Goal: Communication & Community: Answer question/provide support

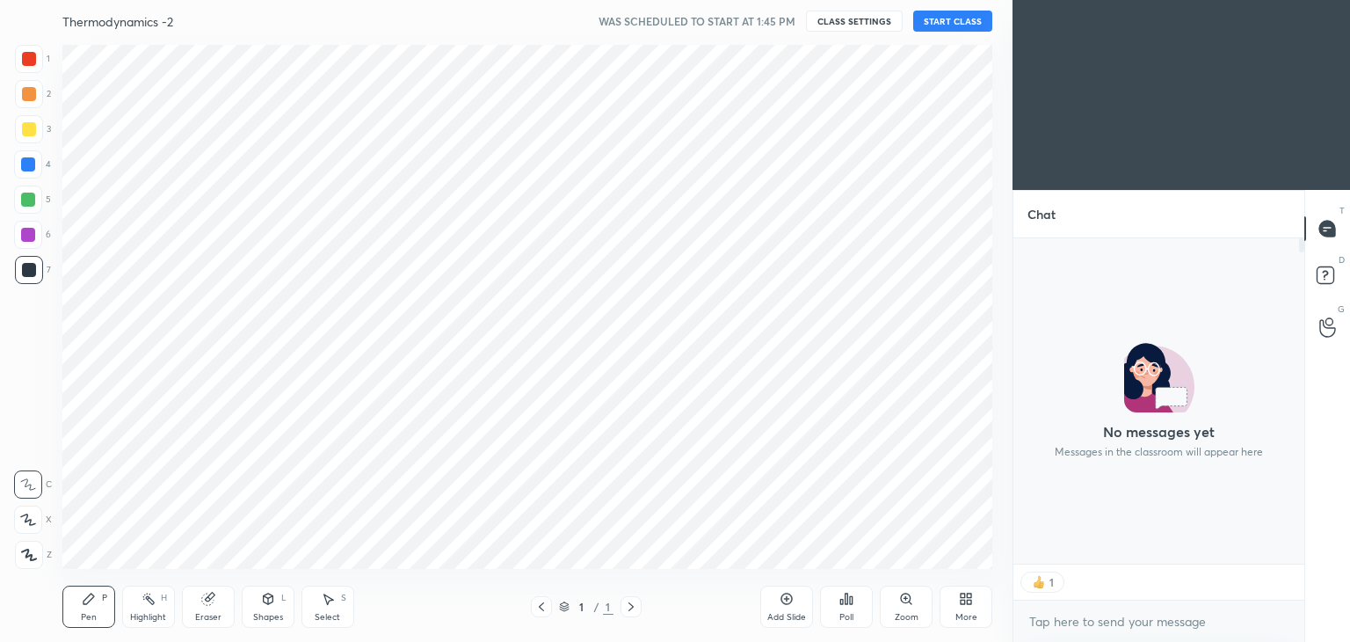
scroll to position [87375, 86963]
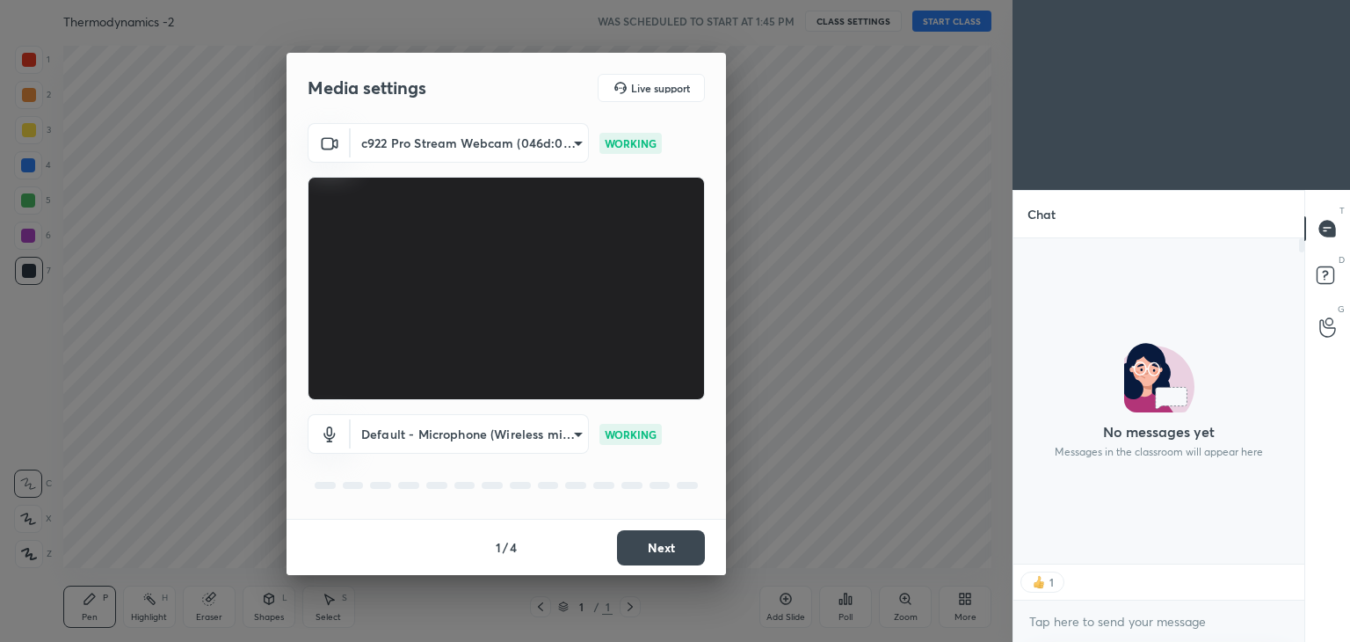
click at [645, 546] on button "Next" at bounding box center [661, 547] width 88 height 35
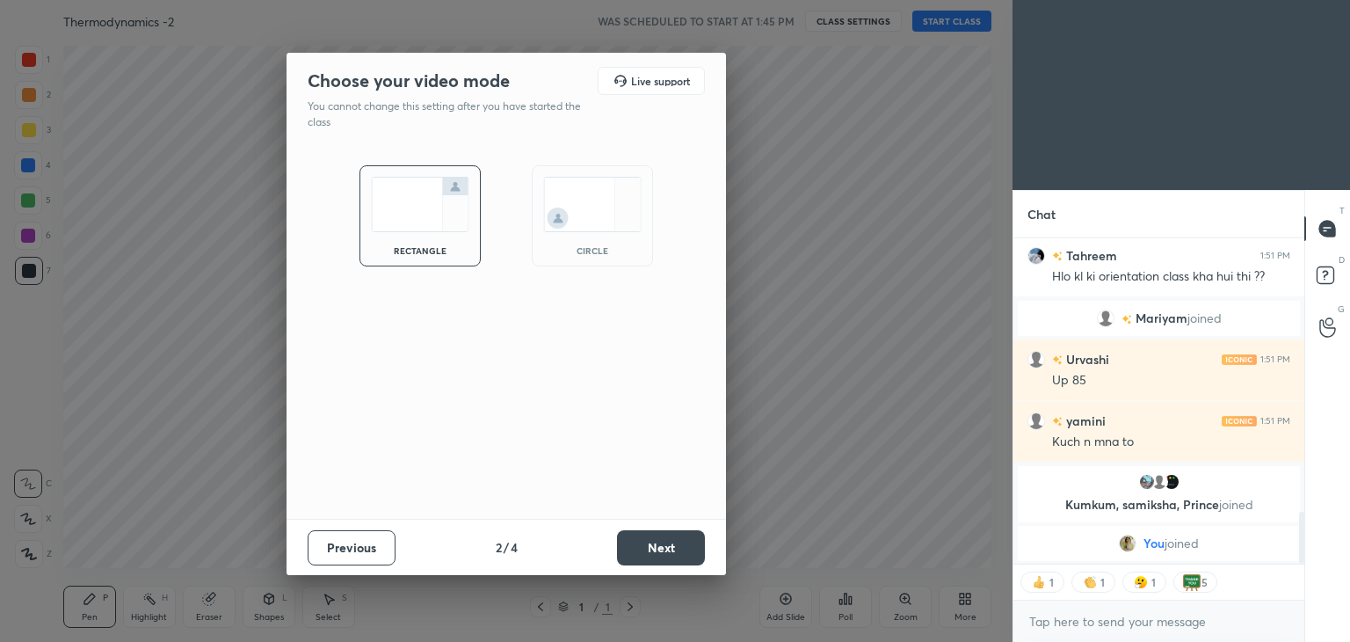
click at [645, 546] on button "Next" at bounding box center [661, 547] width 88 height 35
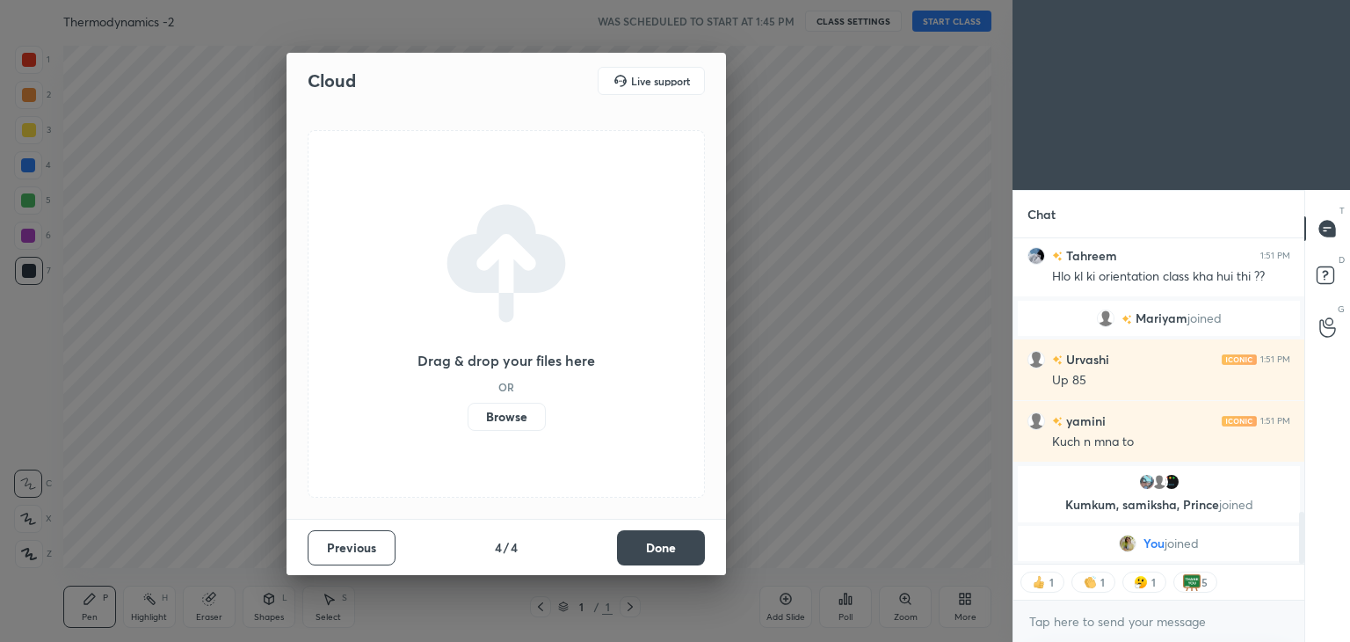
click at [645, 546] on button "Done" at bounding box center [661, 547] width 88 height 35
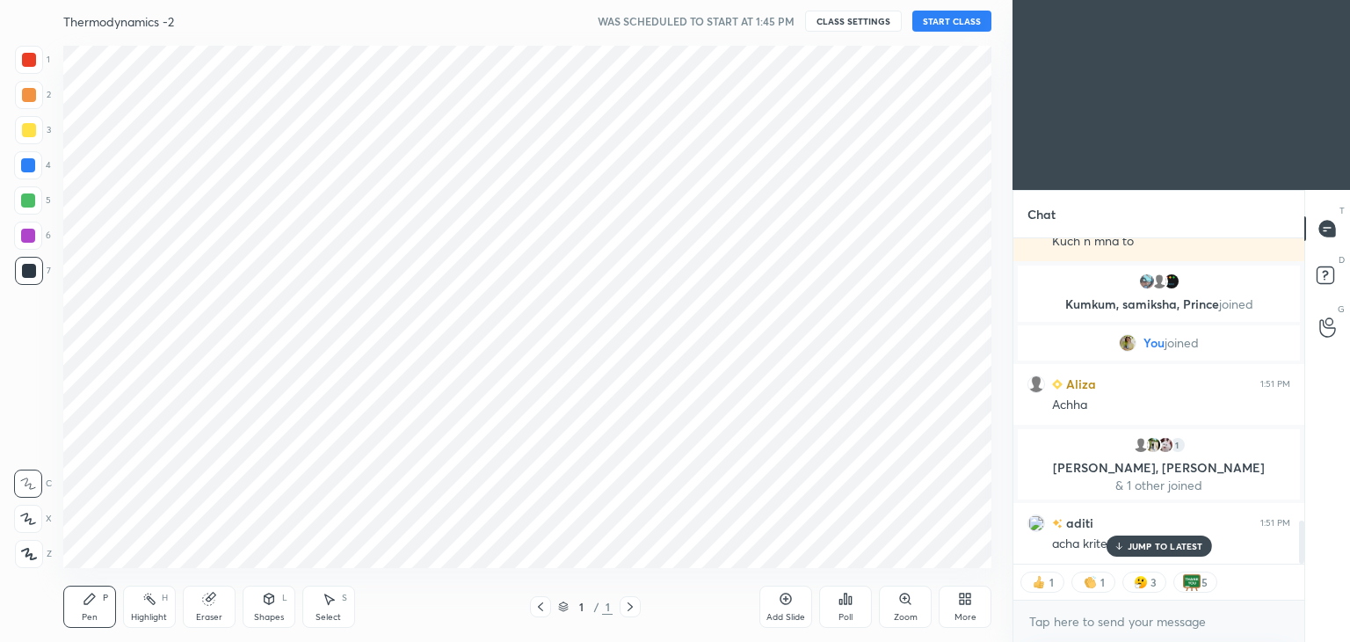
scroll to position [0, 0]
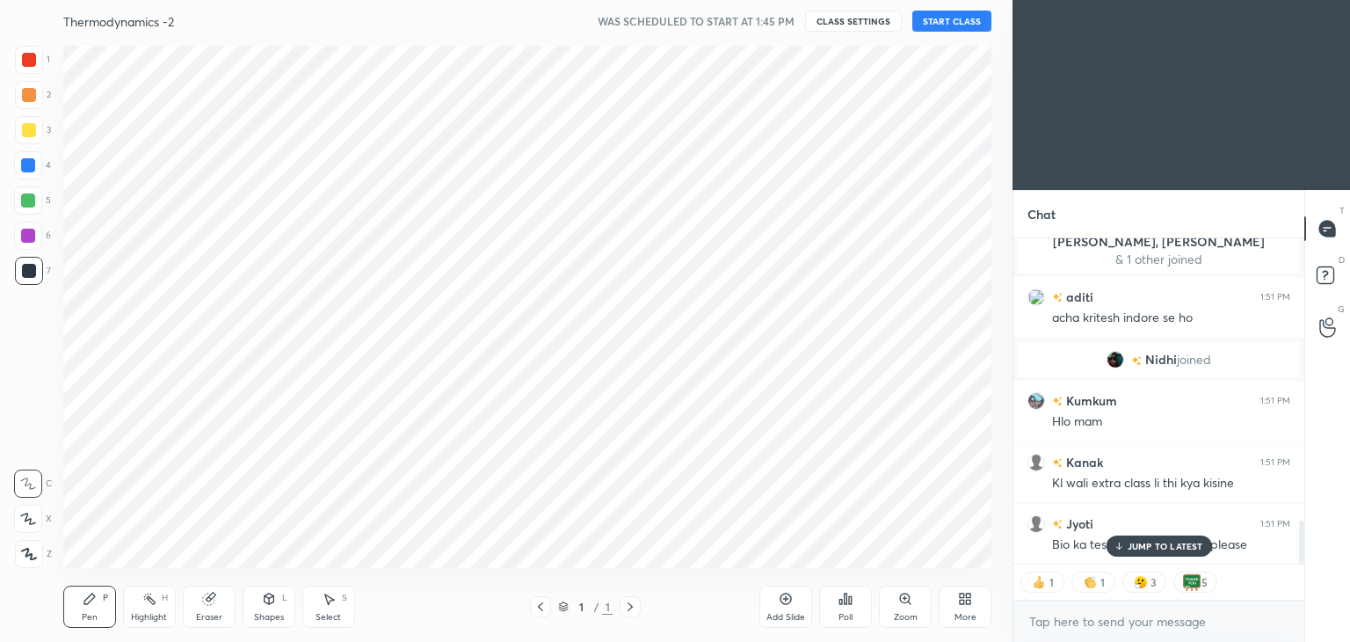
click at [931, 33] on div "Thermodynamics -2 WAS SCHEDULED TO START AT 1:45 PM CLASS SETTINGS START CLASS" at bounding box center [527, 21] width 928 height 42
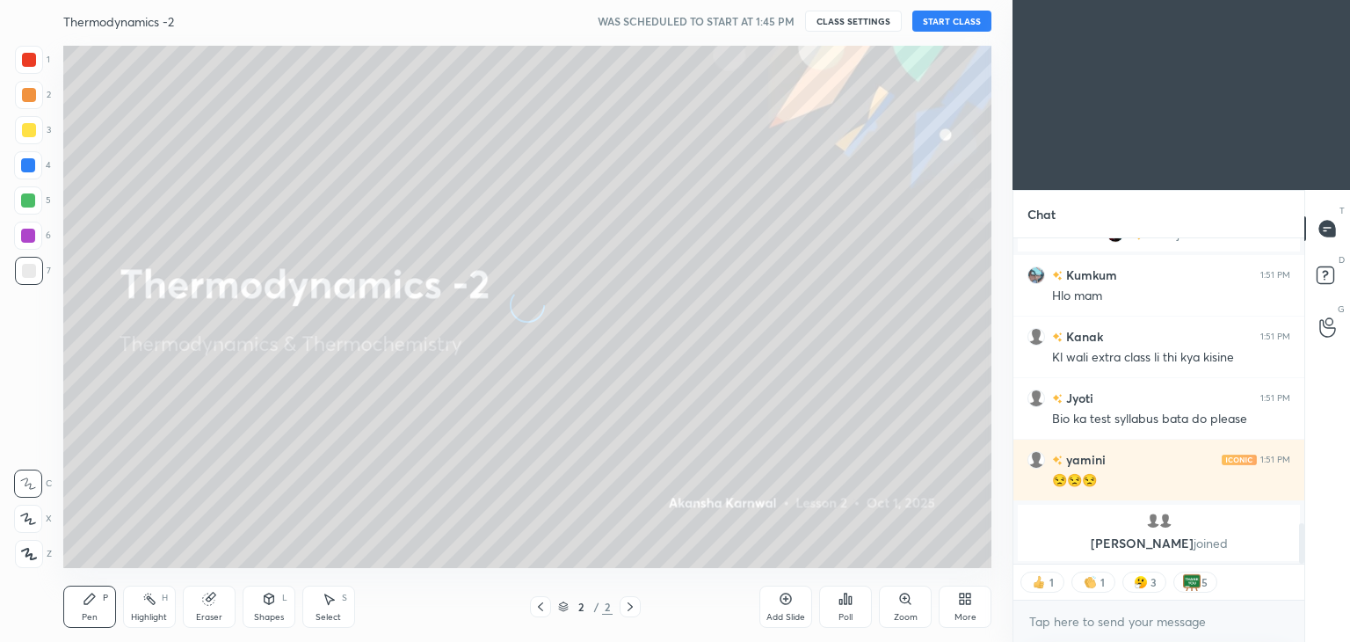
click at [932, 25] on button "START CLASS" at bounding box center [951, 21] width 79 height 21
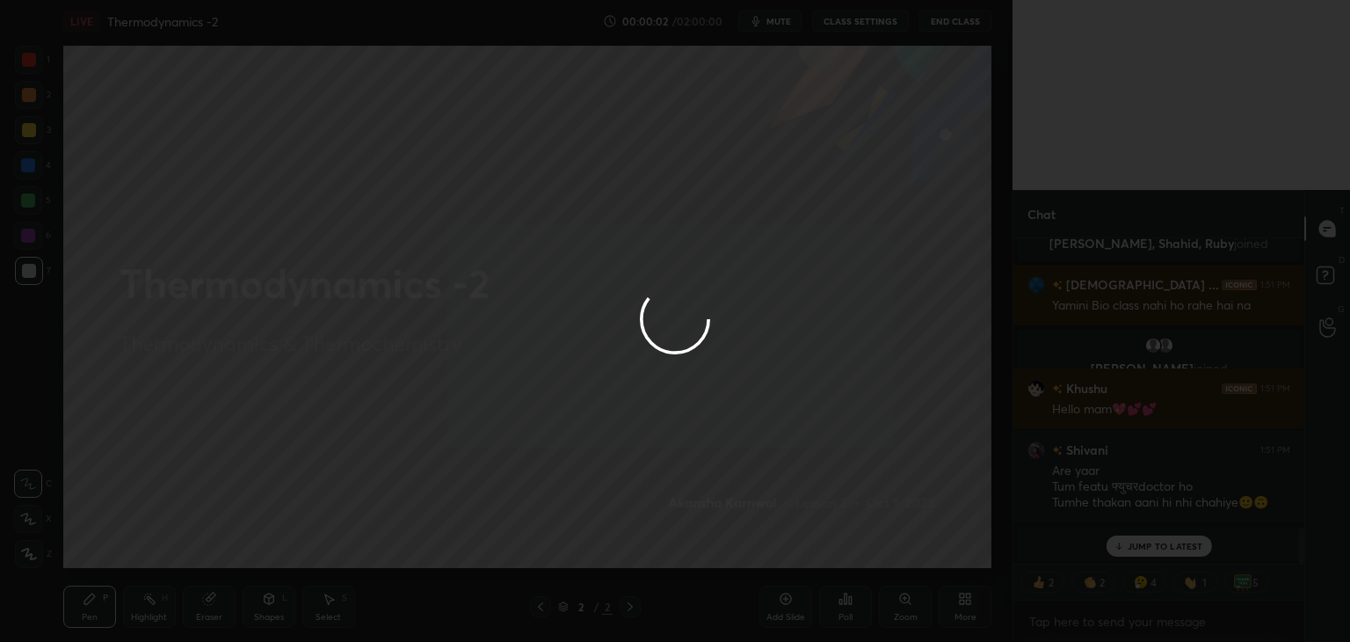
type textarea "x"
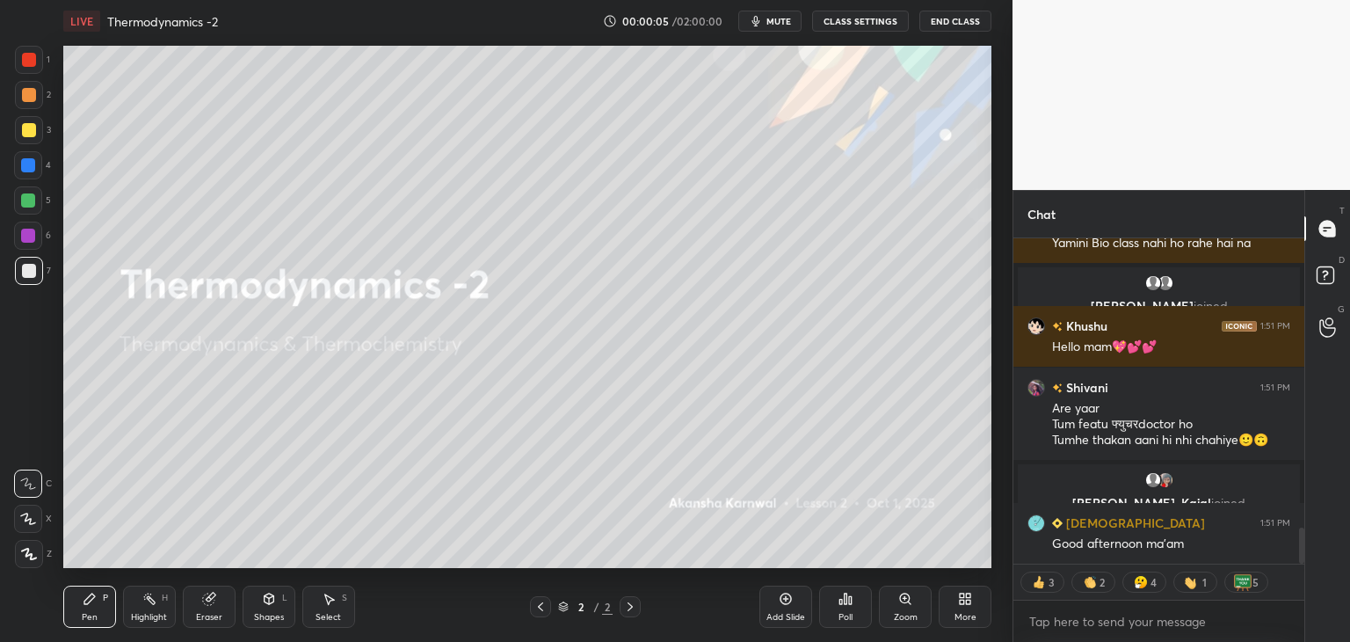
click at [774, 15] on span "mute" at bounding box center [779, 21] width 25 height 12
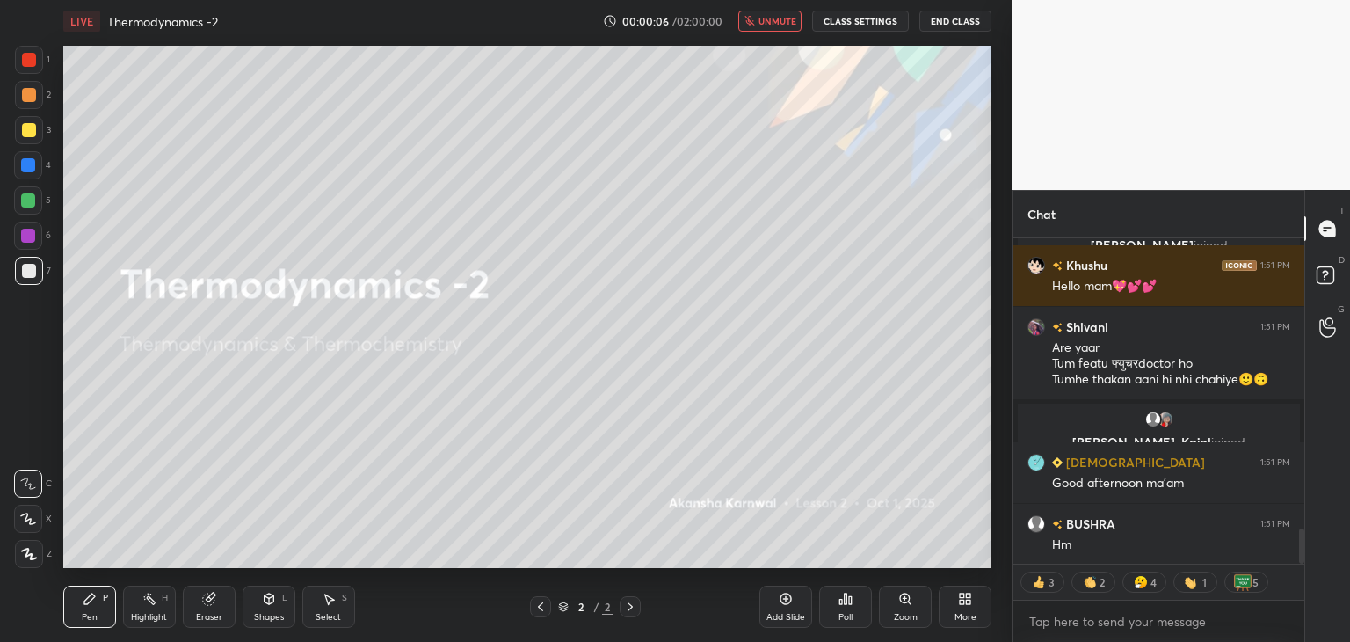
click at [841, 26] on button "CLASS SETTINGS" at bounding box center [860, 21] width 97 height 21
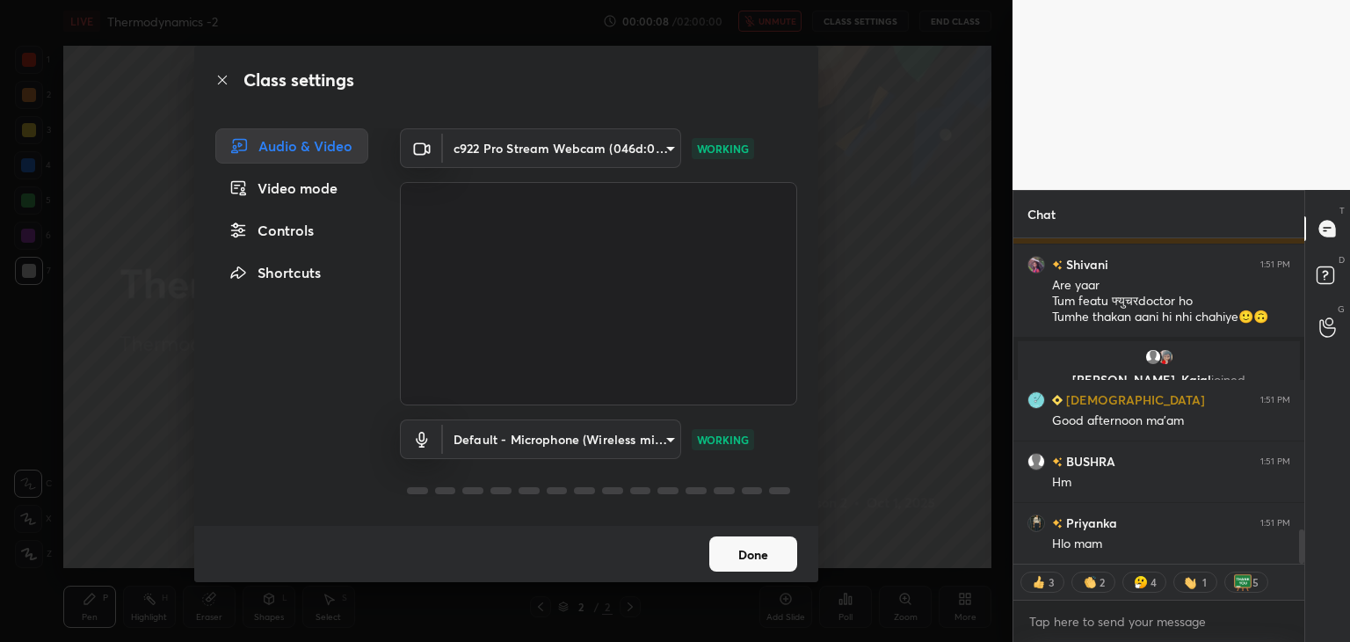
click at [311, 230] on div "Controls" at bounding box center [291, 230] width 153 height 35
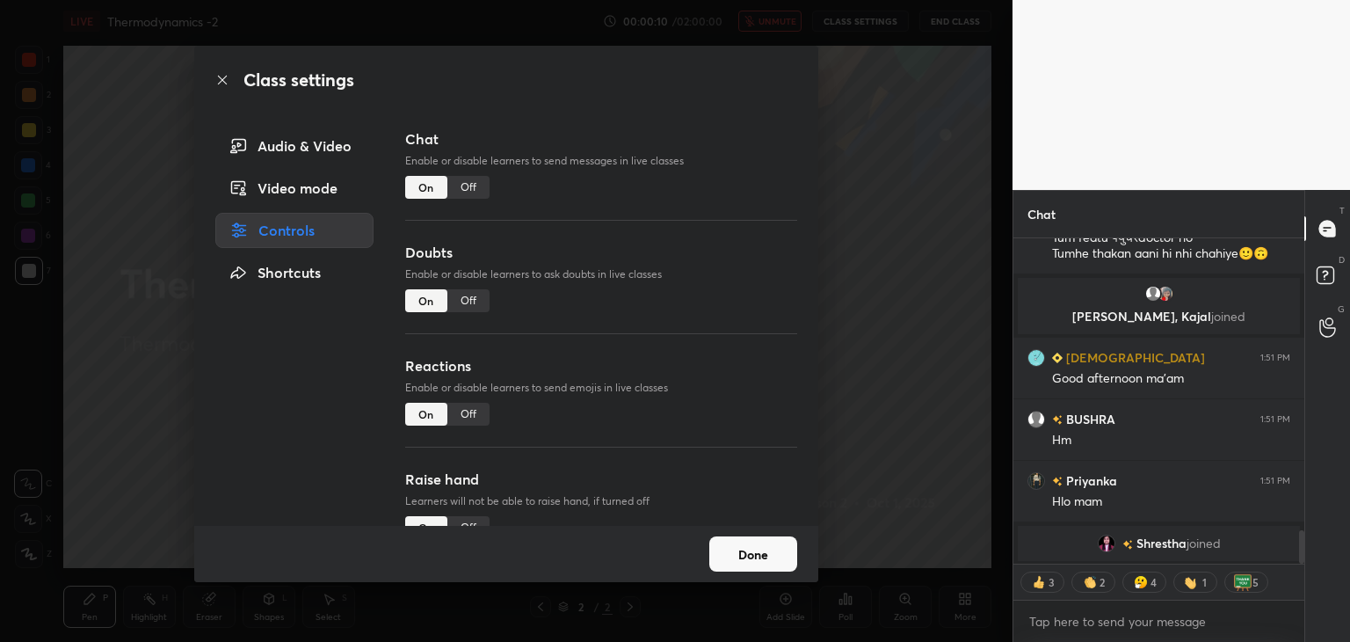
click at [465, 187] on div "Off" at bounding box center [468, 187] width 42 height 23
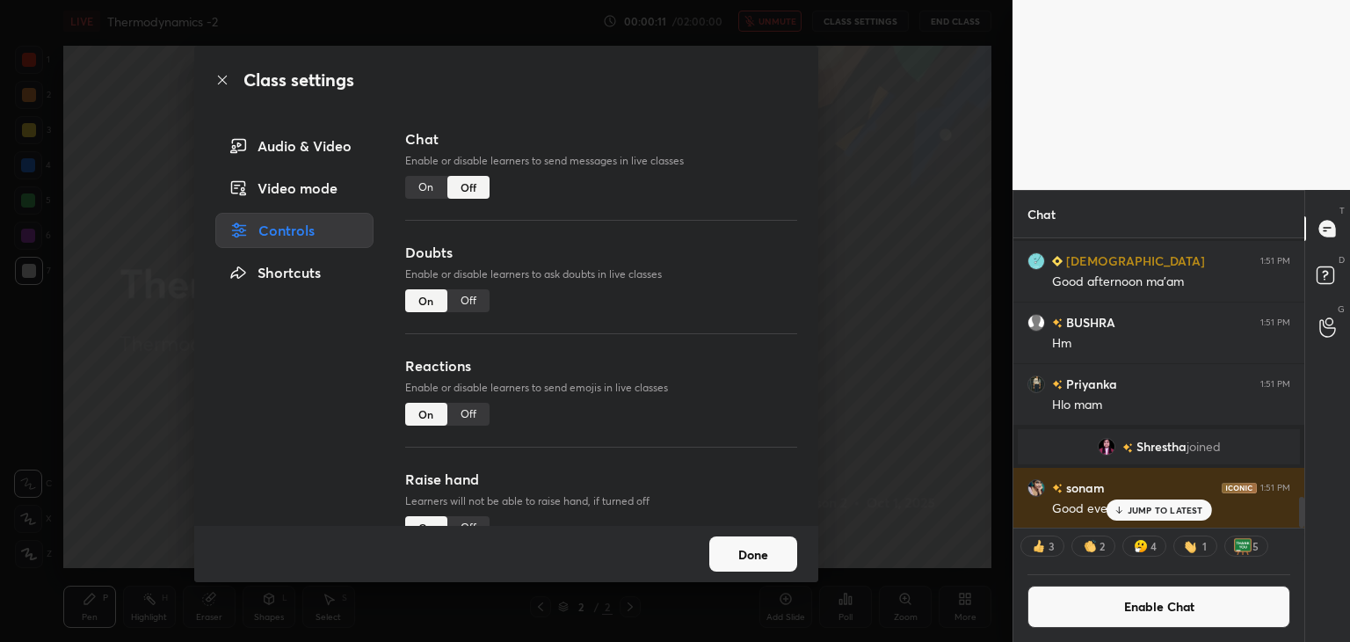
click at [468, 303] on div "Off" at bounding box center [468, 300] width 42 height 23
click at [473, 411] on div "Off" at bounding box center [468, 414] width 42 height 23
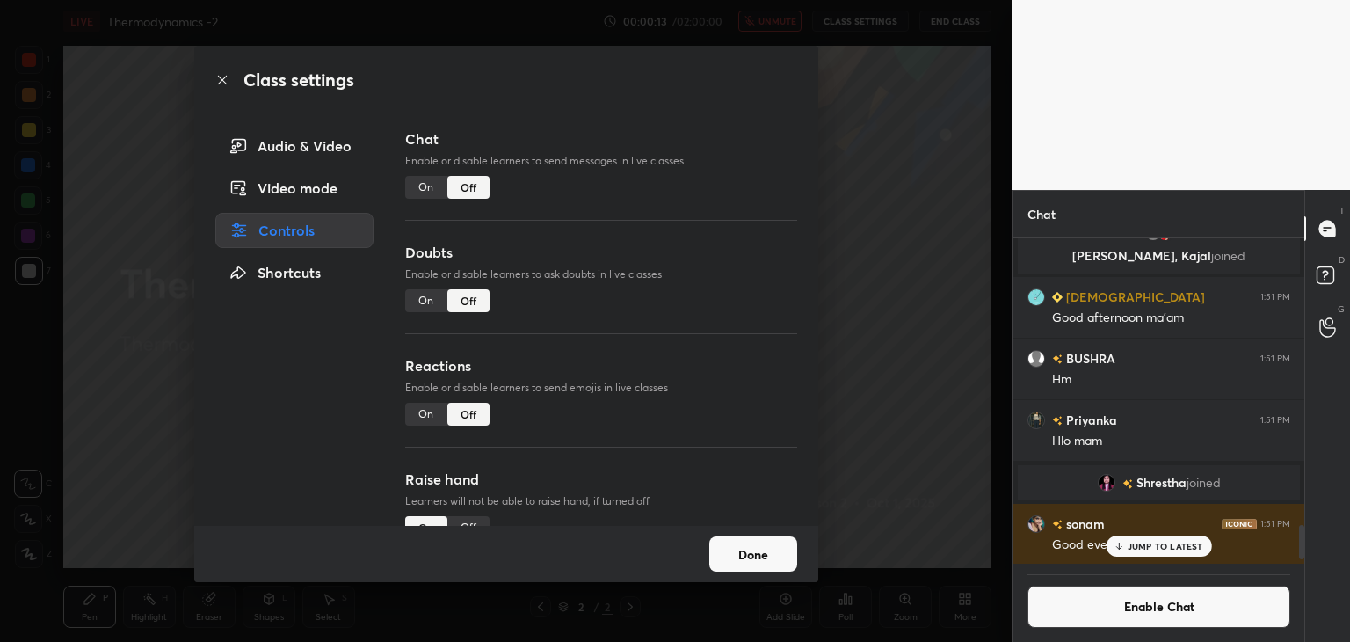
click at [749, 560] on button "Done" at bounding box center [753, 553] width 88 height 35
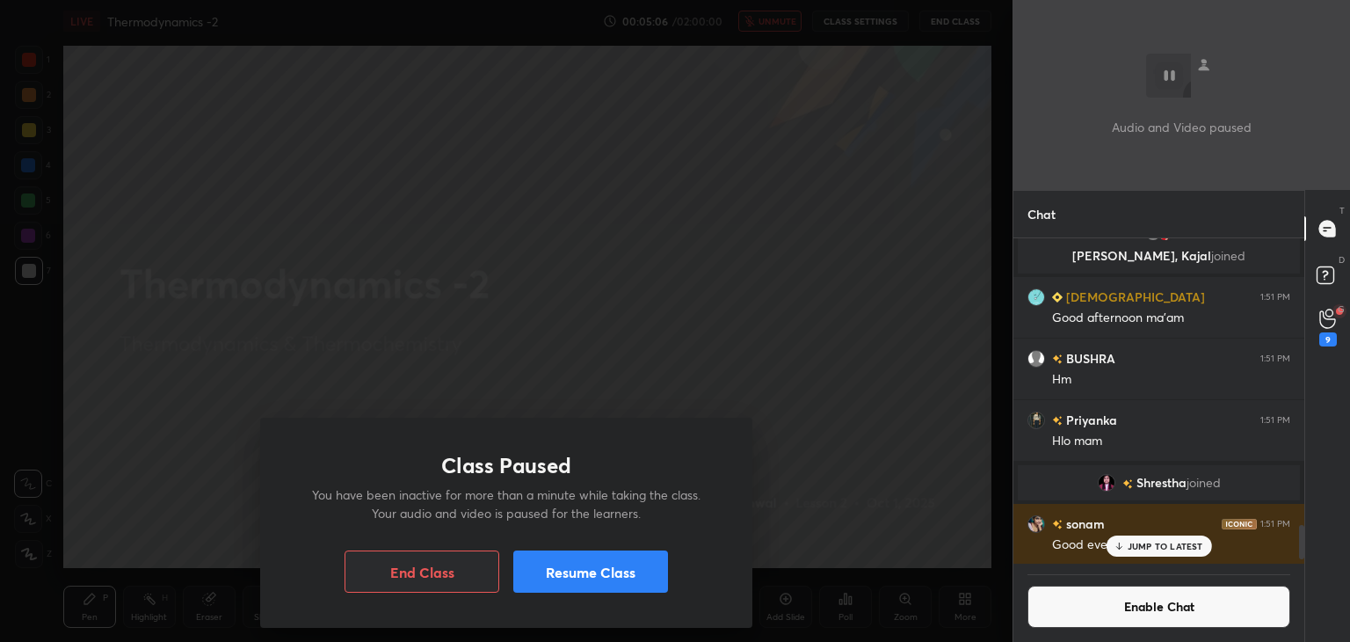
click at [644, 573] on button "Resume Class" at bounding box center [590, 571] width 155 height 42
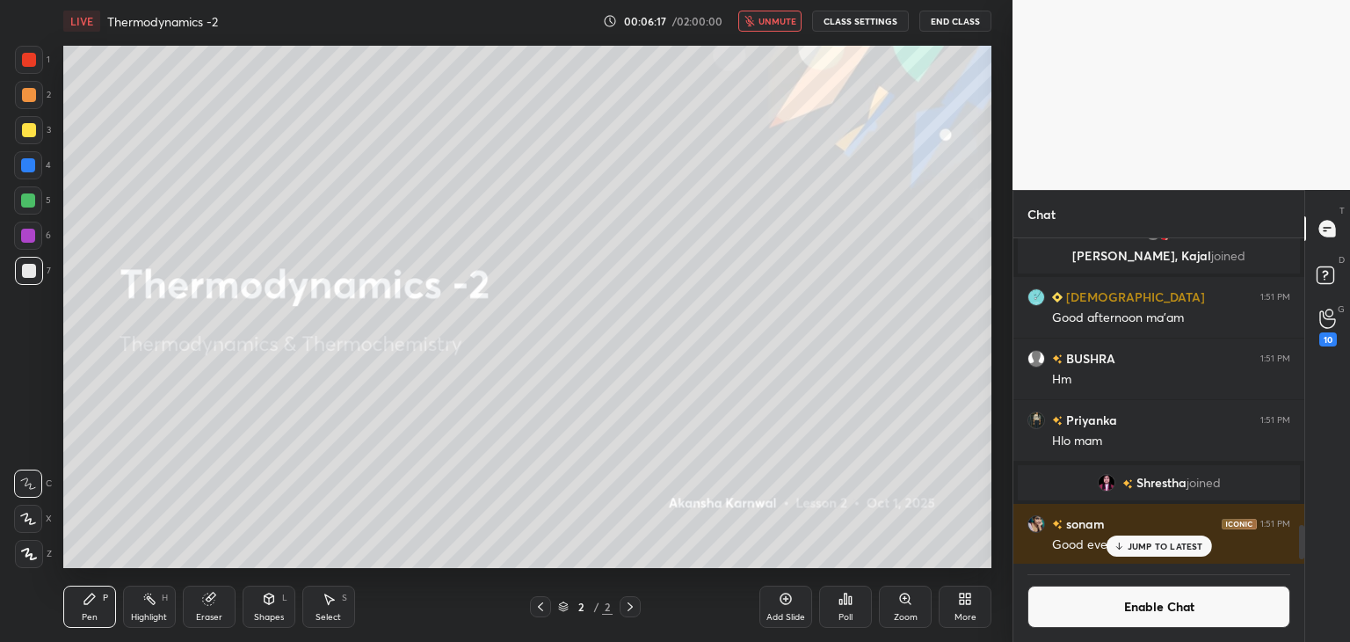
click at [785, 26] on button "unmute" at bounding box center [769, 21] width 63 height 21
click at [1140, 616] on button "Enable Chat" at bounding box center [1159, 606] width 263 height 42
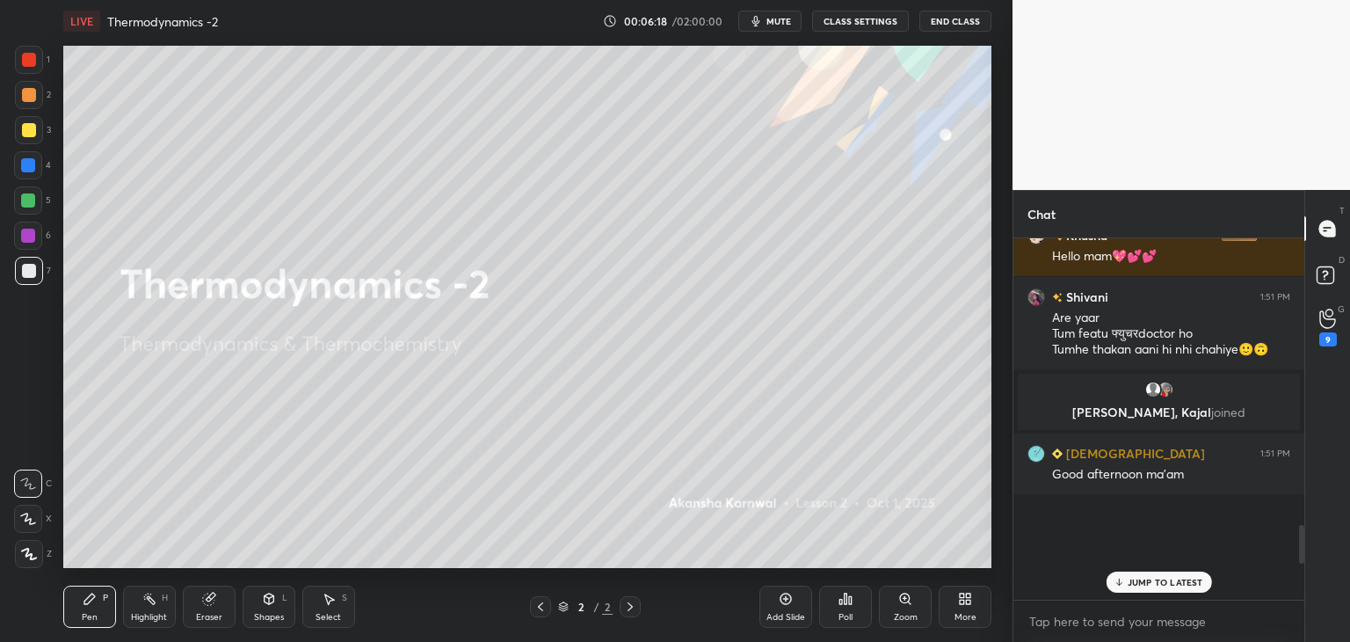
scroll to position [356, 286]
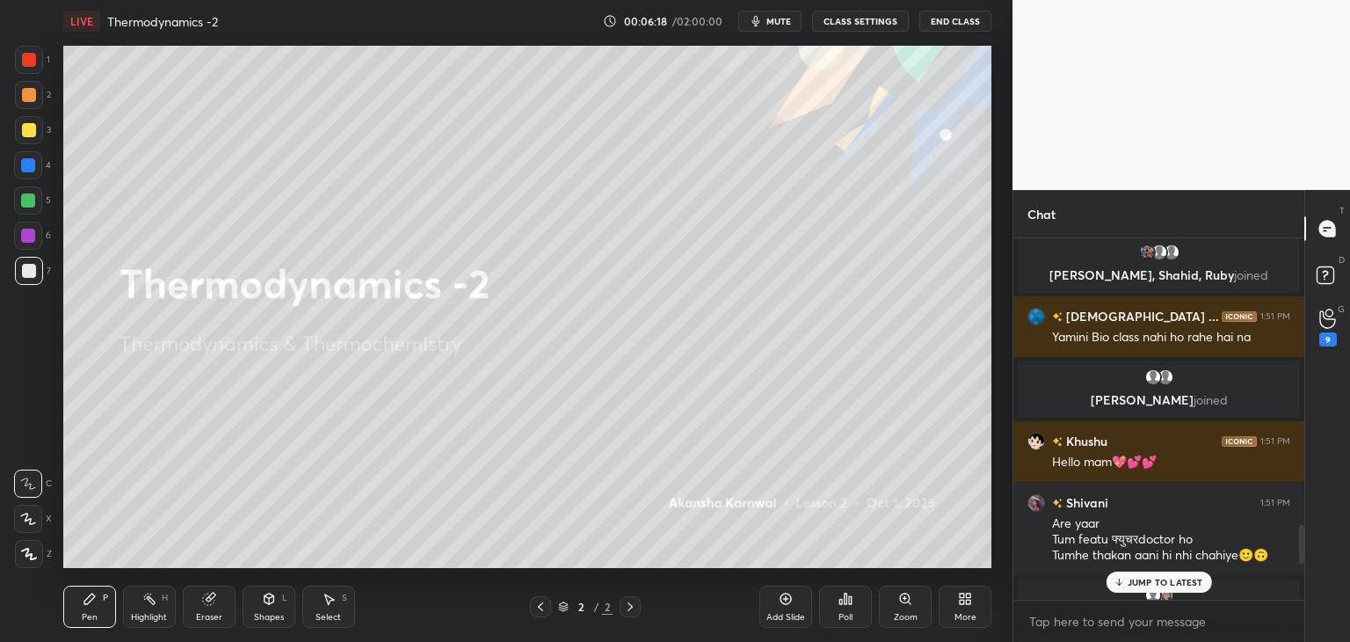
click at [1173, 582] on p "JUMP TO LATEST" at bounding box center [1166, 582] width 76 height 11
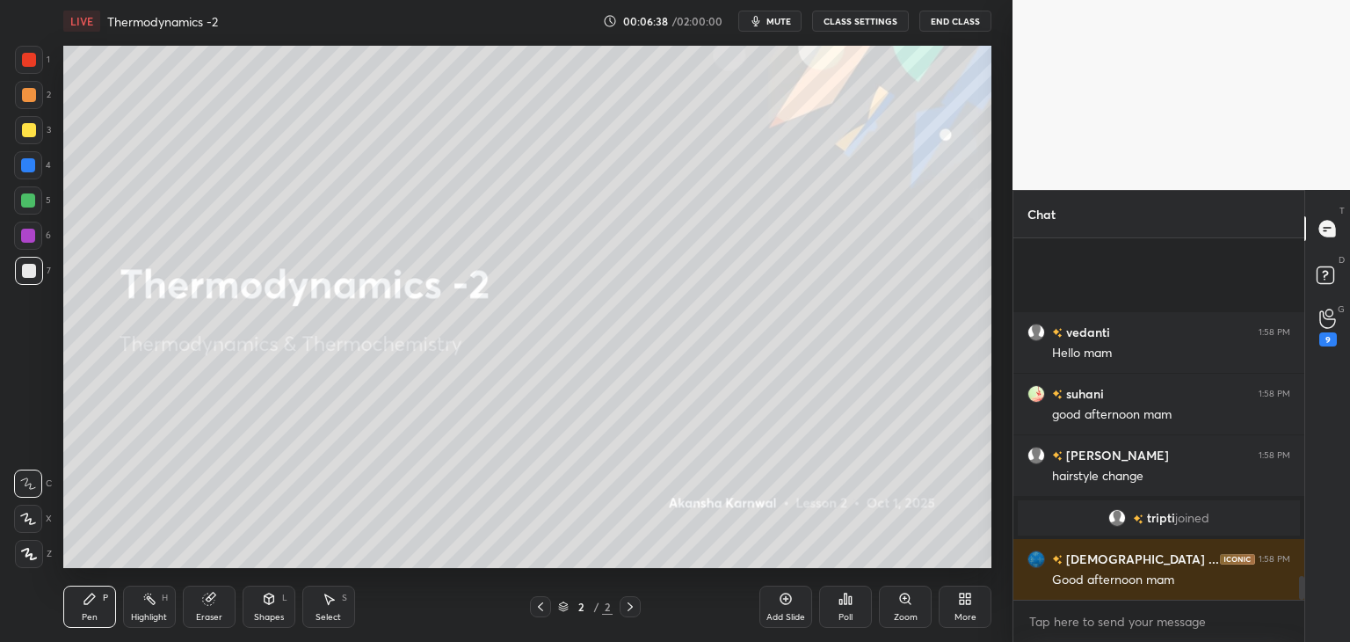
scroll to position [5079, 0]
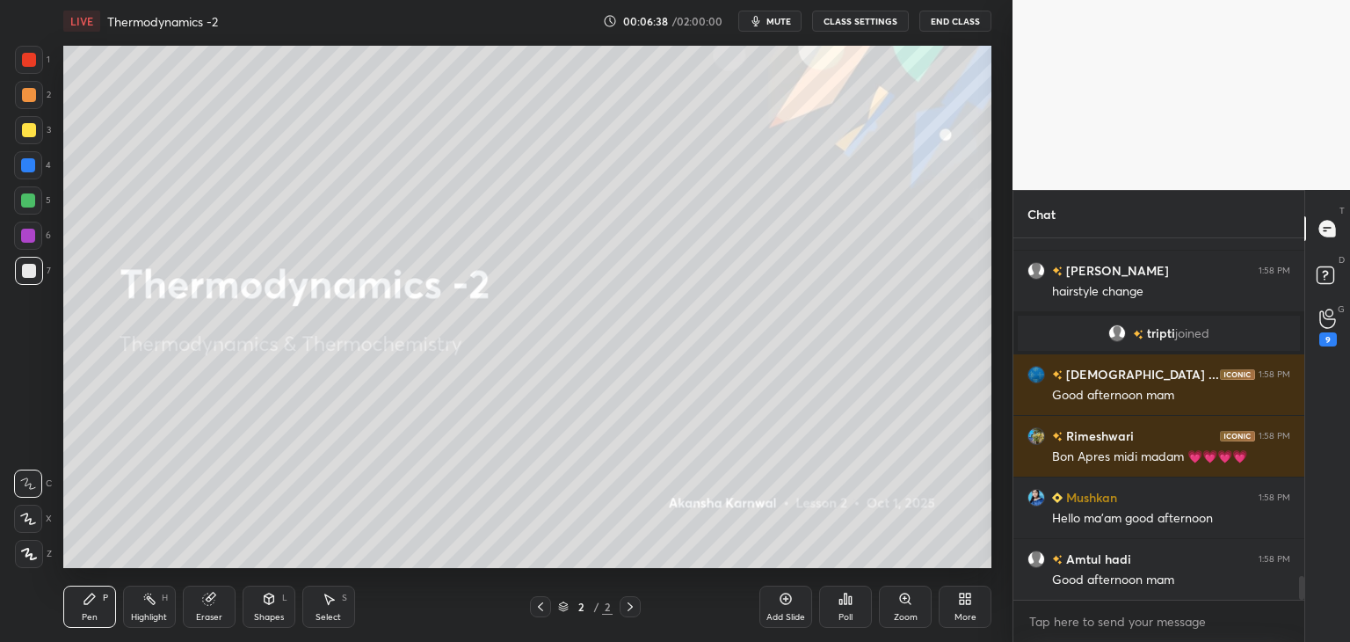
click at [859, 28] on button "CLASS SETTINGS" at bounding box center [860, 21] width 97 height 21
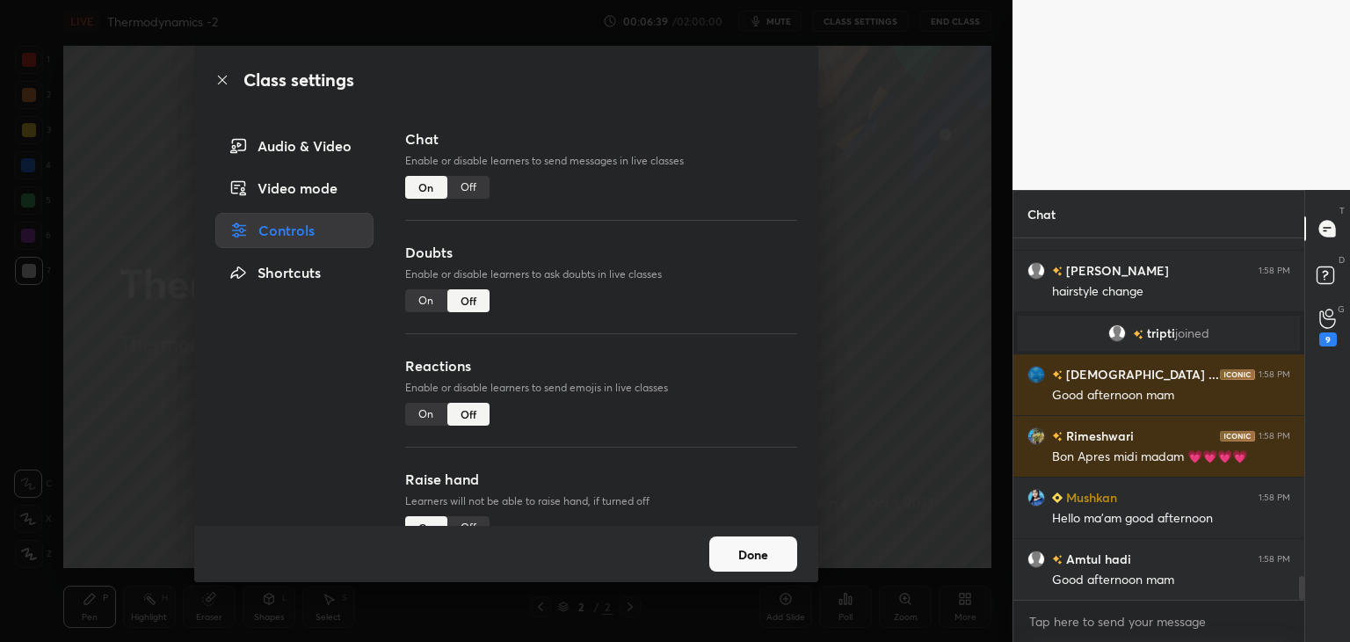
scroll to position [5141, 0]
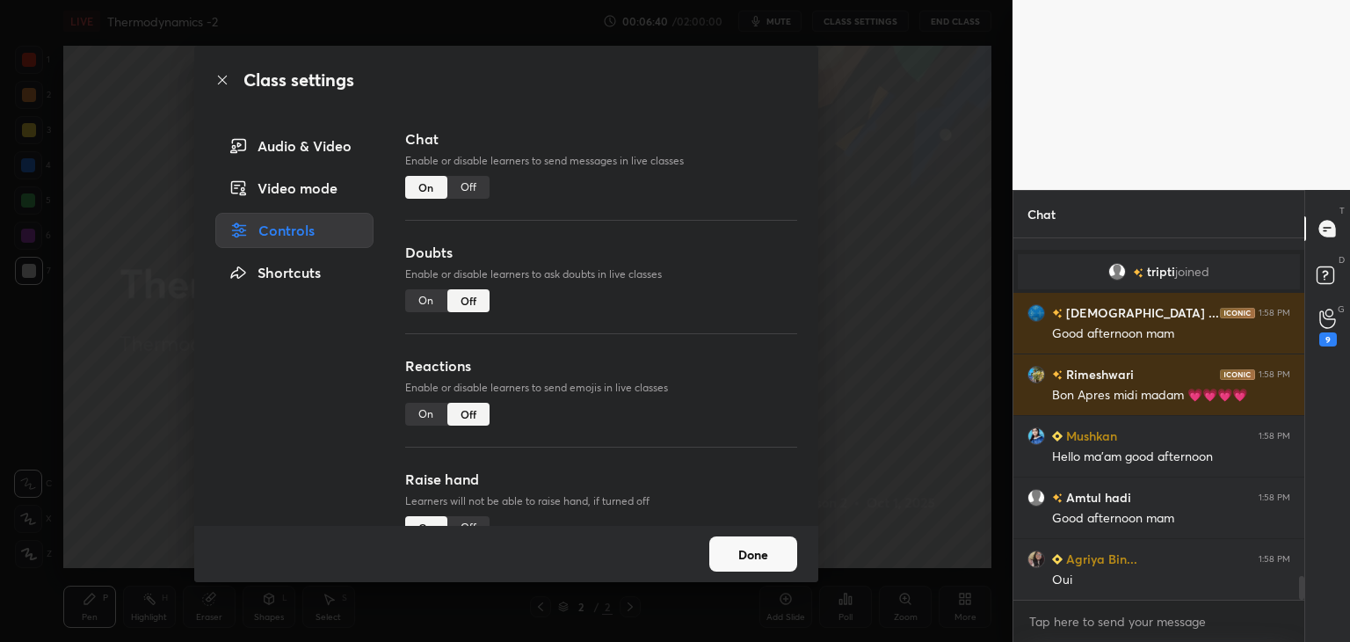
click at [289, 190] on div "Video mode" at bounding box center [294, 188] width 158 height 35
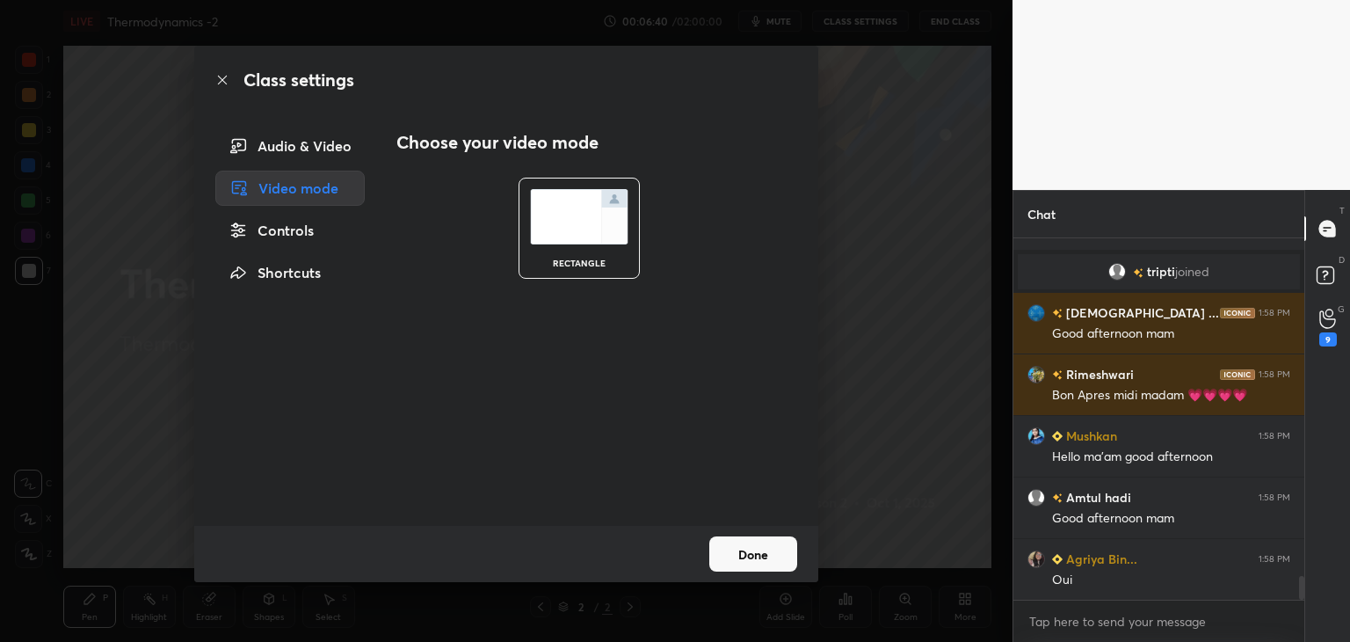
click at [331, 145] on div "Audio & Video" at bounding box center [289, 145] width 149 height 35
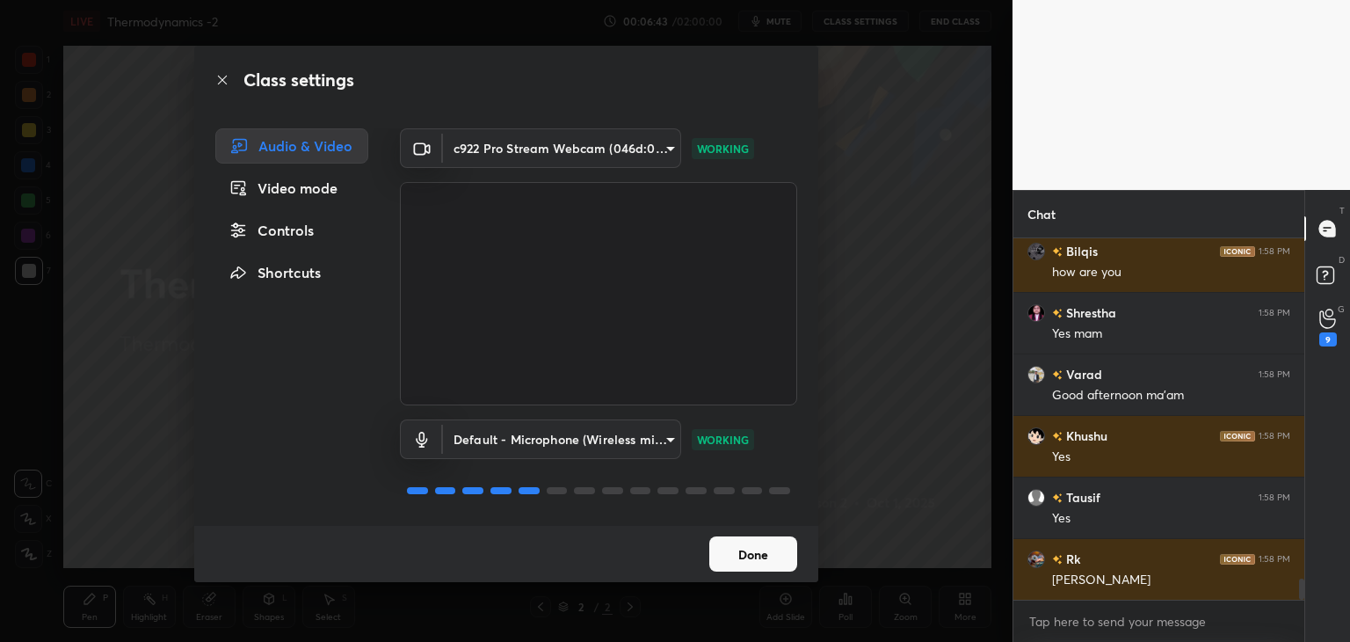
scroll to position [6210, 0]
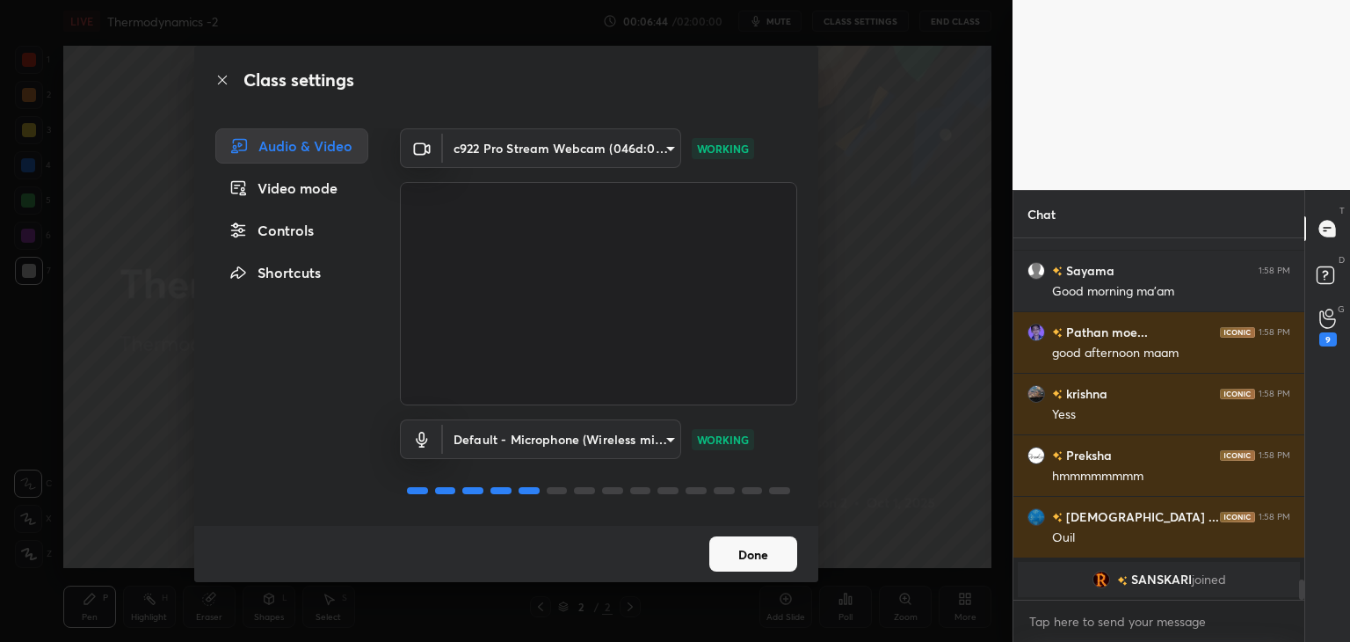
click at [753, 560] on button "Done" at bounding box center [753, 553] width 88 height 35
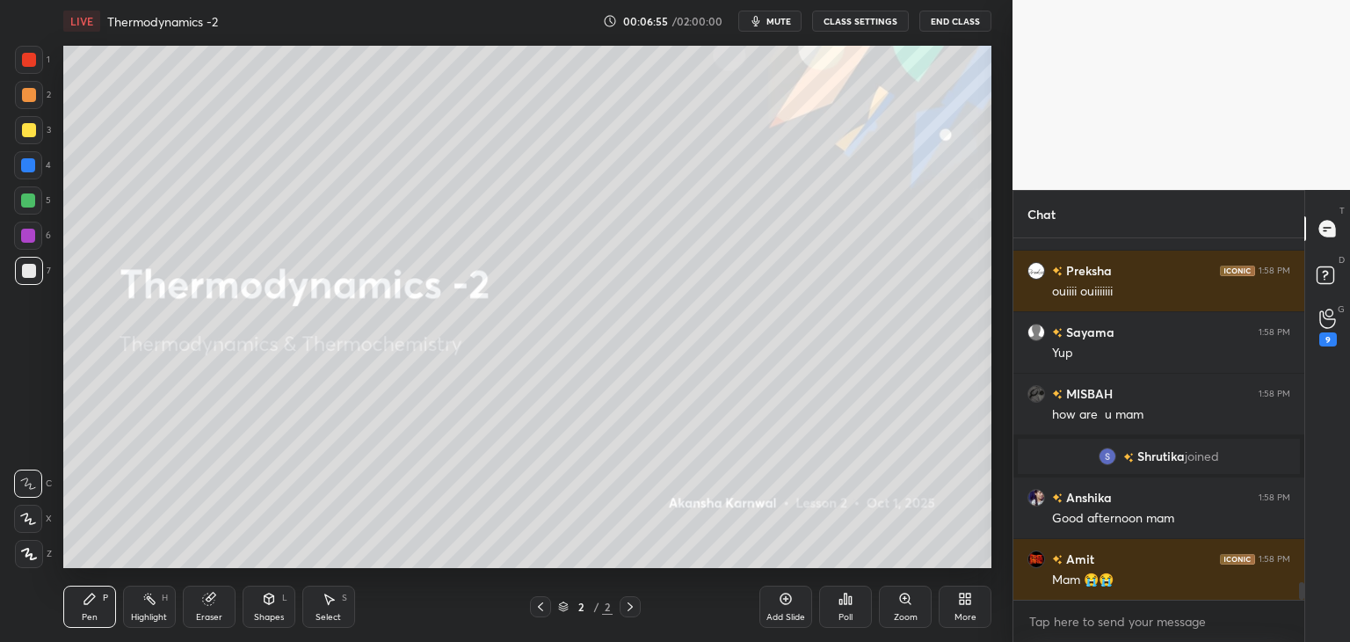
scroll to position [7182, 0]
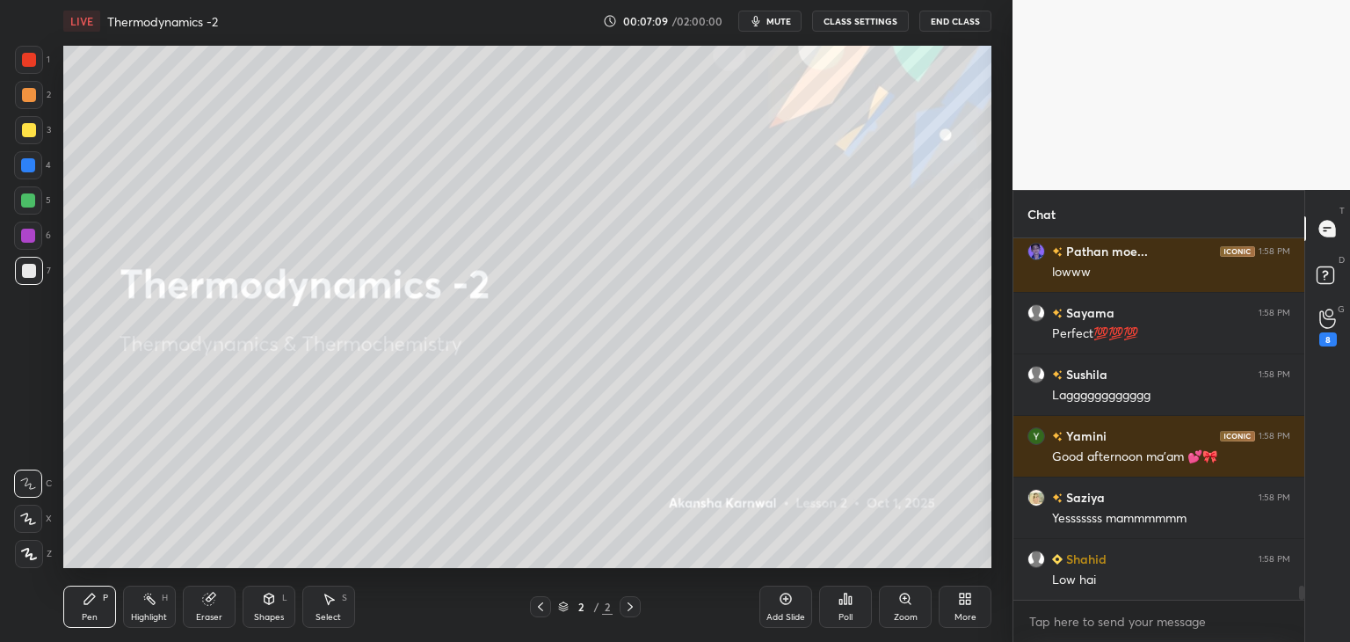
click at [856, 26] on button "CLASS SETTINGS" at bounding box center [860, 21] width 97 height 21
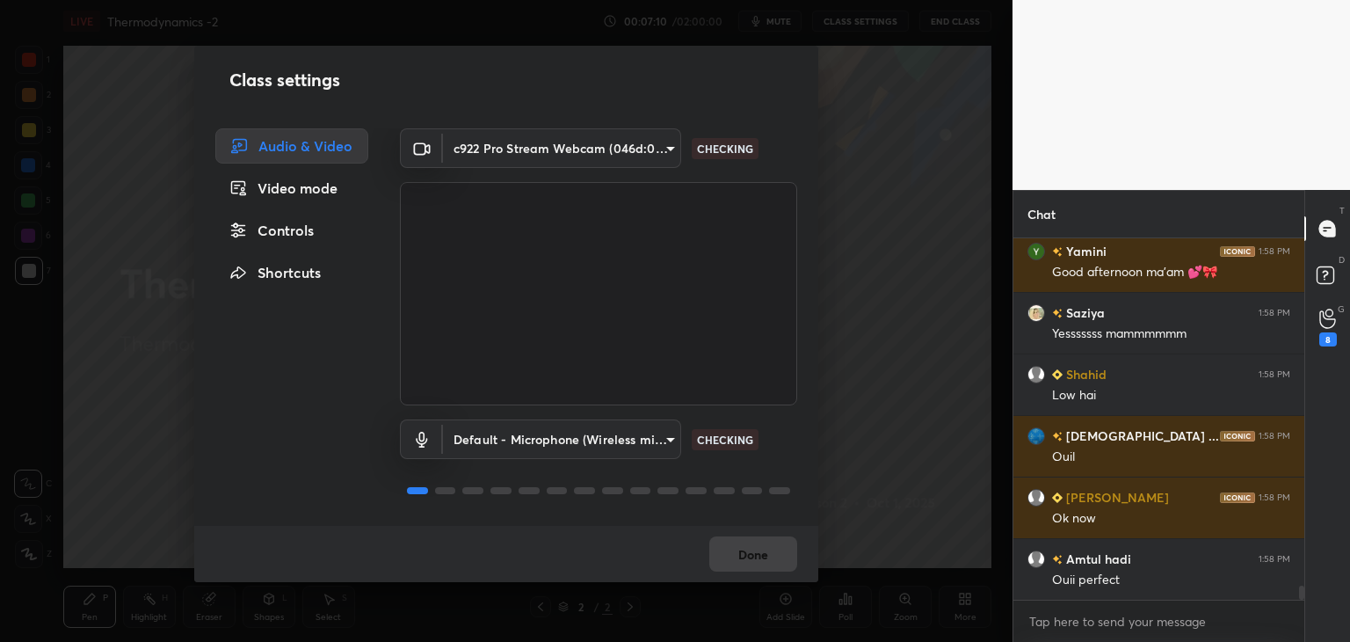
click at [567, 433] on body "1 2 3 4 5 6 7 C X Z C X Z E E Erase all H H LIVE Thermodynamics -2 00:07:10 / 0…" at bounding box center [675, 321] width 1350 height 642
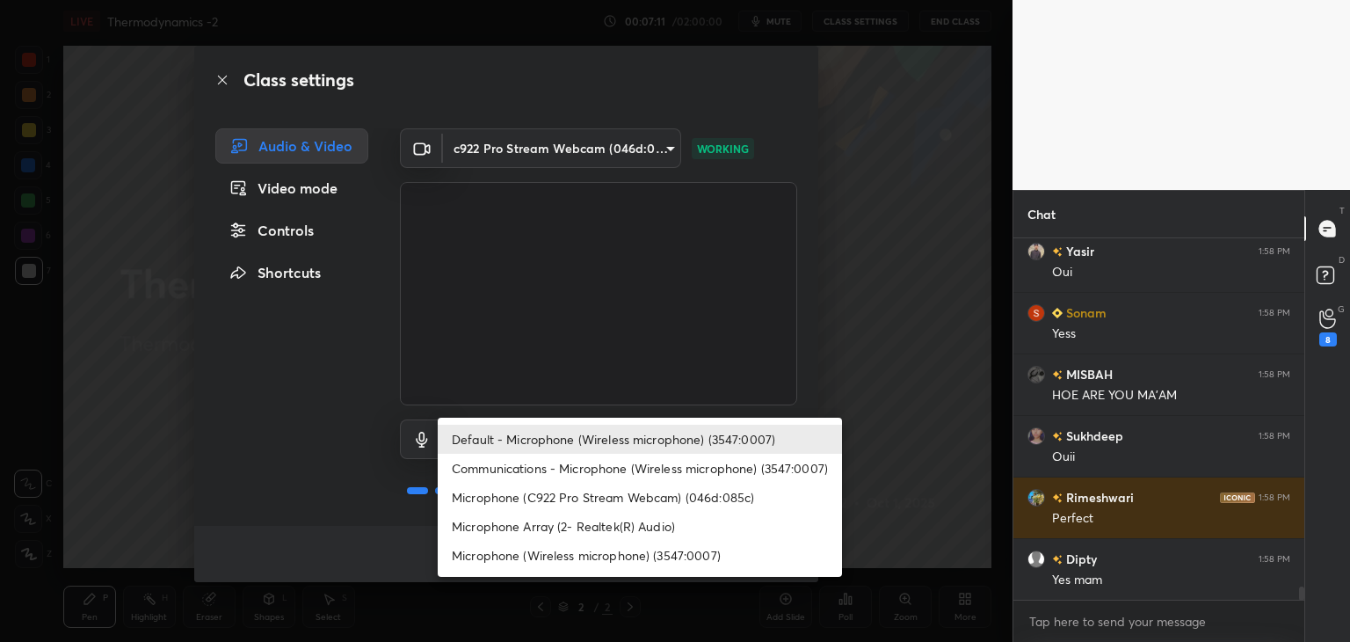
click at [572, 440] on li "Default - Microphone (Wireless microphone) (3547:0007)" at bounding box center [640, 439] width 404 height 29
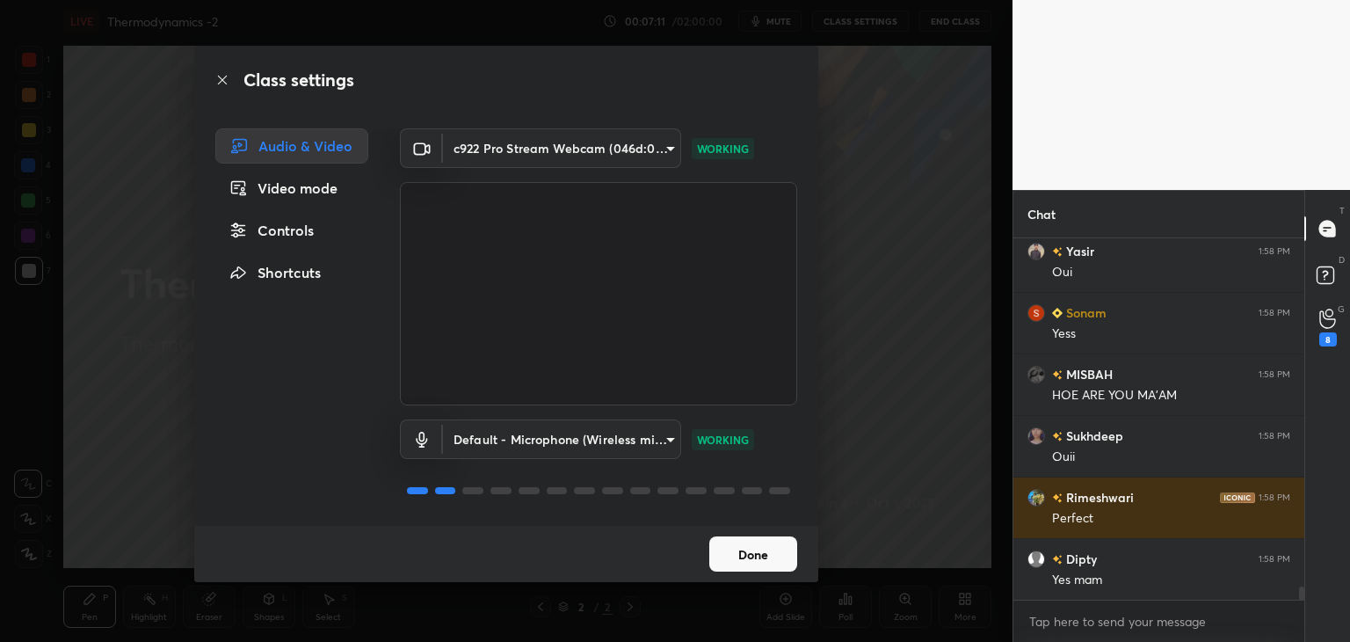
click at [751, 549] on button "Done" at bounding box center [753, 553] width 88 height 35
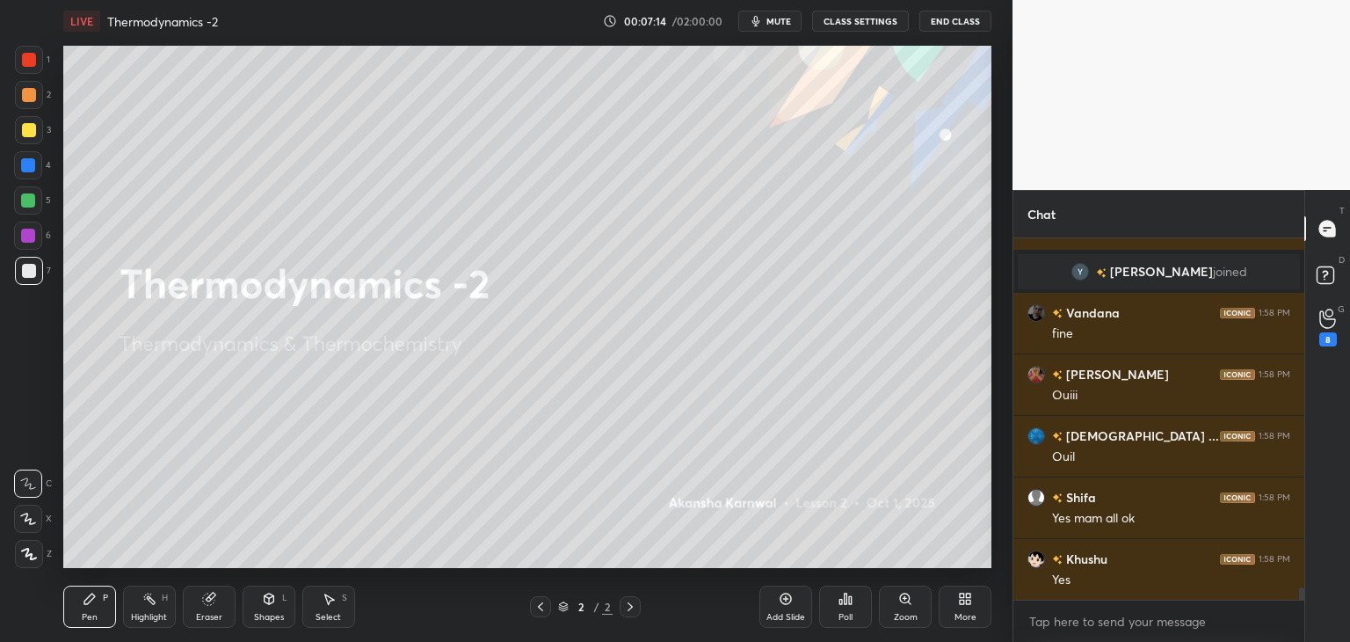
click at [223, 609] on div "Eraser" at bounding box center [209, 606] width 53 height 42
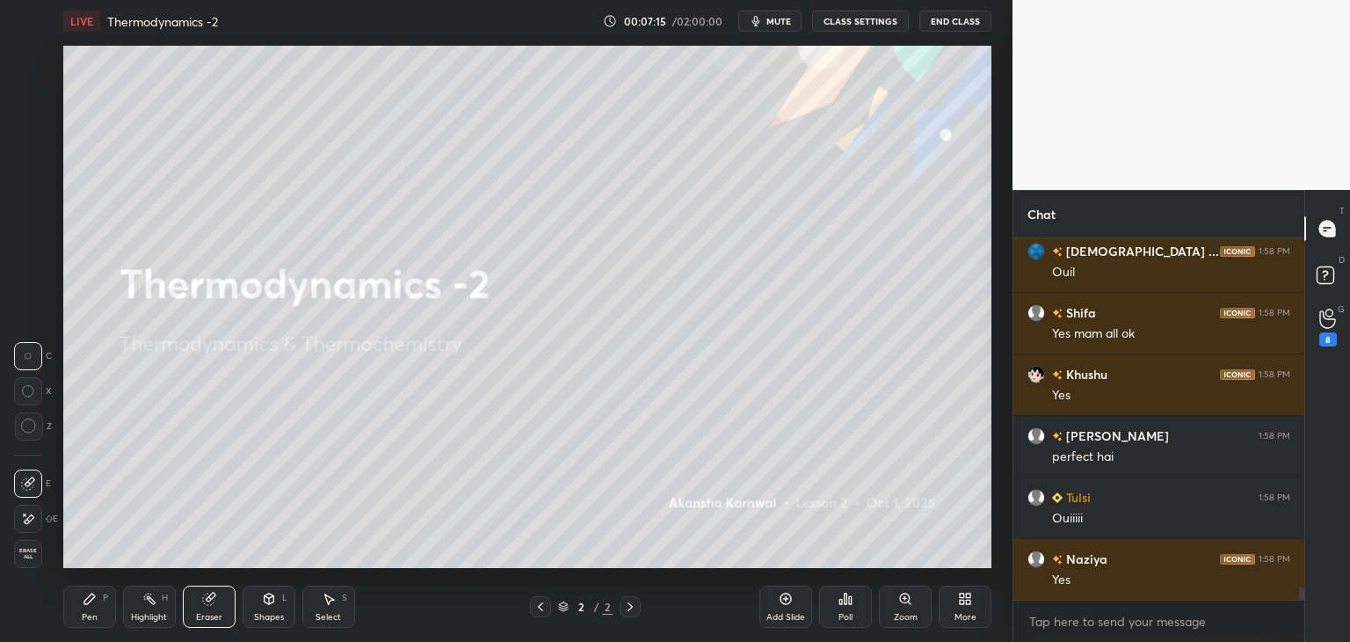
click at [34, 518] on icon at bounding box center [28, 519] width 14 height 15
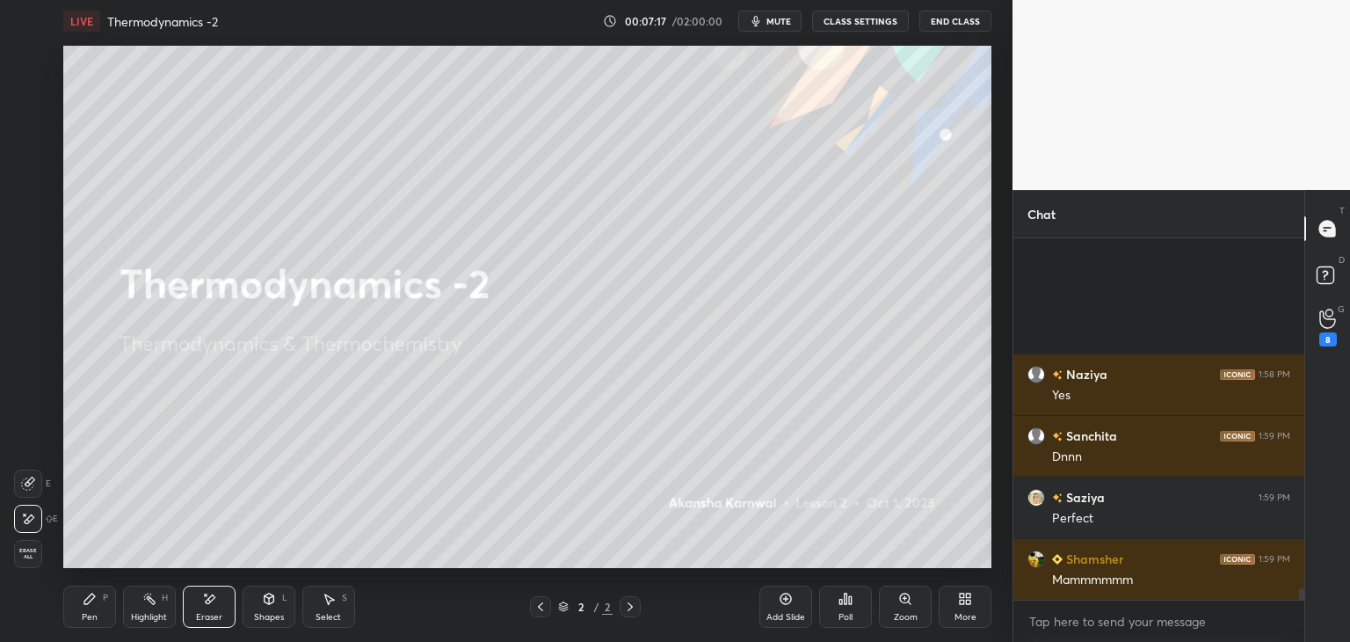
click at [789, 613] on div "Add Slide" at bounding box center [786, 617] width 39 height 9
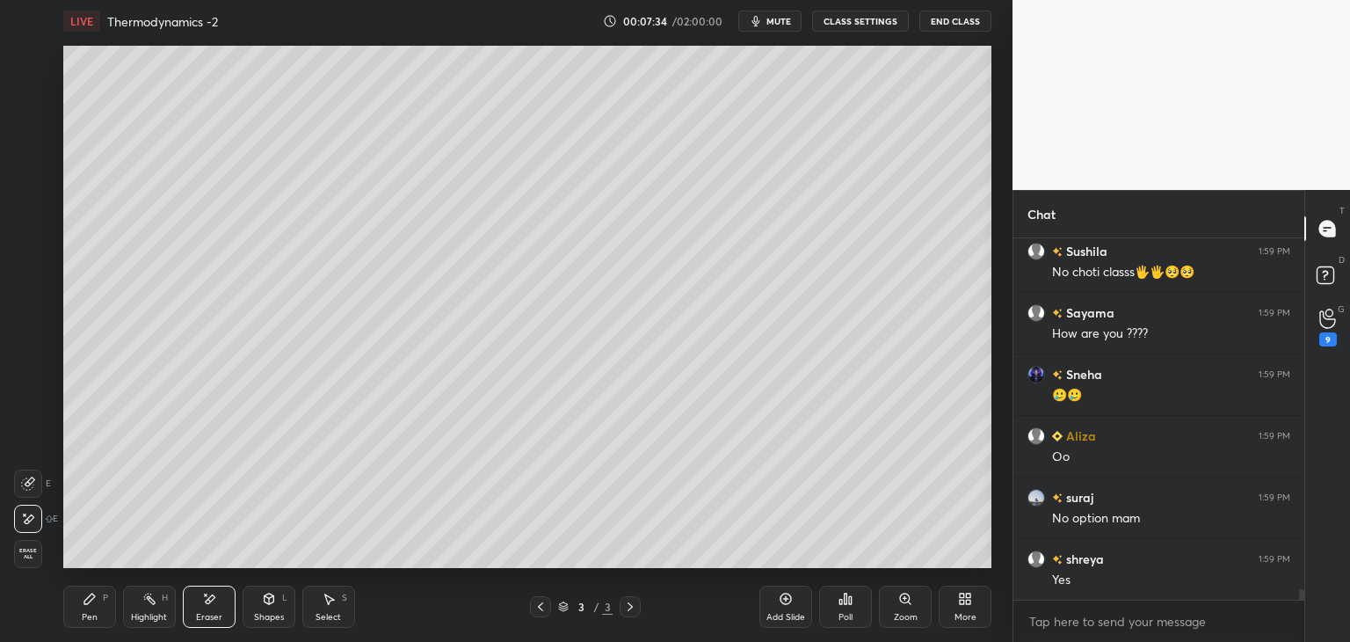
click at [92, 609] on div "Pen P" at bounding box center [89, 606] width 53 height 42
click at [167, 607] on div "Highlight H" at bounding box center [149, 606] width 53 height 42
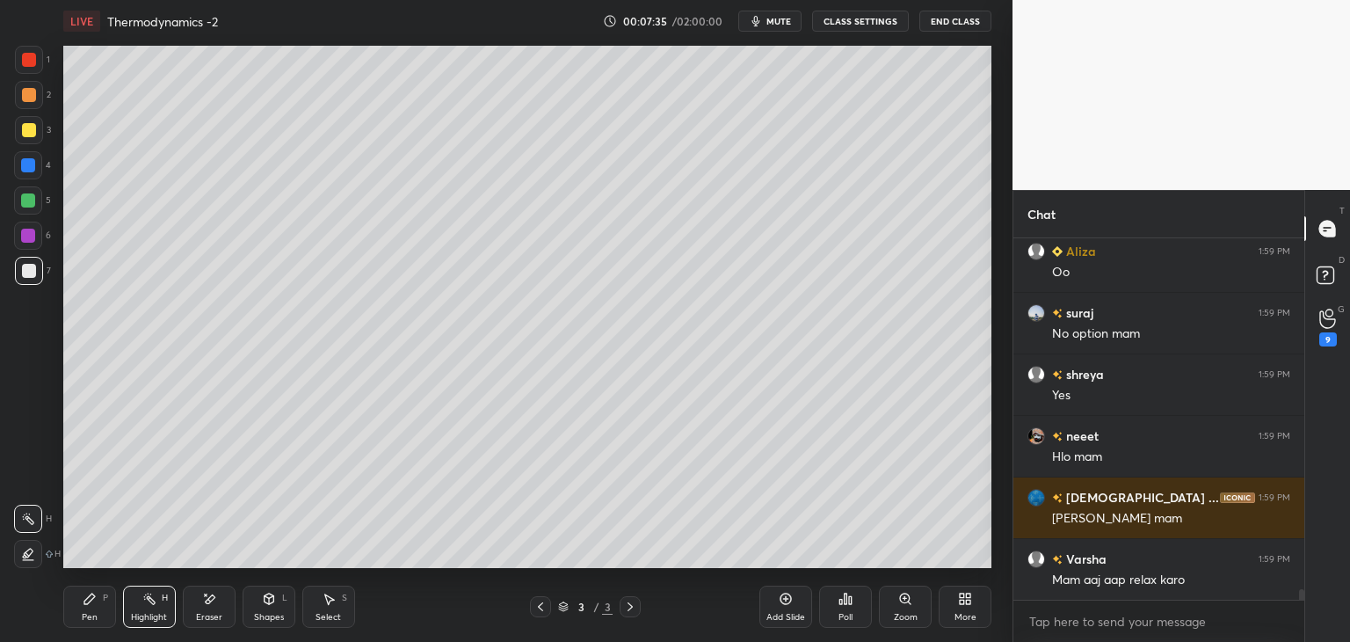
click at [32, 170] on div at bounding box center [28, 165] width 14 height 14
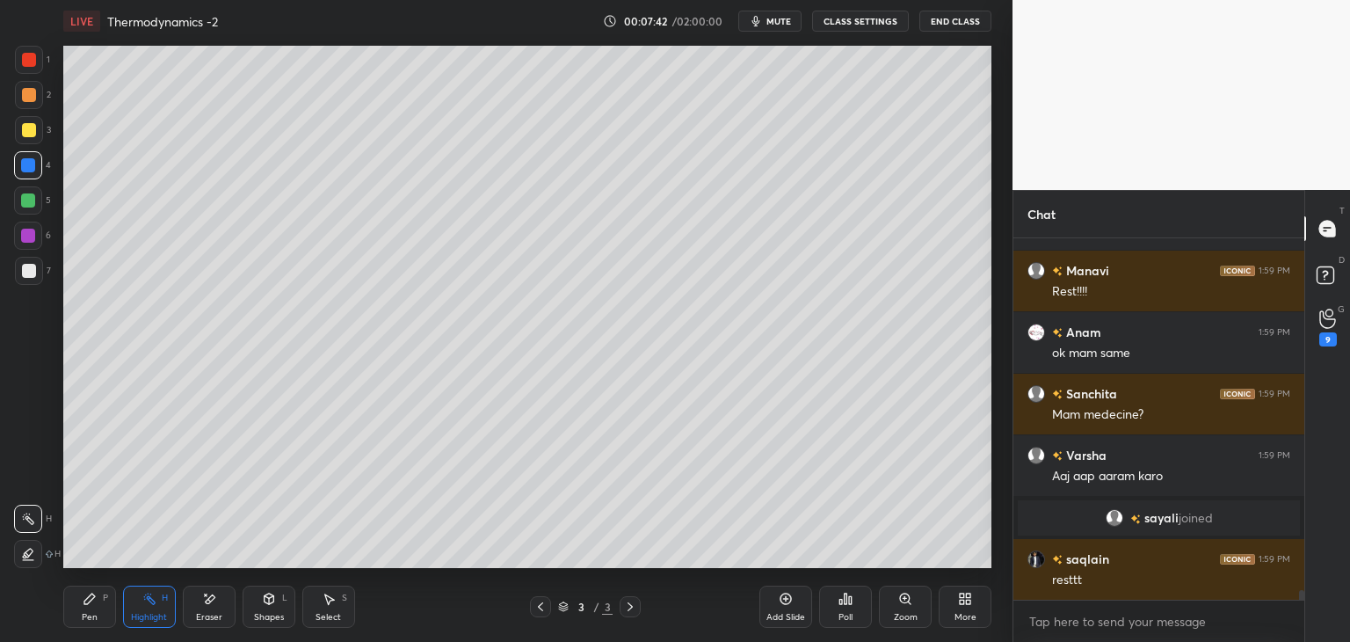
click at [33, 234] on div at bounding box center [28, 236] width 14 height 14
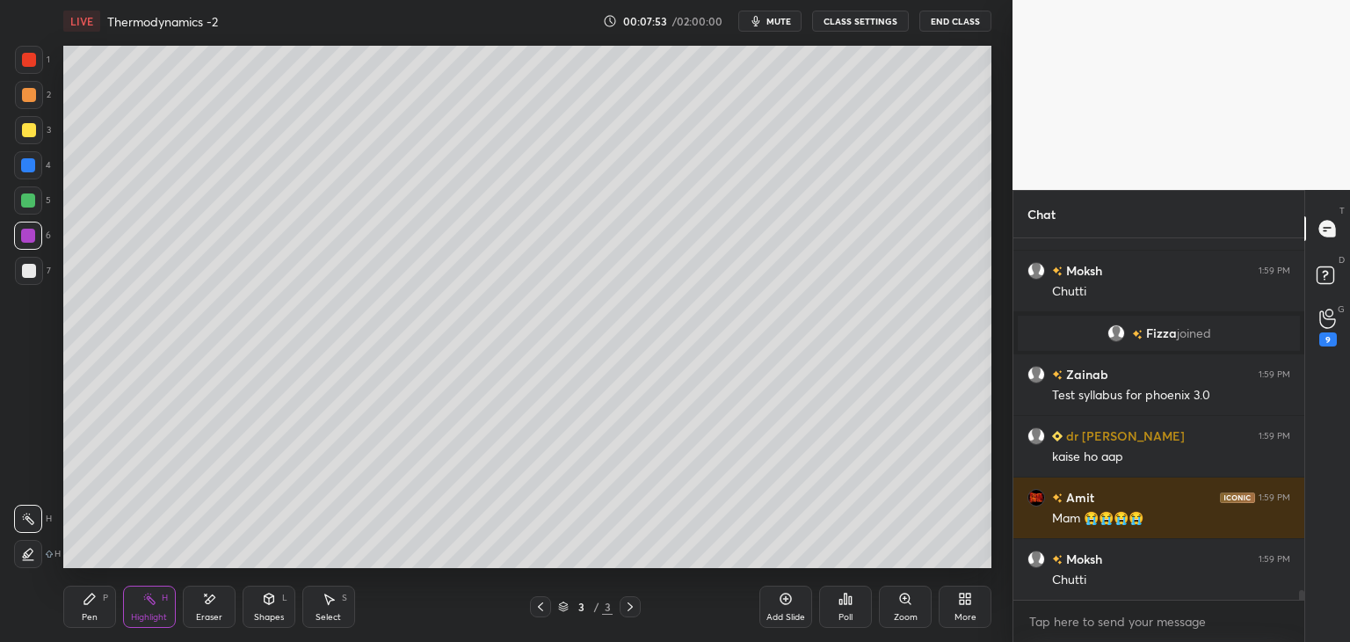
click at [137, 598] on div "Highlight H" at bounding box center [149, 606] width 53 height 42
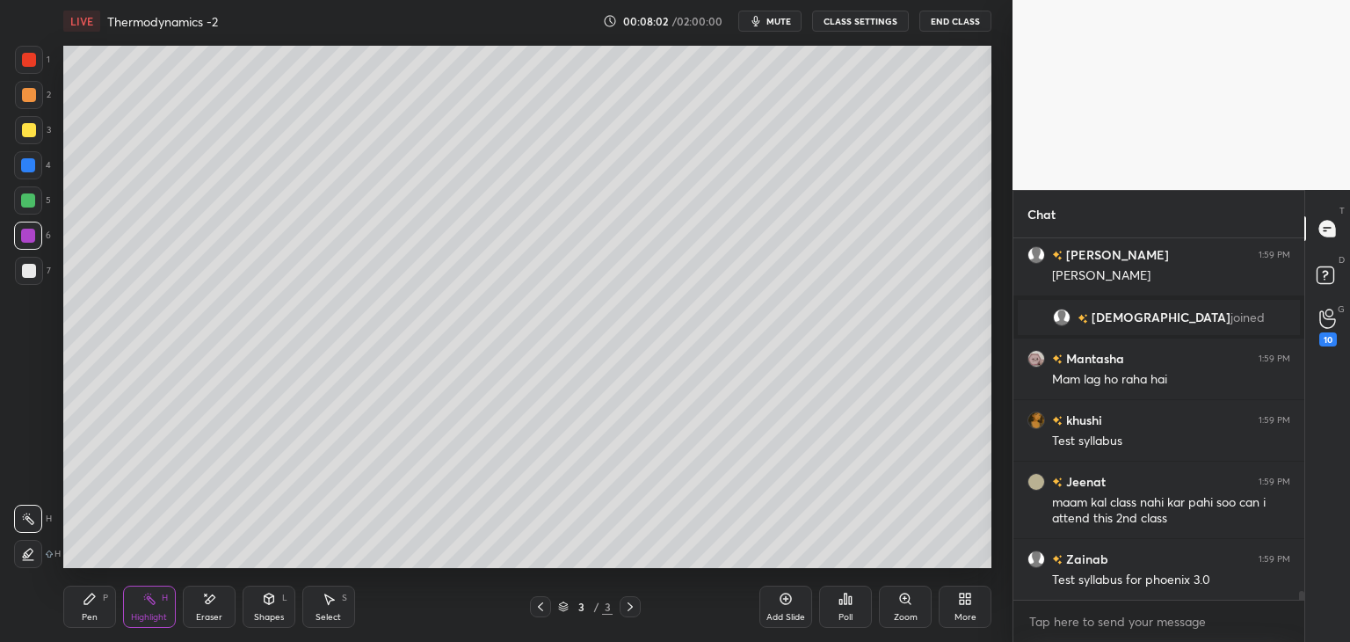
click at [84, 613] on div "Pen" at bounding box center [90, 617] width 16 height 9
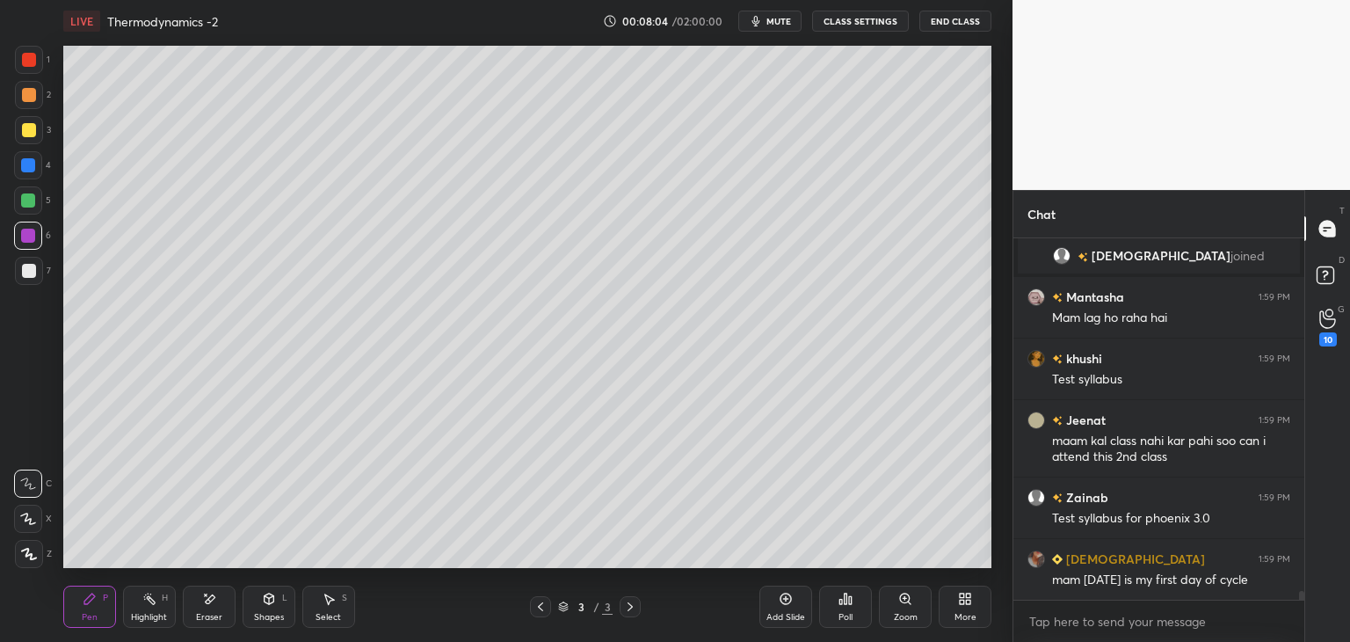
click at [210, 606] on icon at bounding box center [209, 599] width 14 height 15
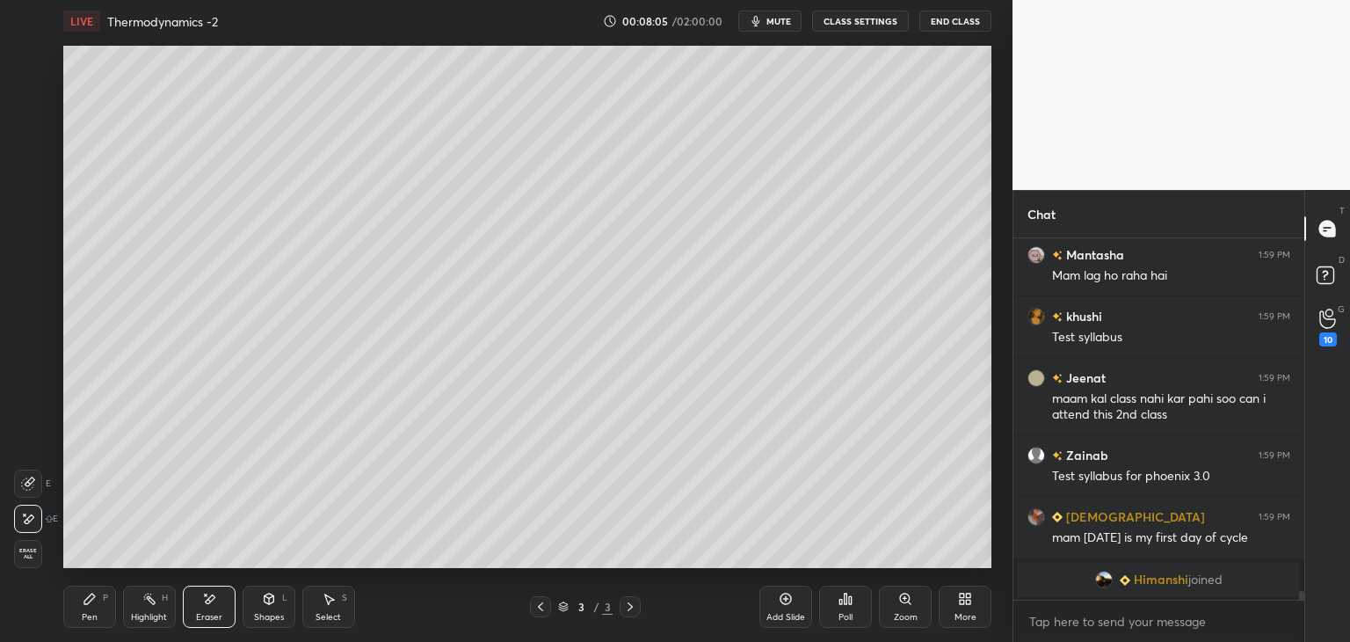
click at [143, 613] on div "Highlight" at bounding box center [149, 617] width 36 height 9
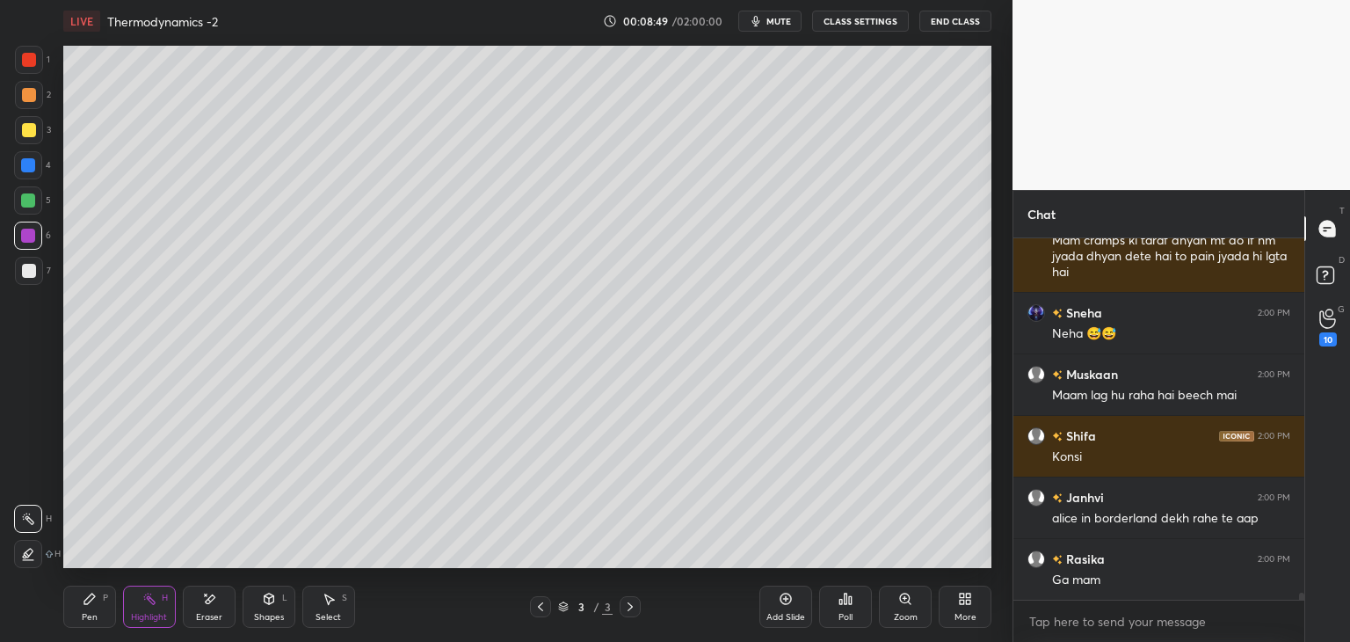
click at [84, 615] on div "Pen" at bounding box center [90, 617] width 16 height 9
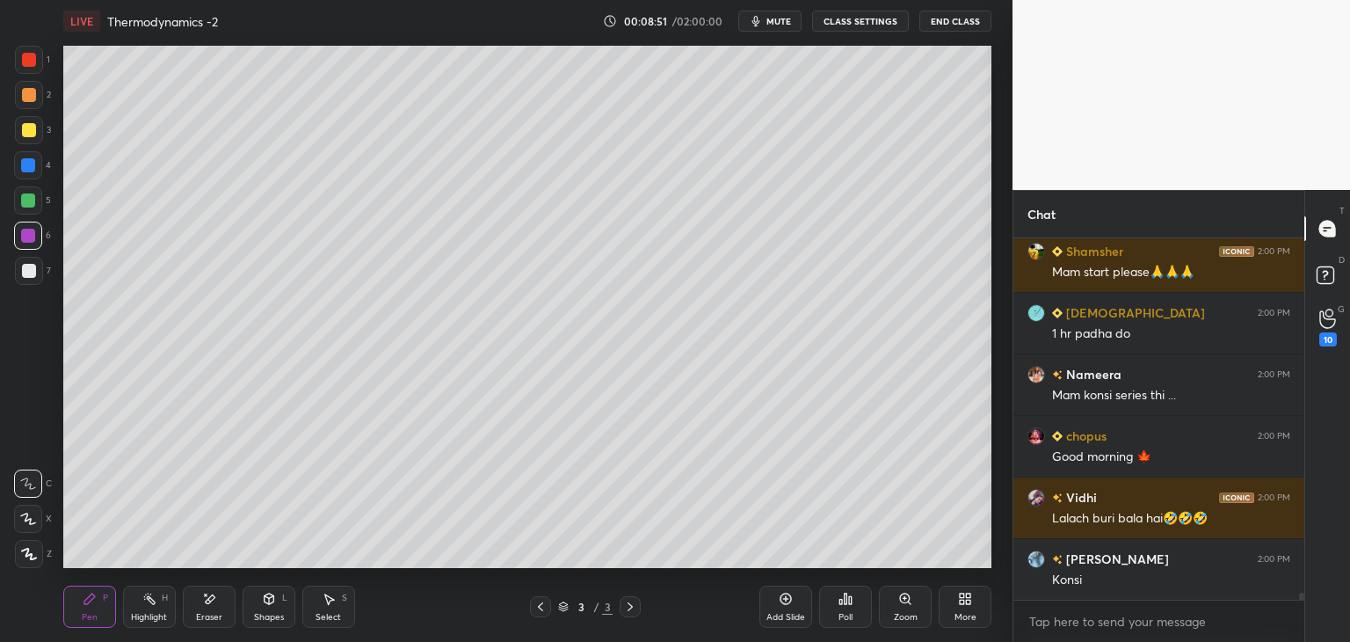
click at [33, 158] on div at bounding box center [28, 165] width 14 height 14
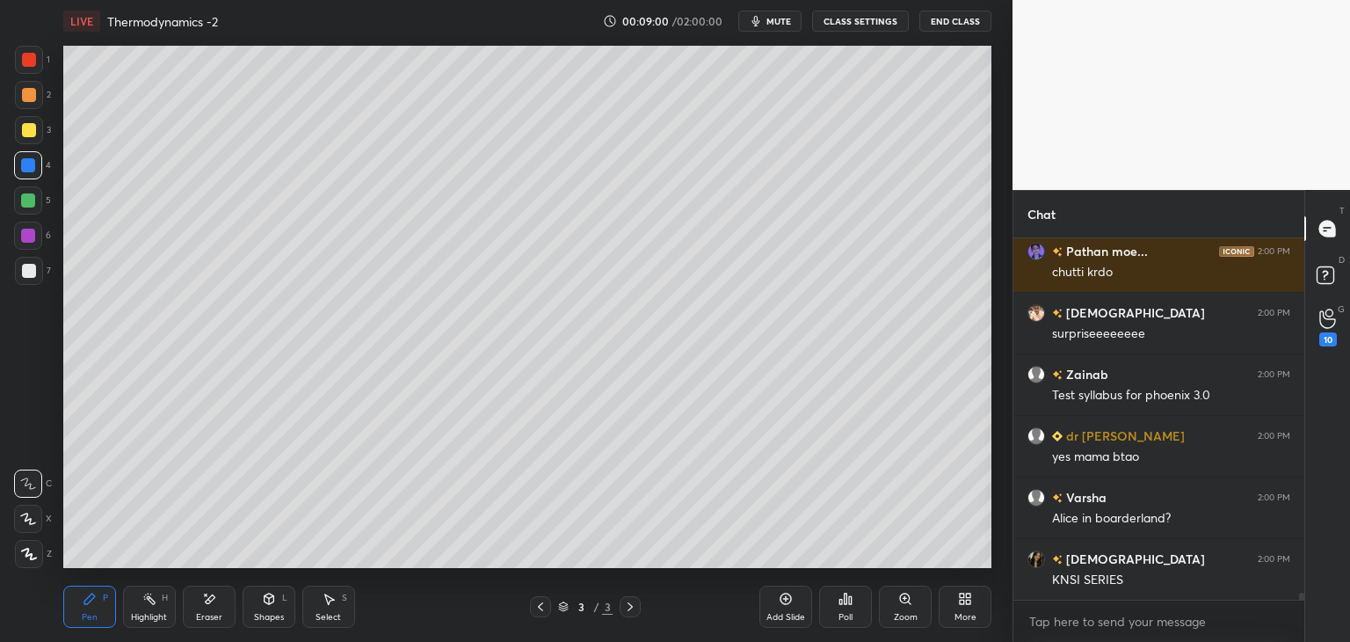
click at [211, 605] on icon at bounding box center [209, 599] width 14 height 15
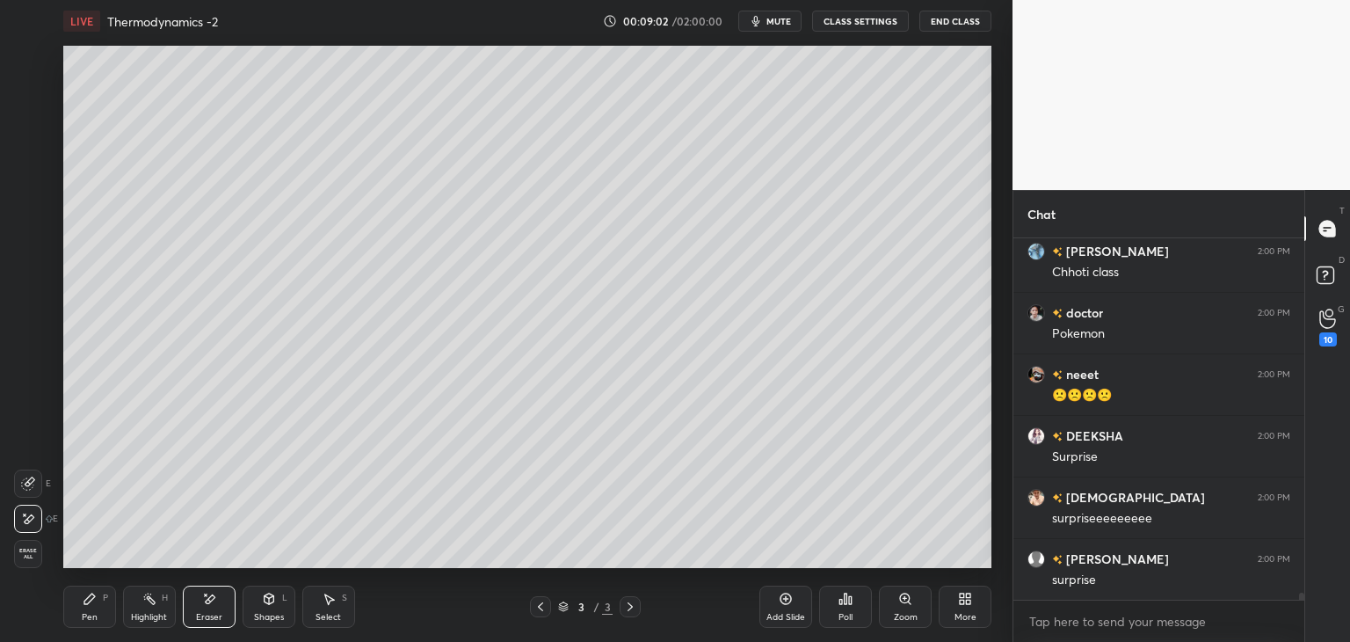
click at [153, 616] on div "Highlight" at bounding box center [149, 617] width 36 height 9
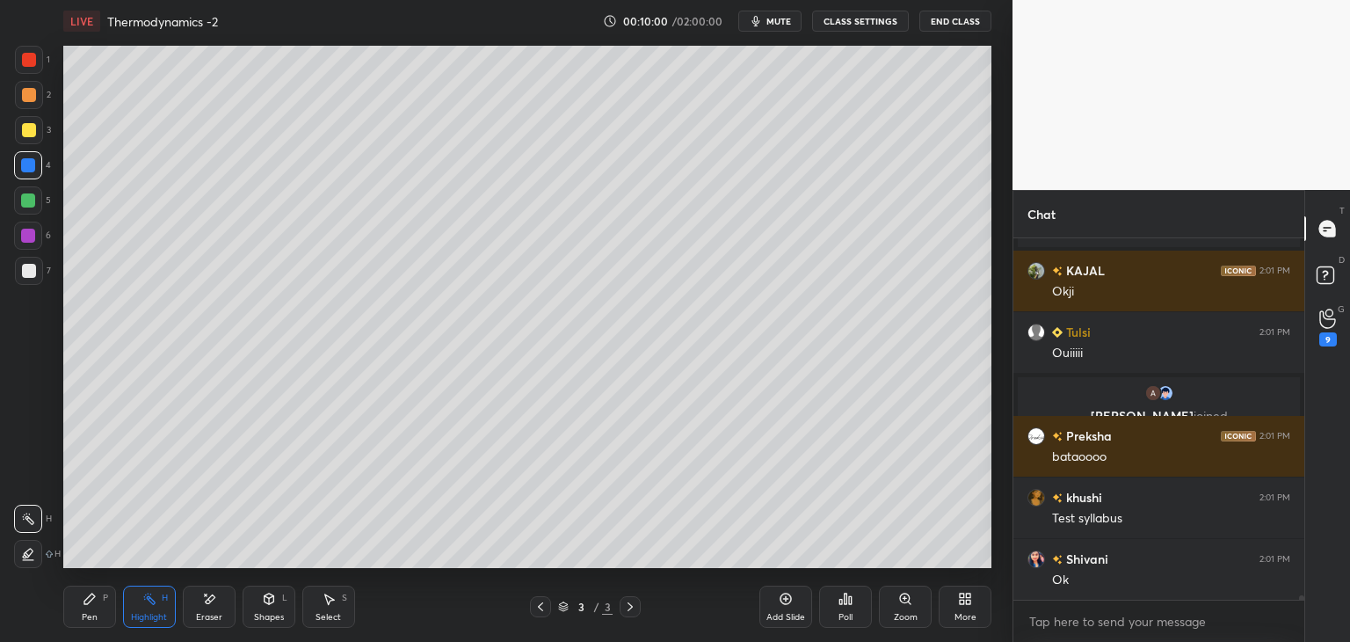
click at [855, 18] on button "CLASS SETTINGS" at bounding box center [860, 21] width 97 height 21
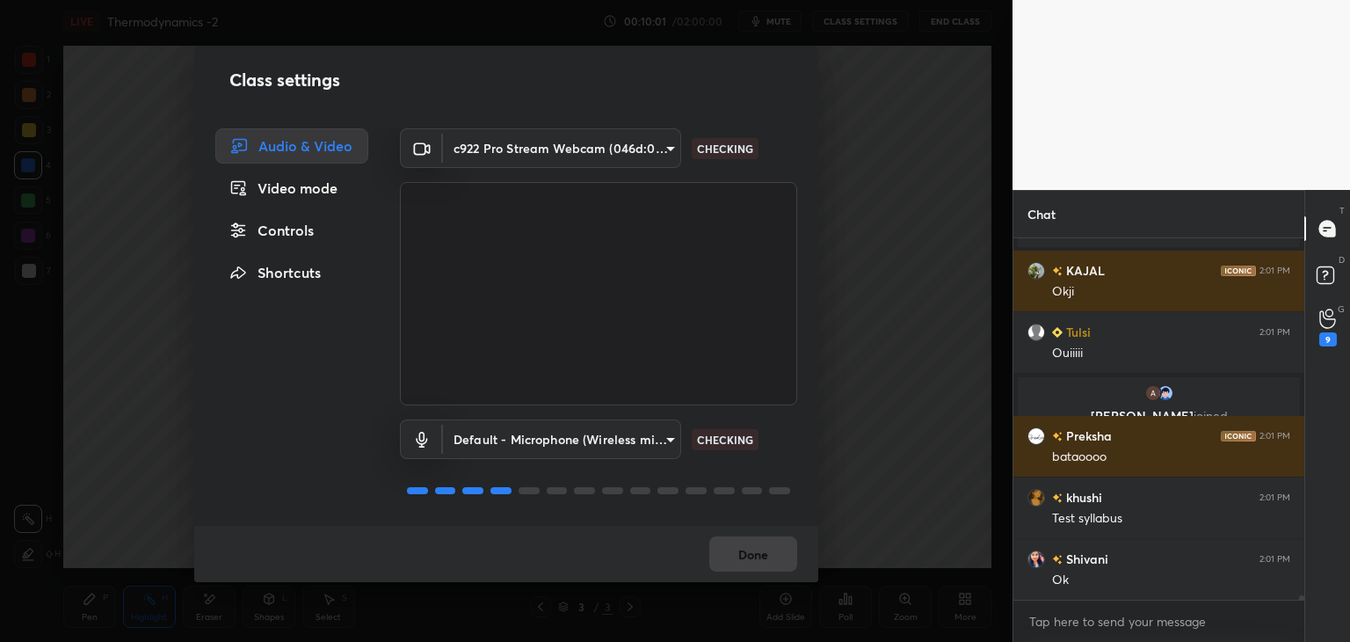
click at [312, 226] on div "Controls" at bounding box center [291, 230] width 153 height 35
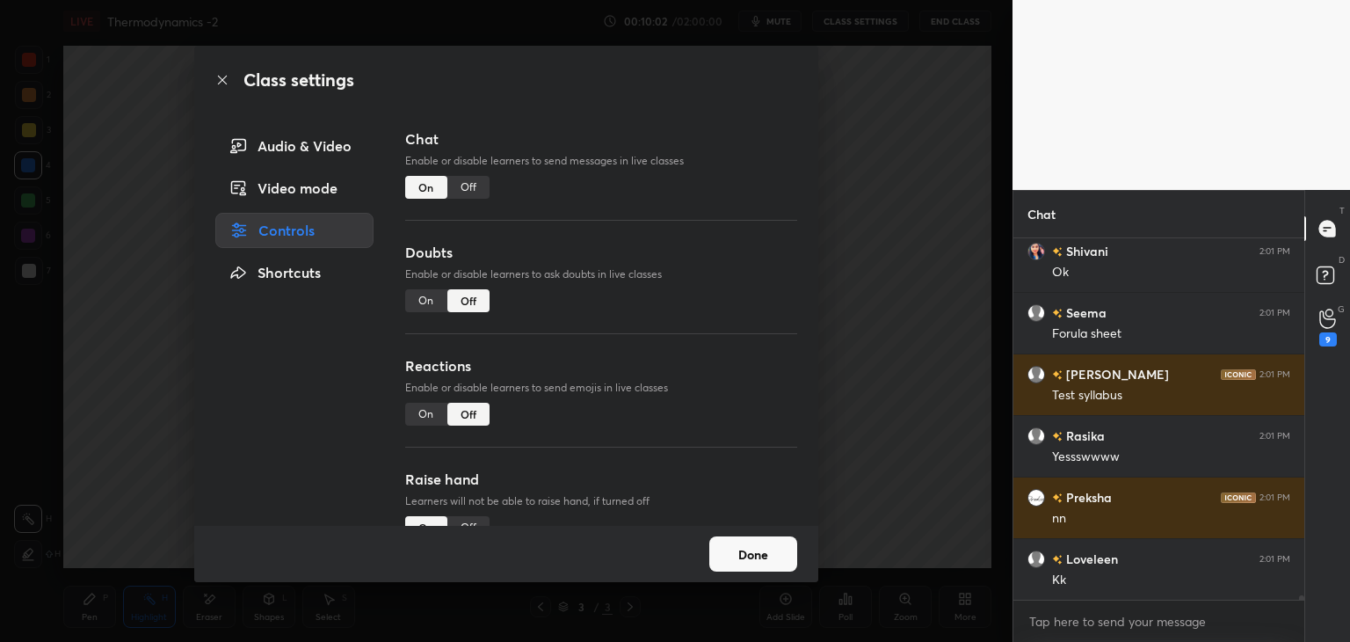
click at [483, 191] on div "Off" at bounding box center [468, 187] width 42 height 23
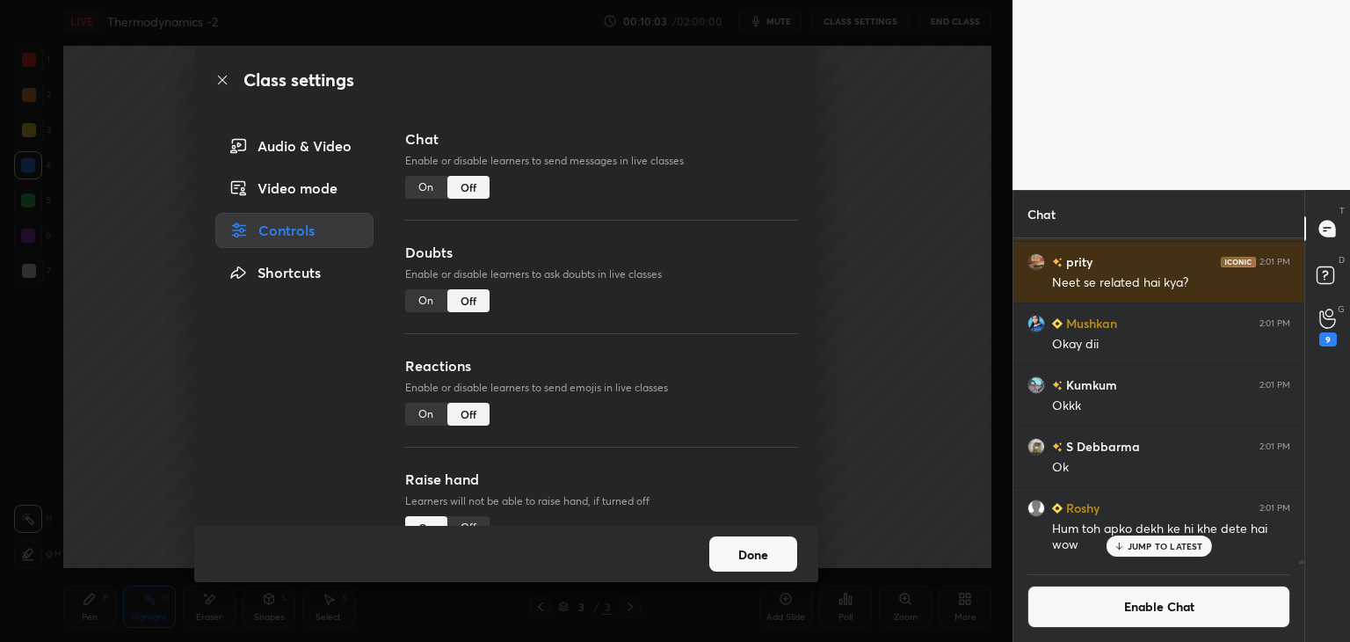
click at [769, 553] on button "Done" at bounding box center [753, 553] width 88 height 35
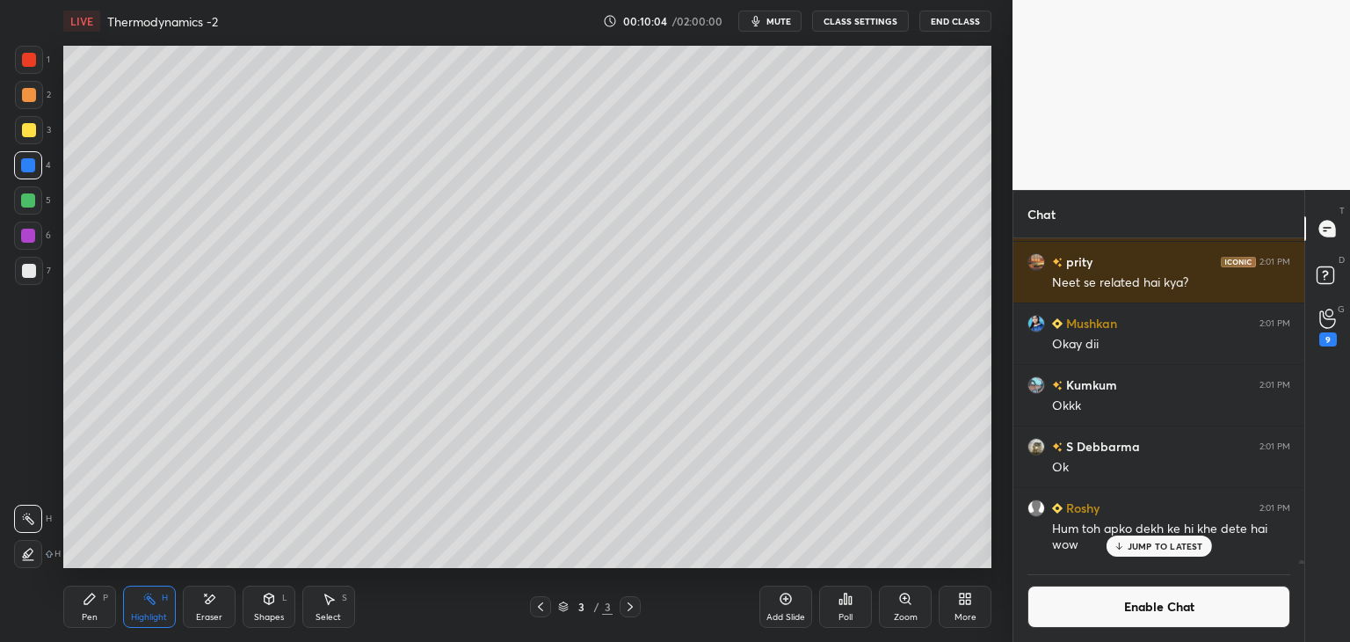
click at [113, 595] on div "Pen P" at bounding box center [89, 606] width 53 height 42
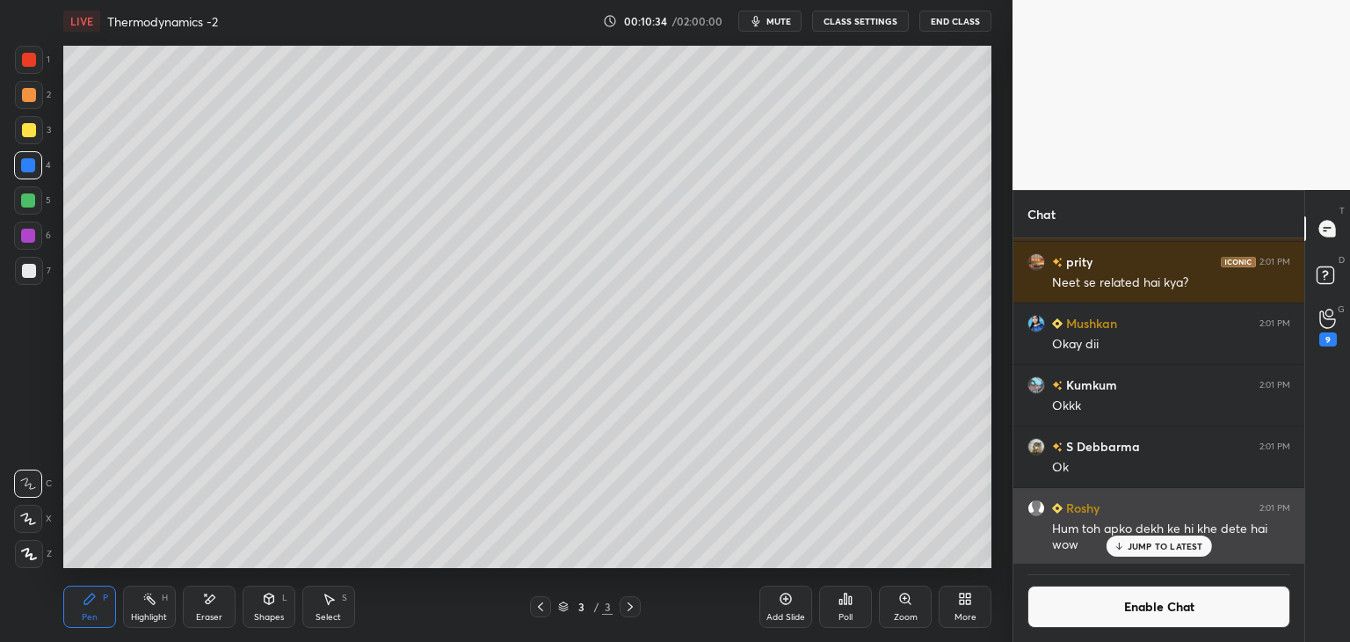
click at [1144, 553] on div "JUMP TO LATEST" at bounding box center [1158, 545] width 105 height 21
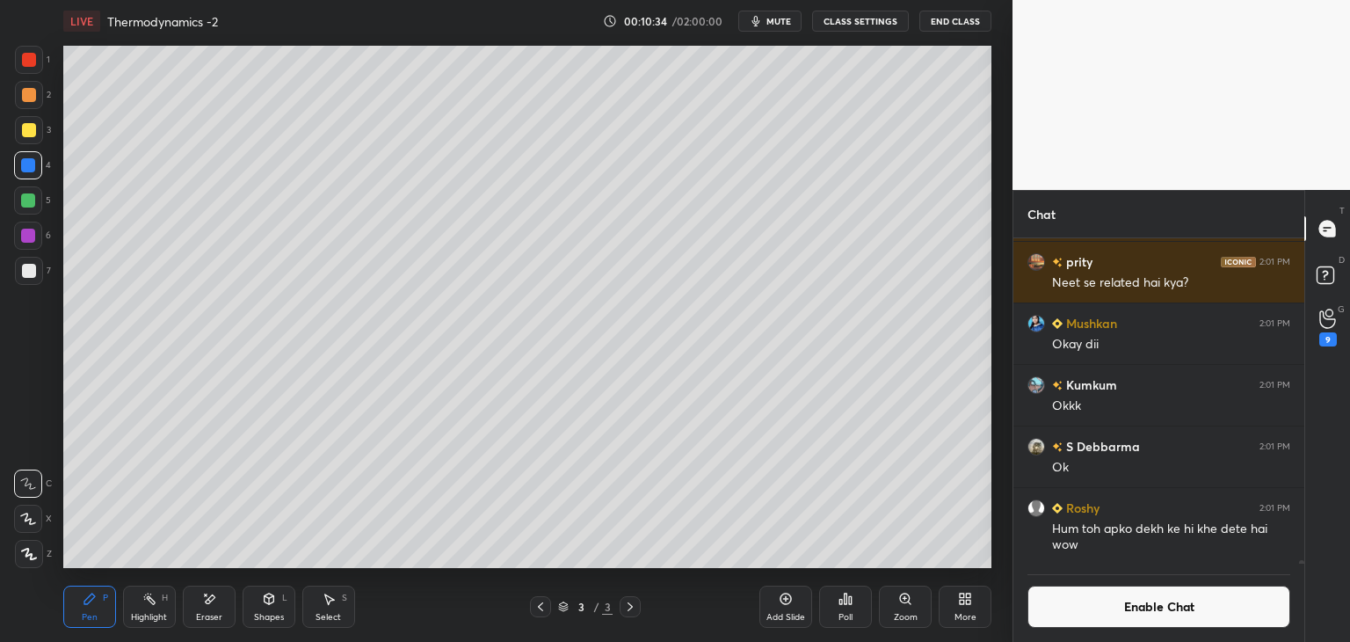
click at [1143, 600] on button "Enable Chat" at bounding box center [1159, 606] width 263 height 42
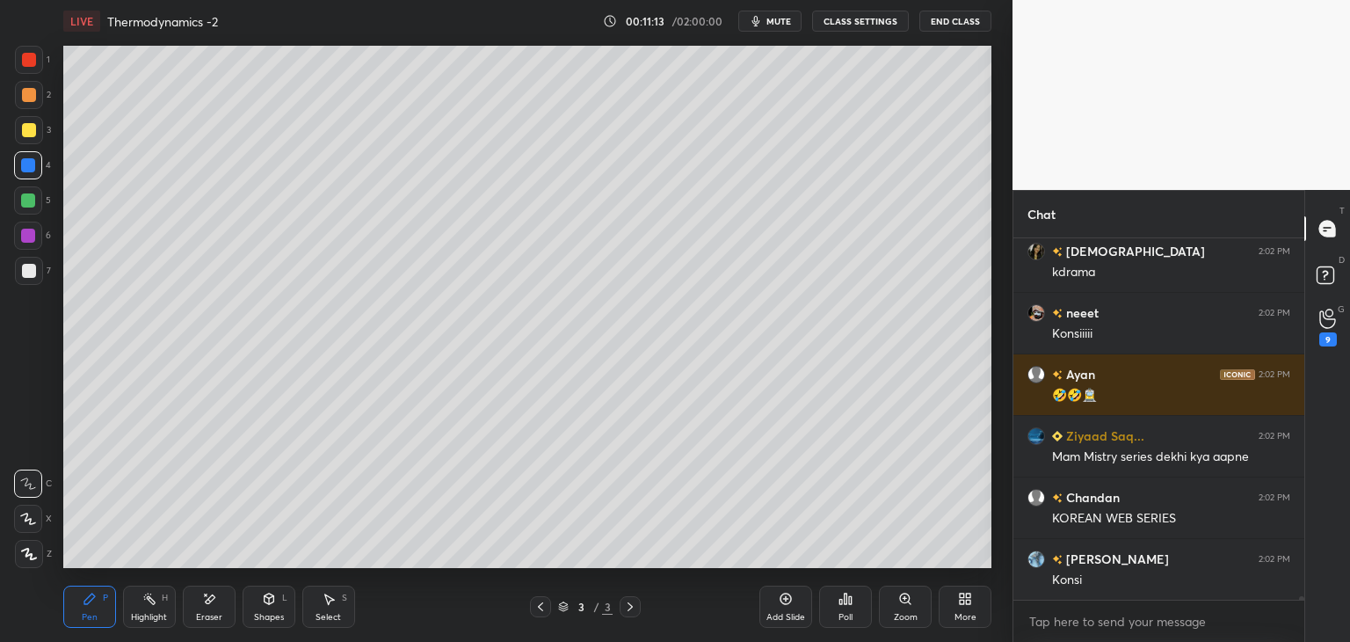
scroll to position [34065, 0]
click at [34, 273] on div at bounding box center [29, 271] width 14 height 14
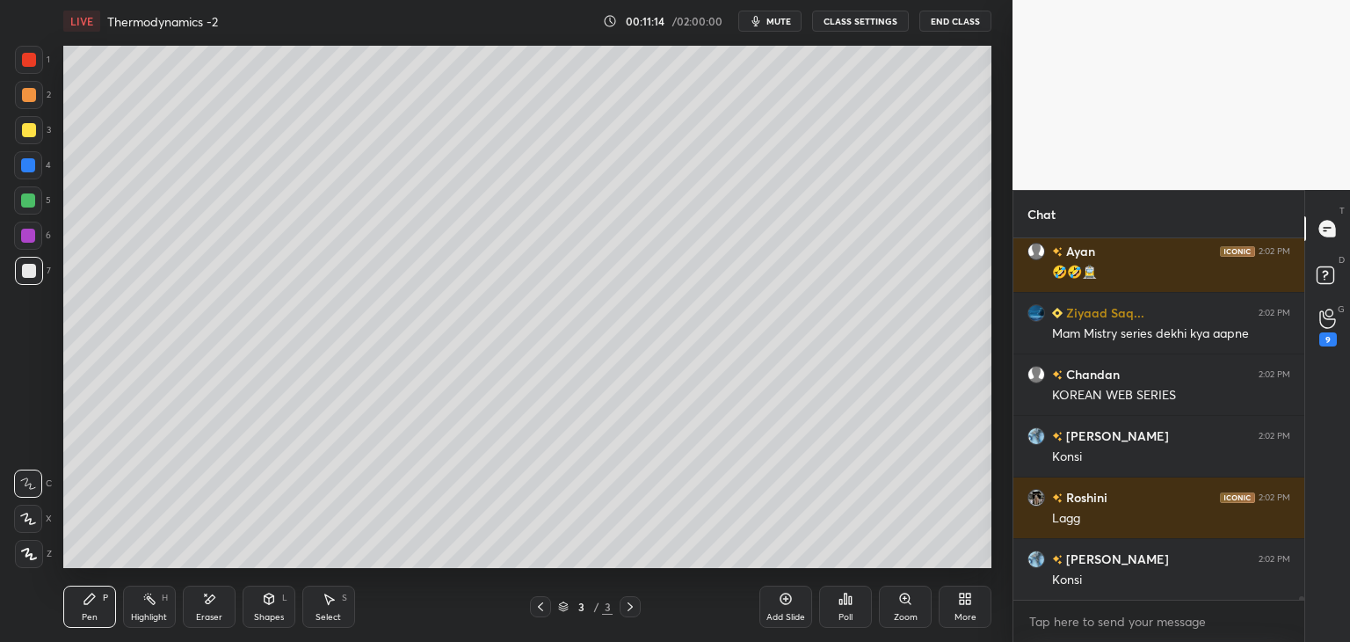
scroll to position [34265, 0]
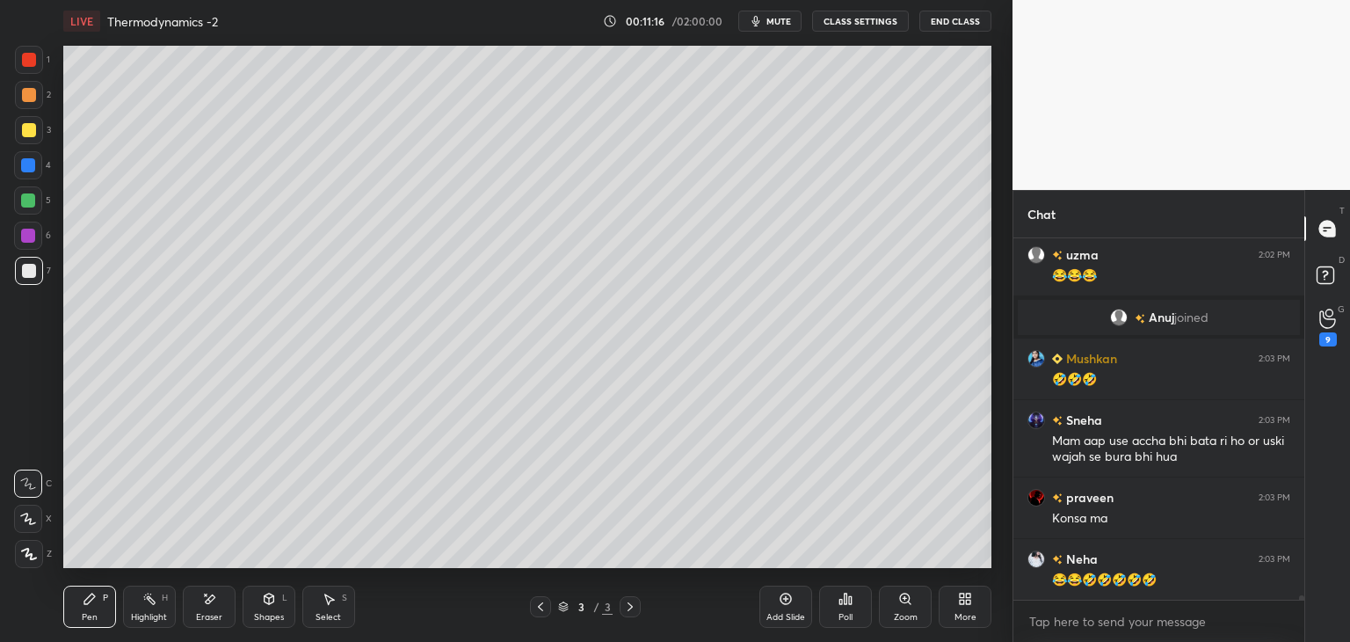
click at [867, 28] on button "CLASS SETTINGS" at bounding box center [860, 21] width 97 height 21
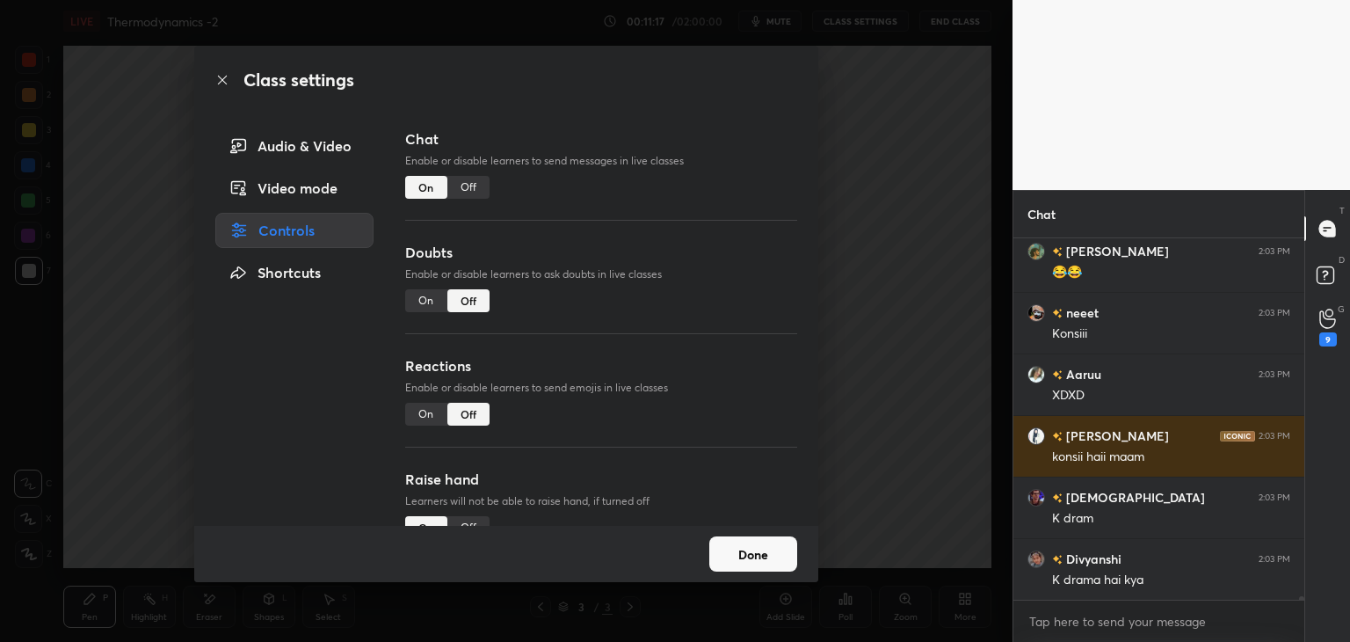
click at [475, 187] on div "Off" at bounding box center [468, 187] width 42 height 23
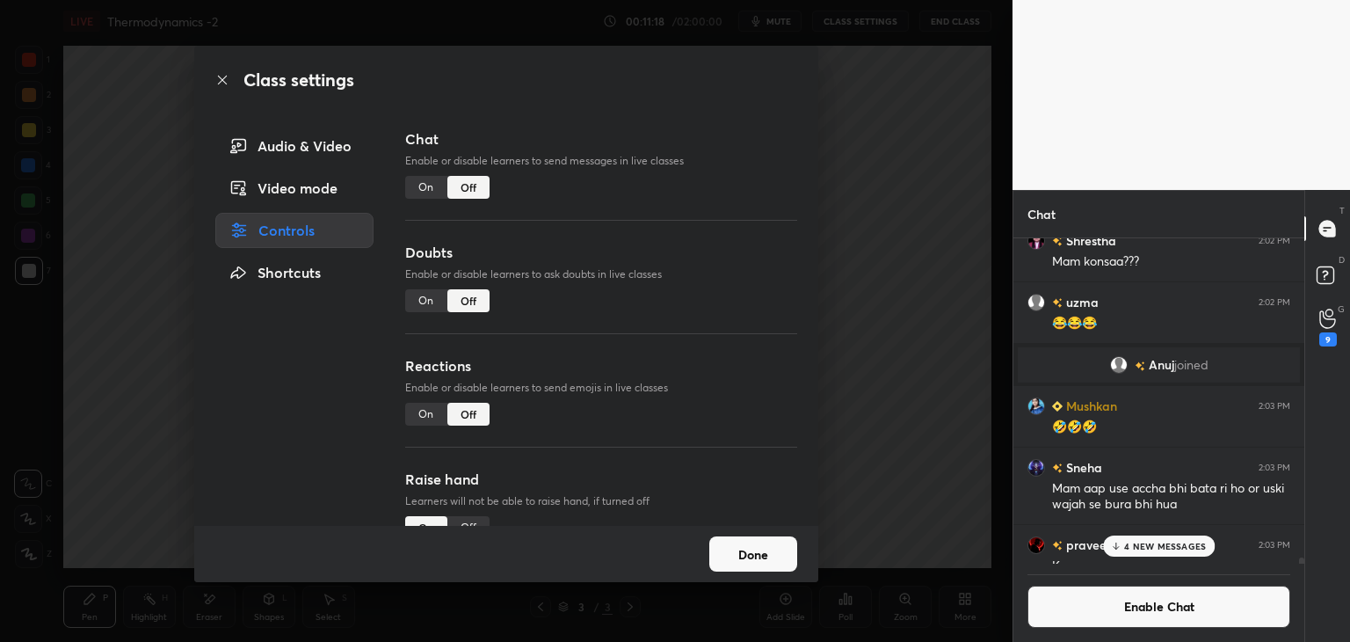
click at [767, 554] on button "Done" at bounding box center [753, 553] width 88 height 35
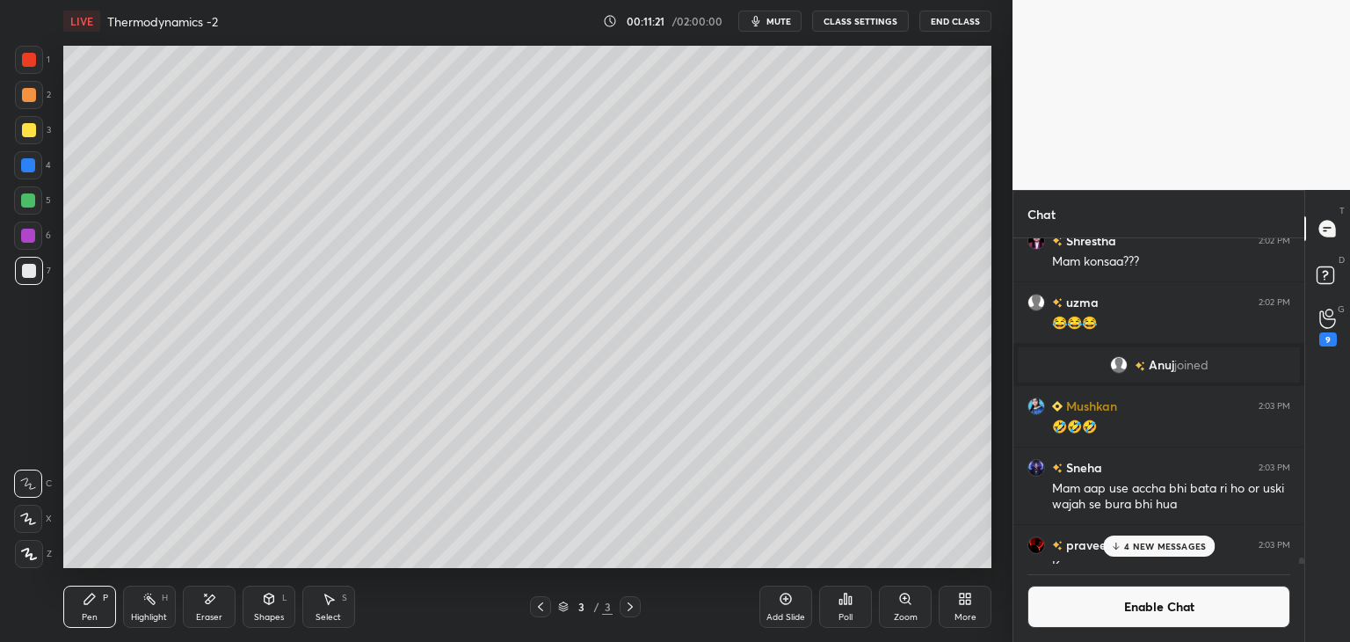
click at [131, 618] on div "Highlight" at bounding box center [149, 617] width 36 height 9
click at [23, 96] on div at bounding box center [29, 95] width 14 height 14
click at [135, 607] on div "Highlight H" at bounding box center [149, 606] width 53 height 42
click at [84, 626] on div "Pen P" at bounding box center [89, 606] width 53 height 42
click at [23, 205] on div at bounding box center [28, 200] width 14 height 14
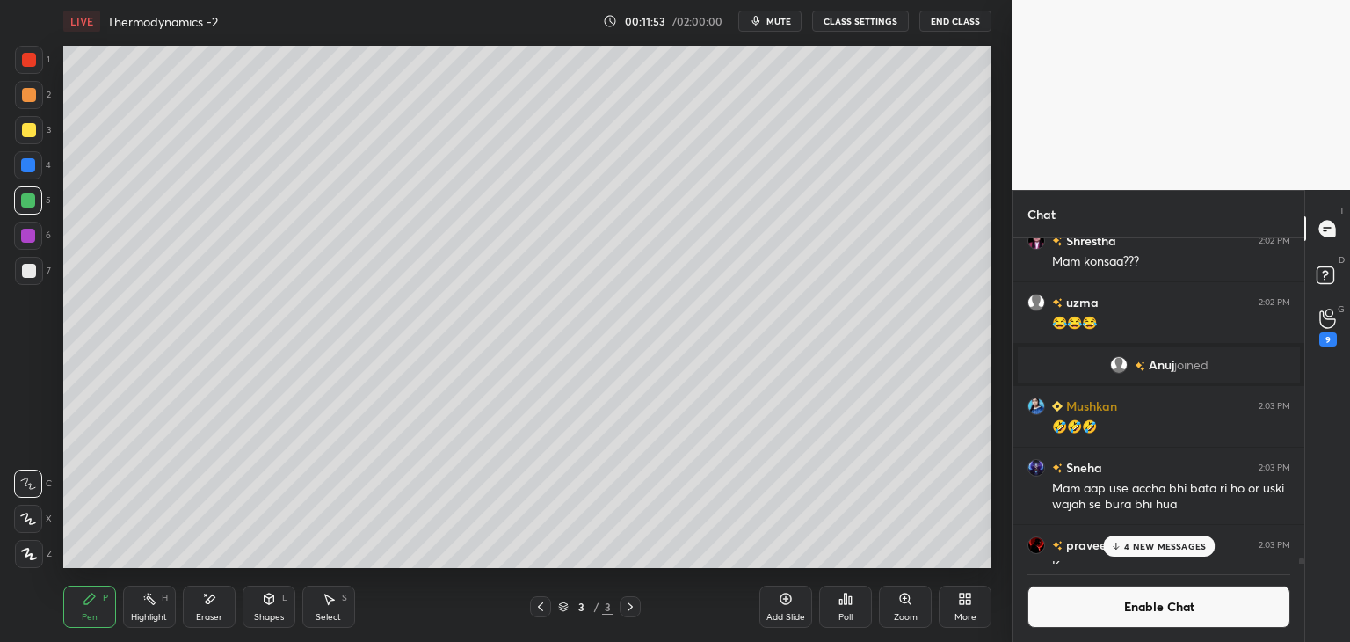
click at [159, 602] on div "Highlight H" at bounding box center [149, 606] width 53 height 42
click at [77, 603] on div "Pen P" at bounding box center [89, 606] width 53 height 42
click at [33, 270] on div at bounding box center [29, 271] width 14 height 14
click at [143, 616] on div "Highlight" at bounding box center [149, 617] width 36 height 9
click at [791, 608] on div "Add Slide" at bounding box center [785, 606] width 53 height 42
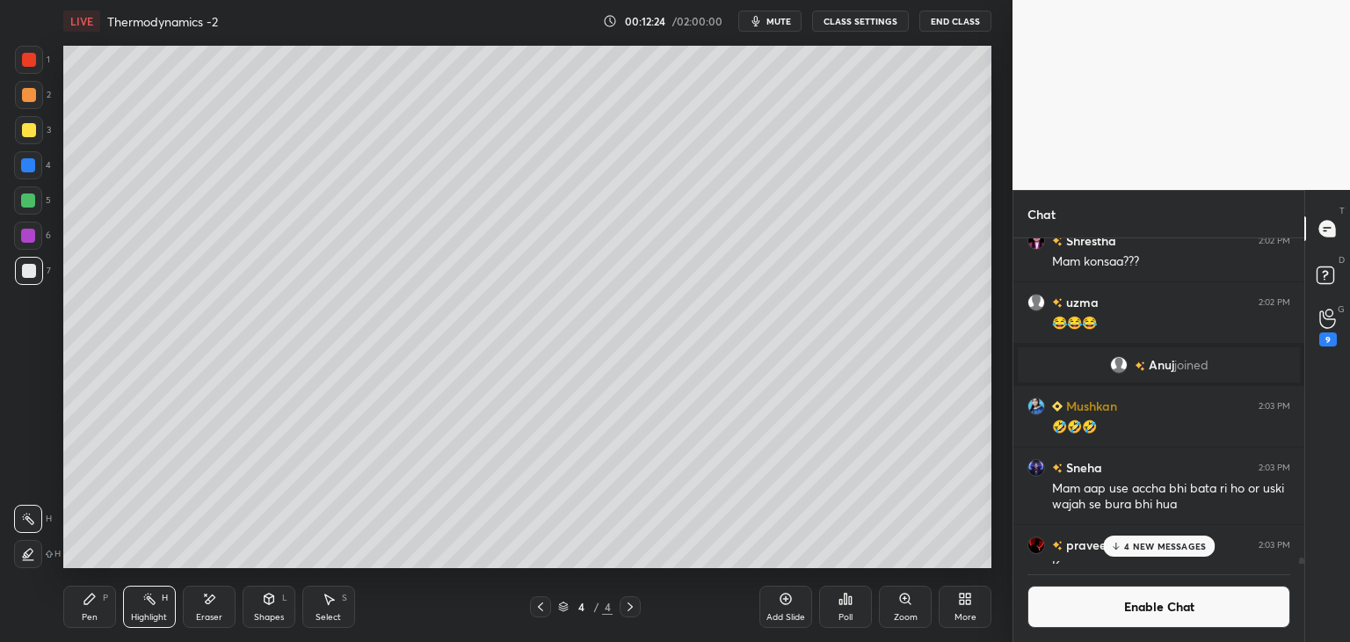
click at [107, 606] on div "Pen P" at bounding box center [89, 606] width 53 height 42
click at [26, 173] on div at bounding box center [28, 165] width 28 height 28
click at [1150, 549] on p "4 NEW MESSAGES" at bounding box center [1165, 546] width 82 height 11
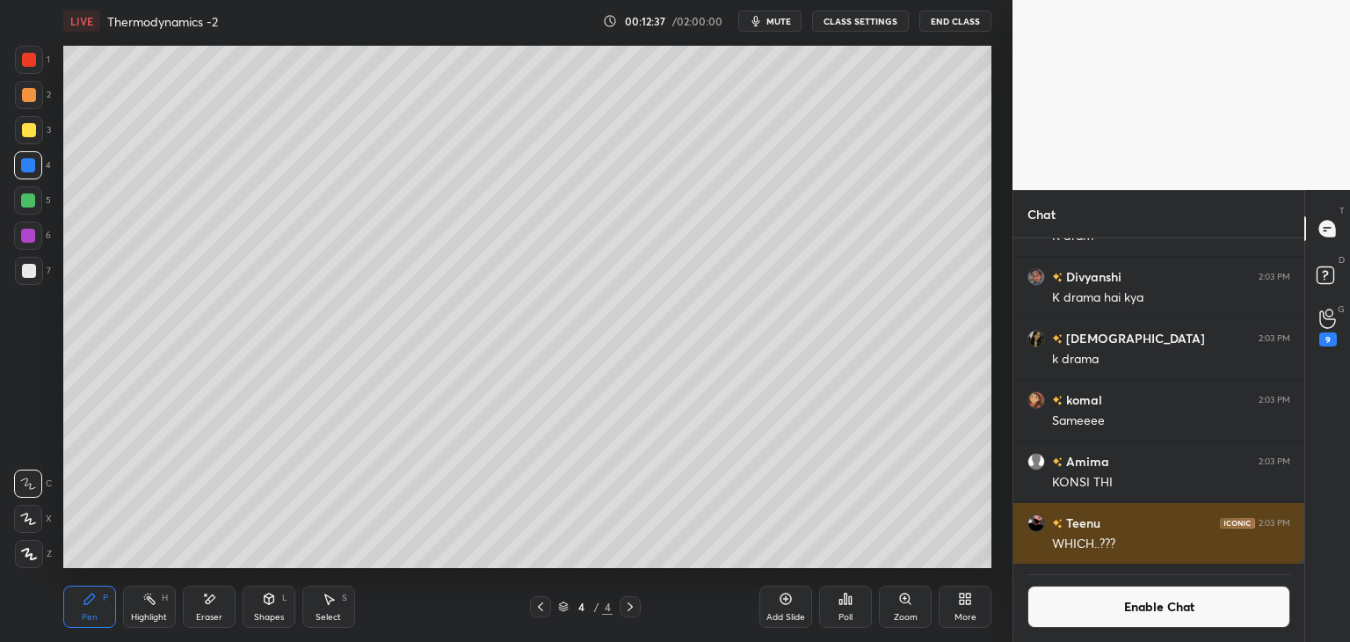
click at [1102, 613] on button "Enable Chat" at bounding box center [1159, 606] width 263 height 42
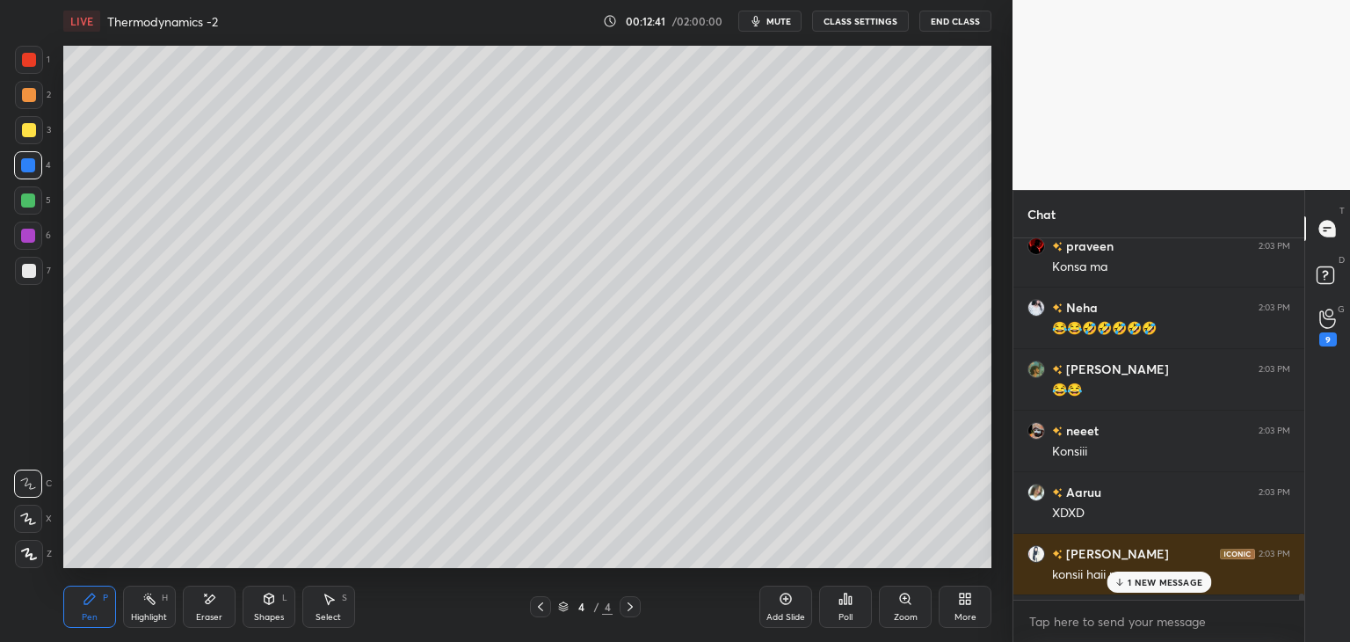
click at [271, 614] on div "Shapes" at bounding box center [269, 617] width 30 height 9
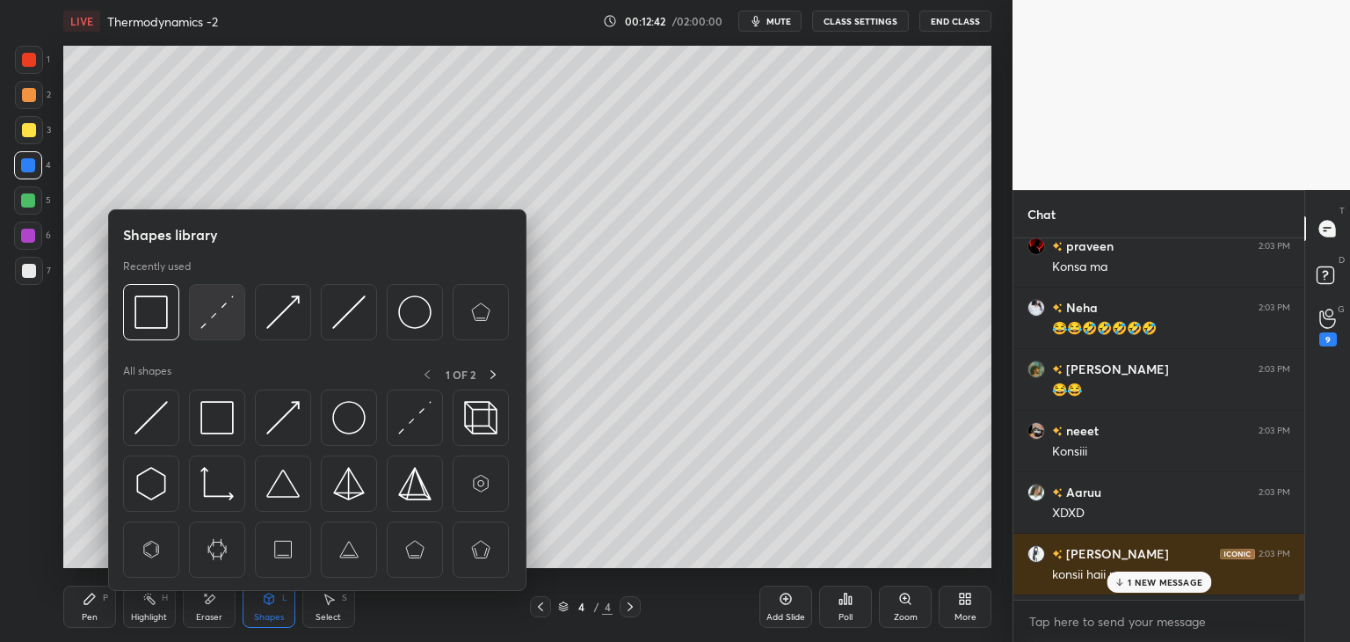
click at [219, 315] on img at bounding box center [216, 311] width 33 height 33
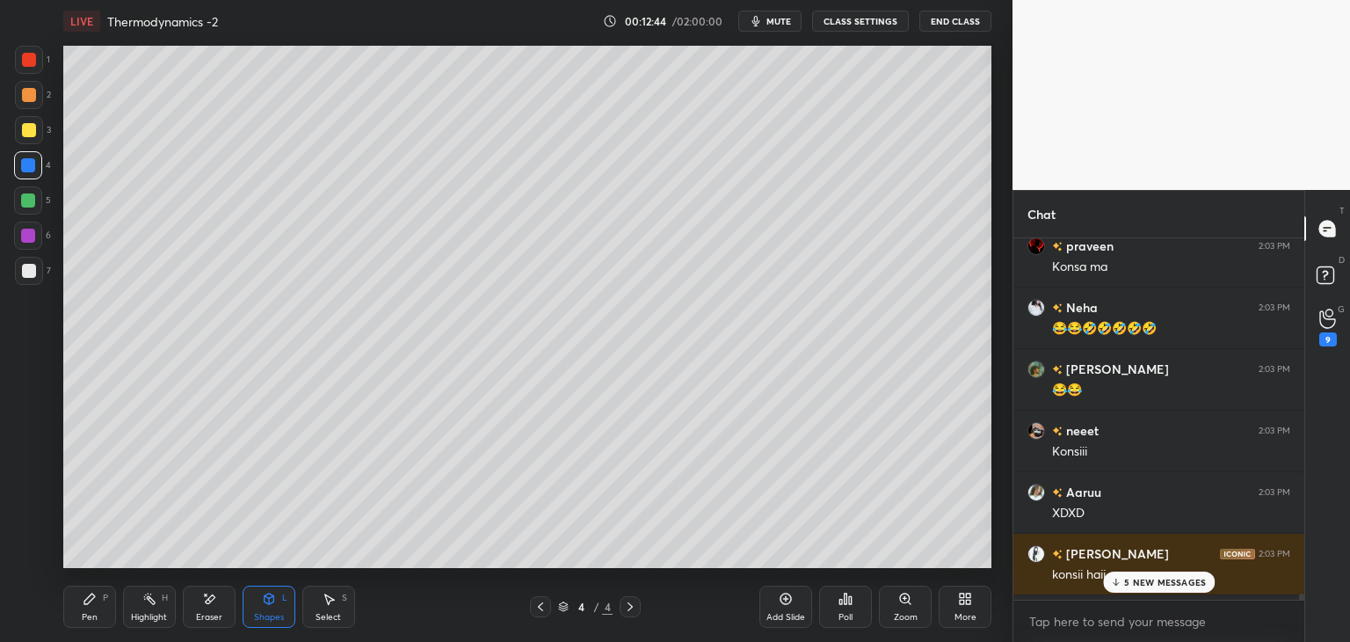
click at [162, 594] on div "H" at bounding box center [165, 597] width 6 height 9
click at [1175, 585] on p "8 NEW MESSAGES" at bounding box center [1165, 582] width 82 height 11
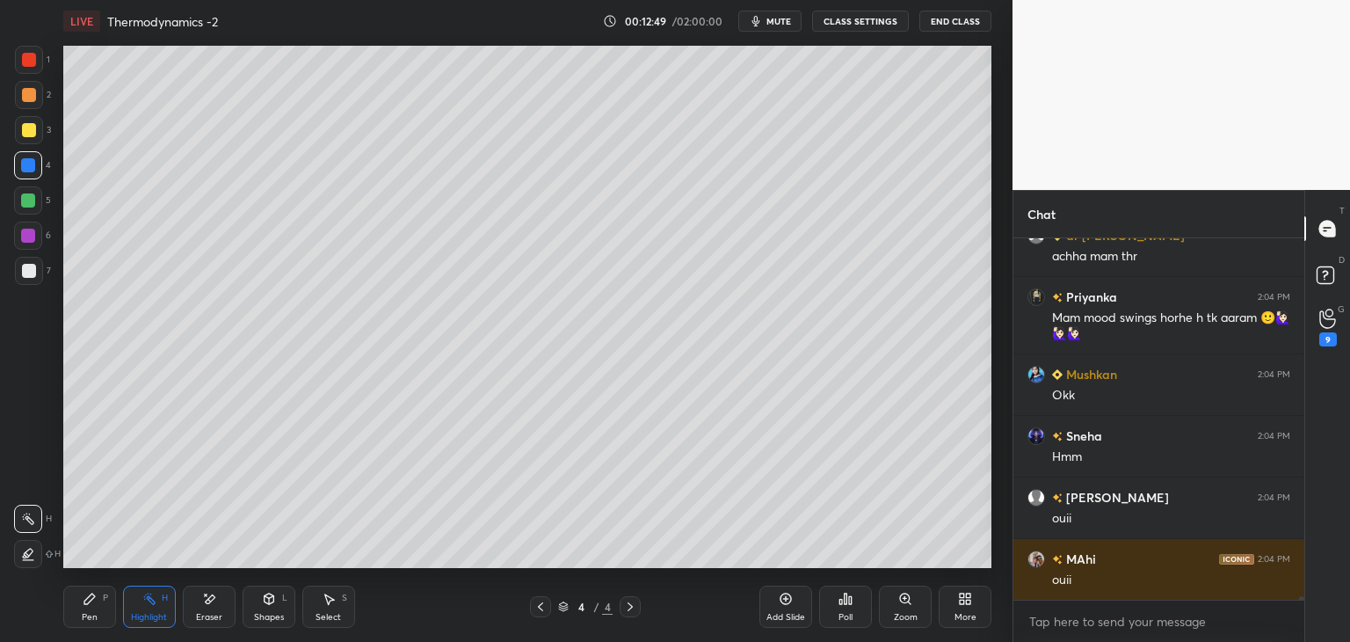
click at [95, 621] on div "Pen" at bounding box center [90, 617] width 16 height 9
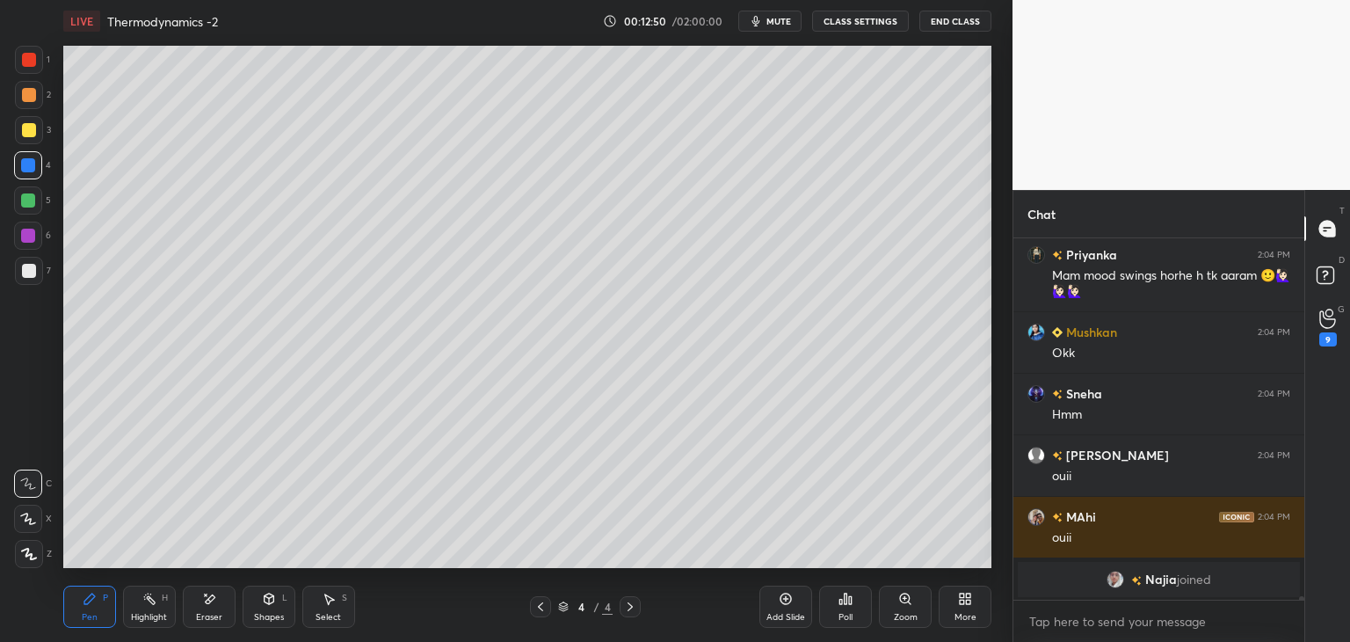
click at [36, 270] on div at bounding box center [29, 271] width 28 height 28
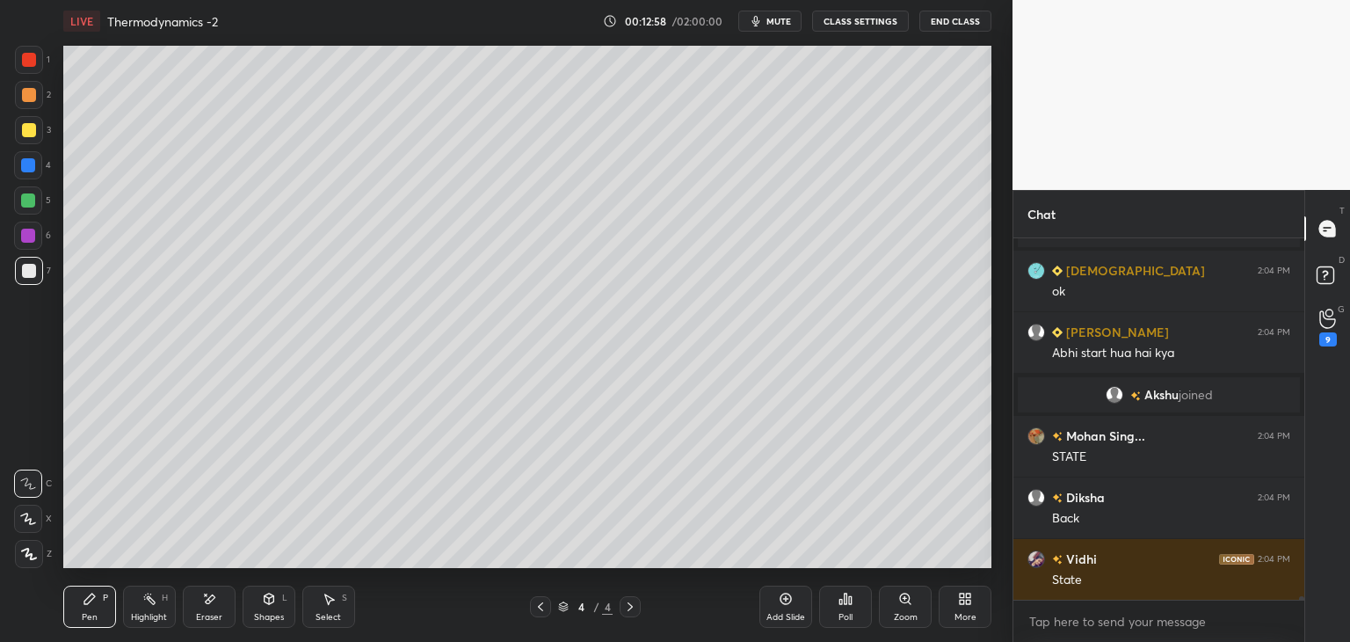
scroll to position [33850, 0]
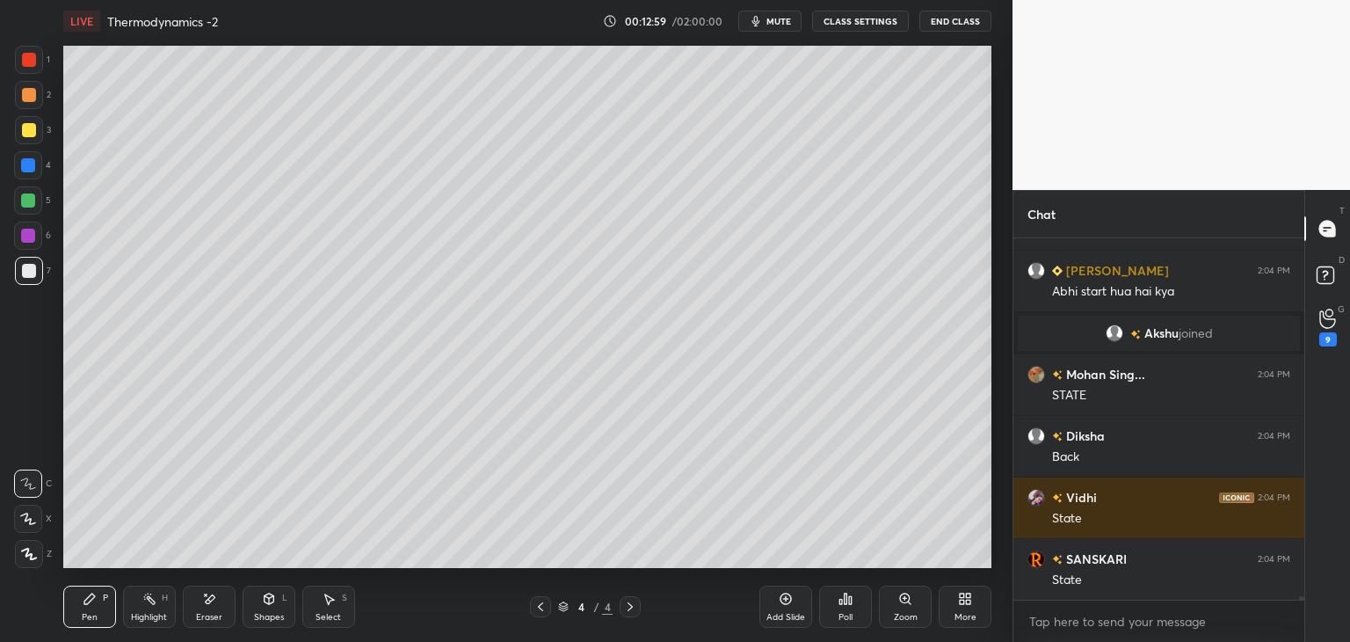
click at [91, 599] on icon at bounding box center [89, 598] width 11 height 11
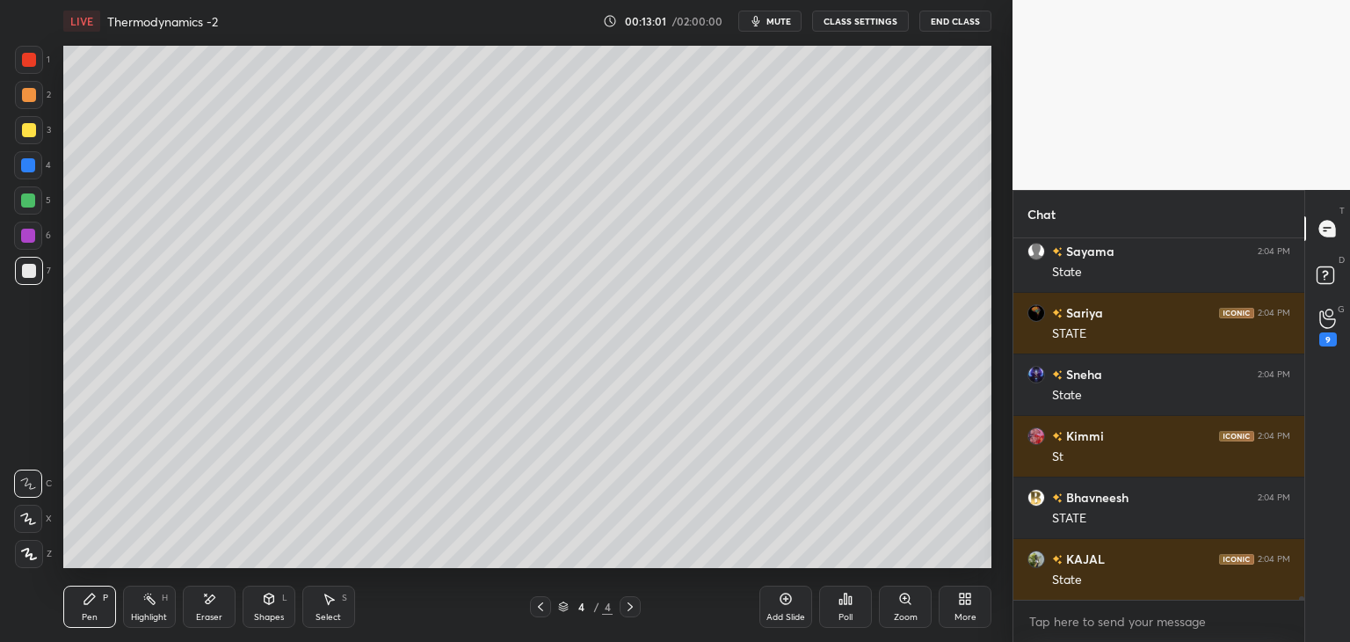
scroll to position [35324, 0]
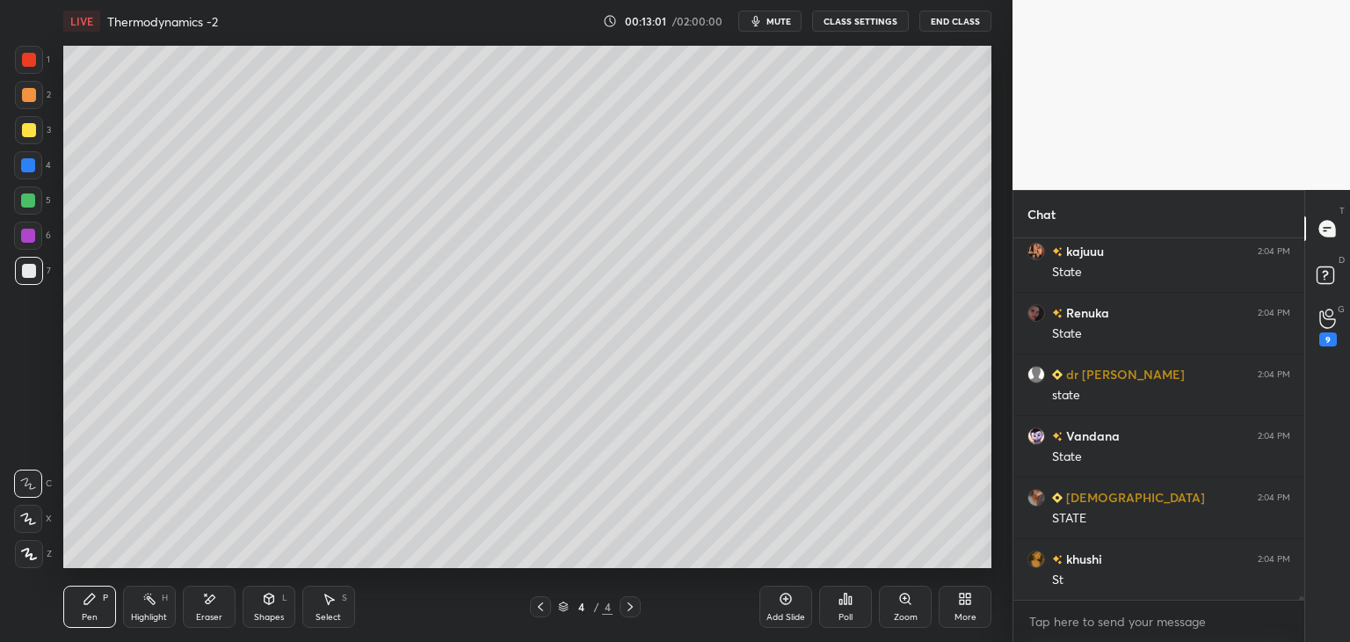
click at [38, 103] on div at bounding box center [29, 95] width 28 height 28
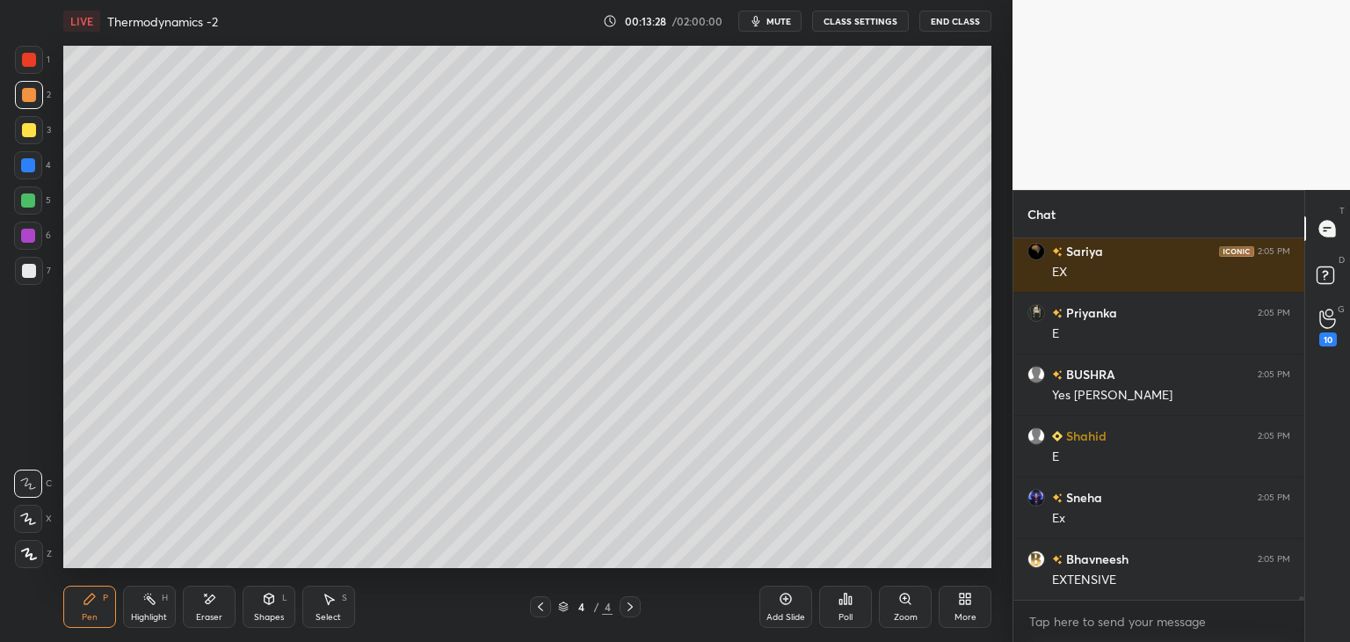
scroll to position [37673, 0]
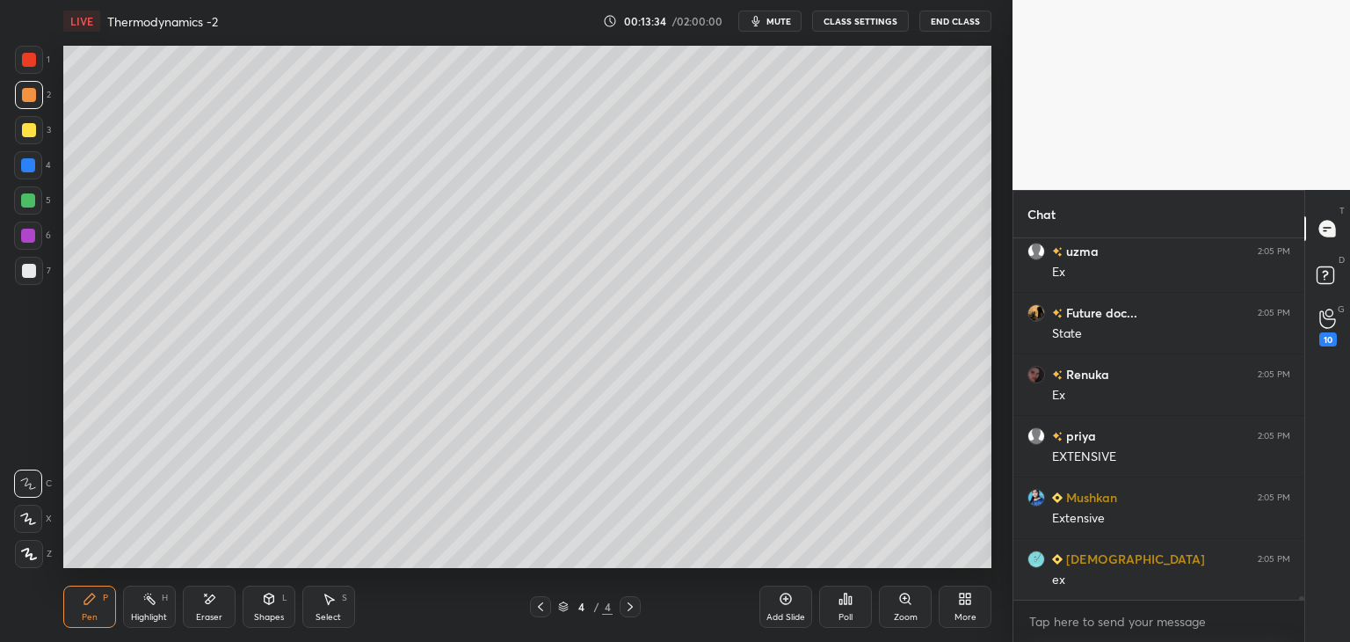
click at [865, 22] on button "CLASS SETTINGS" at bounding box center [860, 21] width 97 height 21
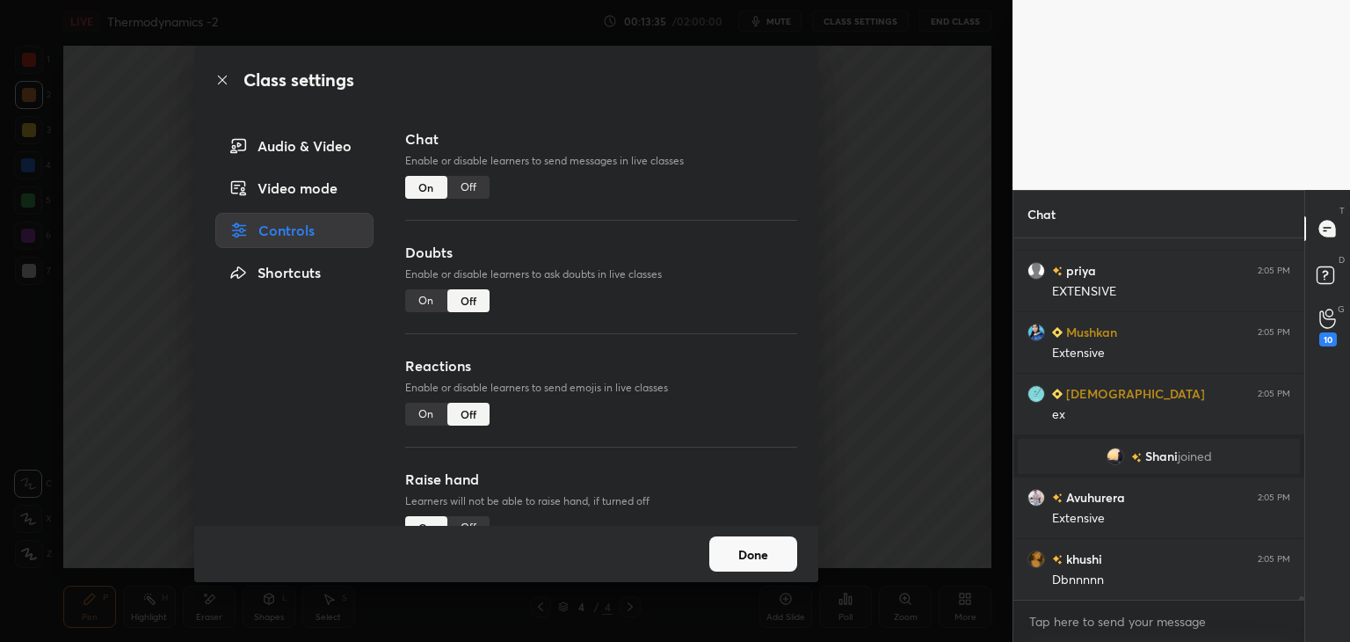
click at [458, 181] on div "Off" at bounding box center [468, 187] width 42 height 23
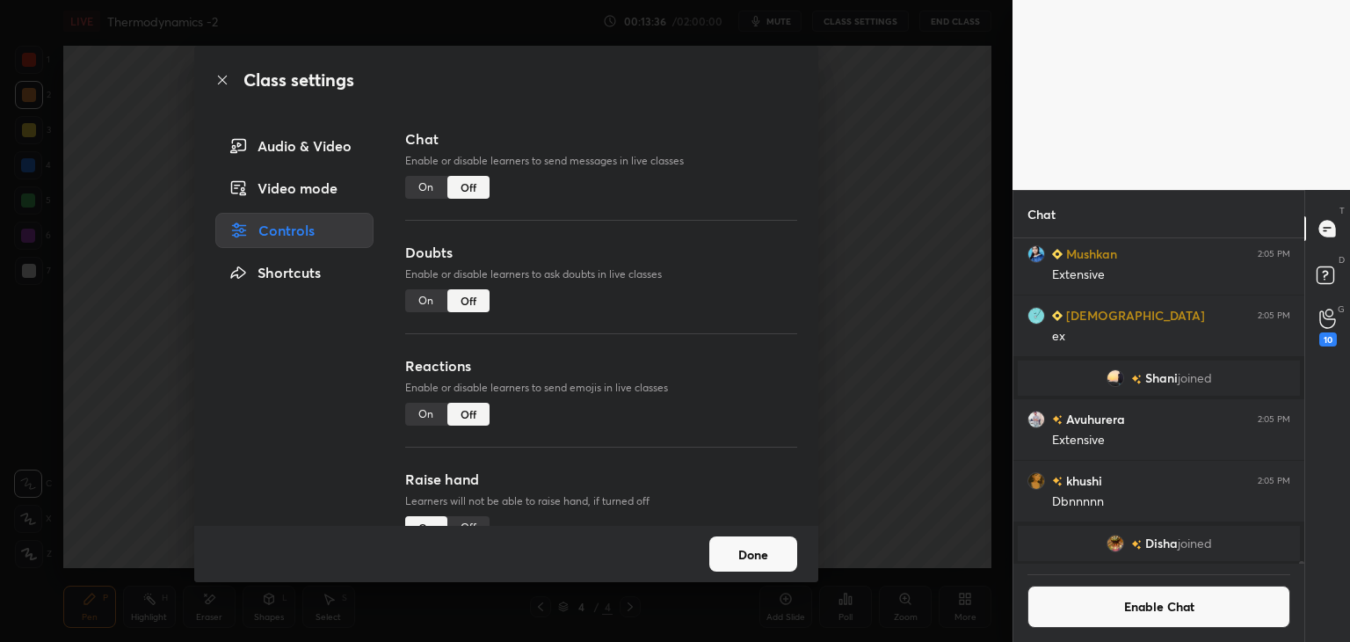
click at [767, 555] on button "Done" at bounding box center [753, 553] width 88 height 35
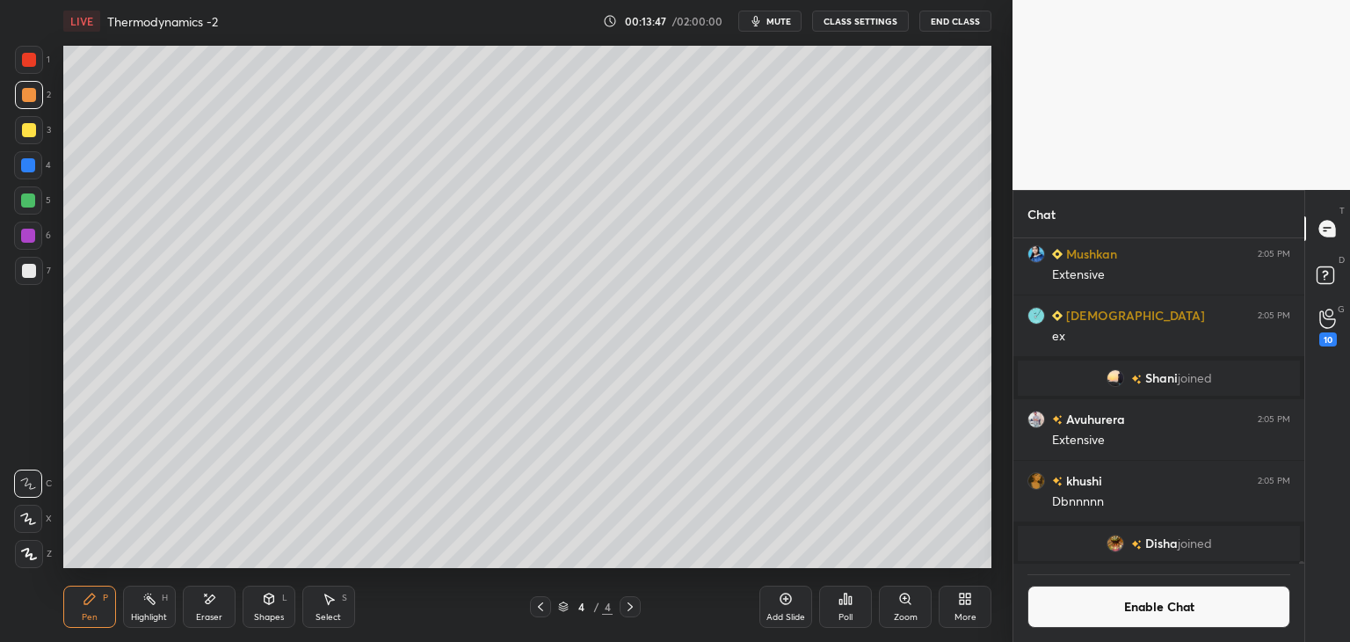
click at [272, 613] on div "Shapes" at bounding box center [269, 617] width 30 height 9
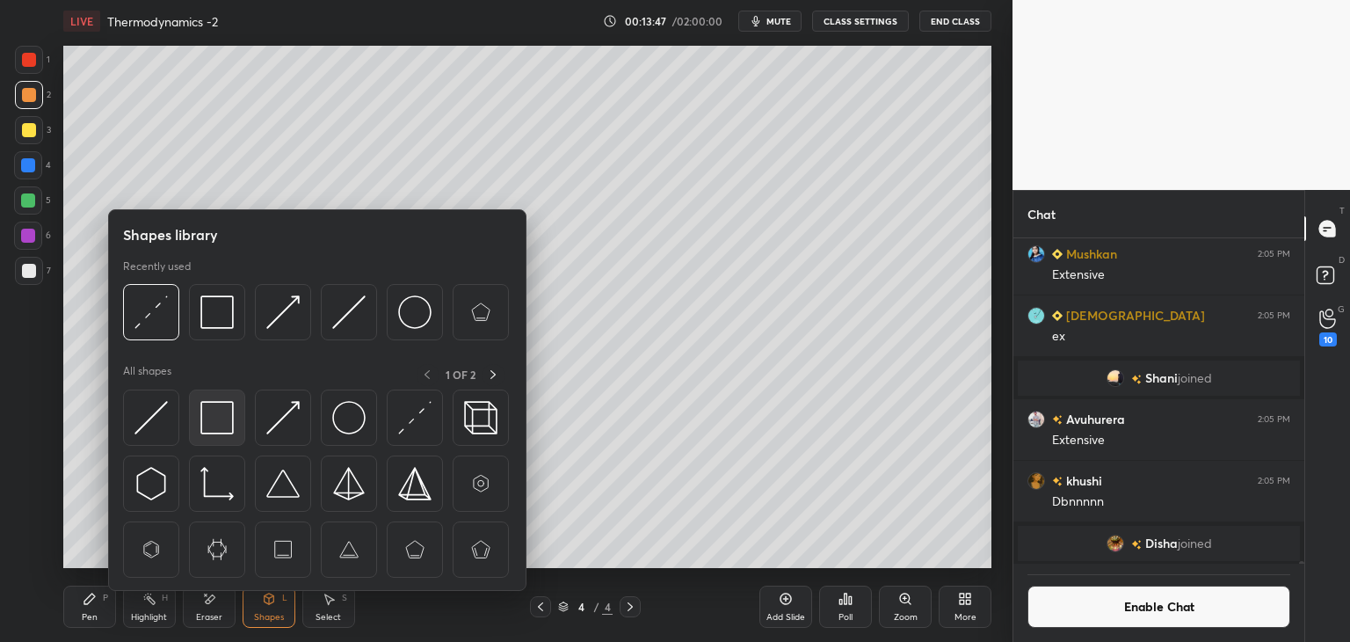
click at [213, 417] on img at bounding box center [216, 417] width 33 height 33
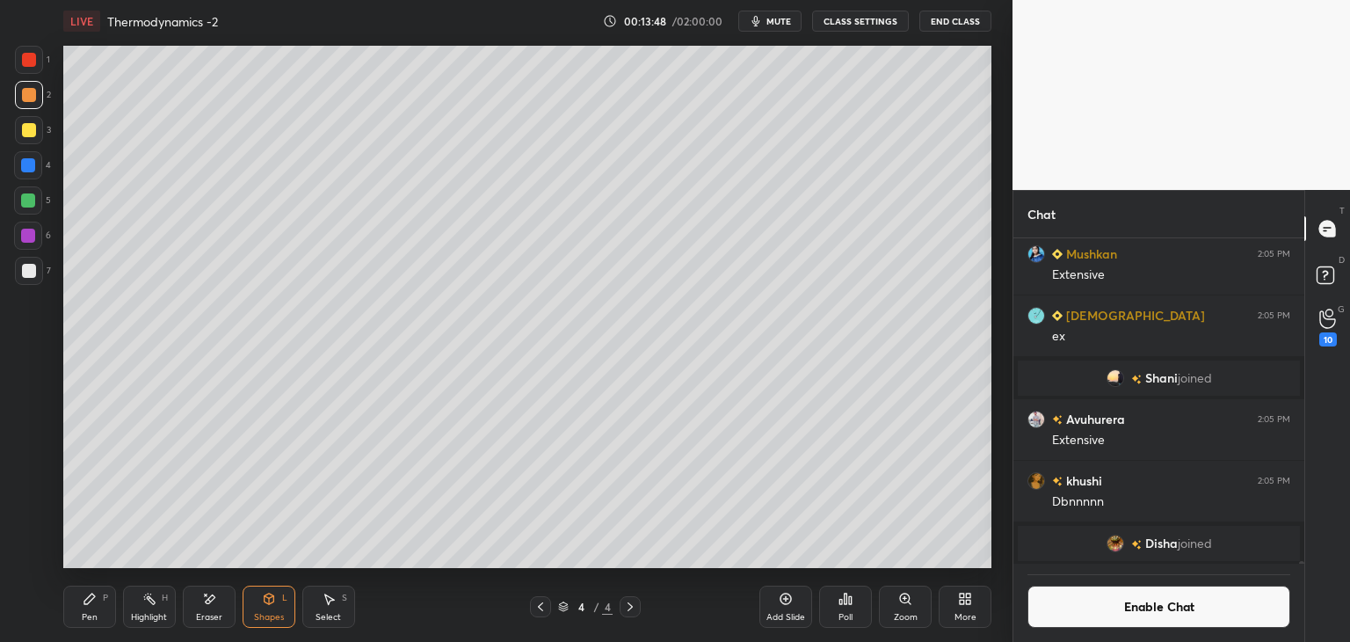
click at [32, 229] on div at bounding box center [28, 236] width 14 height 14
click at [264, 610] on div "Shapes L" at bounding box center [269, 606] width 53 height 42
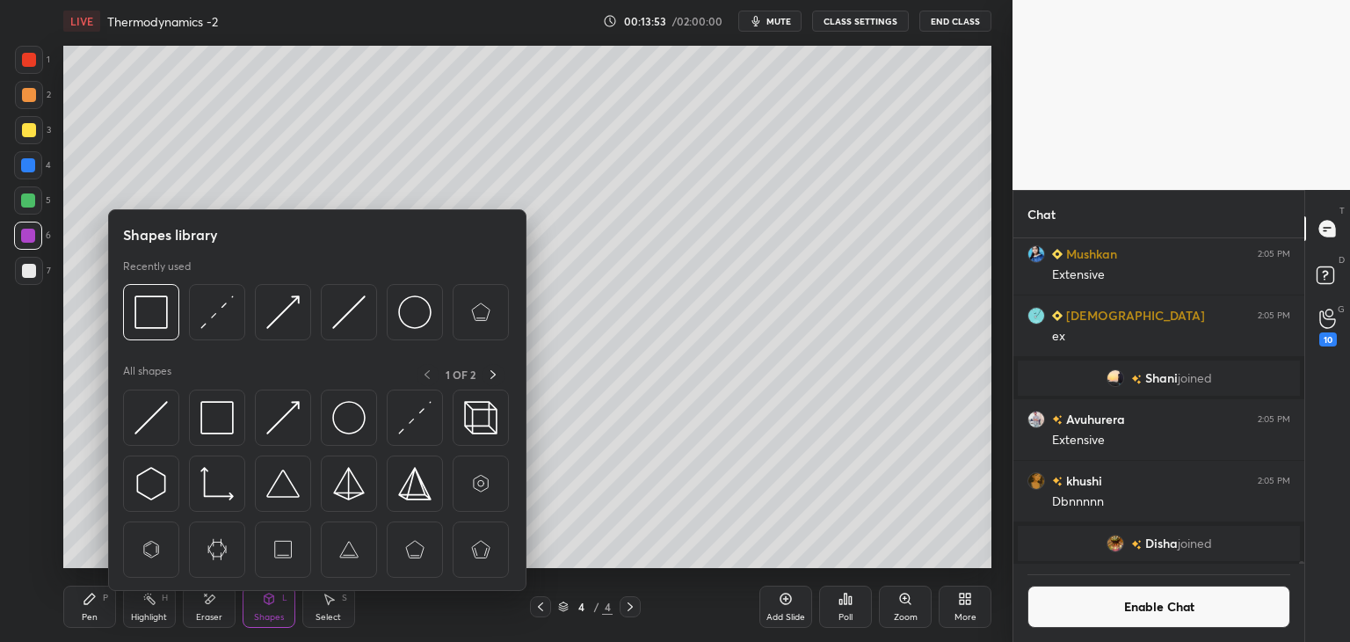
click at [134, 607] on div "Highlight H" at bounding box center [149, 606] width 53 height 42
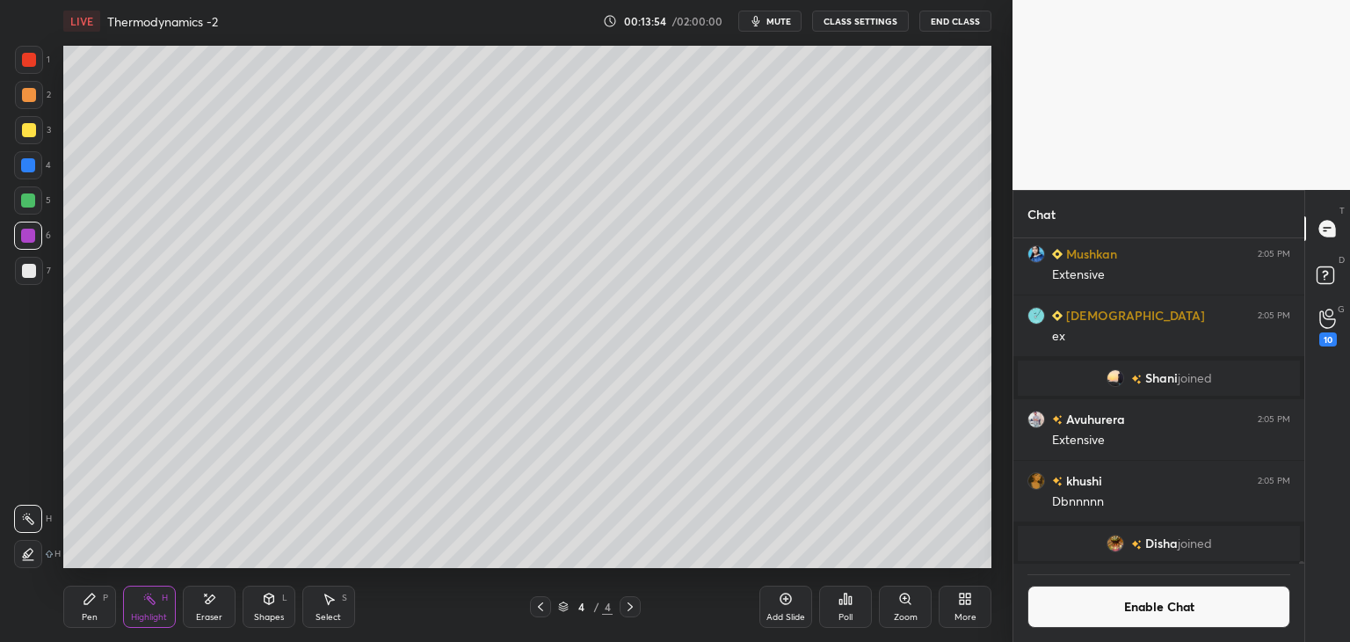
click at [32, 551] on icon at bounding box center [28, 554] width 14 height 14
click at [28, 201] on div at bounding box center [28, 200] width 14 height 14
click at [105, 592] on div "Pen P" at bounding box center [89, 606] width 53 height 42
click at [32, 272] on div at bounding box center [29, 271] width 14 height 14
click at [151, 607] on div "Highlight H" at bounding box center [149, 606] width 53 height 42
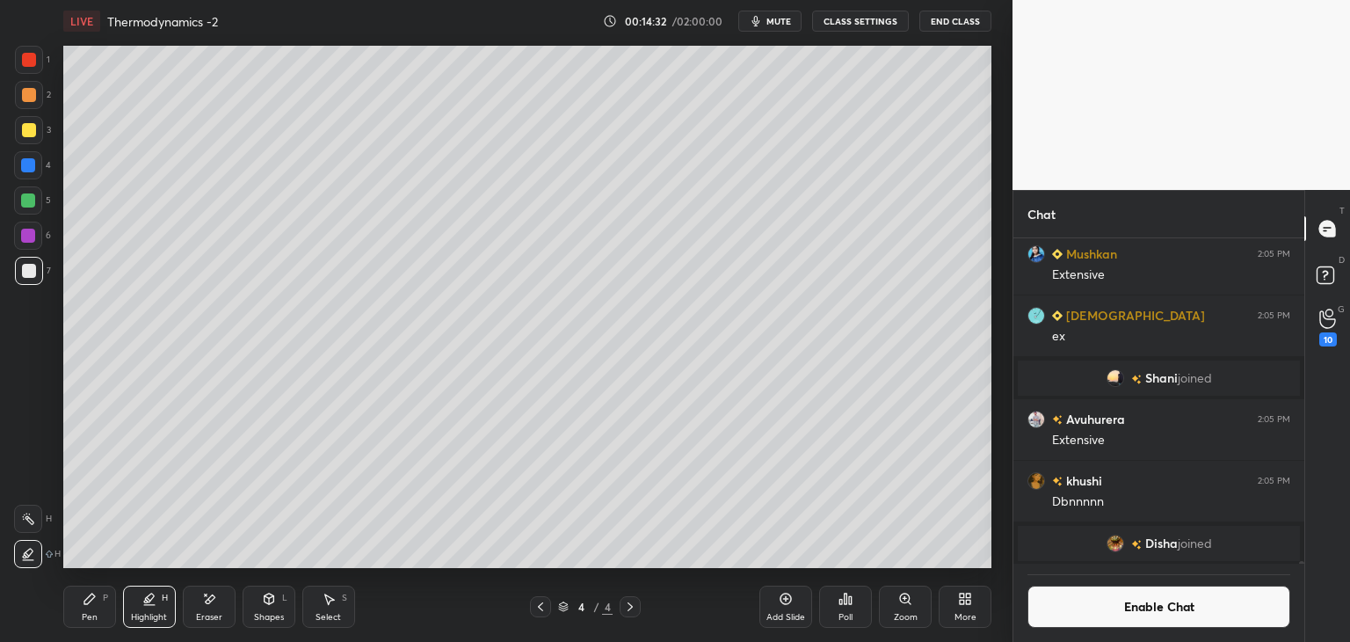
click at [35, 525] on div at bounding box center [28, 519] width 28 height 28
click at [97, 612] on div "Pen P" at bounding box center [89, 606] width 53 height 42
click at [37, 238] on div at bounding box center [28, 236] width 28 height 28
click at [158, 616] on div "Highlight" at bounding box center [149, 617] width 36 height 9
click at [1097, 615] on button "Enable Chat" at bounding box center [1159, 606] width 263 height 42
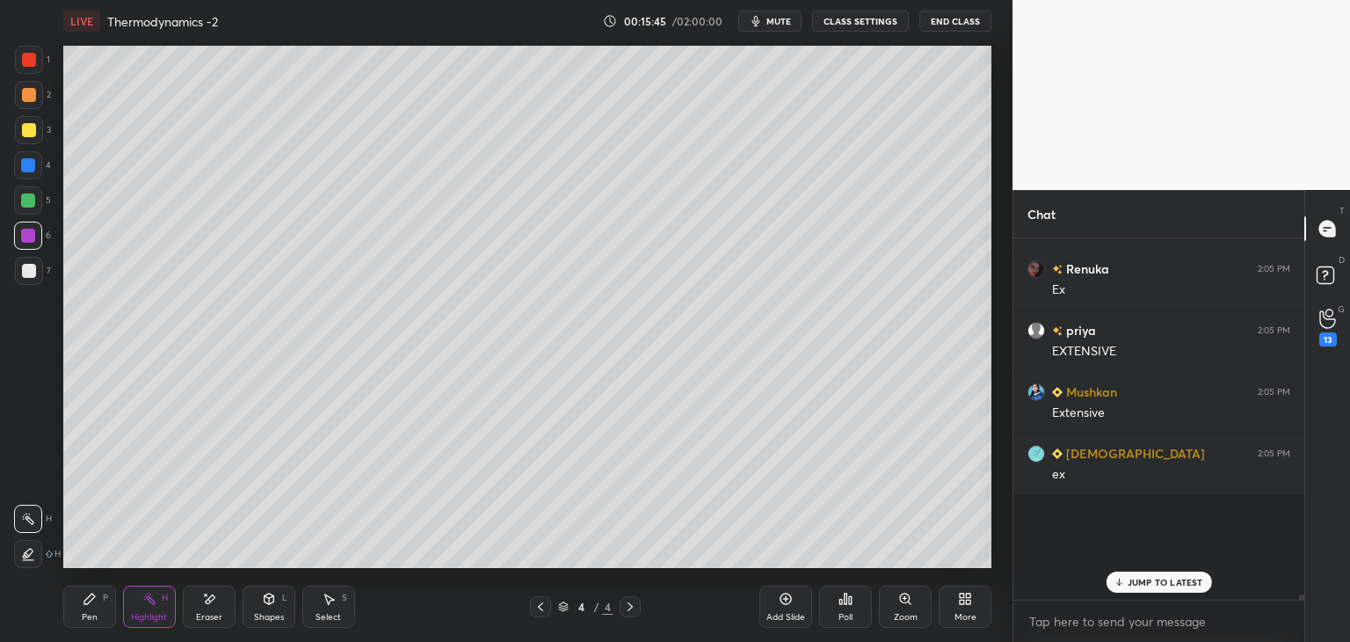
scroll to position [356, 286]
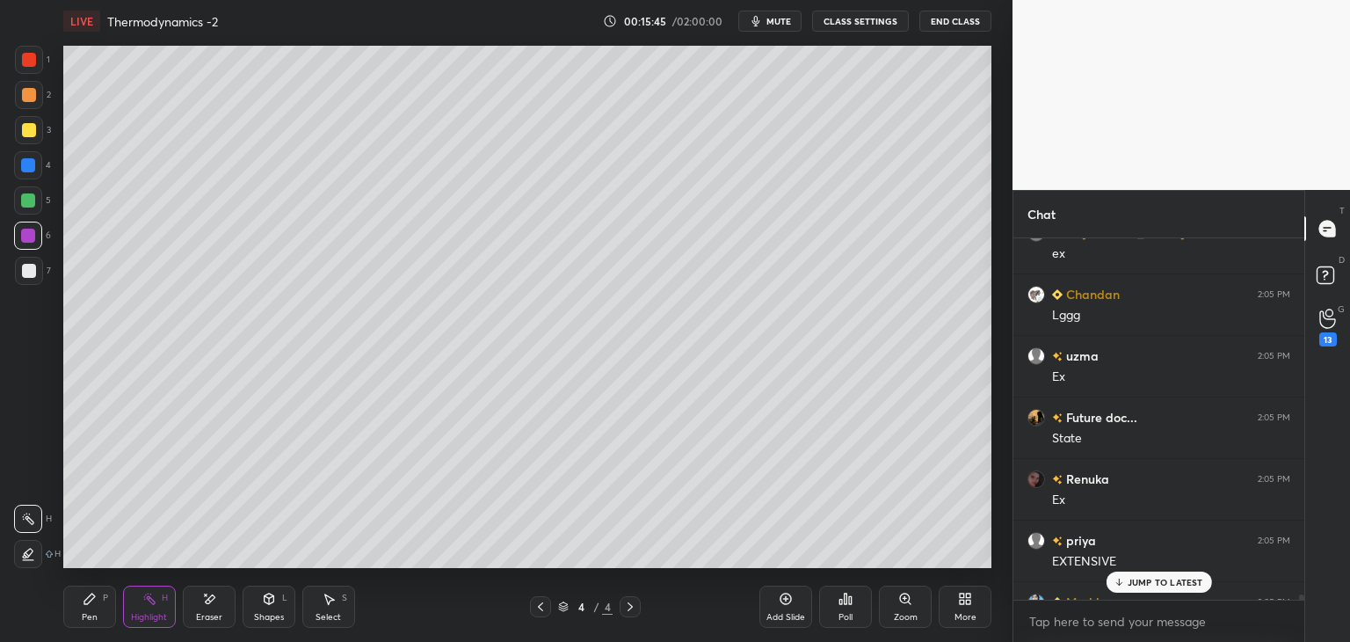
click at [1132, 585] on p "JUMP TO LATEST" at bounding box center [1166, 582] width 76 height 11
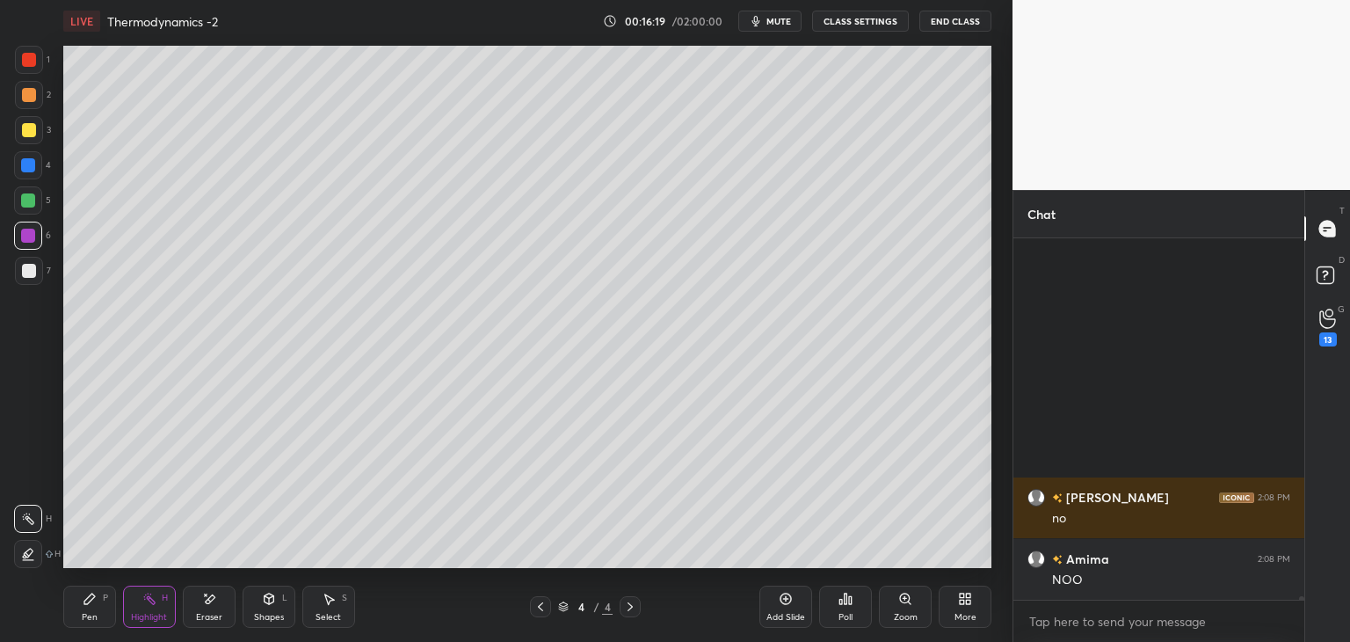
scroll to position [40484, 0]
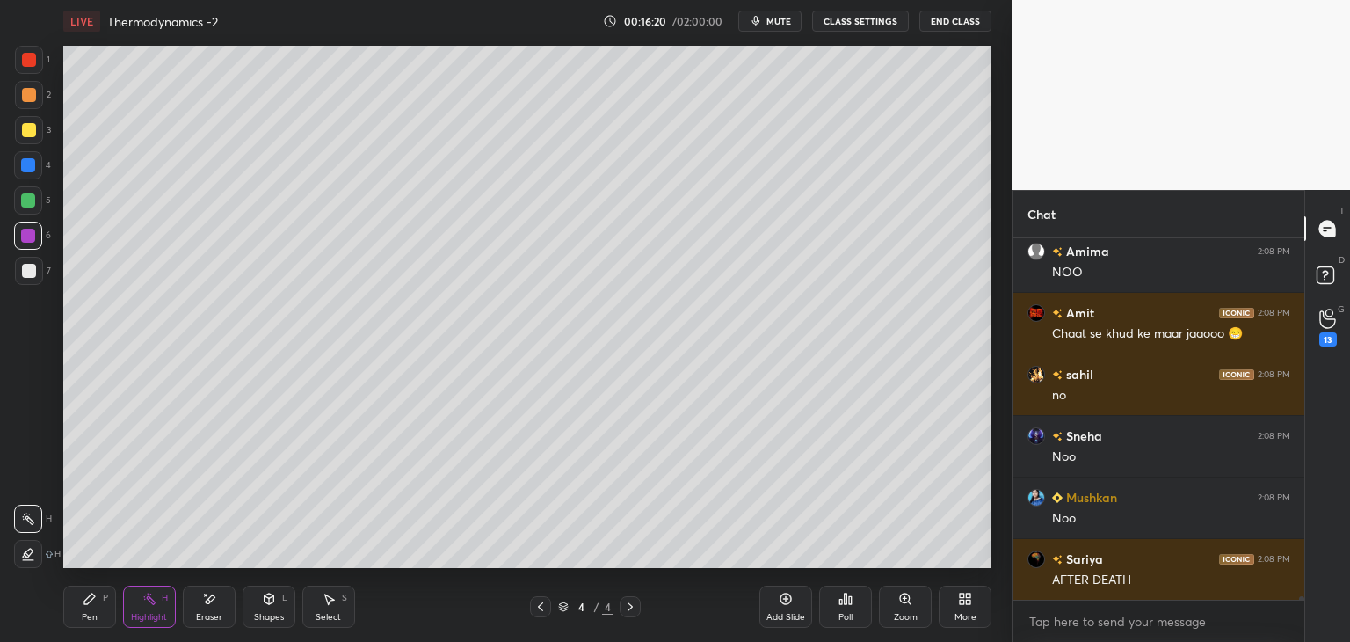
click at [865, 22] on button "CLASS SETTINGS" at bounding box center [860, 21] width 97 height 21
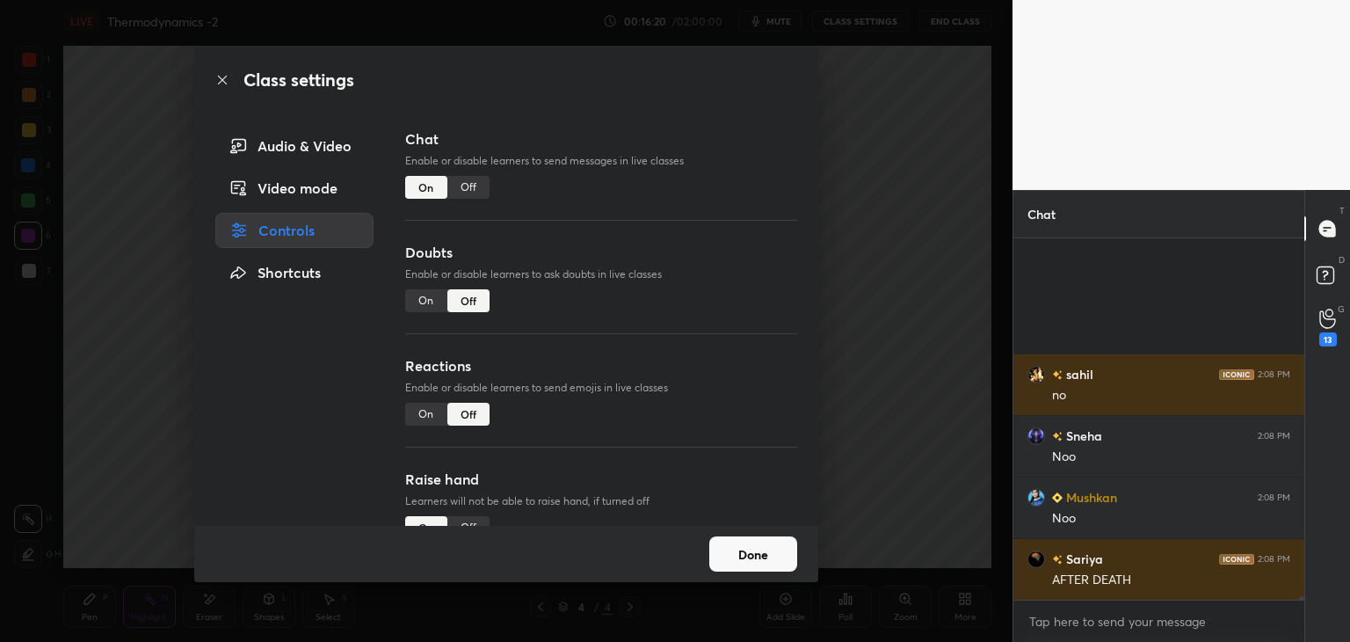
scroll to position [40668, 0]
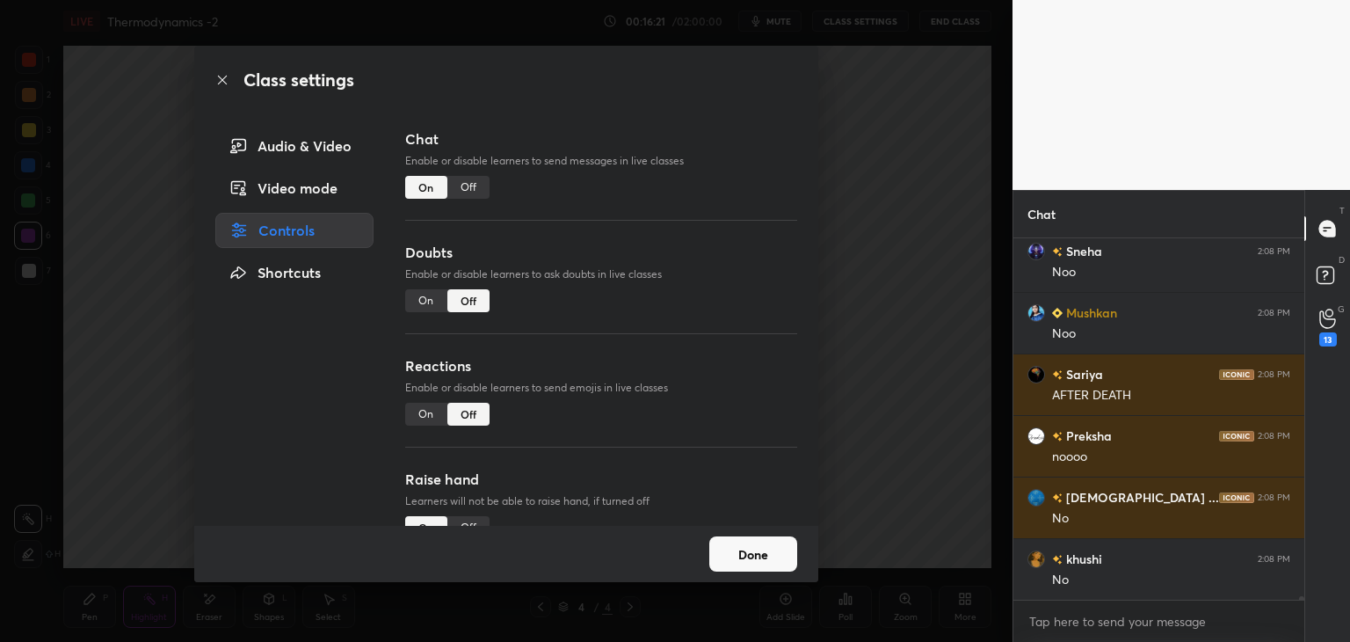
click at [476, 193] on div "Off" at bounding box center [468, 187] width 42 height 23
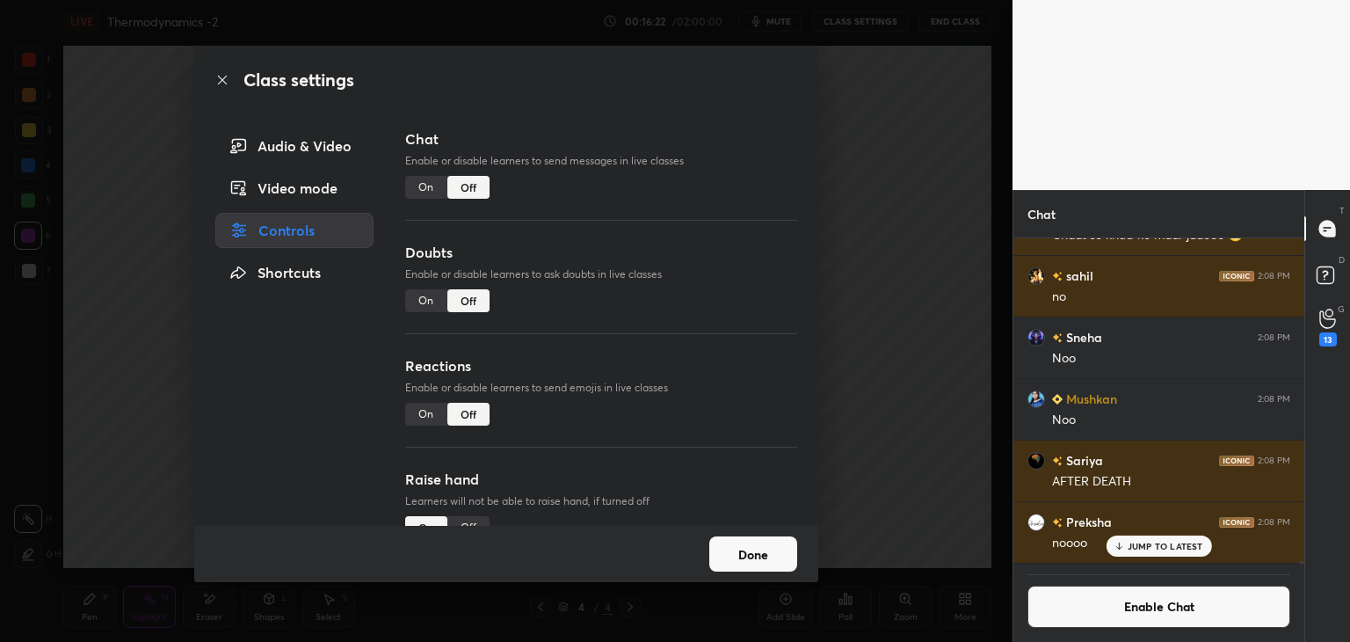
scroll to position [40714, 0]
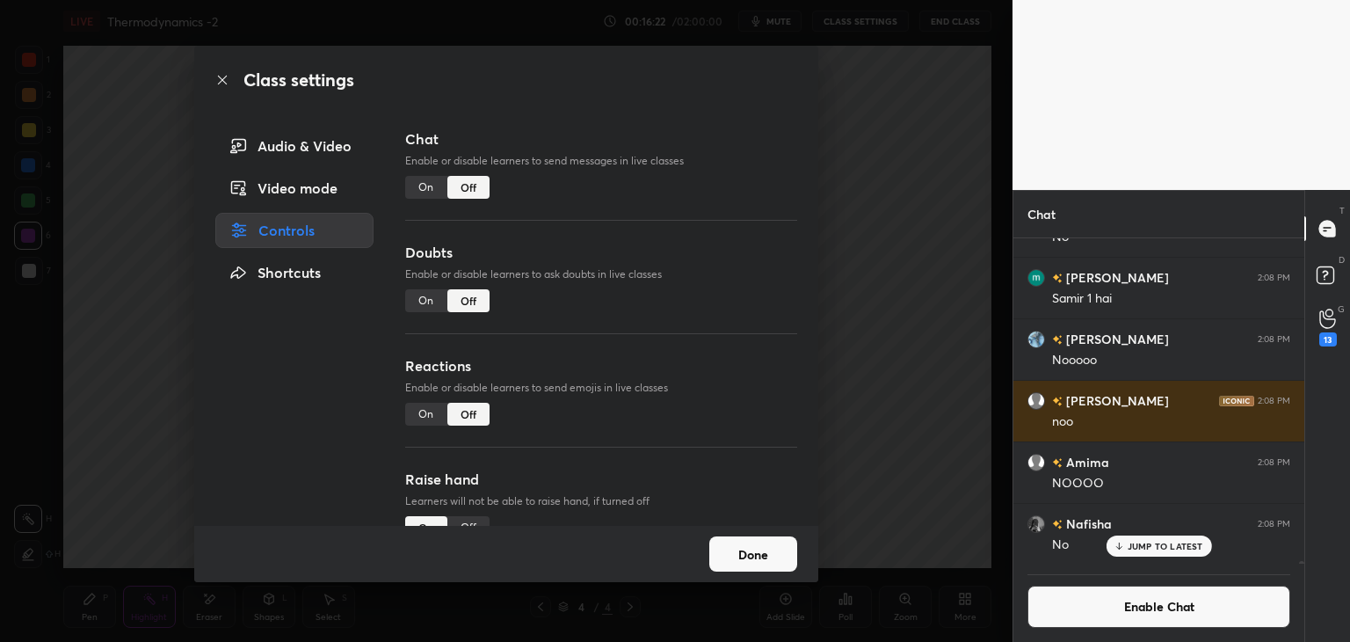
click at [745, 565] on button "Done" at bounding box center [753, 553] width 88 height 35
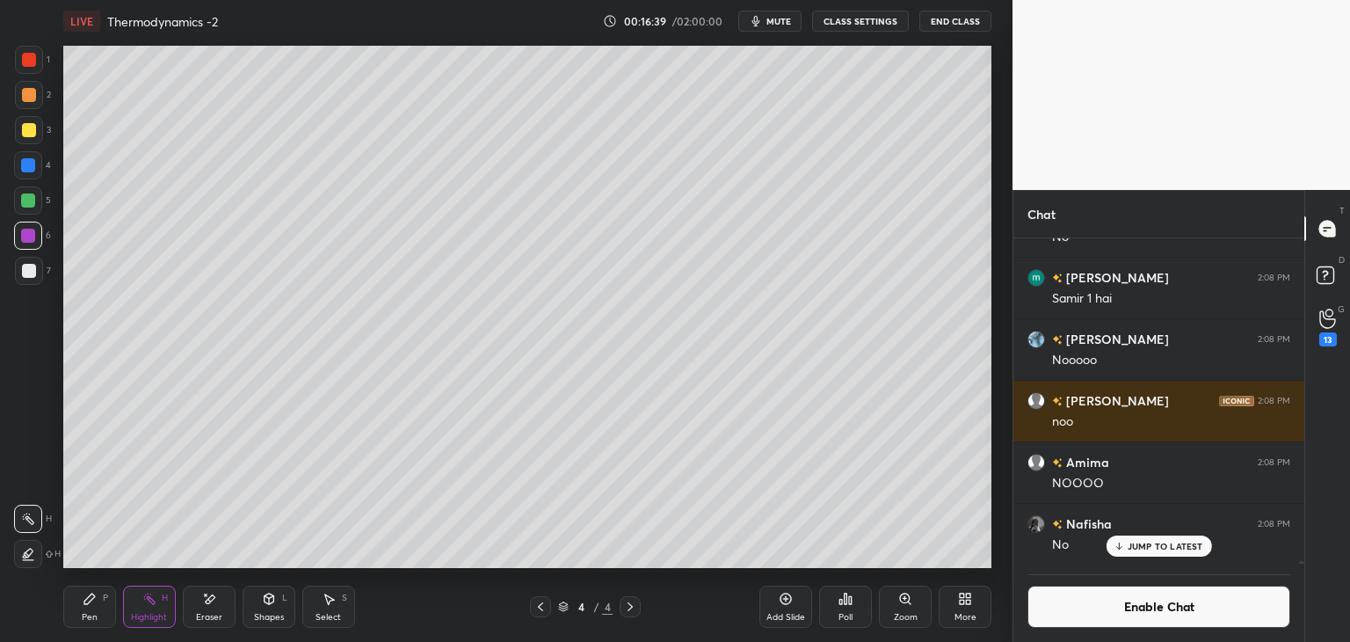
click at [96, 609] on div "Pen P" at bounding box center [89, 606] width 53 height 42
click at [25, 268] on div at bounding box center [29, 271] width 14 height 14
click at [214, 607] on div "Eraser" at bounding box center [209, 606] width 53 height 42
click at [98, 604] on div "Pen P" at bounding box center [89, 606] width 53 height 42
click at [124, 614] on div "Highlight H" at bounding box center [149, 606] width 53 height 42
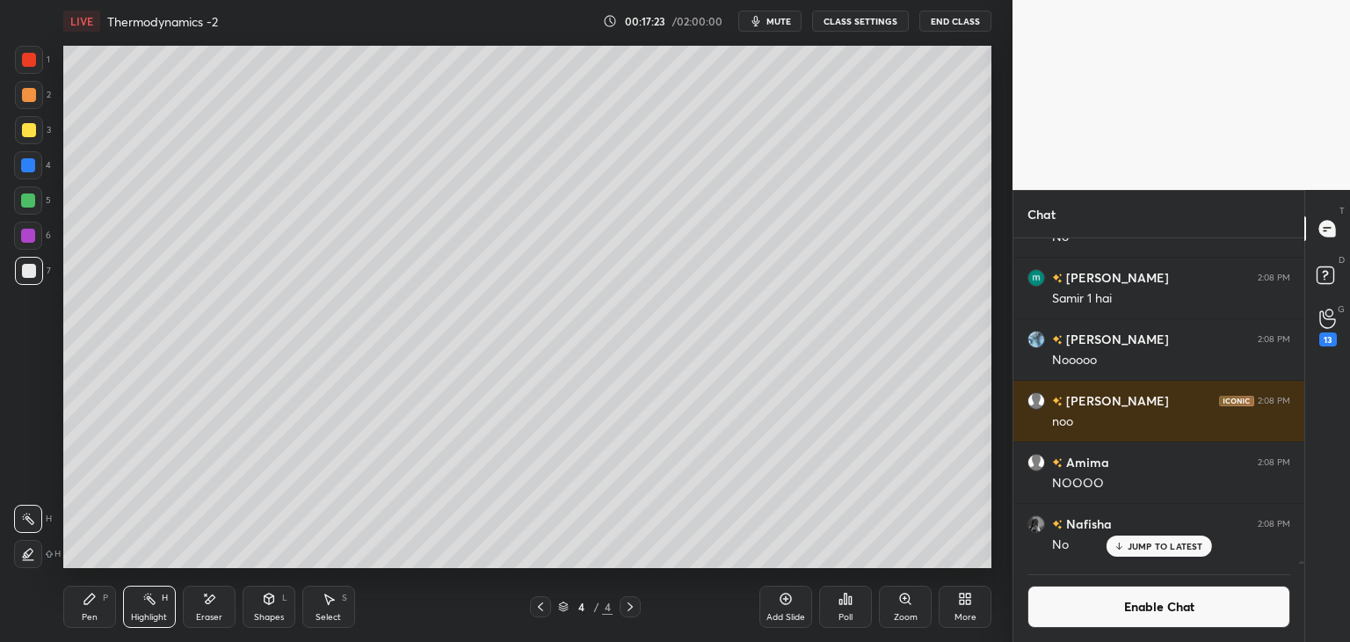
click at [18, 142] on div at bounding box center [29, 130] width 28 height 28
click at [1138, 553] on div "JUMP TO LATEST" at bounding box center [1158, 545] width 105 height 21
click at [1146, 608] on button "Enable Chat" at bounding box center [1159, 606] width 263 height 42
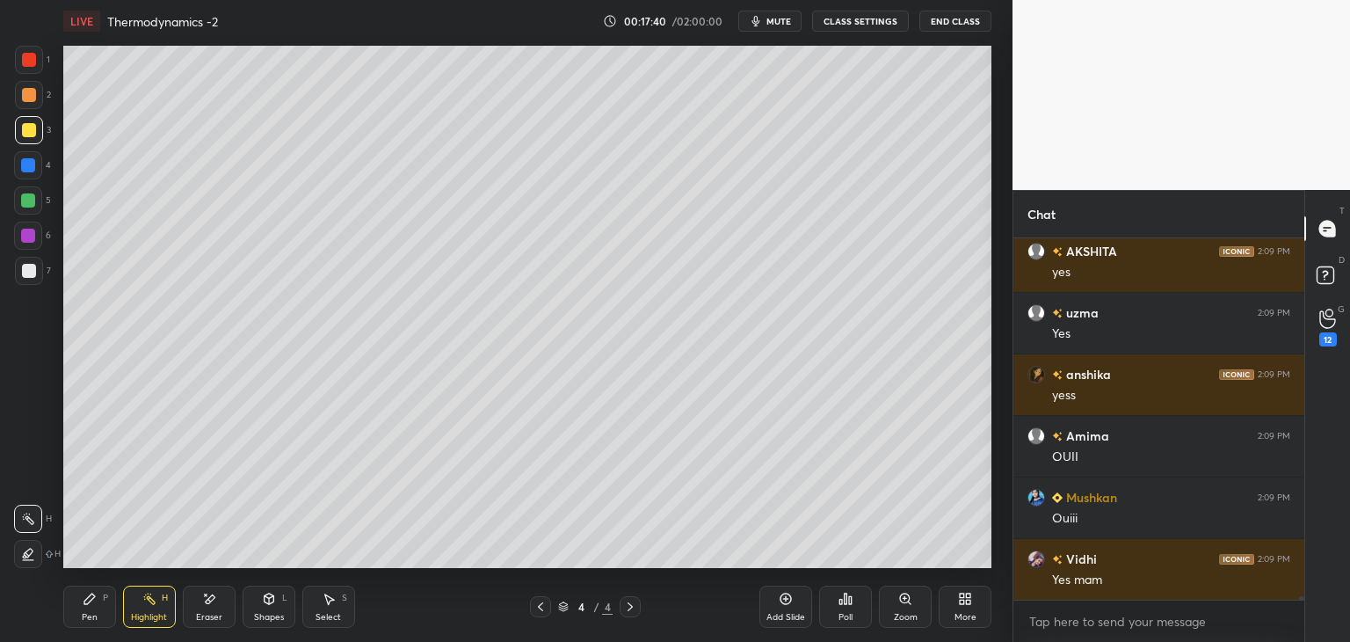
scroll to position [41278, 0]
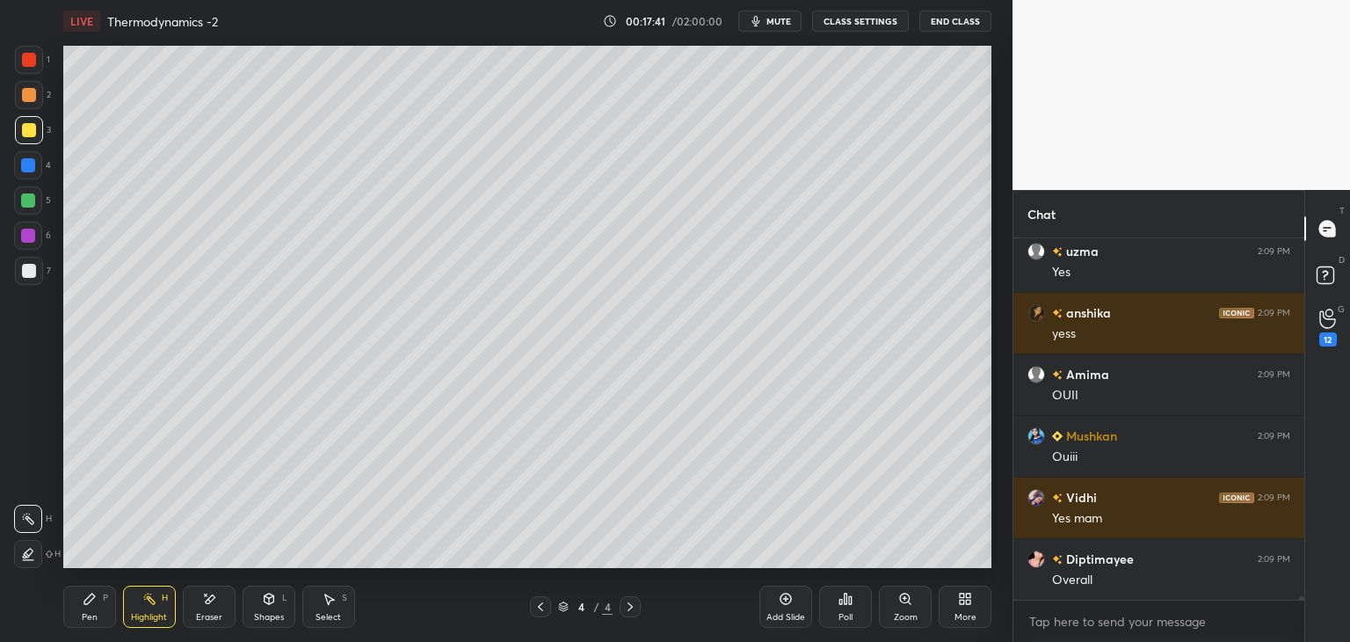
click at [88, 606] on icon at bounding box center [90, 599] width 14 height 14
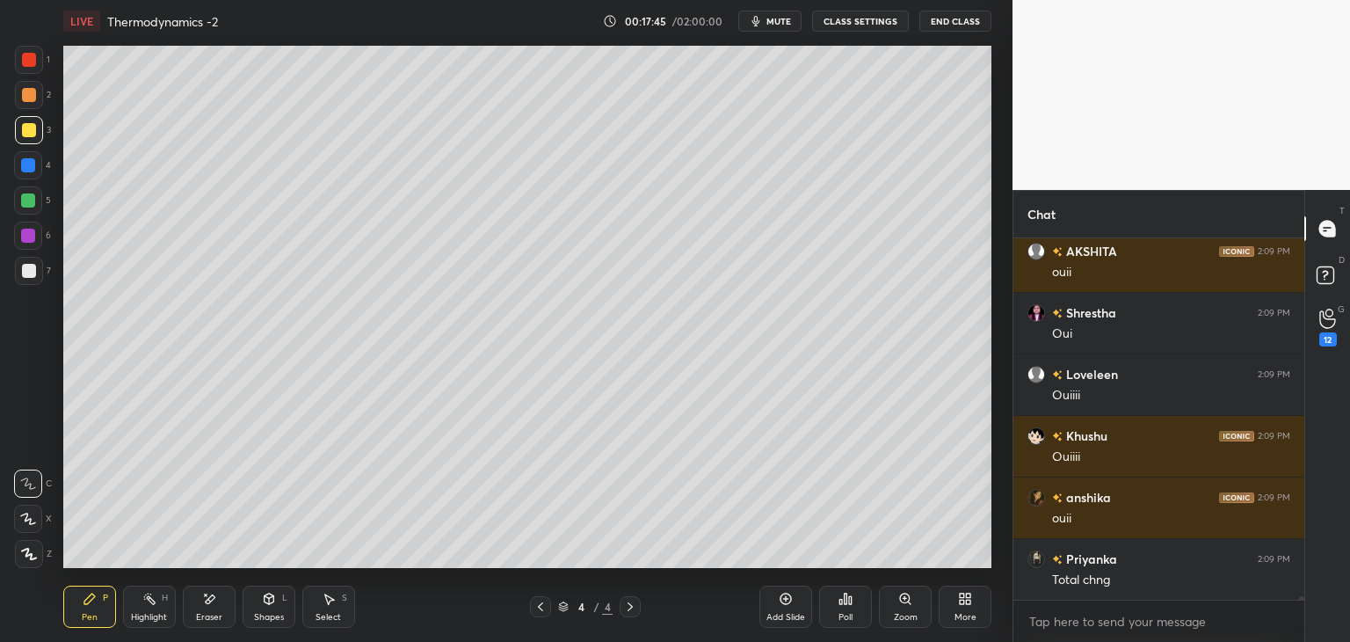
scroll to position [41894, 0]
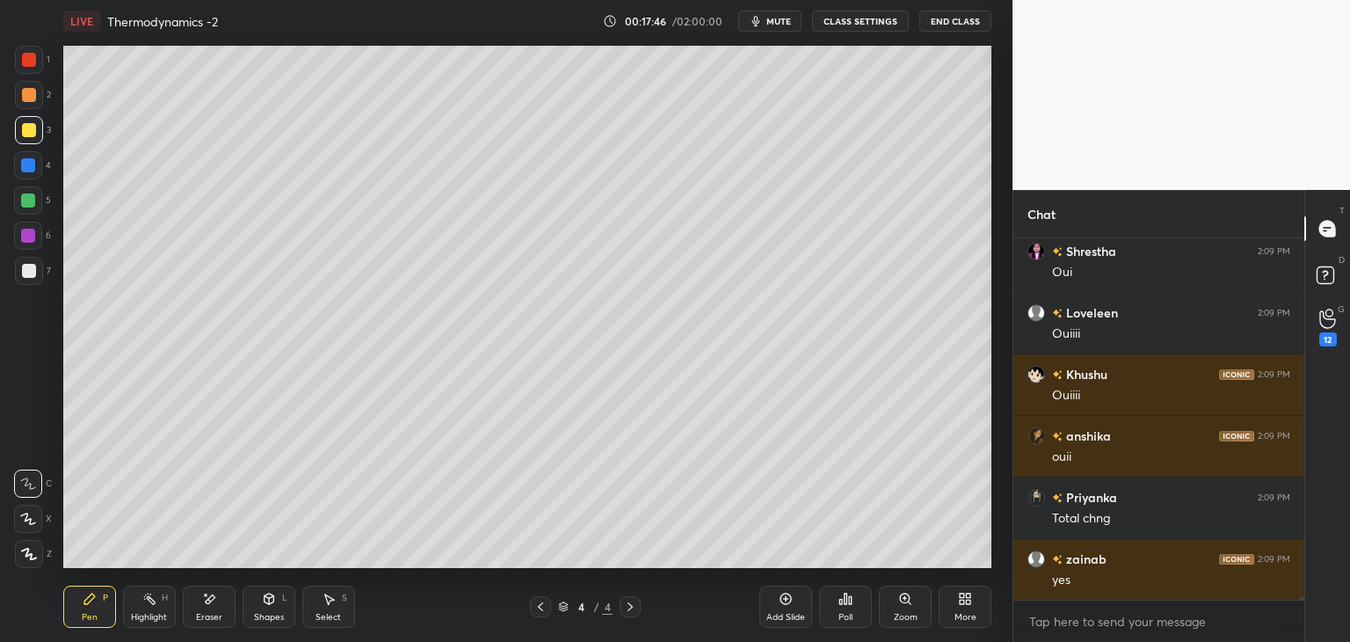
click at [237, 618] on div "Pen P Highlight H Eraser Shapes L Select S" at bounding box center [237, 606] width 348 height 42
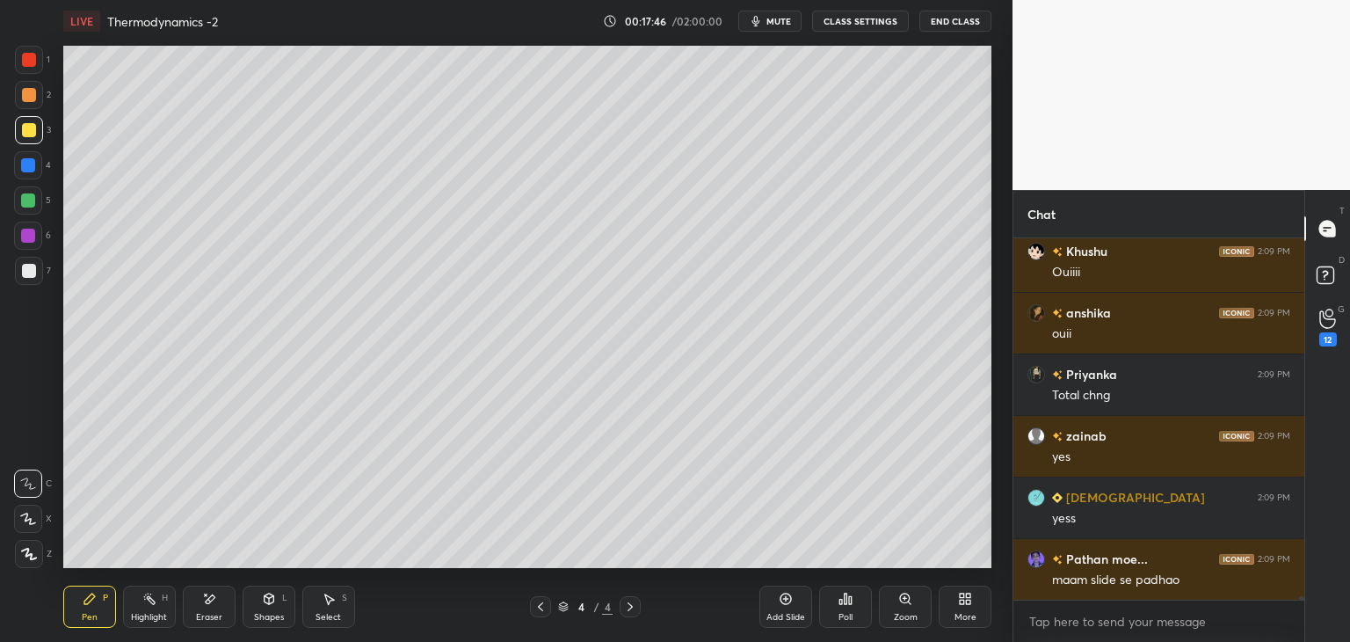
click at [262, 601] on icon at bounding box center [269, 599] width 14 height 14
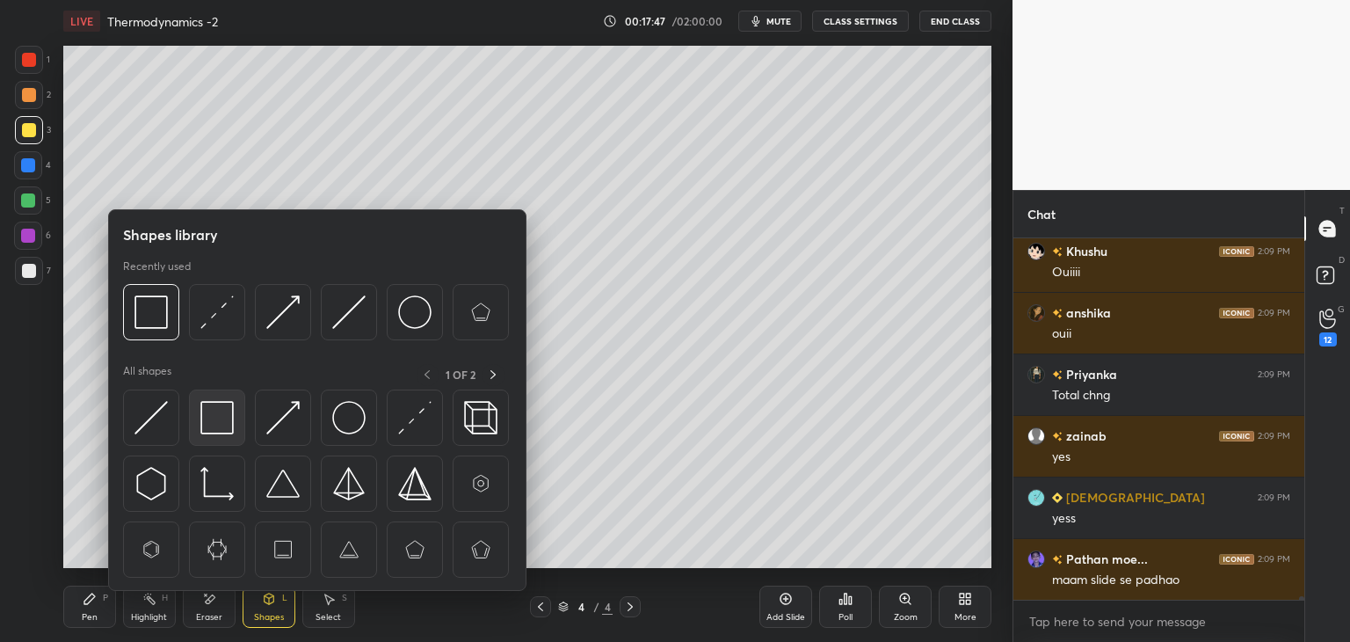
click at [214, 433] on img at bounding box center [216, 417] width 33 height 33
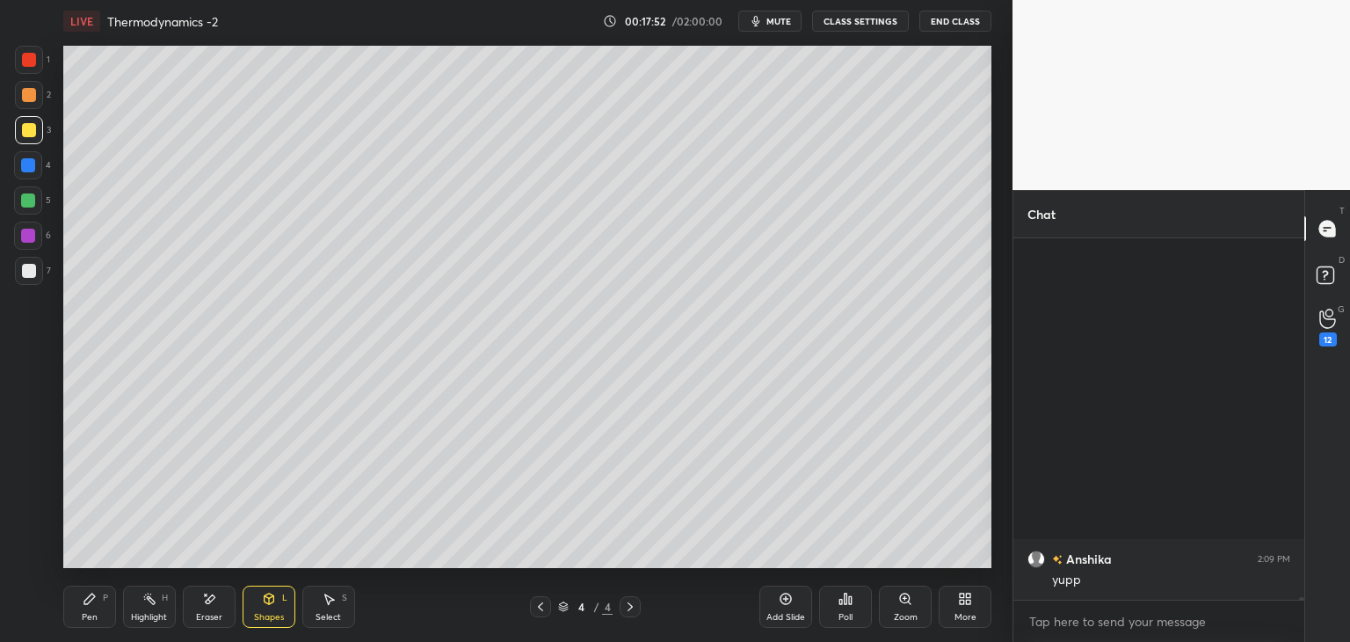
scroll to position [42277, 0]
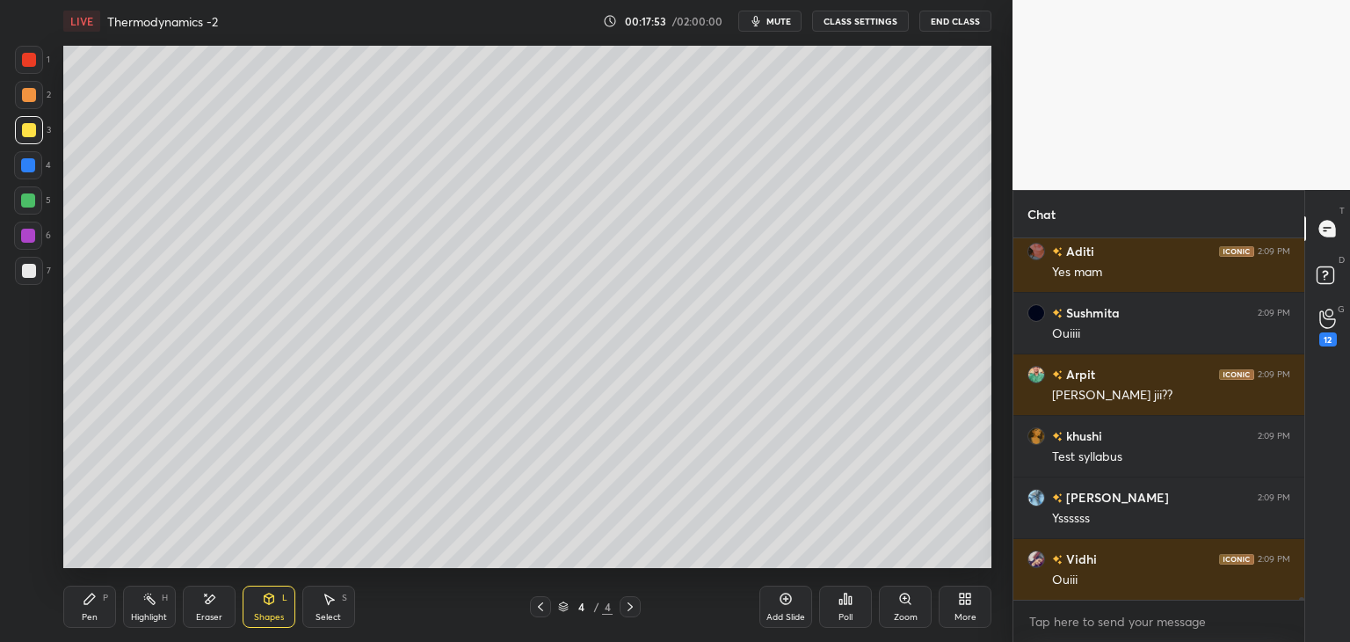
click at [789, 599] on icon at bounding box center [786, 599] width 14 height 14
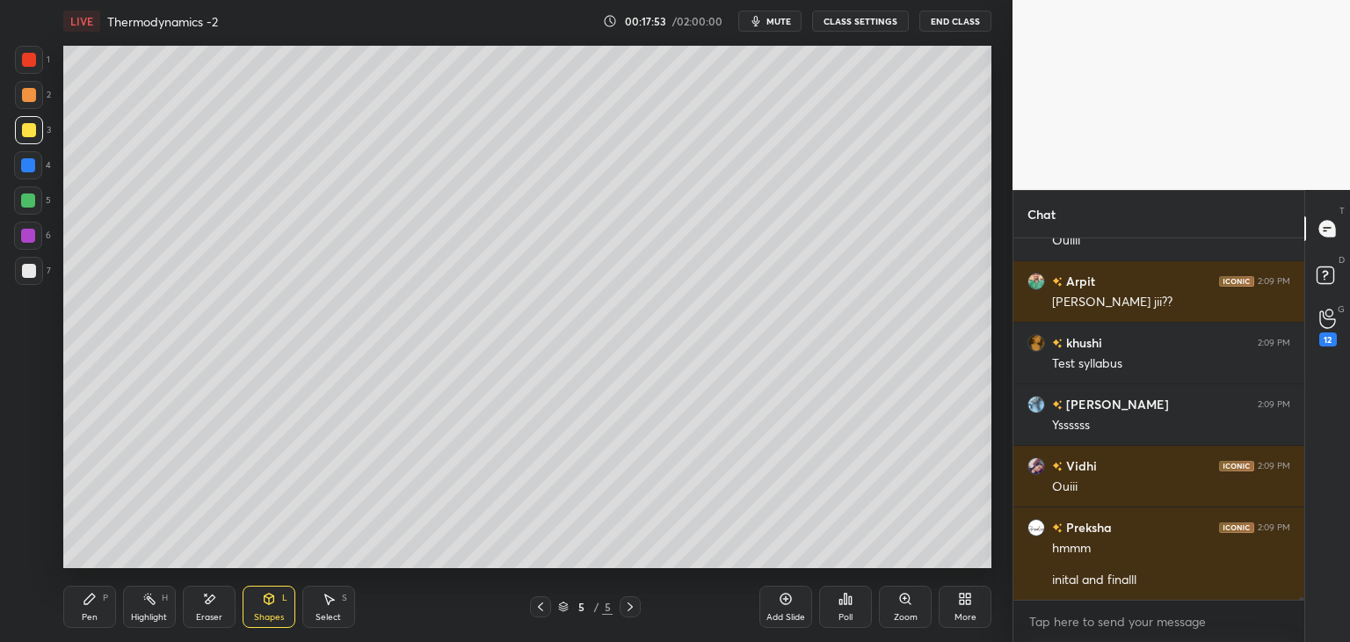
click at [95, 617] on div "Pen" at bounding box center [90, 617] width 16 height 9
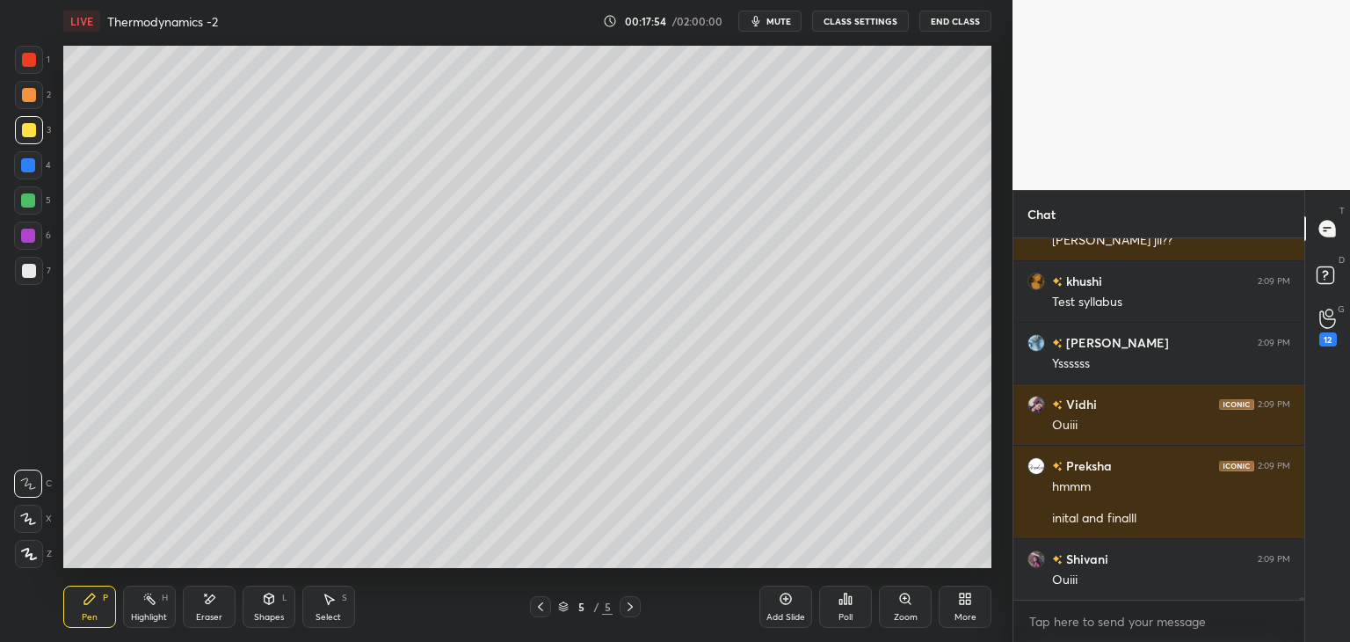
click at [28, 206] on div at bounding box center [28, 200] width 14 height 14
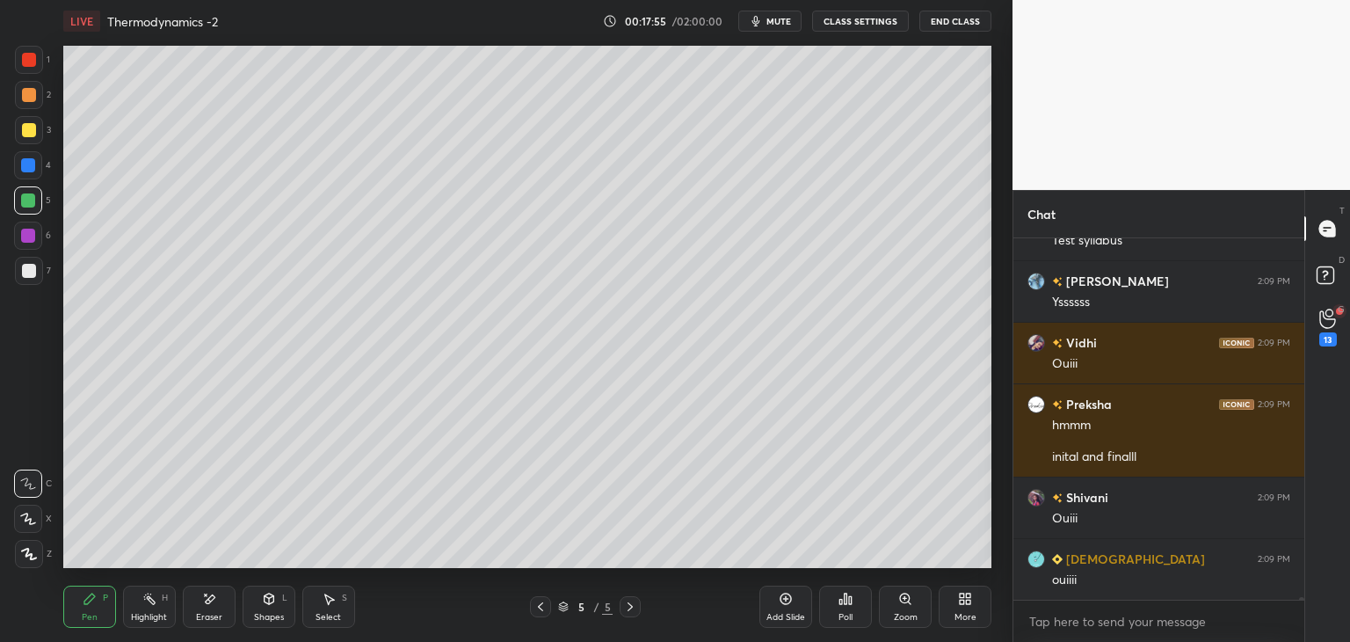
click at [885, 17] on button "CLASS SETTINGS" at bounding box center [860, 21] width 97 height 21
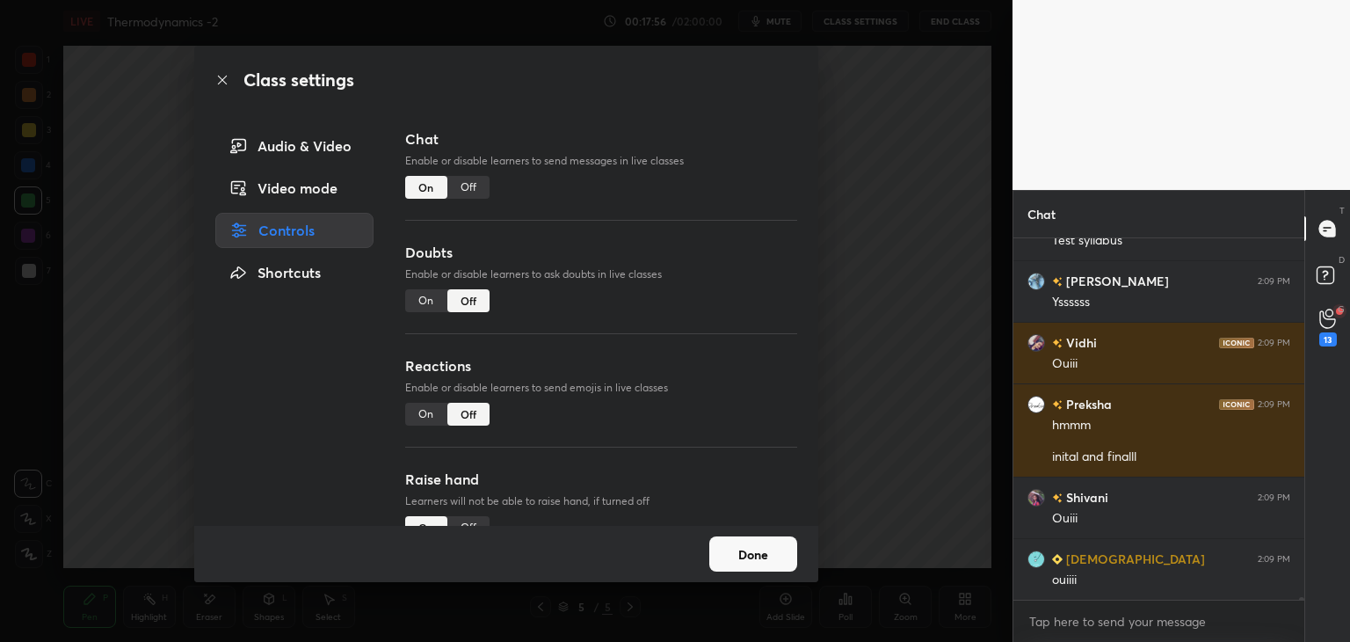
click at [465, 191] on div "Off" at bounding box center [468, 187] width 42 height 23
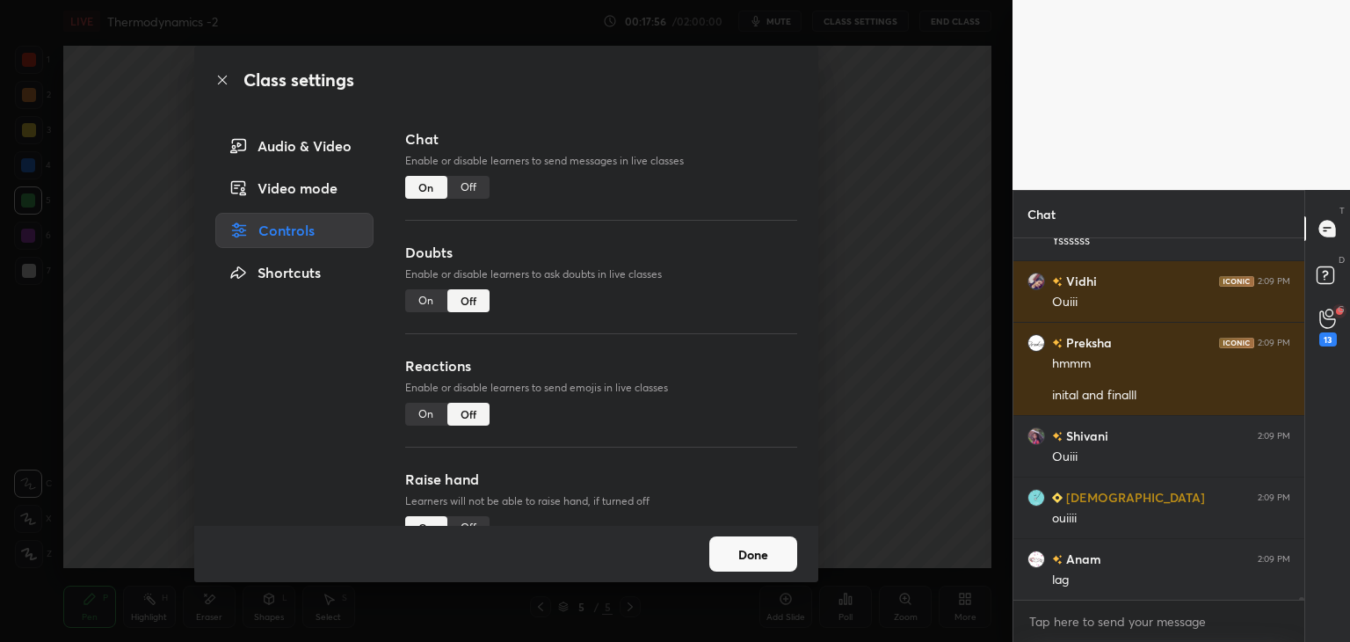
scroll to position [6, 5]
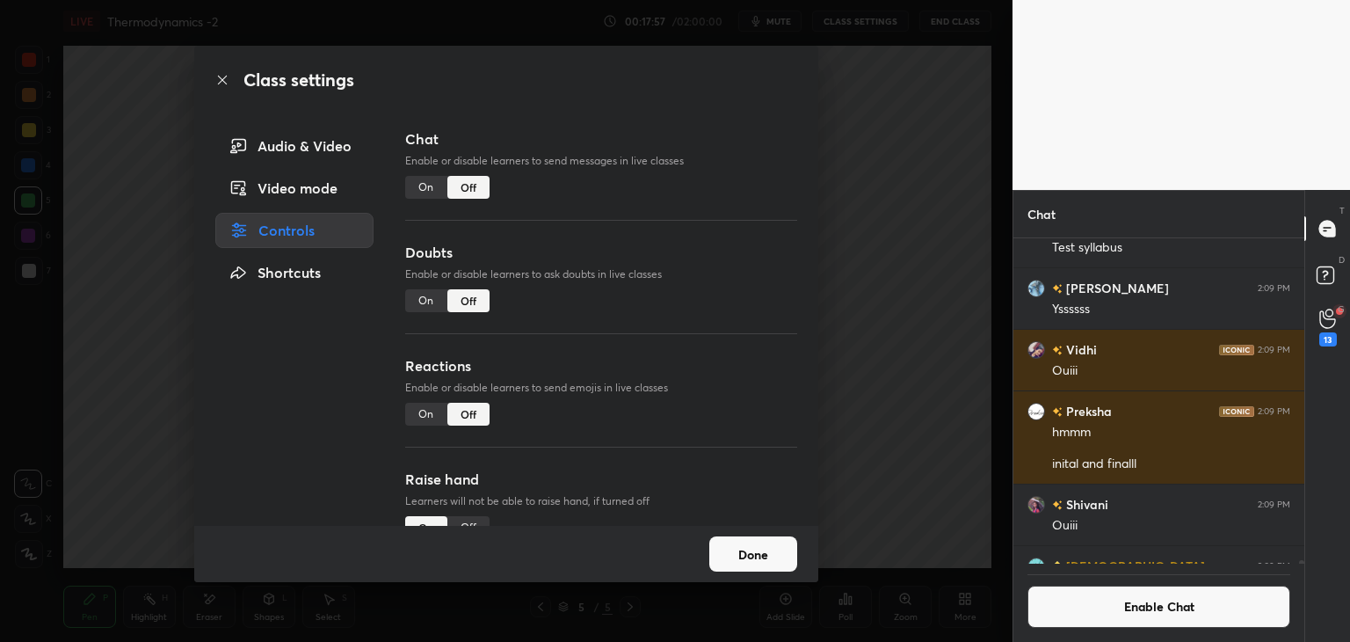
click at [732, 539] on button "Done" at bounding box center [753, 553] width 88 height 35
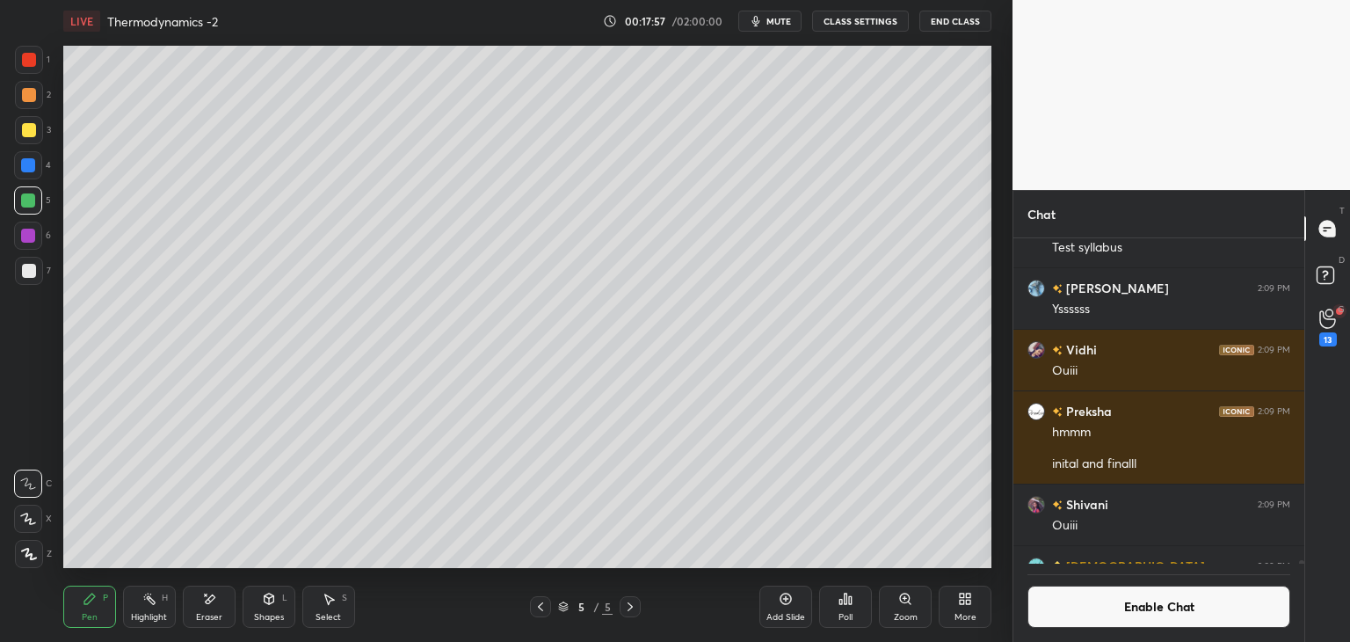
scroll to position [42422, 0]
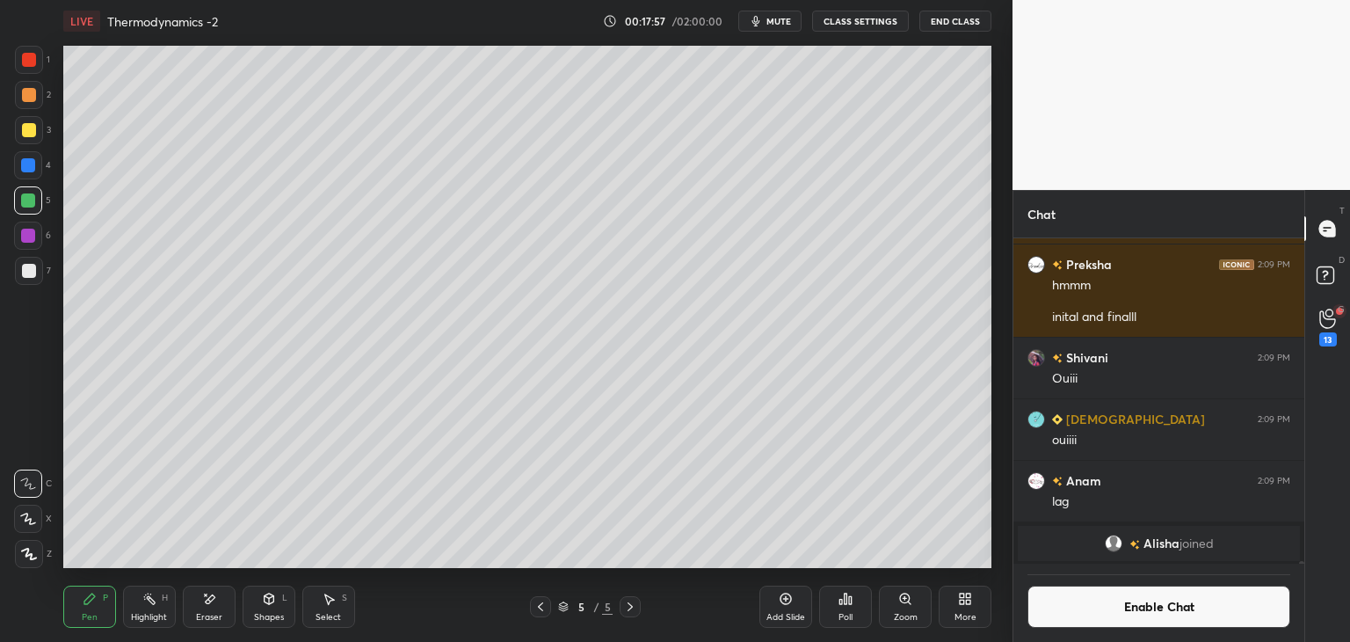
click at [541, 607] on icon at bounding box center [541, 607] width 14 height 14
click at [26, 164] on div at bounding box center [28, 165] width 14 height 14
click at [639, 604] on div at bounding box center [630, 606] width 21 height 21
click at [264, 615] on div "Shapes" at bounding box center [269, 617] width 30 height 9
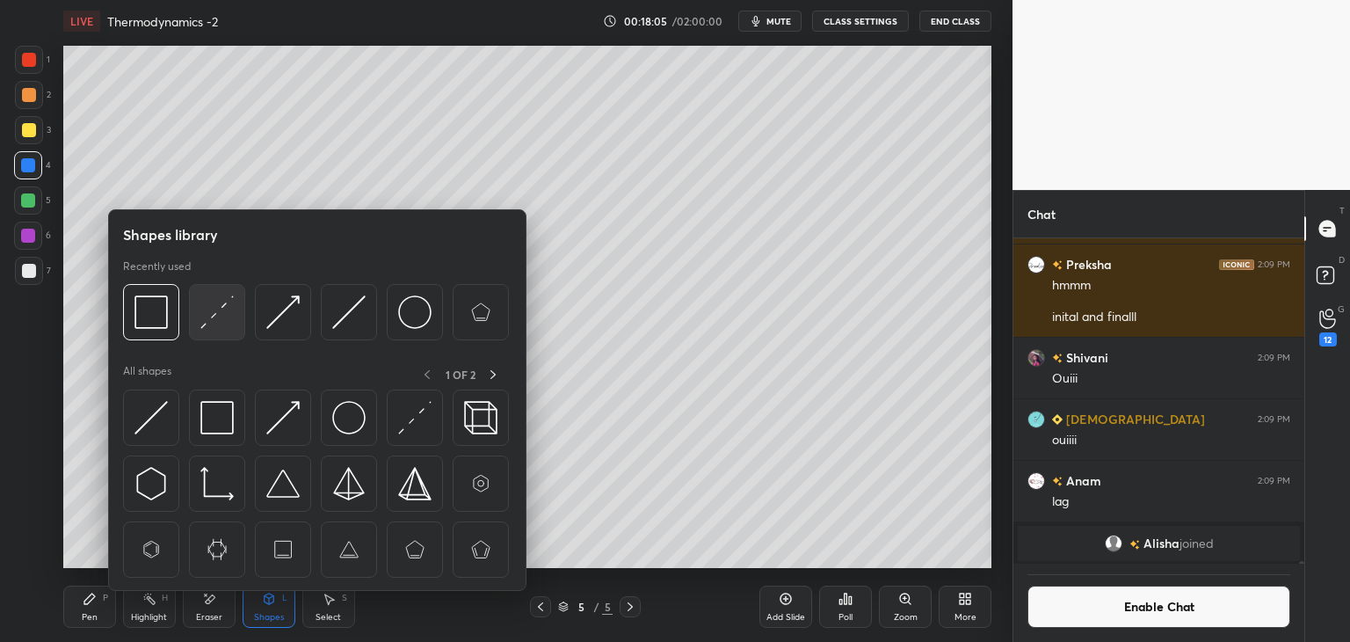
click at [220, 328] on img at bounding box center [216, 311] width 33 height 33
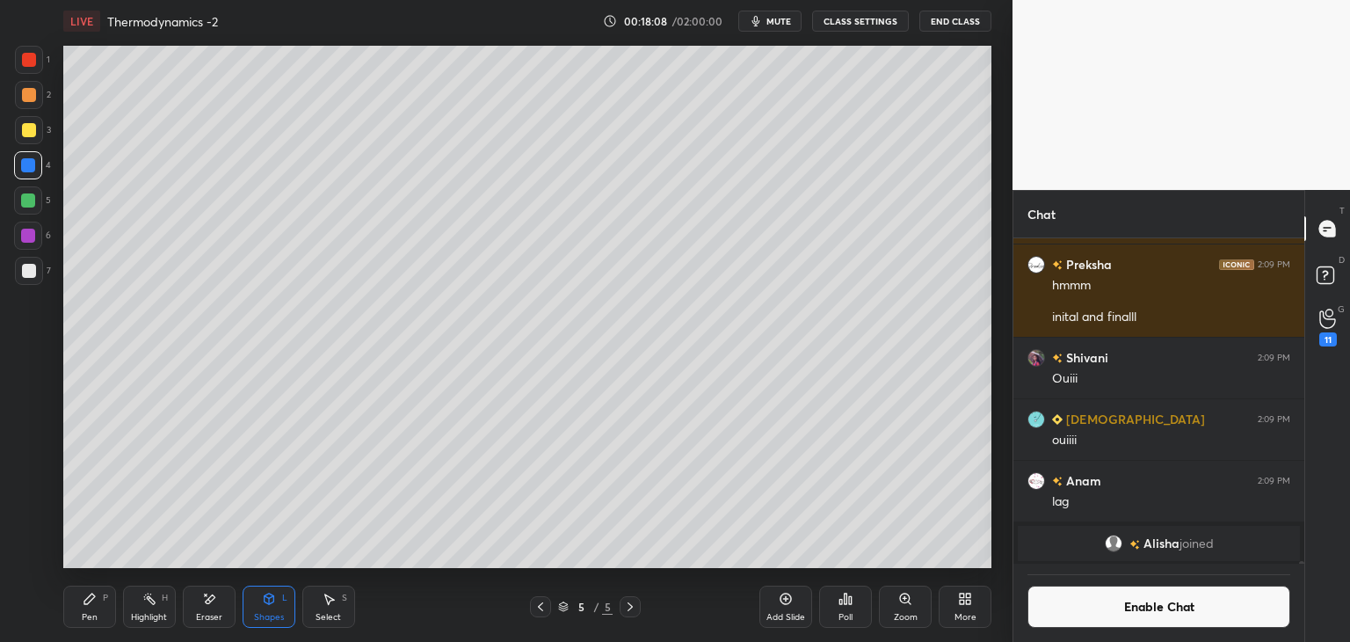
click at [91, 616] on div "Pen" at bounding box center [90, 617] width 16 height 9
click at [1097, 607] on button "Enable Chat" at bounding box center [1159, 606] width 263 height 42
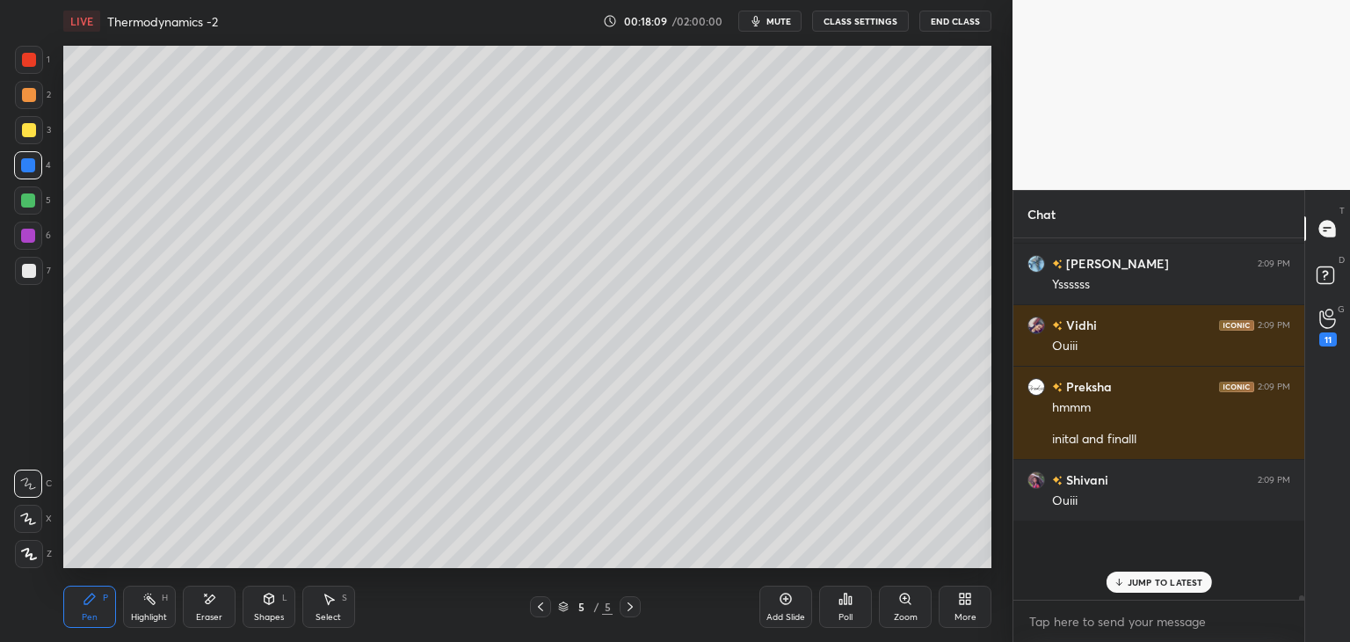
scroll to position [42131, 0]
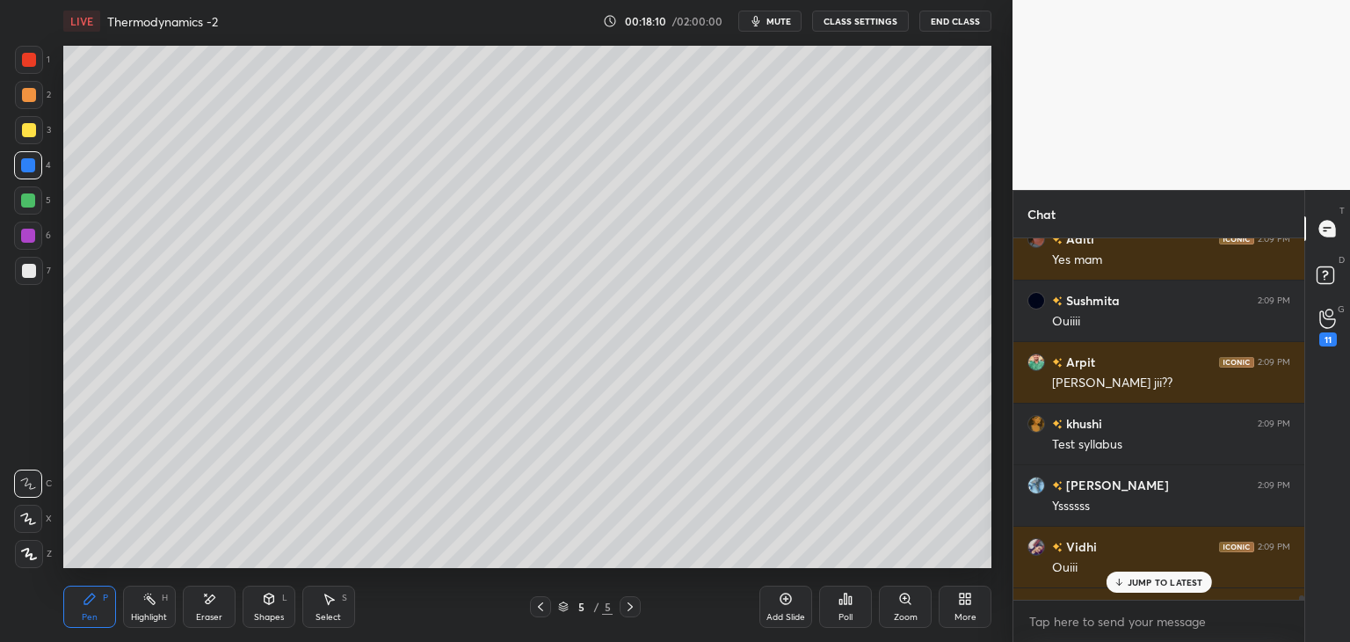
click at [33, 271] on div at bounding box center [29, 271] width 14 height 14
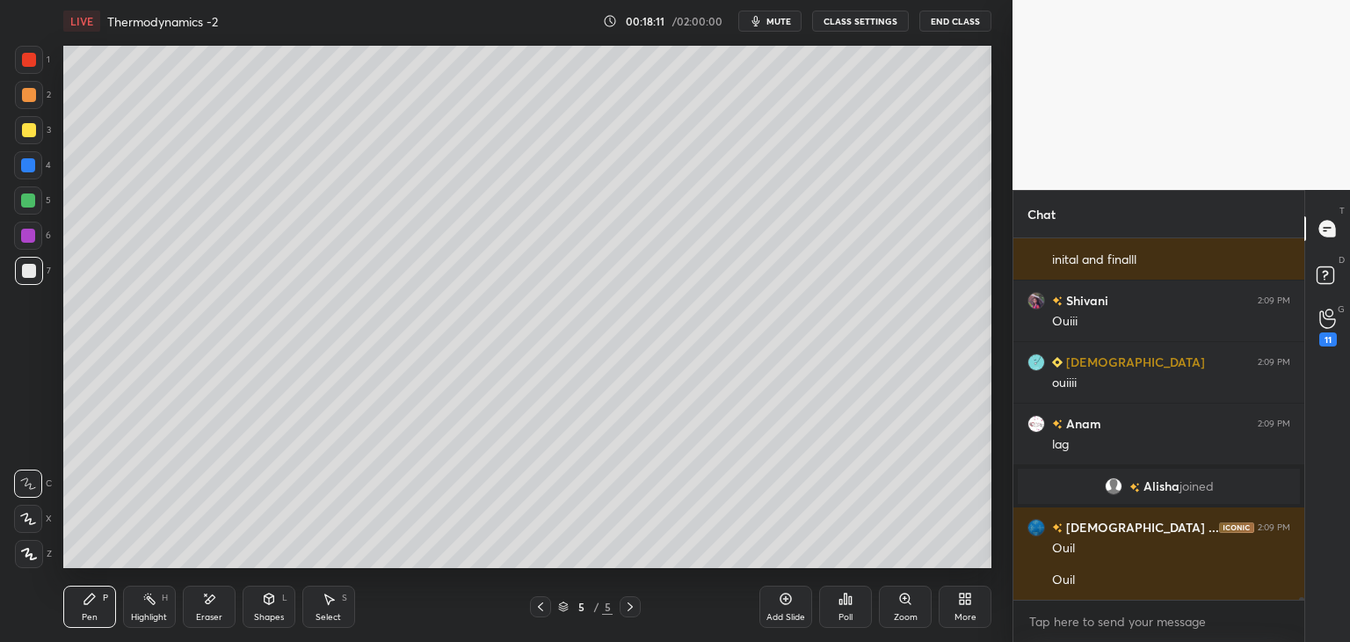
scroll to position [42593, 0]
click at [32, 91] on div at bounding box center [29, 95] width 14 height 14
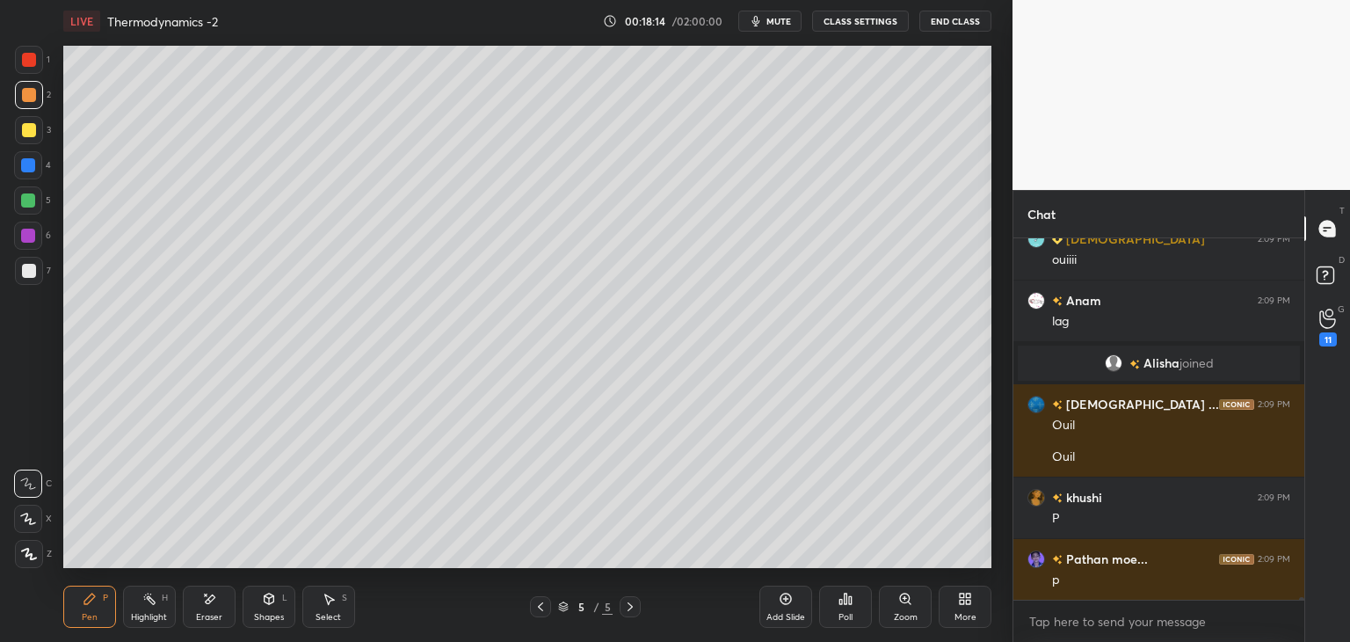
scroll to position [42840, 0]
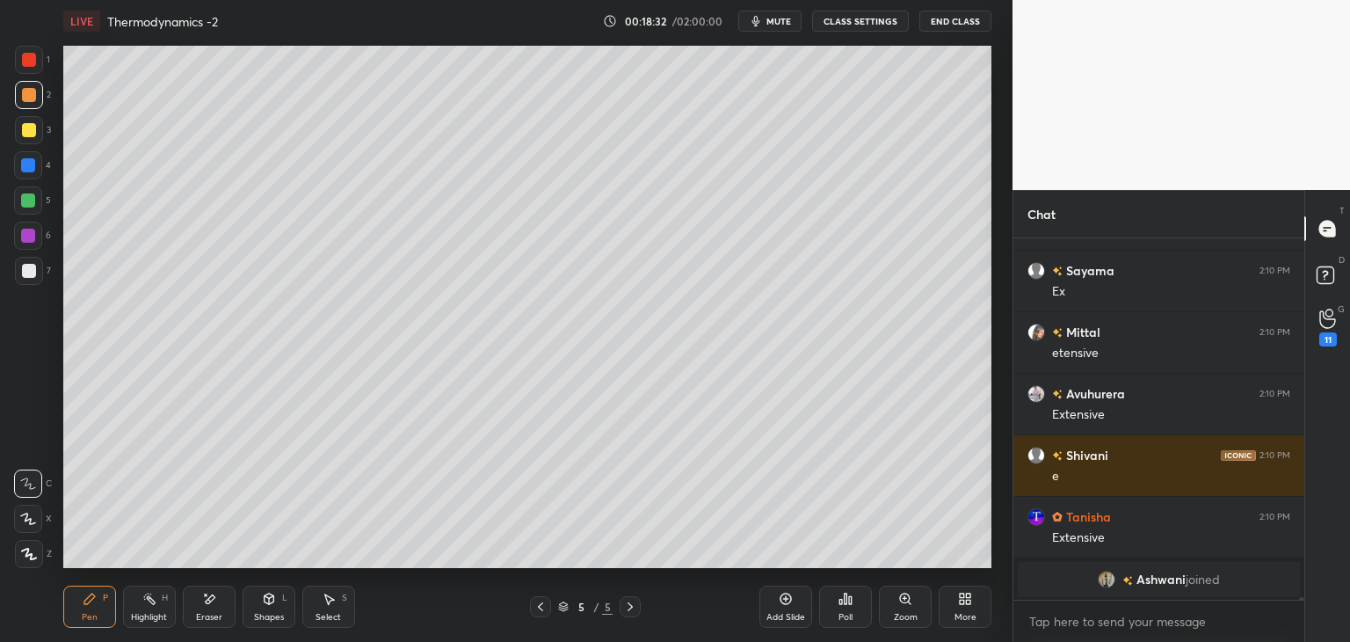
click at [31, 272] on div at bounding box center [29, 271] width 14 height 14
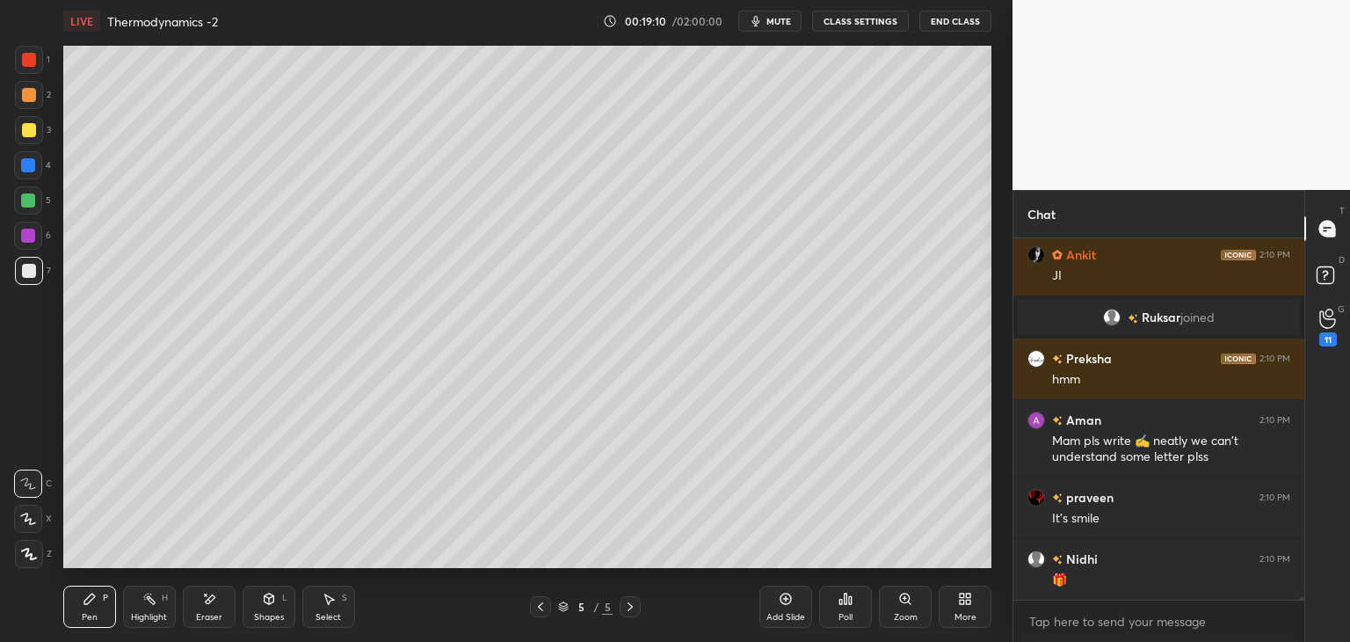
click at [858, 29] on button "CLASS SETTINGS" at bounding box center [860, 21] width 97 height 21
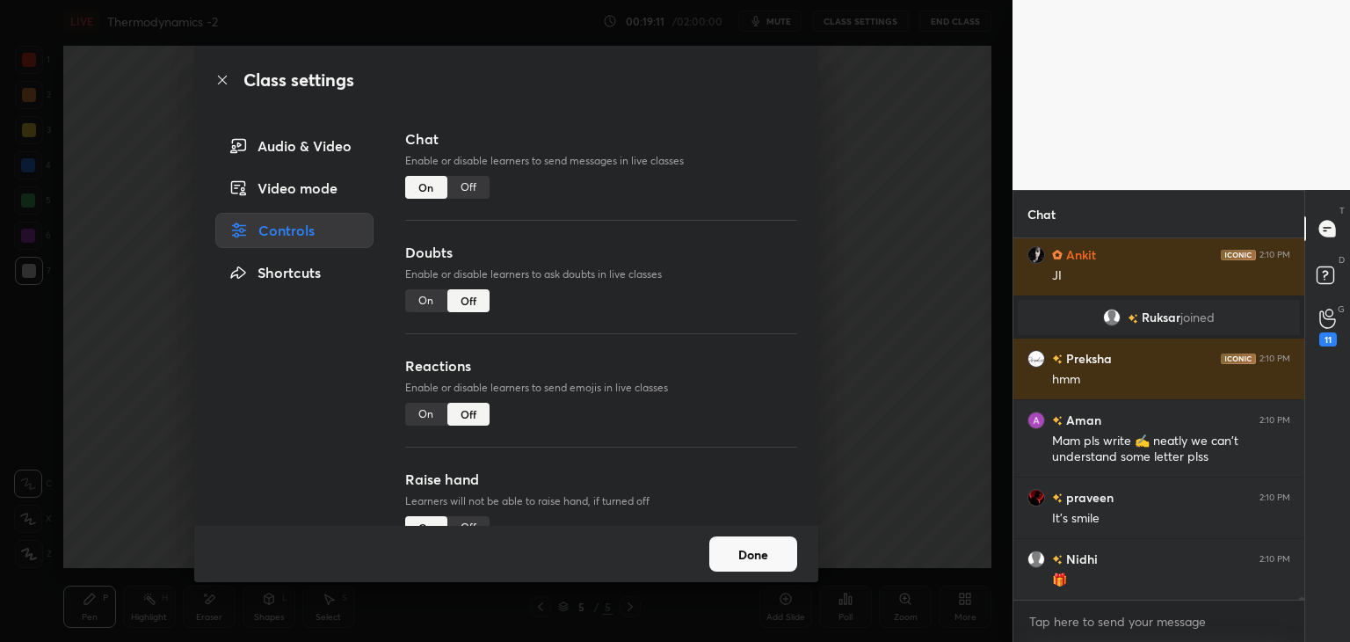
click at [463, 189] on div "Off" at bounding box center [468, 187] width 42 height 23
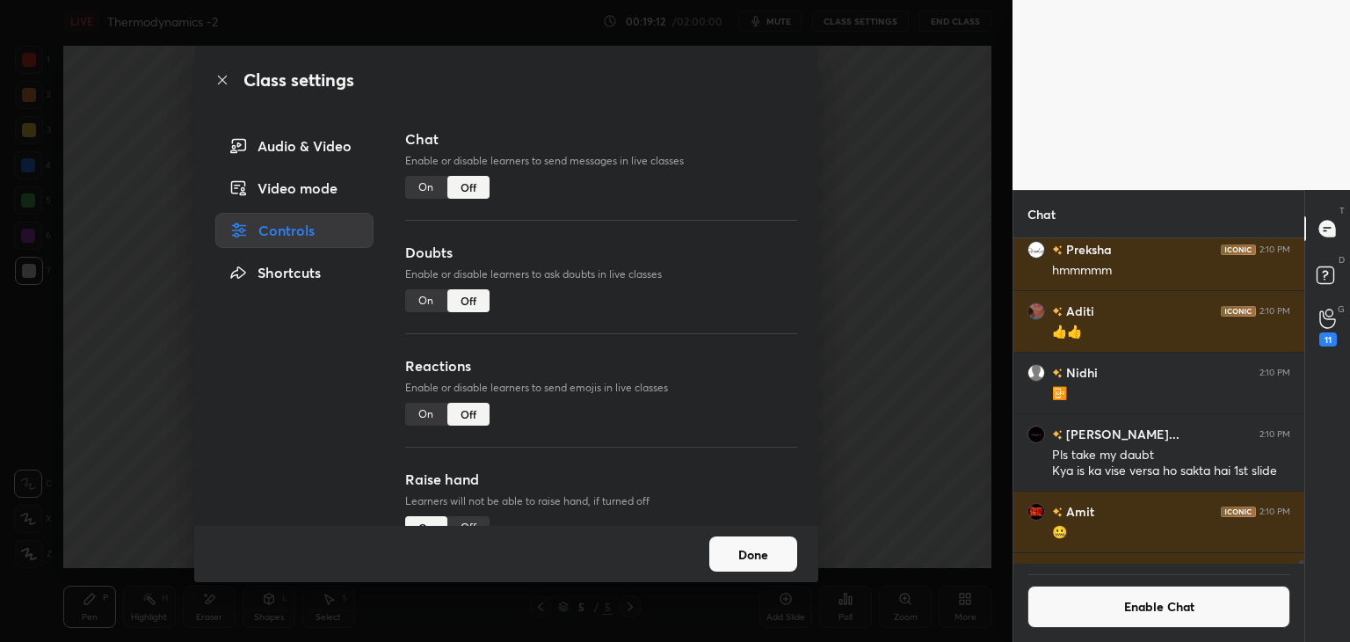
click at [763, 545] on button "Done" at bounding box center [753, 553] width 88 height 35
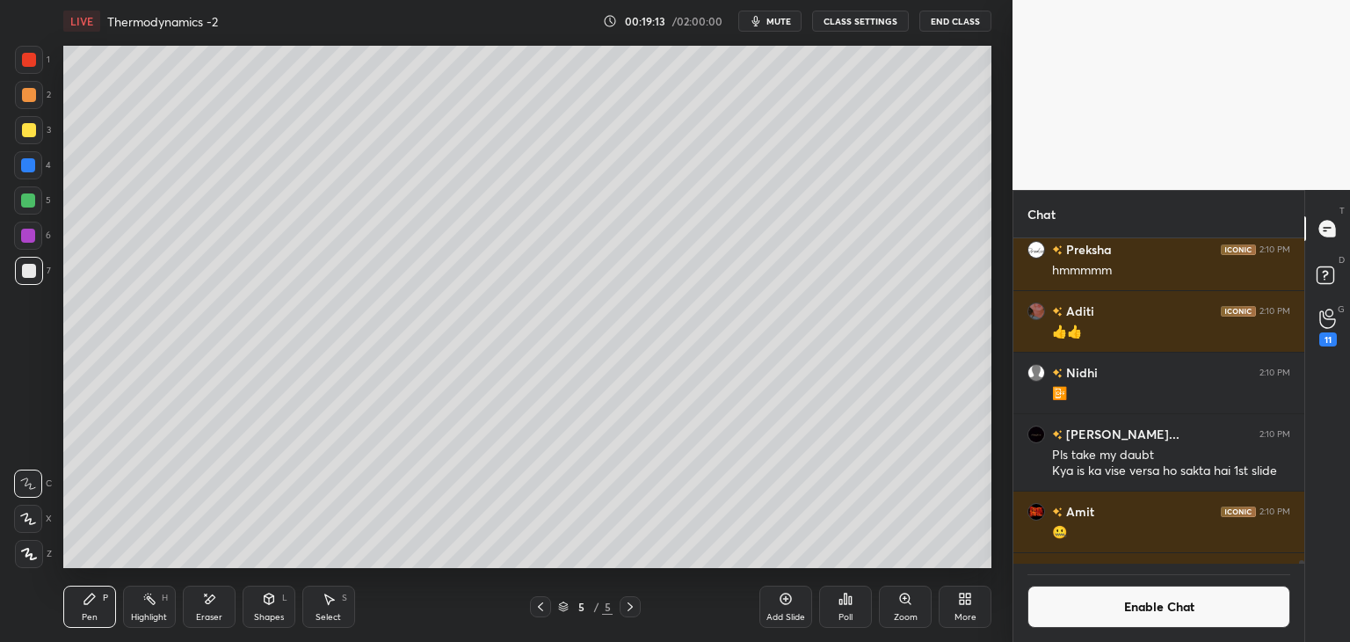
click at [272, 608] on div "Shapes L" at bounding box center [269, 606] width 53 height 42
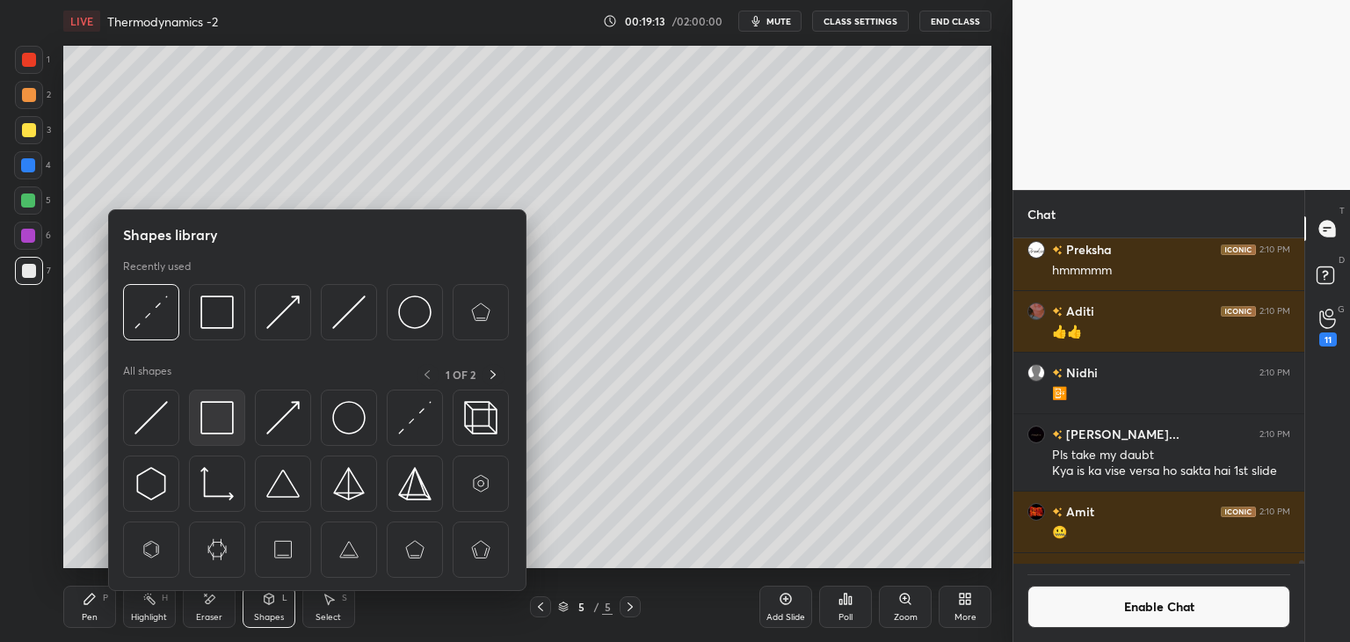
click at [207, 434] on div at bounding box center [217, 417] width 56 height 56
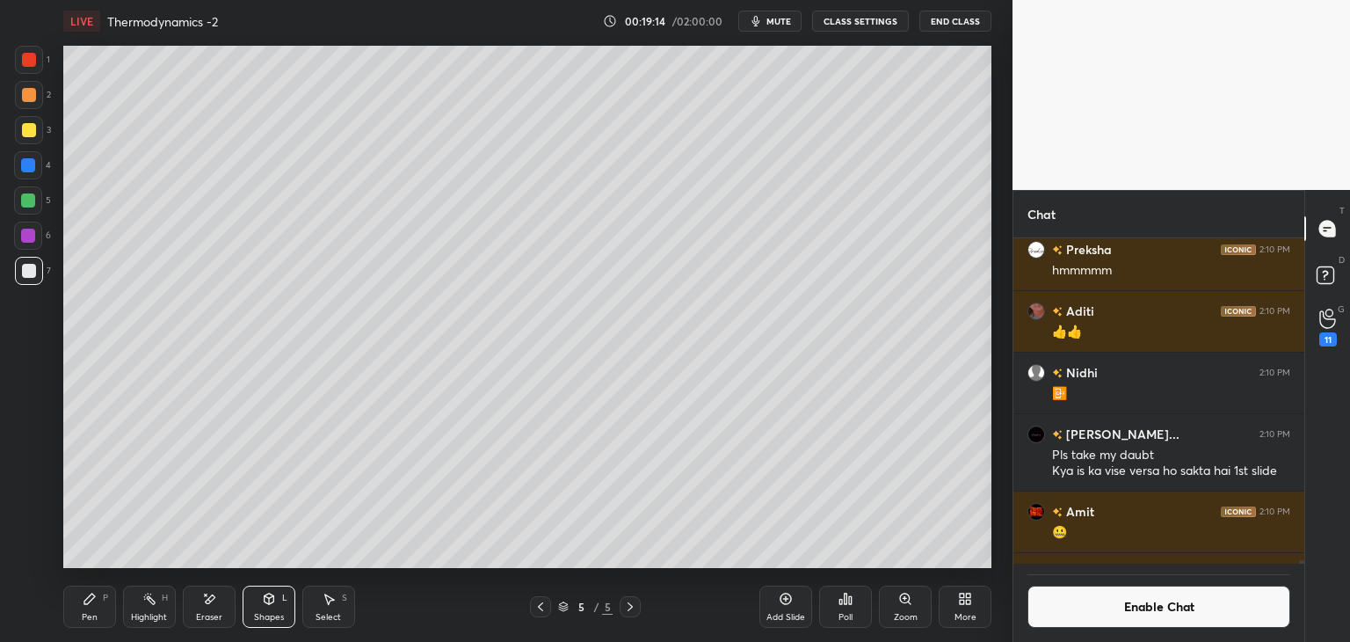
click at [19, 167] on div at bounding box center [28, 165] width 28 height 28
click at [292, 588] on div "Shapes L" at bounding box center [269, 606] width 53 height 42
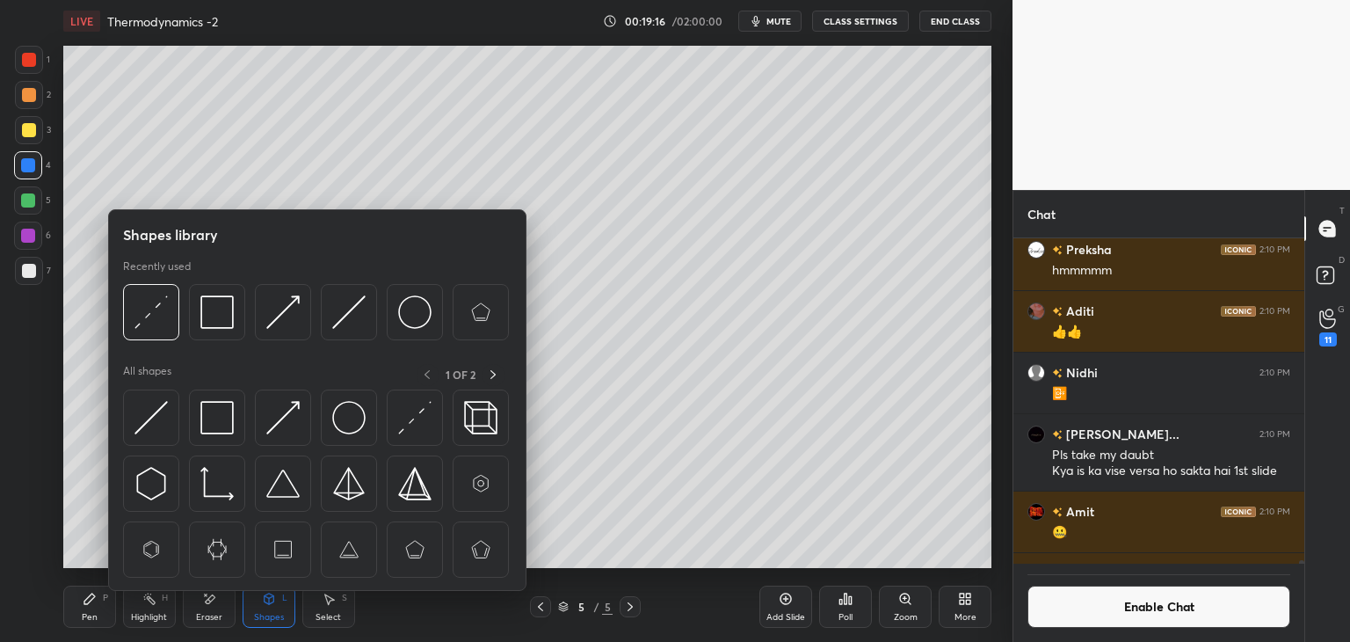
click at [156, 432] on img at bounding box center [150, 417] width 33 height 33
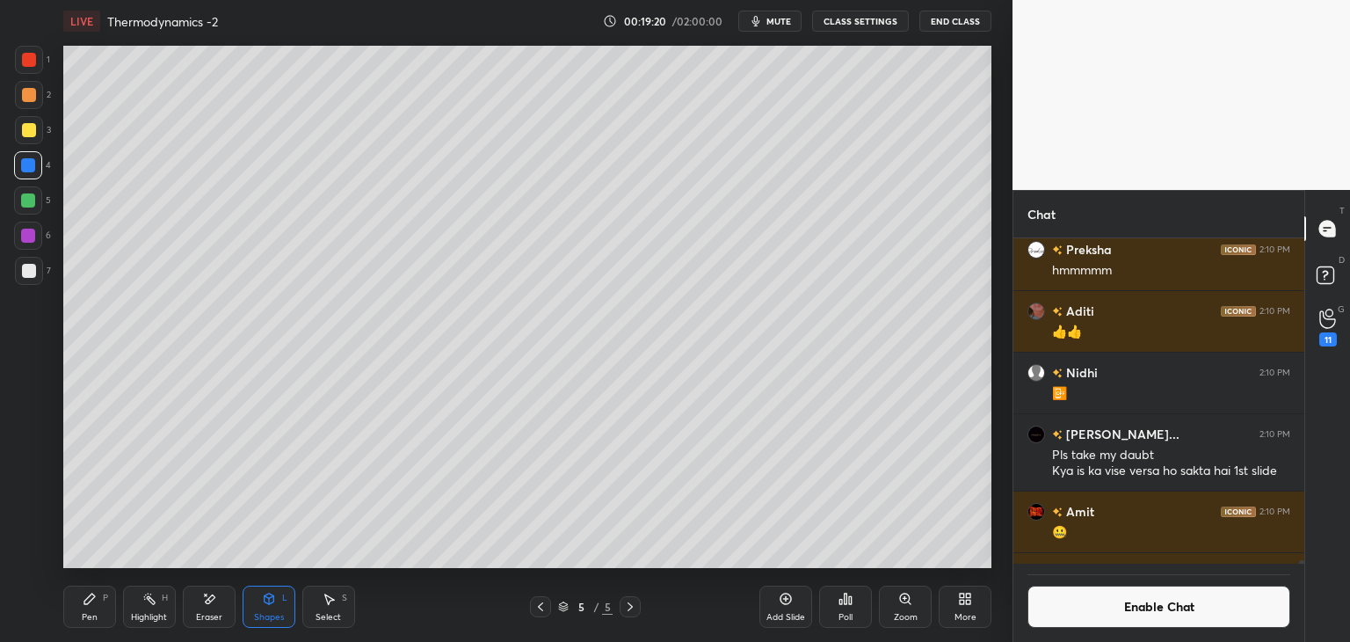
click at [98, 622] on div "Pen P" at bounding box center [89, 606] width 53 height 42
click at [29, 280] on div at bounding box center [29, 271] width 28 height 28
click at [15, 94] on div at bounding box center [29, 95] width 28 height 28
click at [144, 609] on div "Highlight H" at bounding box center [149, 606] width 53 height 42
click at [1084, 614] on button "Enable Chat" at bounding box center [1159, 606] width 263 height 42
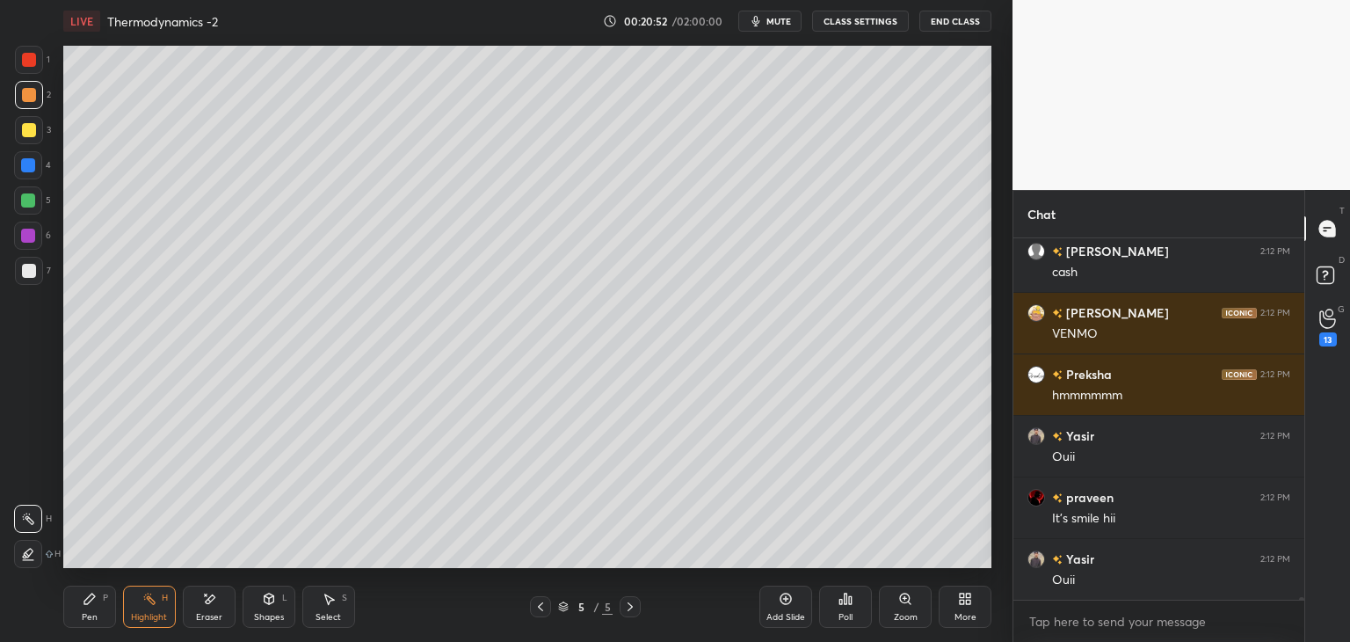
scroll to position [48826, 0]
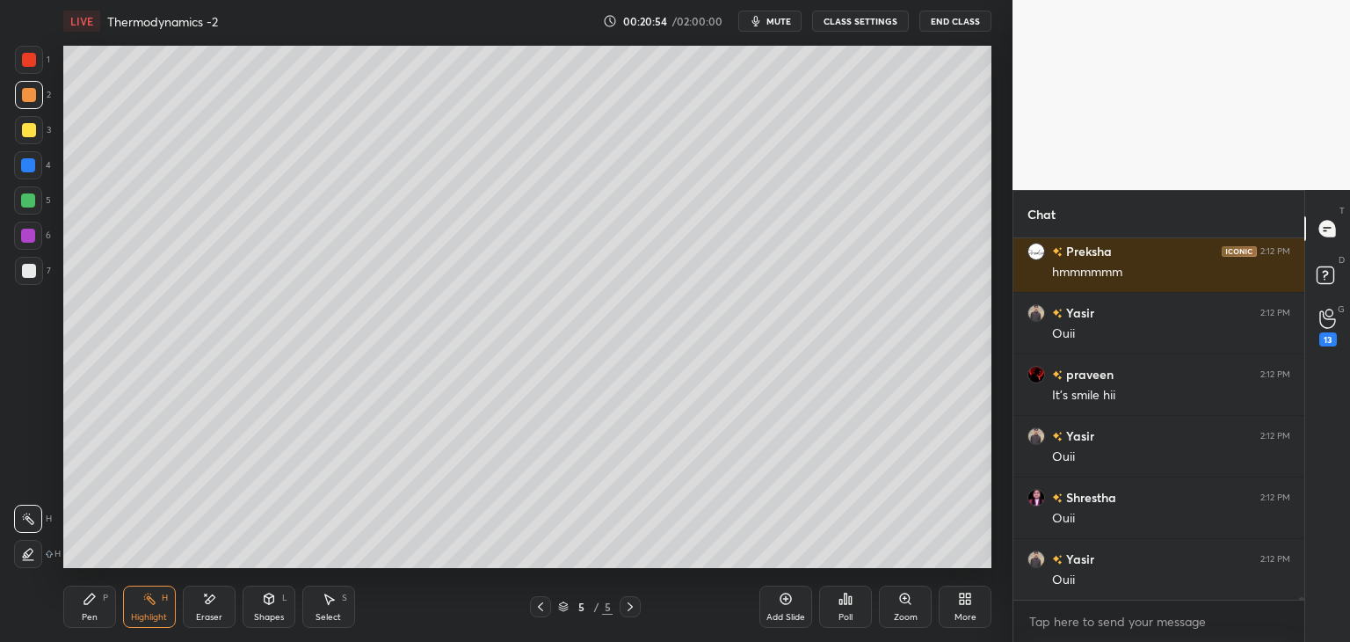
click at [840, 25] on button "CLASS SETTINGS" at bounding box center [860, 21] width 97 height 21
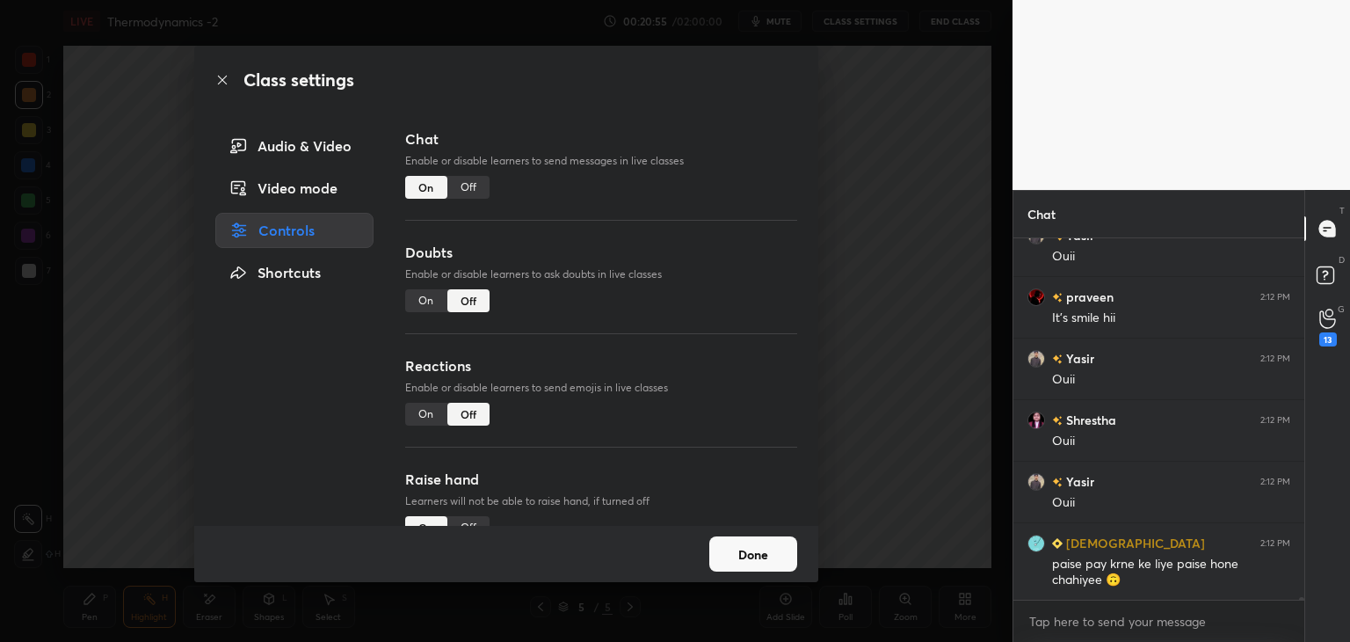
click at [457, 187] on div "Off" at bounding box center [468, 187] width 42 height 23
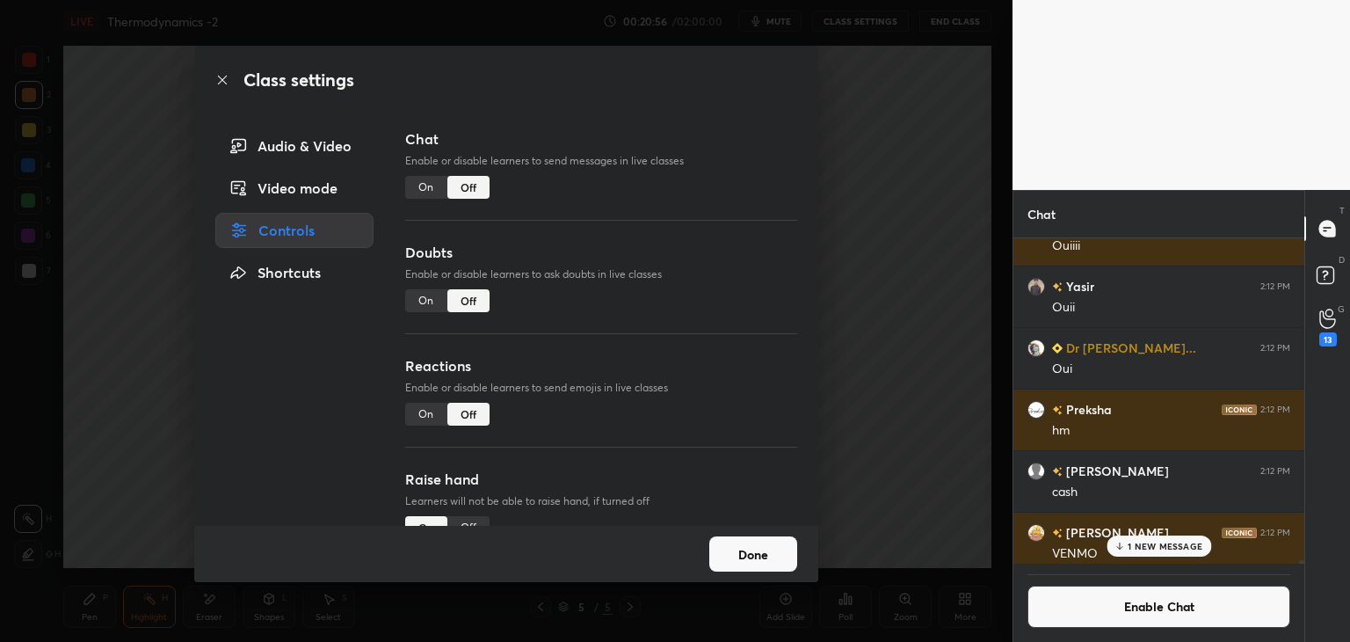
click at [762, 560] on button "Done" at bounding box center [753, 553] width 88 height 35
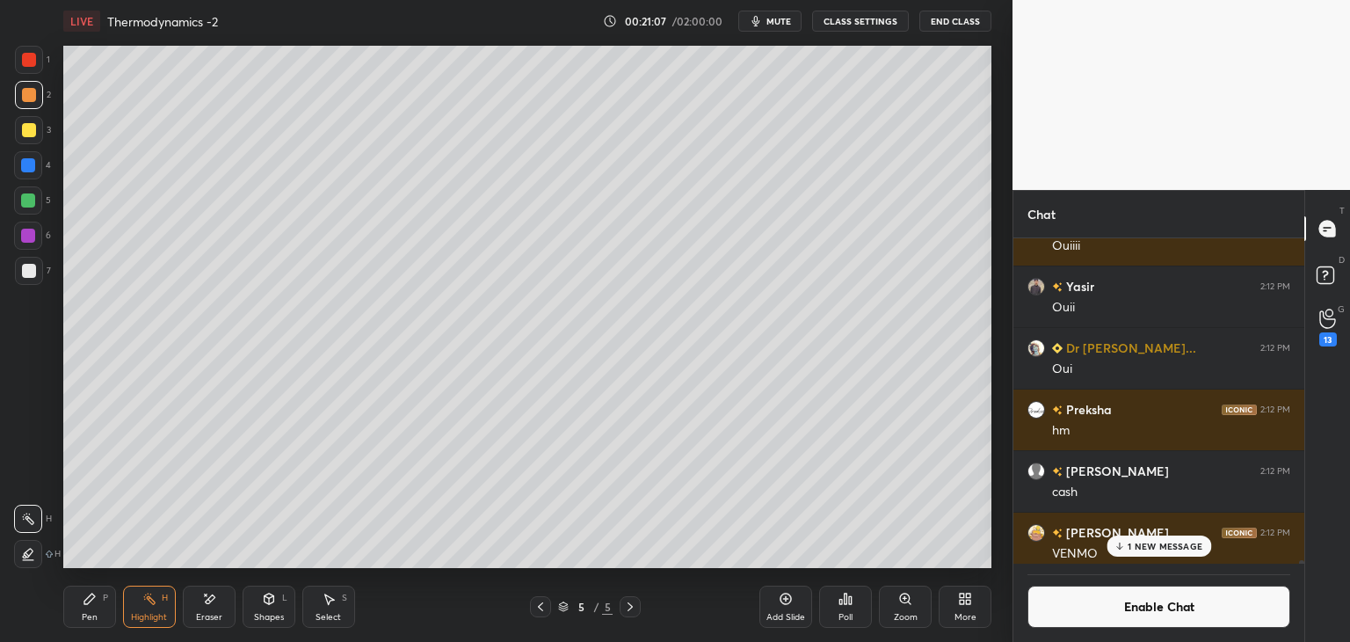
click at [971, 608] on div "More" at bounding box center [965, 606] width 53 height 42
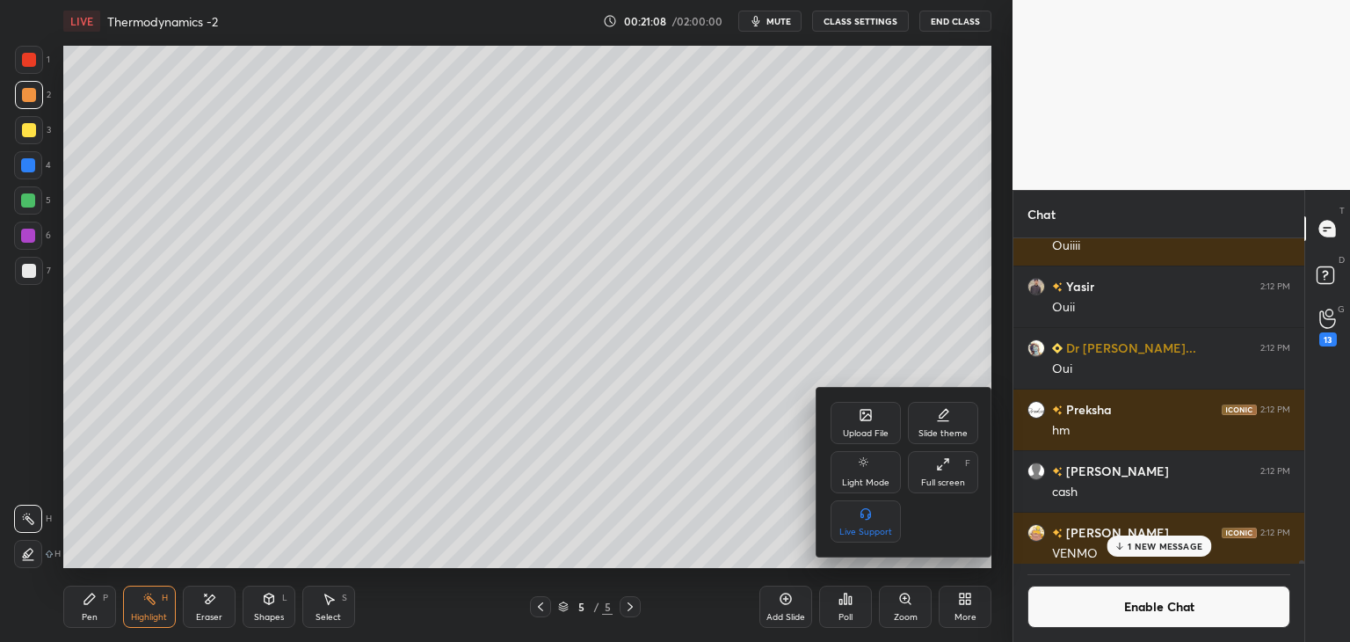
click at [869, 432] on div "Upload File" at bounding box center [866, 433] width 46 height 9
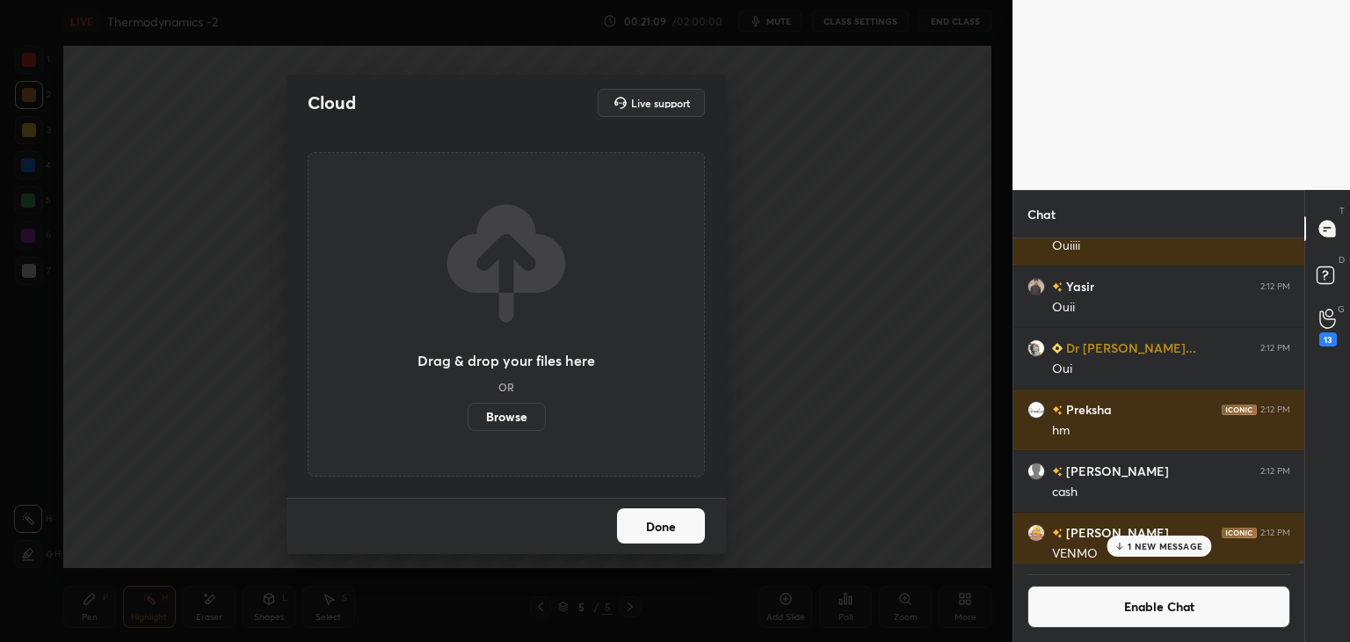
click at [520, 422] on label "Browse" at bounding box center [507, 417] width 78 height 28
click at [468, 422] on input "Browse" at bounding box center [468, 417] width 0 height 28
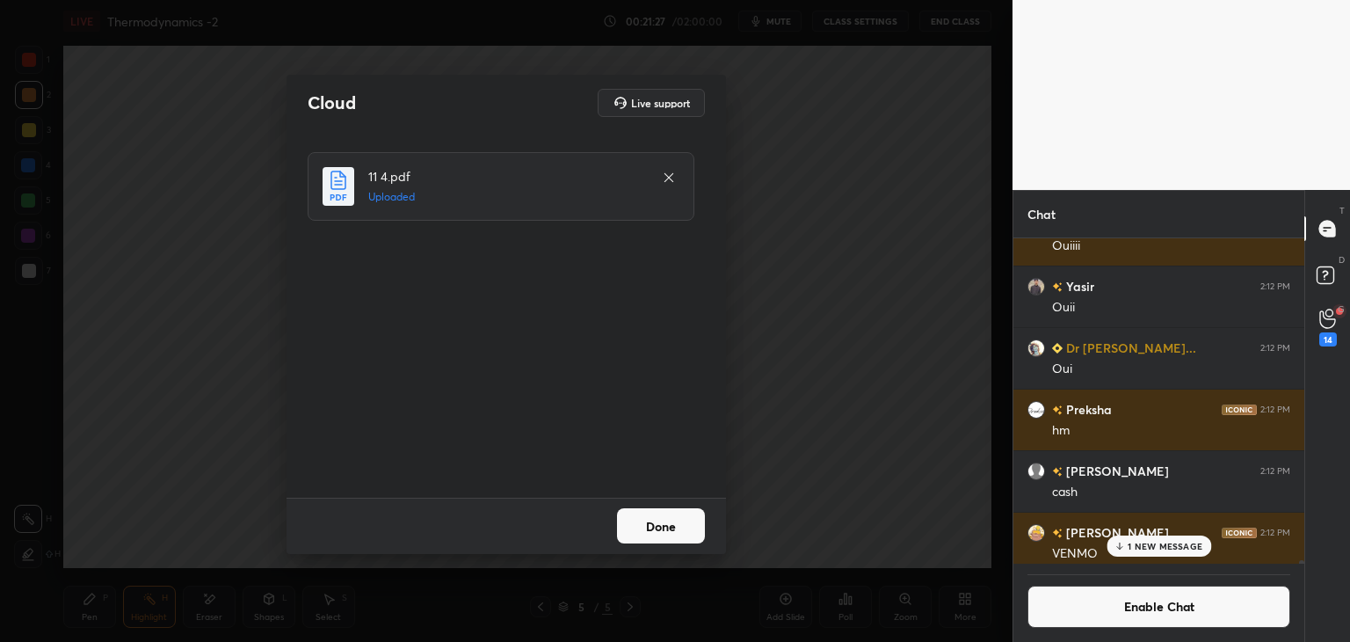
click at [657, 528] on button "Done" at bounding box center [661, 525] width 88 height 35
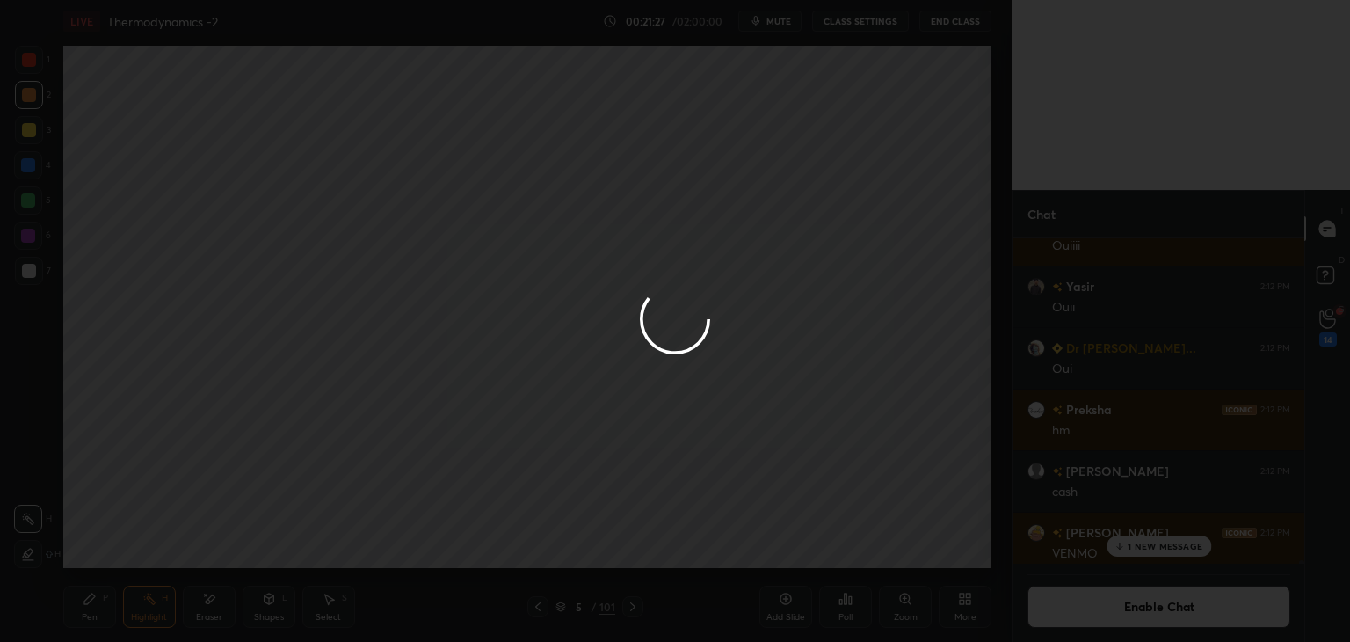
click at [535, 608] on icon at bounding box center [538, 607] width 14 height 14
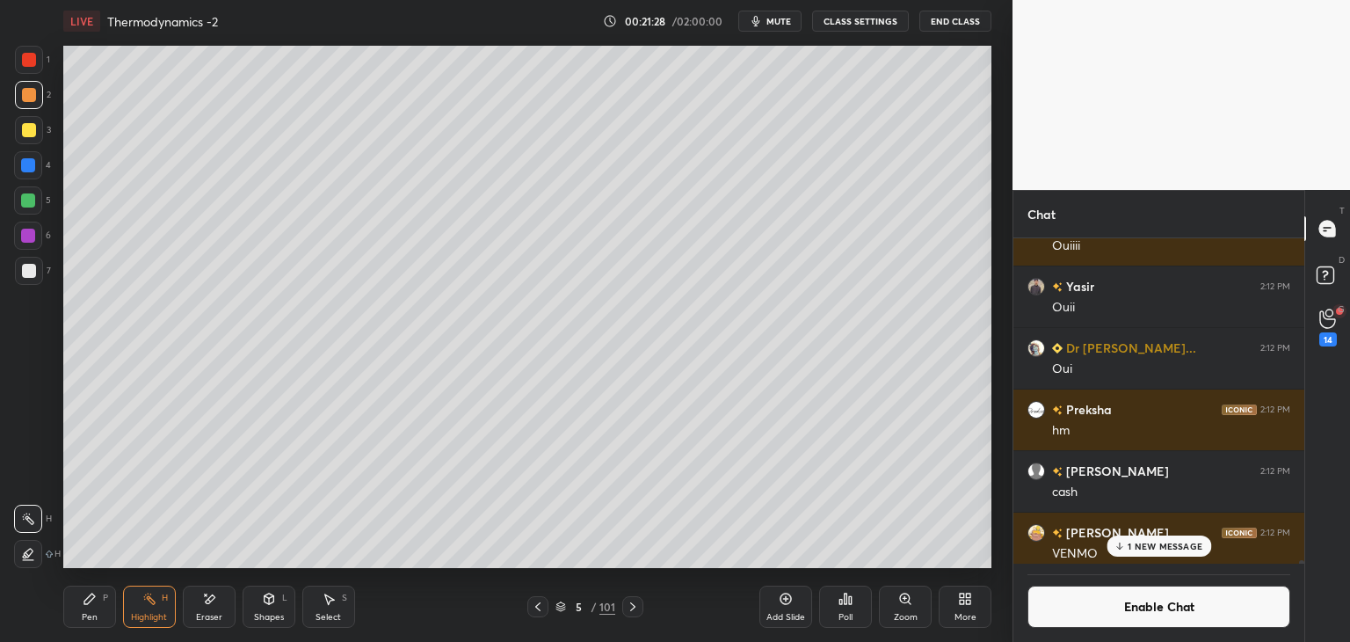
click at [550, 606] on div "5 / 101" at bounding box center [585, 606] width 116 height 21
click at [561, 607] on icon at bounding box center [560, 604] width 9 height 4
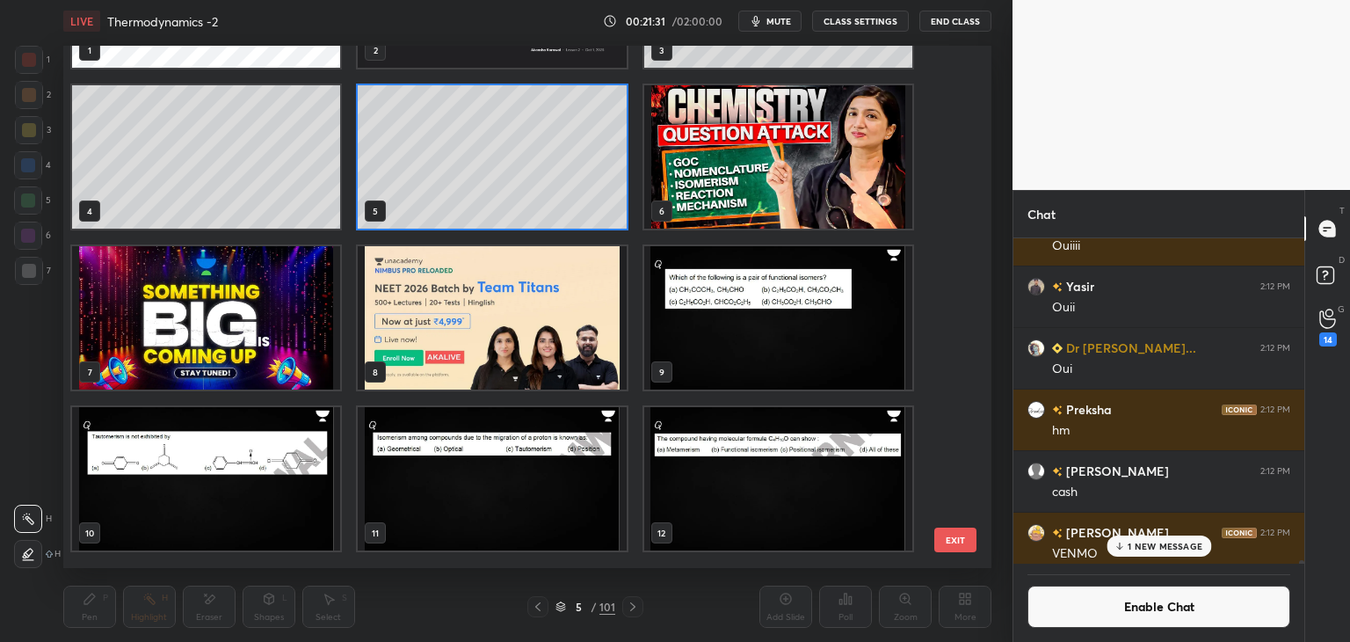
scroll to position [46, 0]
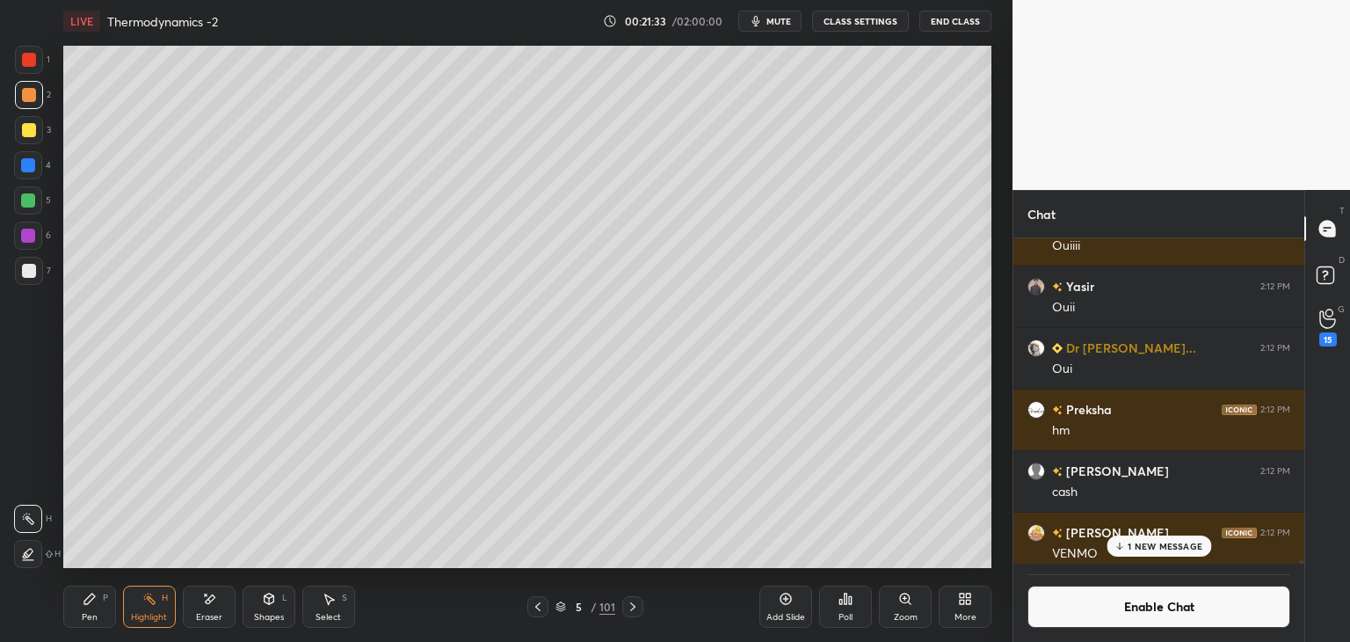
click at [967, 604] on icon at bounding box center [968, 602] width 4 height 4
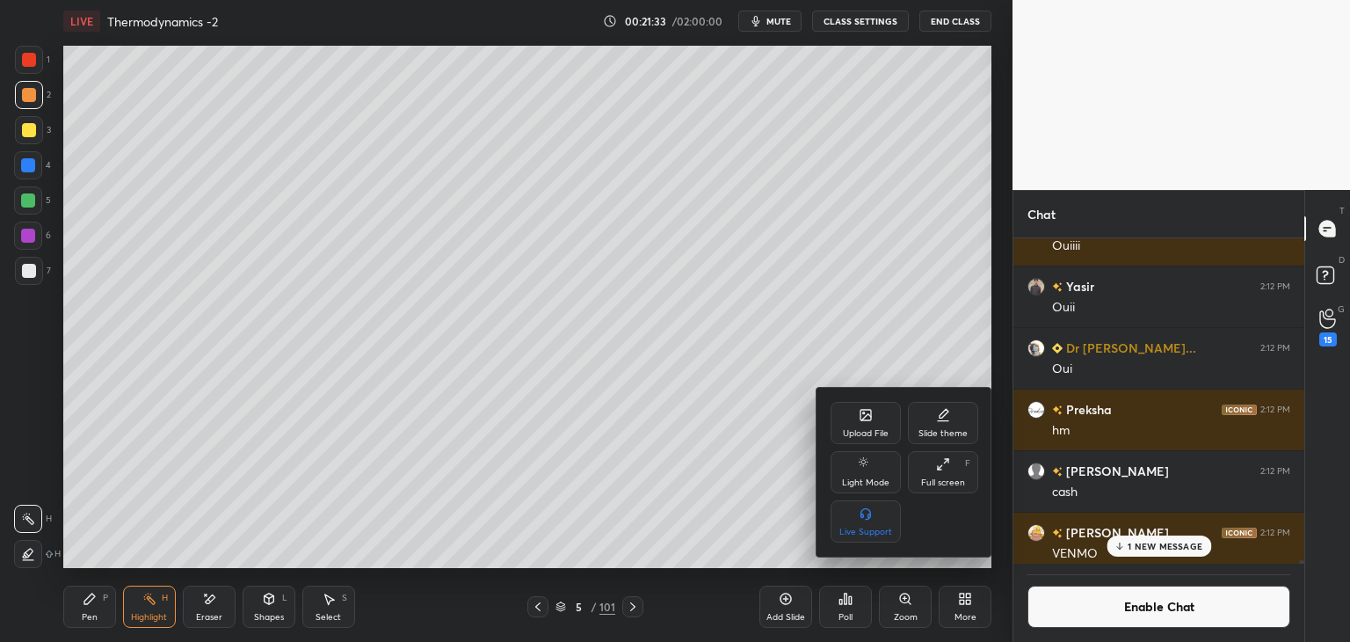
click at [873, 423] on div "Upload File" at bounding box center [866, 423] width 70 height 42
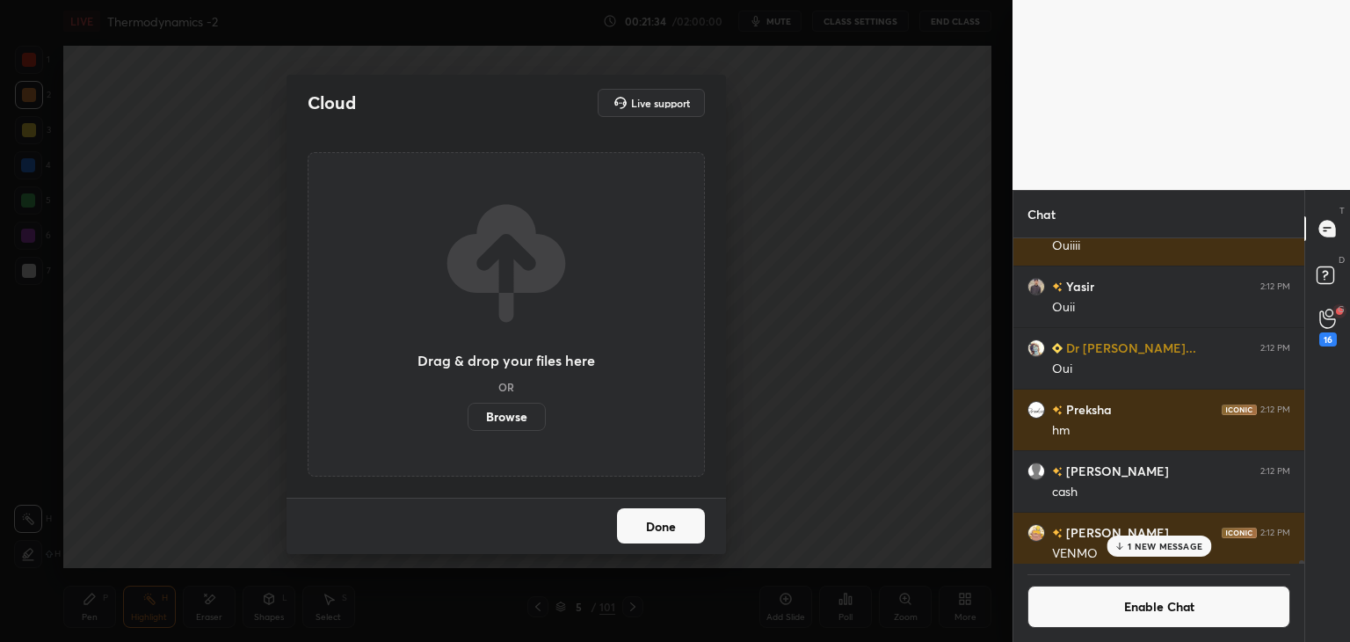
click at [510, 417] on label "Browse" at bounding box center [507, 417] width 78 height 28
click at [468, 417] on input "Browse" at bounding box center [468, 417] width 0 height 28
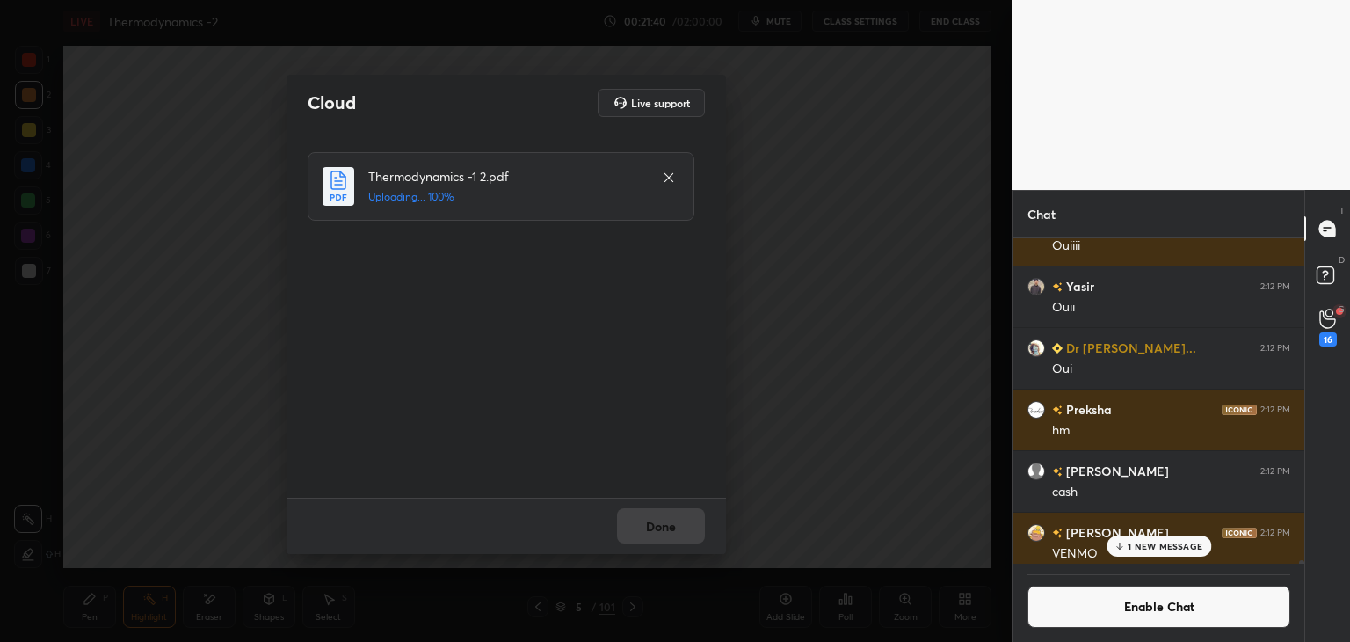
click at [671, 528] on div "Done" at bounding box center [507, 526] width 440 height 56
click at [638, 532] on button "Done" at bounding box center [661, 525] width 88 height 35
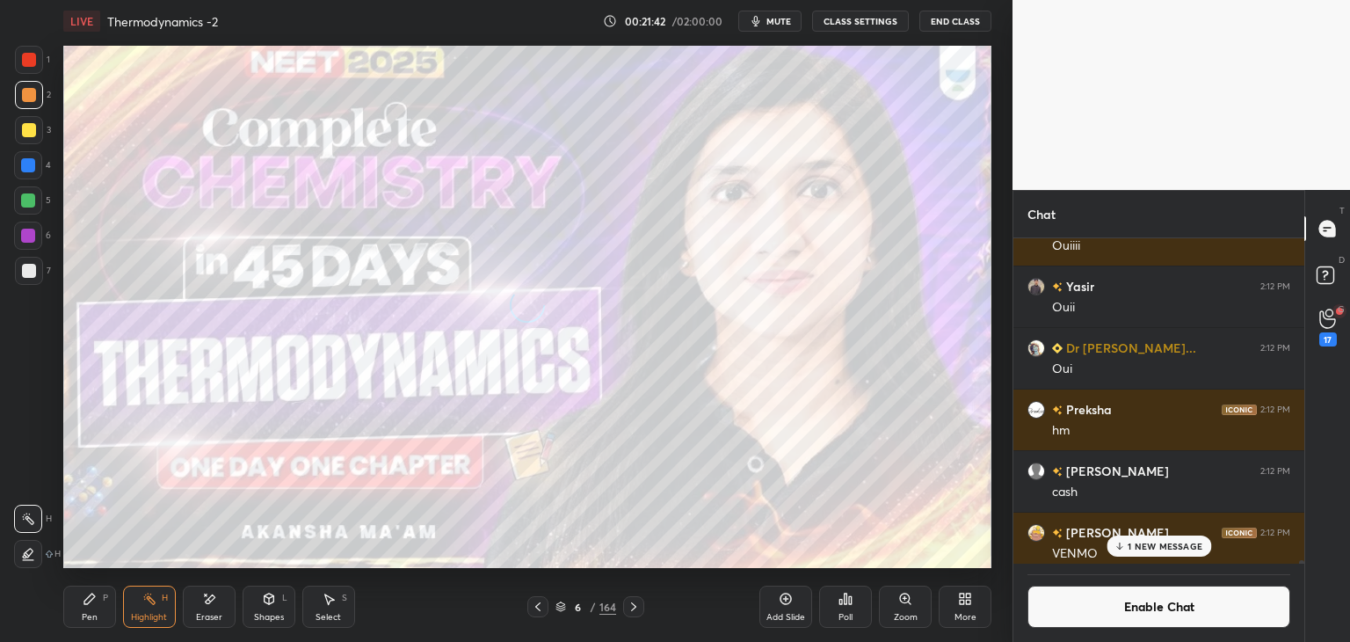
click at [544, 607] on icon at bounding box center [538, 607] width 14 height 14
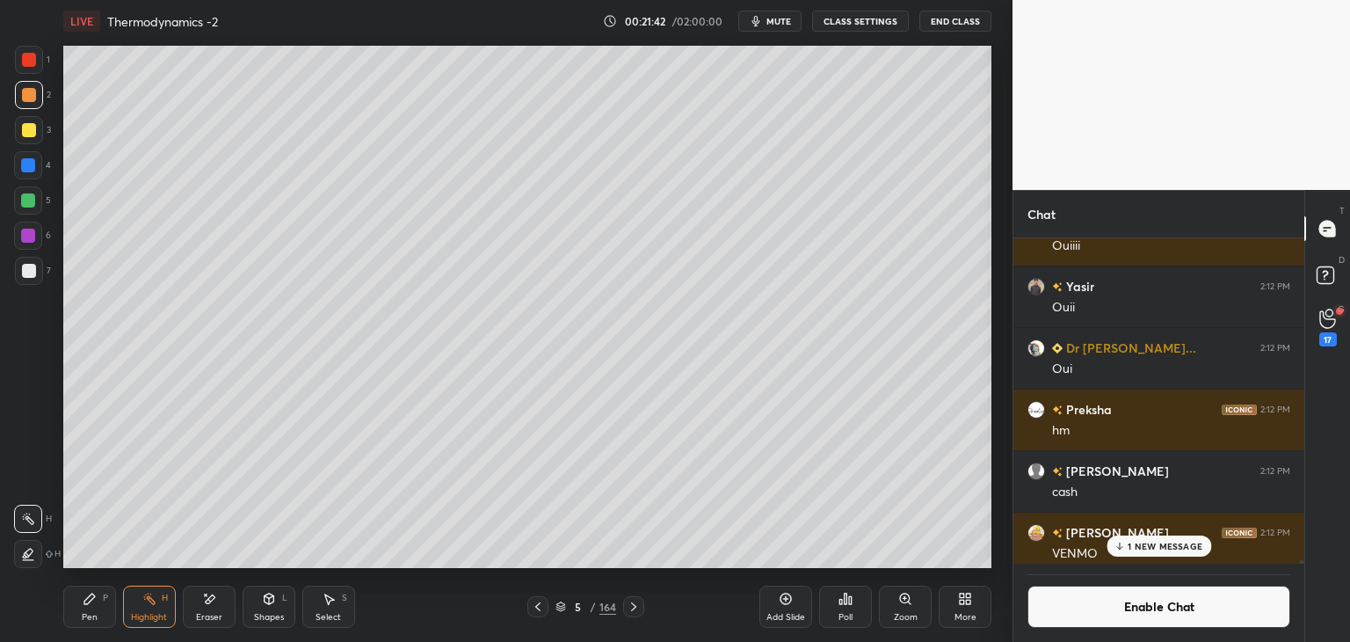
click at [562, 605] on icon at bounding box center [561, 606] width 11 height 11
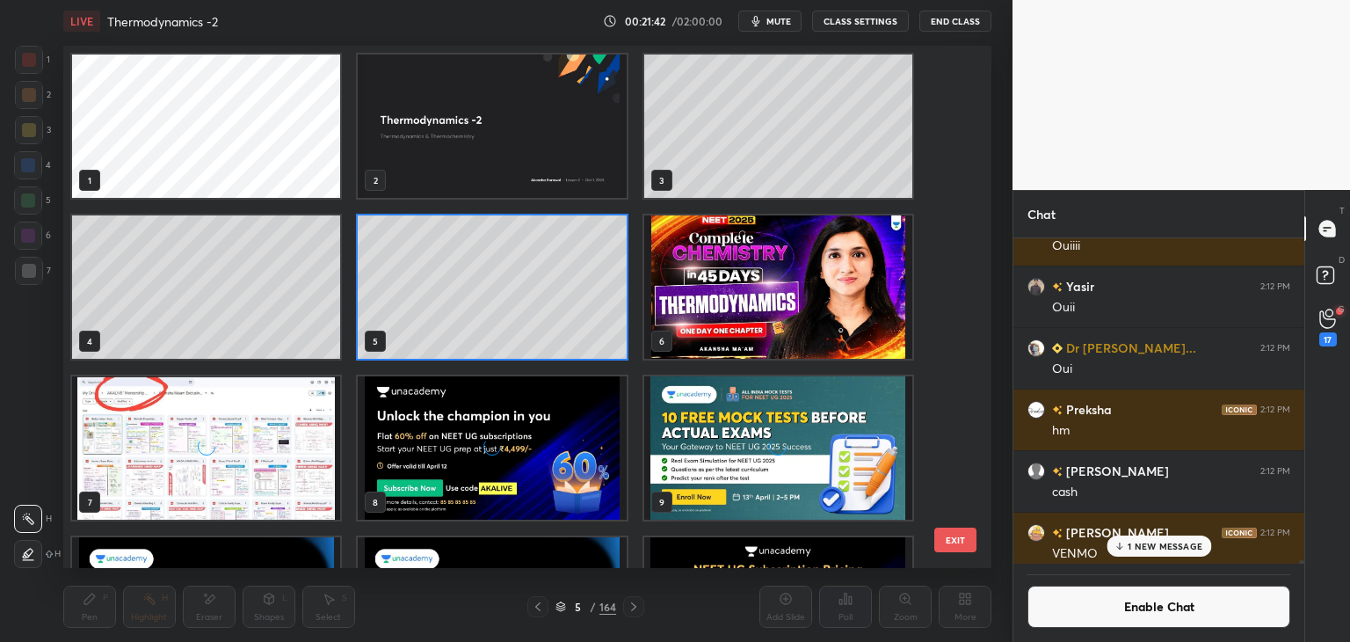
scroll to position [517, 919]
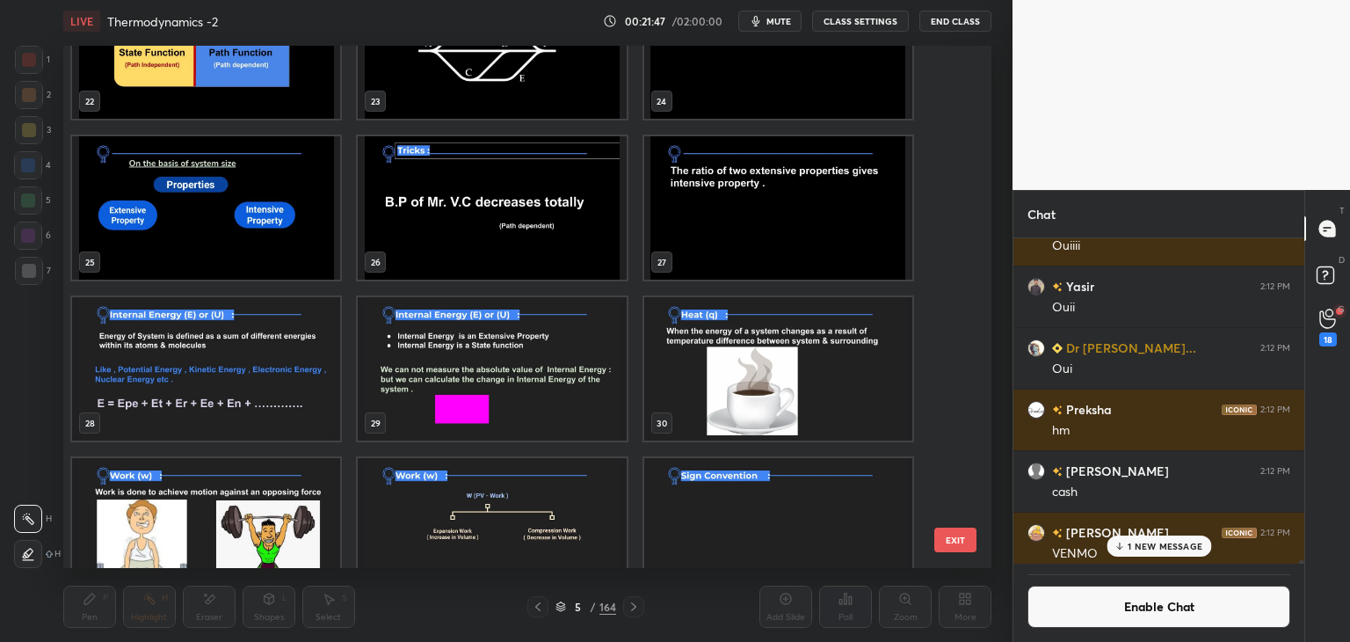
click at [240, 517] on img "grid" at bounding box center [206, 529] width 268 height 143
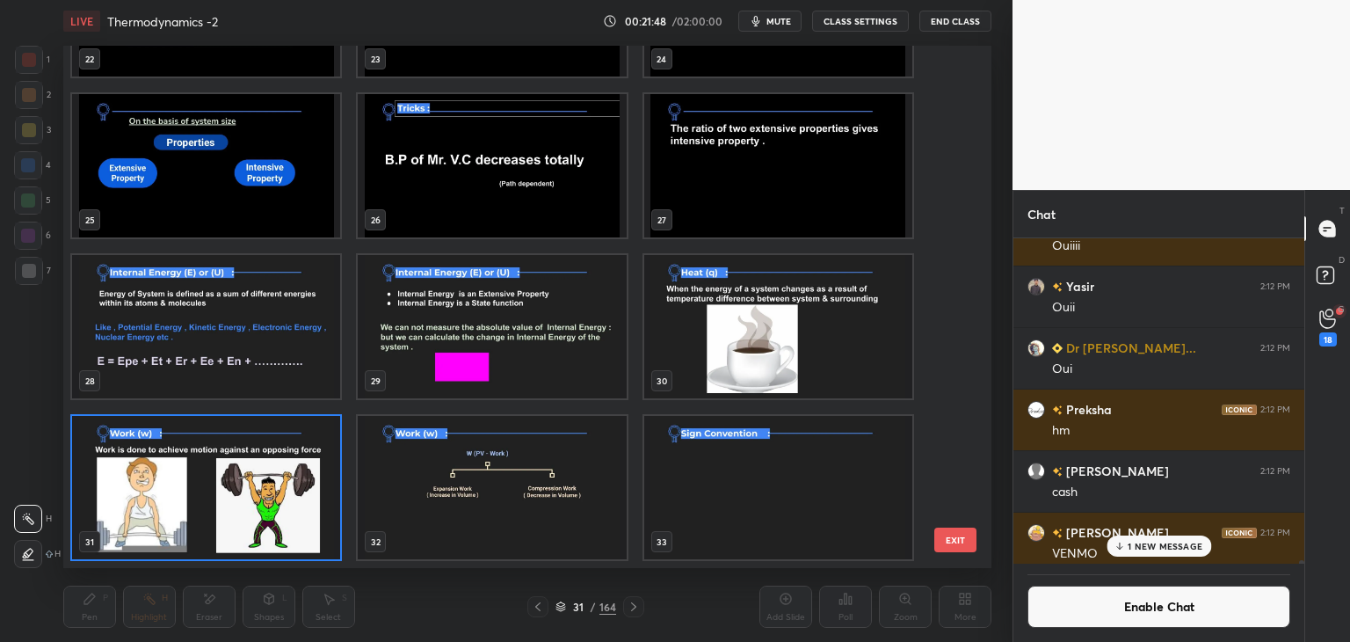
click at [258, 525] on div "22 23 24 25 26 27 28 29 30 31 32 33 34 35 36 37 38 39" at bounding box center [512, 307] width 898 height 522
click at [258, 524] on img "grid" at bounding box center [206, 487] width 268 height 143
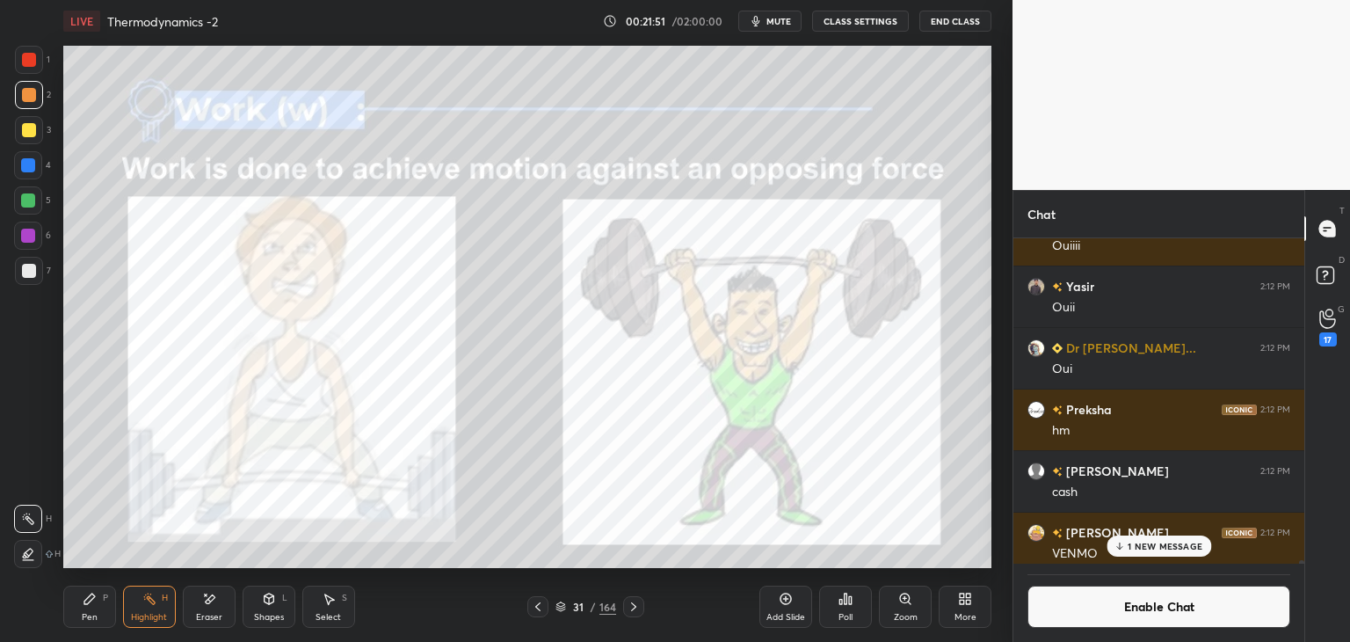
click at [25, 170] on div at bounding box center [28, 165] width 14 height 14
click at [1142, 544] on p "1 NEW MESSAGE" at bounding box center [1165, 546] width 75 height 11
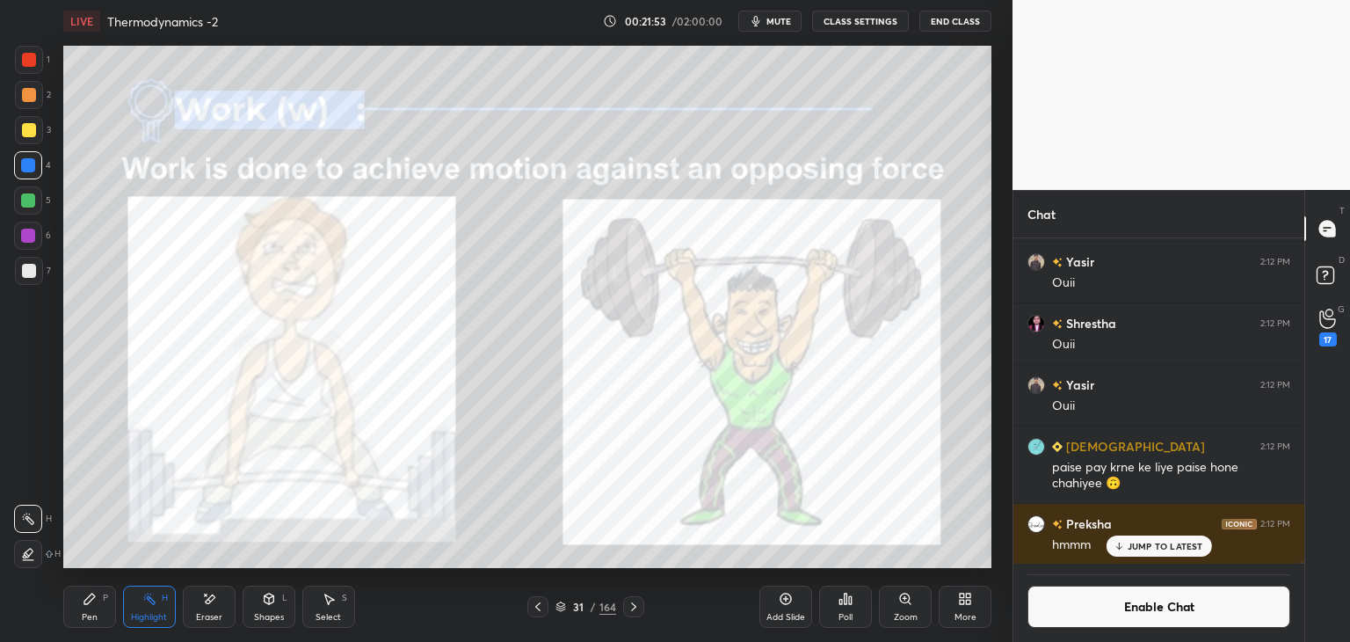
click at [1156, 602] on button "Enable Chat" at bounding box center [1159, 606] width 263 height 42
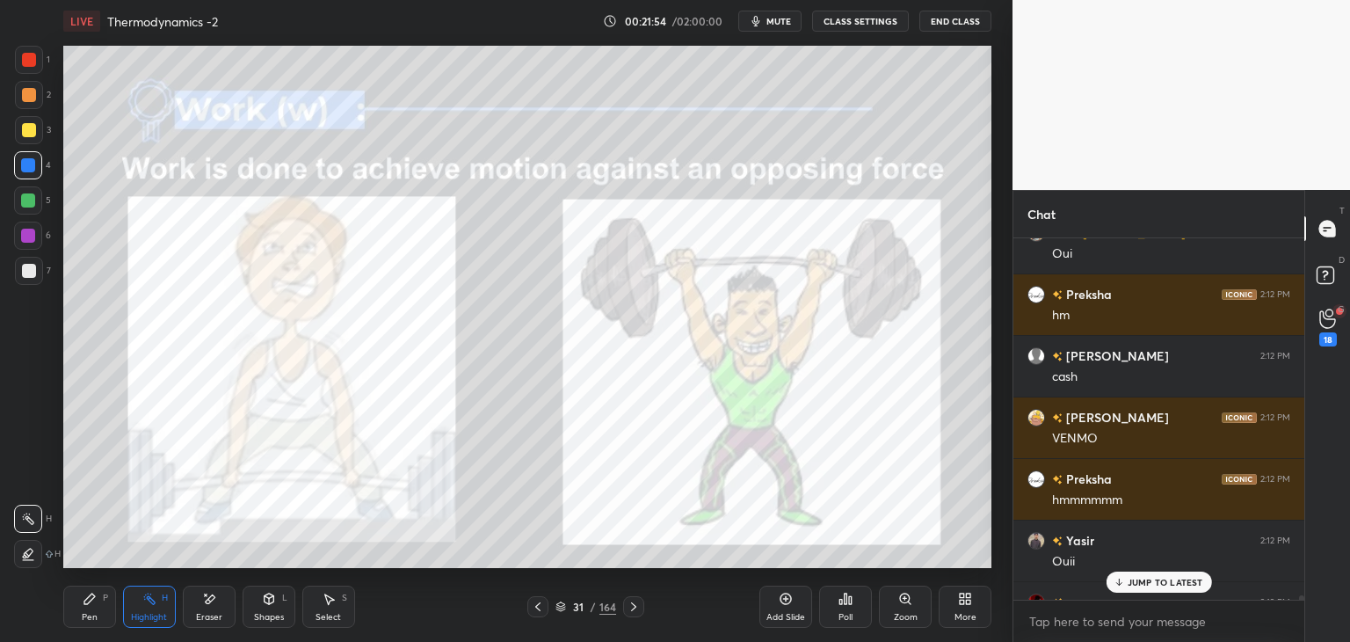
click at [1153, 582] on p "JUMP TO LATEST" at bounding box center [1166, 582] width 76 height 11
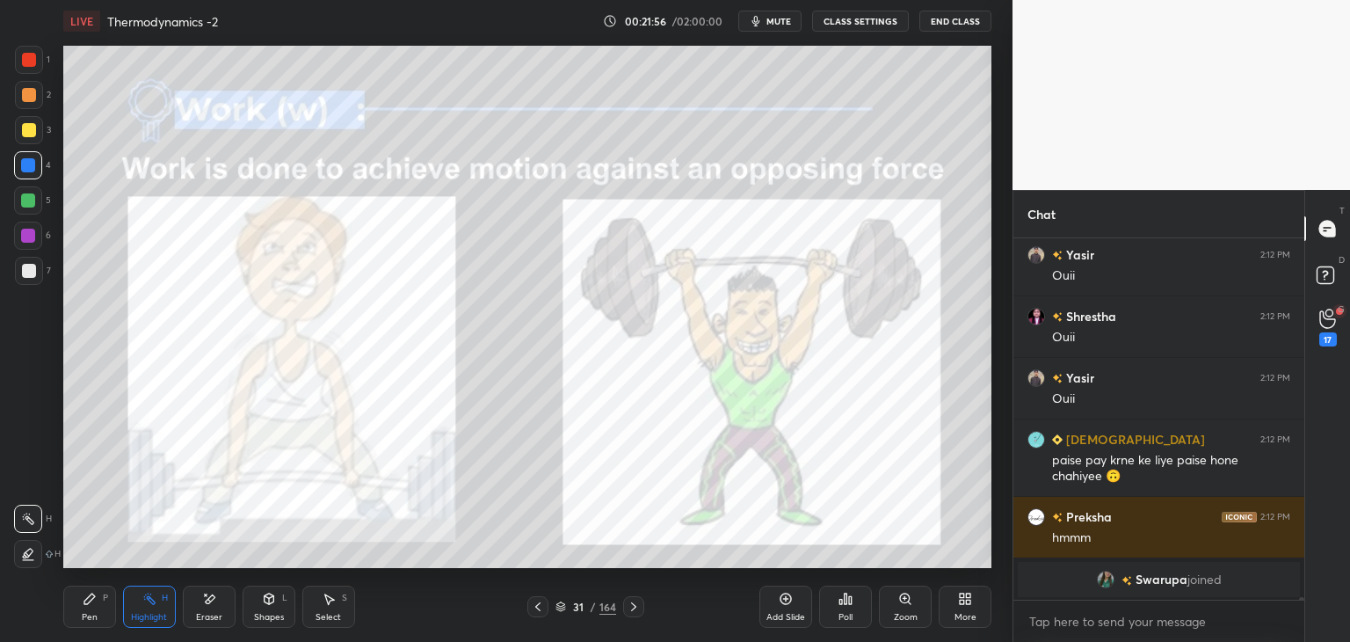
scroll to position [48712, 0]
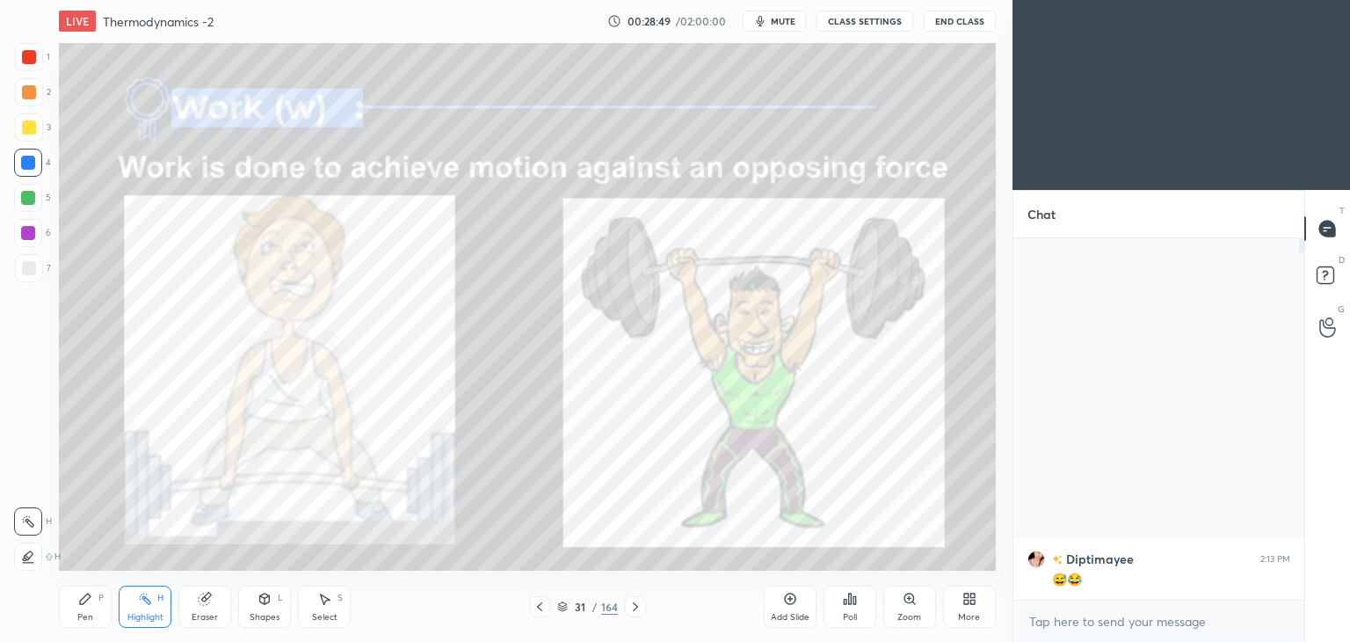
scroll to position [87375, 86963]
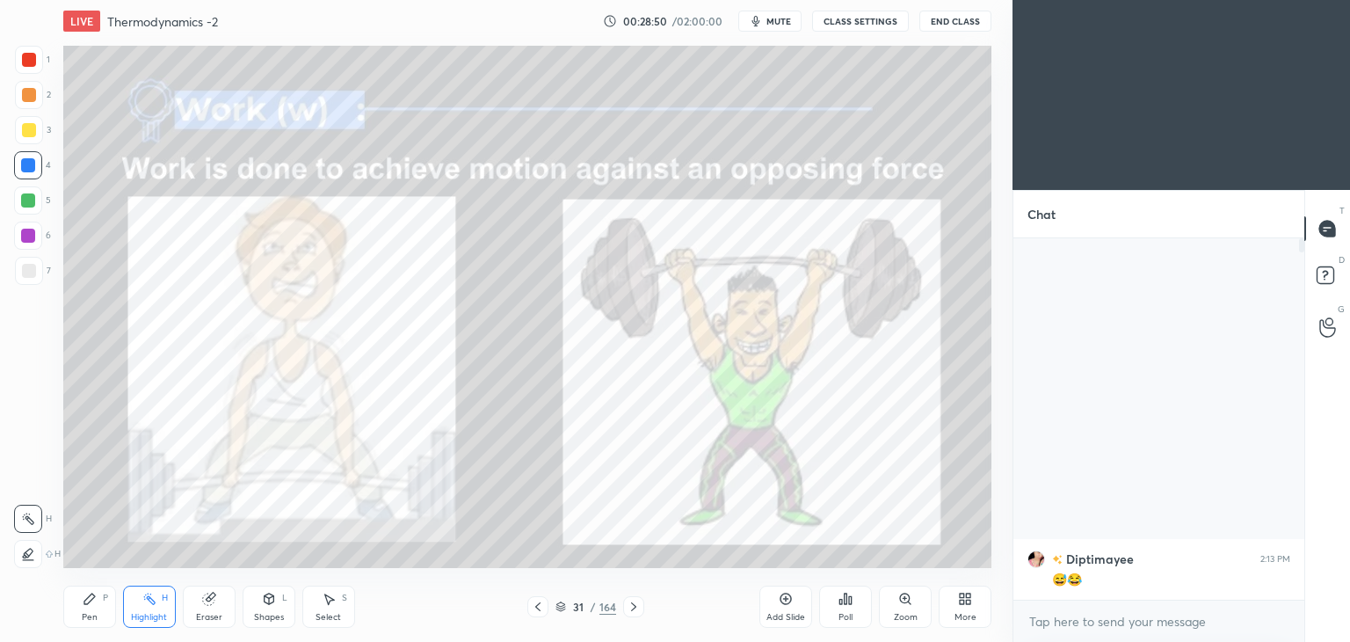
click at [967, 600] on icon at bounding box center [968, 602] width 4 height 4
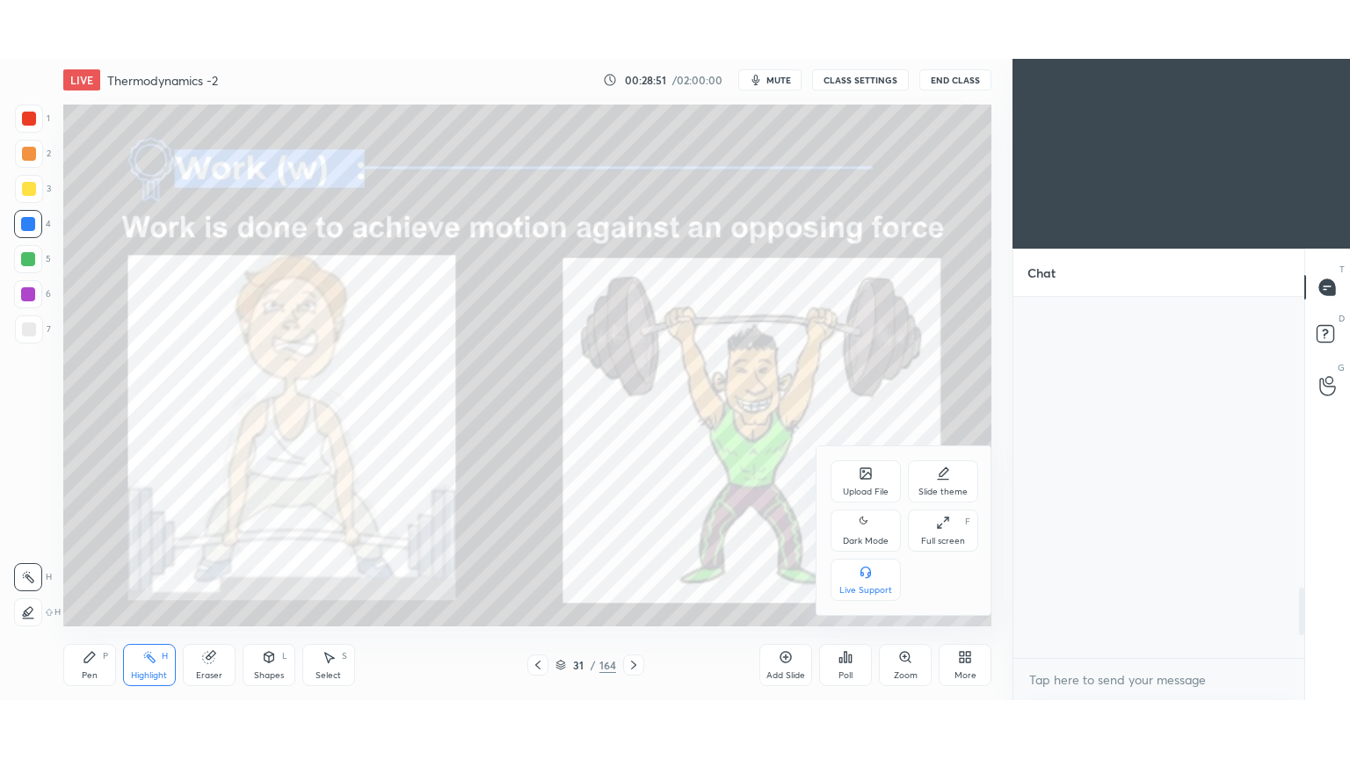
scroll to position [2229, 0]
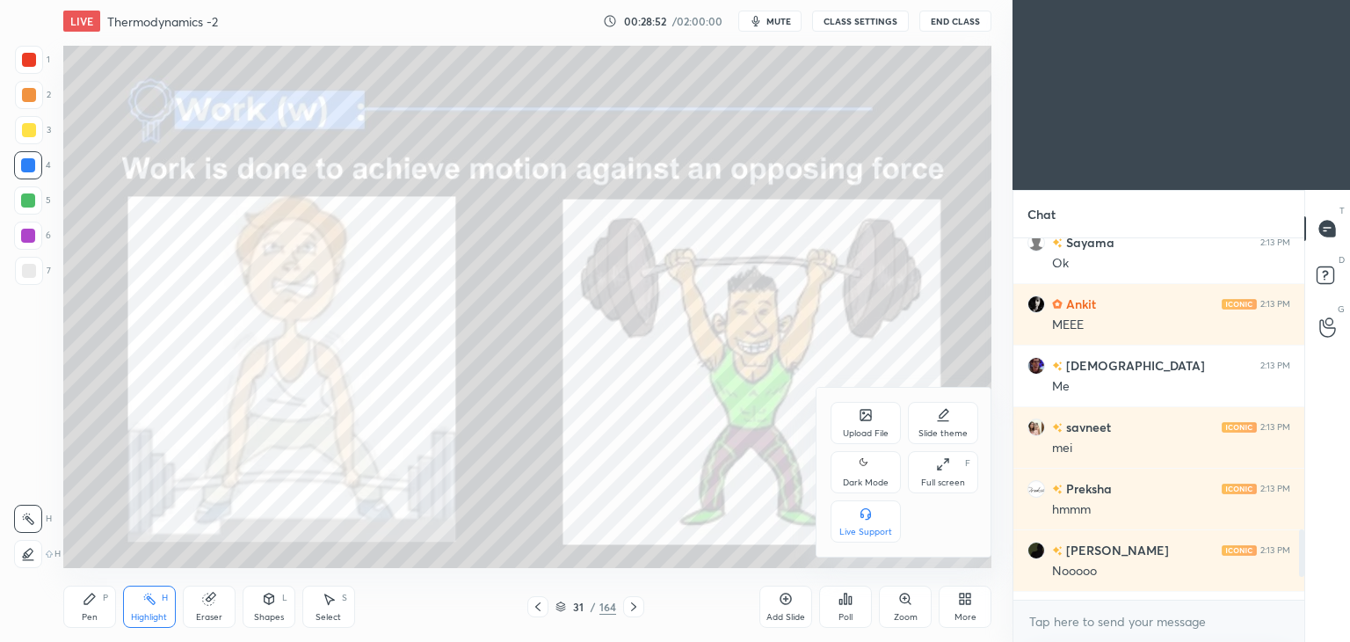
click at [866, 467] on icon at bounding box center [866, 464] width 14 height 21
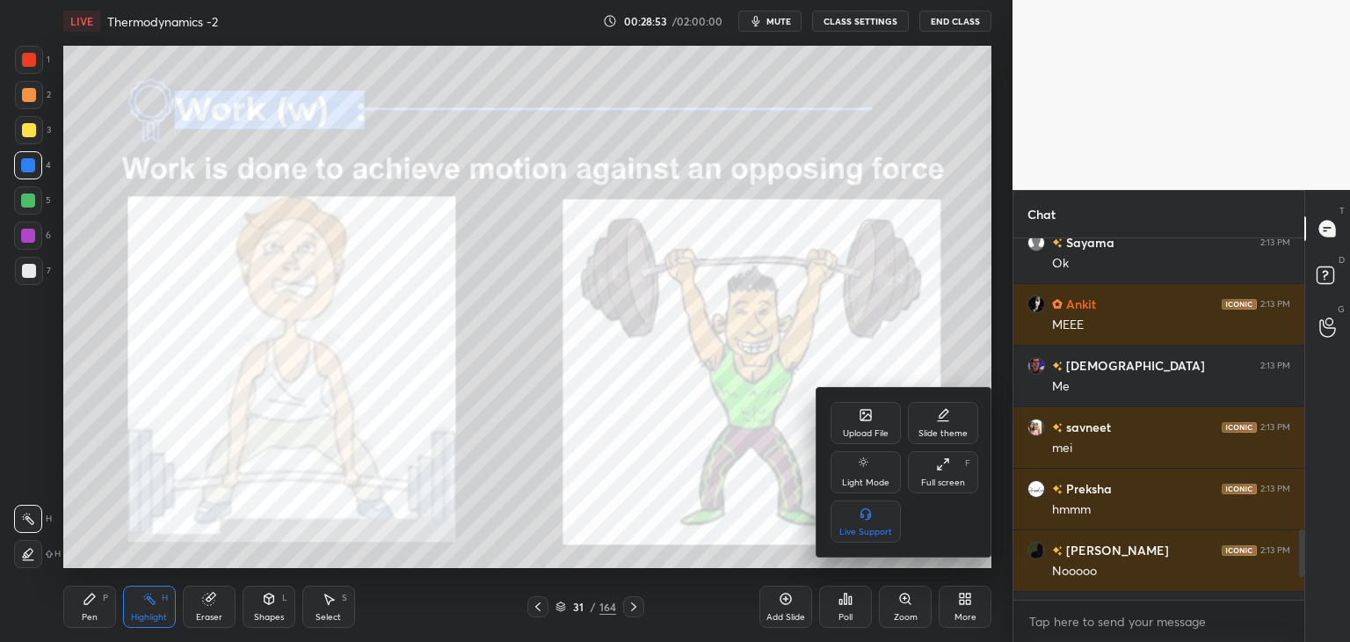
click at [951, 476] on div "Full screen F" at bounding box center [943, 472] width 70 height 42
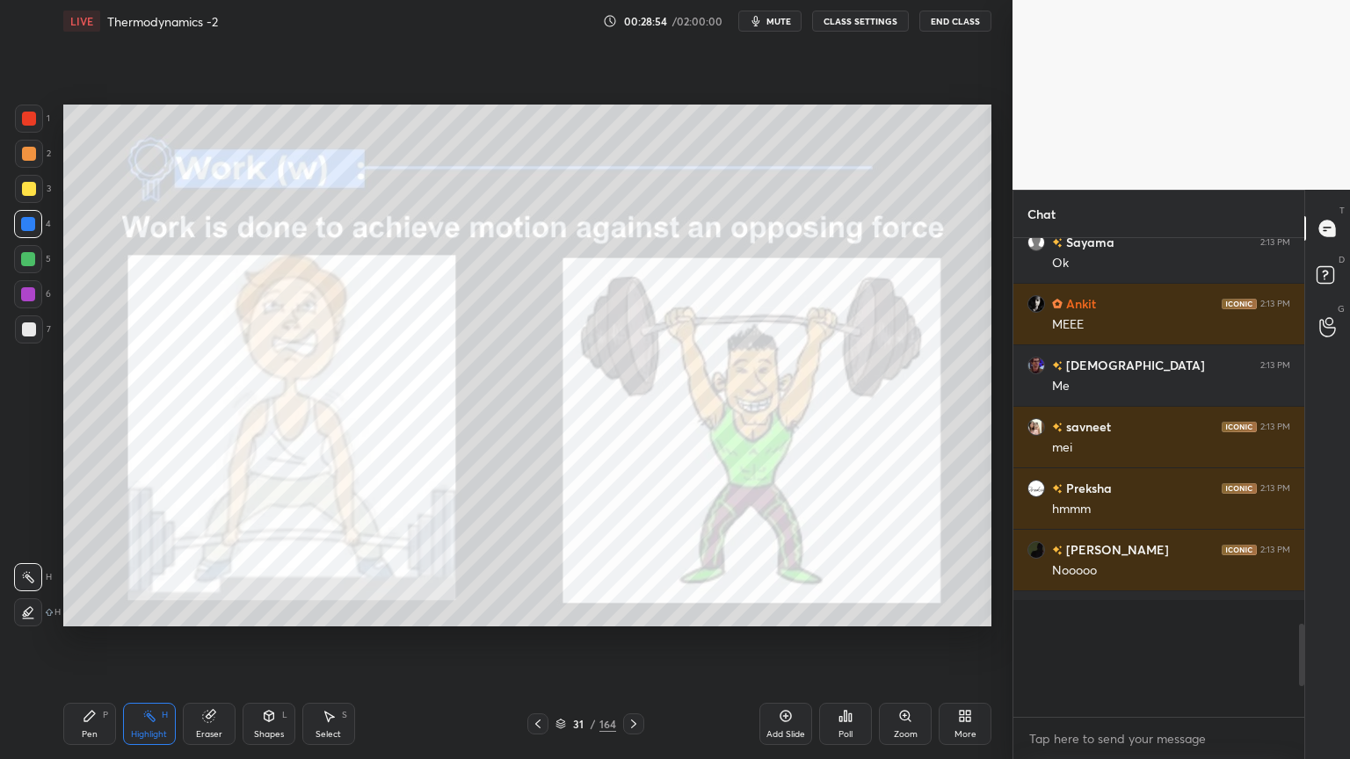
scroll to position [328, 286]
type textarea "x"
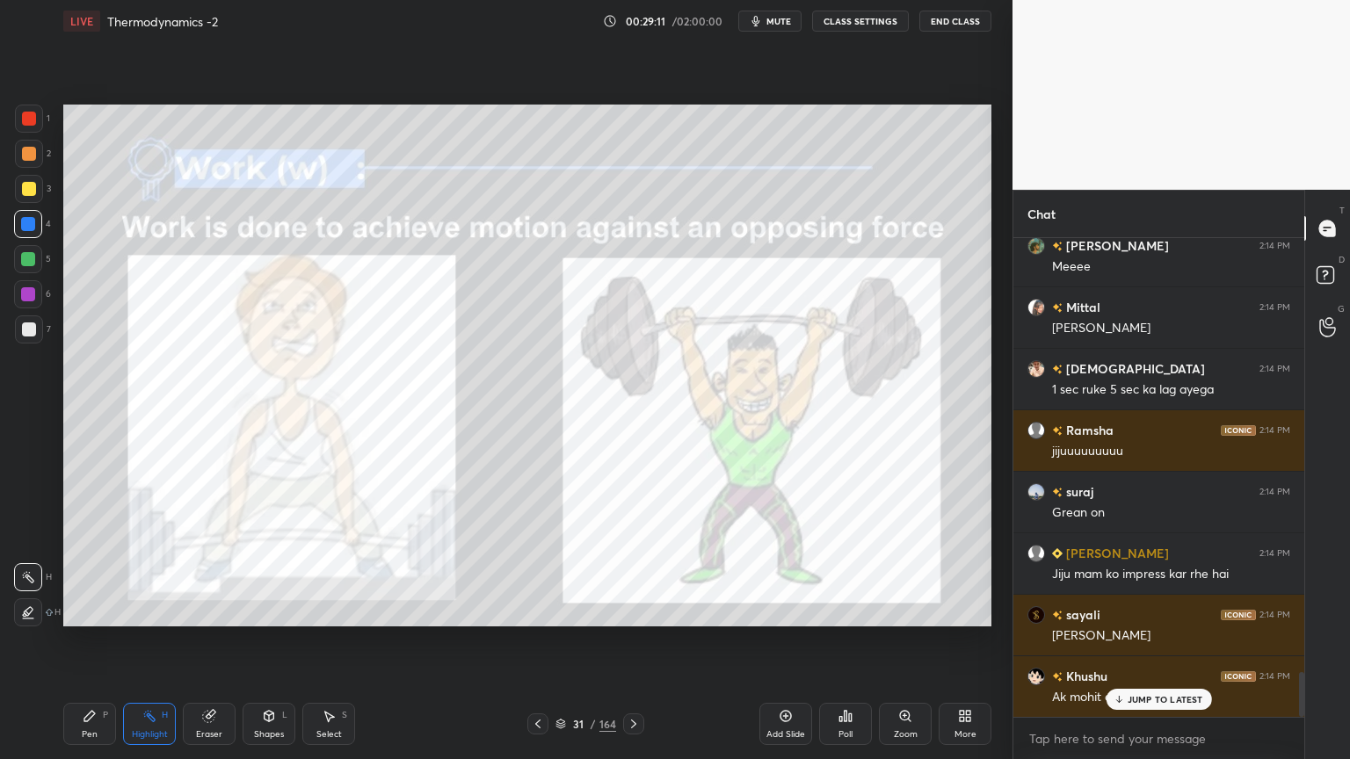
scroll to position [0, 0]
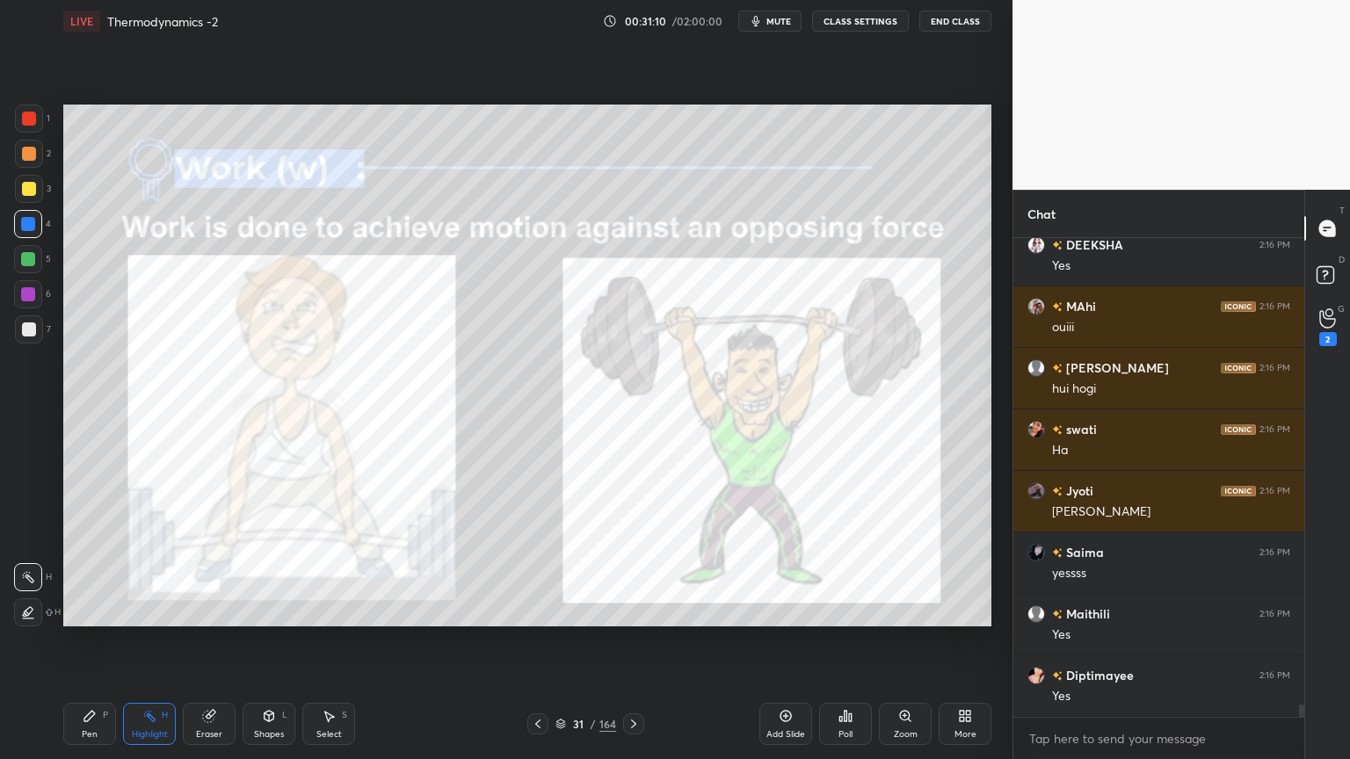
click at [89, 641] on div "Pen P" at bounding box center [89, 724] width 53 height 42
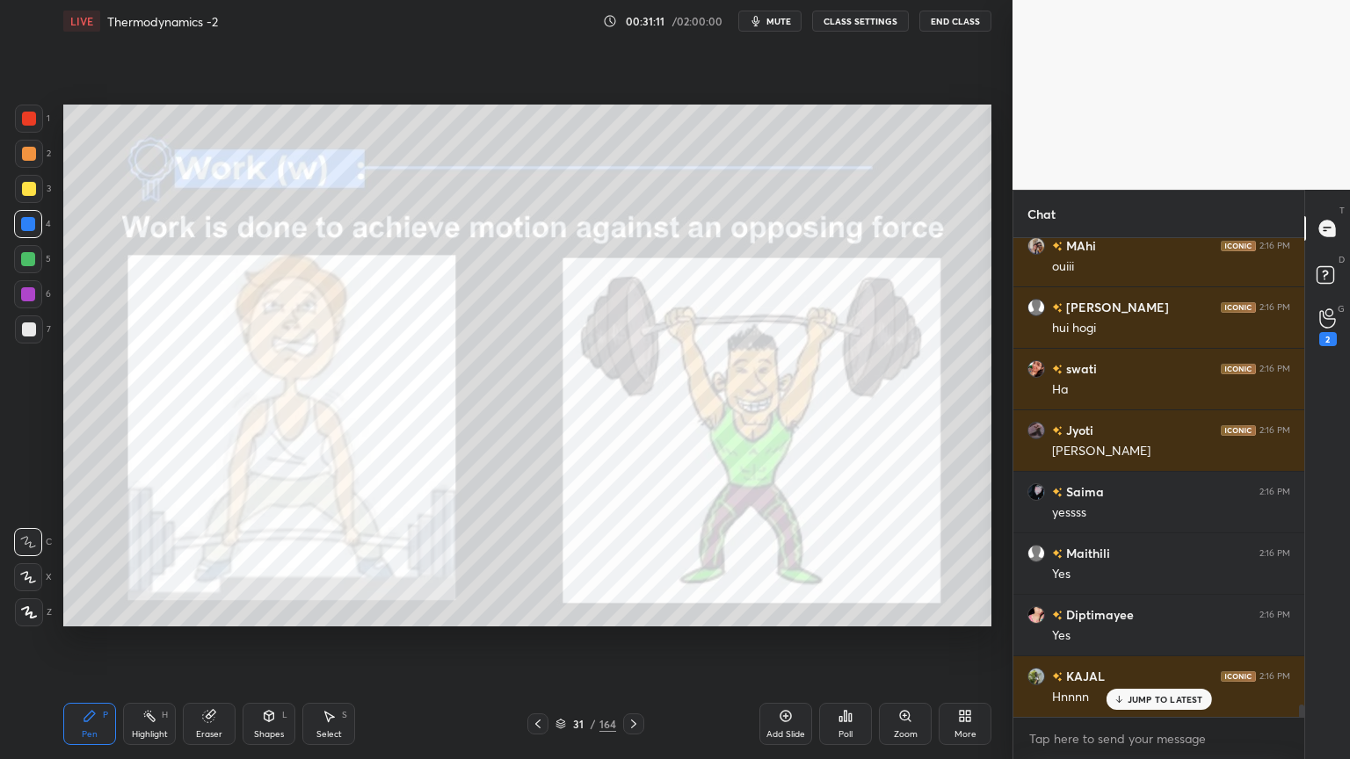
click at [32, 120] on div at bounding box center [29, 119] width 14 height 14
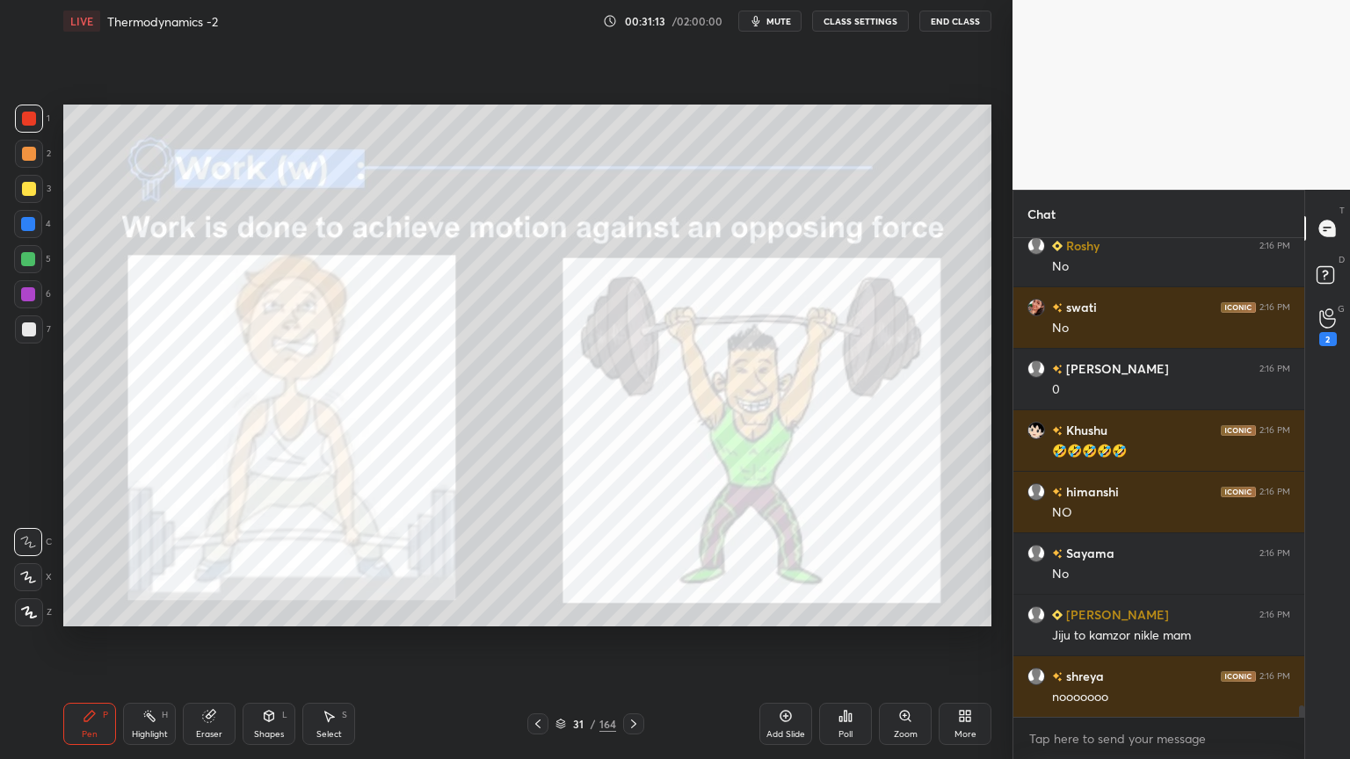
click at [149, 641] on rect at bounding box center [151, 718] width 9 height 9
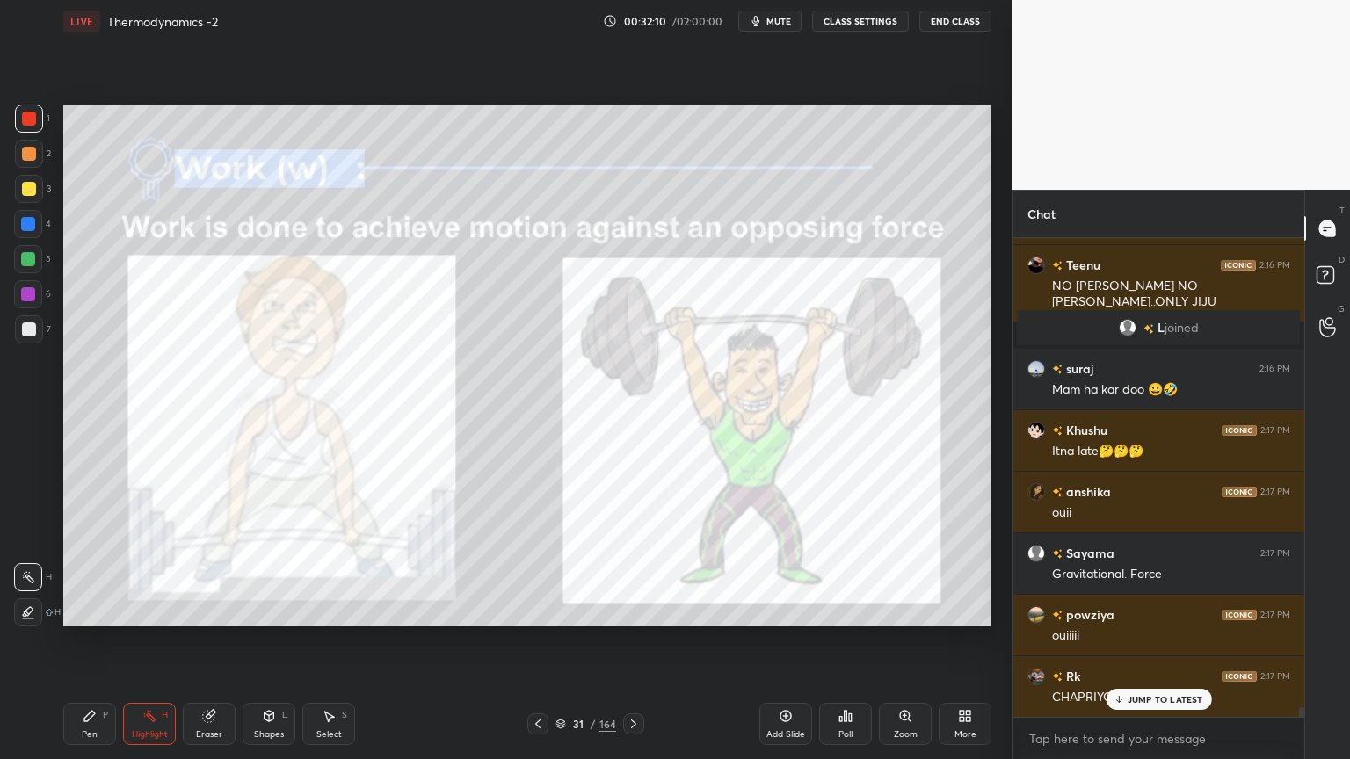
click at [29, 292] on div at bounding box center [28, 294] width 14 height 14
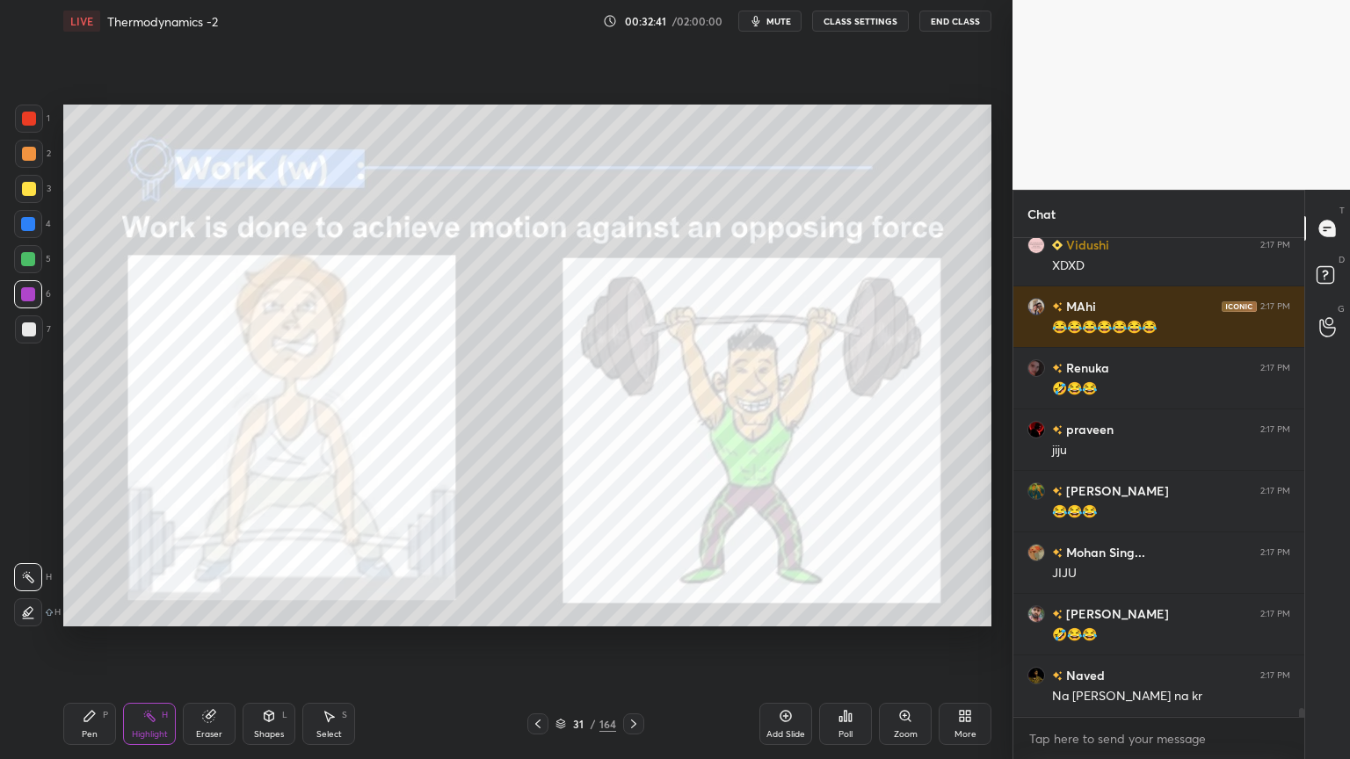
scroll to position [26758, 0]
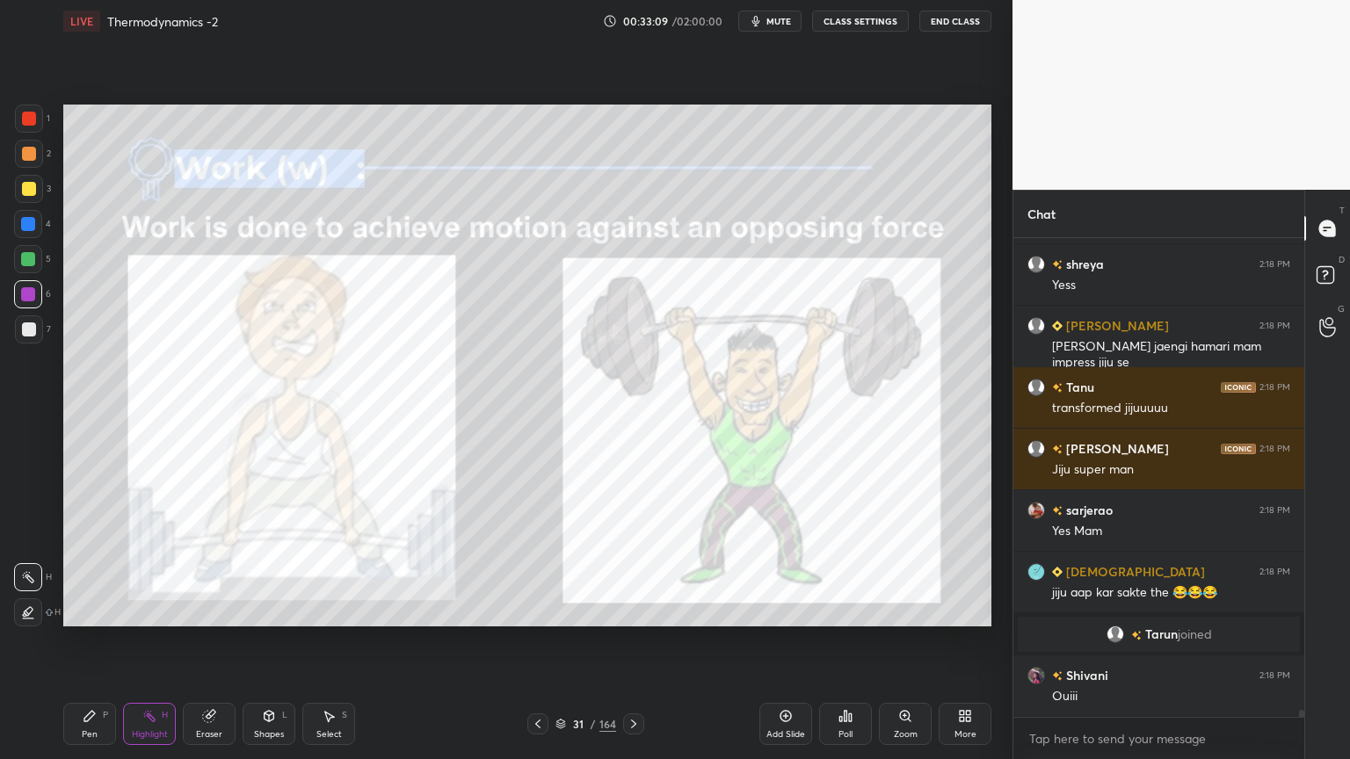
click at [761, 628] on div "Setting up your live class Poll for secs No correct answer Start poll" at bounding box center [527, 365] width 942 height 647
click at [623, 641] on div at bounding box center [633, 724] width 21 height 21
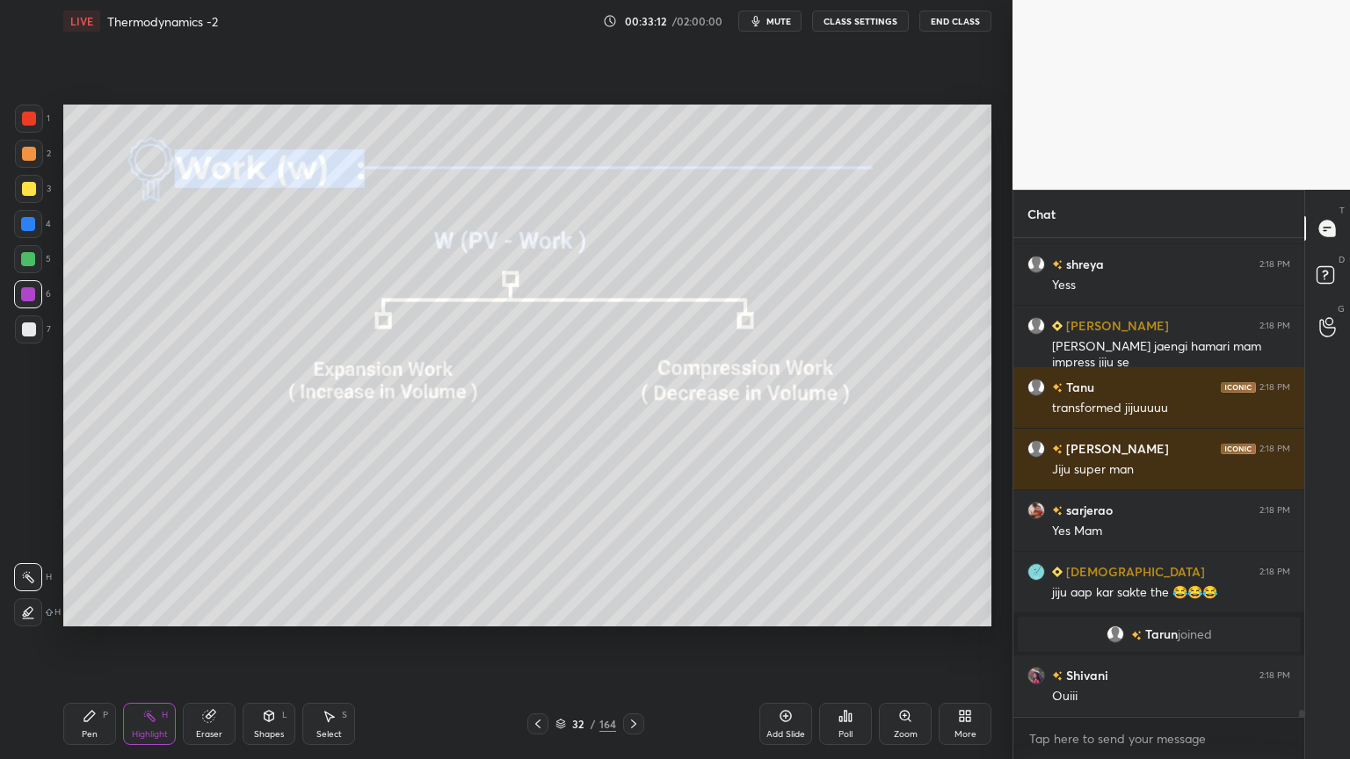
click at [853, 28] on button "CLASS SETTINGS" at bounding box center [860, 21] width 97 height 21
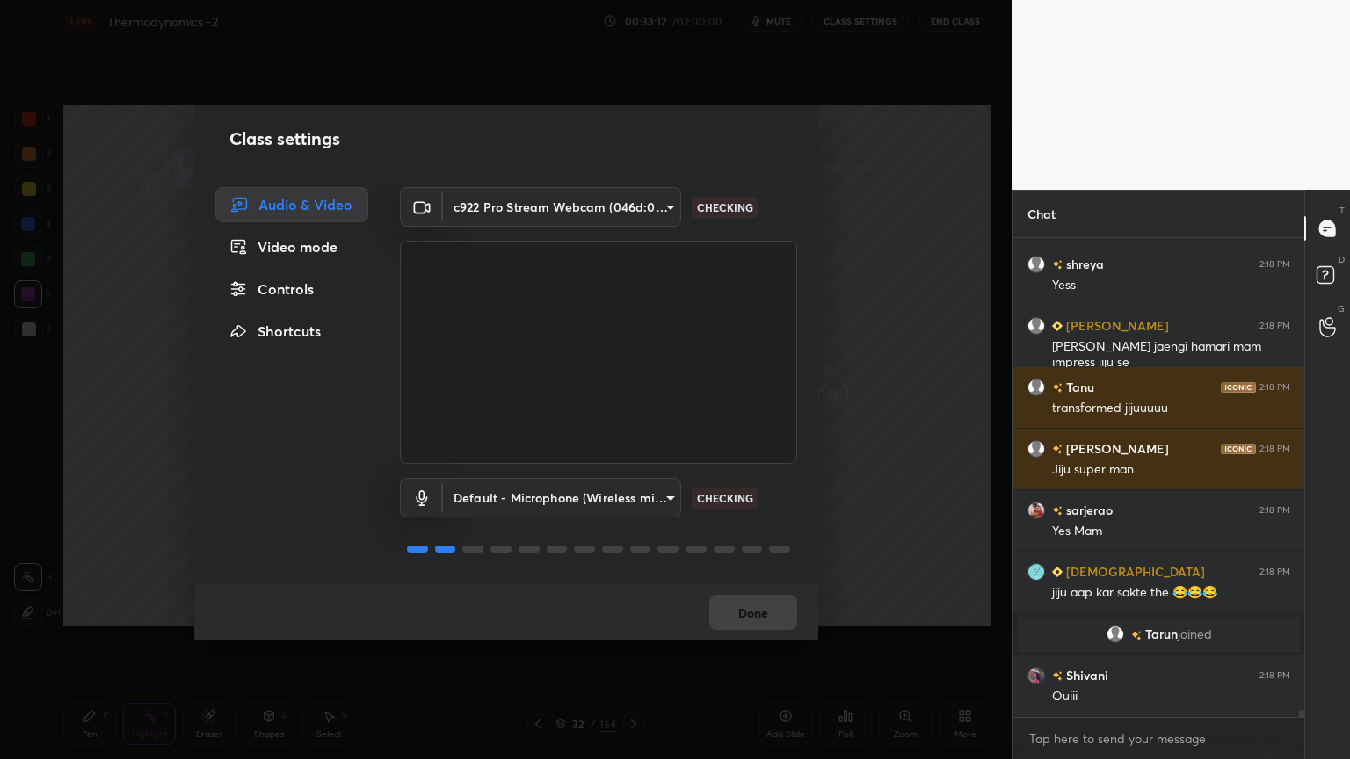
click at [316, 289] on div "Controls" at bounding box center [291, 289] width 153 height 35
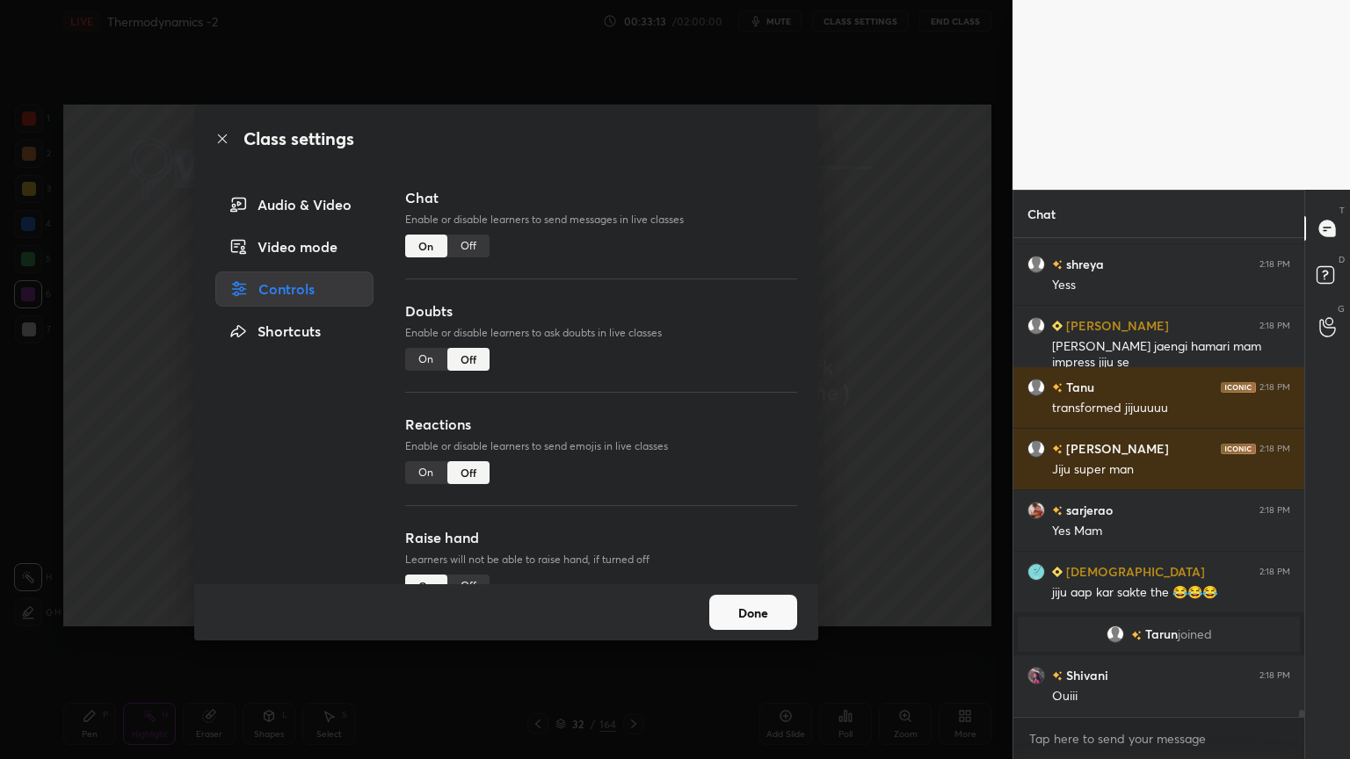
click at [461, 255] on div "Off" at bounding box center [468, 246] width 42 height 23
click at [755, 614] on button "Done" at bounding box center [753, 612] width 88 height 35
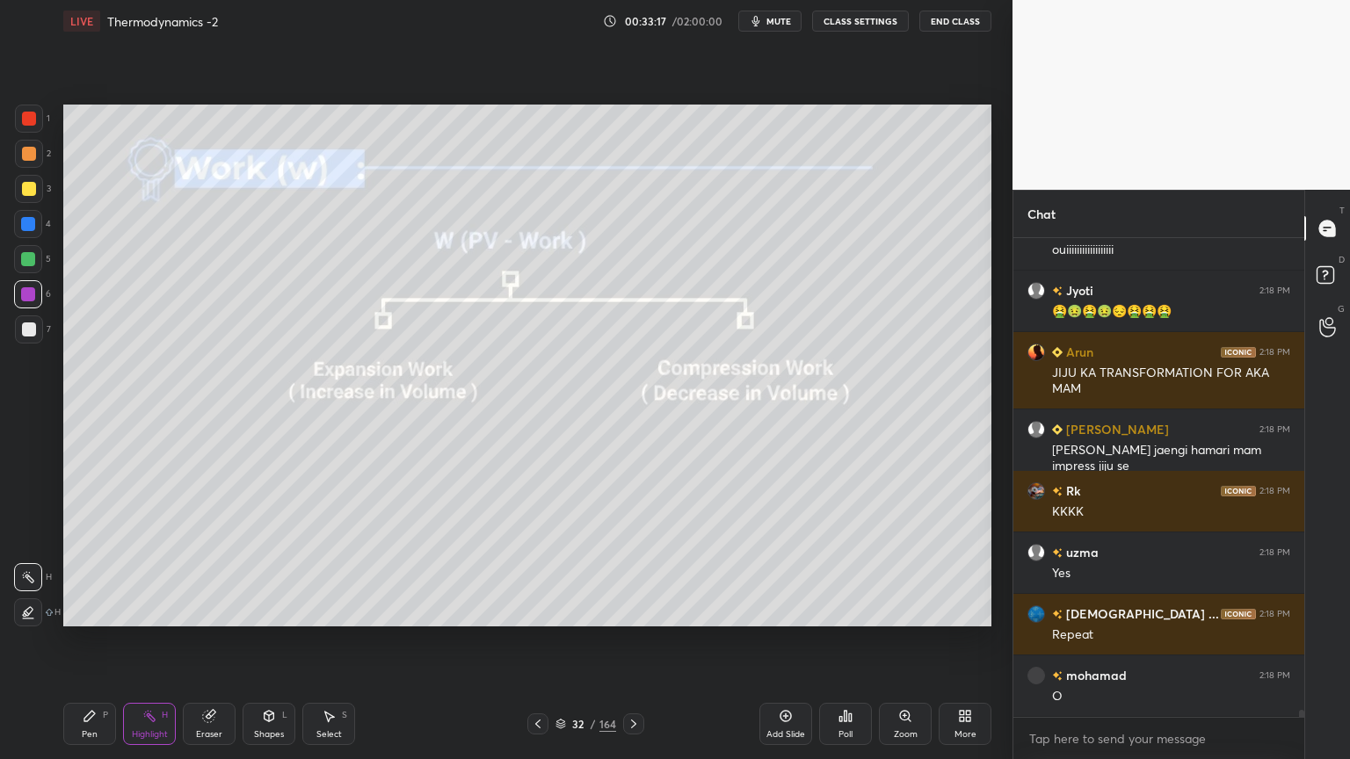
click at [869, 23] on button "CLASS SETTINGS" at bounding box center [860, 21] width 97 height 21
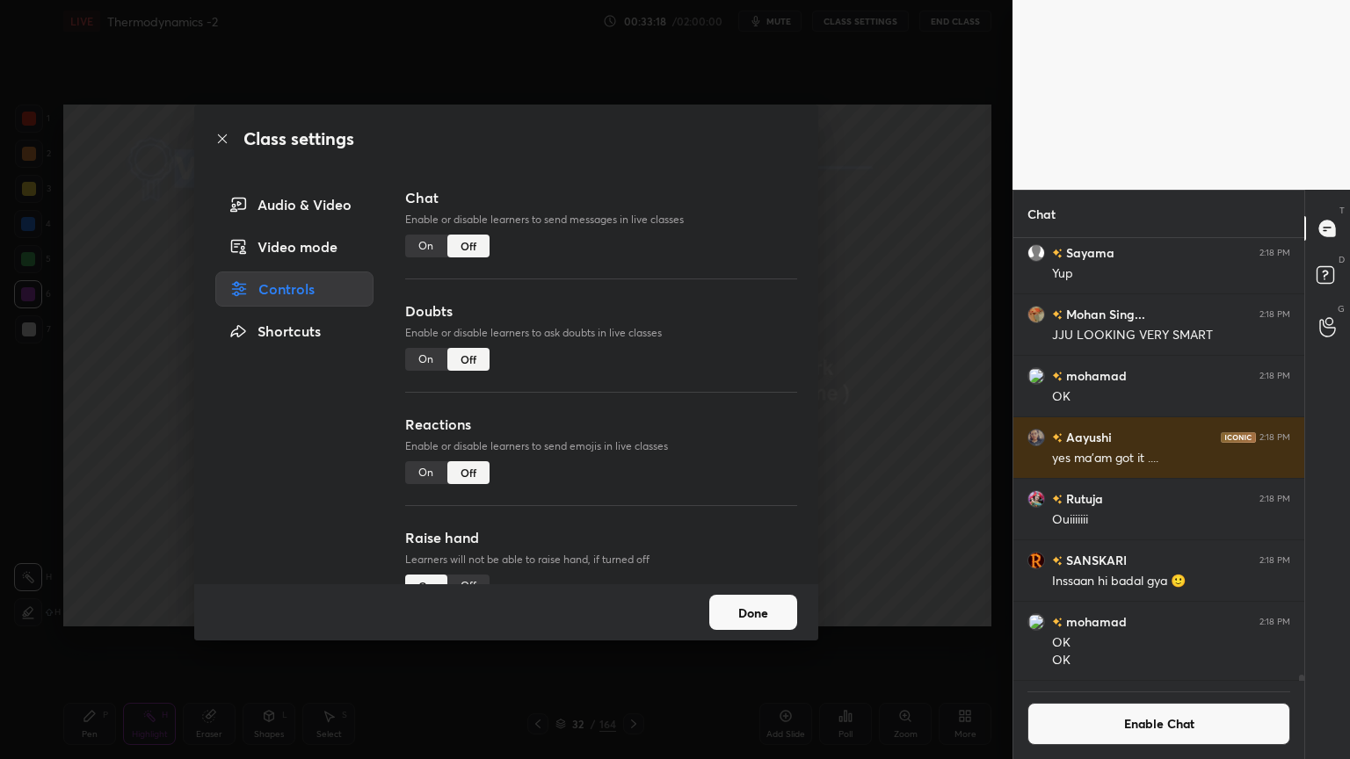
click at [723, 612] on button "Done" at bounding box center [753, 612] width 88 height 35
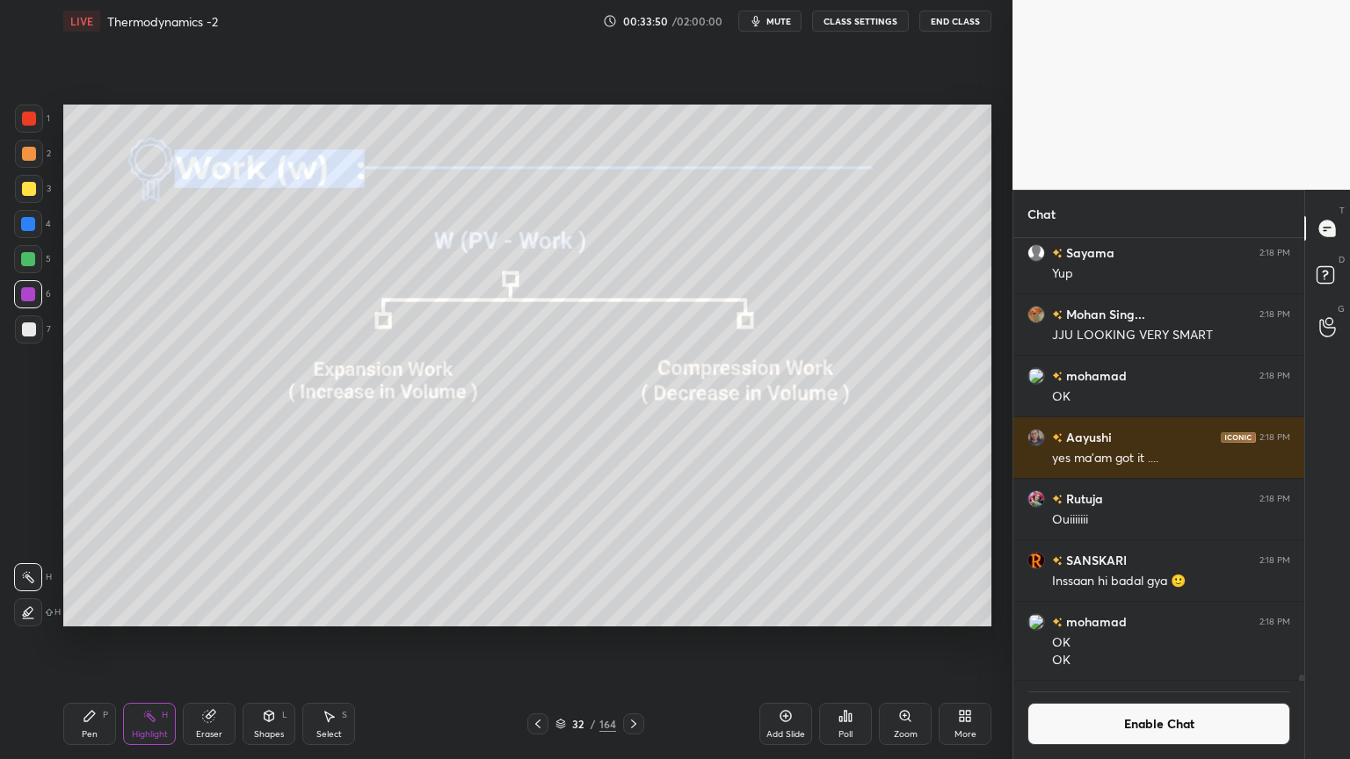
click at [796, 641] on div "Add Slide" at bounding box center [785, 724] width 53 height 42
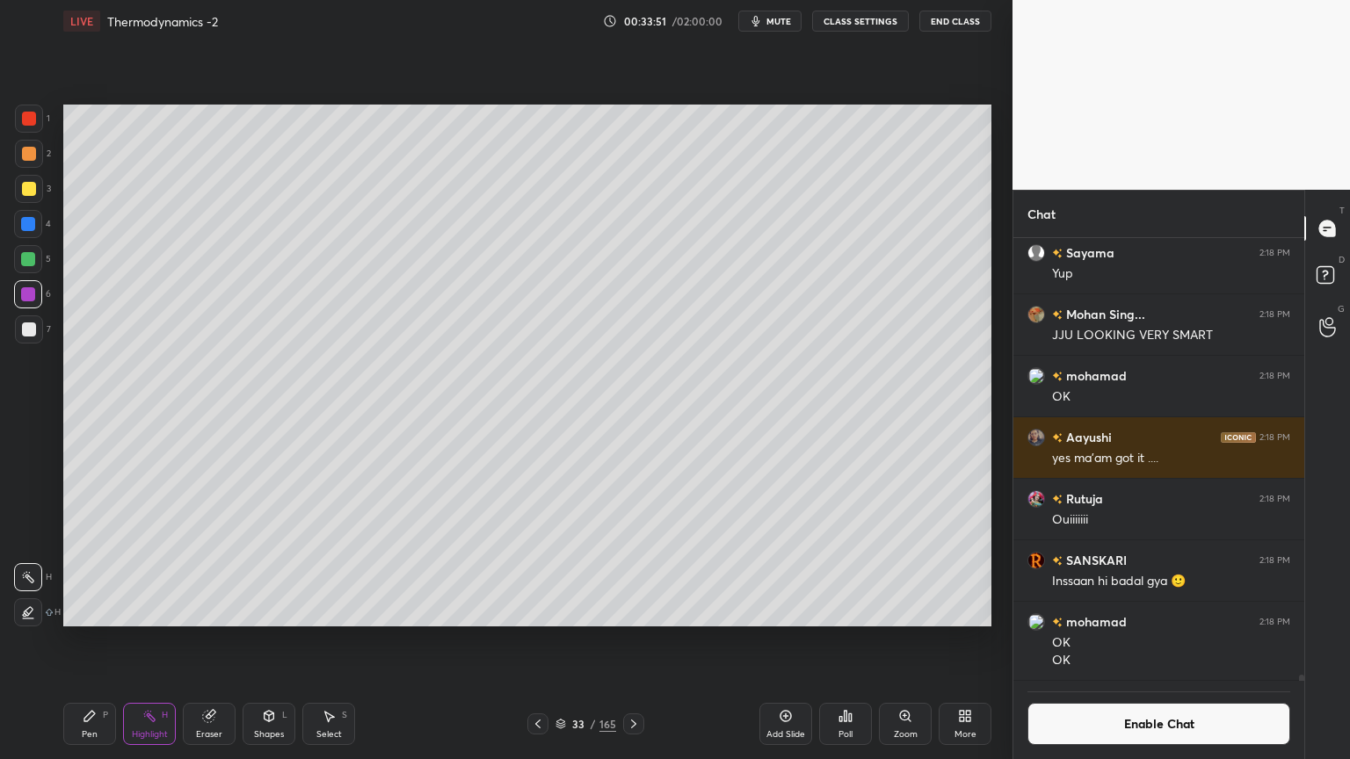
click at [101, 641] on div "Pen P" at bounding box center [89, 724] width 53 height 42
click at [31, 158] on div at bounding box center [29, 154] width 14 height 14
click at [278, 641] on div "Shapes L" at bounding box center [269, 724] width 53 height 42
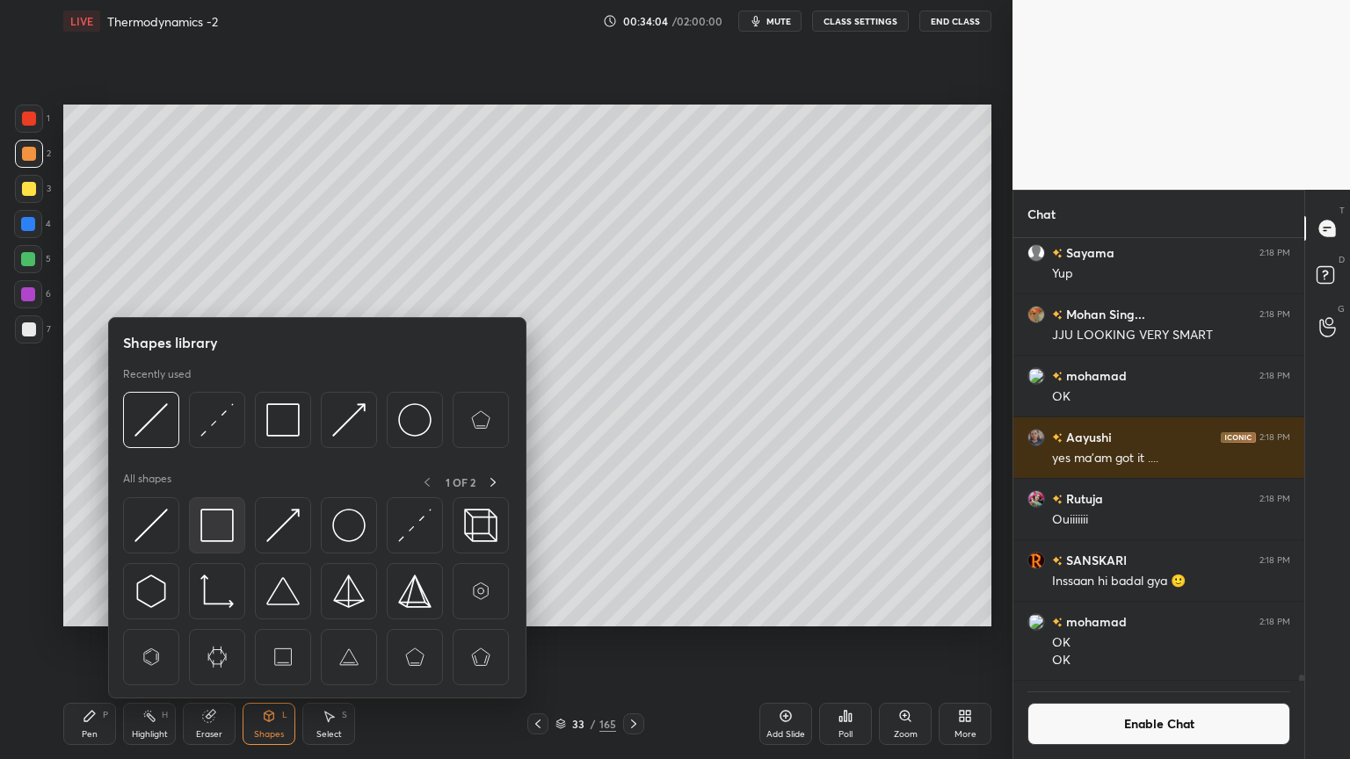
click at [229, 524] on img at bounding box center [216, 525] width 33 height 33
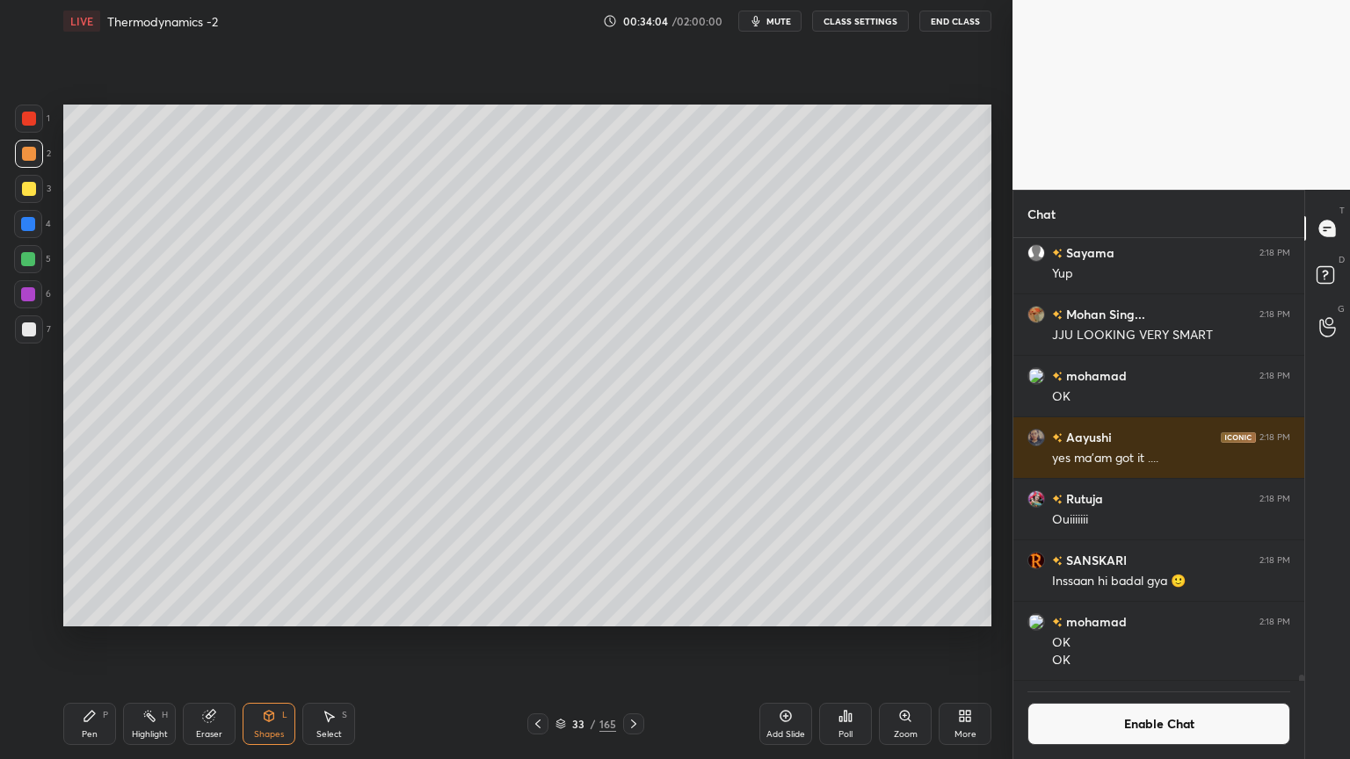
click at [33, 294] on div at bounding box center [28, 294] width 14 height 14
click at [26, 158] on div at bounding box center [29, 154] width 14 height 14
click at [105, 641] on div "P" at bounding box center [105, 715] width 5 height 9
click at [36, 266] on div at bounding box center [28, 259] width 28 height 28
click at [212, 641] on icon at bounding box center [211, 714] width 10 height 9
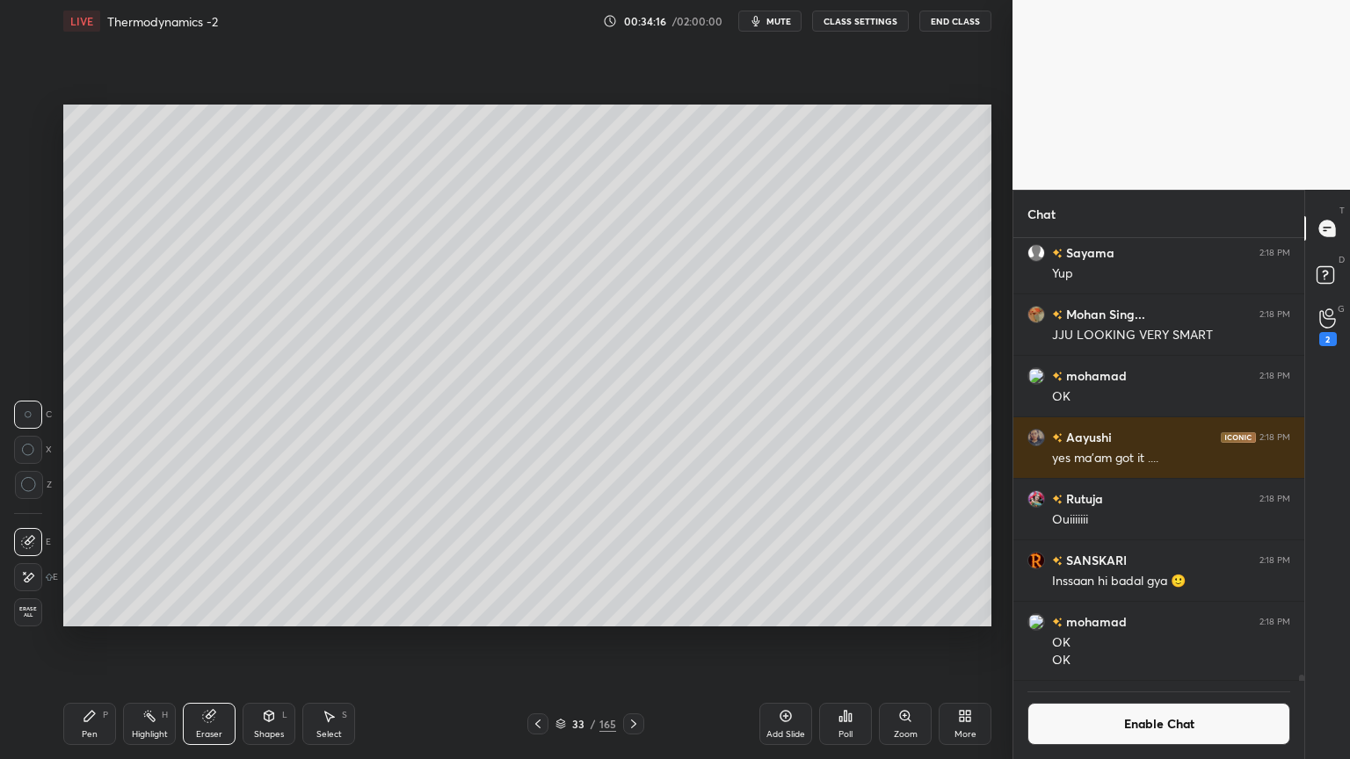
click at [141, 641] on div "Highlight H" at bounding box center [149, 724] width 53 height 42
click at [31, 617] on icon at bounding box center [28, 613] width 14 height 14
click at [105, 641] on div "P" at bounding box center [105, 715] width 5 height 9
click at [1125, 641] on button "Enable Chat" at bounding box center [1159, 724] width 263 height 42
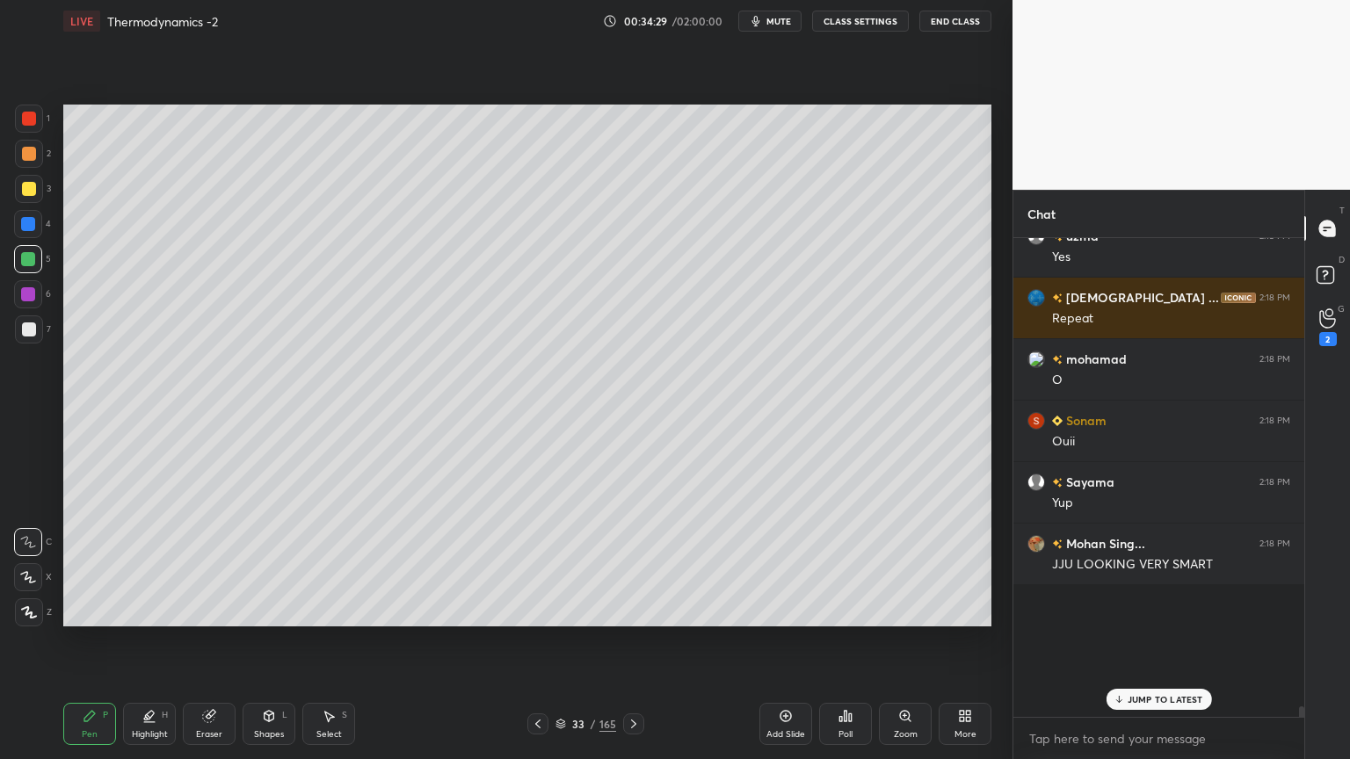
scroll to position [29664, 0]
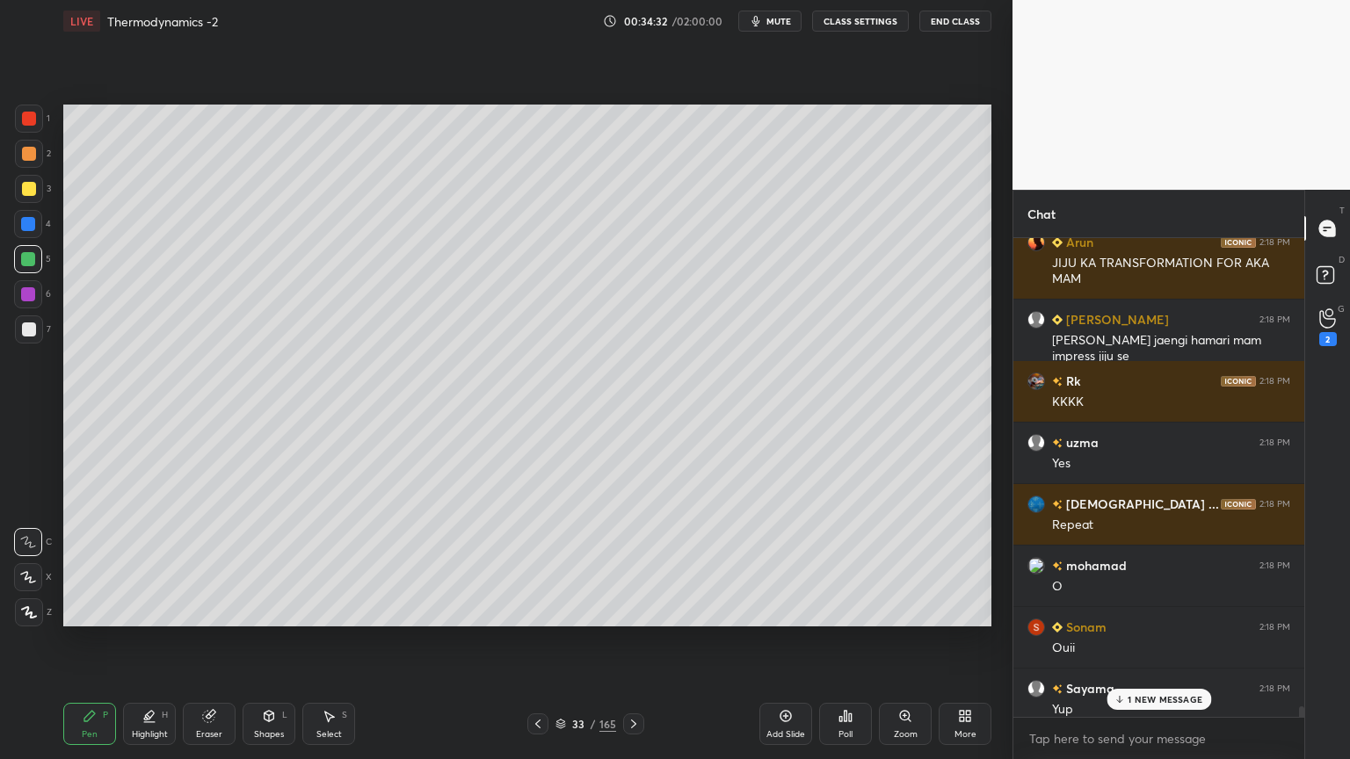
click at [1152, 641] on p "1 NEW MESSAGE" at bounding box center [1165, 699] width 75 height 11
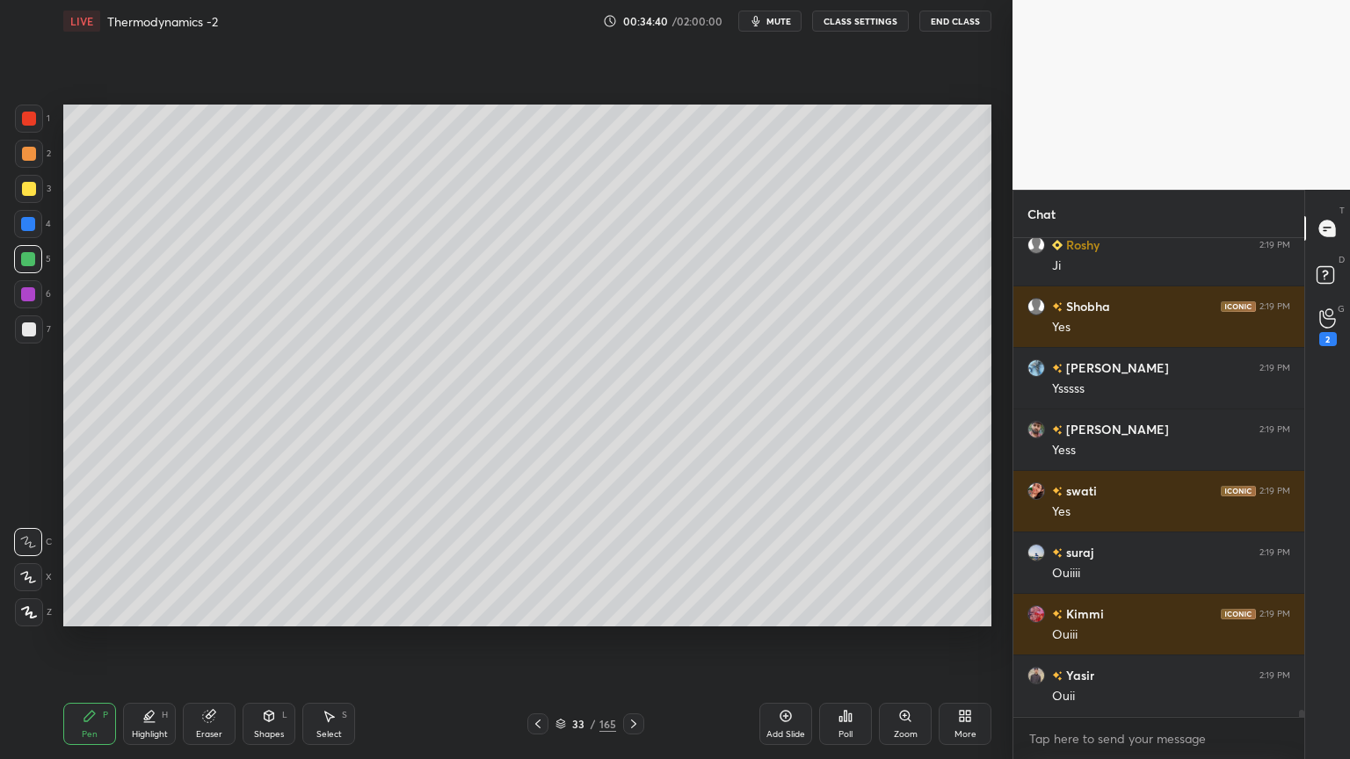
scroll to position [31786, 0]
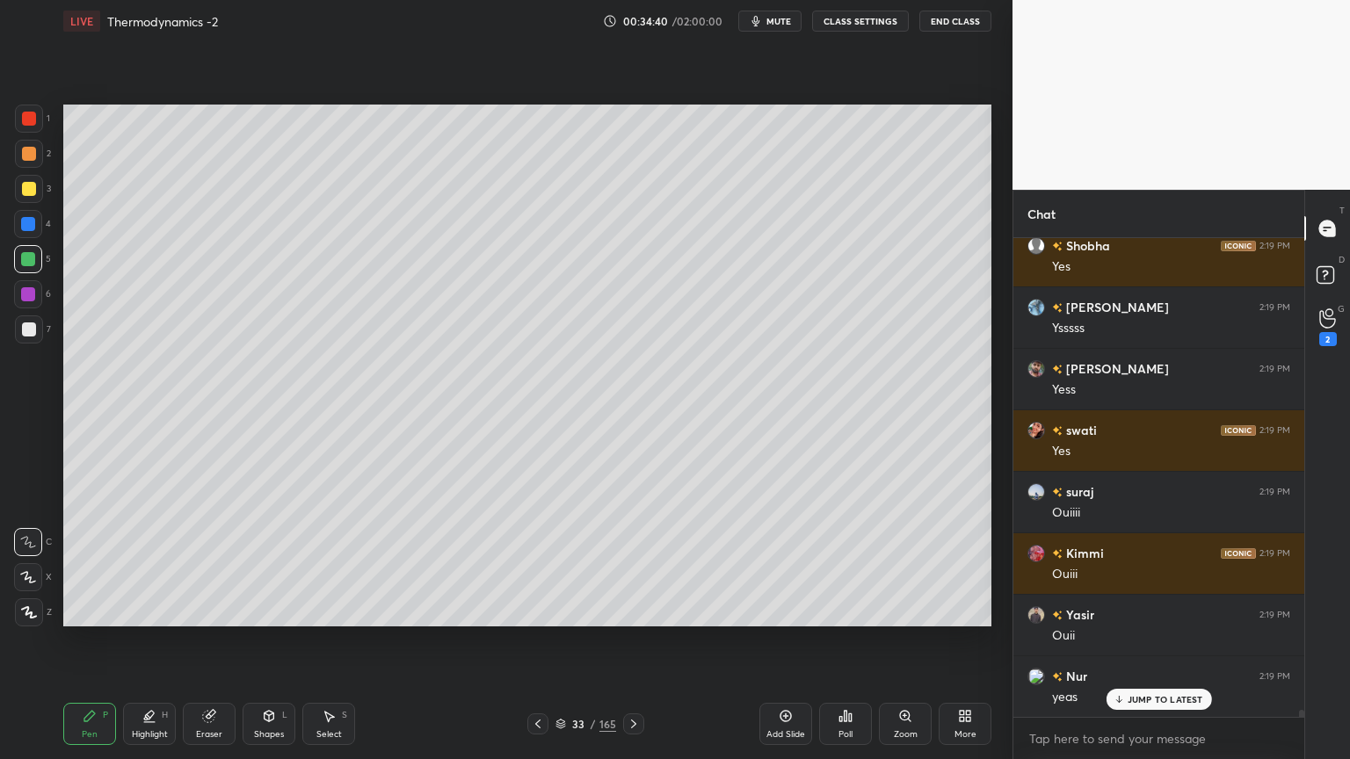
click at [854, 18] on button "CLASS SETTINGS" at bounding box center [860, 21] width 97 height 21
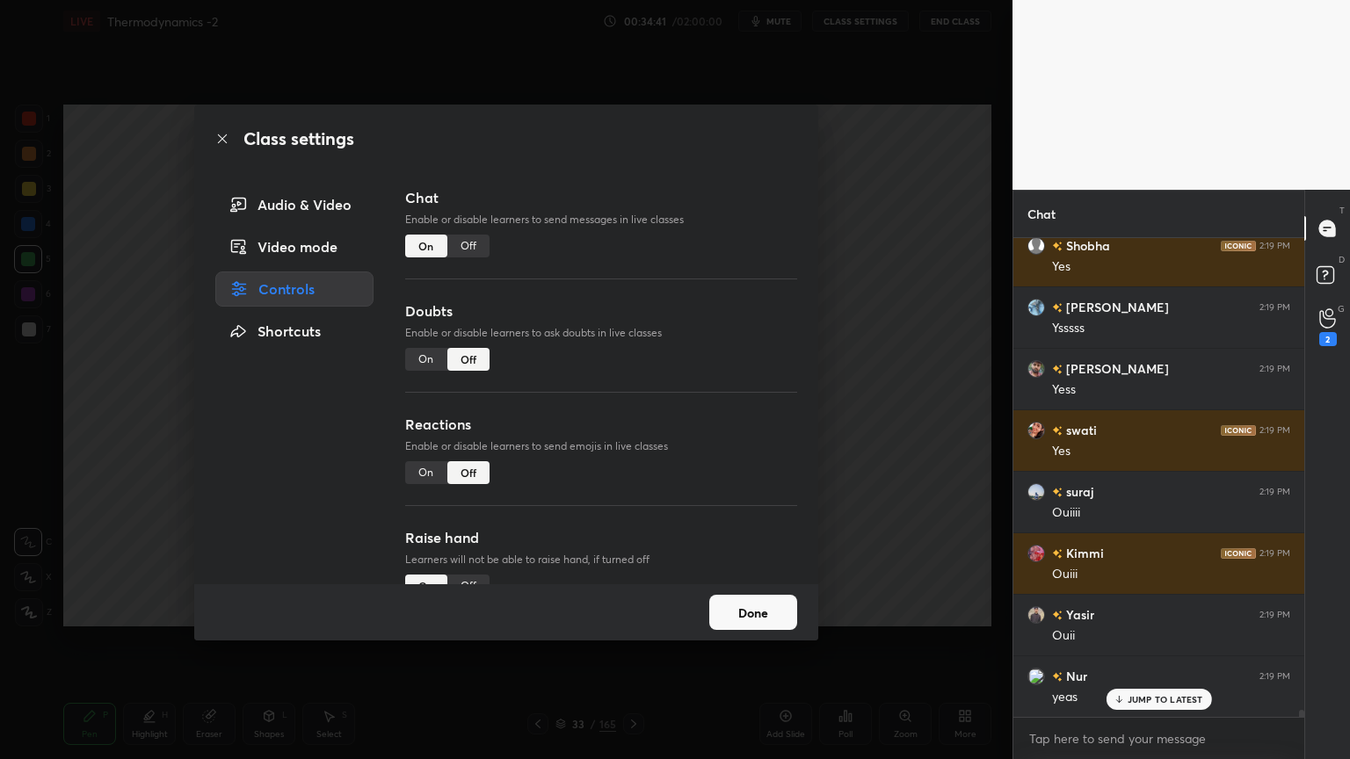
scroll to position [31910, 0]
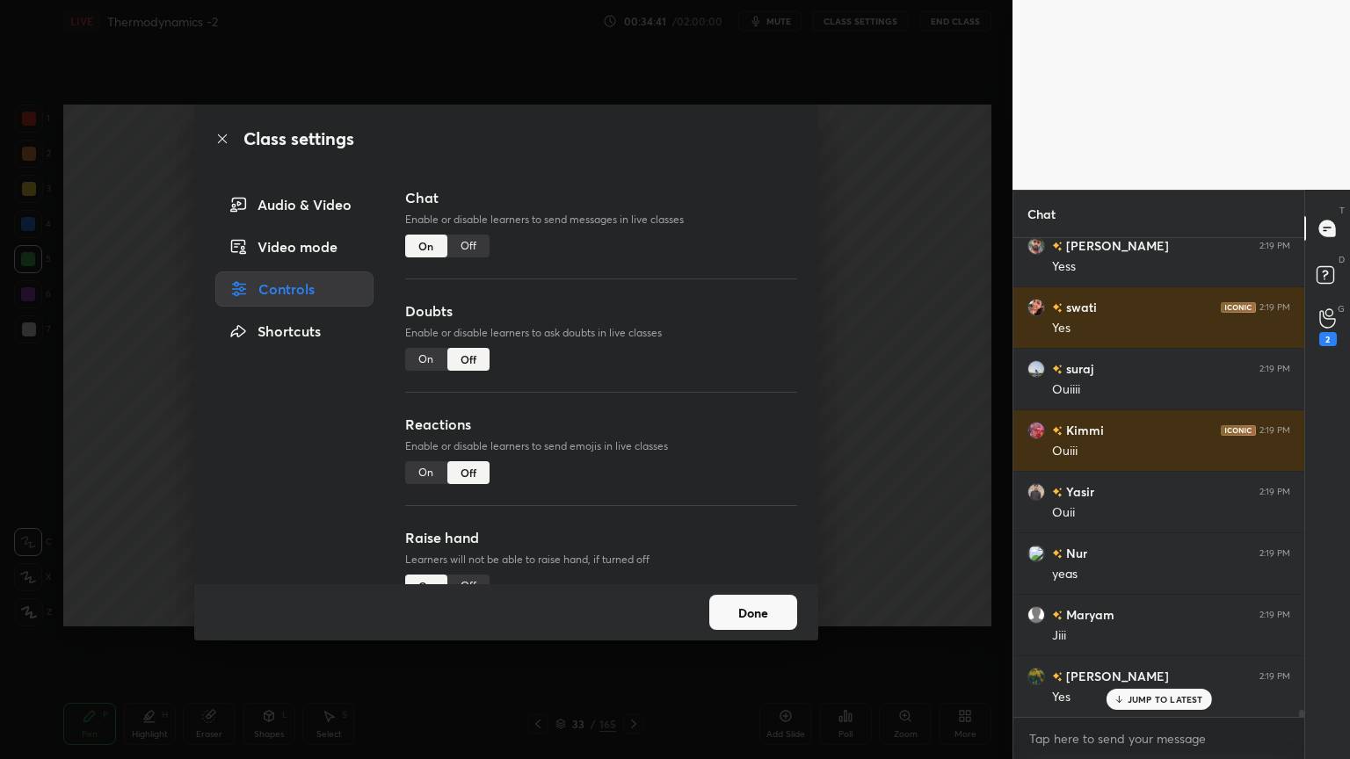
click at [481, 238] on div "Off" at bounding box center [468, 246] width 42 height 23
click at [474, 252] on div "Off" at bounding box center [468, 246] width 42 height 23
click at [477, 246] on div "Off" at bounding box center [468, 246] width 42 height 23
click at [464, 242] on div "Off" at bounding box center [468, 246] width 42 height 23
click at [466, 245] on div "Off" at bounding box center [468, 246] width 42 height 23
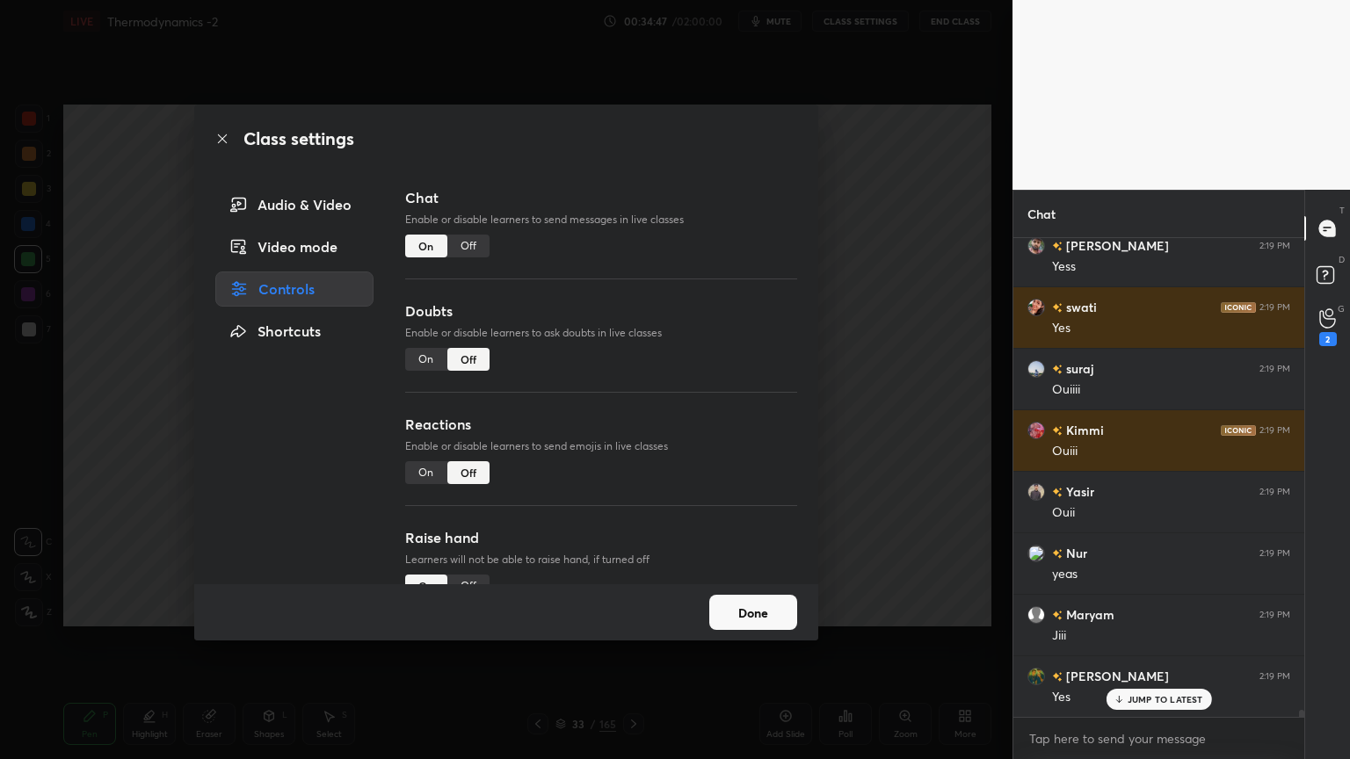
click at [472, 251] on div "Off" at bounding box center [468, 246] width 42 height 23
click at [469, 252] on div "Off" at bounding box center [468, 246] width 42 height 23
click at [471, 251] on div "Off" at bounding box center [468, 246] width 42 height 23
click at [753, 634] on div "Done" at bounding box center [506, 613] width 624 height 56
click at [752, 618] on button "Done" at bounding box center [753, 612] width 88 height 35
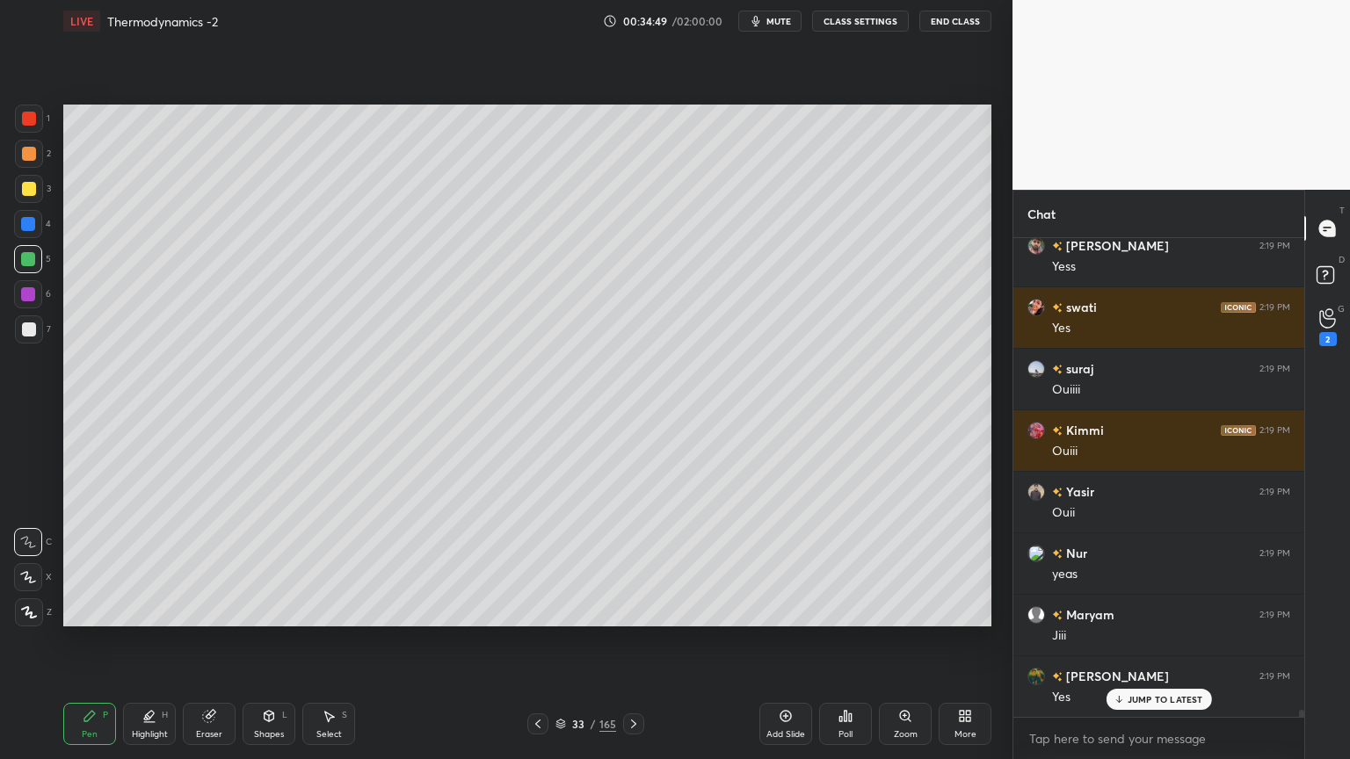
click at [158, 641] on div "Highlight H" at bounding box center [149, 724] width 53 height 42
click at [33, 576] on icon at bounding box center [28, 578] width 14 height 14
click at [29, 225] on div at bounding box center [28, 224] width 14 height 14
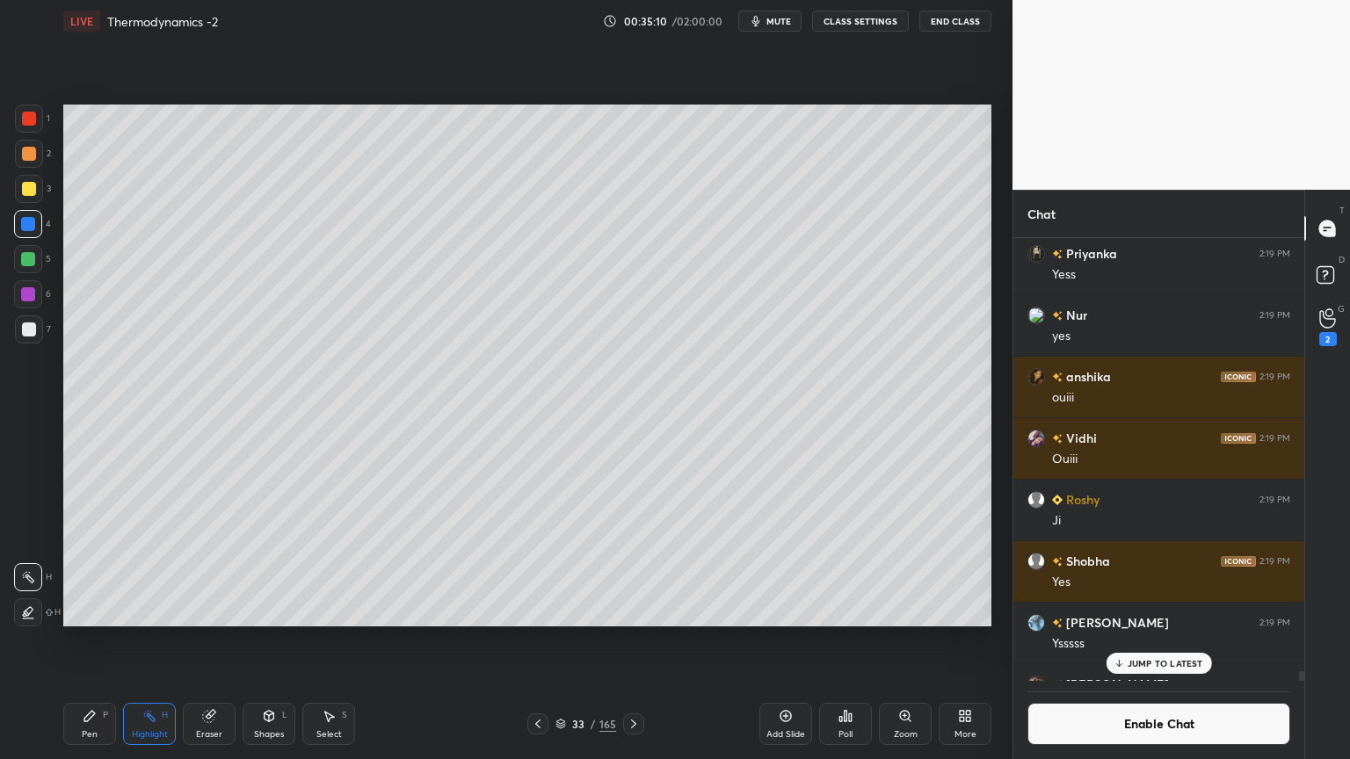
click at [88, 641] on icon at bounding box center [89, 716] width 11 height 11
click at [32, 331] on div at bounding box center [29, 330] width 14 height 14
click at [157, 641] on div "Highlight H" at bounding box center [149, 724] width 53 height 42
click at [28, 164] on div at bounding box center [29, 154] width 28 height 28
click at [28, 226] on div at bounding box center [28, 224] width 14 height 14
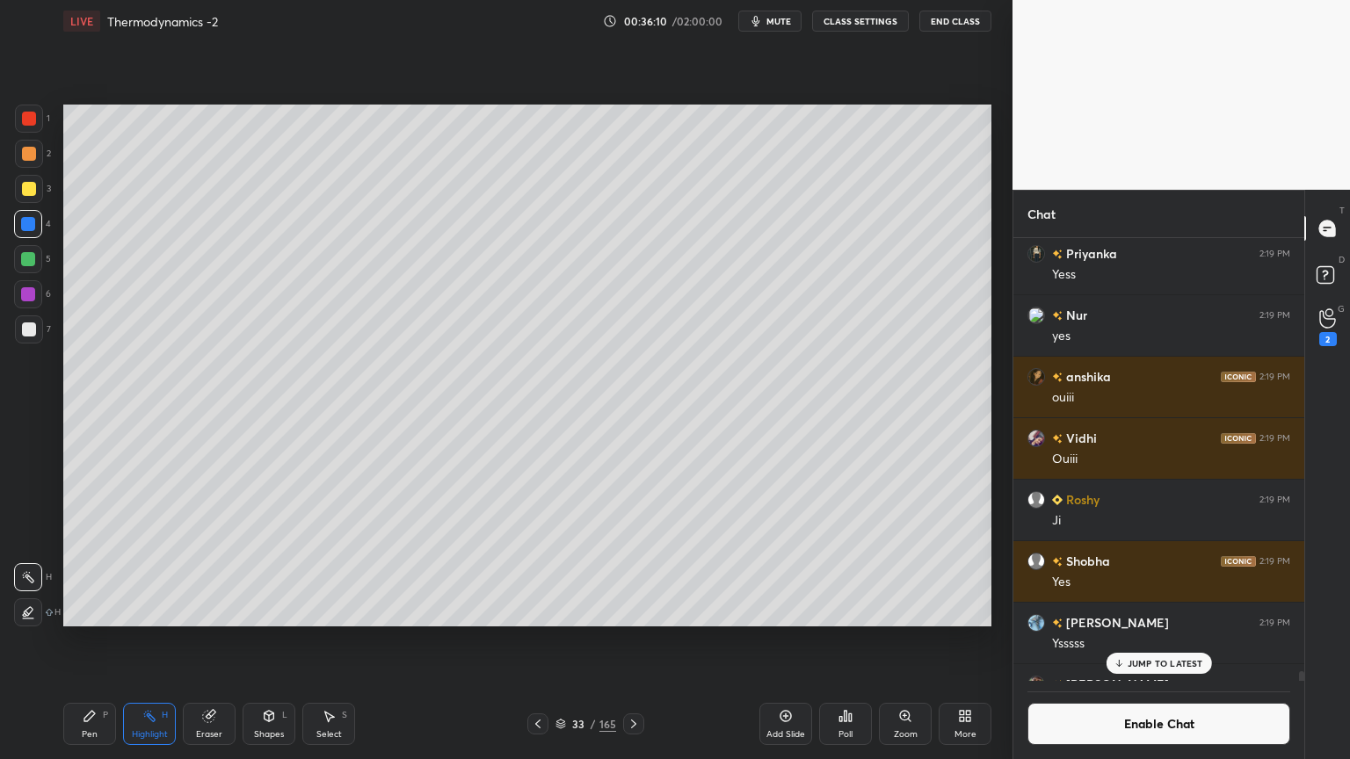
click at [262, 641] on icon at bounding box center [269, 716] width 14 height 14
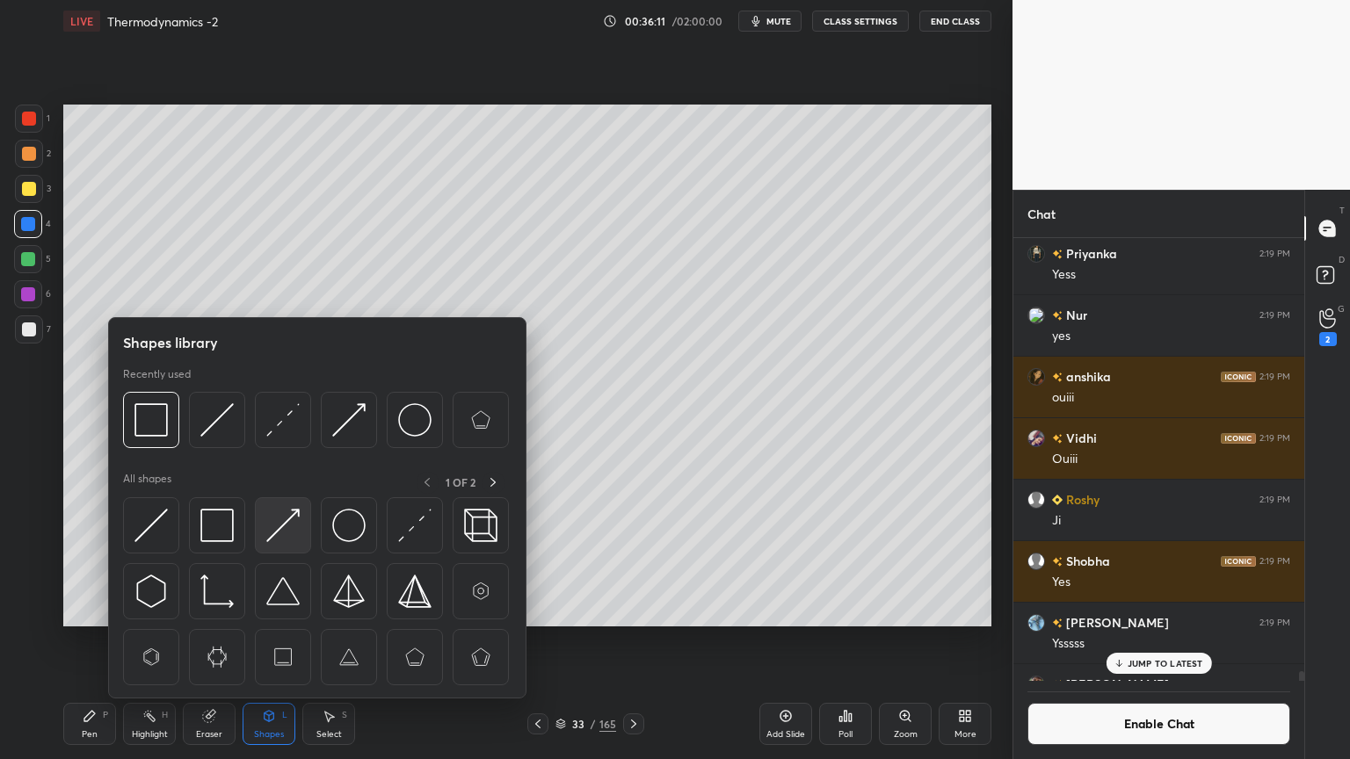
click at [264, 527] on div at bounding box center [283, 526] width 56 height 56
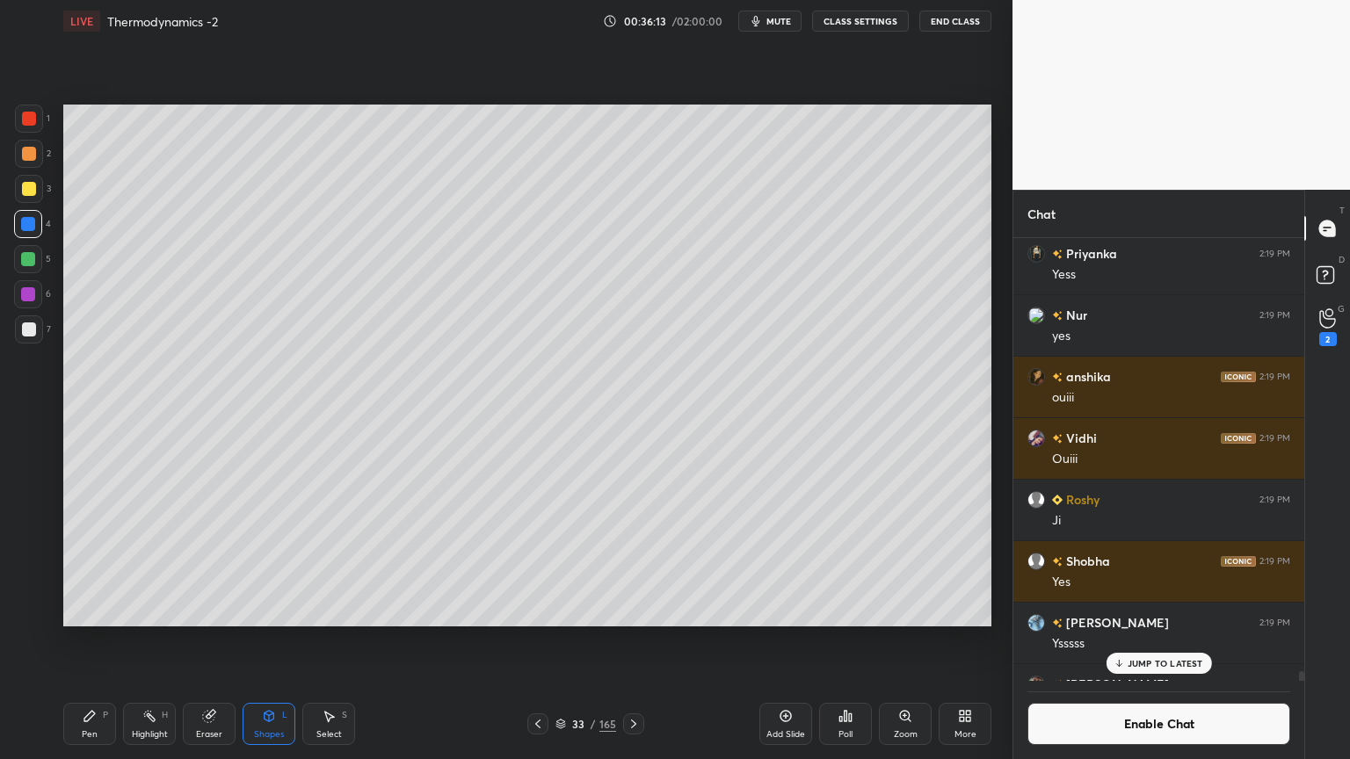
click at [267, 641] on div "Shapes" at bounding box center [269, 734] width 30 height 9
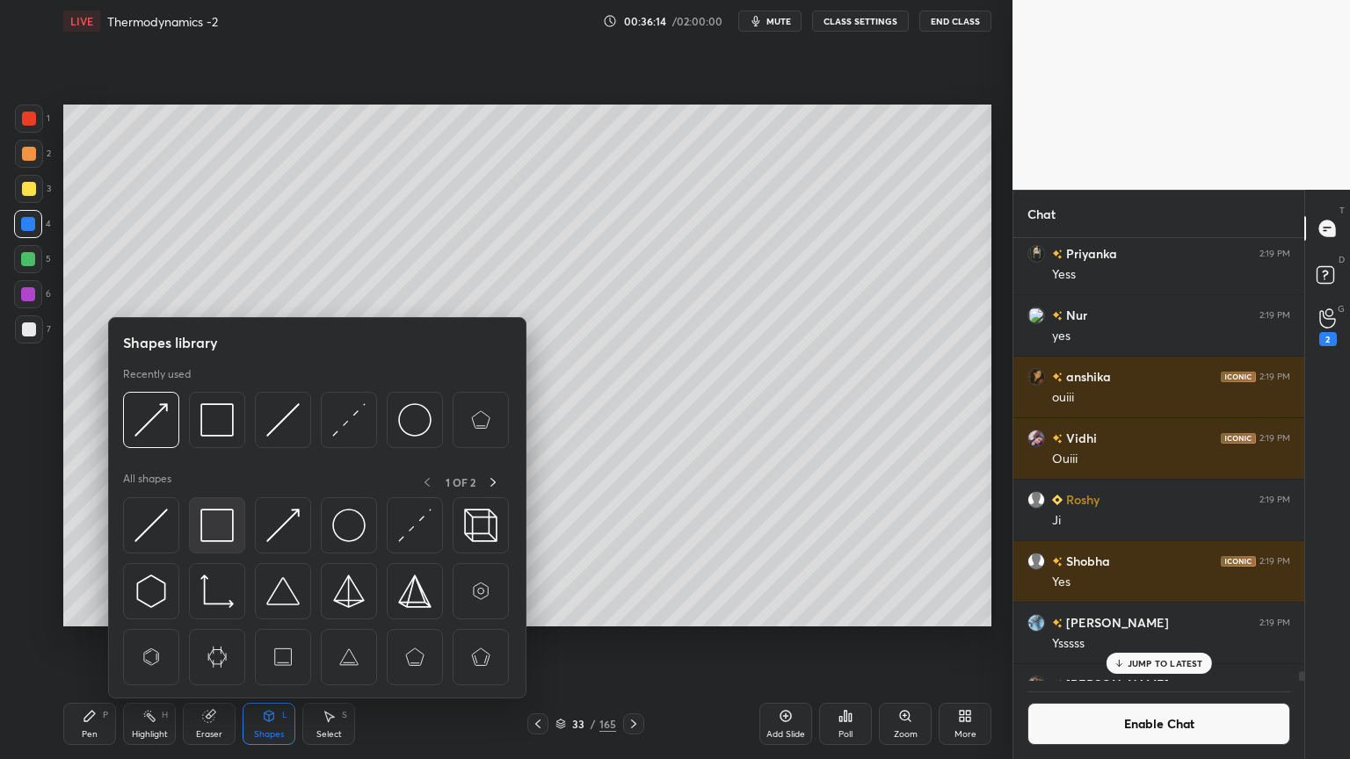
click at [204, 528] on img at bounding box center [216, 525] width 33 height 33
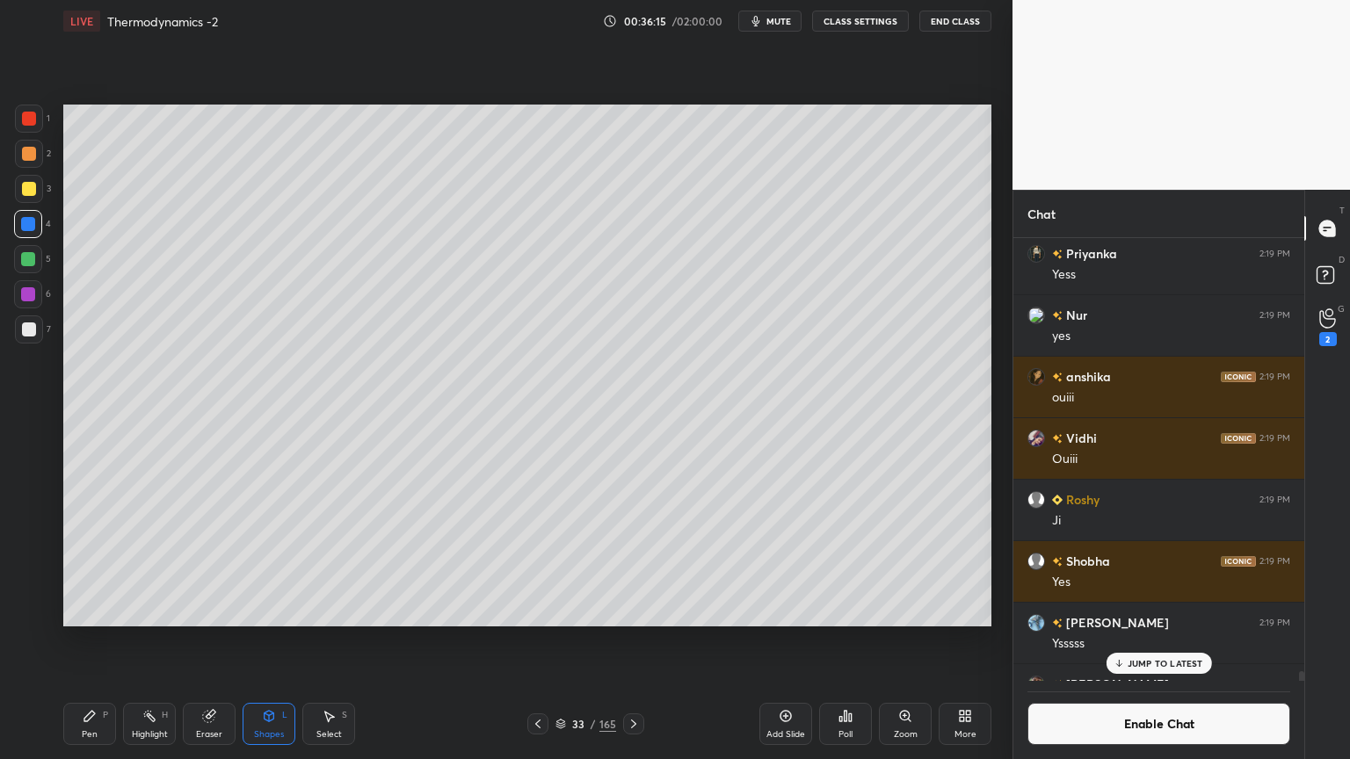
click at [25, 288] on div at bounding box center [28, 294] width 14 height 14
click at [265, 641] on icon at bounding box center [269, 716] width 14 height 14
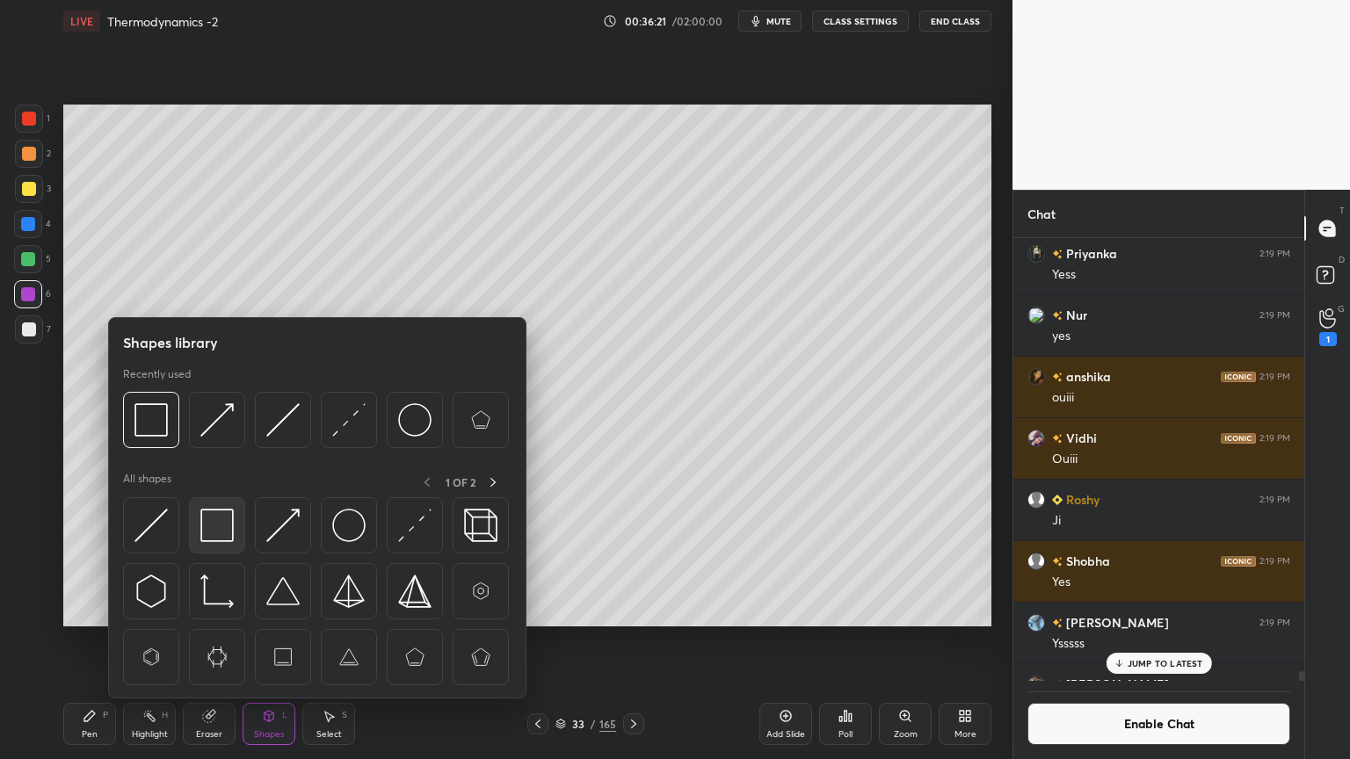
click at [216, 526] on img at bounding box center [216, 525] width 33 height 33
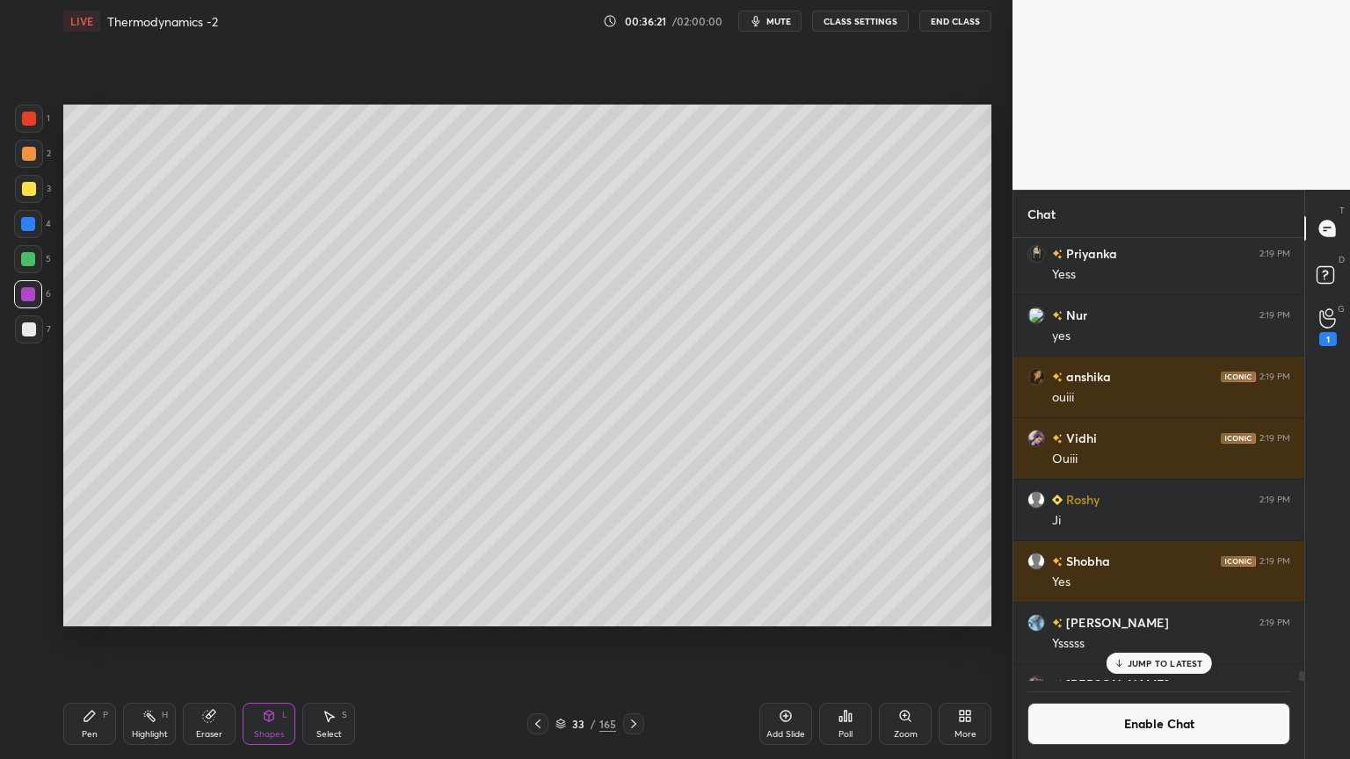
click at [24, 156] on div at bounding box center [29, 154] width 14 height 14
click at [172, 641] on div "Highlight H" at bounding box center [149, 724] width 53 height 42
click at [26, 253] on div at bounding box center [28, 259] width 14 height 14
click at [33, 610] on icon at bounding box center [28, 613] width 14 height 14
click at [91, 641] on icon at bounding box center [89, 716] width 11 height 11
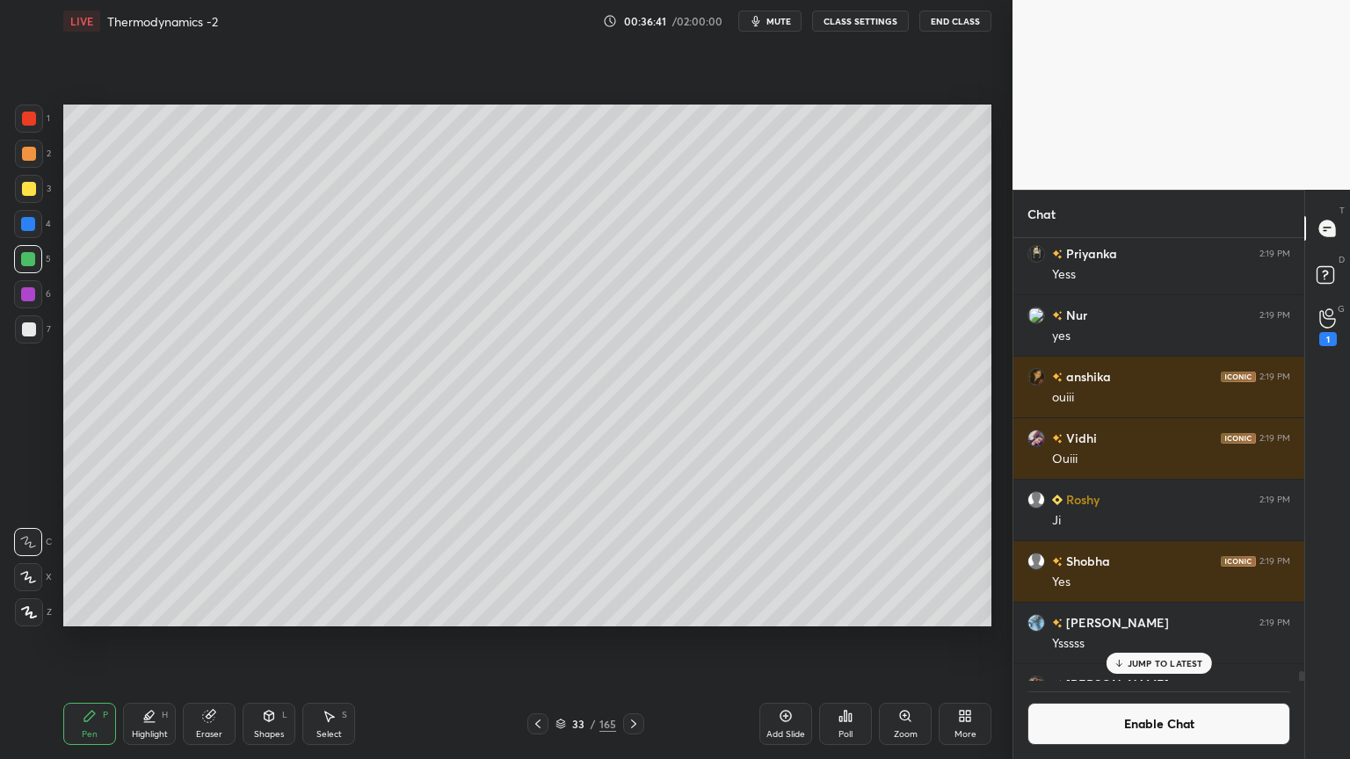
click at [26, 338] on div at bounding box center [29, 330] width 28 height 28
click at [149, 641] on icon at bounding box center [149, 715] width 9 height 9
click at [35, 570] on div at bounding box center [28, 577] width 28 height 28
click at [320, 641] on div "Select S" at bounding box center [328, 724] width 53 height 42
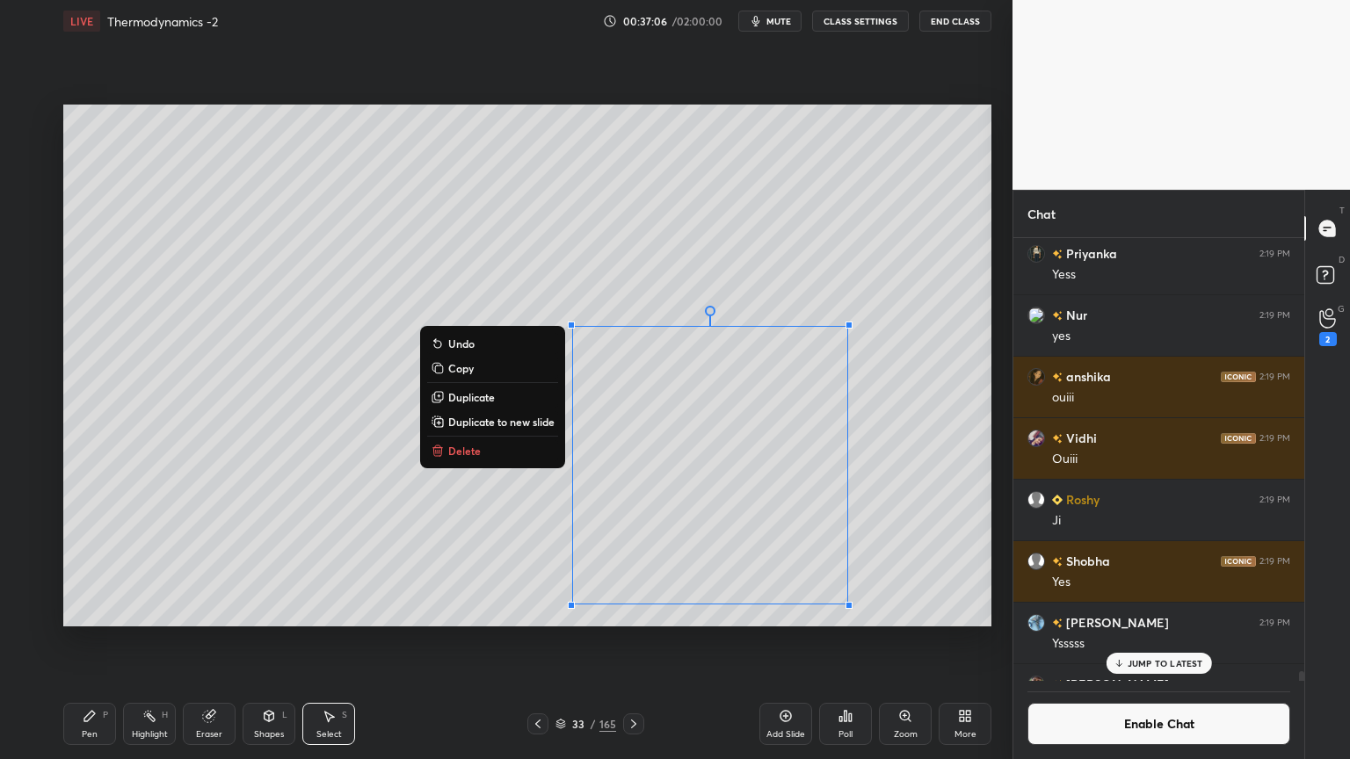
click at [473, 369] on button "Copy" at bounding box center [492, 368] width 131 height 21
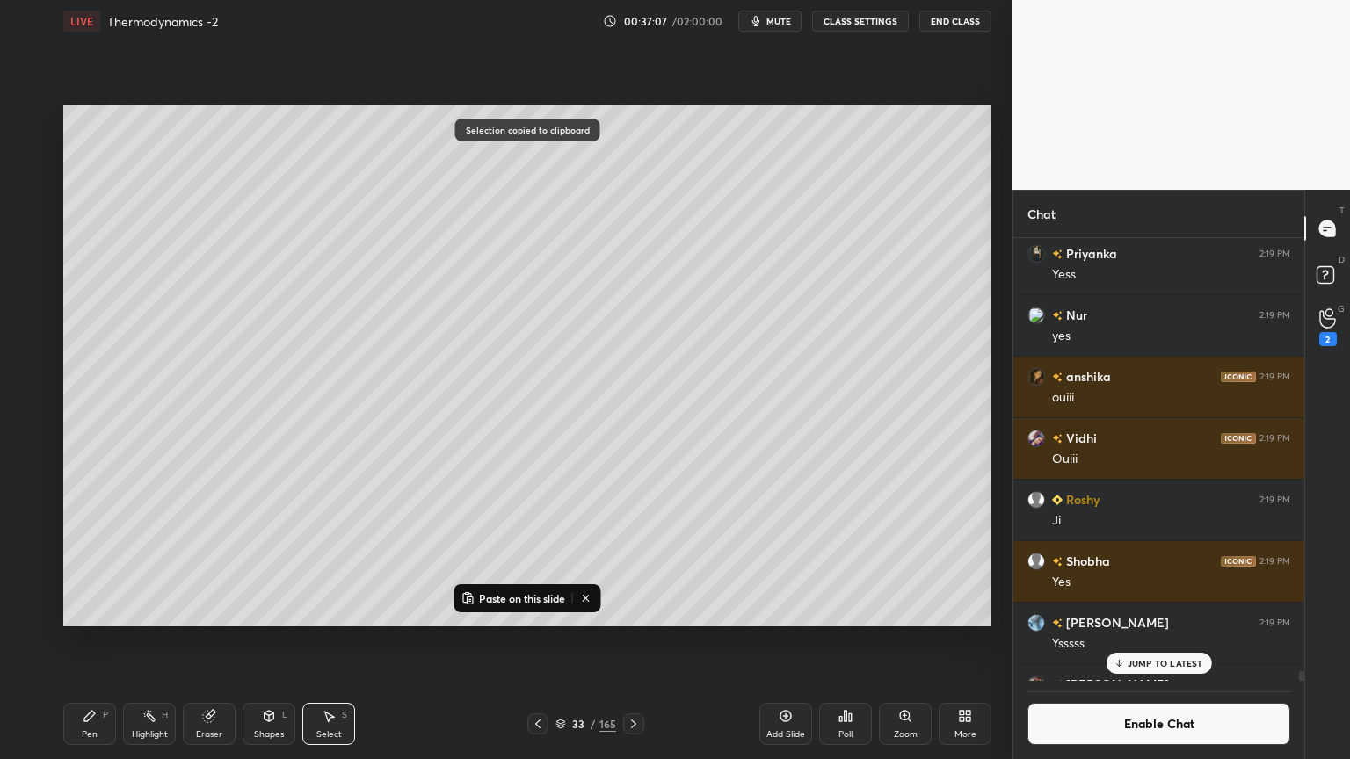
click at [782, 641] on icon at bounding box center [786, 716] width 14 height 14
click at [516, 598] on p "Paste on this slide" at bounding box center [522, 599] width 86 height 14
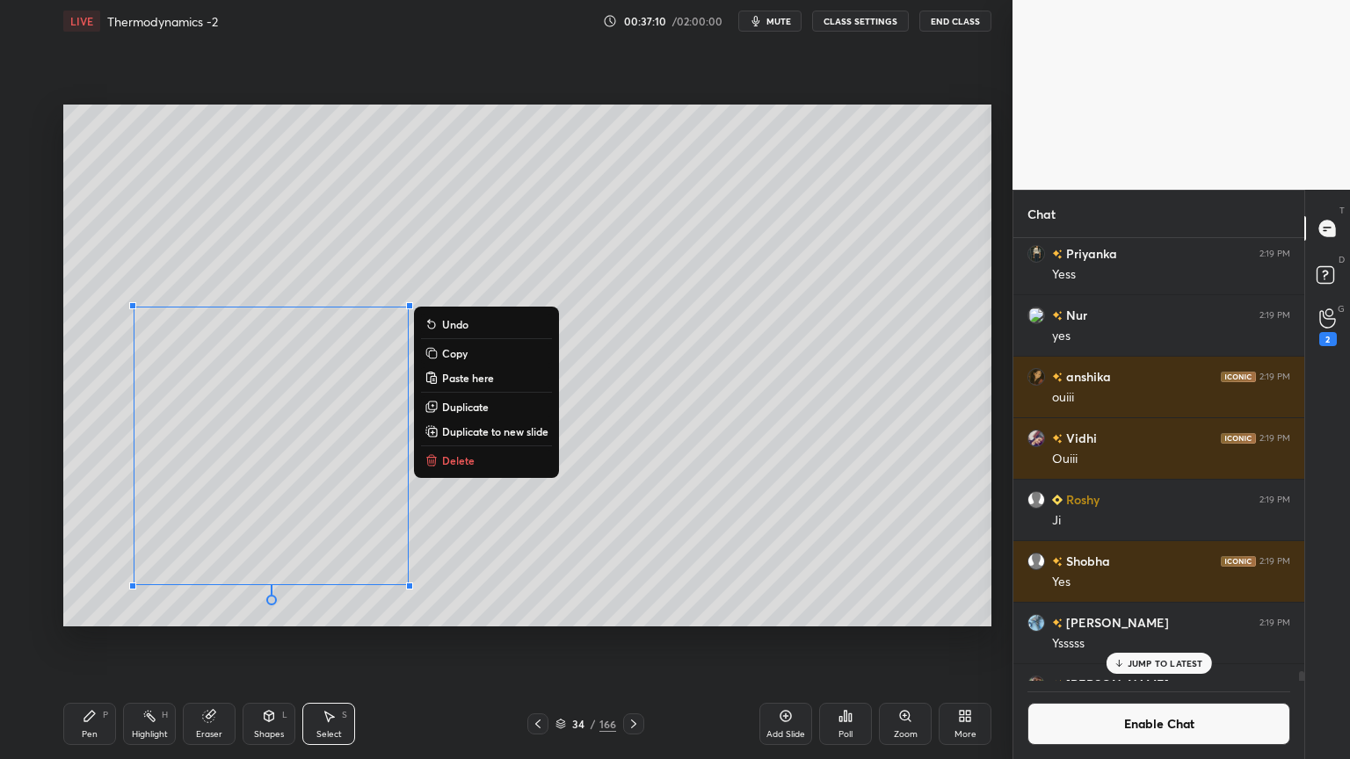
click at [86, 641] on icon at bounding box center [89, 716] width 11 height 11
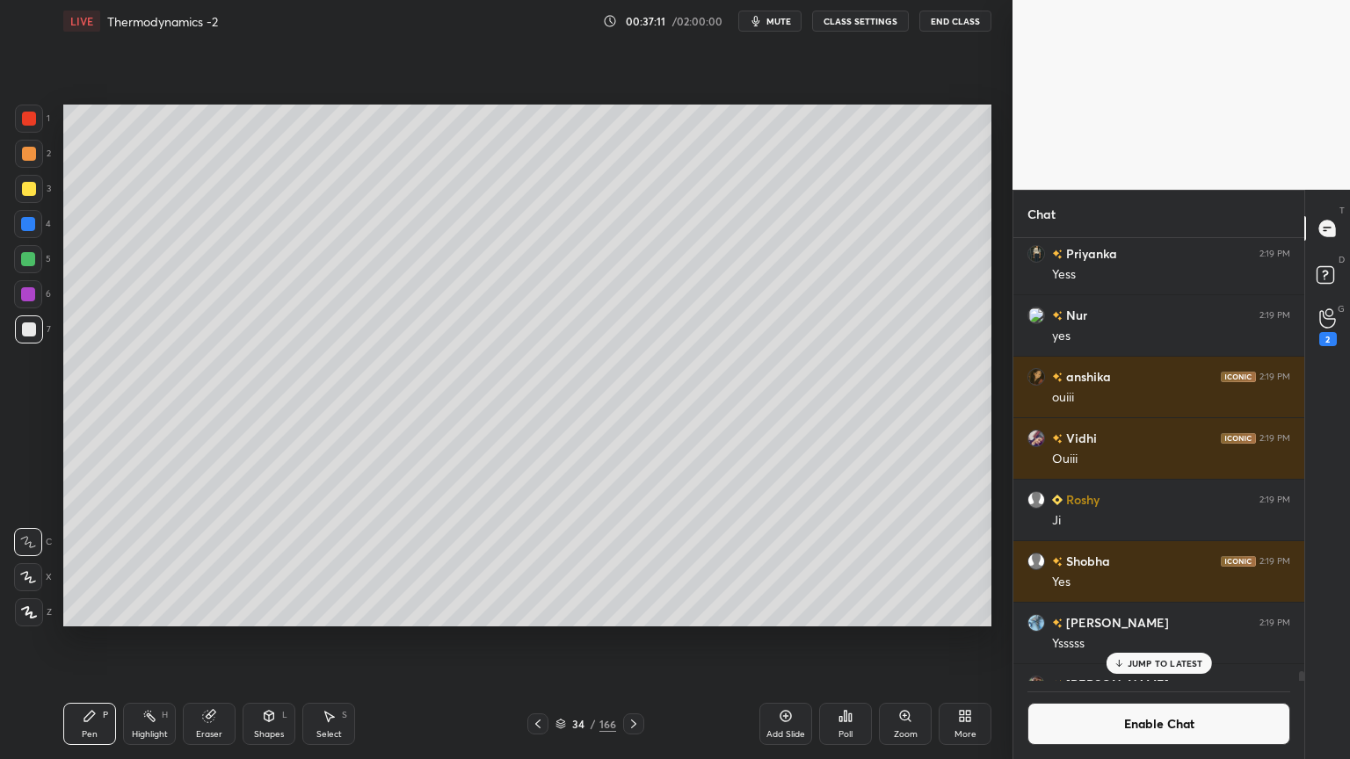
click at [33, 304] on div at bounding box center [28, 294] width 28 height 28
click at [29, 154] on div at bounding box center [29, 154] width 14 height 14
click at [33, 331] on div at bounding box center [29, 330] width 14 height 14
click at [236, 641] on div "Pen P Highlight H Eraser Shapes L Select S" at bounding box center [237, 724] width 348 height 42
click at [267, 641] on icon at bounding box center [270, 716] width 10 height 11
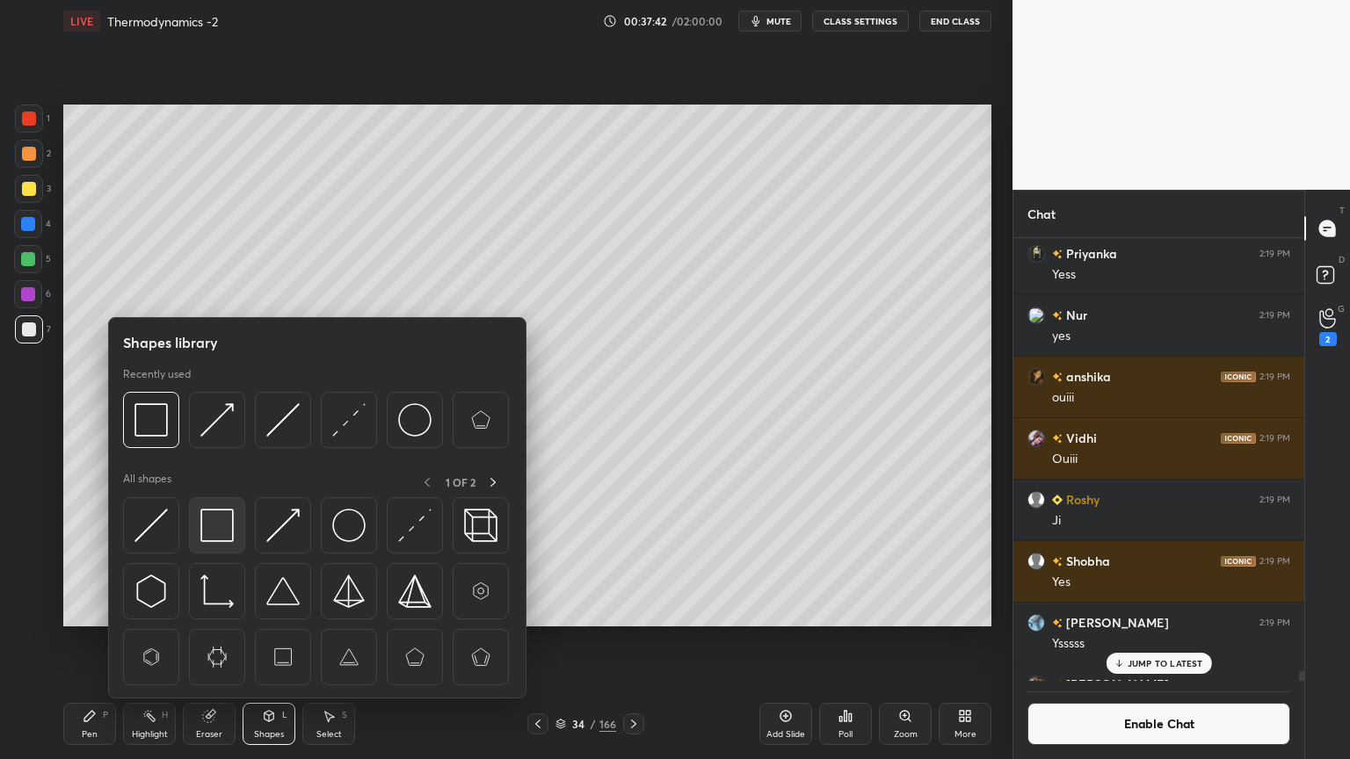
click at [214, 526] on img at bounding box center [216, 525] width 33 height 33
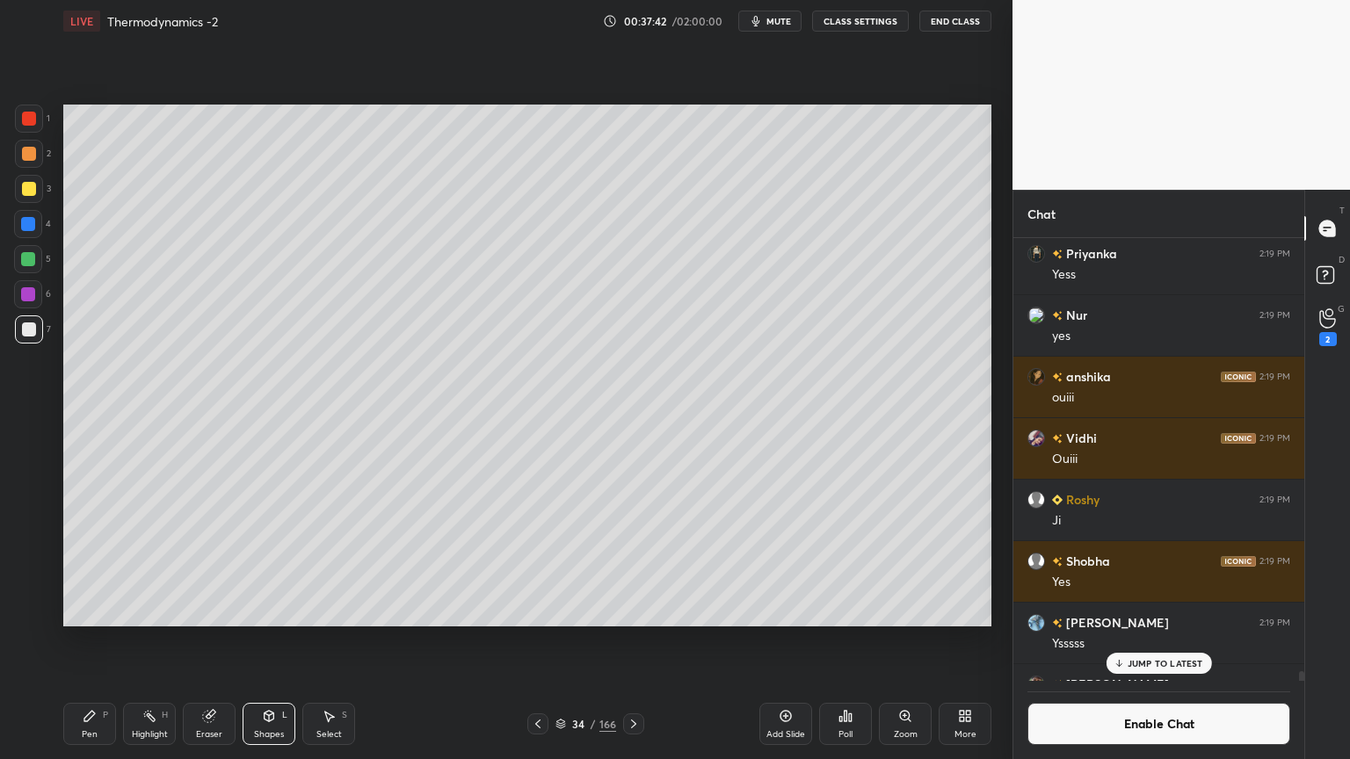
click at [32, 155] on div at bounding box center [29, 154] width 14 height 14
click at [271, 641] on icon at bounding box center [270, 716] width 10 height 11
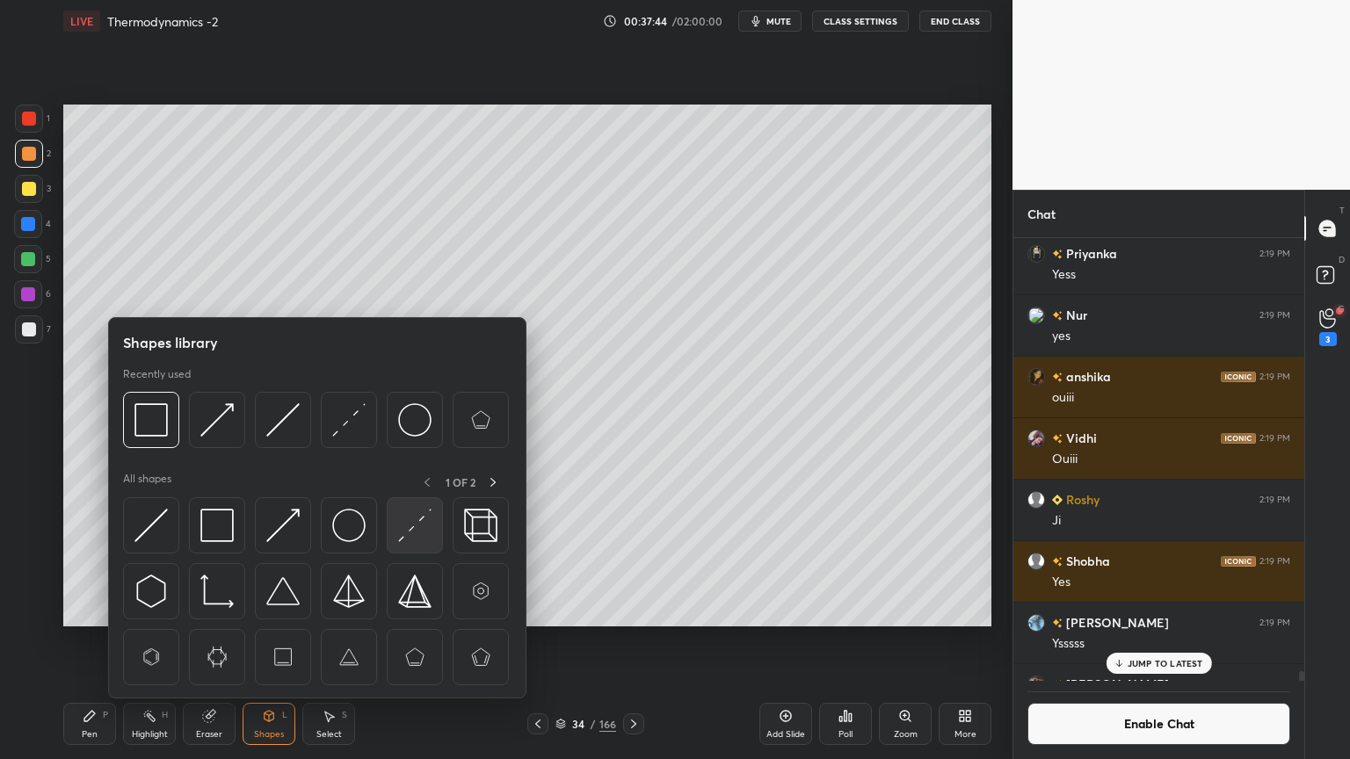
click at [403, 536] on img at bounding box center [414, 525] width 33 height 33
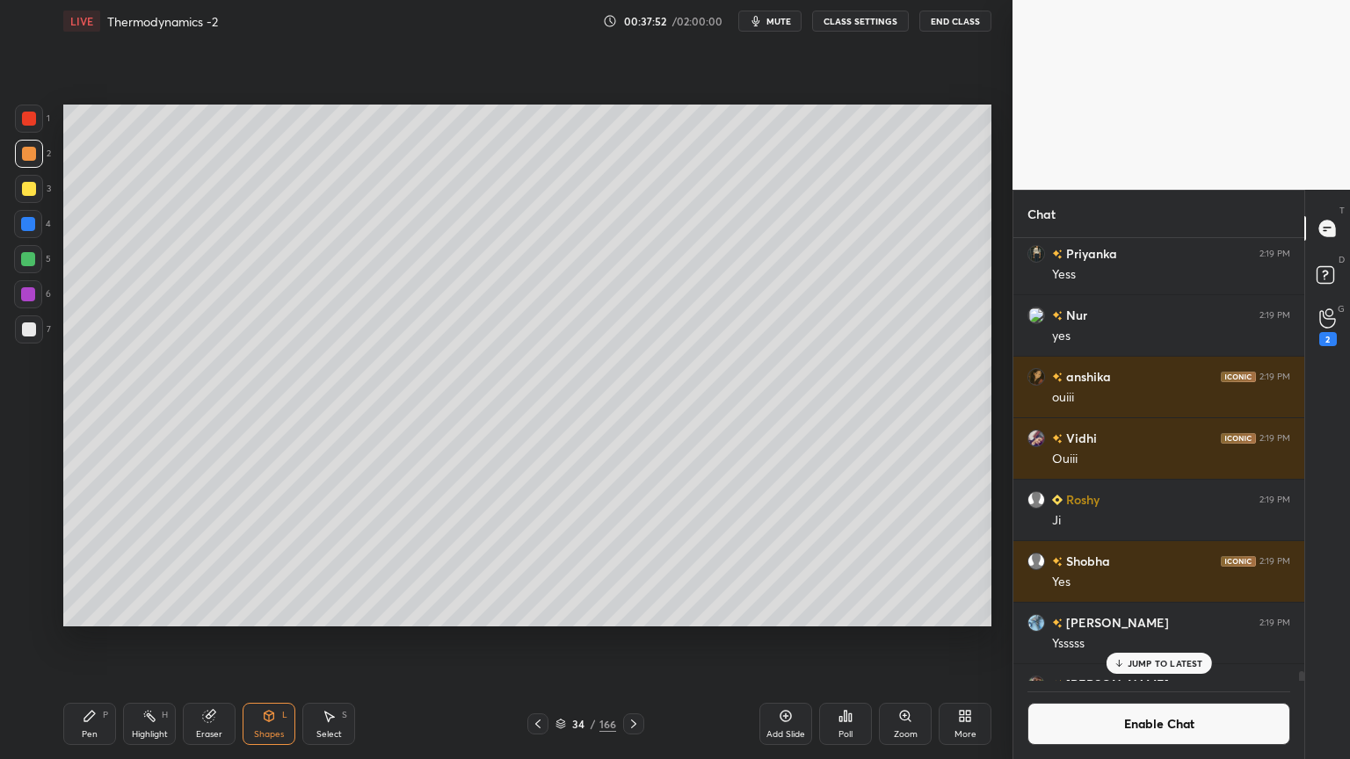
click at [32, 220] on div at bounding box center [28, 224] width 14 height 14
click at [82, 641] on div "Pen" at bounding box center [90, 734] width 16 height 9
click at [38, 337] on div at bounding box center [29, 330] width 28 height 28
click at [781, 641] on div "Add Slide" at bounding box center [786, 734] width 39 height 9
click at [30, 257] on div at bounding box center [28, 259] width 14 height 14
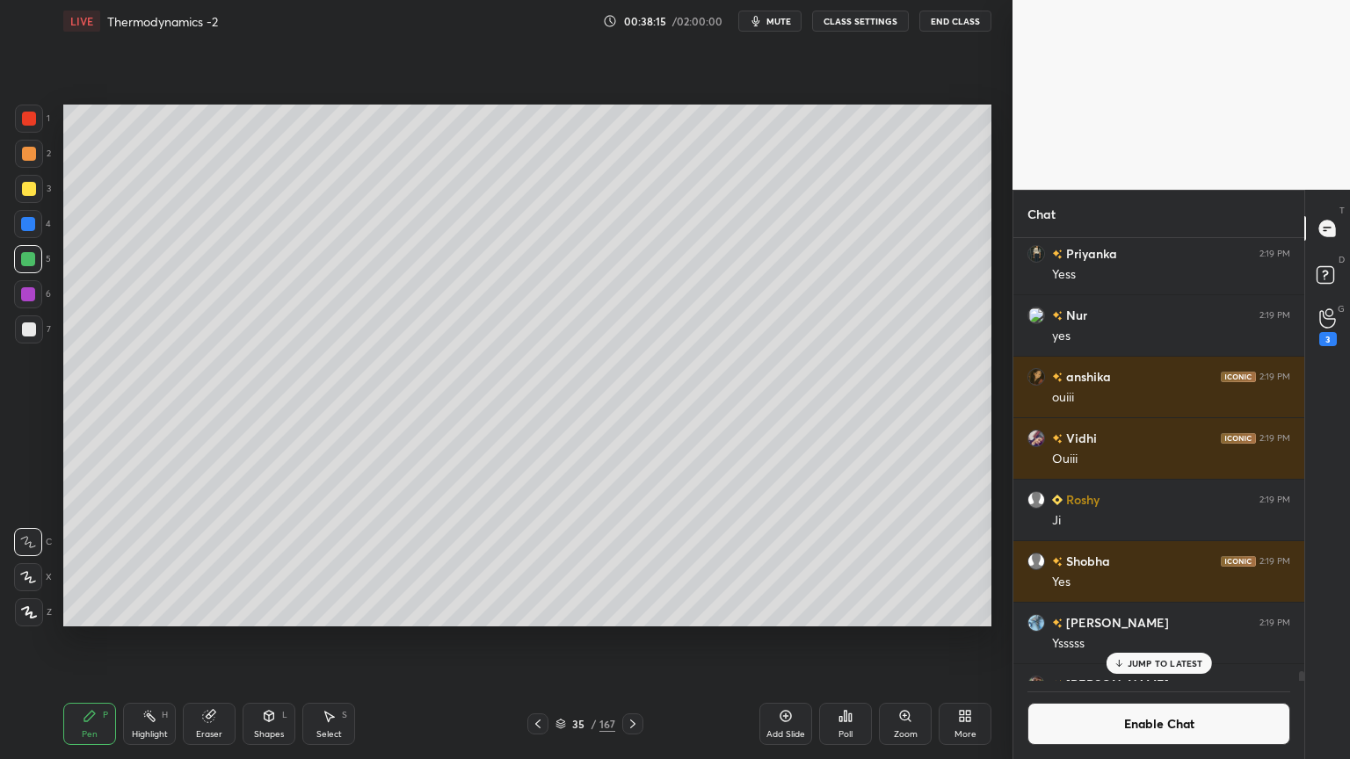
click at [37, 302] on div at bounding box center [28, 294] width 28 height 28
click at [246, 641] on div "Shapes L" at bounding box center [269, 724] width 53 height 42
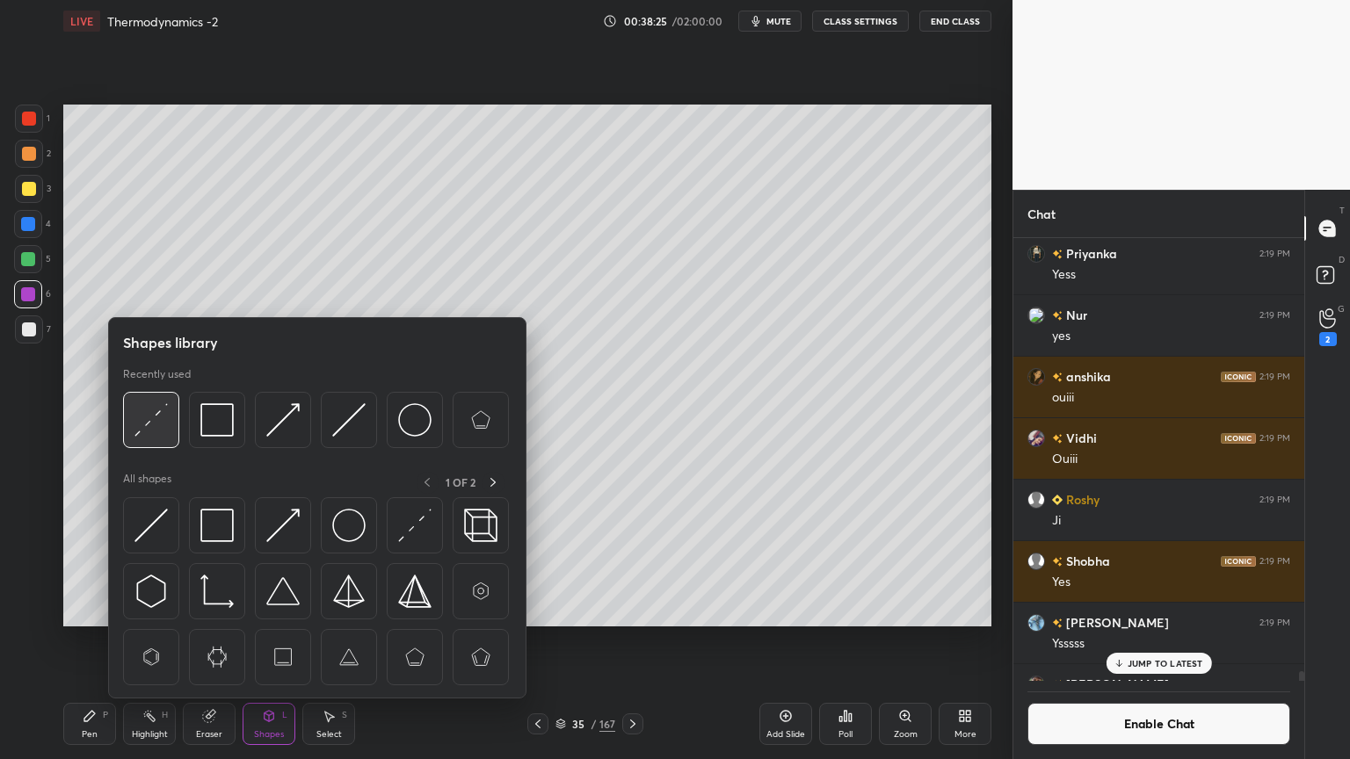
click at [161, 412] on img at bounding box center [150, 419] width 33 height 33
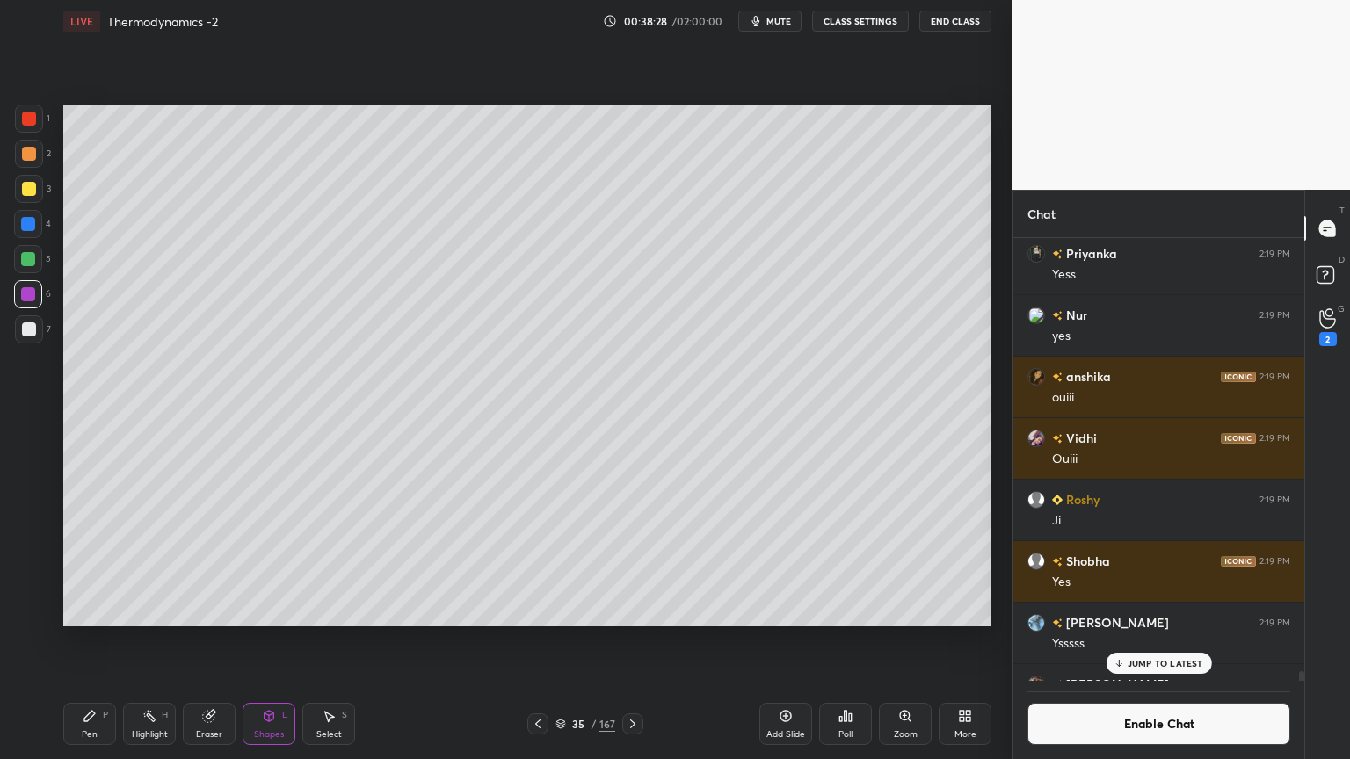
click at [129, 641] on div "Pen P Highlight H Eraser Shapes L Select S 35 / 167 Add Slide Poll Zoom More" at bounding box center [527, 724] width 928 height 70
click at [142, 641] on icon at bounding box center [149, 716] width 14 height 14
click at [34, 222] on div at bounding box center [28, 224] width 14 height 14
click at [1169, 641] on p "JUMP TO LATEST" at bounding box center [1166, 663] width 76 height 11
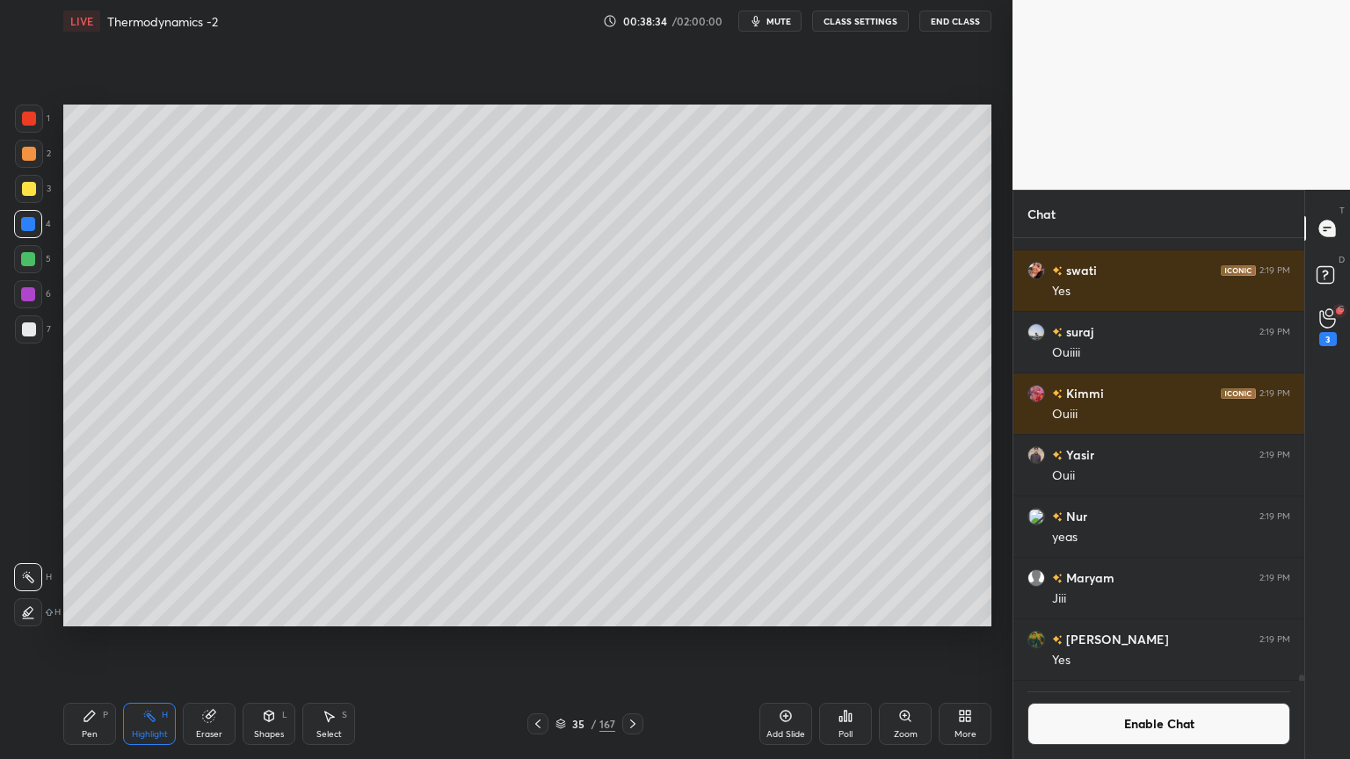
click at [1146, 641] on button "Enable Chat" at bounding box center [1159, 724] width 263 height 42
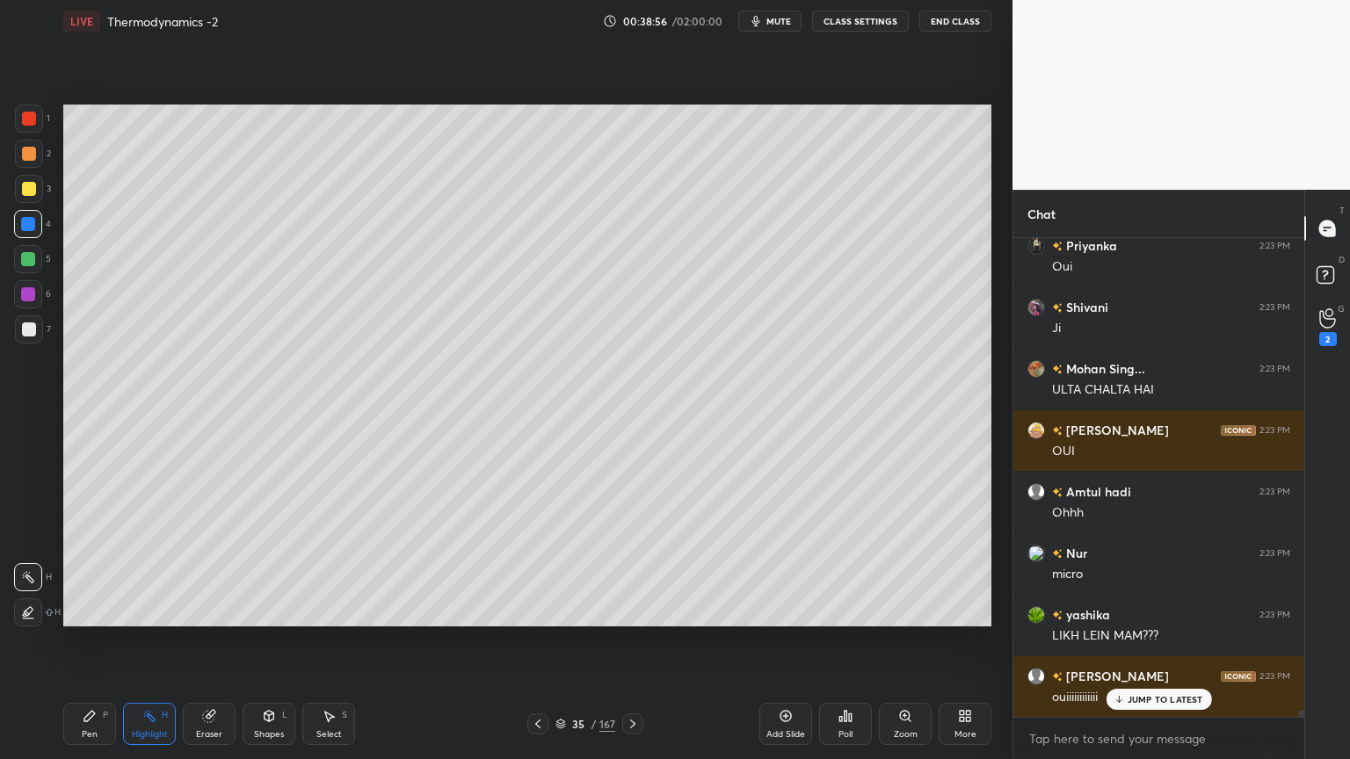
scroll to position [32081, 0]
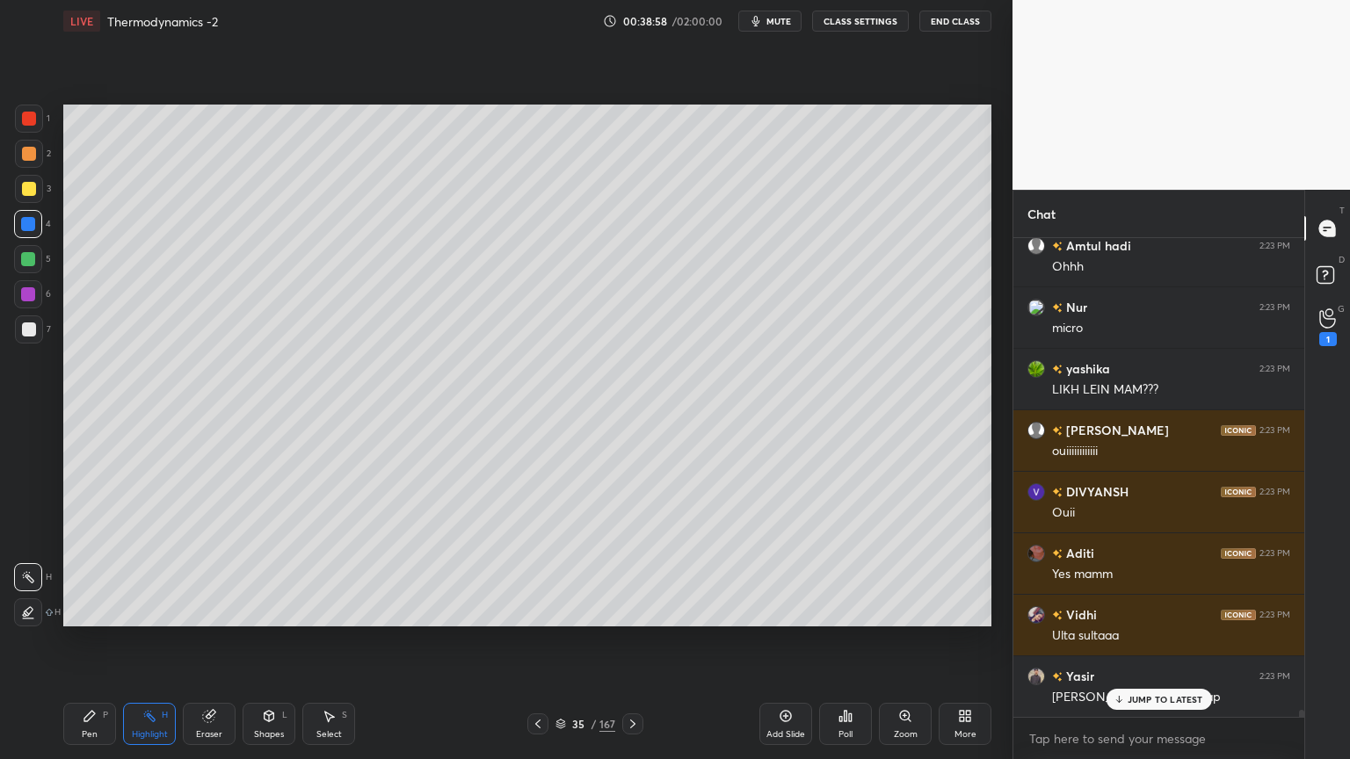
click at [851, 23] on button "CLASS SETTINGS" at bounding box center [860, 21] width 97 height 21
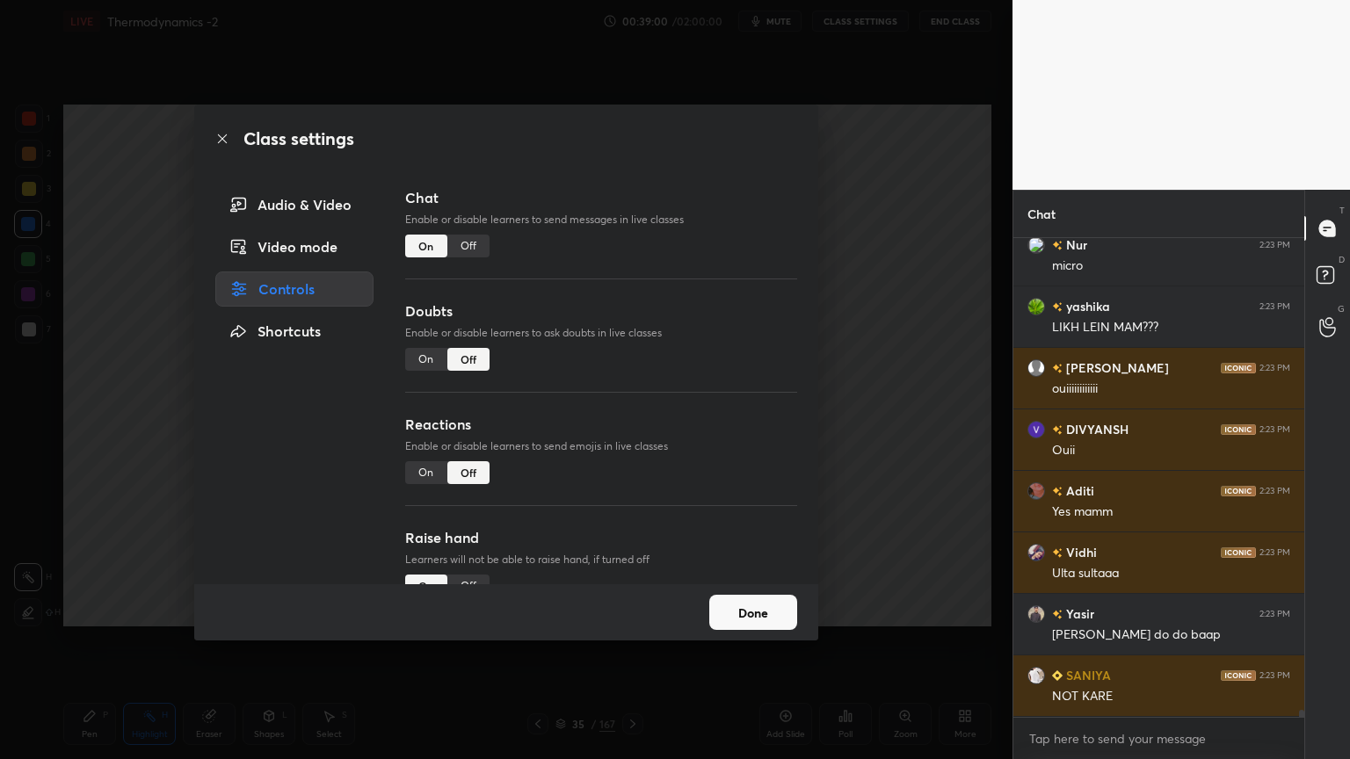
click at [472, 250] on div "Off" at bounding box center [468, 246] width 42 height 23
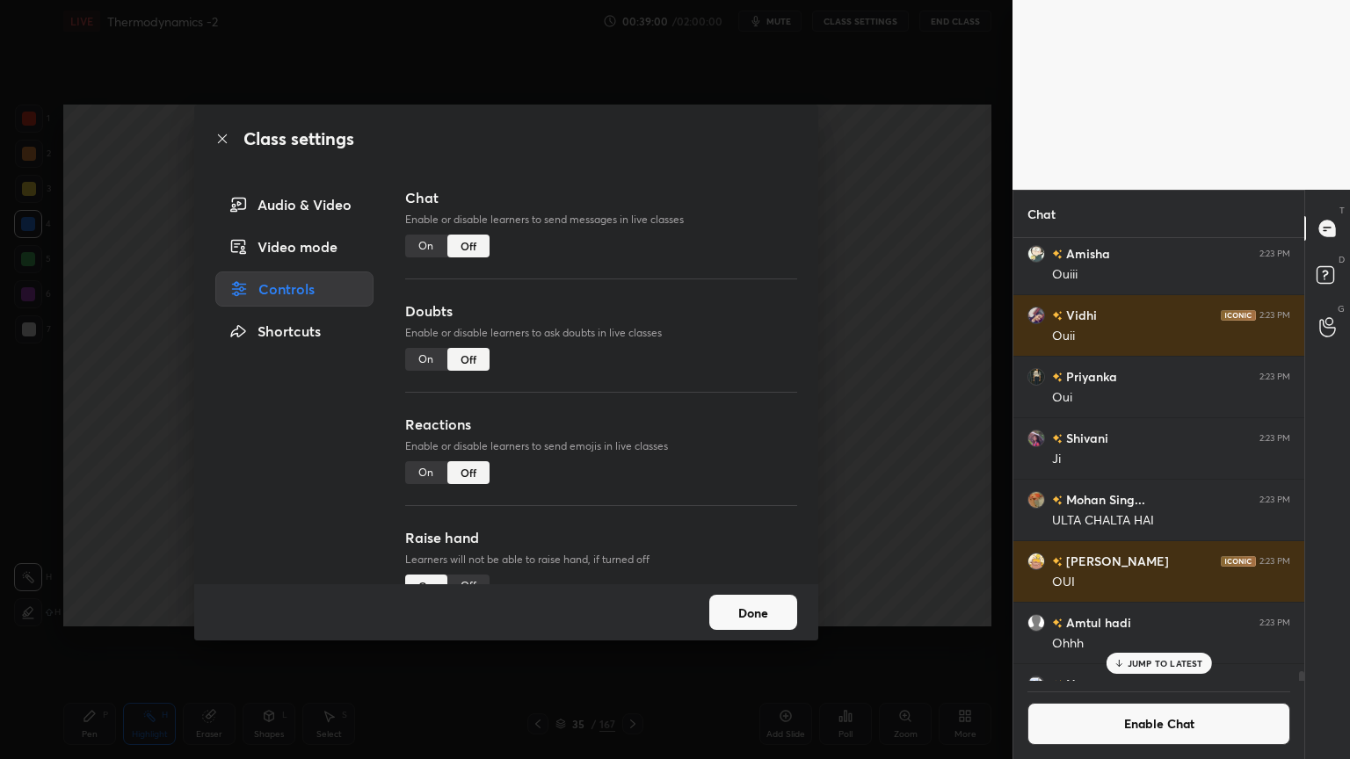
scroll to position [32143, 0]
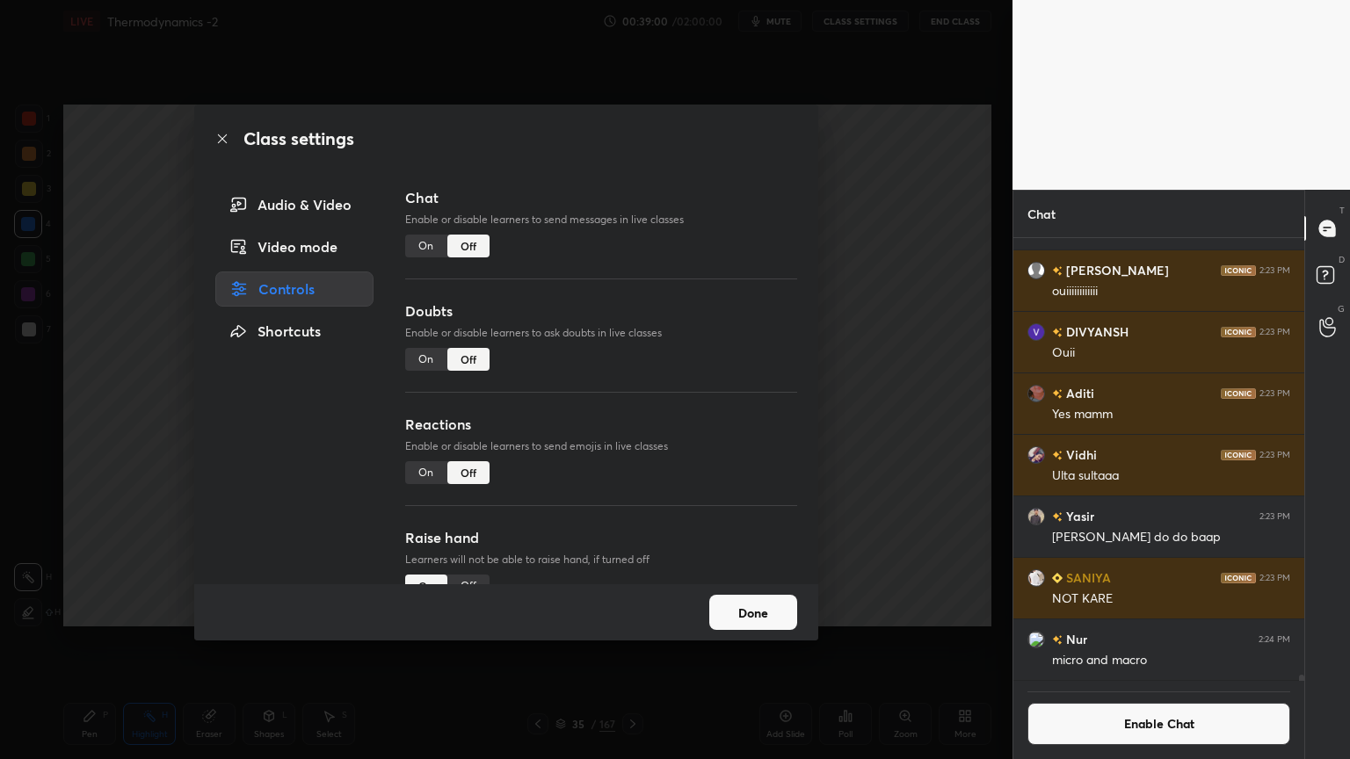
click at [784, 614] on button "Done" at bounding box center [753, 612] width 88 height 35
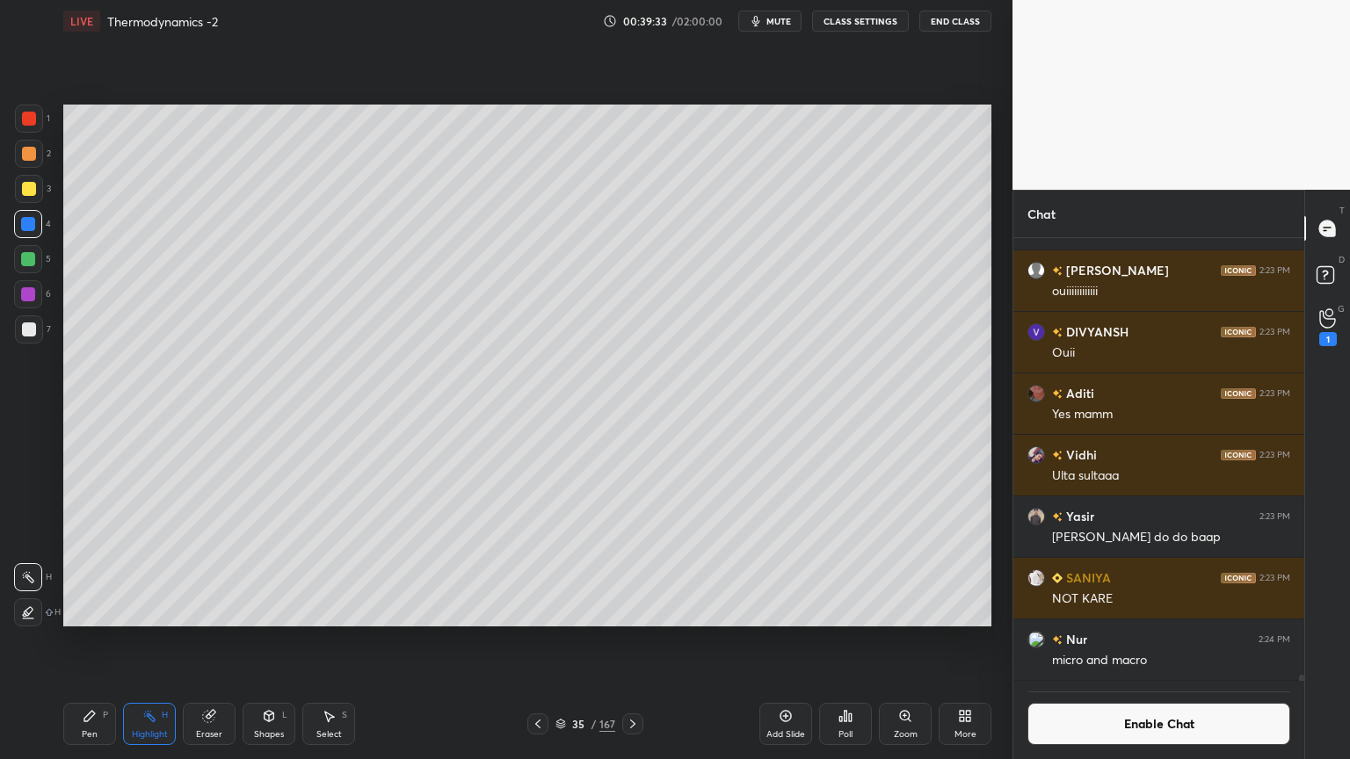
click at [102, 641] on div "Pen P" at bounding box center [89, 724] width 53 height 42
click at [267, 641] on div "Shapes L" at bounding box center [269, 724] width 53 height 42
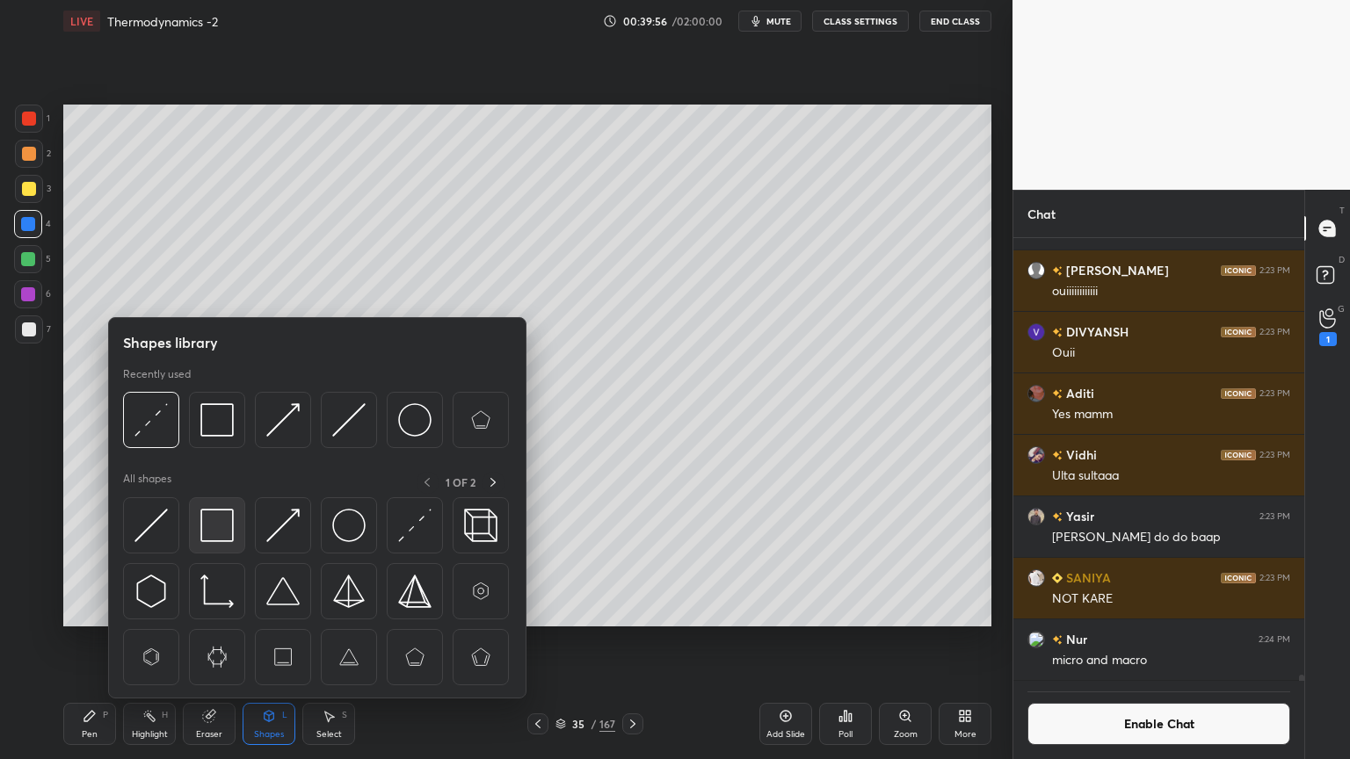
click at [218, 527] on img at bounding box center [216, 525] width 33 height 33
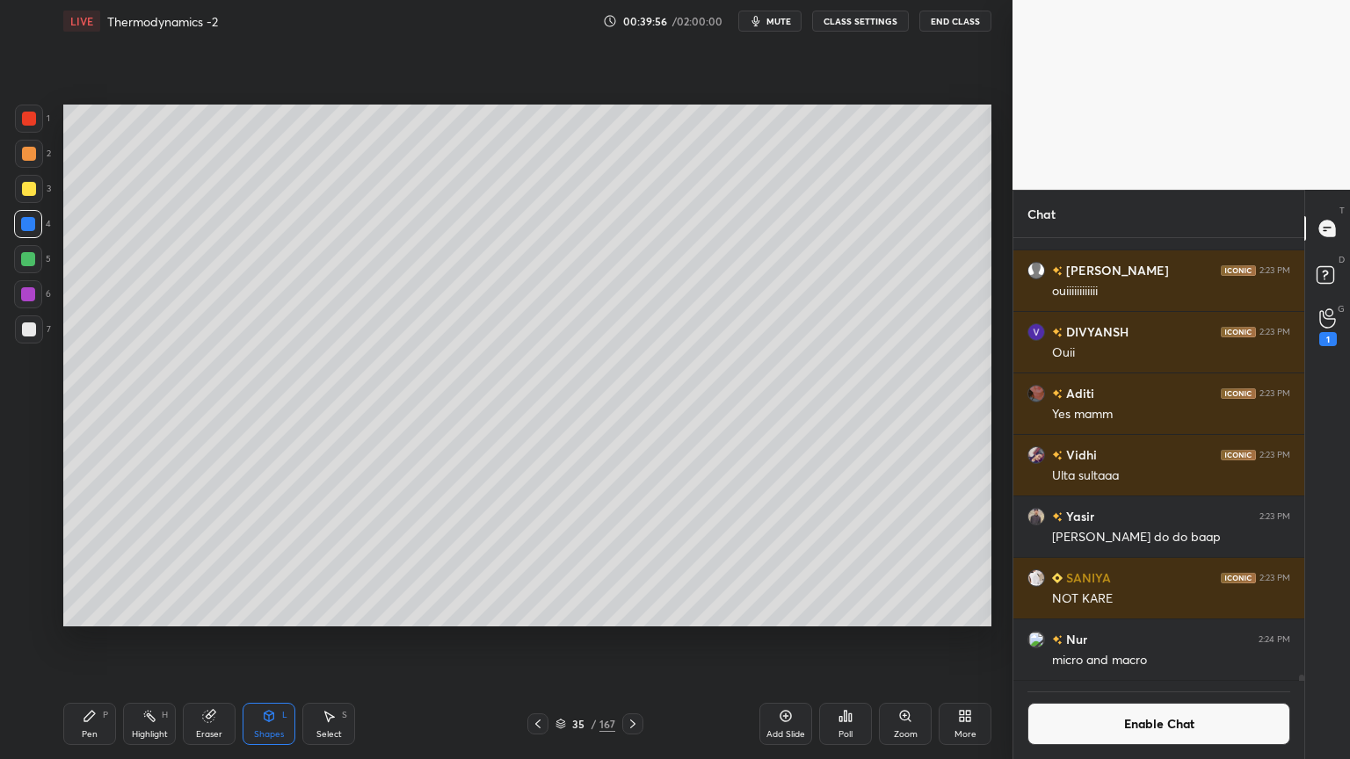
click at [29, 296] on div at bounding box center [28, 294] width 14 height 14
click at [270, 641] on icon at bounding box center [270, 716] width 10 height 11
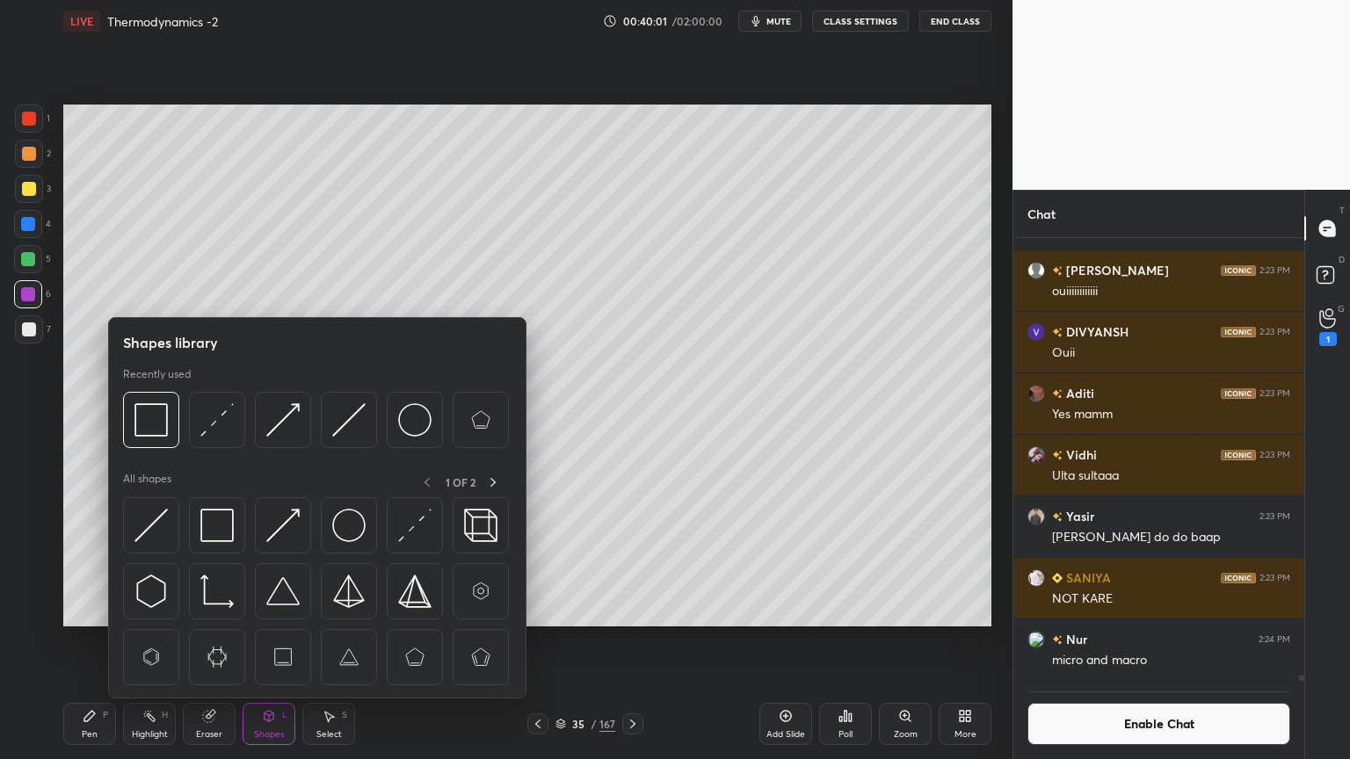
click at [145, 641] on icon at bounding box center [149, 716] width 14 height 14
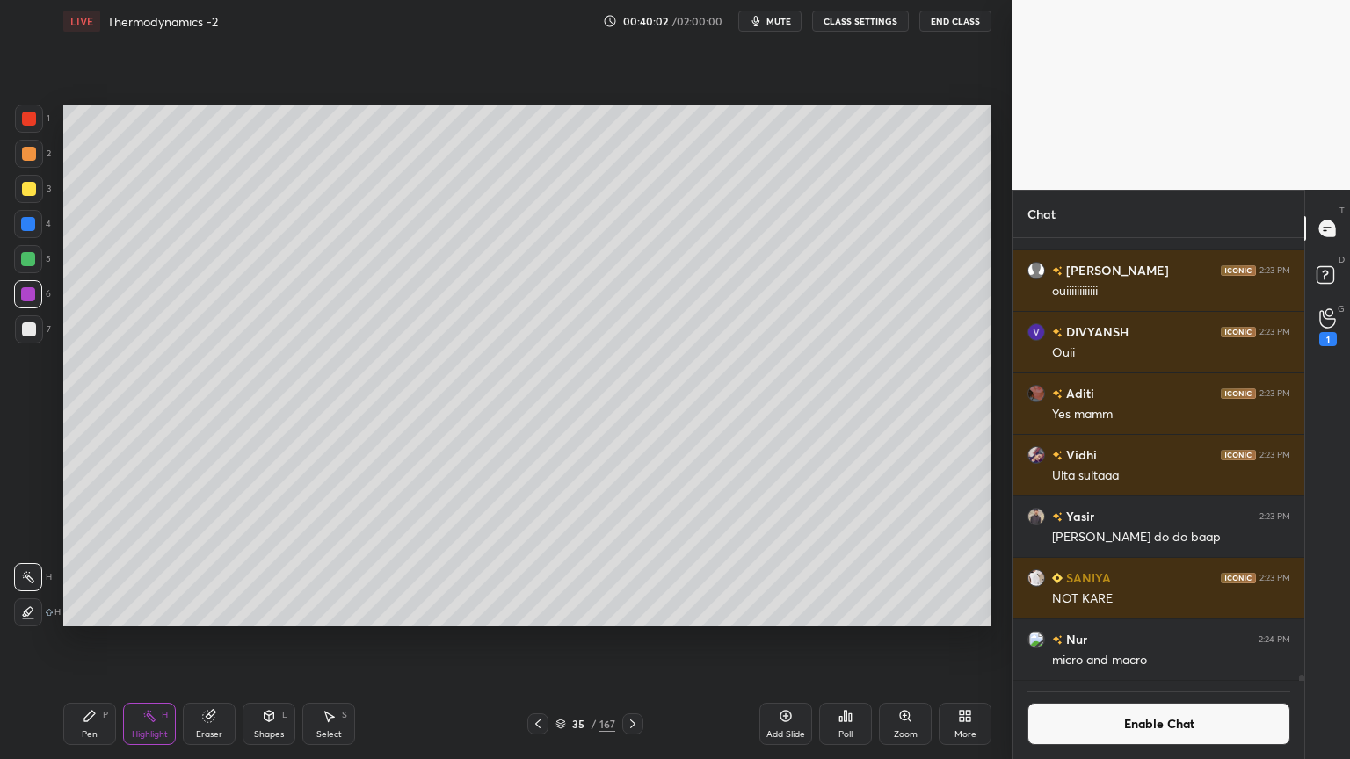
click at [40, 621] on div at bounding box center [28, 613] width 28 height 28
click at [36, 227] on div at bounding box center [28, 224] width 28 height 28
click at [39, 577] on div at bounding box center [28, 577] width 28 height 28
click at [32, 186] on div at bounding box center [29, 189] width 14 height 14
click at [40, 155] on div at bounding box center [29, 154] width 28 height 28
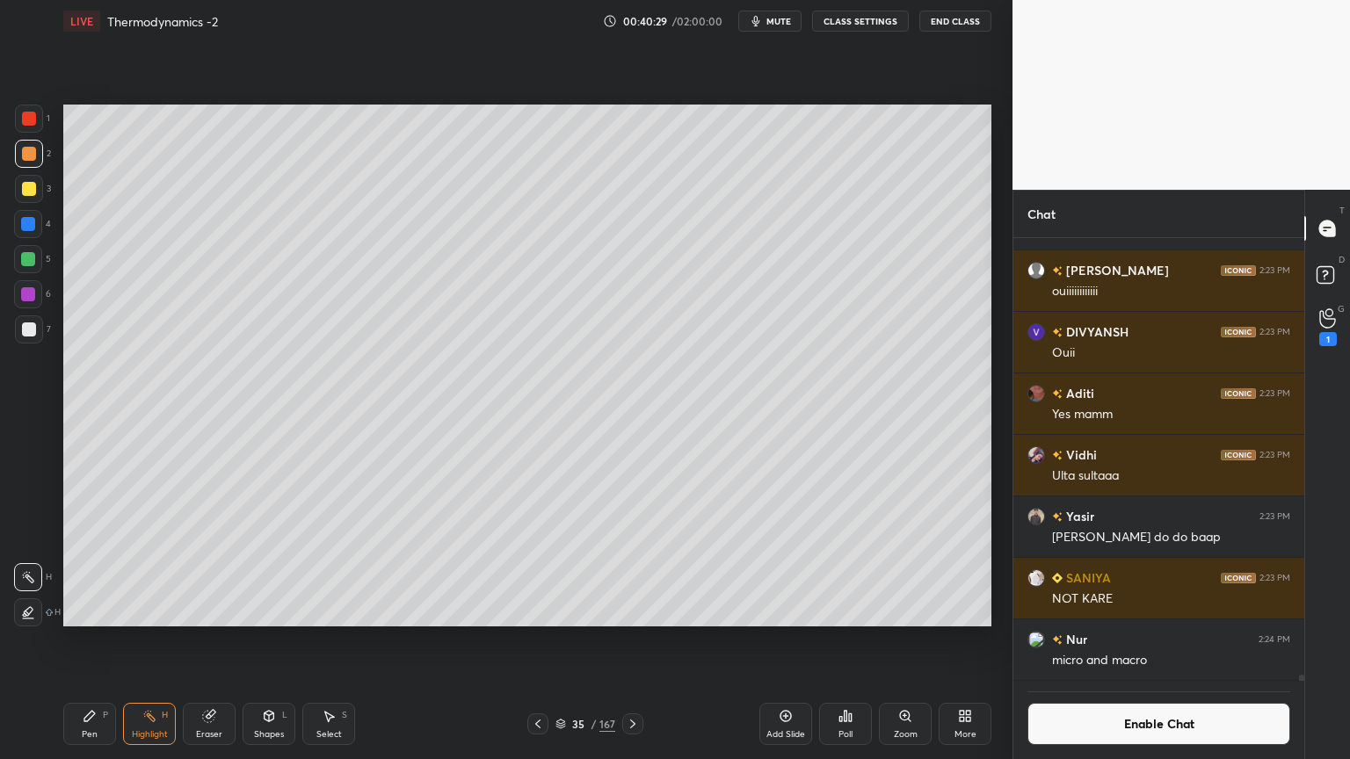
click at [278, 641] on div "Shapes L" at bounding box center [269, 724] width 53 height 42
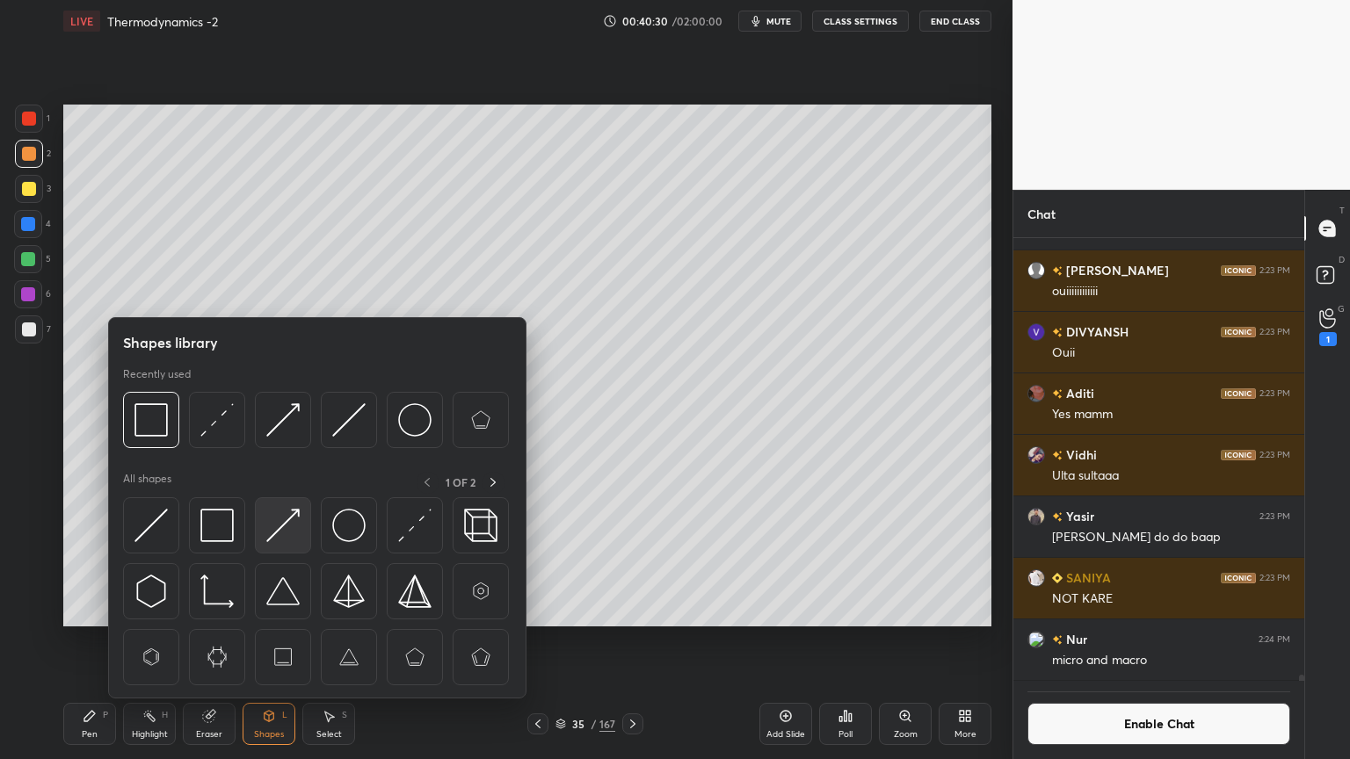
click at [295, 534] on img at bounding box center [282, 525] width 33 height 33
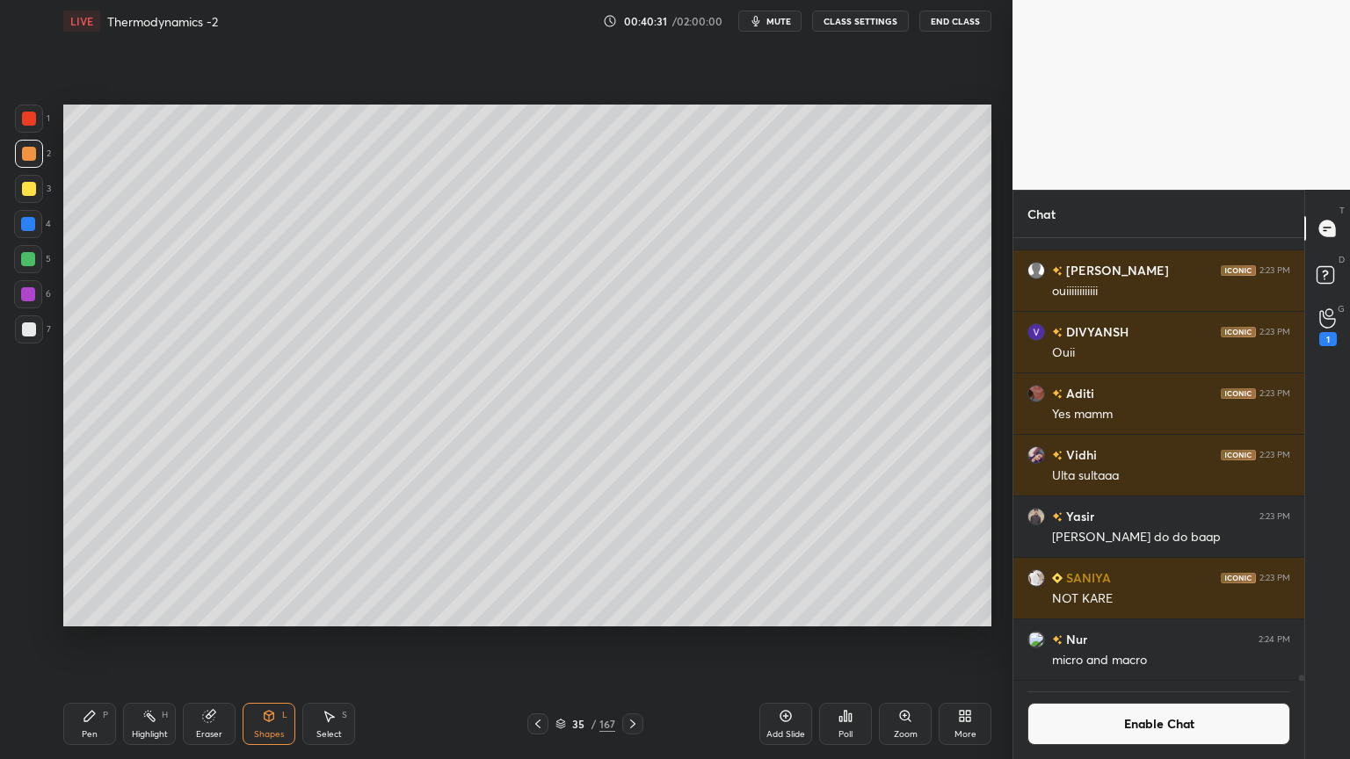
click at [36, 250] on div at bounding box center [28, 259] width 28 height 28
click at [96, 641] on div "Pen P" at bounding box center [89, 724] width 53 height 42
click at [144, 641] on circle at bounding box center [145, 717] width 2 height 2
click at [1115, 641] on button "Enable Chat" at bounding box center [1159, 724] width 263 height 42
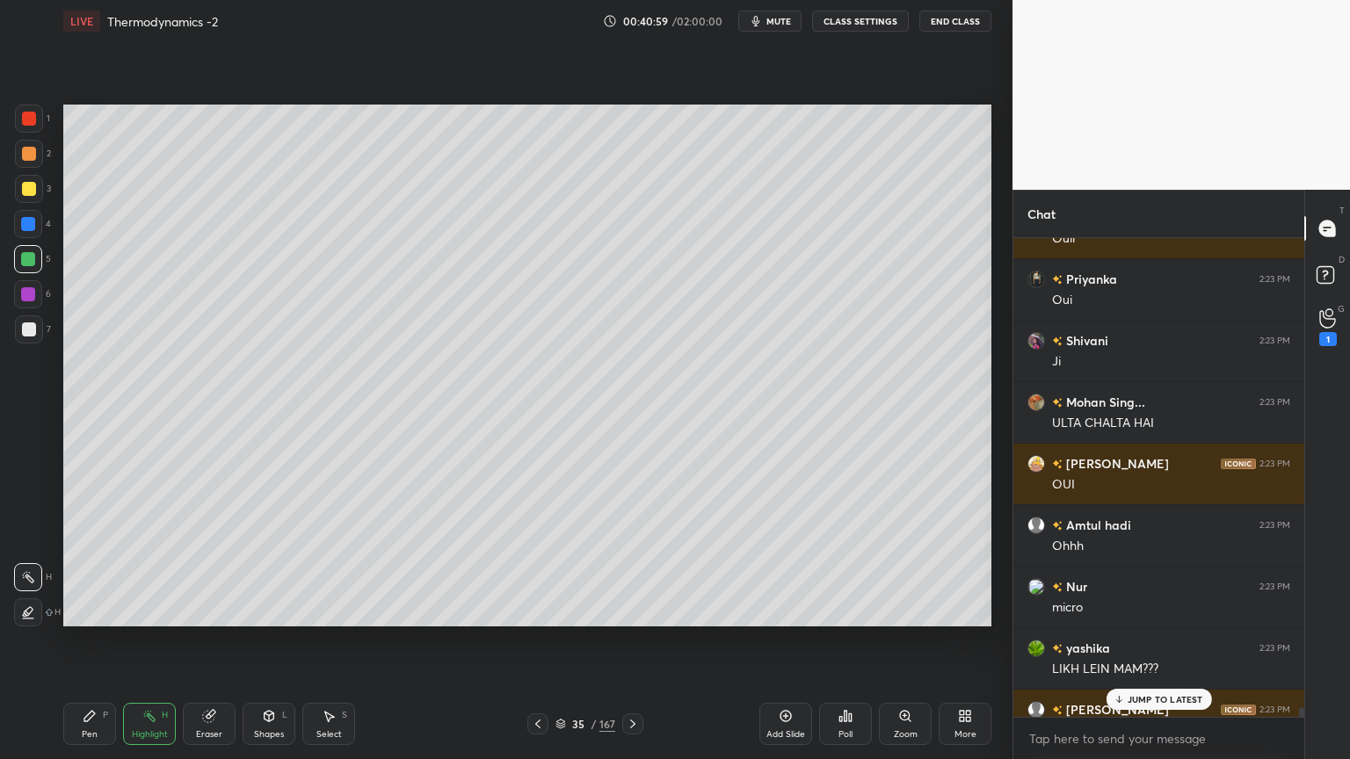
click at [1145, 641] on p "JUMP TO LATEST" at bounding box center [1166, 699] width 76 height 11
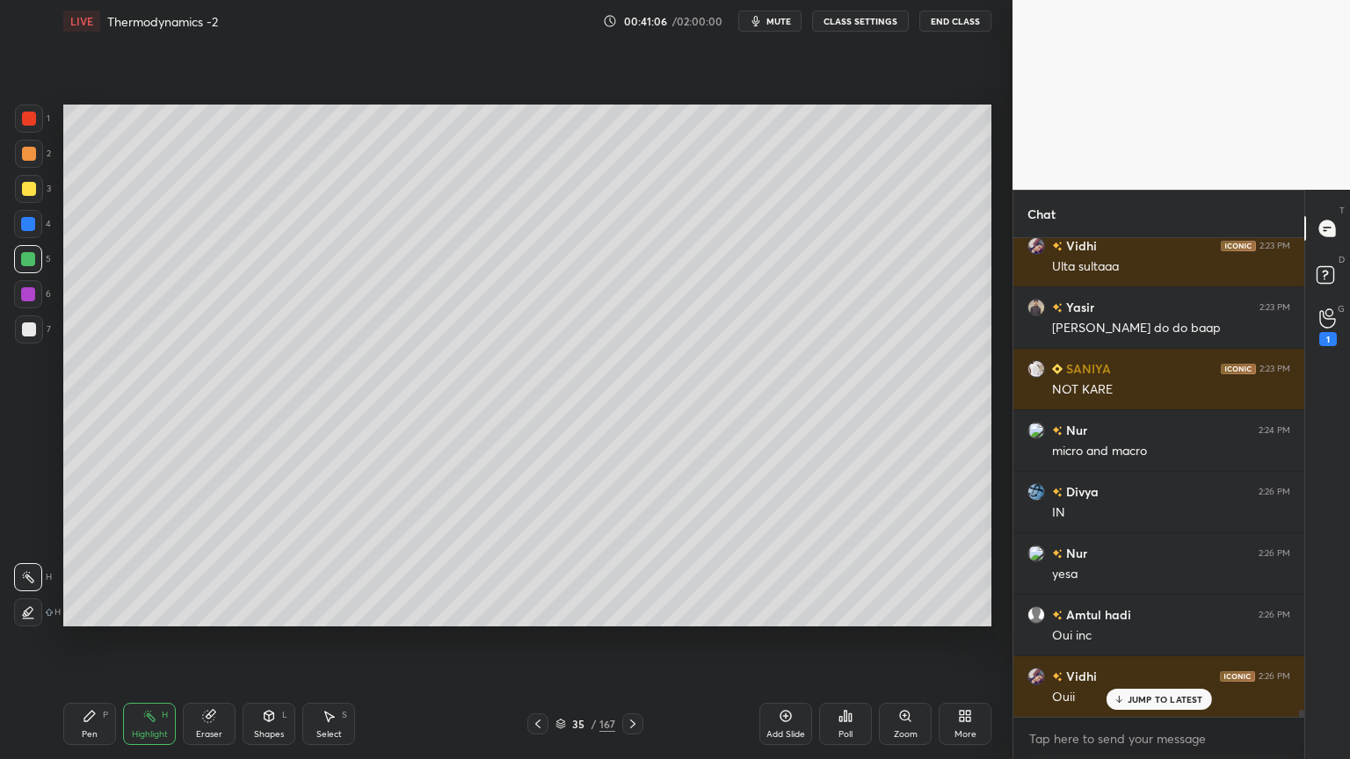
scroll to position [32581, 0]
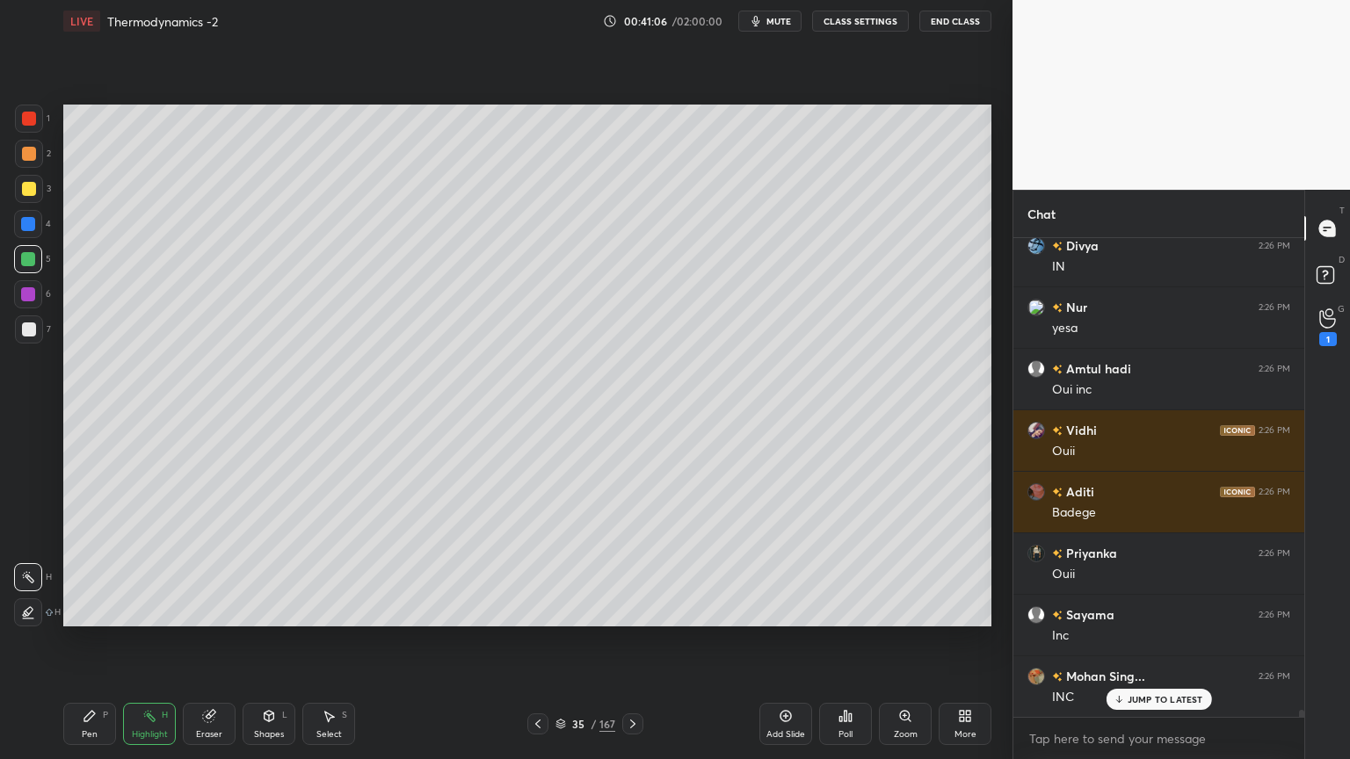
click at [101, 641] on div "Pen P" at bounding box center [89, 724] width 53 height 42
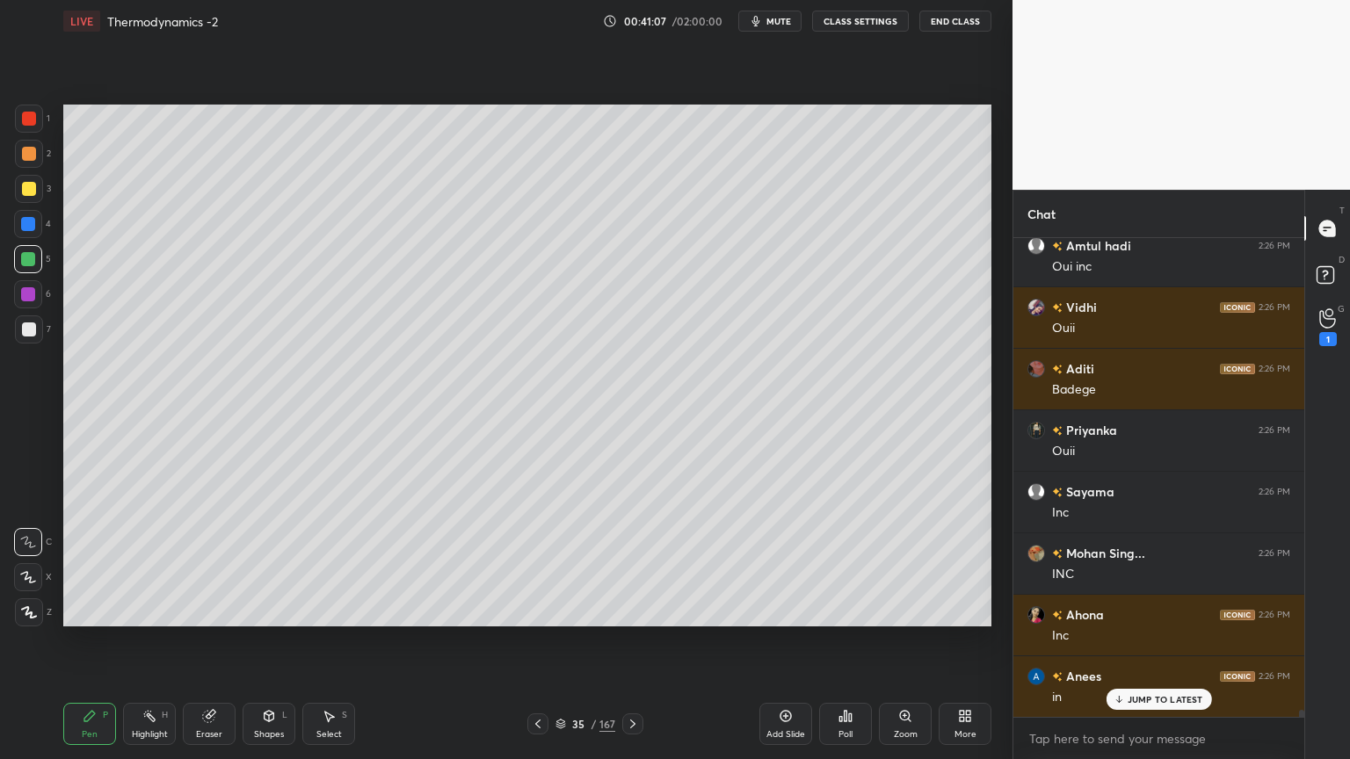
click at [33, 334] on div at bounding box center [29, 330] width 14 height 14
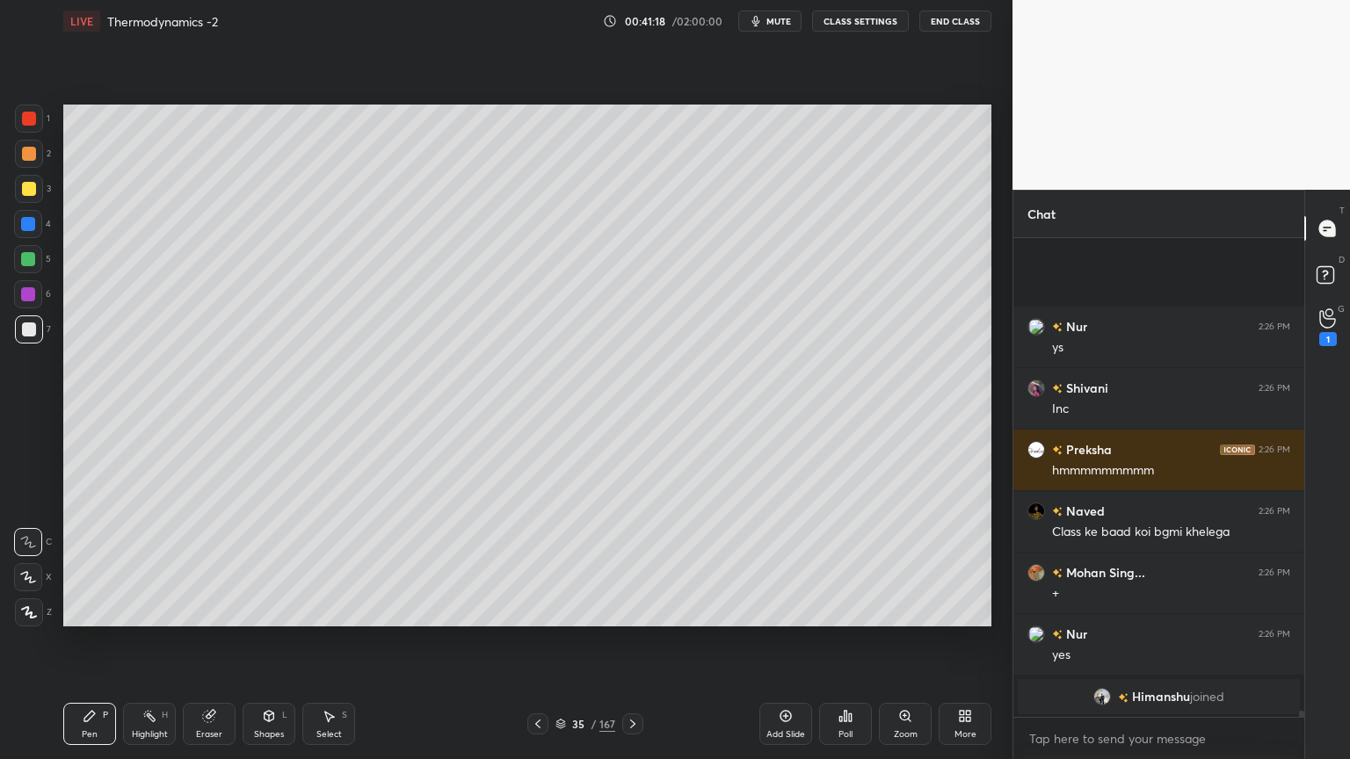
scroll to position [34409, 0]
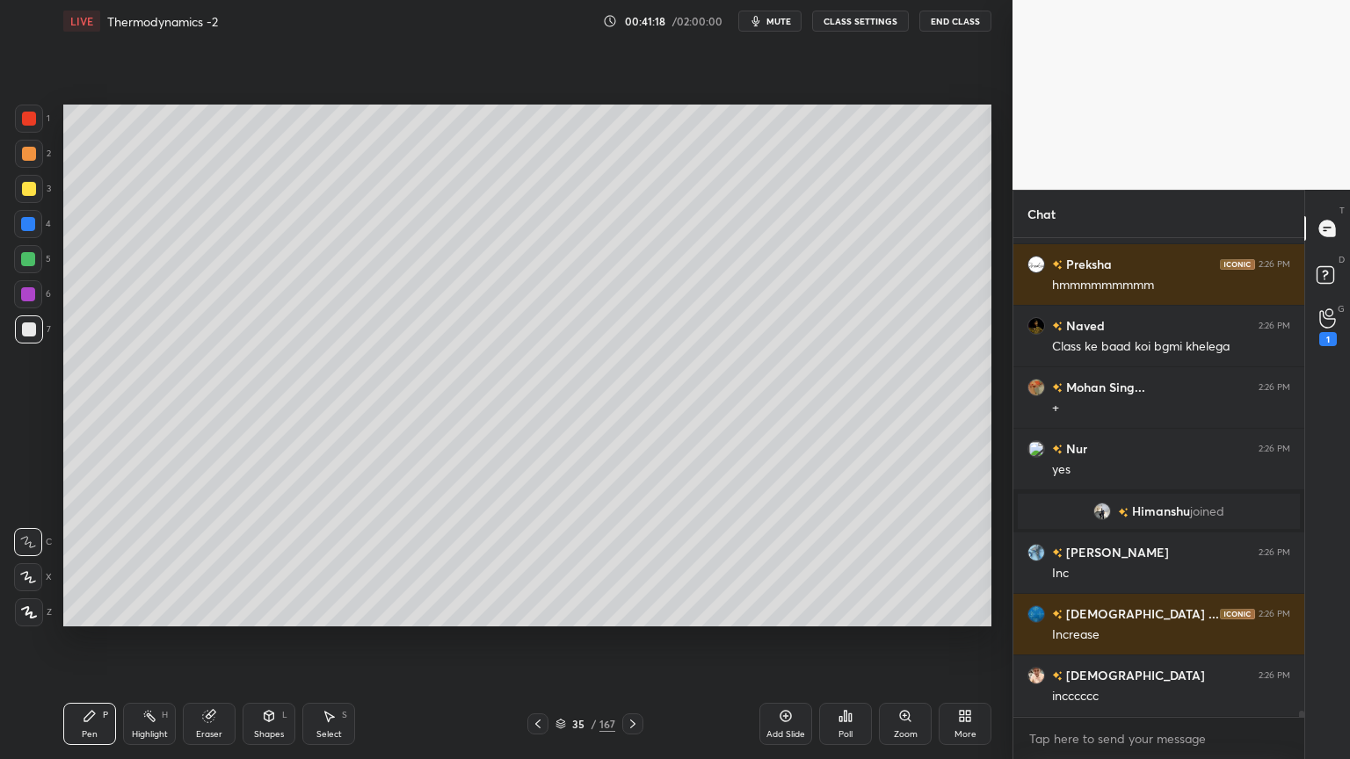
click at [165, 641] on div "Highlight H" at bounding box center [149, 724] width 53 height 42
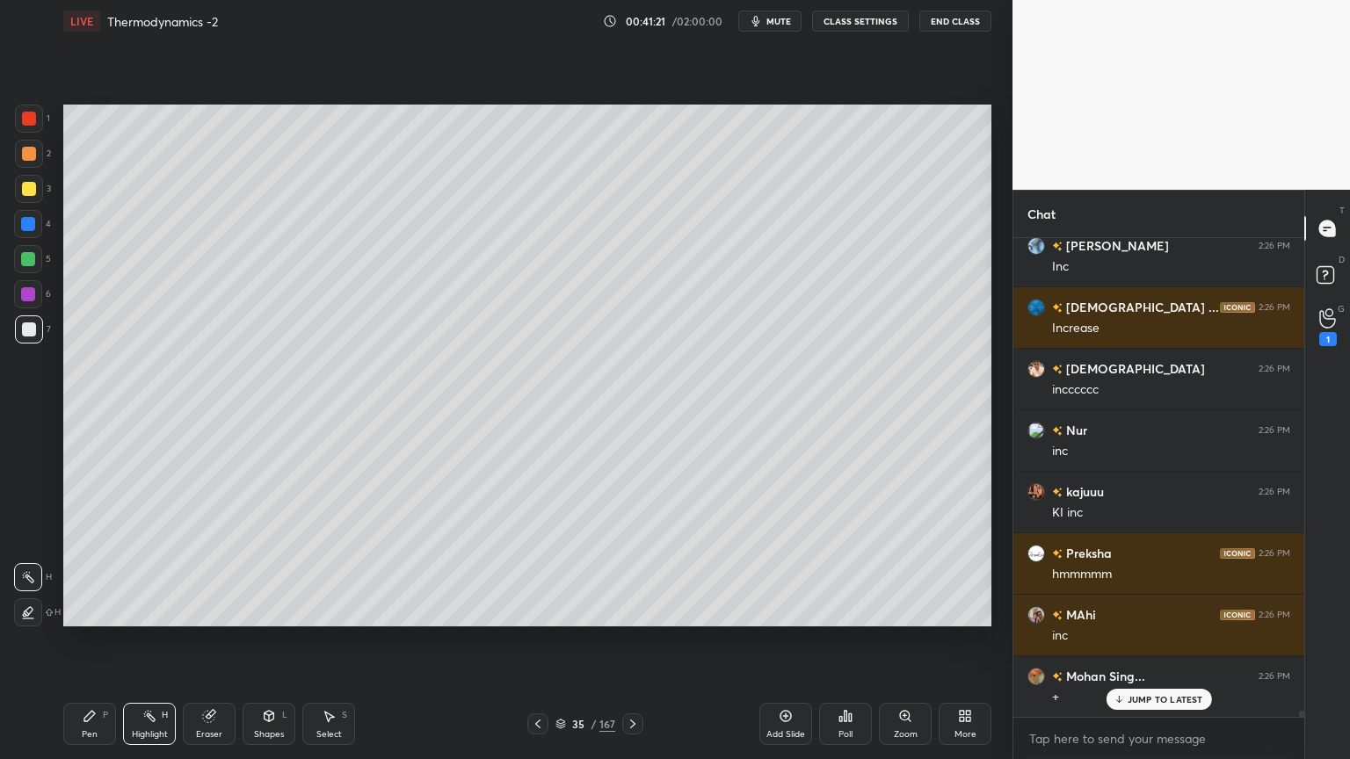
click at [30, 280] on div at bounding box center [28, 294] width 28 height 28
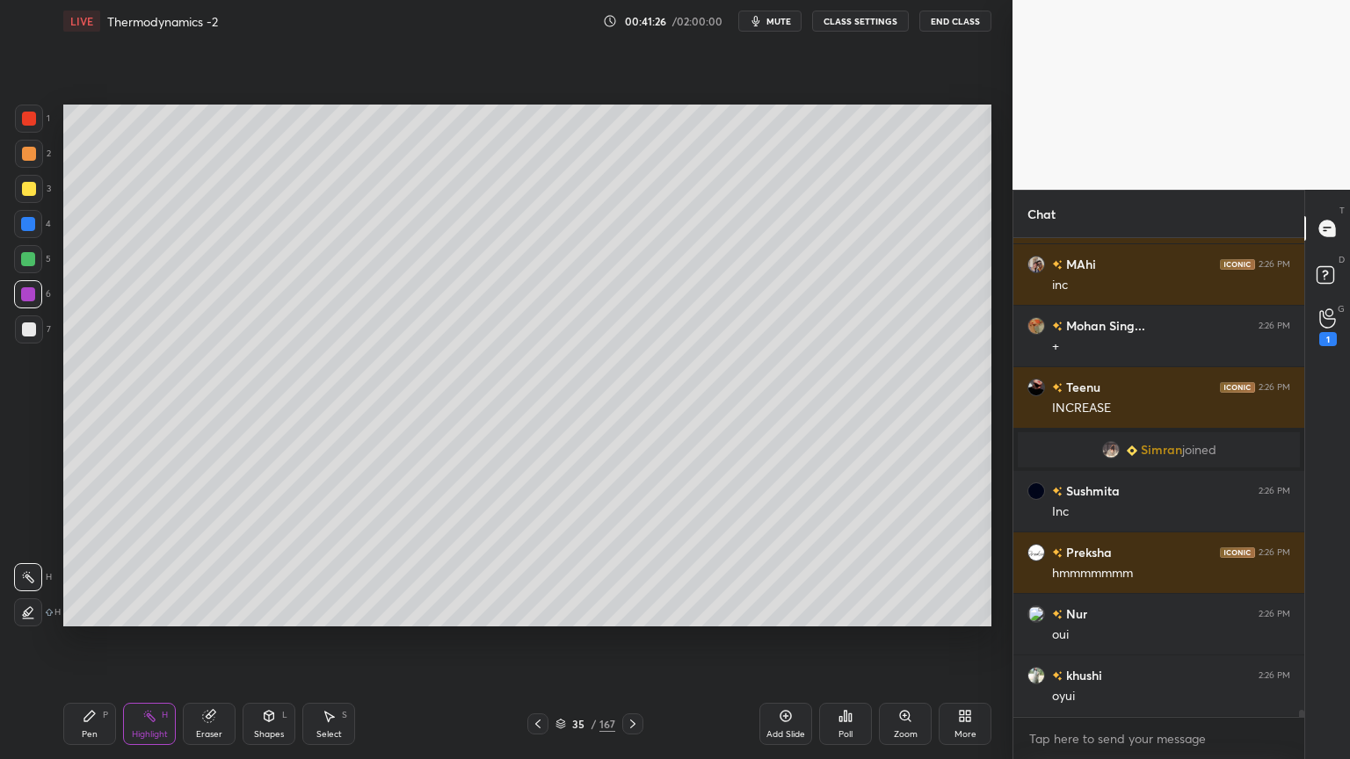
scroll to position [34353, 0]
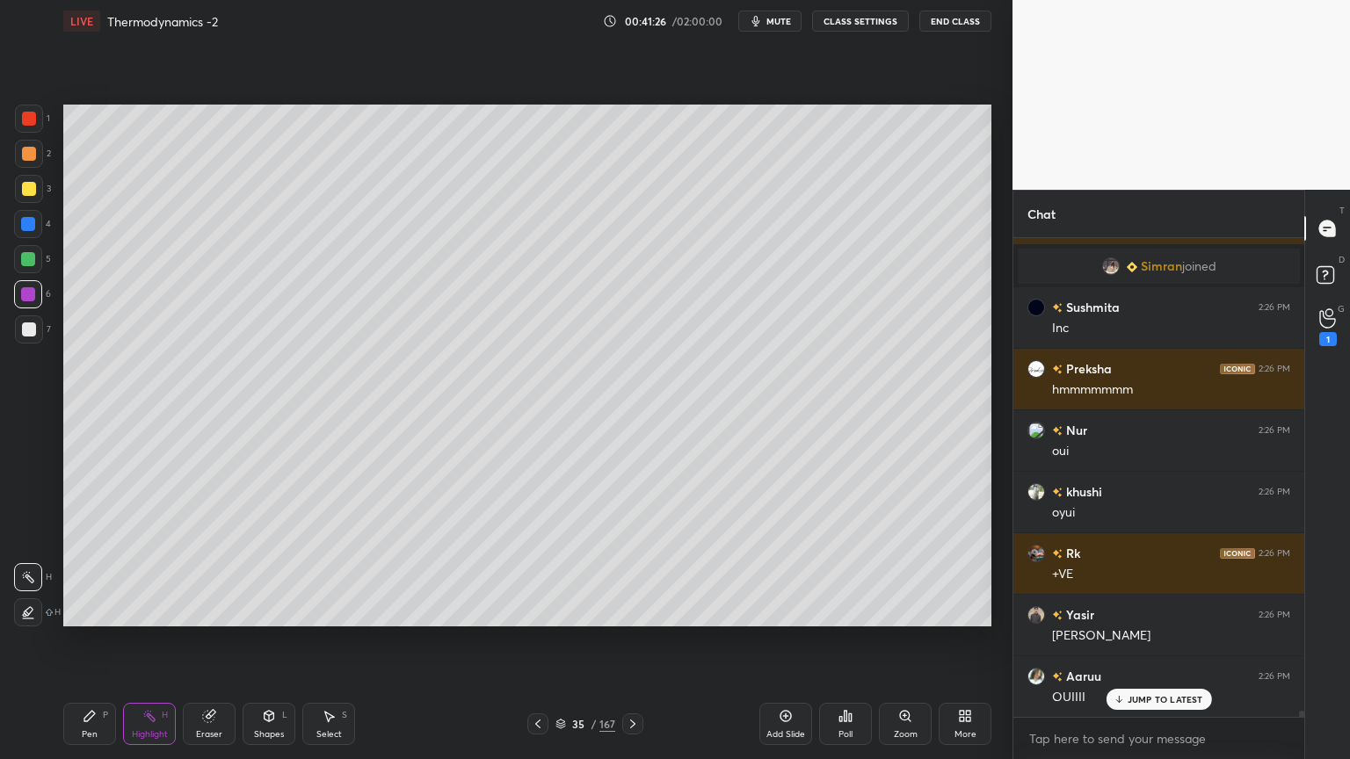
click at [99, 641] on div "Pen P" at bounding box center [89, 724] width 53 height 42
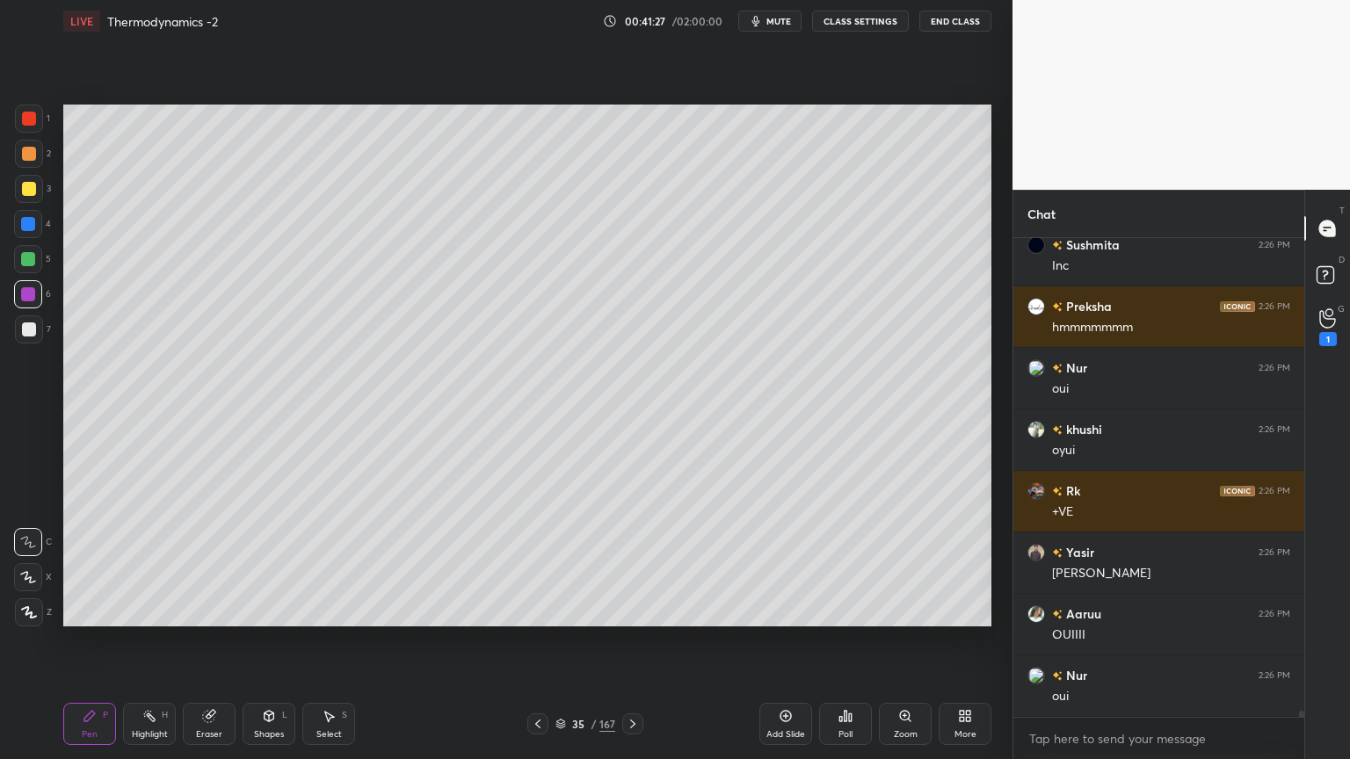
click at [32, 325] on div at bounding box center [29, 330] width 14 height 14
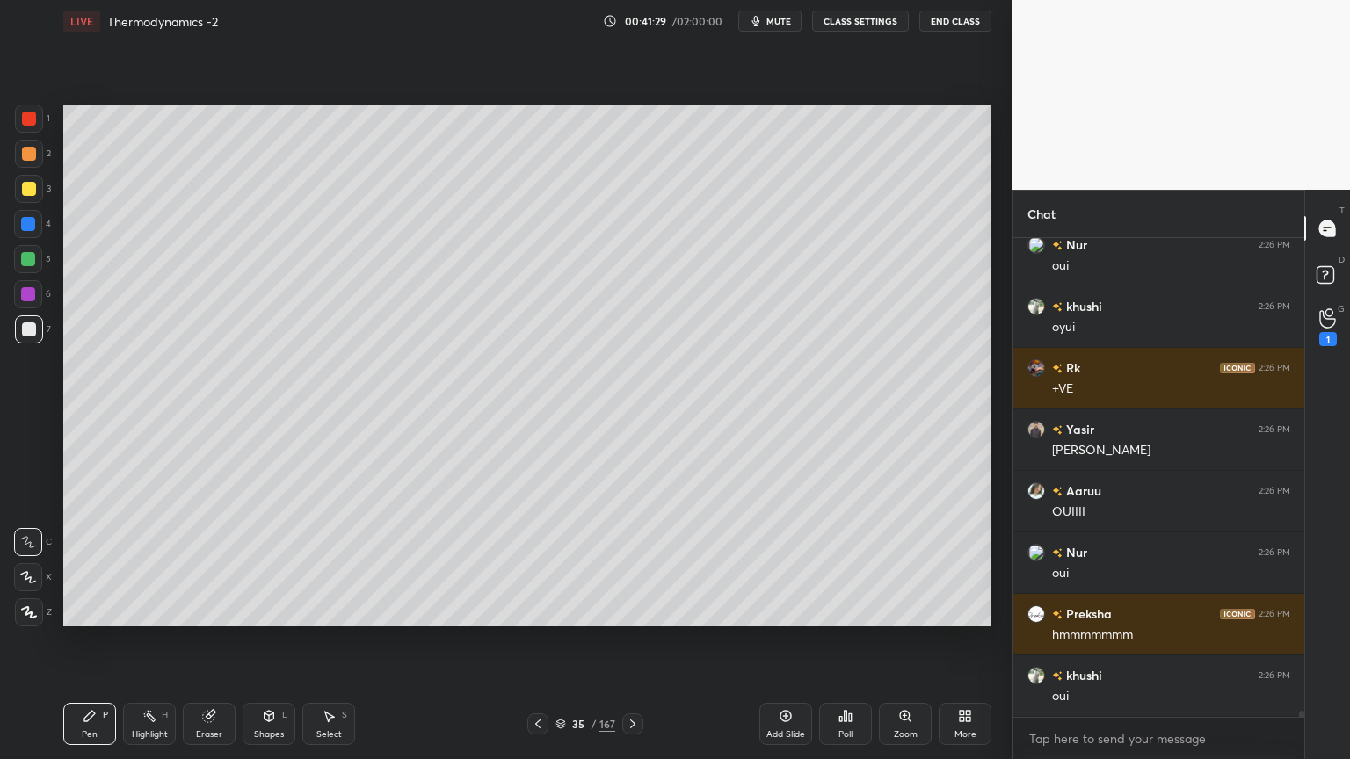
scroll to position [34662, 0]
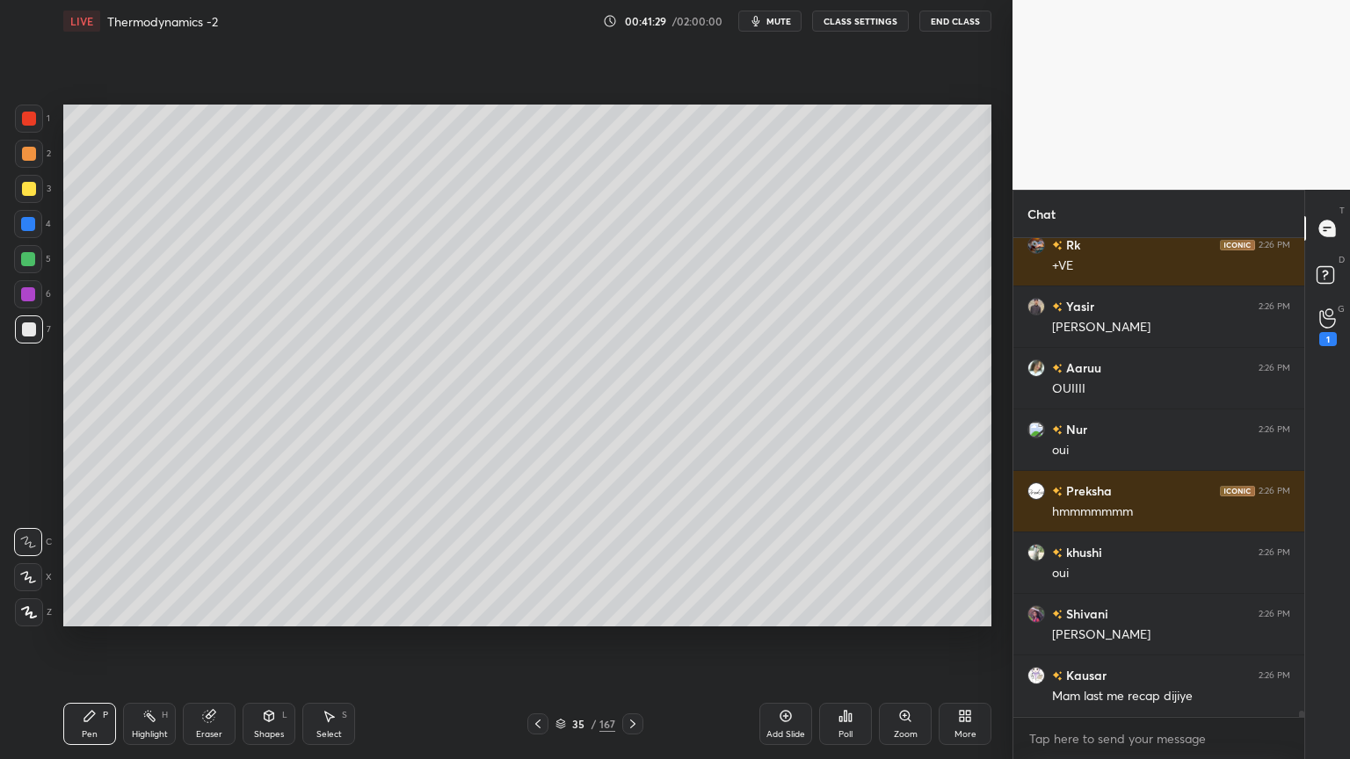
click at [161, 641] on div "Highlight H" at bounding box center [149, 724] width 53 height 42
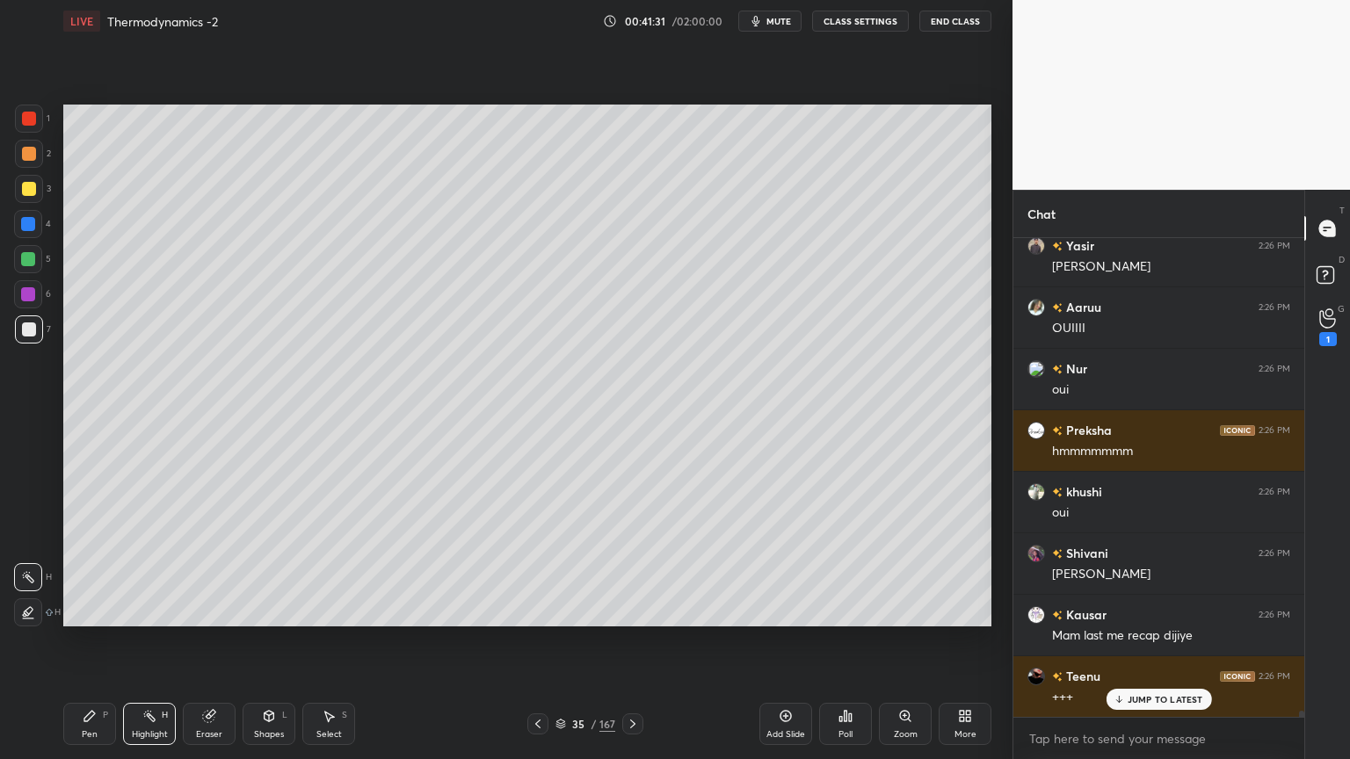
click at [269, 641] on icon at bounding box center [269, 716] width 14 height 14
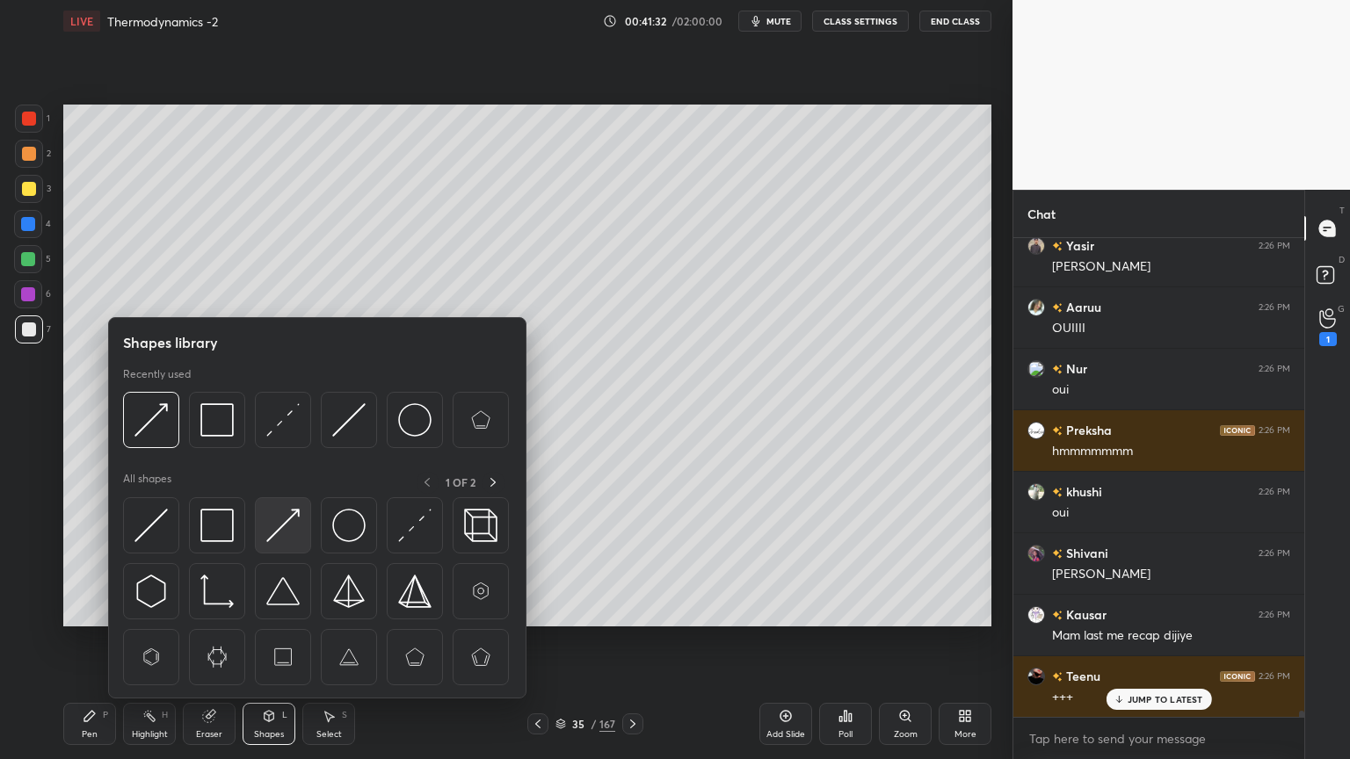
click at [285, 531] on img at bounding box center [282, 525] width 33 height 33
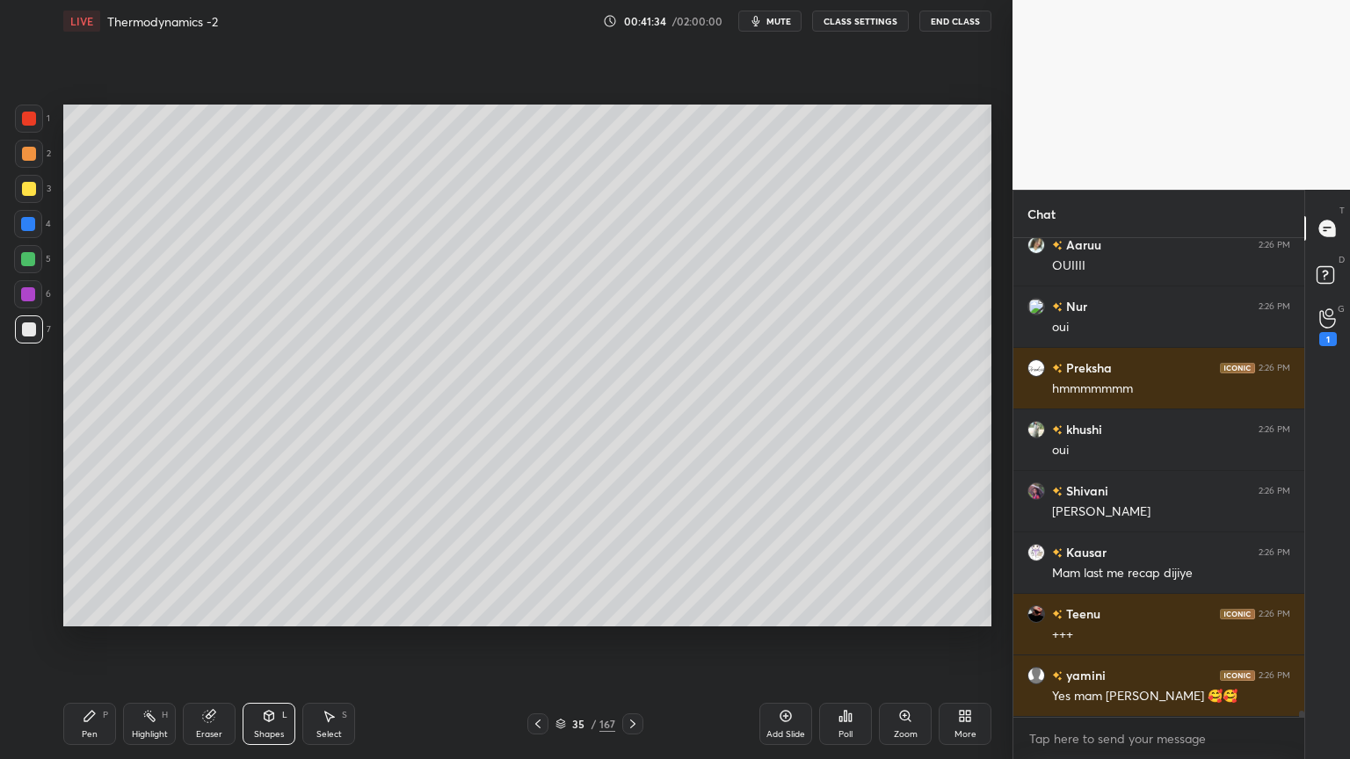
scroll to position [34846, 0]
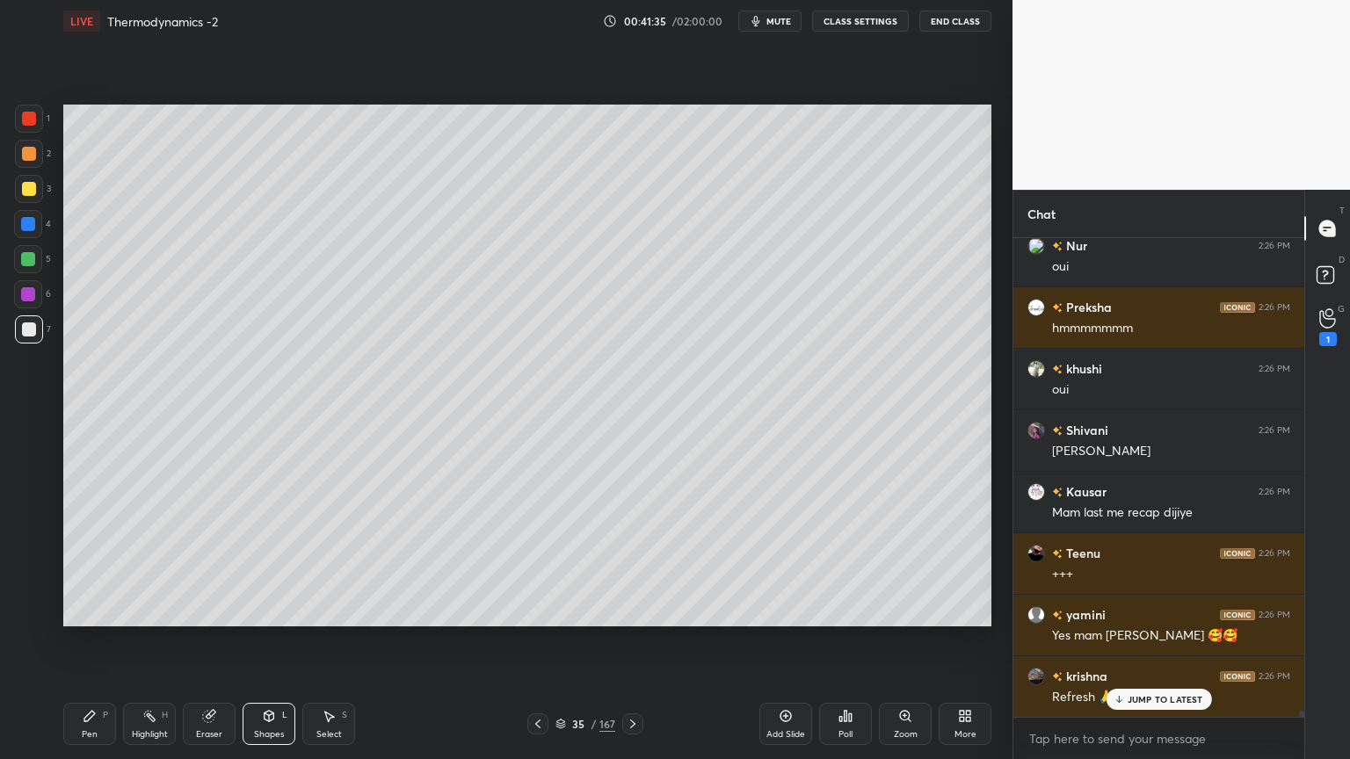
click at [82, 641] on div "Pen P" at bounding box center [89, 724] width 53 height 42
click at [35, 261] on div at bounding box center [28, 259] width 28 height 28
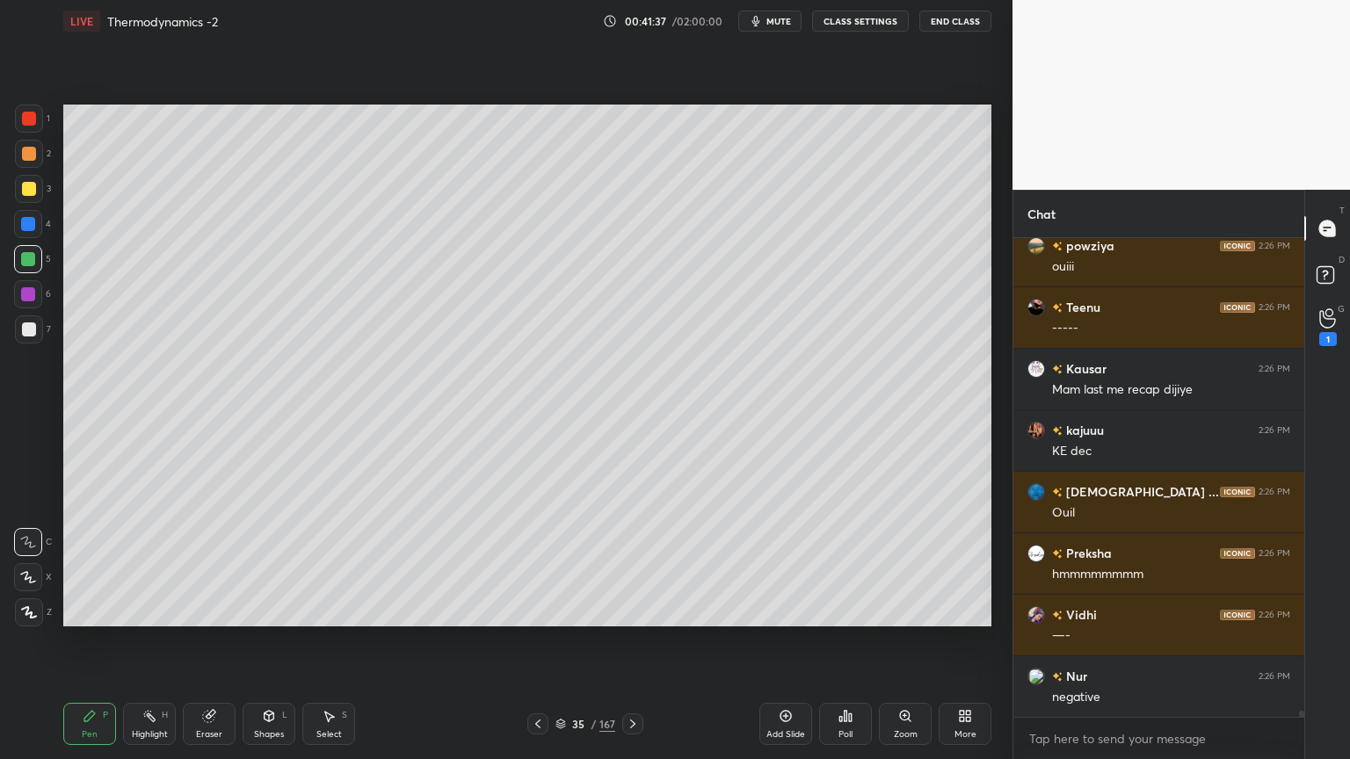
scroll to position [35584, 0]
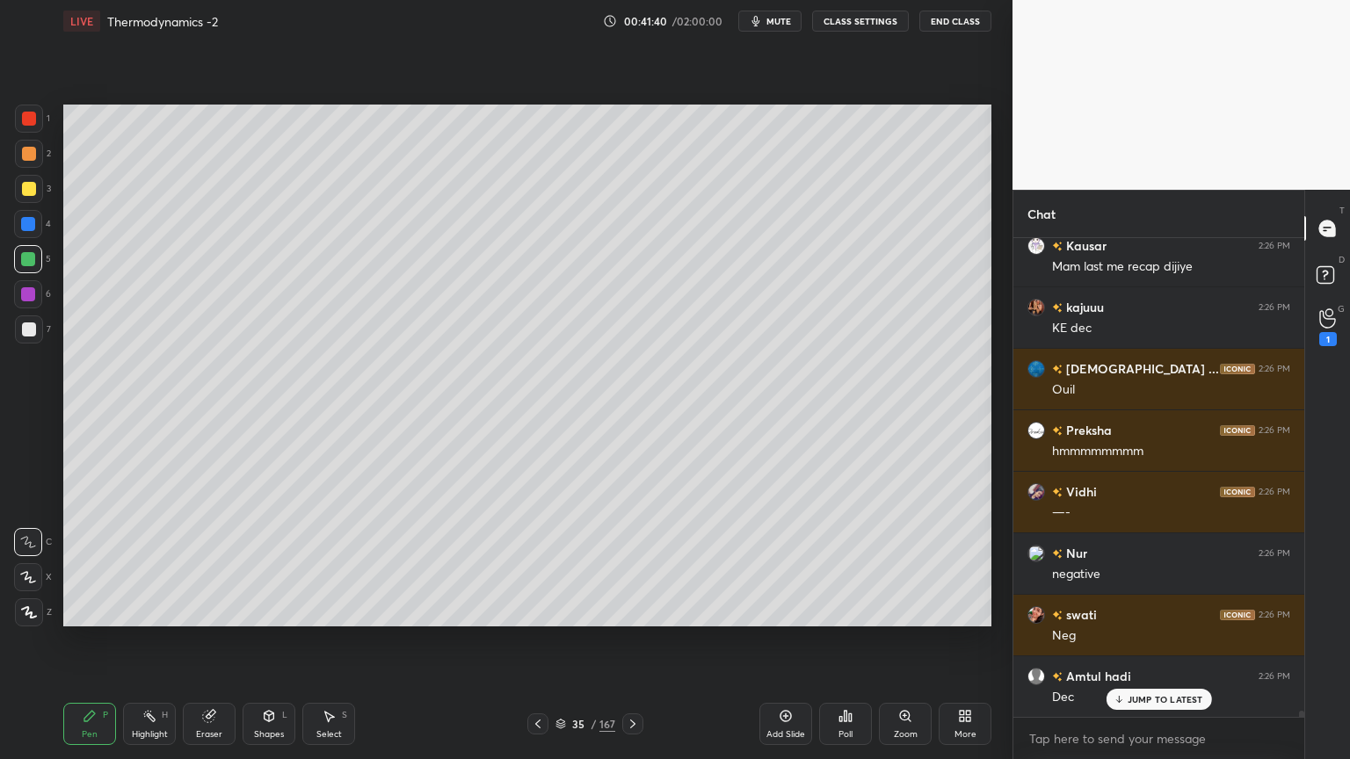
click at [147, 641] on icon at bounding box center [149, 716] width 14 height 14
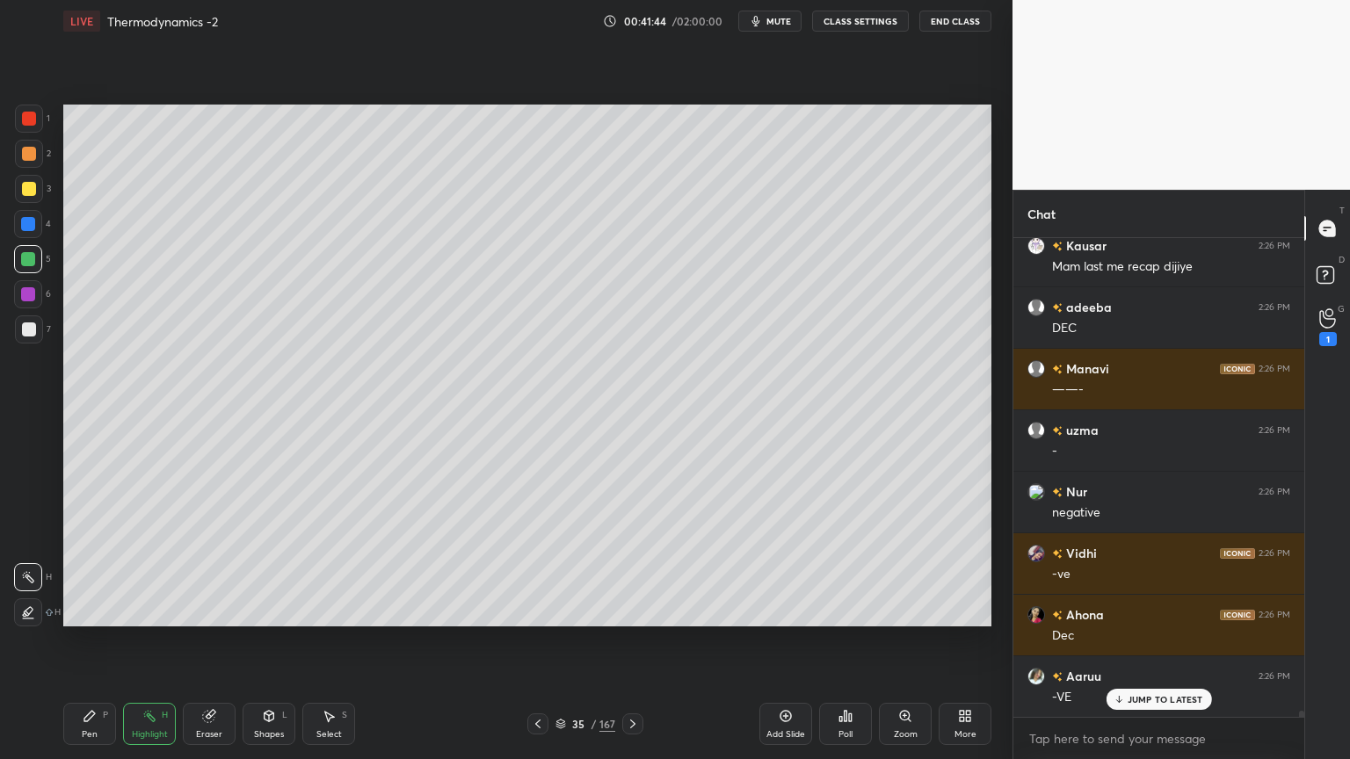
click at [98, 641] on div "Pen P" at bounding box center [89, 724] width 53 height 42
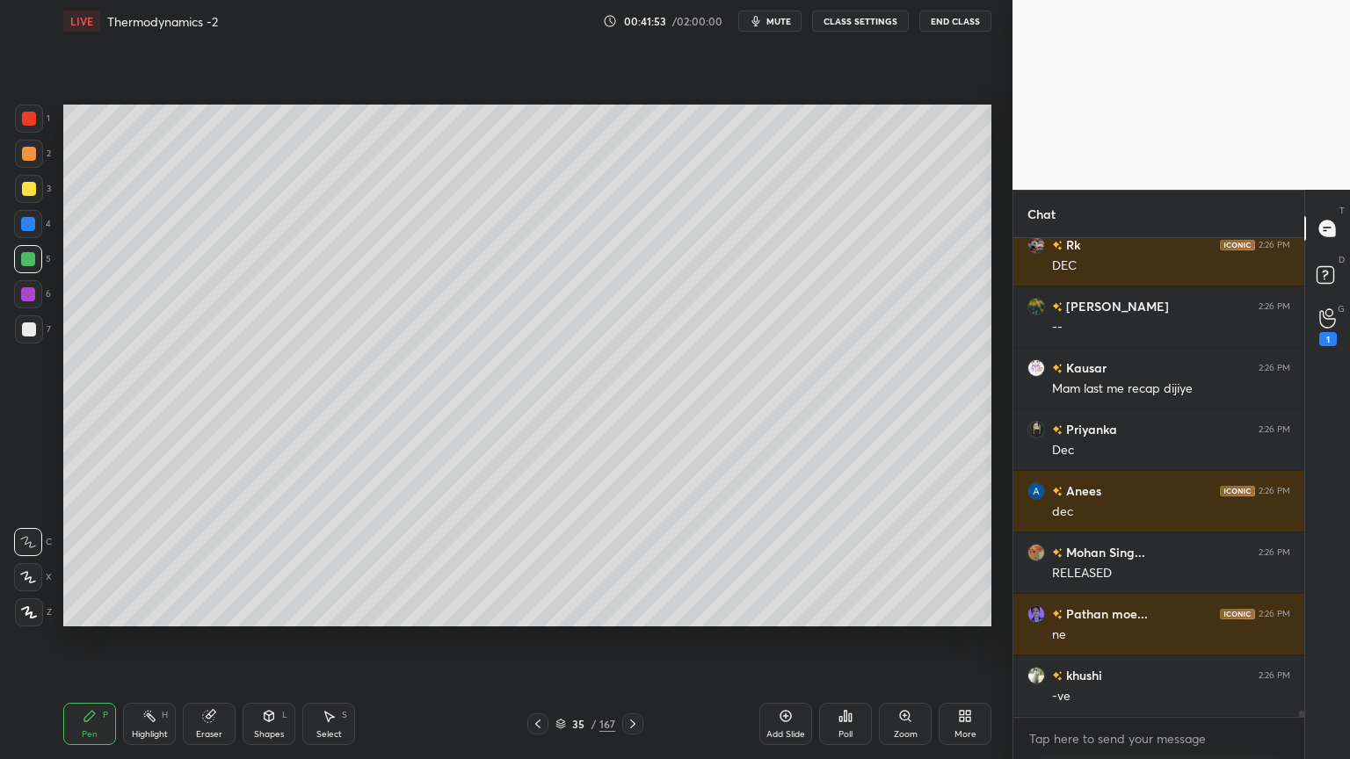
click at [33, 345] on div "7" at bounding box center [33, 333] width 36 height 35
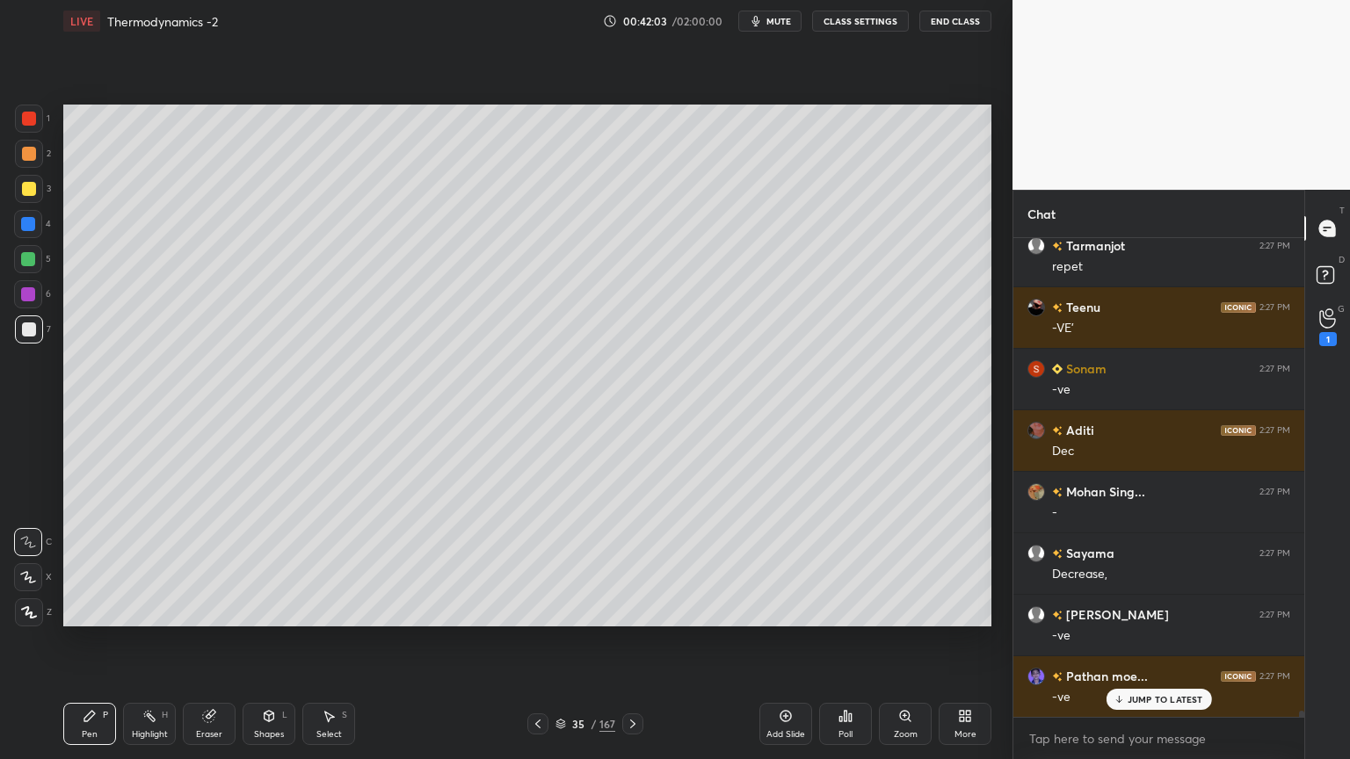
click at [844, 25] on button "CLASS SETTINGS" at bounding box center [860, 21] width 97 height 21
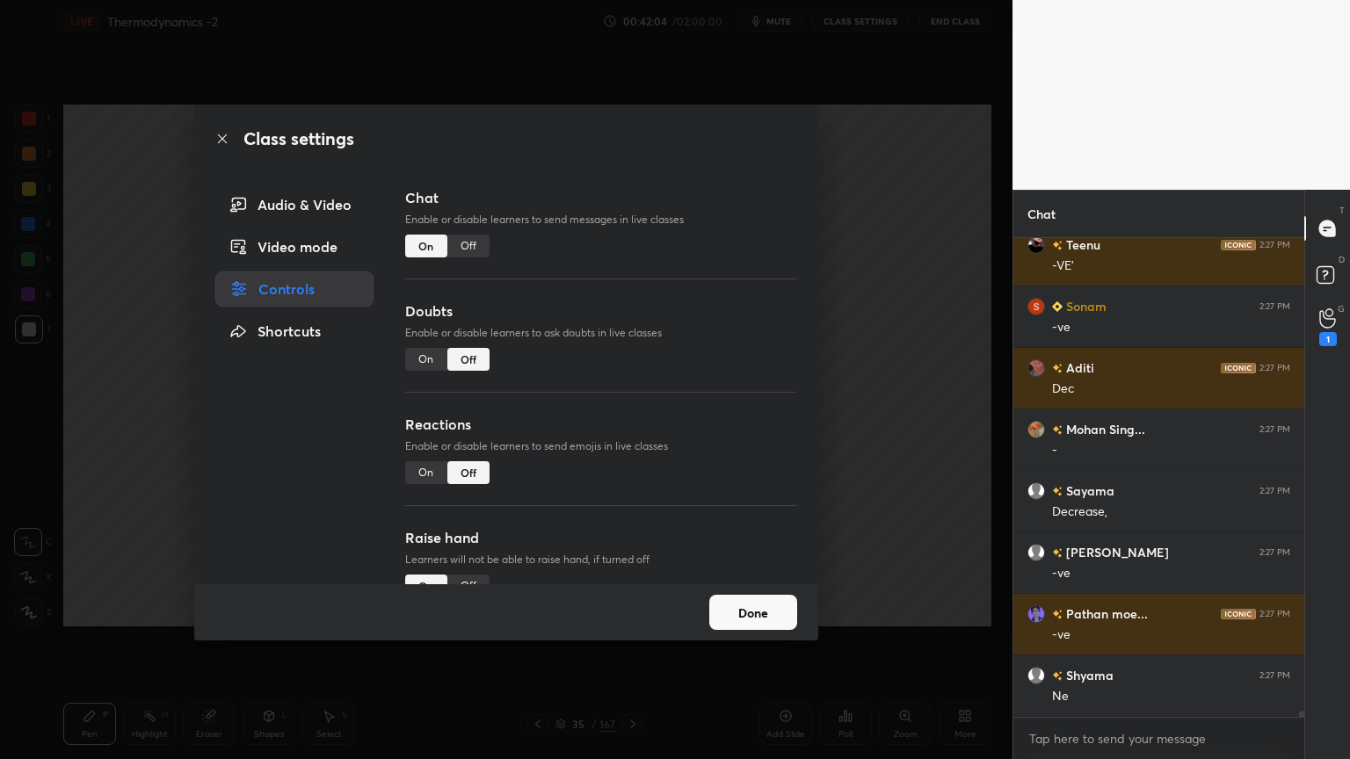
click at [473, 252] on div "Off" at bounding box center [468, 246] width 42 height 23
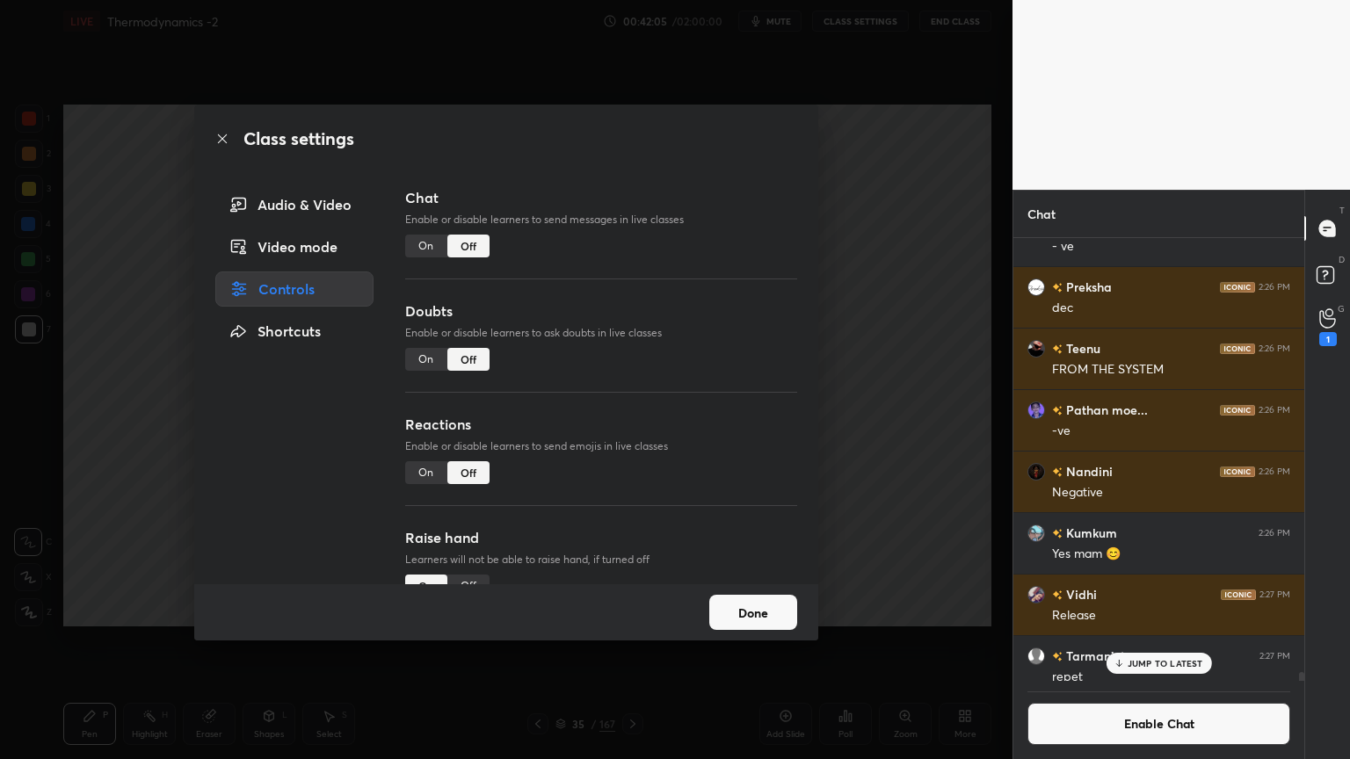
click at [745, 606] on button "Done" at bounding box center [753, 612] width 88 height 35
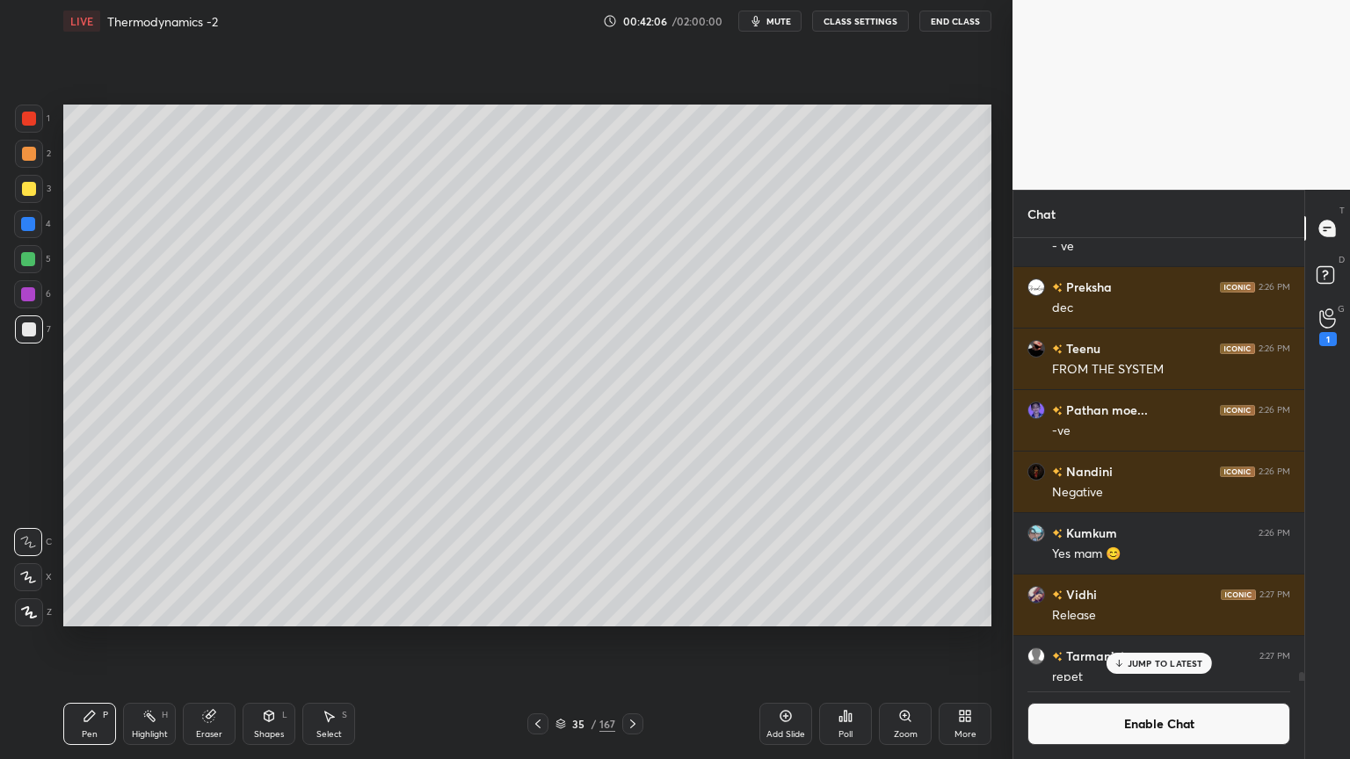
click at [322, 641] on icon at bounding box center [329, 716] width 14 height 14
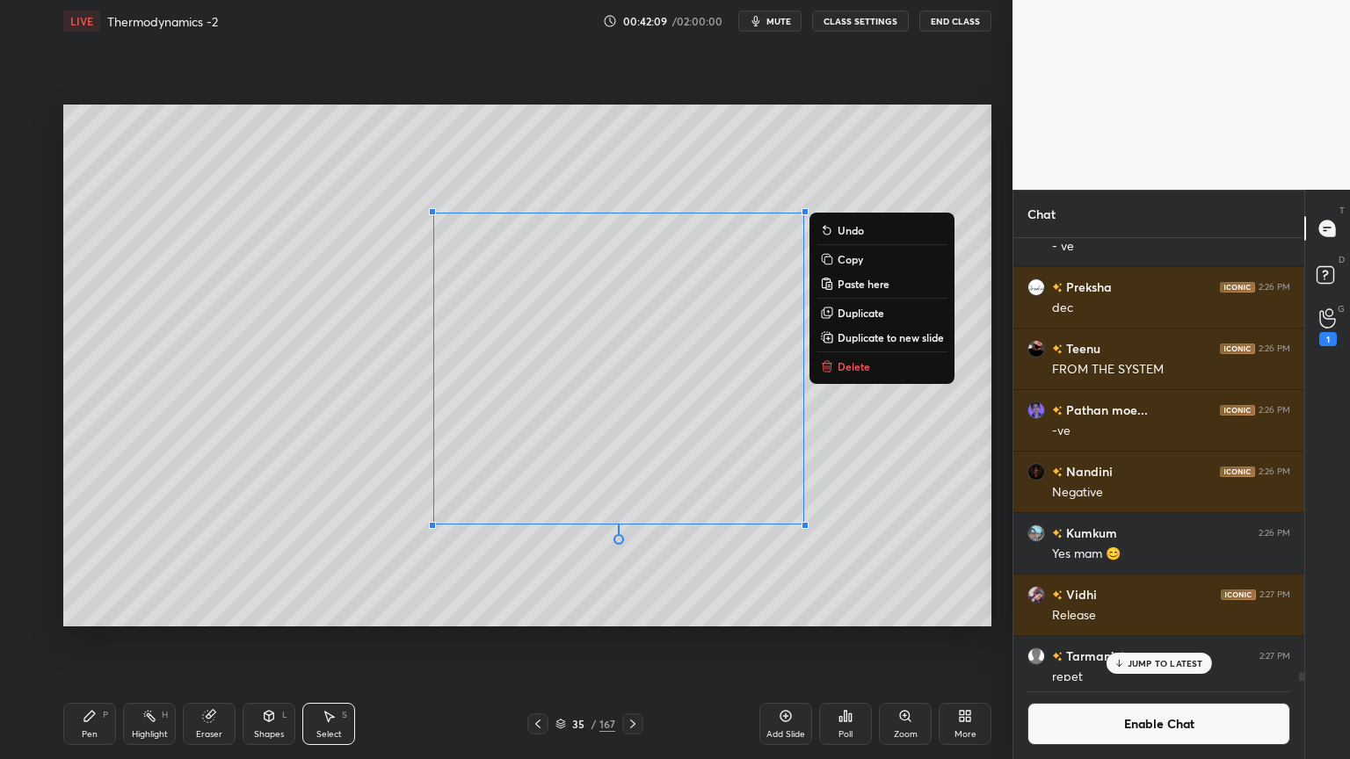
click at [853, 264] on p "Copy" at bounding box center [850, 259] width 25 height 14
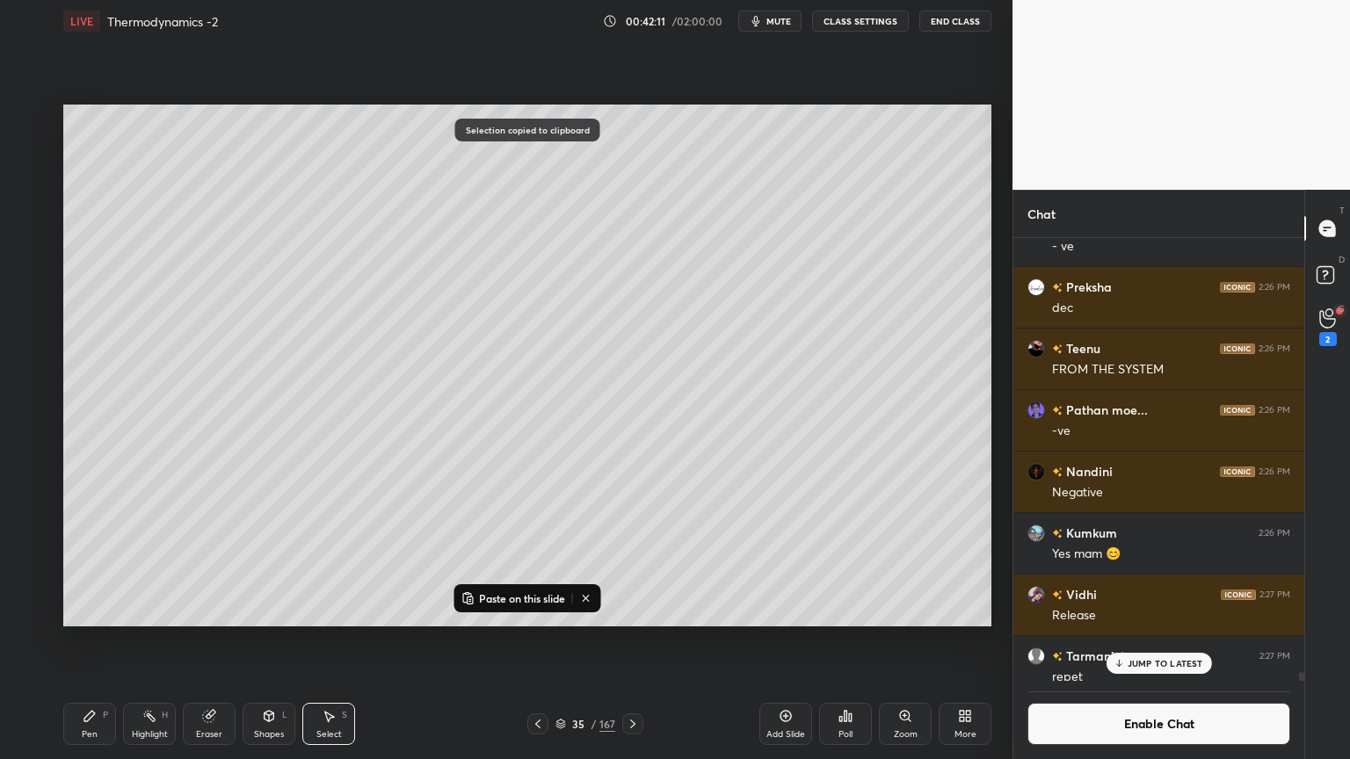
click at [782, 641] on icon at bounding box center [786, 716] width 14 height 14
click at [506, 601] on p "Paste on this slide" at bounding box center [522, 599] width 86 height 14
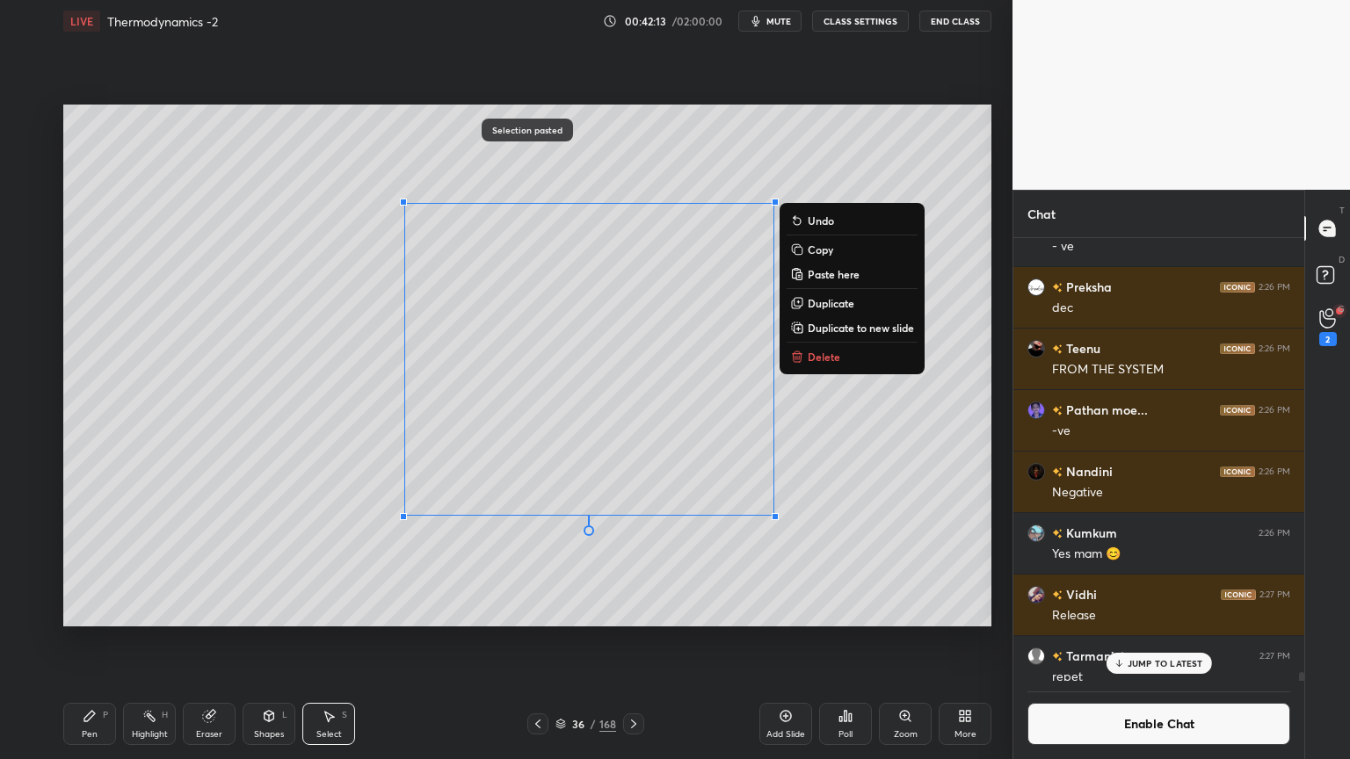
click at [103, 641] on div "Pen P" at bounding box center [89, 724] width 53 height 42
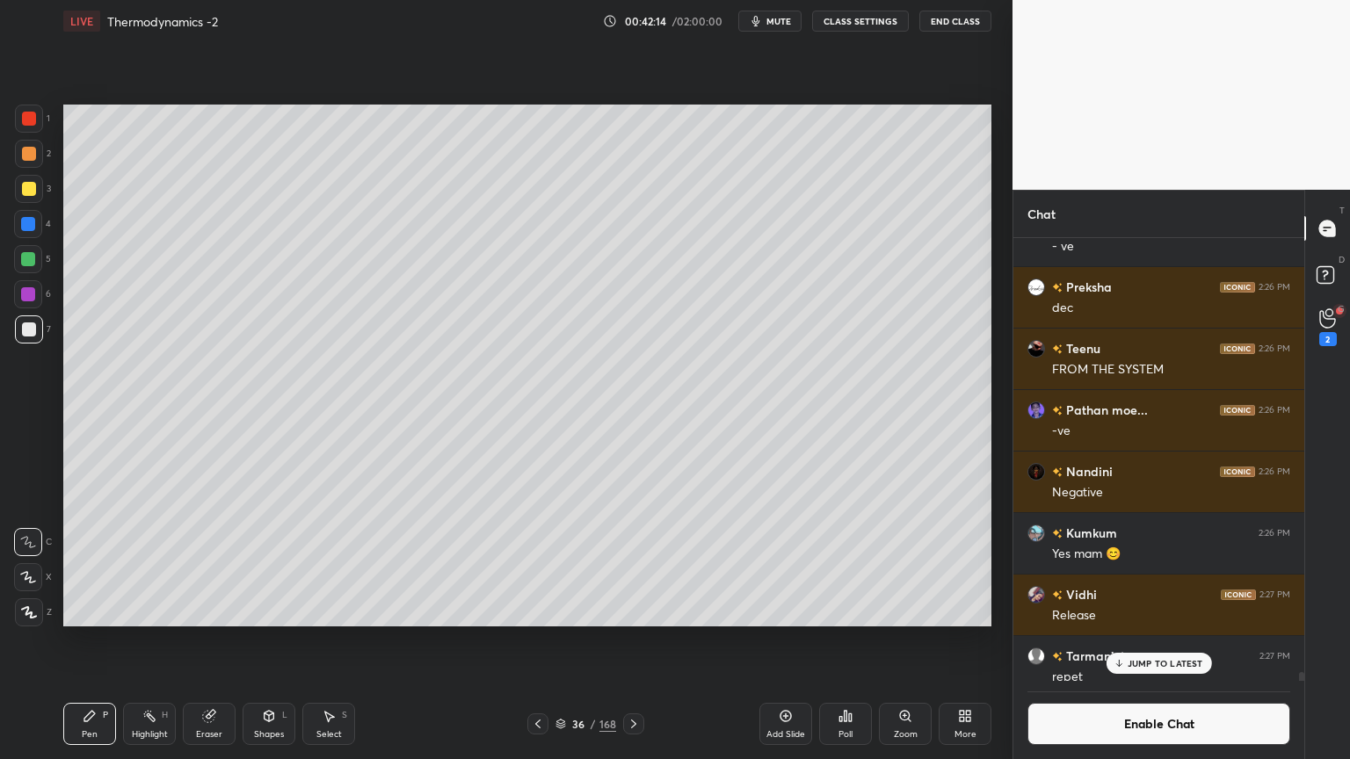
click at [28, 260] on div at bounding box center [28, 259] width 14 height 14
click at [17, 331] on div at bounding box center [29, 330] width 28 height 28
click at [1160, 641] on p "JUMP TO LATEST" at bounding box center [1166, 663] width 76 height 11
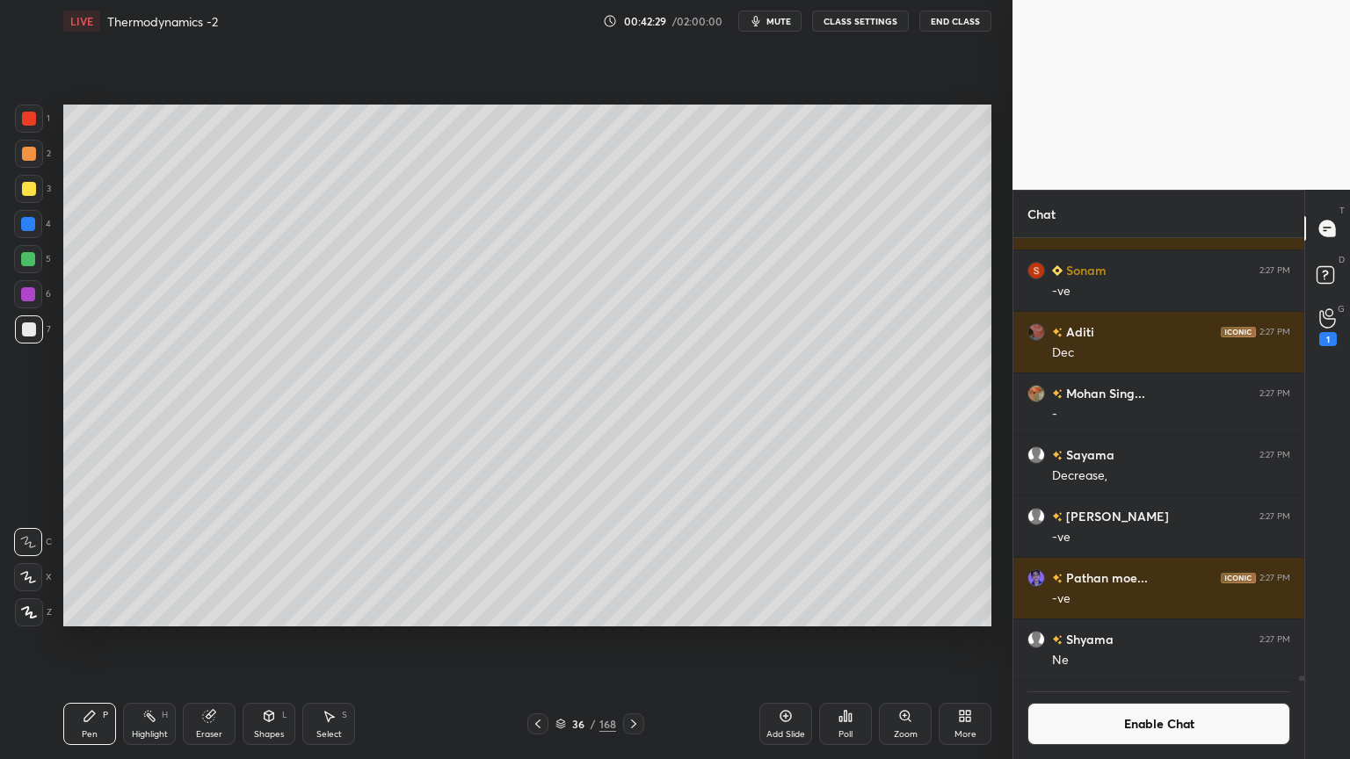
click at [1123, 641] on button "Enable Chat" at bounding box center [1159, 724] width 263 height 42
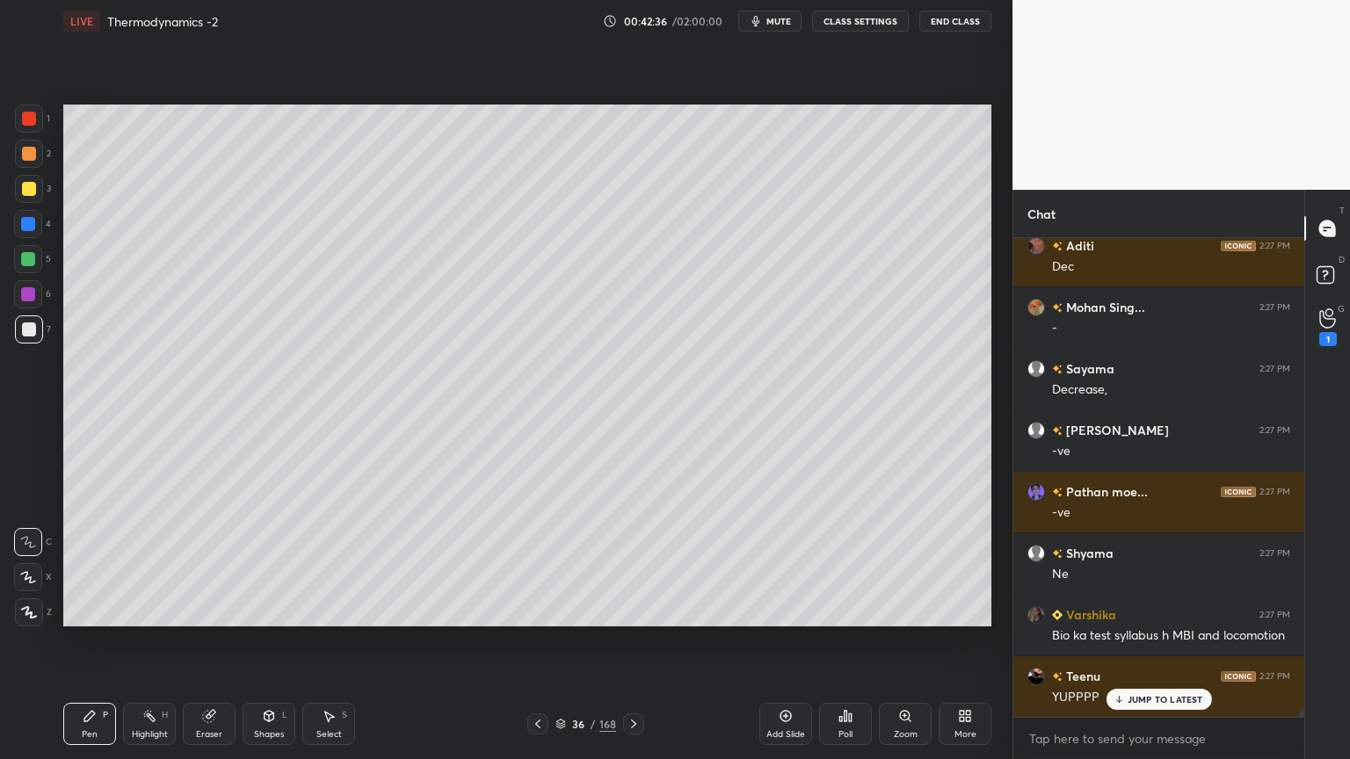
scroll to position [37915, 0]
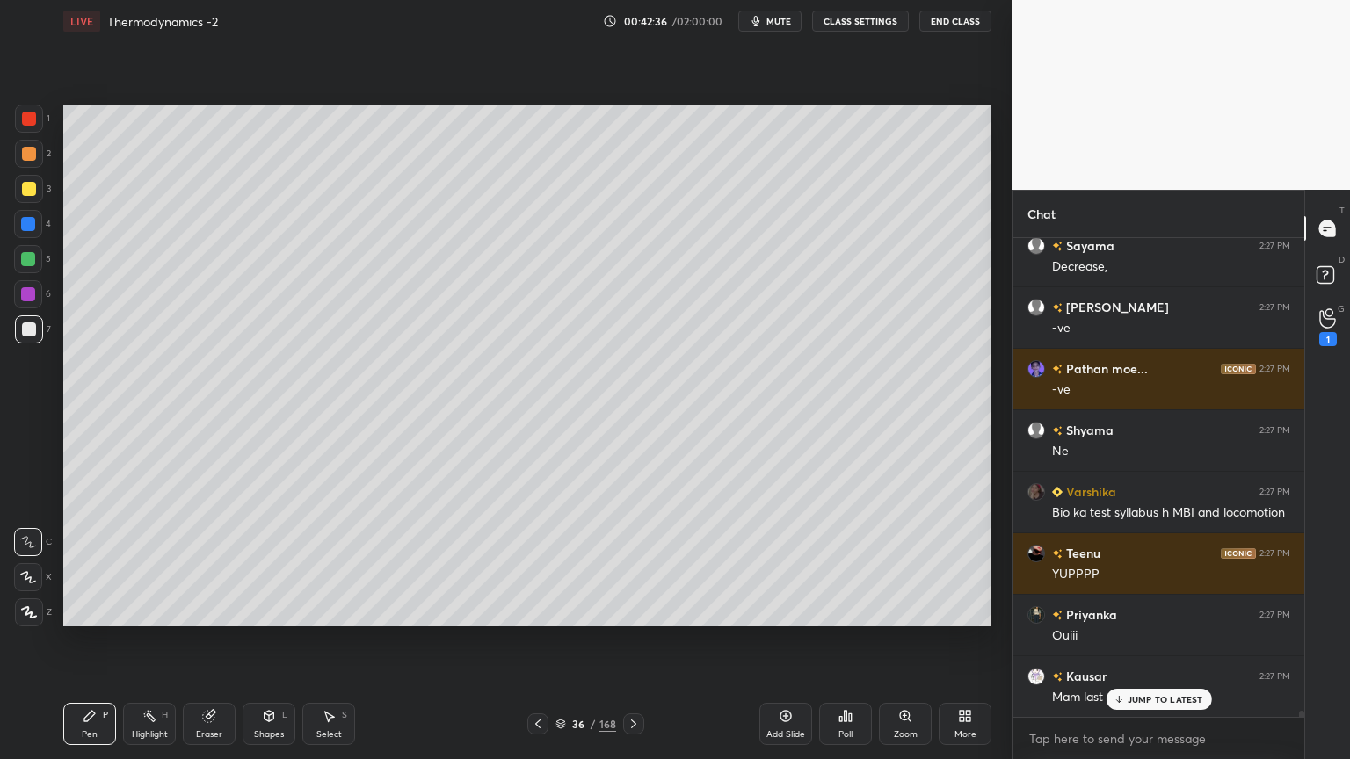
click at [155, 641] on icon at bounding box center [149, 716] width 14 height 14
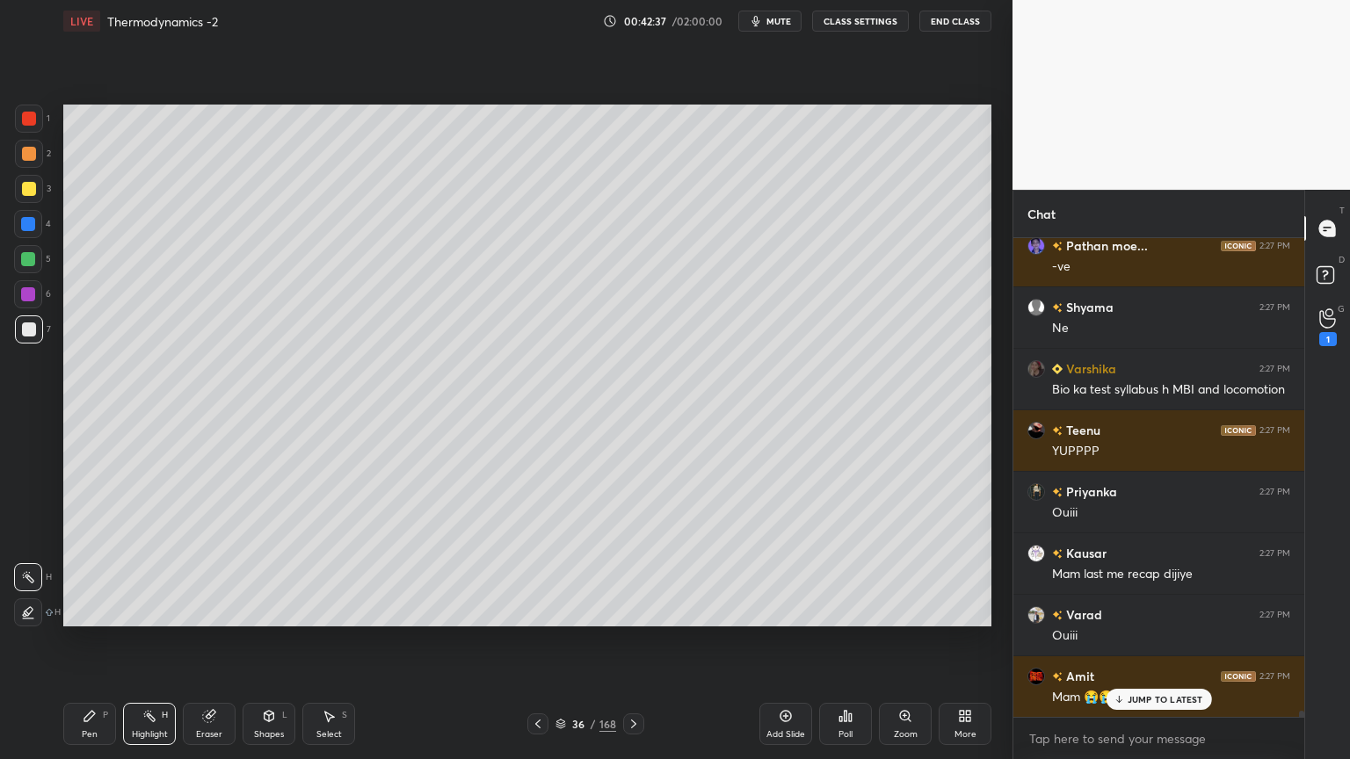
click at [35, 261] on div at bounding box center [28, 259] width 14 height 14
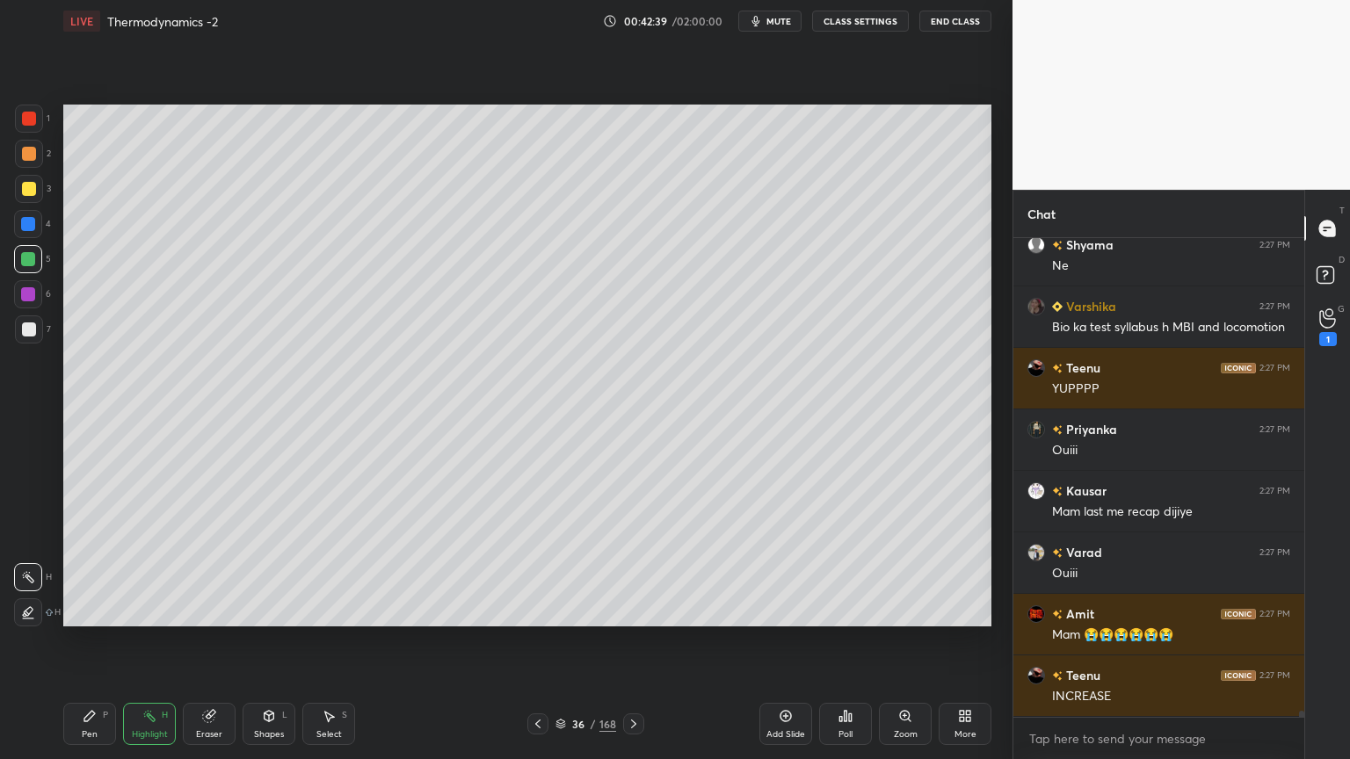
scroll to position [38424, 0]
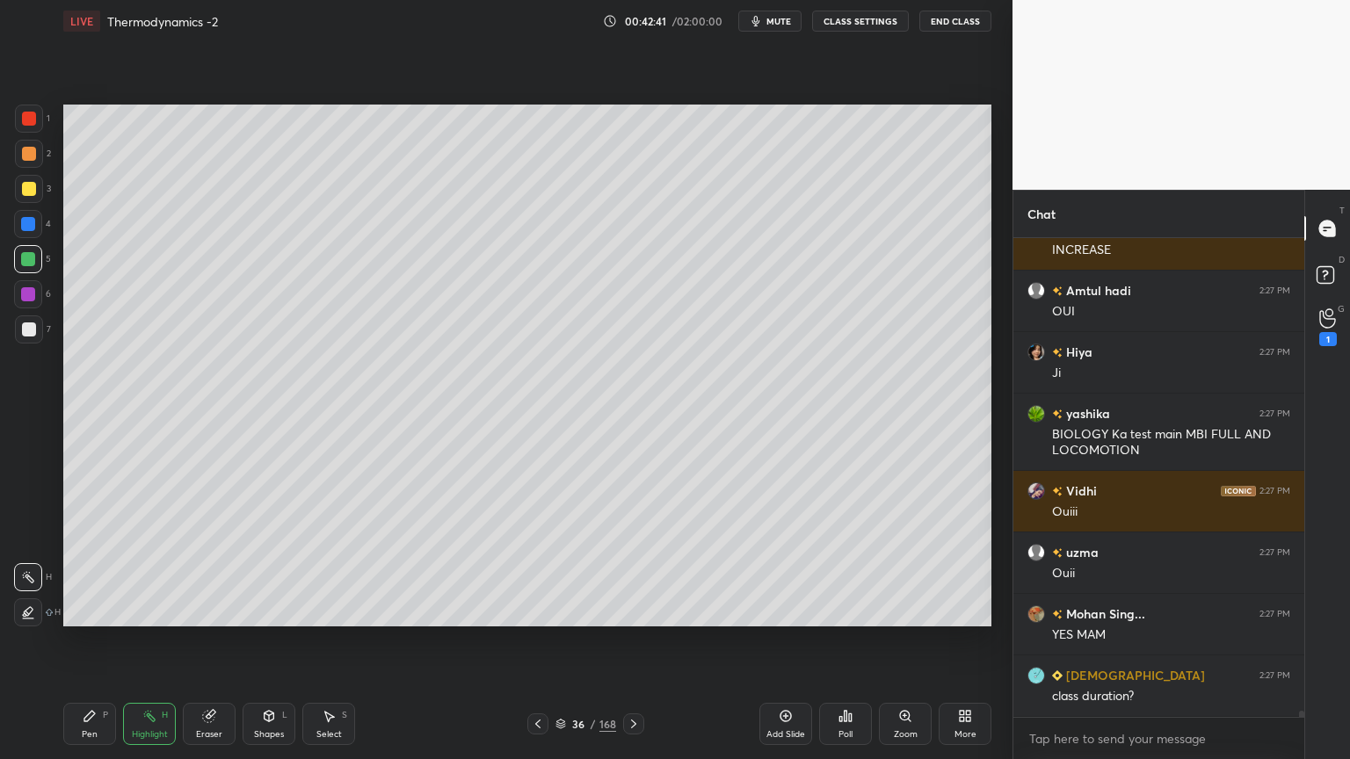
click at [86, 641] on div "Pen P" at bounding box center [89, 724] width 53 height 42
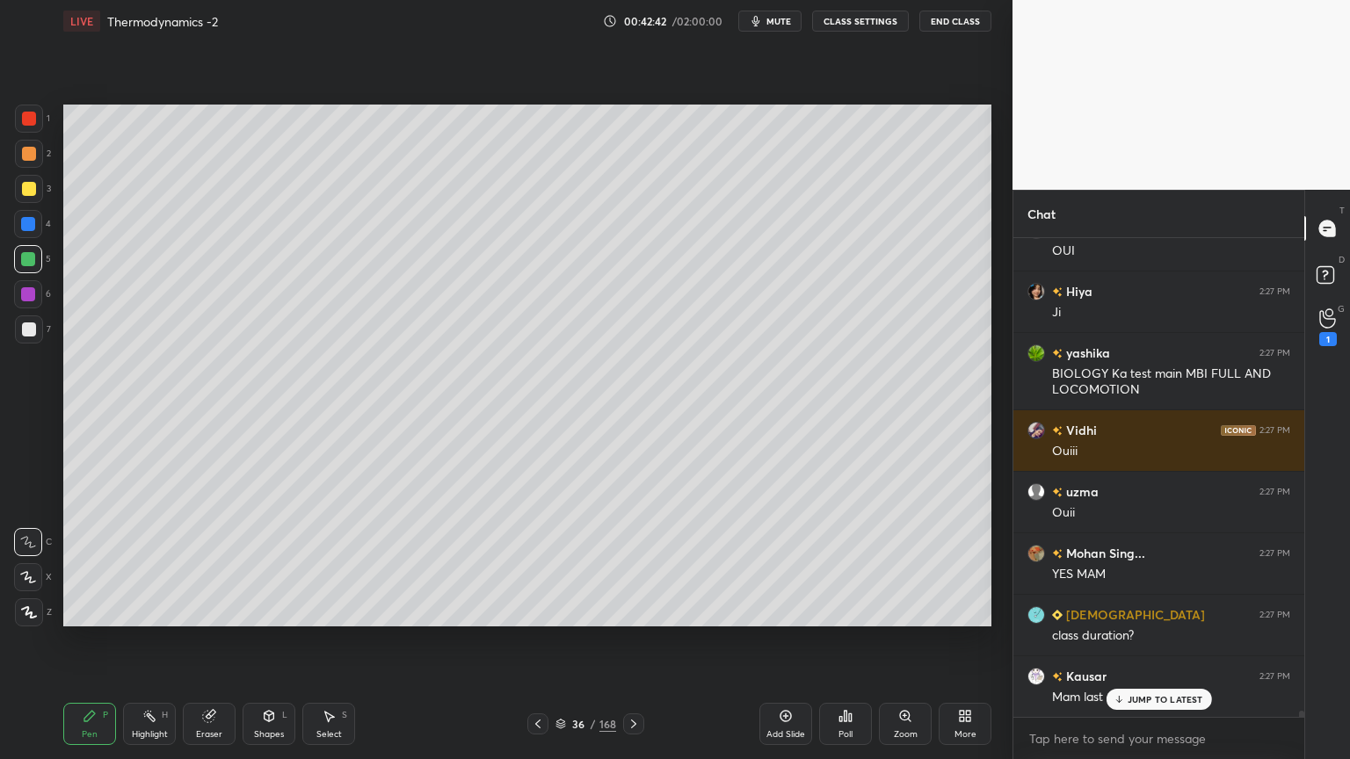
click at [28, 335] on div at bounding box center [29, 330] width 14 height 14
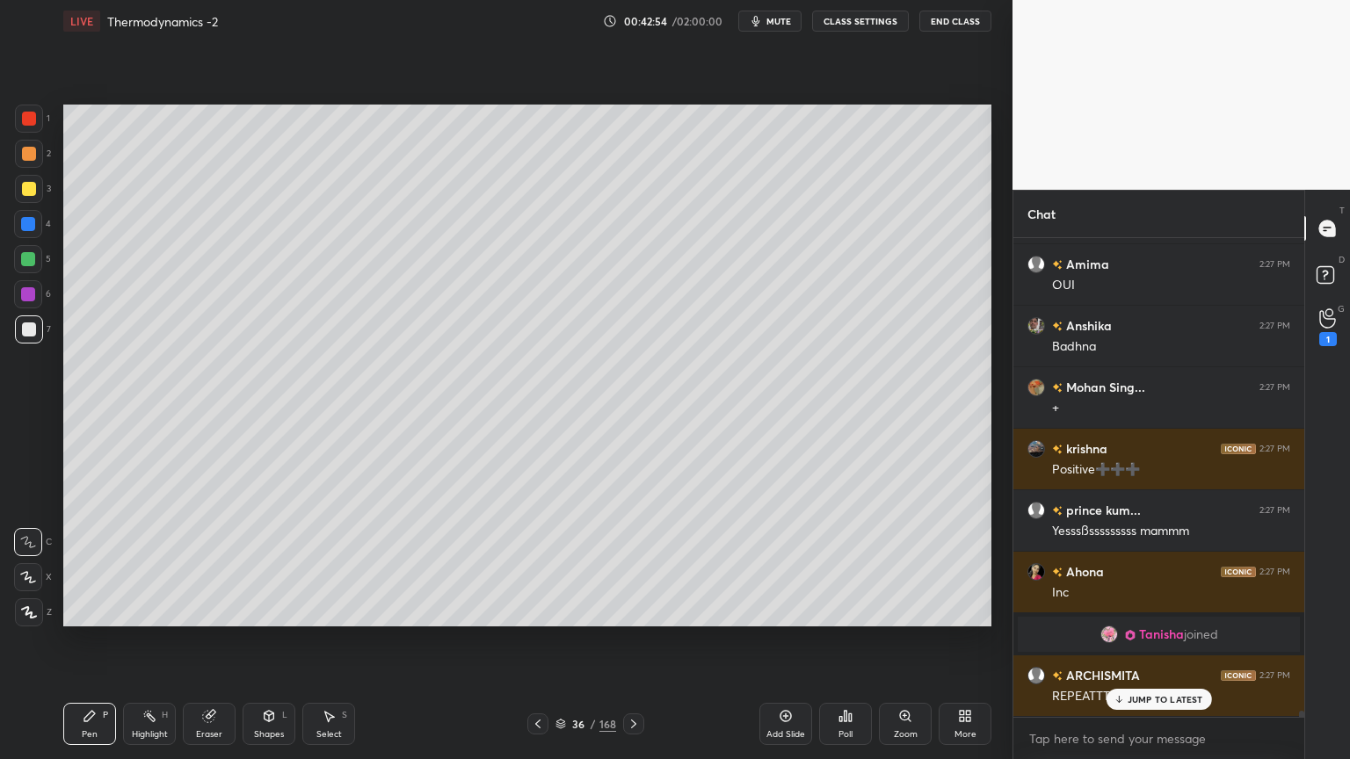
scroll to position [39181, 0]
click at [284, 641] on div "Shapes L" at bounding box center [269, 724] width 53 height 42
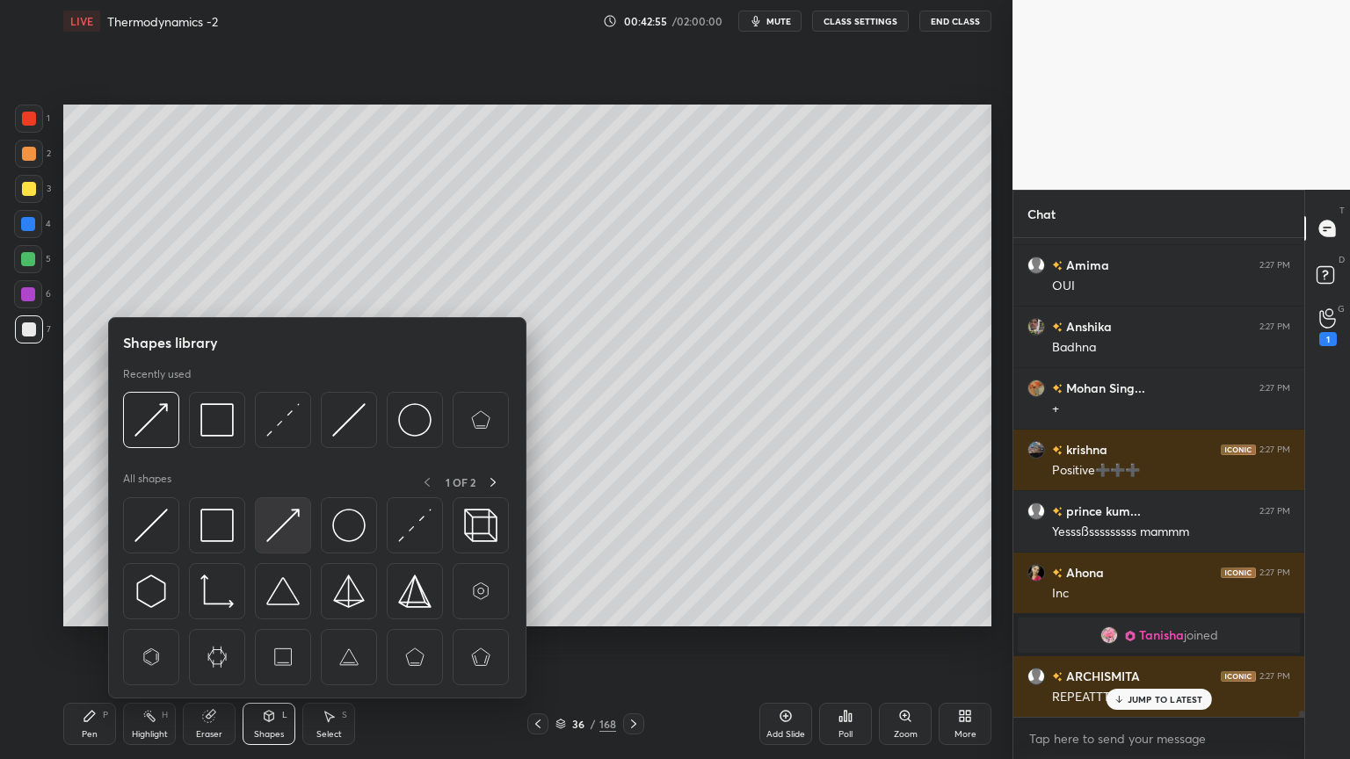
click at [299, 534] on img at bounding box center [282, 525] width 33 height 33
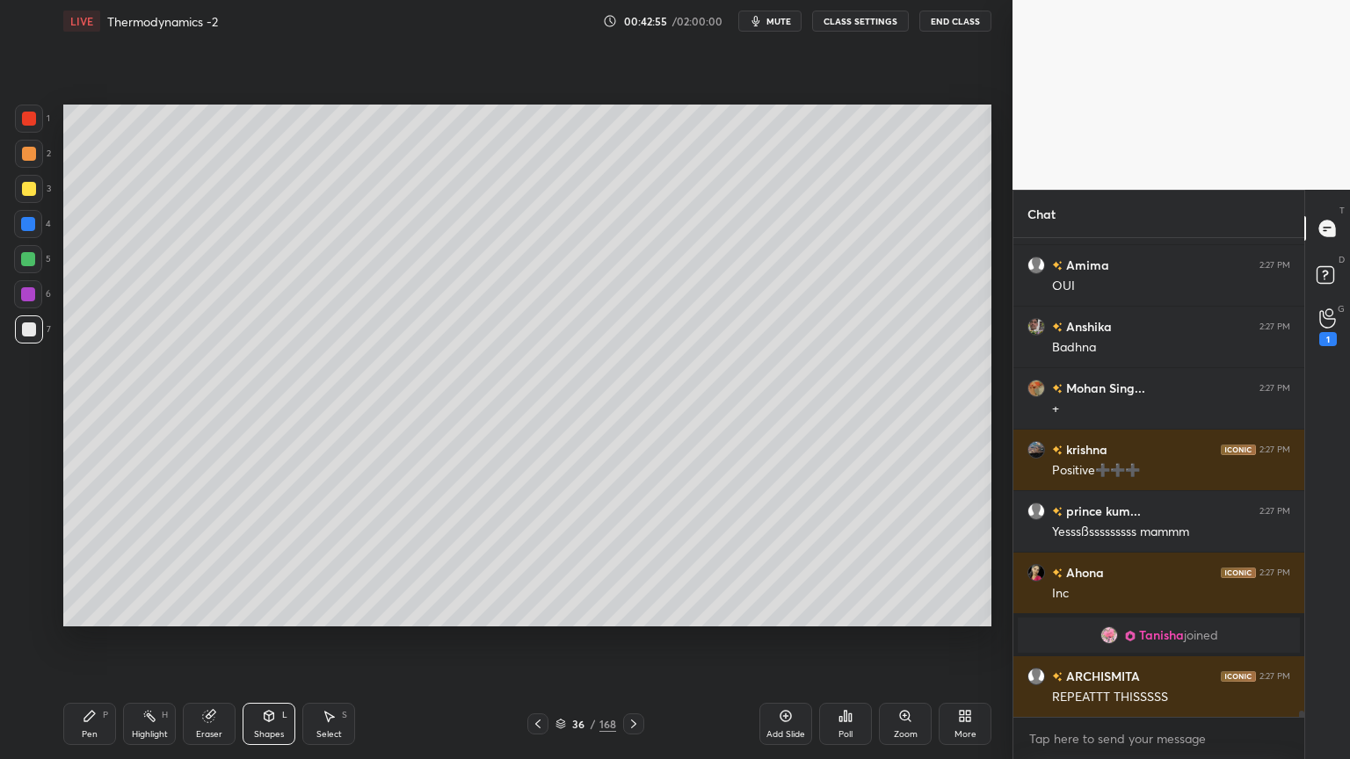
scroll to position [39243, 0]
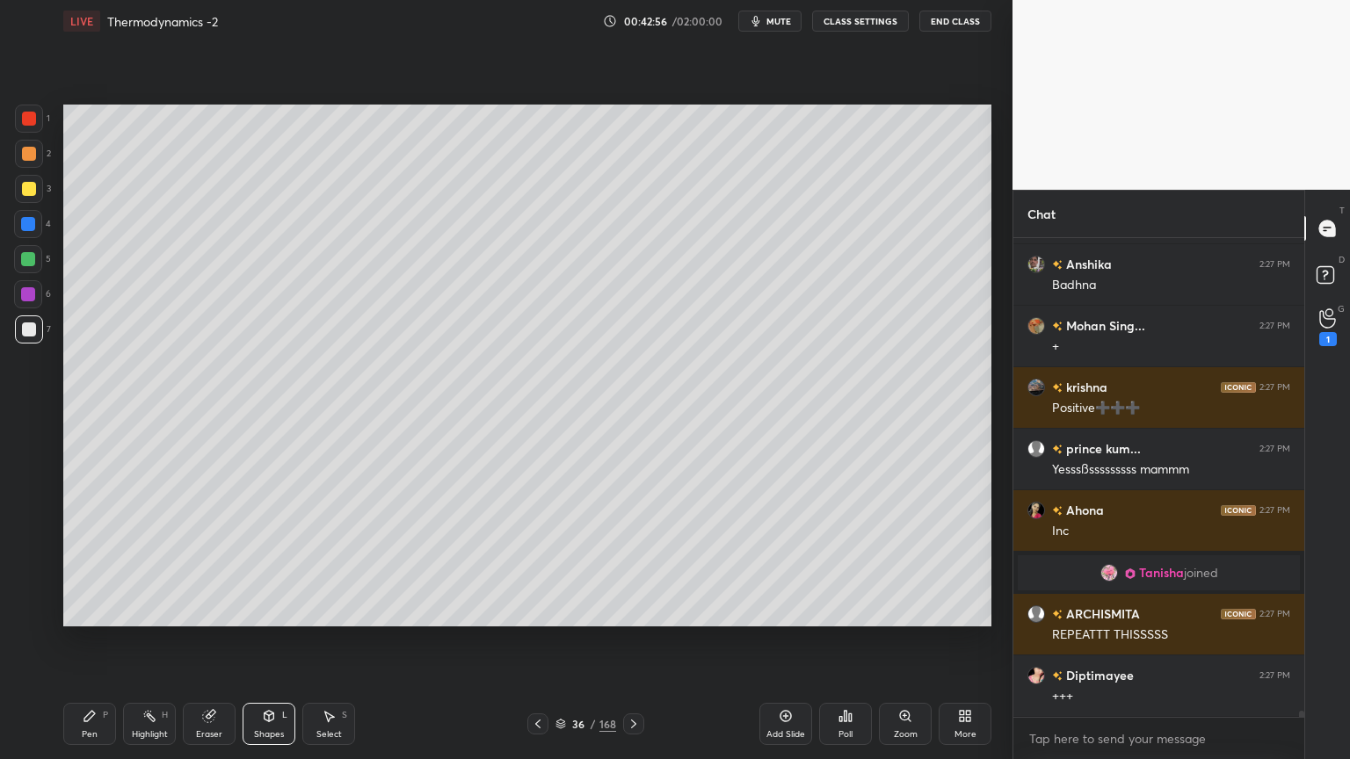
click at [37, 264] on div at bounding box center [28, 259] width 28 height 28
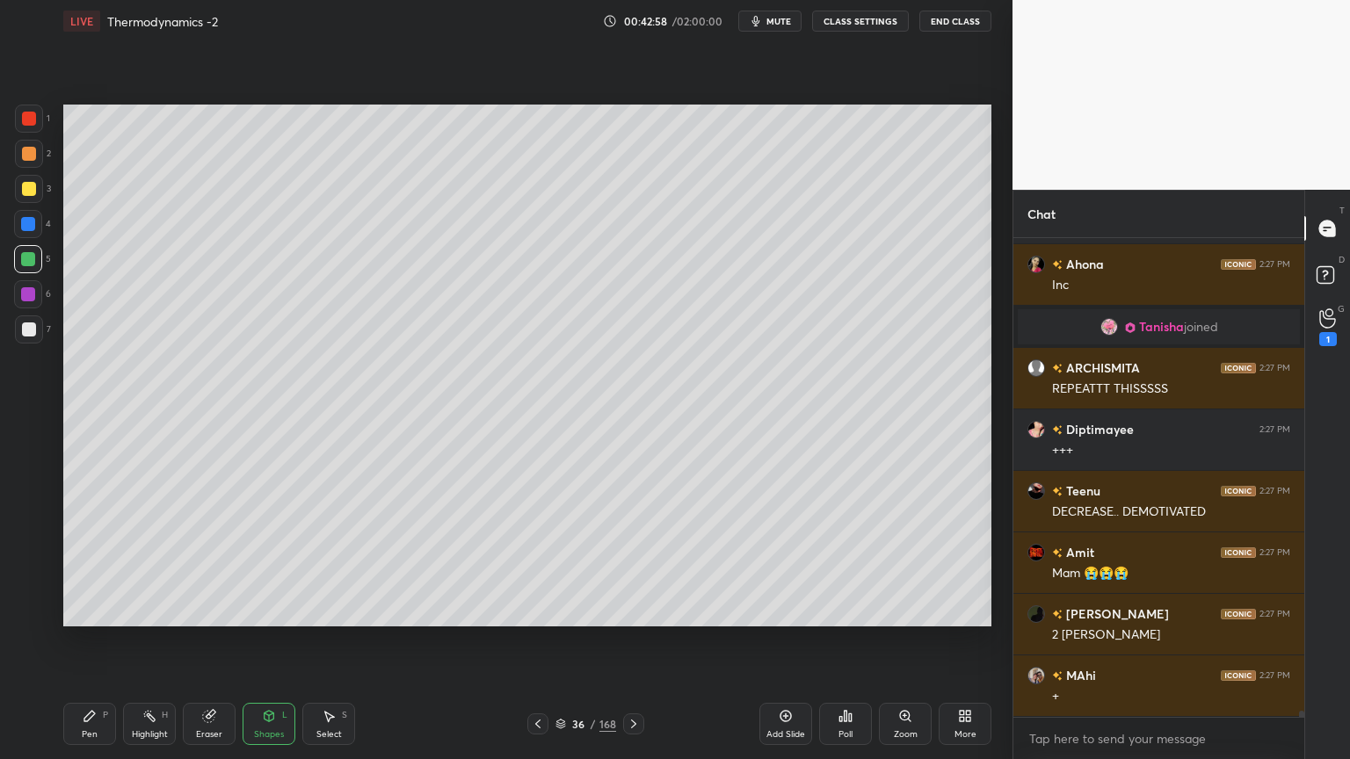
scroll to position [39550, 0]
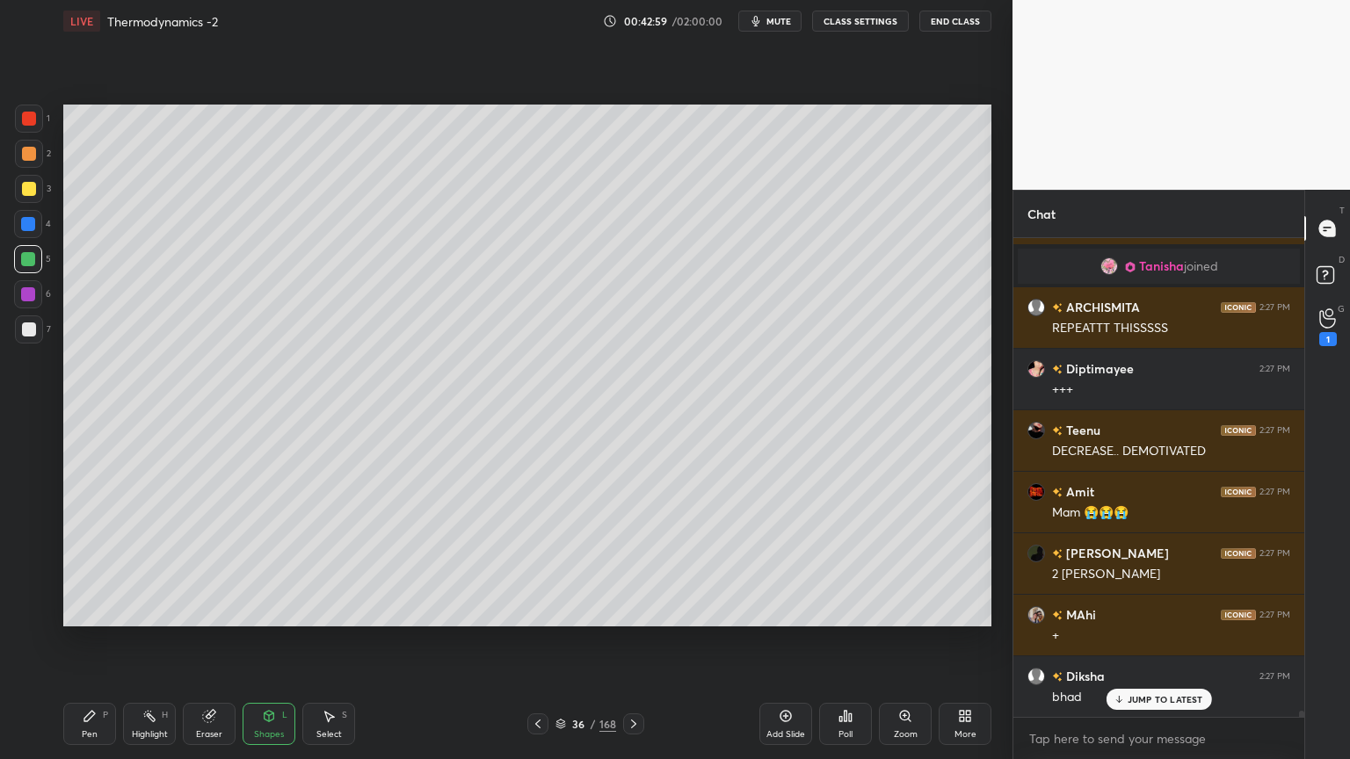
click at [103, 641] on div "Pen P" at bounding box center [89, 724] width 53 height 42
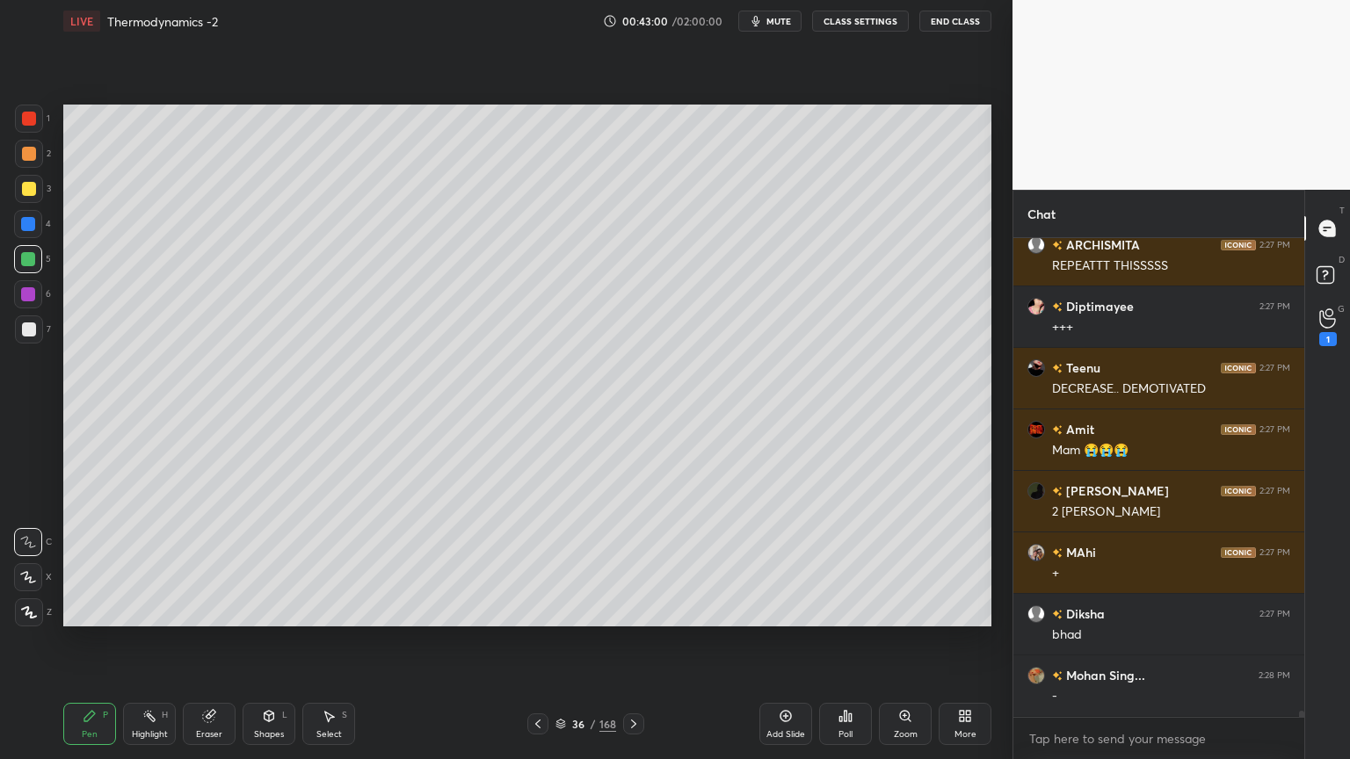
click at [36, 338] on div at bounding box center [29, 330] width 28 height 28
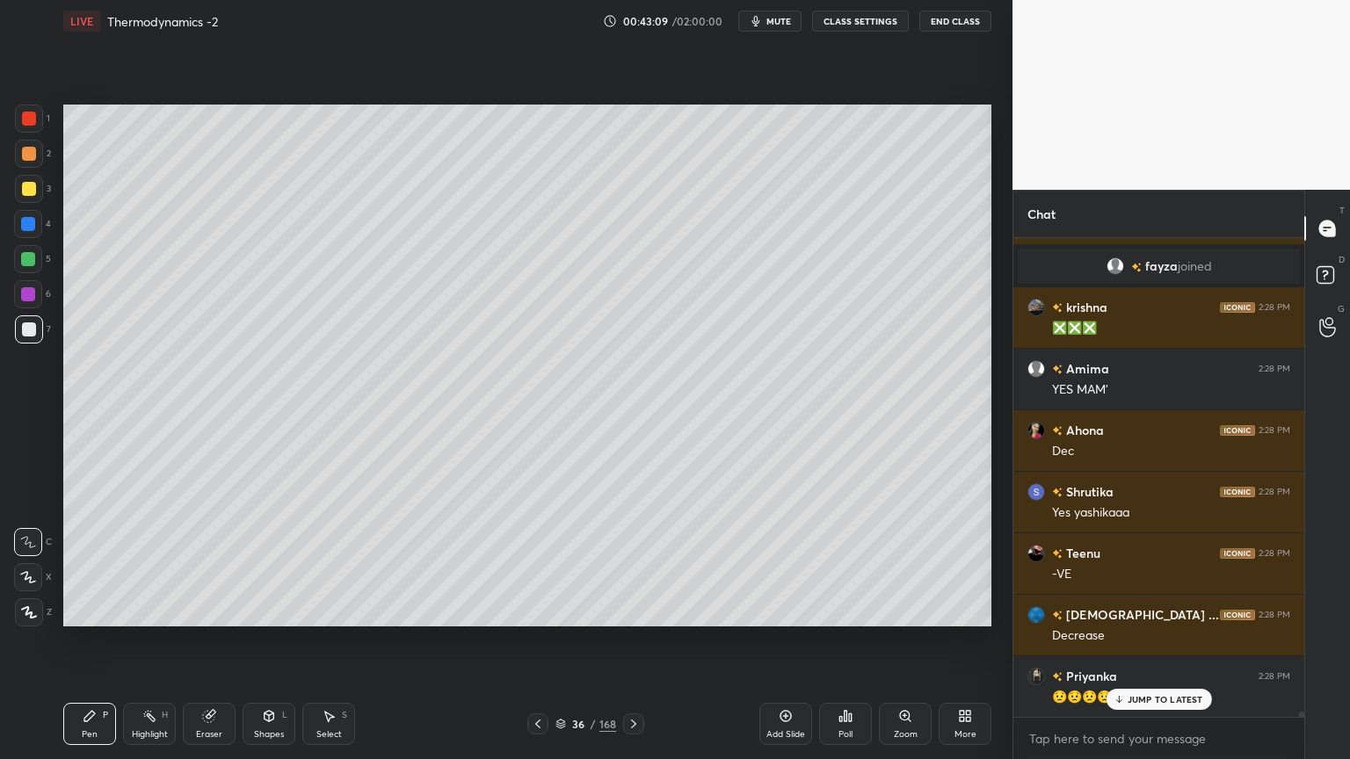
scroll to position [40865, 0]
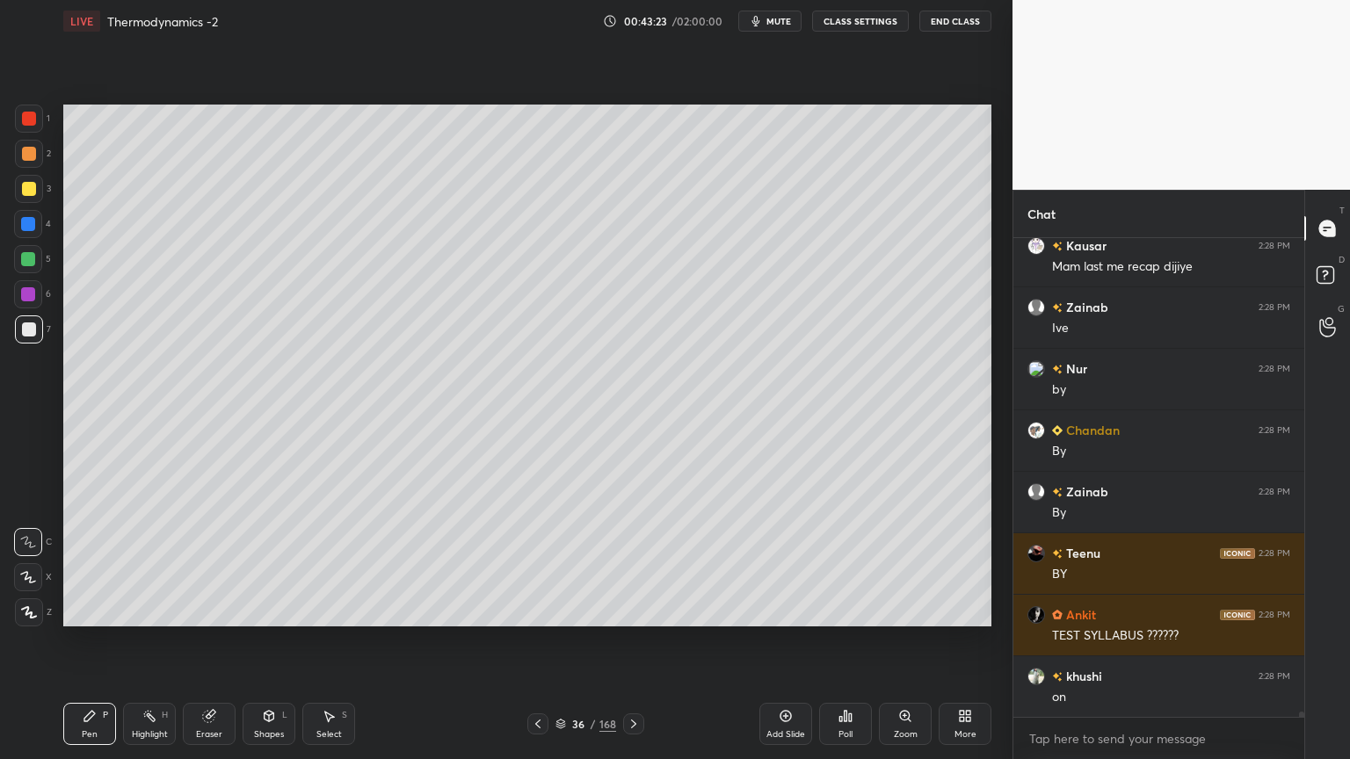
click at [40, 262] on div at bounding box center [28, 259] width 28 height 28
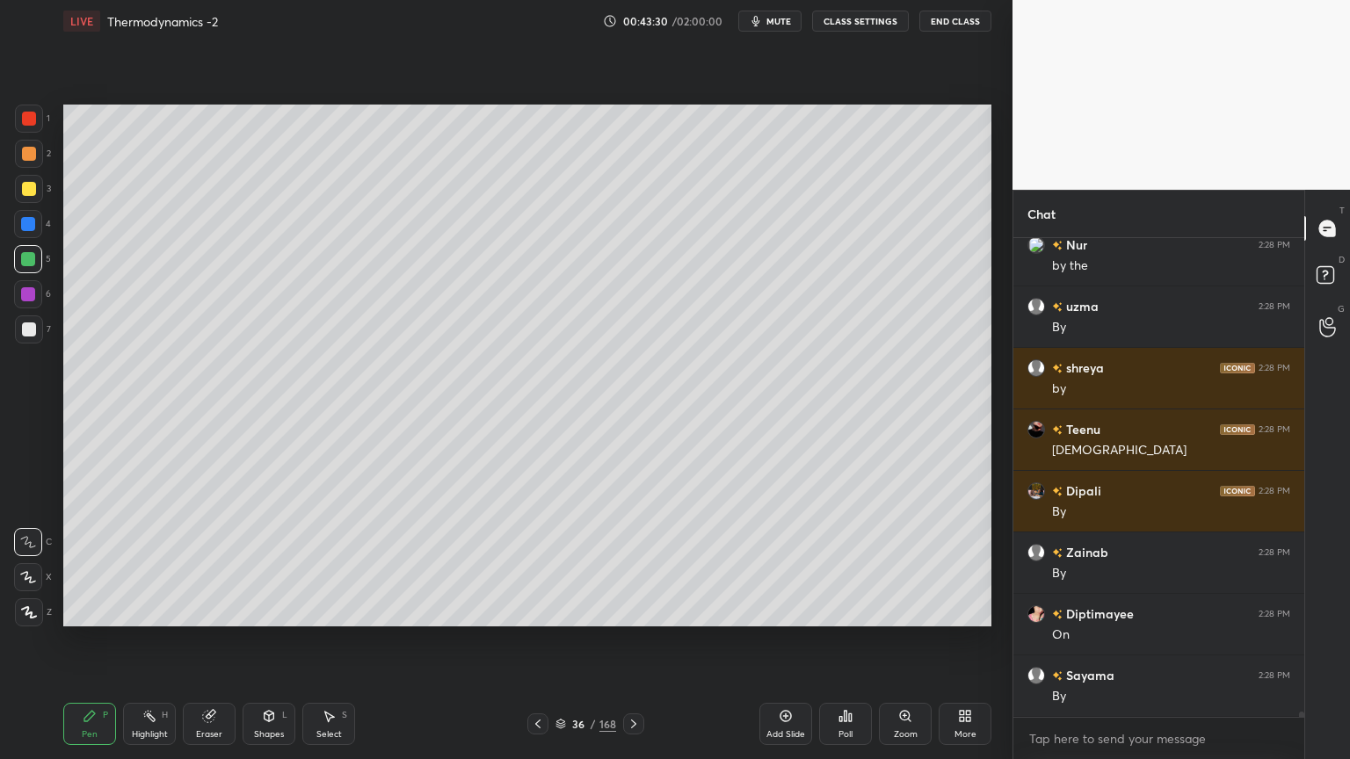
click at [532, 641] on icon at bounding box center [538, 724] width 14 height 14
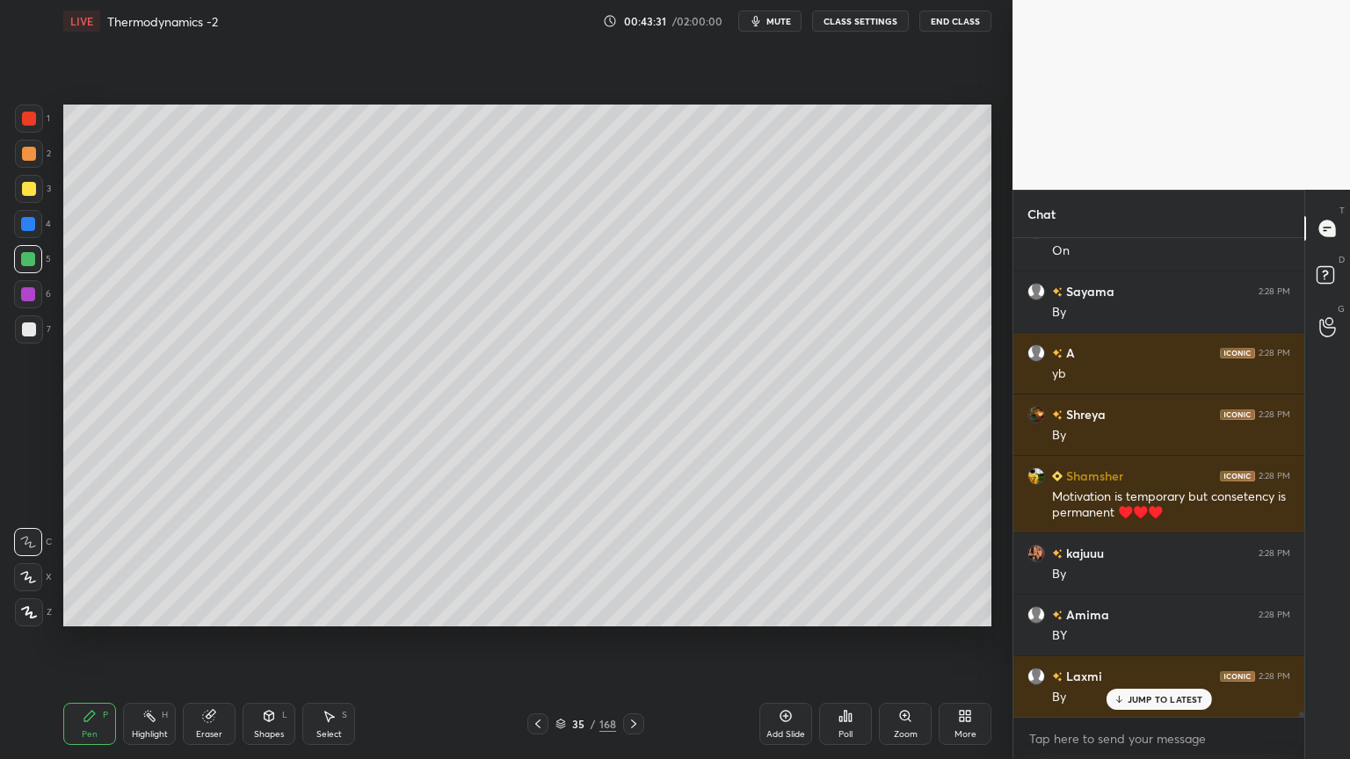
click at [552, 641] on div "35 / 168" at bounding box center [585, 724] width 117 height 21
click at [541, 641] on icon at bounding box center [538, 724] width 14 height 14
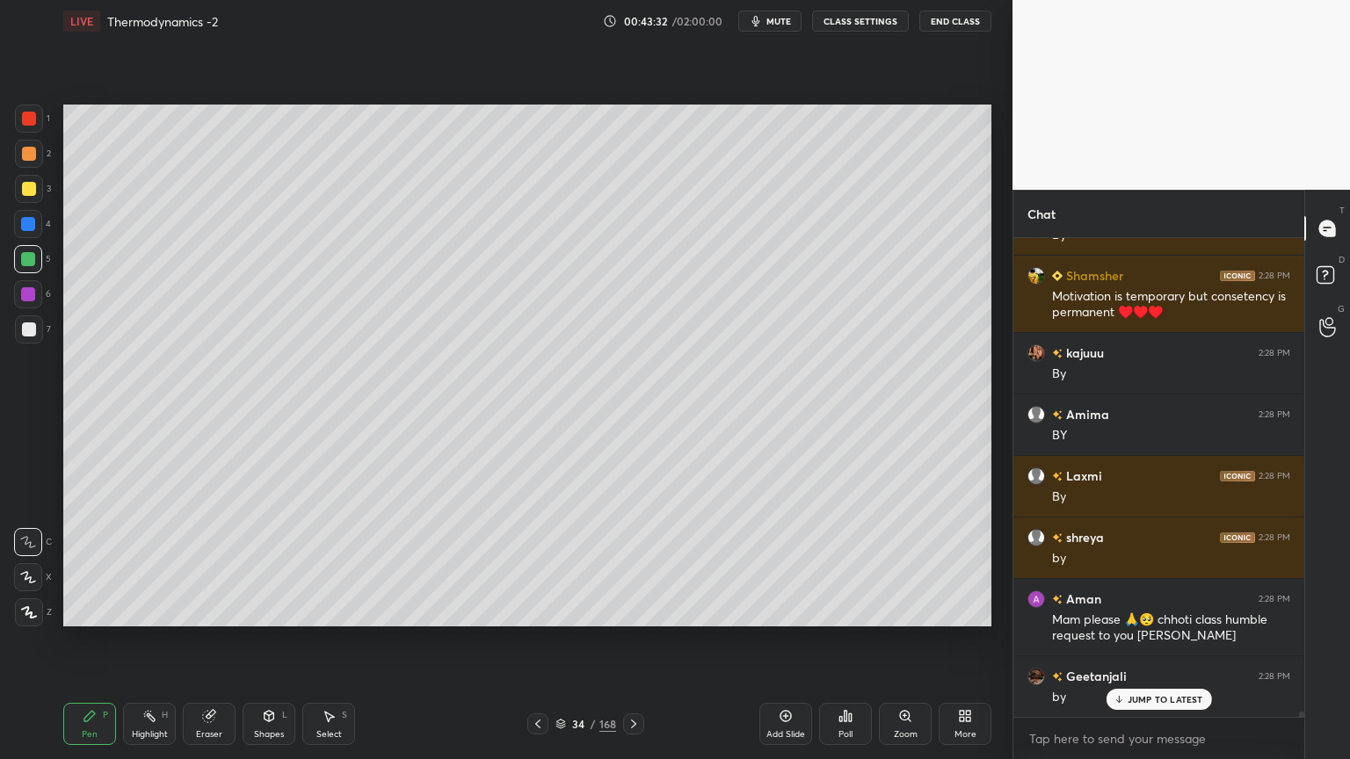
click at [534, 641] on icon at bounding box center [538, 724] width 14 height 14
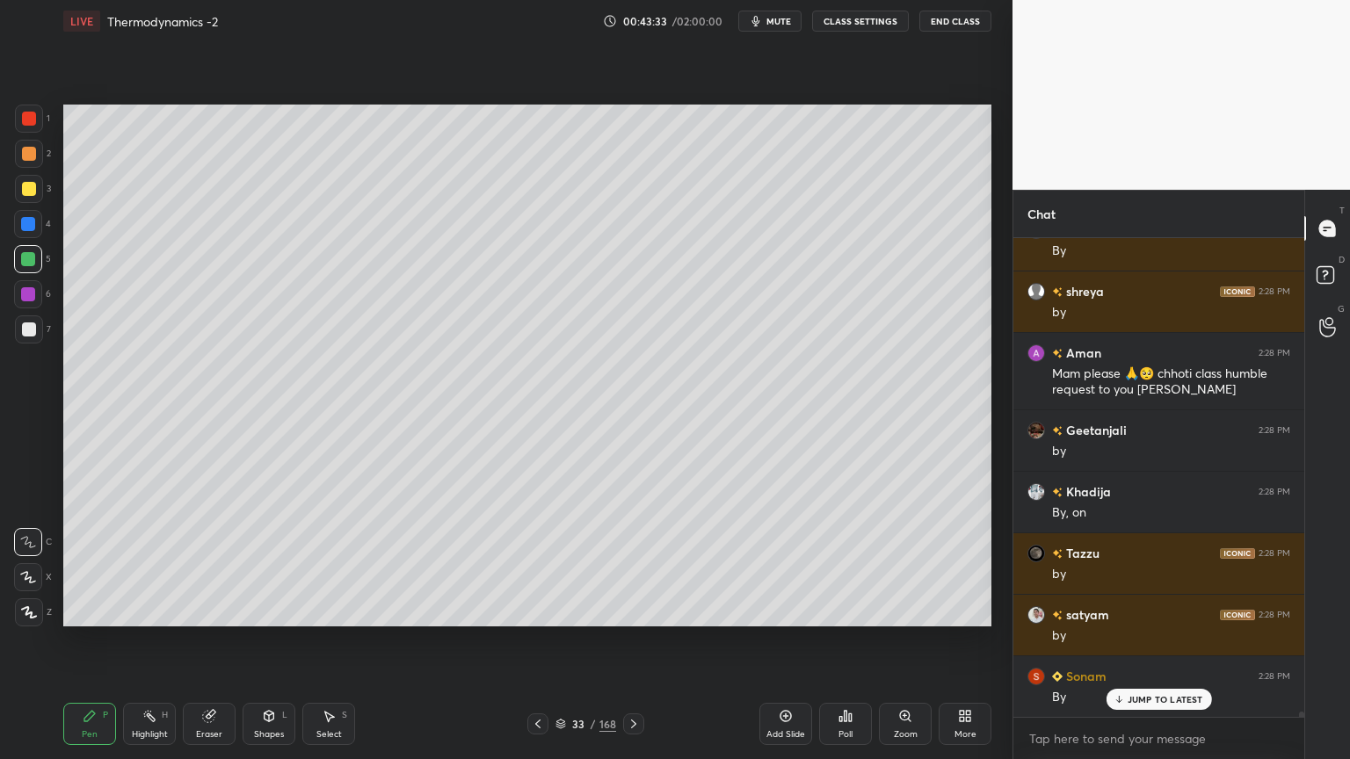
click at [166, 641] on div "H" at bounding box center [165, 715] width 6 height 9
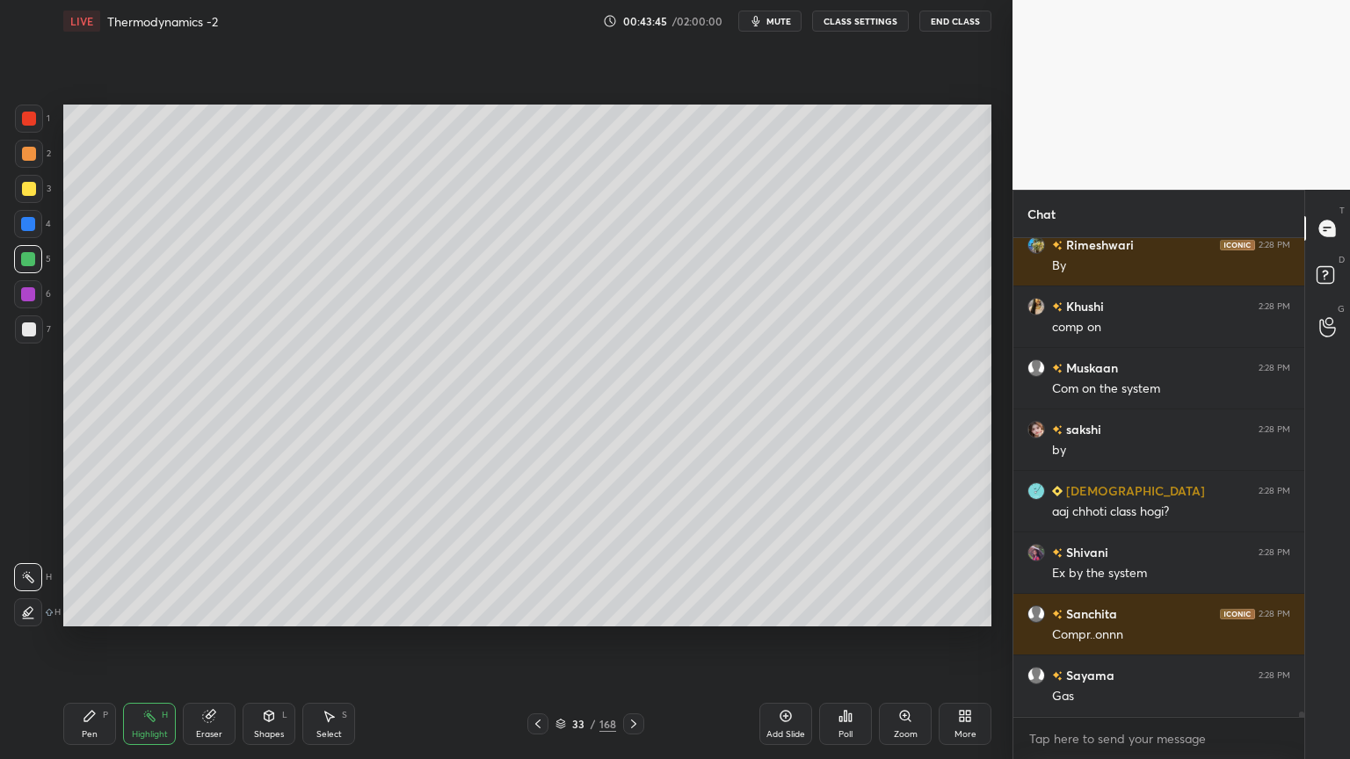
click at [624, 641] on div at bounding box center [633, 724] width 21 height 21
click at [637, 641] on icon at bounding box center [634, 724] width 14 height 14
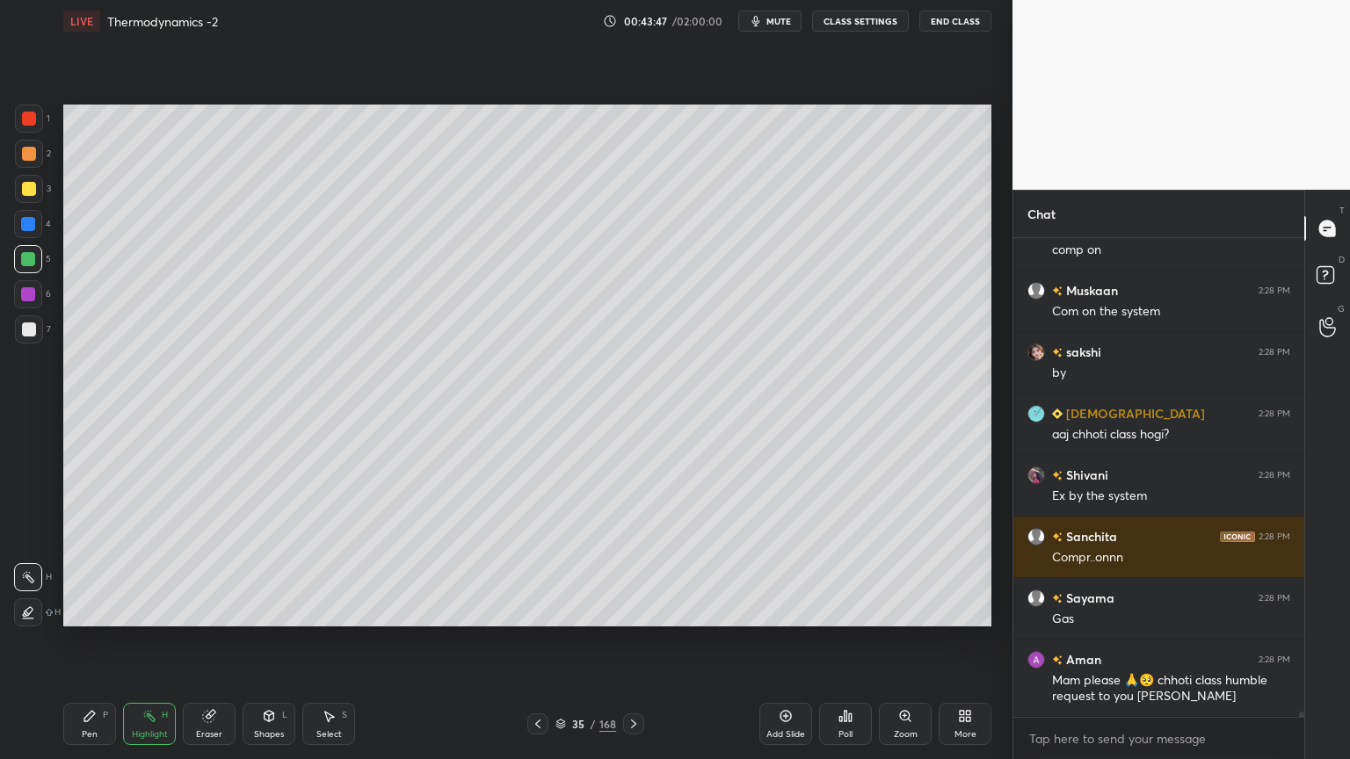
click at [636, 641] on icon at bounding box center [634, 724] width 14 height 14
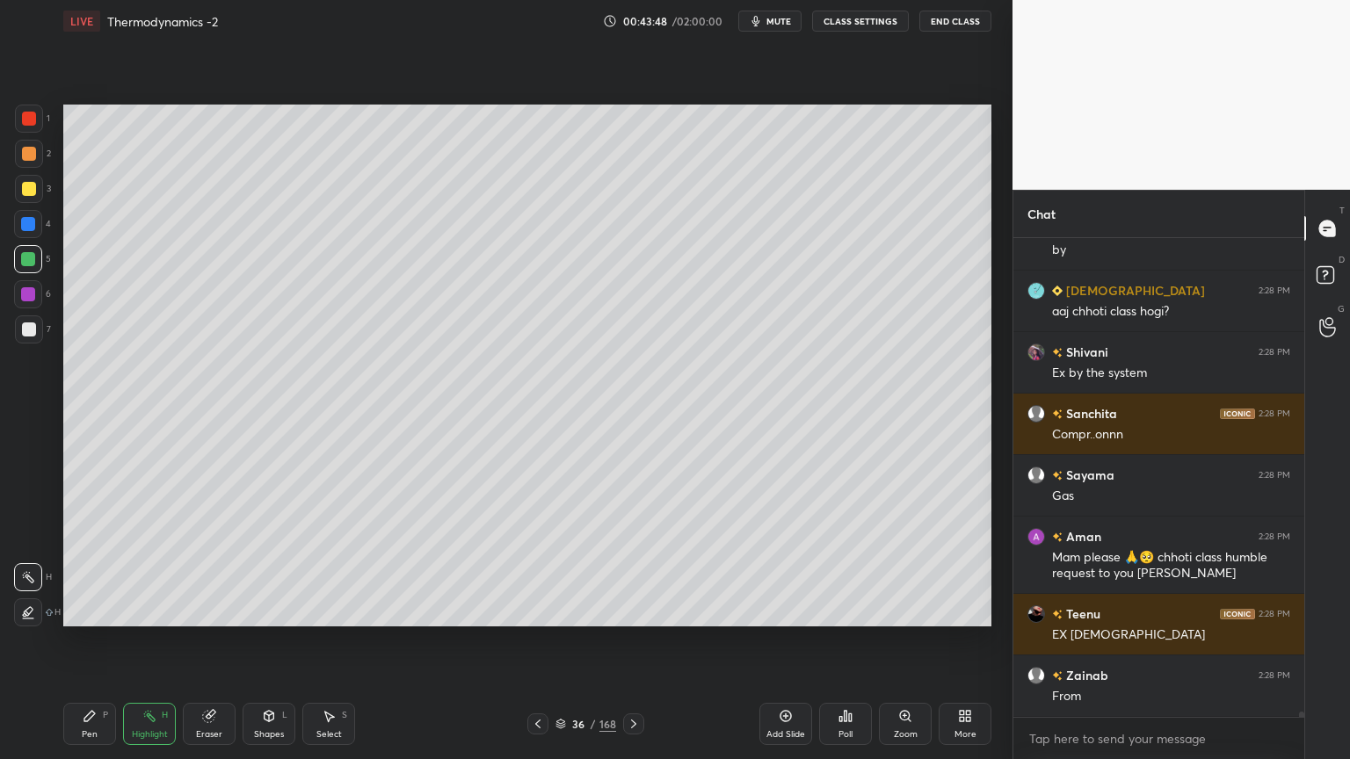
click at [95, 641] on div "Pen P" at bounding box center [89, 724] width 53 height 42
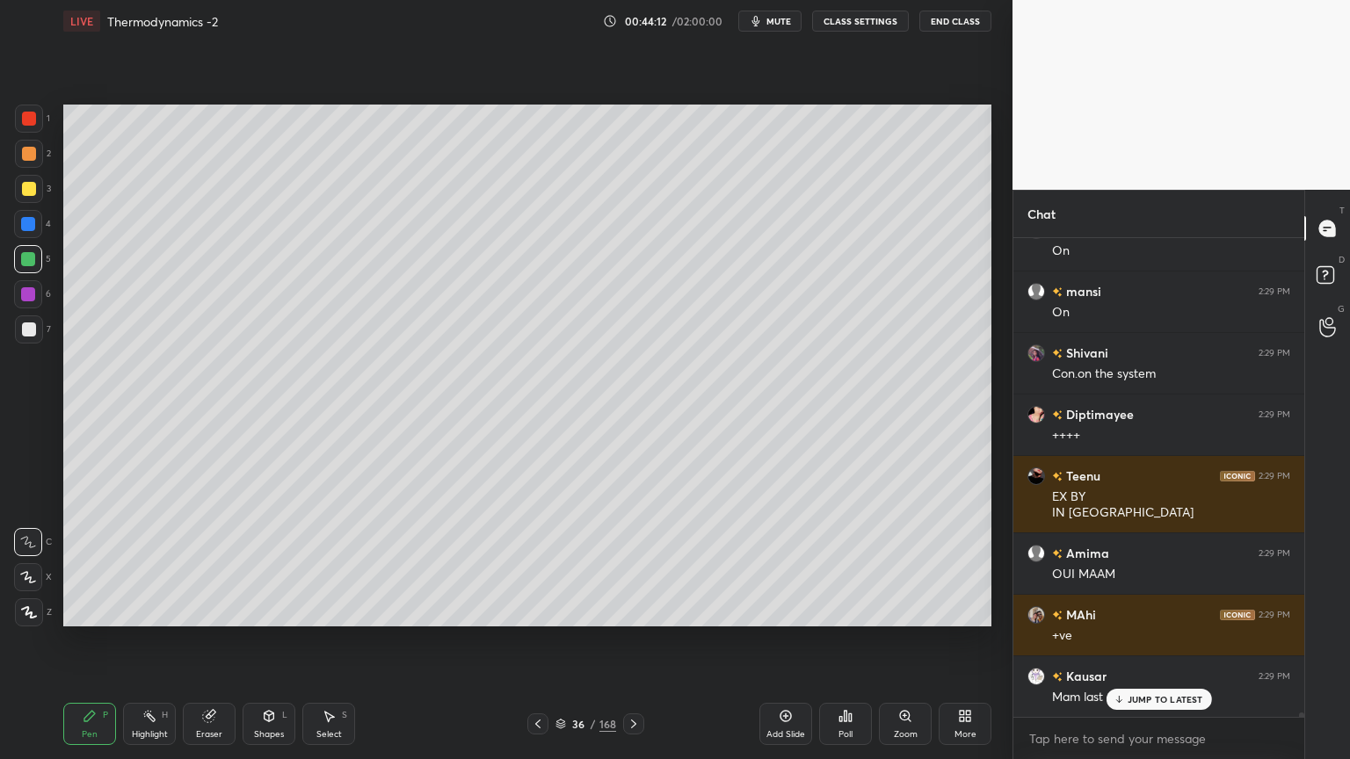
click at [559, 641] on icon at bounding box center [561, 724] width 11 height 11
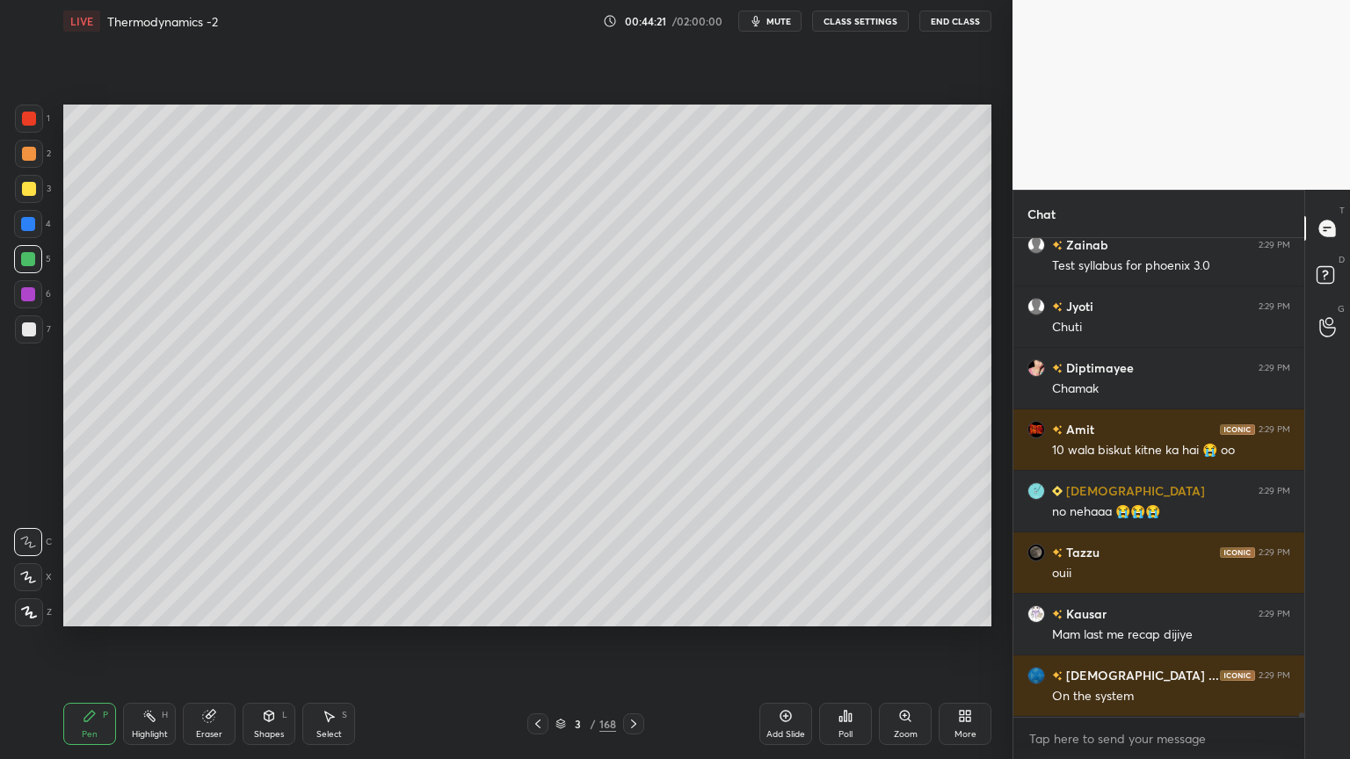
click at [862, 21] on button "CLASS SETTINGS" at bounding box center [860, 21] width 97 height 21
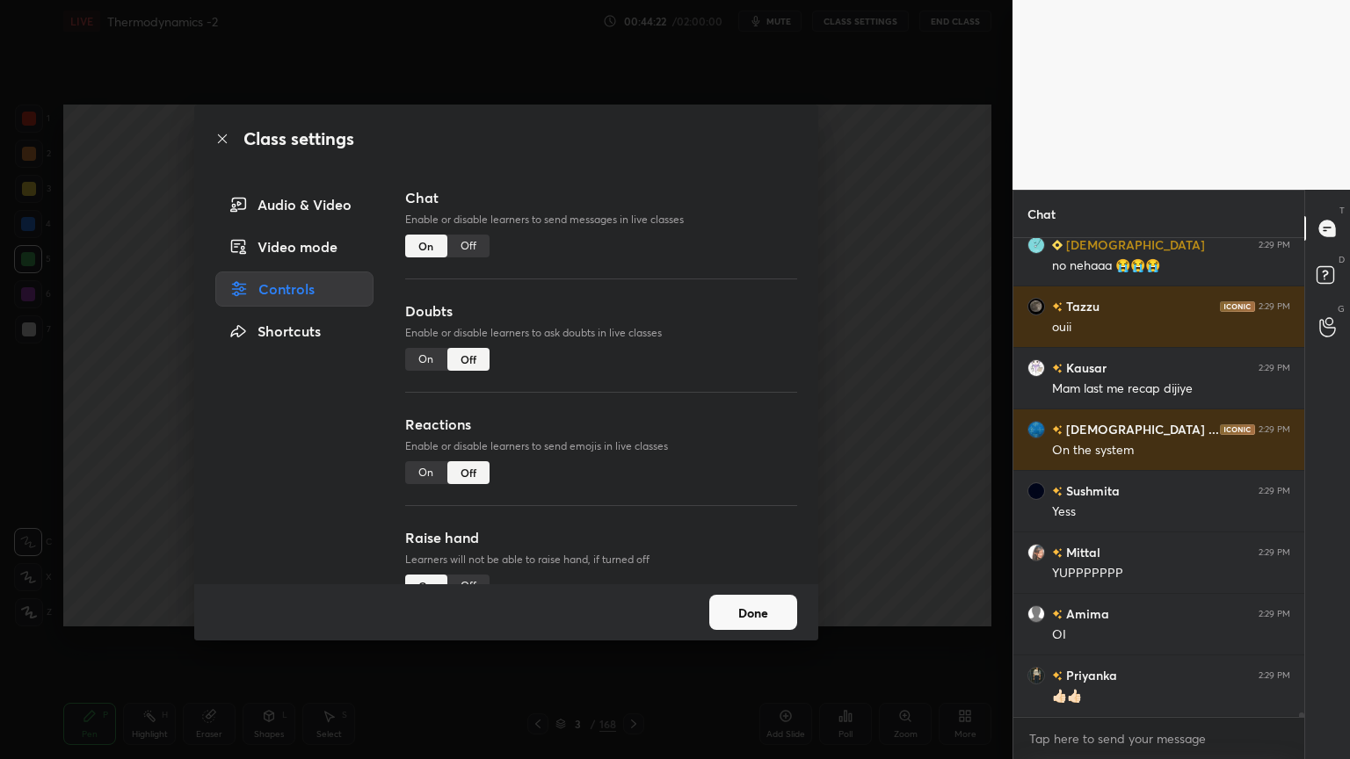
click at [476, 240] on div "Off" at bounding box center [468, 246] width 42 height 23
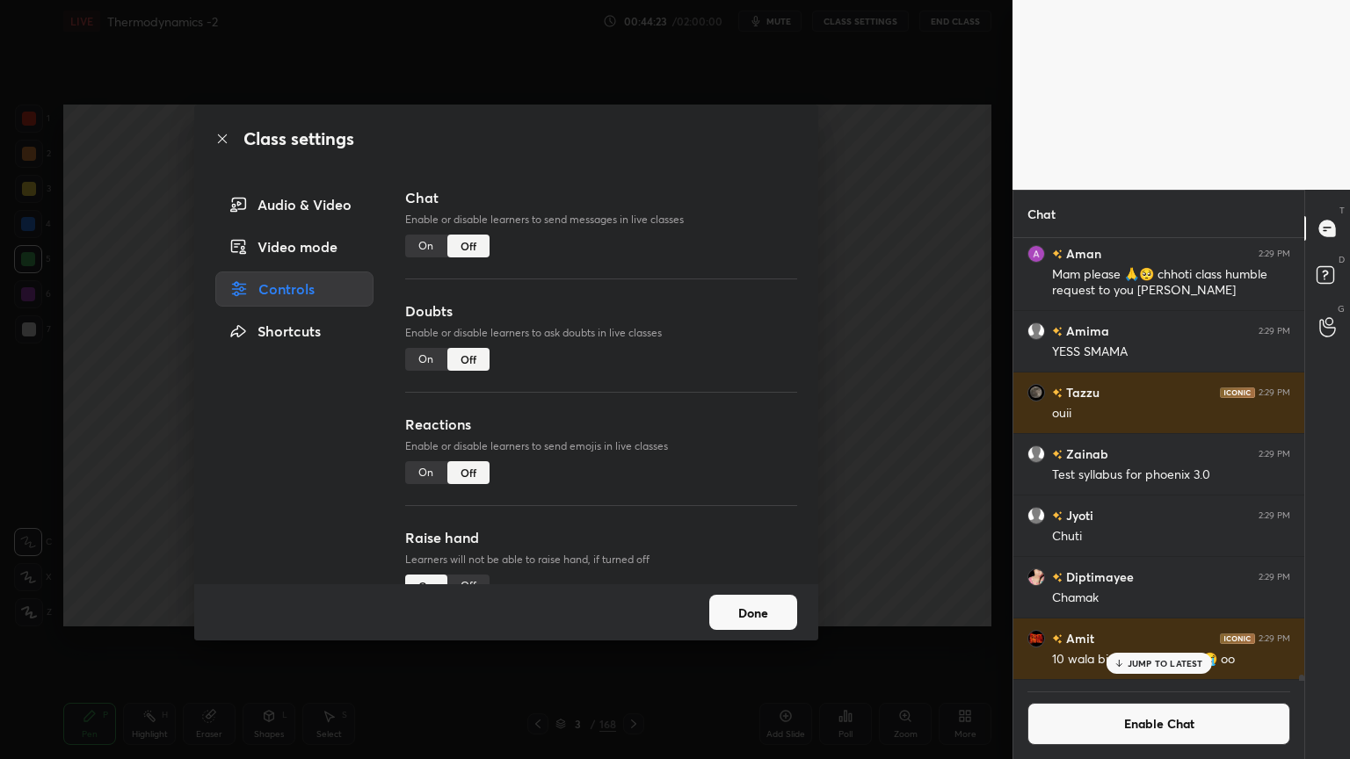
click at [742, 641] on div "Class settings Audio & Video Video mode Controls Shortcuts Chat Enable or disab…" at bounding box center [506, 379] width 1013 height 759
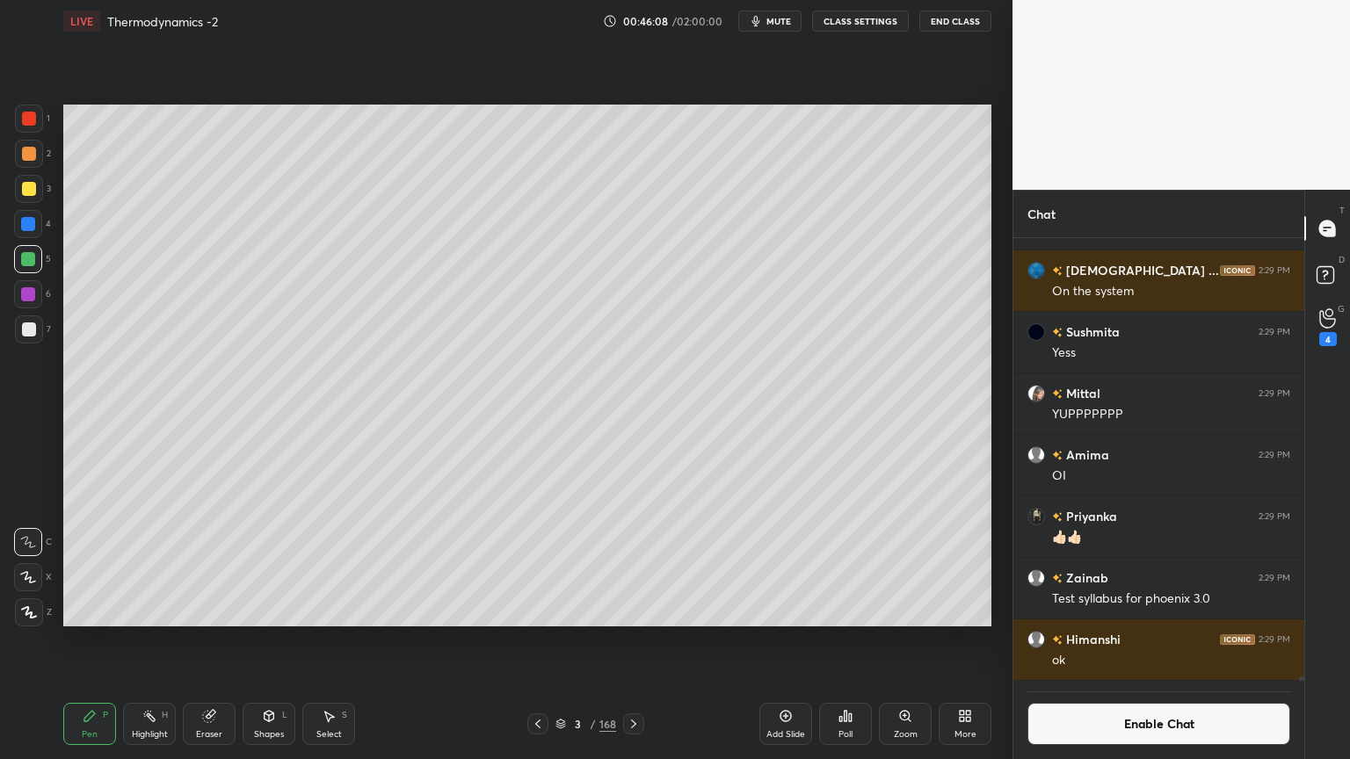
click at [1100, 641] on button "Enable Chat" at bounding box center [1159, 724] width 263 height 42
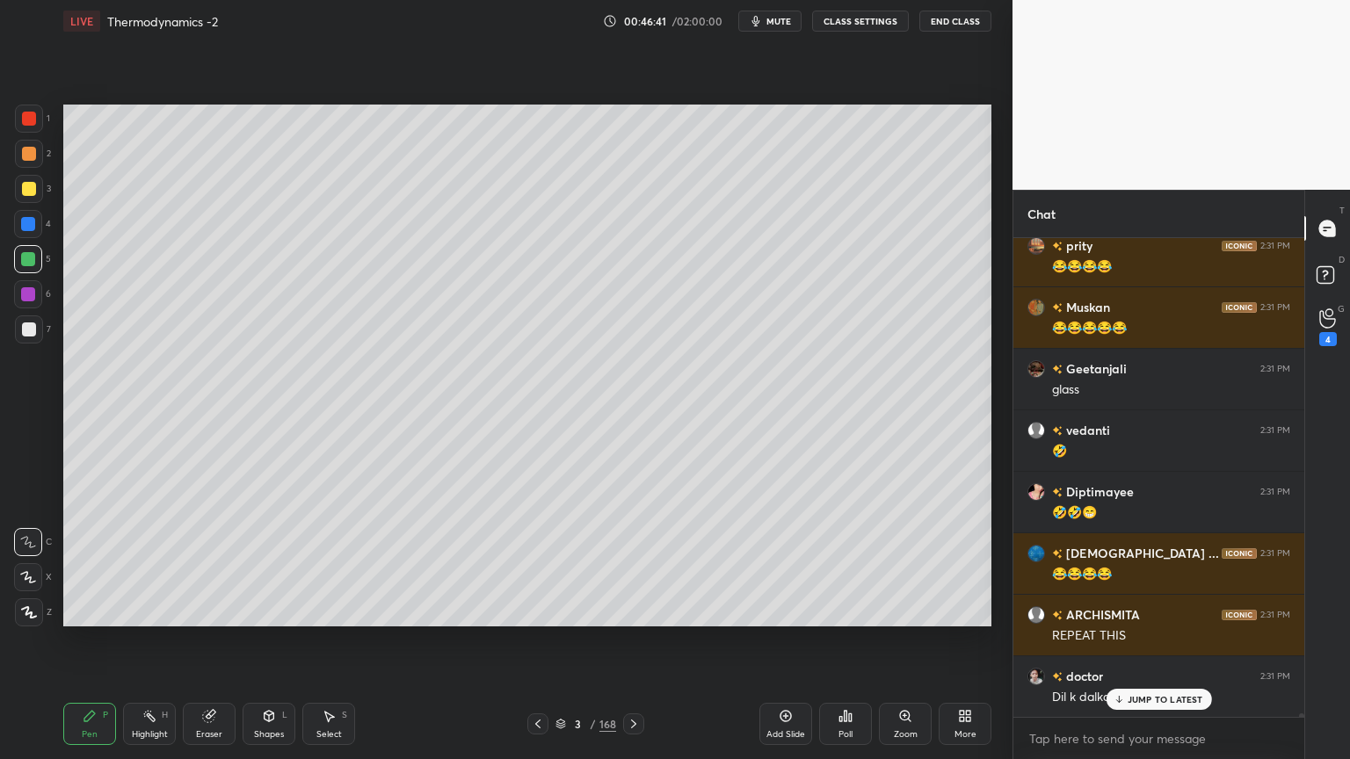
scroll to position [62638, 0]
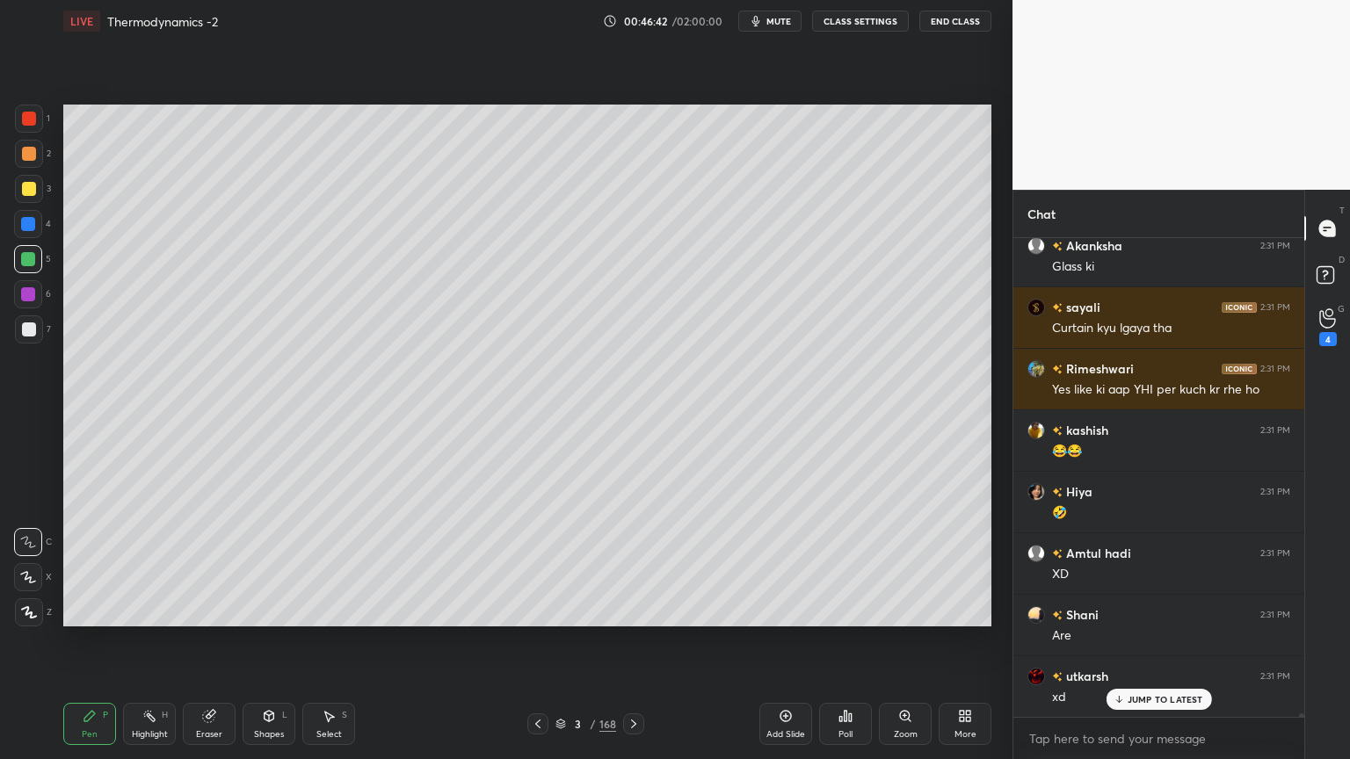
click at [635, 641] on icon at bounding box center [634, 724] width 14 height 14
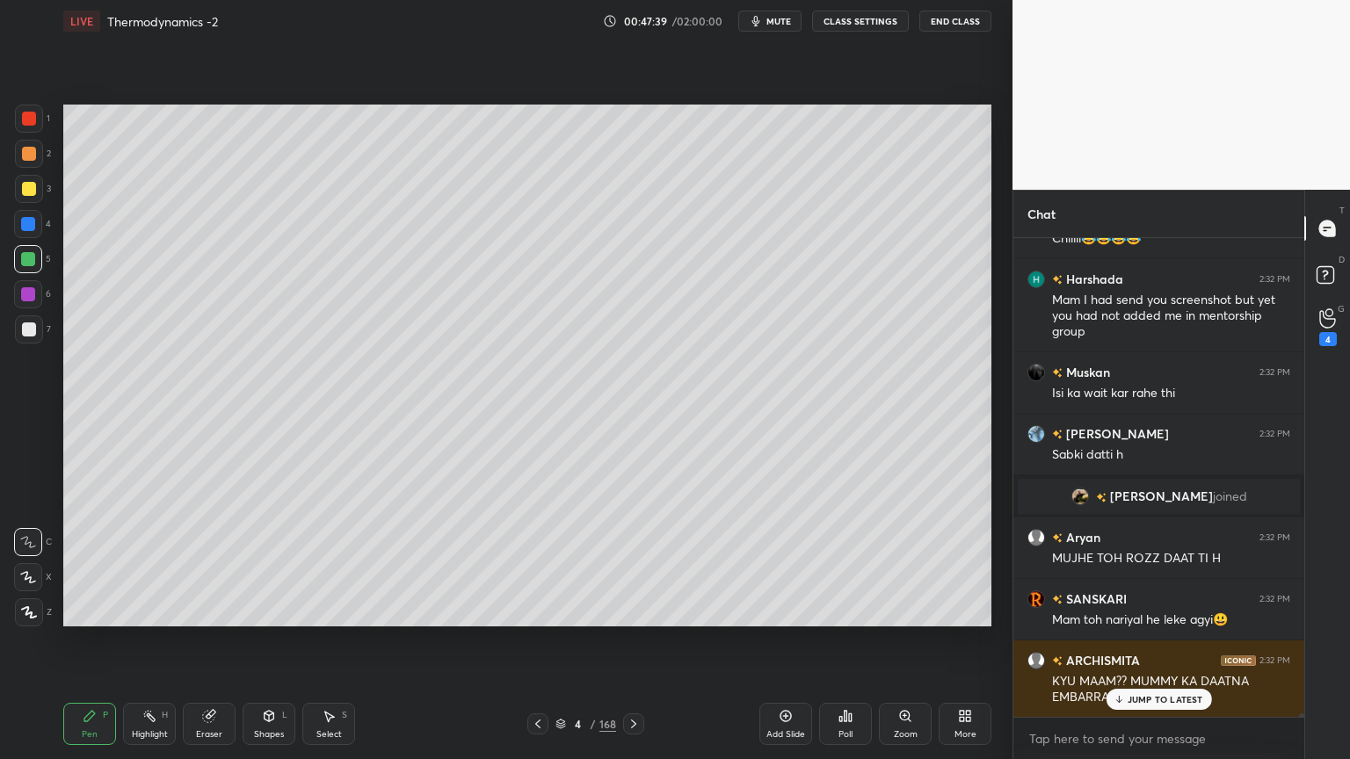
click at [148, 641] on icon at bounding box center [149, 716] width 14 height 14
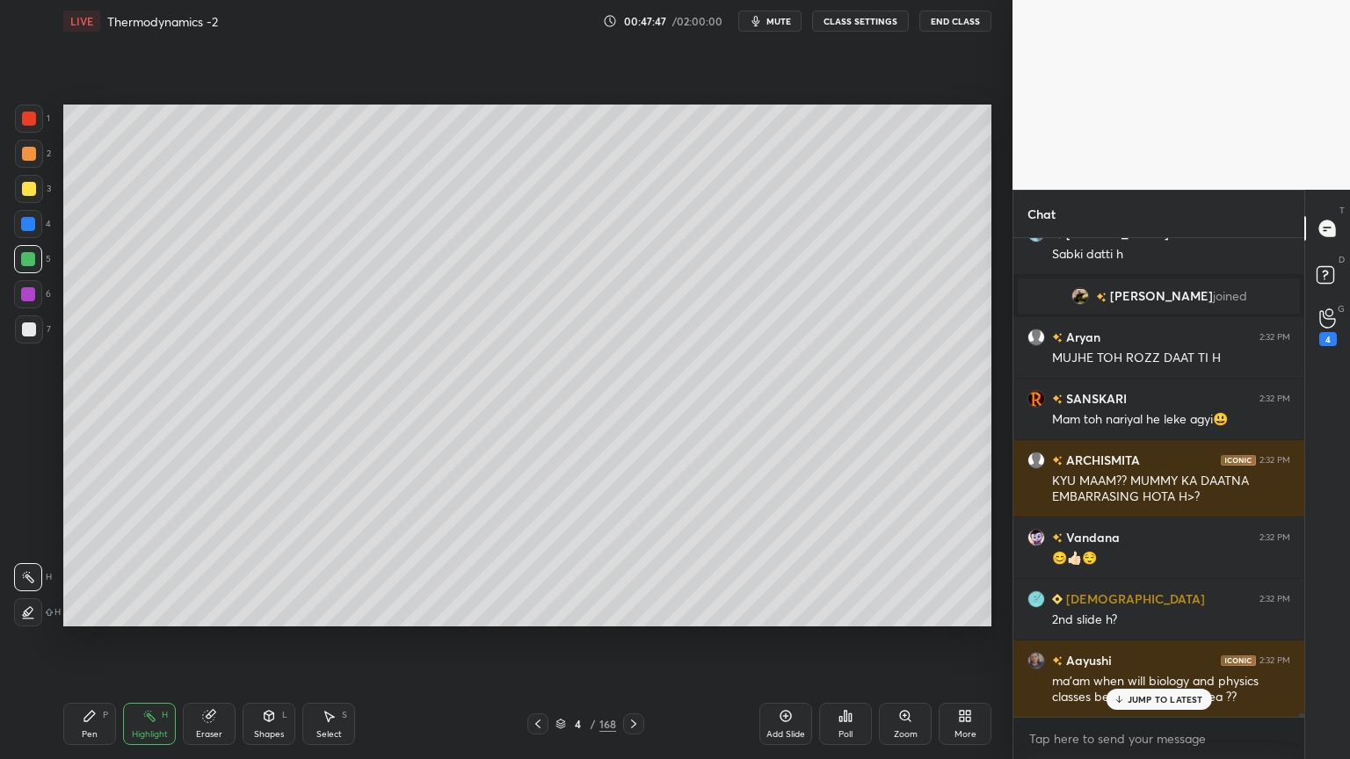
scroll to position [62313, 0]
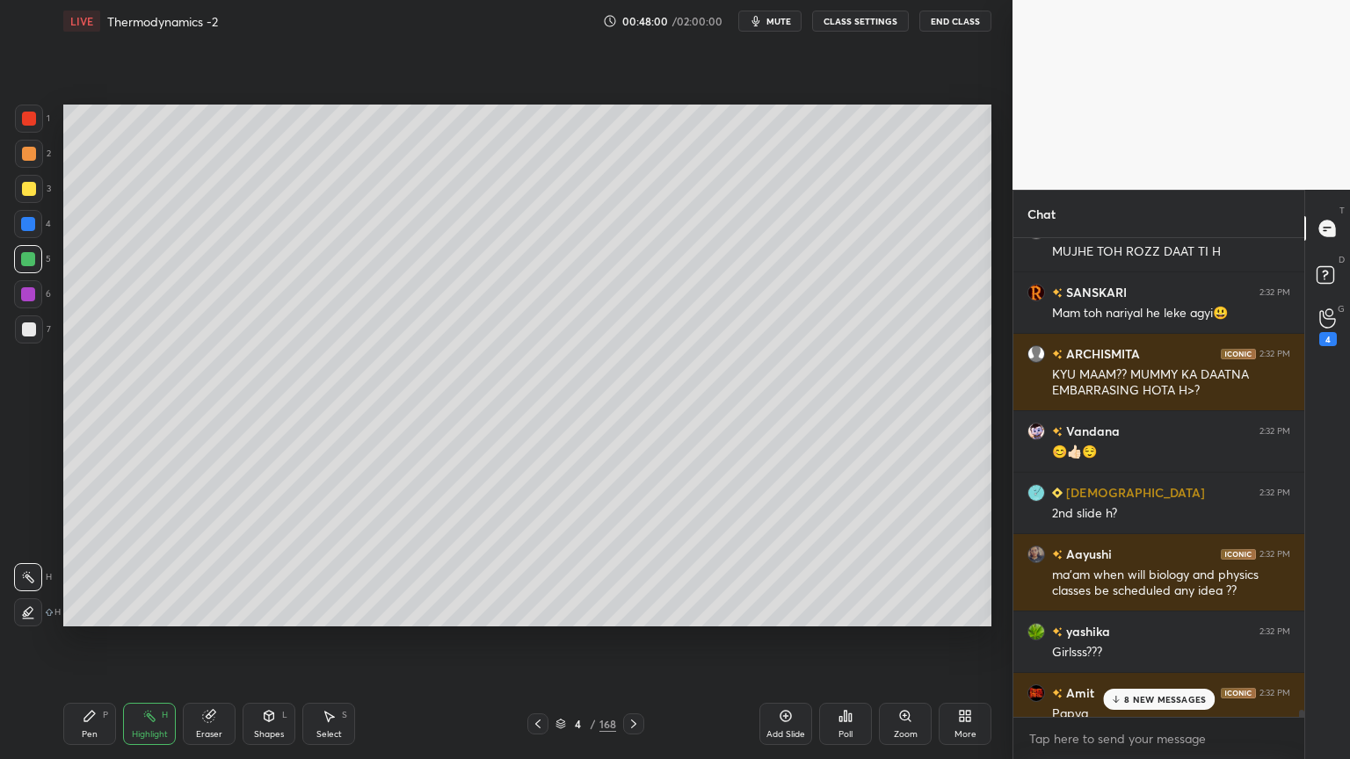
click at [1164, 641] on p "8 NEW MESSAGES" at bounding box center [1165, 699] width 82 height 11
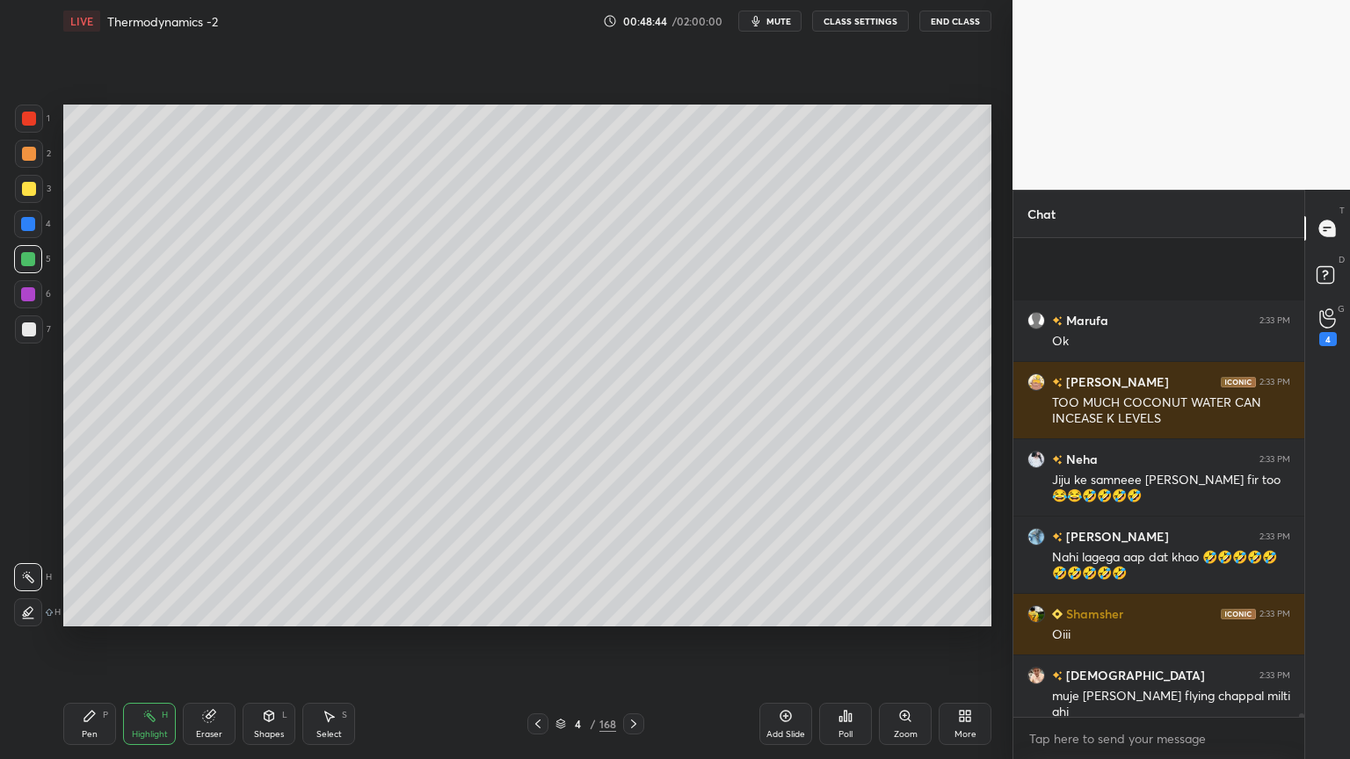
scroll to position [65078, 0]
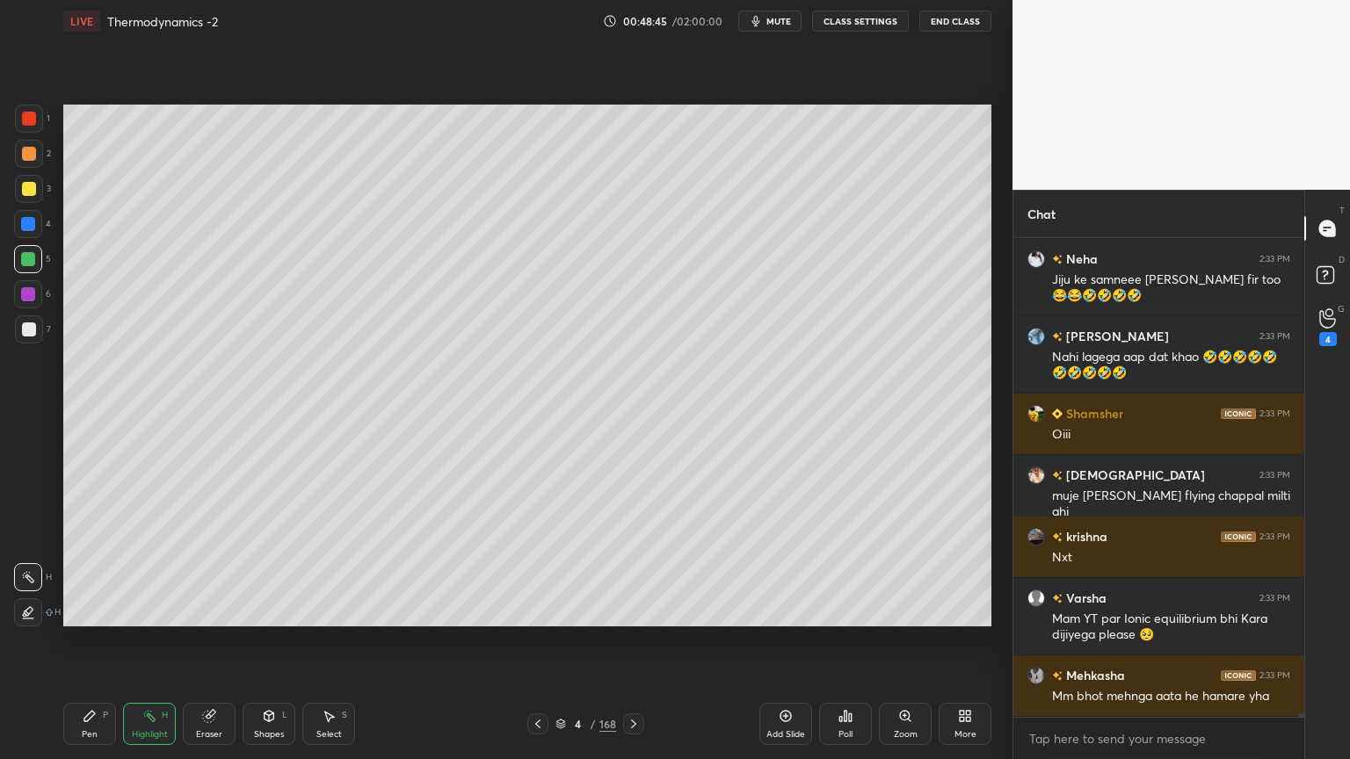
click at [830, 26] on button "CLASS SETTINGS" at bounding box center [860, 21] width 97 height 21
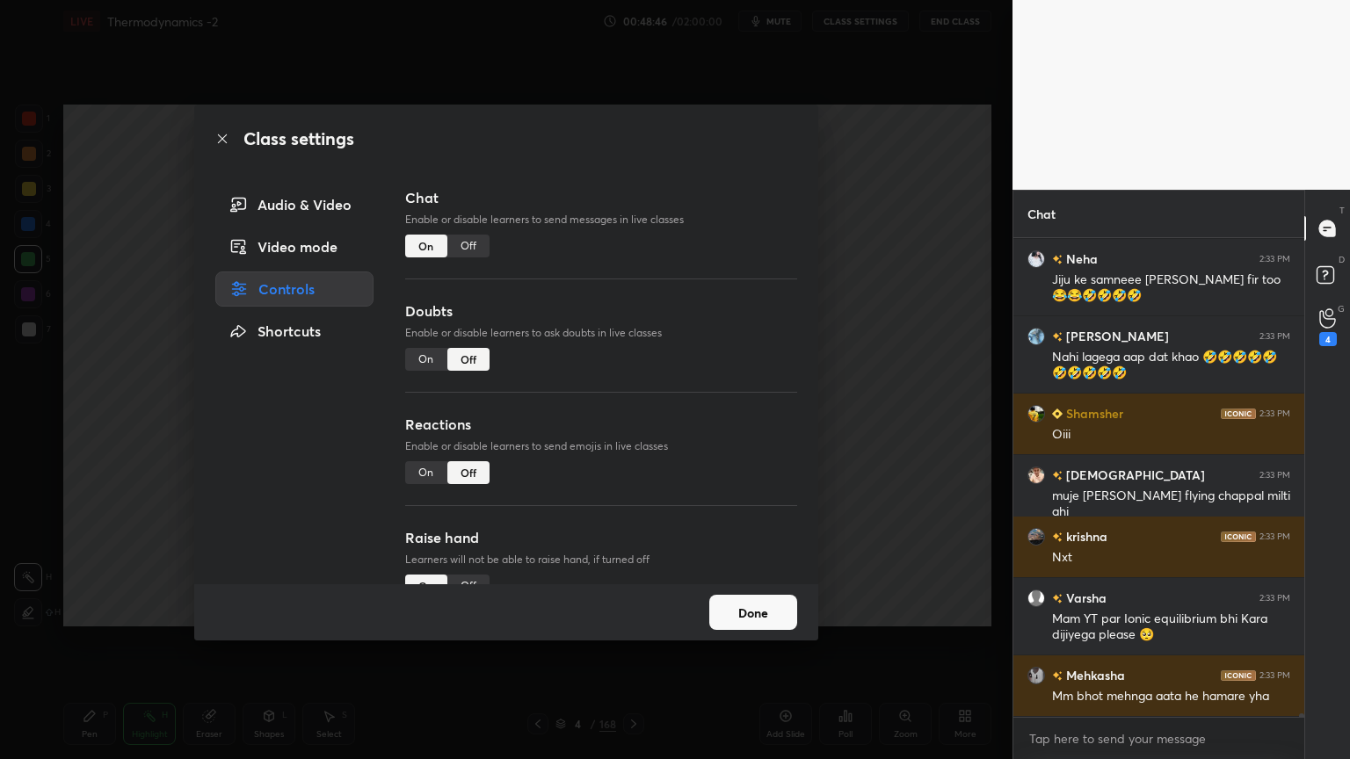
click at [476, 247] on div "Off" at bounding box center [468, 246] width 42 height 23
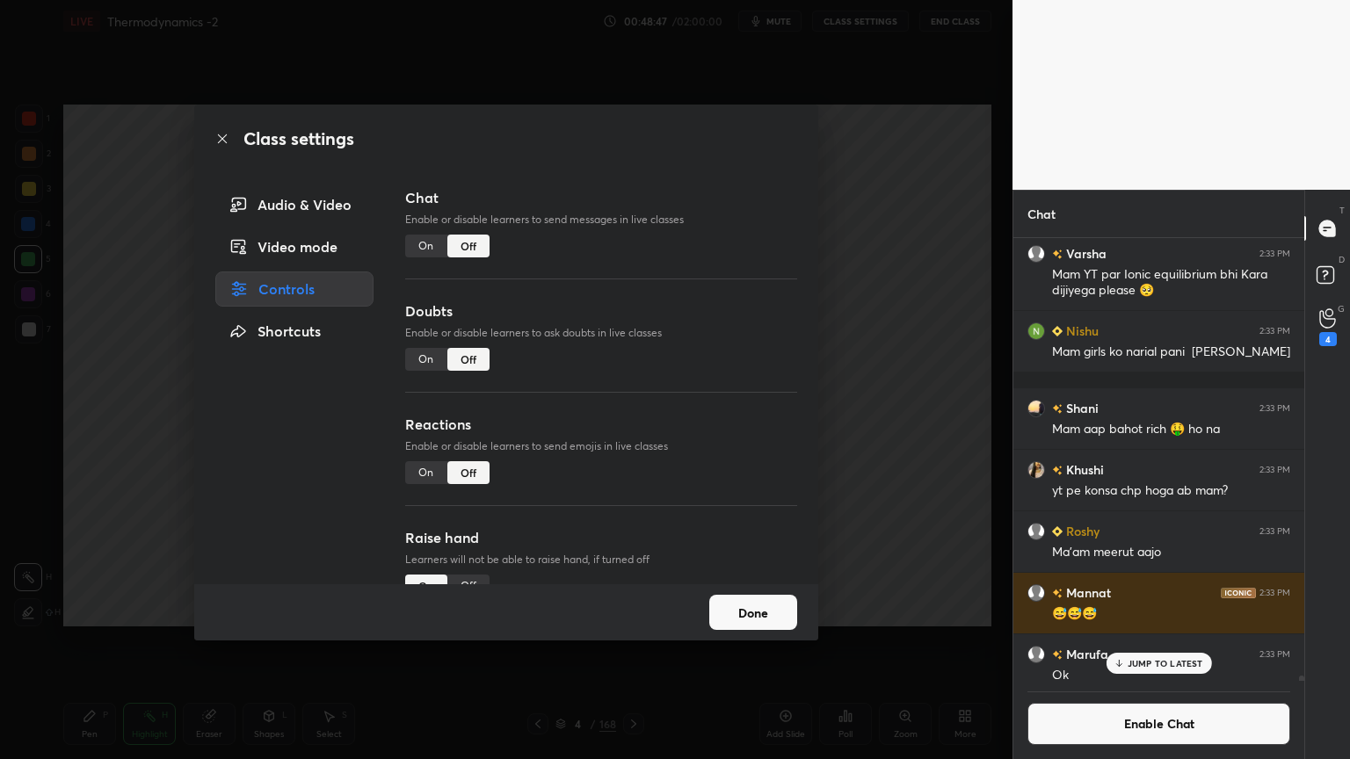
click at [774, 615] on button "Done" at bounding box center [753, 612] width 88 height 35
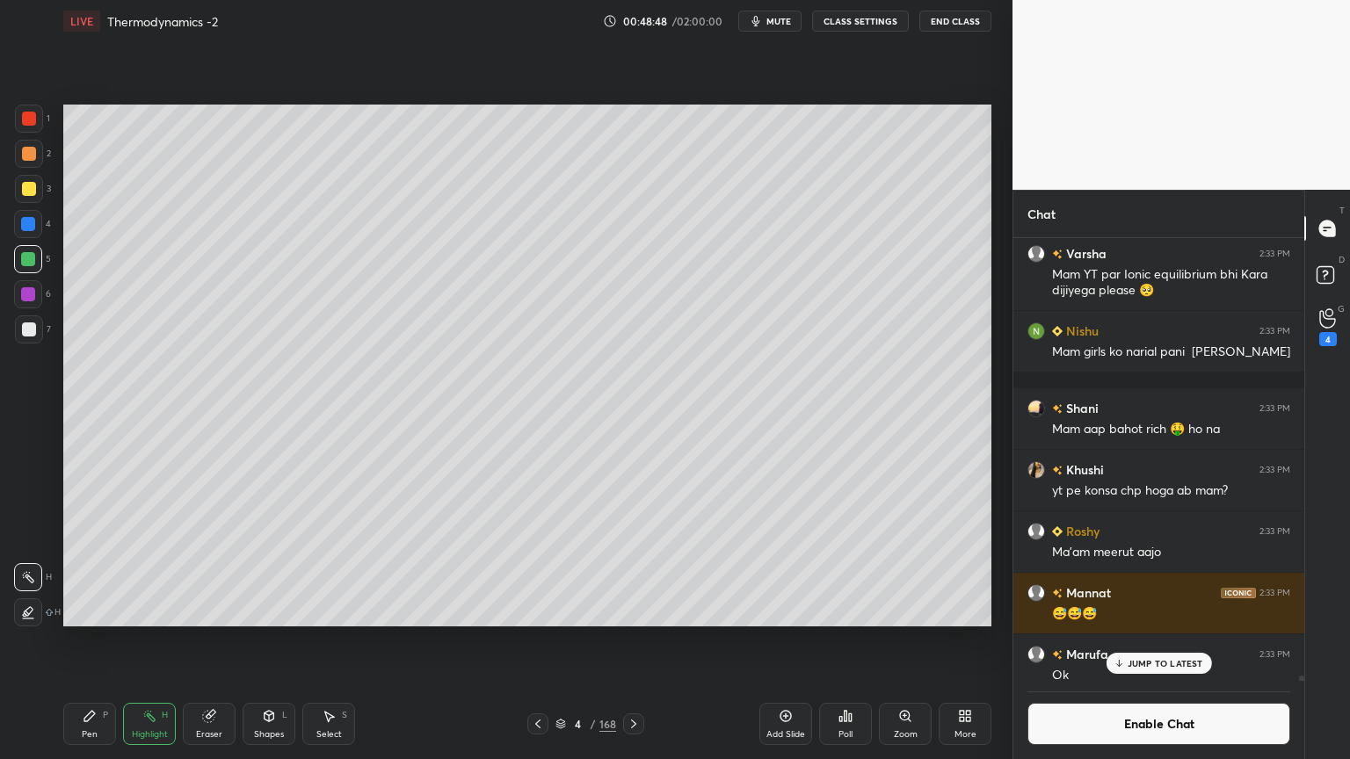
click at [1150, 641] on div "JUMP TO LATEST" at bounding box center [1158, 663] width 105 height 21
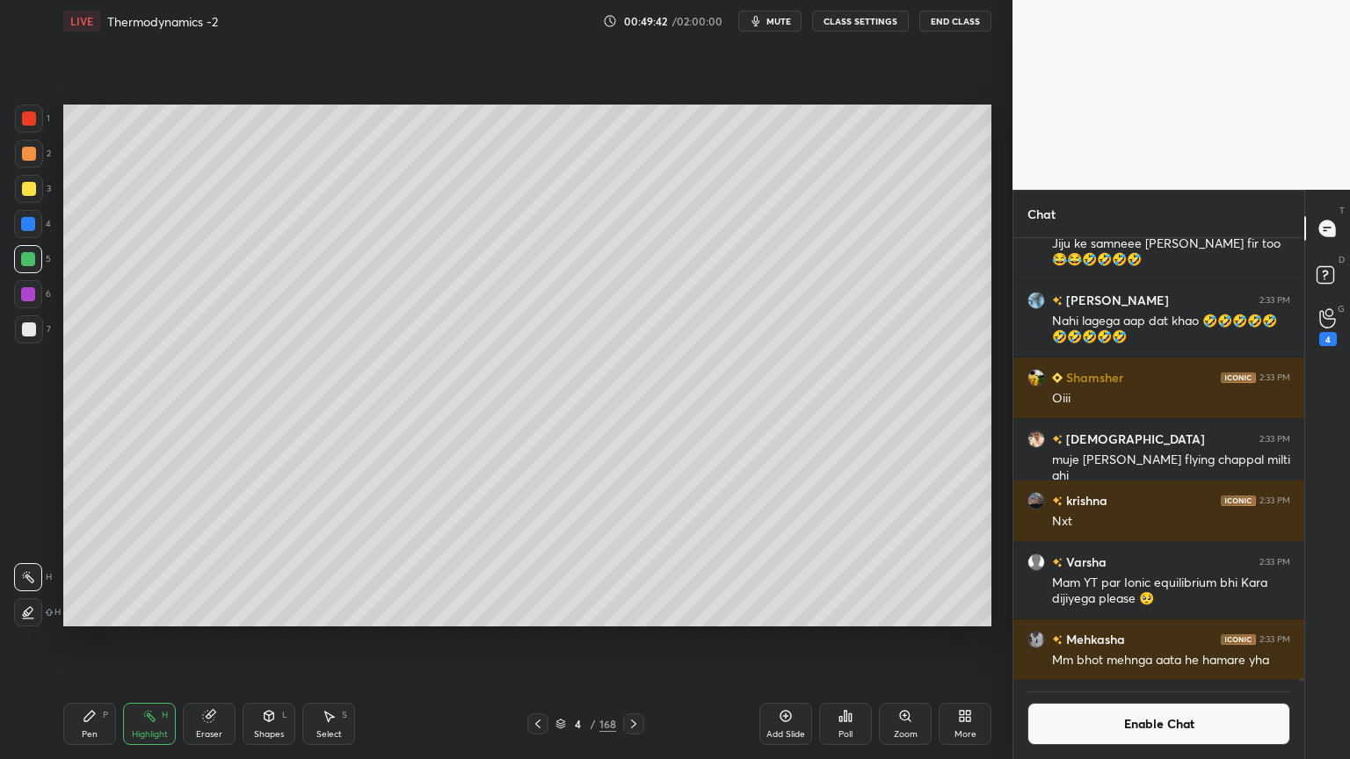
click at [1144, 641] on button "Enable Chat" at bounding box center [1159, 724] width 263 height 42
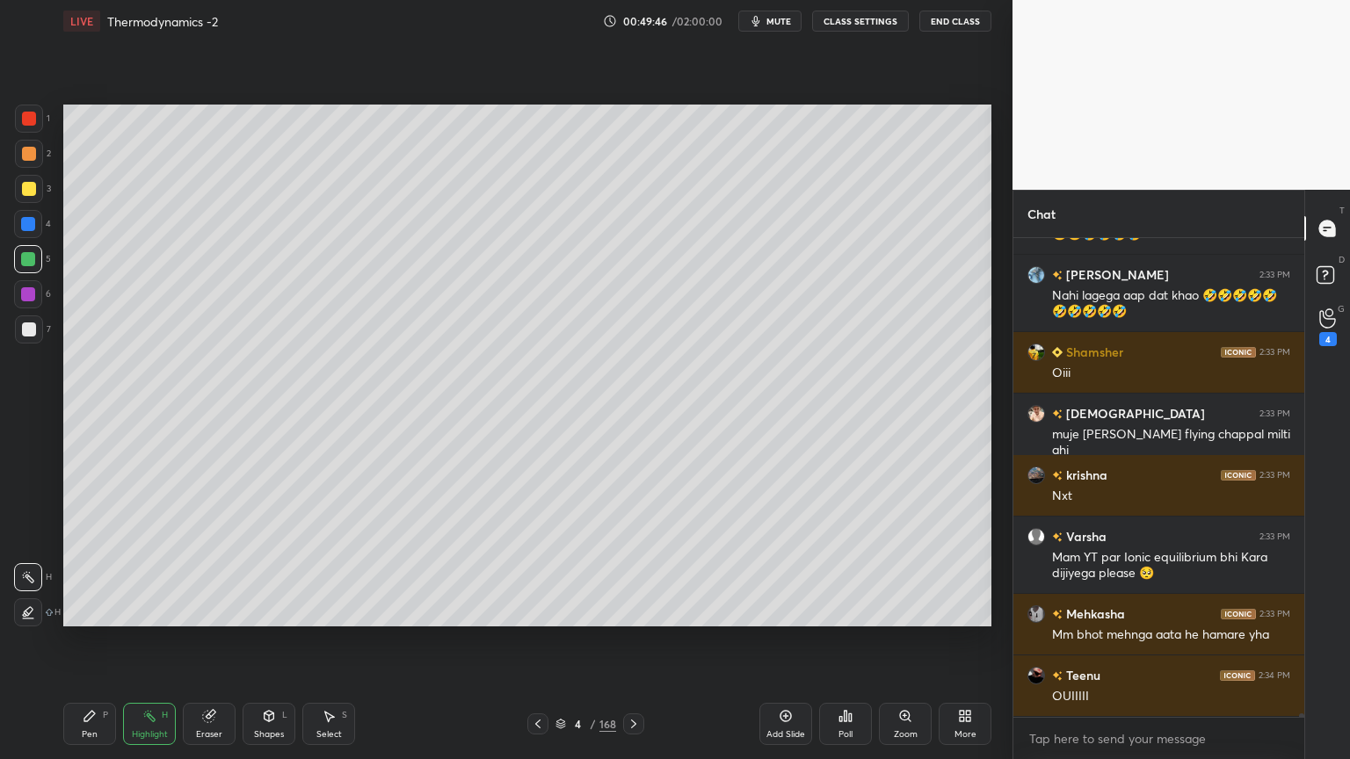
scroll to position [64789, 0]
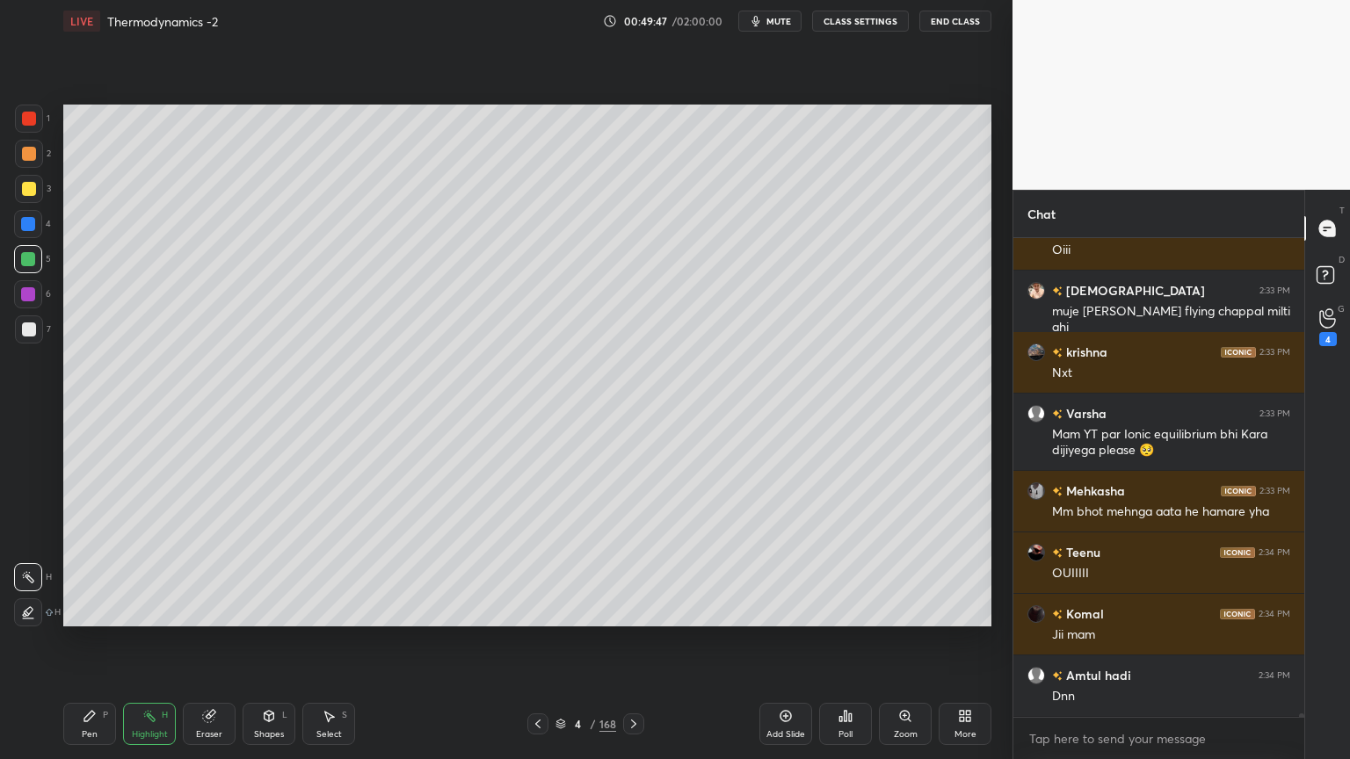
click at [636, 641] on icon at bounding box center [634, 724] width 14 height 14
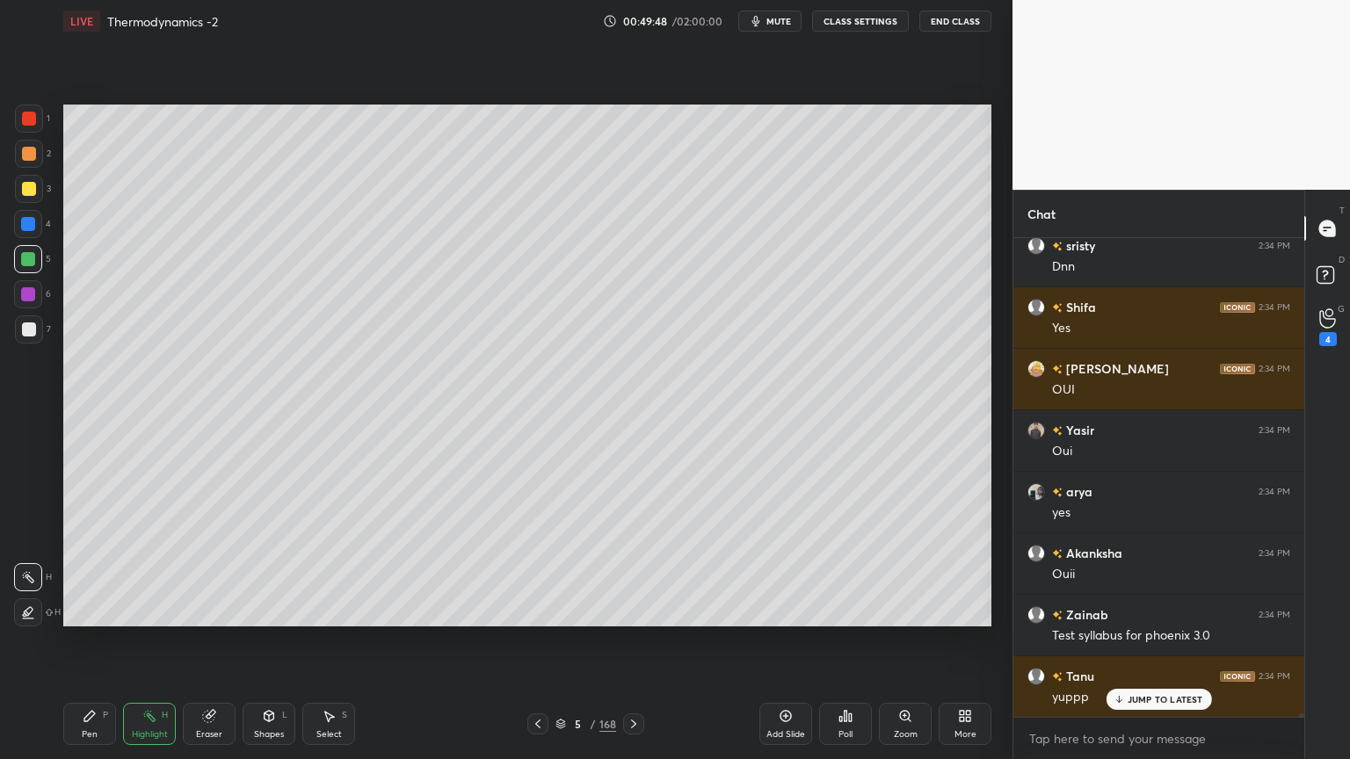
scroll to position [66326, 0]
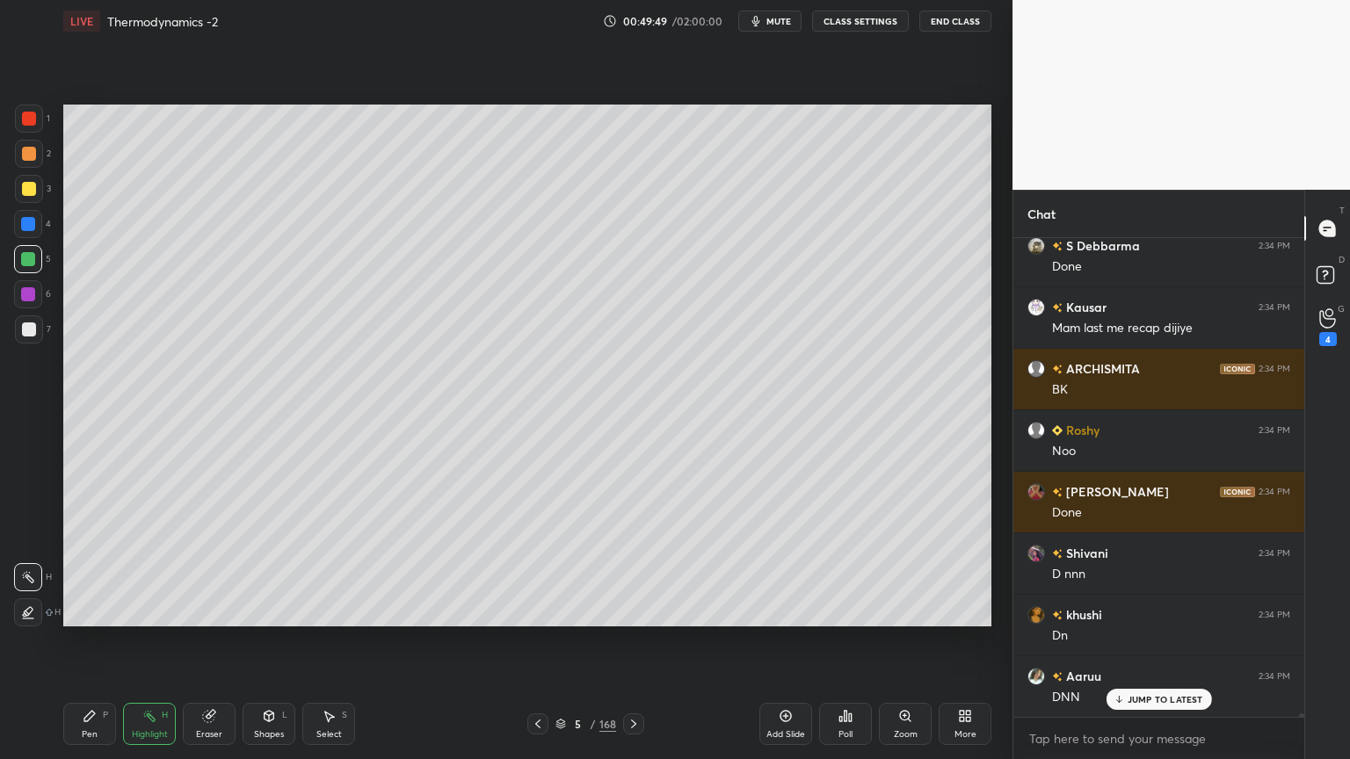
click at [850, 24] on button "CLASS SETTINGS" at bounding box center [860, 21] width 97 height 21
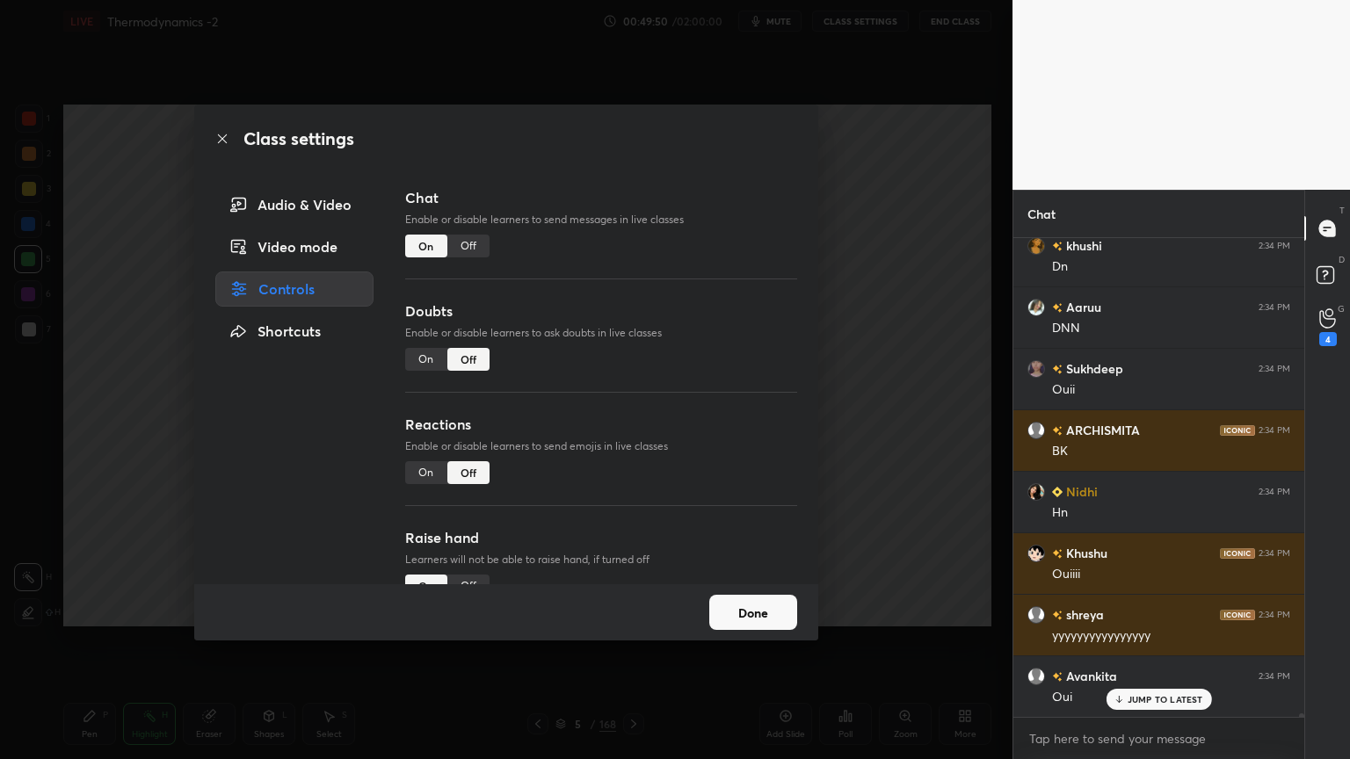
click at [471, 253] on div "Off" at bounding box center [468, 246] width 42 height 23
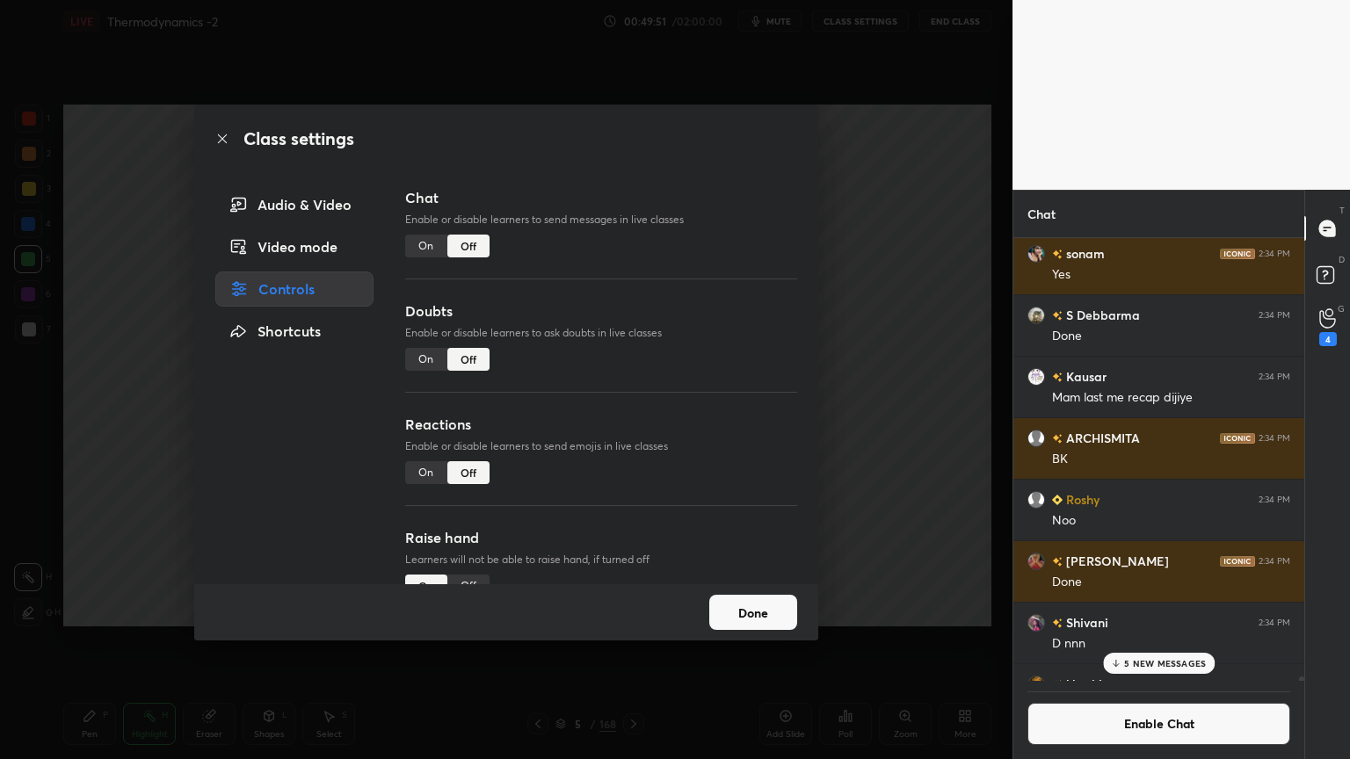
click at [789, 621] on button "Done" at bounding box center [753, 612] width 88 height 35
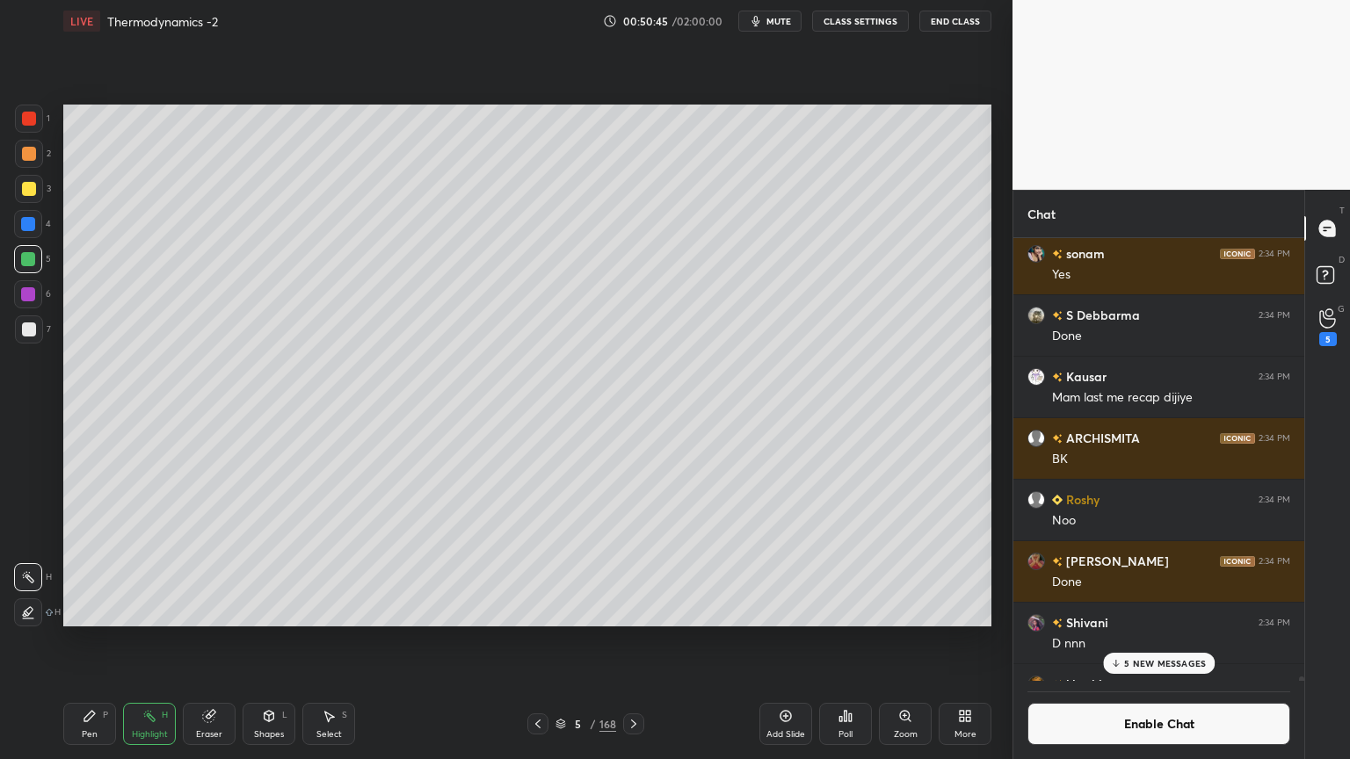
click at [1182, 641] on p "5 NEW MESSAGES" at bounding box center [1165, 663] width 82 height 11
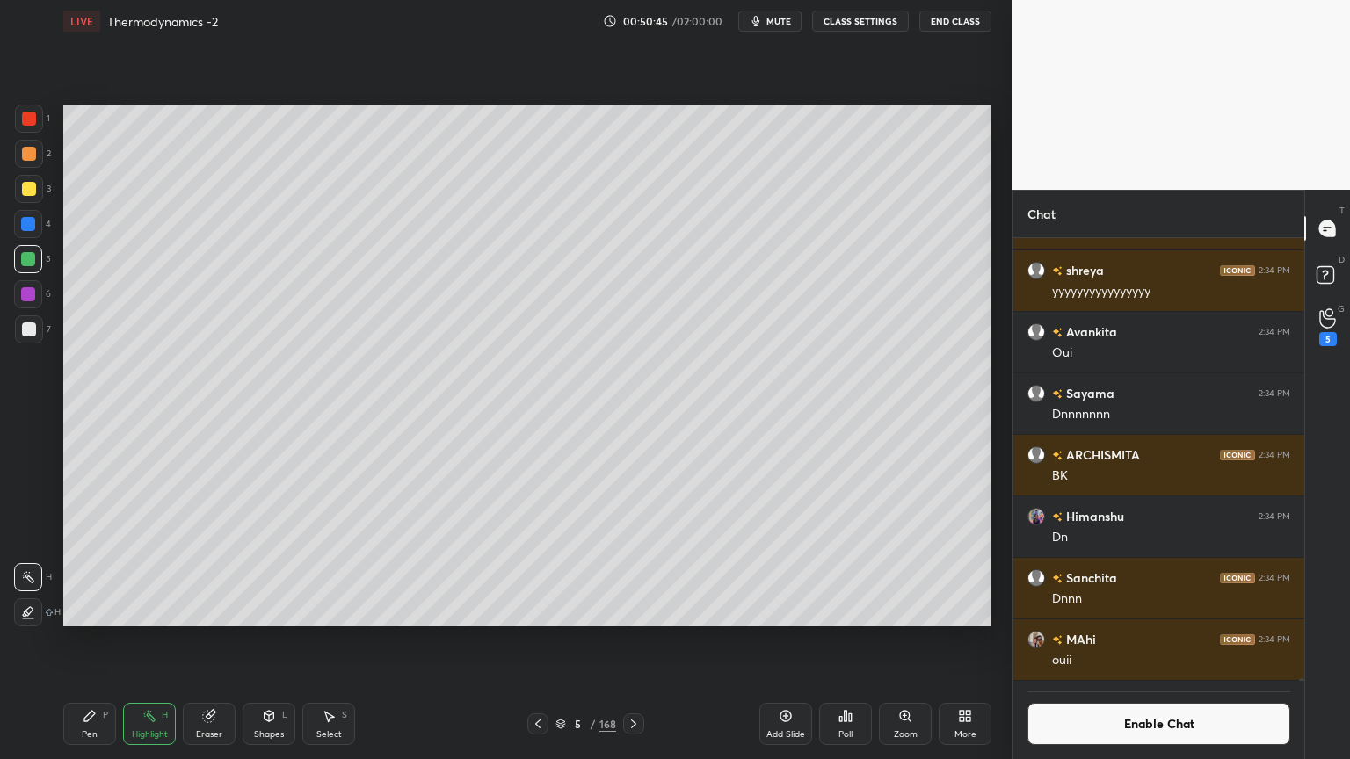
click at [1168, 641] on button "Enable Chat" at bounding box center [1159, 724] width 263 height 42
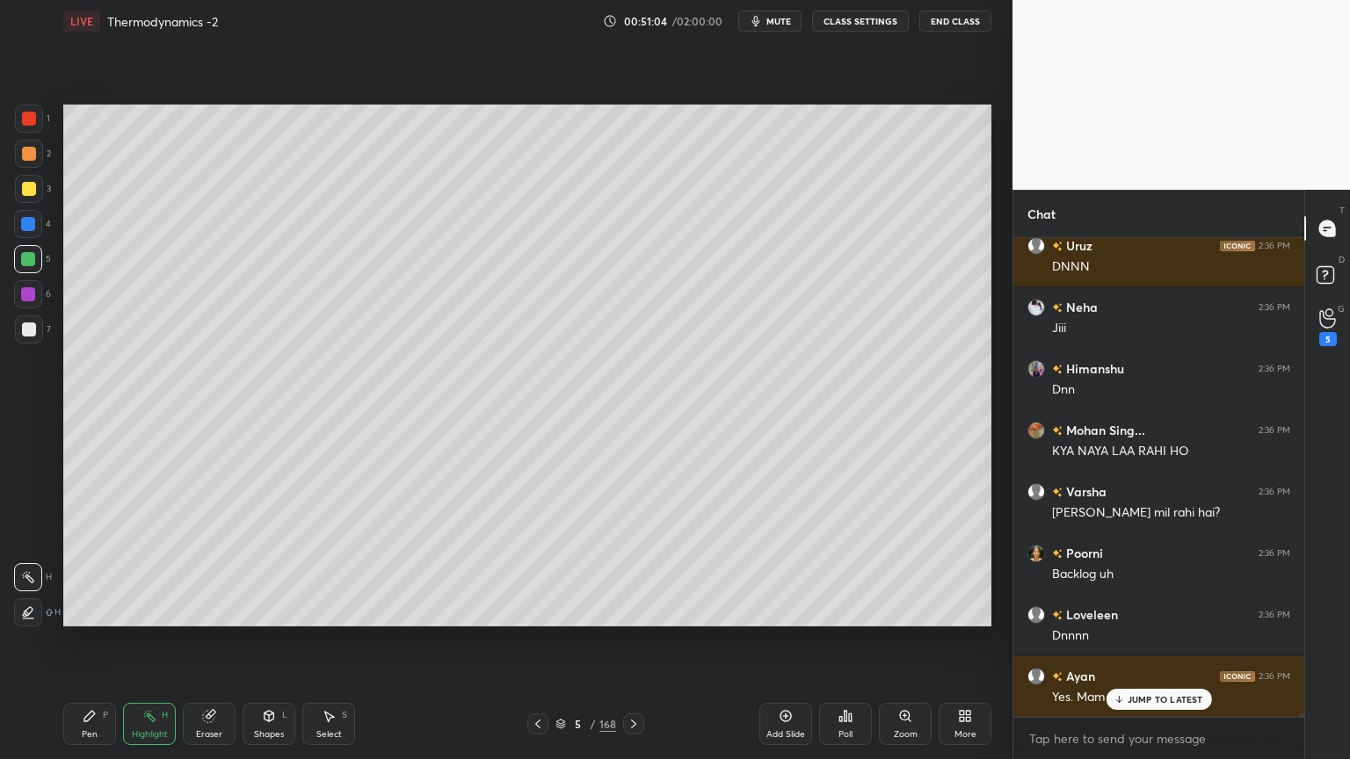
scroll to position [67816, 0]
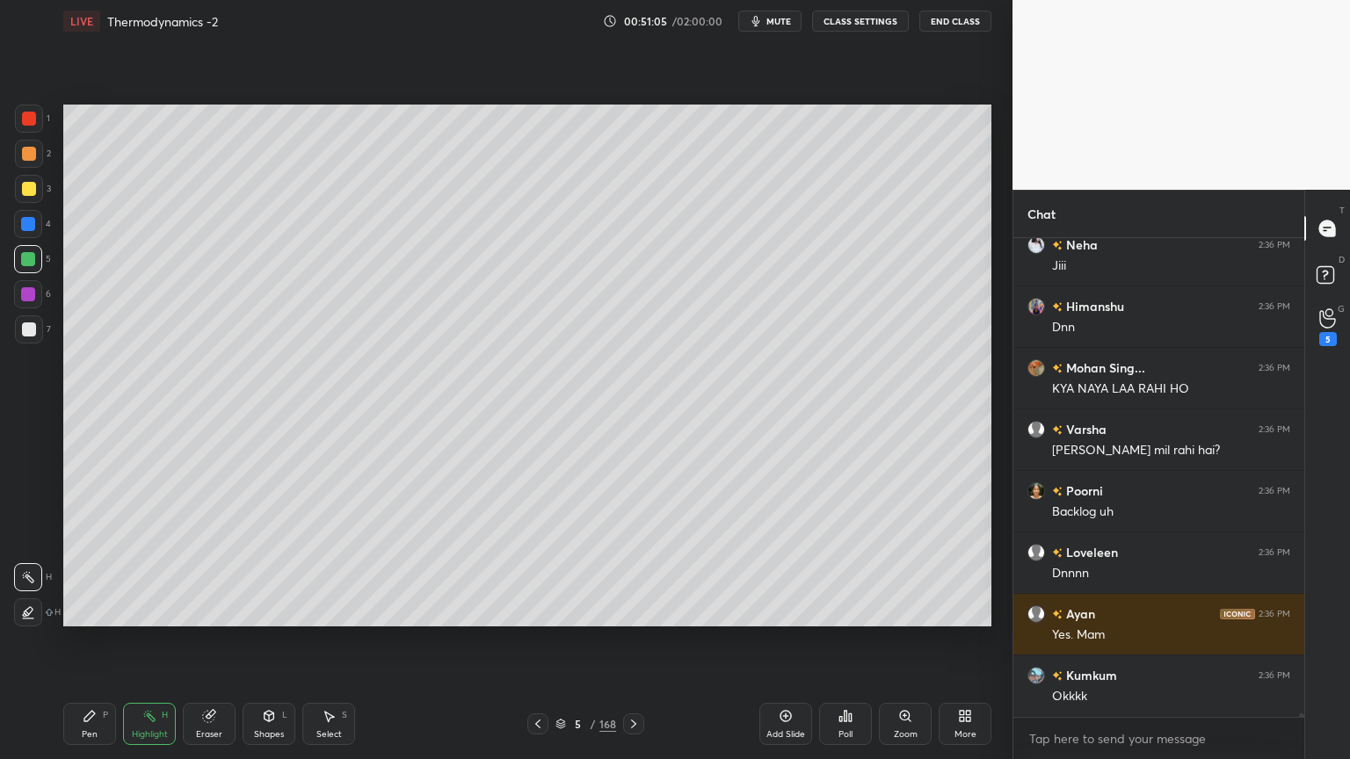
click at [108, 641] on div "Pen P" at bounding box center [89, 724] width 53 height 42
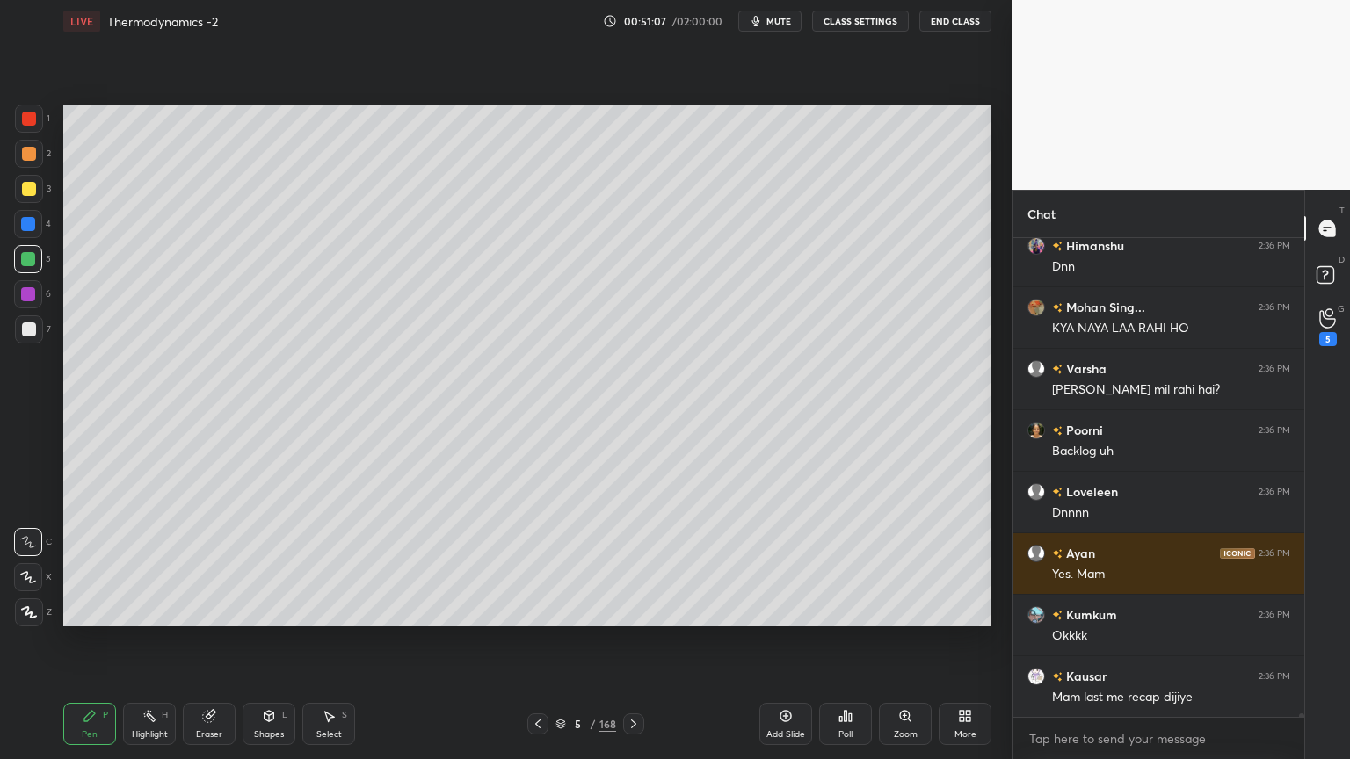
scroll to position [68000, 0]
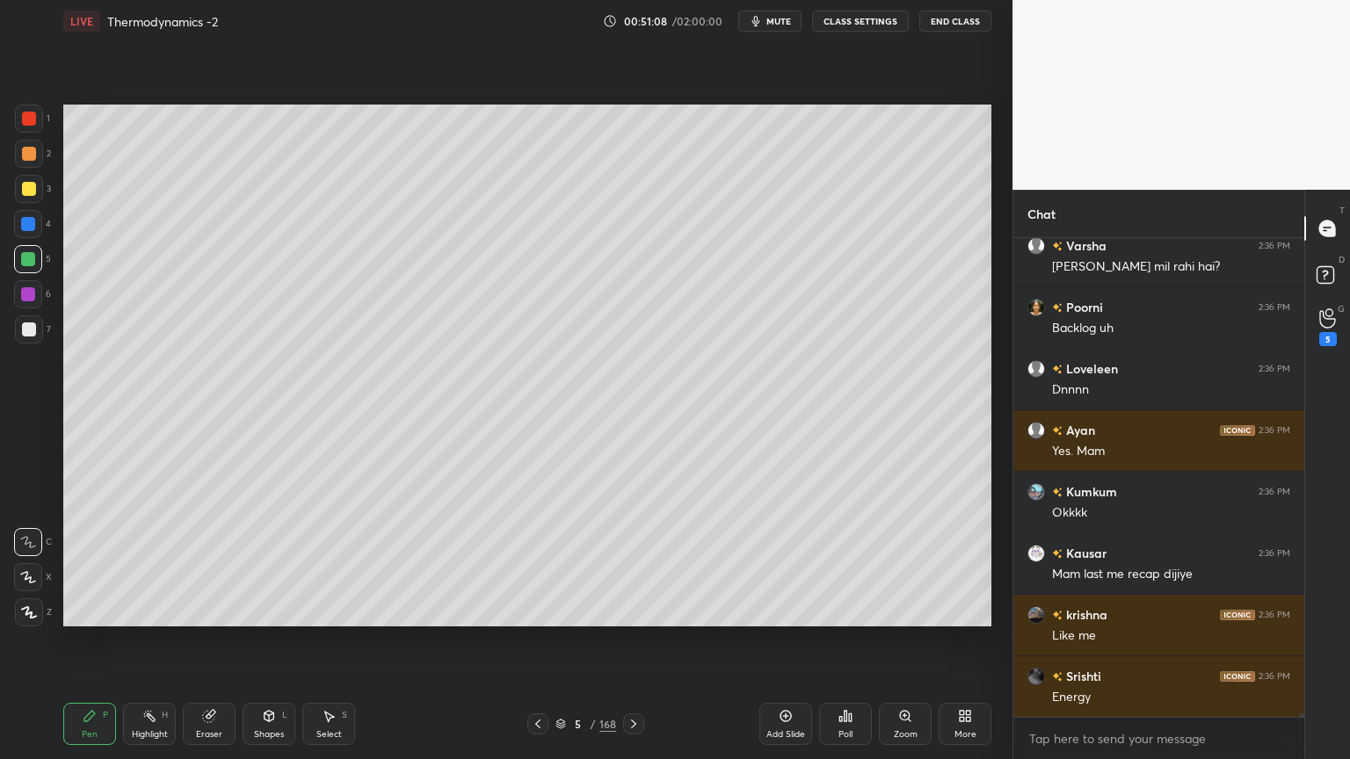
click at [169, 641] on div "Highlight H" at bounding box center [149, 724] width 53 height 42
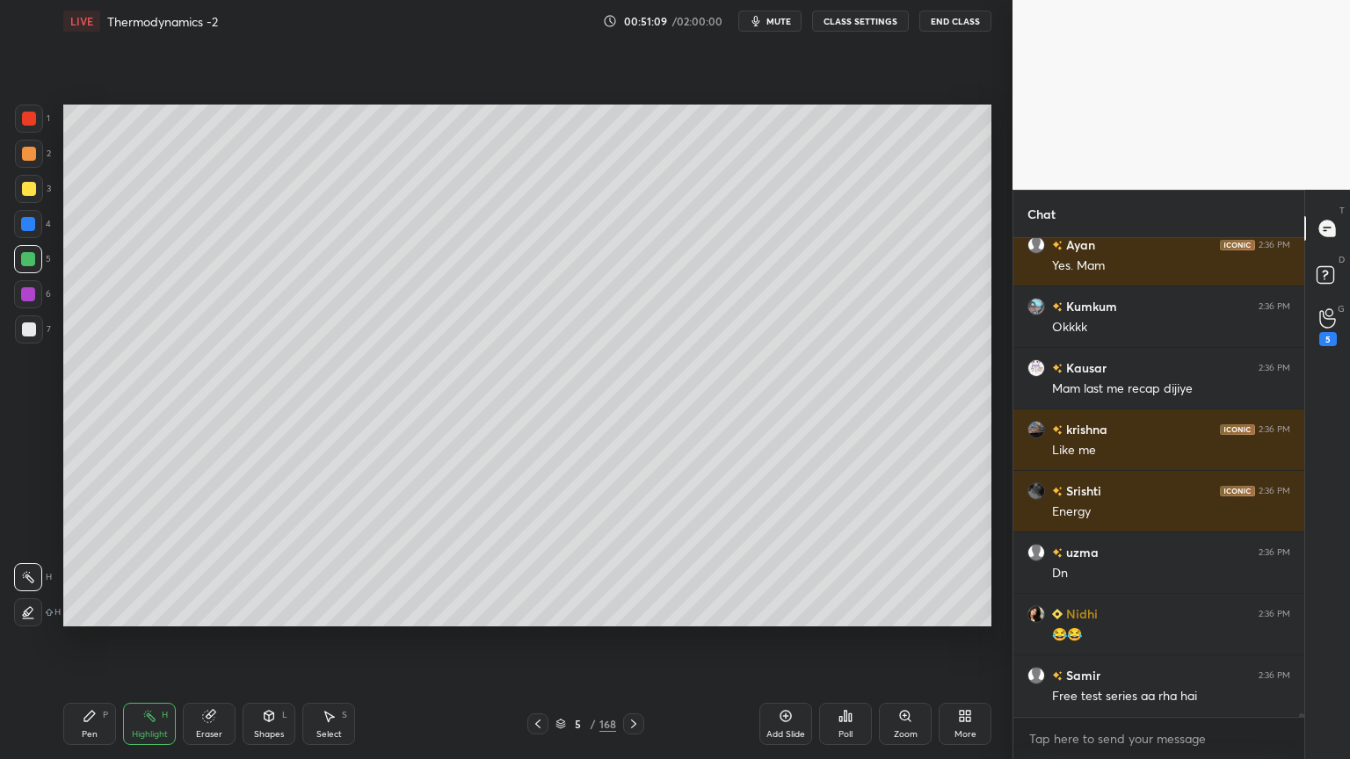
click at [206, 641] on div "Eraser" at bounding box center [209, 734] width 26 height 9
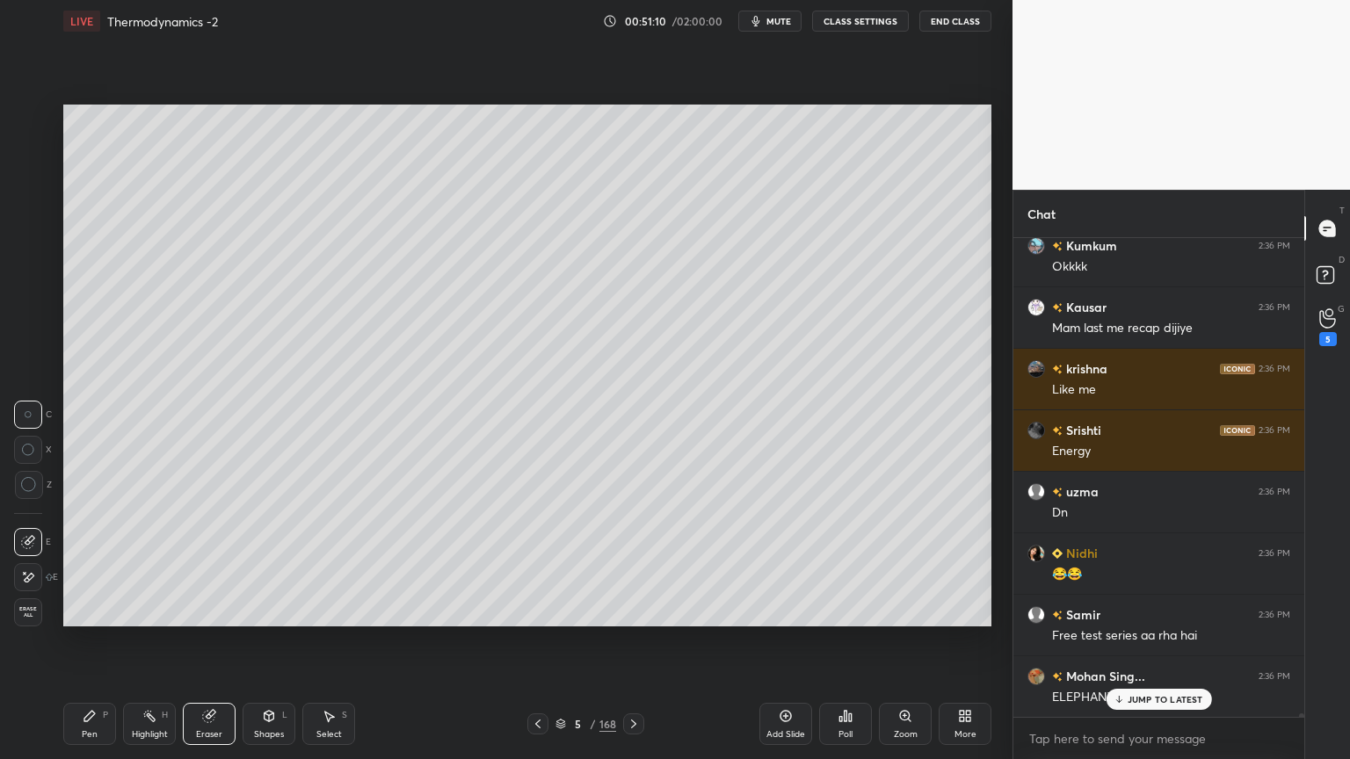
click at [29, 581] on icon at bounding box center [28, 578] width 14 height 15
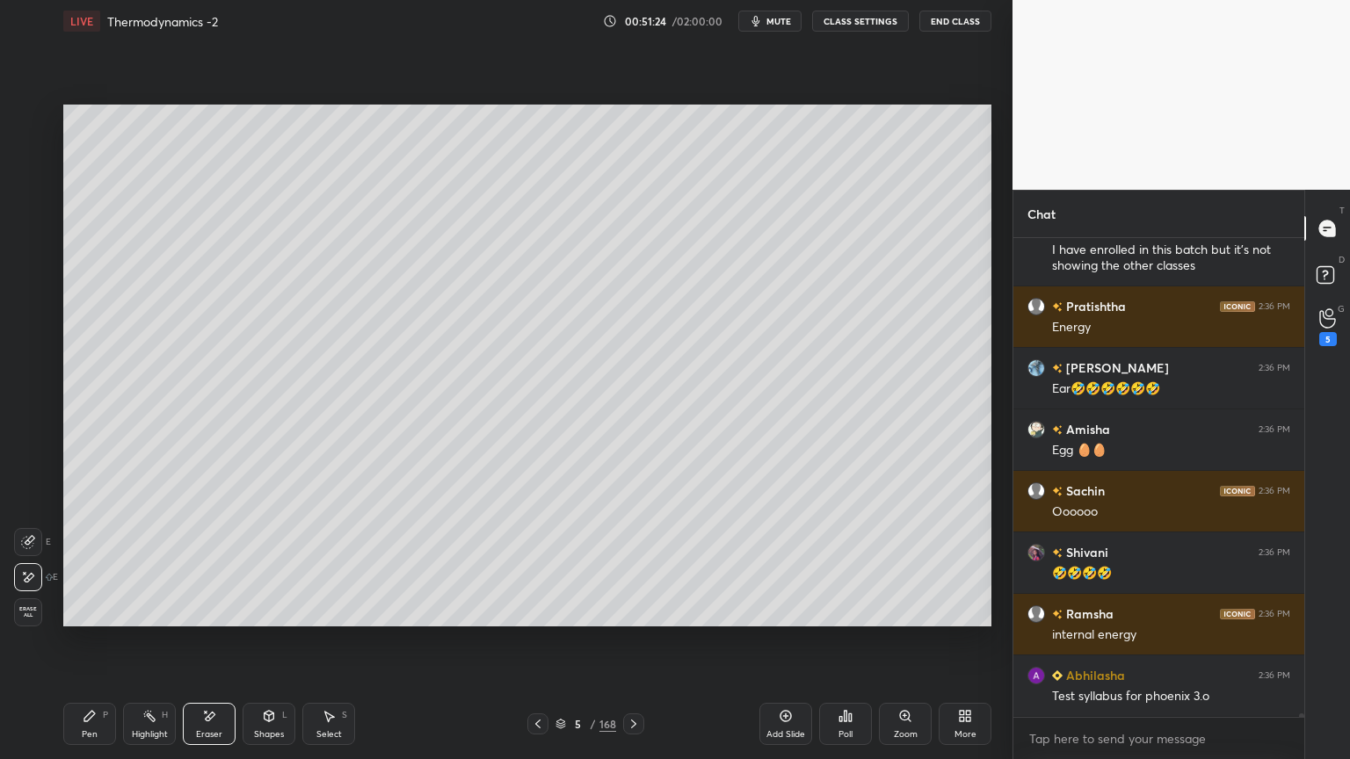
scroll to position [71396, 0]
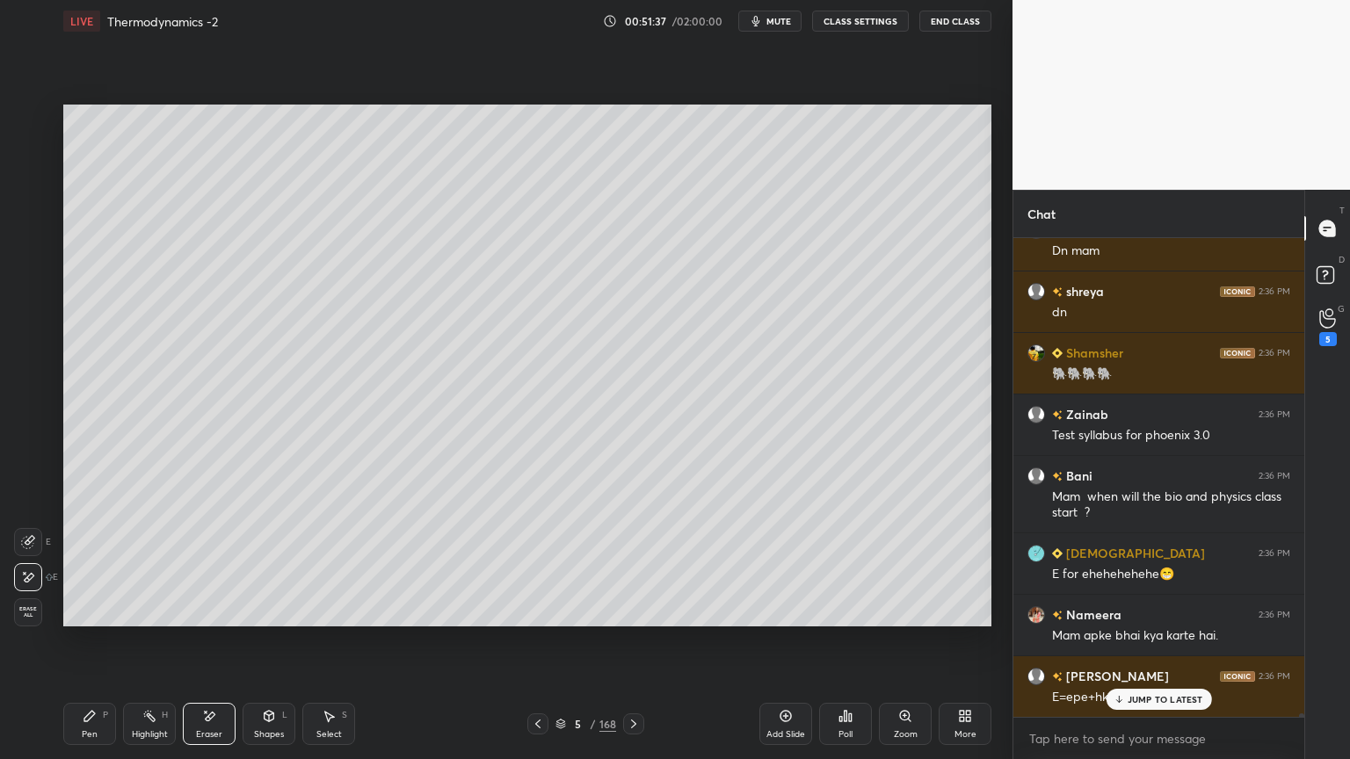
click at [158, 641] on div "Setting up your live class Poll for secs No correct answer Start poll" at bounding box center [527, 365] width 942 height 647
click at [99, 641] on div "Pen P" at bounding box center [89, 724] width 53 height 42
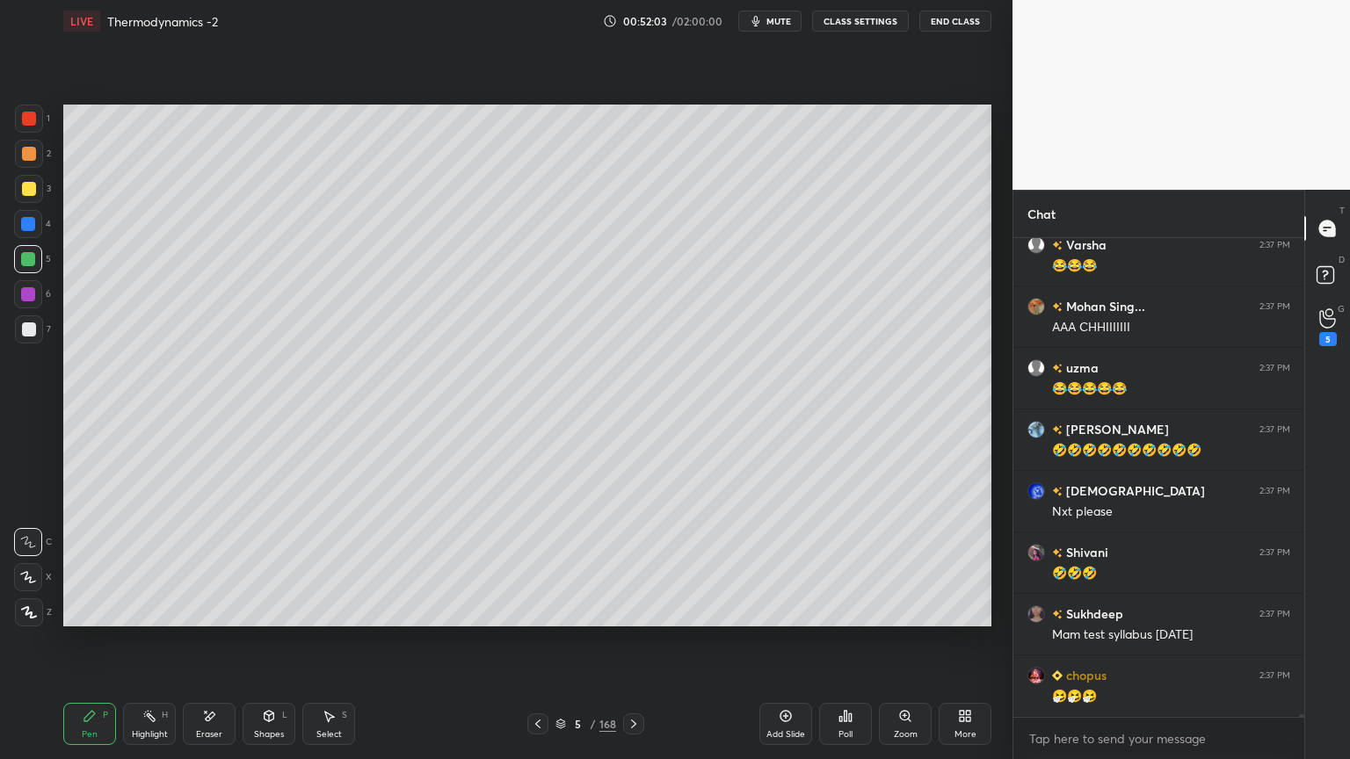
click at [151, 641] on div "Highlight" at bounding box center [150, 734] width 36 height 9
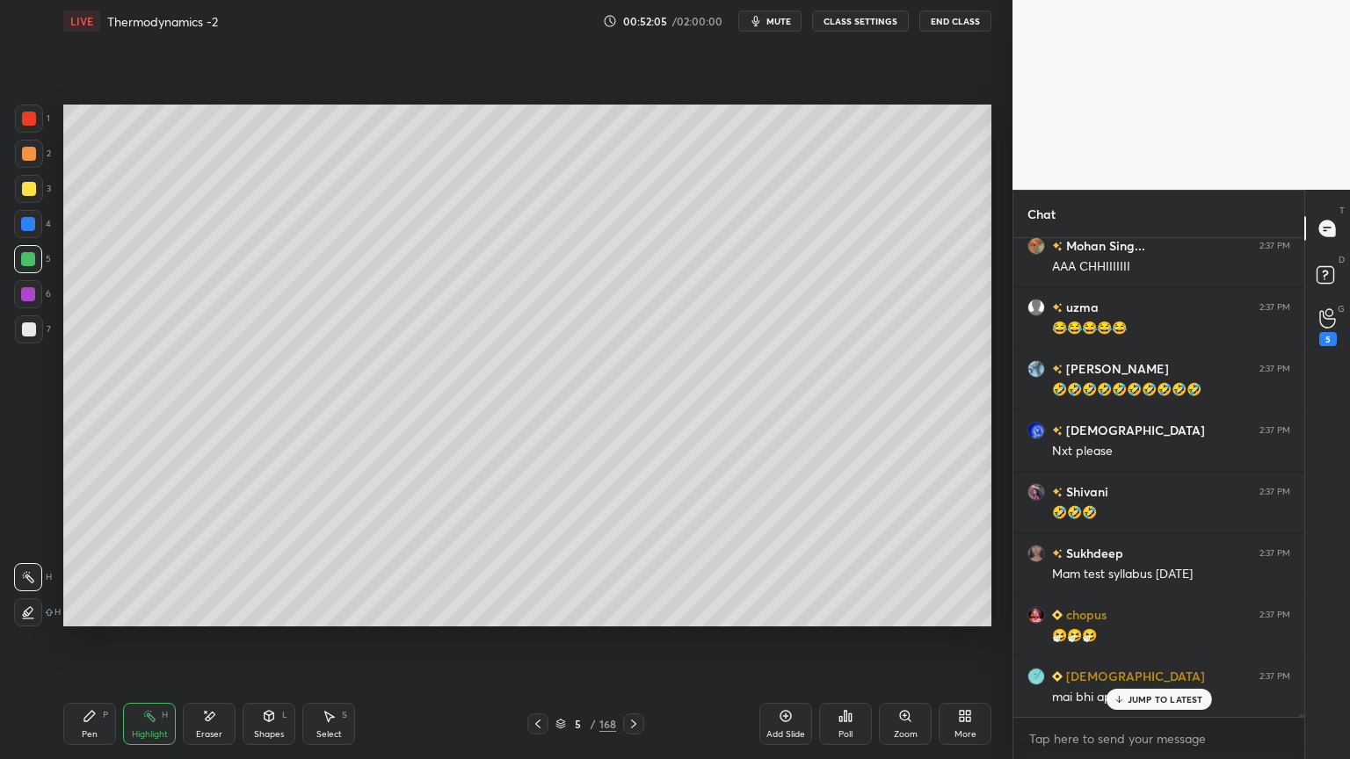
click at [25, 293] on div at bounding box center [28, 294] width 14 height 14
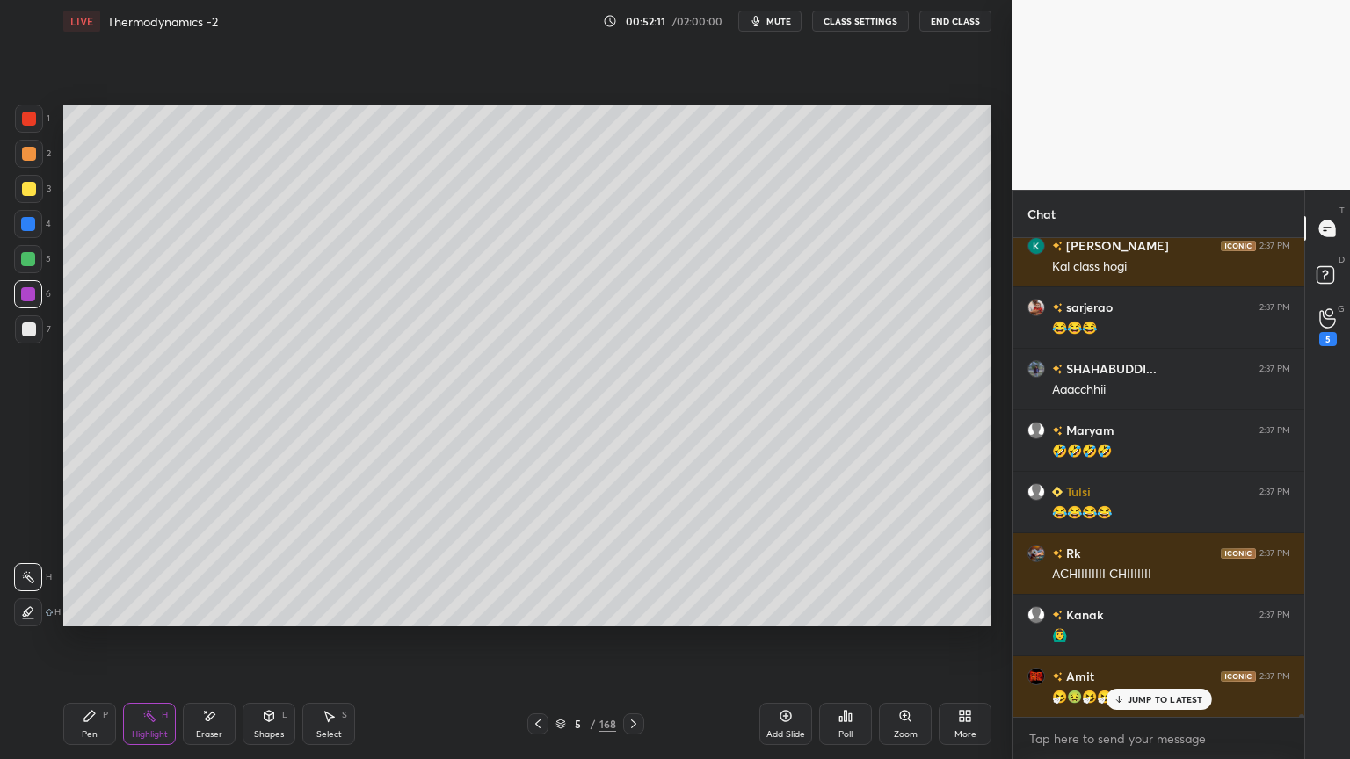
click at [269, 641] on icon at bounding box center [269, 719] width 0 height 6
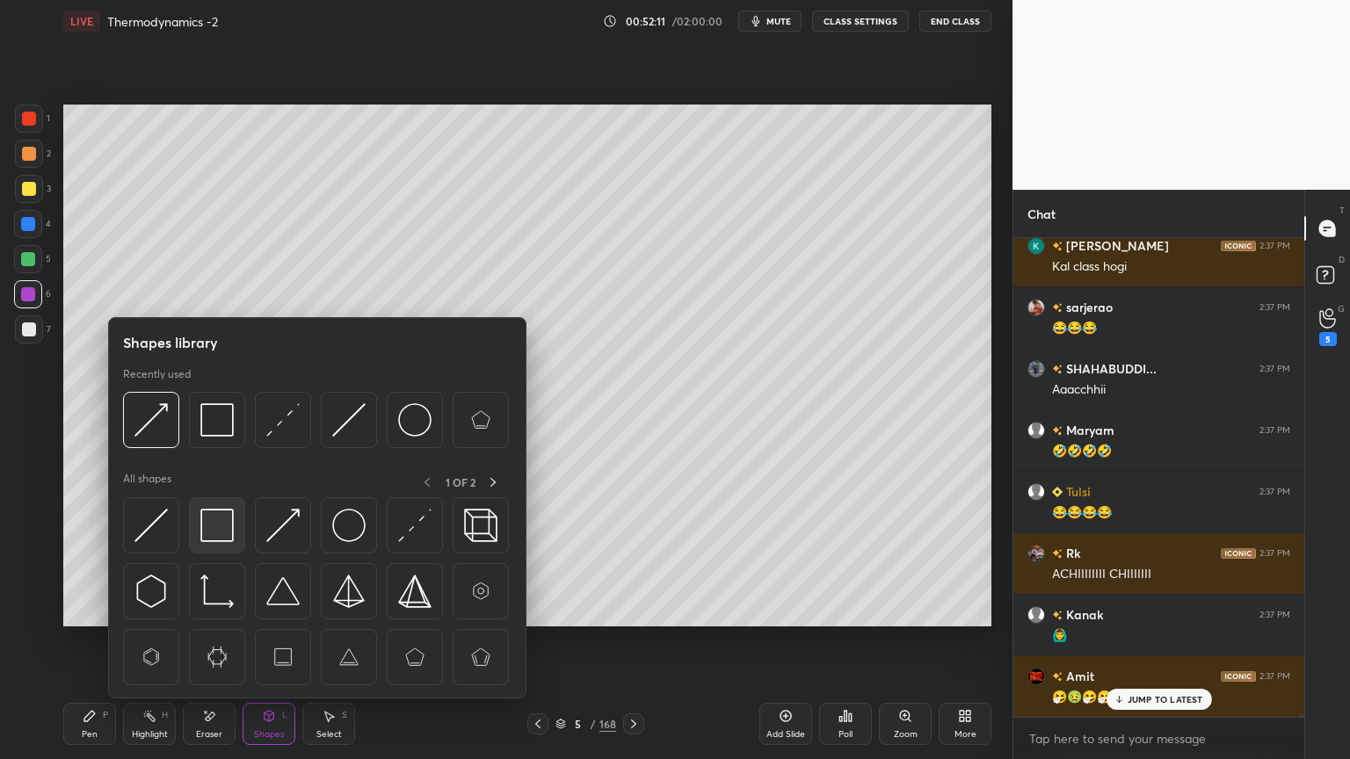
click at [206, 521] on img at bounding box center [216, 525] width 33 height 33
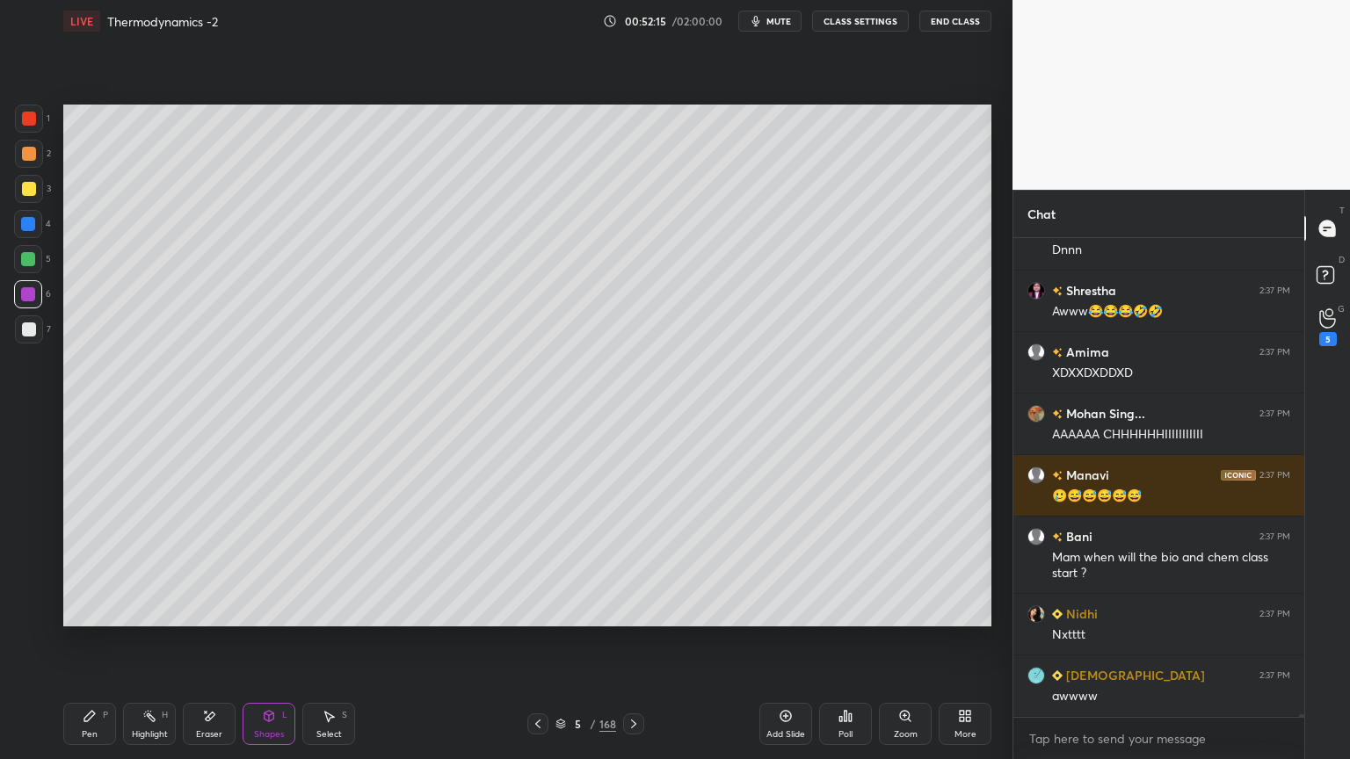
click at [140, 641] on div "Highlight" at bounding box center [150, 734] width 36 height 9
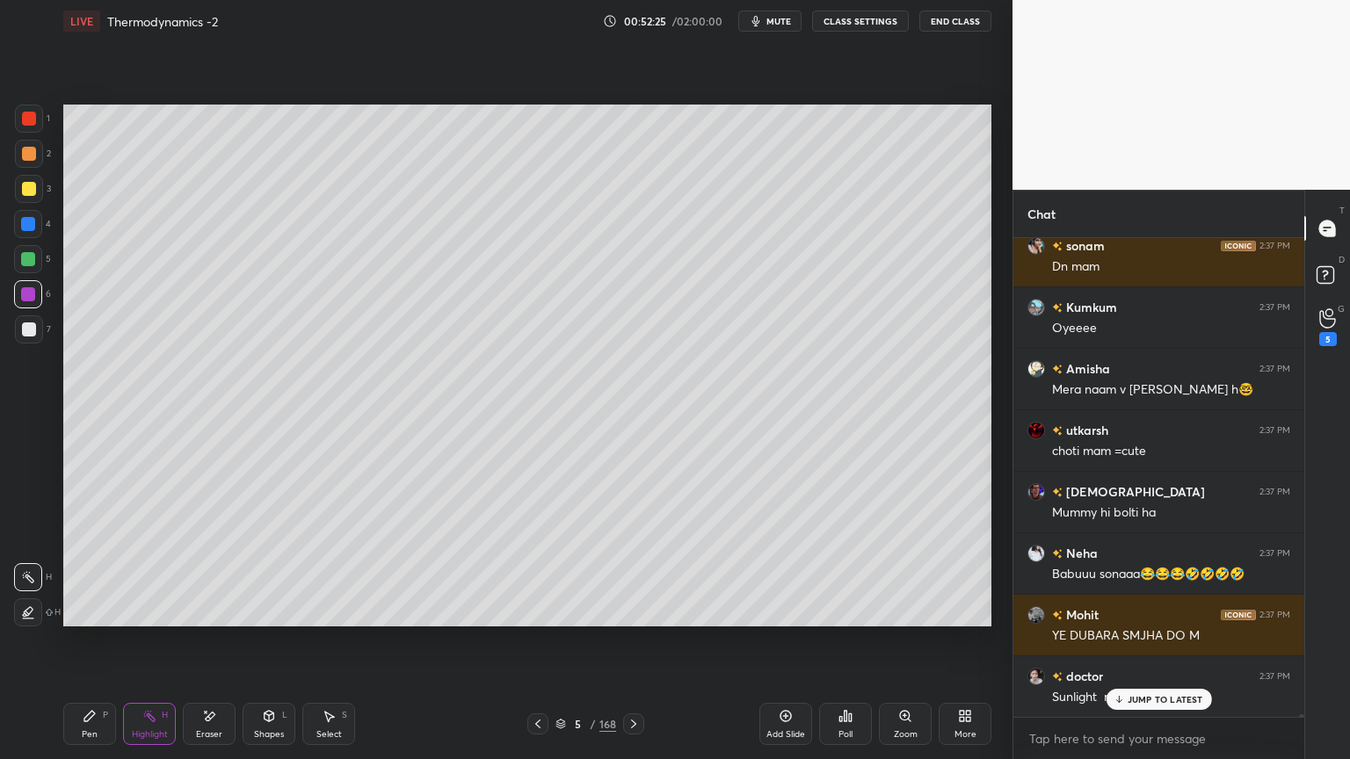
click at [136, 641] on div "Highlight H" at bounding box center [149, 724] width 53 height 42
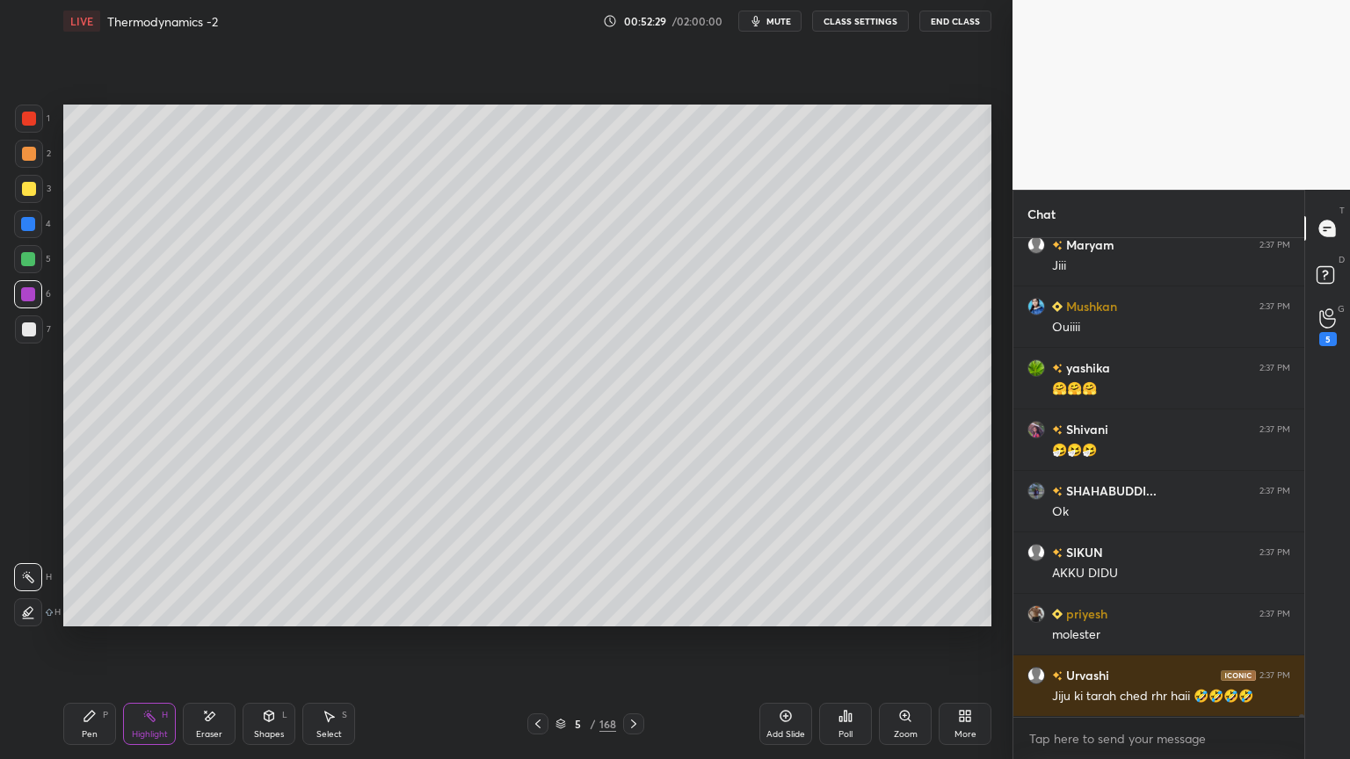
click at [631, 641] on icon at bounding box center [634, 724] width 14 height 14
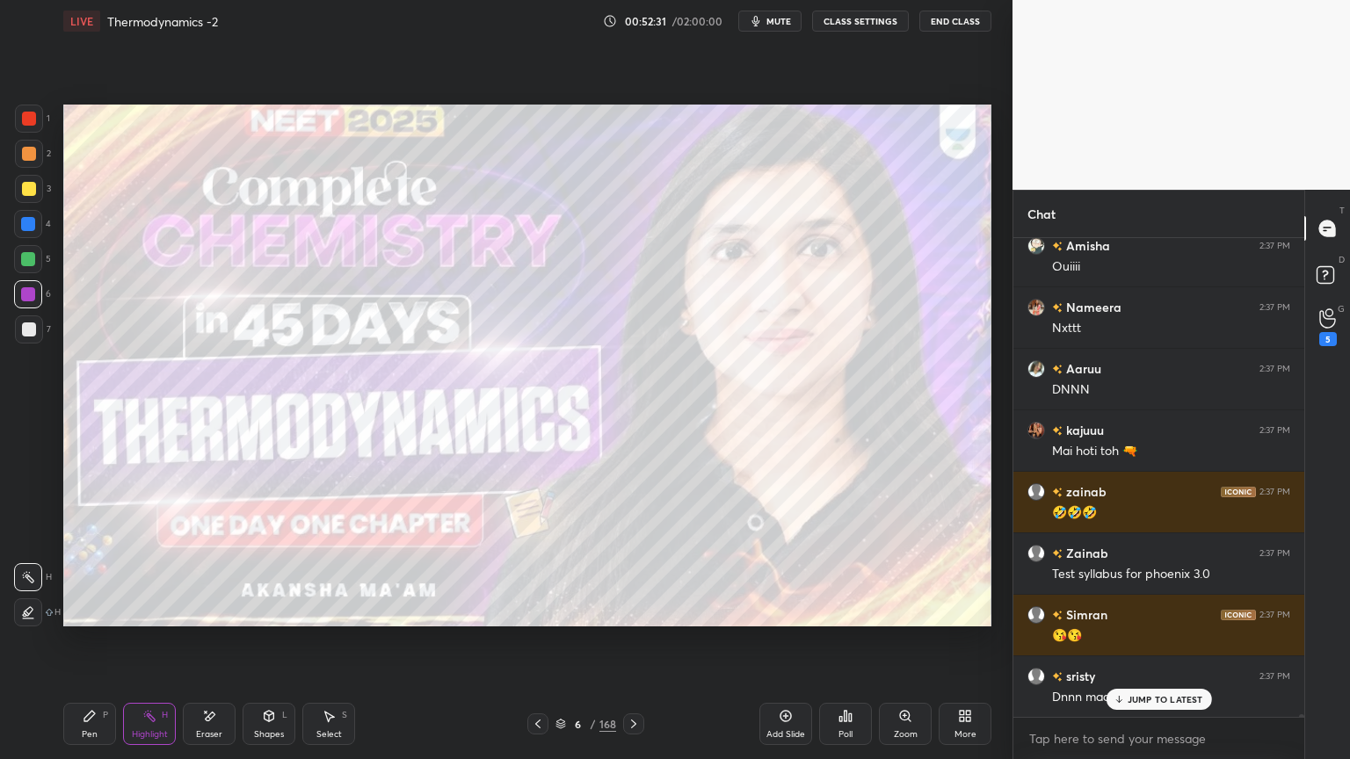
click at [533, 641] on icon at bounding box center [538, 724] width 14 height 14
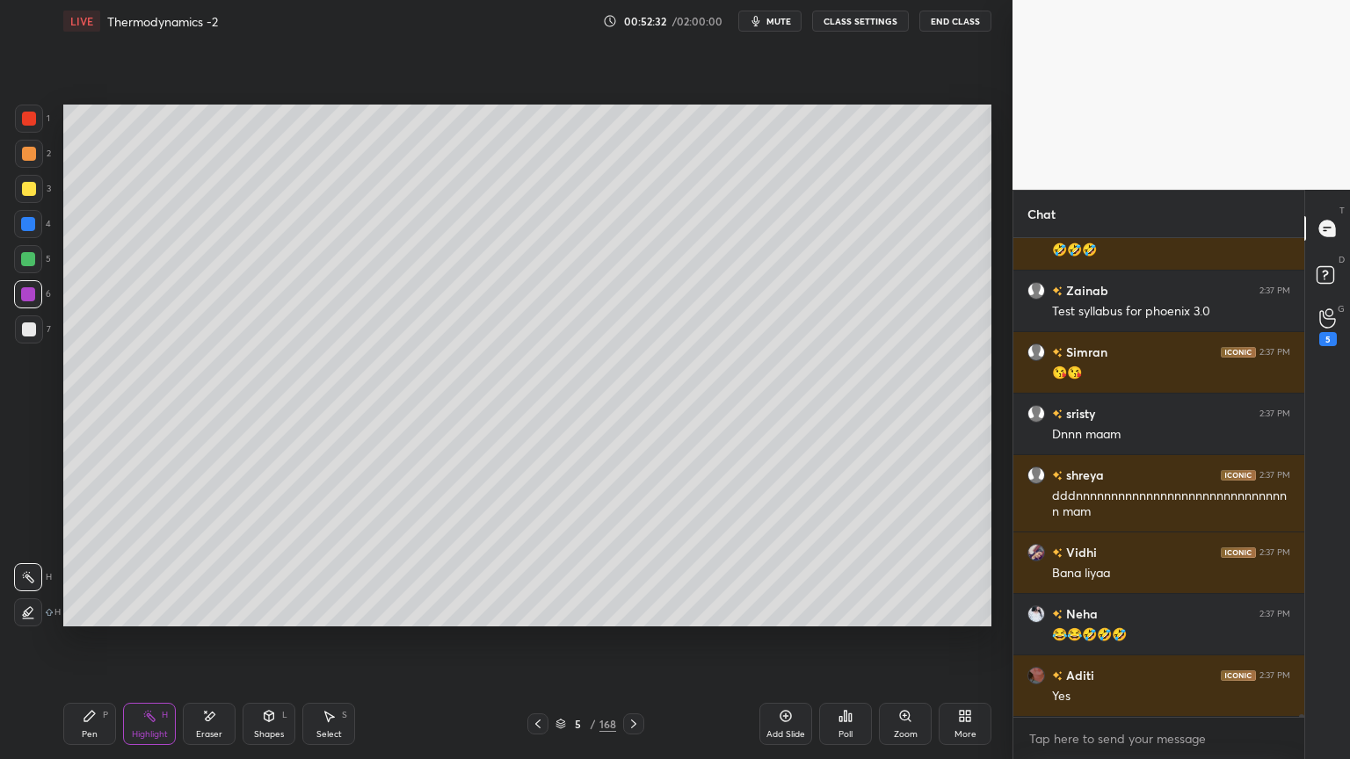
click at [551, 641] on div "5 / 168" at bounding box center [585, 724] width 117 height 21
click at [558, 641] on icon at bounding box center [561, 724] width 11 height 11
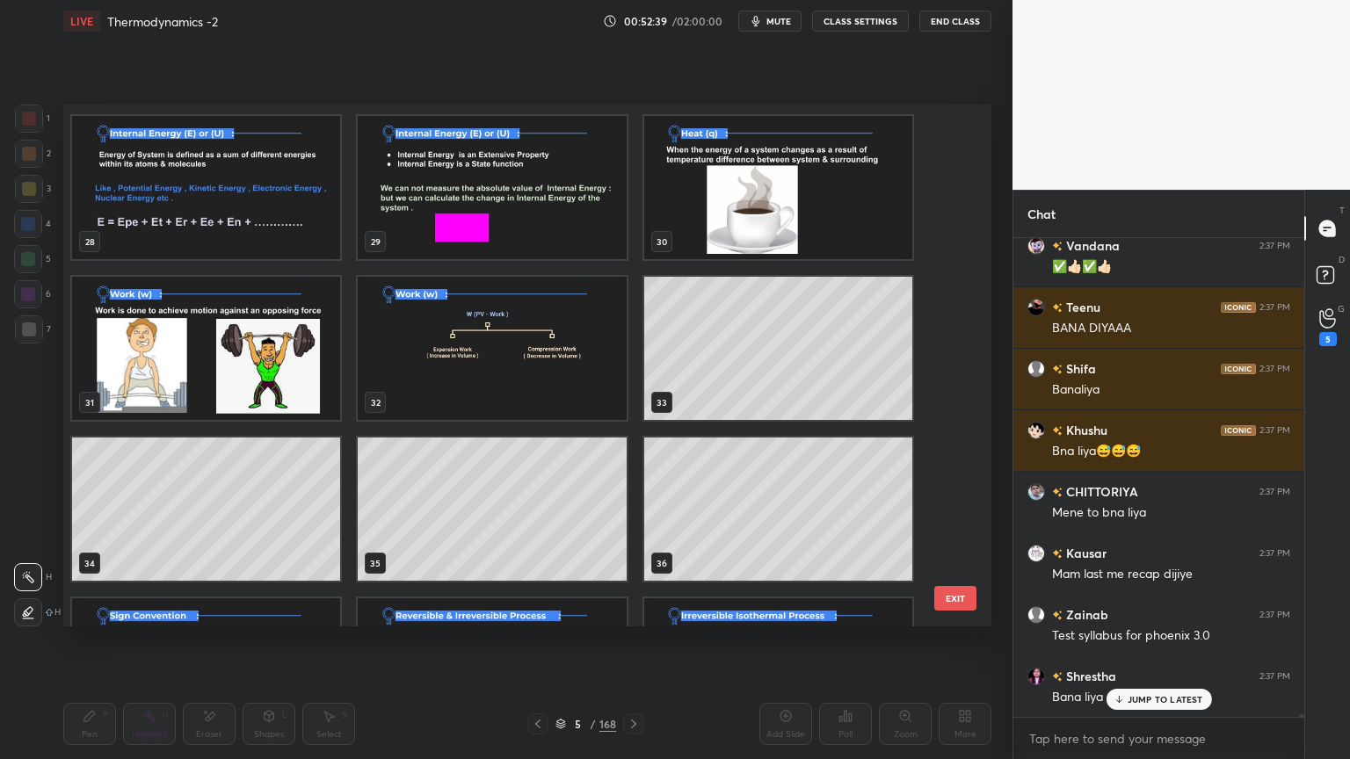
click at [247, 379] on img "grid" at bounding box center [206, 348] width 268 height 143
click at [264, 387] on img "grid" at bounding box center [206, 348] width 268 height 143
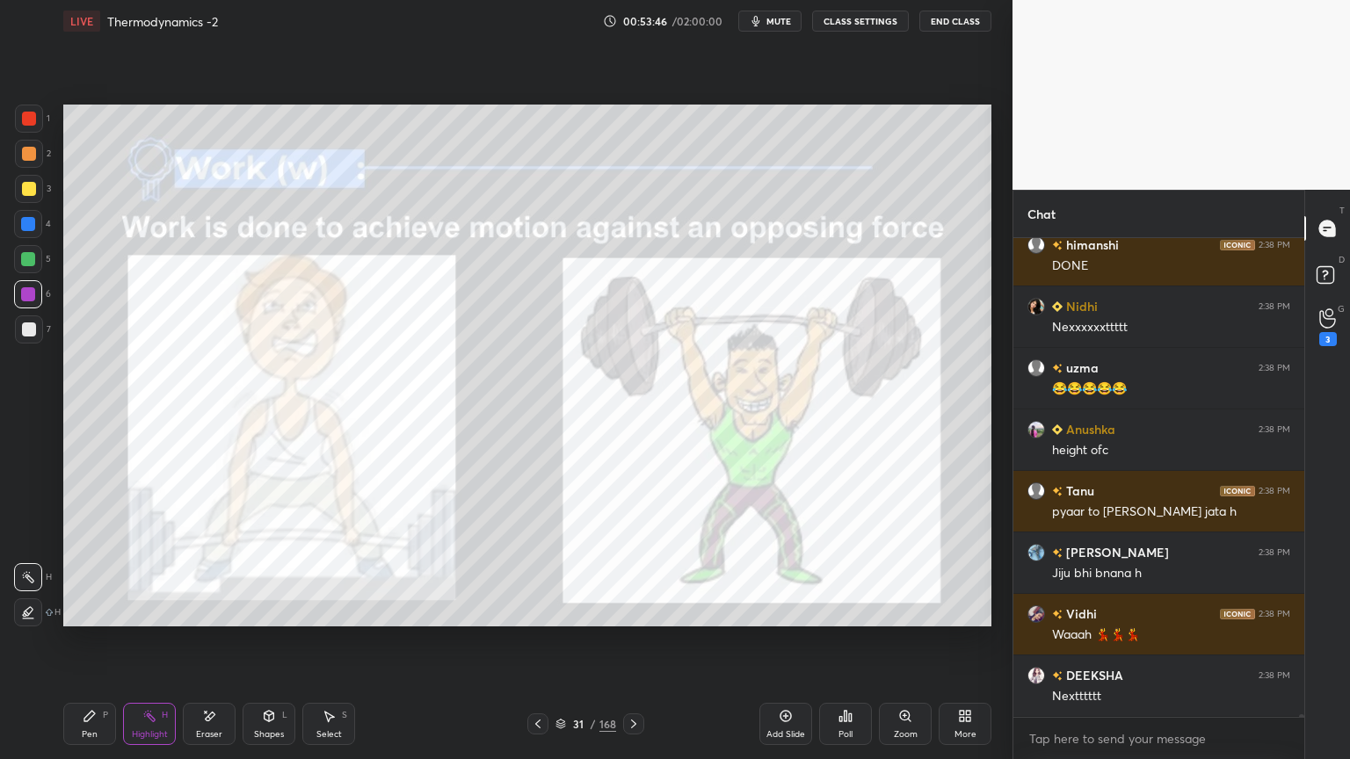
click at [636, 641] on icon at bounding box center [634, 724] width 14 height 14
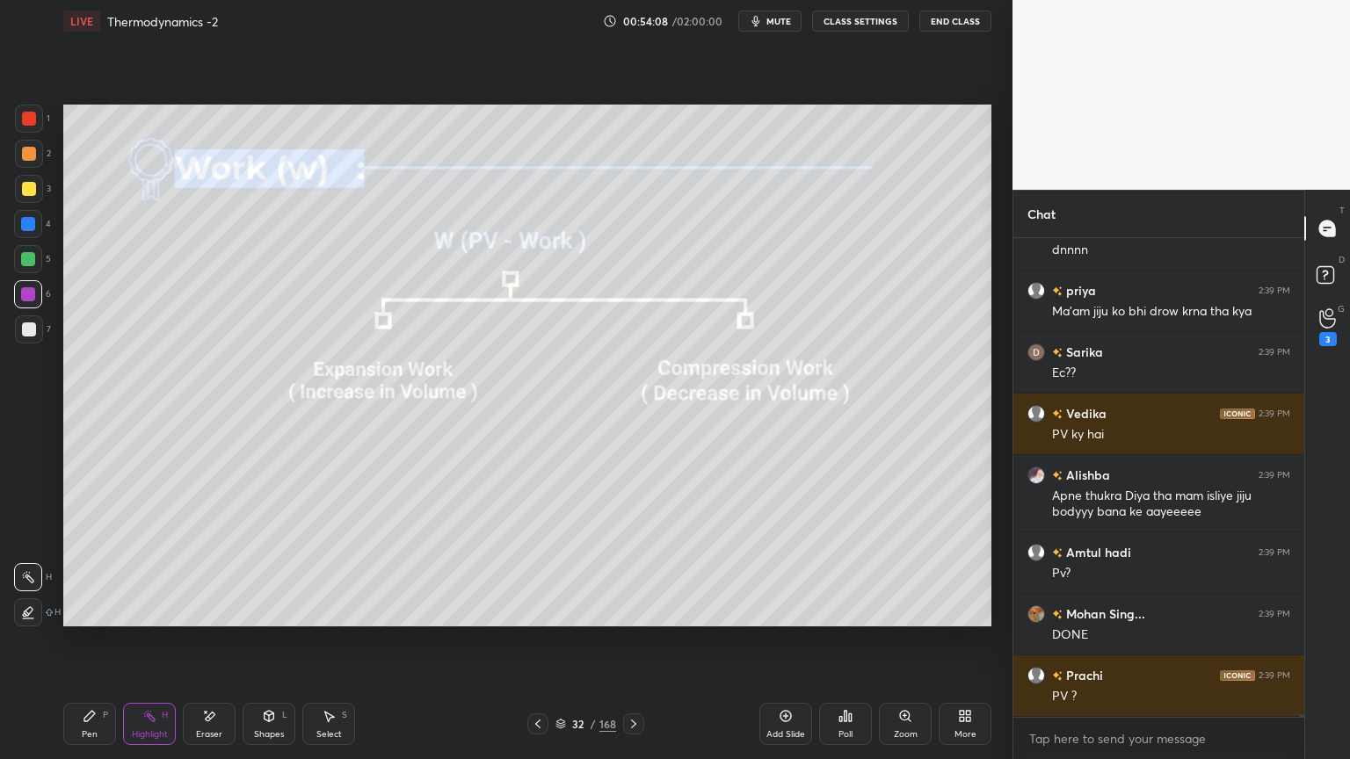
click at [847, 22] on button "CLASS SETTINGS" at bounding box center [860, 21] width 97 height 21
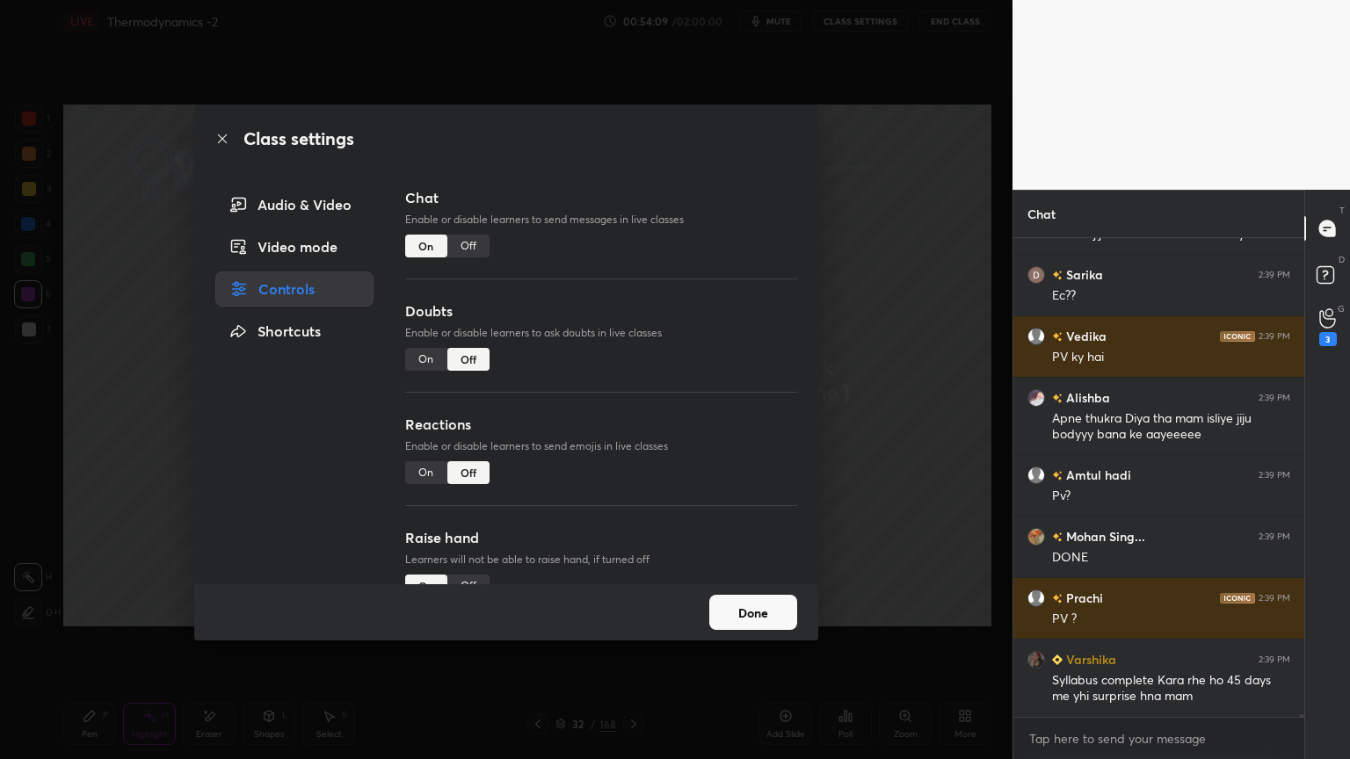
click at [464, 243] on div "Off" at bounding box center [468, 246] width 42 height 23
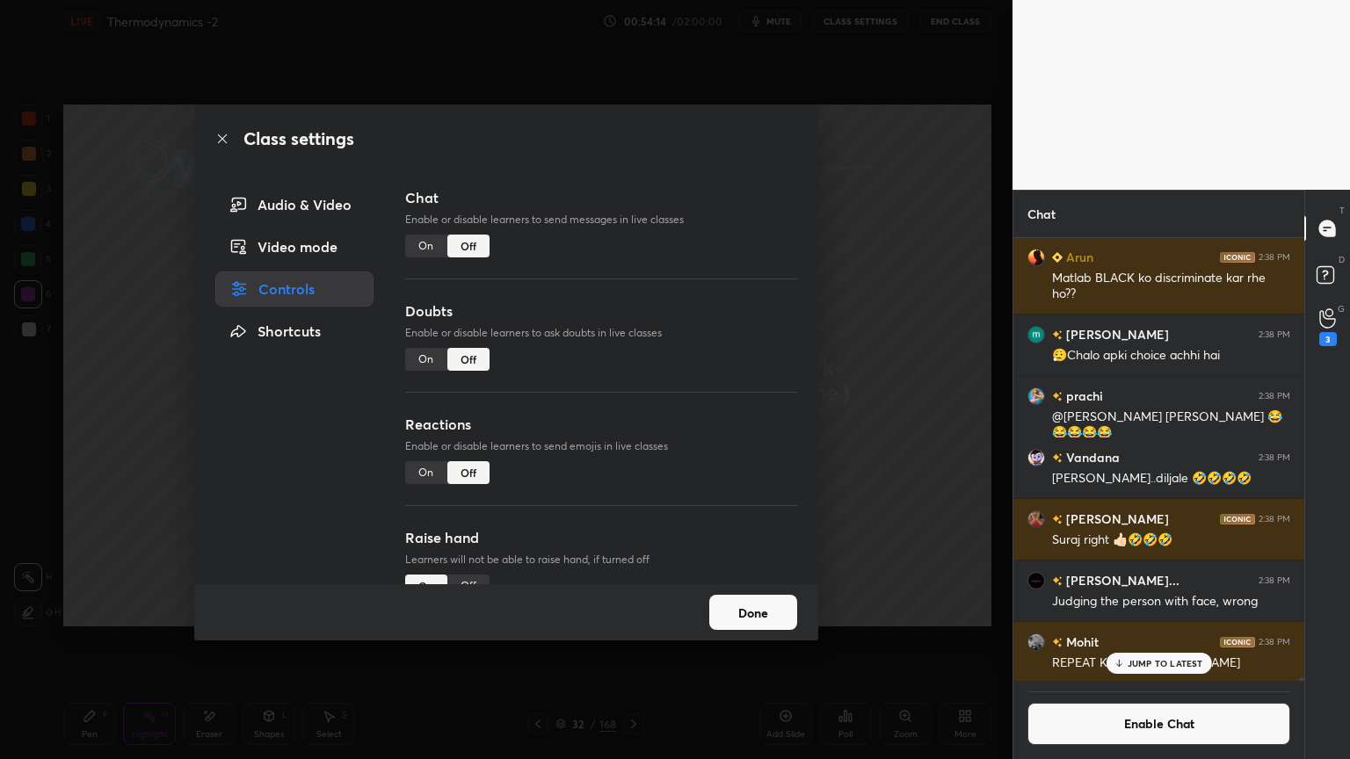
click at [1163, 641] on p "JUMP TO LATEST" at bounding box center [1166, 663] width 76 height 11
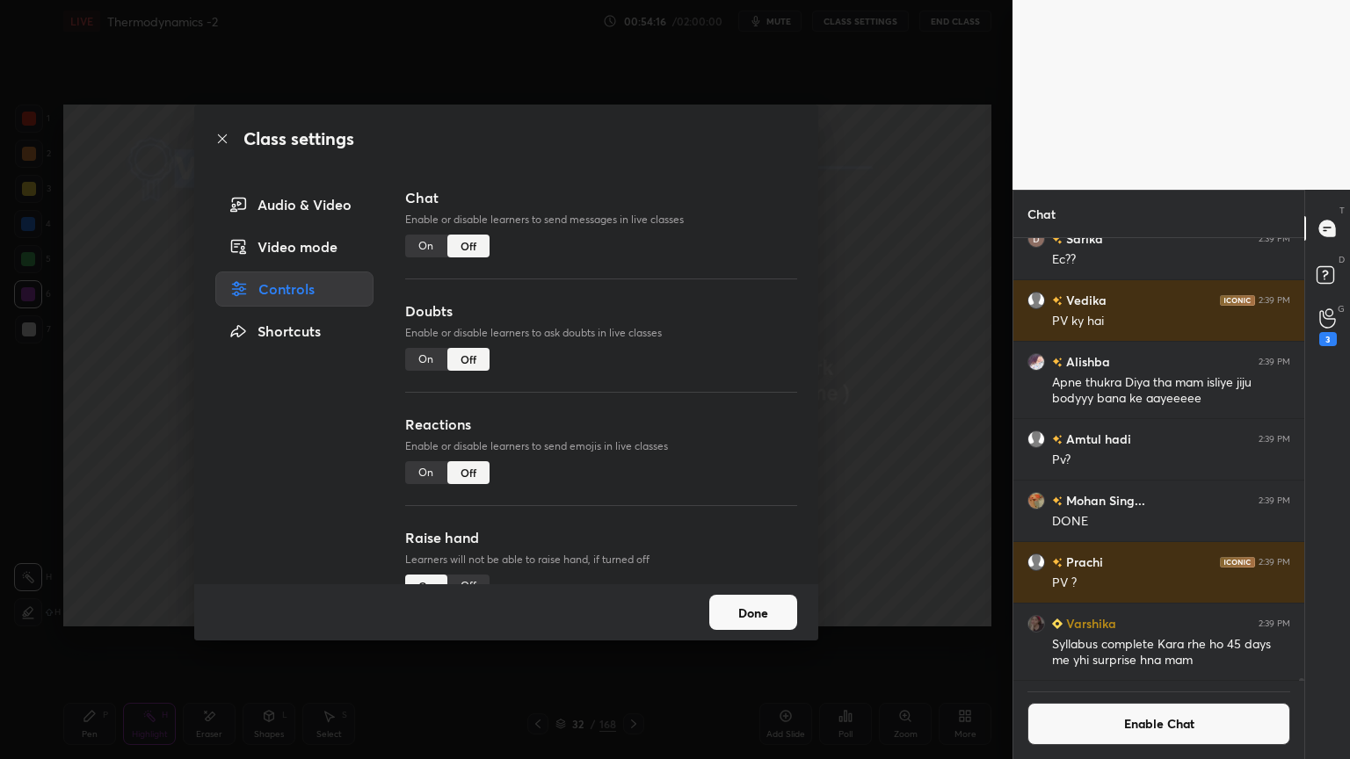
click at [1134, 641] on button "Enable Chat" at bounding box center [1159, 724] width 263 height 42
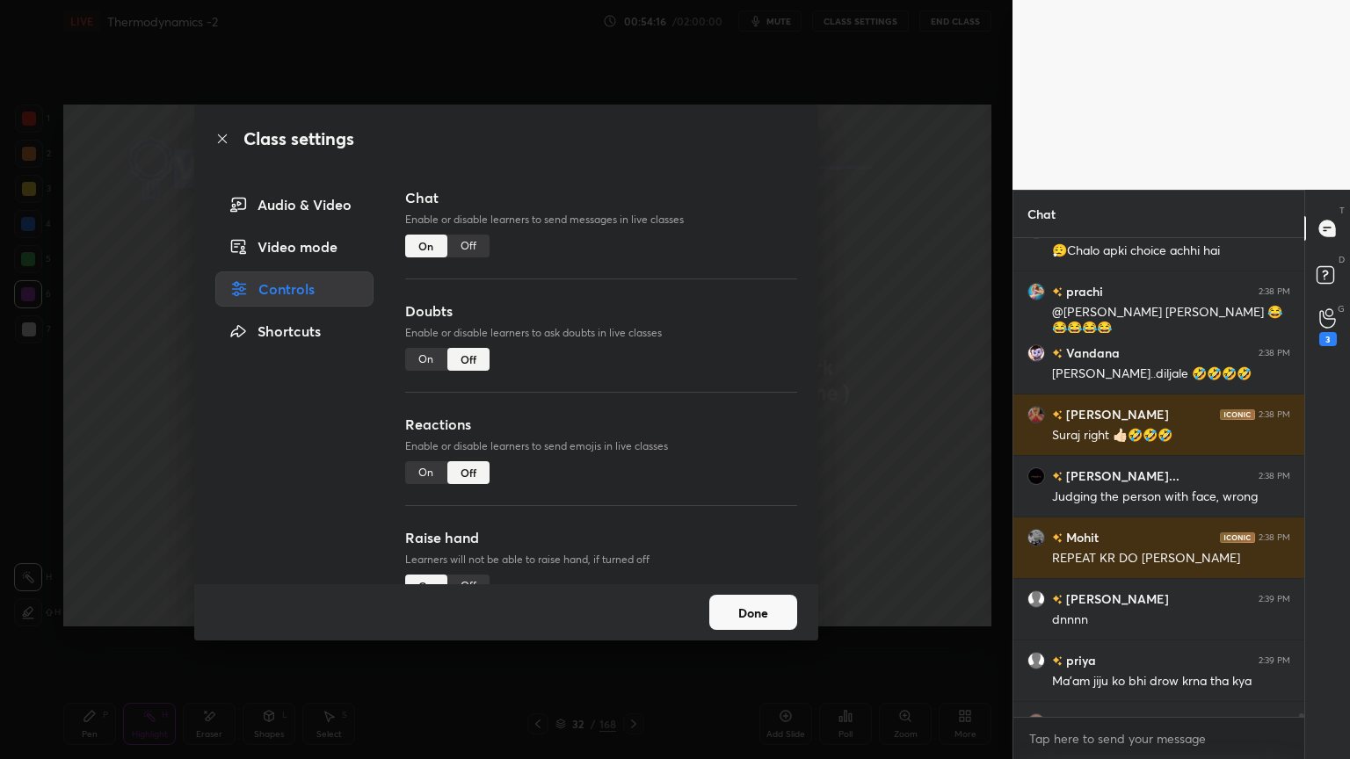
click at [766, 612] on button "Done" at bounding box center [753, 612] width 88 height 35
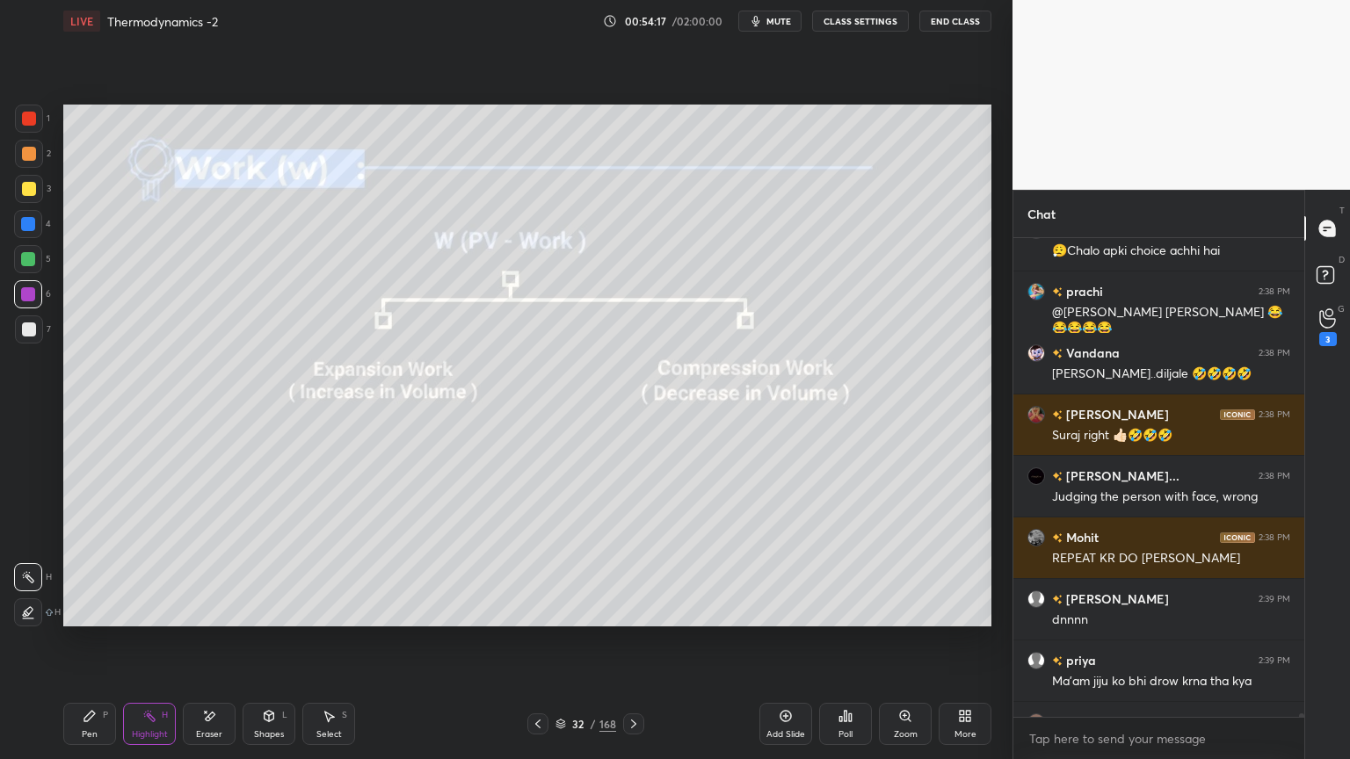
click at [538, 641] on icon at bounding box center [537, 724] width 5 height 9
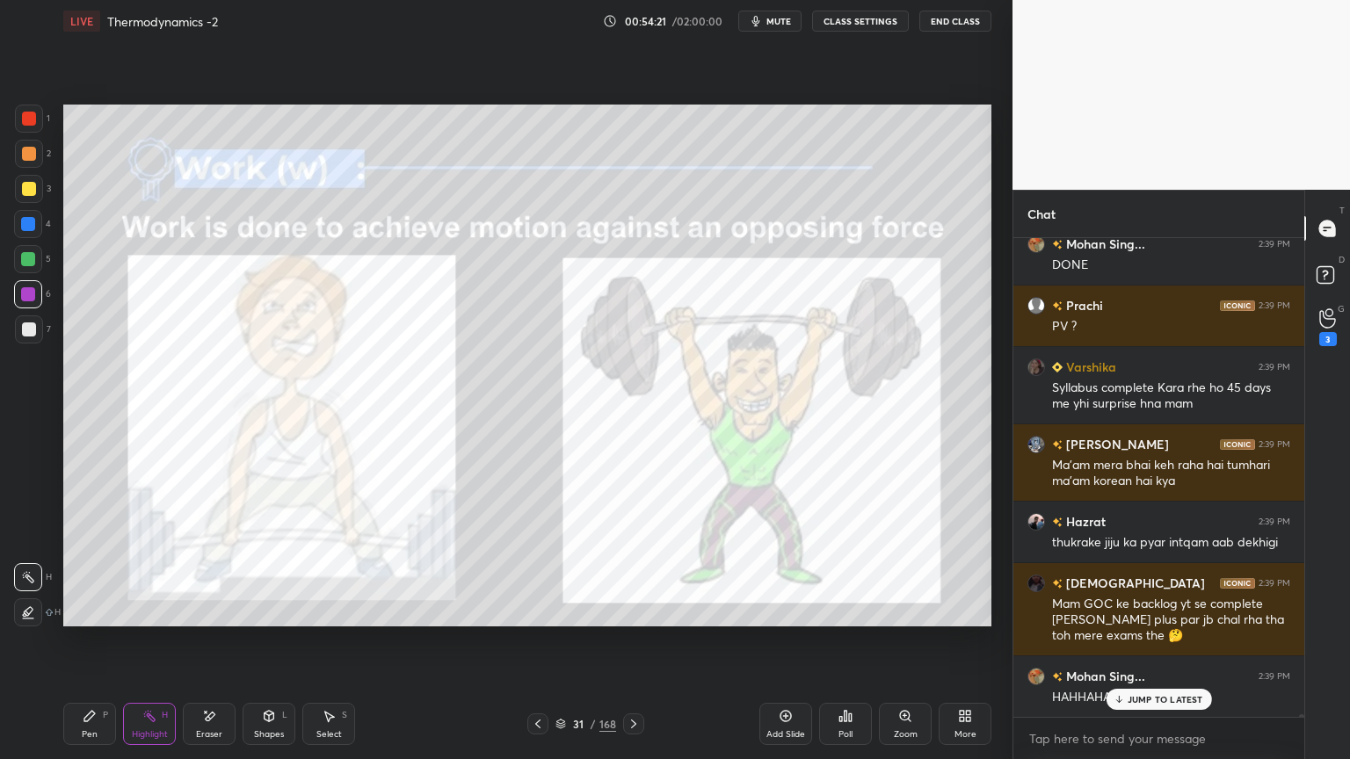
click at [629, 641] on icon at bounding box center [634, 724] width 14 height 14
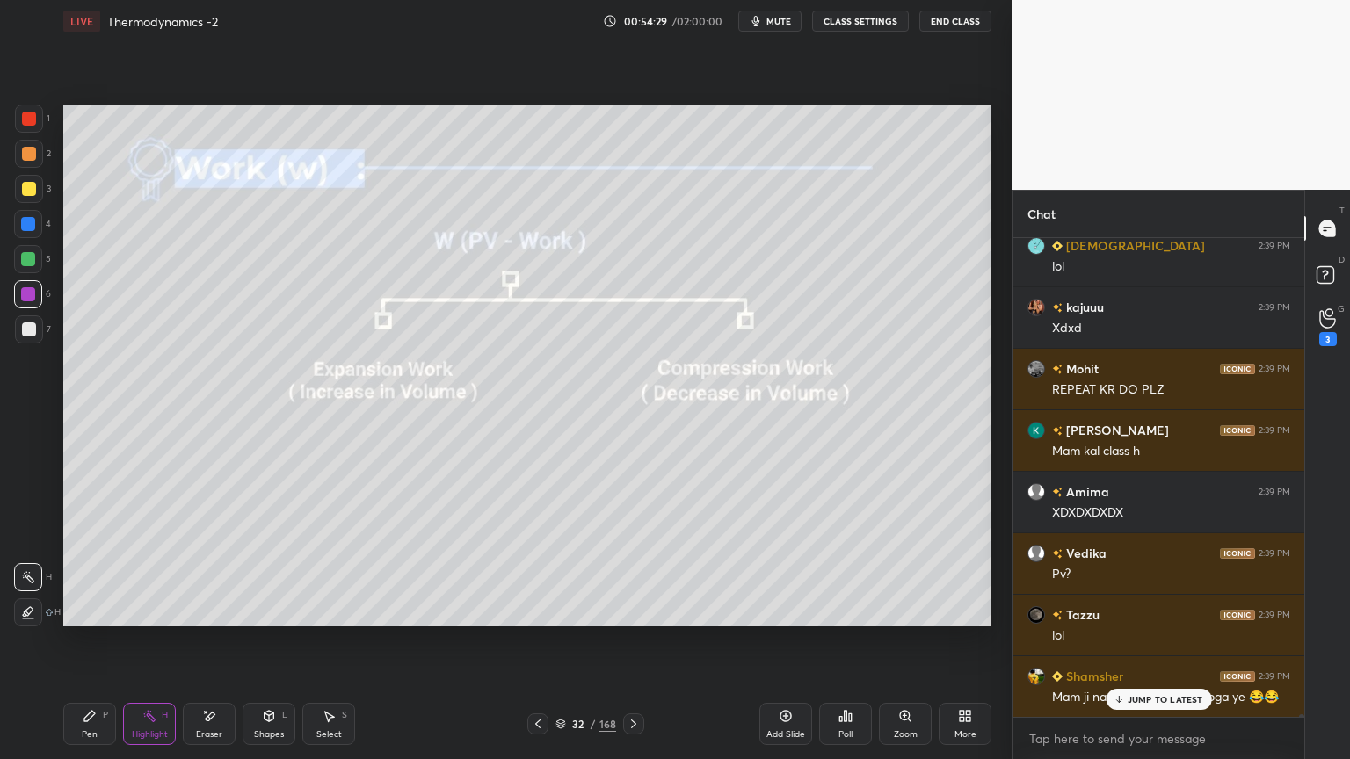
click at [863, 12] on button "CLASS SETTINGS" at bounding box center [860, 21] width 97 height 21
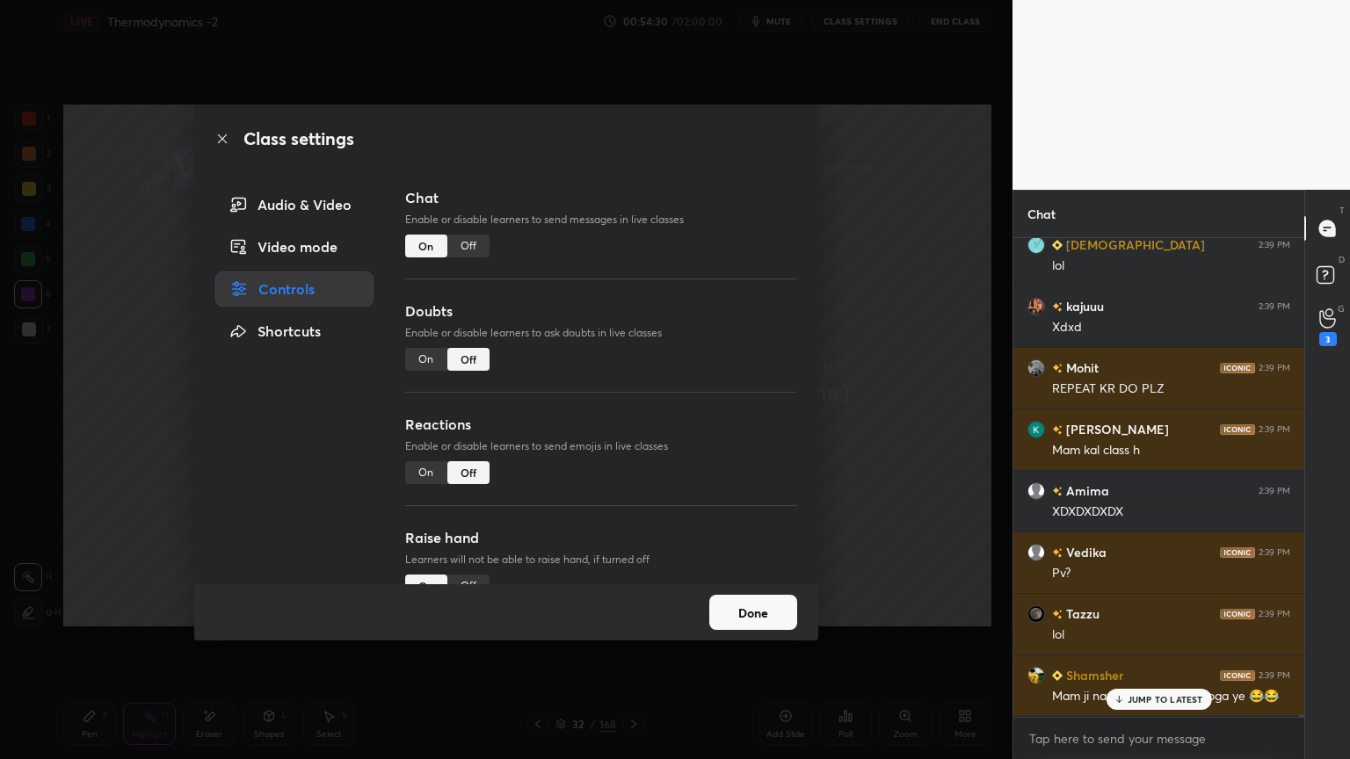
click at [475, 239] on div "Off" at bounding box center [468, 246] width 42 height 23
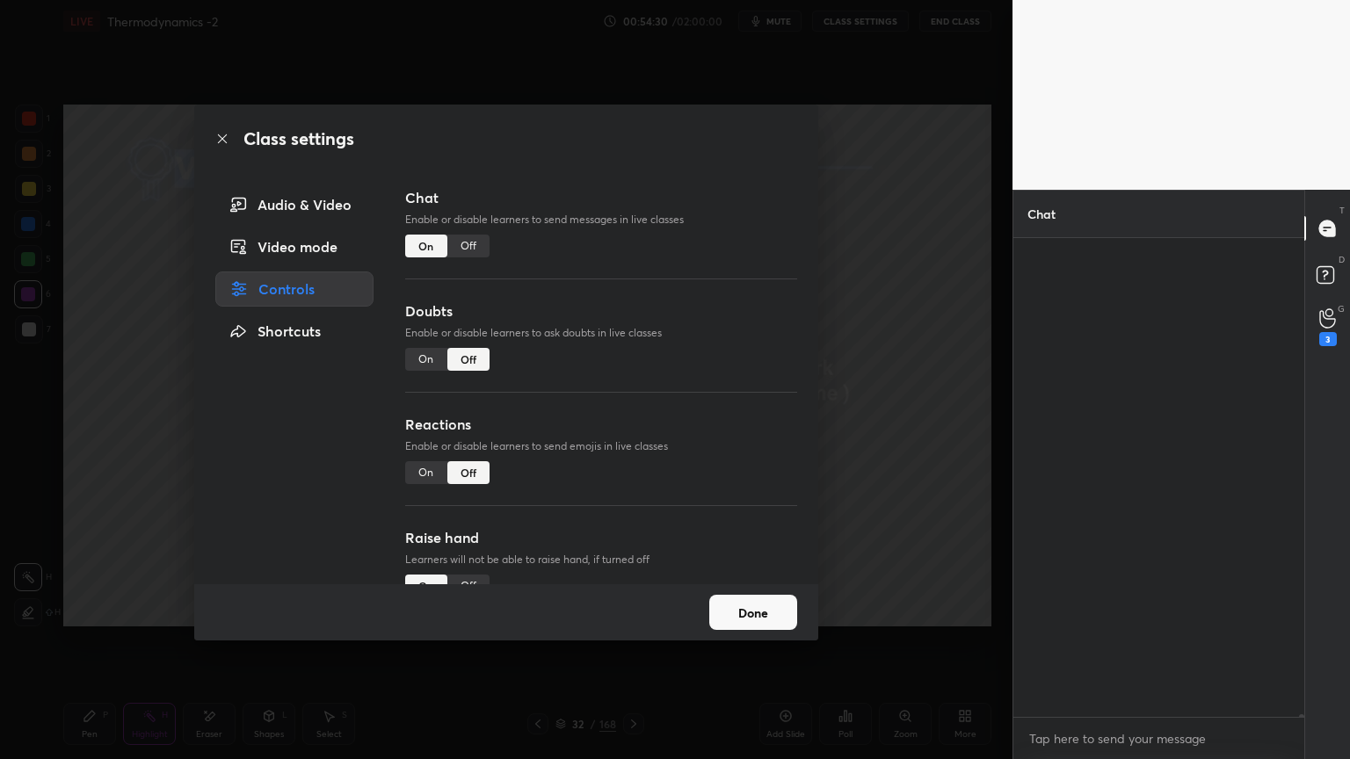
click at [471, 247] on div "Off" at bounding box center [468, 246] width 42 height 23
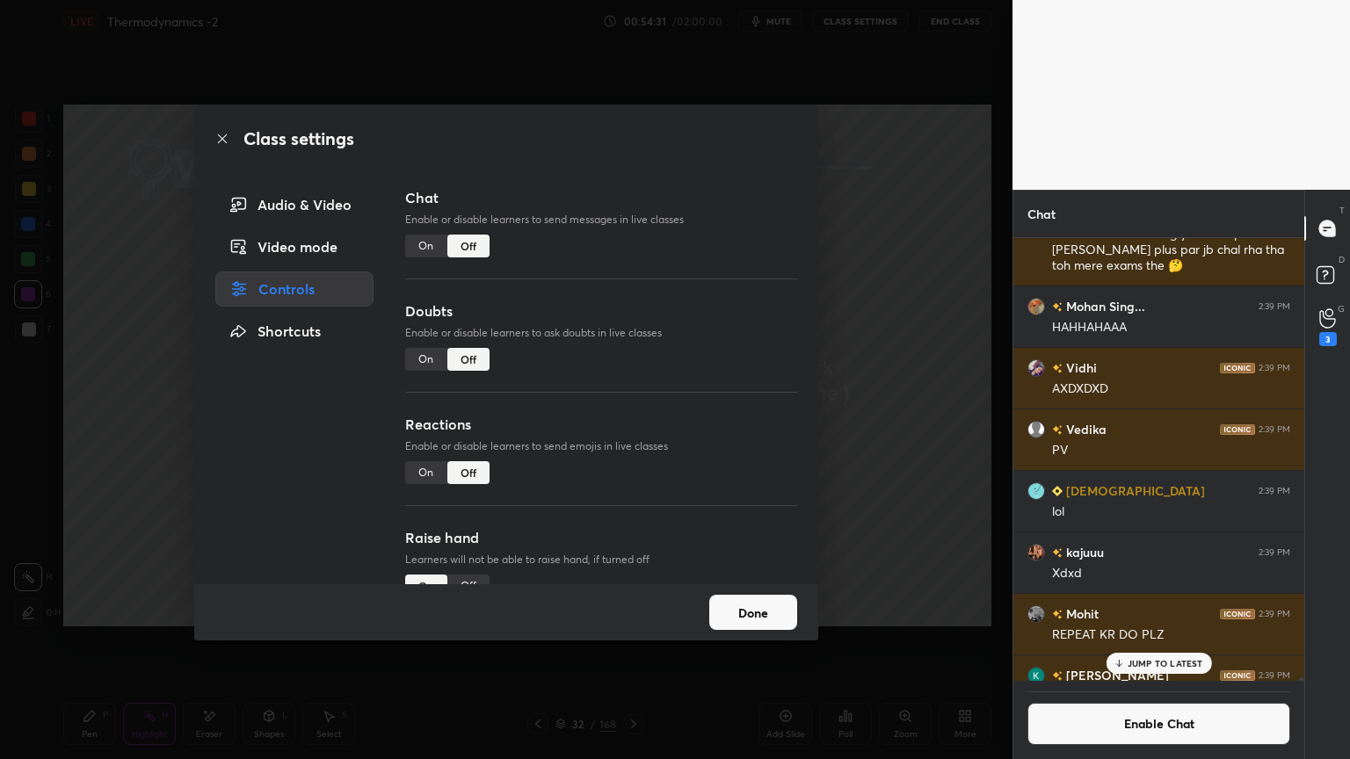
click at [760, 612] on button "Done" at bounding box center [753, 612] width 88 height 35
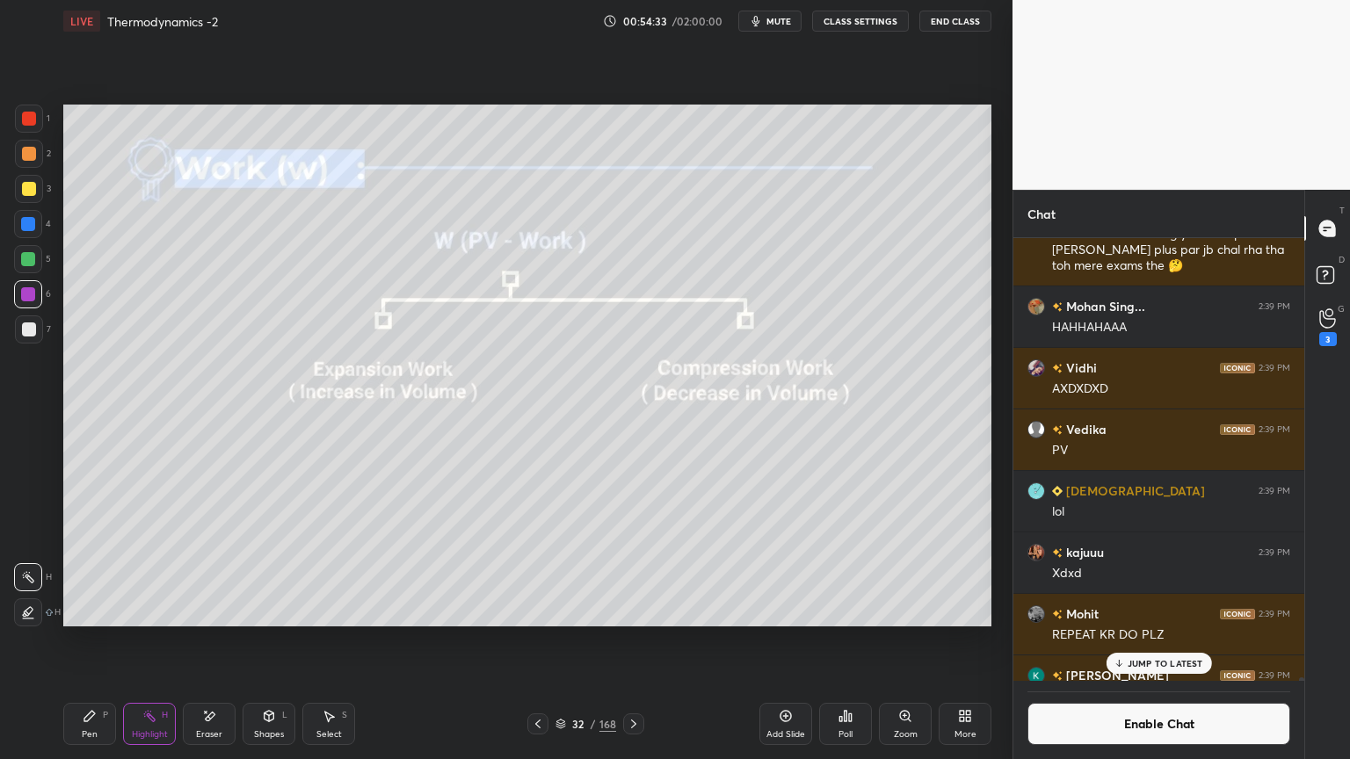
click at [1132, 641] on p "JUMP TO LATEST" at bounding box center [1166, 663] width 76 height 11
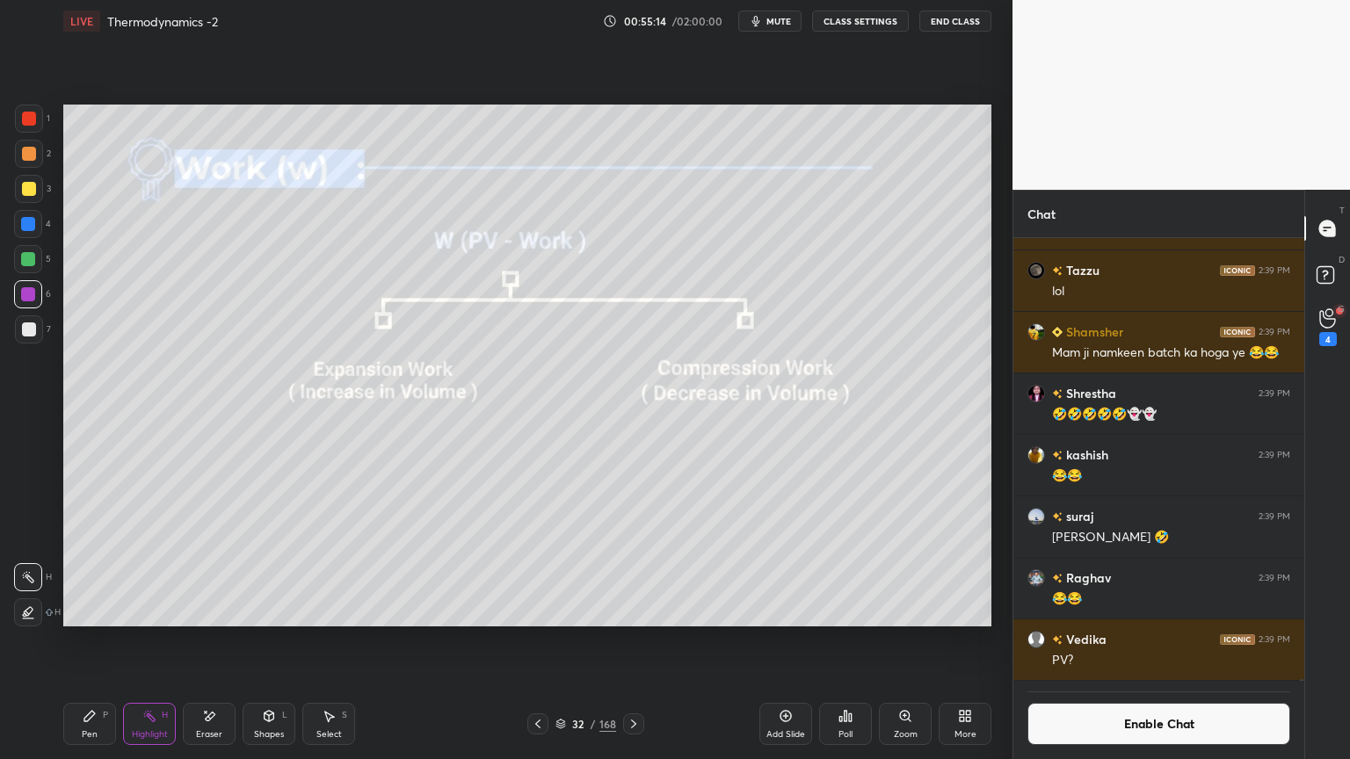
click at [1136, 641] on button "Enable Chat" at bounding box center [1159, 724] width 263 height 42
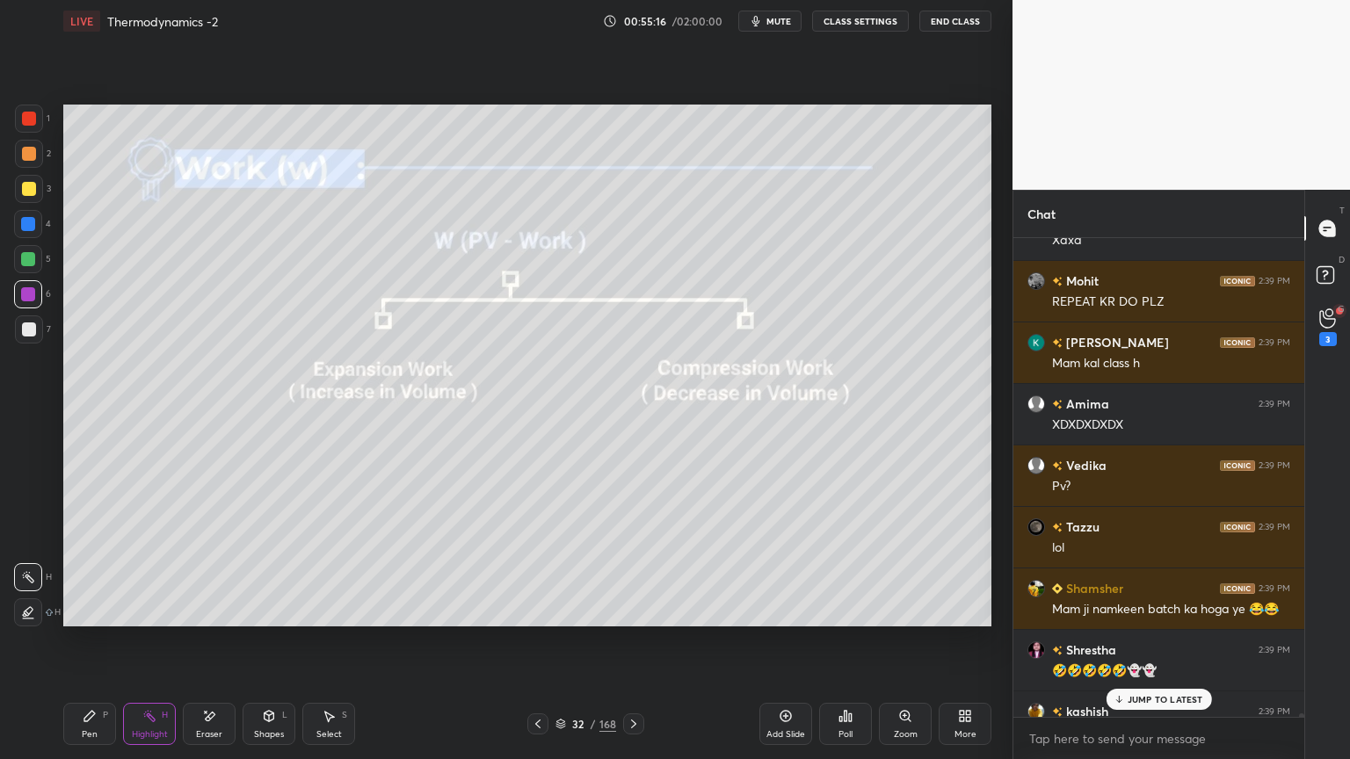
scroll to position [88755, 0]
click at [1171, 641] on p "63 NEW MESSAGES" at bounding box center [1166, 699] width 86 height 11
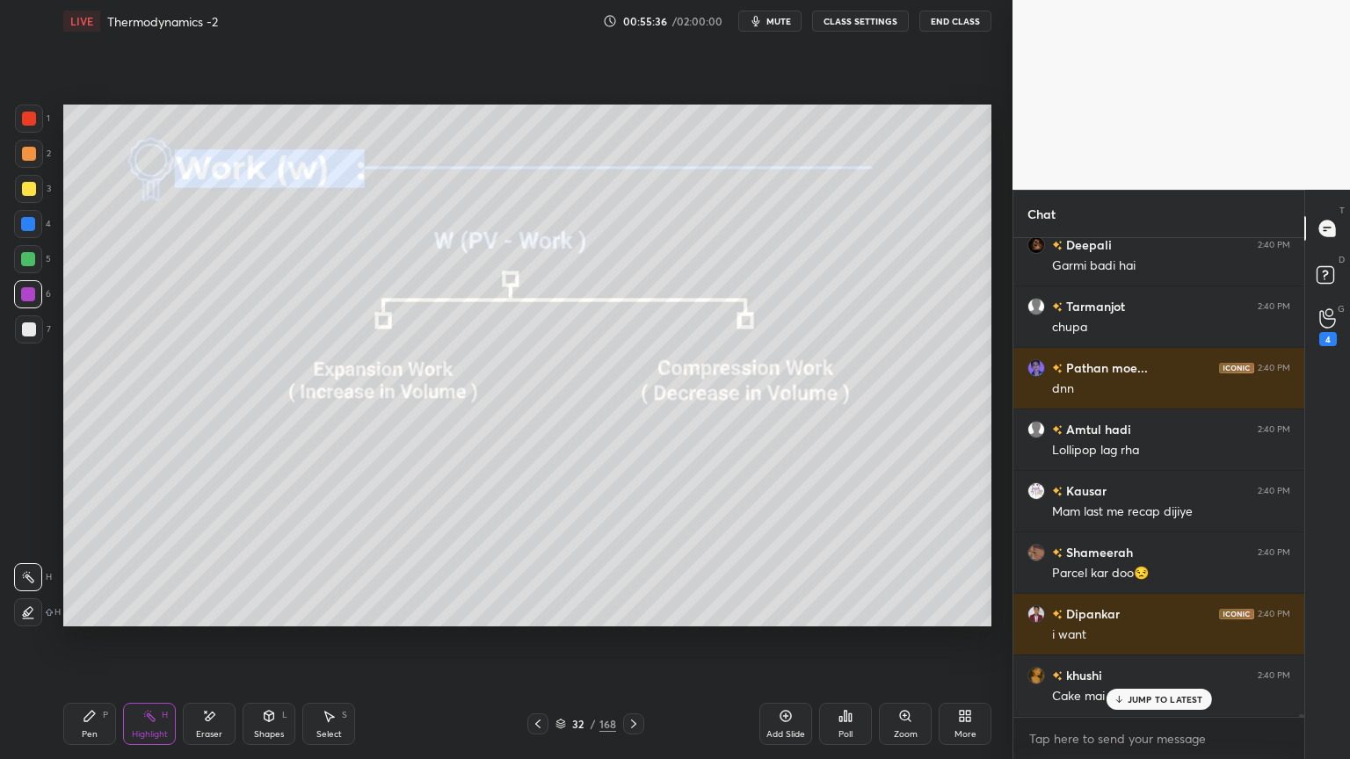
scroll to position [93320, 0]
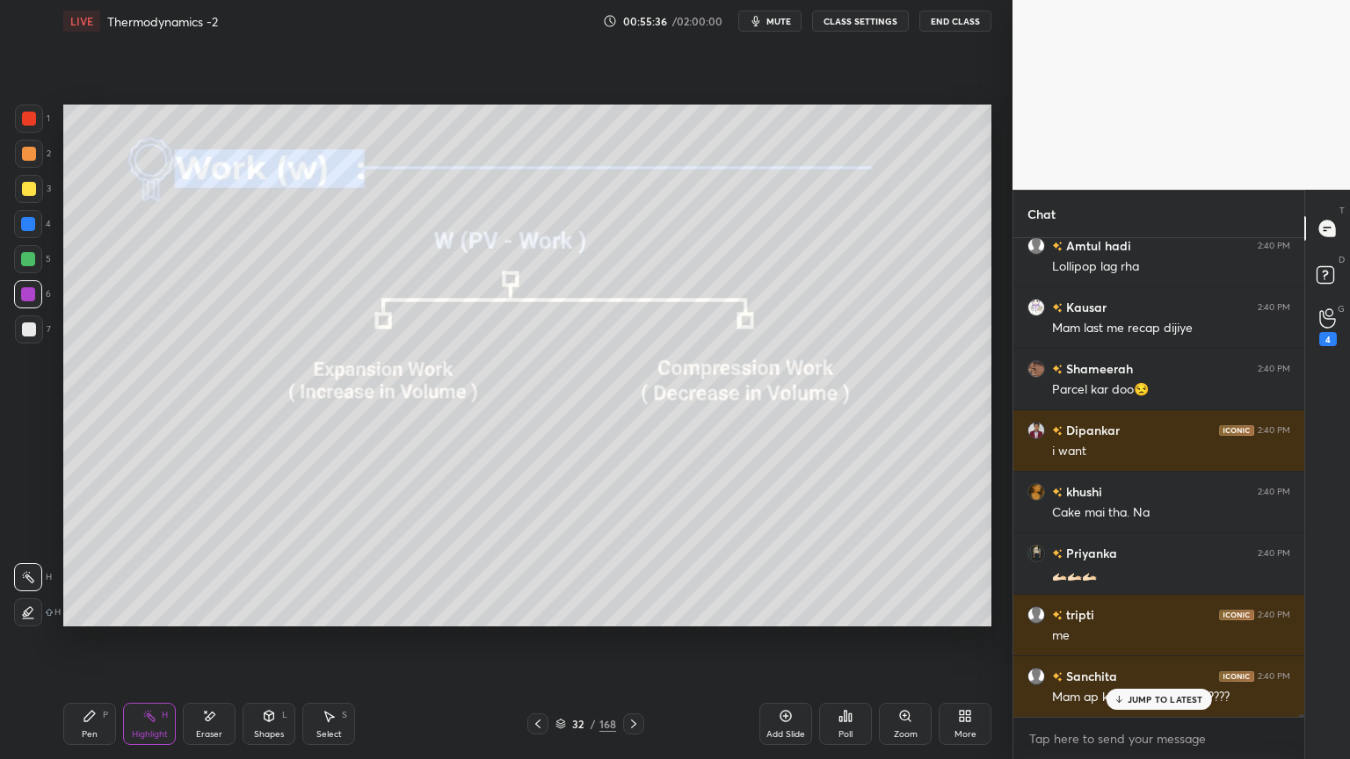
click at [633, 641] on icon at bounding box center [634, 724] width 14 height 14
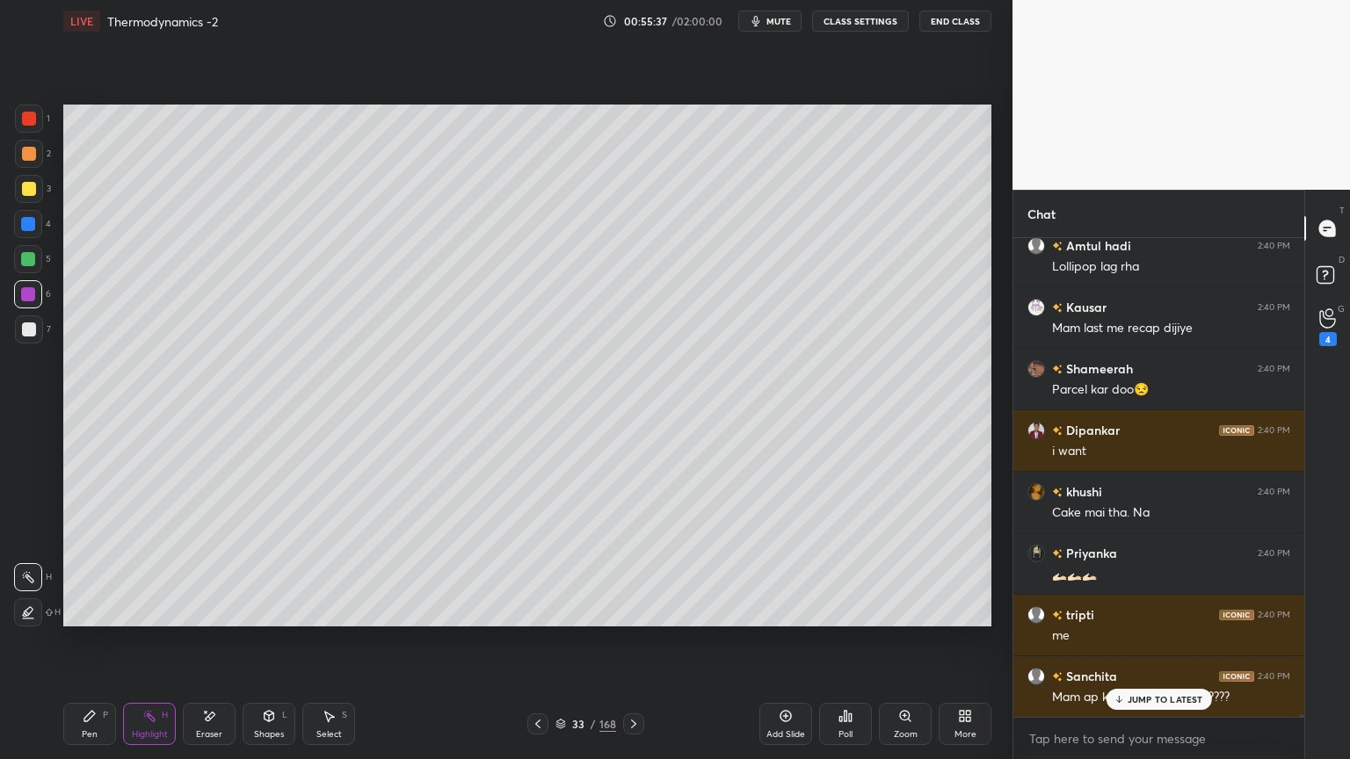
scroll to position [93689, 0]
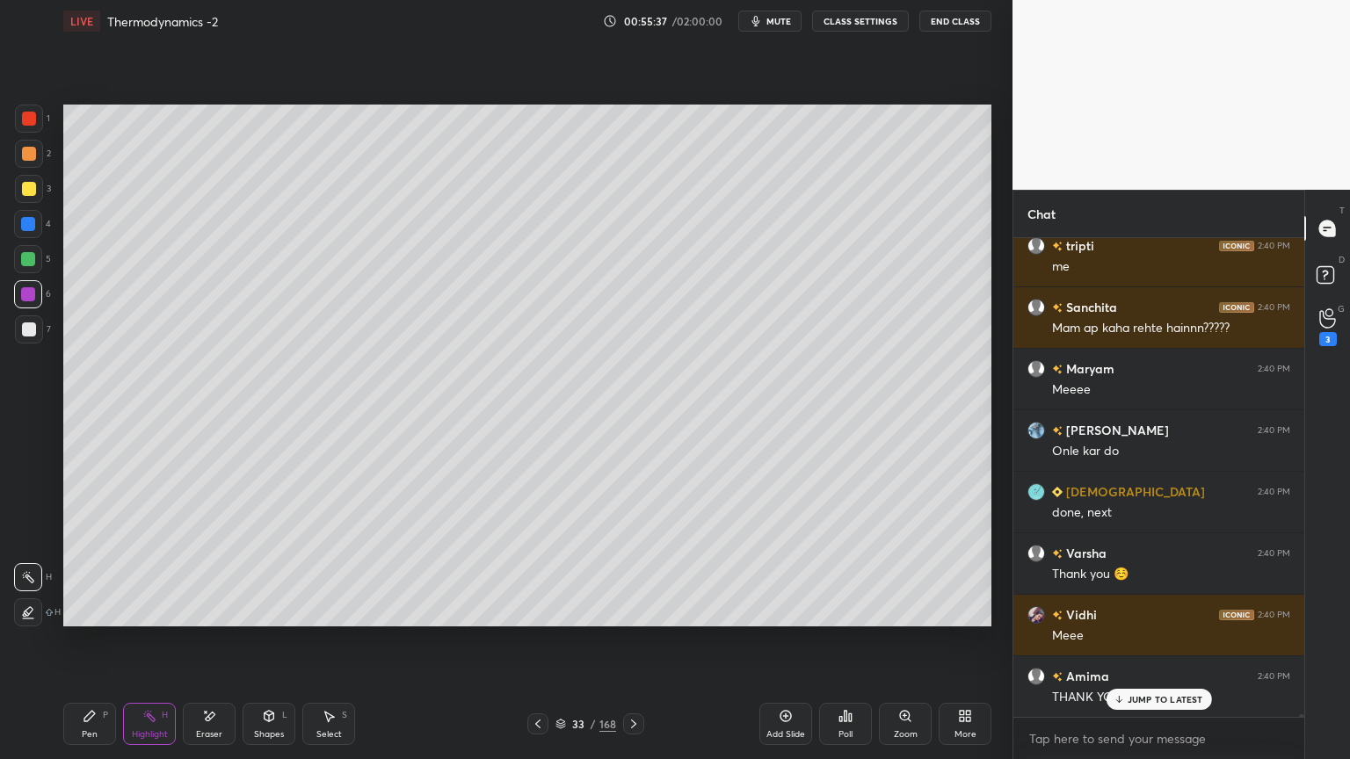
click at [861, 22] on button "CLASS SETTINGS" at bounding box center [860, 21] width 97 height 21
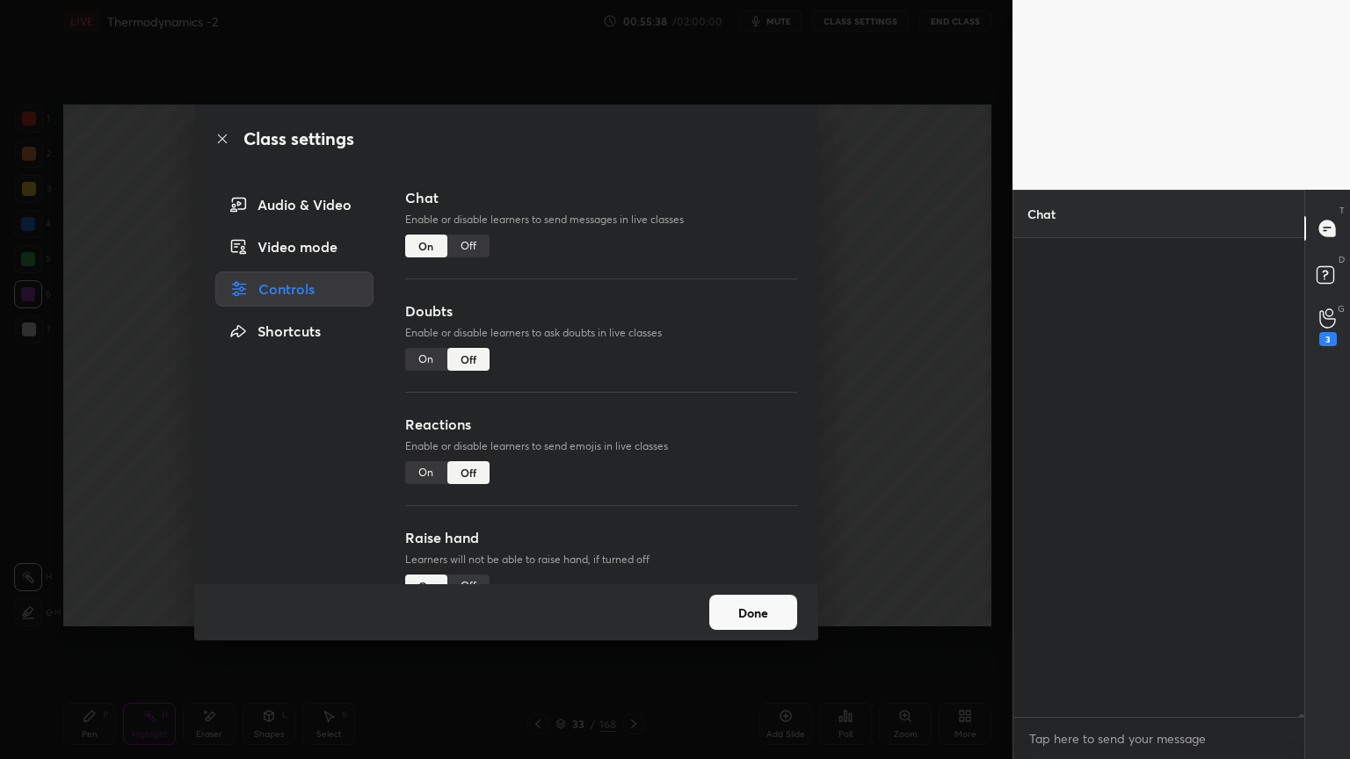
scroll to position [94275, 0]
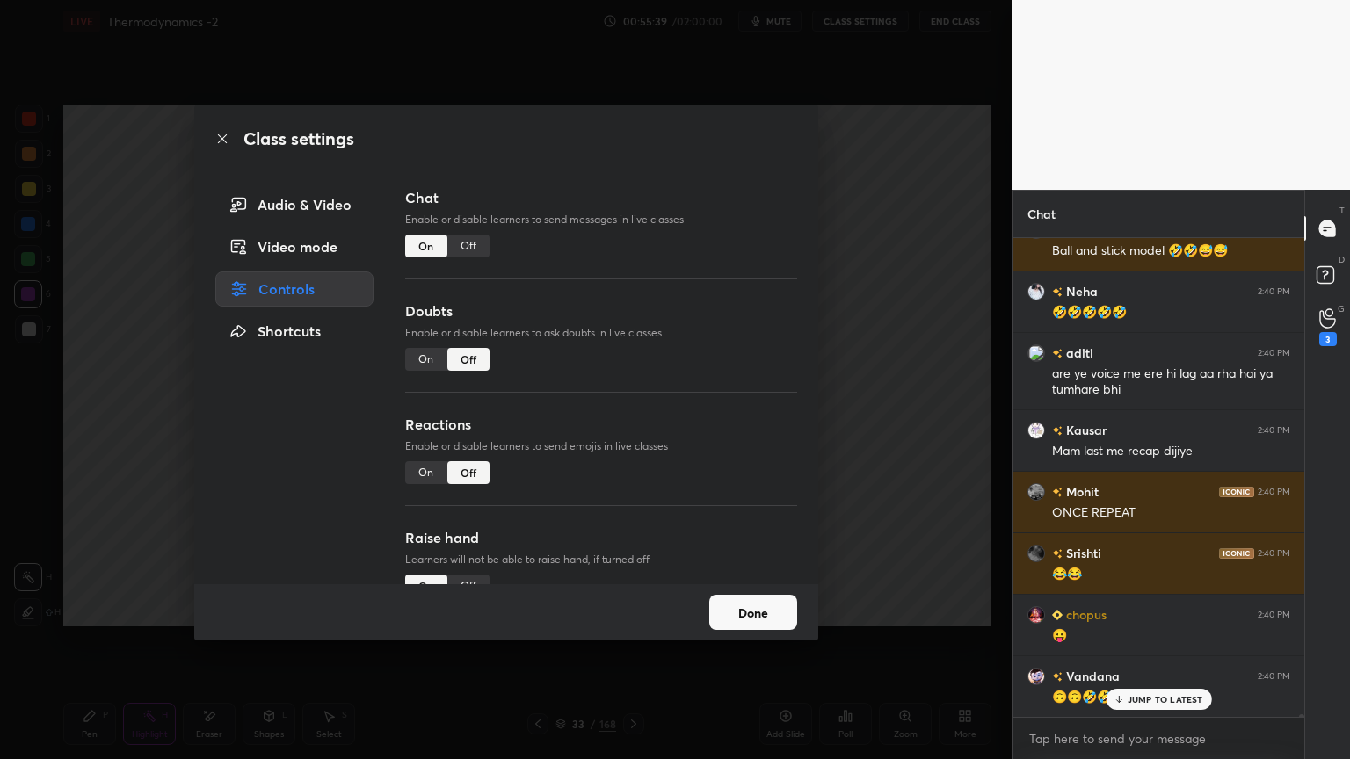
click at [478, 235] on div "Off" at bounding box center [468, 246] width 42 height 23
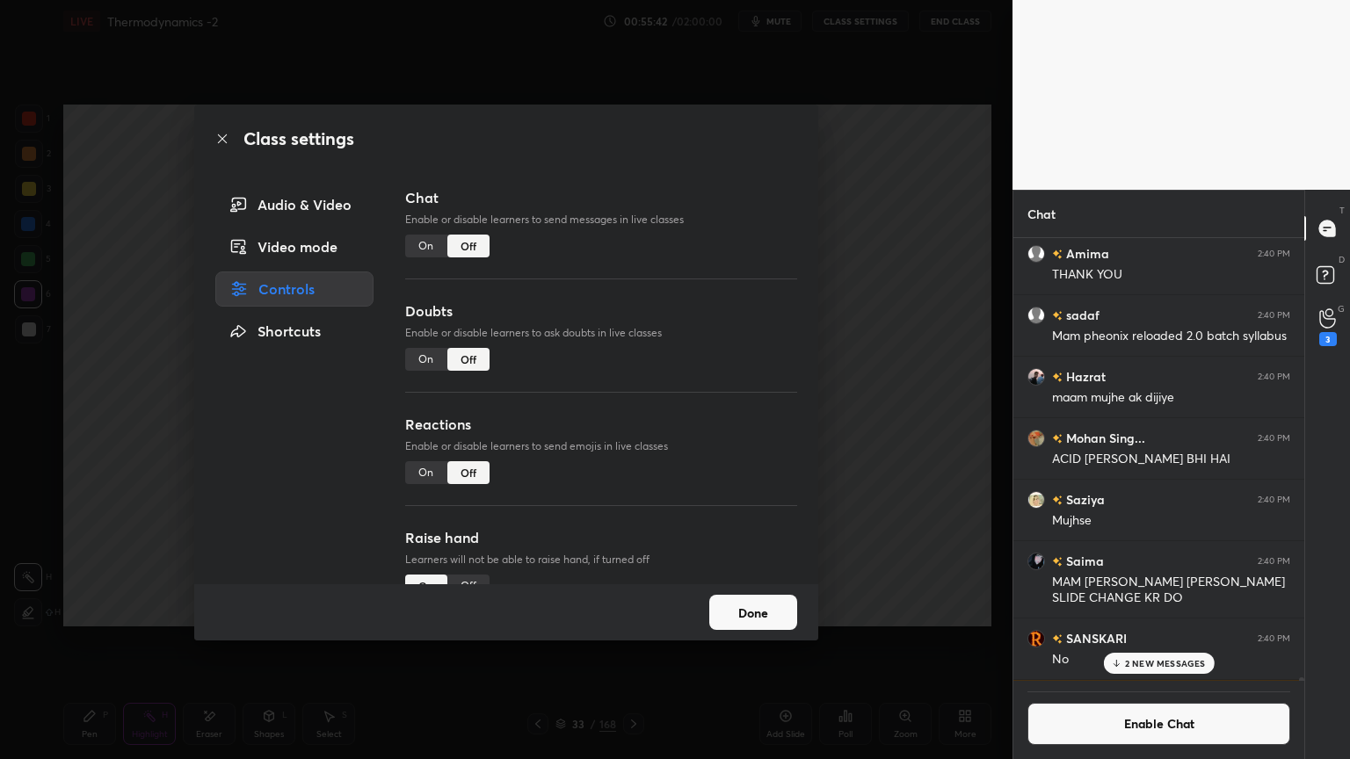
click at [774, 623] on button "Done" at bounding box center [753, 612] width 88 height 35
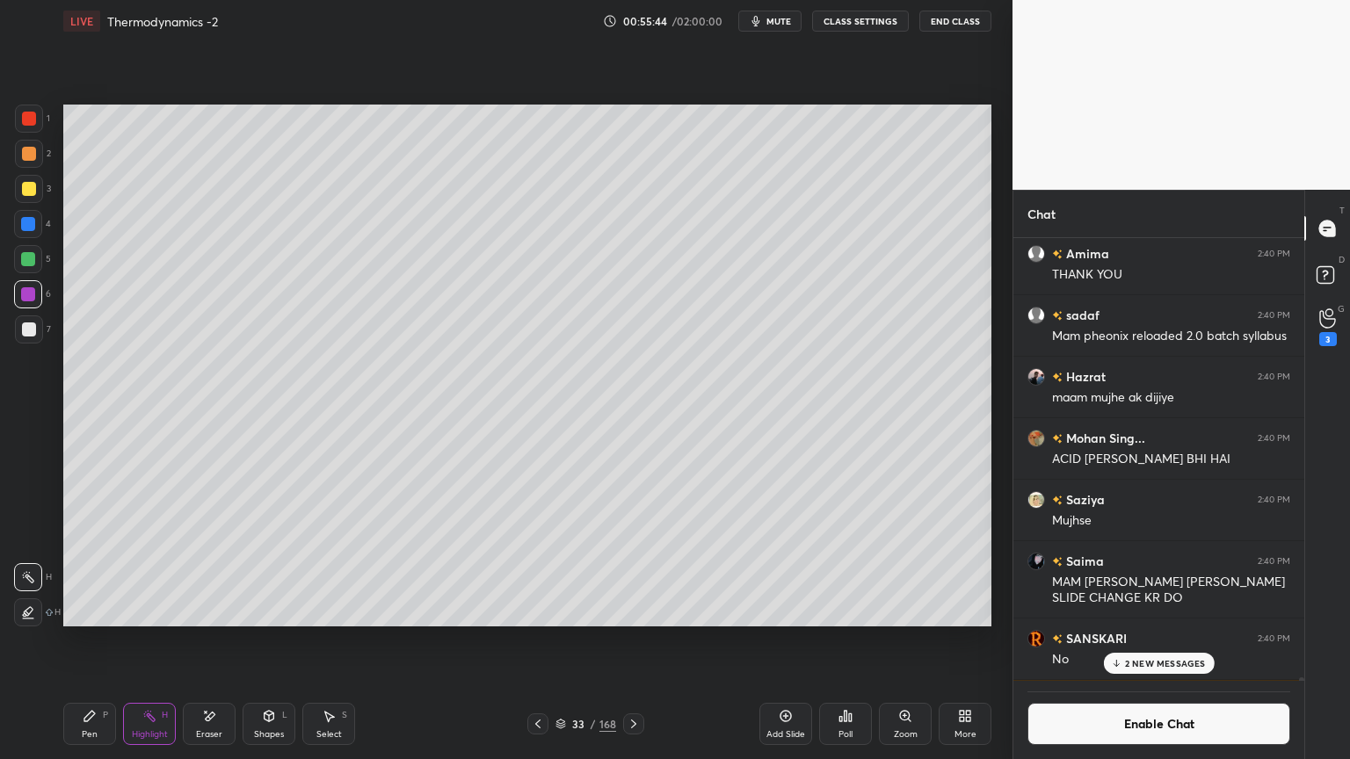
click at [1174, 641] on p "2 NEW MESSAGES" at bounding box center [1165, 663] width 81 height 11
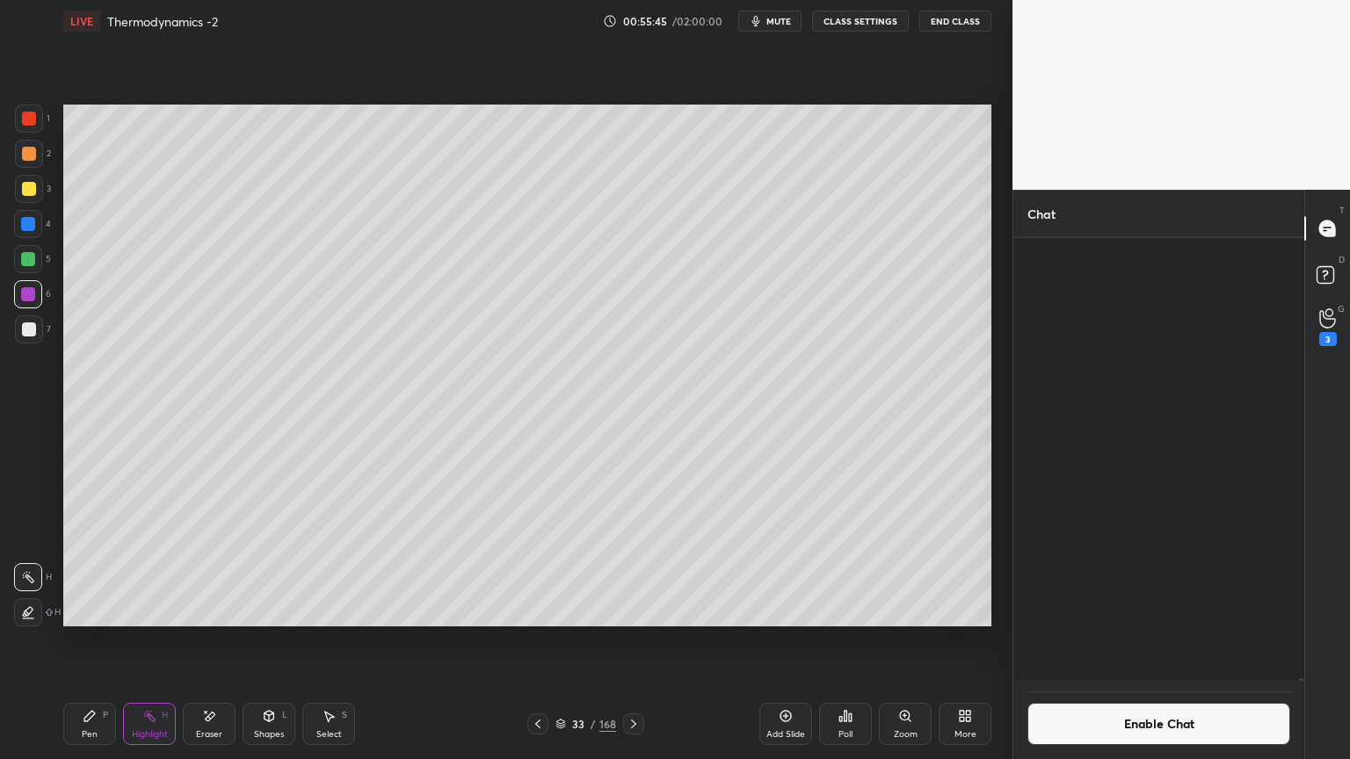
scroll to position [93418, 0]
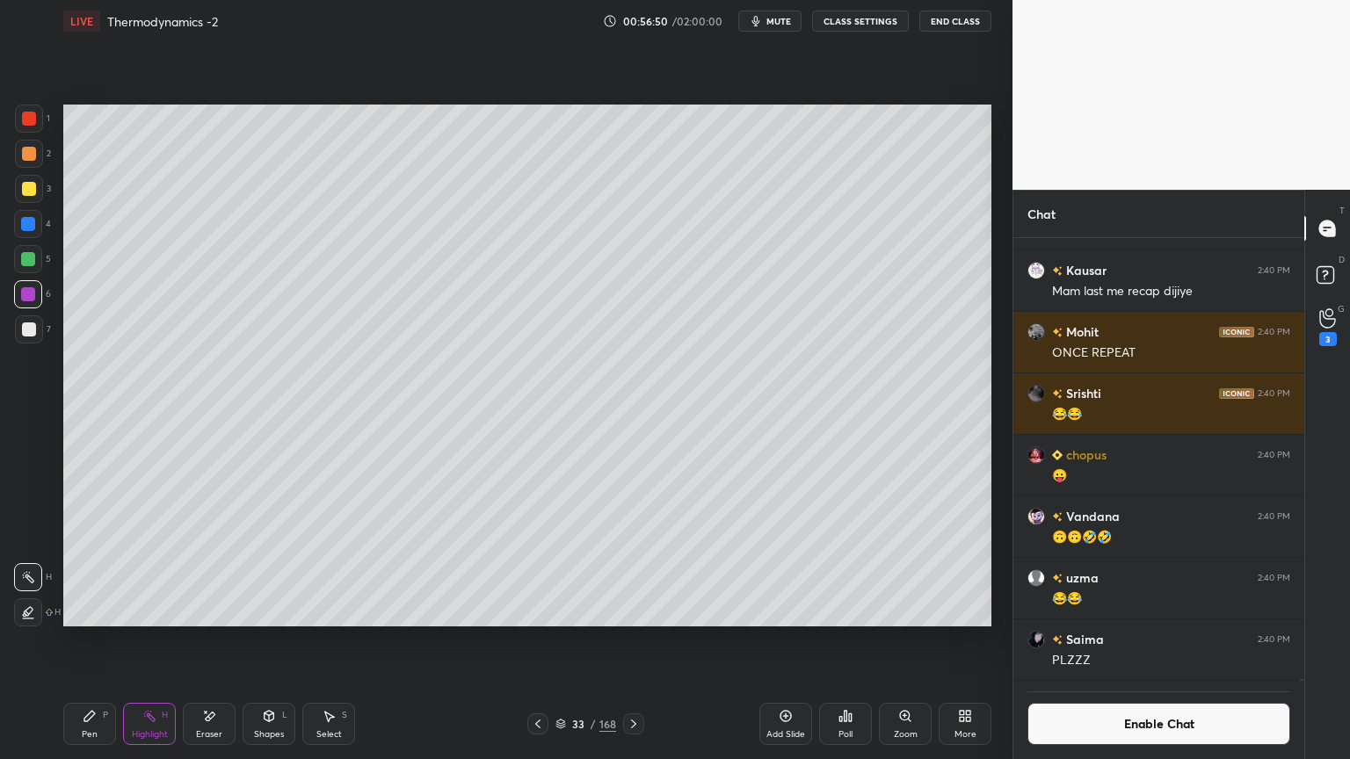
click at [1057, 641] on button "Enable Chat" at bounding box center [1159, 724] width 263 height 42
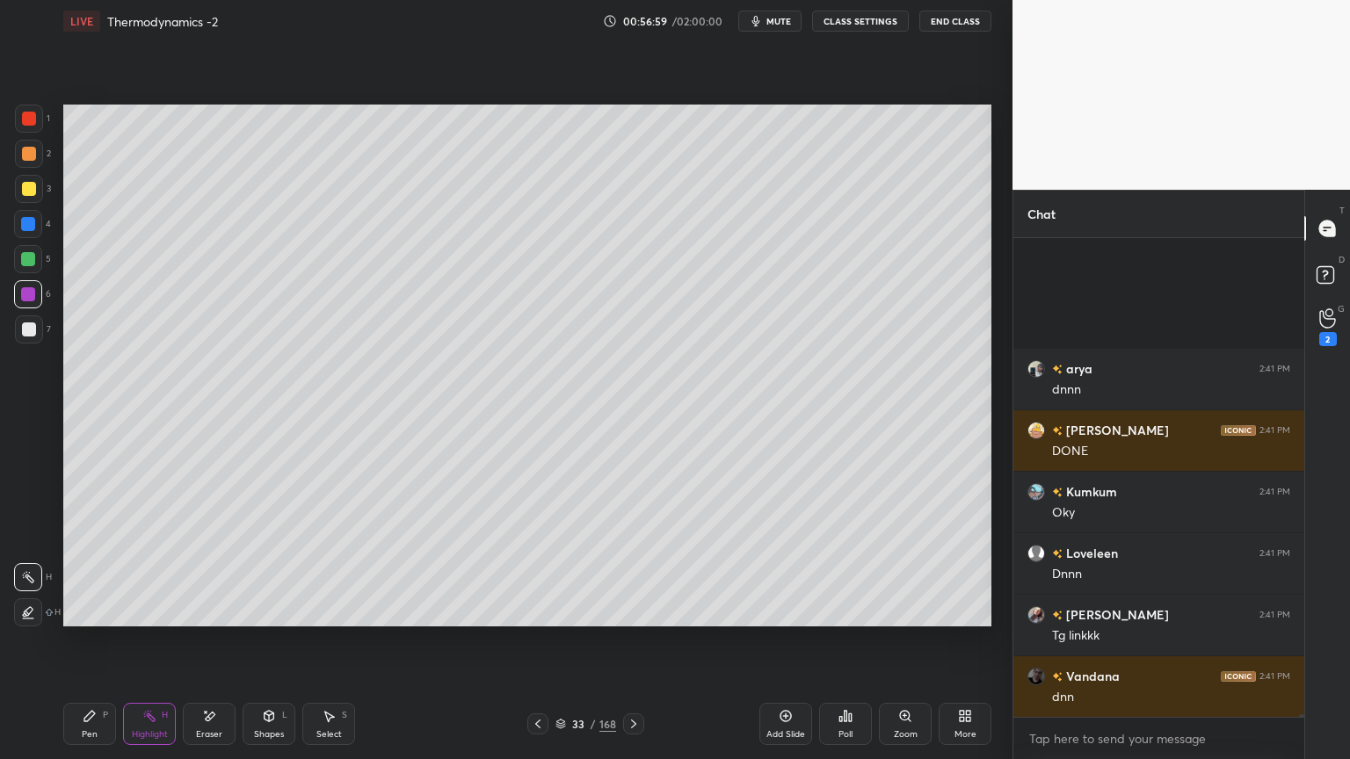
scroll to position [93987, 0]
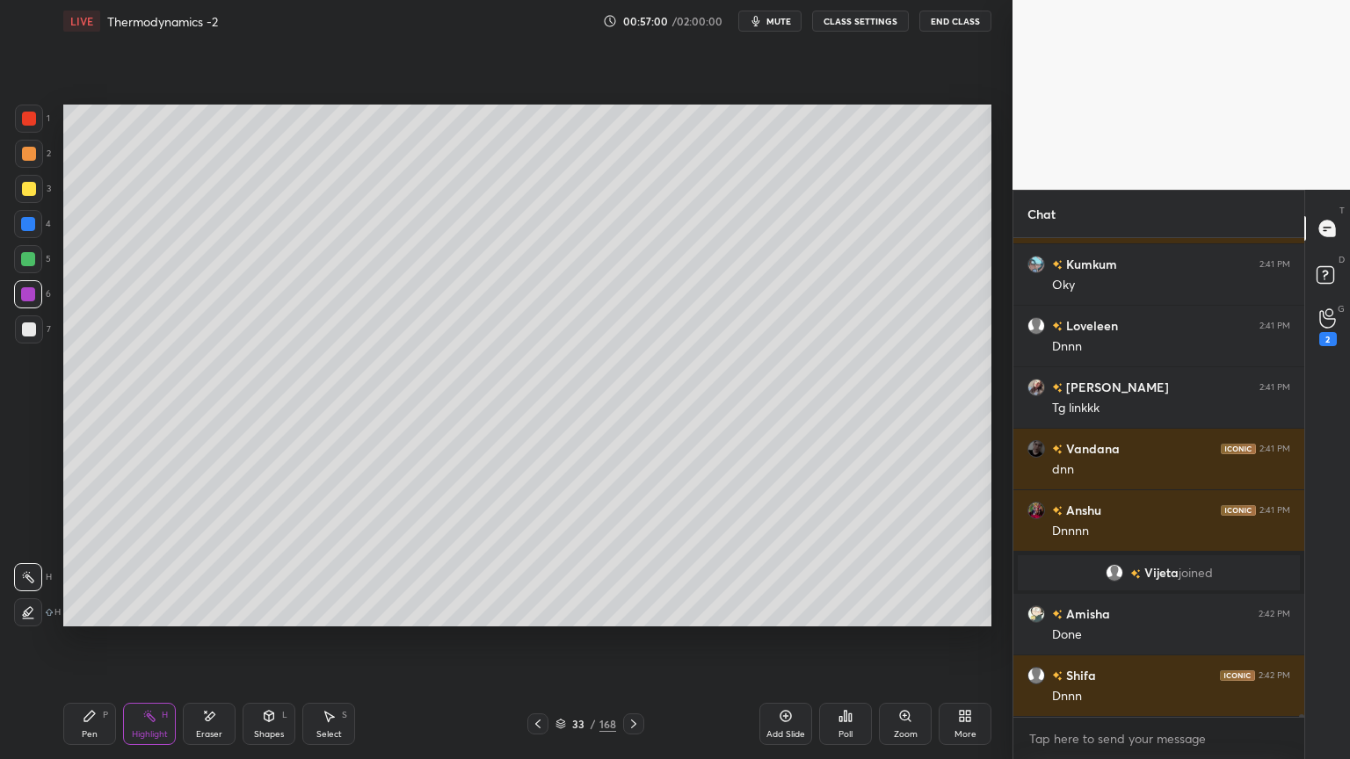
click at [633, 641] on icon at bounding box center [633, 724] width 5 height 9
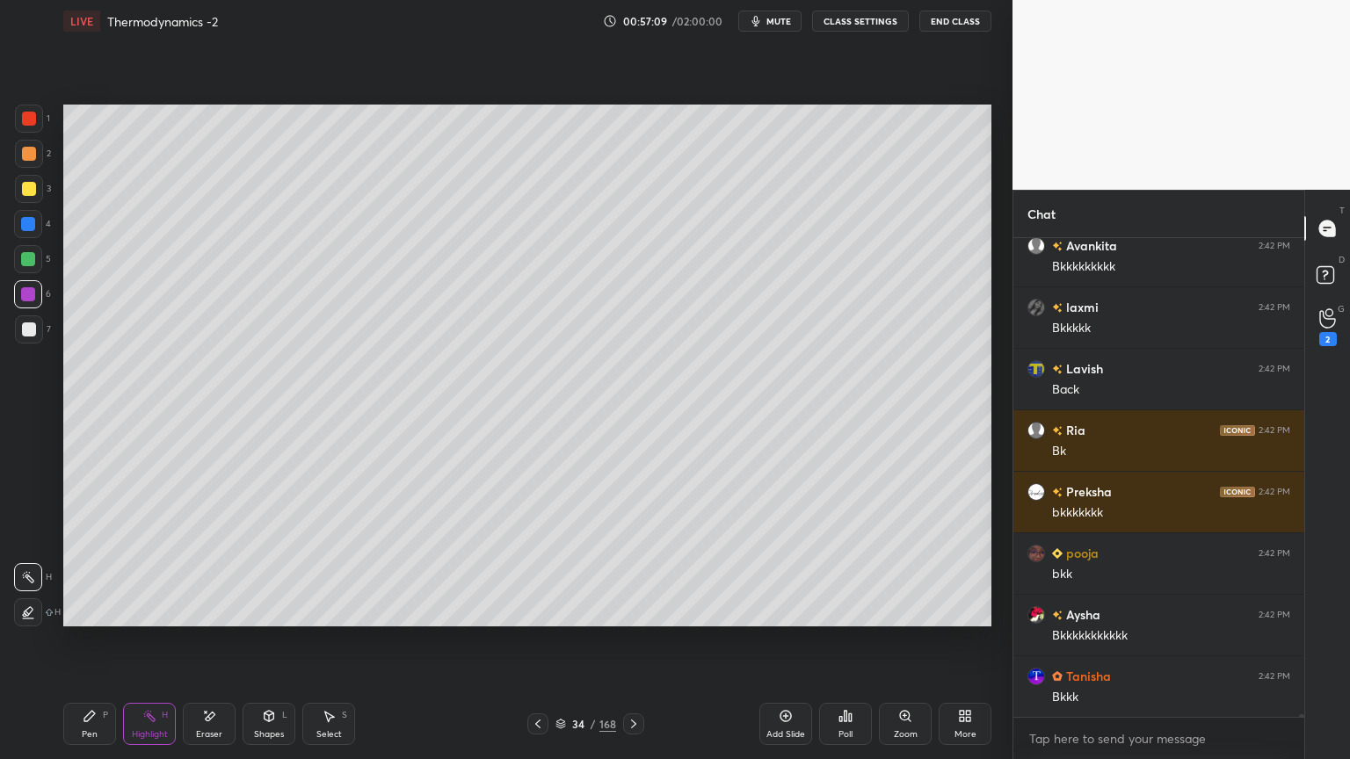
scroll to position [95246, 0]
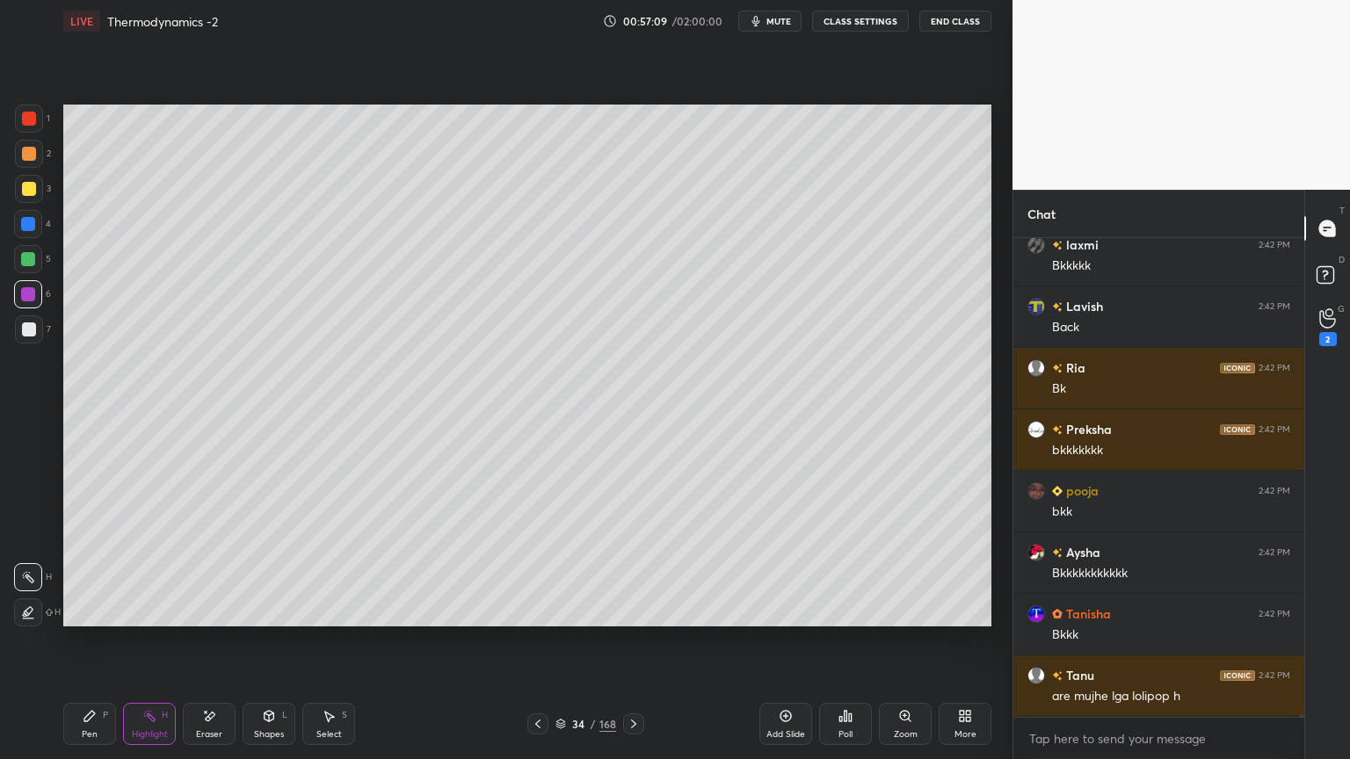
click at [538, 641] on div "Pen P Highlight H Eraser Shapes L Select S 34 / 168 Add Slide Poll Zoom More" at bounding box center [527, 724] width 928 height 70
click at [536, 641] on icon at bounding box center [538, 724] width 14 height 14
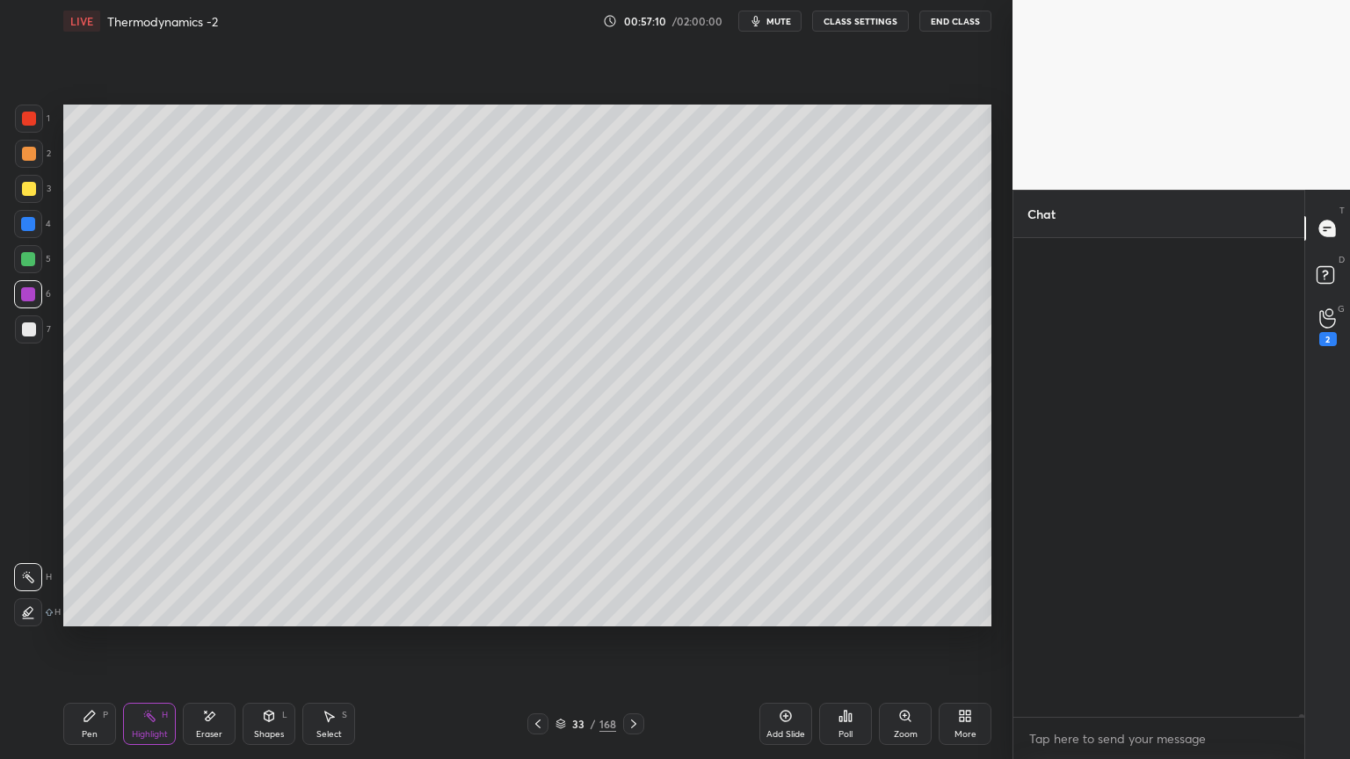
scroll to position [95984, 0]
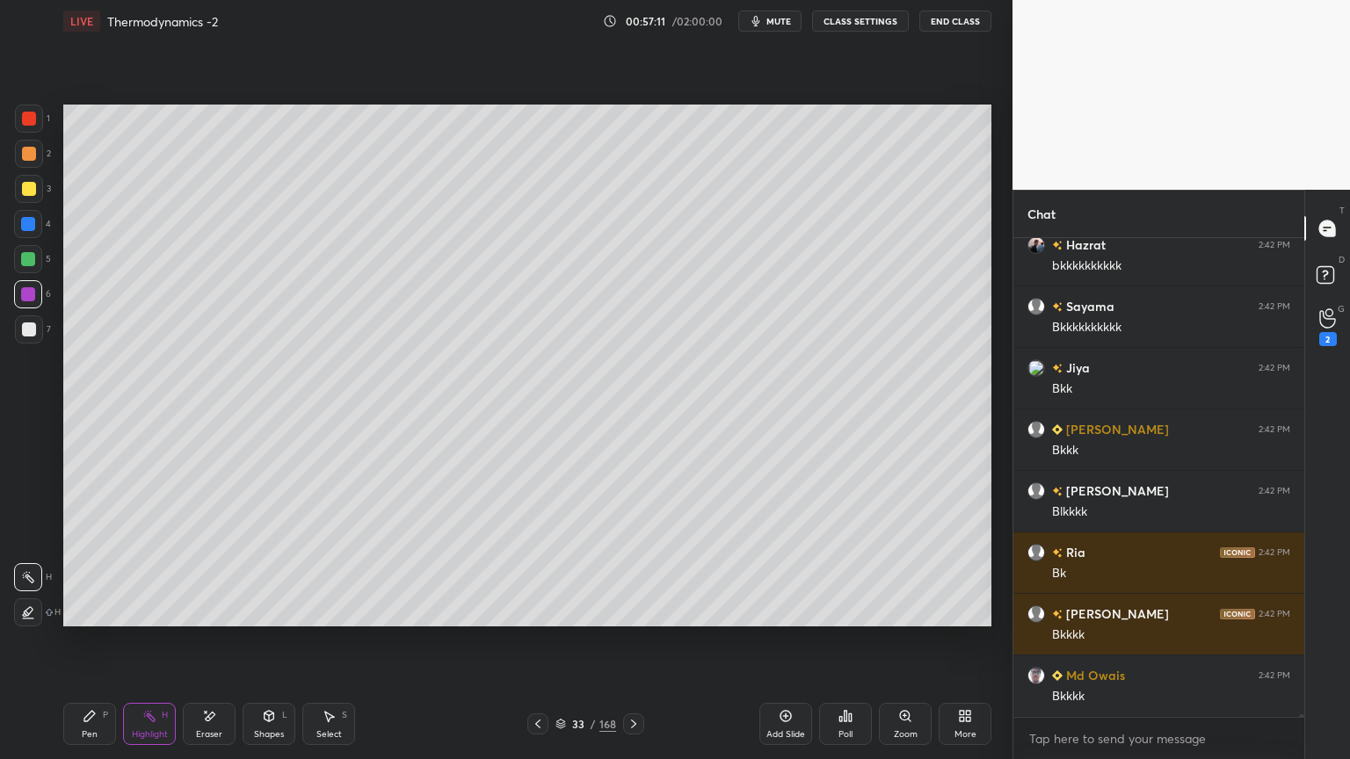
click at [140, 641] on div "Highlight" at bounding box center [150, 734] width 36 height 9
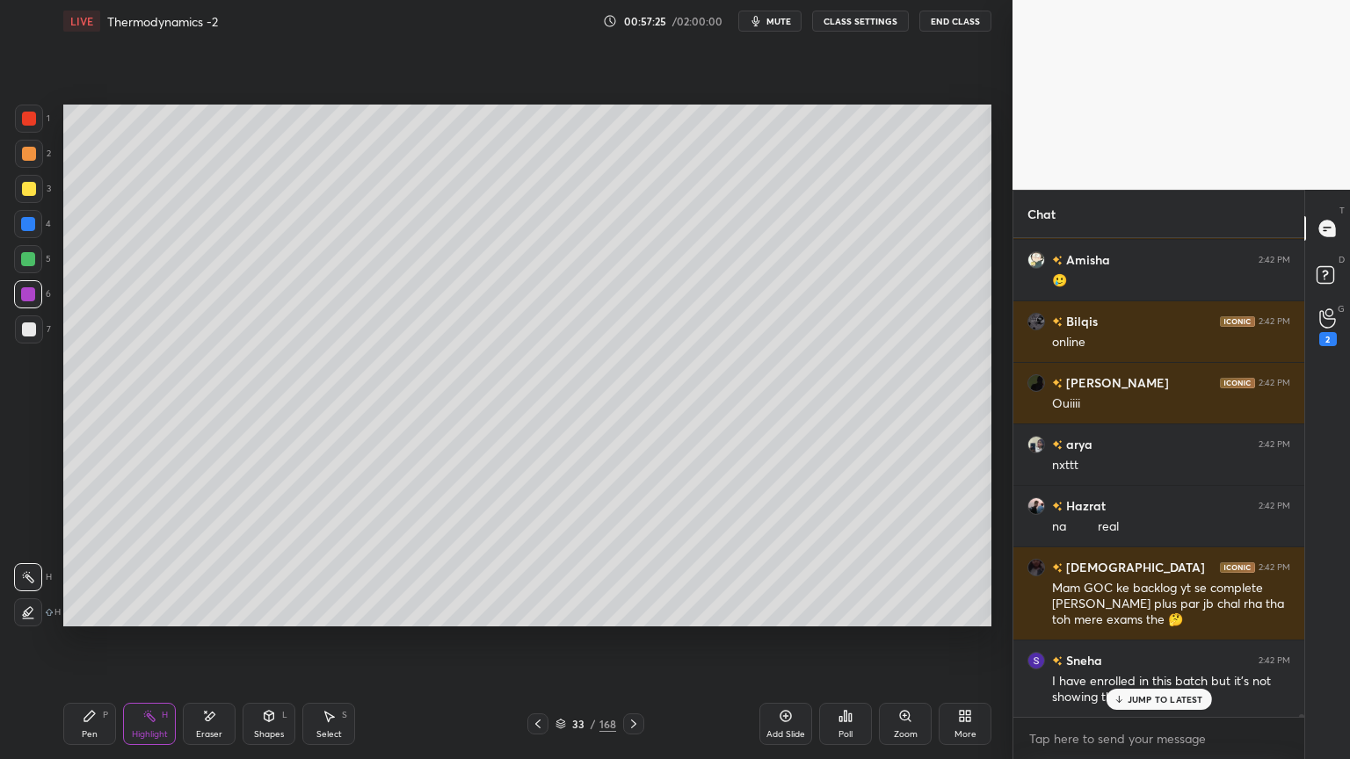
scroll to position [98720, 0]
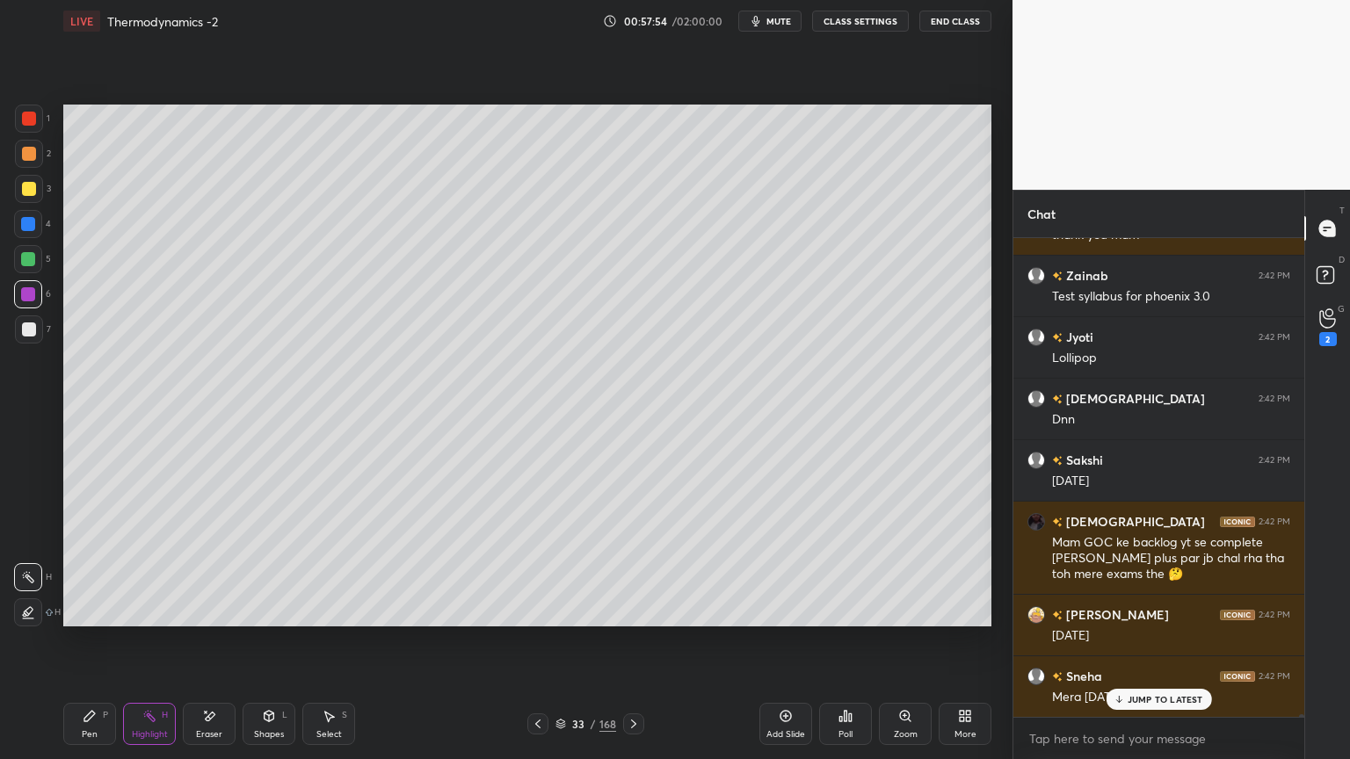
click at [634, 641] on icon at bounding box center [634, 724] width 14 height 14
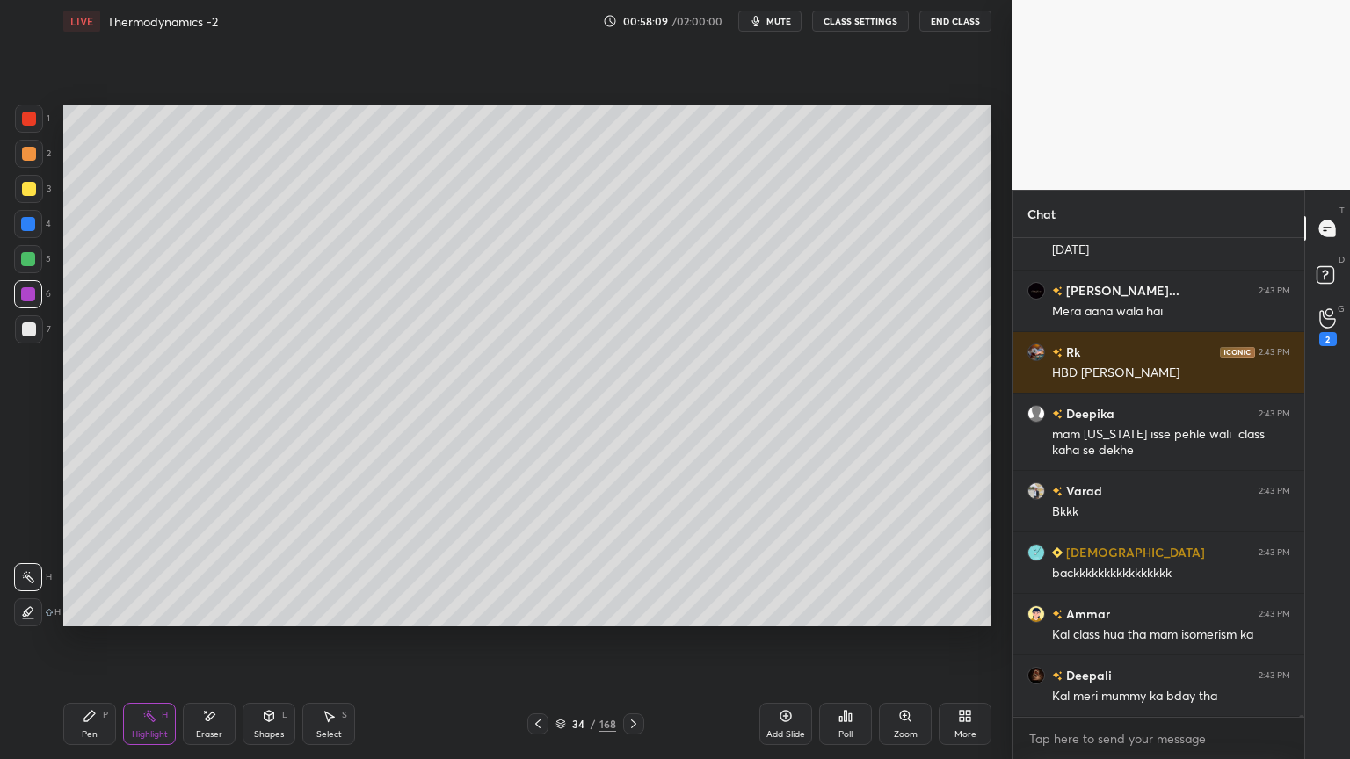
click at [94, 641] on div "Pen" at bounding box center [90, 734] width 16 height 9
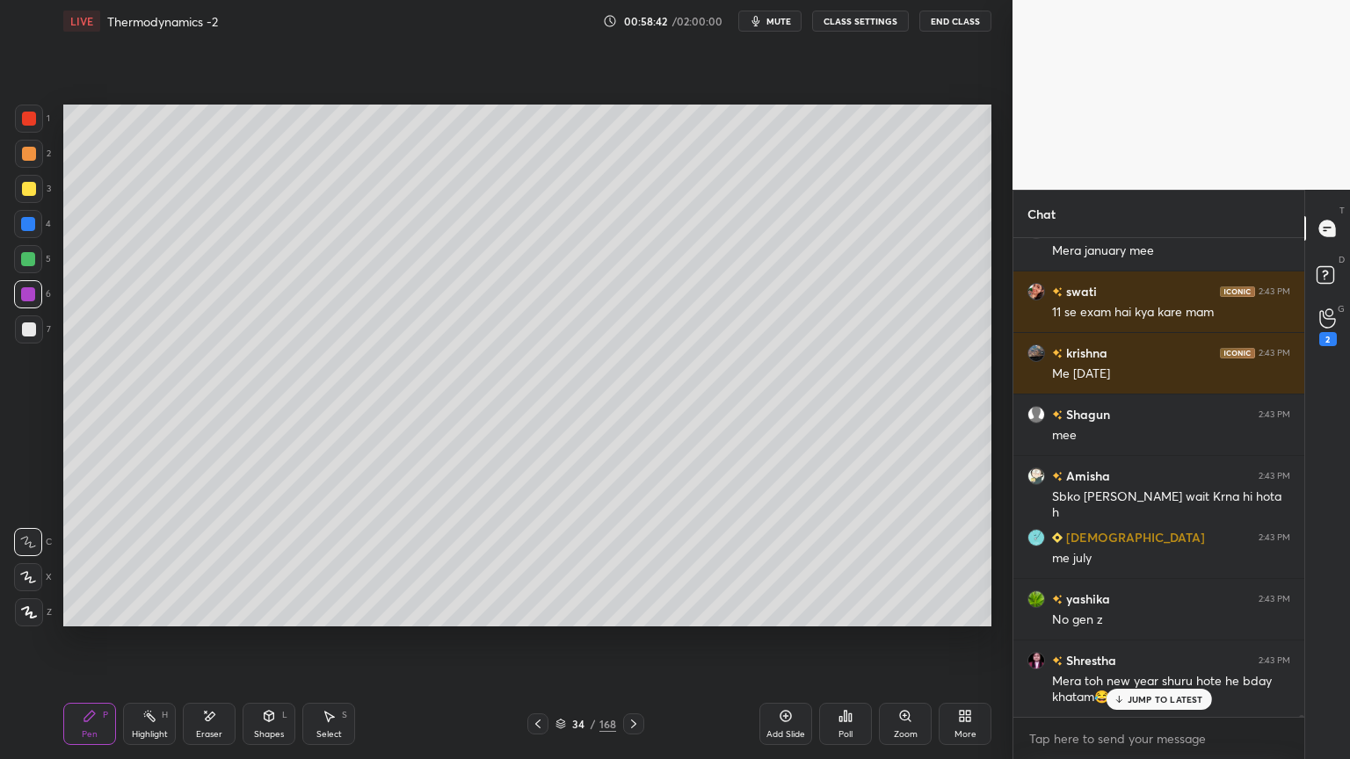
click at [263, 641] on div "Shapes L" at bounding box center [269, 724] width 53 height 42
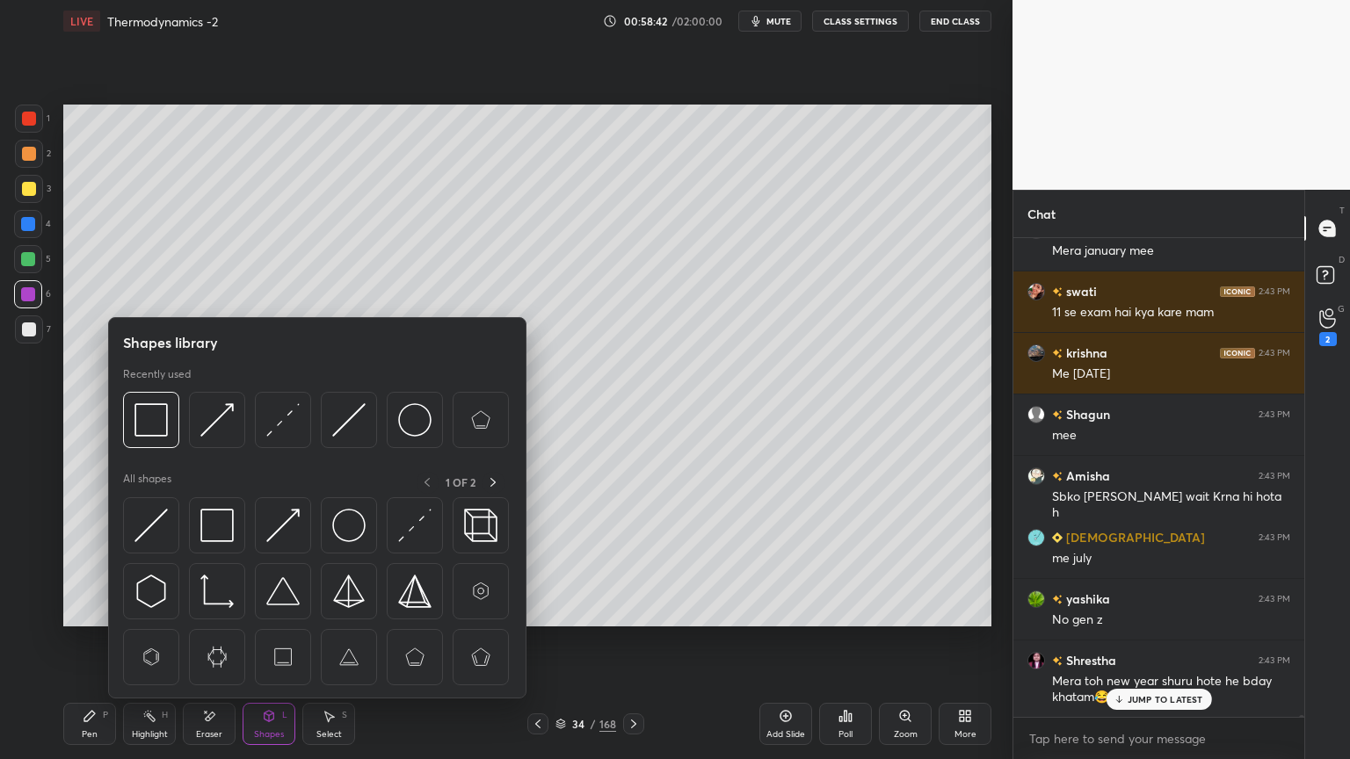
click at [220, 641] on div "Eraser" at bounding box center [209, 724] width 53 height 42
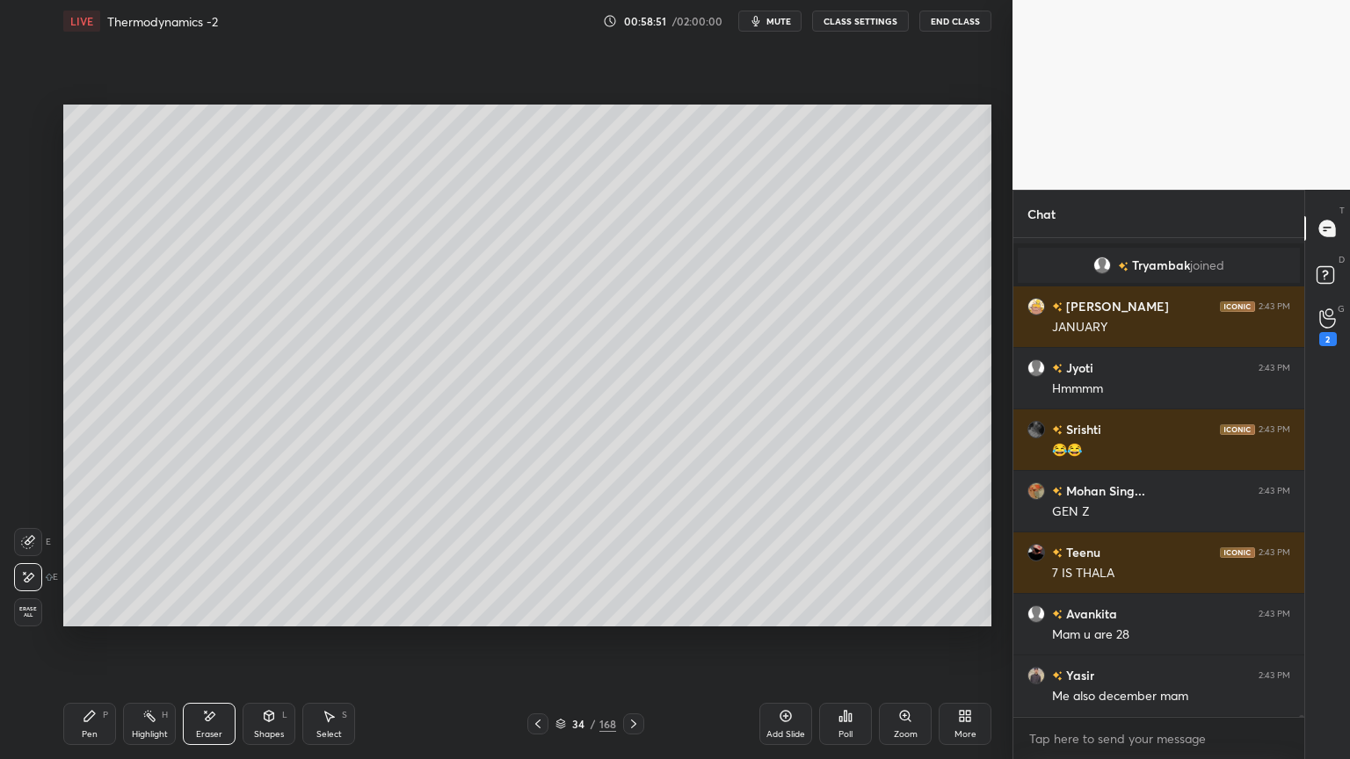
click at [156, 641] on div "Highlight H" at bounding box center [149, 724] width 53 height 42
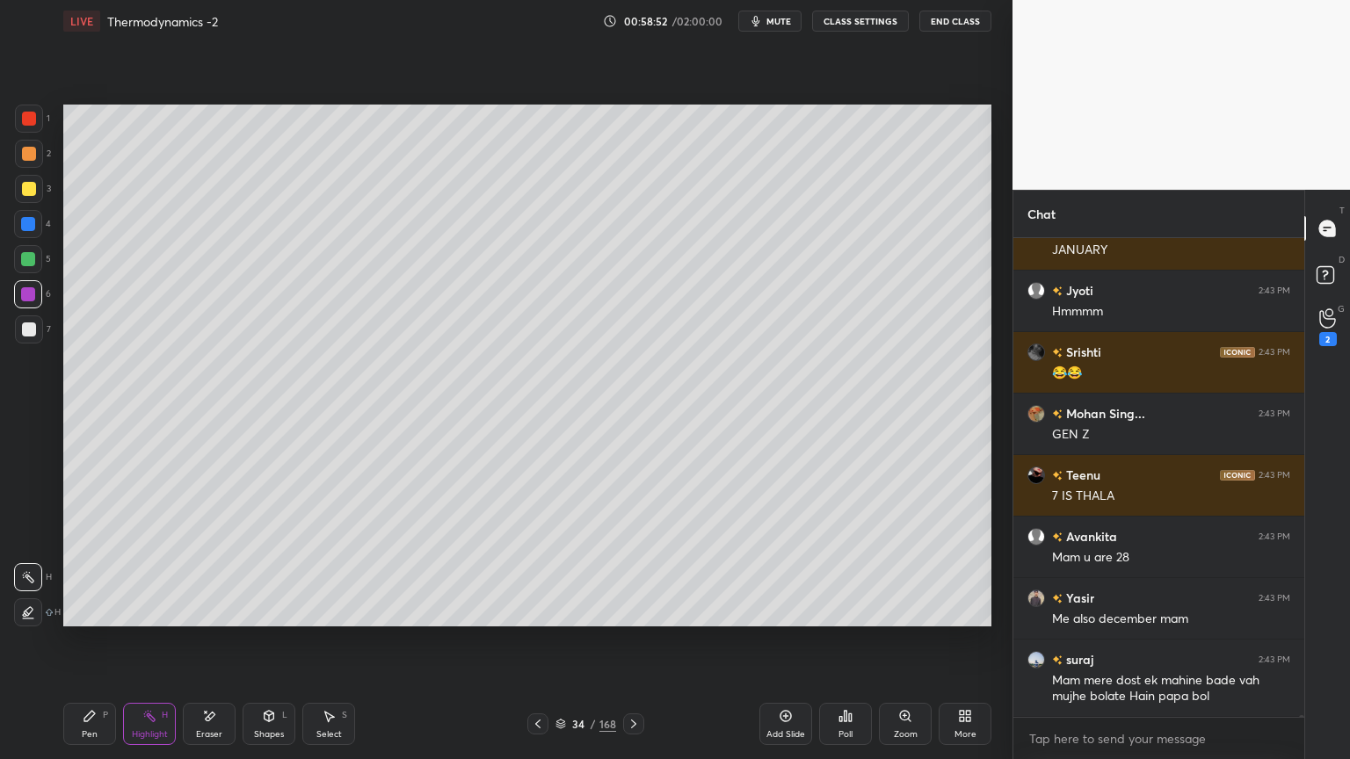
click at [640, 641] on icon at bounding box center [634, 724] width 14 height 14
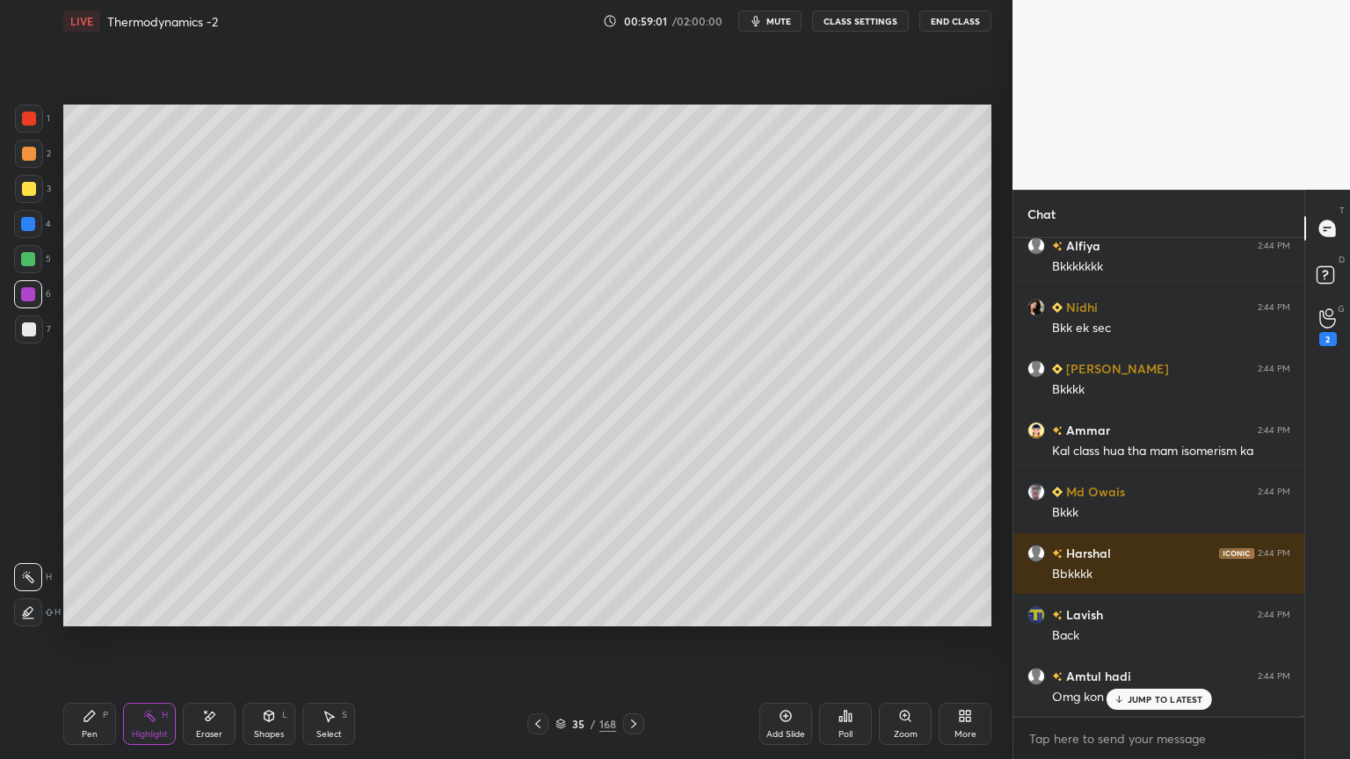
click at [535, 641] on icon at bounding box center [538, 724] width 14 height 14
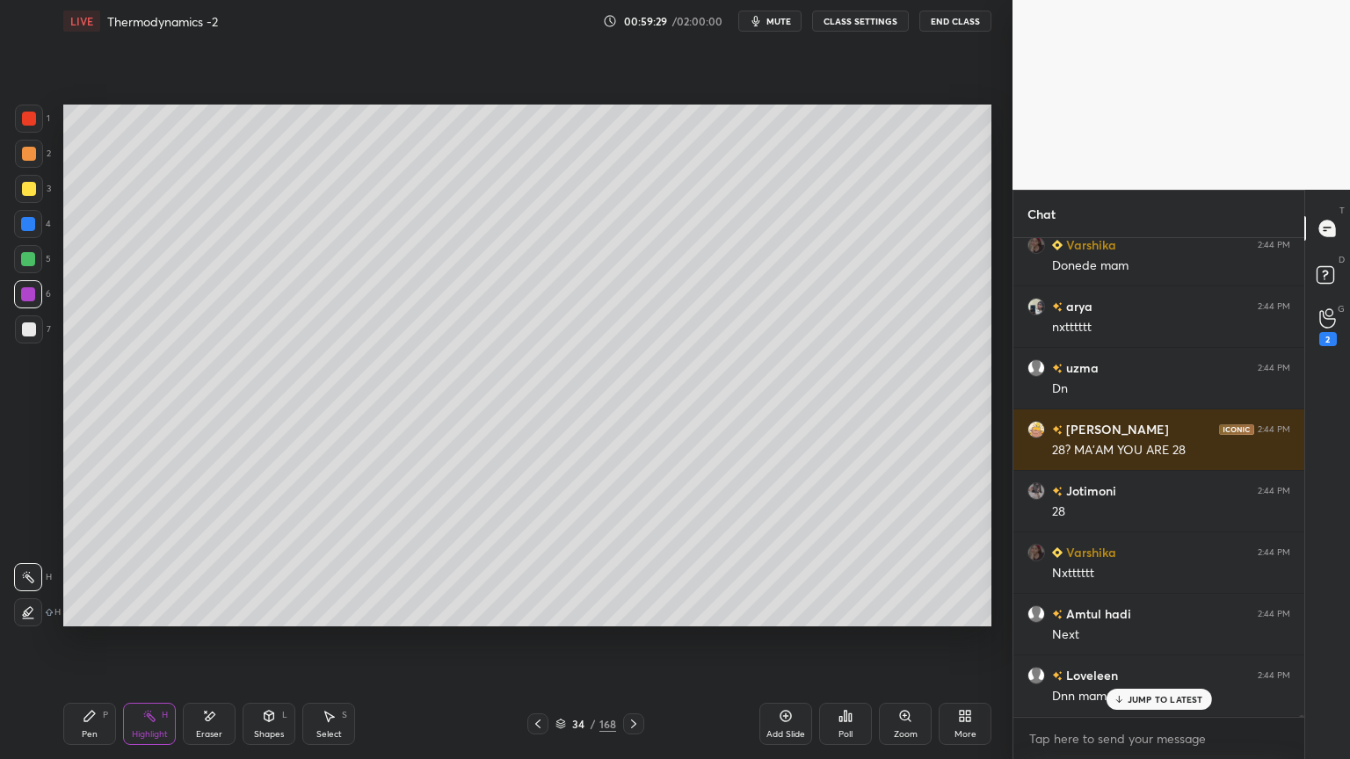
click at [876, 25] on button "CLASS SETTINGS" at bounding box center [860, 21] width 97 height 21
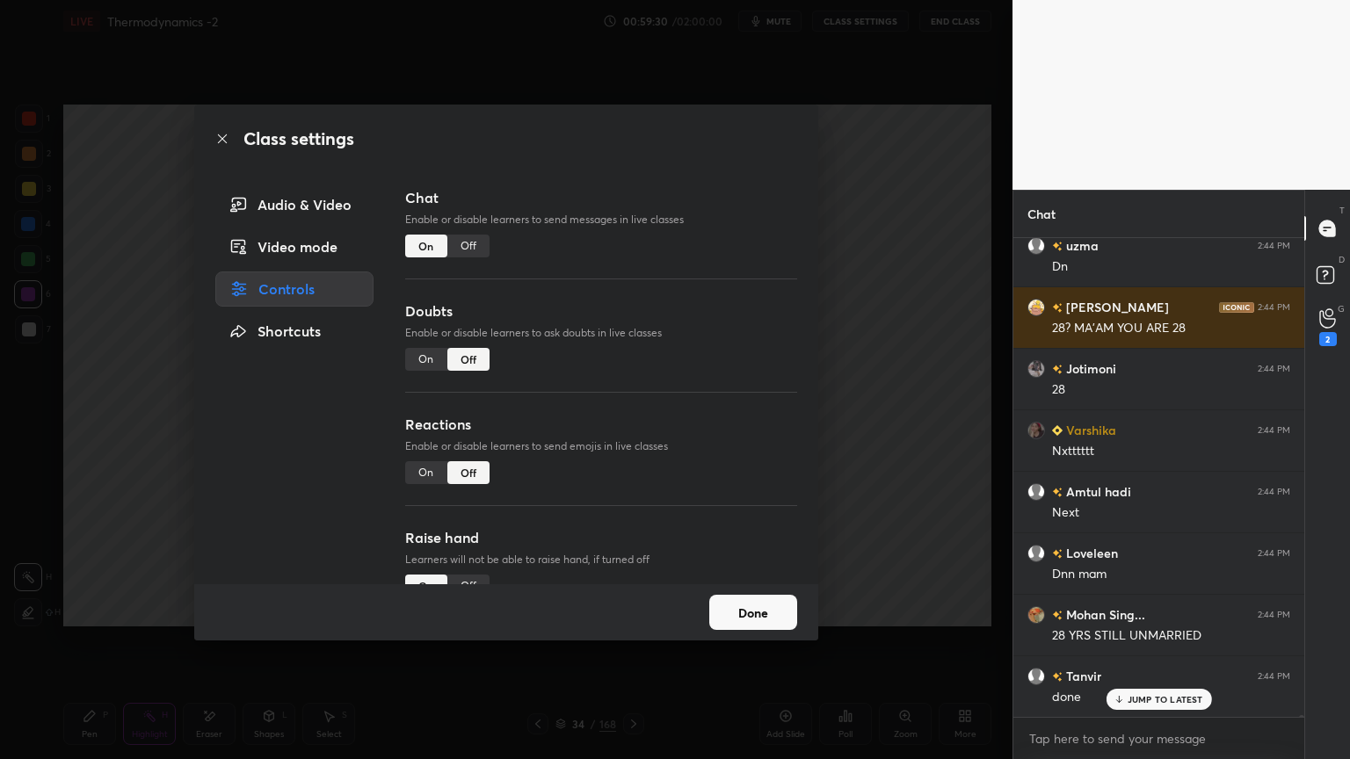
click at [462, 248] on div "Off" at bounding box center [468, 246] width 42 height 23
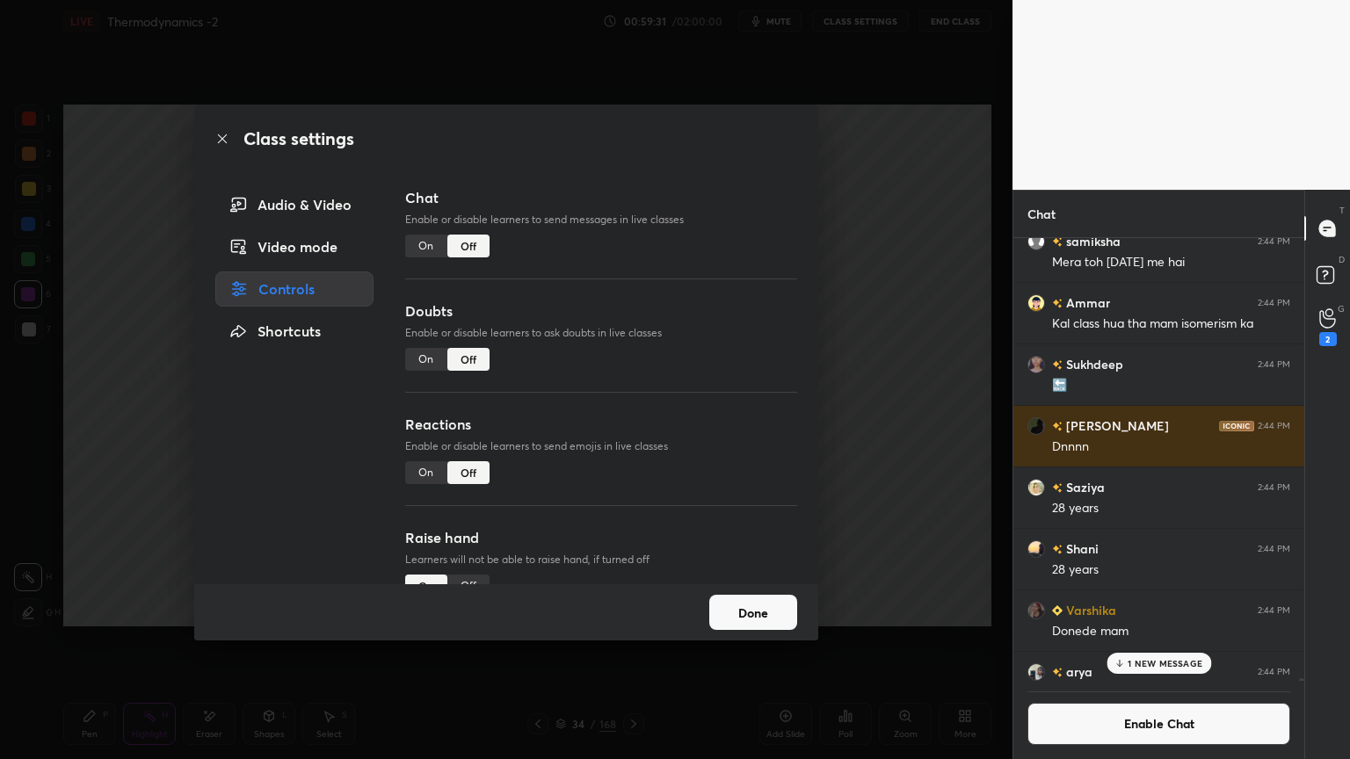
click at [741, 606] on button "Done" at bounding box center [753, 612] width 88 height 35
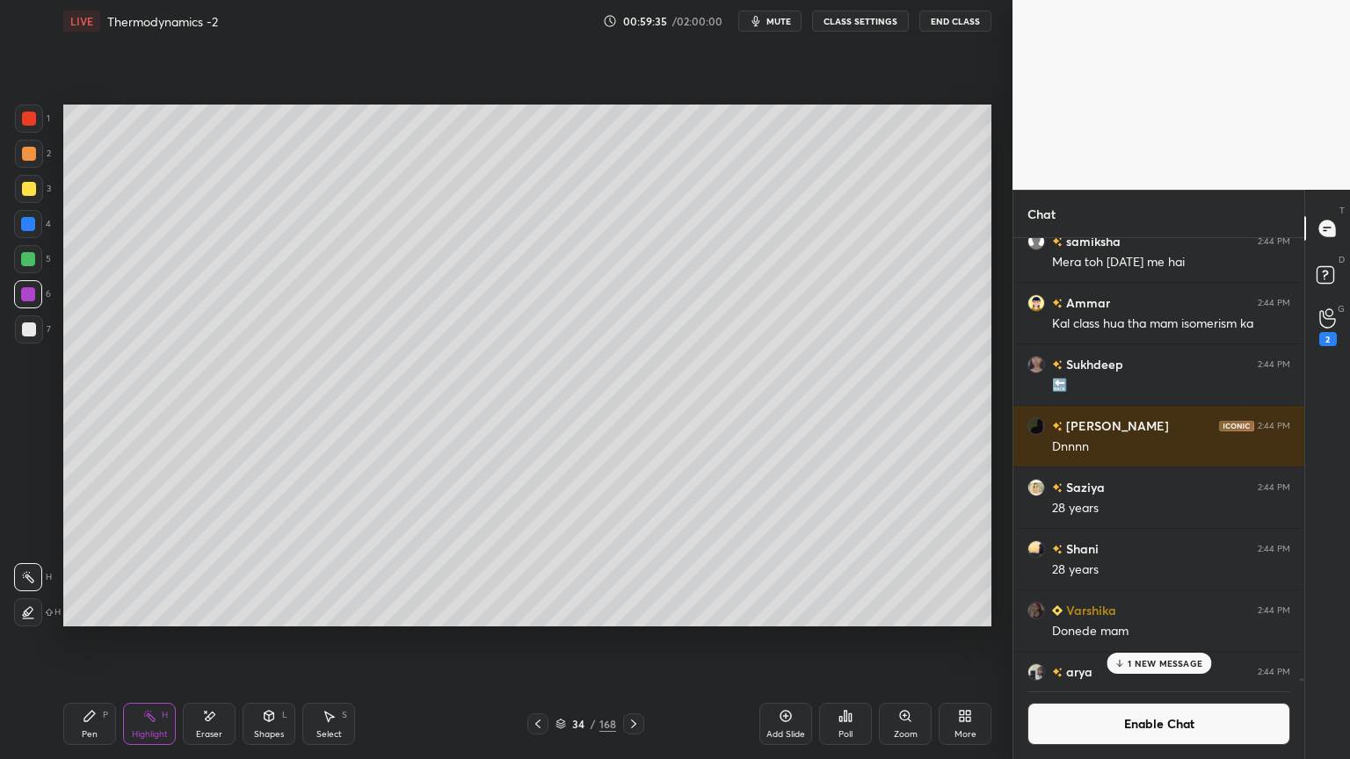
click at [868, 19] on button "CLASS SETTINGS" at bounding box center [860, 21] width 97 height 21
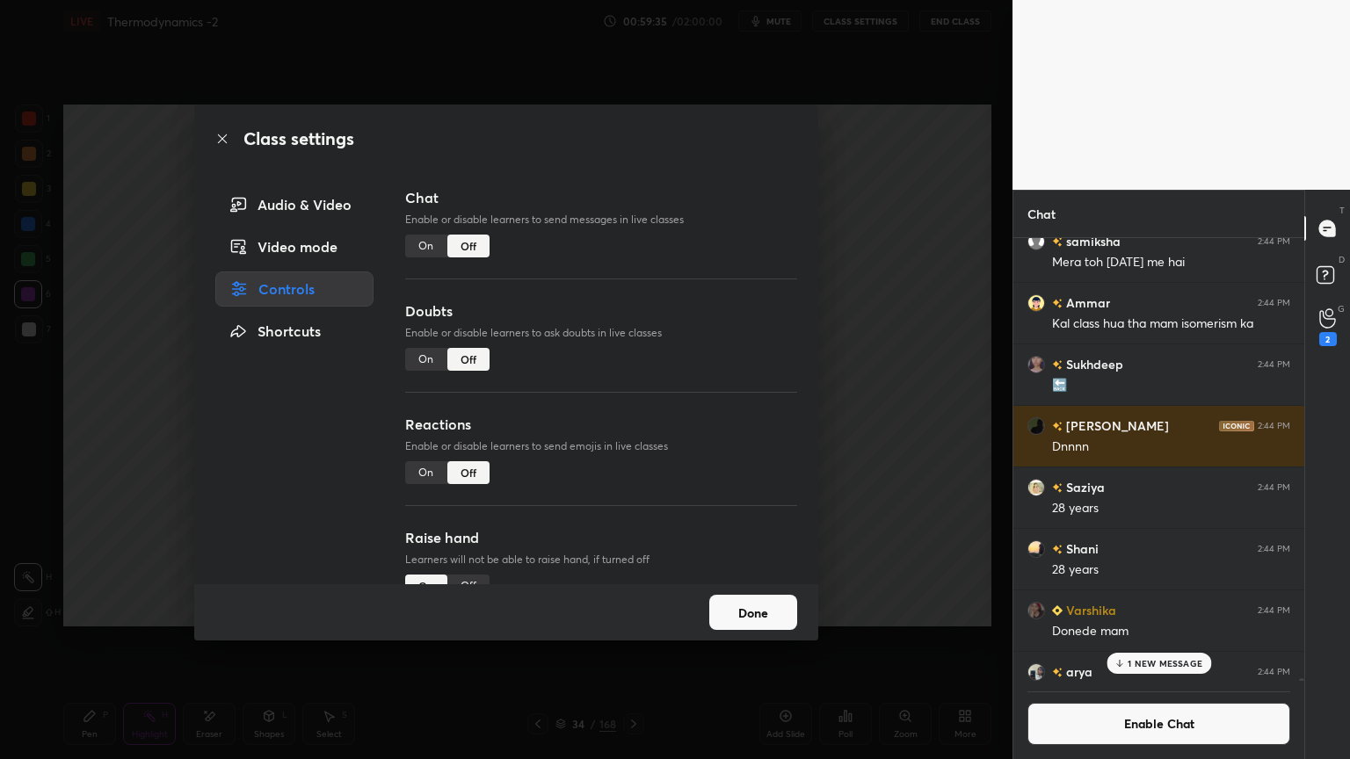
click at [864, 20] on div "Class settings Audio & Video Video mode Controls Shortcuts Chat Enable or disab…" at bounding box center [506, 379] width 1013 height 759
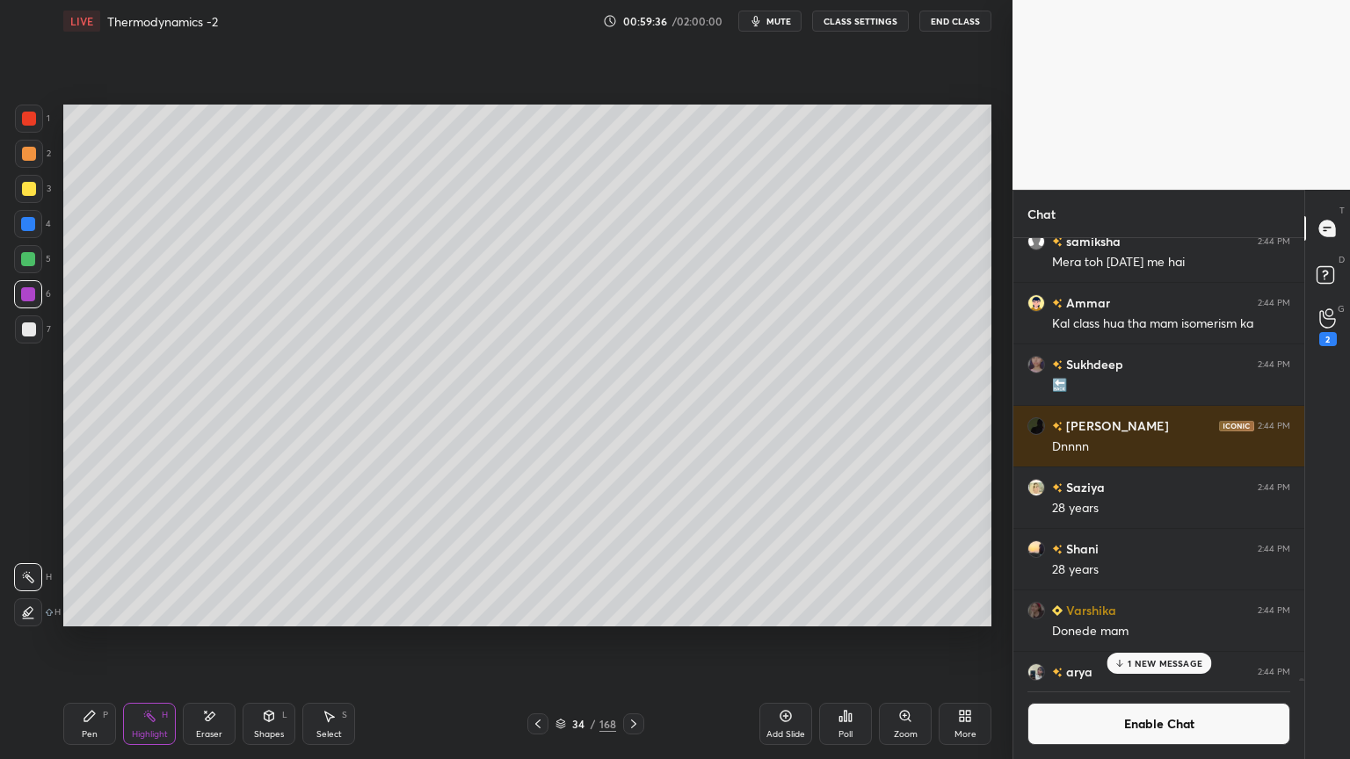
click at [823, 25] on button "CLASS SETTINGS" at bounding box center [860, 21] width 97 height 21
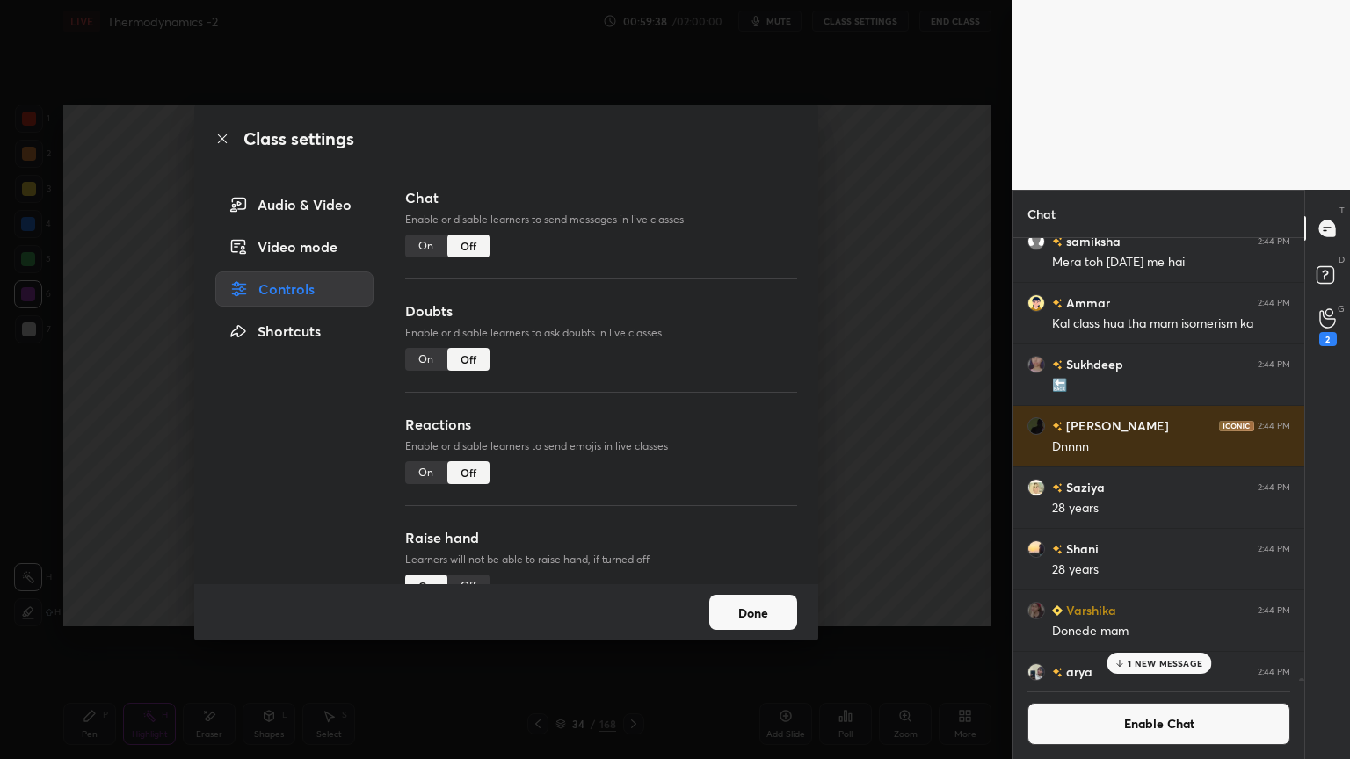
click at [327, 243] on div "Video mode" at bounding box center [294, 246] width 158 height 35
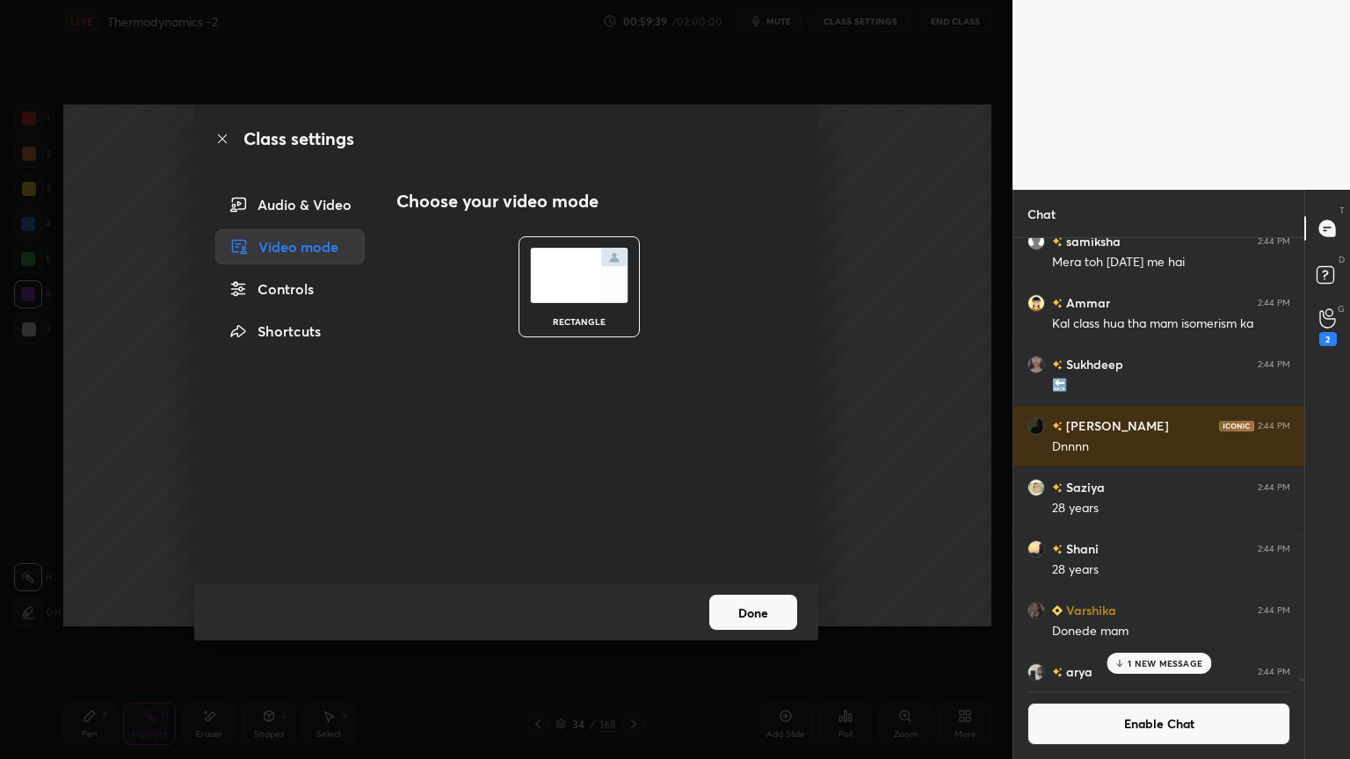
click at [319, 200] on div "Audio & Video" at bounding box center [289, 204] width 149 height 35
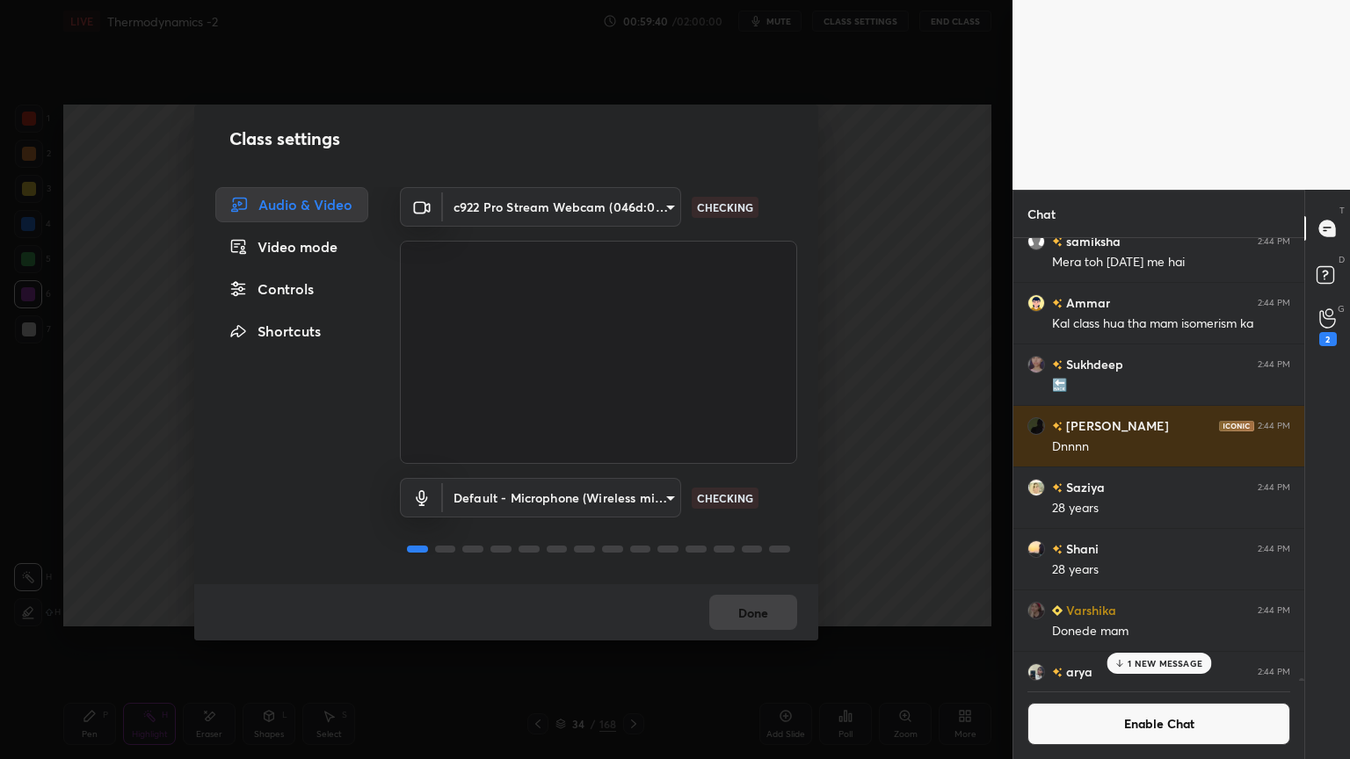
click at [292, 289] on div "Controls" at bounding box center [291, 289] width 153 height 35
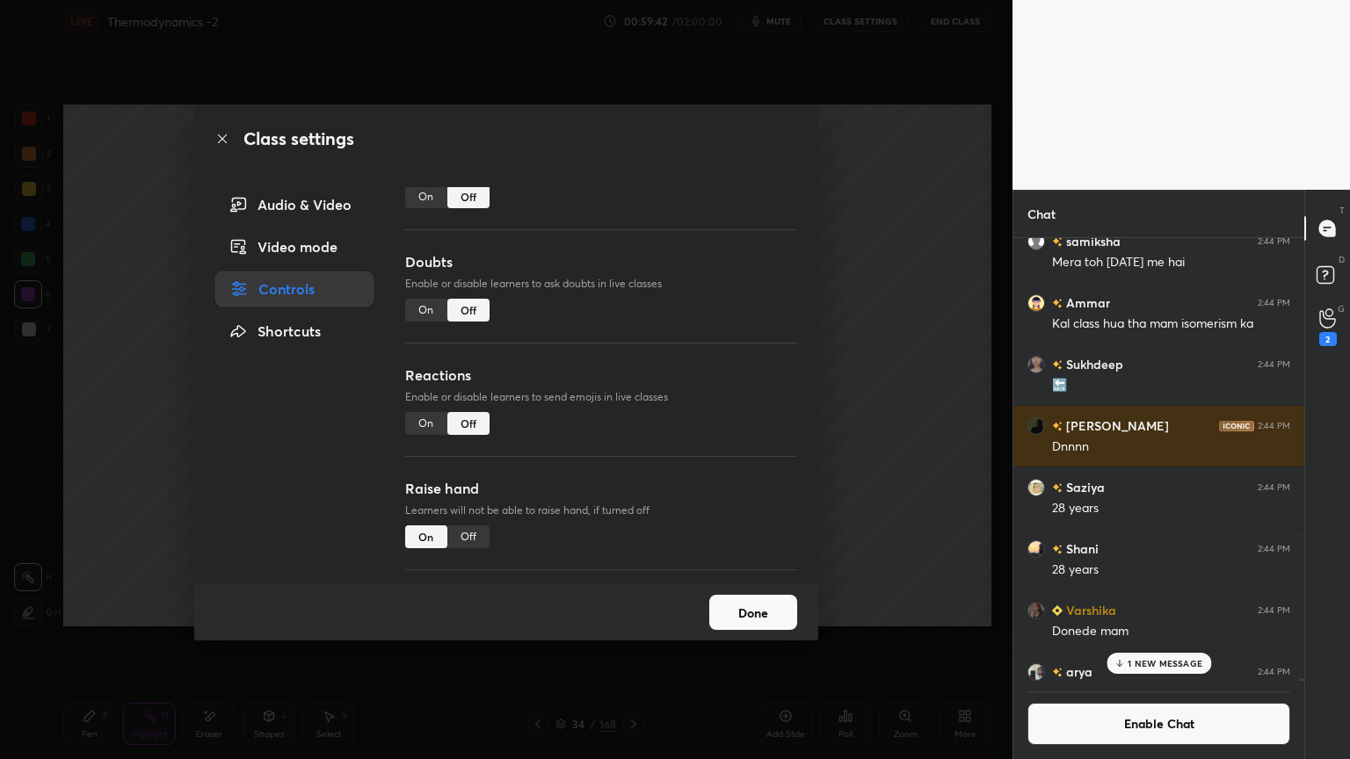
click at [431, 422] on div "On" at bounding box center [426, 423] width 42 height 23
click at [735, 614] on button "Done" at bounding box center [753, 612] width 88 height 35
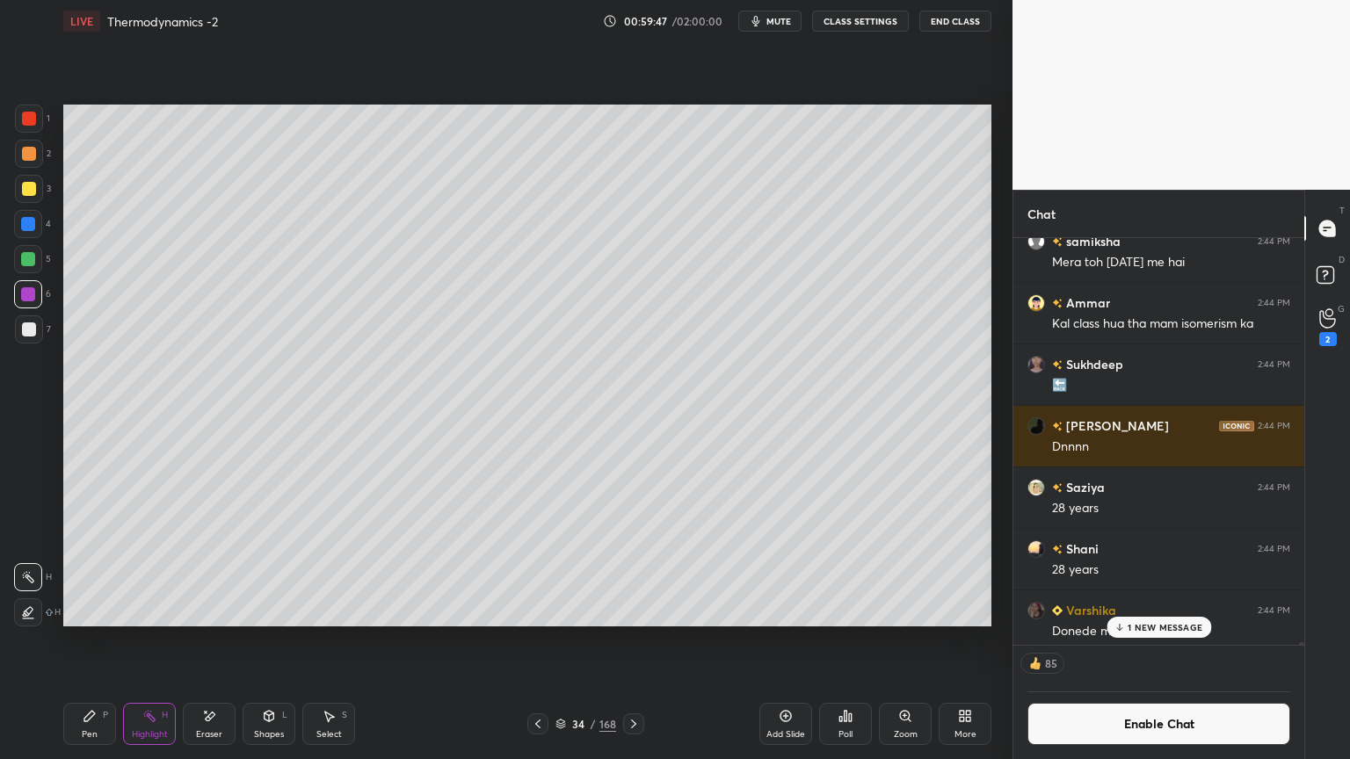
click at [632, 641] on icon at bounding box center [634, 724] width 14 height 14
click at [1161, 629] on p "1 NEW MESSAGE" at bounding box center [1165, 627] width 75 height 11
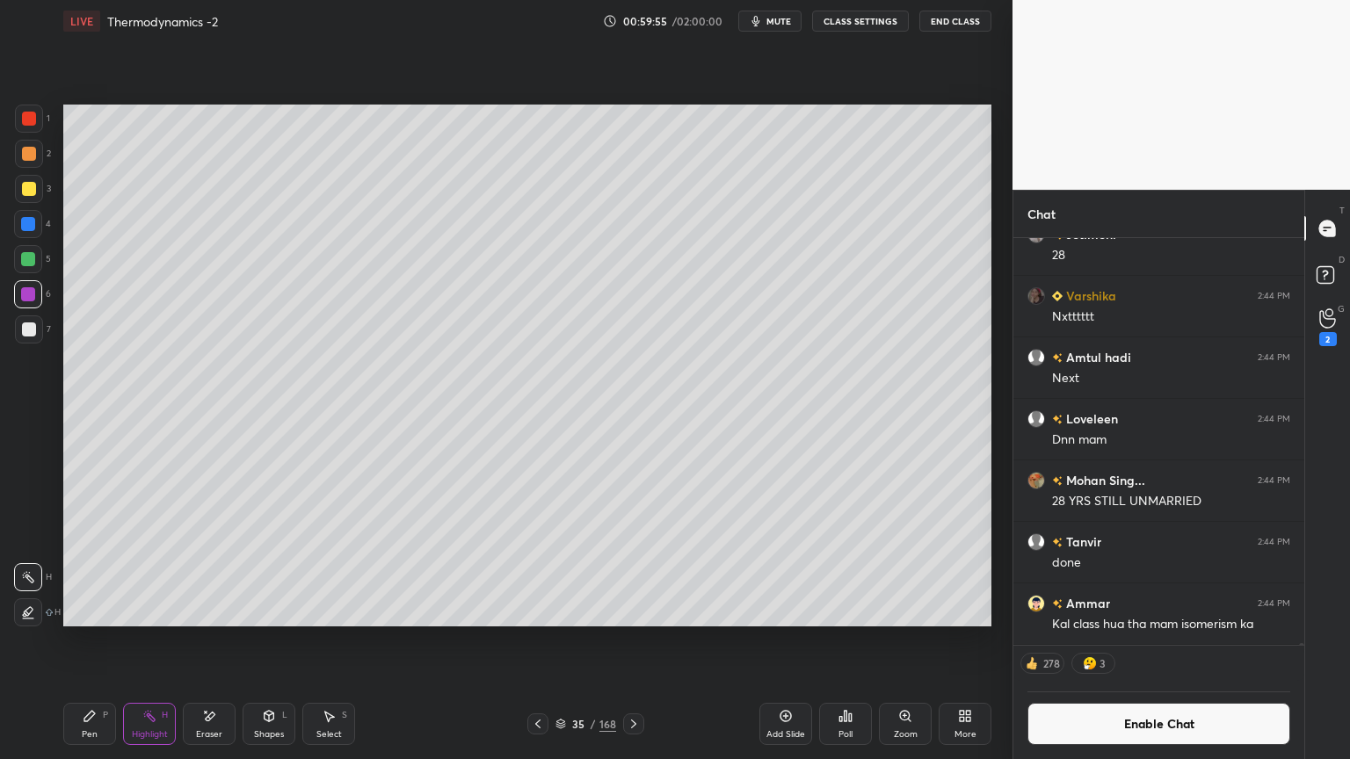
click at [847, 30] on button "CLASS SETTINGS" at bounding box center [860, 21] width 97 height 21
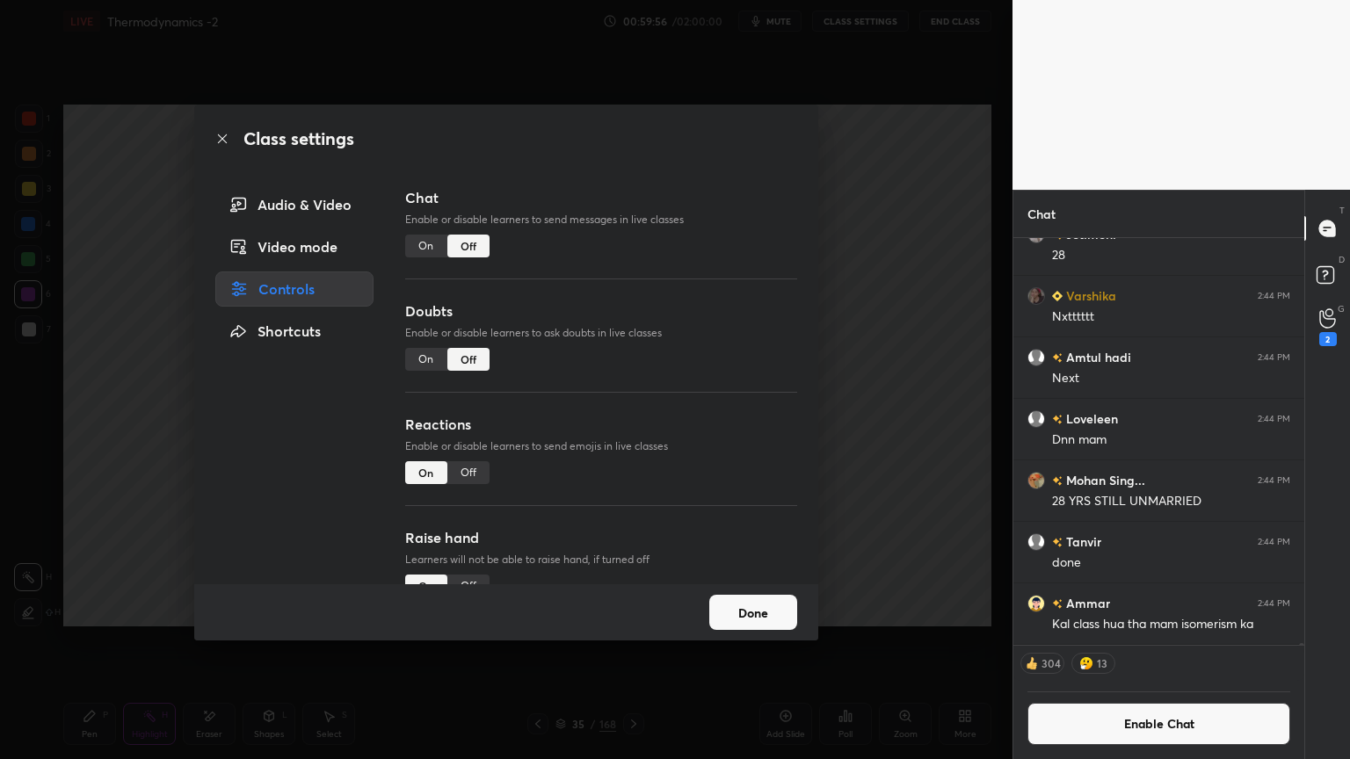
click at [469, 471] on div "Off" at bounding box center [468, 473] width 42 height 23
click at [467, 470] on div "Off" at bounding box center [468, 473] width 42 height 23
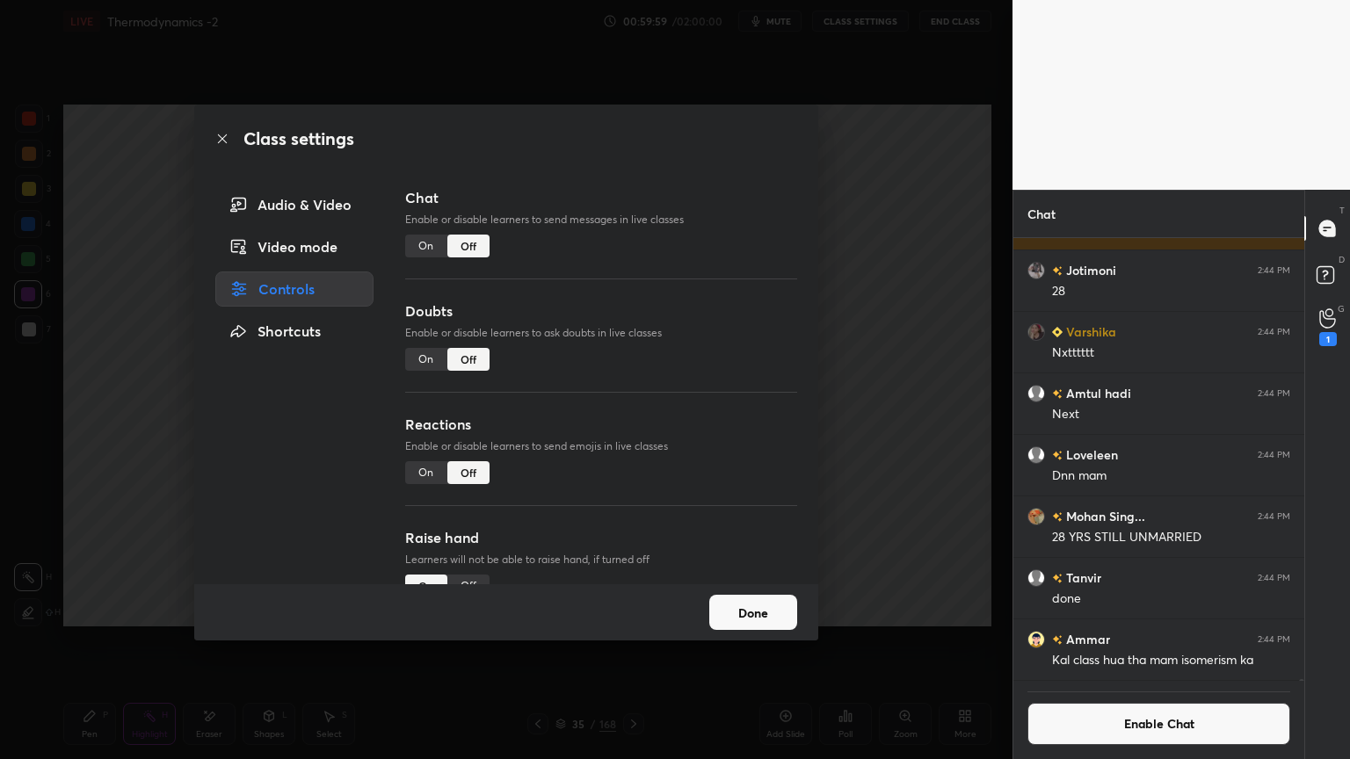
click at [765, 615] on button "Done" at bounding box center [753, 612] width 88 height 35
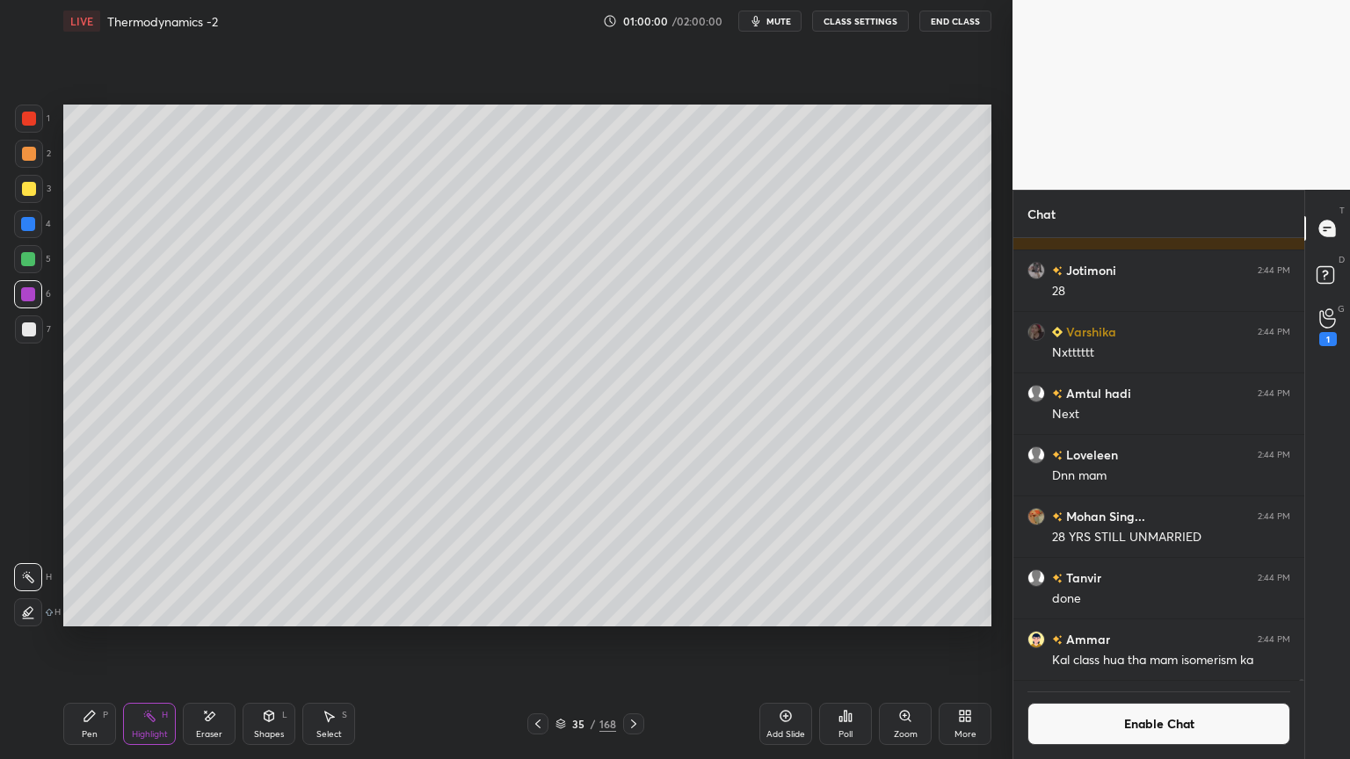
click at [88, 641] on div "Pen" at bounding box center [90, 734] width 16 height 9
click at [218, 641] on div "Eraser" at bounding box center [209, 724] width 53 height 42
click at [151, 641] on icon at bounding box center [149, 716] width 14 height 14
click at [850, 17] on button "CLASS SETTINGS" at bounding box center [860, 21] width 97 height 21
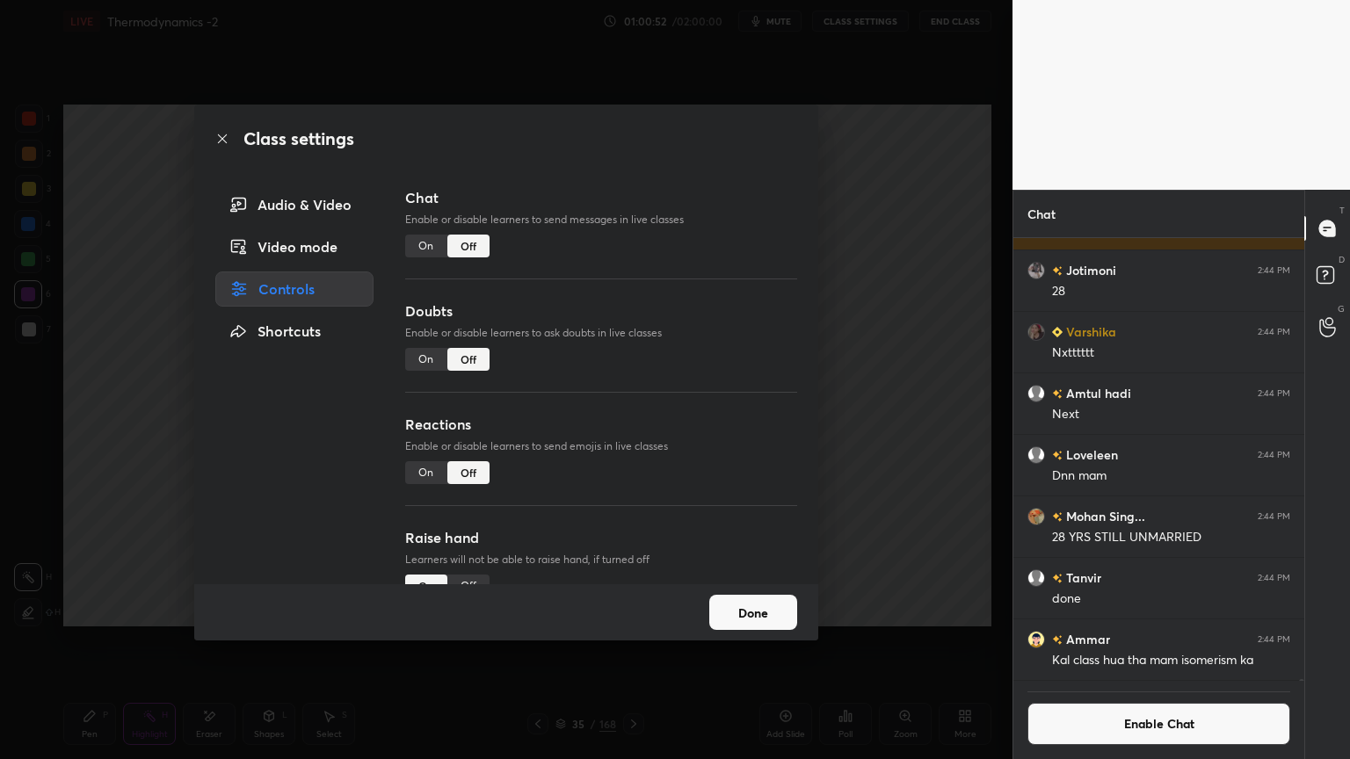
click at [418, 474] on div "On" at bounding box center [426, 473] width 42 height 23
click at [756, 614] on button "Done" at bounding box center [753, 612] width 88 height 35
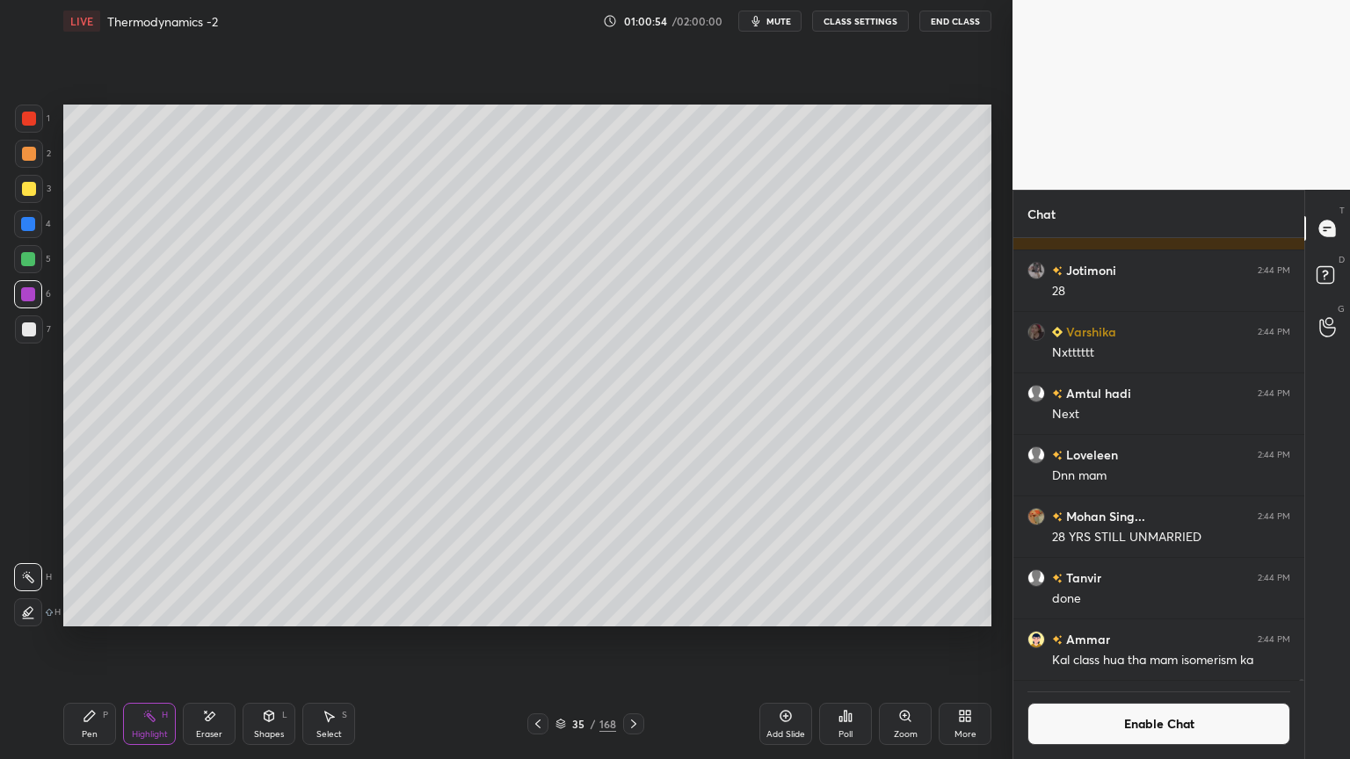
scroll to position [5, 5]
click at [624, 641] on div at bounding box center [633, 724] width 21 height 21
click at [534, 641] on icon at bounding box center [538, 724] width 14 height 14
click at [854, 25] on button "CLASS SETTINGS" at bounding box center [860, 21] width 97 height 21
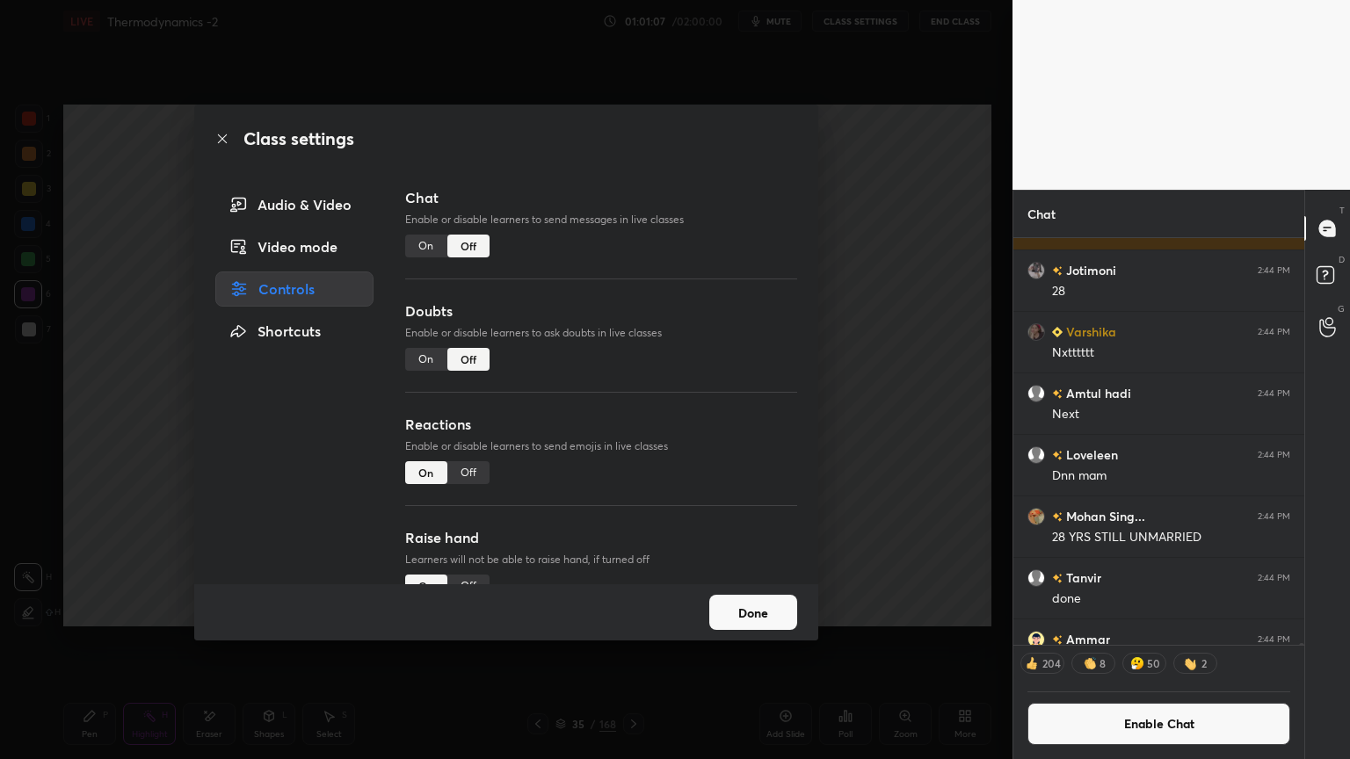
click at [457, 475] on div "Off" at bounding box center [468, 473] width 42 height 23
click at [776, 610] on button "Done" at bounding box center [753, 612] width 88 height 35
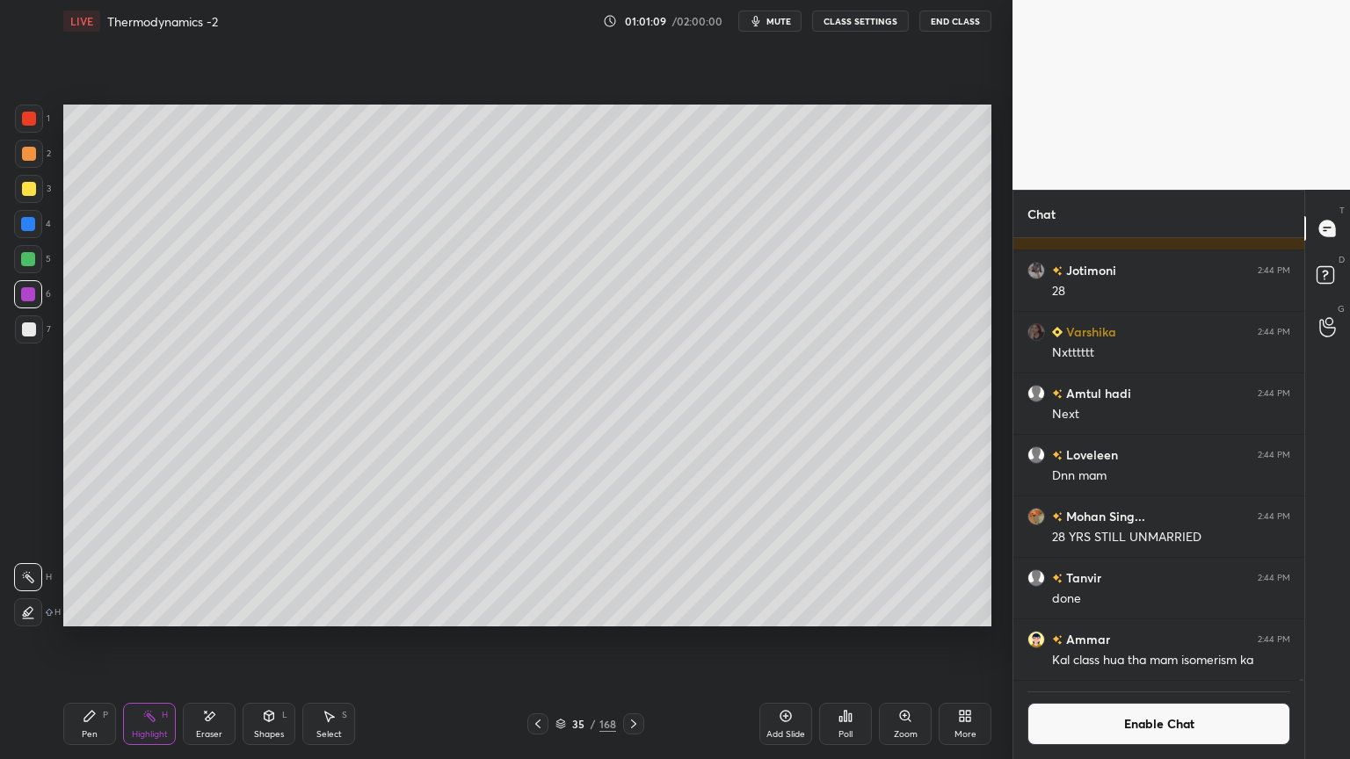
click at [847, 23] on button "CLASS SETTINGS" at bounding box center [860, 21] width 97 height 21
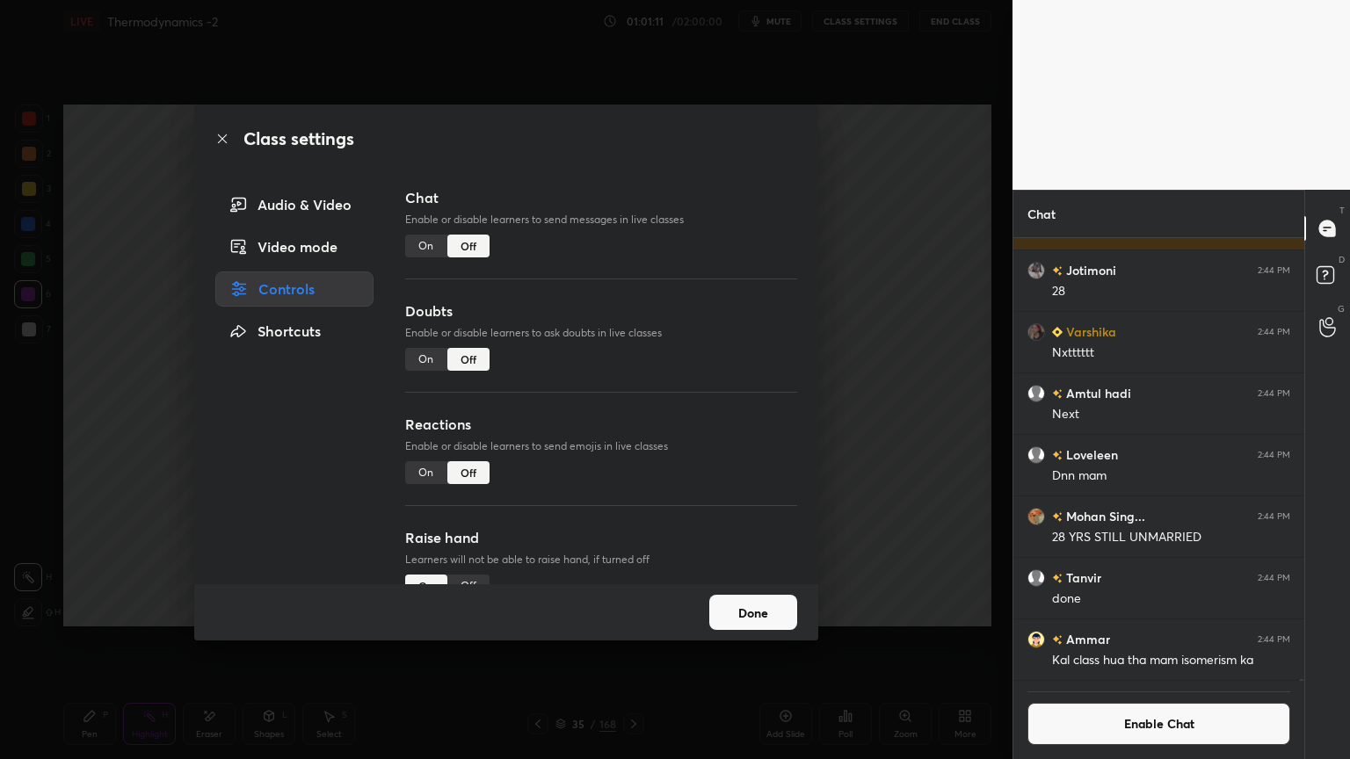
click at [429, 482] on div "On" at bounding box center [426, 473] width 42 height 23
click at [771, 625] on button "Done" at bounding box center [753, 612] width 88 height 35
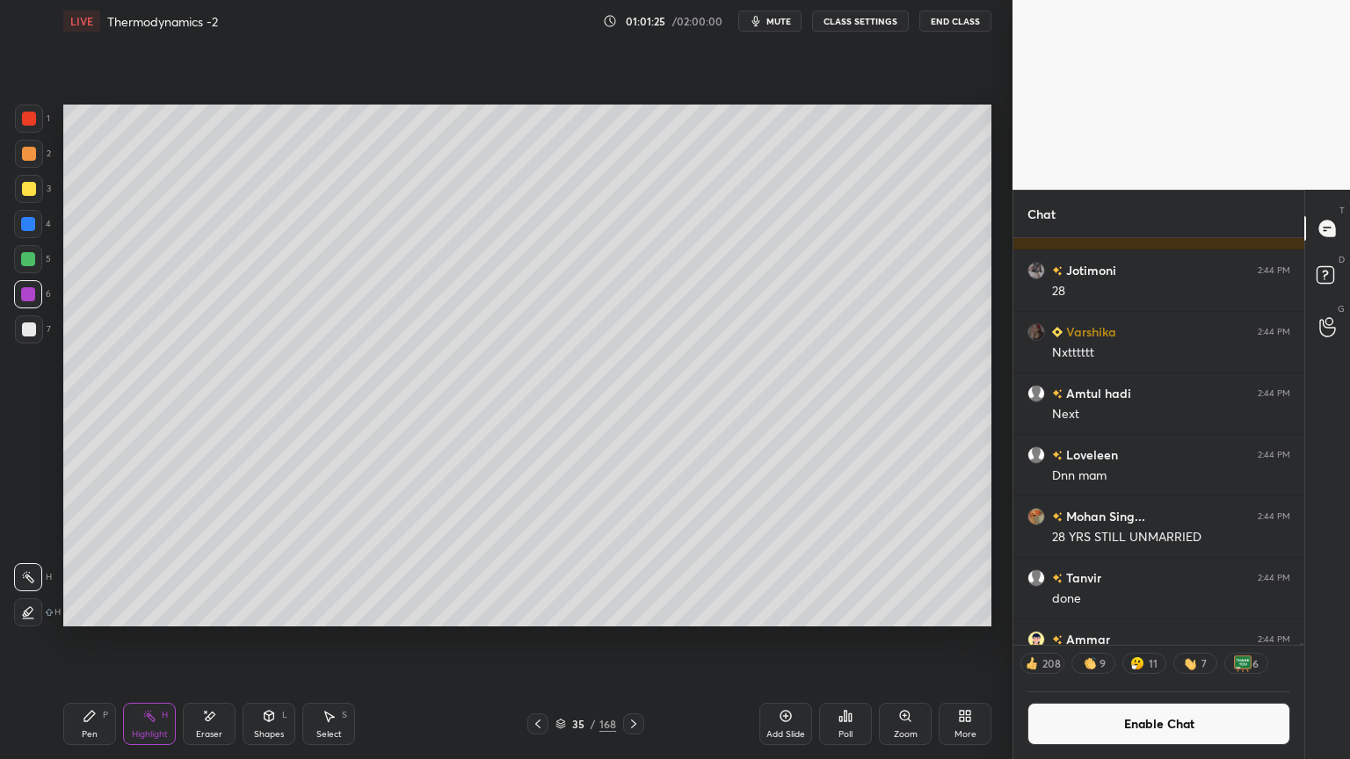
click at [1067, 641] on button "Enable Chat" at bounding box center [1159, 724] width 263 height 42
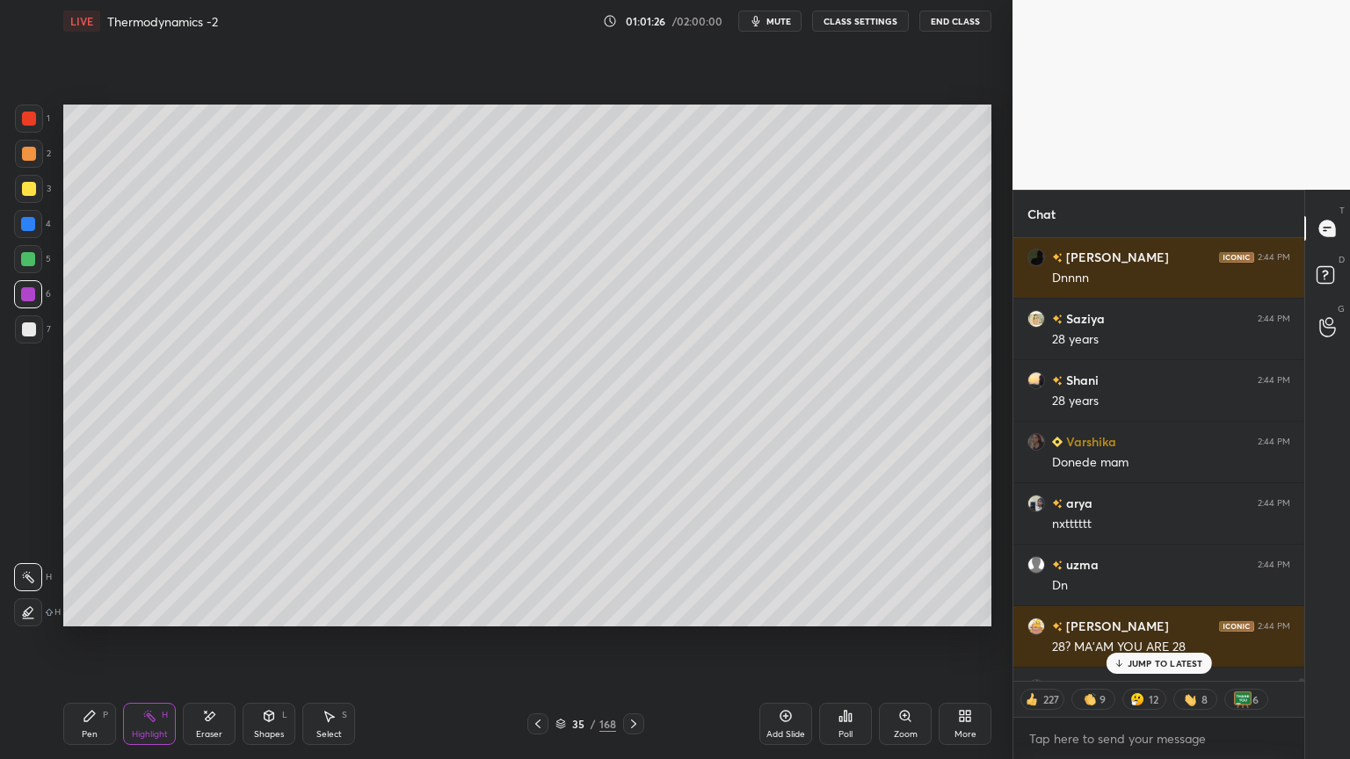
click at [1134, 641] on p "JUMP TO LATEST" at bounding box center [1166, 663] width 76 height 11
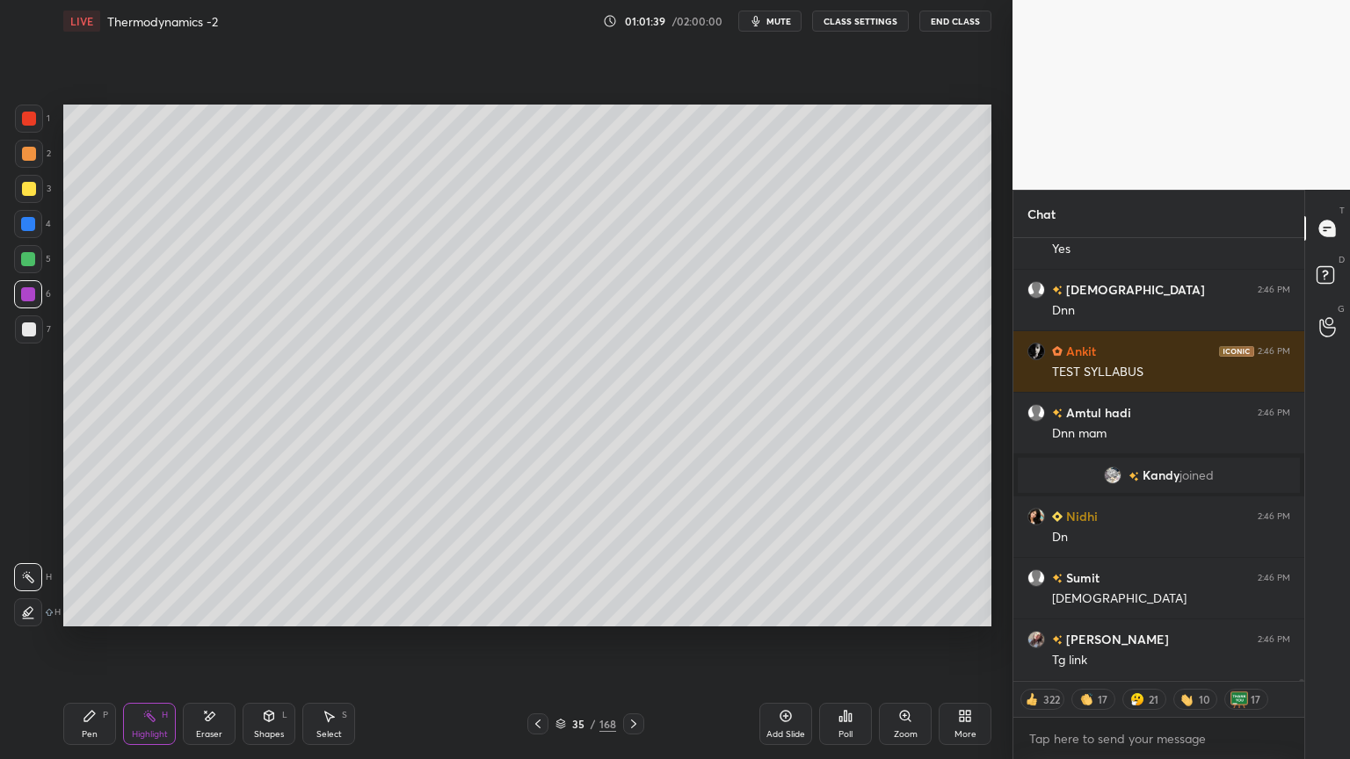
scroll to position [109401, 0]
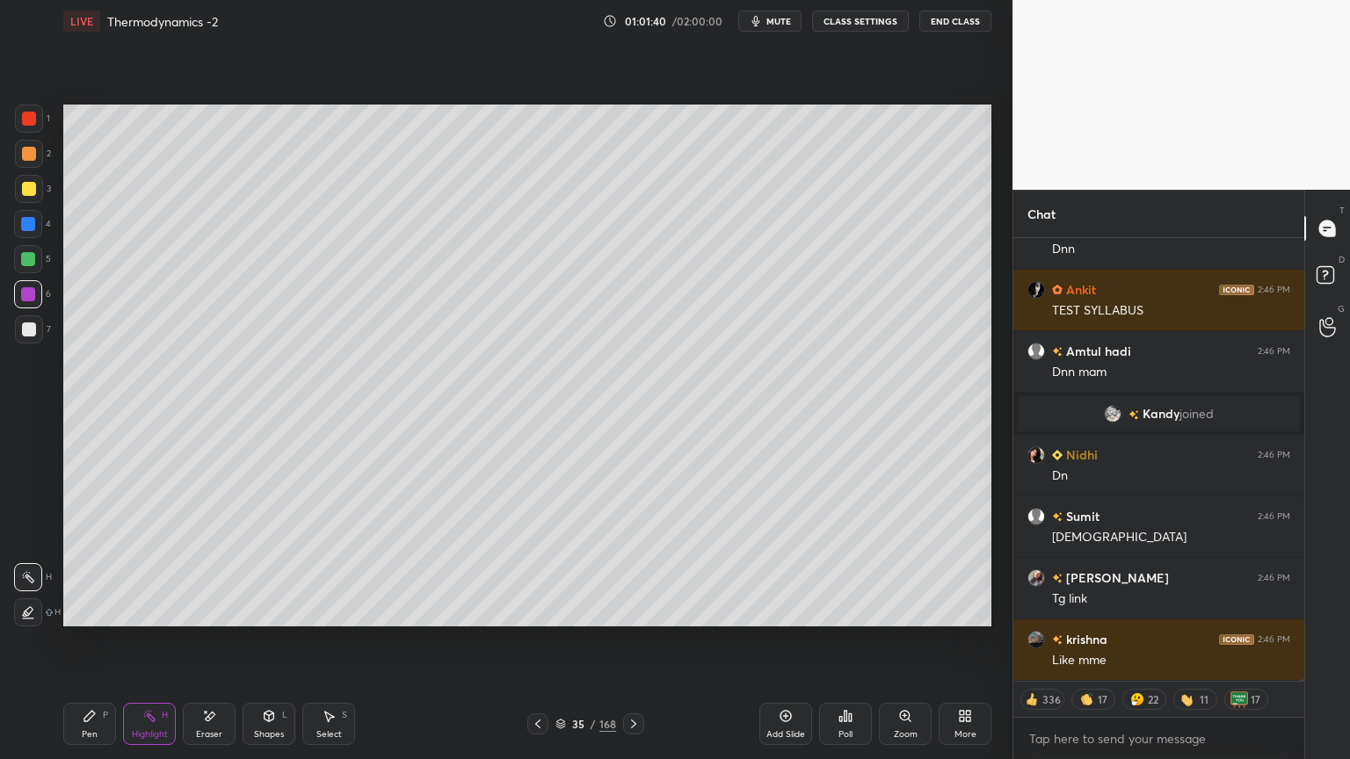
click at [630, 641] on icon at bounding box center [634, 724] width 14 height 14
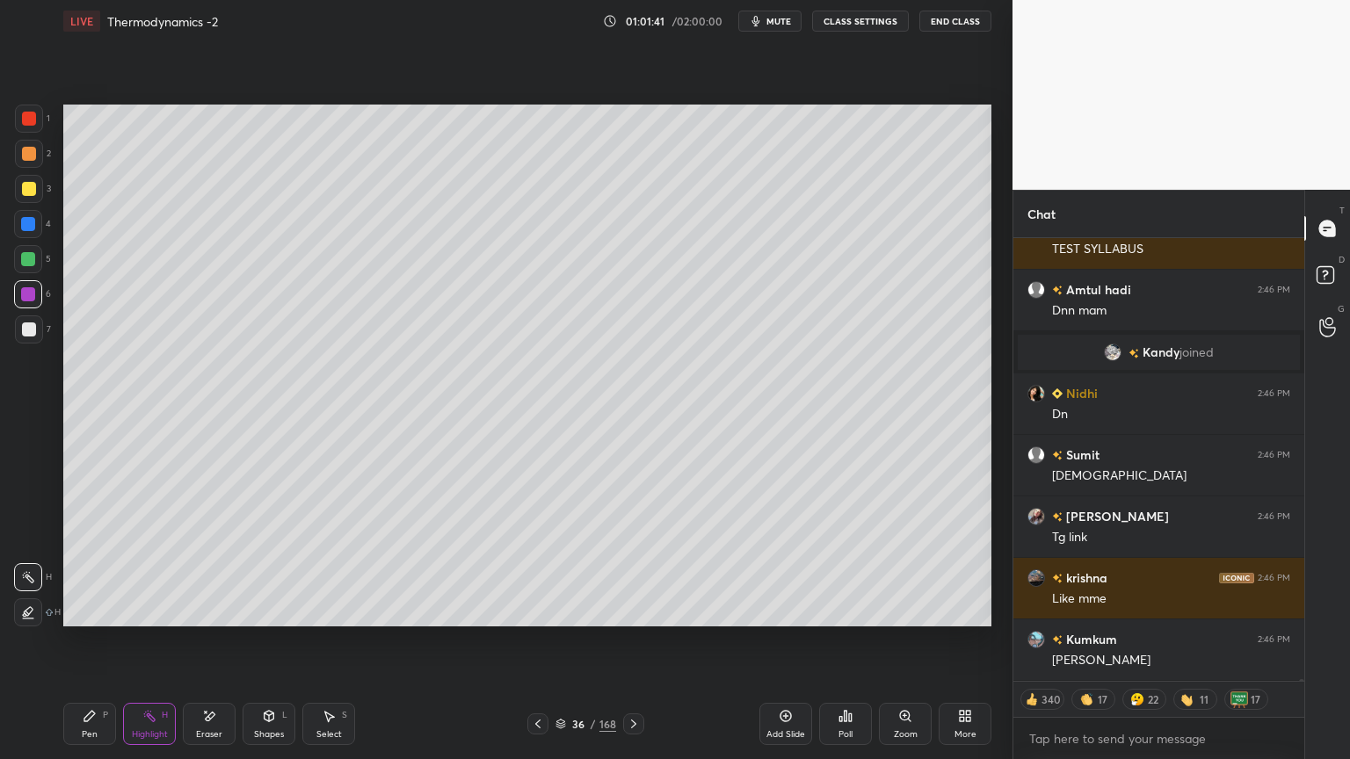
click at [636, 641] on icon at bounding box center [634, 724] width 14 height 14
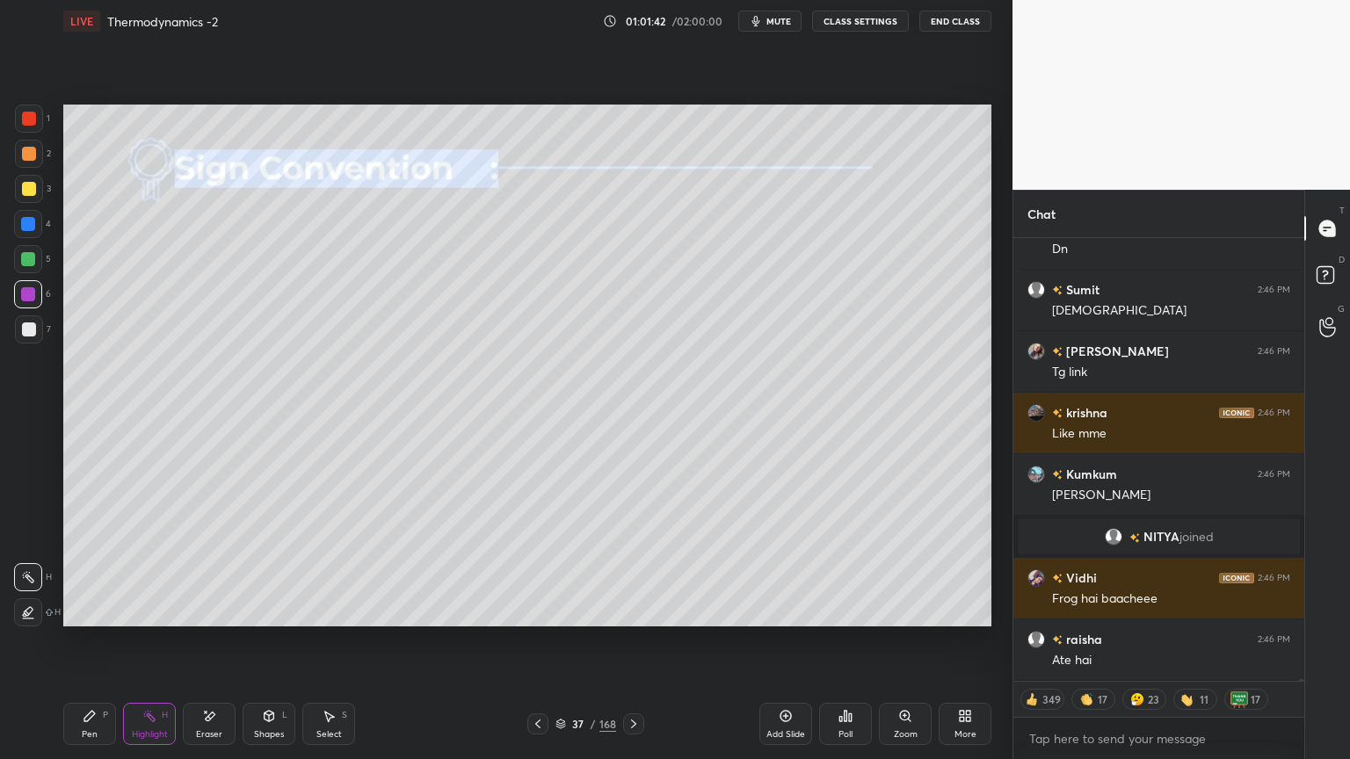
click at [533, 641] on icon at bounding box center [538, 724] width 14 height 14
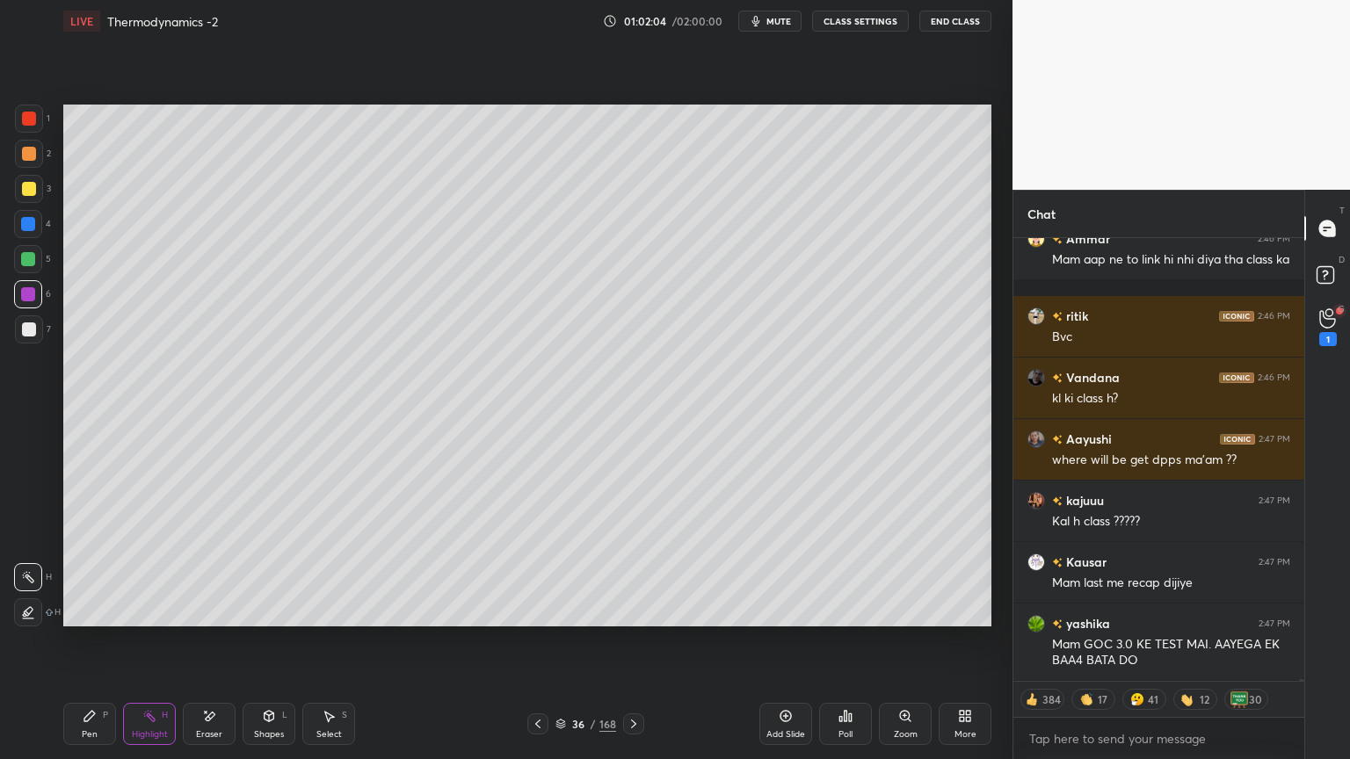
scroll to position [111599, 0]
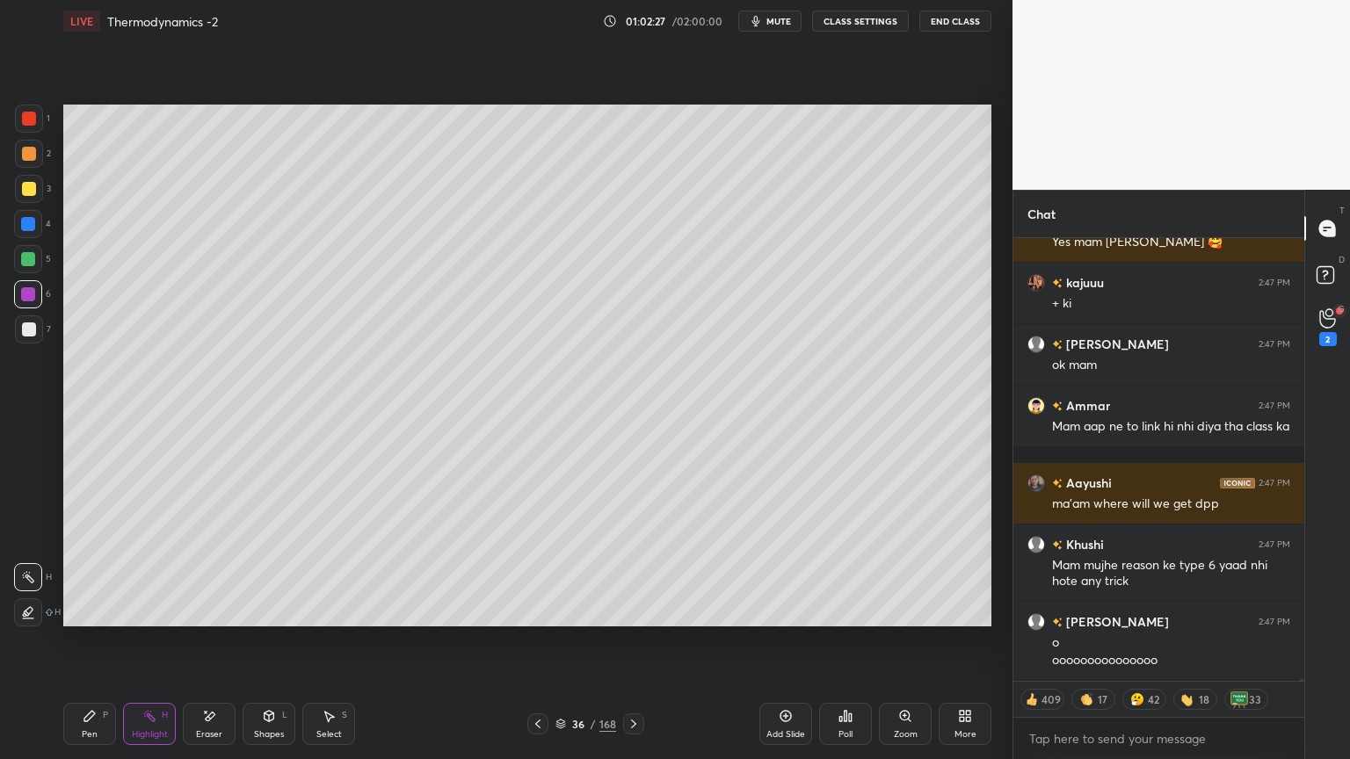
click at [631, 641] on icon at bounding box center [634, 724] width 14 height 14
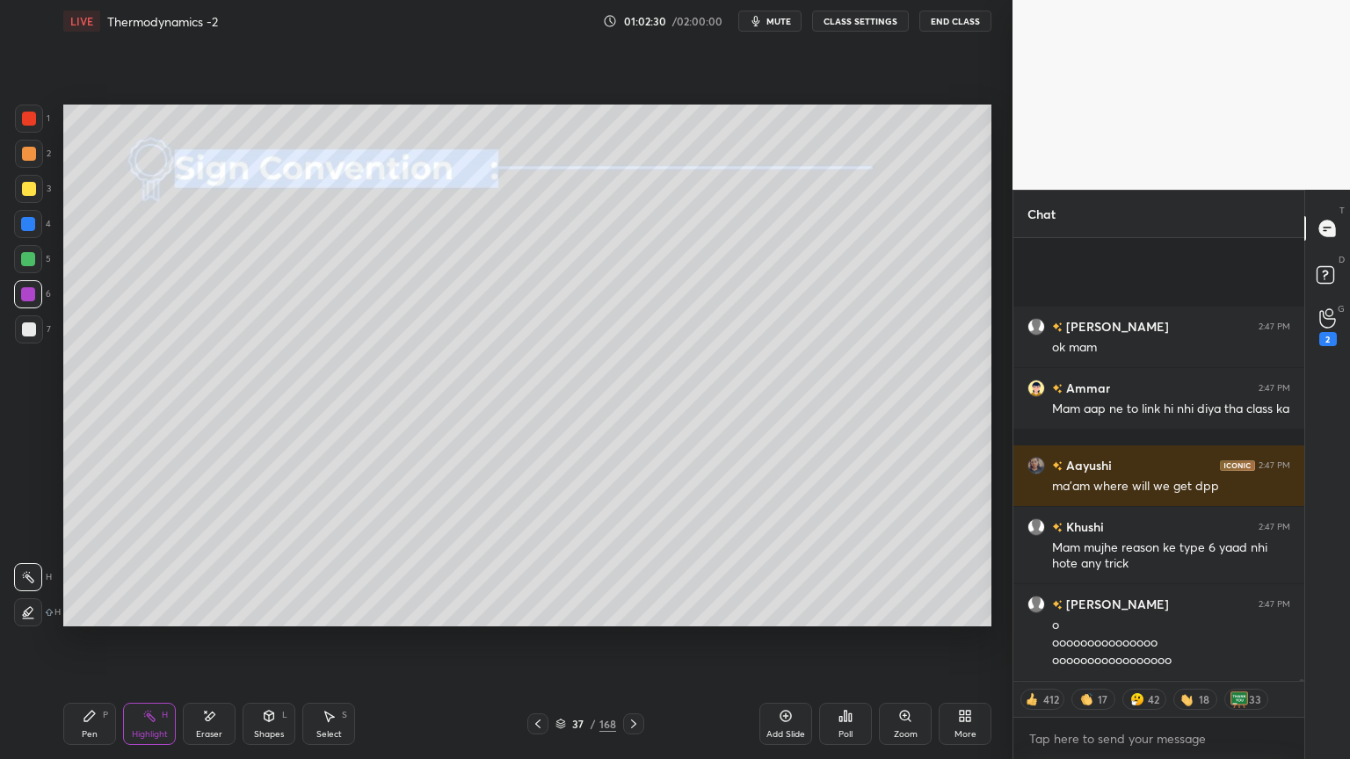
click at [636, 641] on icon at bounding box center [634, 724] width 14 height 14
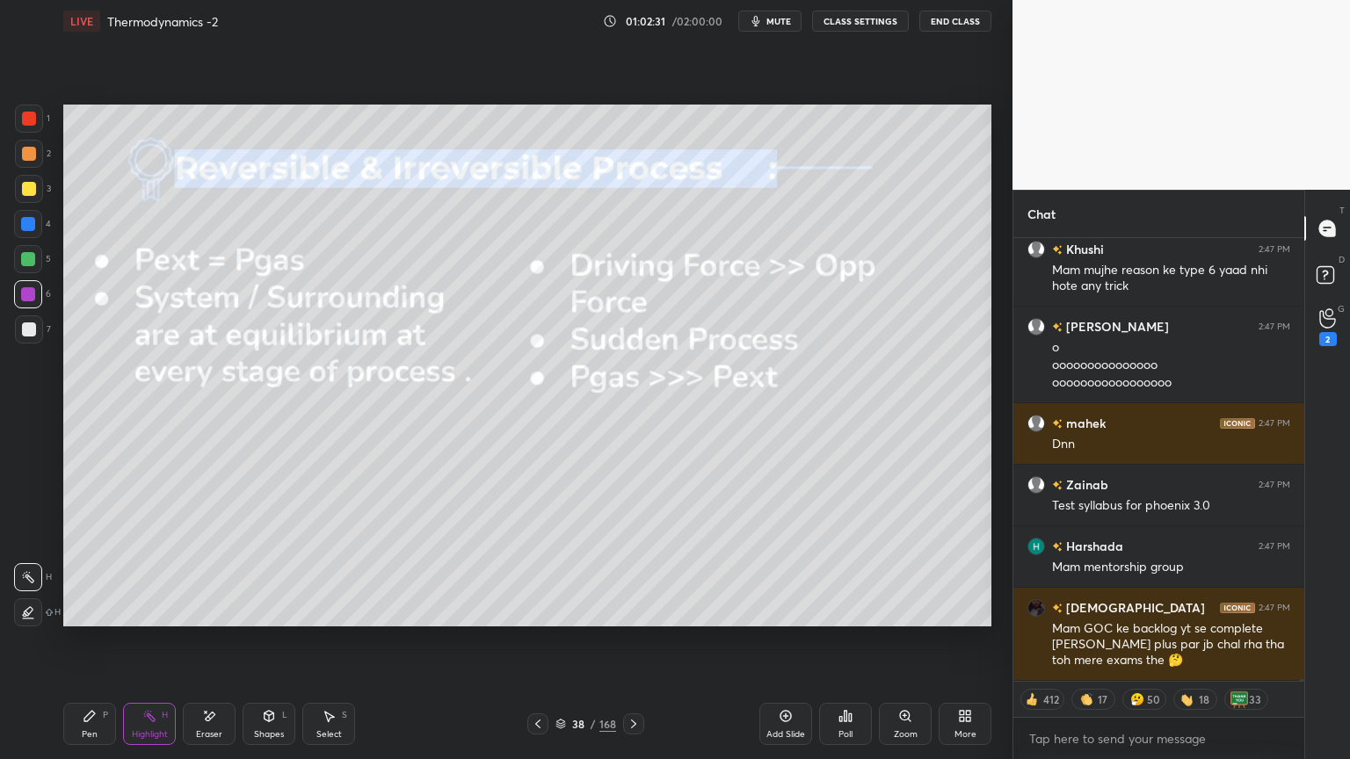
click at [537, 641] on icon at bounding box center [538, 724] width 14 height 14
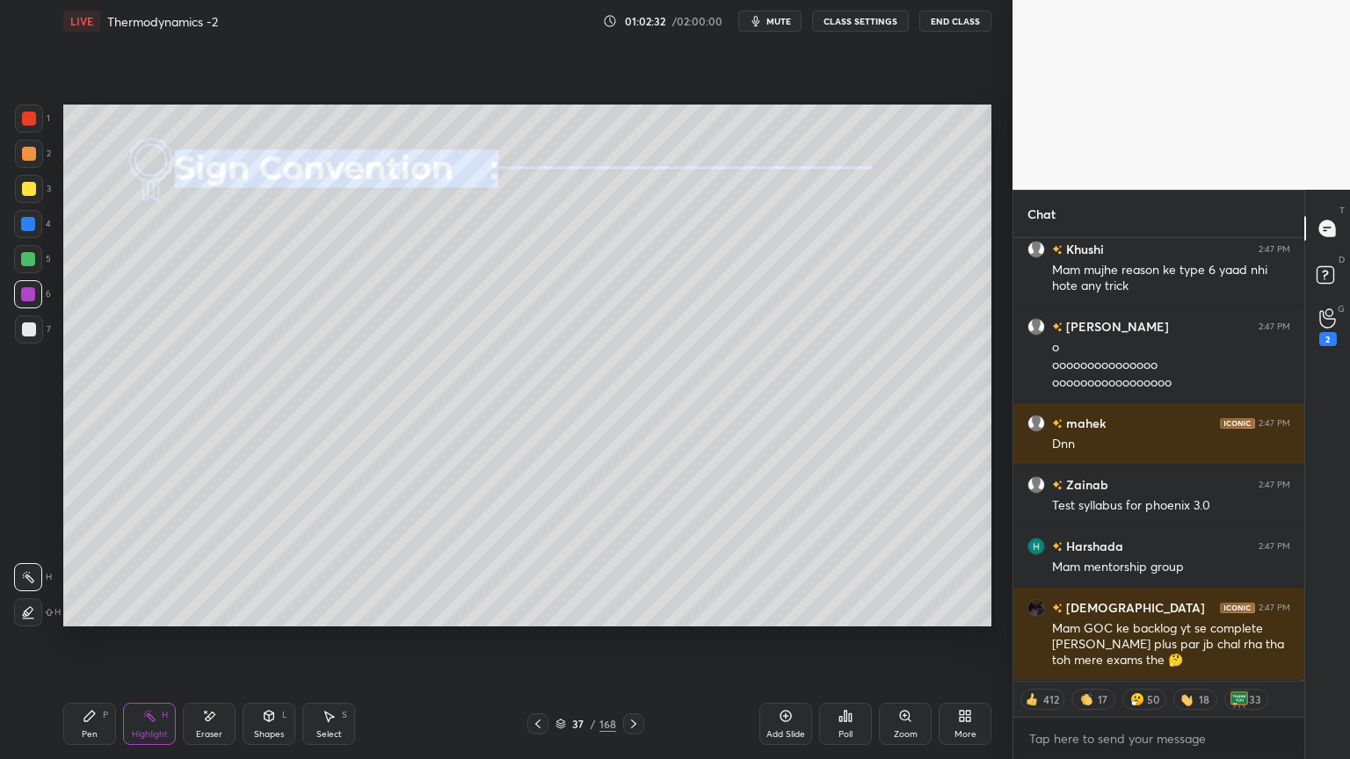
click at [538, 641] on icon at bounding box center [538, 724] width 14 height 14
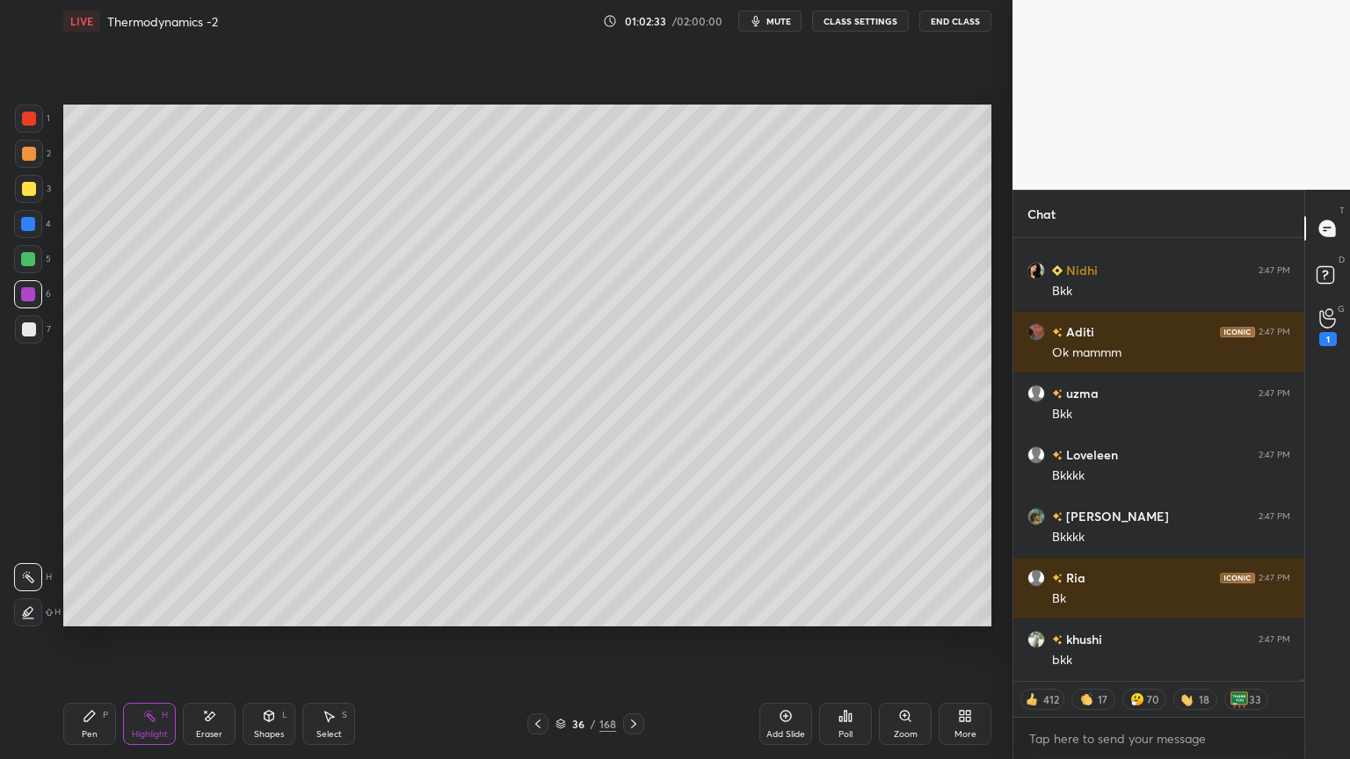
click at [629, 641] on icon at bounding box center [634, 724] width 14 height 14
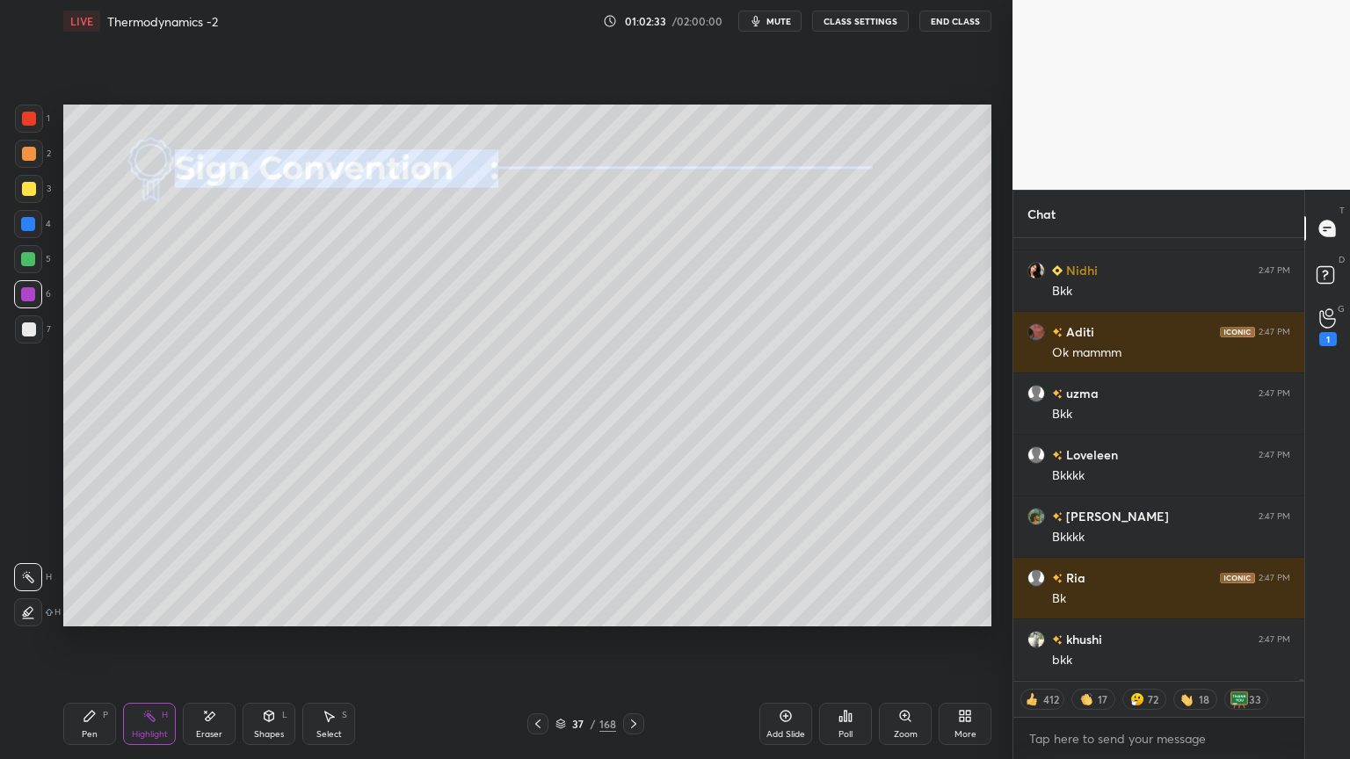
click at [635, 641] on icon at bounding box center [633, 724] width 5 height 9
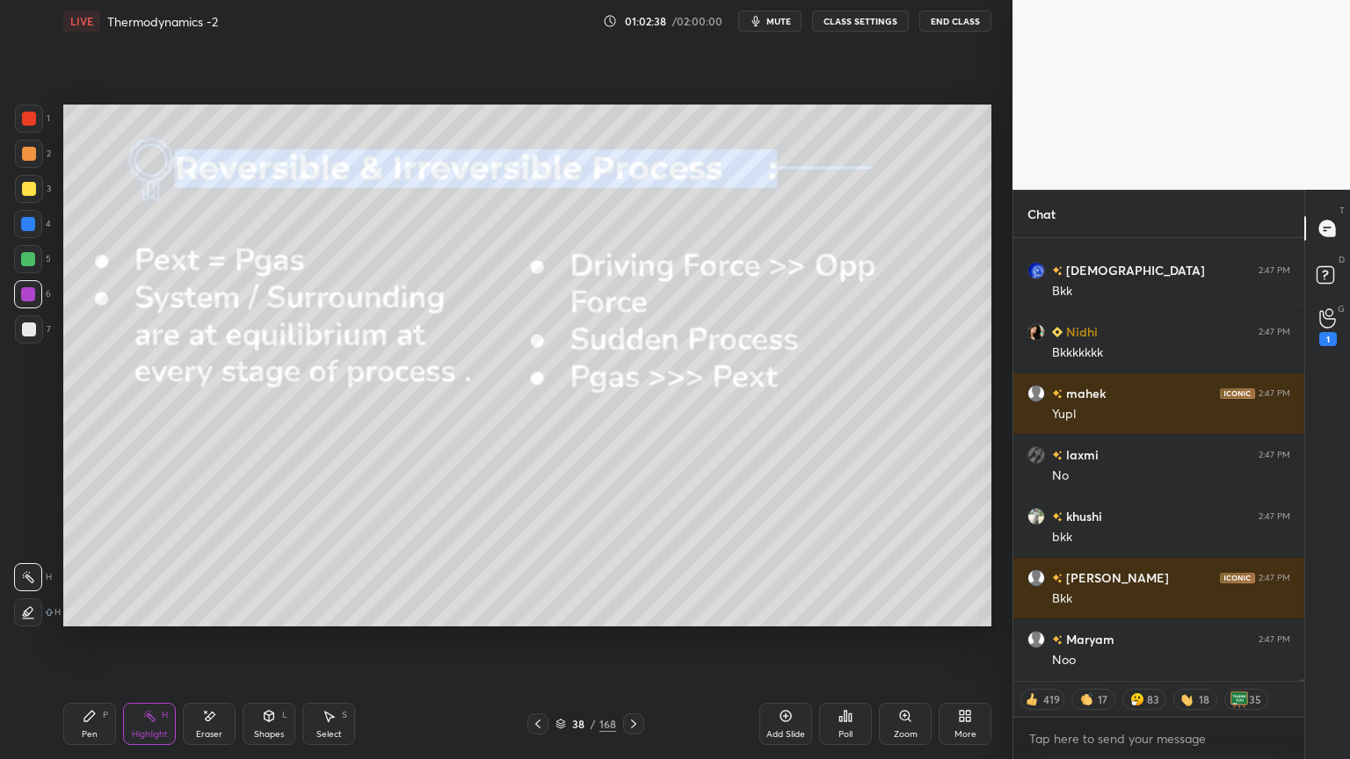
click at [270, 641] on icon at bounding box center [269, 716] width 14 height 14
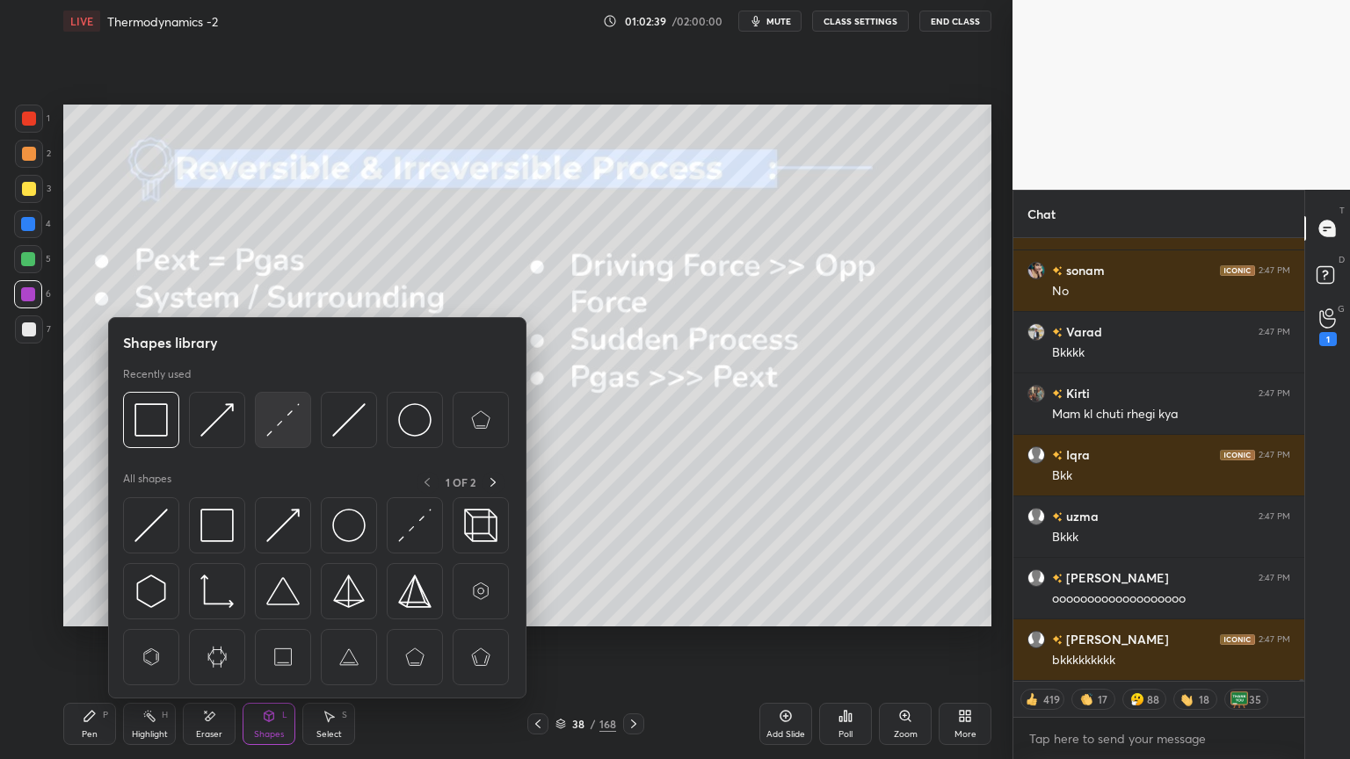
click at [296, 425] on img at bounding box center [282, 419] width 33 height 33
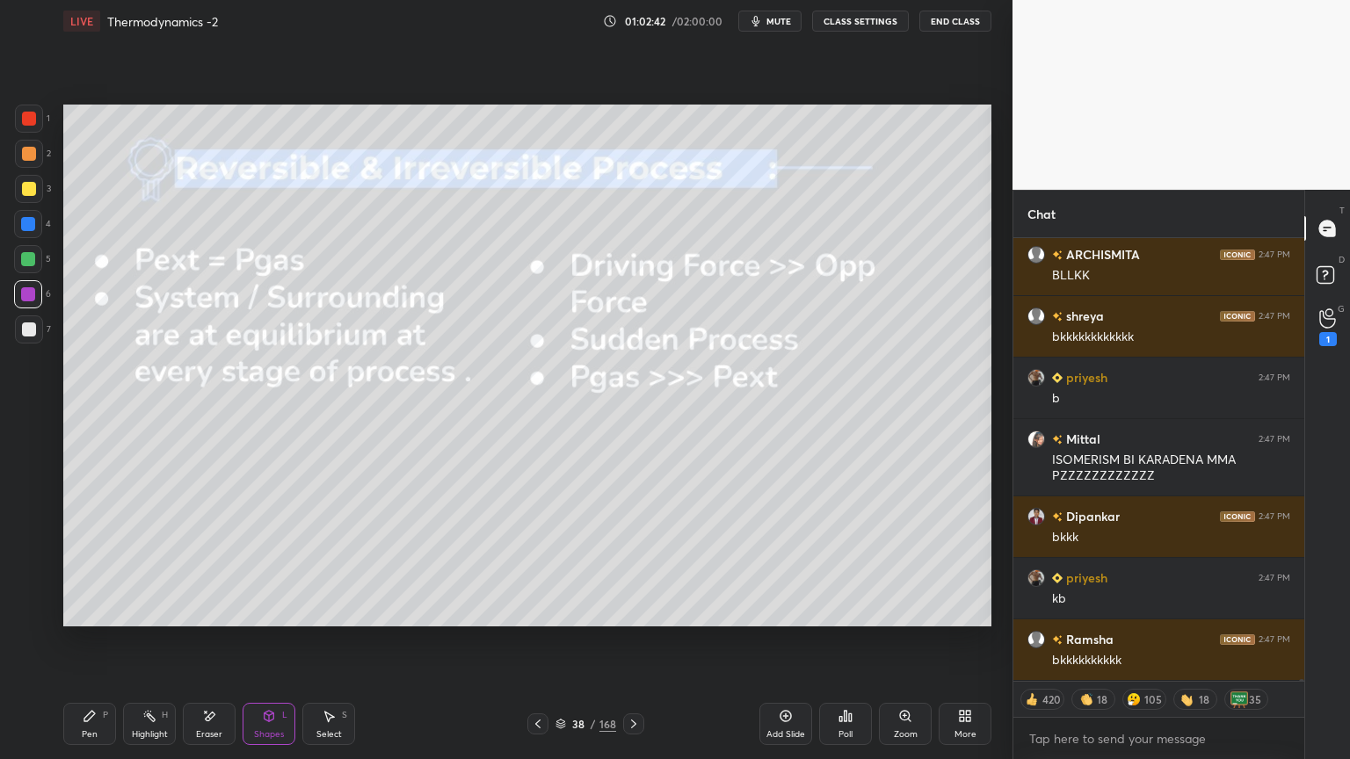
click at [79, 641] on div "Pen P" at bounding box center [89, 724] width 53 height 42
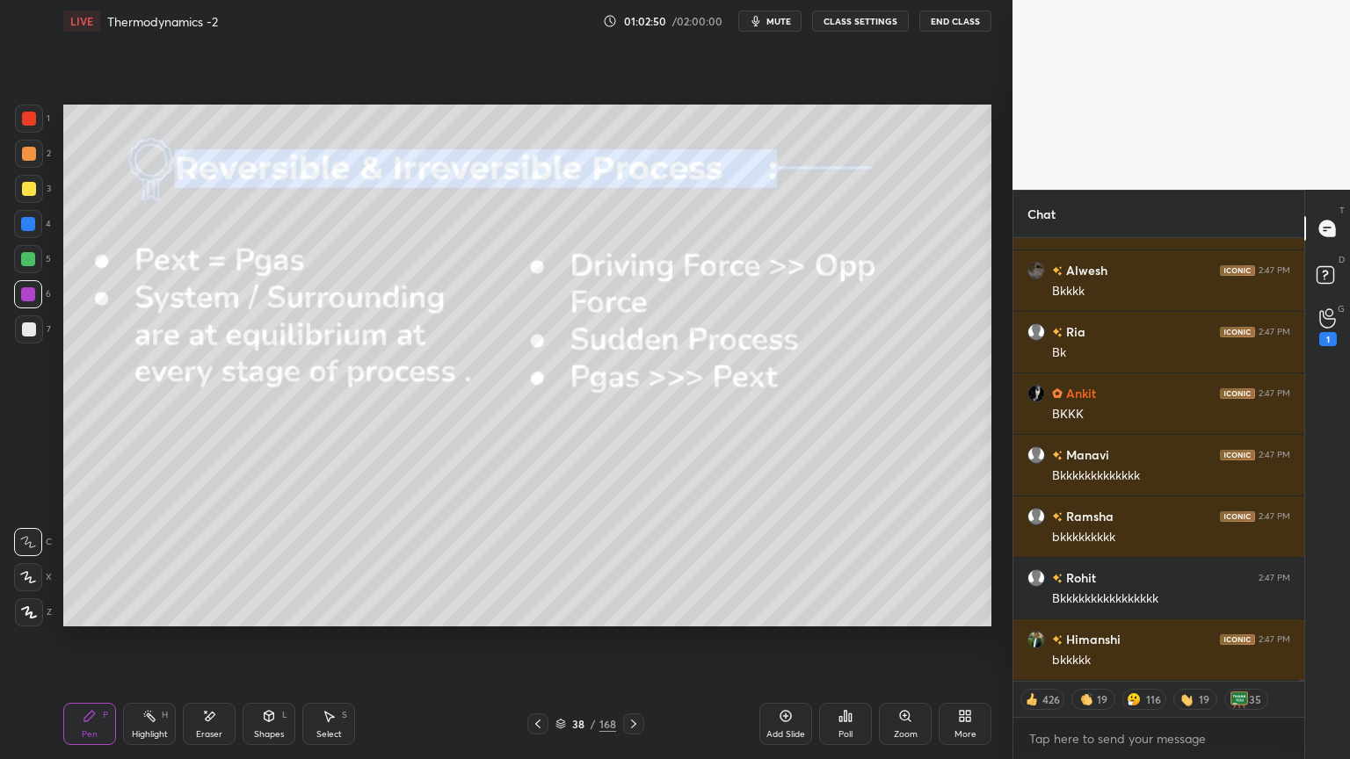
click at [531, 641] on icon at bounding box center [538, 724] width 14 height 14
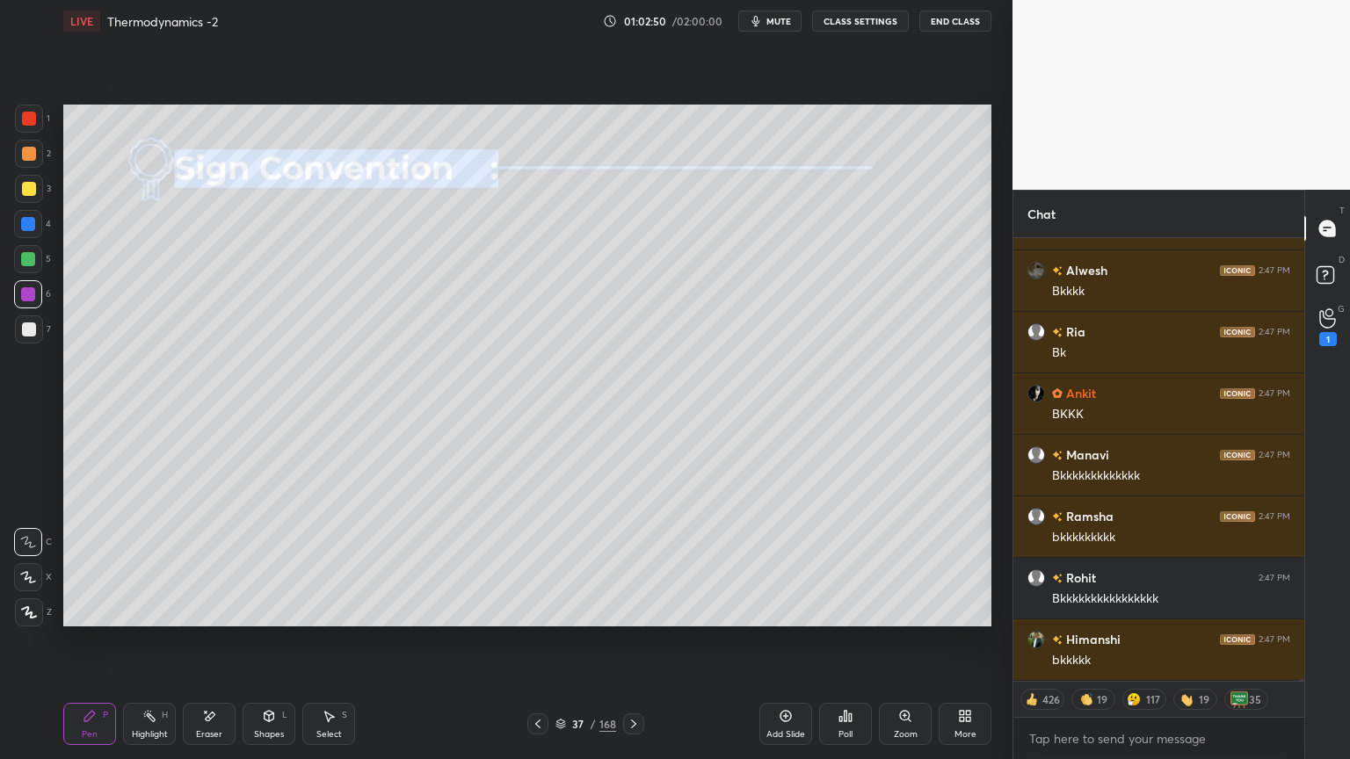
click at [541, 641] on icon at bounding box center [538, 724] width 14 height 14
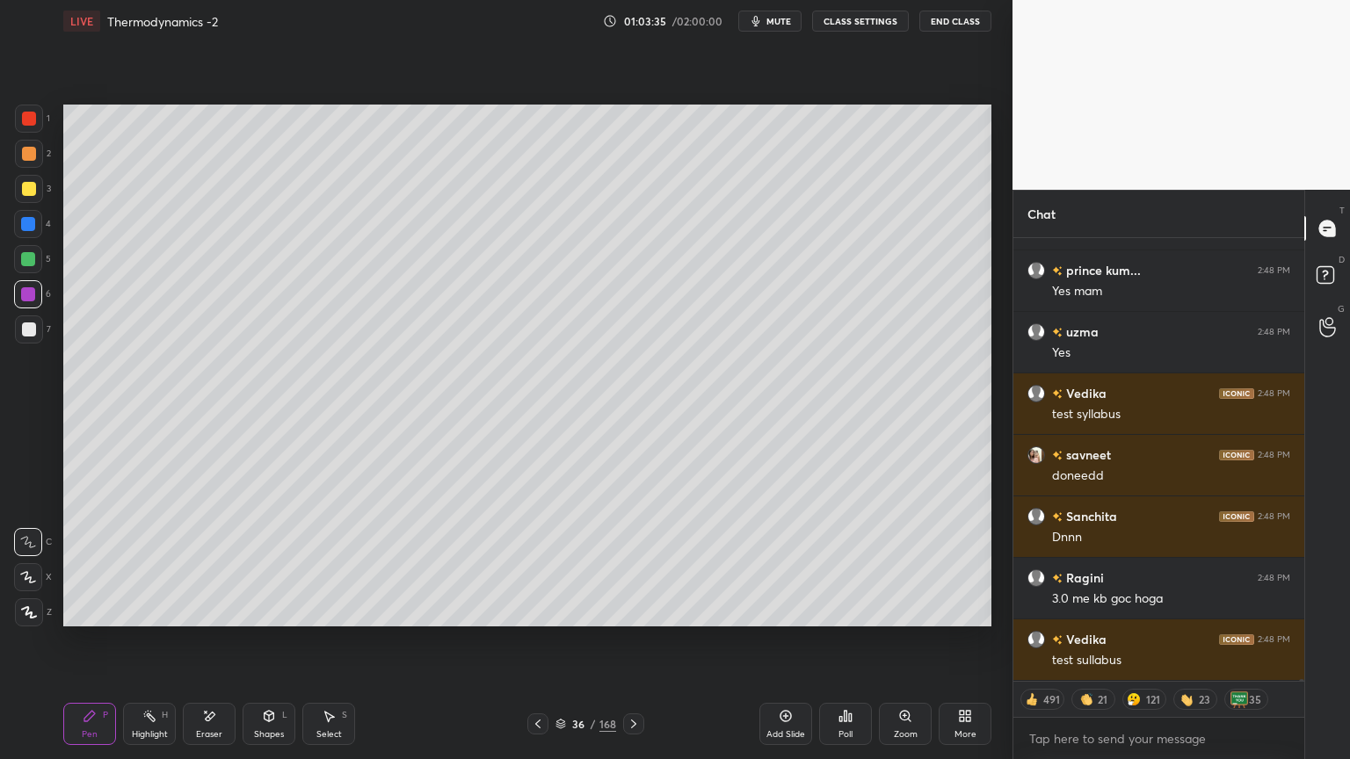
click at [633, 641] on icon at bounding box center [634, 724] width 14 height 14
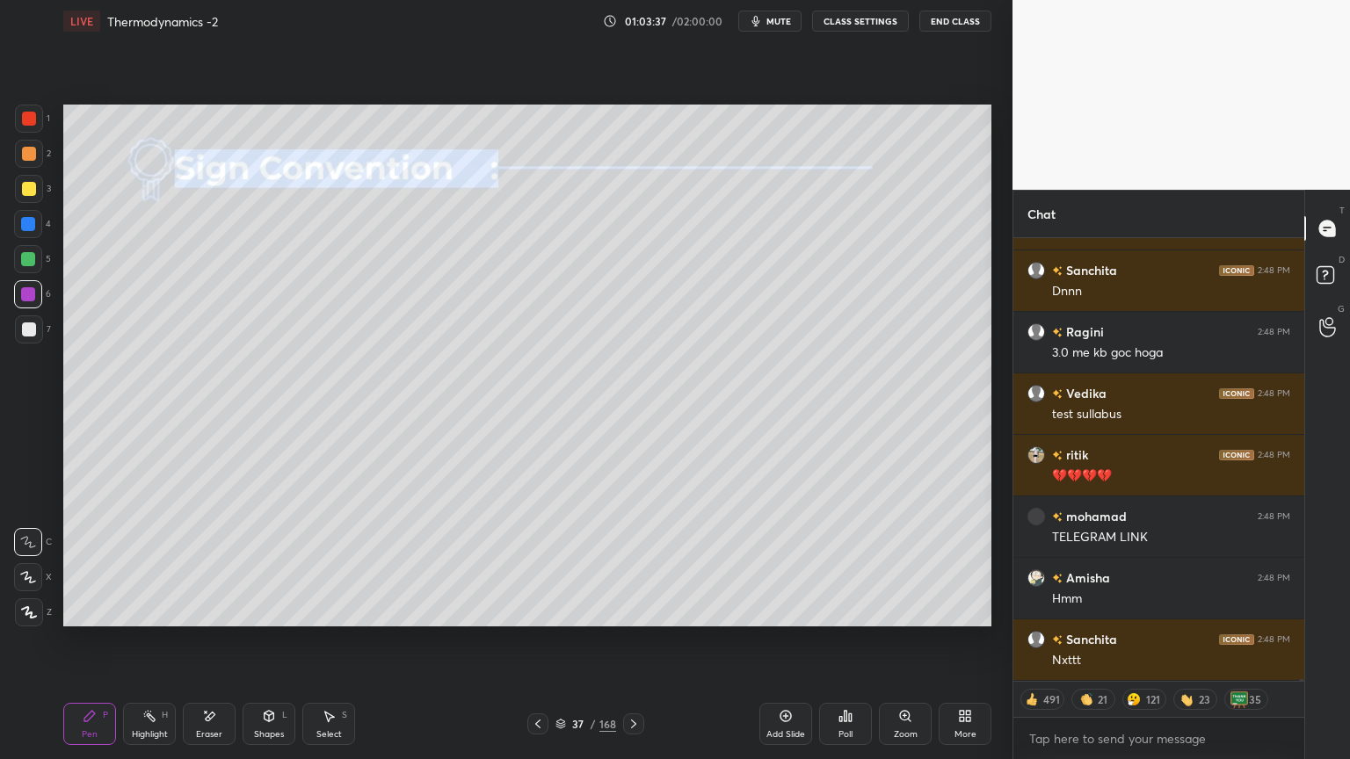
click at [639, 641] on icon at bounding box center [634, 724] width 14 height 14
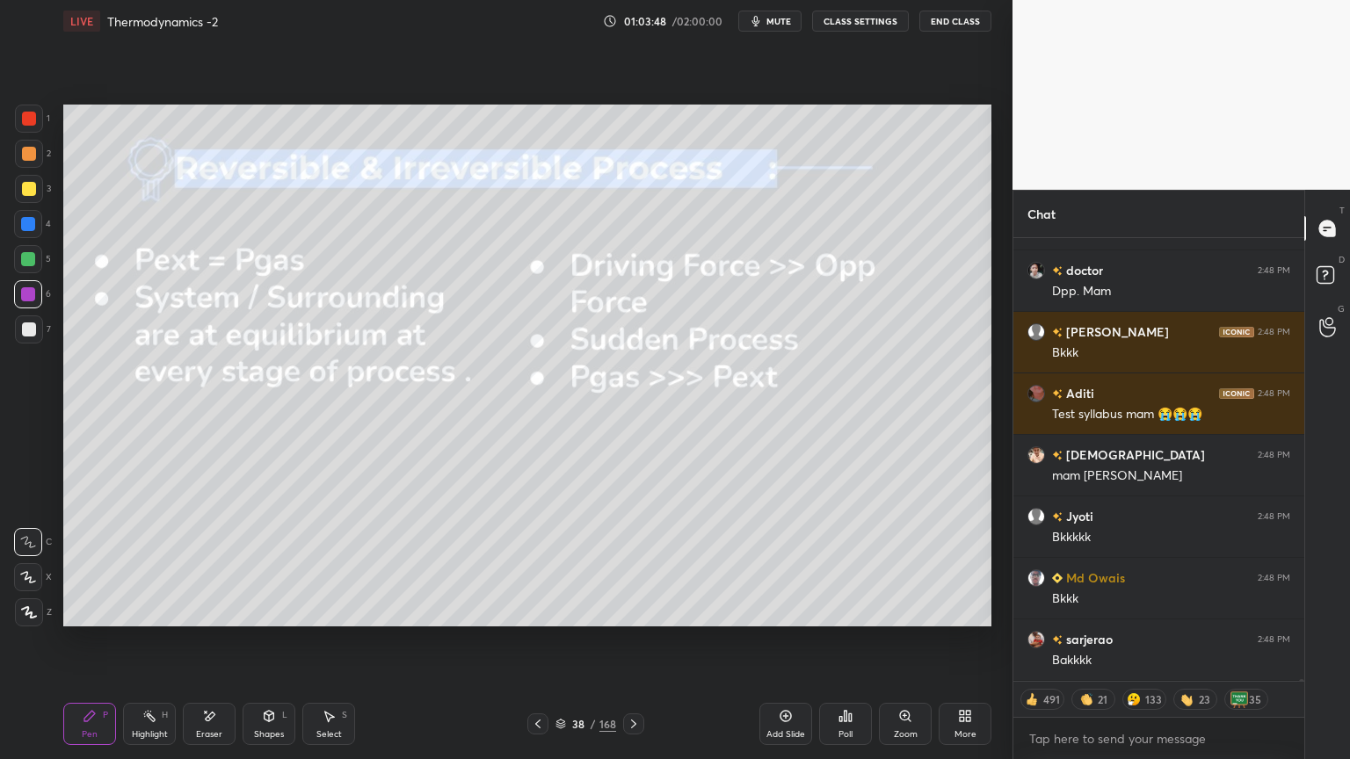
click at [281, 641] on div "Shapes L" at bounding box center [269, 724] width 53 height 42
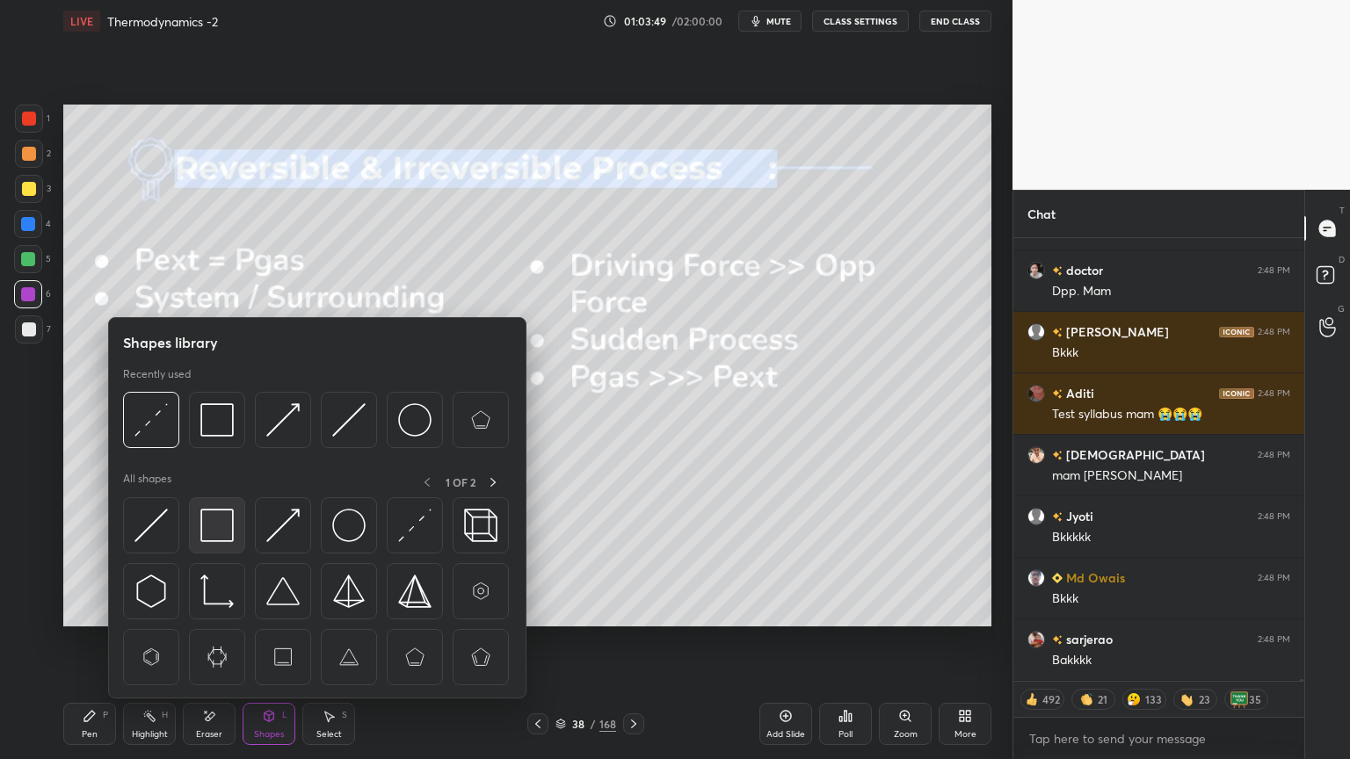
click at [222, 538] on img at bounding box center [216, 525] width 33 height 33
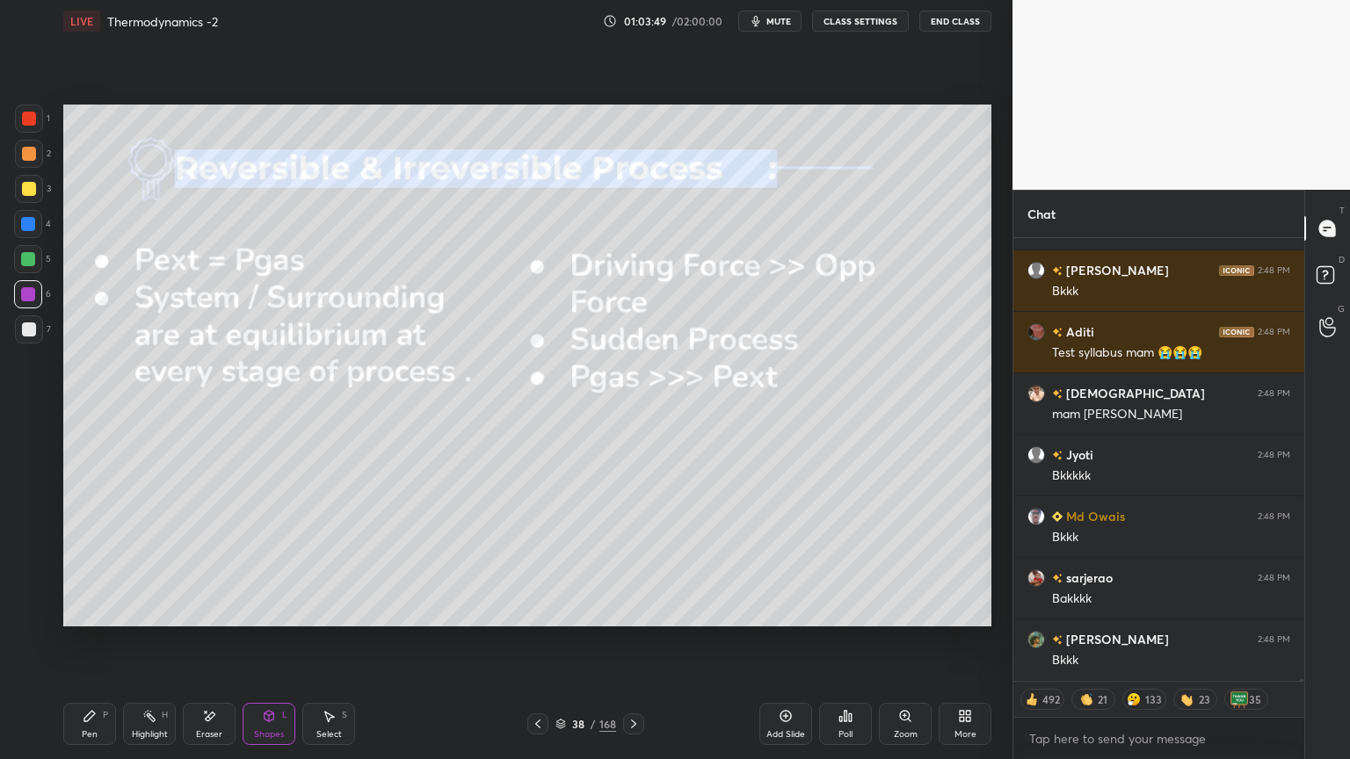
click at [32, 190] on div at bounding box center [29, 189] width 14 height 14
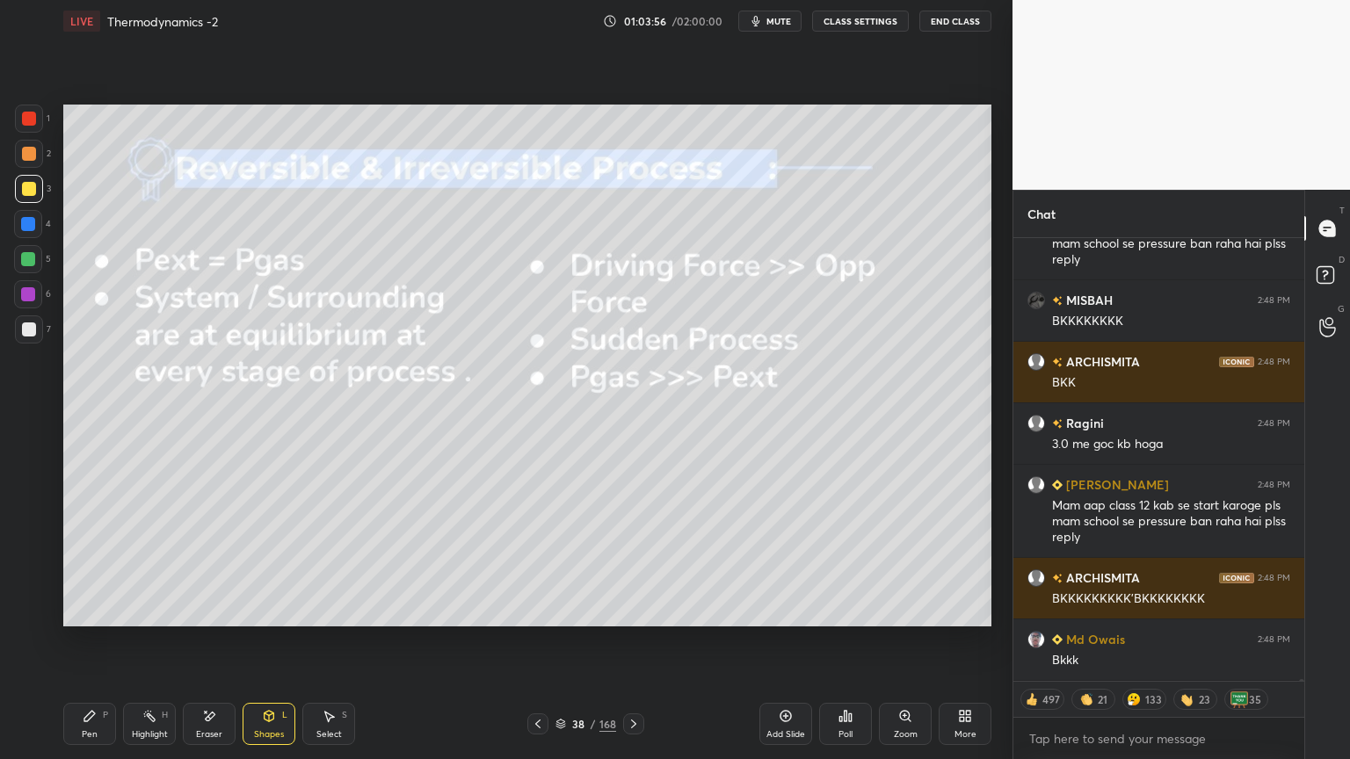
click at [27, 214] on div at bounding box center [28, 224] width 28 height 28
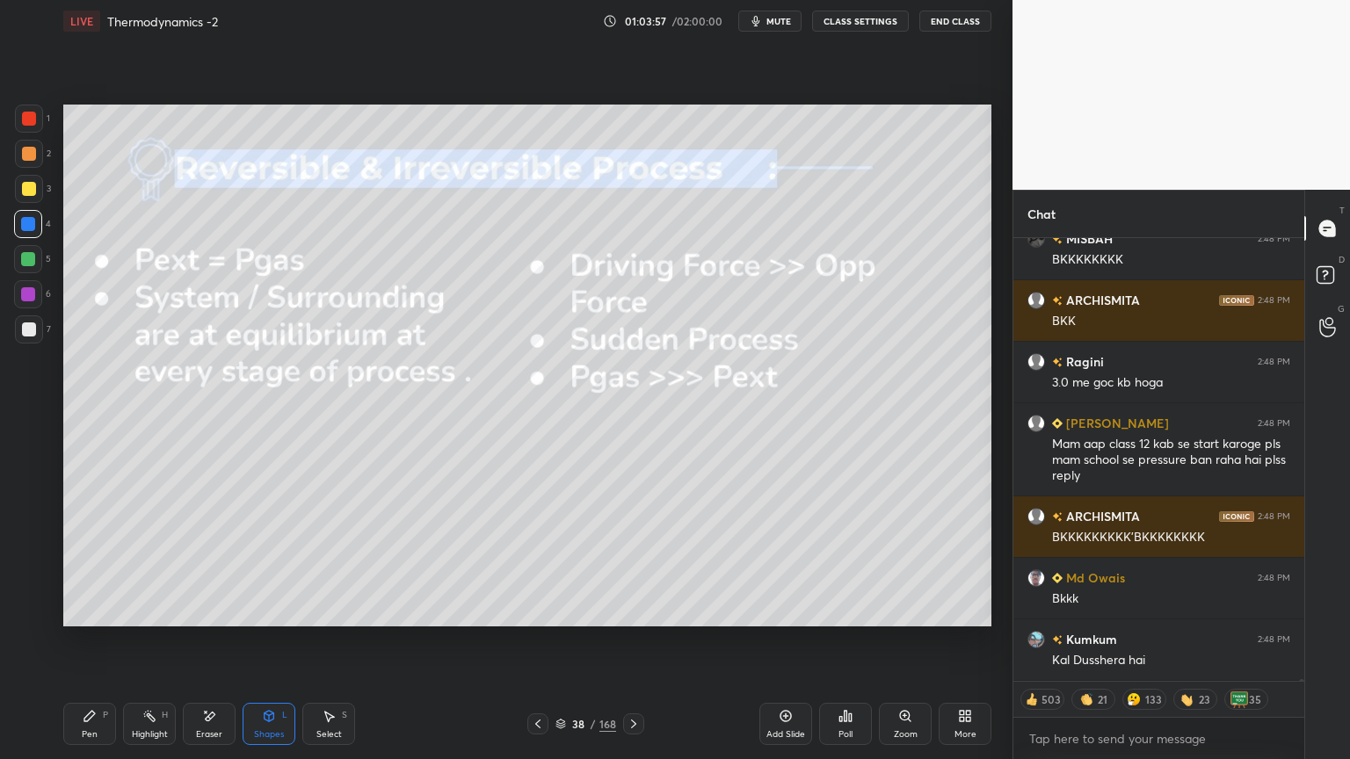
click at [21, 257] on div at bounding box center [28, 259] width 14 height 14
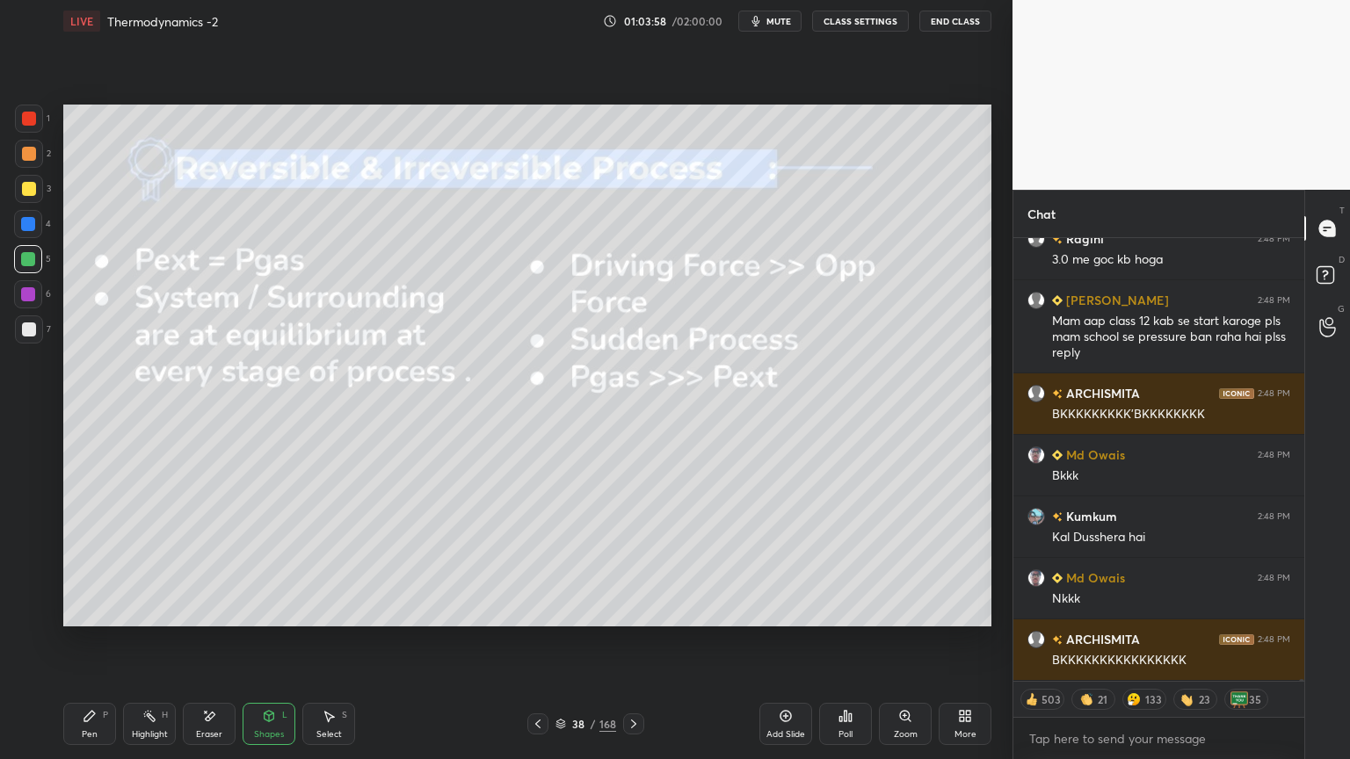
click at [25, 224] on div at bounding box center [28, 224] width 14 height 14
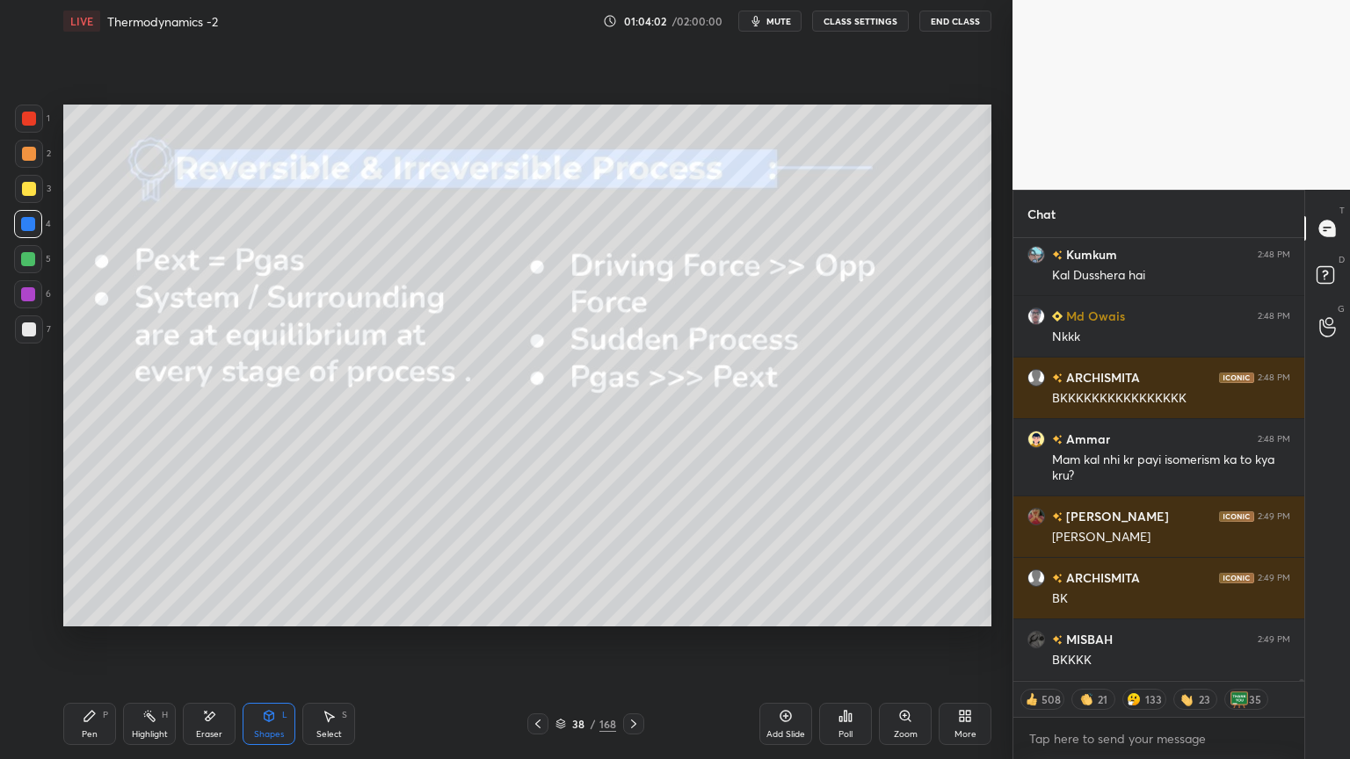
click at [302, 641] on div "Select S" at bounding box center [328, 724] width 53 height 42
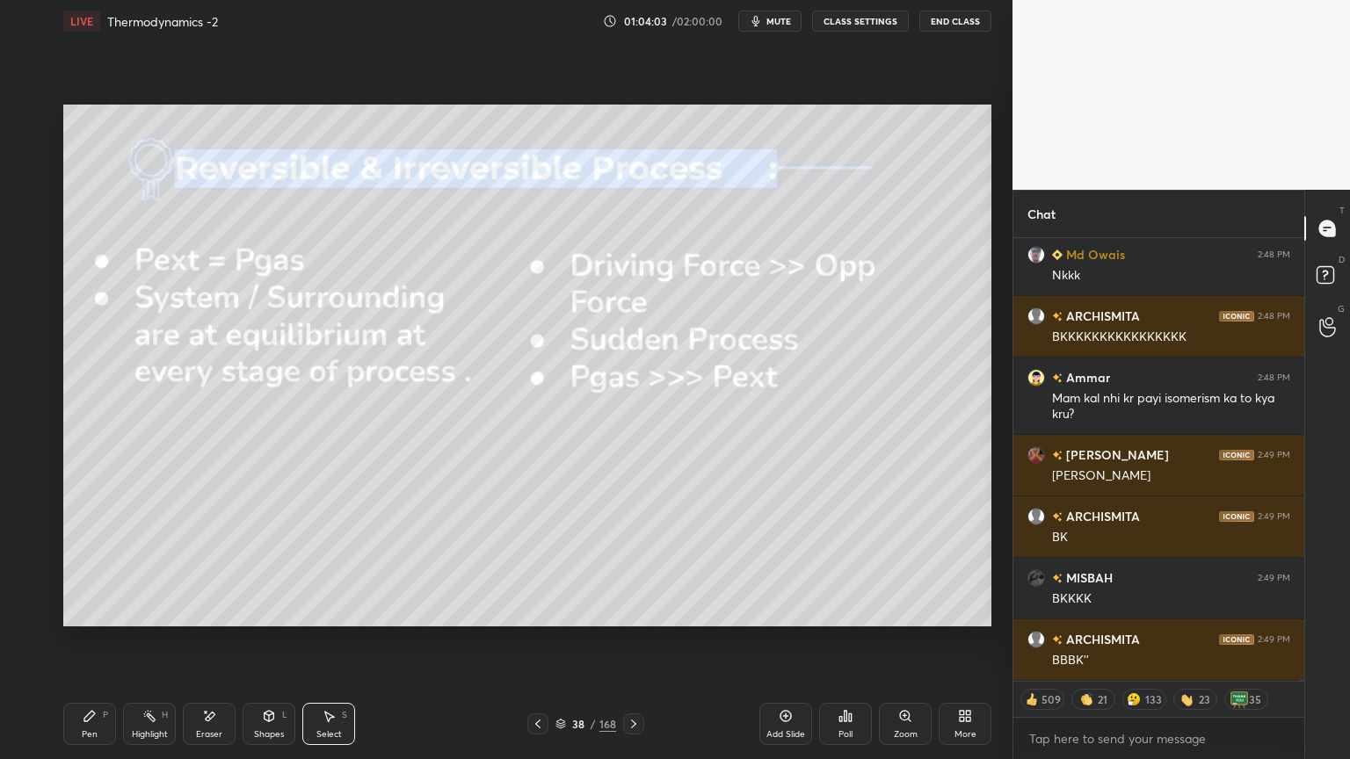
click at [277, 641] on div "Shapes L" at bounding box center [269, 724] width 53 height 42
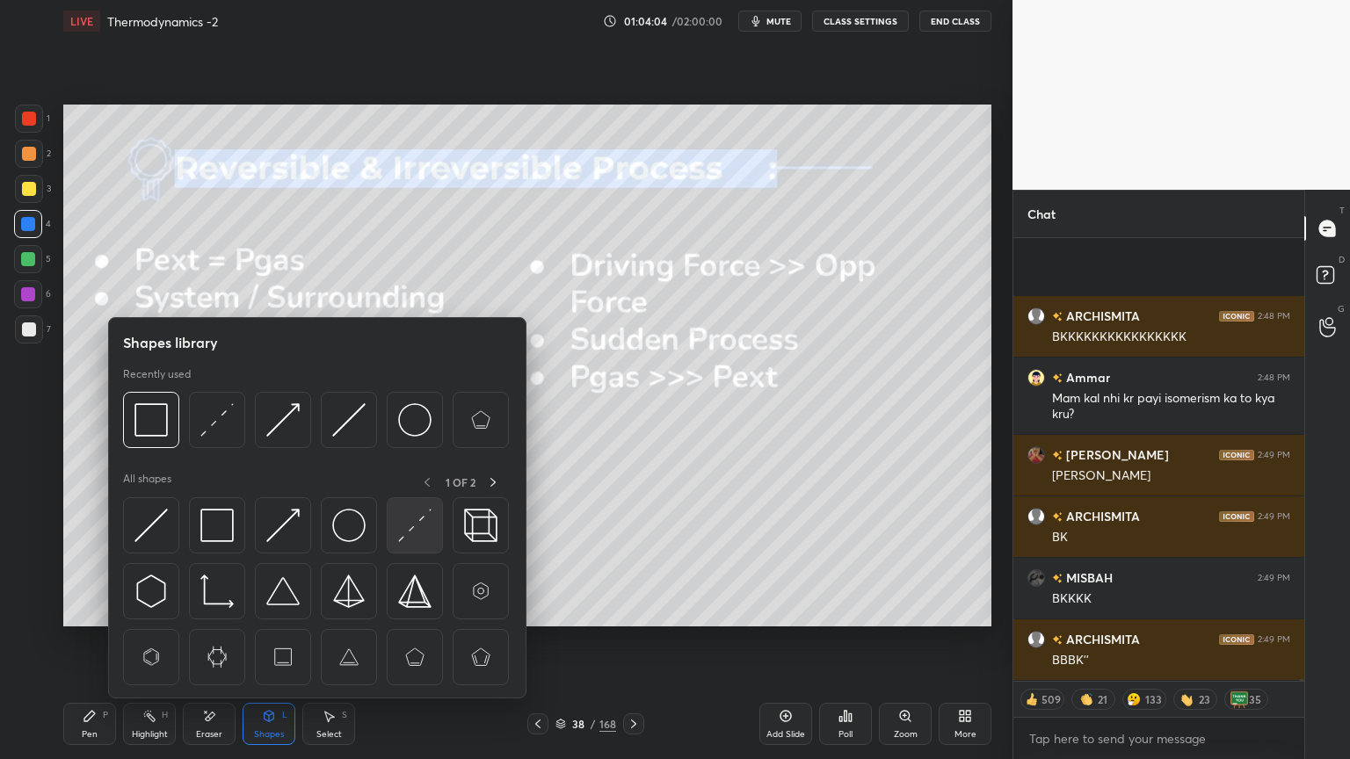
click at [401, 534] on img at bounding box center [414, 525] width 33 height 33
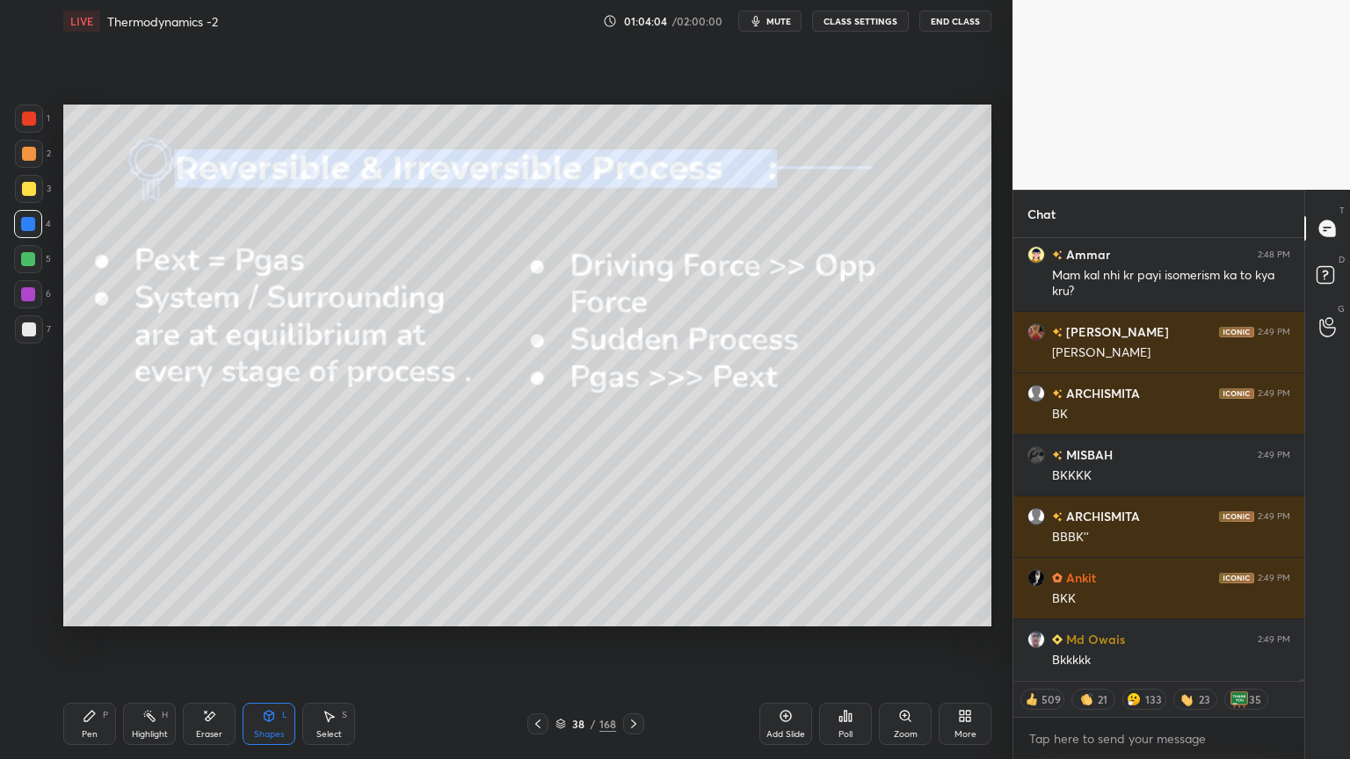
click at [25, 292] on div at bounding box center [28, 294] width 14 height 14
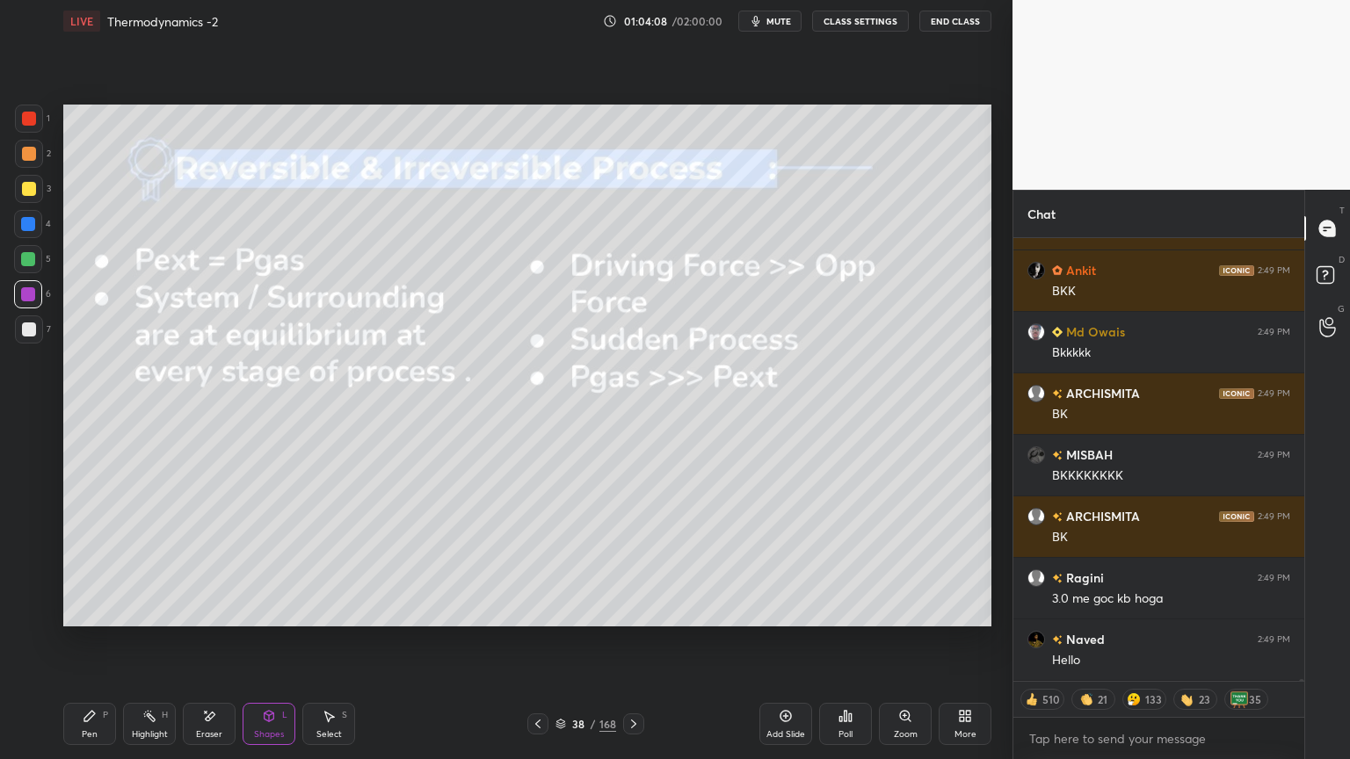
click at [137, 641] on div "Highlight" at bounding box center [150, 734] width 36 height 9
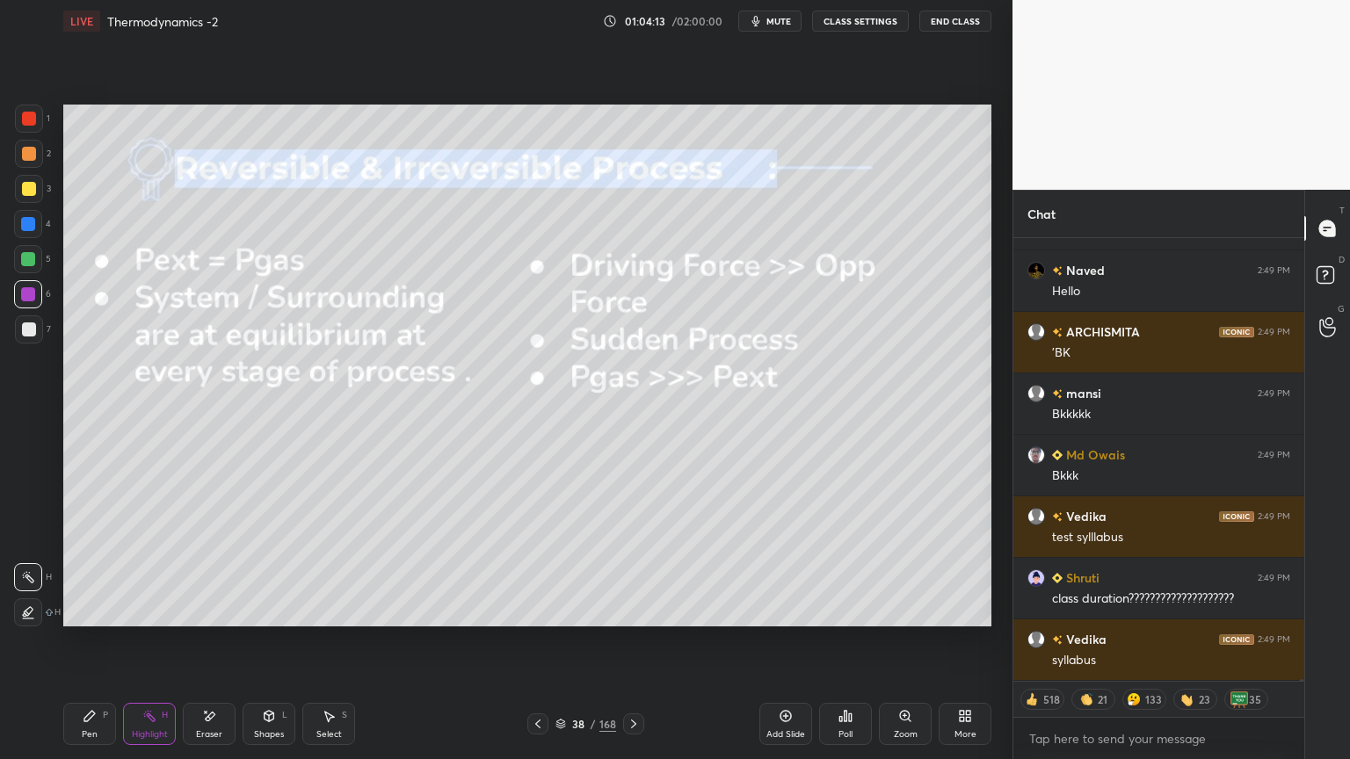
click at [871, 25] on button "CLASS SETTINGS" at bounding box center [860, 21] width 97 height 21
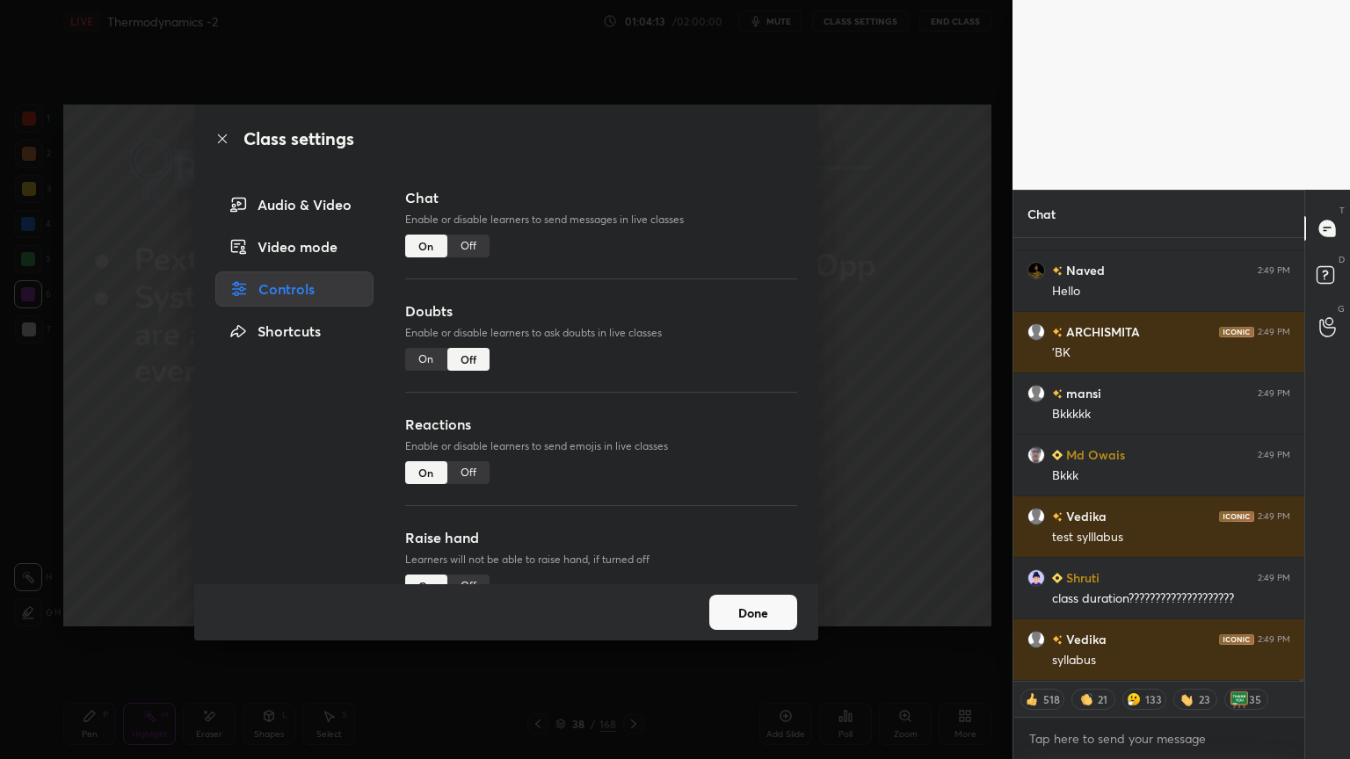
type textarea "x"
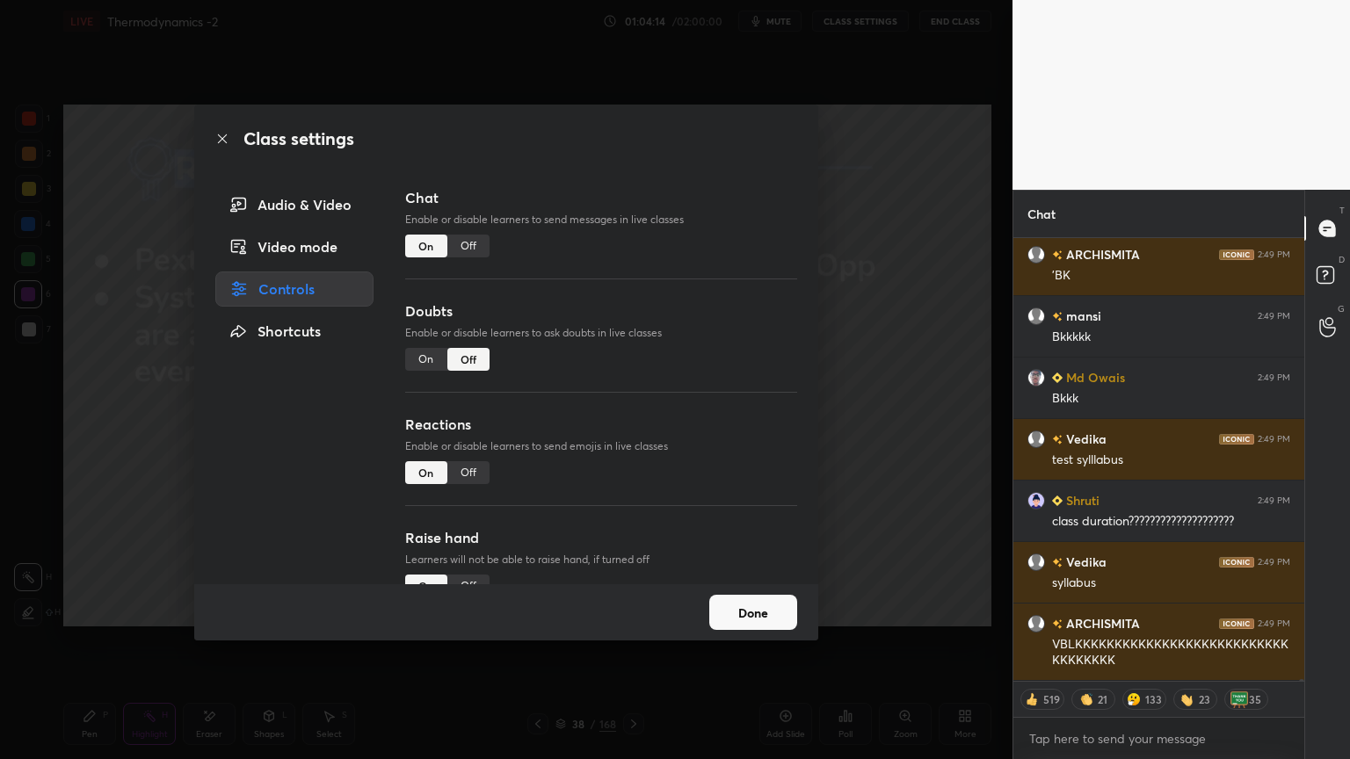
click at [478, 238] on div "Off" at bounding box center [468, 246] width 42 height 23
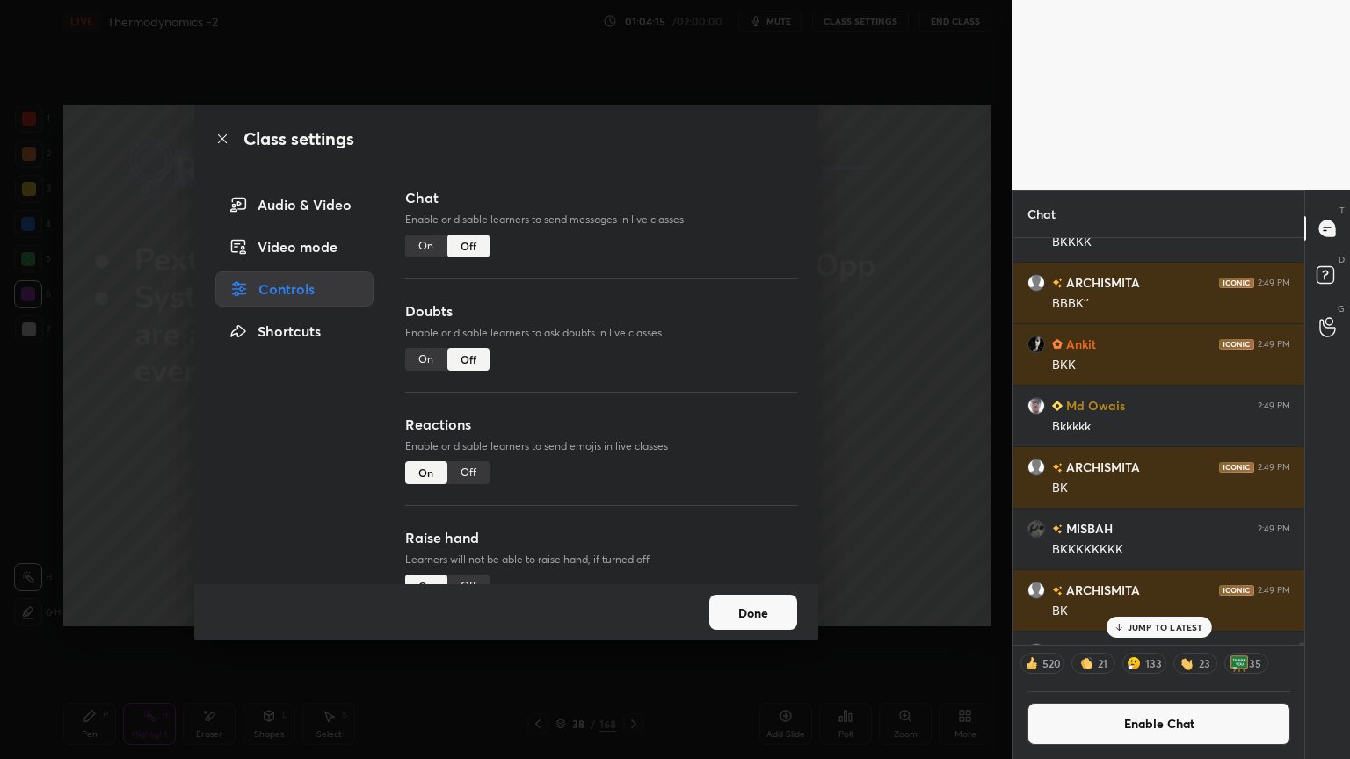
click at [755, 615] on button "Done" at bounding box center [753, 612] width 88 height 35
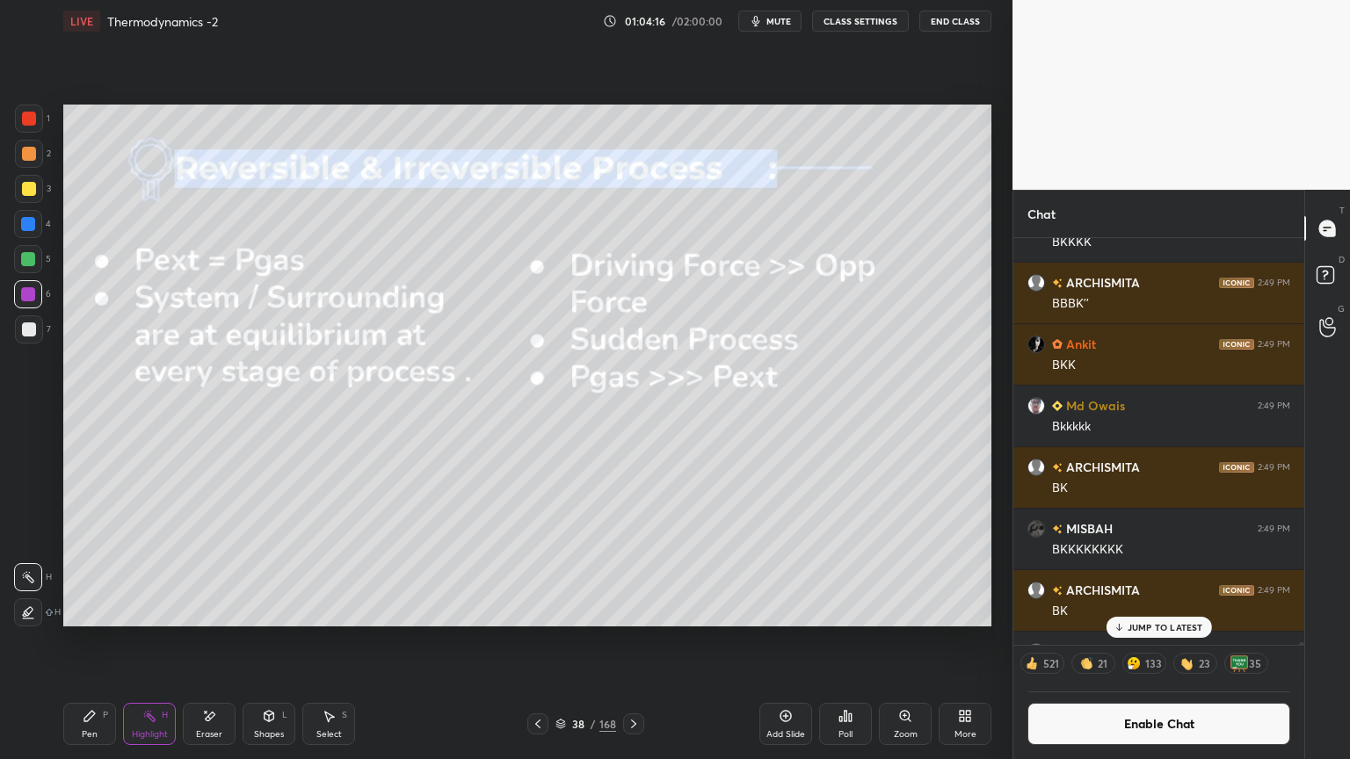
click at [271, 641] on div "Shapes L" at bounding box center [269, 724] width 53 height 42
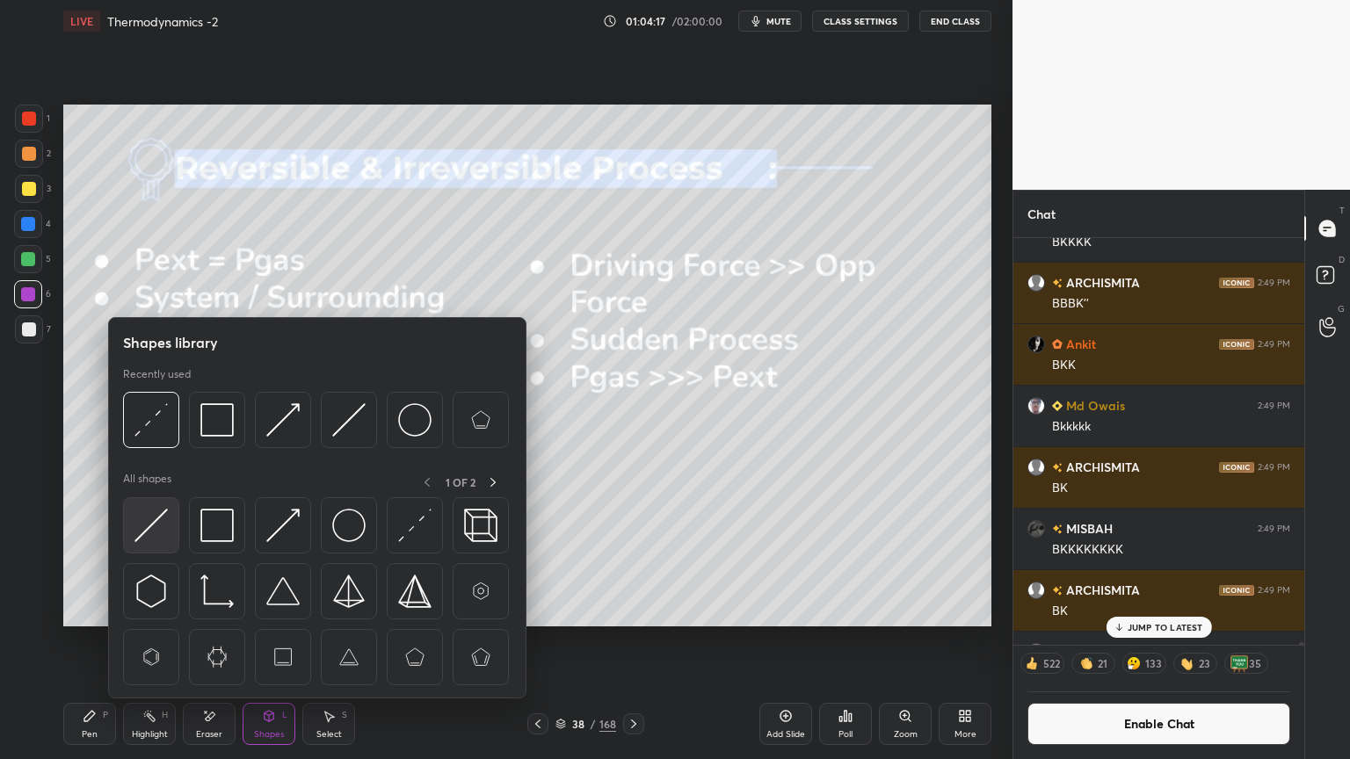
click at [157, 533] on img at bounding box center [150, 525] width 33 height 33
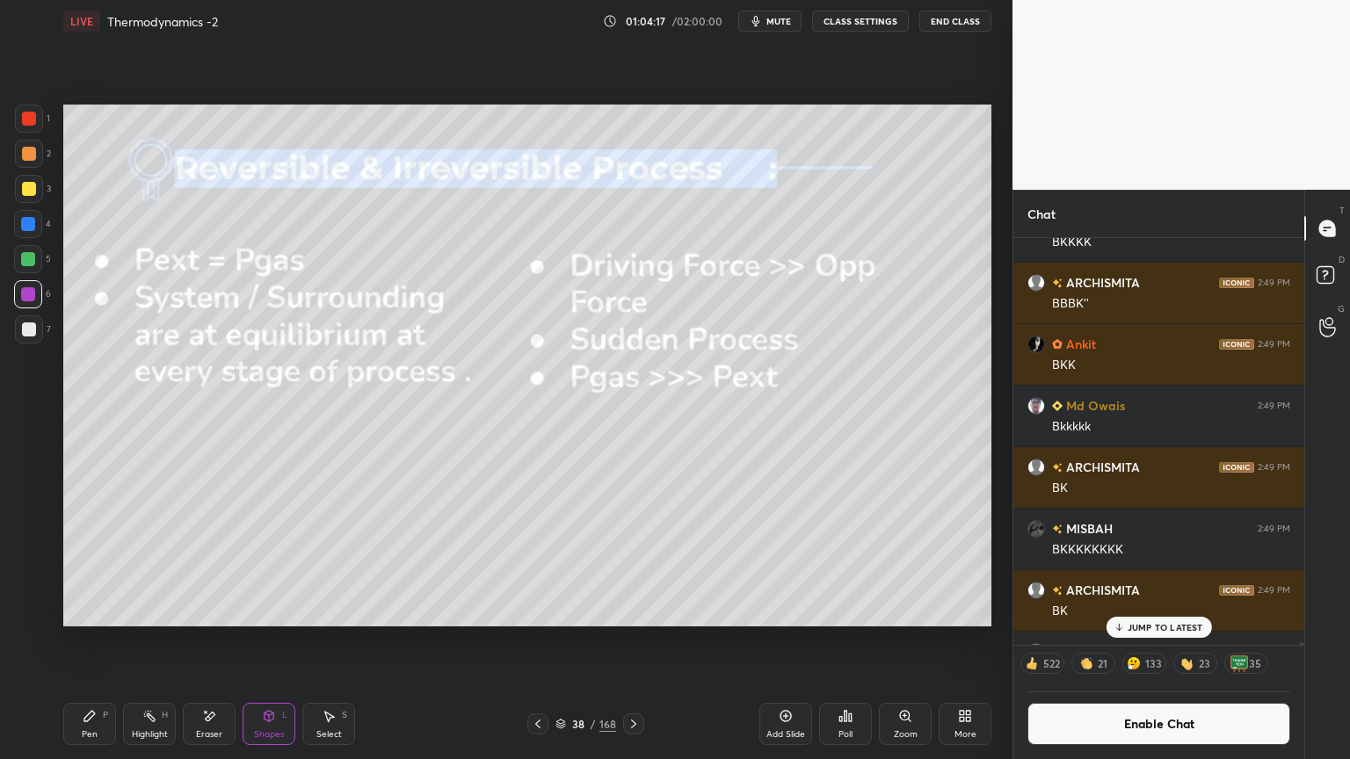
click at [33, 173] on div "2" at bounding box center [33, 157] width 36 height 35
click at [149, 641] on icon at bounding box center [149, 716] width 14 height 14
click at [638, 641] on icon at bounding box center [634, 724] width 14 height 14
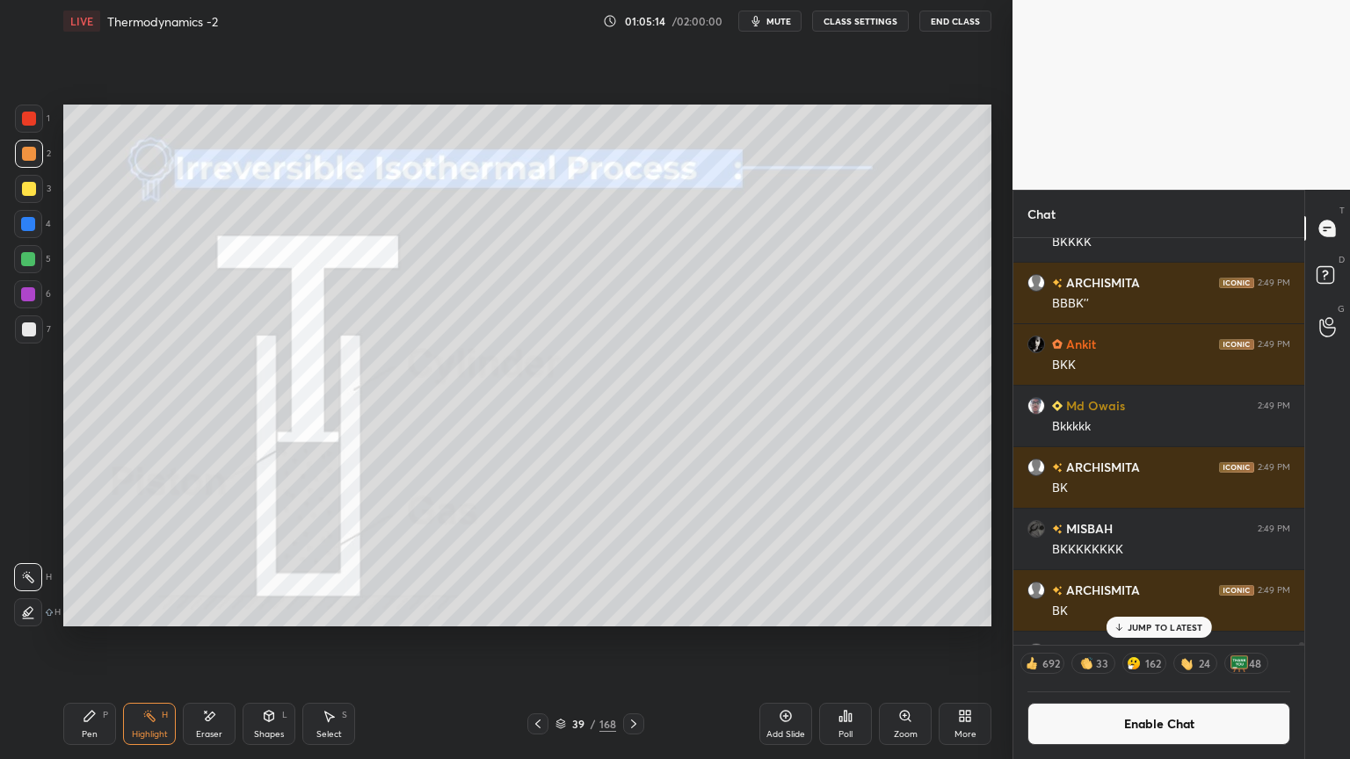
click at [861, 21] on button "CLASS SETTINGS" at bounding box center [860, 21] width 97 height 21
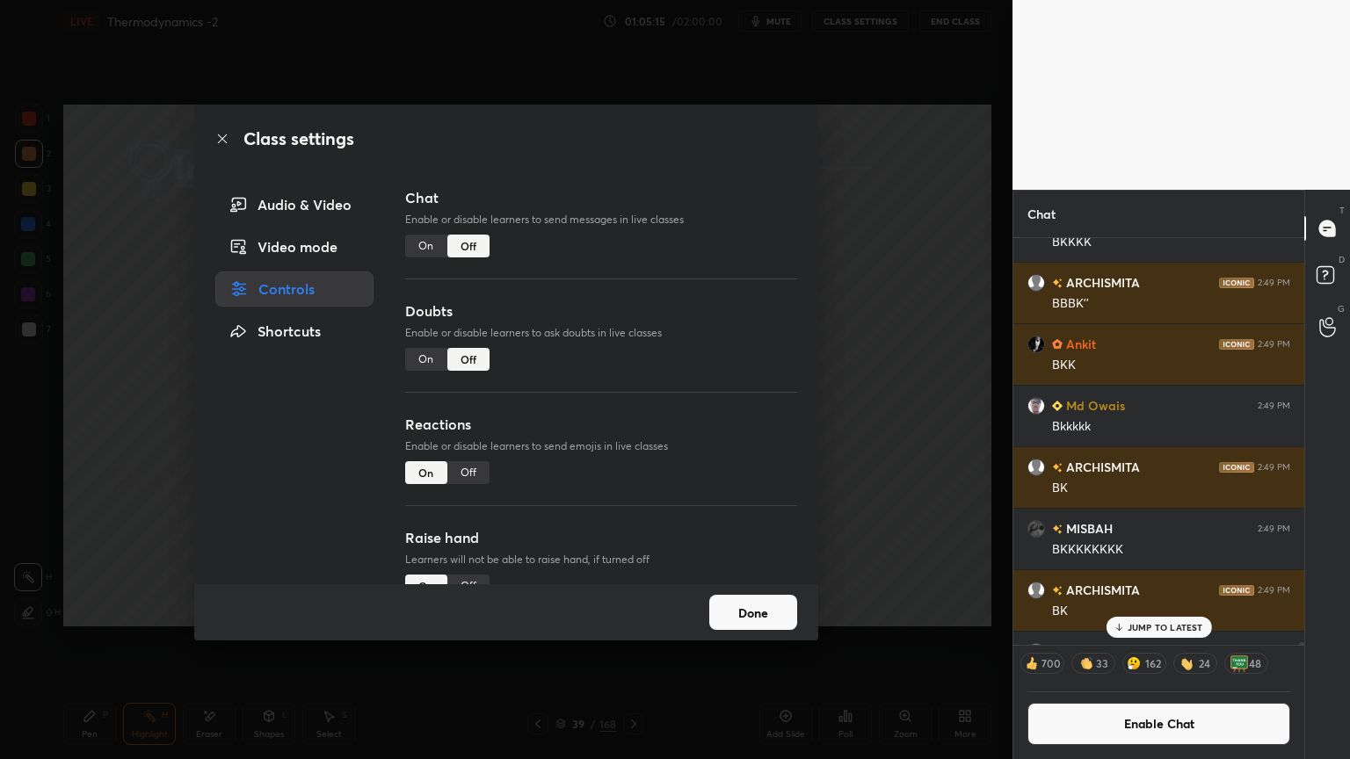
click at [469, 476] on div "Off" at bounding box center [468, 473] width 42 height 23
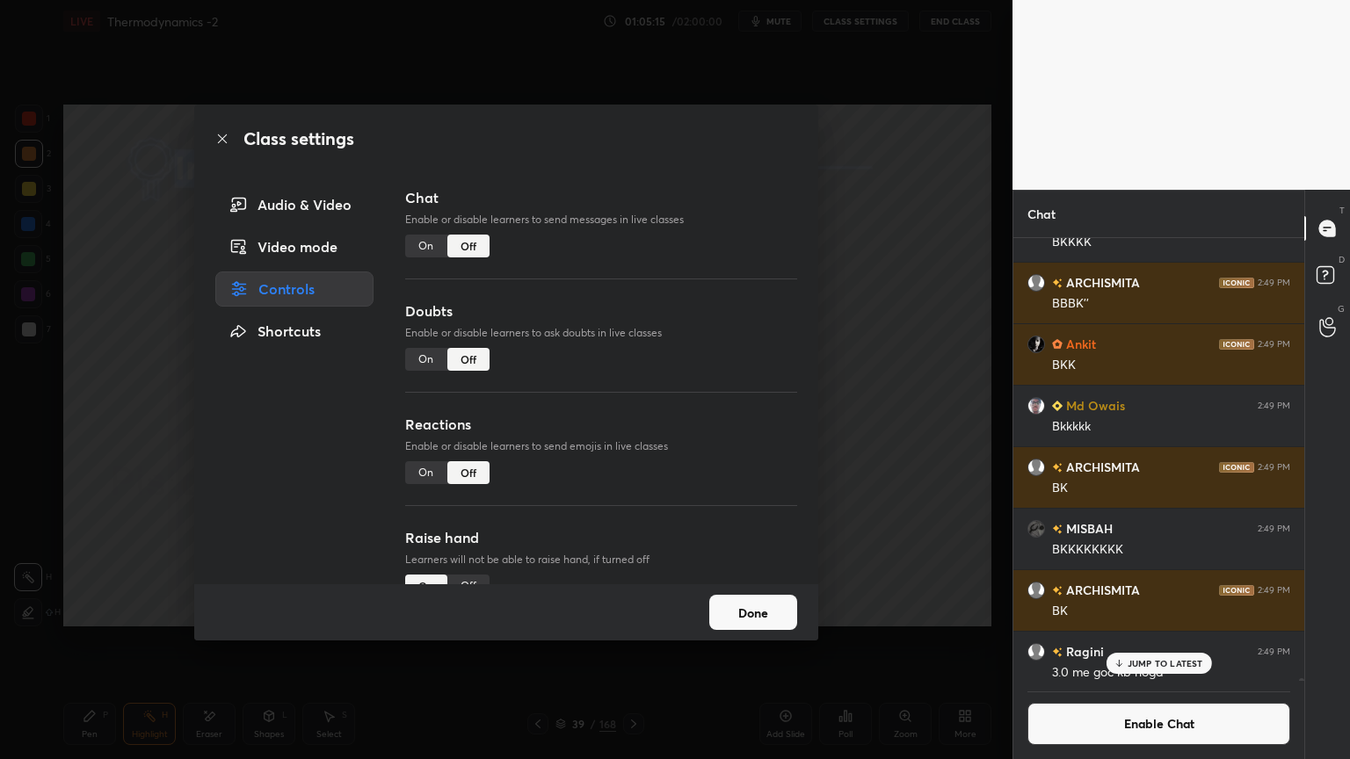
scroll to position [439, 286]
click at [763, 619] on button "Done" at bounding box center [753, 612] width 88 height 35
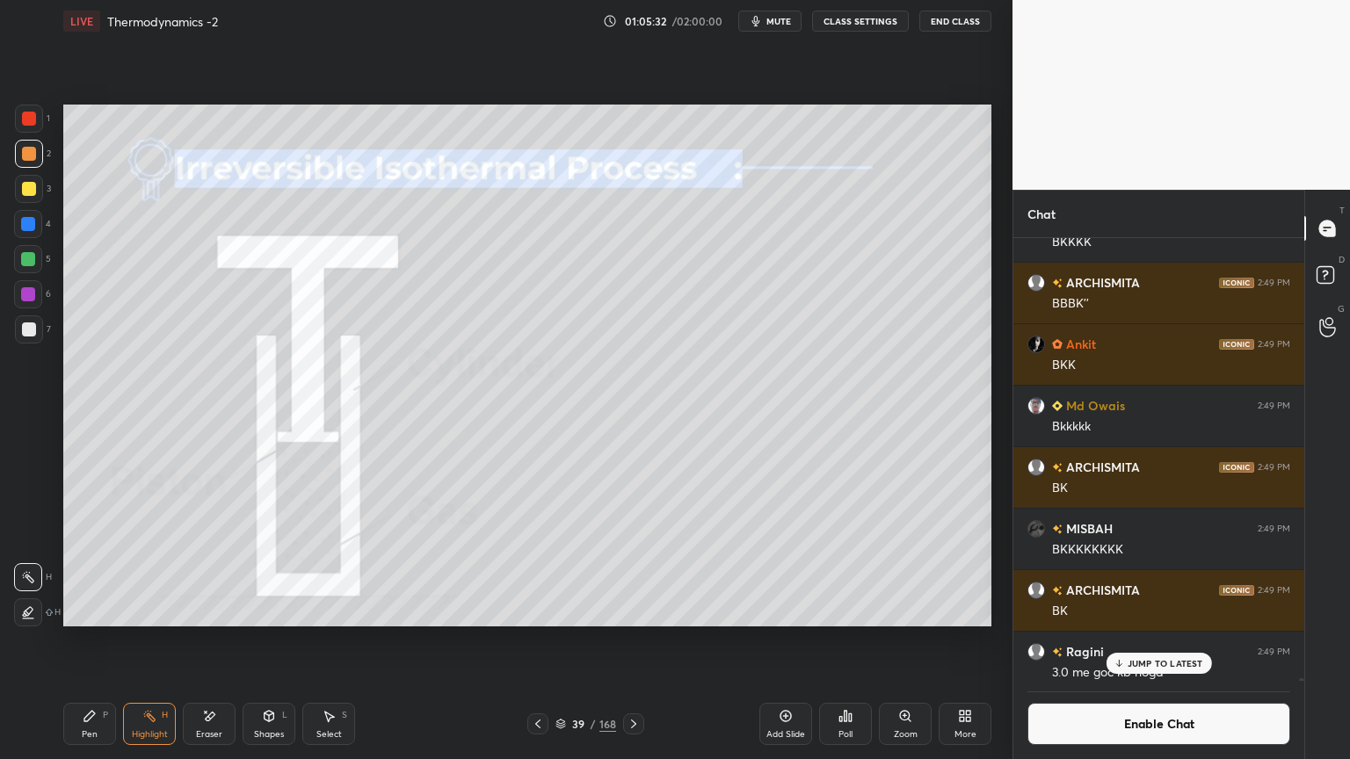
click at [91, 641] on div "Pen" at bounding box center [90, 734] width 16 height 9
click at [148, 641] on icon at bounding box center [149, 716] width 14 height 14
click at [25, 612] on icon at bounding box center [27, 614] width 4 height 4
click at [27, 579] on rect at bounding box center [29, 579] width 9 height 9
click at [96, 641] on div "Pen P" at bounding box center [89, 724] width 53 height 42
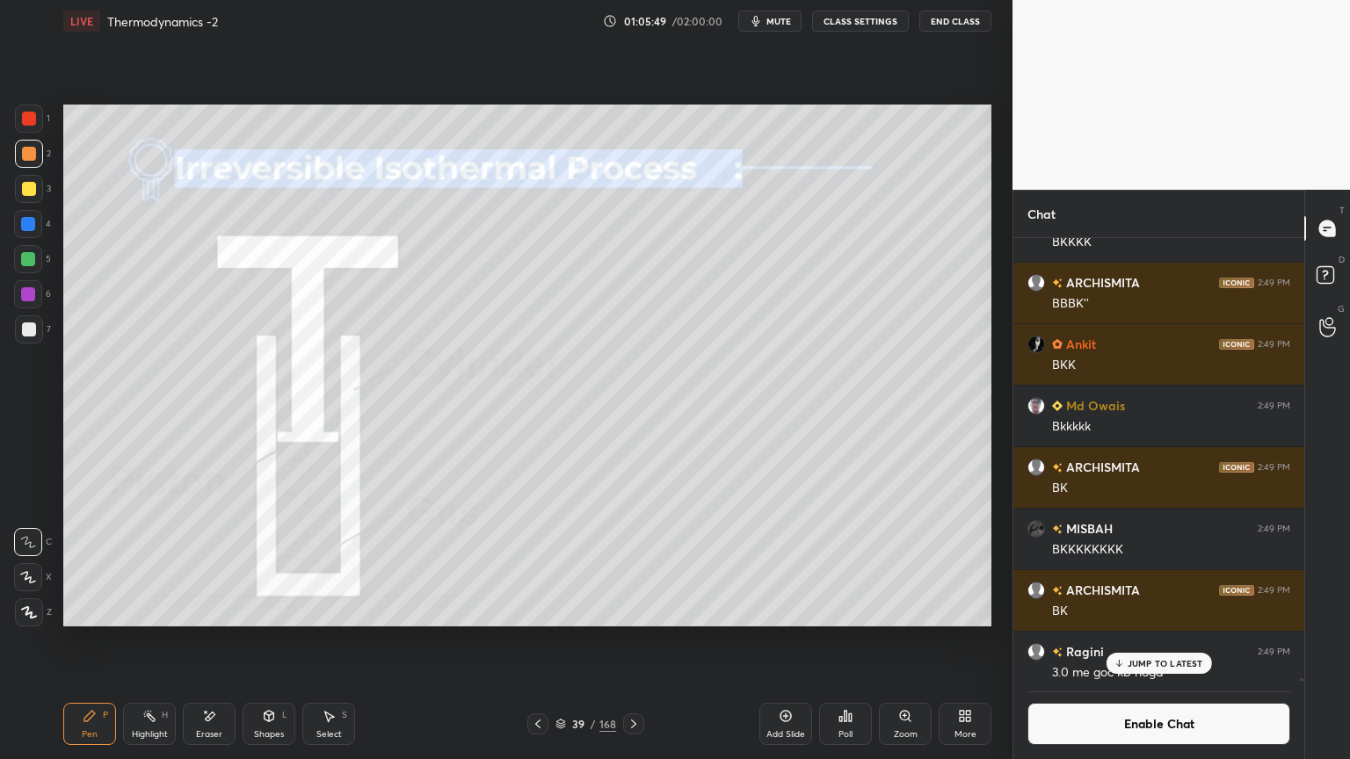
click at [32, 229] on div at bounding box center [28, 224] width 14 height 14
click at [148, 641] on icon at bounding box center [149, 716] width 14 height 14
click at [89, 641] on div "Pen" at bounding box center [90, 734] width 16 height 9
click at [156, 641] on icon at bounding box center [149, 716] width 14 height 14
click at [1147, 641] on p "JUMP TO LATEST" at bounding box center [1166, 663] width 76 height 11
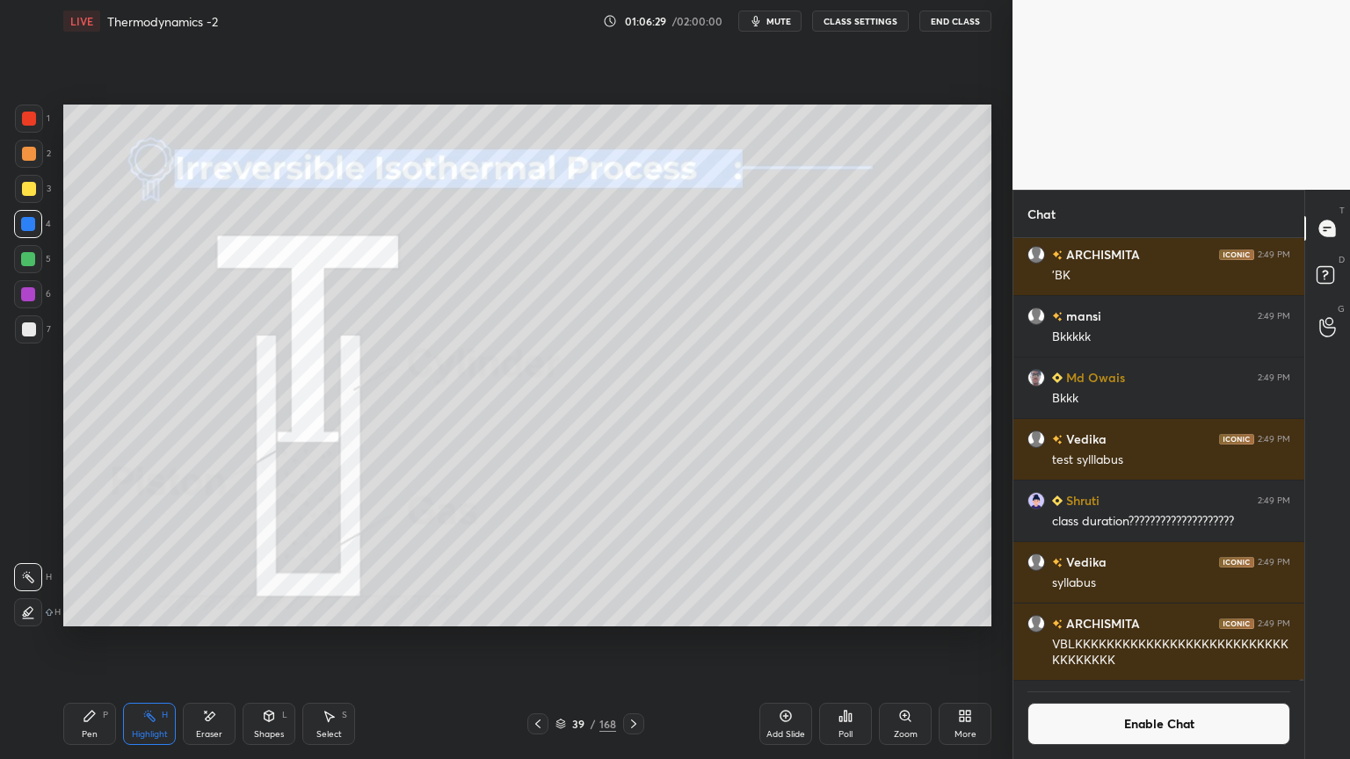
click at [1136, 641] on button "Enable Chat" at bounding box center [1159, 724] width 263 height 42
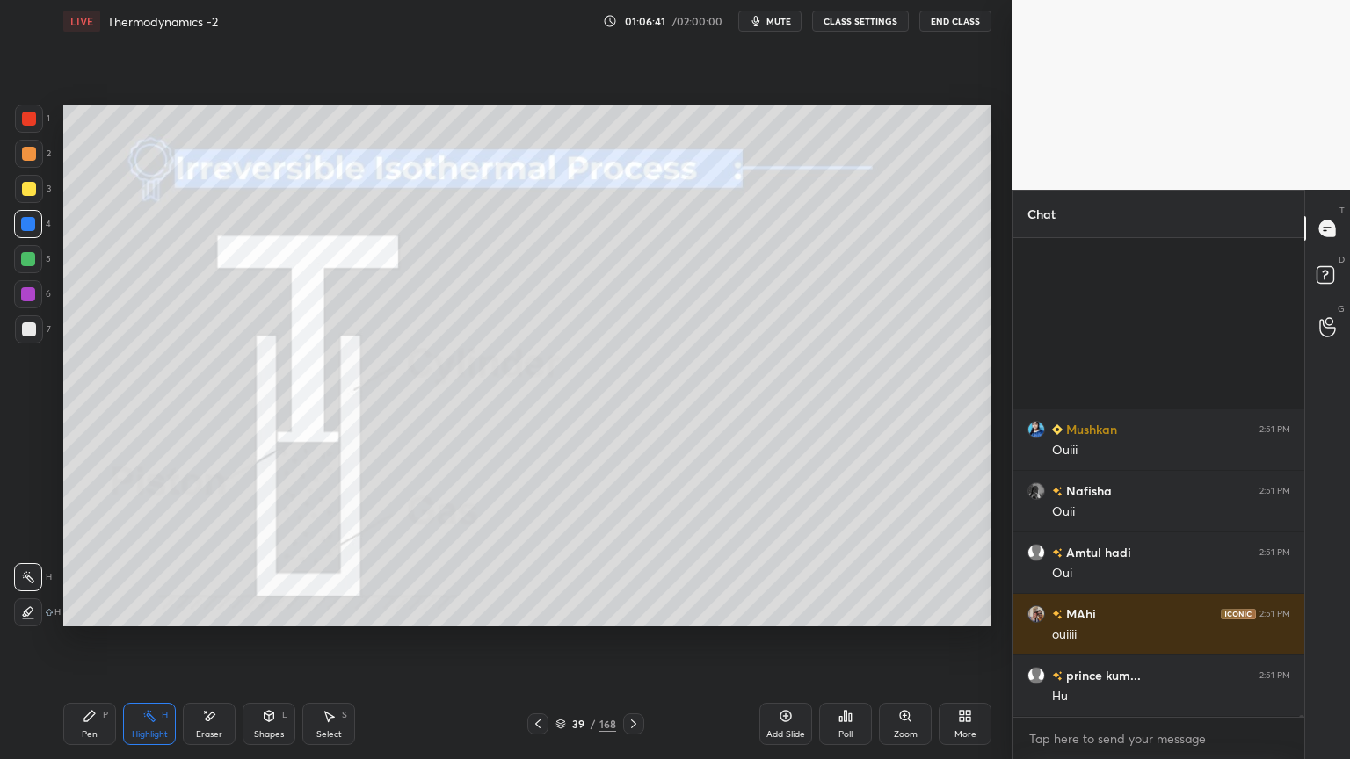
scroll to position [125556, 0]
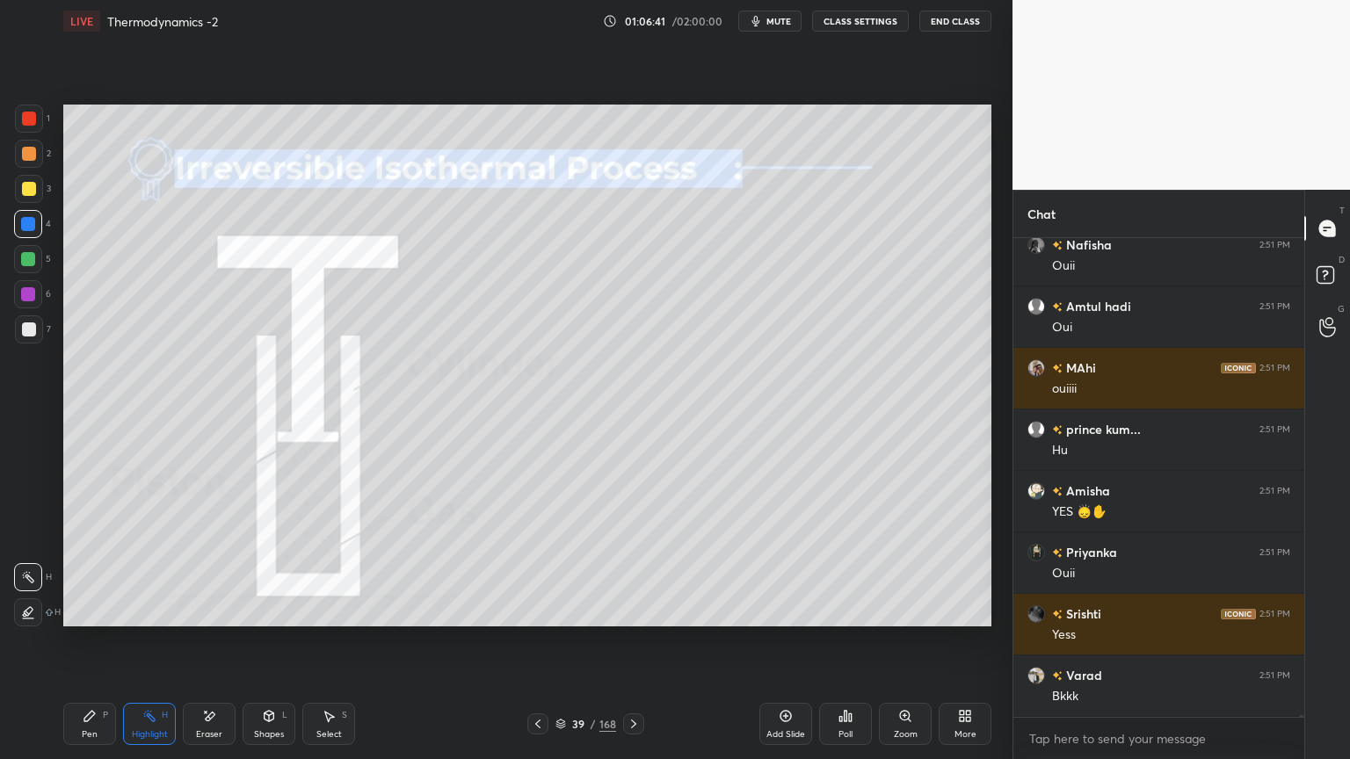
click at [95, 641] on div "Pen P" at bounding box center [89, 724] width 53 height 42
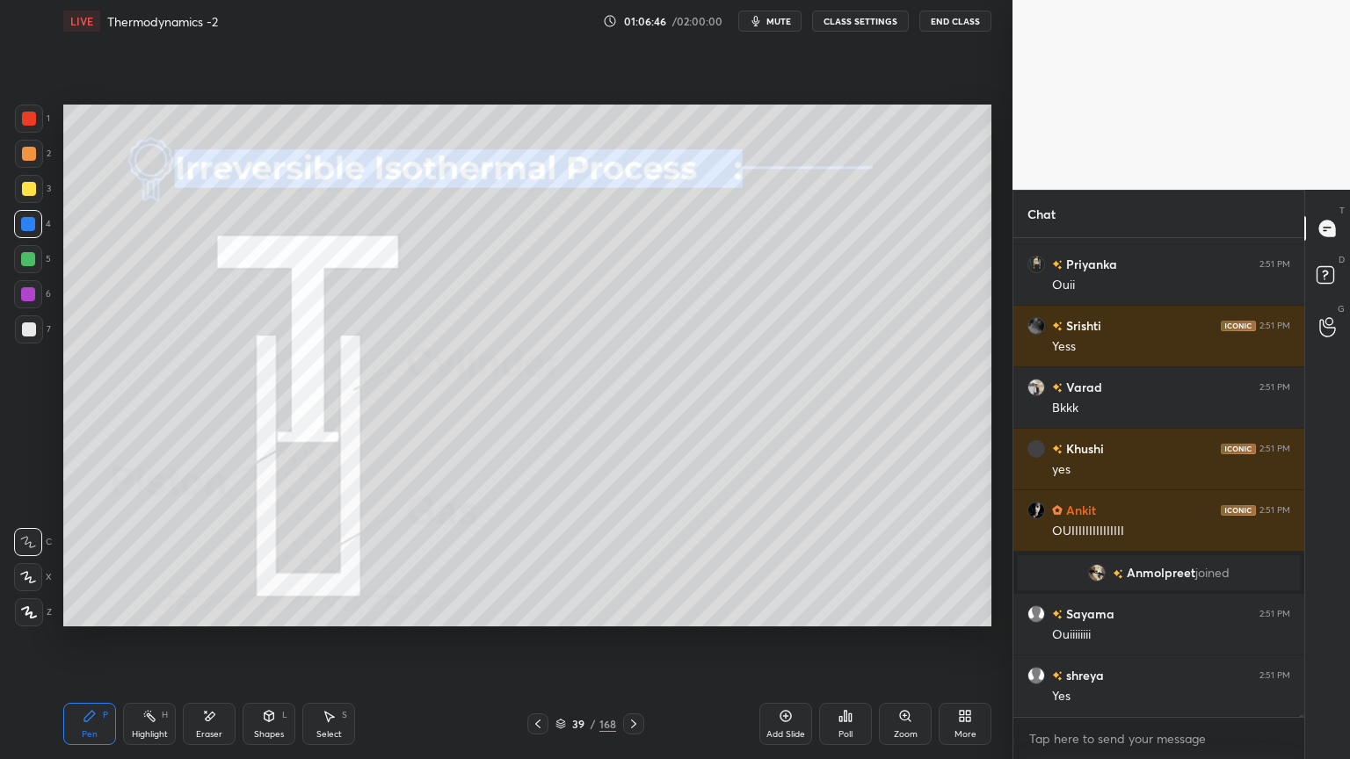
scroll to position [125905, 0]
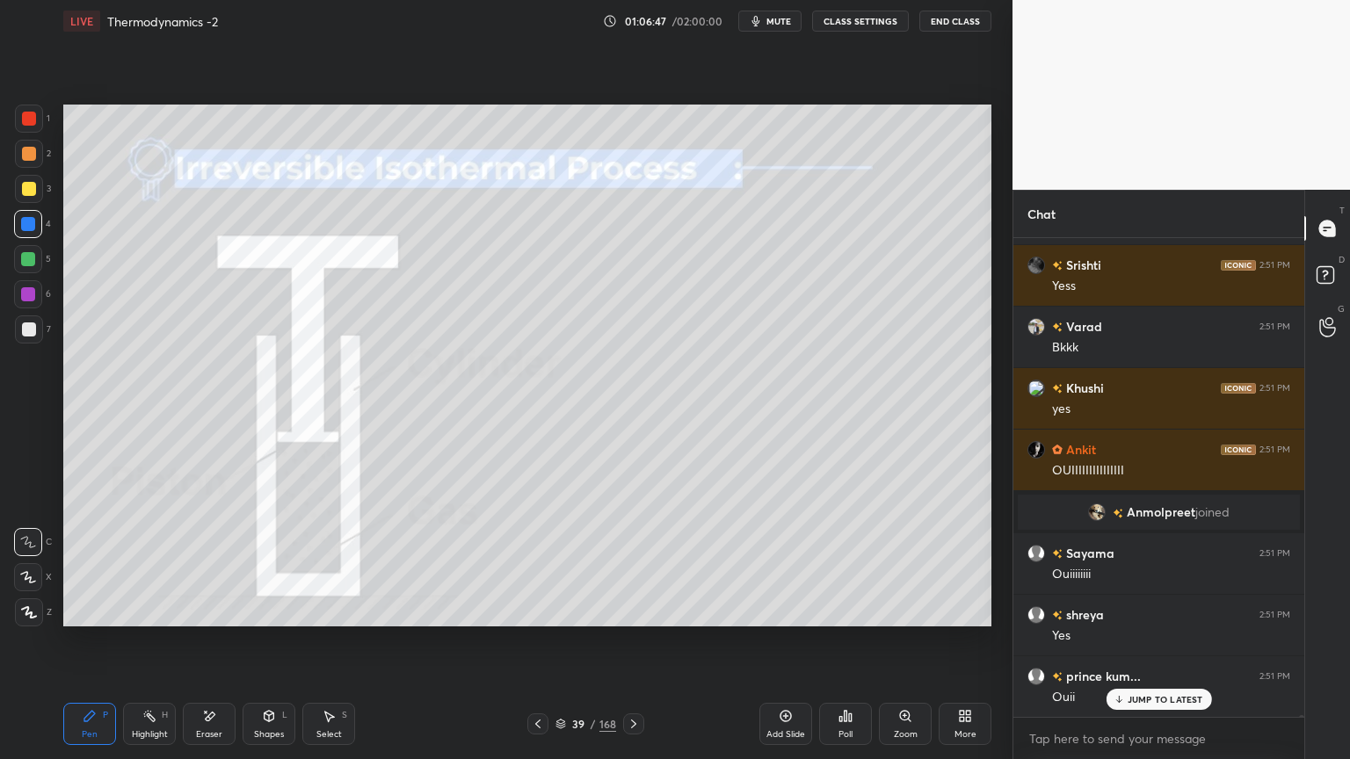
click at [157, 641] on div "Highlight H" at bounding box center [149, 724] width 53 height 42
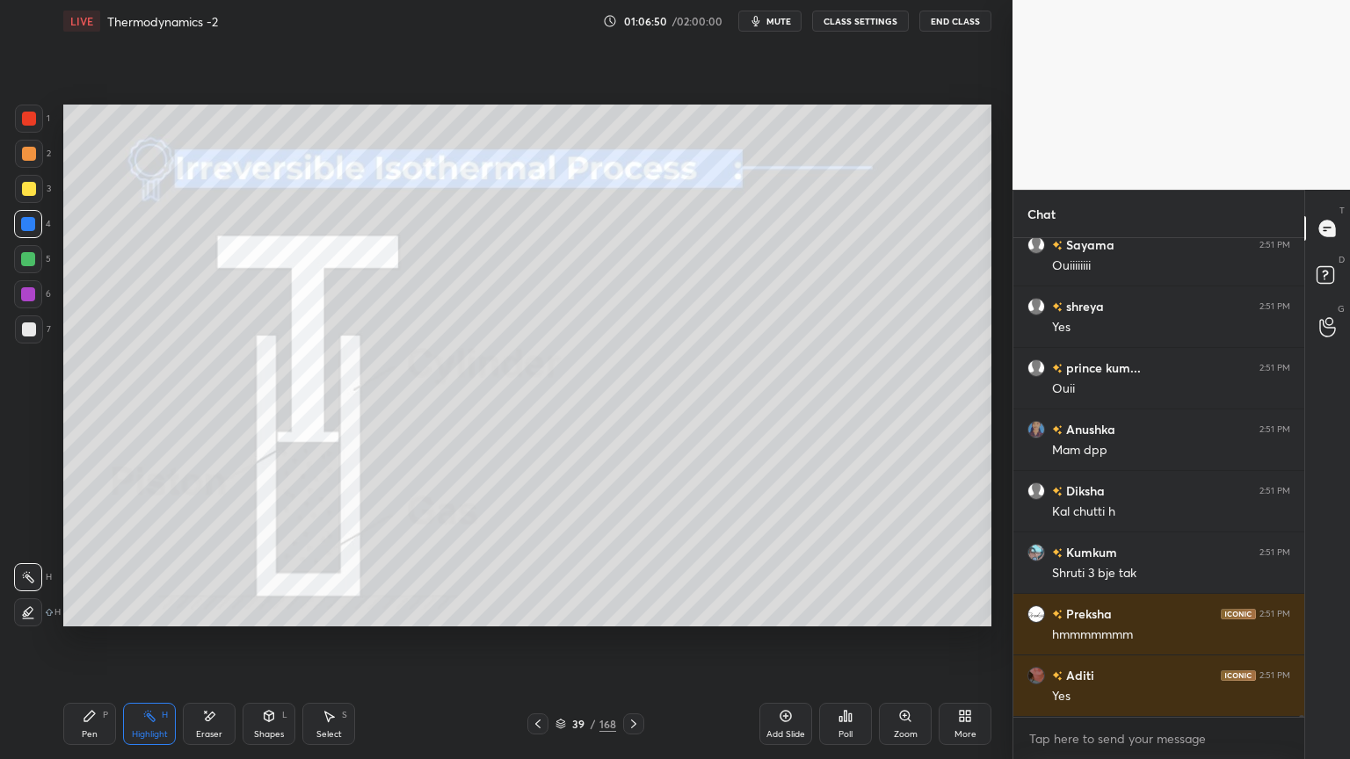
scroll to position [126274, 0]
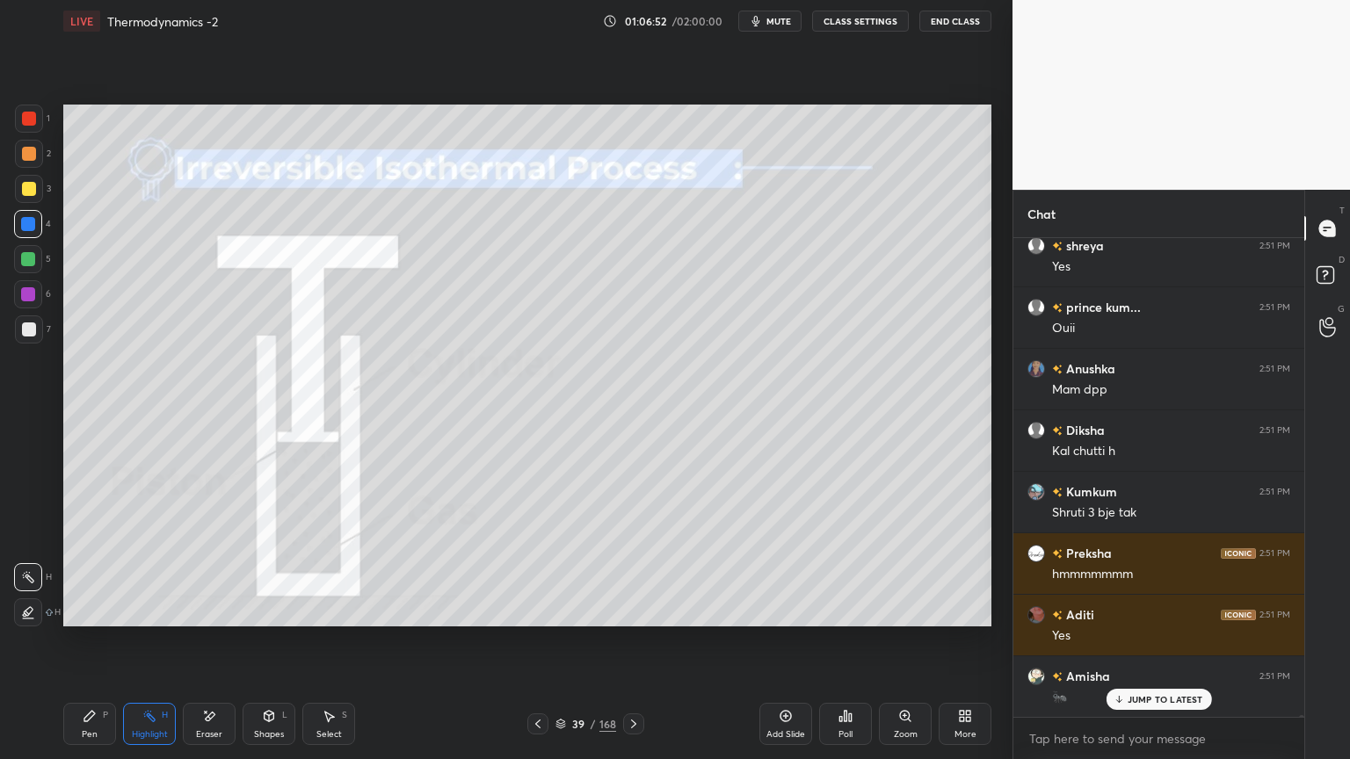
click at [313, 641] on div "Select S" at bounding box center [328, 724] width 53 height 42
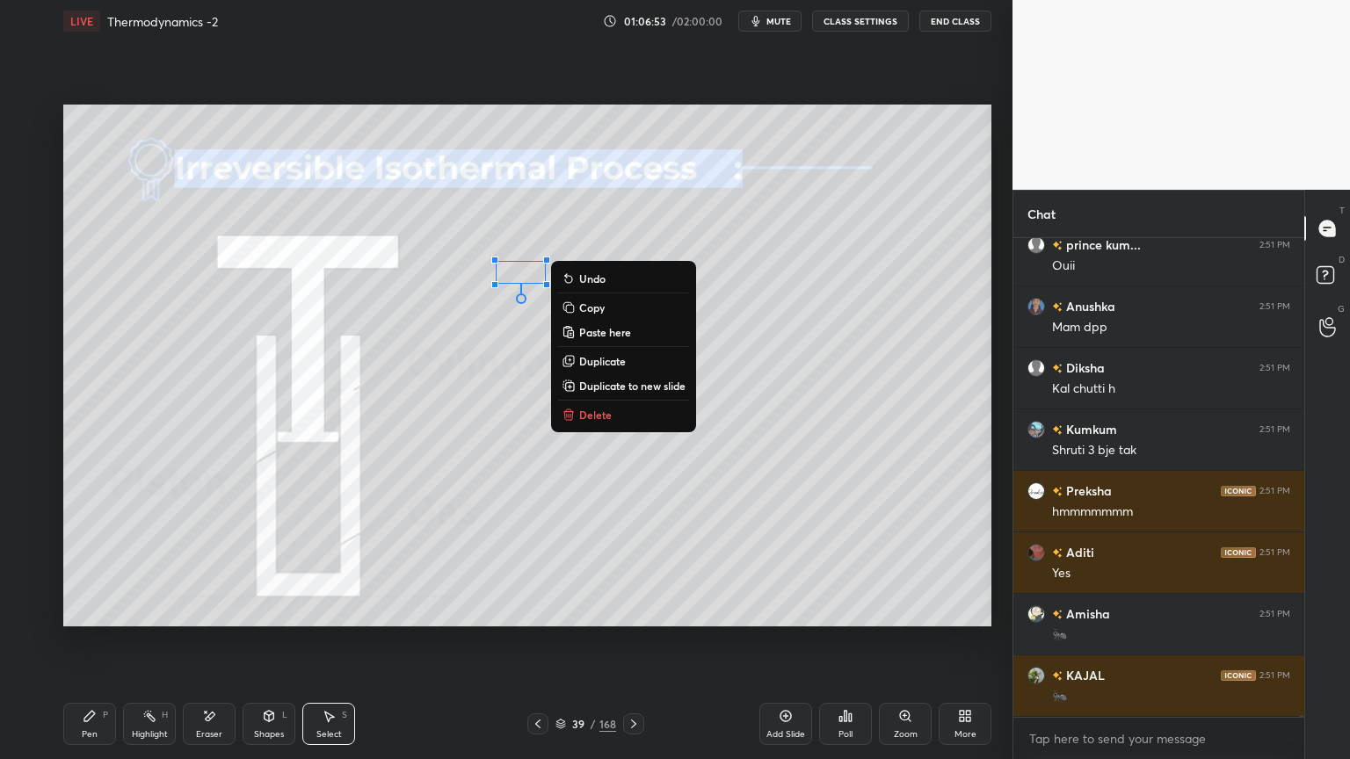
click at [505, 274] on div "0 ° Undo Copy Paste here Duplicate Duplicate to new slide Delete" at bounding box center [527, 366] width 928 height 522
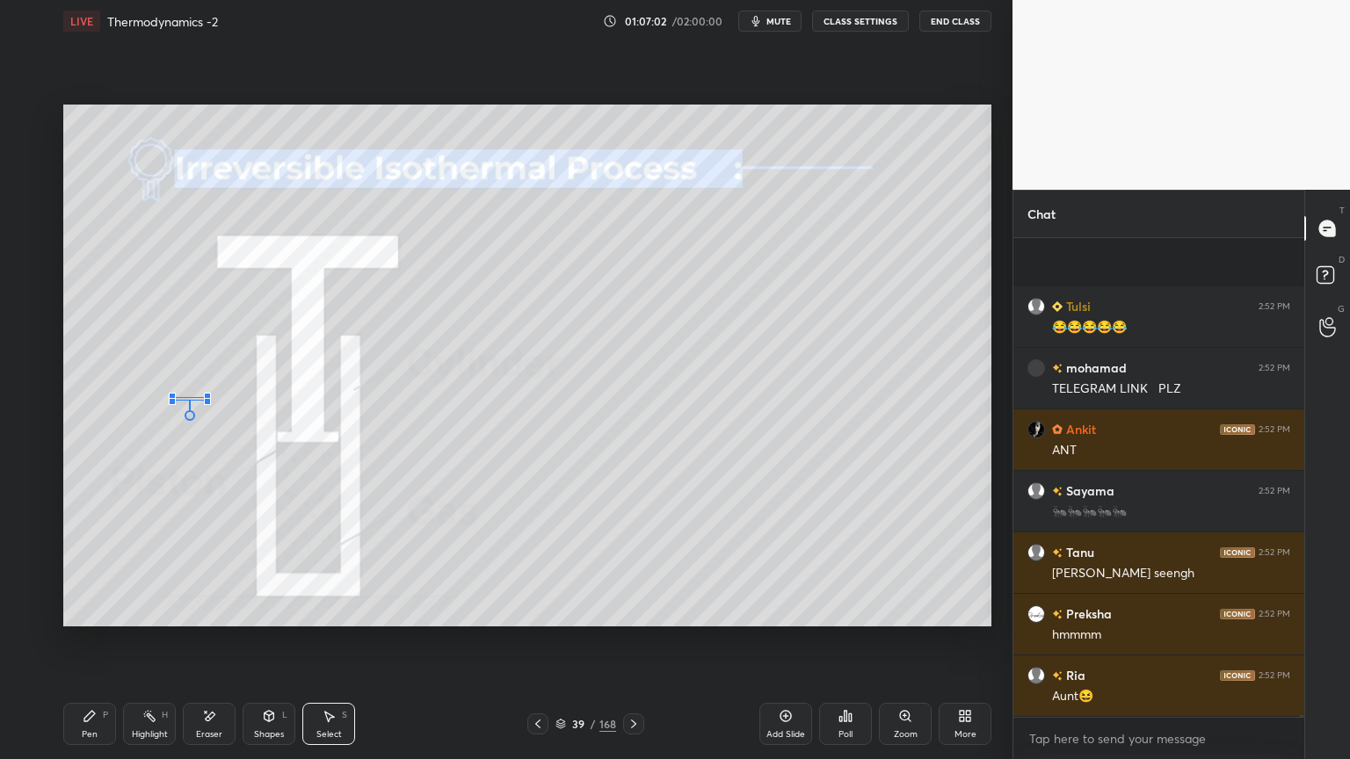
scroll to position [127705, 0]
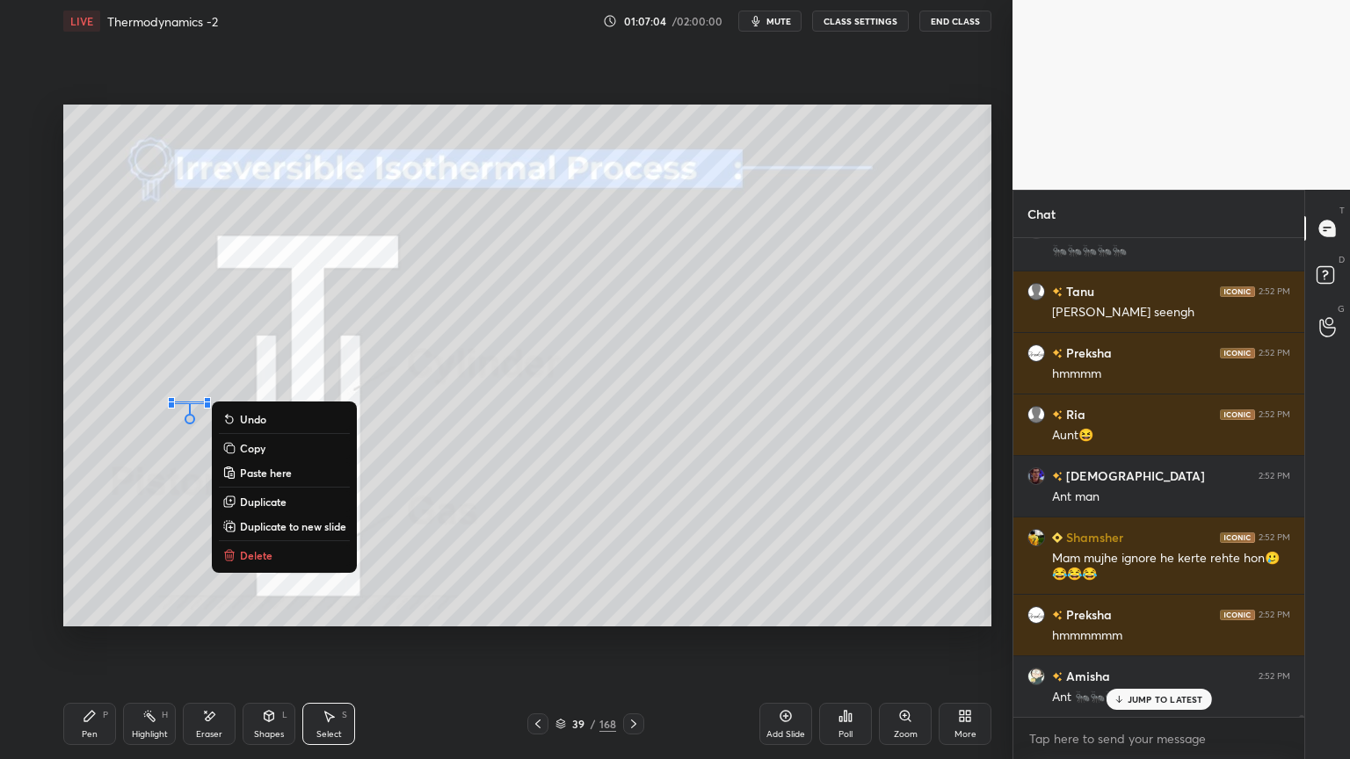
click at [109, 641] on div "Pen P" at bounding box center [89, 724] width 53 height 42
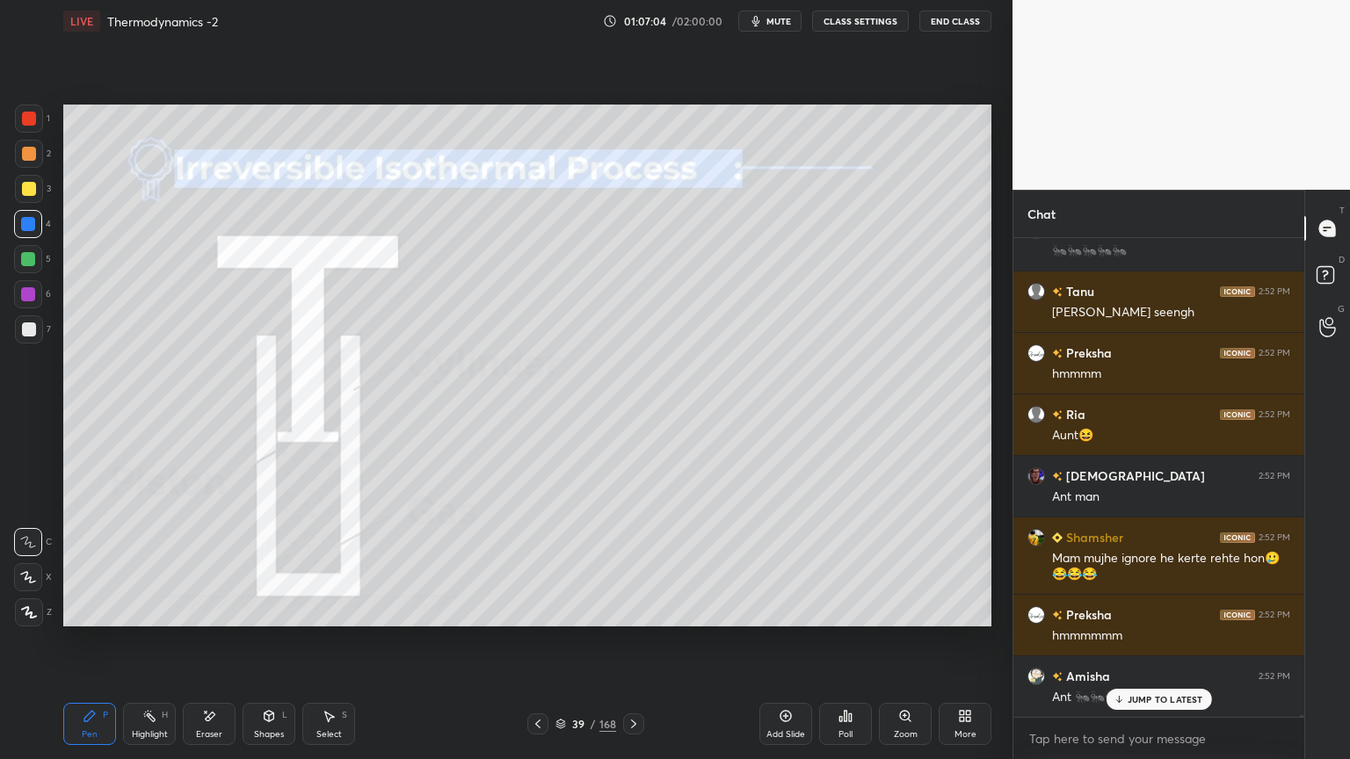
click at [219, 641] on div "Eraser" at bounding box center [209, 724] width 53 height 42
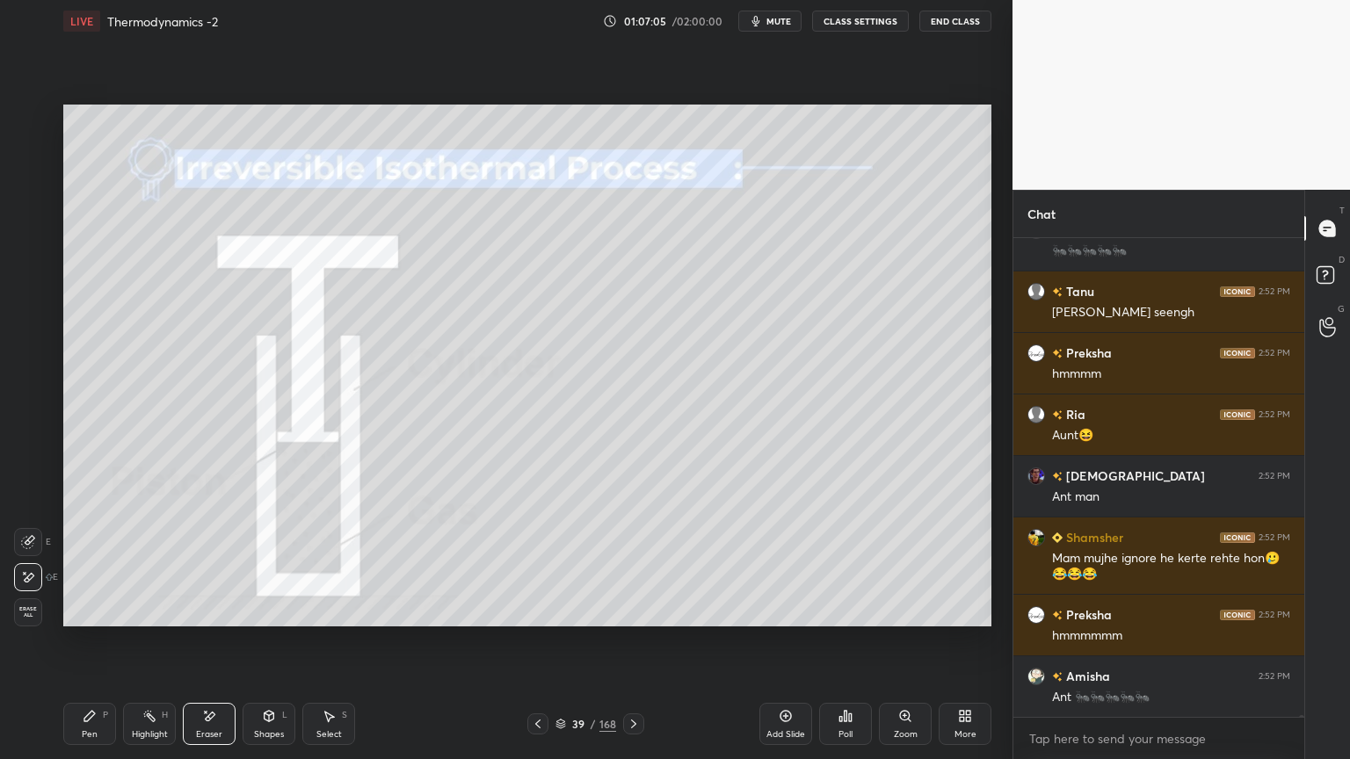
scroll to position [127890, 0]
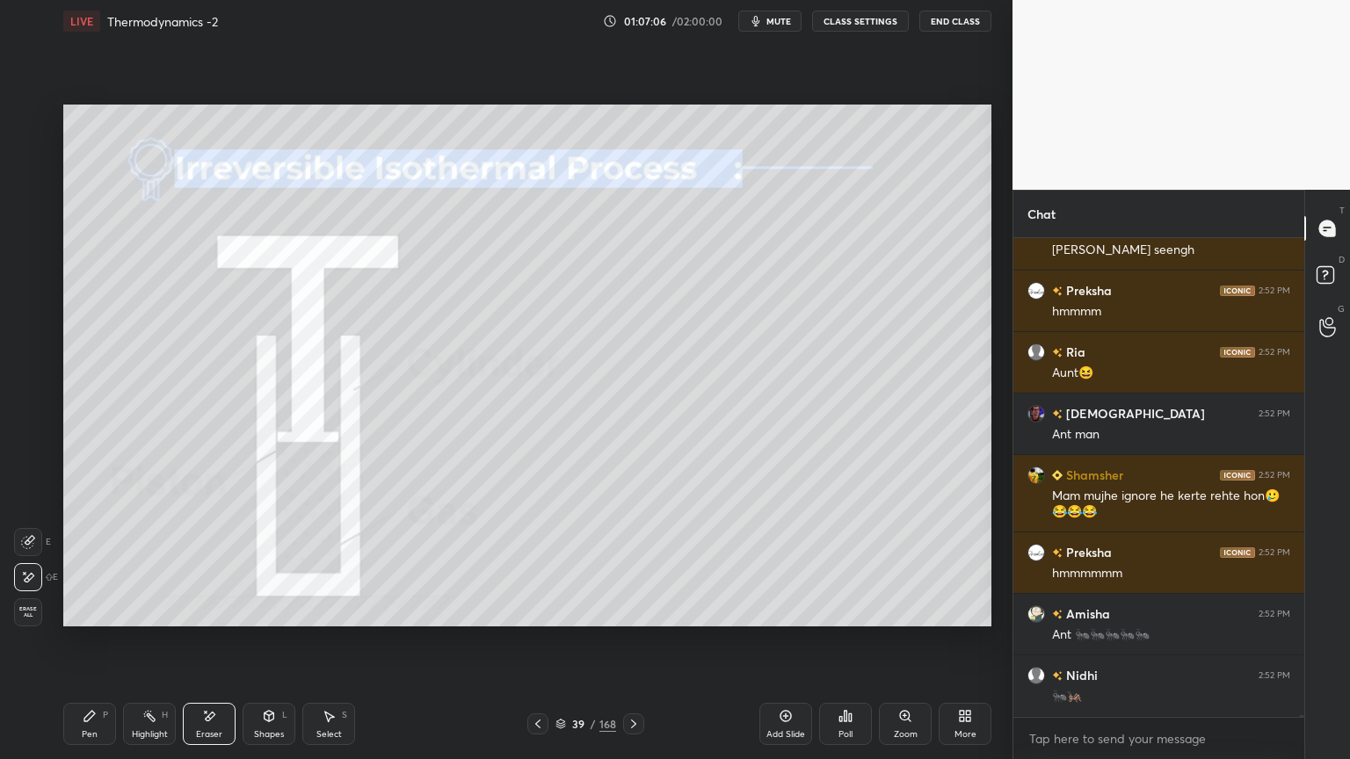
click at [89, 641] on div "Pen P" at bounding box center [89, 724] width 53 height 42
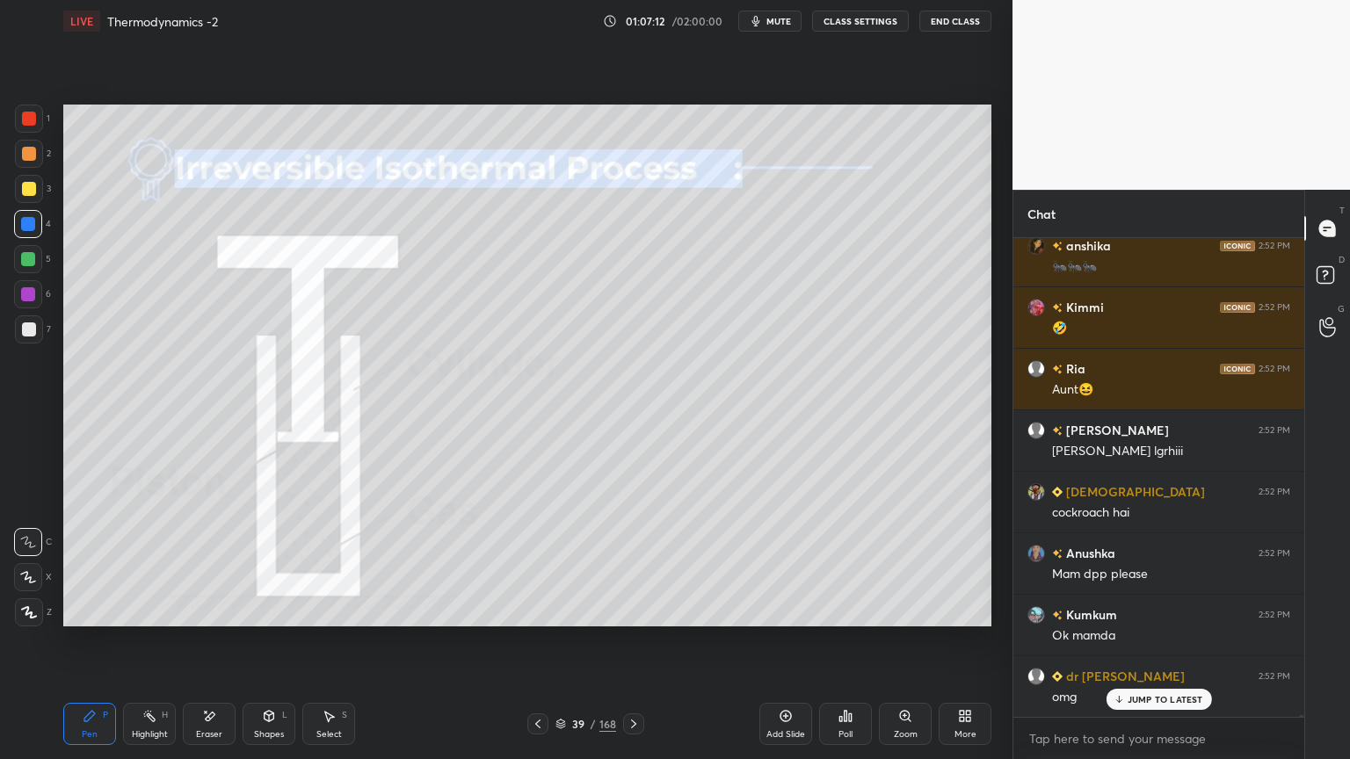
scroll to position [128752, 0]
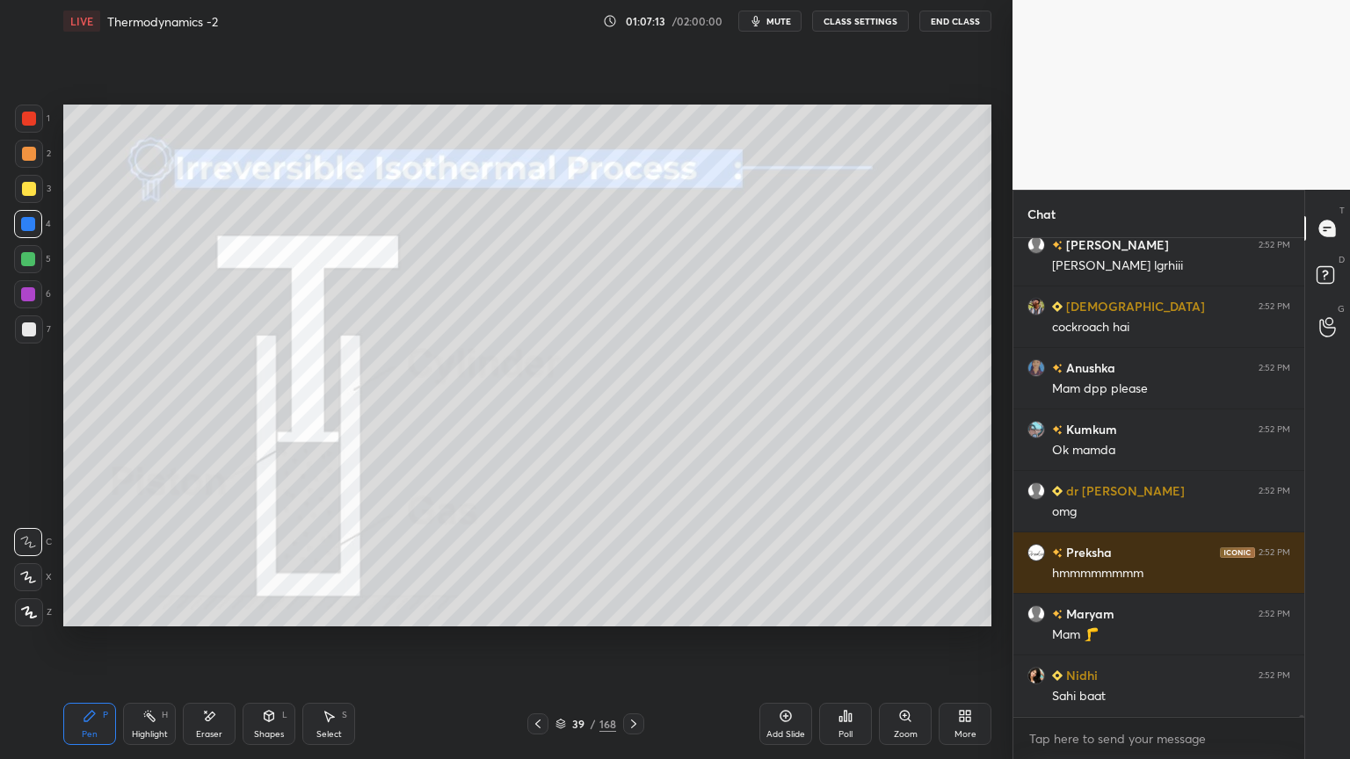
click at [155, 641] on icon at bounding box center [149, 716] width 14 height 14
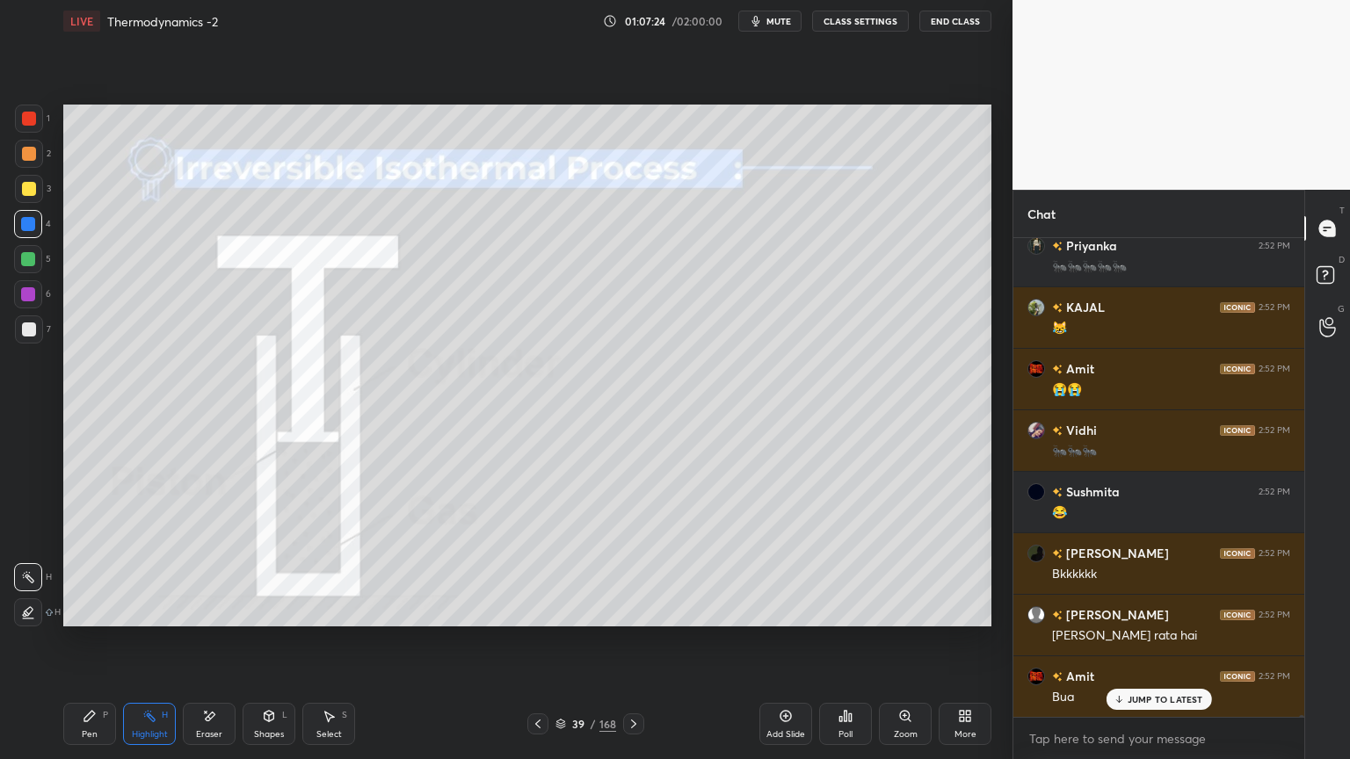
click at [85, 641] on icon at bounding box center [89, 716] width 11 height 11
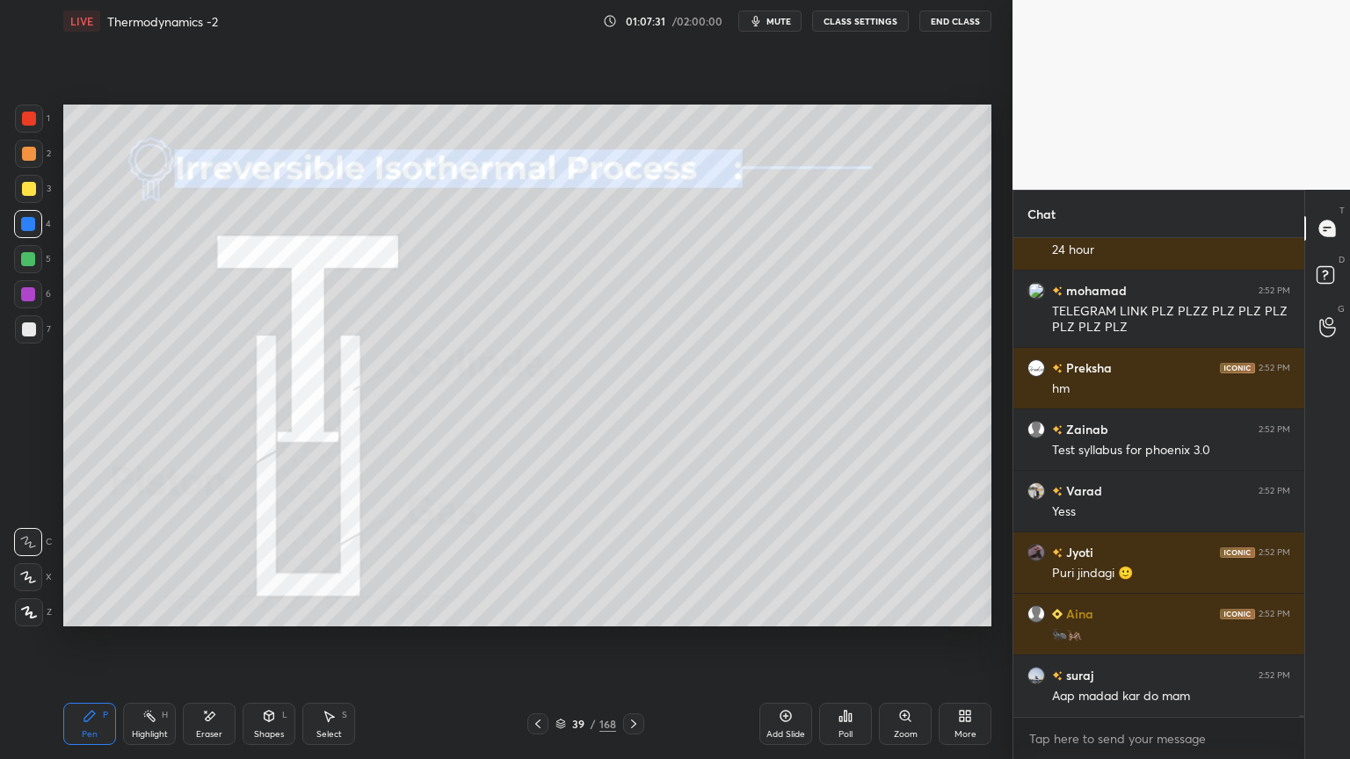
click at [143, 641] on icon at bounding box center [149, 716] width 14 height 14
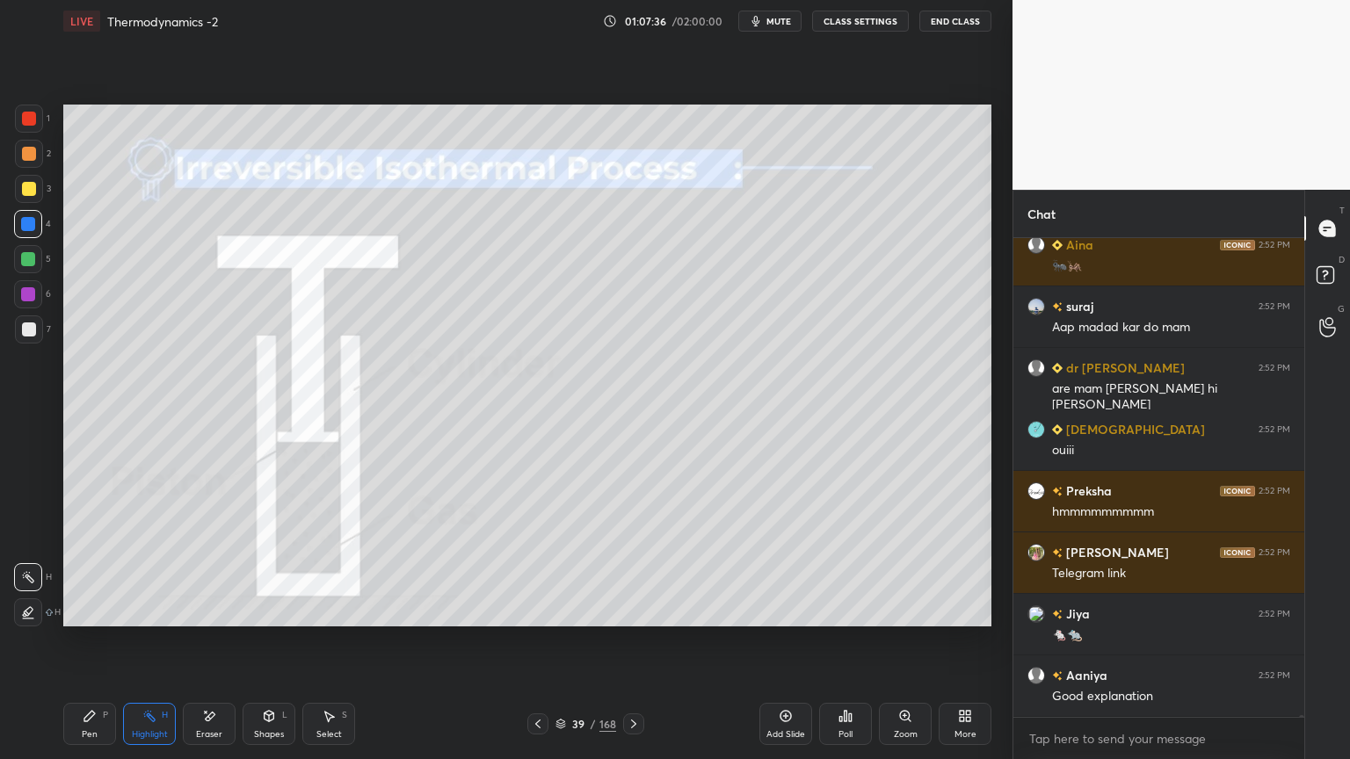
click at [91, 641] on icon at bounding box center [89, 716] width 11 height 11
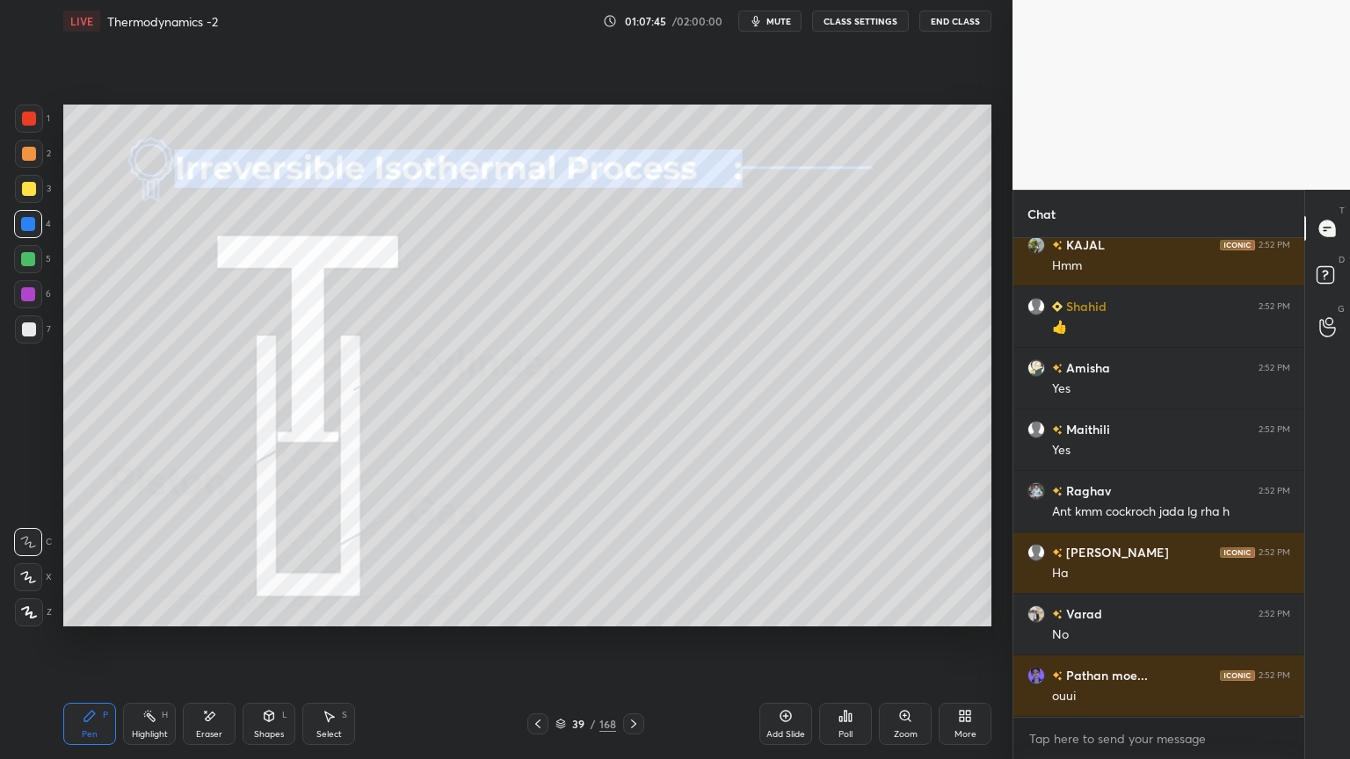
click at [170, 641] on div "Pen P Highlight H Eraser Shapes L Select S 39 / 168 Add Slide Poll Zoom More" at bounding box center [527, 724] width 928 height 70
click at [155, 641] on div "Highlight H" at bounding box center [149, 724] width 53 height 42
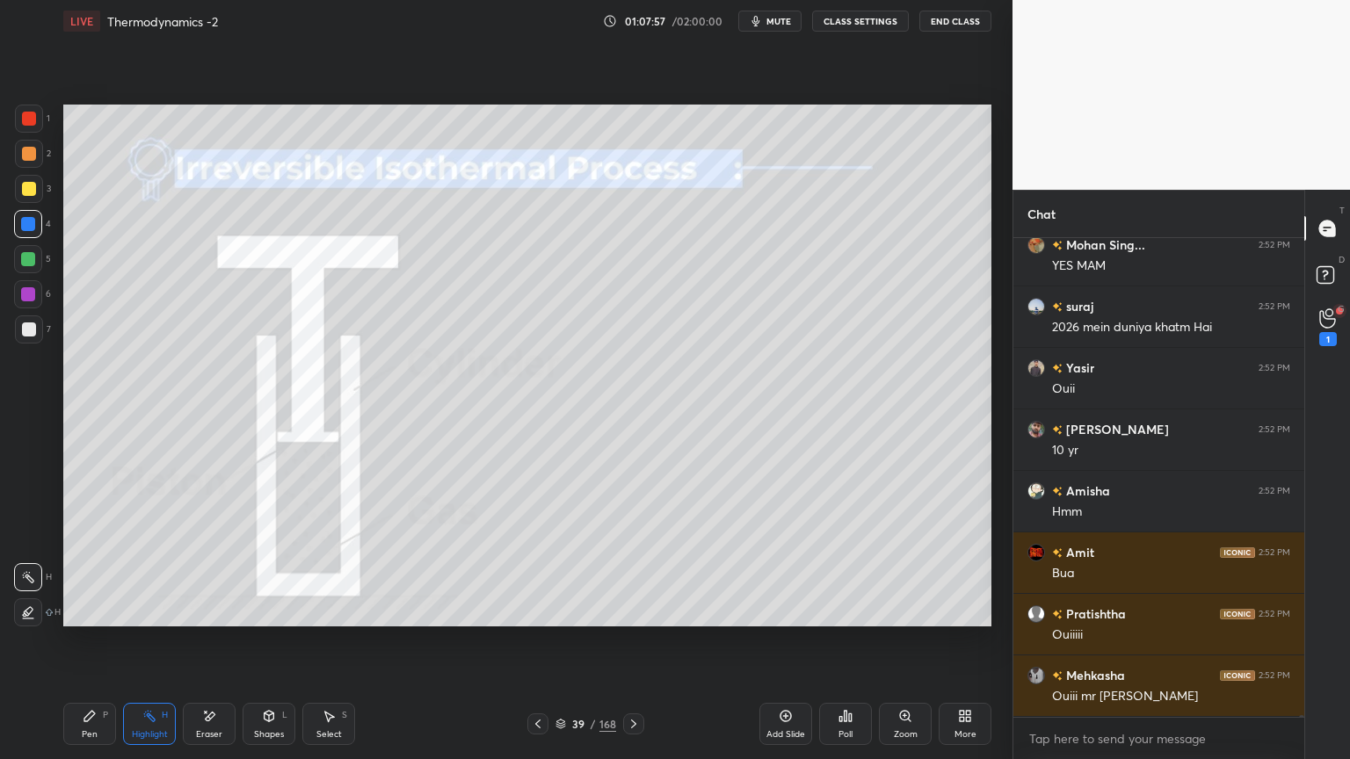
click at [98, 641] on div "Pen P" at bounding box center [89, 724] width 53 height 42
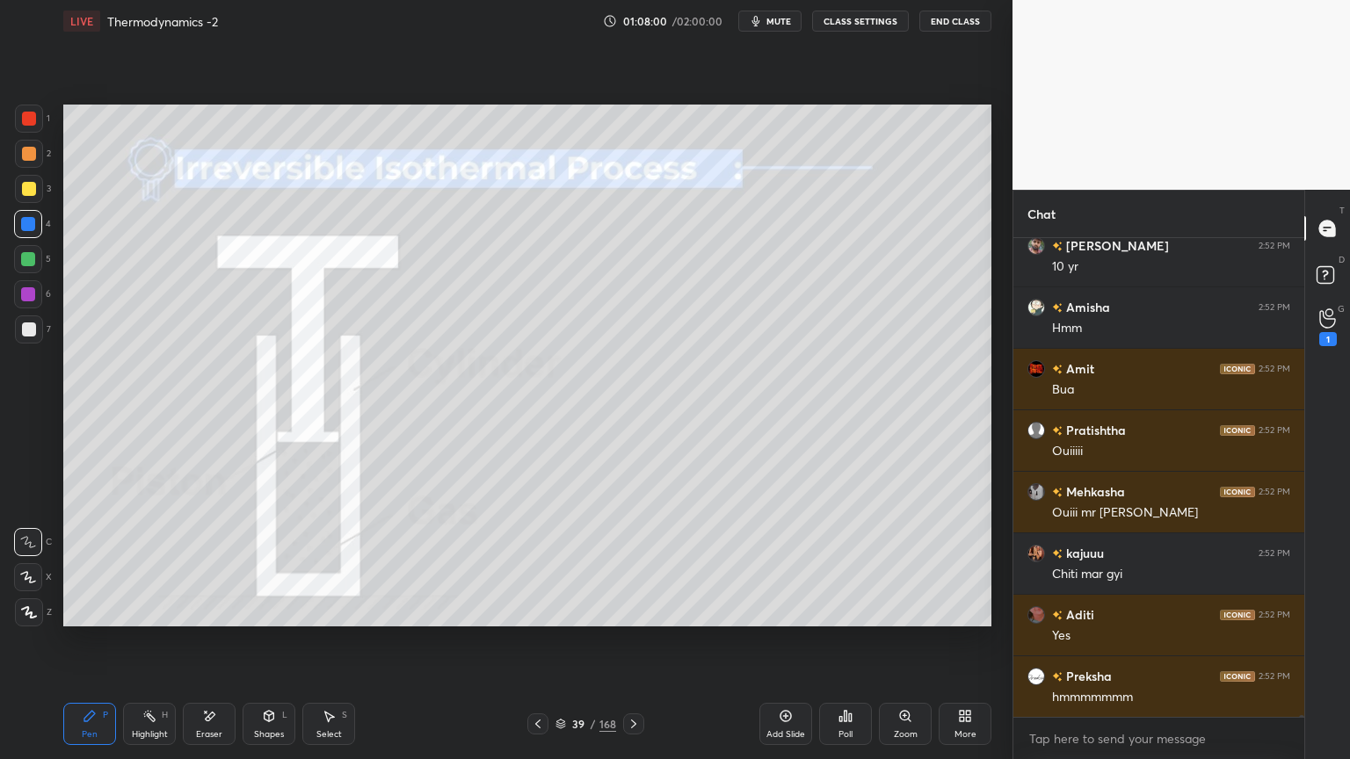
click at [141, 641] on div "Highlight H" at bounding box center [149, 724] width 53 height 42
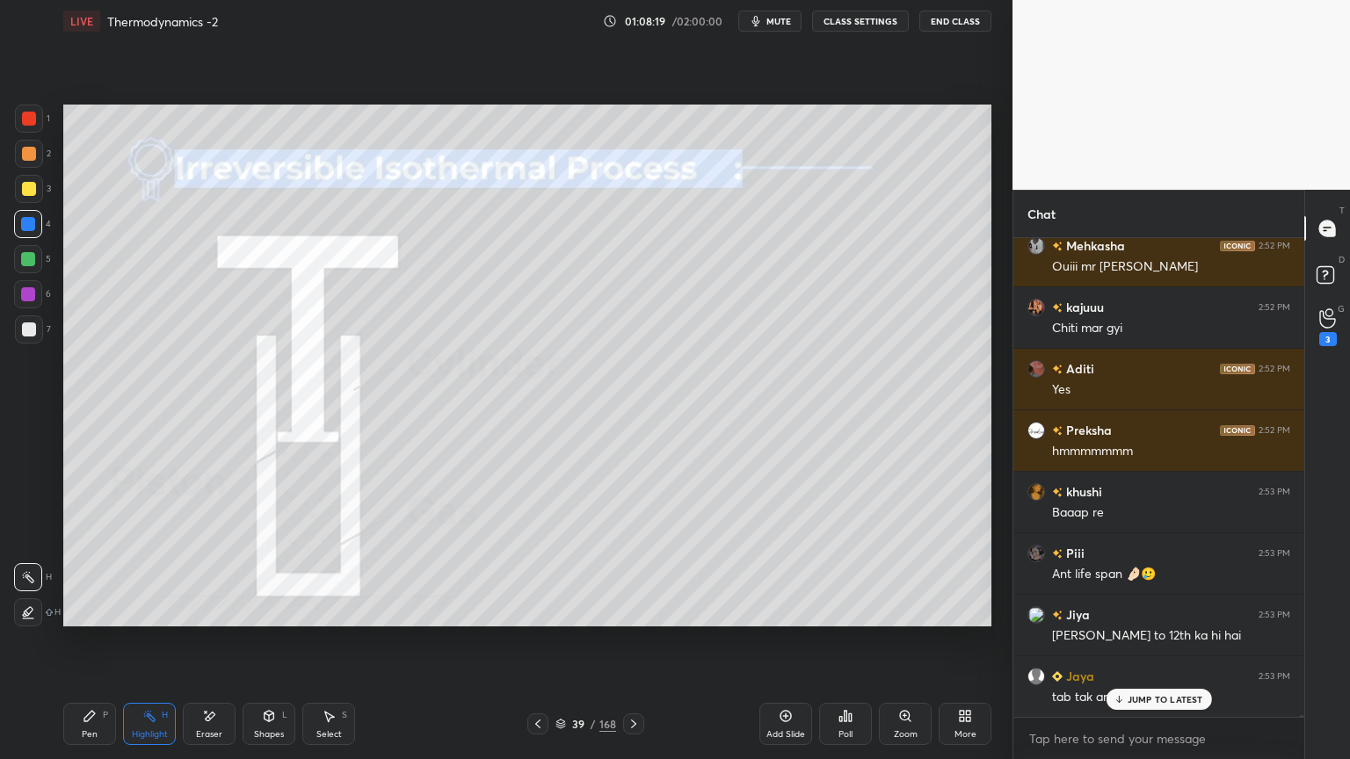
scroll to position [131875, 0]
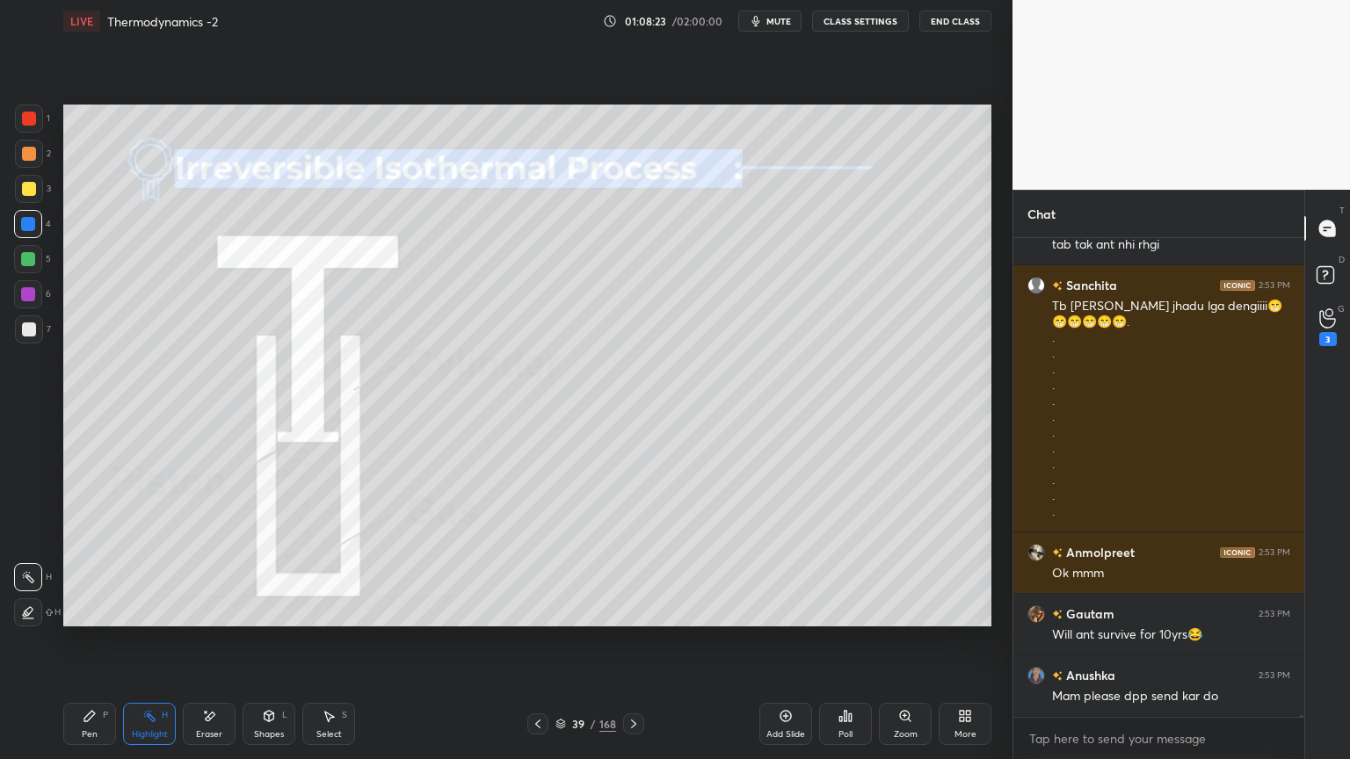
click at [866, 23] on button "CLASS SETTINGS" at bounding box center [860, 21] width 97 height 21
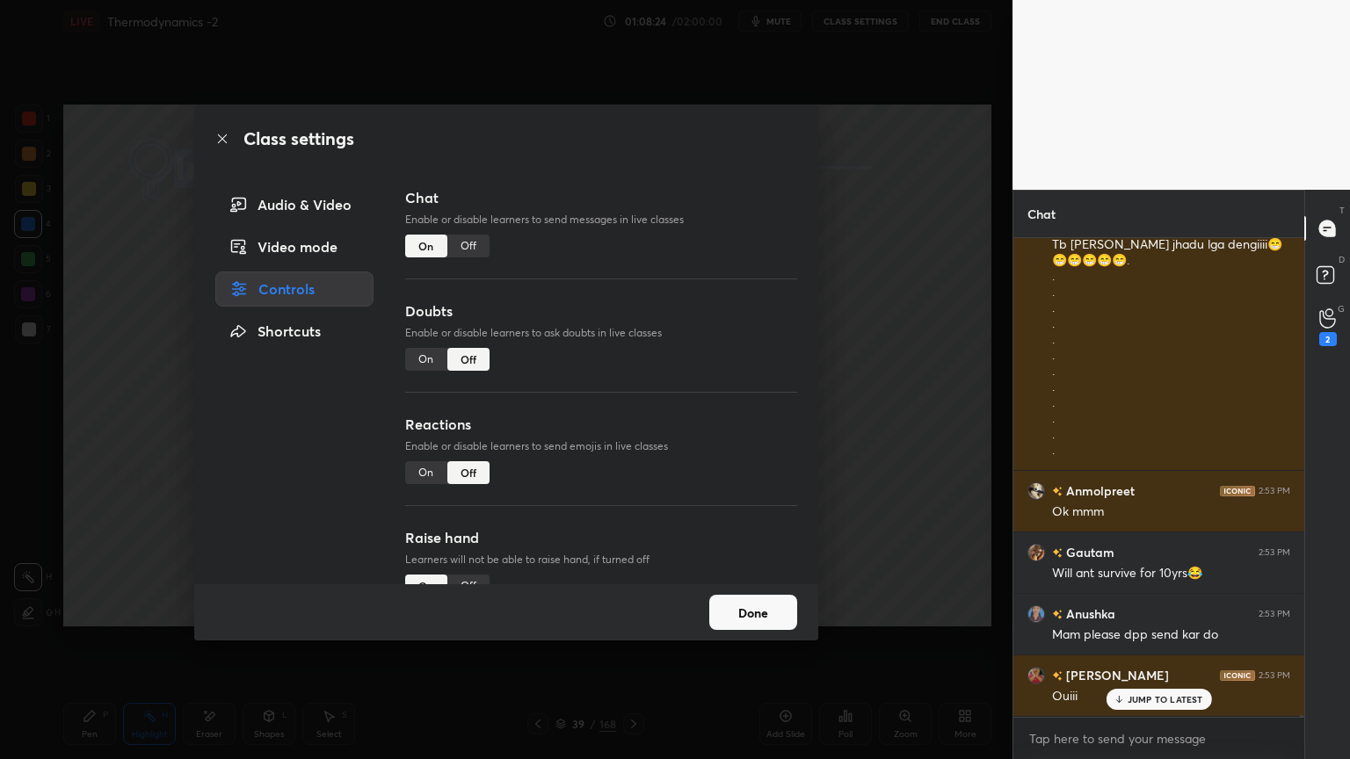
click at [474, 246] on div "Off" at bounding box center [468, 246] width 42 height 23
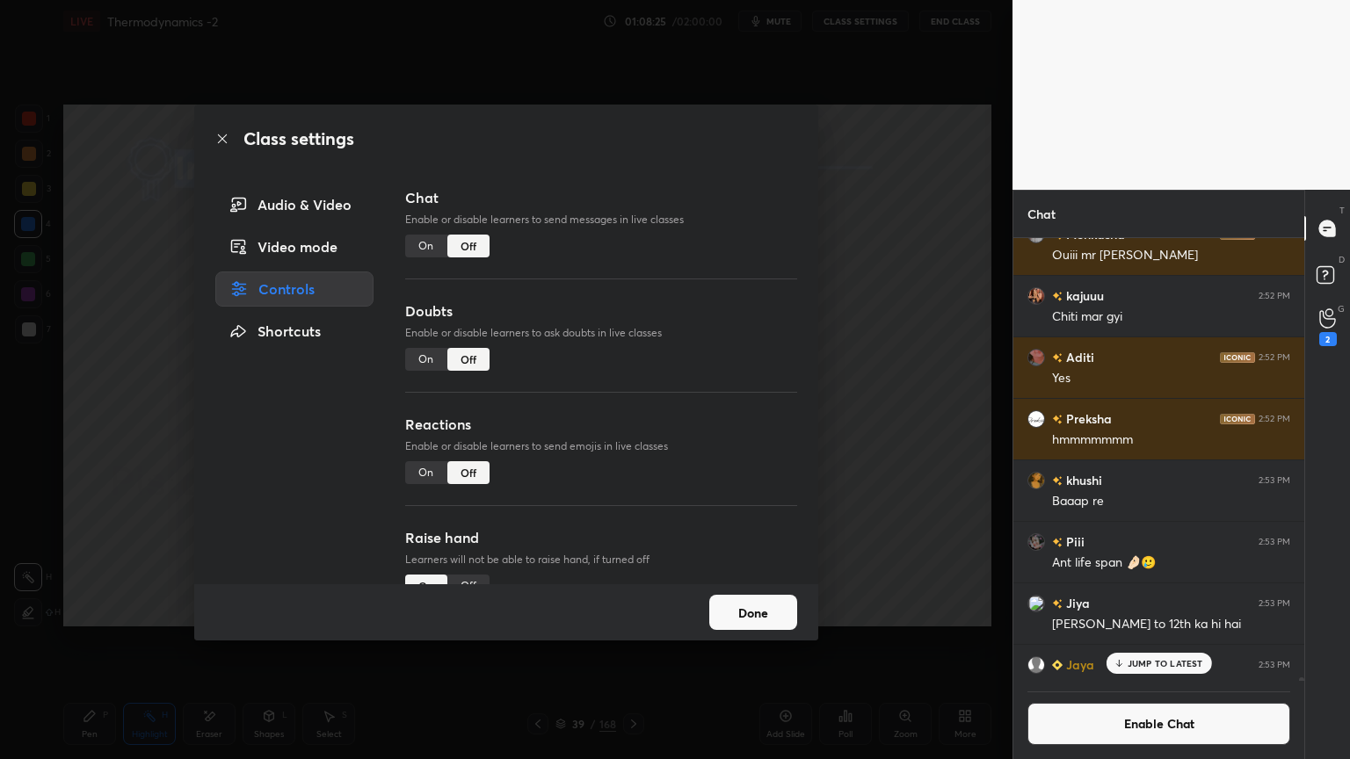
click at [429, 243] on div "On" at bounding box center [426, 246] width 42 height 23
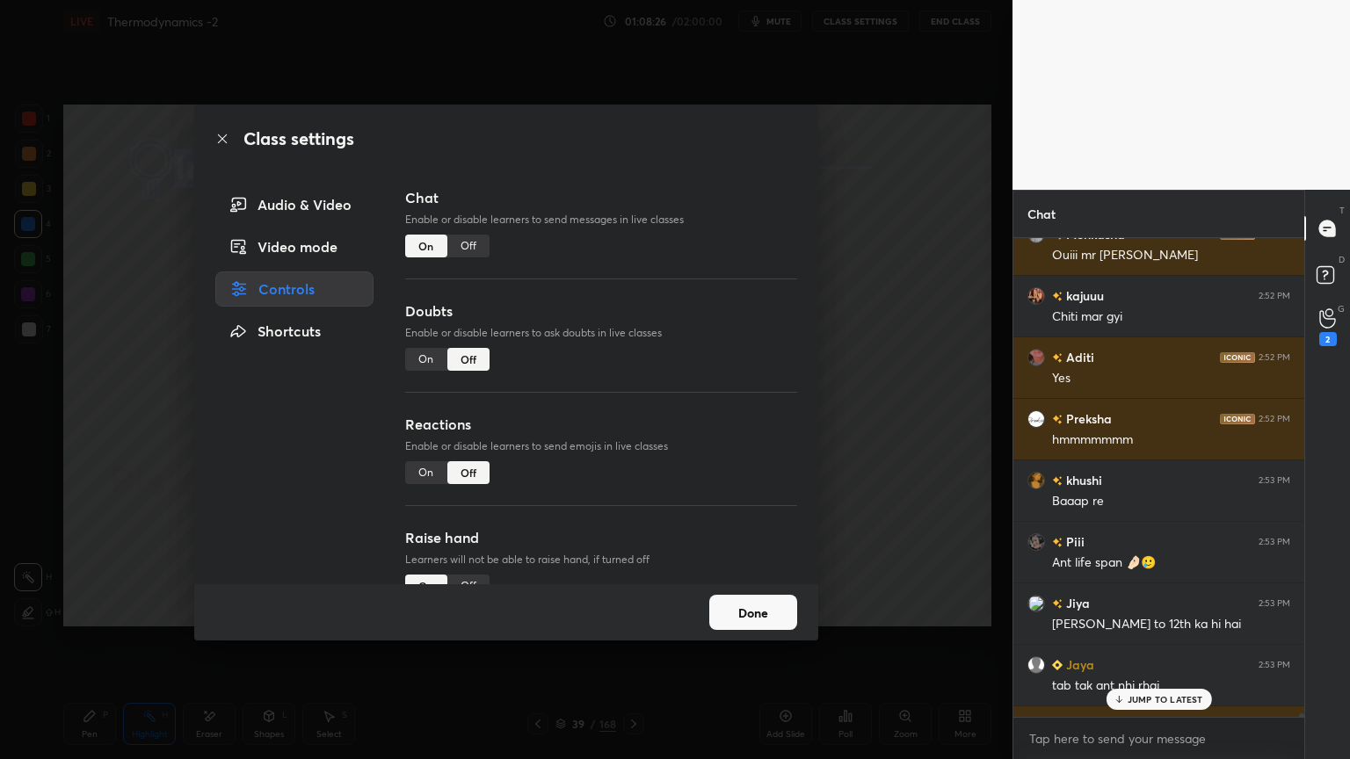
click at [718, 619] on button "Done" at bounding box center [753, 612] width 88 height 35
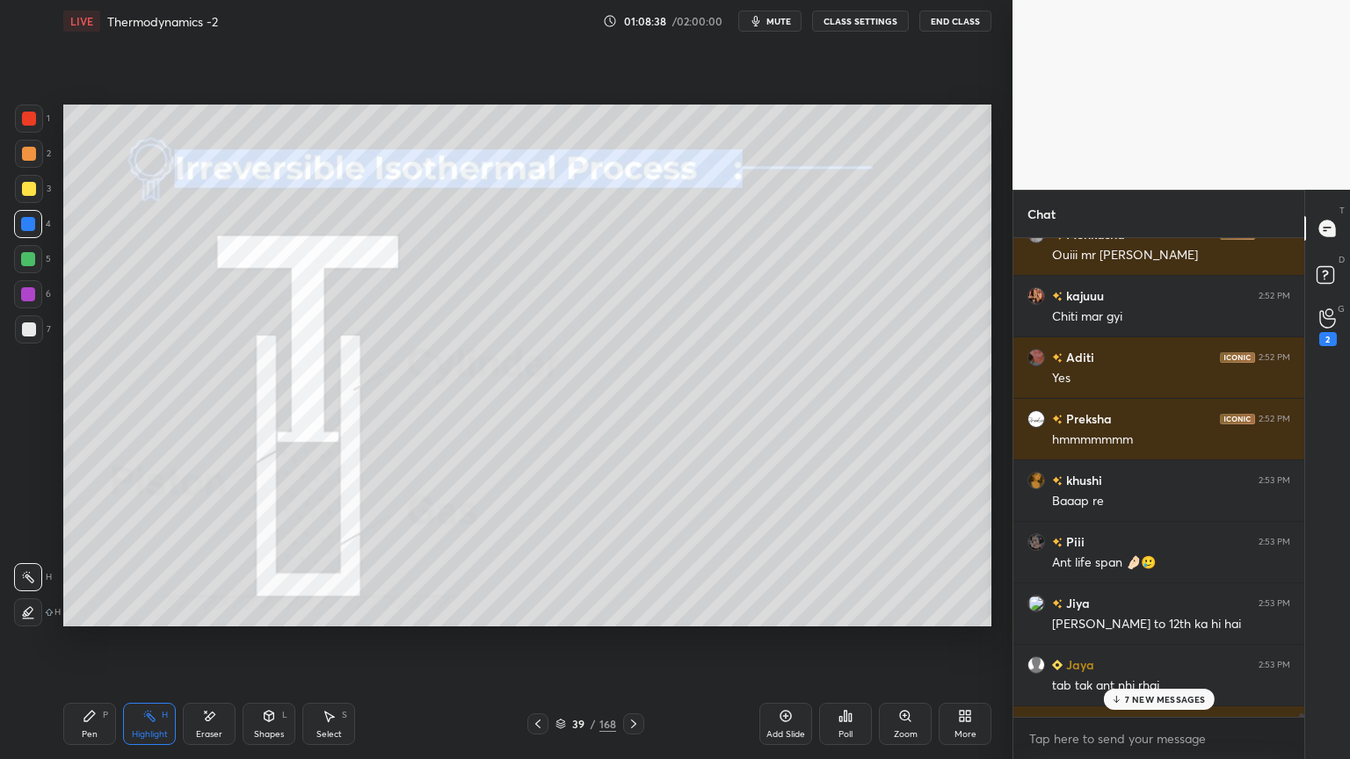
click at [1164, 641] on p "7 NEW MESSAGES" at bounding box center [1165, 699] width 81 height 11
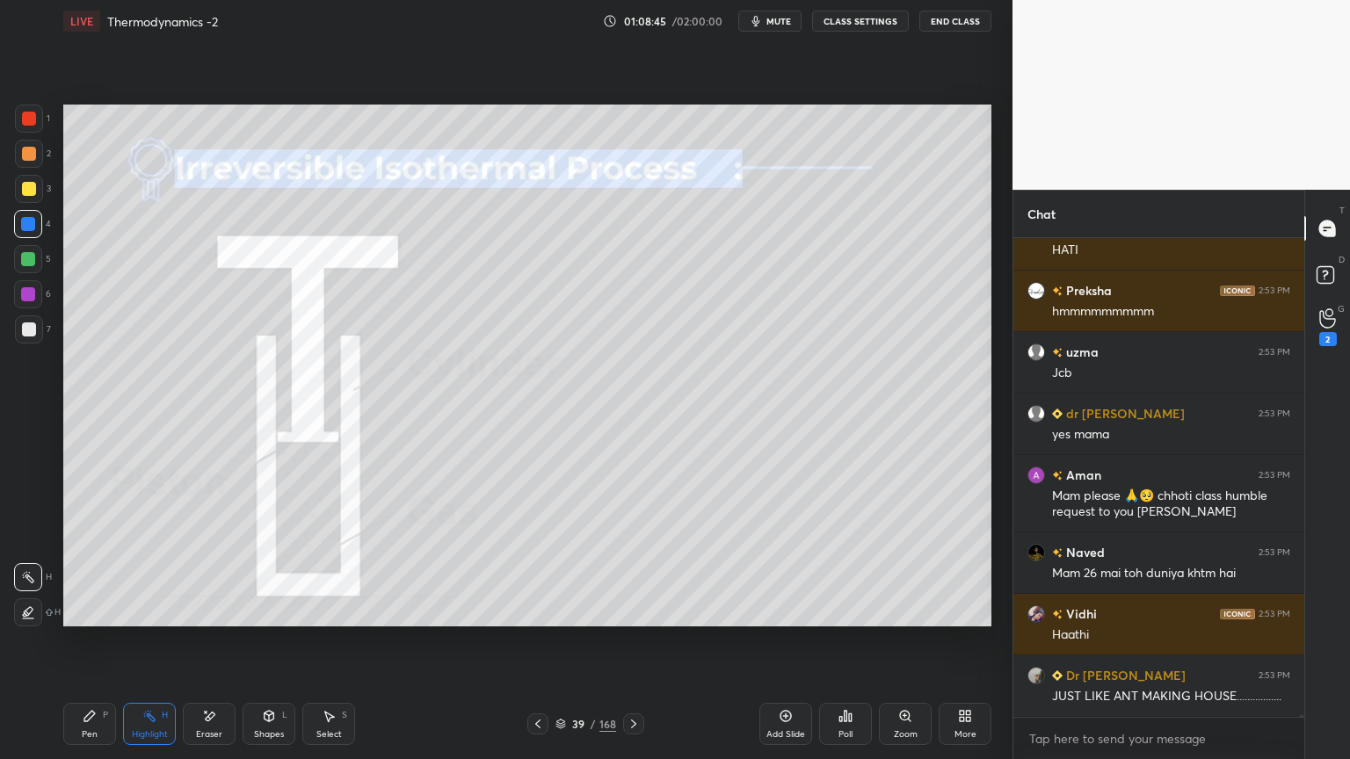
scroll to position [132272, 0]
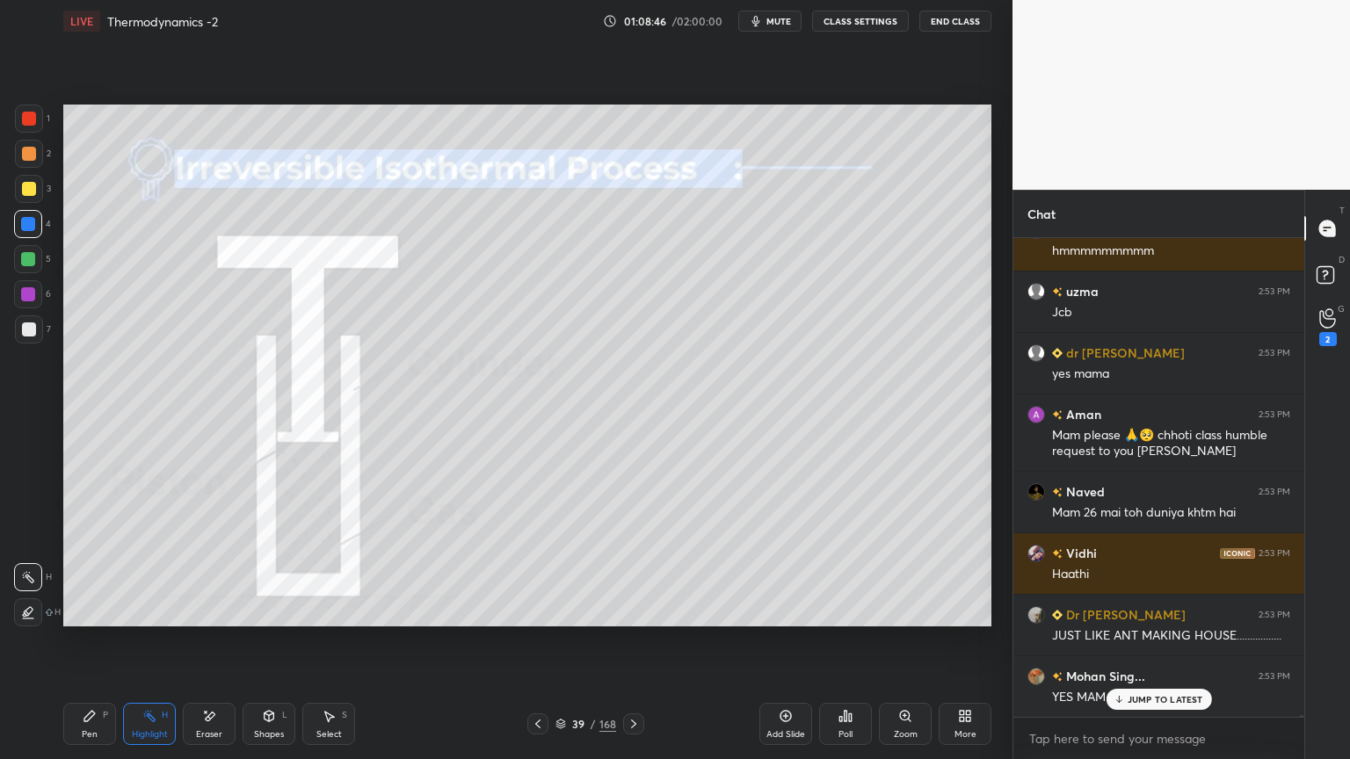
click at [76, 641] on div "Pen P" at bounding box center [89, 724] width 53 height 42
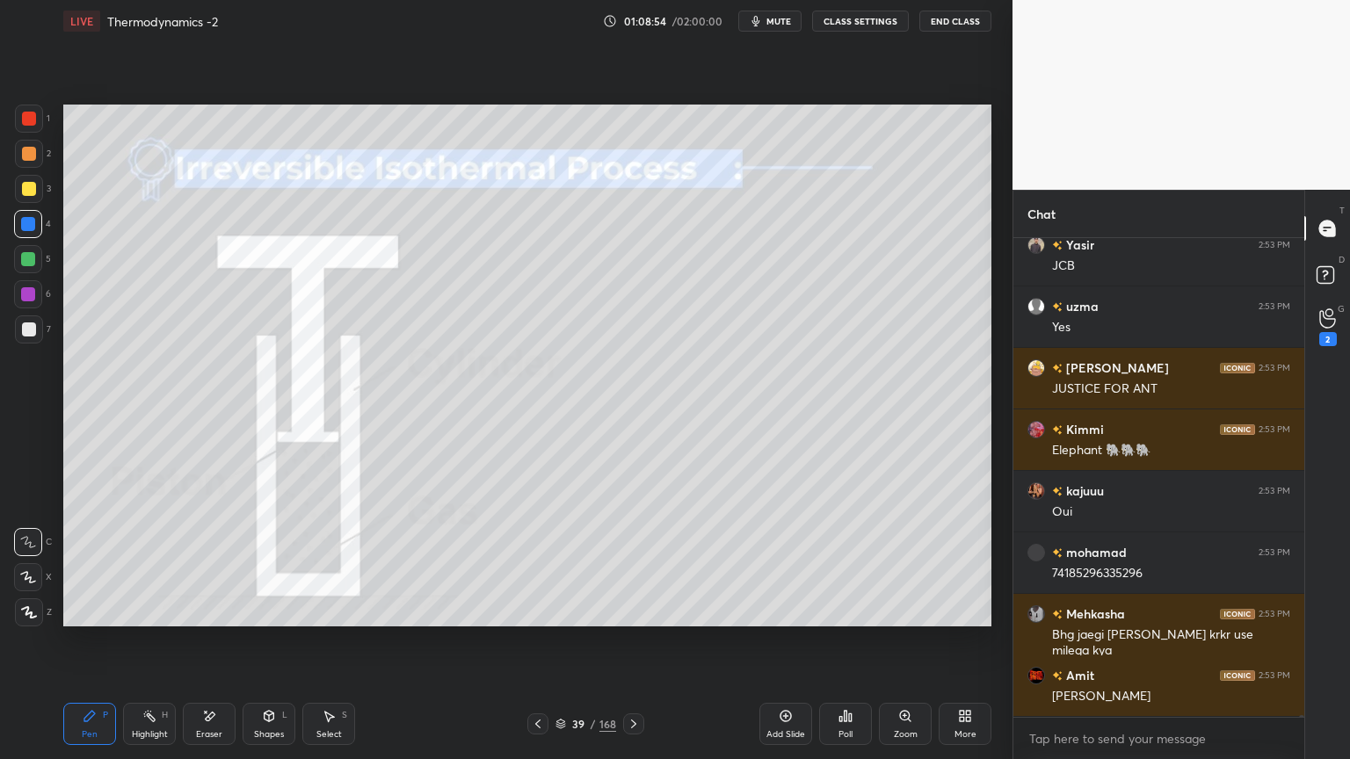
scroll to position [132888, 0]
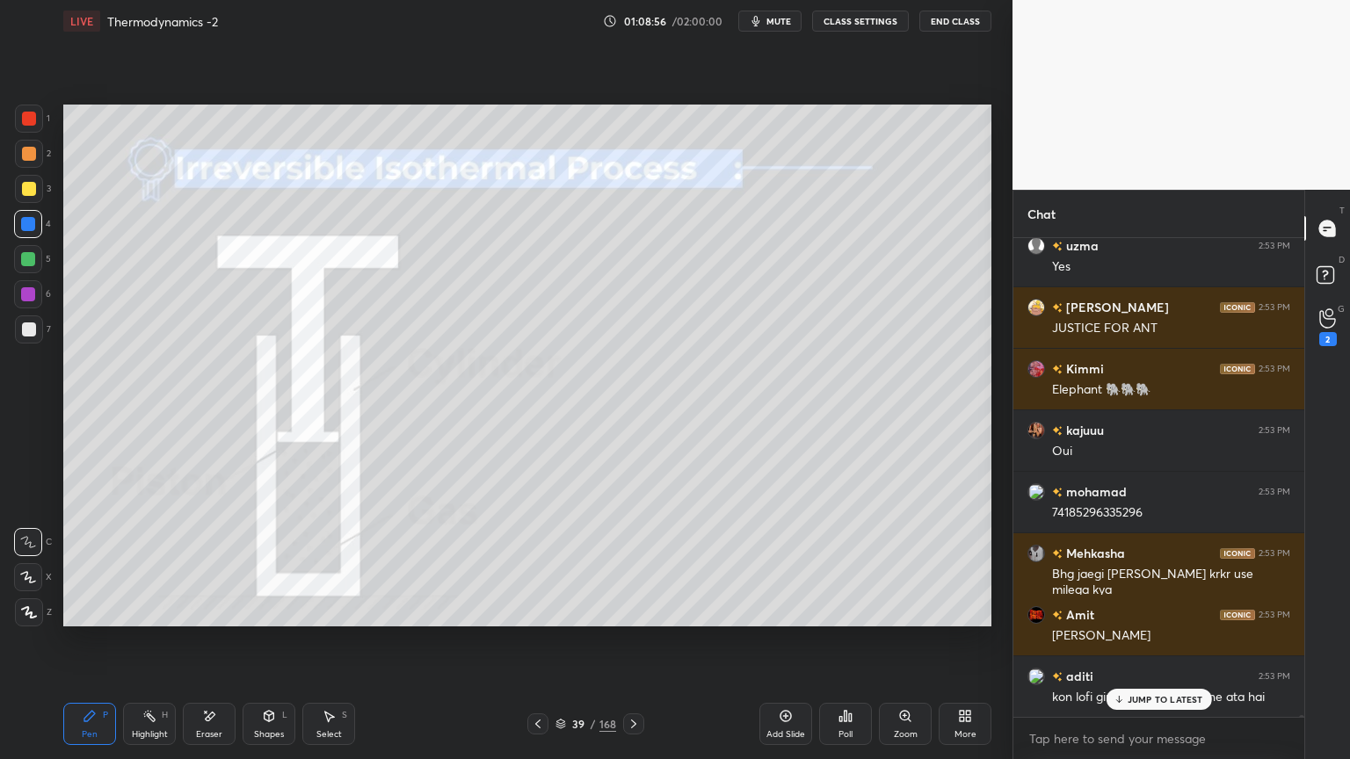
click at [151, 641] on rect at bounding box center [151, 718] width 9 height 9
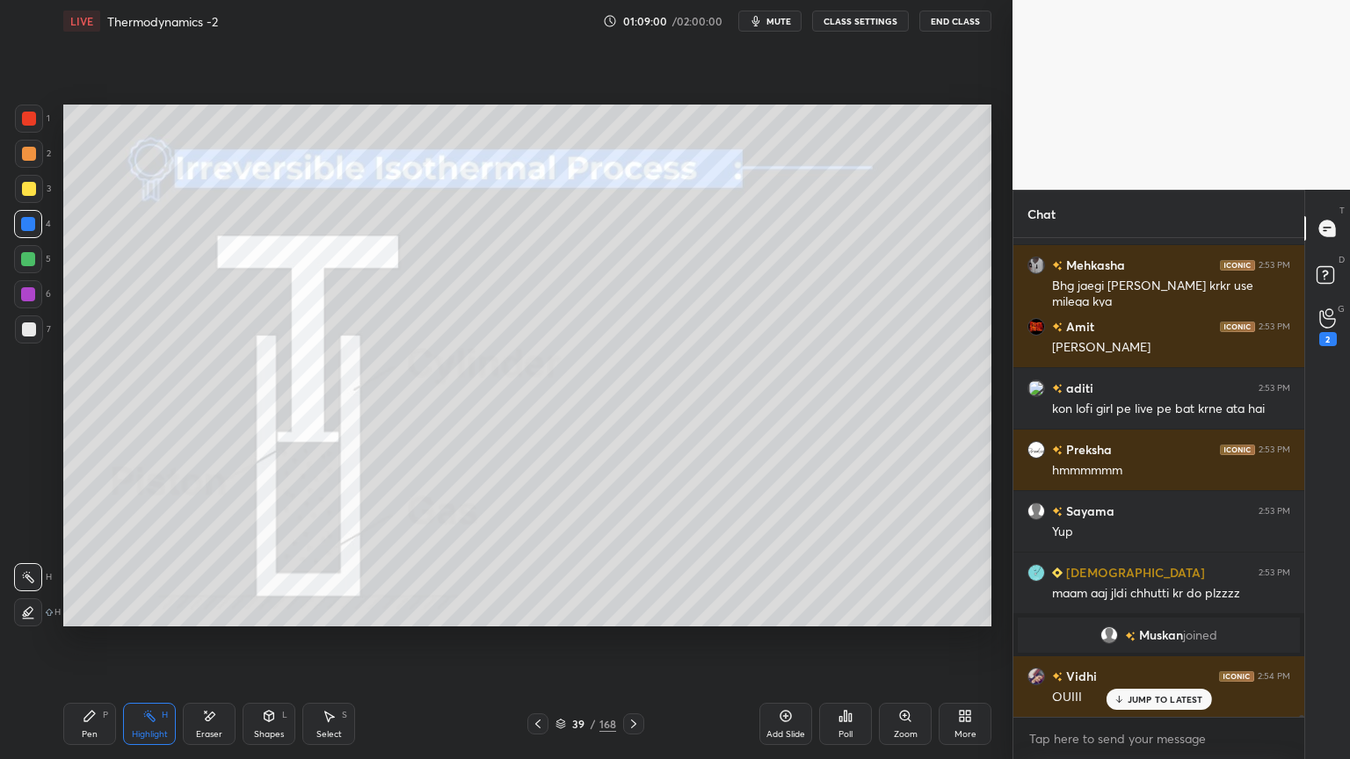
scroll to position [133253, 0]
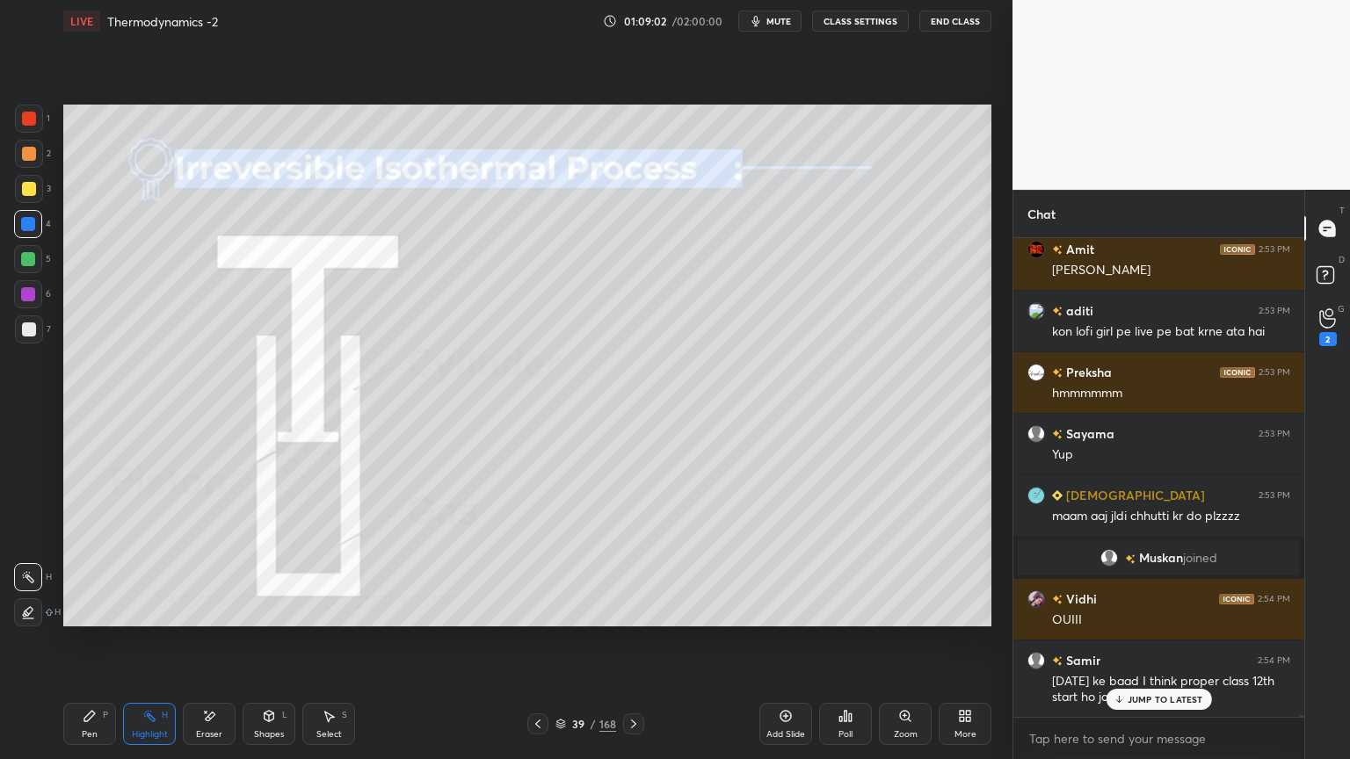
click at [546, 641] on div at bounding box center [537, 724] width 21 height 21
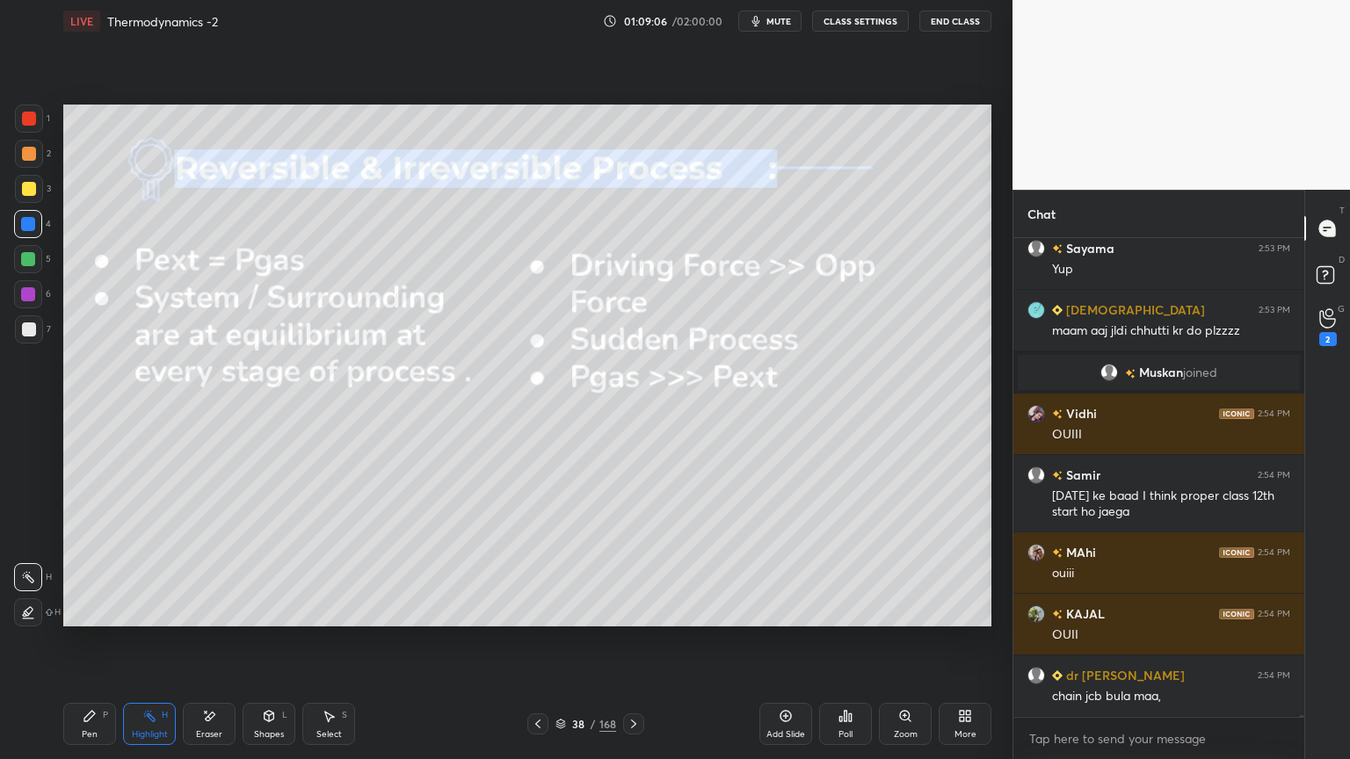
scroll to position [133500, 0]
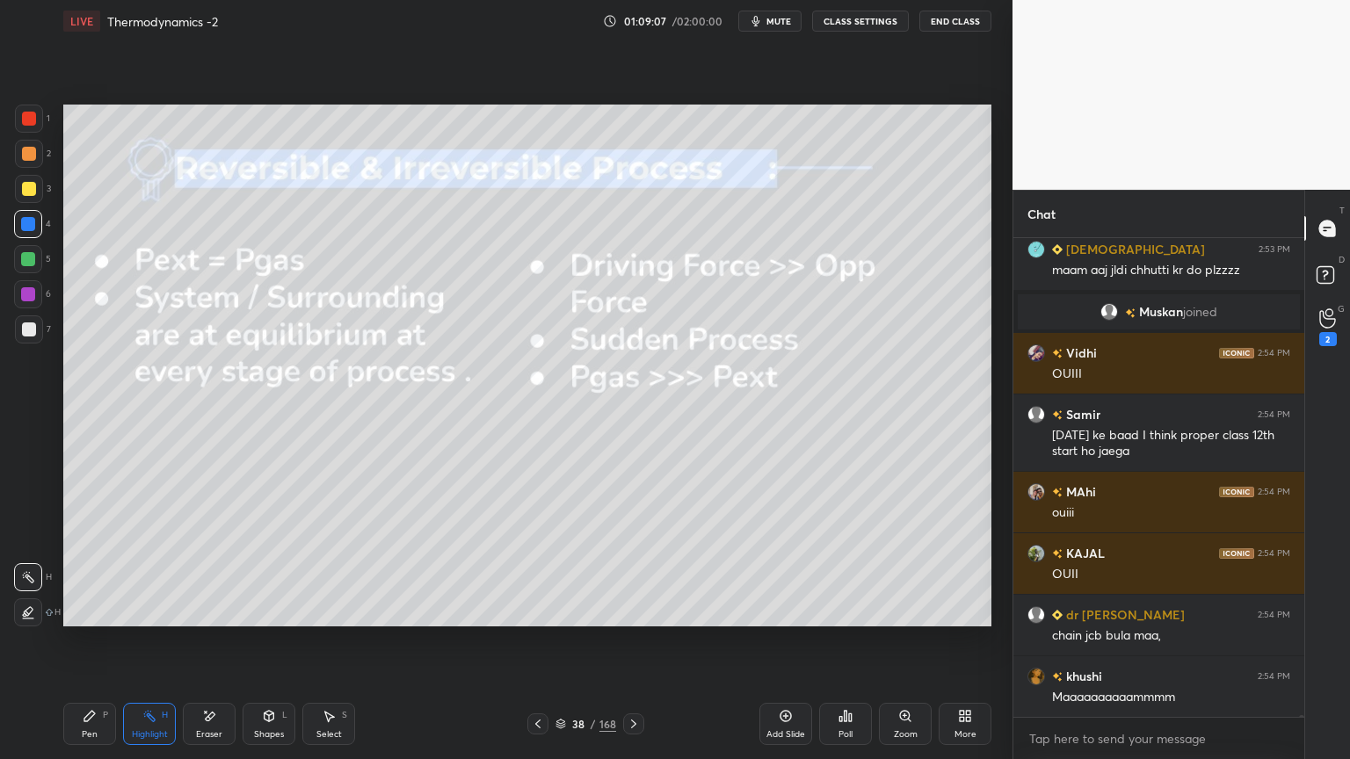
click at [868, 14] on button "CLASS SETTINGS" at bounding box center [860, 21] width 97 height 21
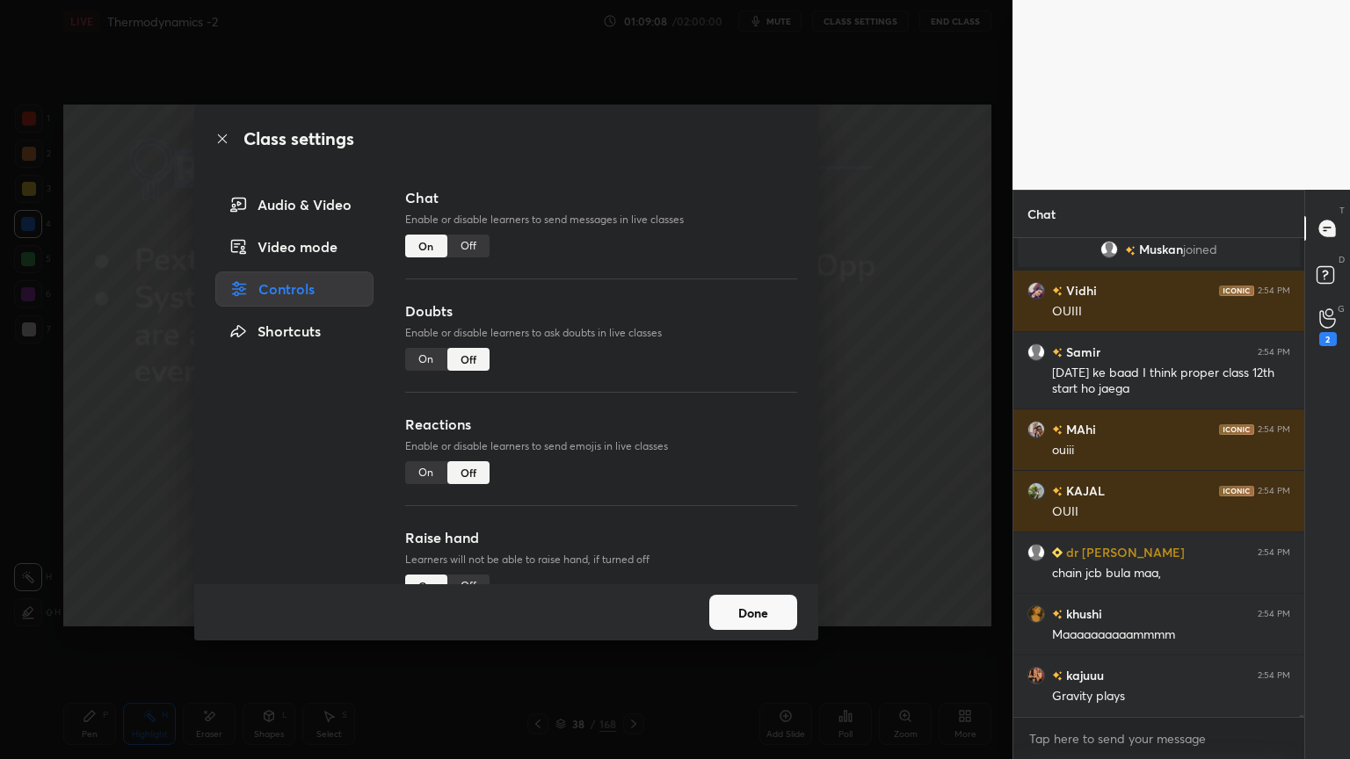
click at [438, 250] on div "On" at bounding box center [426, 246] width 42 height 23
click at [462, 246] on div "Off" at bounding box center [468, 246] width 42 height 23
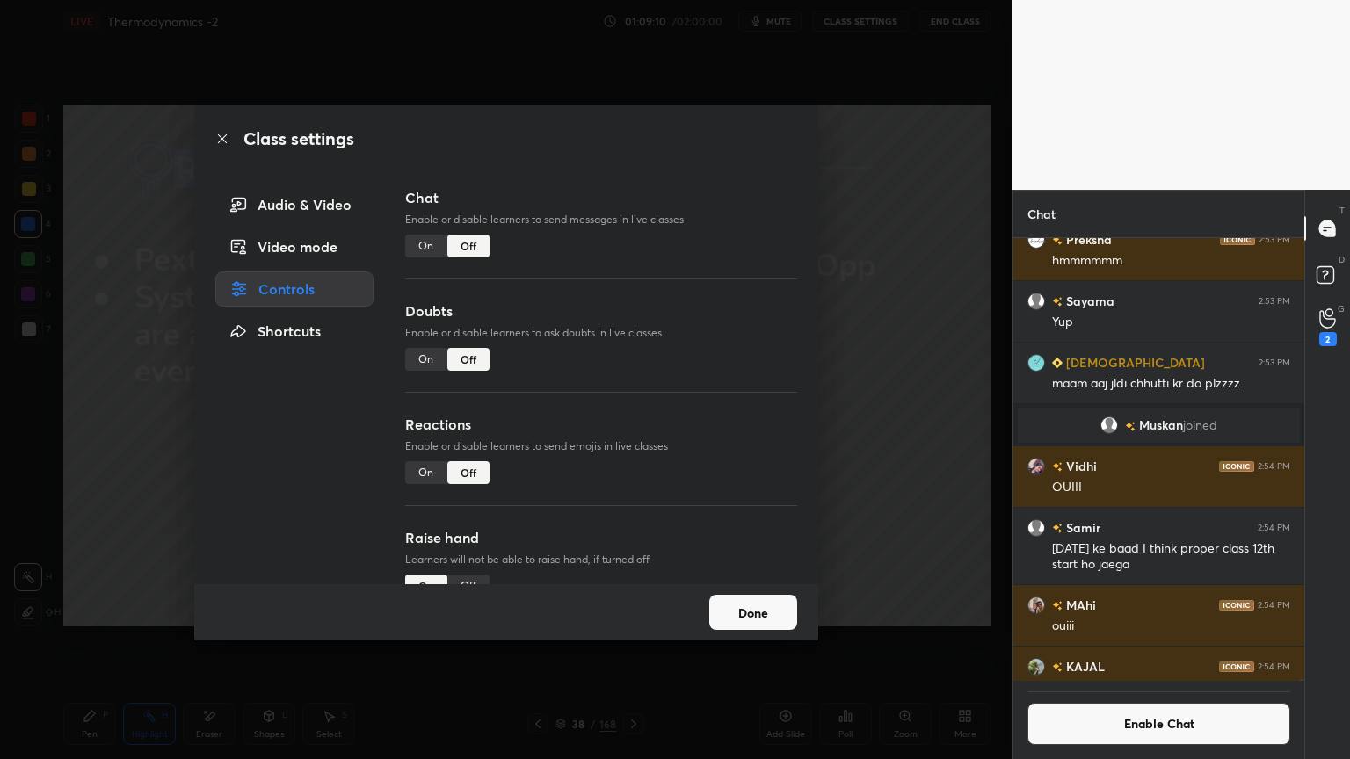
click at [743, 616] on button "Done" at bounding box center [753, 612] width 88 height 35
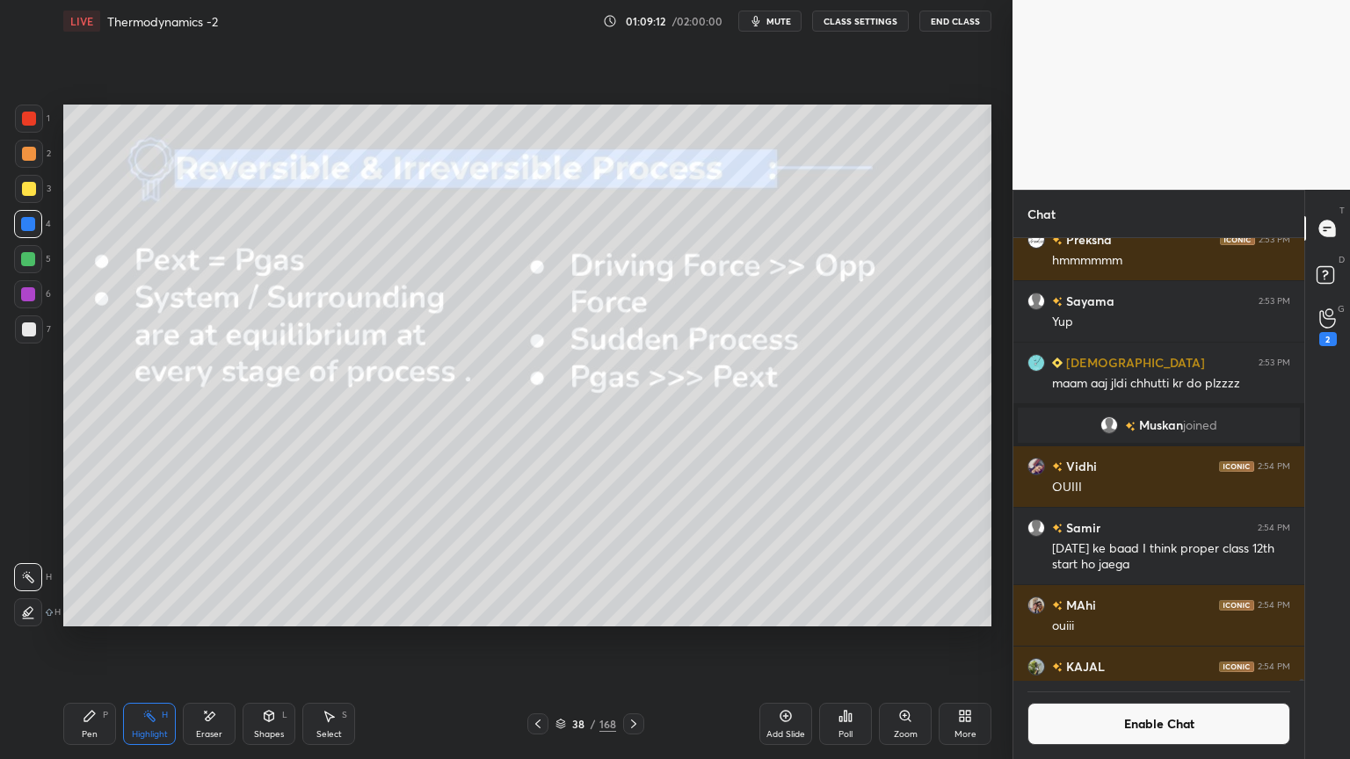
click at [83, 641] on div "Pen P" at bounding box center [89, 724] width 53 height 42
click at [25, 339] on div at bounding box center [29, 330] width 28 height 28
click at [151, 641] on icon at bounding box center [149, 716] width 14 height 14
click at [44, 186] on div "3" at bounding box center [33, 189] width 36 height 28
click at [26, 151] on div at bounding box center [29, 154] width 14 height 14
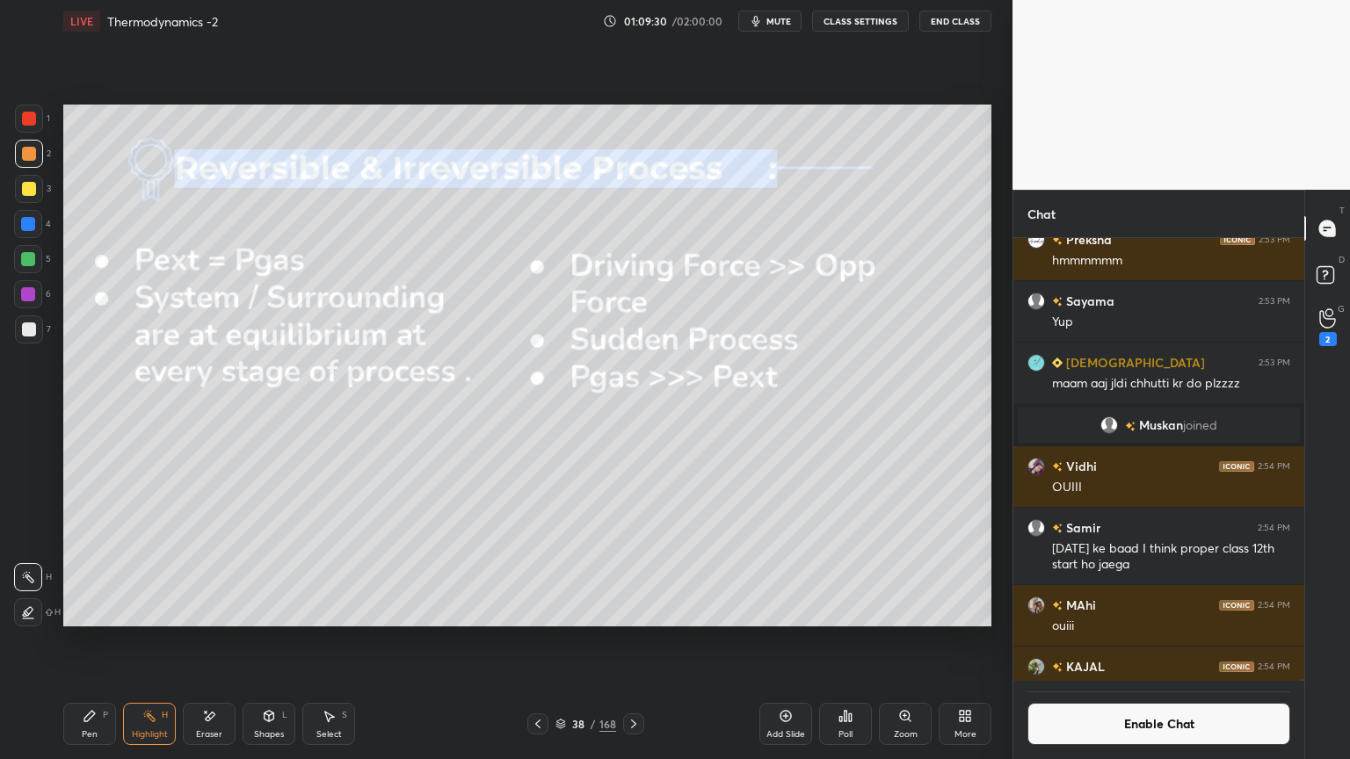
click at [25, 614] on icon at bounding box center [25, 615] width 4 height 3
click at [37, 258] on div at bounding box center [28, 259] width 28 height 28
click at [25, 566] on div at bounding box center [28, 577] width 28 height 28
click at [88, 641] on div "Pen" at bounding box center [90, 734] width 16 height 9
click at [157, 641] on div "Highlight H" at bounding box center [149, 724] width 53 height 42
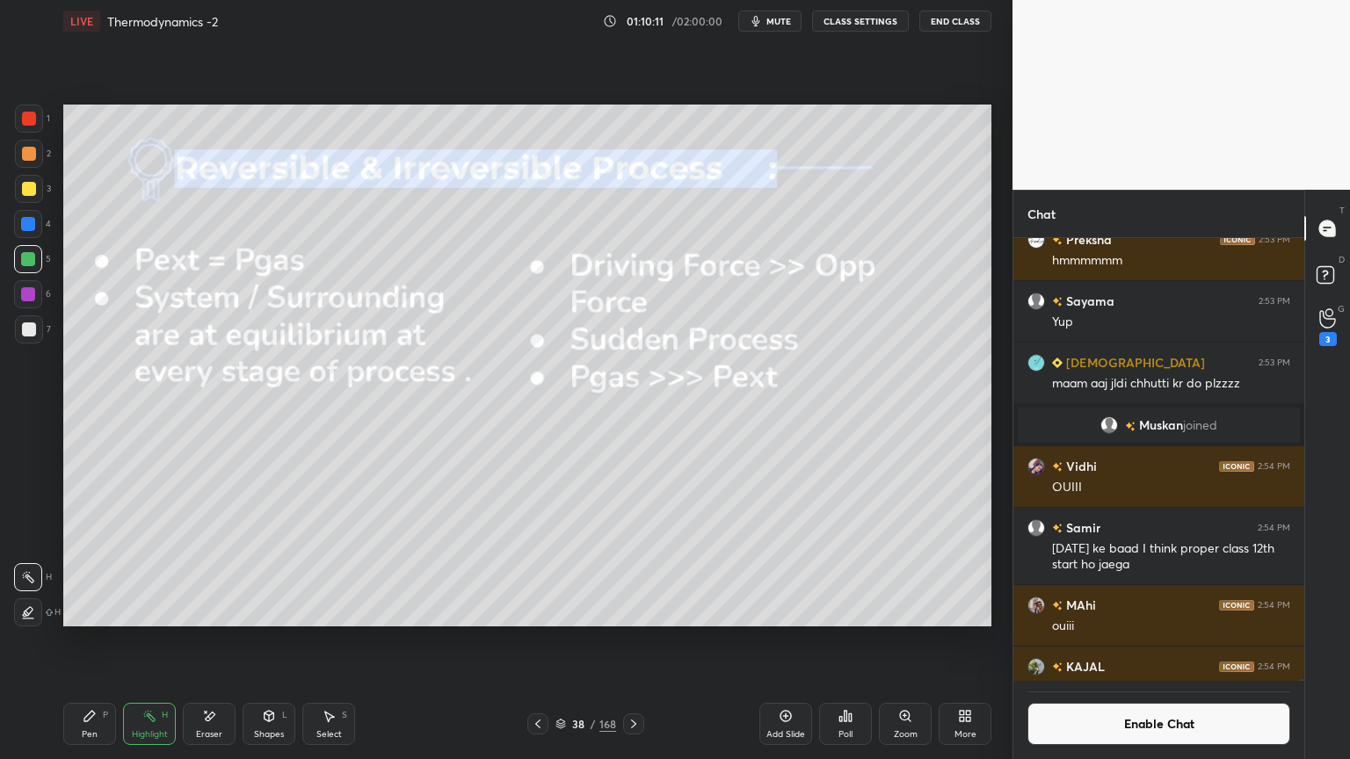
click at [1065, 641] on button "Enable Chat" at bounding box center [1159, 724] width 263 height 42
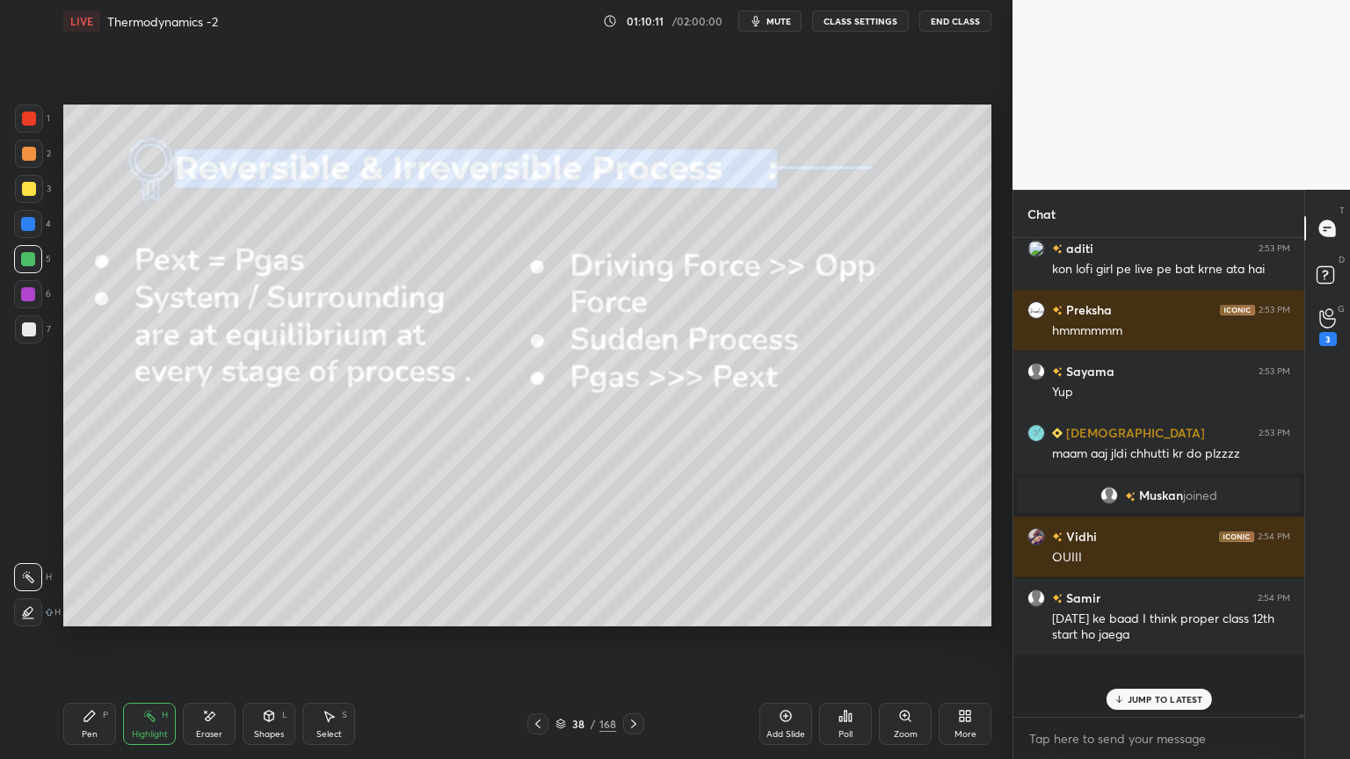
scroll to position [474, 286]
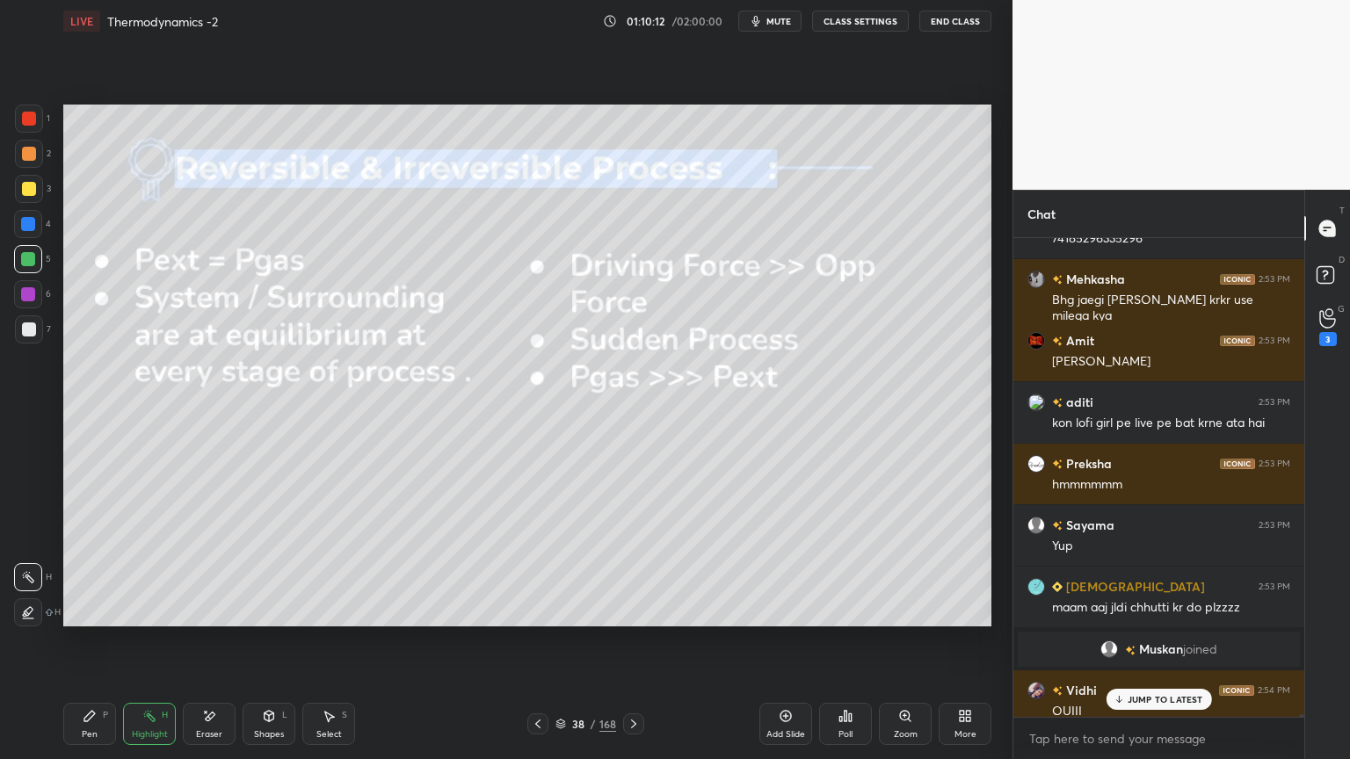
click at [1140, 641] on p "JUMP TO LATEST" at bounding box center [1166, 699] width 76 height 11
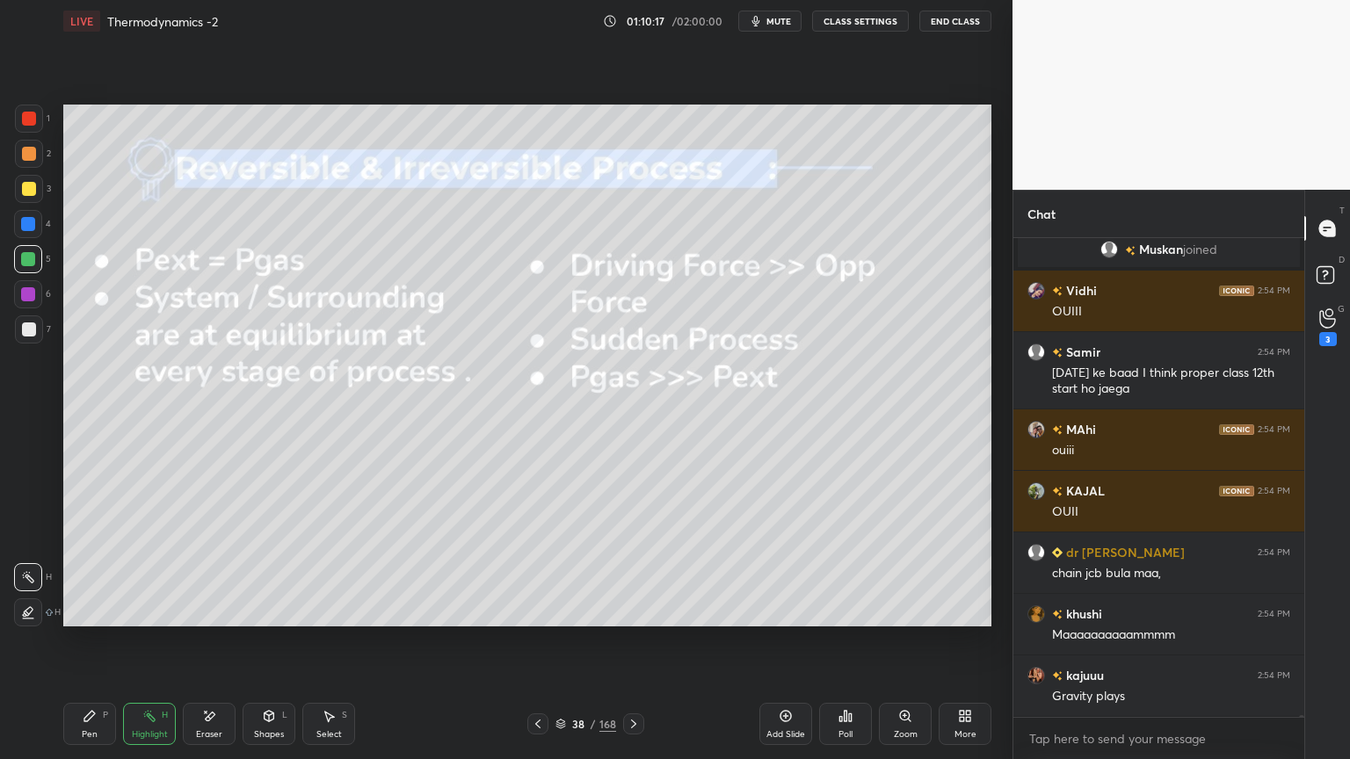
scroll to position [132842, 0]
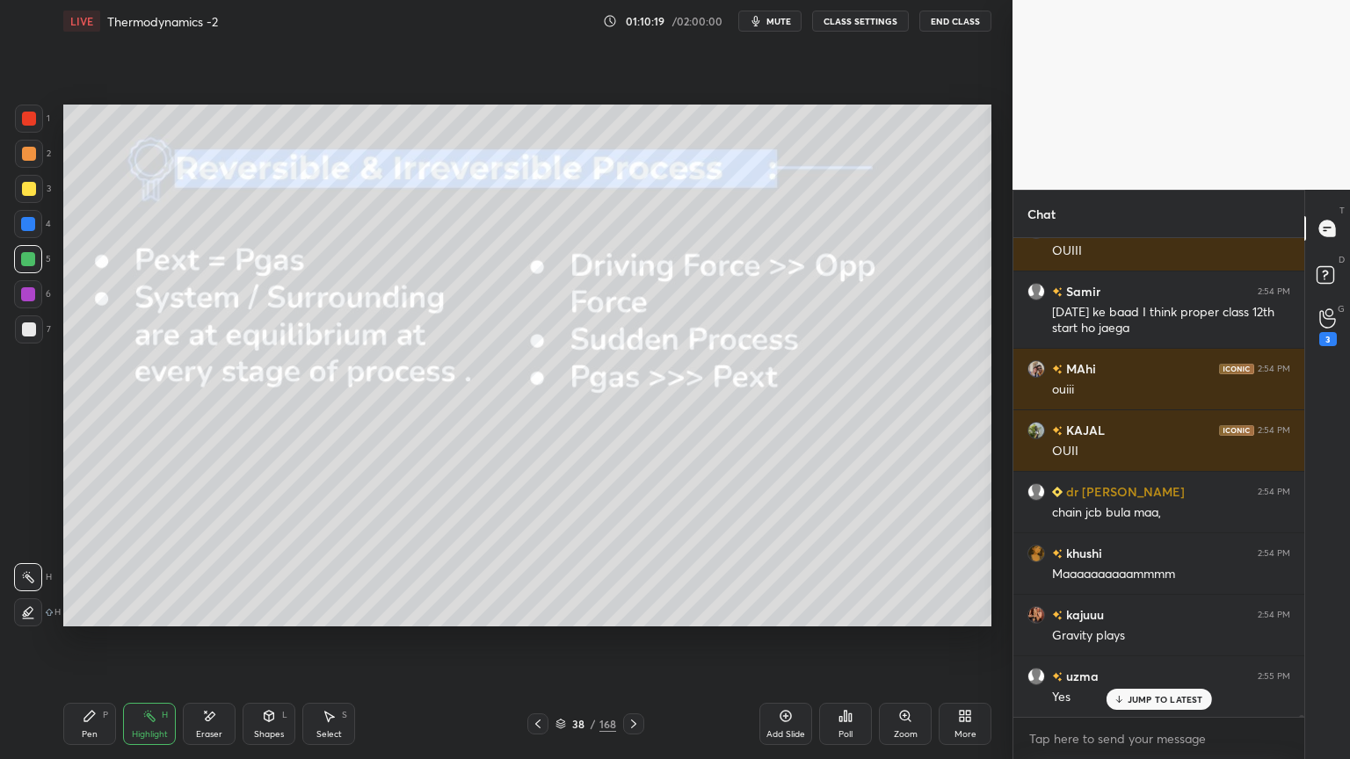
click at [635, 641] on icon at bounding box center [634, 724] width 14 height 14
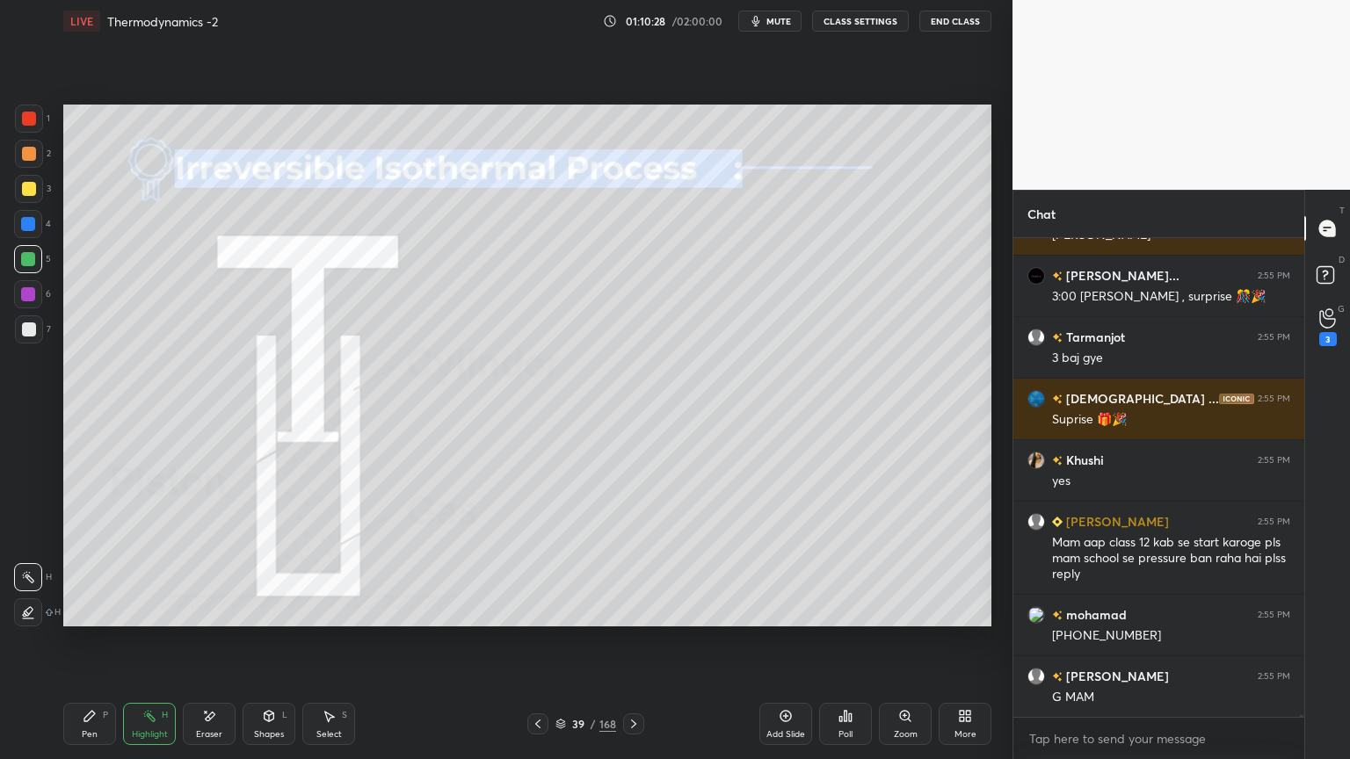
scroll to position [133428, 0]
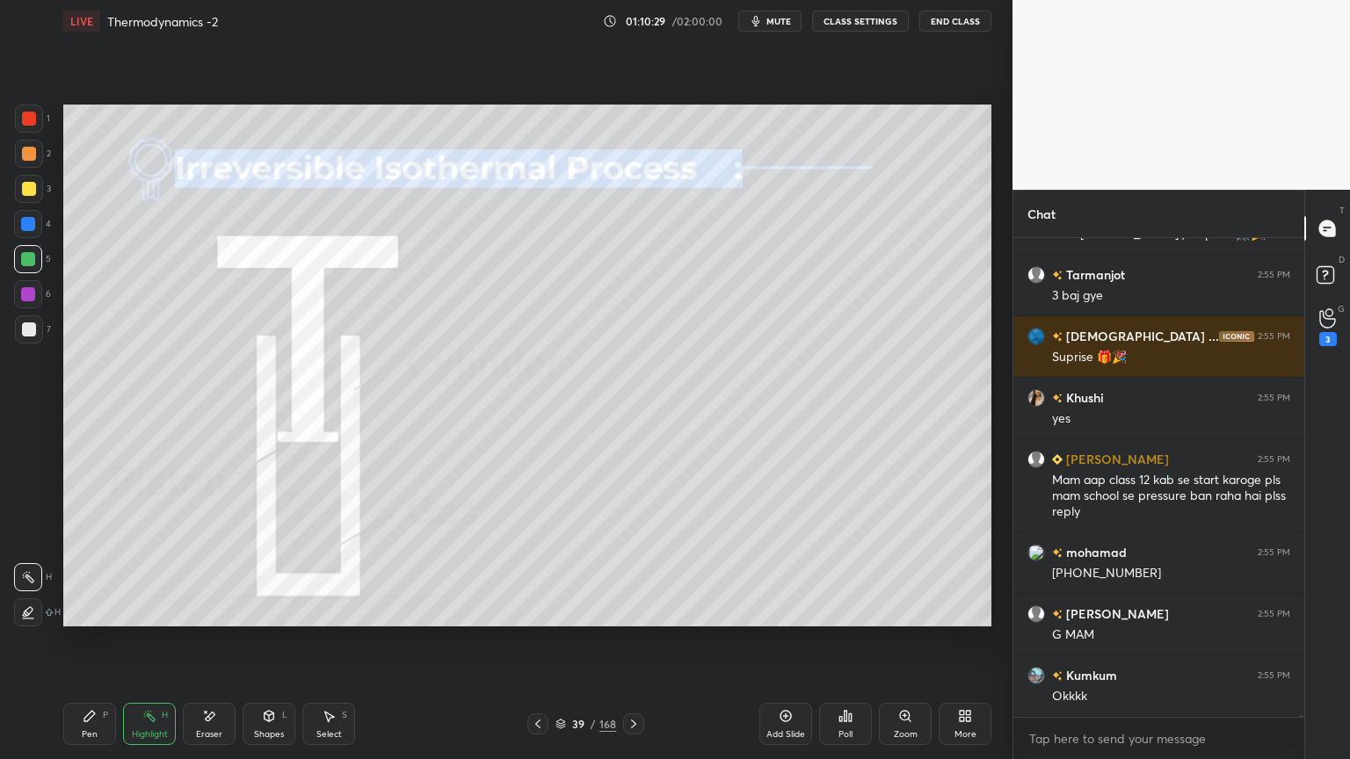
click at [545, 641] on div at bounding box center [537, 724] width 21 height 21
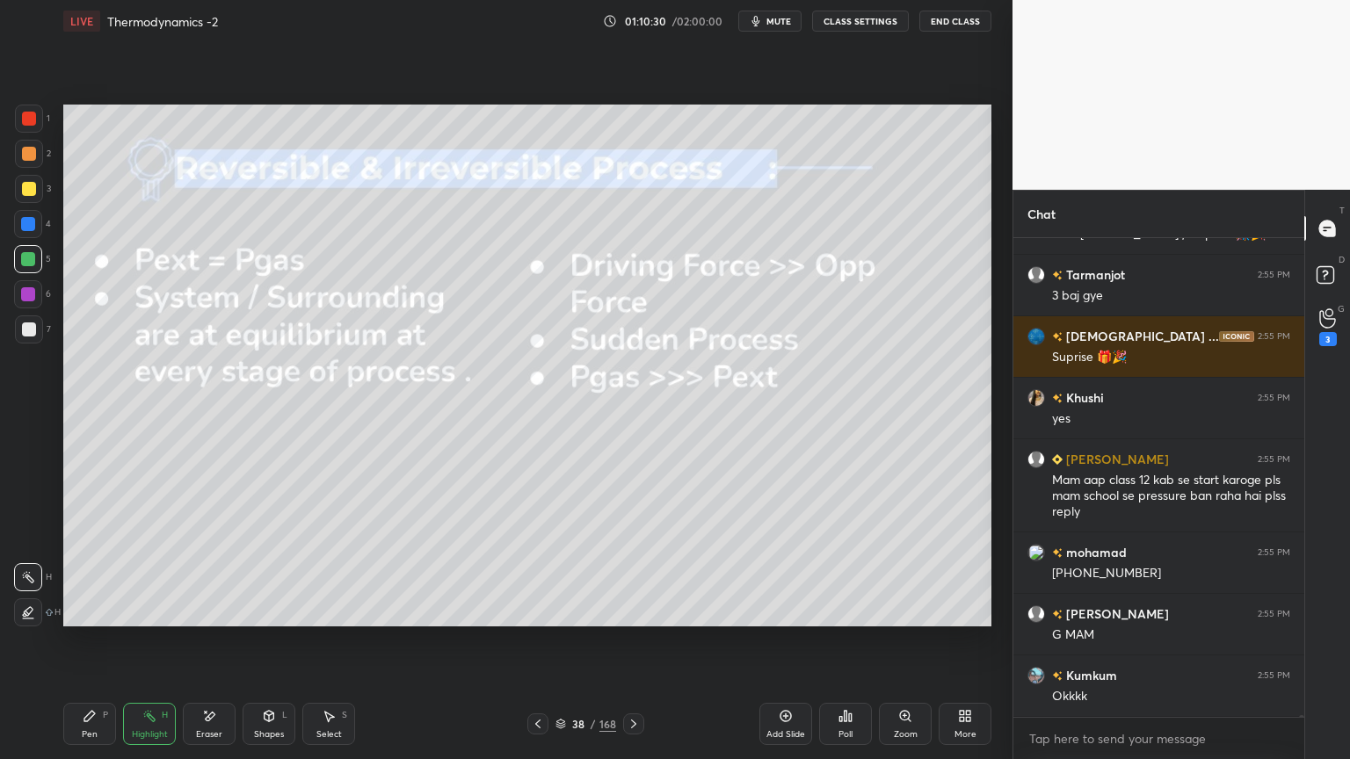
scroll to position [133489, 0]
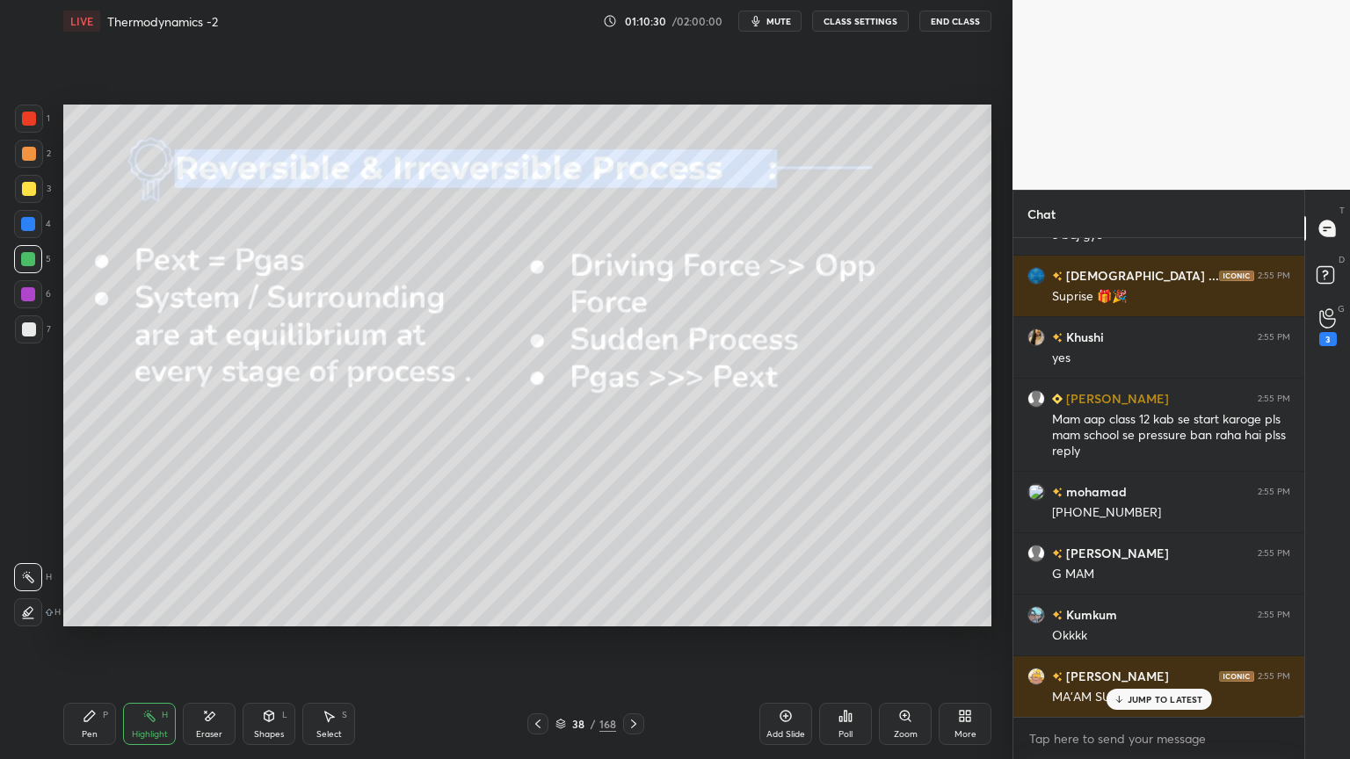
click at [847, 20] on button "CLASS SETTINGS" at bounding box center [860, 21] width 97 height 21
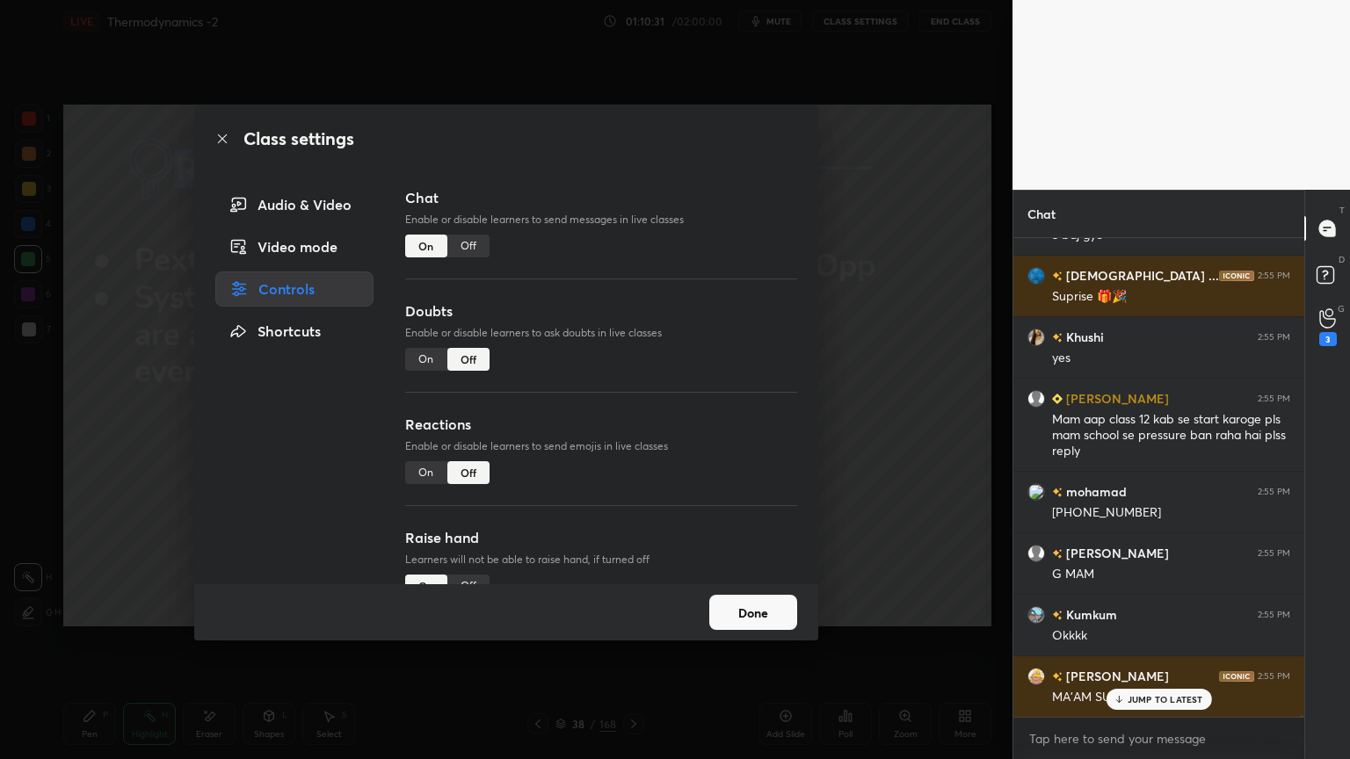
click at [478, 246] on div "Off" at bounding box center [468, 246] width 42 height 23
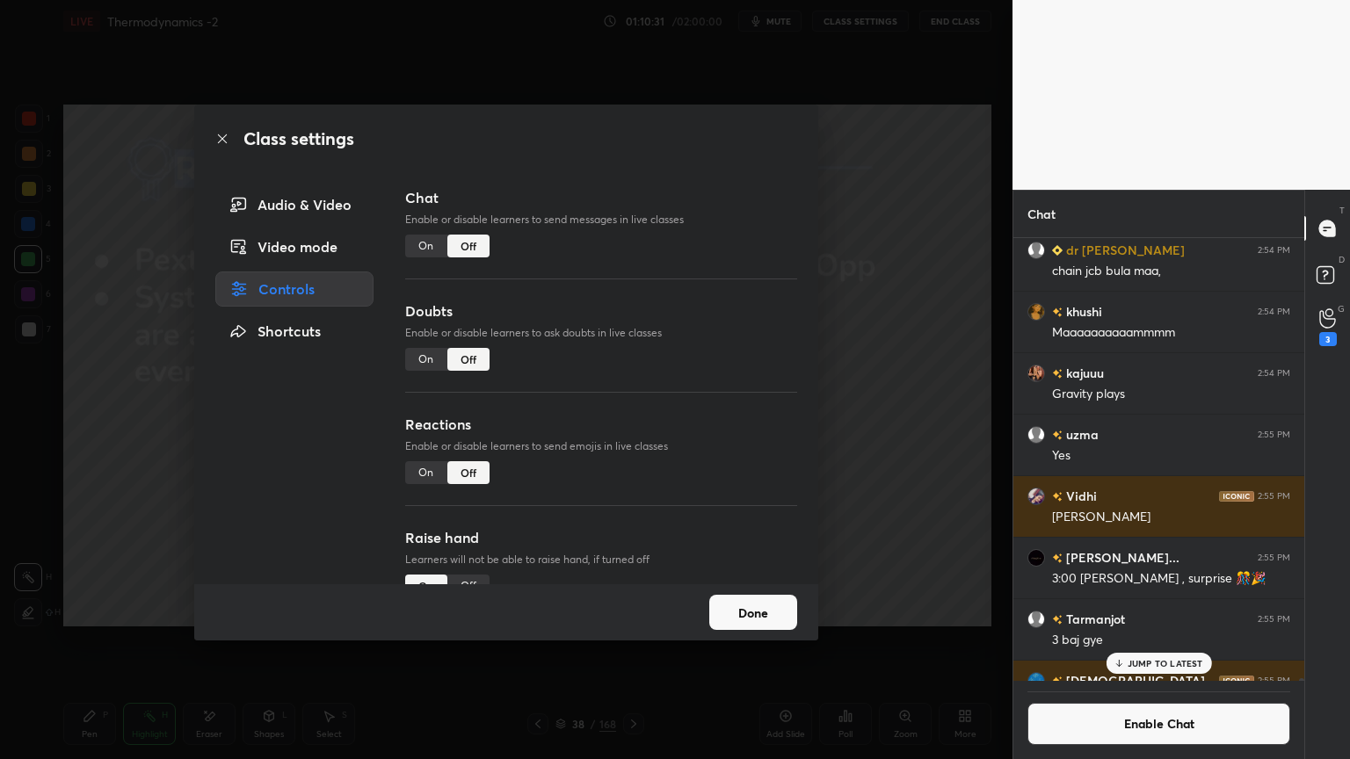
scroll to position [439, 286]
click at [730, 607] on button "Done" at bounding box center [753, 612] width 88 height 35
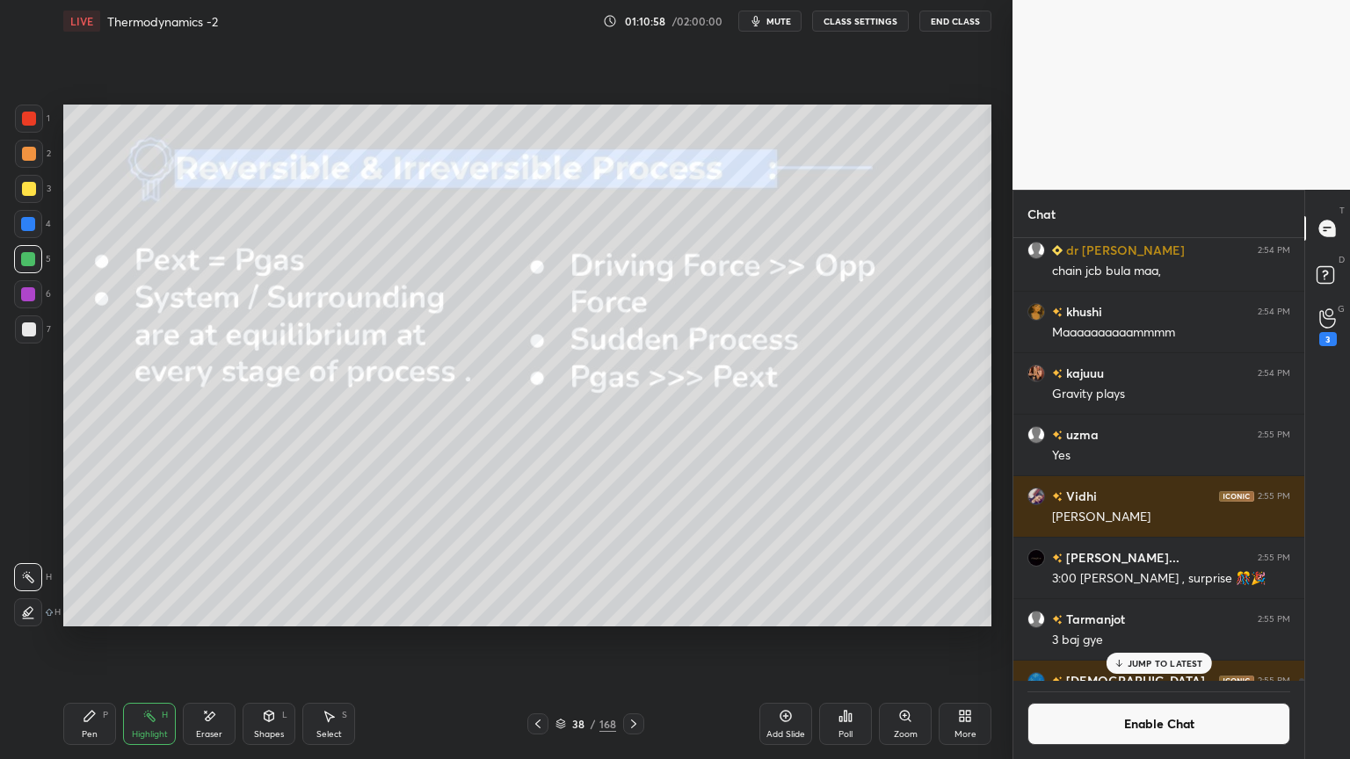
click at [775, 641] on div "Add Slide" at bounding box center [786, 734] width 39 height 9
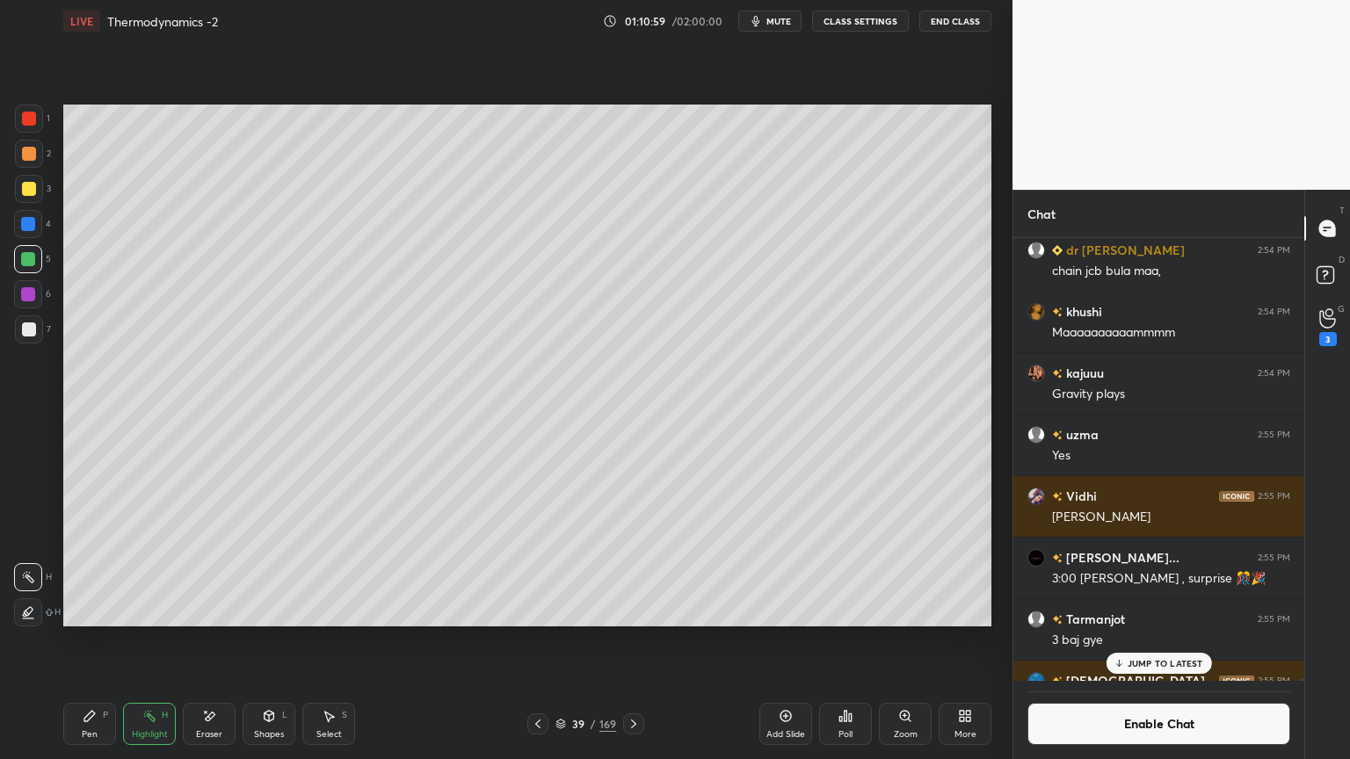
click at [98, 641] on div "Pen P" at bounding box center [89, 724] width 53 height 42
click at [25, 338] on div at bounding box center [29, 330] width 28 height 28
click at [534, 641] on icon at bounding box center [538, 724] width 14 height 14
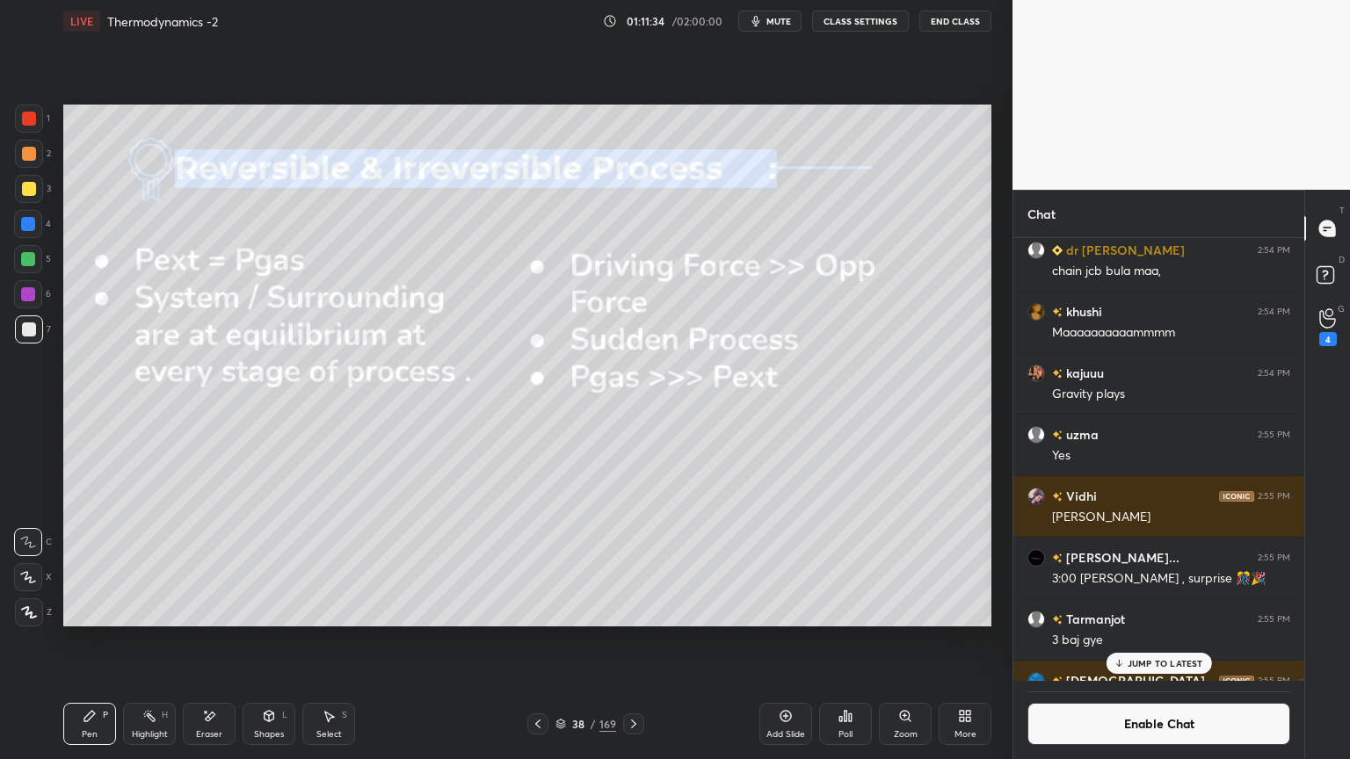
click at [637, 641] on icon at bounding box center [634, 724] width 14 height 14
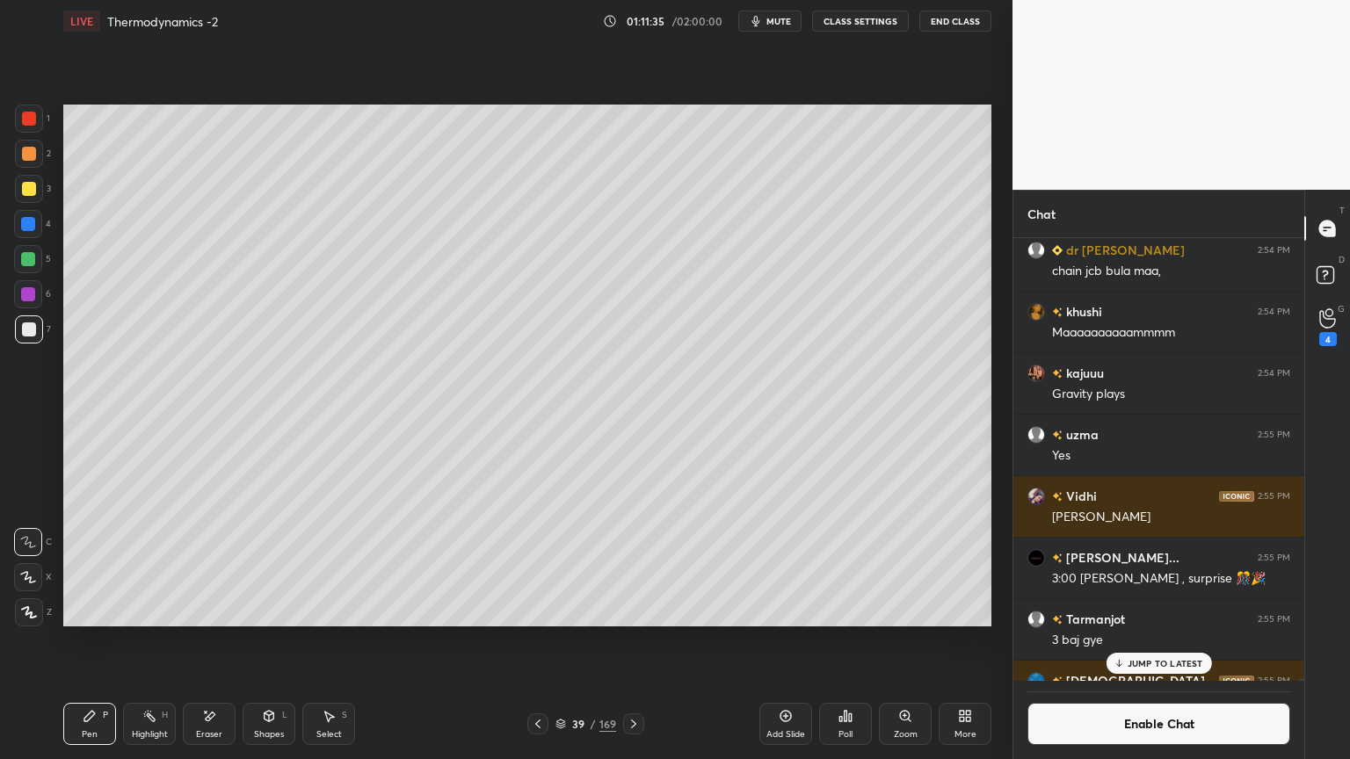
click at [774, 641] on div "Add Slide" at bounding box center [785, 724] width 53 height 42
click at [83, 641] on icon at bounding box center [90, 716] width 14 height 14
click at [274, 641] on icon at bounding box center [269, 716] width 14 height 14
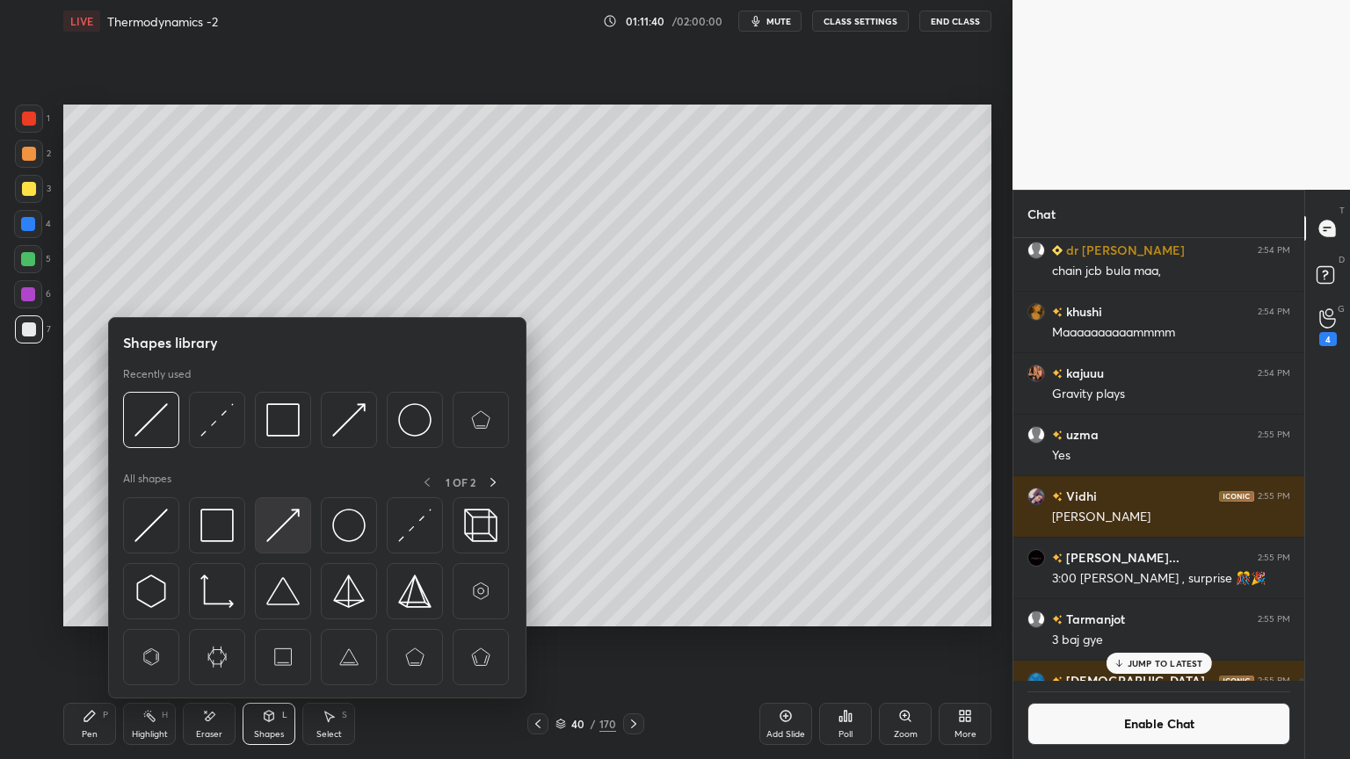
click at [288, 539] on img at bounding box center [282, 525] width 33 height 33
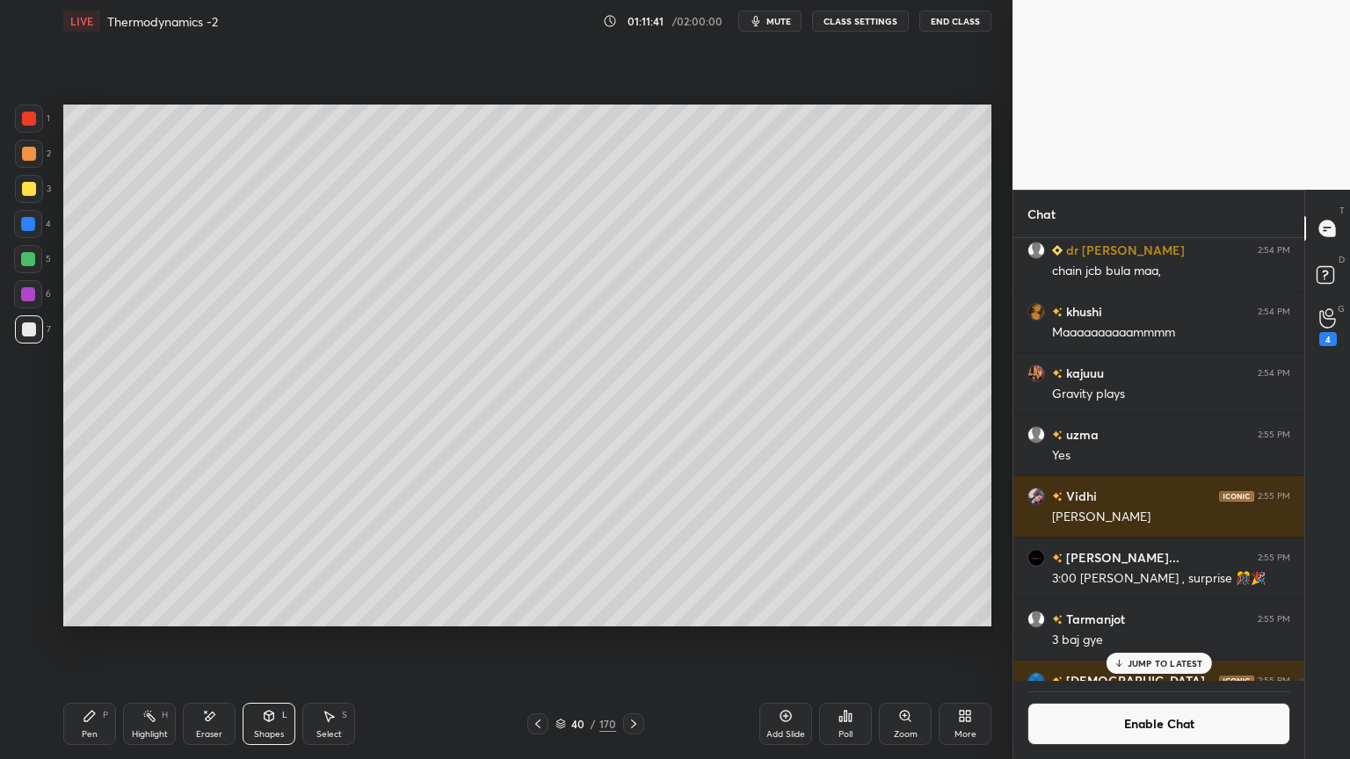
click at [84, 641] on div "Pen P" at bounding box center [89, 724] width 53 height 42
click at [275, 641] on icon at bounding box center [269, 716] width 14 height 14
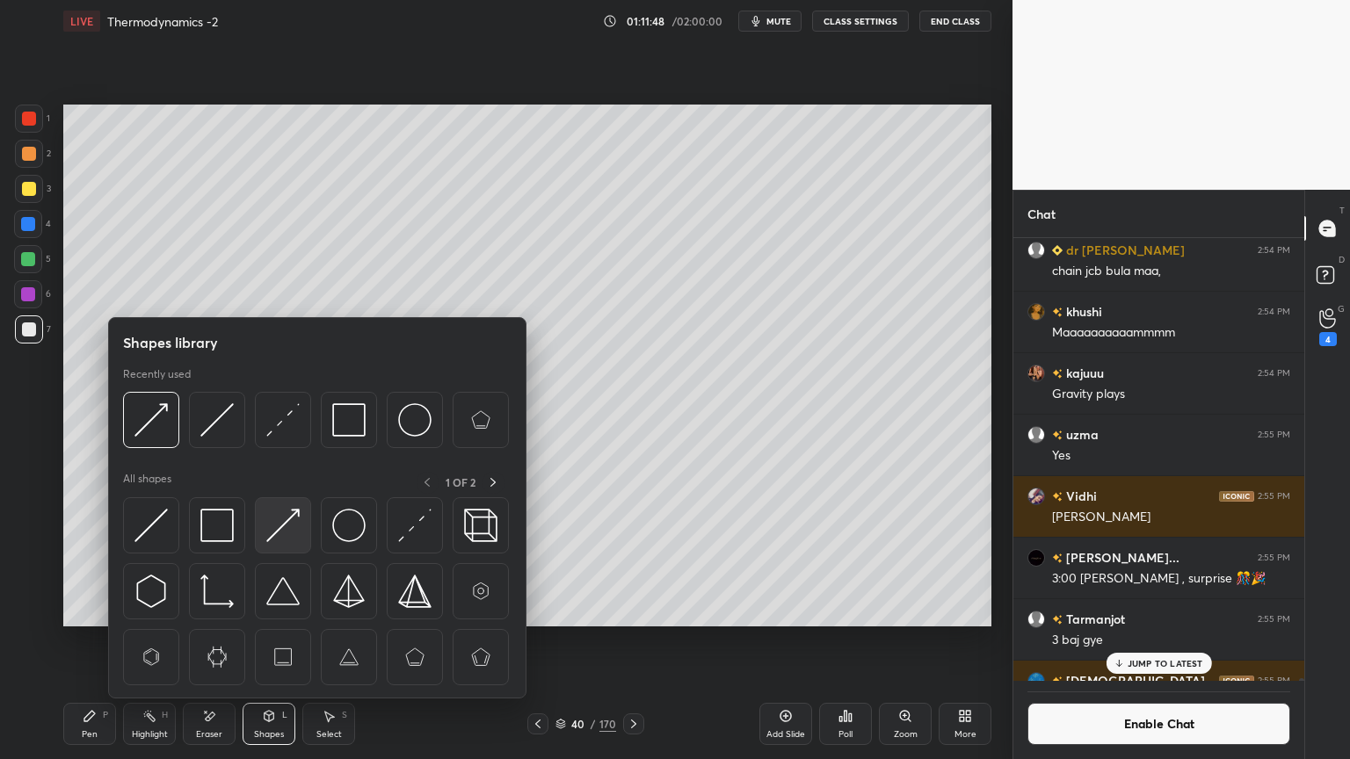
click at [292, 512] on img at bounding box center [282, 525] width 33 height 33
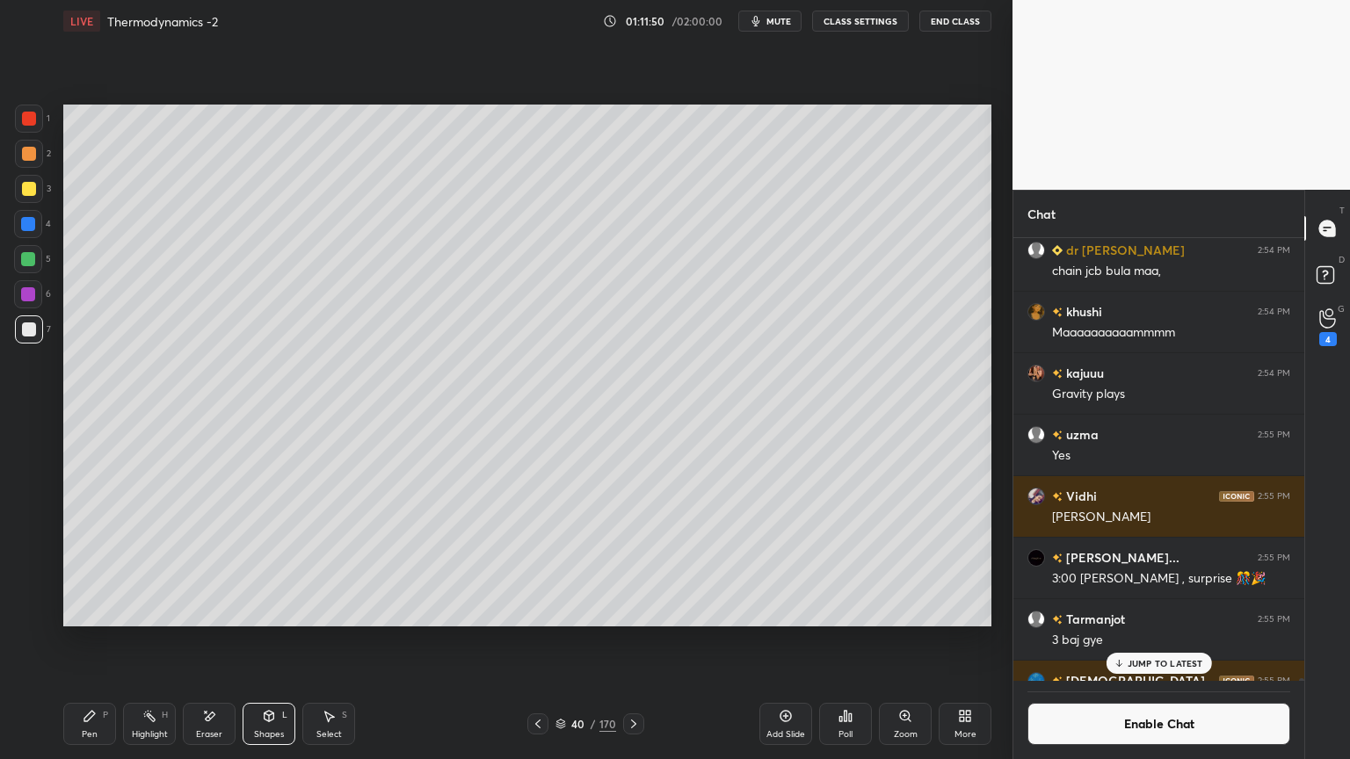
click at [92, 641] on div "Pen P" at bounding box center [89, 724] width 53 height 42
click at [39, 229] on div at bounding box center [28, 224] width 28 height 28
click at [168, 641] on div "Highlight H" at bounding box center [149, 724] width 53 height 42
click at [95, 641] on div "Pen" at bounding box center [90, 734] width 16 height 9
click at [157, 641] on div "Highlight H" at bounding box center [149, 724] width 53 height 42
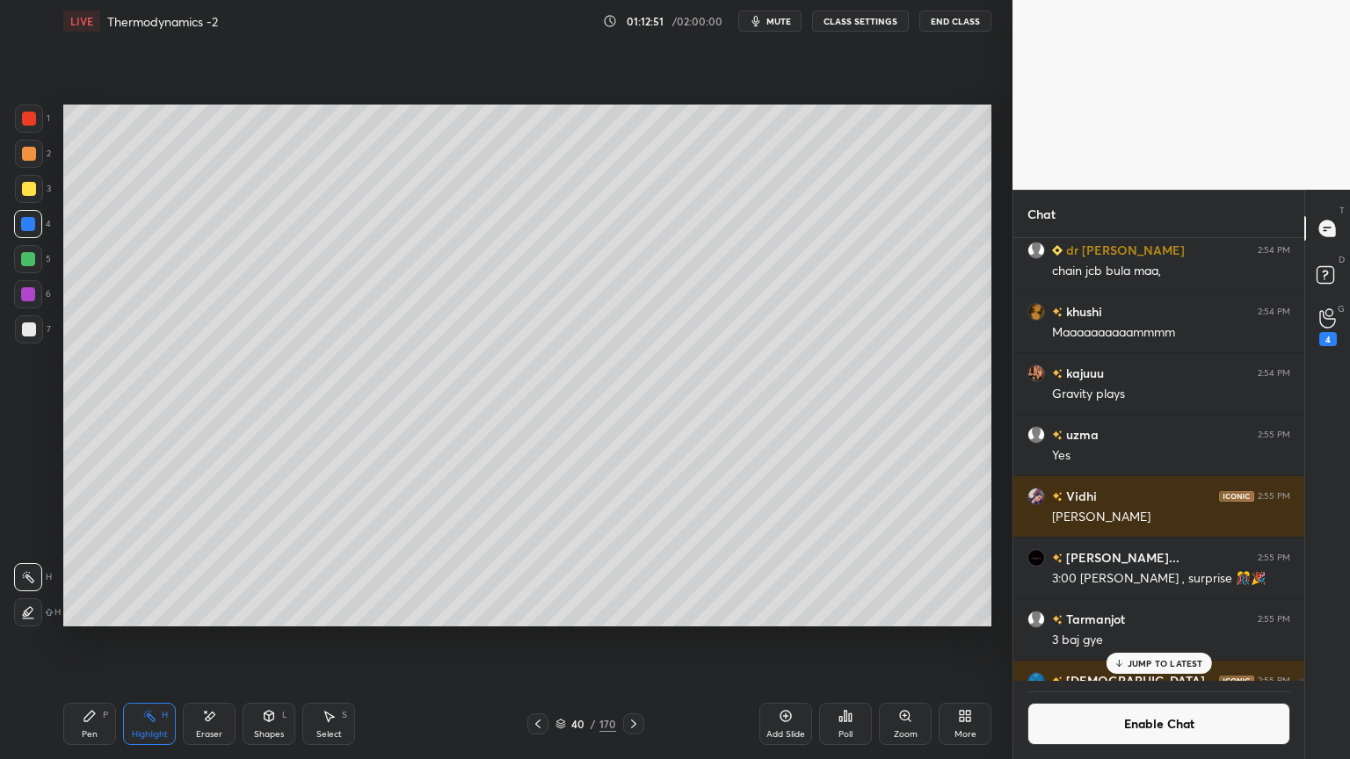
click at [103, 641] on div "Pen P" at bounding box center [89, 724] width 53 height 42
click at [149, 641] on icon at bounding box center [149, 716] width 14 height 14
click at [75, 641] on div "Pen P" at bounding box center [89, 724] width 53 height 42
click at [28, 197] on div at bounding box center [29, 189] width 28 height 28
click at [535, 641] on icon at bounding box center [538, 724] width 14 height 14
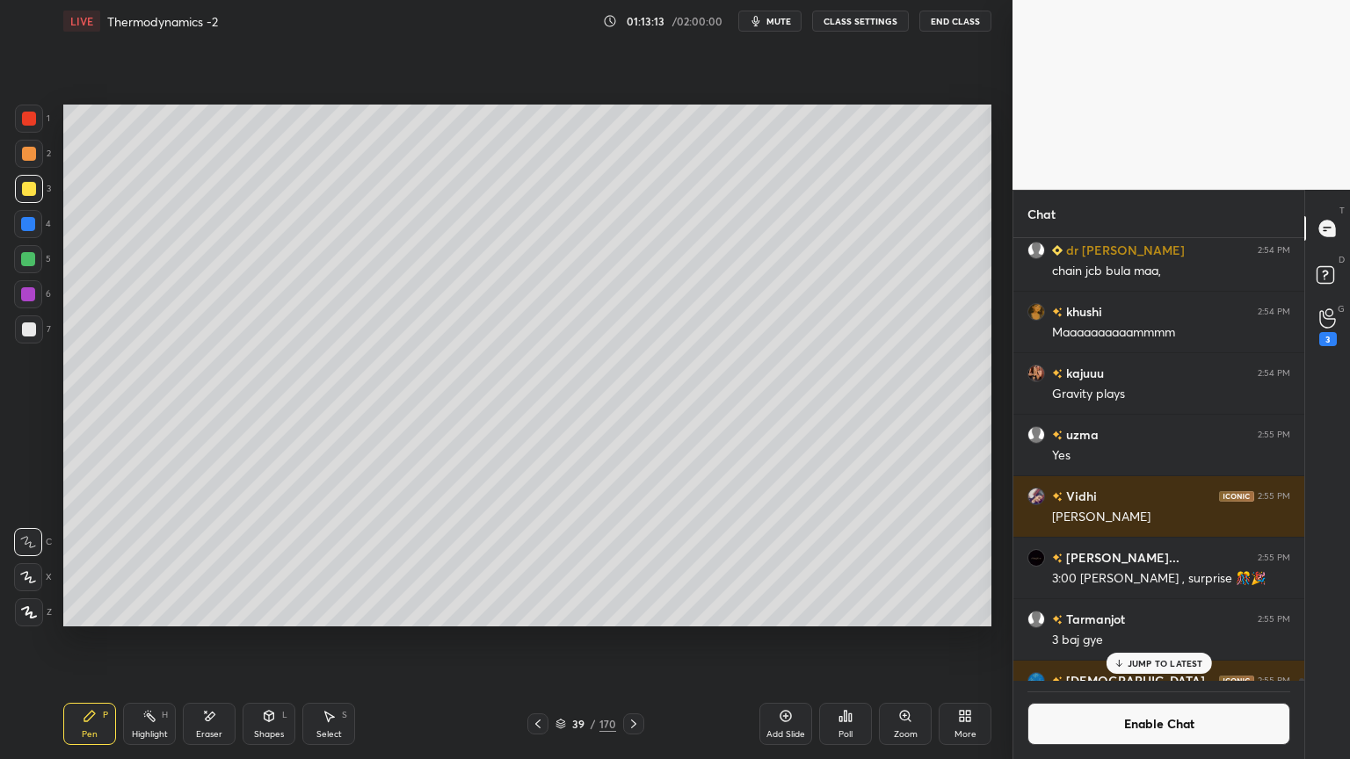
click at [639, 641] on icon at bounding box center [634, 724] width 14 height 14
click at [530, 641] on div at bounding box center [537, 724] width 21 height 21
click at [638, 641] on div at bounding box center [633, 724] width 21 height 21
click at [734, 641] on div "40 / 170" at bounding box center [585, 724] width 348 height 21
click at [787, 641] on div "Add Slide" at bounding box center [785, 724] width 53 height 42
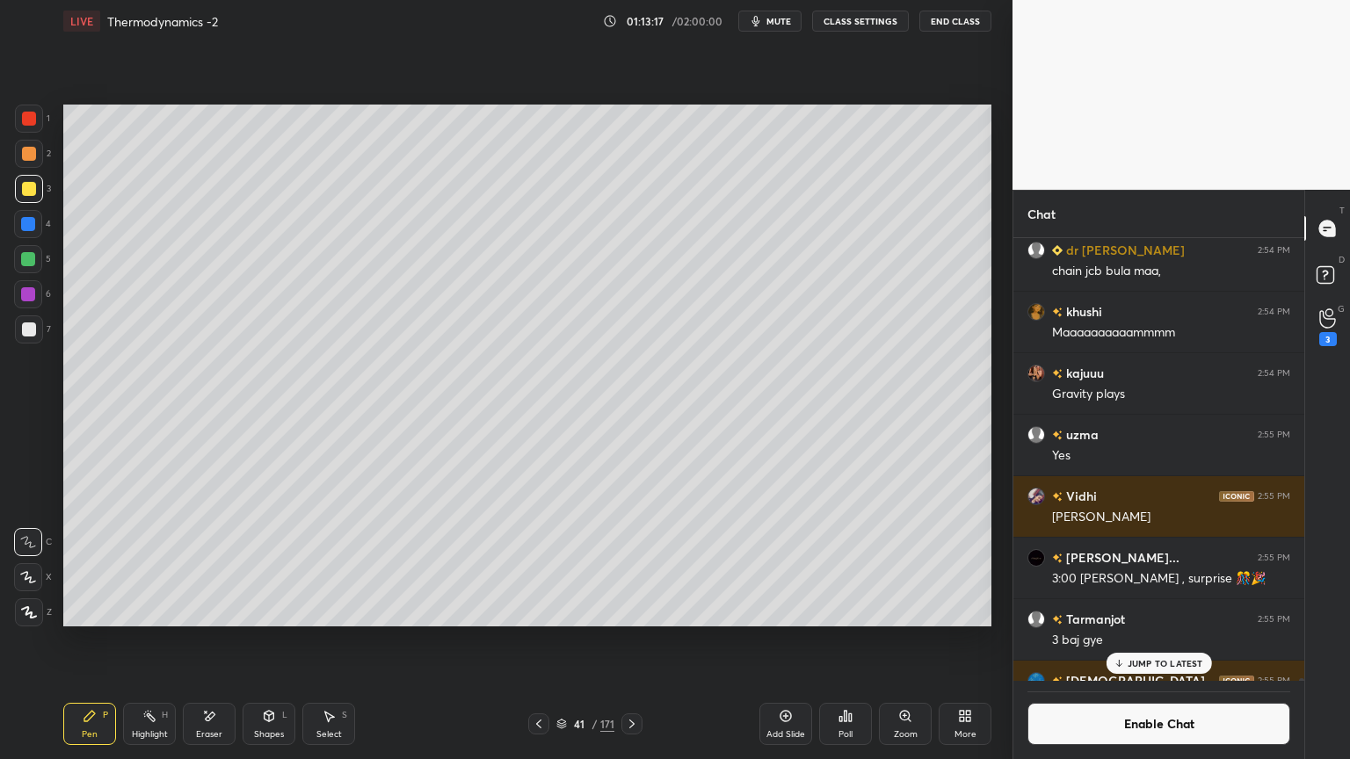
click at [96, 641] on div "Pen" at bounding box center [90, 734] width 16 height 9
click at [210, 641] on icon at bounding box center [209, 716] width 14 height 15
click at [101, 641] on div "Pen P" at bounding box center [89, 724] width 53 height 42
click at [34, 327] on div at bounding box center [29, 330] width 14 height 14
click at [205, 641] on div "Eraser" at bounding box center [209, 724] width 53 height 42
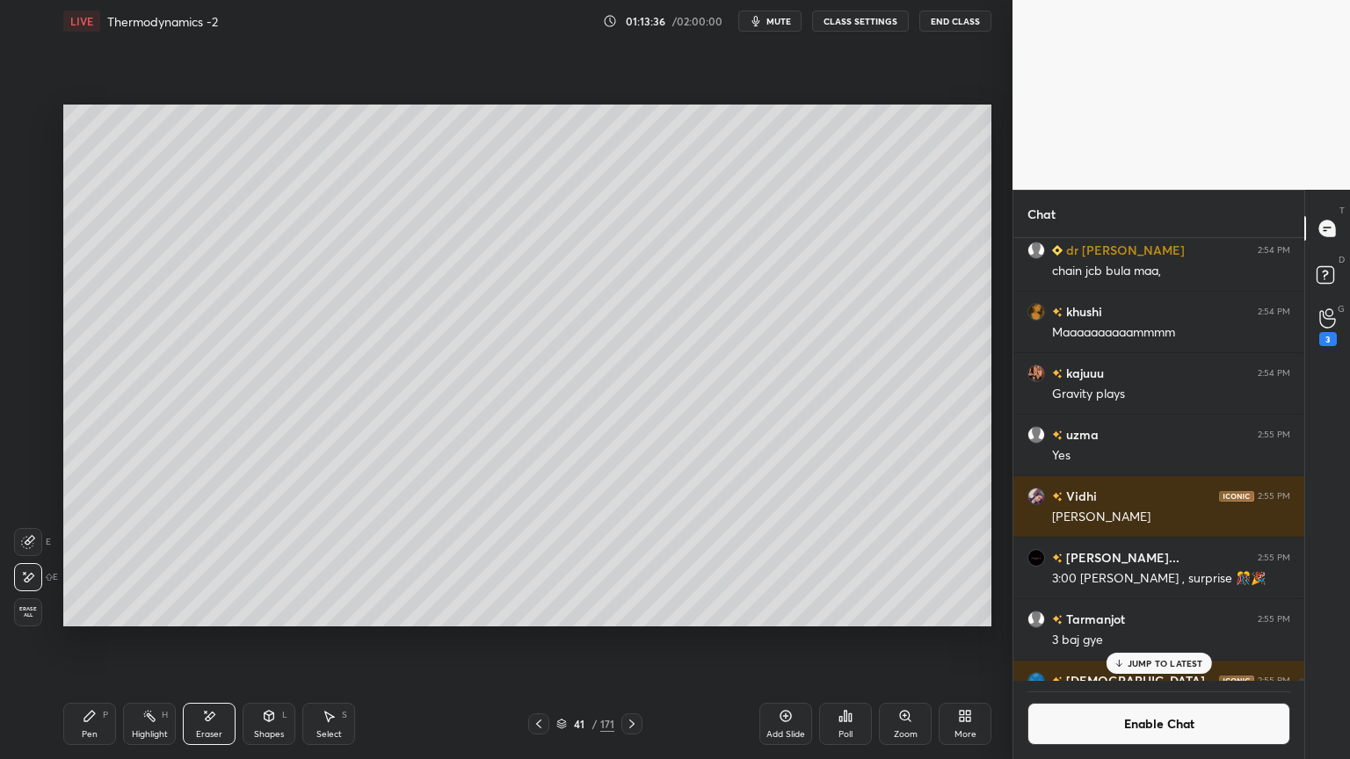
click at [81, 641] on div "Pen P" at bounding box center [89, 724] width 53 height 42
click at [1183, 641] on p "JUMP TO LATEST" at bounding box center [1166, 663] width 76 height 11
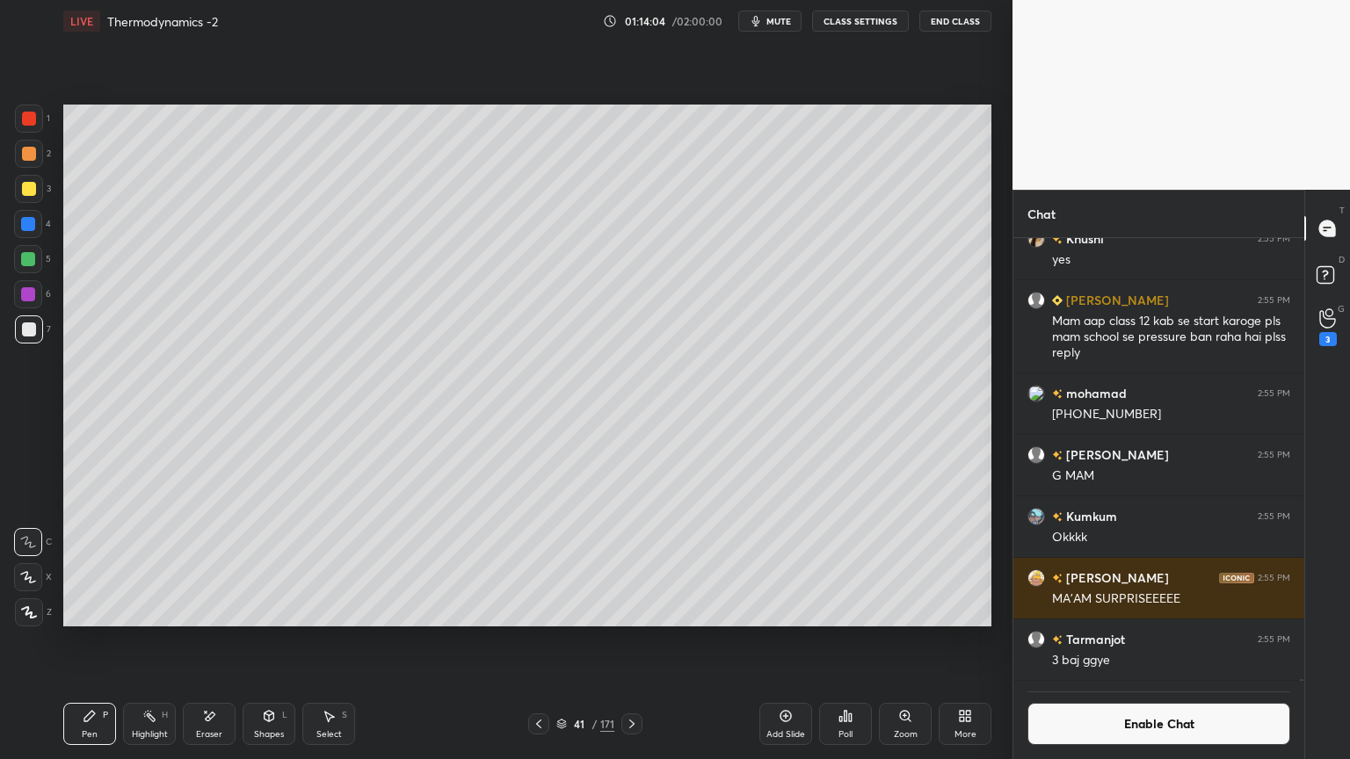
click at [1184, 641] on button "Enable Chat" at bounding box center [1159, 724] width 263 height 42
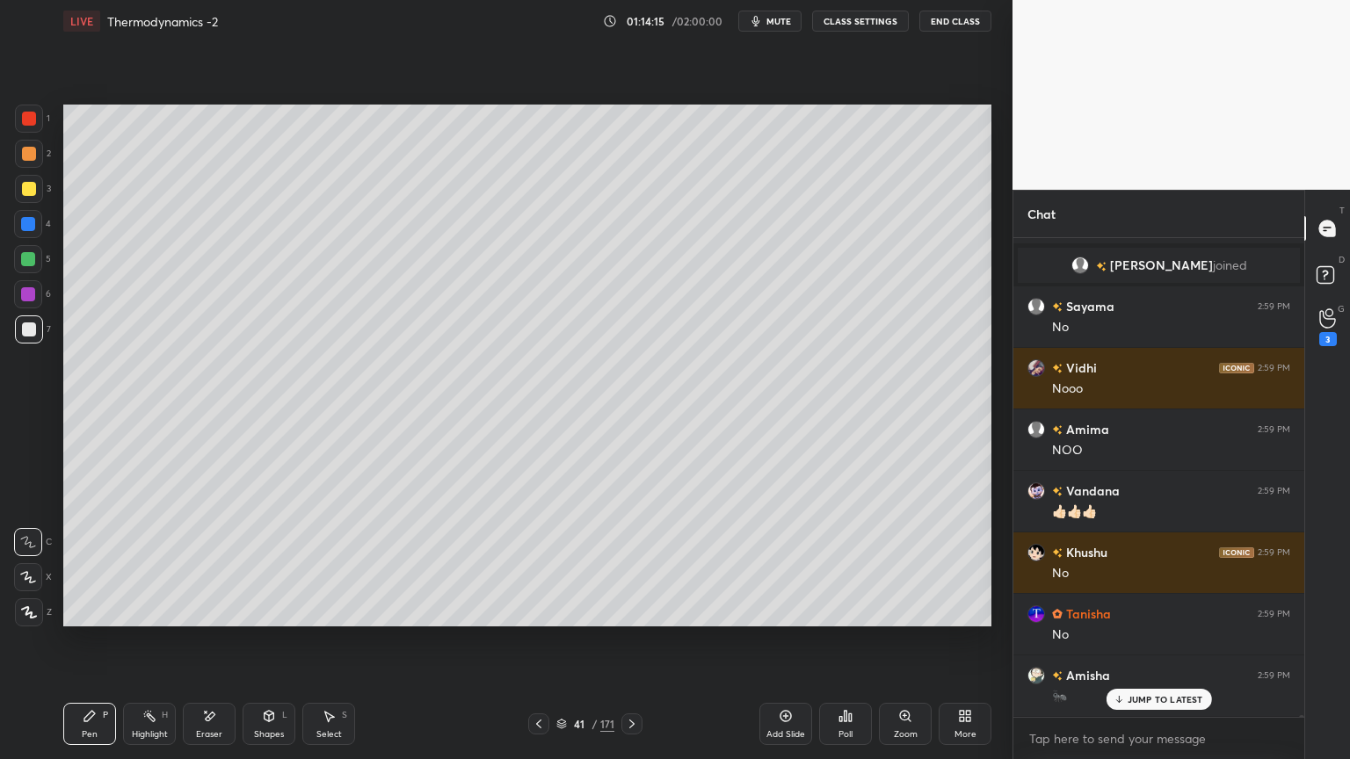
scroll to position [133788, 0]
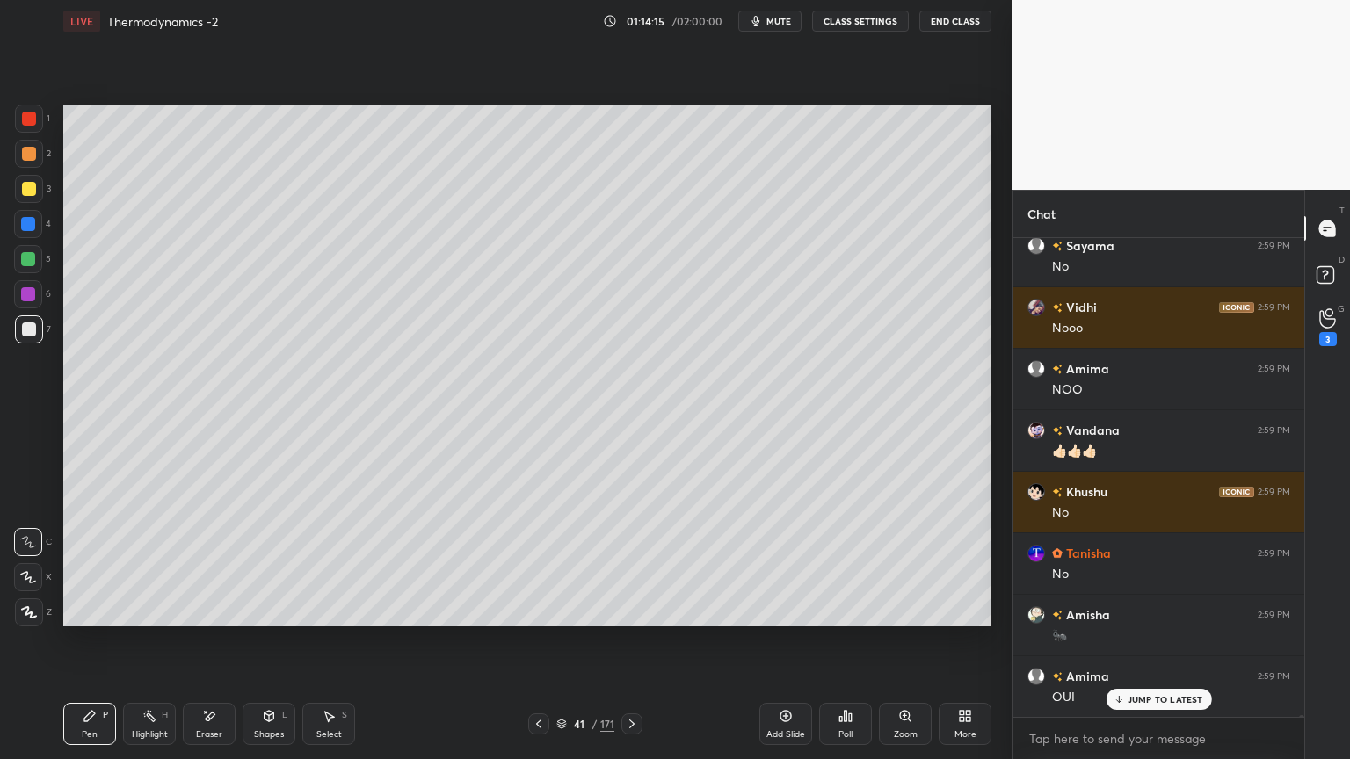
click at [224, 641] on div "Eraser" at bounding box center [209, 724] width 53 height 42
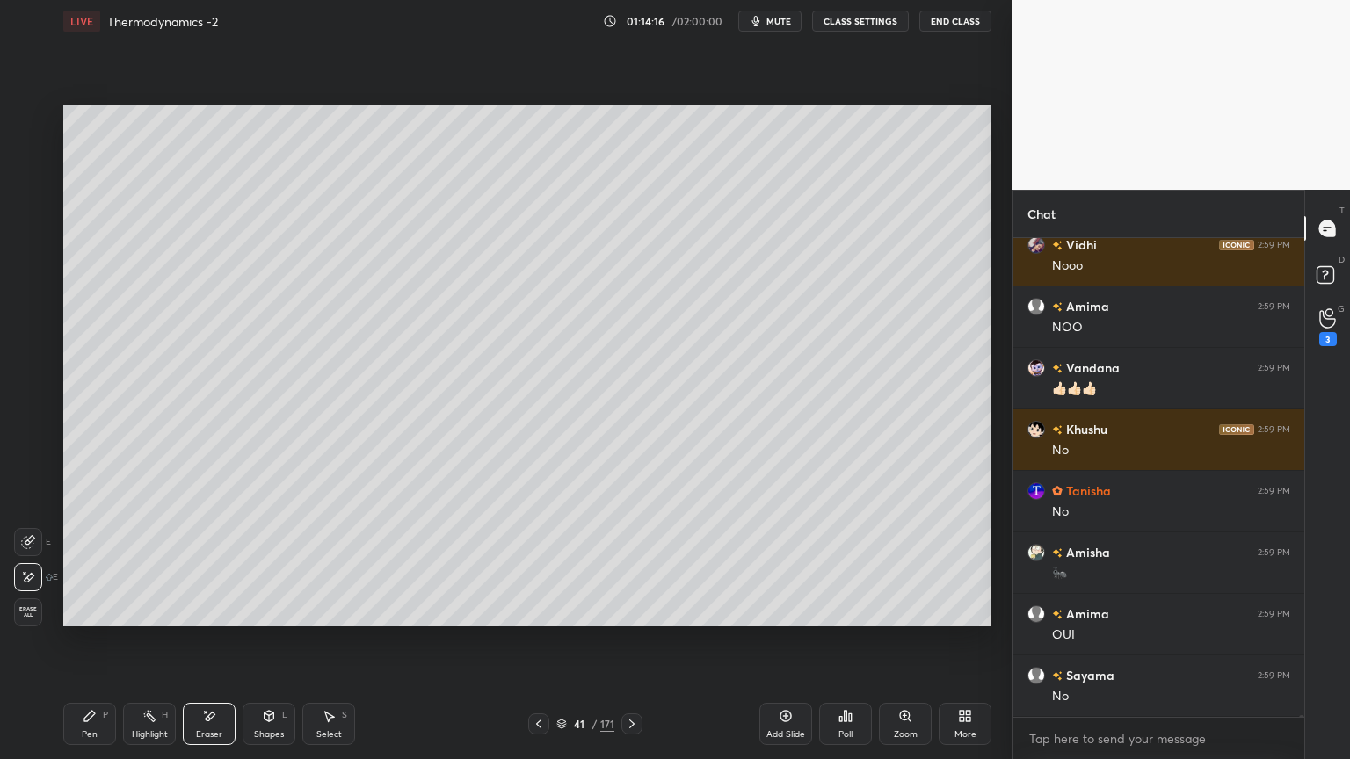
click at [81, 641] on div "Pen P" at bounding box center [89, 724] width 53 height 42
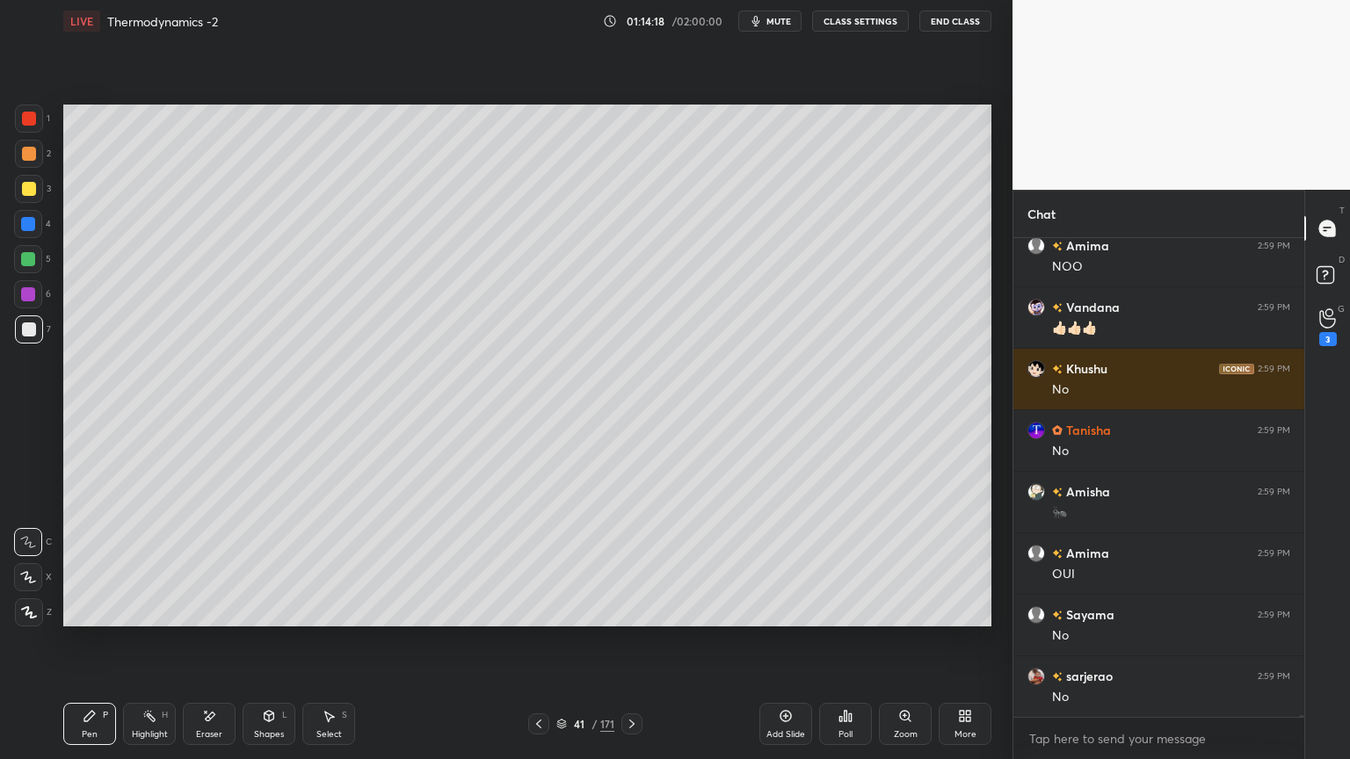
scroll to position [134034, 0]
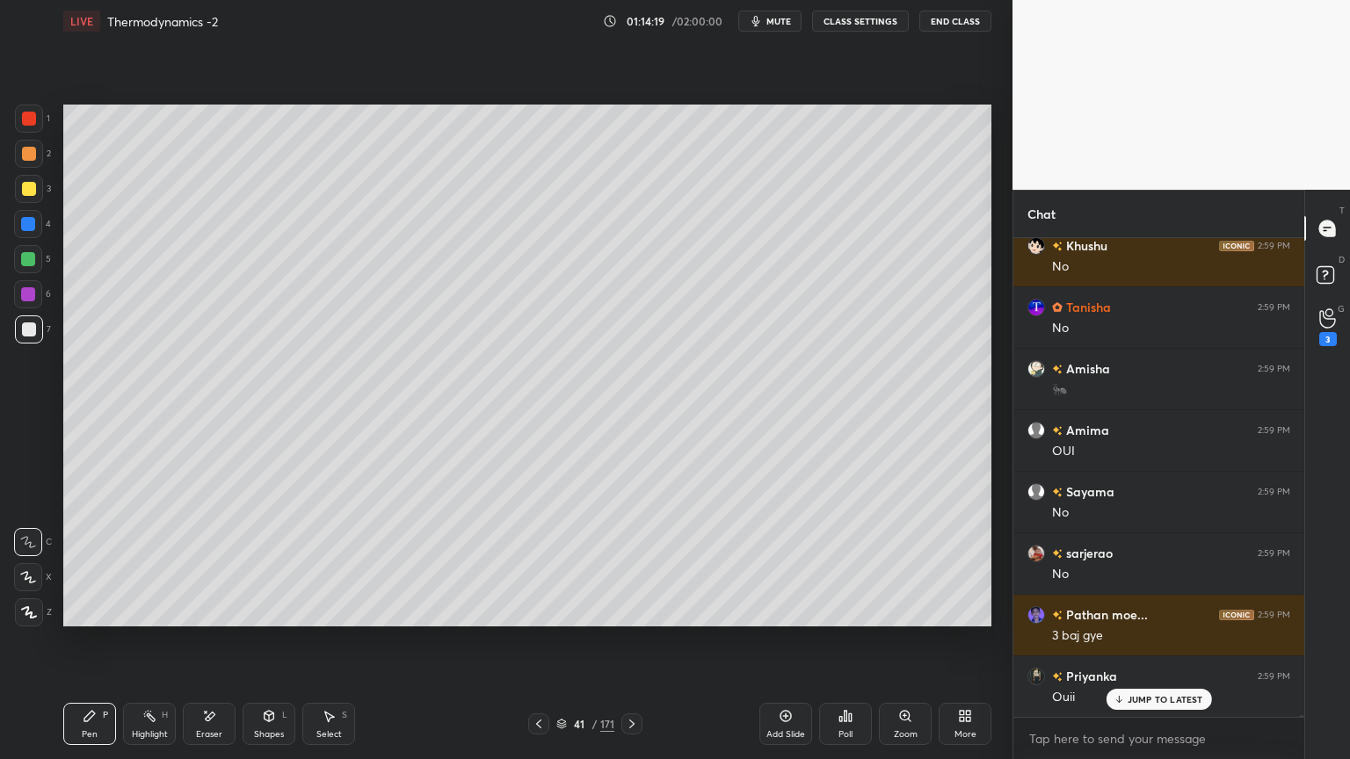
click at [853, 24] on button "CLASS SETTINGS" at bounding box center [860, 21] width 97 height 21
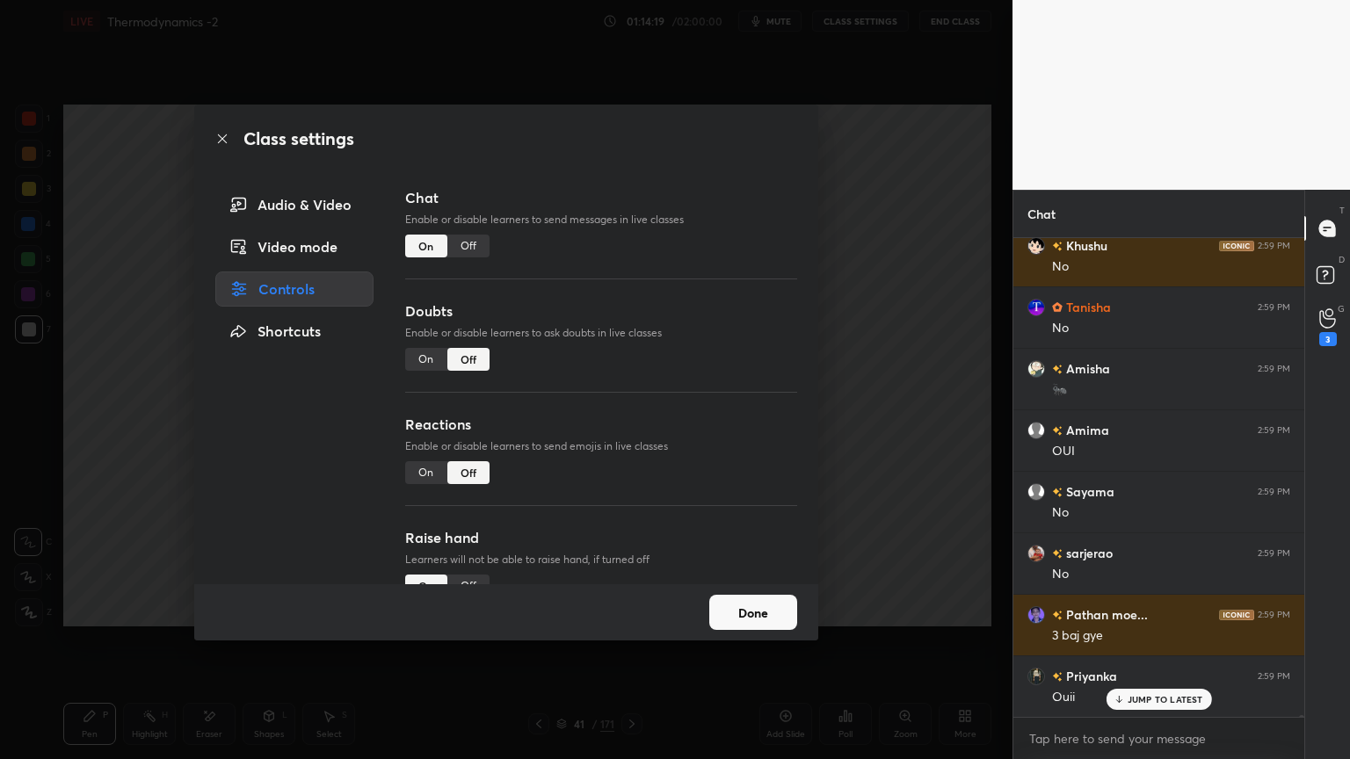
click at [467, 250] on div "Off" at bounding box center [468, 246] width 42 height 23
click at [471, 246] on div "Off" at bounding box center [468, 246] width 42 height 23
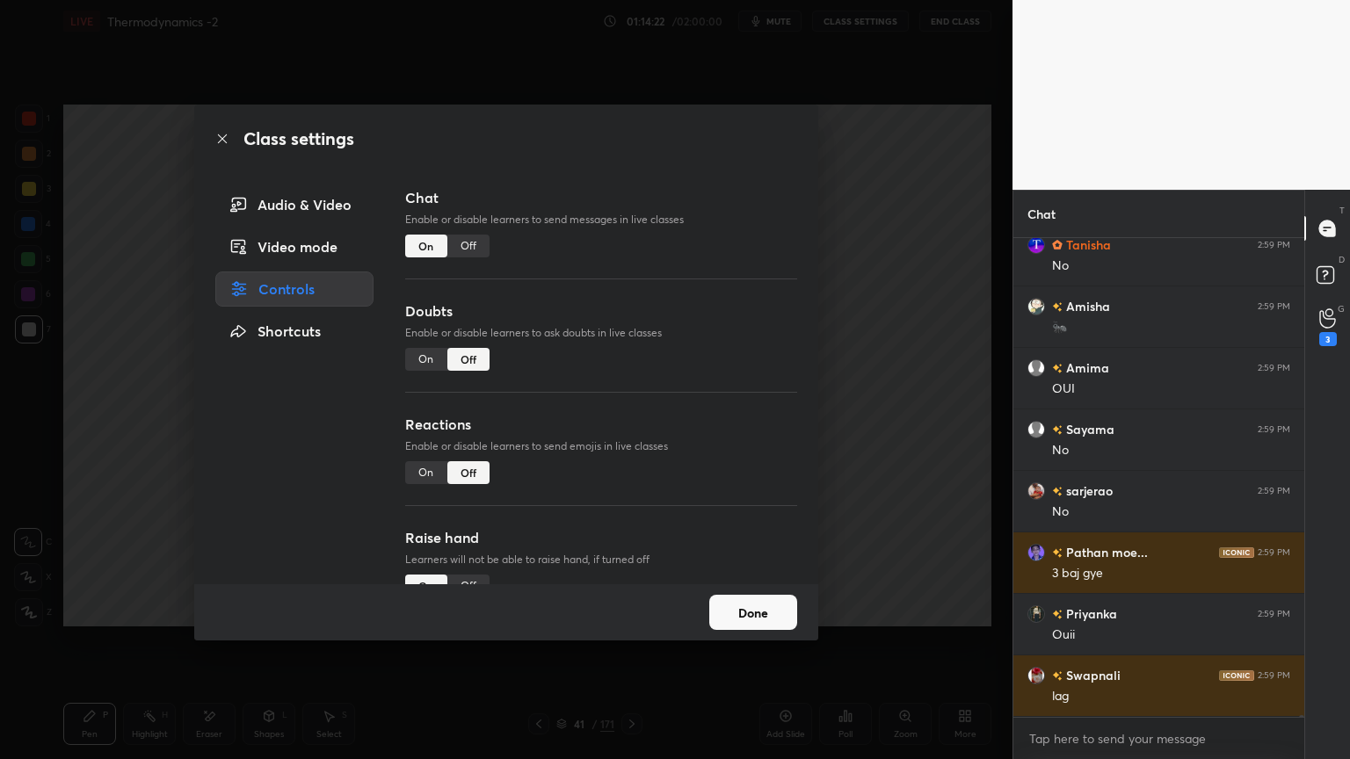
click at [756, 618] on button "Done" at bounding box center [753, 612] width 88 height 35
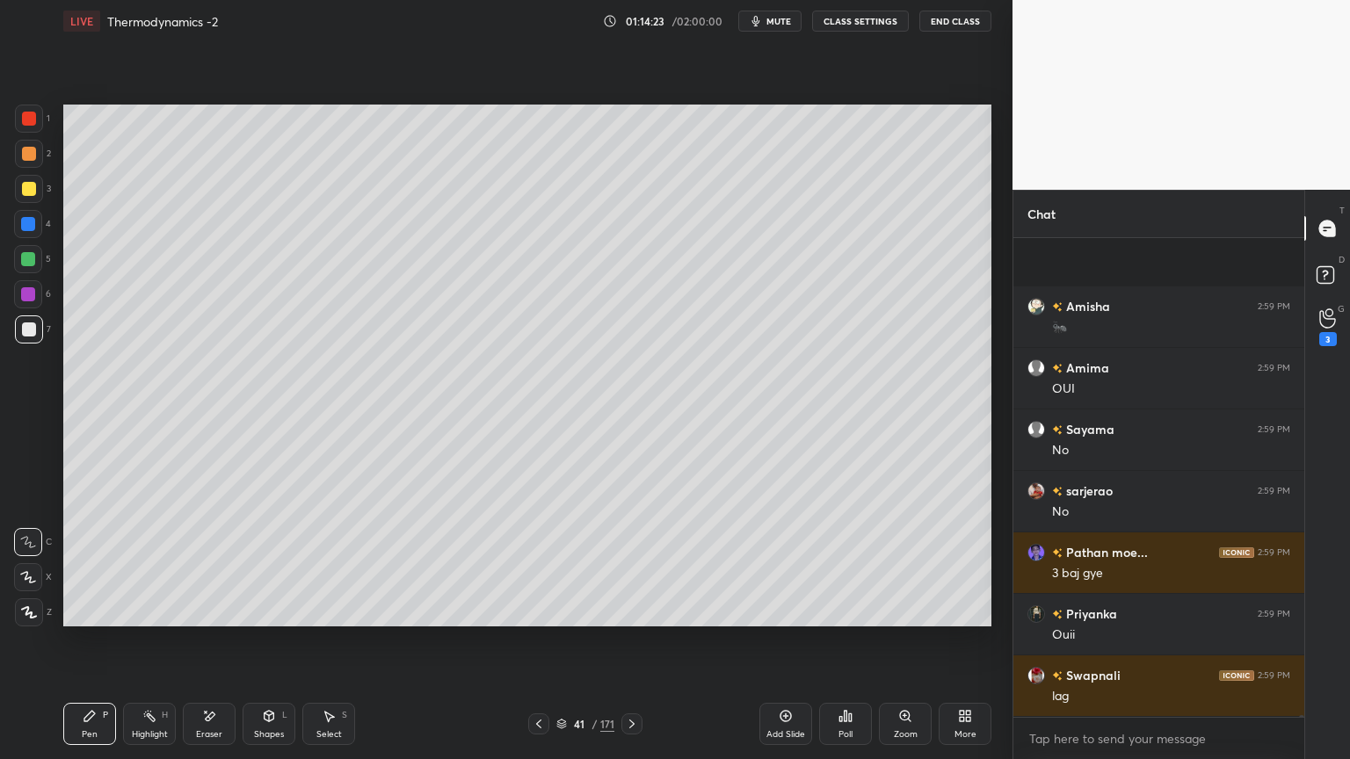
scroll to position [134220, 0]
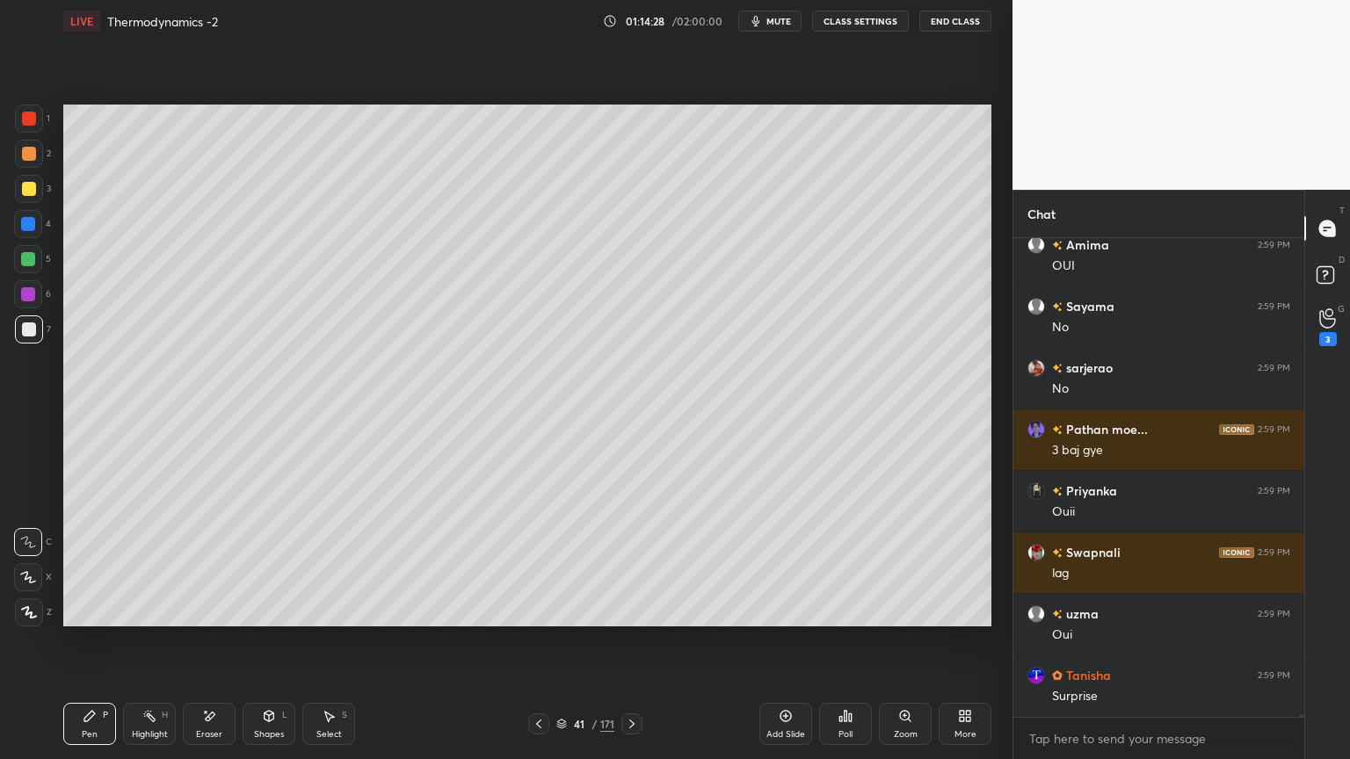
click at [215, 641] on icon at bounding box center [209, 716] width 14 height 15
click at [106, 641] on div "P" at bounding box center [105, 715] width 5 height 9
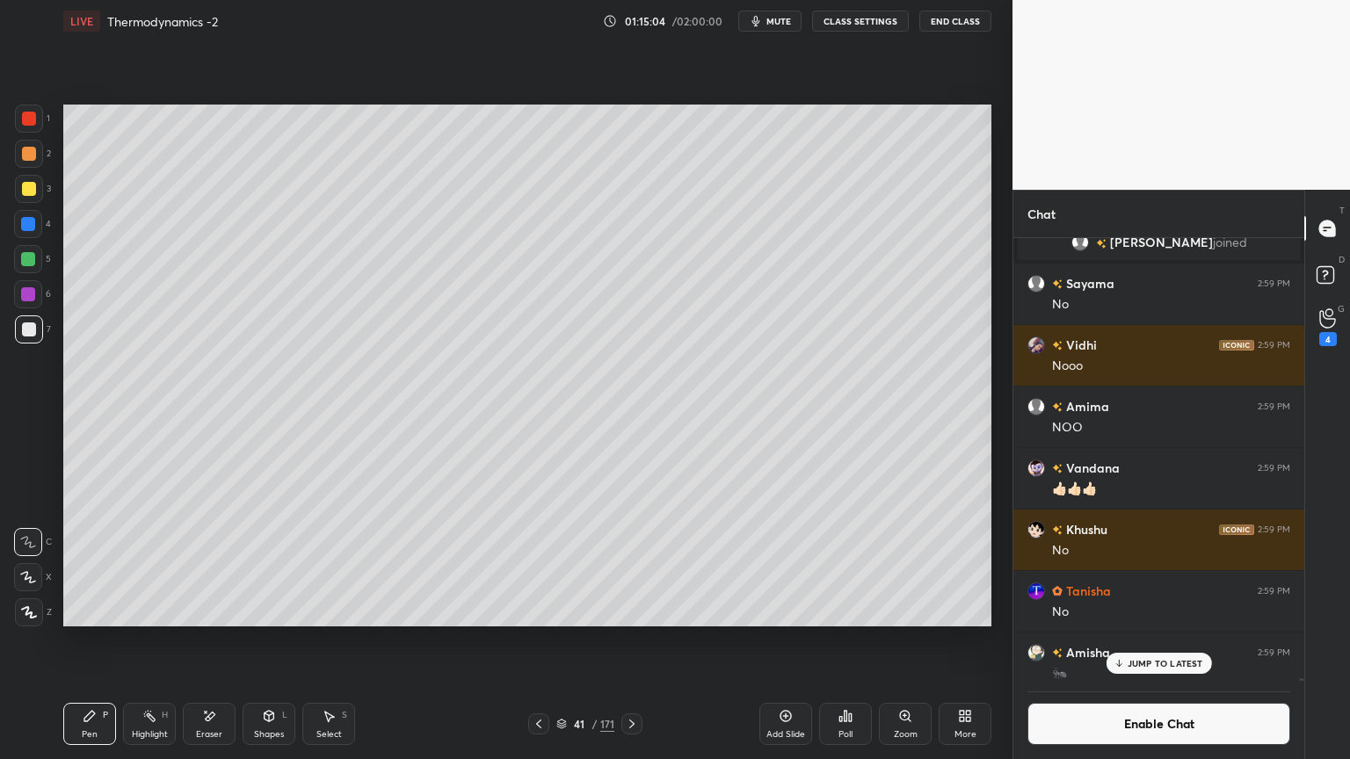
click at [781, 641] on icon at bounding box center [786, 716] width 14 height 14
click at [270, 641] on icon at bounding box center [270, 716] width 10 height 11
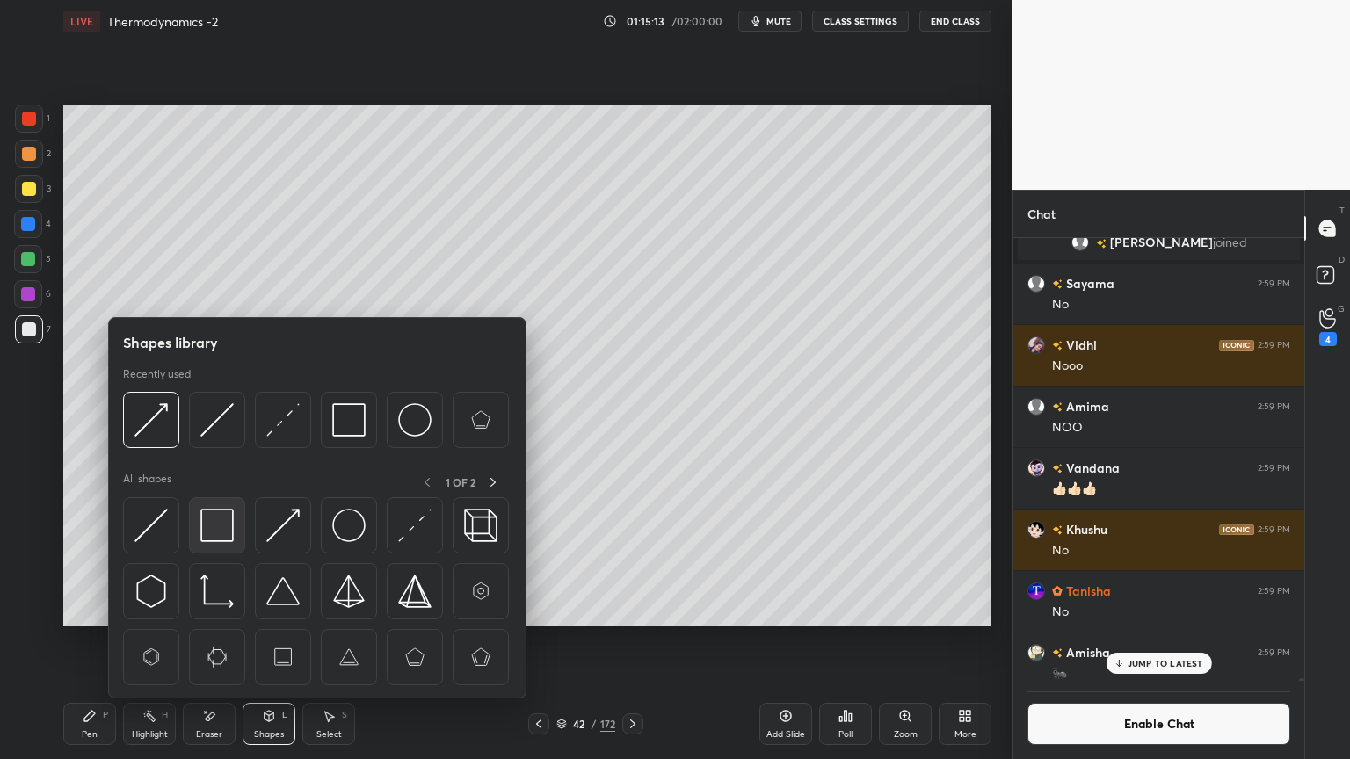
click at [209, 526] on img at bounding box center [216, 525] width 33 height 33
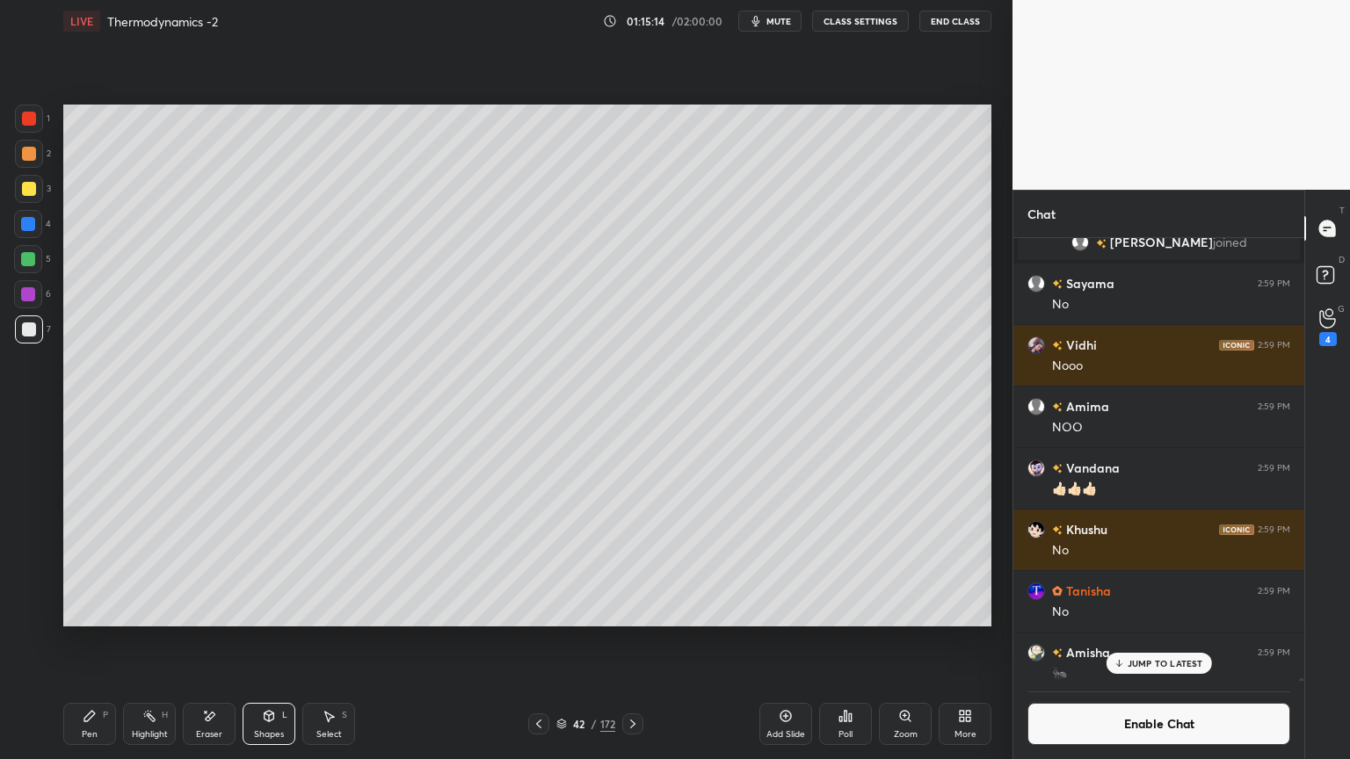
click at [88, 641] on icon at bounding box center [90, 716] width 14 height 14
click at [269, 641] on div "Shapes" at bounding box center [269, 734] width 30 height 9
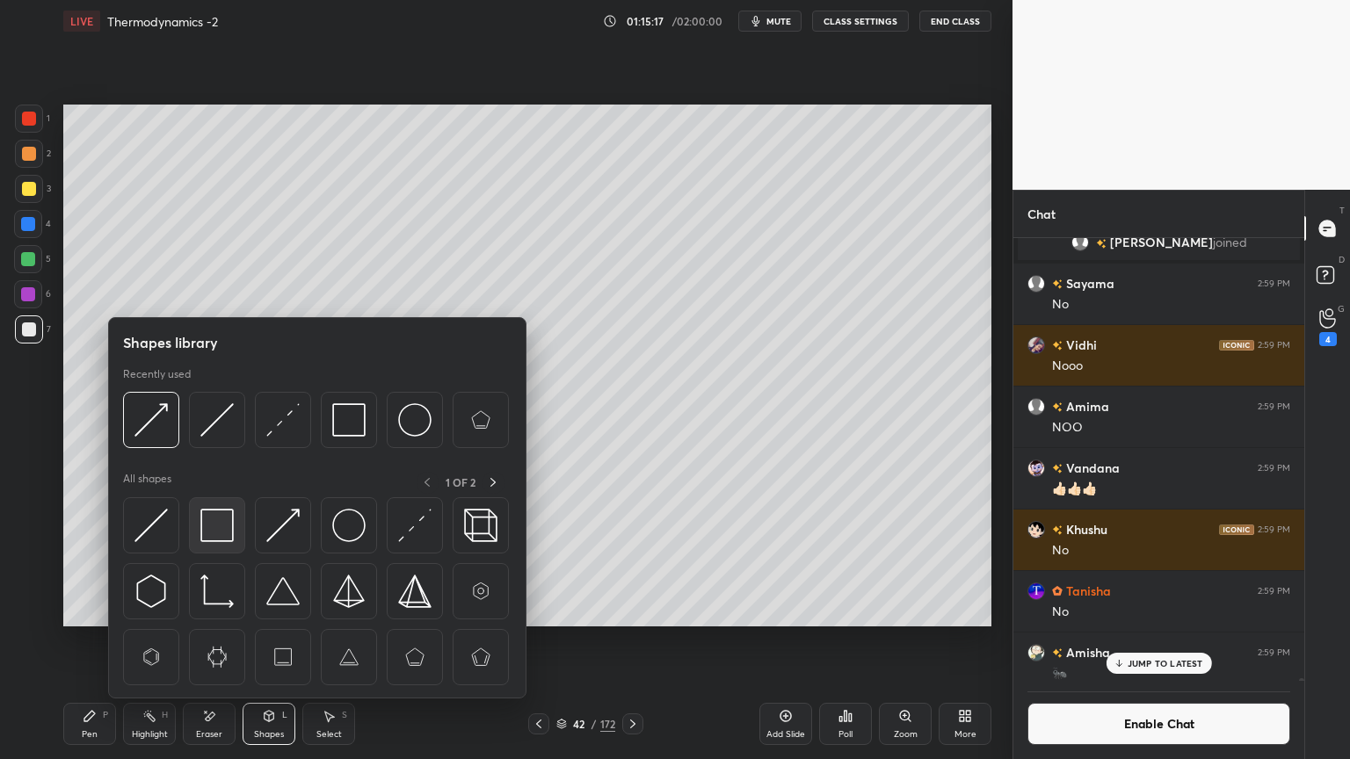
click at [223, 532] on img at bounding box center [216, 525] width 33 height 33
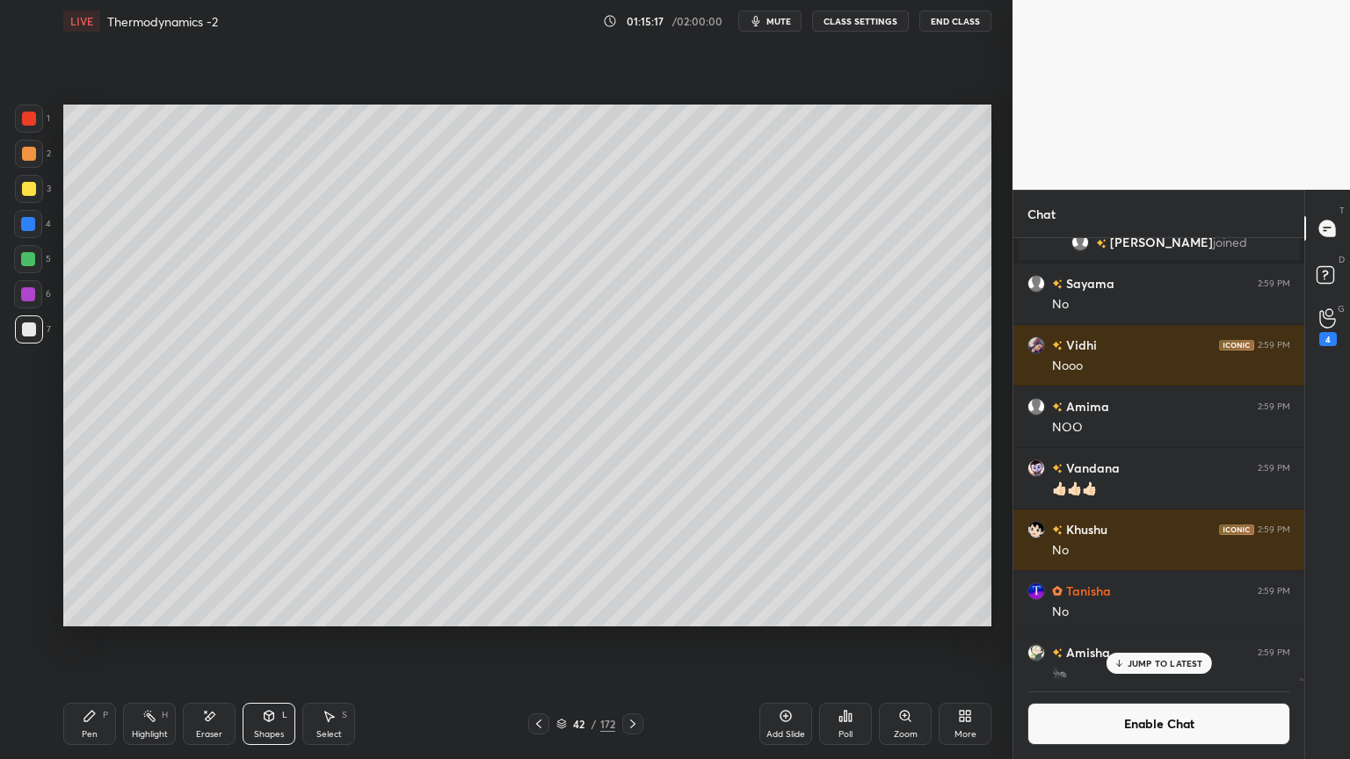
click at [33, 222] on div at bounding box center [28, 224] width 14 height 14
click at [134, 641] on div "Highlight H" at bounding box center [149, 724] width 53 height 42
click at [777, 641] on div "Add Slide" at bounding box center [785, 724] width 53 height 42
click at [76, 641] on div "Pen P" at bounding box center [89, 724] width 53 height 42
click at [264, 641] on icon at bounding box center [269, 716] width 14 height 14
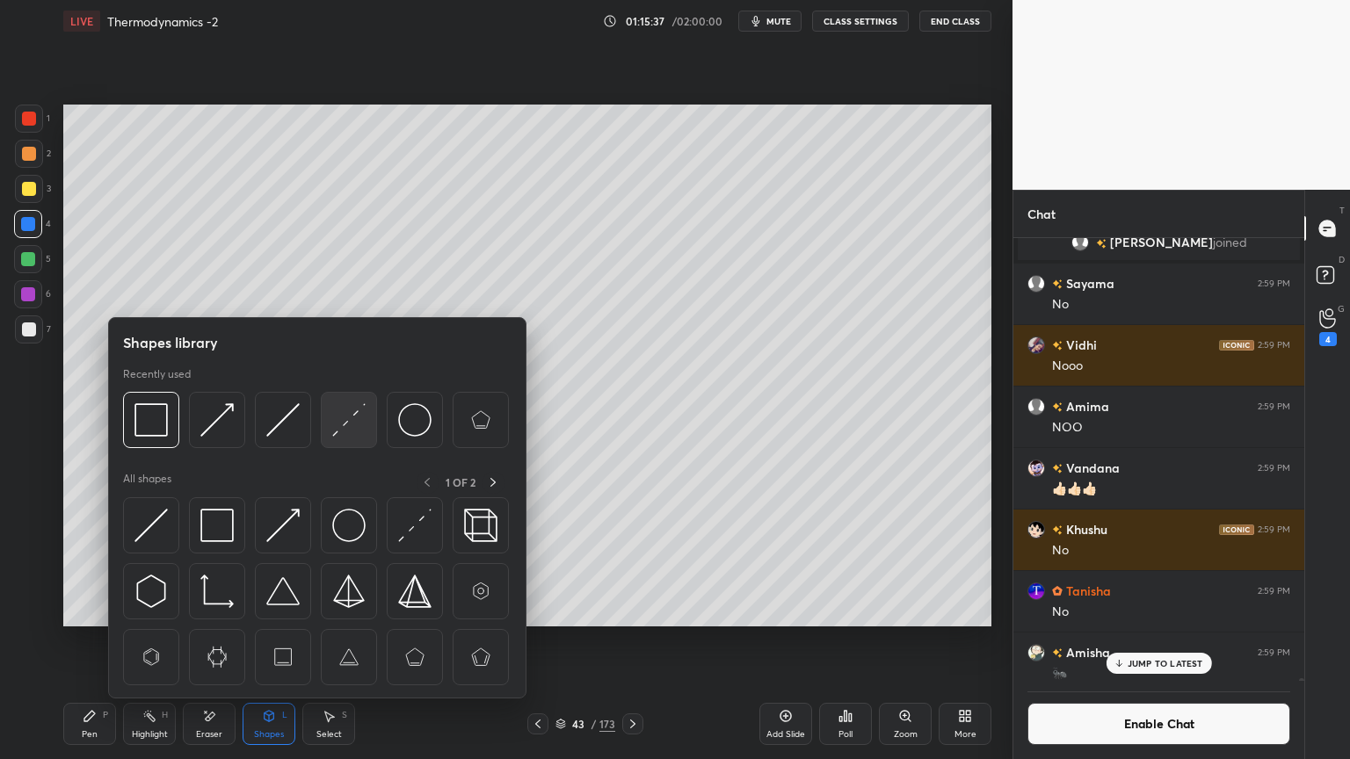
click at [346, 431] on img at bounding box center [348, 419] width 33 height 33
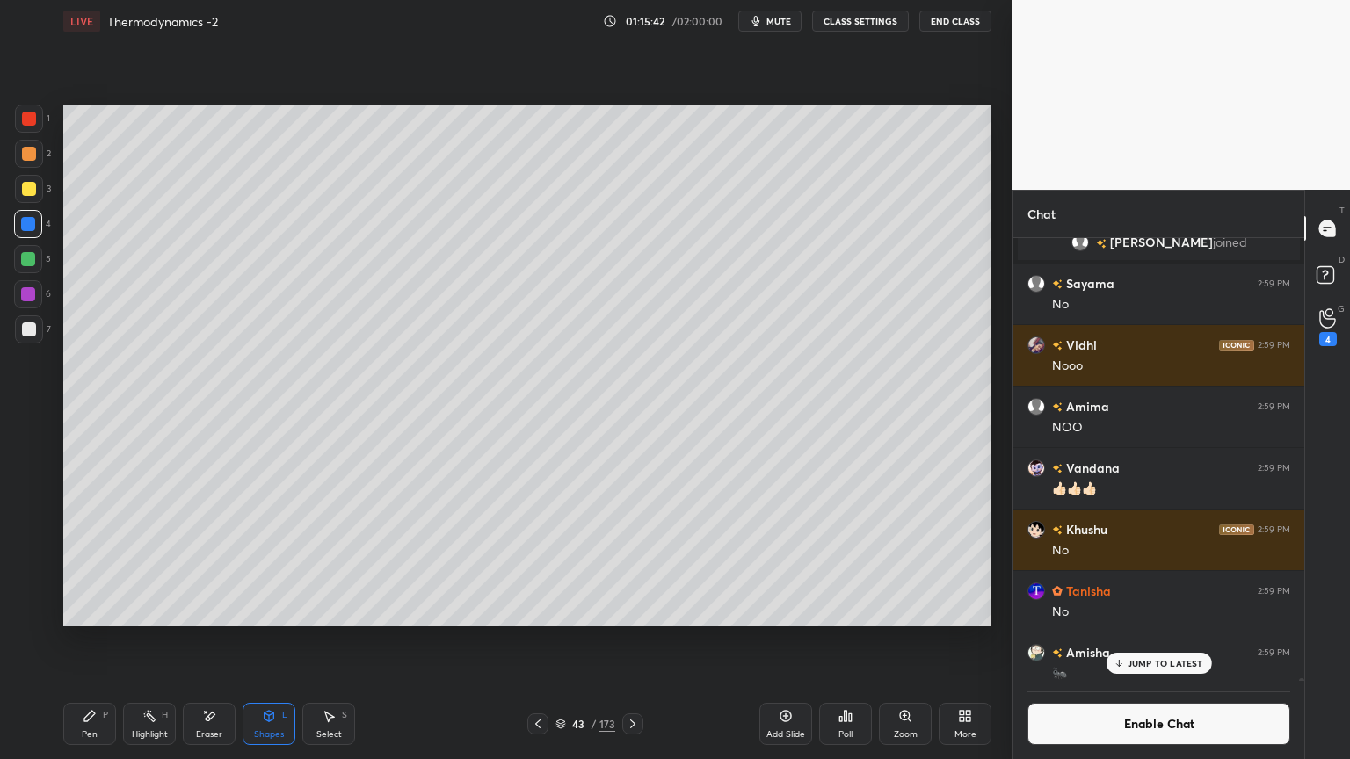
click at [283, 641] on div "L" at bounding box center [284, 715] width 5 height 9
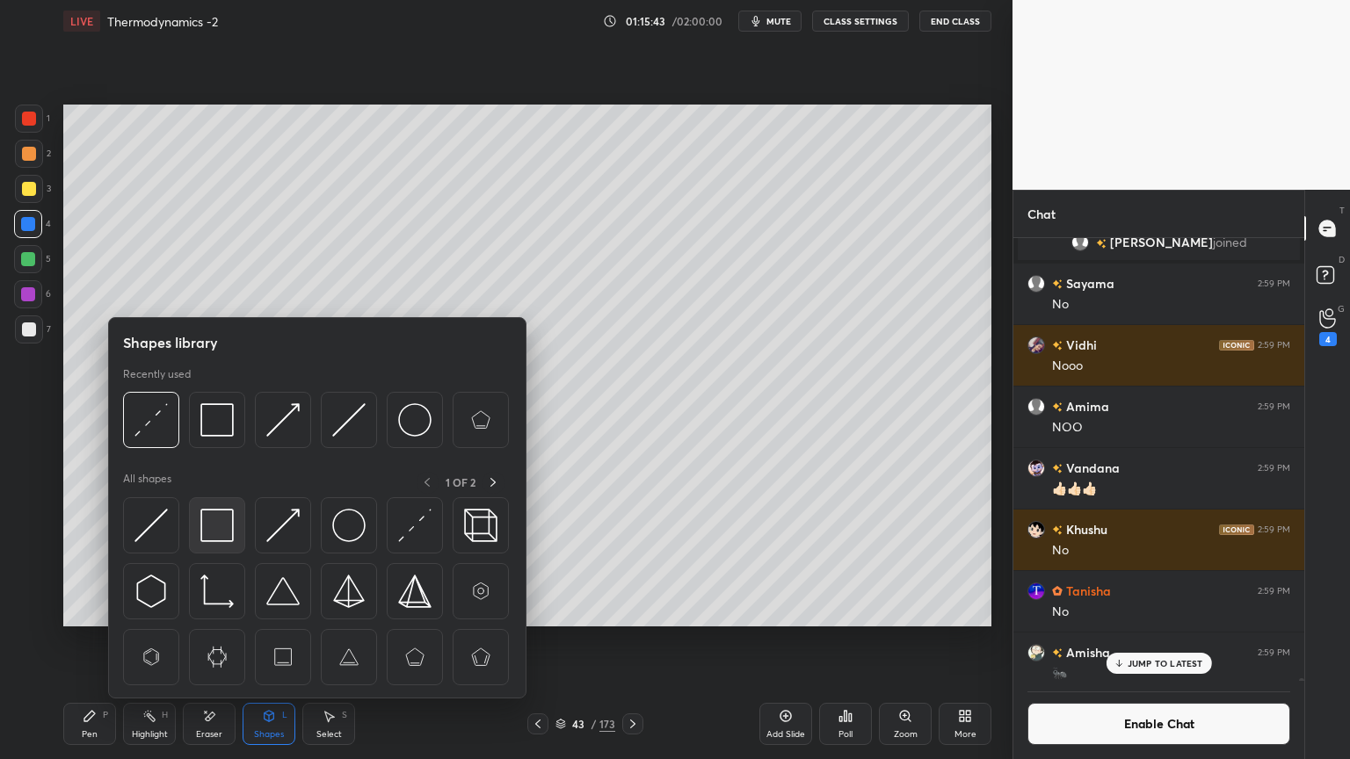
click at [219, 534] on img at bounding box center [216, 525] width 33 height 33
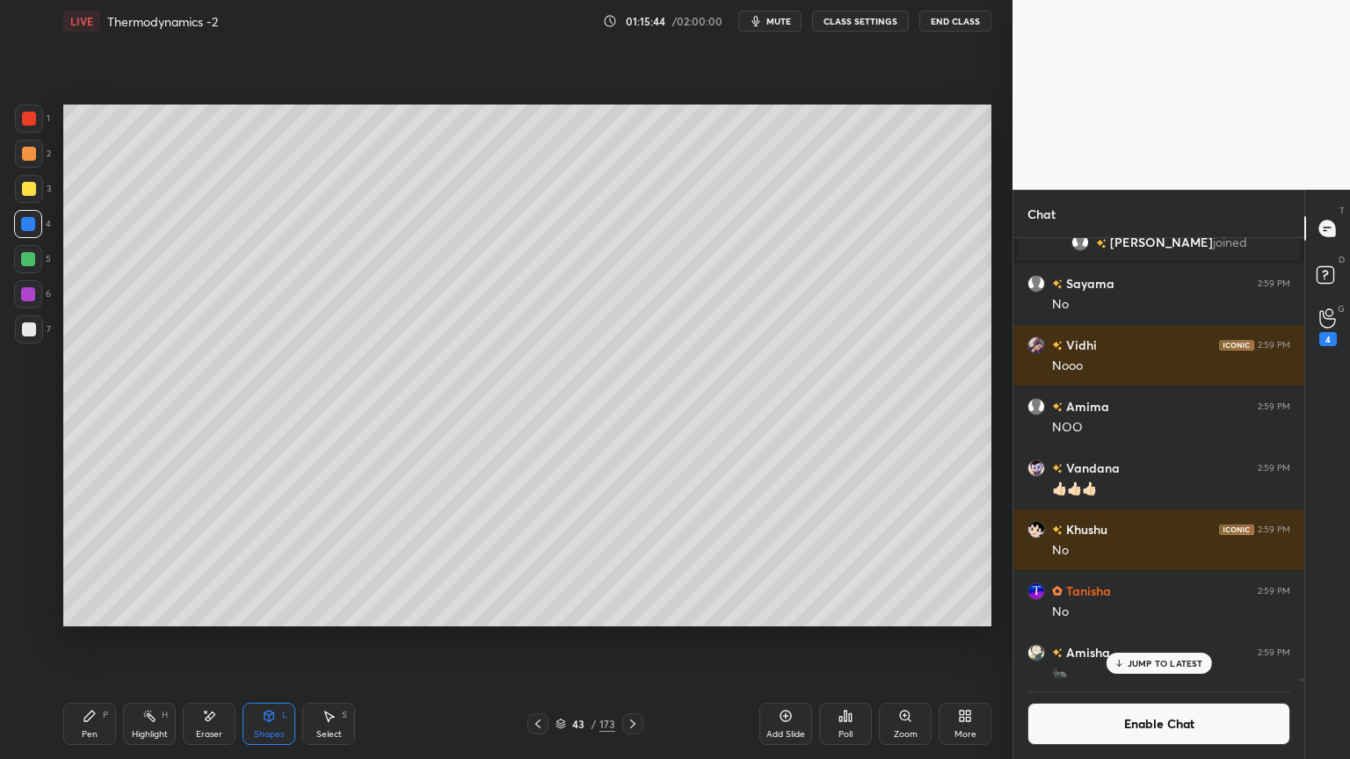
click at [33, 267] on div at bounding box center [28, 259] width 28 height 28
click at [158, 641] on div "Highlight H" at bounding box center [149, 724] width 53 height 42
click at [275, 641] on icon at bounding box center [269, 716] width 14 height 14
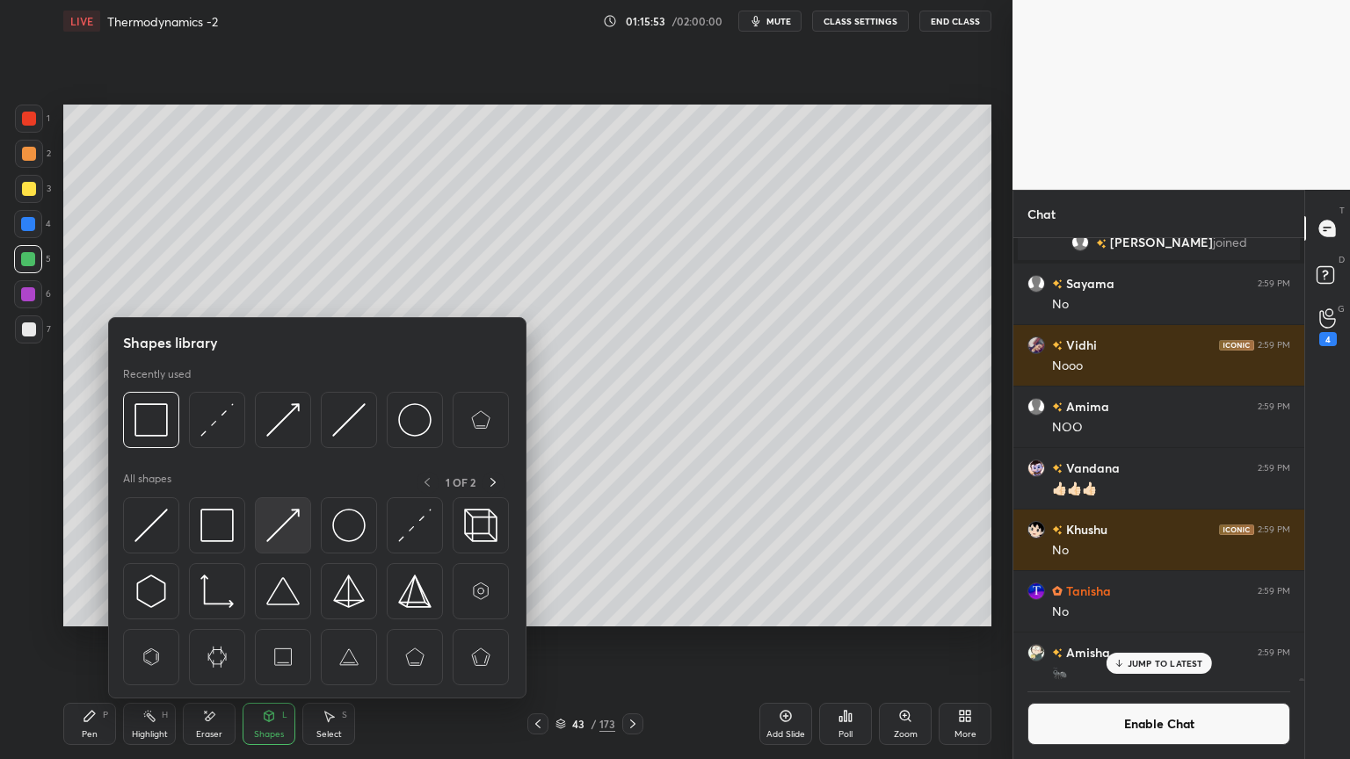
click at [275, 538] on img at bounding box center [282, 525] width 33 height 33
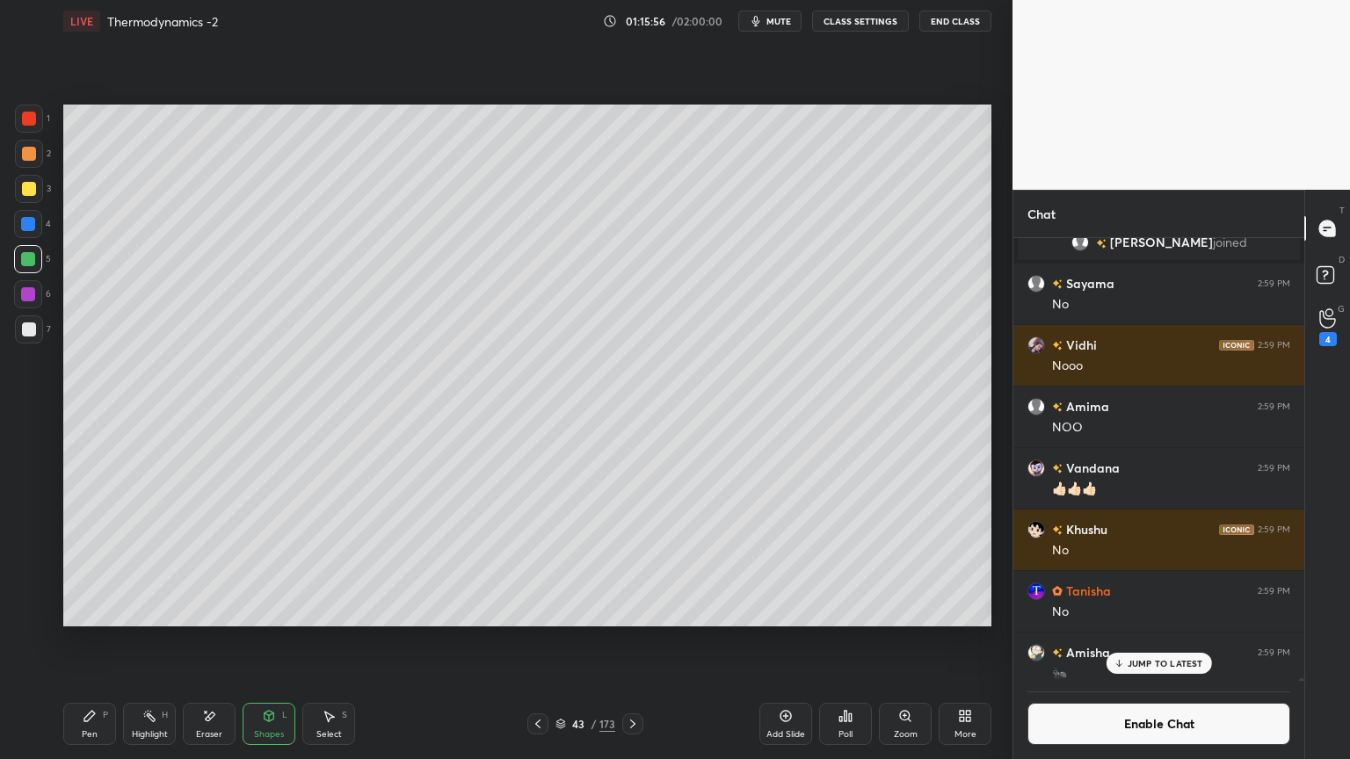
click at [65, 641] on div "Pen P" at bounding box center [89, 724] width 53 height 42
click at [1181, 641] on p "JUMP TO LATEST" at bounding box center [1166, 663] width 76 height 11
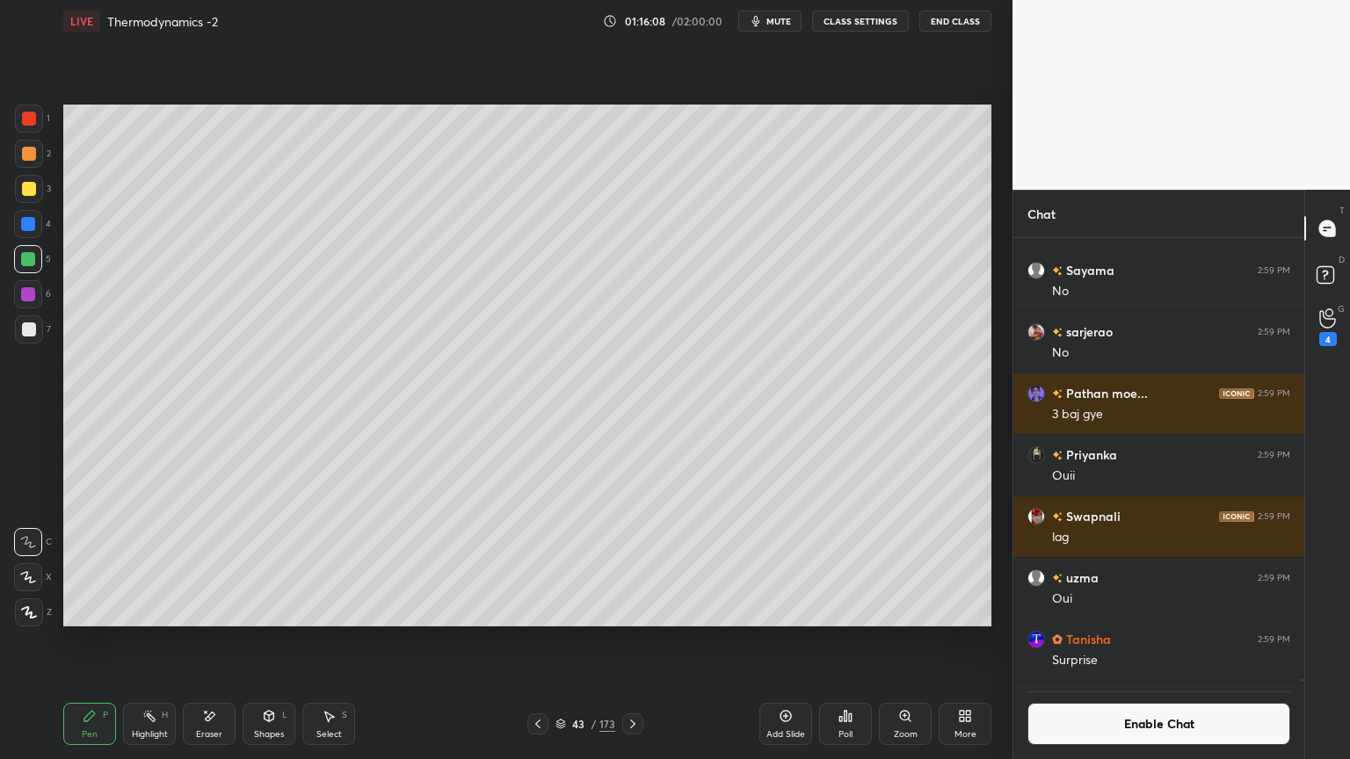
click at [1160, 641] on button "Enable Chat" at bounding box center [1159, 724] width 263 height 42
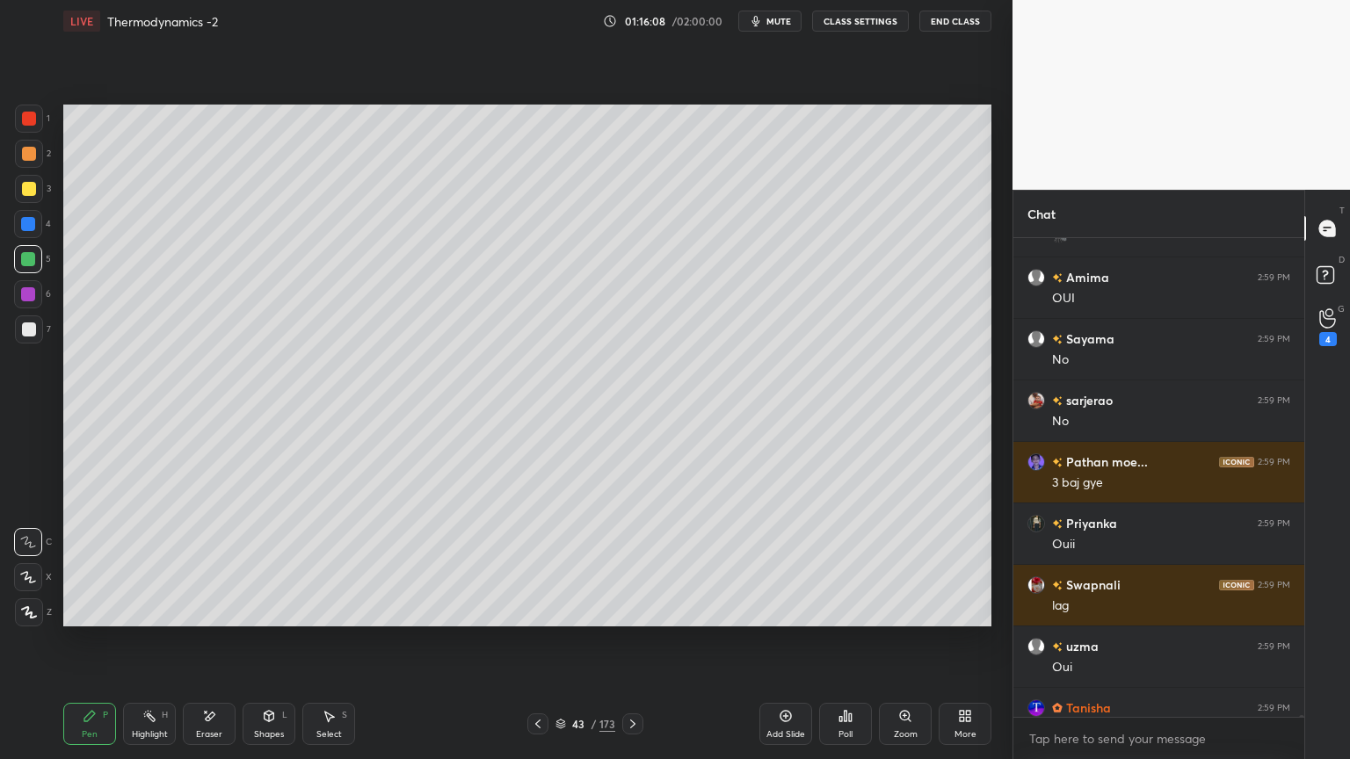
scroll to position [133891, 0]
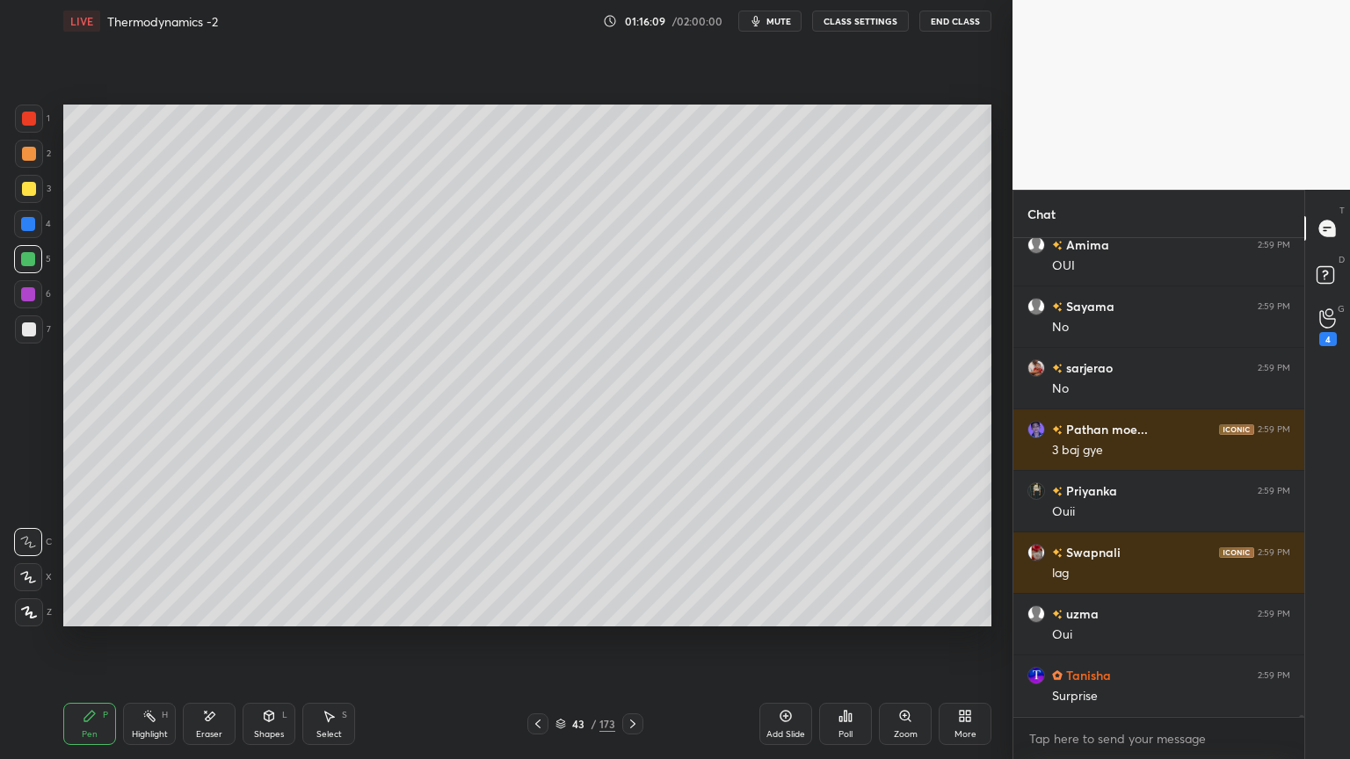
click at [155, 641] on icon at bounding box center [149, 716] width 14 height 14
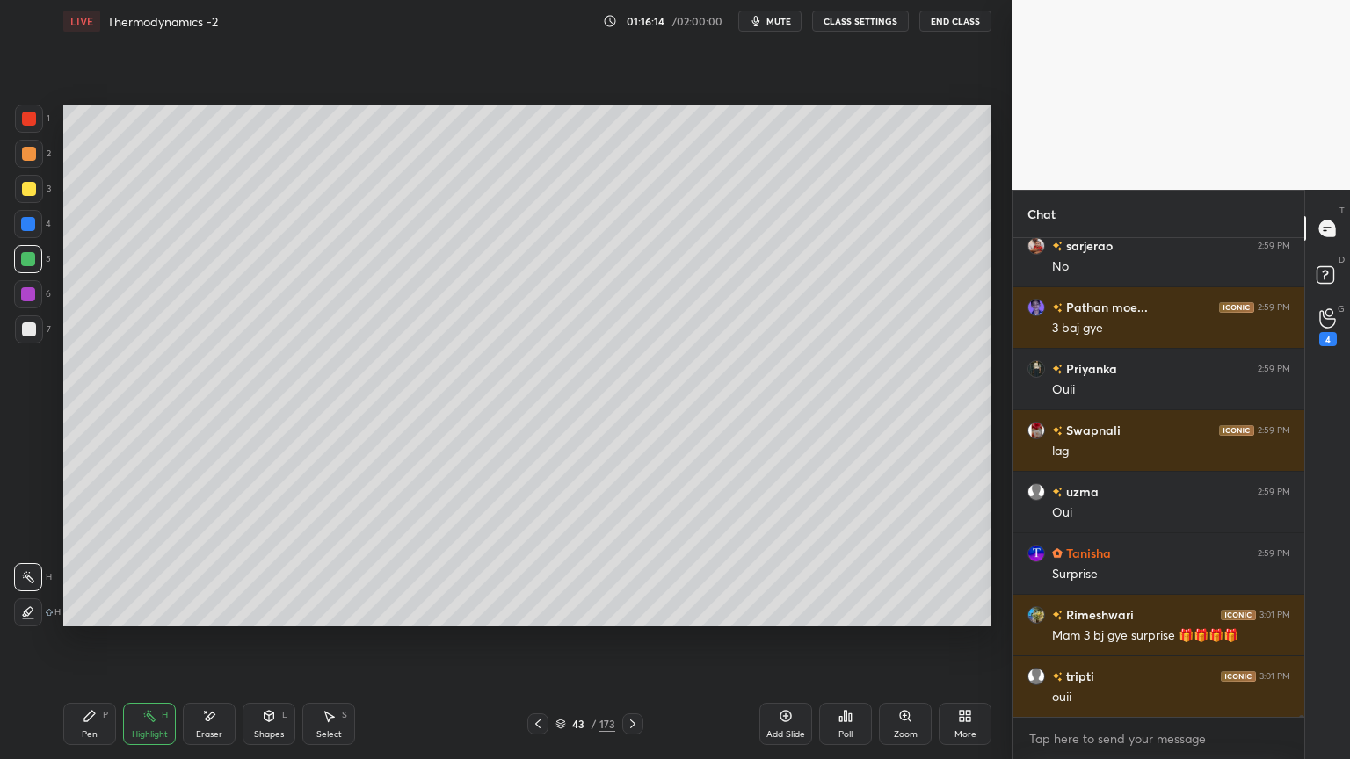
scroll to position [134075, 0]
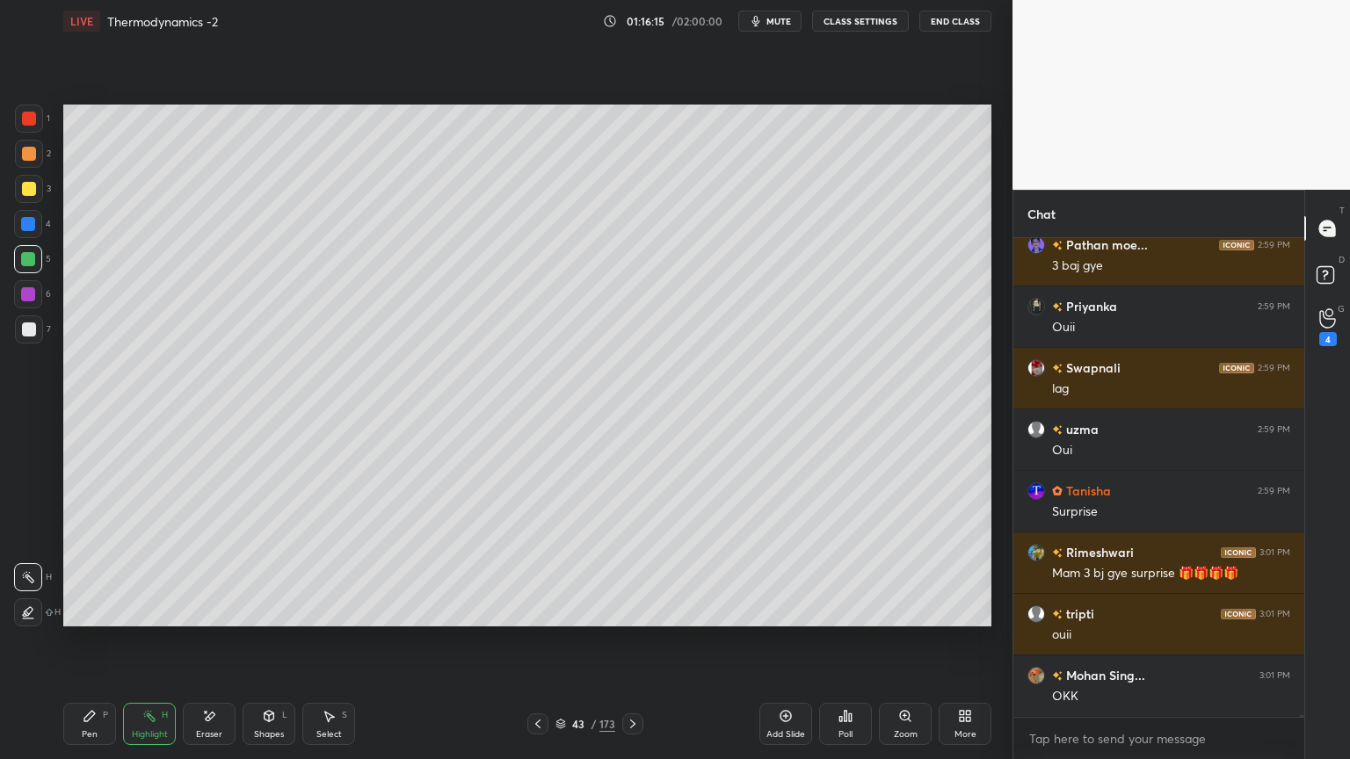
click at [76, 641] on div "Pen P" at bounding box center [89, 724] width 53 height 42
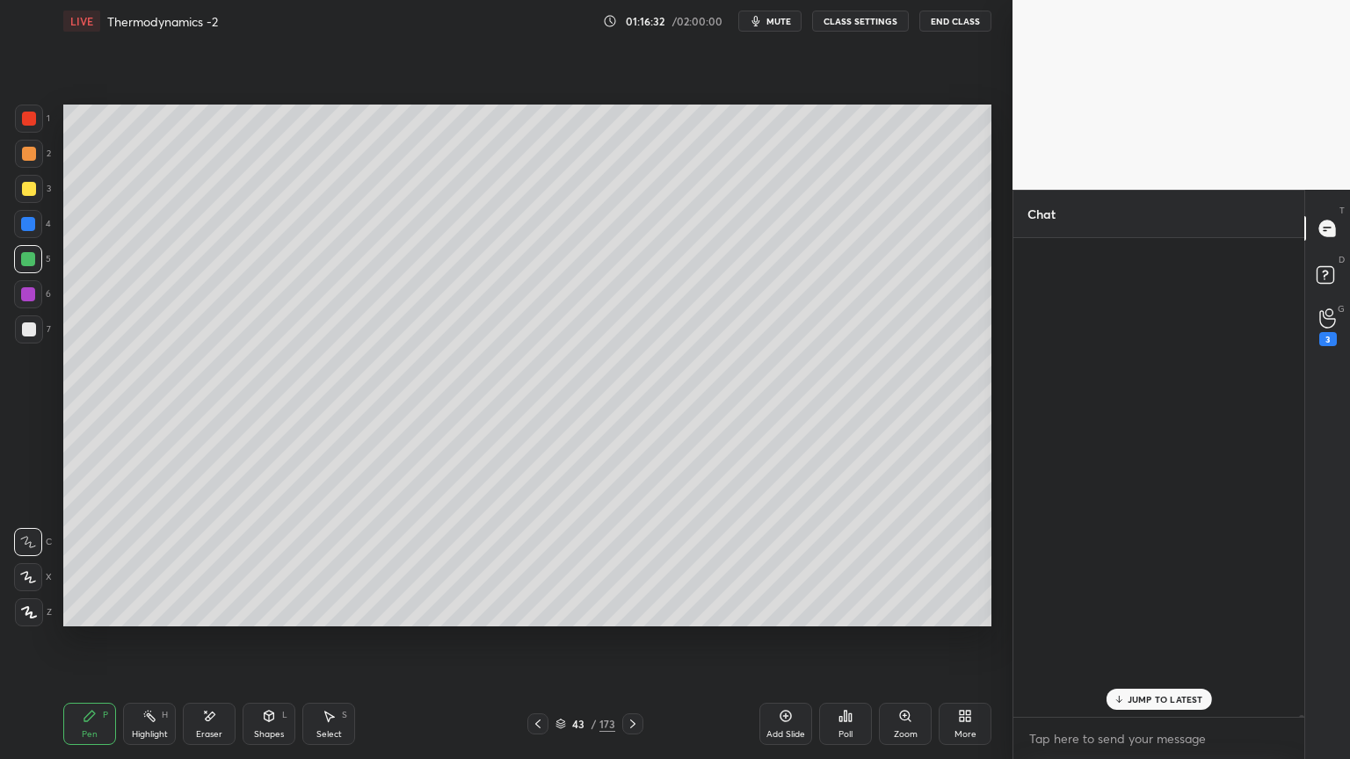
scroll to position [136783, 0]
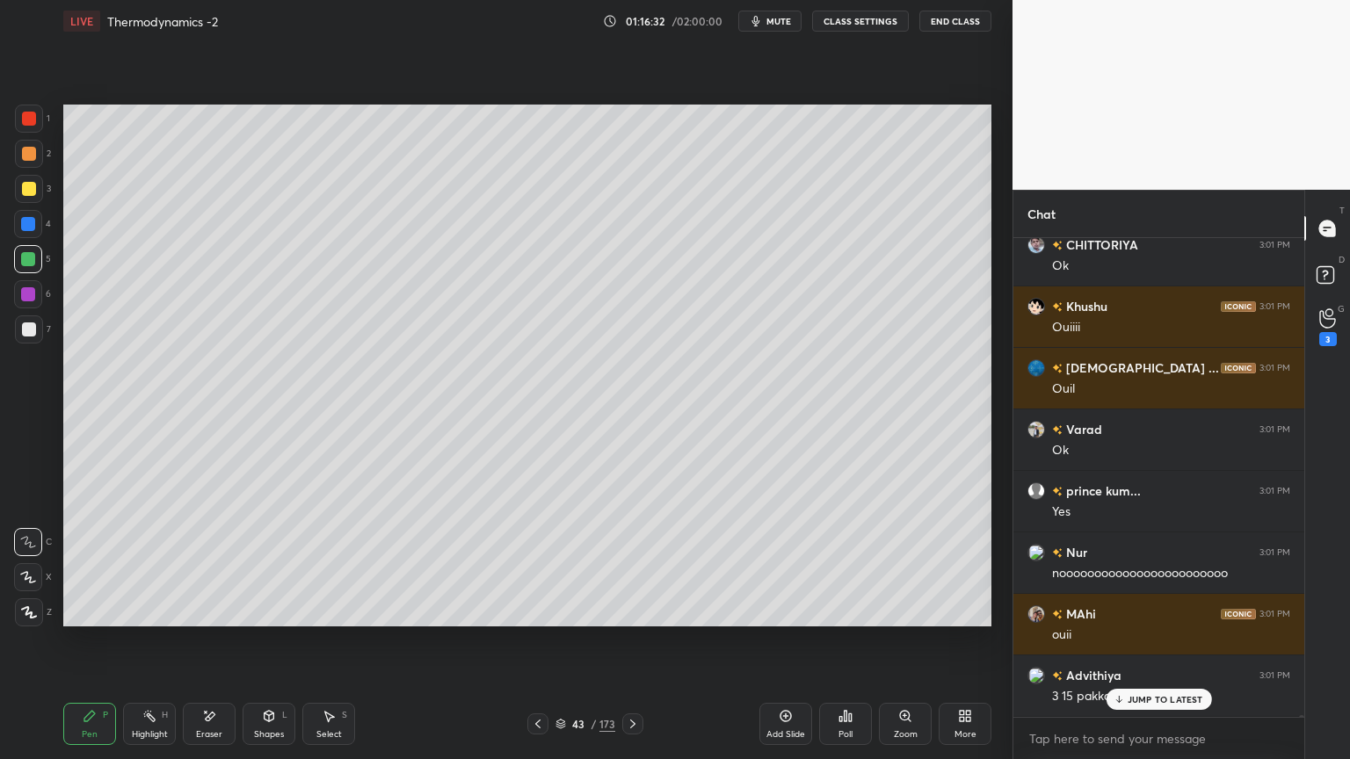
click at [875, 19] on button "CLASS SETTINGS" at bounding box center [860, 21] width 97 height 21
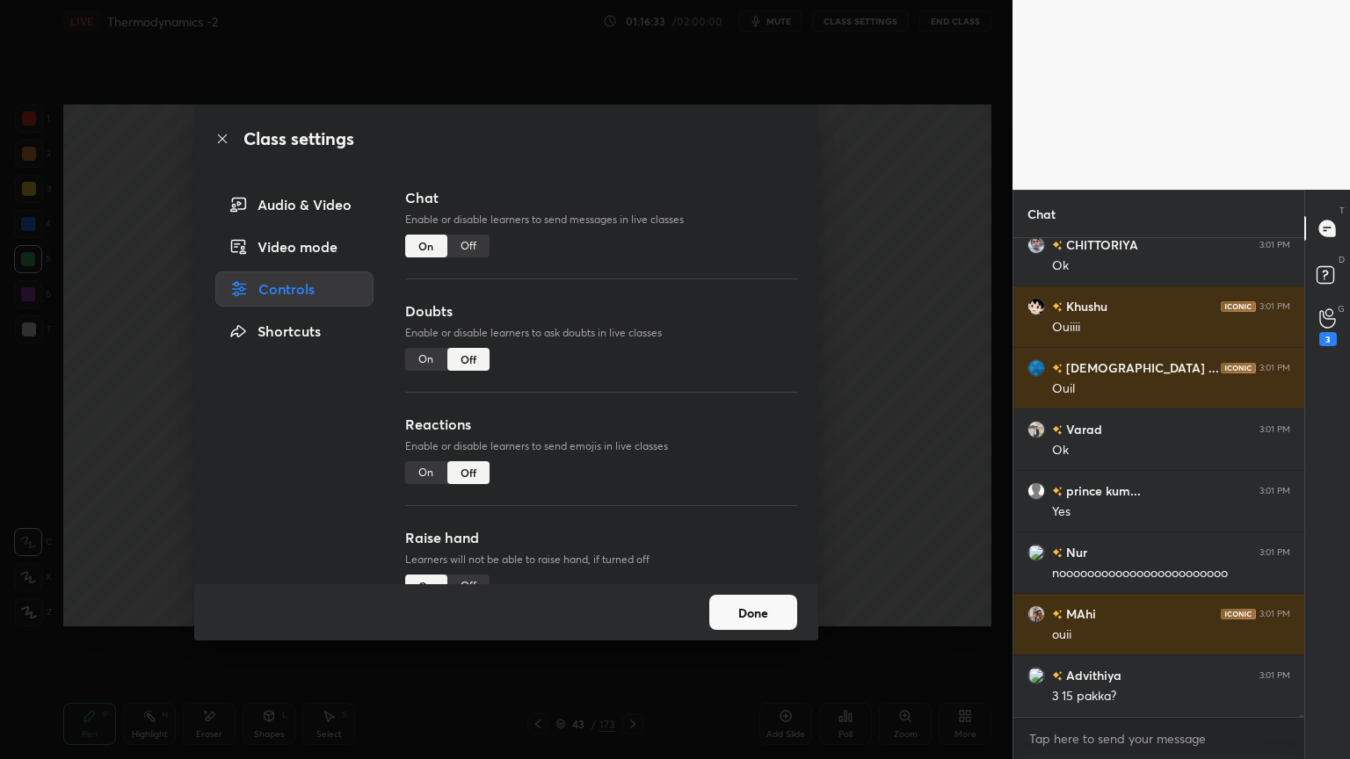
click at [468, 253] on div "Off" at bounding box center [468, 246] width 42 height 23
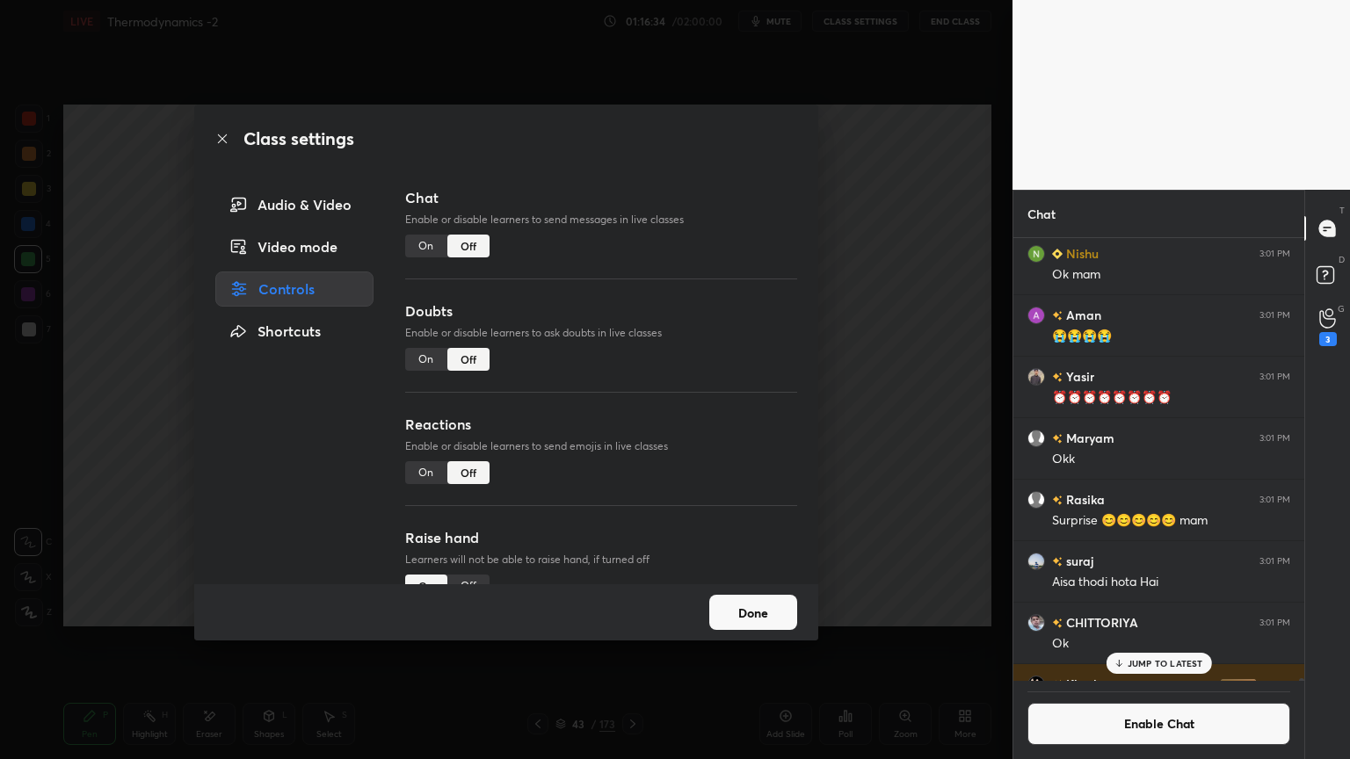
scroll to position [439, 286]
click at [749, 614] on button "Done" at bounding box center [753, 612] width 88 height 35
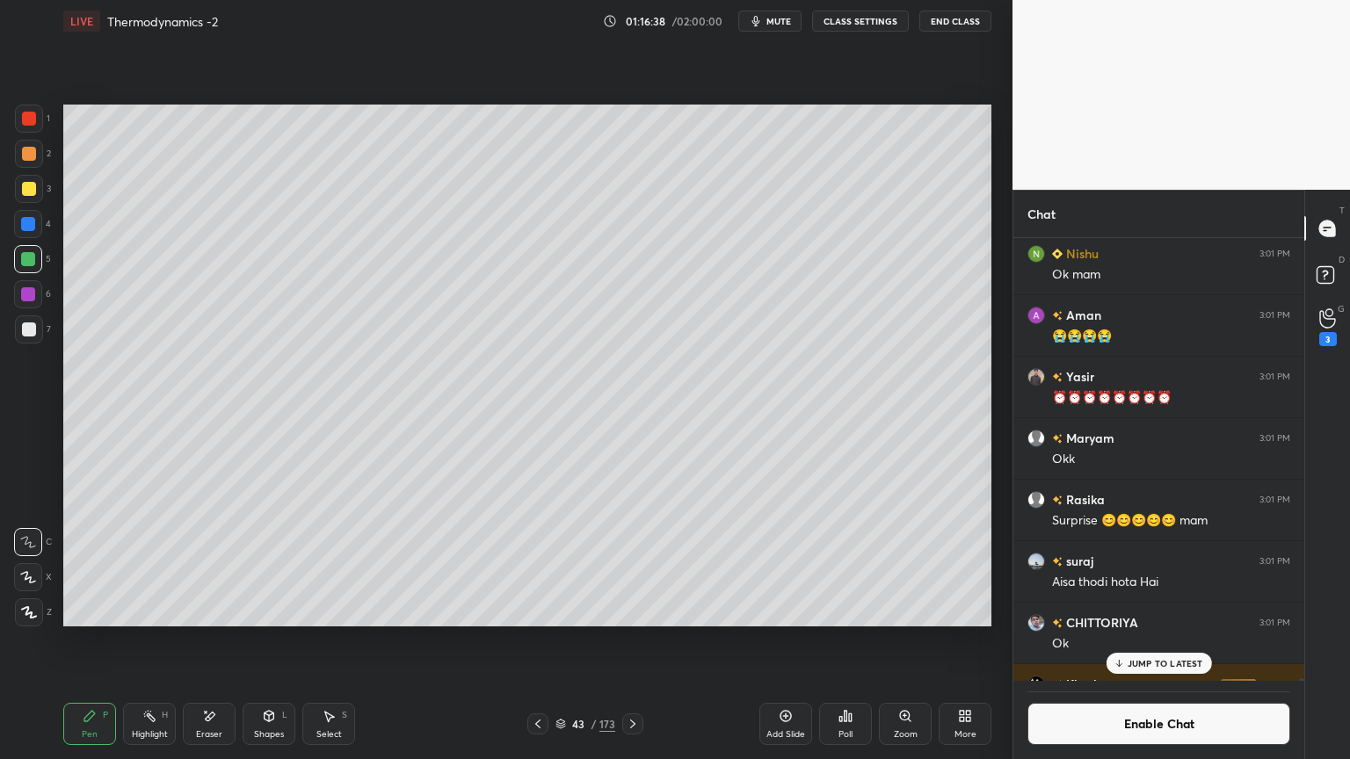
click at [1147, 641] on div "JUMP TO LATEST" at bounding box center [1158, 663] width 105 height 21
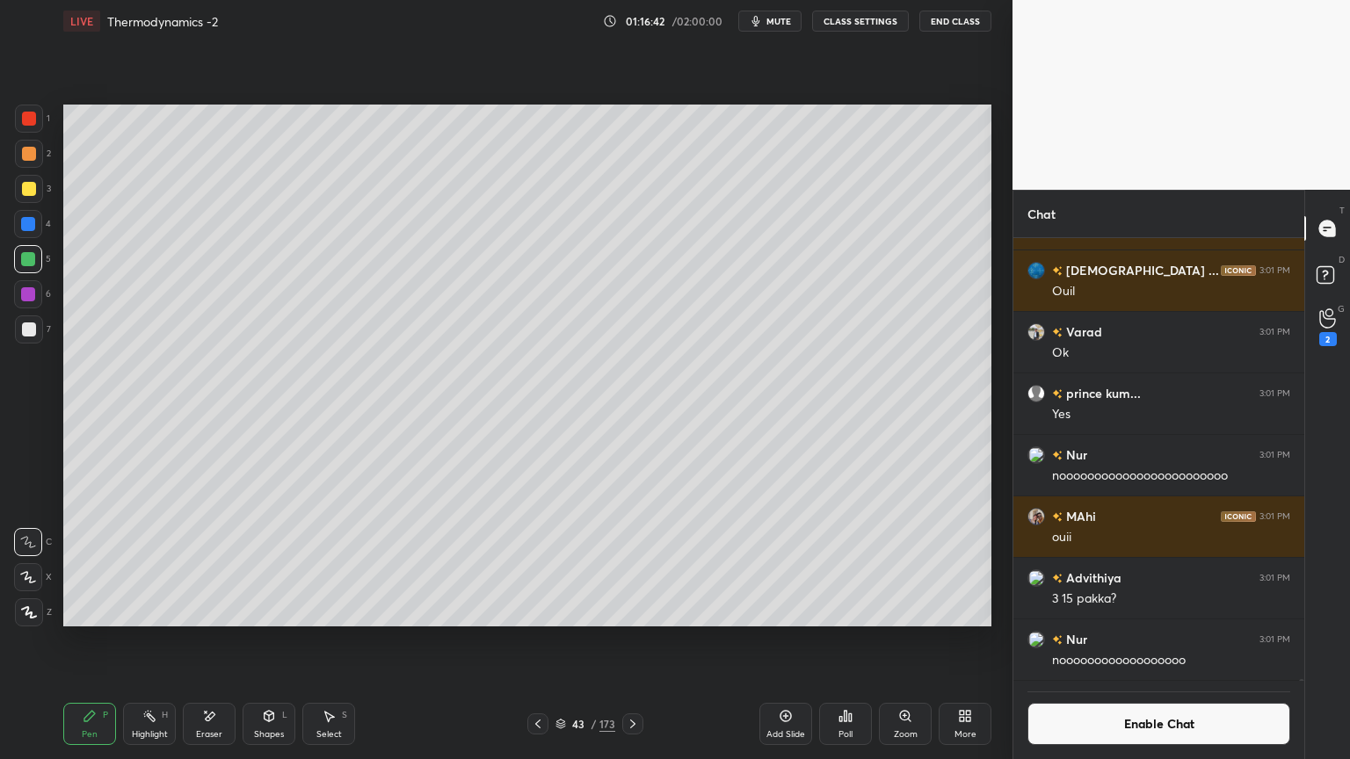
click at [155, 641] on icon at bounding box center [149, 716] width 14 height 14
click at [1121, 641] on button "Enable Chat" at bounding box center [1159, 724] width 263 height 42
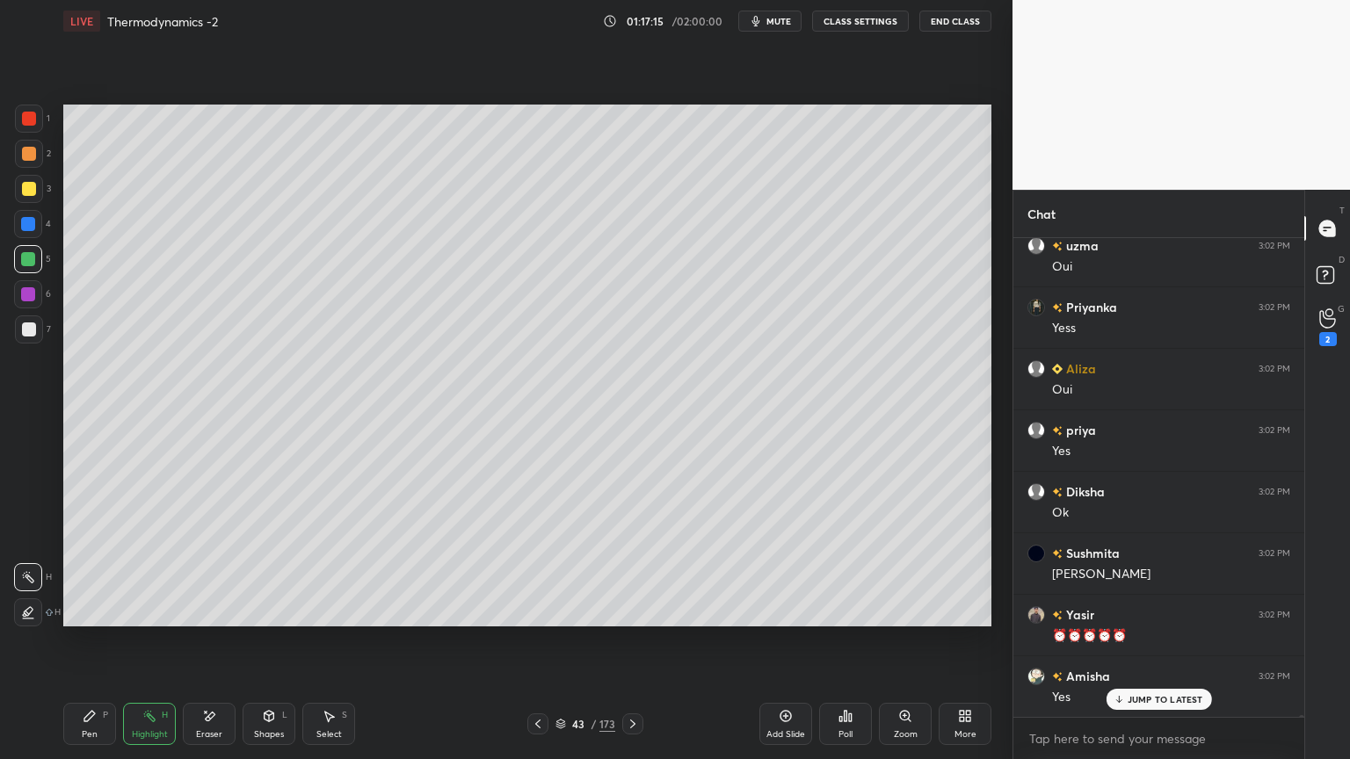
scroll to position [137265, 0]
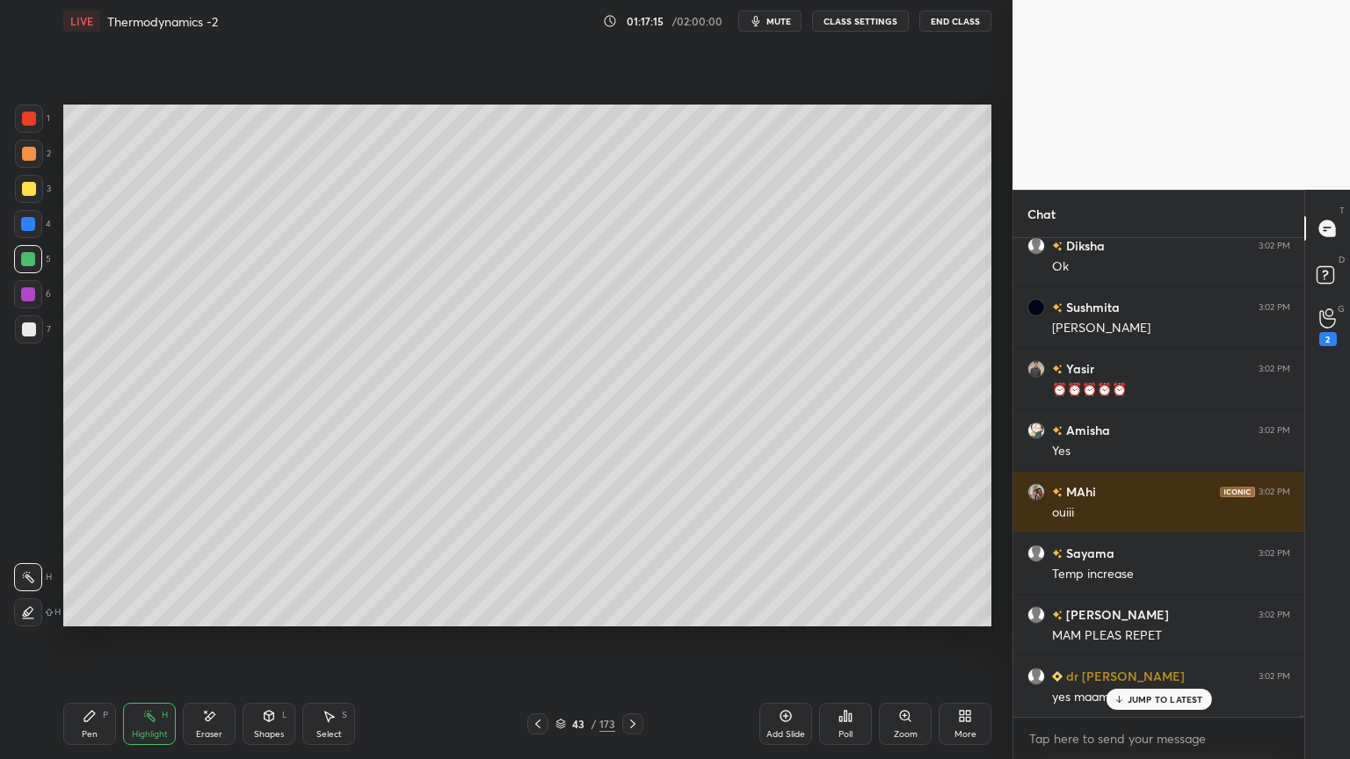
click at [100, 641] on div "Pen P" at bounding box center [89, 724] width 53 height 42
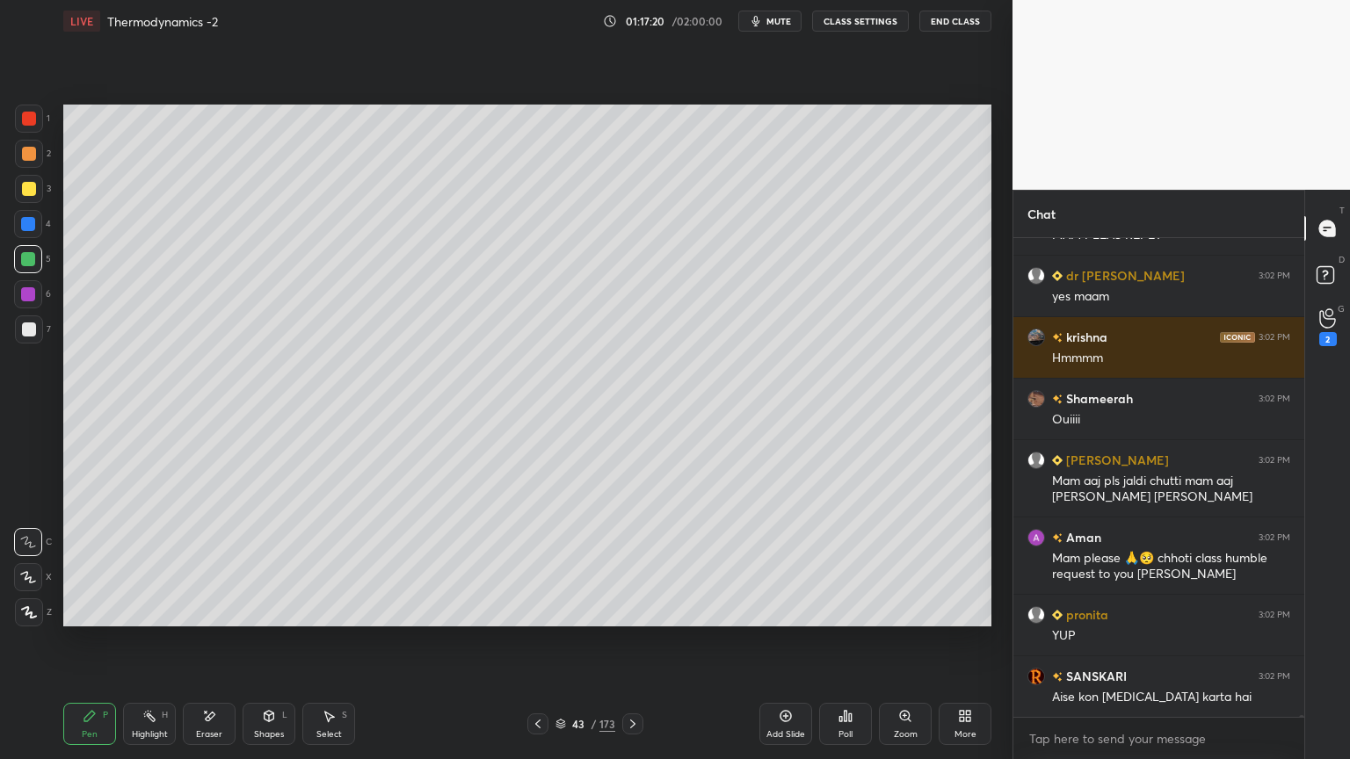
scroll to position [137729, 0]
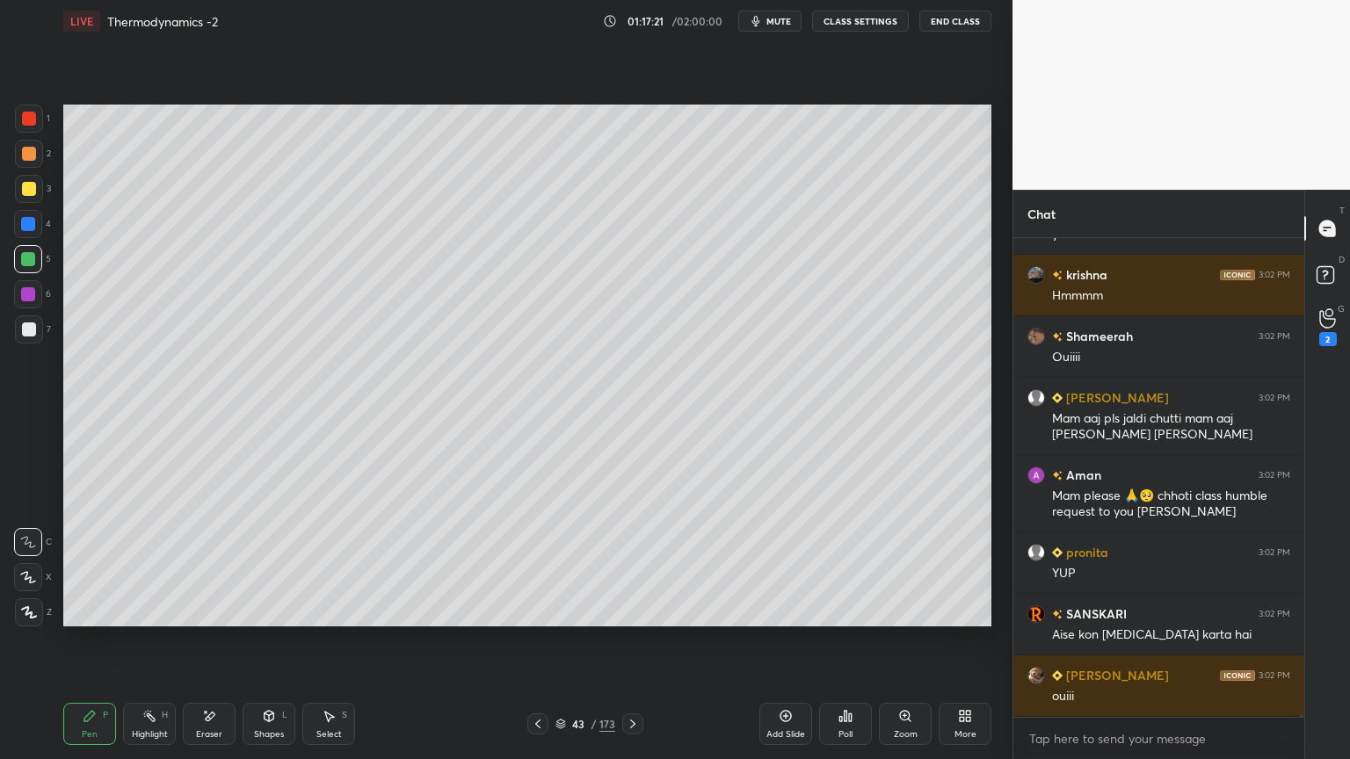
click at [232, 641] on div "Eraser" at bounding box center [209, 724] width 53 height 42
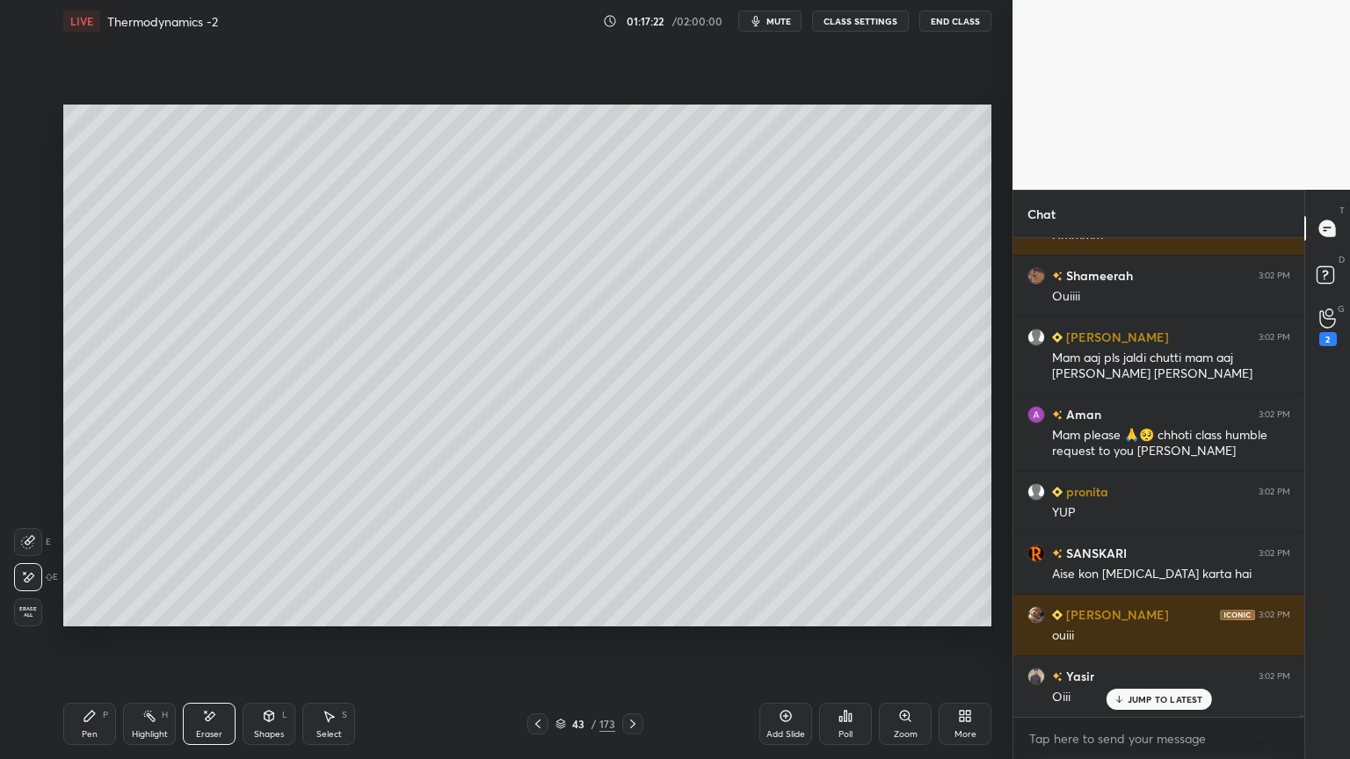
scroll to position [137852, 0]
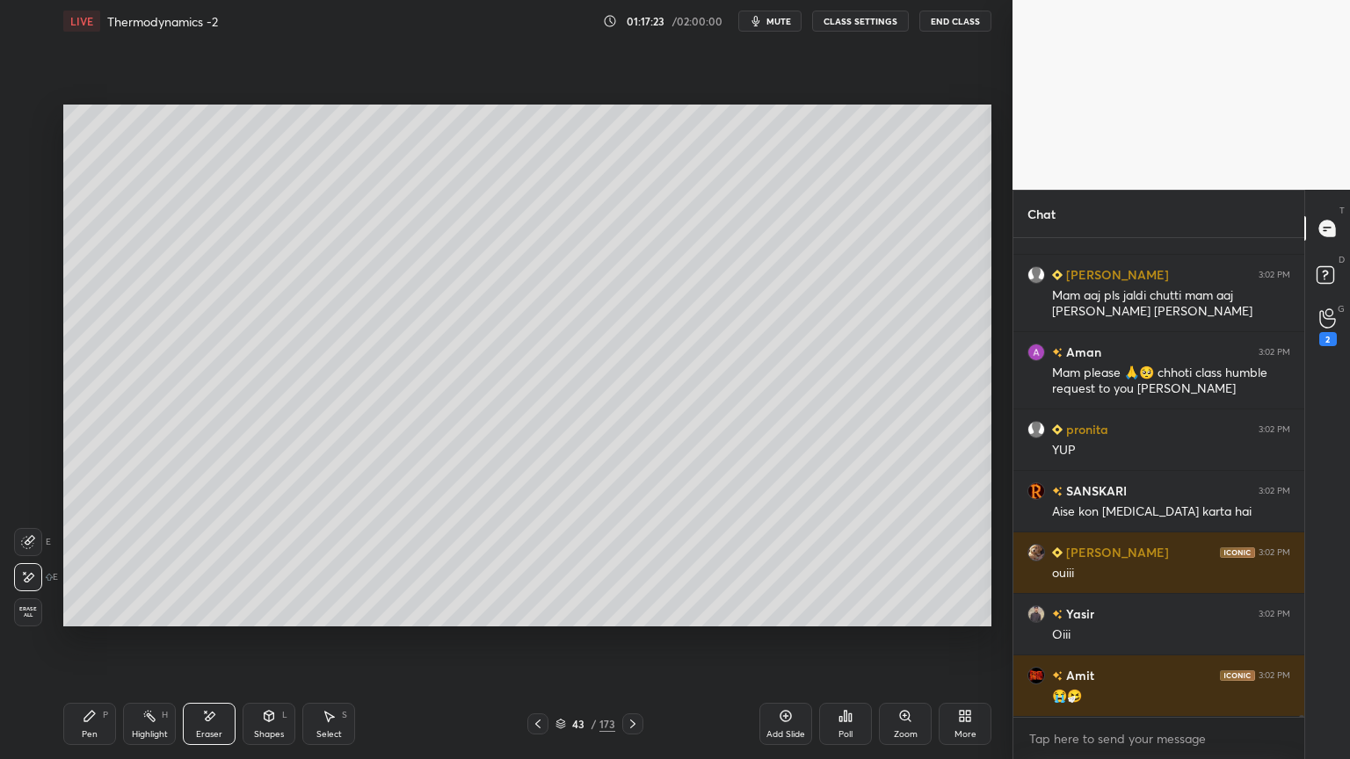
click at [165, 641] on div "H" at bounding box center [165, 715] width 6 height 9
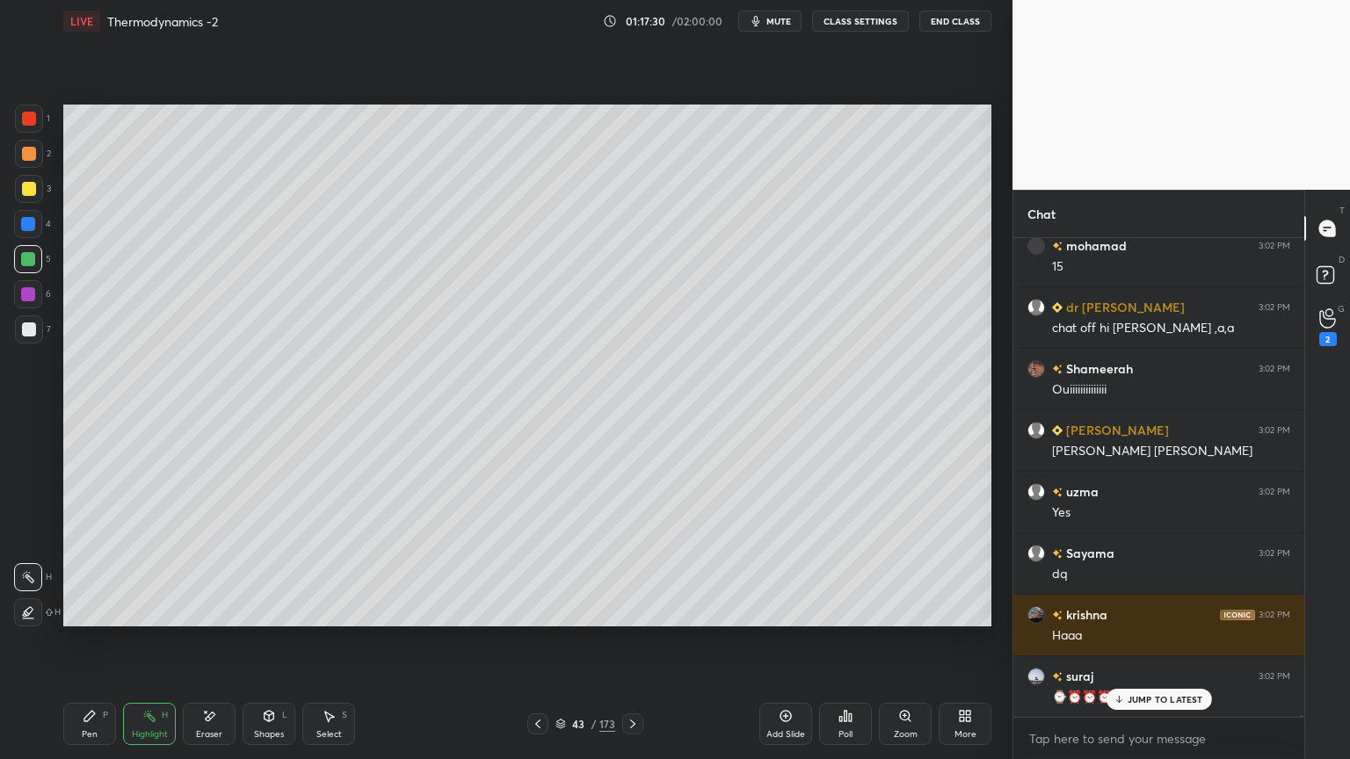
scroll to position [138590, 0]
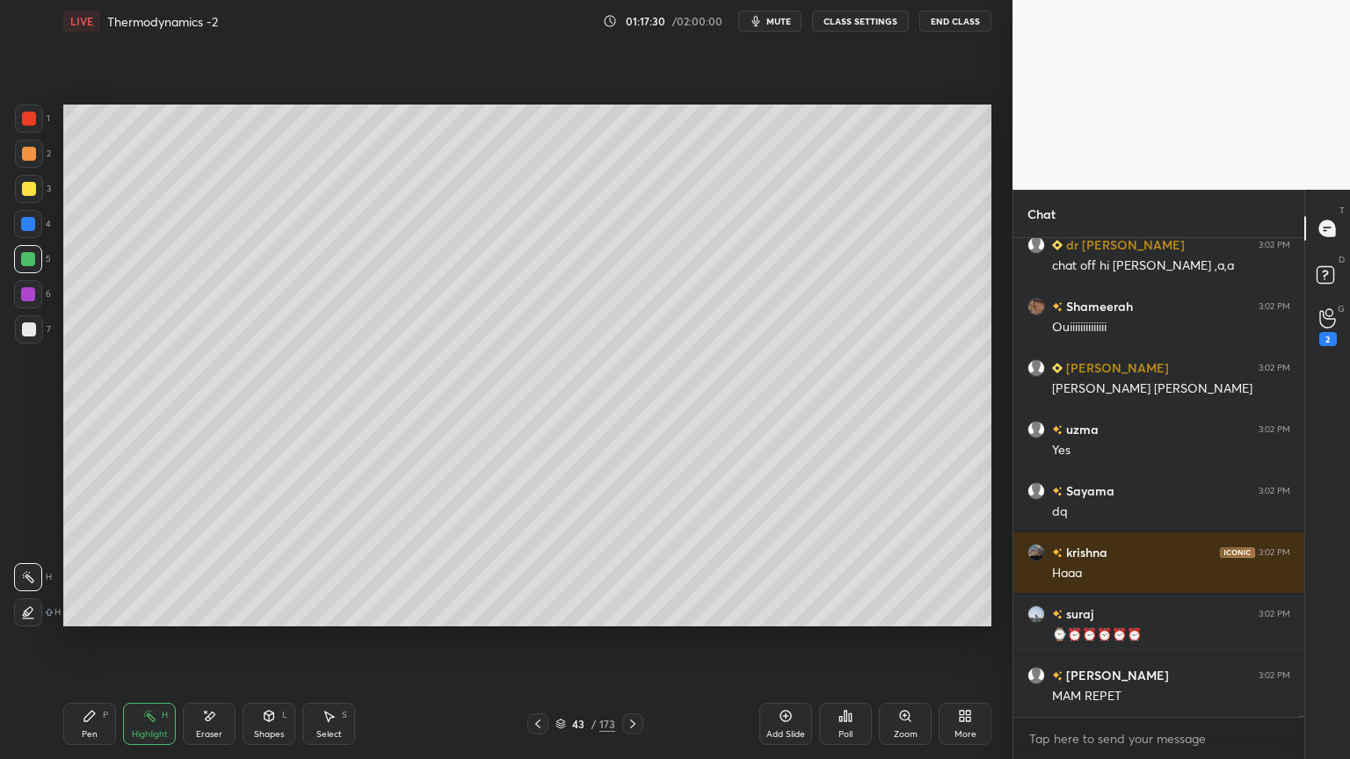
click at [842, 25] on button "CLASS SETTINGS" at bounding box center [860, 21] width 97 height 21
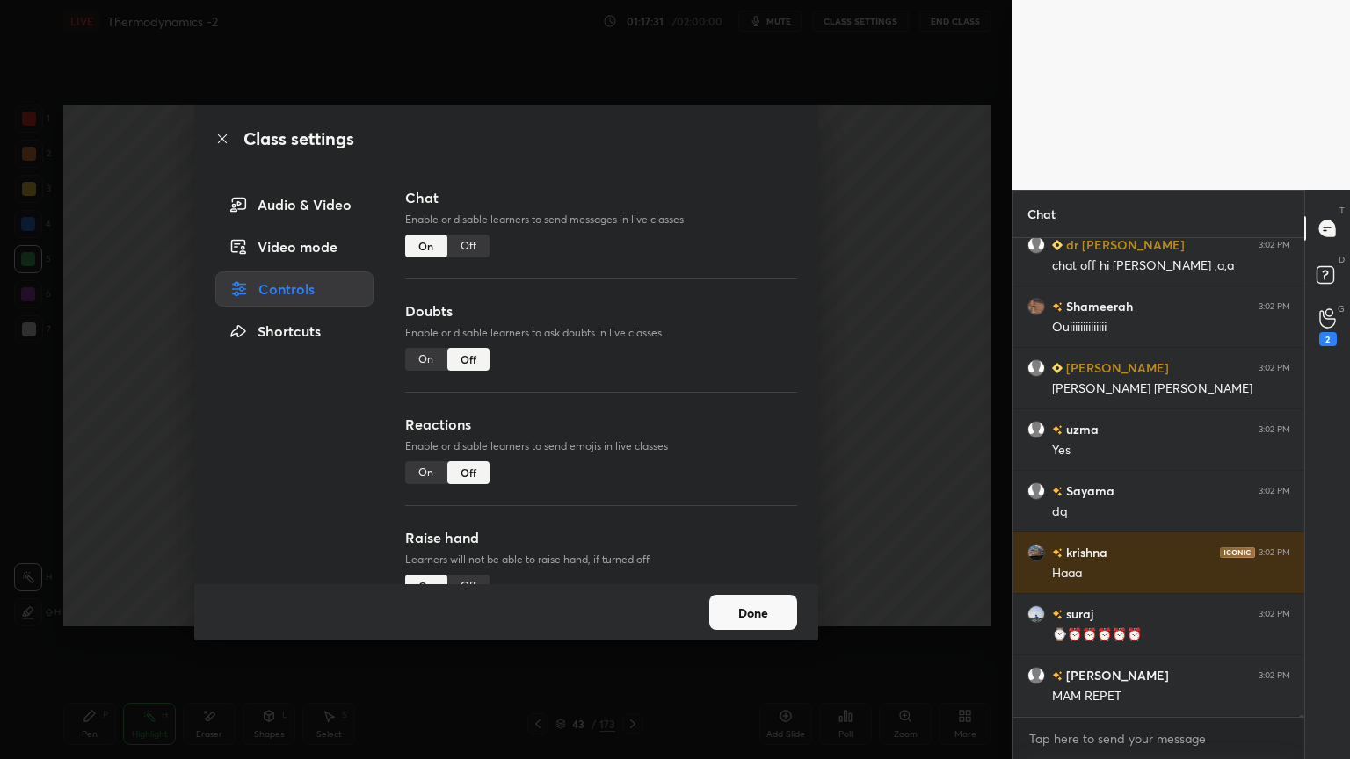
scroll to position [138774, 0]
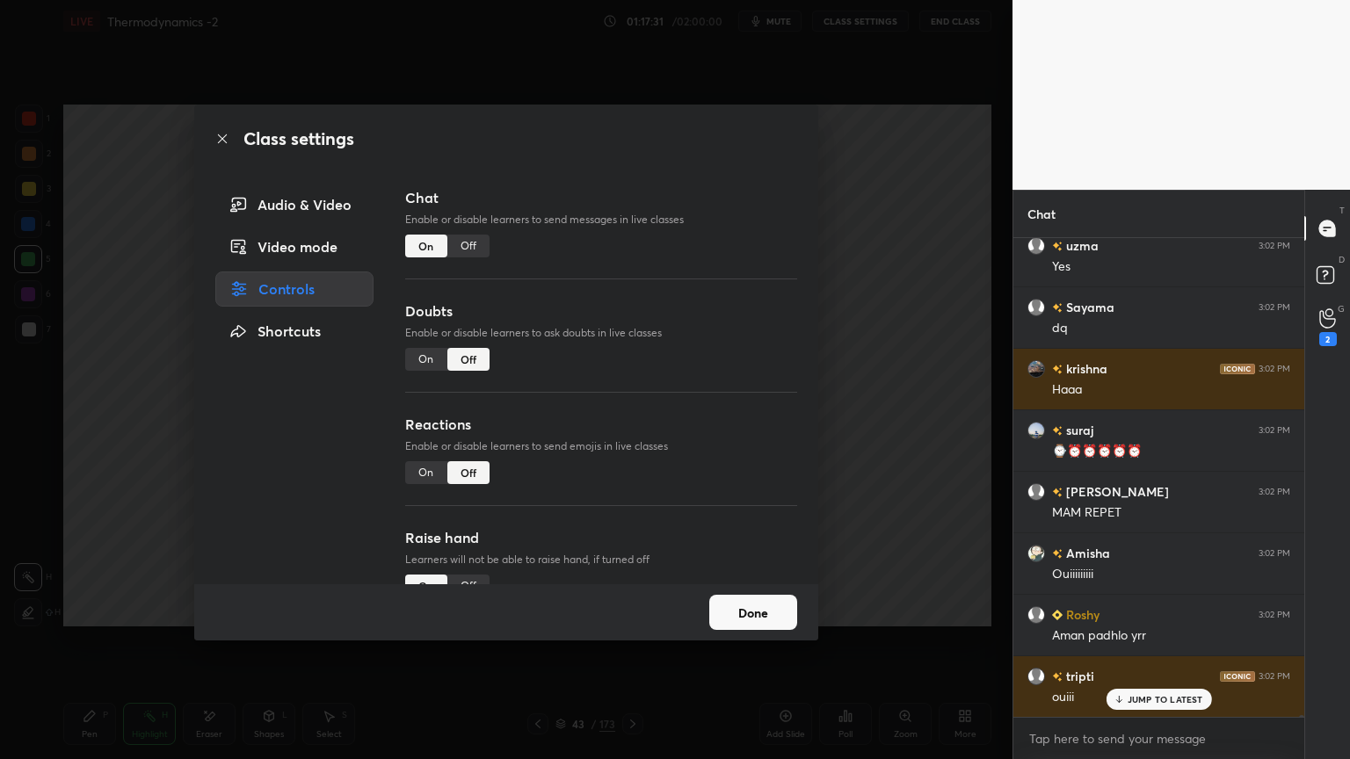
click at [478, 251] on div "Off" at bounding box center [468, 246] width 42 height 23
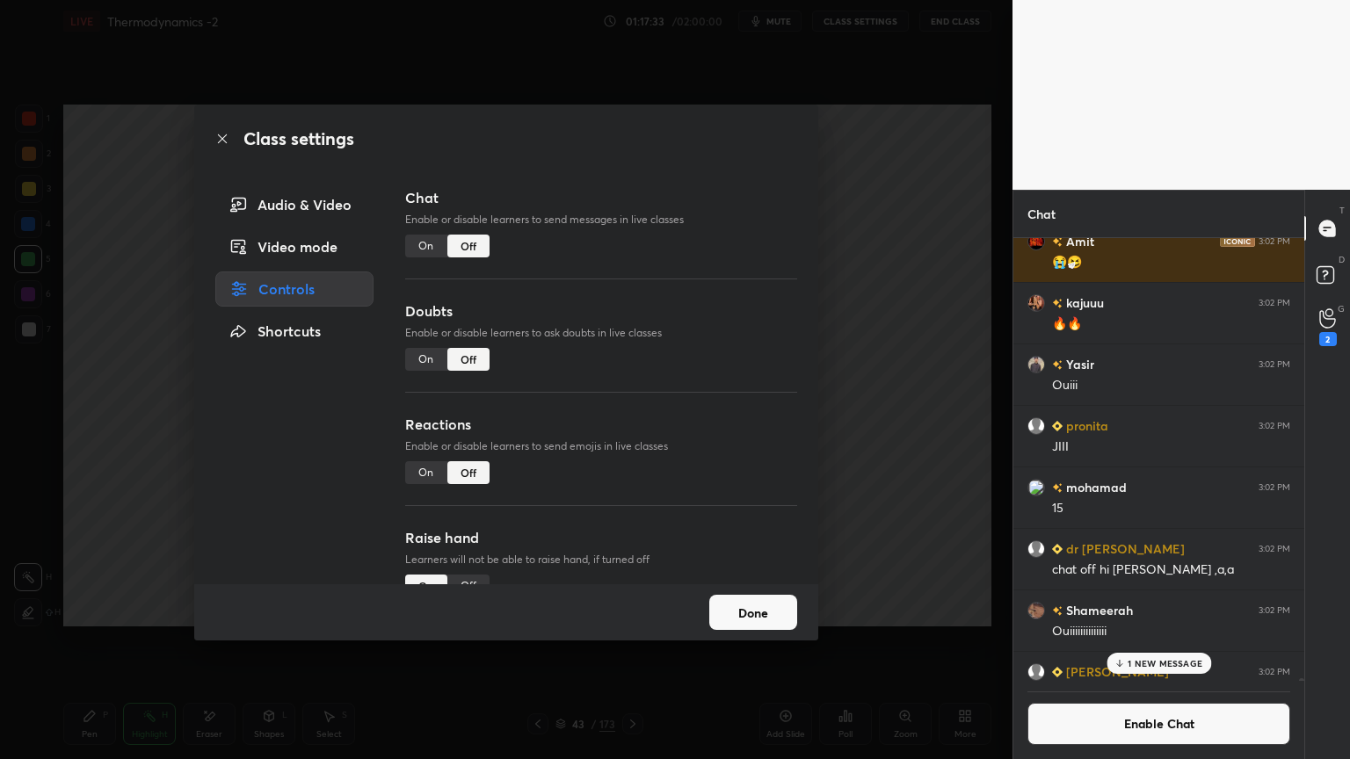
click at [750, 612] on button "Done" at bounding box center [753, 612] width 88 height 35
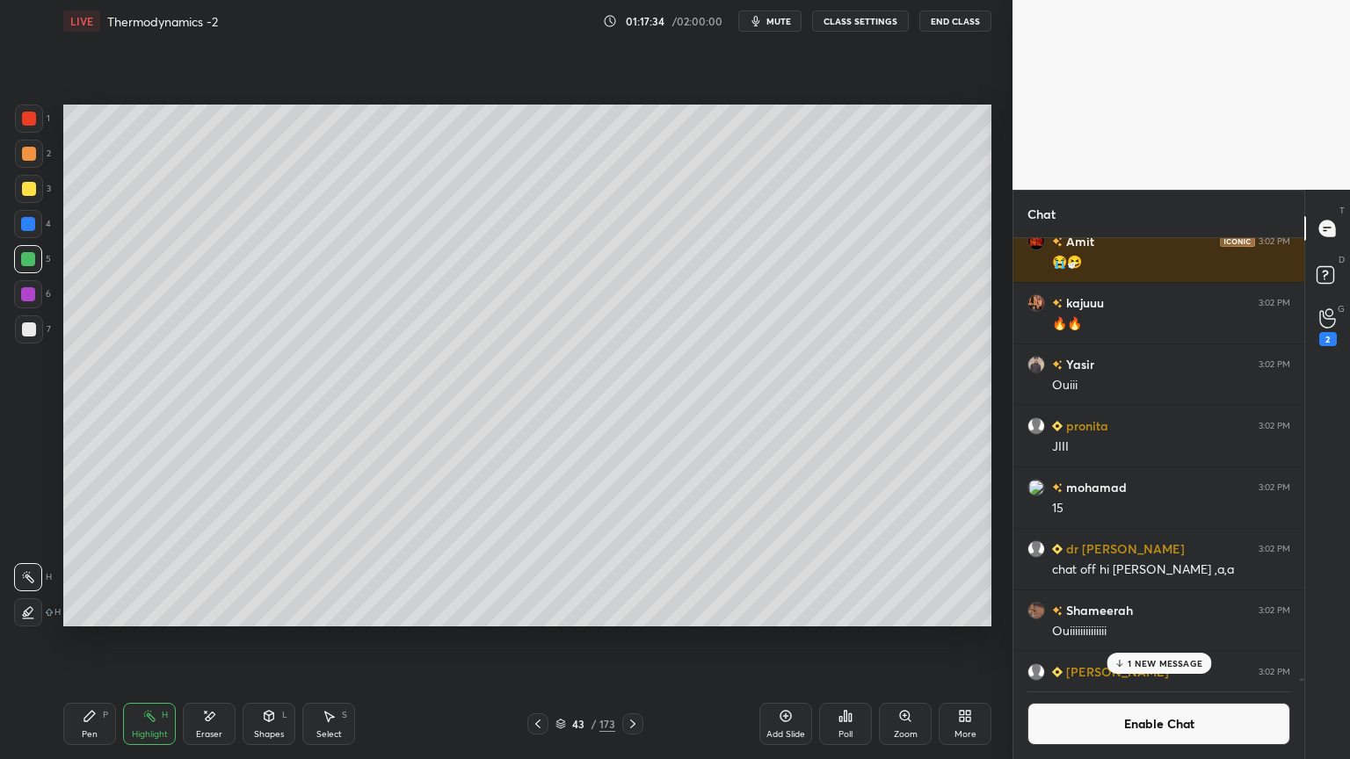
click at [98, 641] on div "Pen P" at bounding box center [89, 724] width 53 height 42
click at [32, 333] on div at bounding box center [29, 330] width 14 height 14
click at [137, 641] on div "Highlight H" at bounding box center [149, 724] width 53 height 42
click at [1154, 641] on p "1 NEW MESSAGE" at bounding box center [1165, 663] width 75 height 11
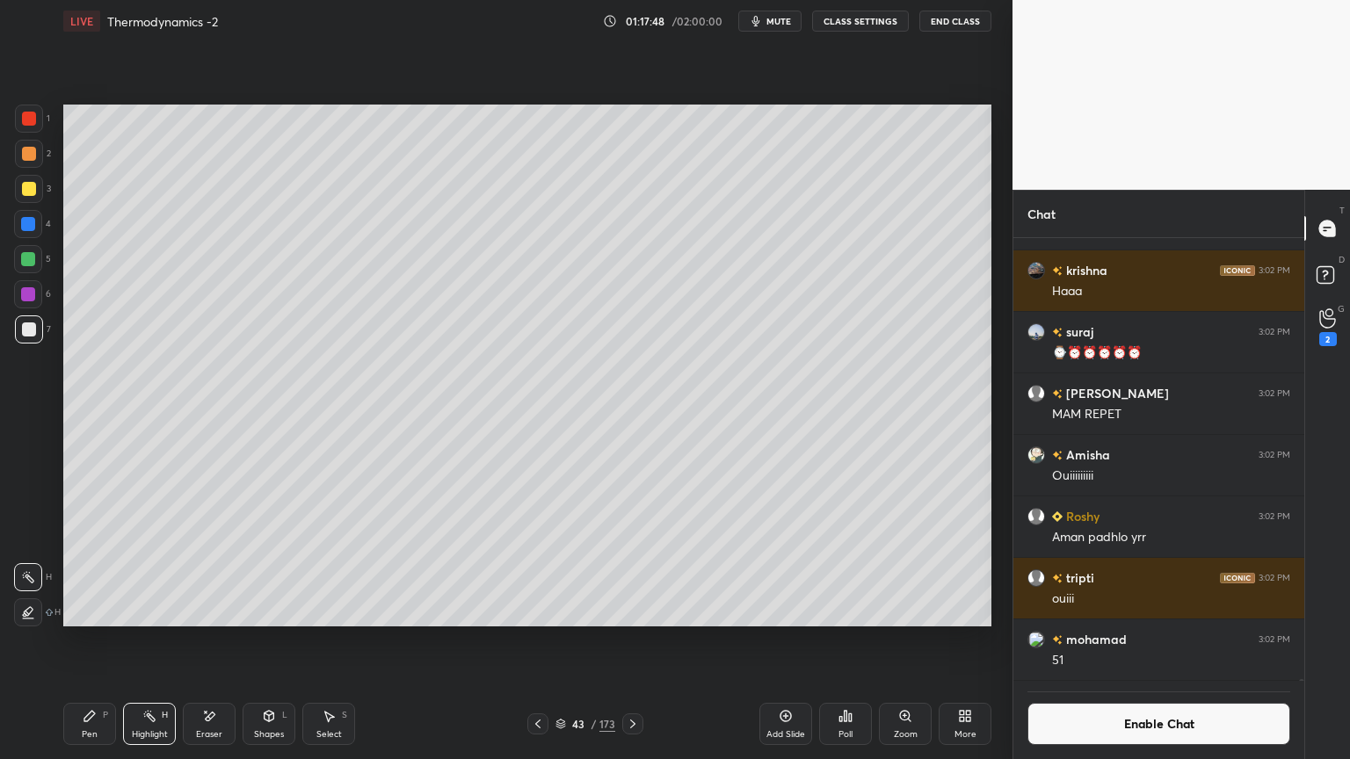
click at [1139, 641] on button "Enable Chat" at bounding box center [1159, 724] width 263 height 42
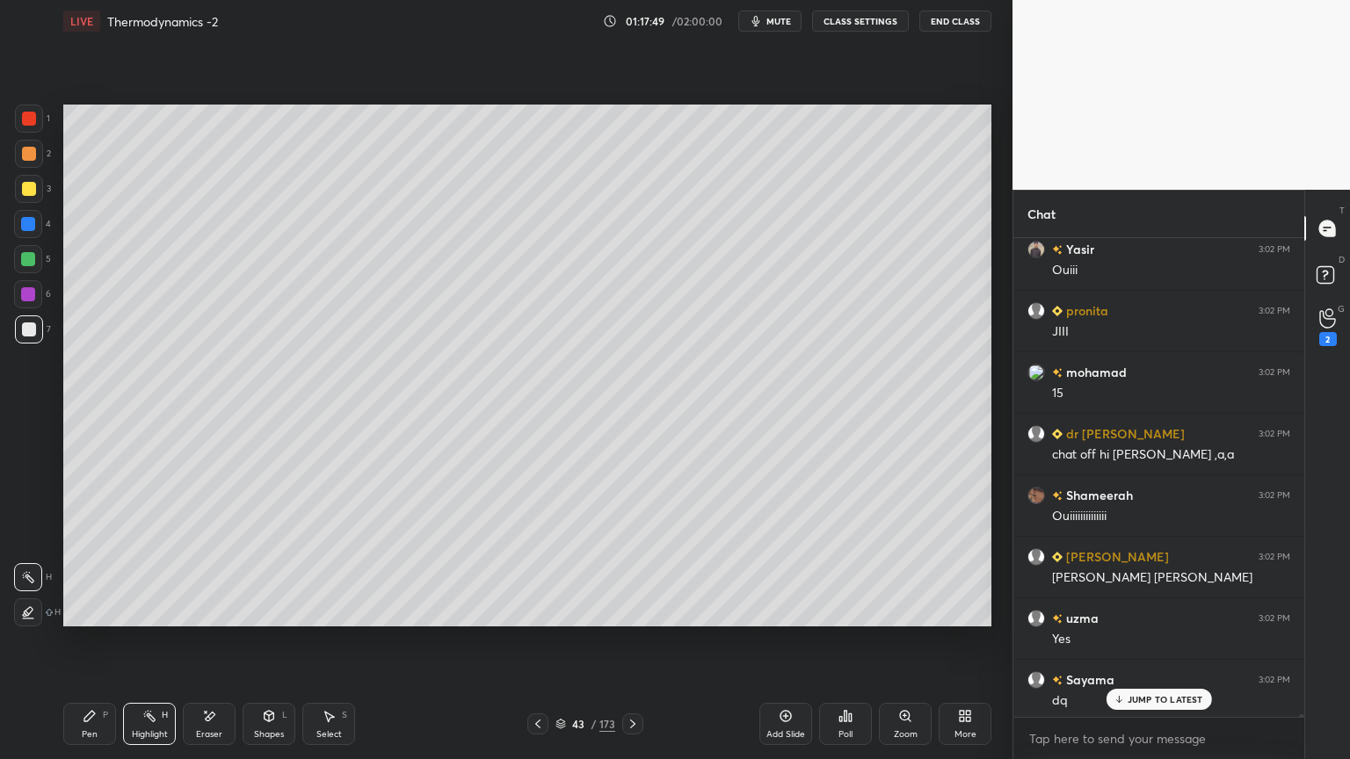
click at [1149, 641] on p "JUMP TO LATEST" at bounding box center [1166, 699] width 76 height 11
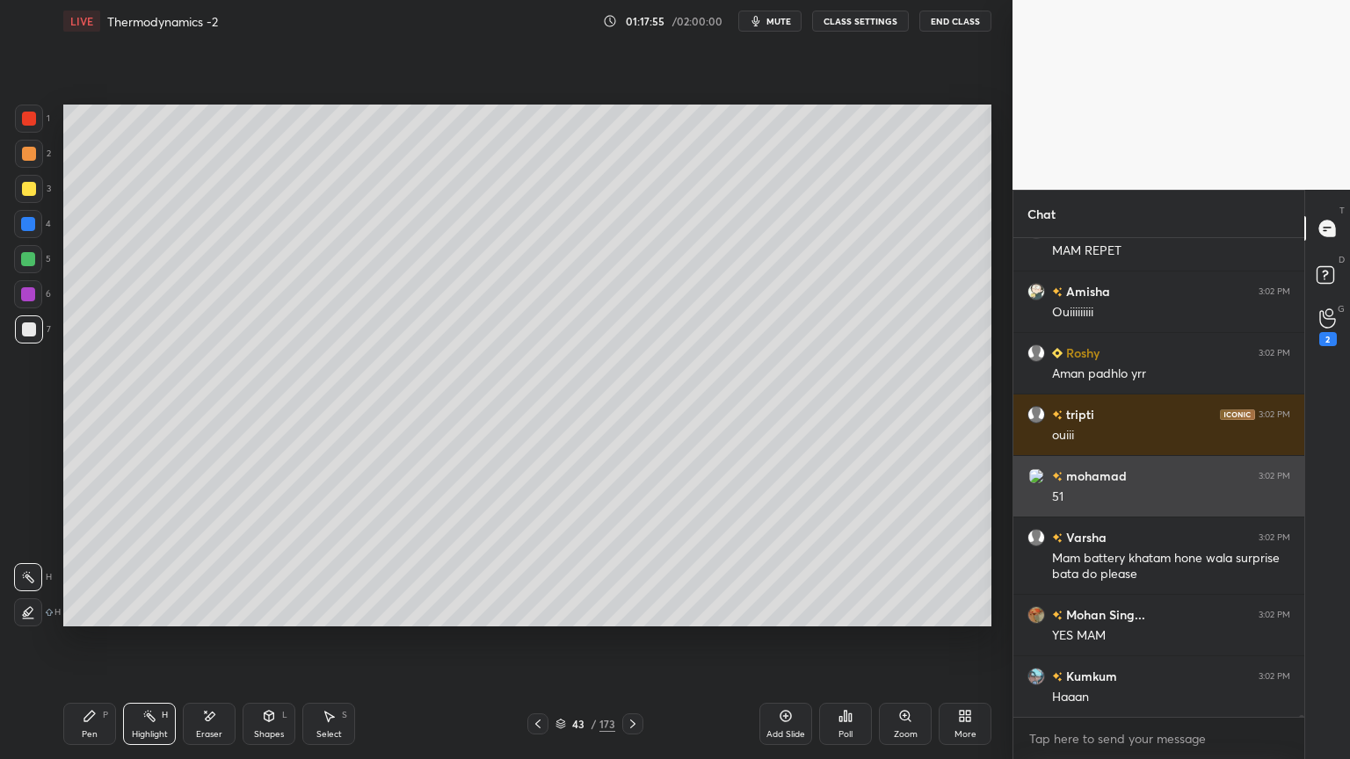
scroll to position [138309, 0]
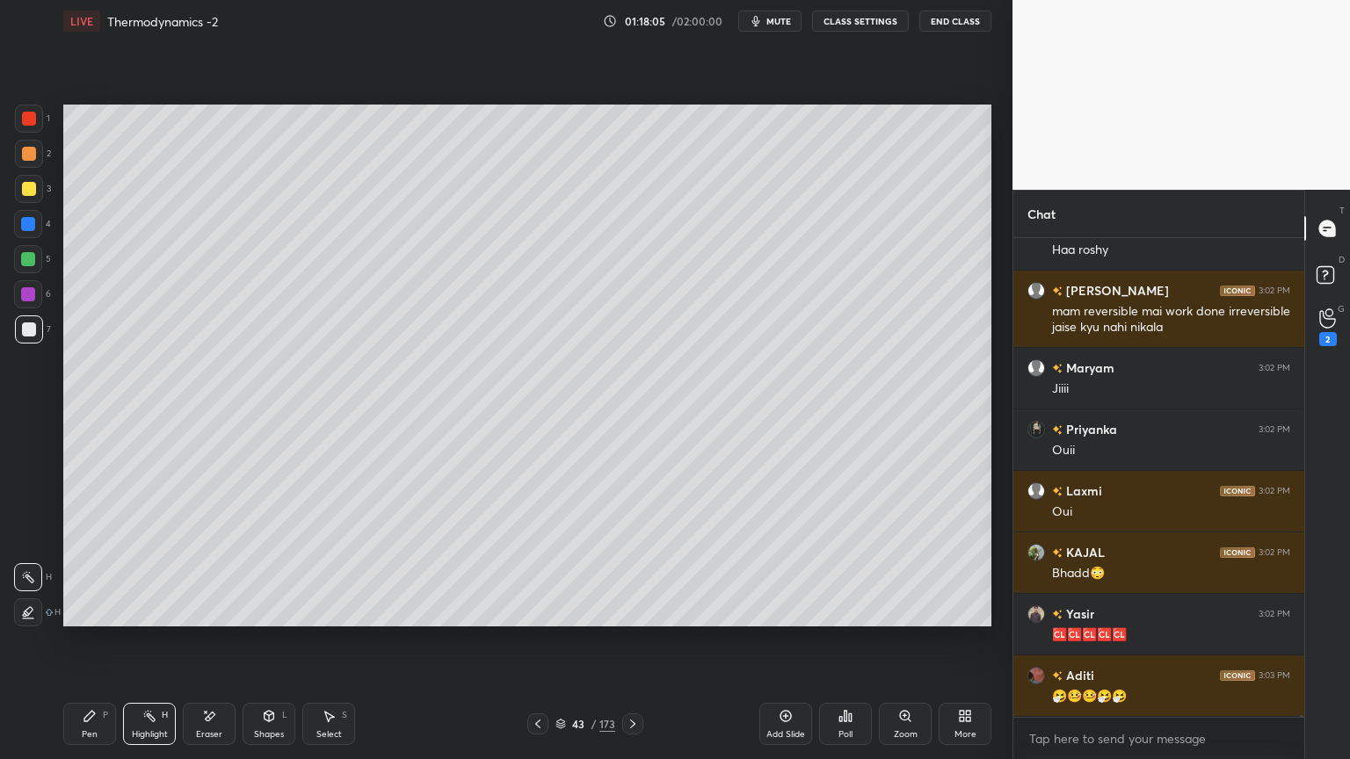
click at [105, 641] on div "Pen P" at bounding box center [89, 724] width 53 height 42
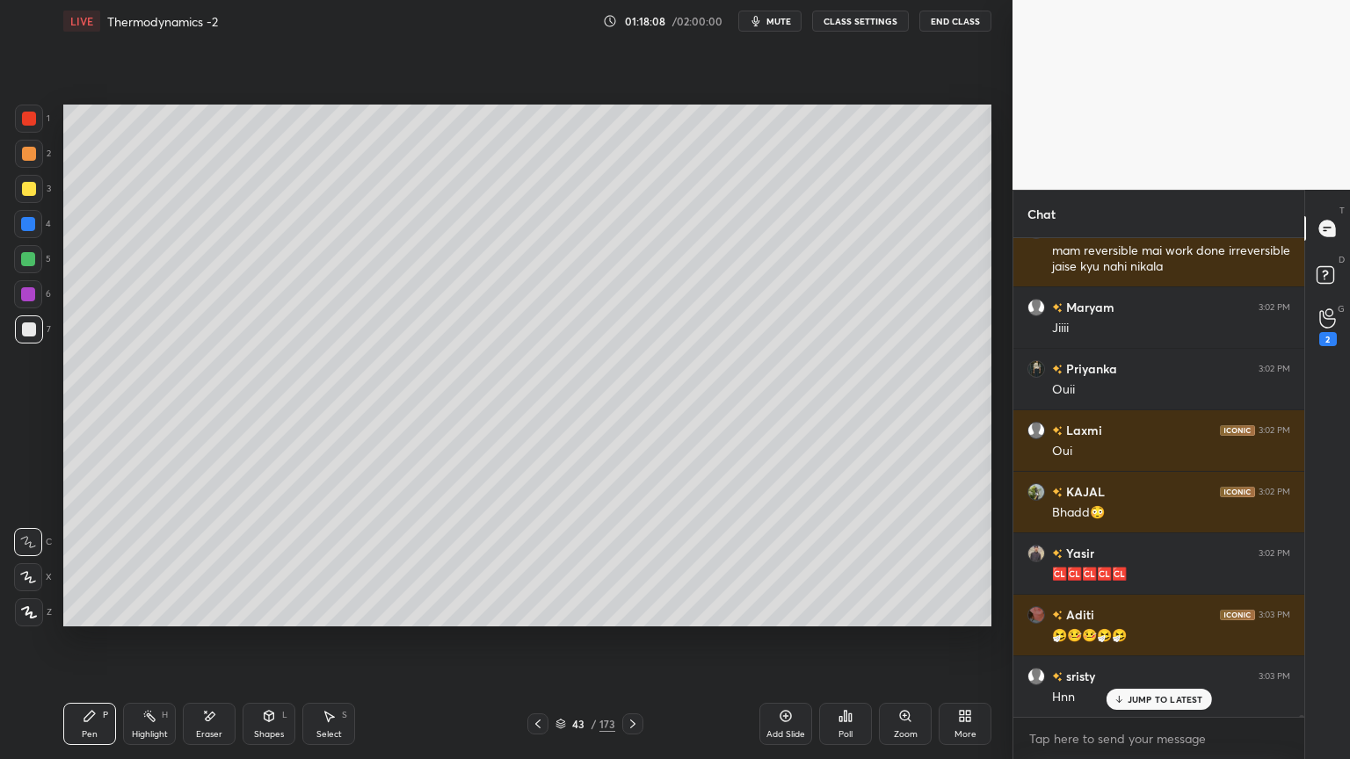
click at [869, 21] on button "CLASS SETTINGS" at bounding box center [860, 21] width 97 height 21
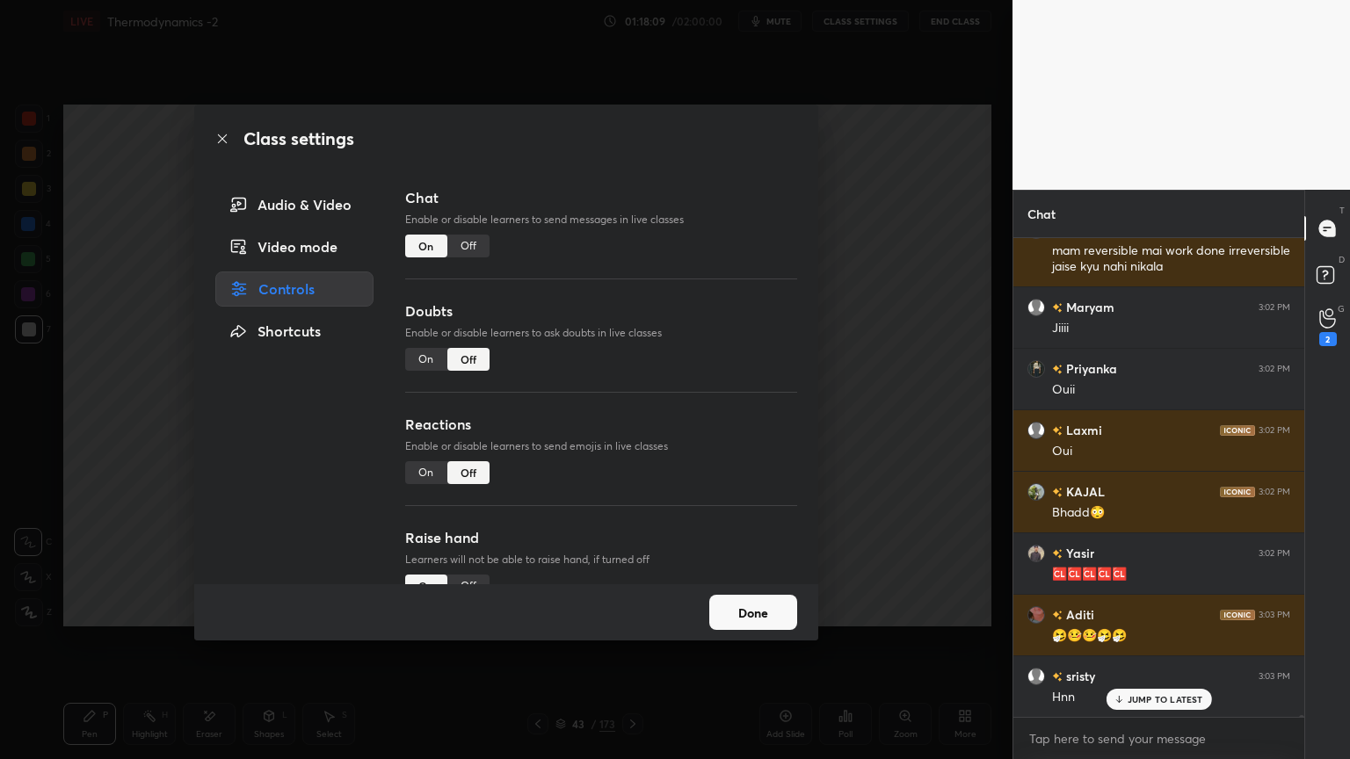
click at [472, 239] on div "Off" at bounding box center [468, 246] width 42 height 23
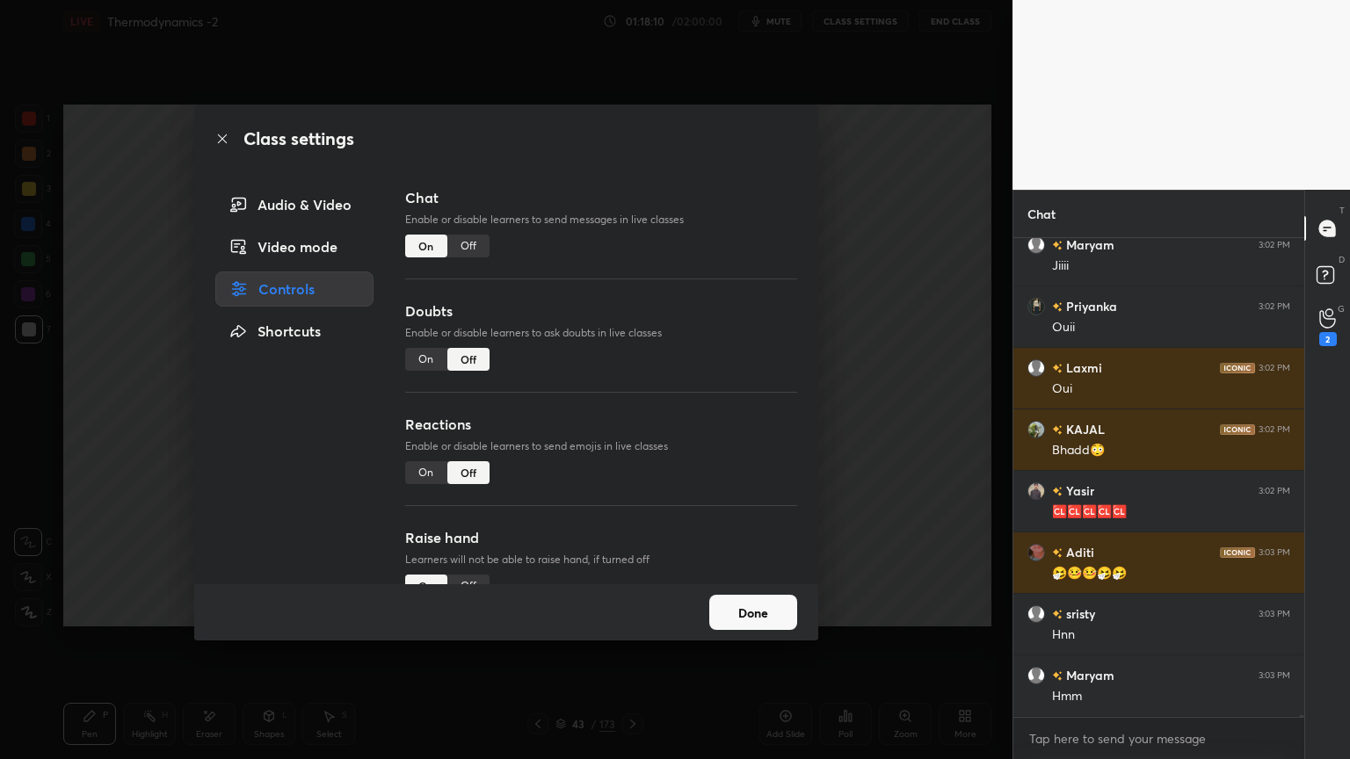
click at [767, 609] on button "Done" at bounding box center [753, 612] width 88 height 35
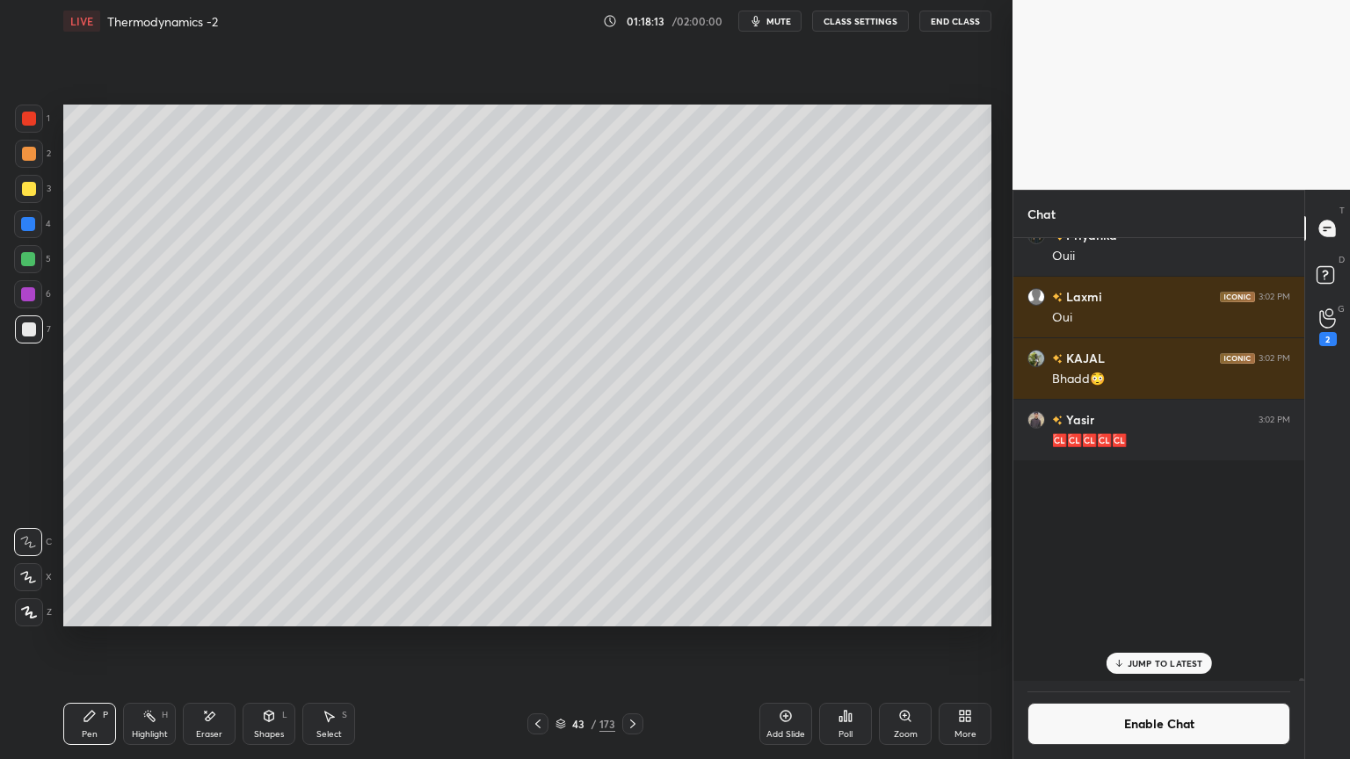
scroll to position [439, 286]
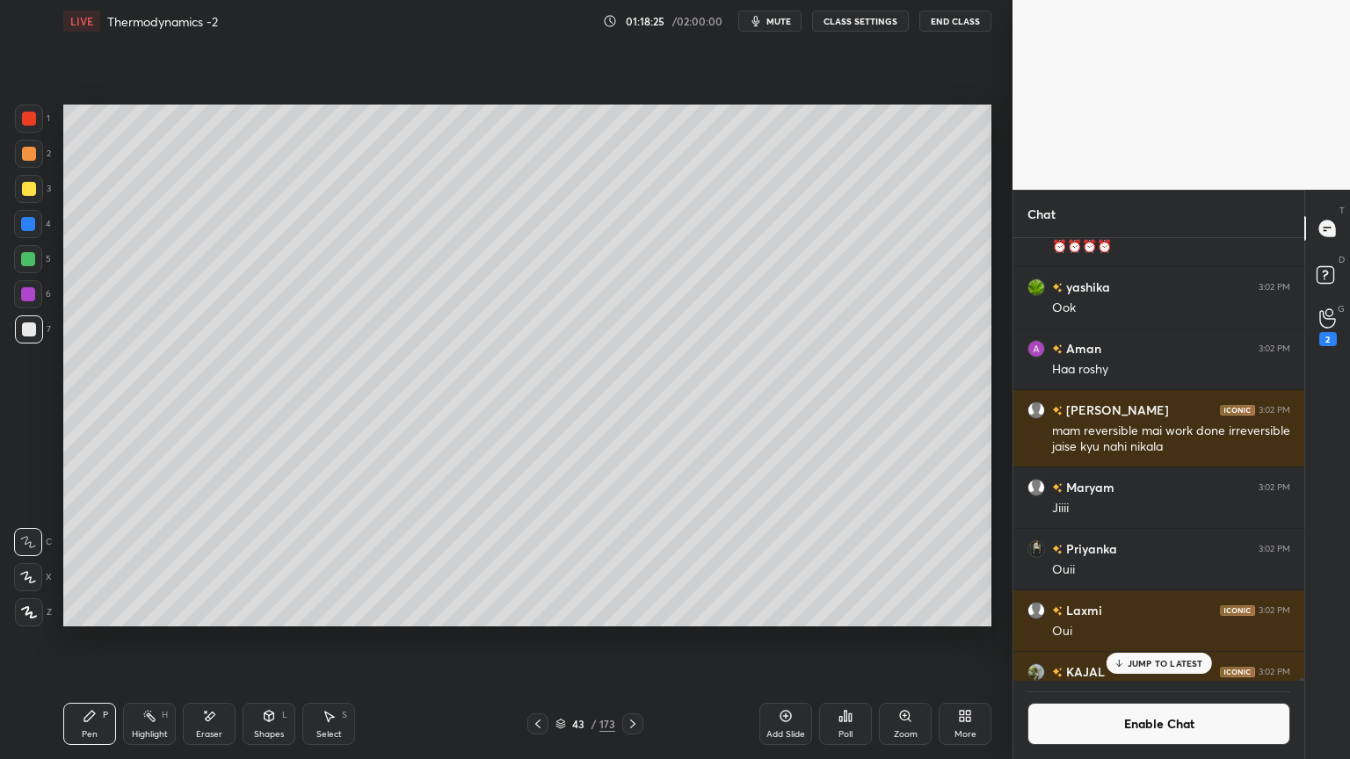
click at [211, 641] on div "Eraser" at bounding box center [209, 734] width 26 height 9
click at [102, 641] on div "Pen P" at bounding box center [89, 724] width 53 height 42
click at [159, 641] on div "Highlight H" at bounding box center [149, 724] width 53 height 42
click at [33, 229] on div at bounding box center [28, 224] width 14 height 14
click at [1180, 641] on p "JUMP TO LATEST" at bounding box center [1166, 663] width 76 height 11
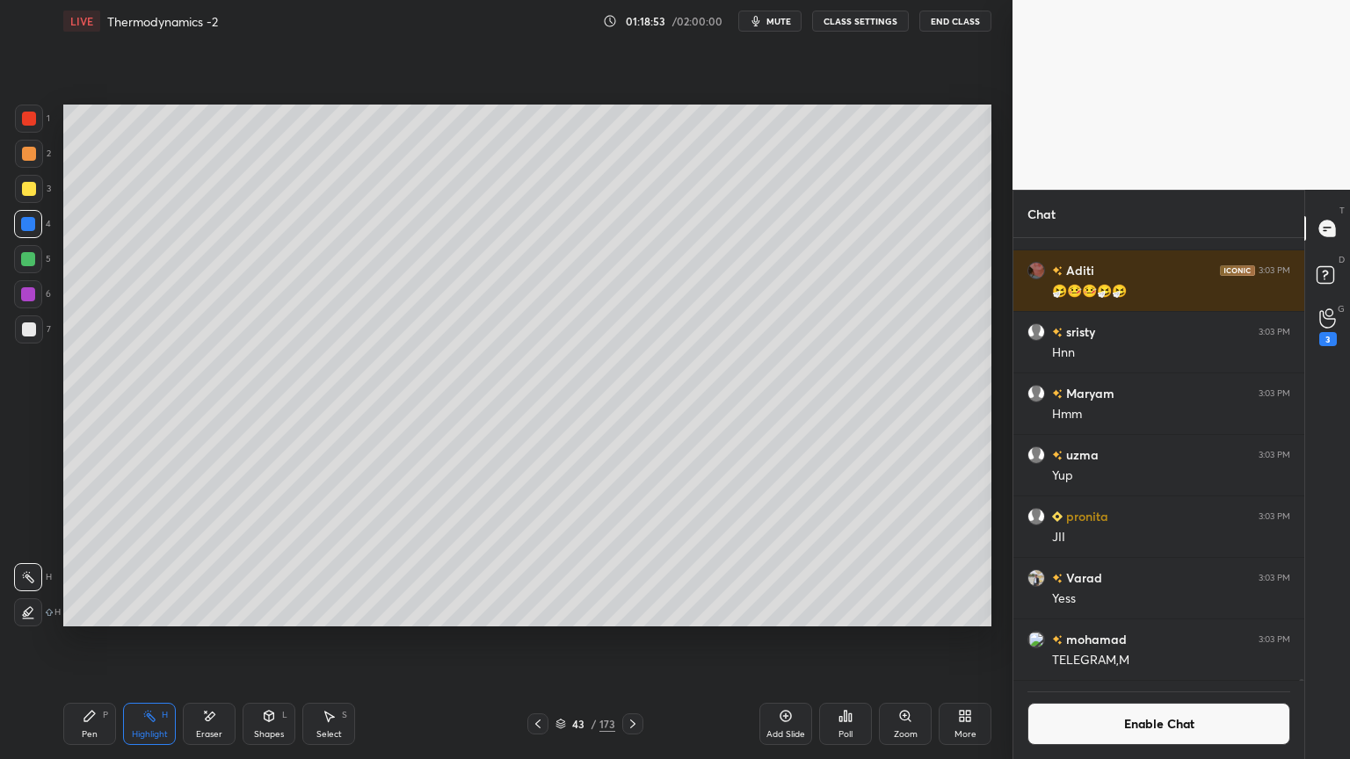
click at [1191, 641] on button "Enable Chat" at bounding box center [1159, 724] width 263 height 42
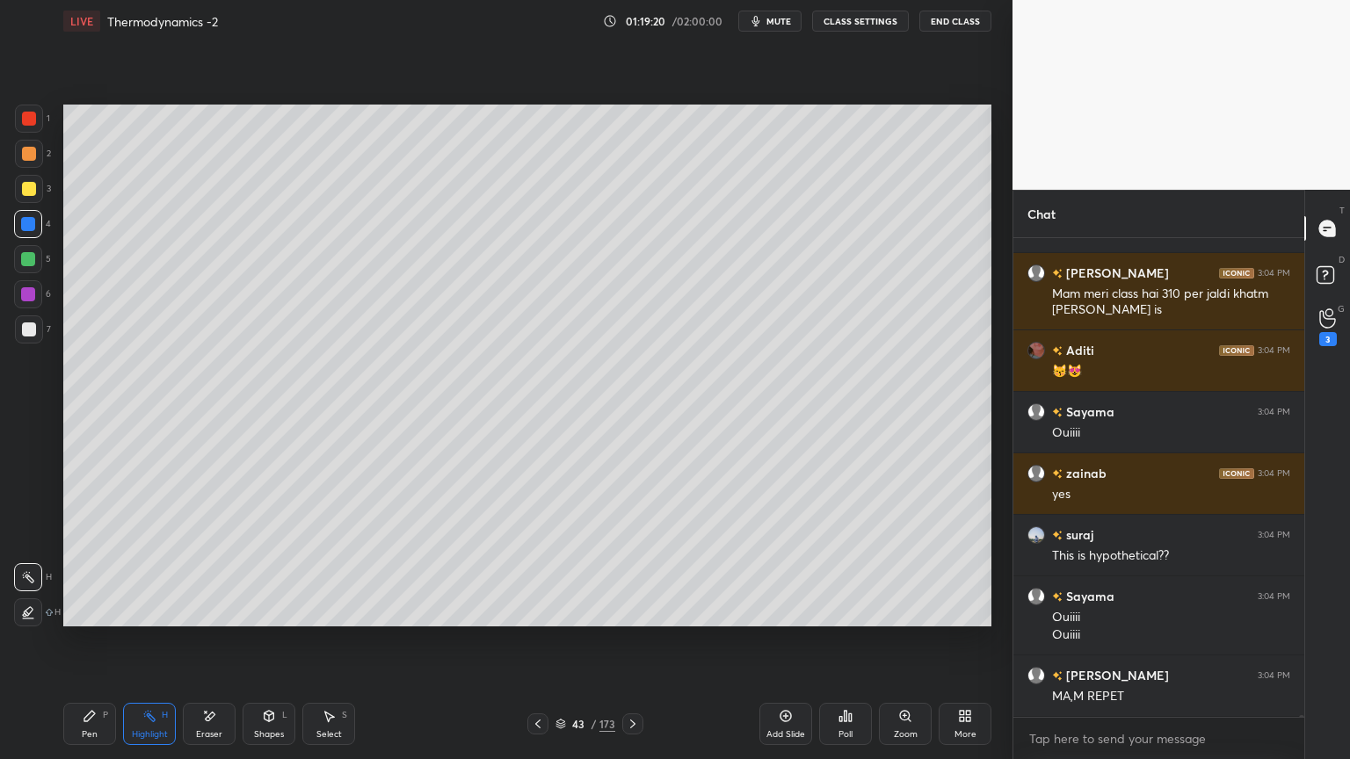
scroll to position [140620, 0]
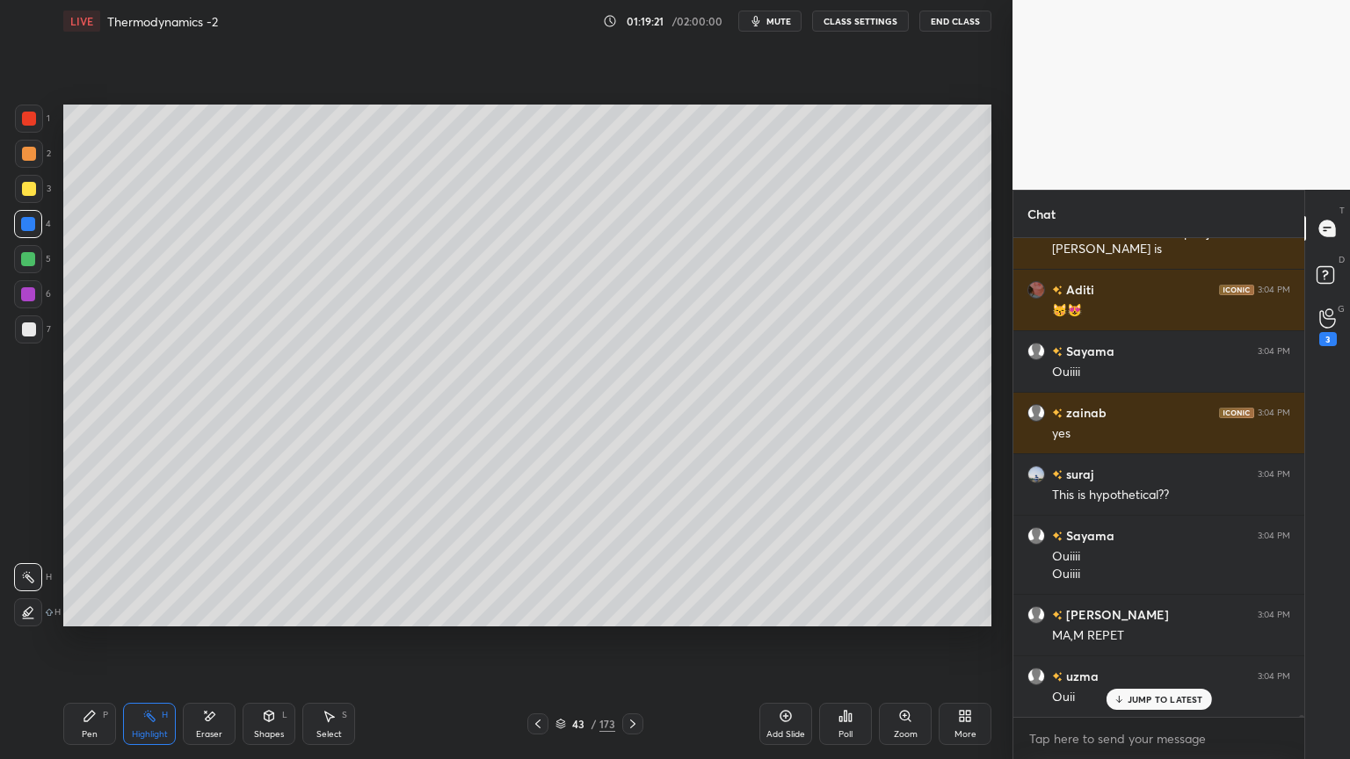
click at [844, 25] on button "CLASS SETTINGS" at bounding box center [860, 21] width 97 height 21
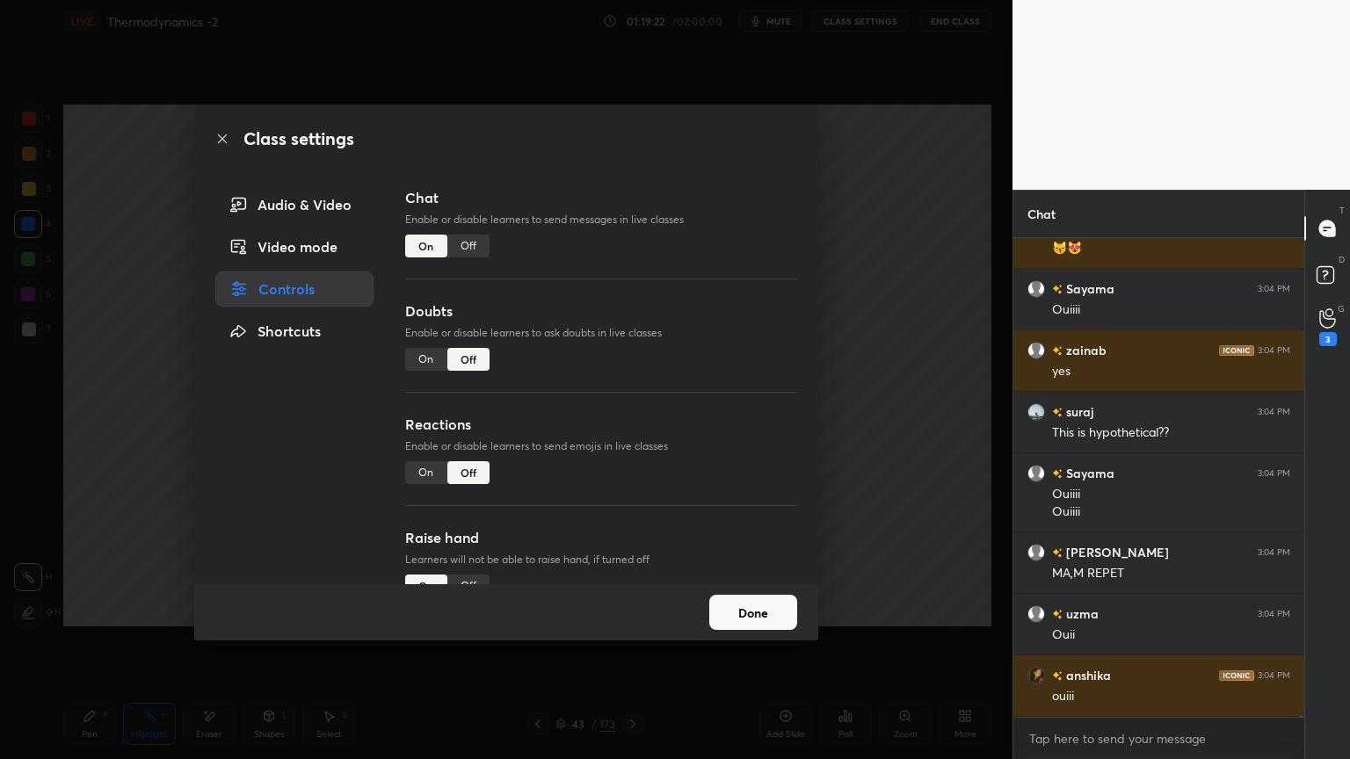
click at [464, 246] on div "Off" at bounding box center [468, 246] width 42 height 23
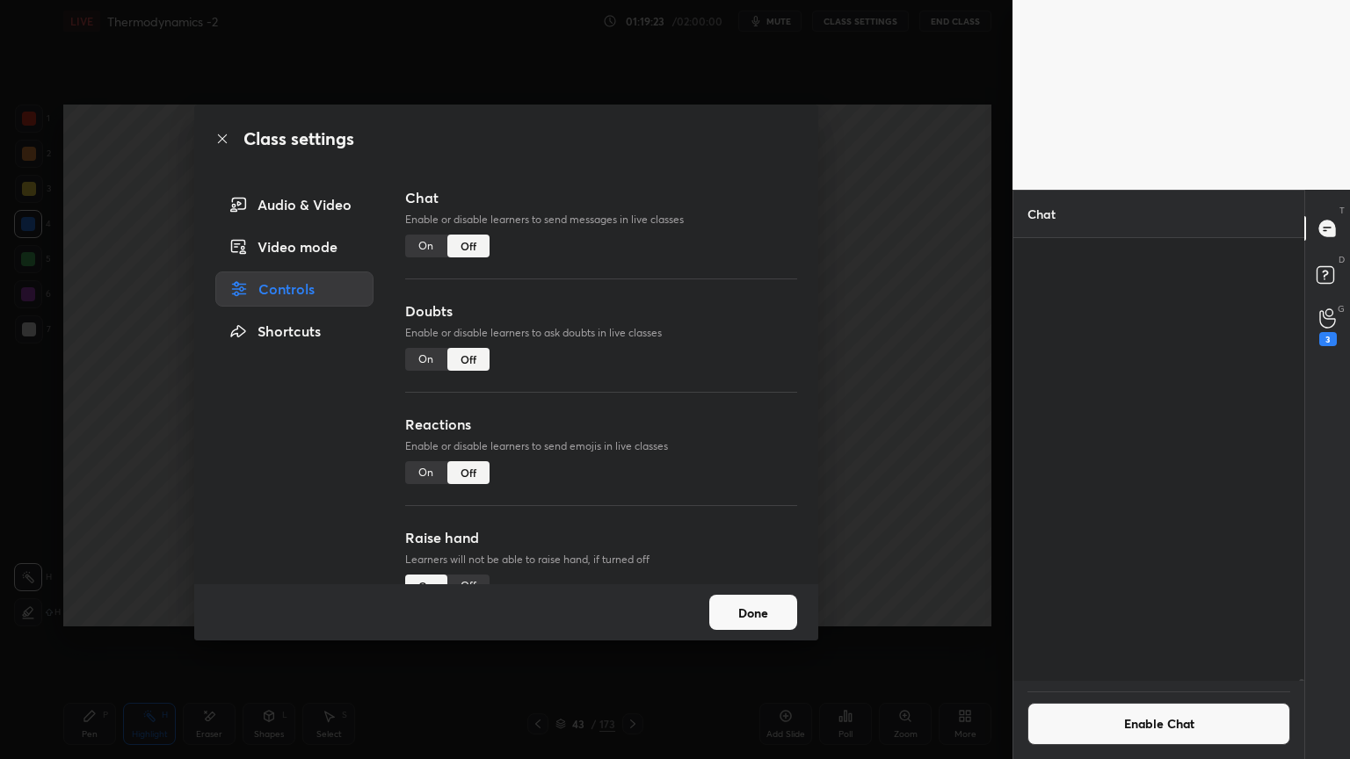
scroll to position [140256, 0]
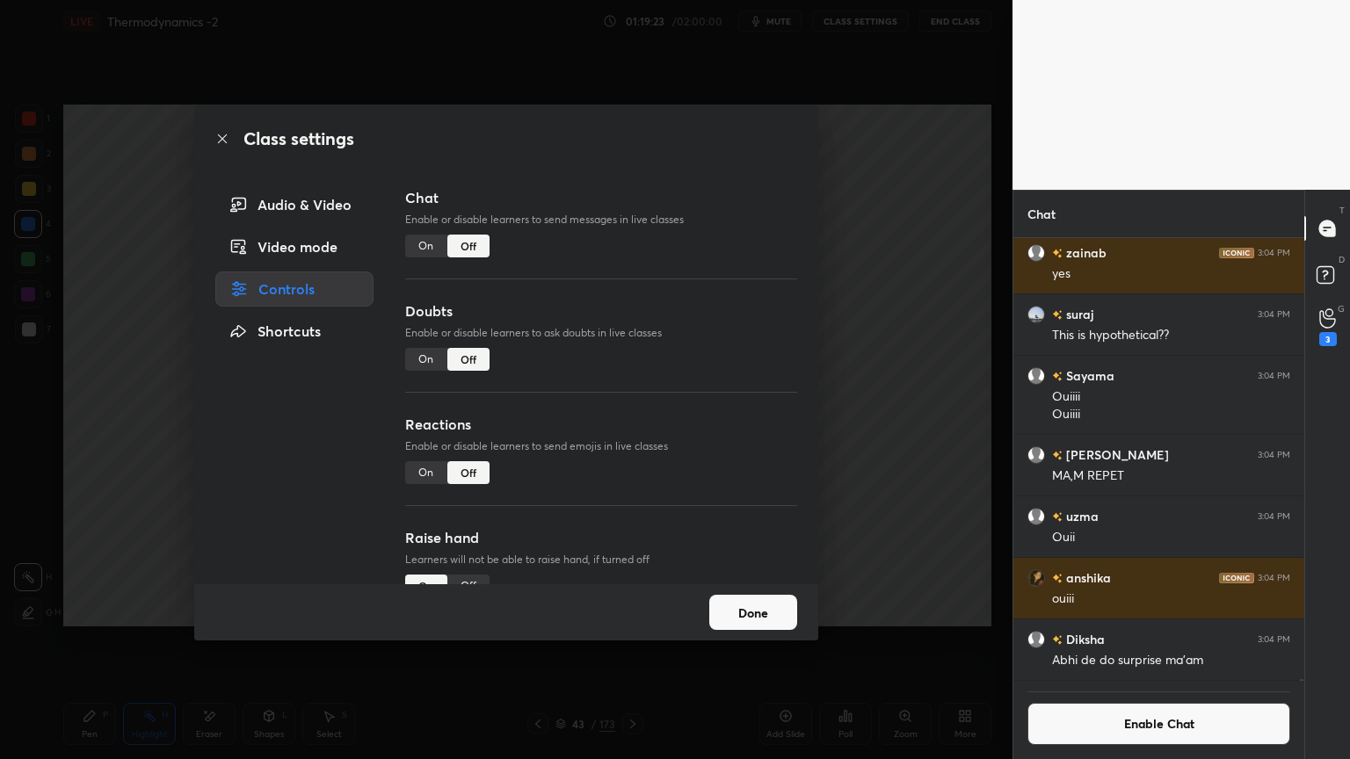
click at [763, 621] on button "Done" at bounding box center [753, 612] width 88 height 35
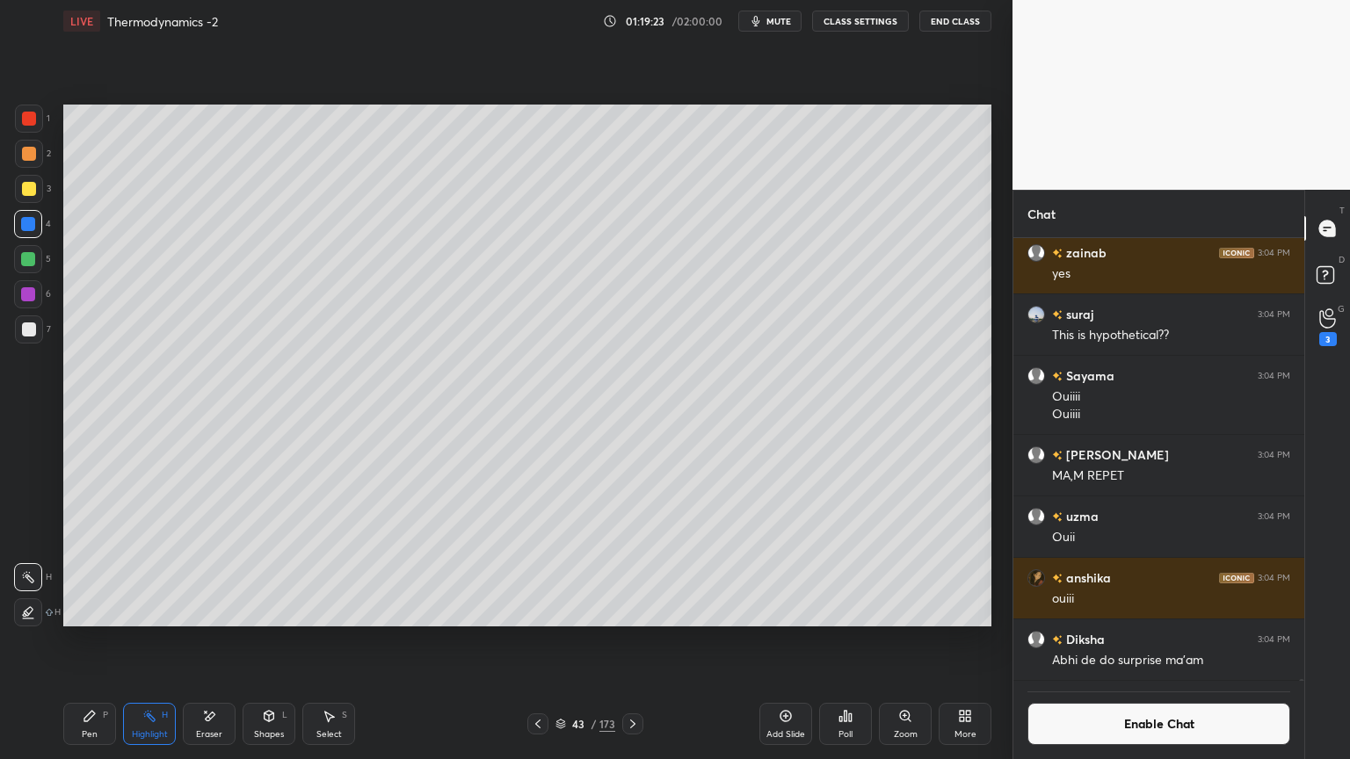
click at [83, 641] on div "Pen P" at bounding box center [89, 724] width 53 height 42
click at [28, 160] on div at bounding box center [29, 154] width 14 height 14
click at [782, 641] on icon at bounding box center [786, 716] width 11 height 11
click at [21, 224] on div at bounding box center [28, 224] width 14 height 14
click at [548, 641] on div at bounding box center [538, 724] width 21 height 21
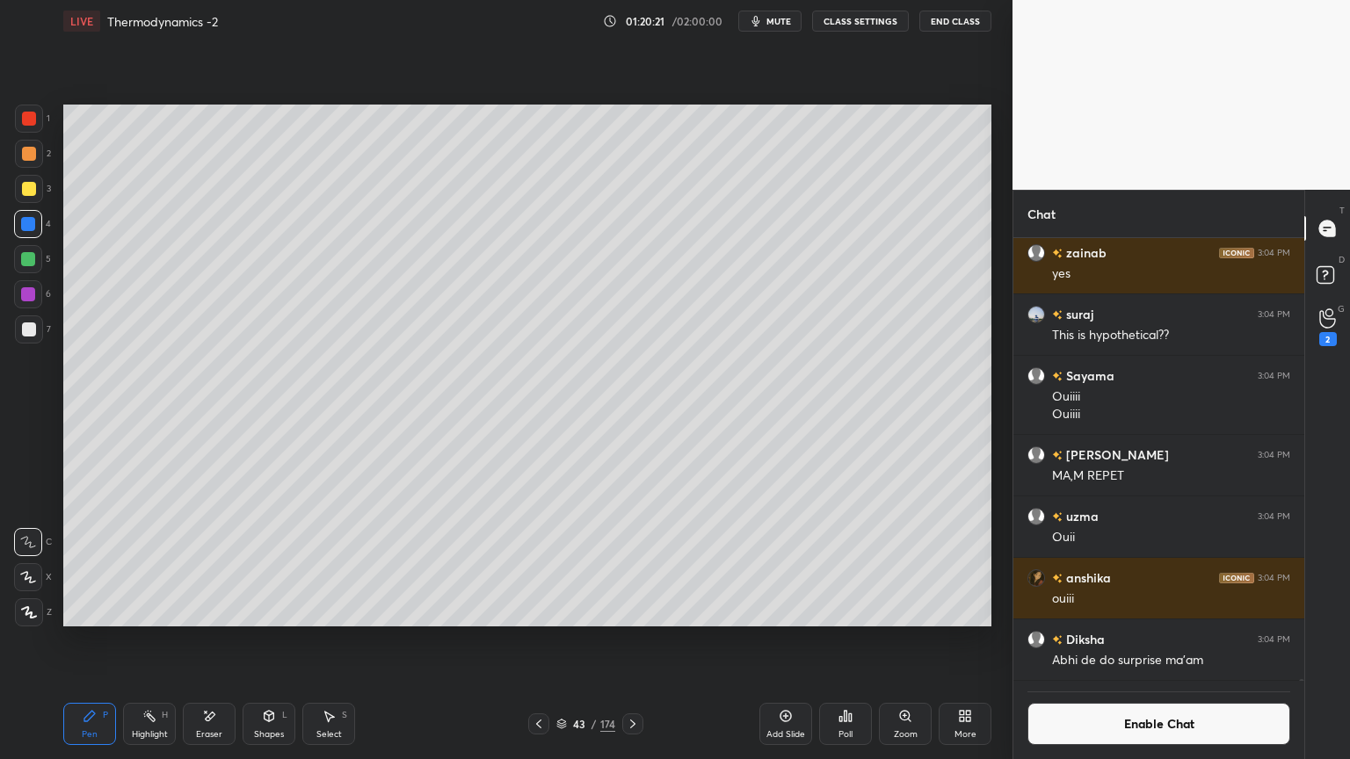
click at [149, 641] on div "Pen P Highlight H Eraser Shapes L Select S 43 / 174 Add Slide Poll Zoom More" at bounding box center [527, 724] width 928 height 70
click at [141, 641] on div "Highlight H" at bounding box center [149, 724] width 53 height 42
click at [91, 641] on icon at bounding box center [89, 716] width 11 height 11
click at [155, 641] on div "Highlight H" at bounding box center [149, 724] width 53 height 42
click at [1086, 641] on button "Enable Chat" at bounding box center [1159, 724] width 263 height 42
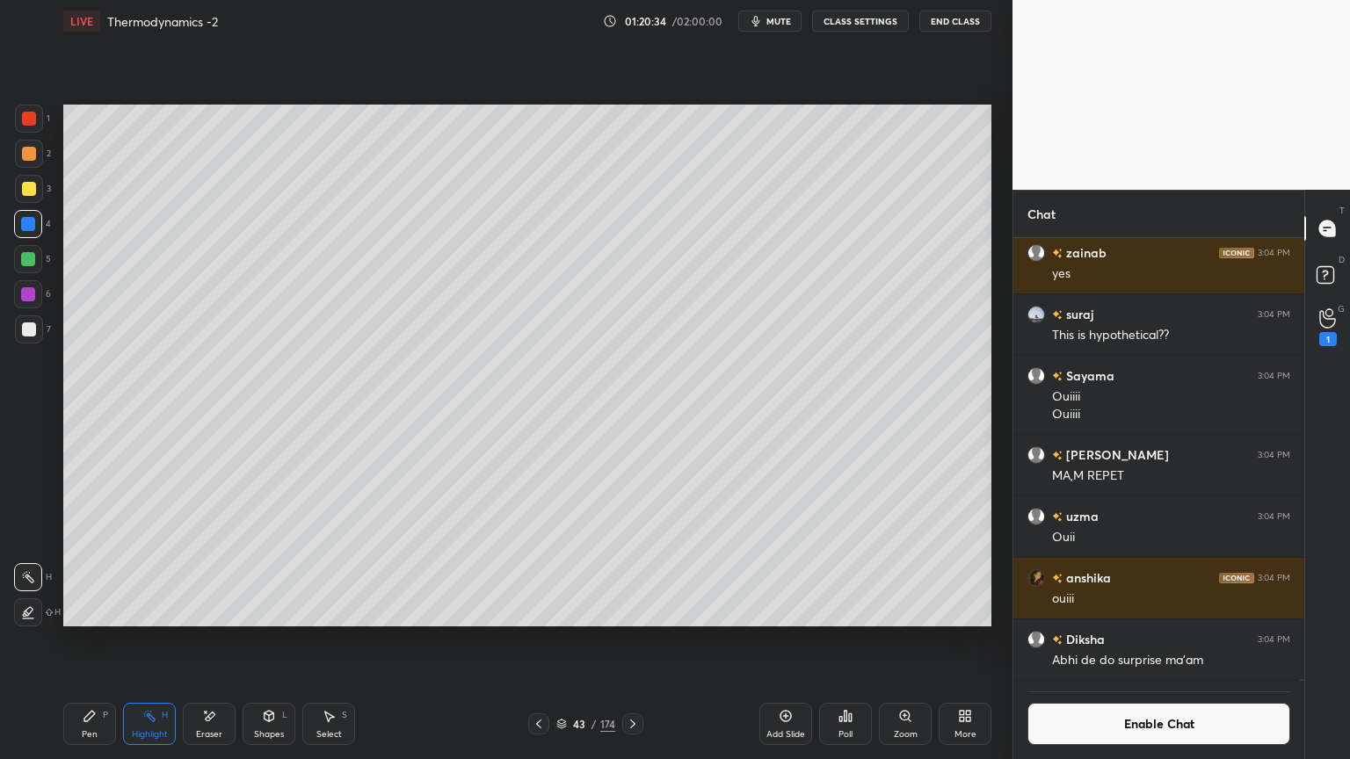
scroll to position [474, 286]
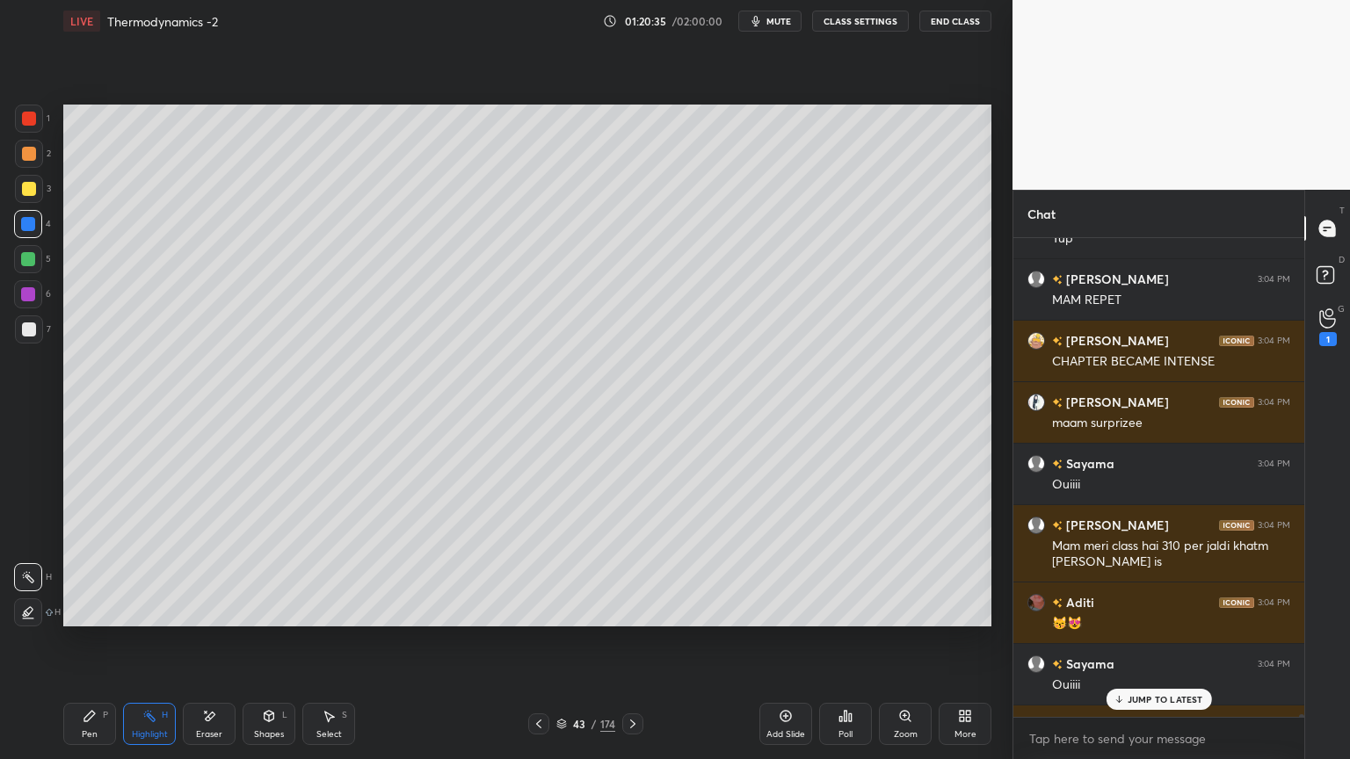
click at [1131, 641] on p "JUMP TO LATEST" at bounding box center [1166, 699] width 76 height 11
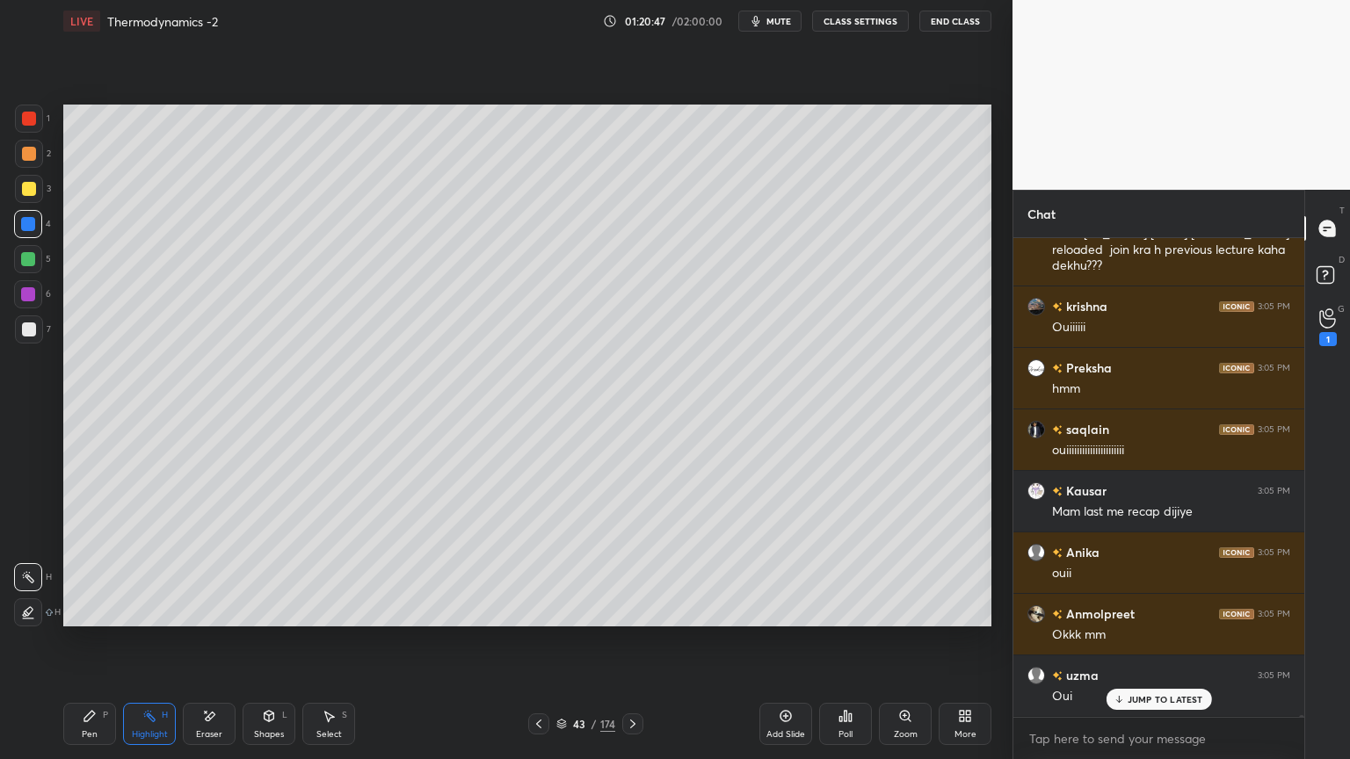
scroll to position [140971, 0]
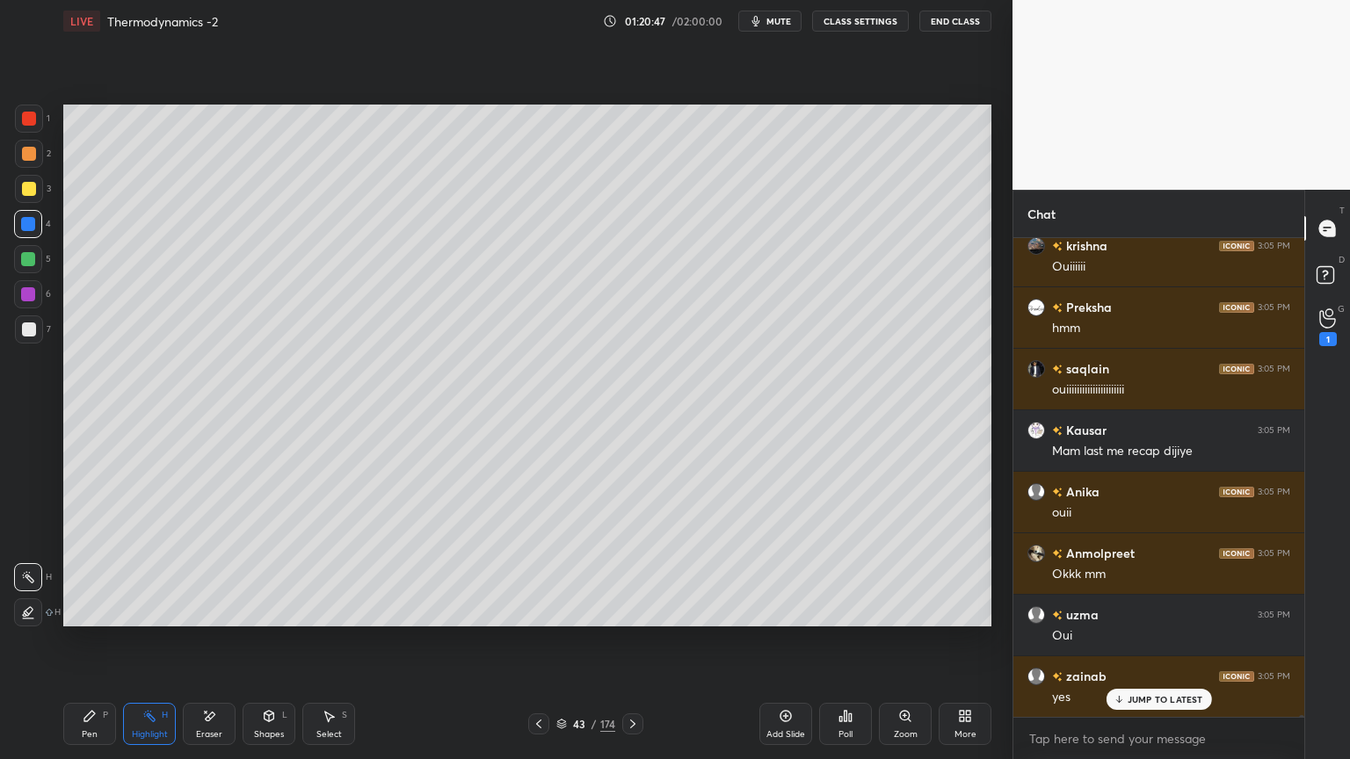
click at [534, 641] on icon at bounding box center [539, 724] width 14 height 14
click at [540, 641] on icon at bounding box center [538, 724] width 5 height 9
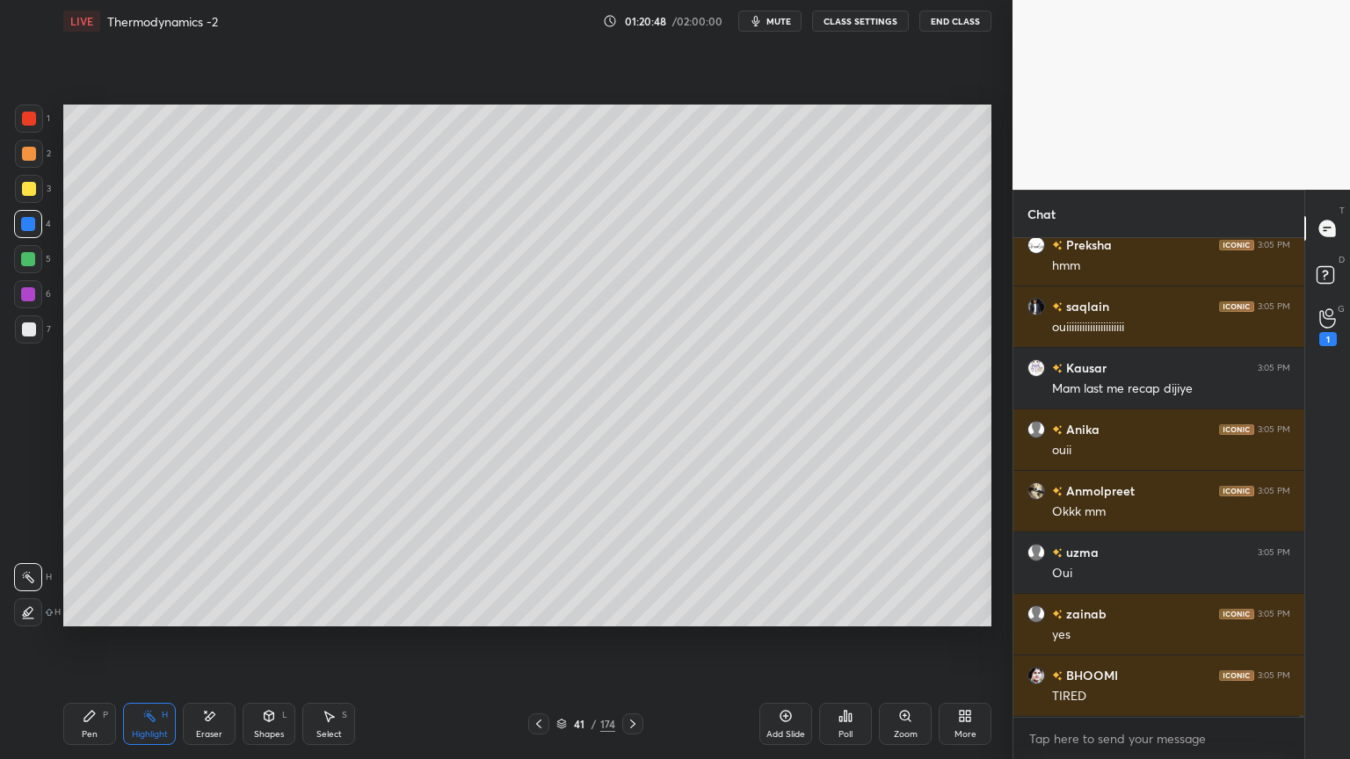
click at [543, 641] on icon at bounding box center [539, 724] width 14 height 14
click at [542, 641] on icon at bounding box center [539, 724] width 14 height 14
click at [545, 641] on icon at bounding box center [539, 724] width 14 height 14
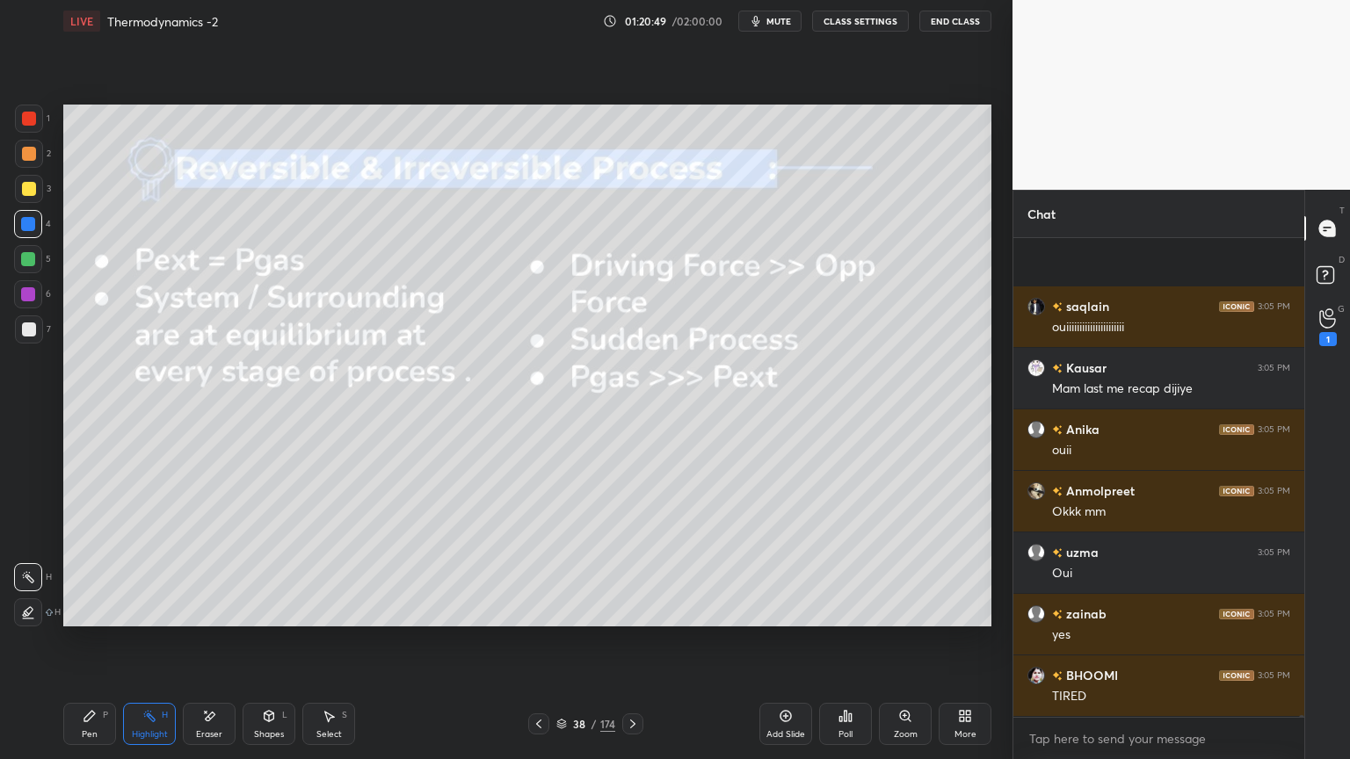
scroll to position [141157, 0]
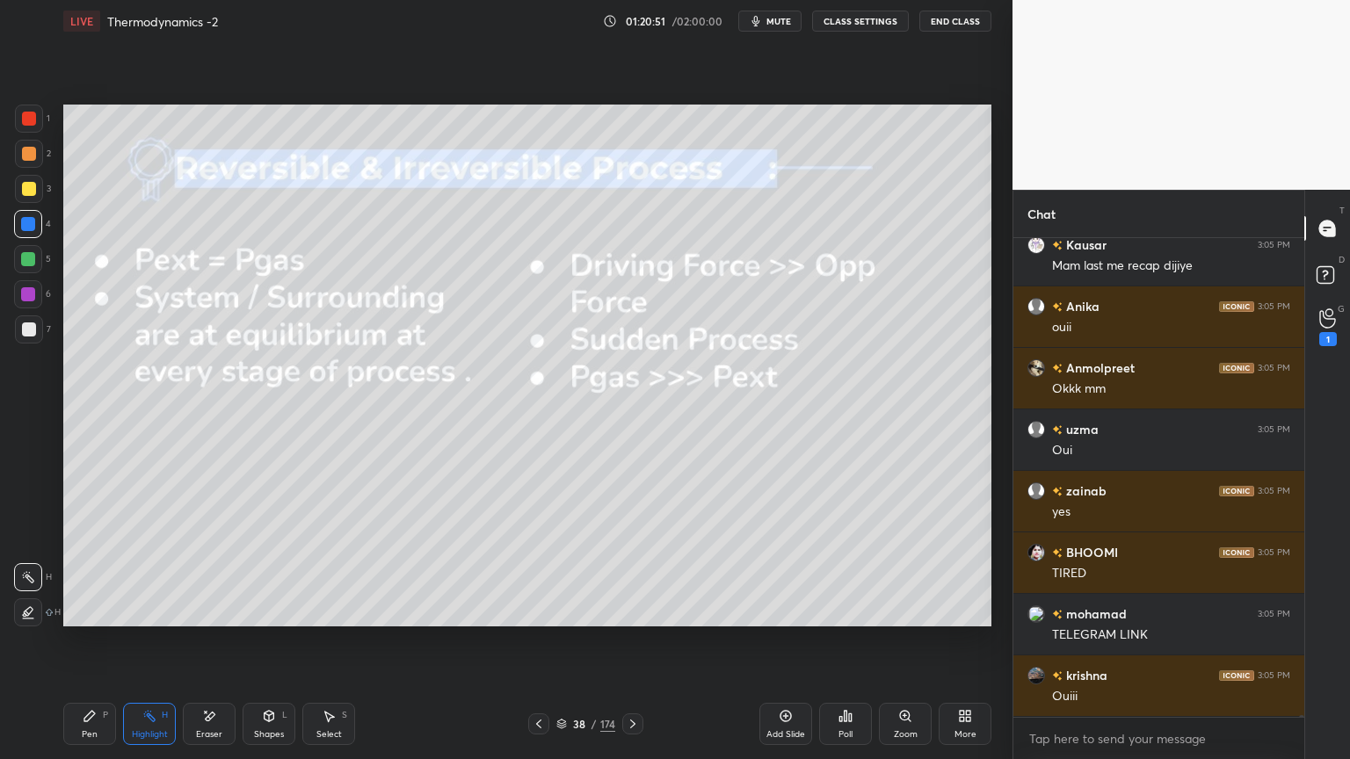
click at [631, 641] on icon at bounding box center [632, 724] width 5 height 9
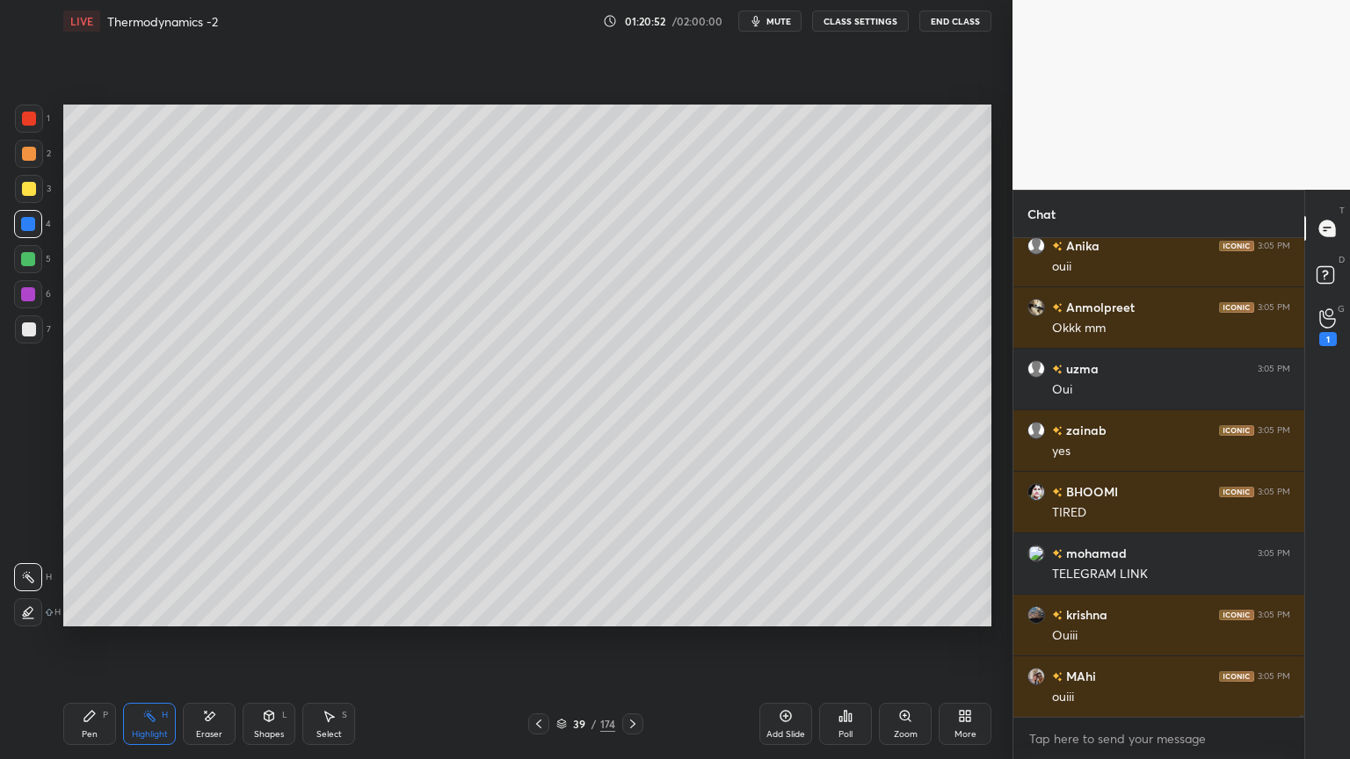
scroll to position [141280, 0]
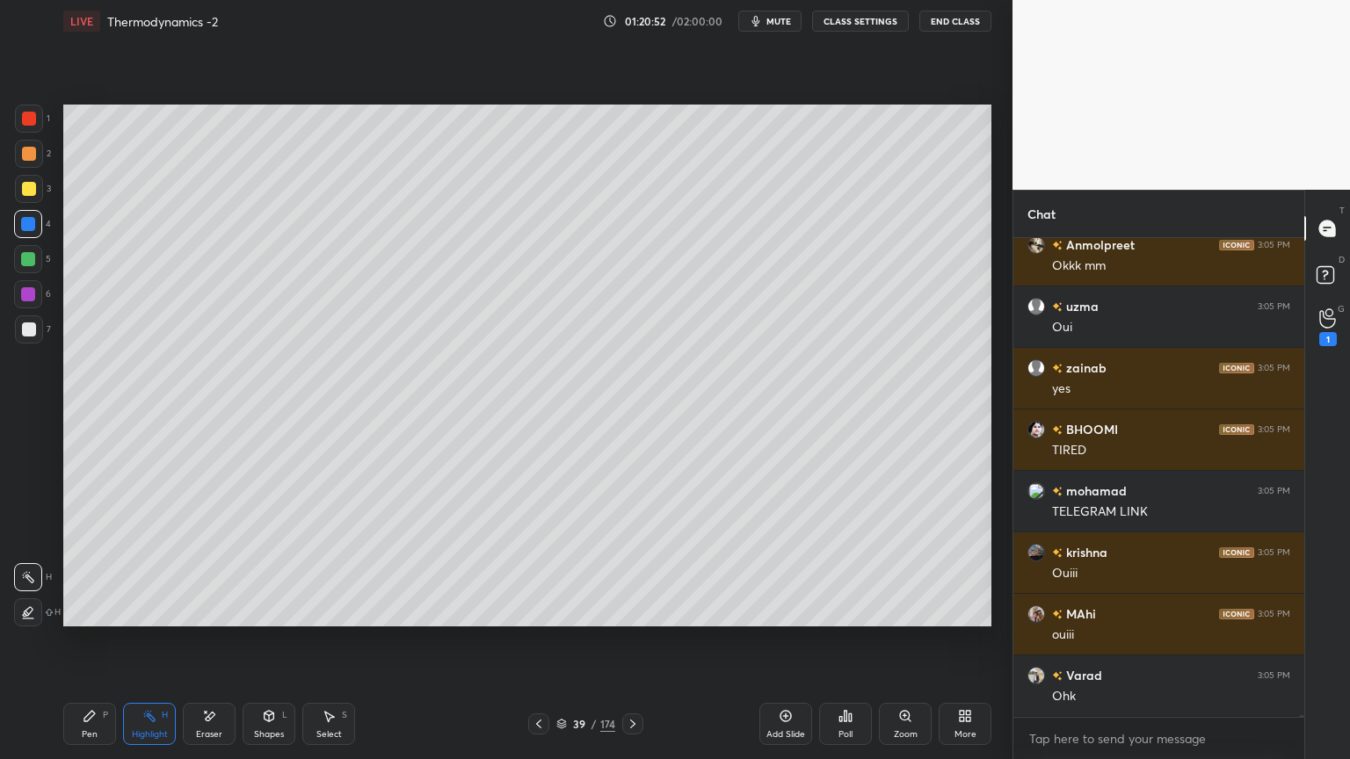
click at [861, 31] on button "CLASS SETTINGS" at bounding box center [860, 21] width 97 height 21
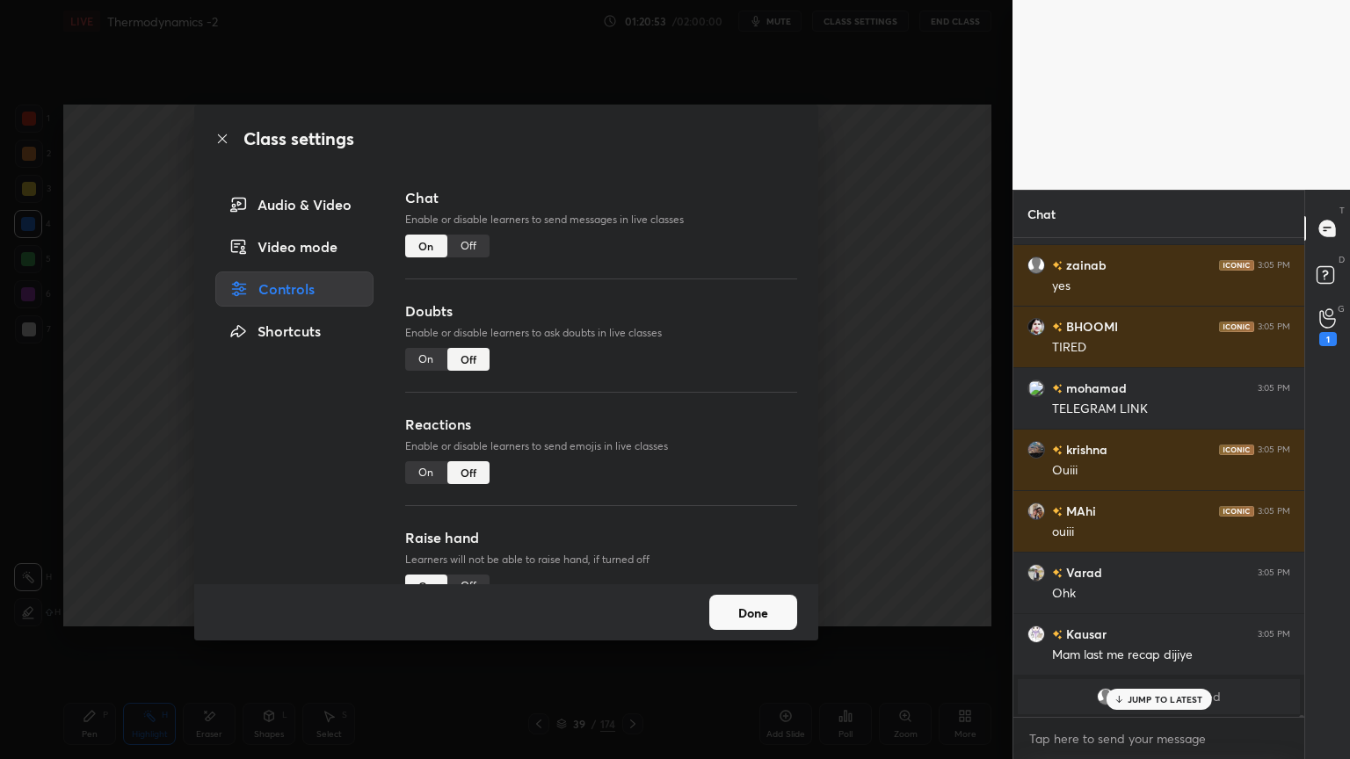
click at [464, 260] on div "Chat Enable or disable learners to send messages in live classes On Off" at bounding box center [601, 243] width 392 height 113
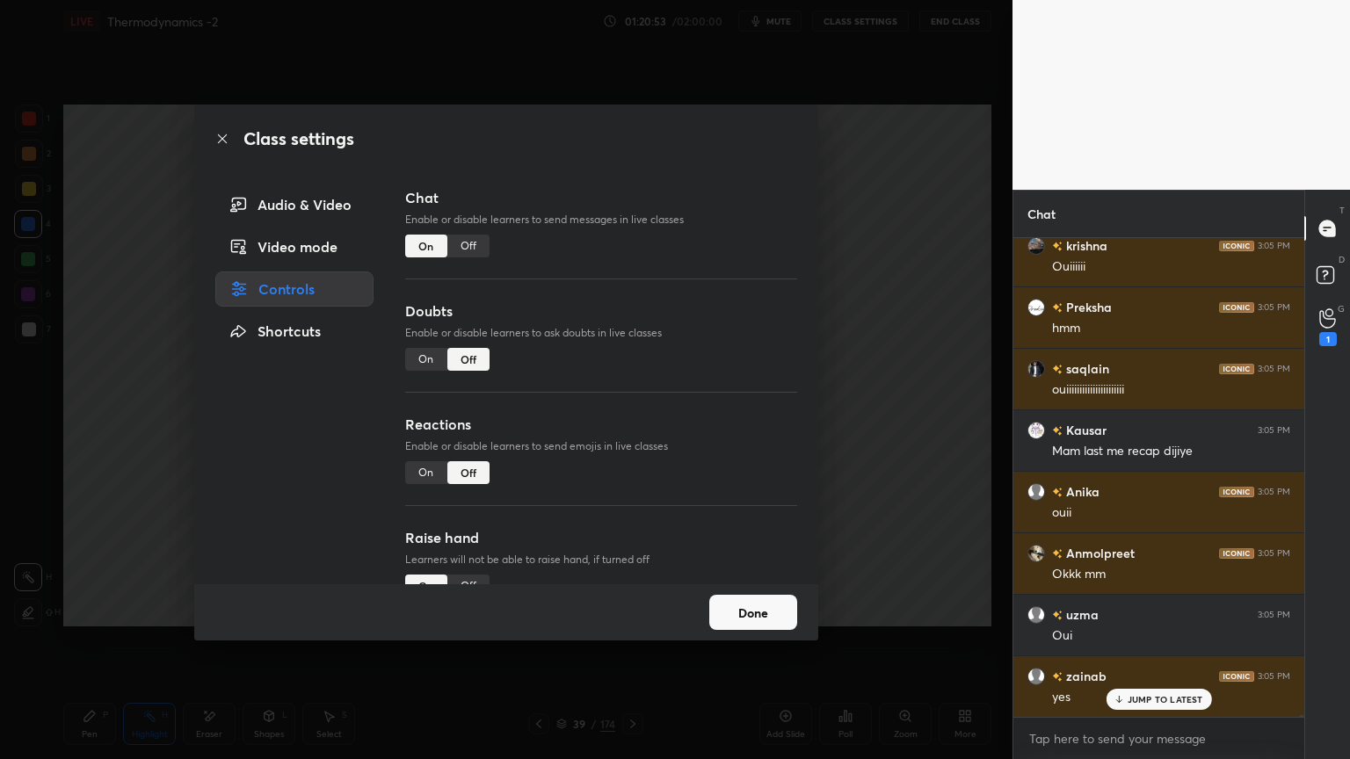
click at [471, 245] on div "Off" at bounding box center [468, 246] width 42 height 23
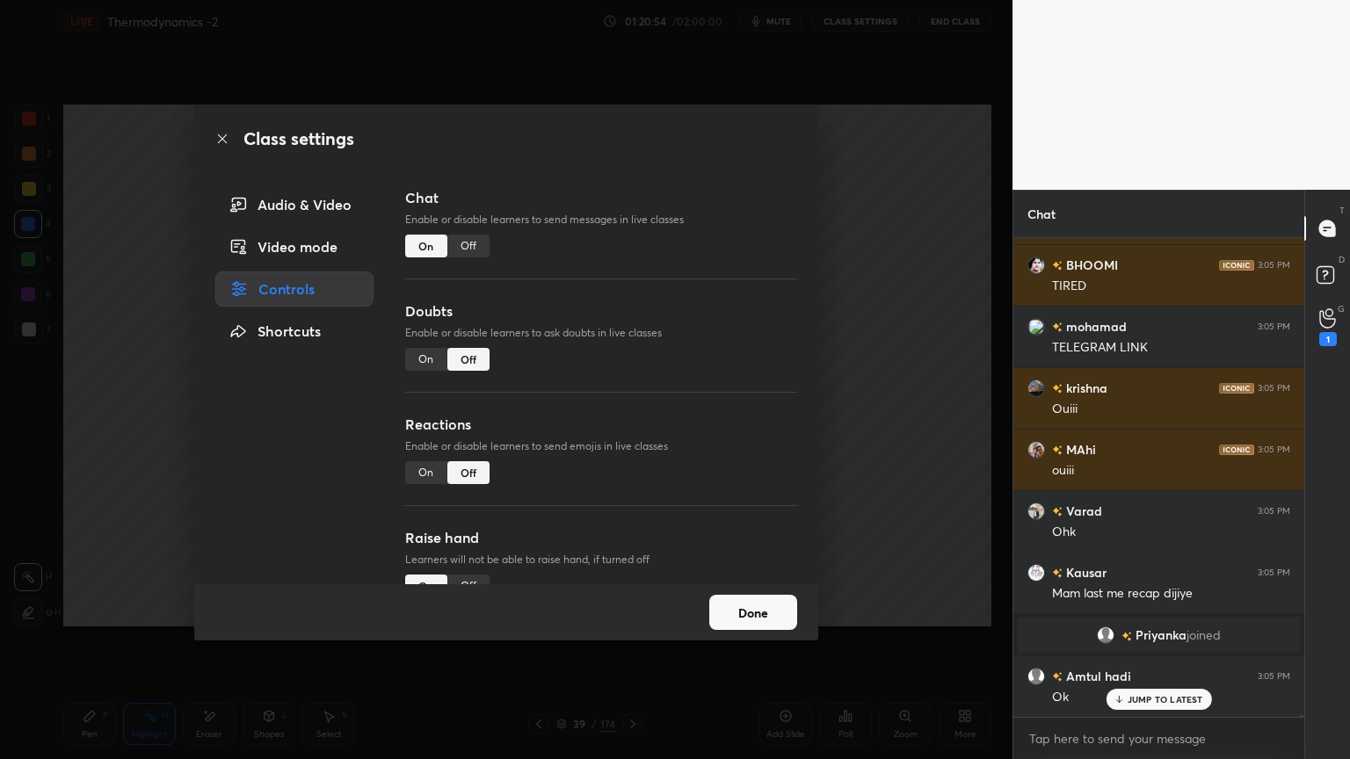
click at [769, 616] on button "Done" at bounding box center [753, 612] width 88 height 35
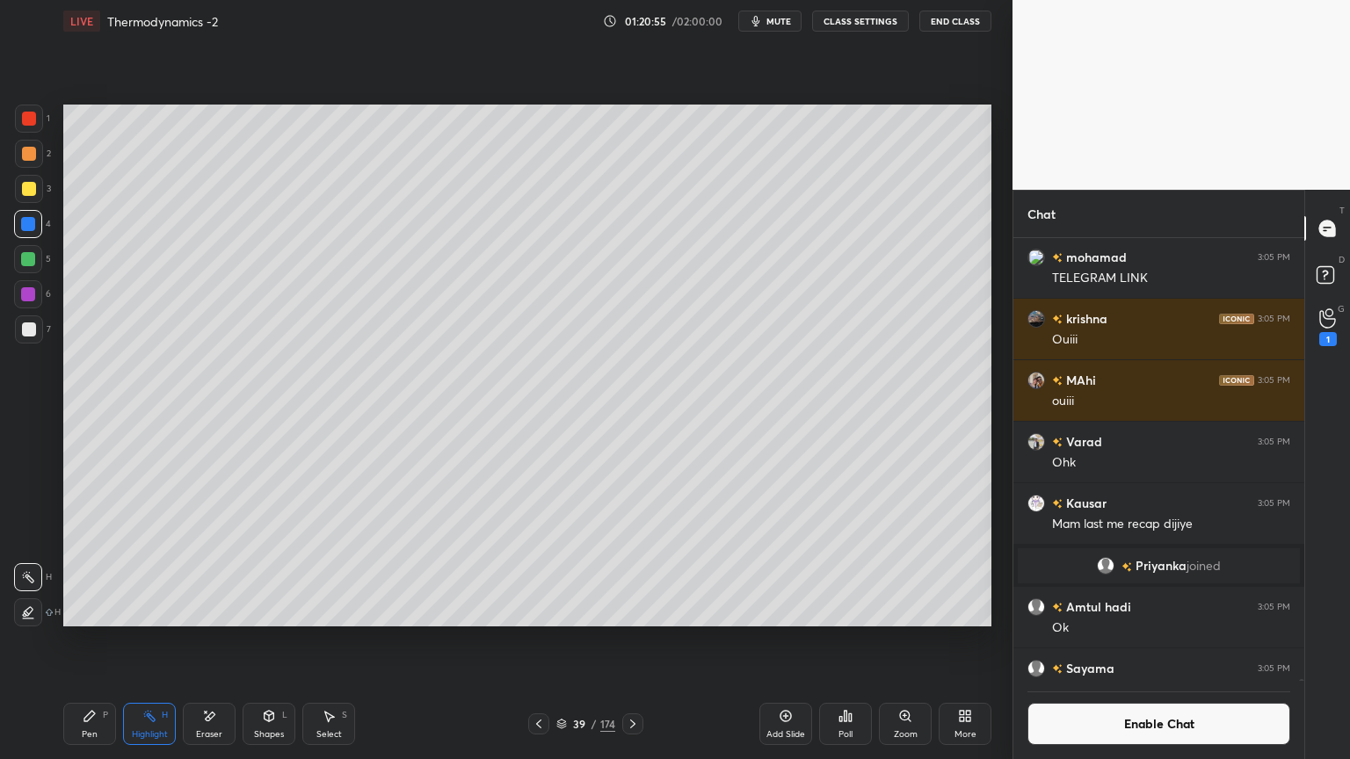
scroll to position [141265, 0]
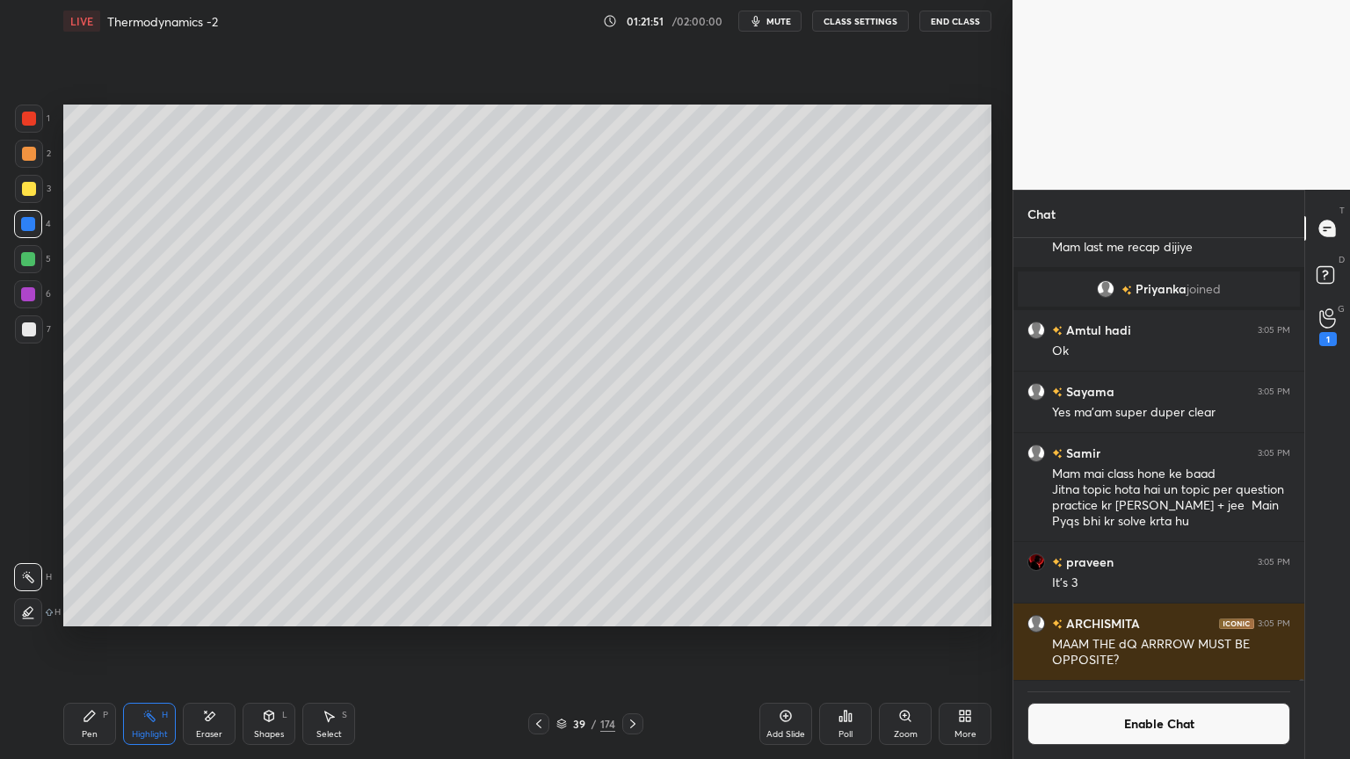
click at [852, 20] on button "CLASS SETTINGS" at bounding box center [860, 21] width 97 height 21
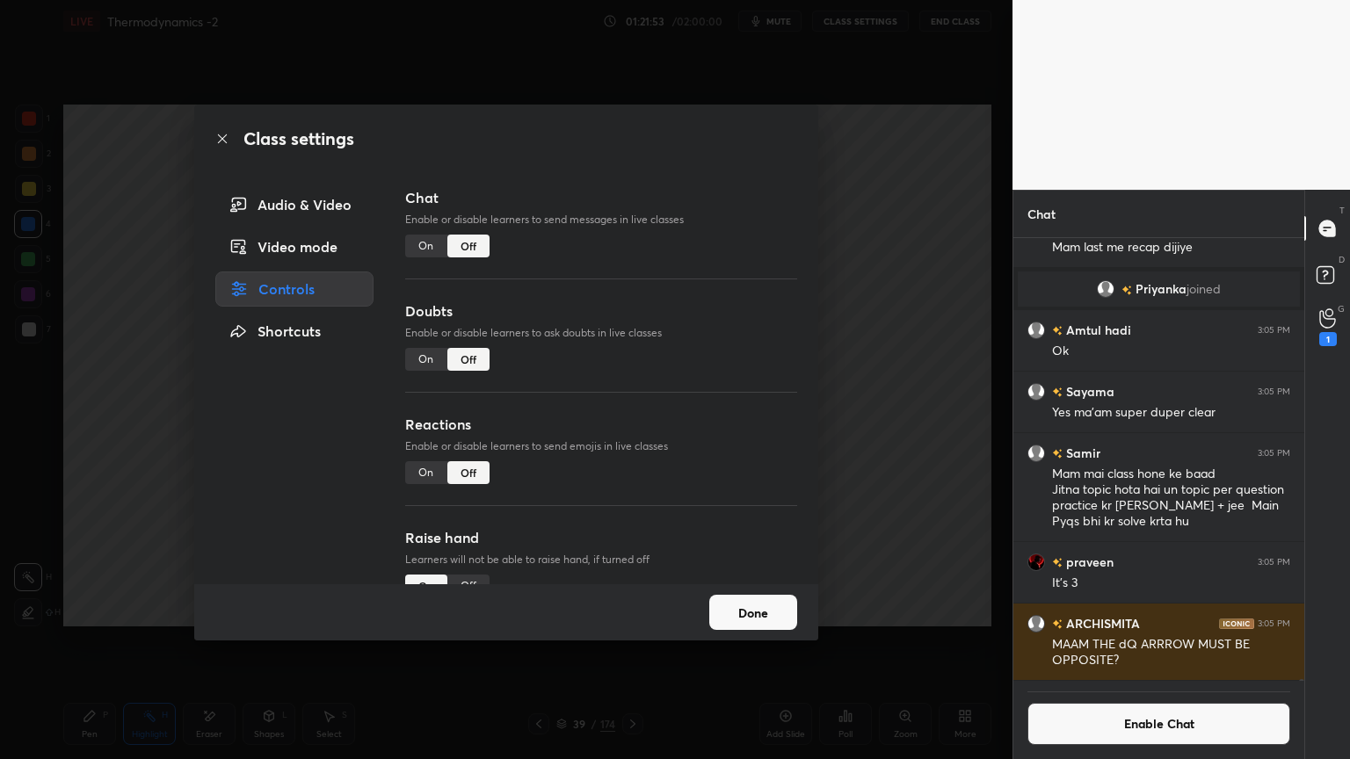
click at [412, 474] on div "On" at bounding box center [426, 473] width 42 height 23
click at [745, 613] on button "Done" at bounding box center [753, 612] width 88 height 35
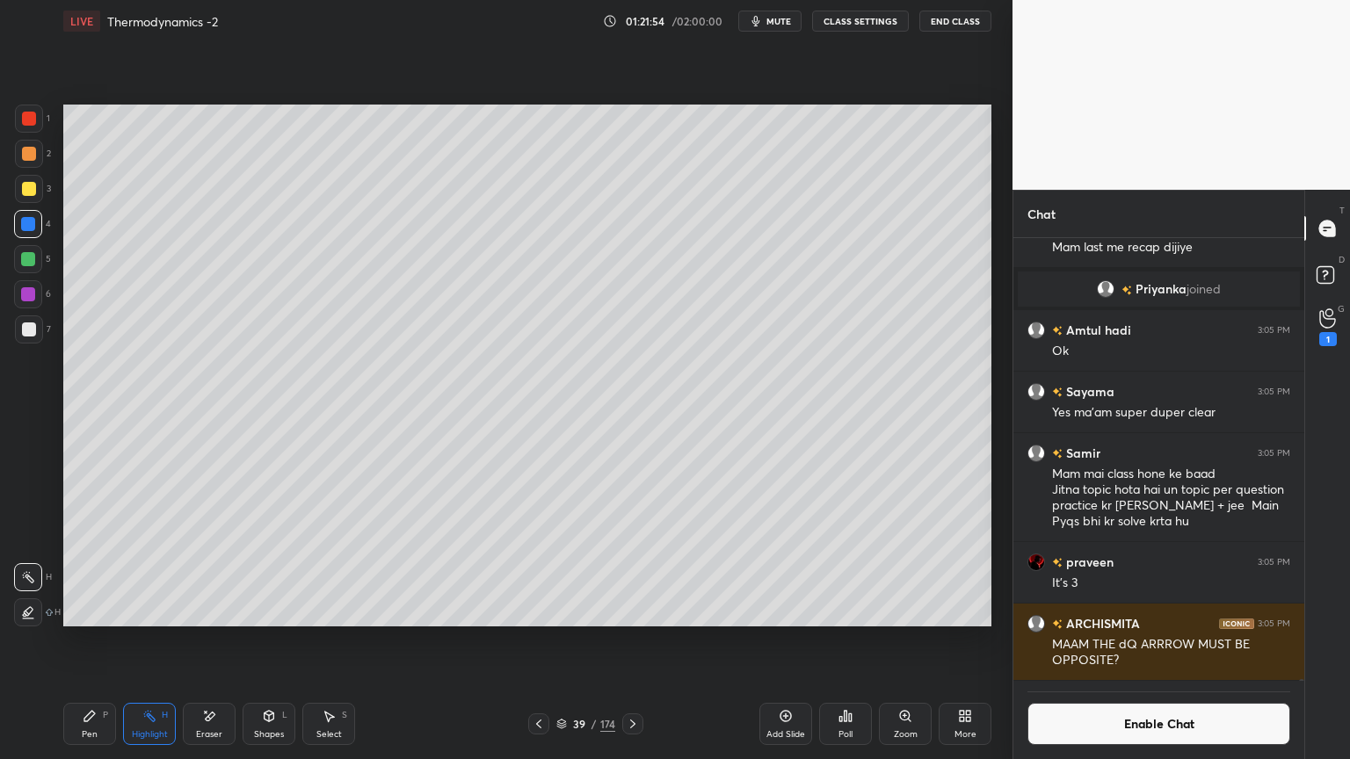
scroll to position [402, 286]
click at [154, 641] on icon at bounding box center [149, 716] width 14 height 14
click at [633, 641] on icon at bounding box center [633, 724] width 14 height 14
click at [535, 641] on icon at bounding box center [539, 724] width 14 height 14
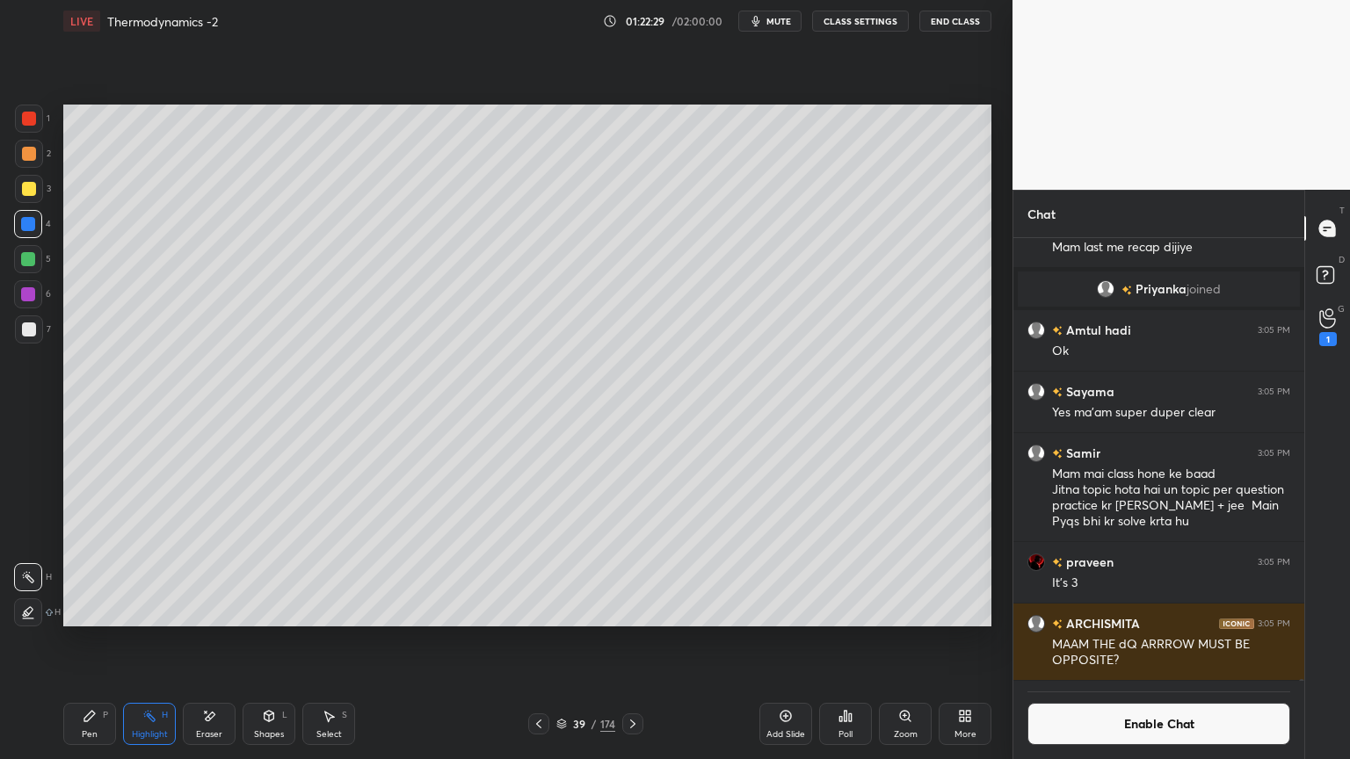
click at [636, 641] on icon at bounding box center [633, 724] width 14 height 14
click at [849, 21] on button "CLASS SETTINGS" at bounding box center [860, 21] width 97 height 21
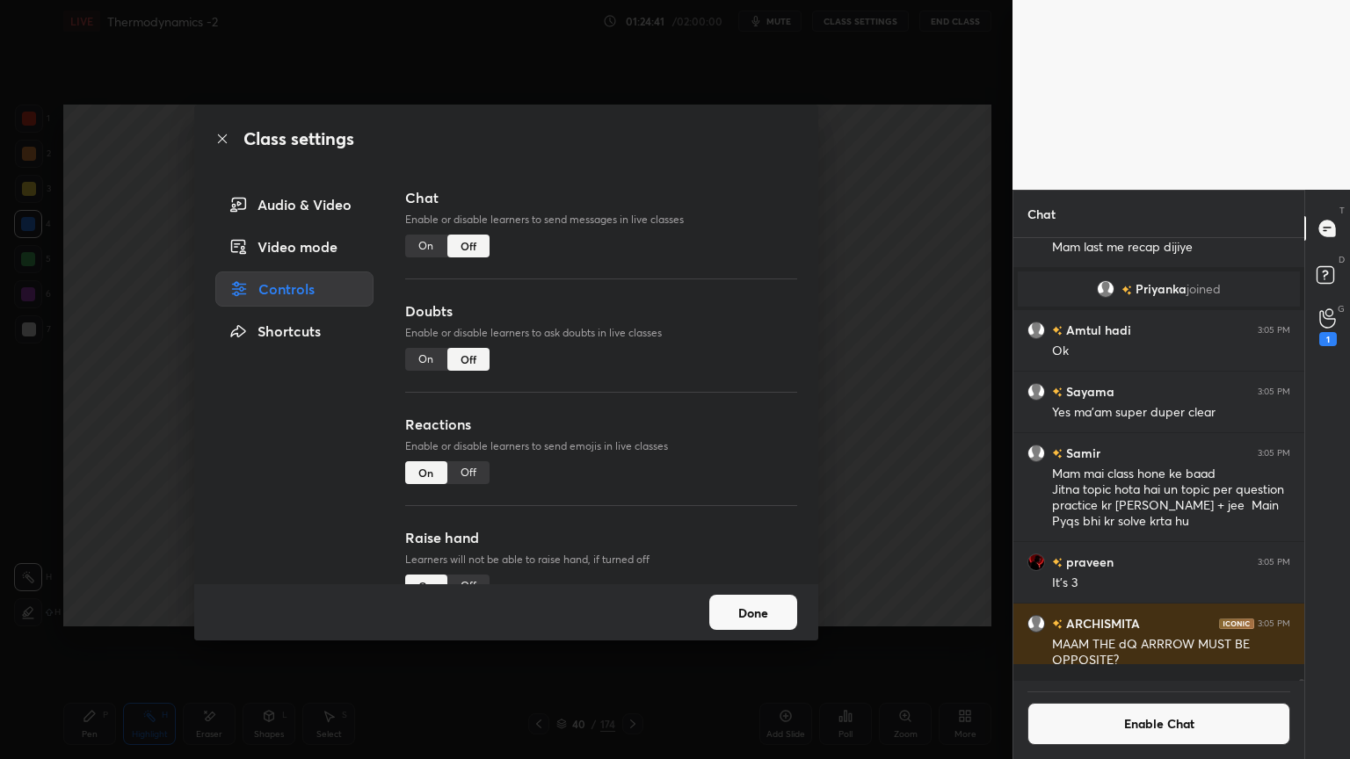
scroll to position [439, 286]
click at [778, 612] on button "Done" at bounding box center [753, 612] width 88 height 35
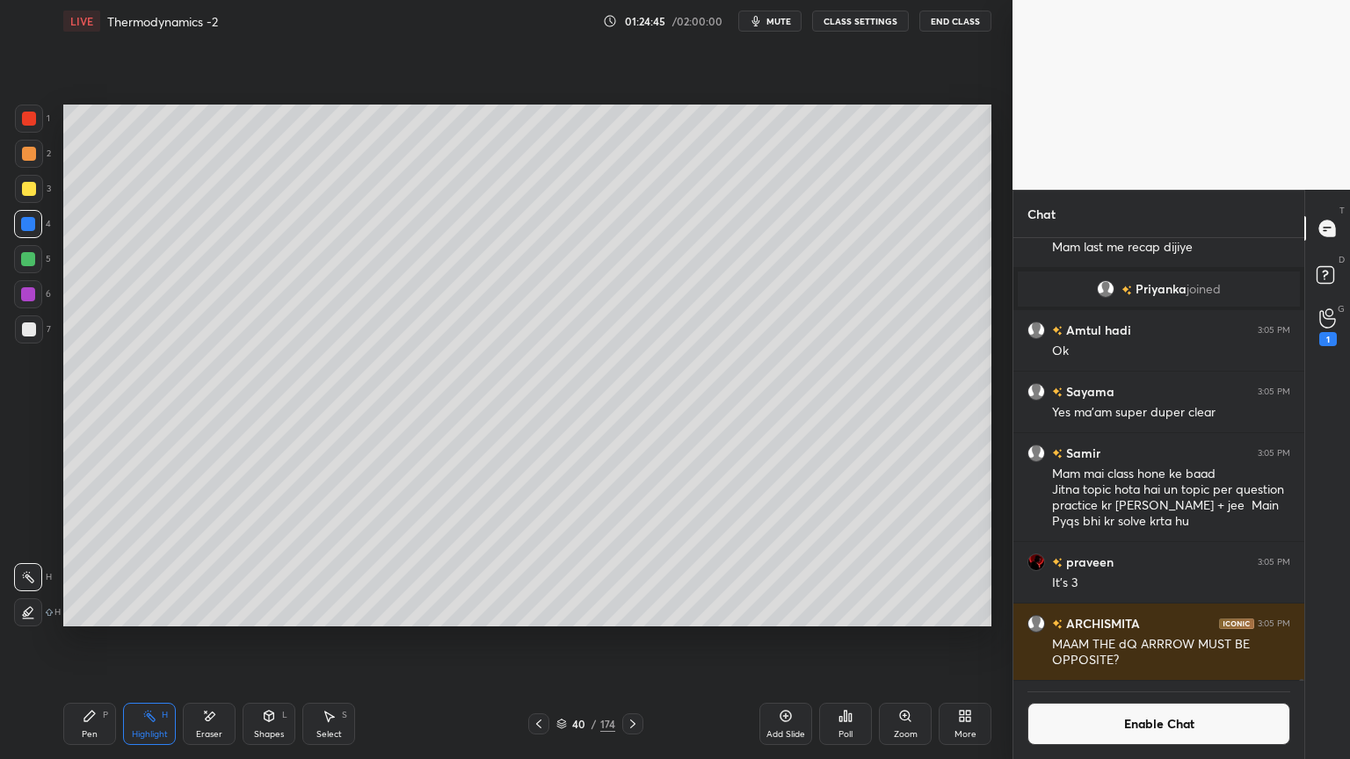
click at [861, 22] on button "CLASS SETTINGS" at bounding box center [860, 21] width 97 height 21
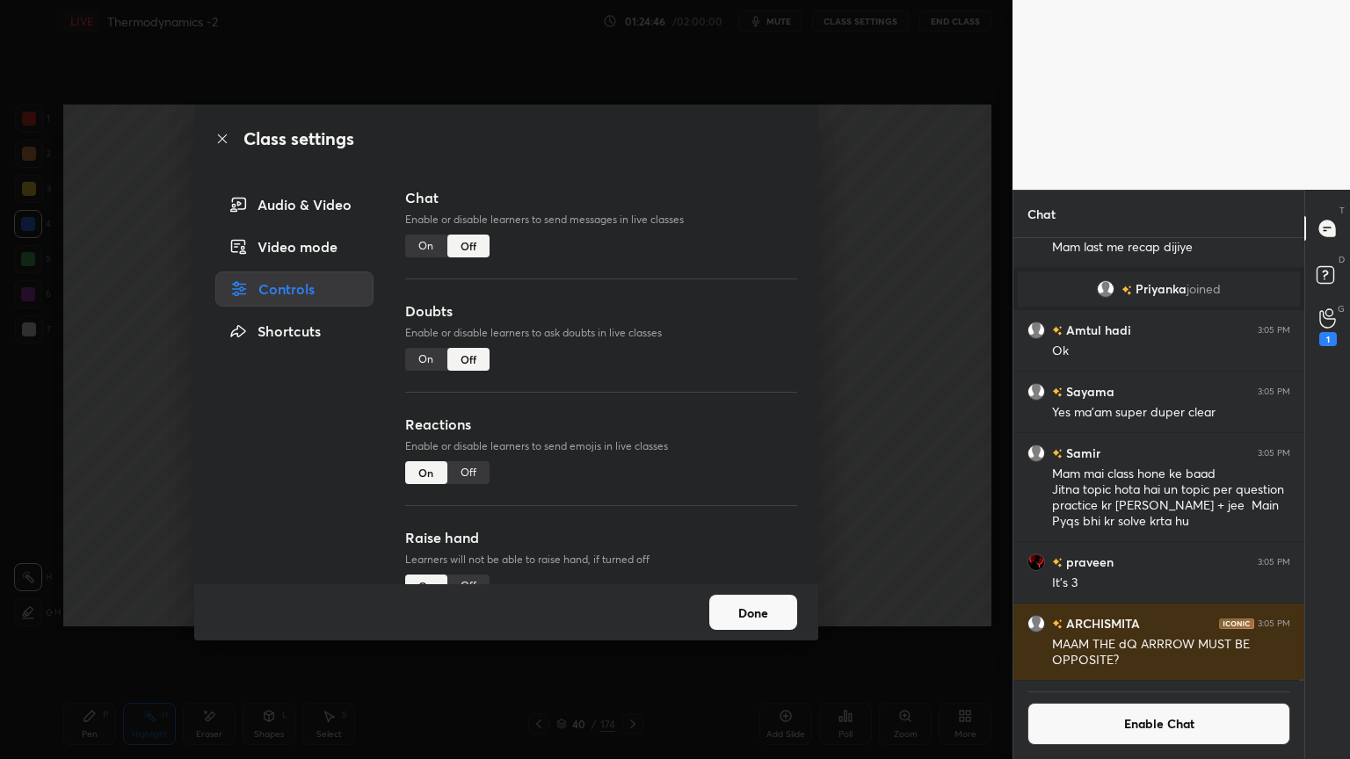
click at [422, 477] on div "On" at bounding box center [426, 473] width 42 height 23
click at [778, 616] on button "Done" at bounding box center [753, 612] width 88 height 35
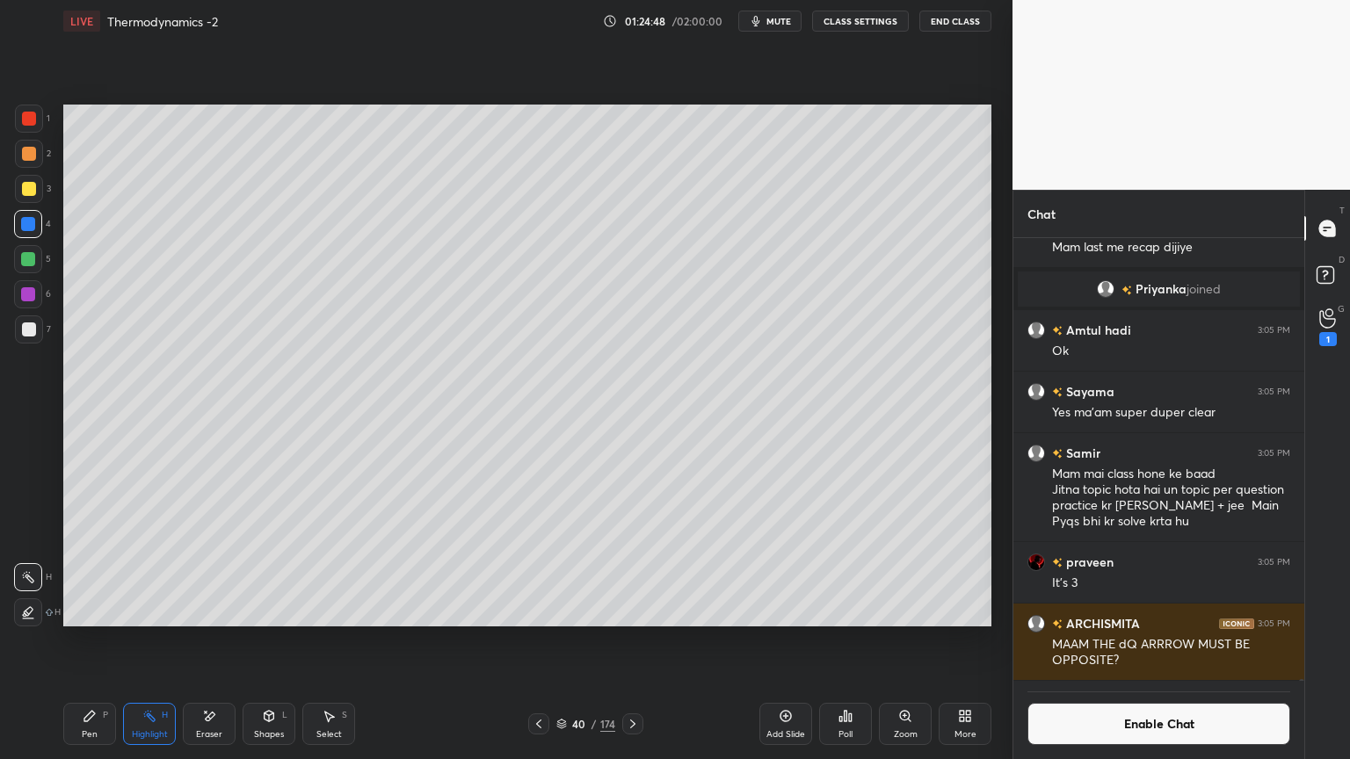
click at [1088, 641] on button "Enable Chat" at bounding box center [1159, 724] width 263 height 42
click at [1128, 641] on button "Enable Chat" at bounding box center [1159, 724] width 263 height 42
click at [1133, 641] on button "Enable Chat" at bounding box center [1159, 724] width 263 height 42
click at [1137, 641] on button "Enable Chat" at bounding box center [1159, 724] width 263 height 42
click at [1139, 641] on button "Enable Chat" at bounding box center [1159, 724] width 263 height 42
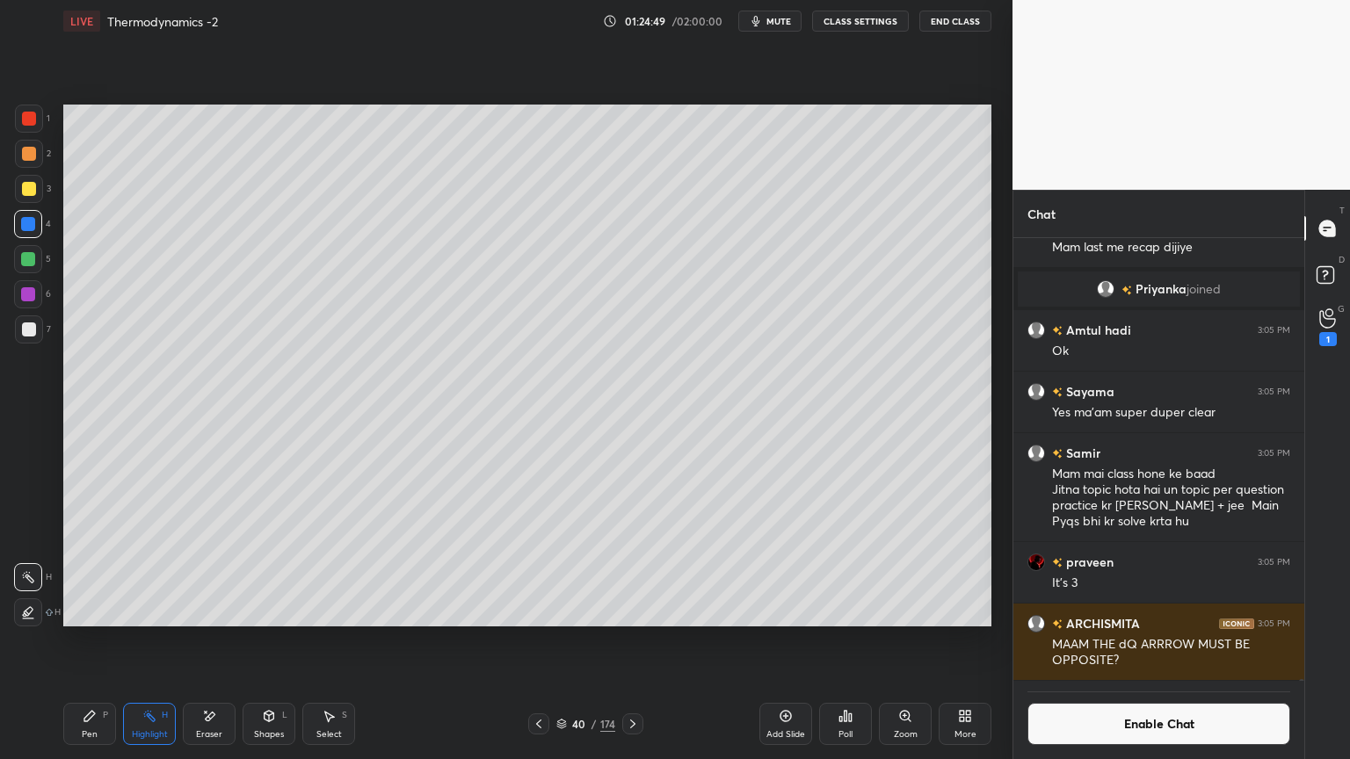
click at [1141, 641] on button "Enable Chat" at bounding box center [1159, 724] width 263 height 42
click at [1143, 641] on button "Enable Chat" at bounding box center [1159, 724] width 263 height 42
click at [1131, 641] on button "Enable Chat" at bounding box center [1159, 724] width 263 height 42
click at [1117, 641] on button "Enable Chat" at bounding box center [1159, 724] width 263 height 42
click at [1123, 641] on button "Enable Chat" at bounding box center [1159, 724] width 263 height 42
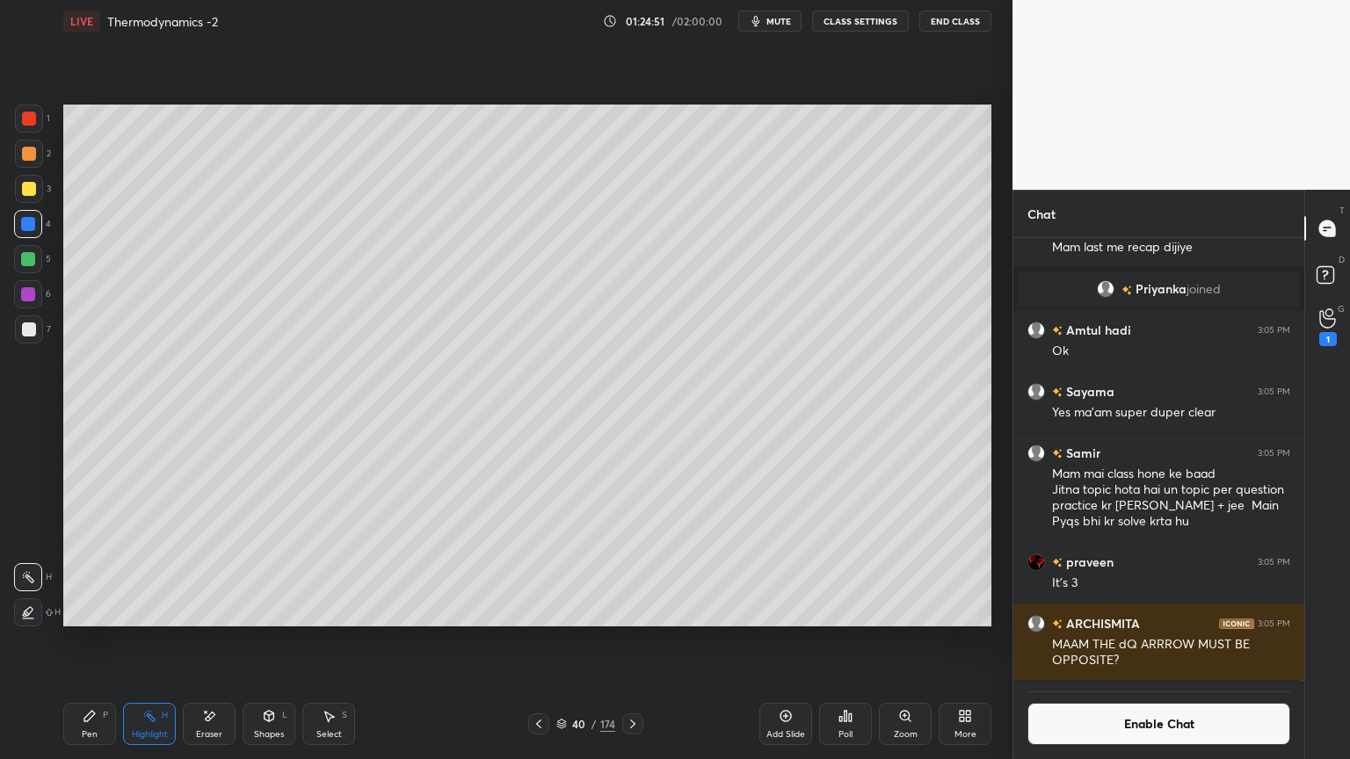
click at [1121, 641] on button "Enable Chat" at bounding box center [1159, 724] width 263 height 42
click at [1123, 641] on button "Enable Chat" at bounding box center [1159, 724] width 263 height 42
click at [1127, 641] on button "Enable Chat" at bounding box center [1159, 724] width 263 height 42
click at [1130, 641] on button "Enable Chat" at bounding box center [1159, 724] width 263 height 42
click at [1122, 641] on button "Enable Chat" at bounding box center [1159, 724] width 263 height 42
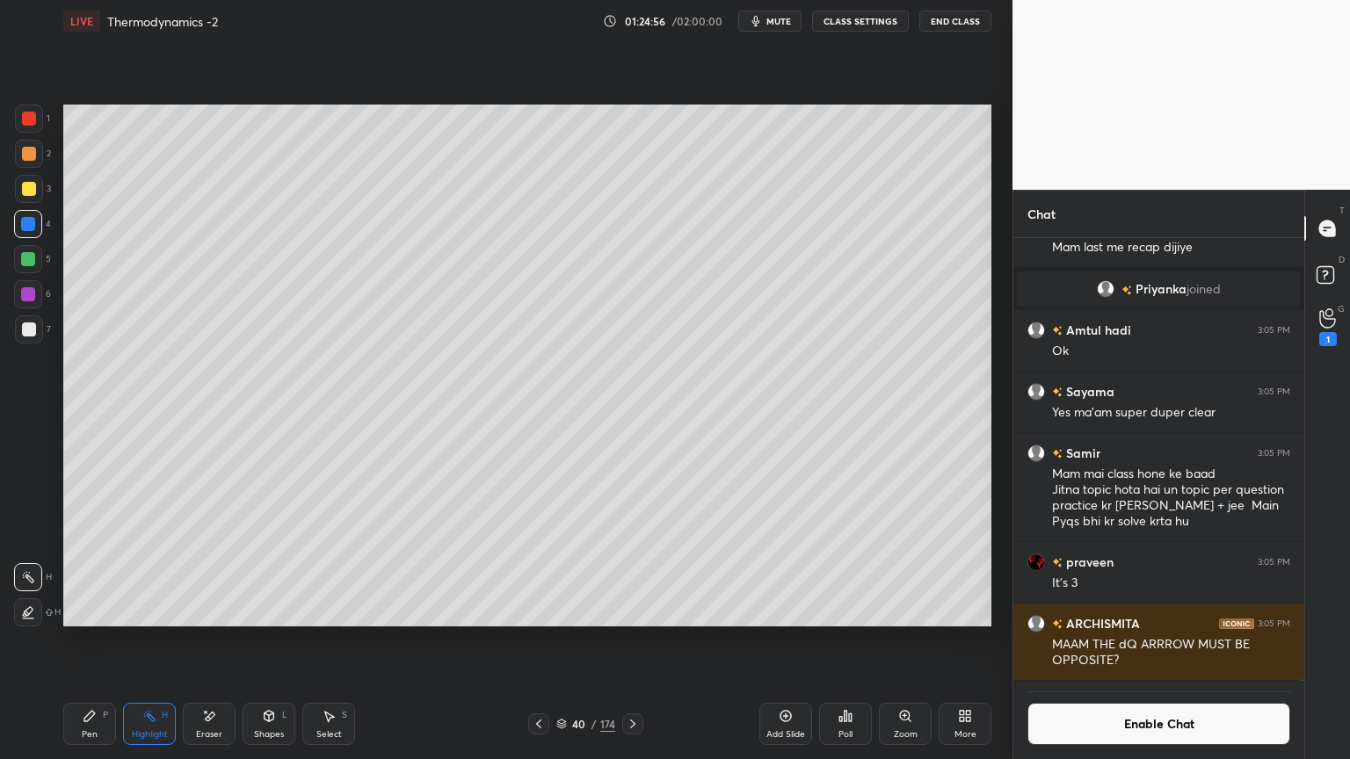
click at [1122, 641] on button "Enable Chat" at bounding box center [1159, 724] width 263 height 42
click at [872, 31] on button "CLASS SETTINGS" at bounding box center [860, 21] width 97 height 21
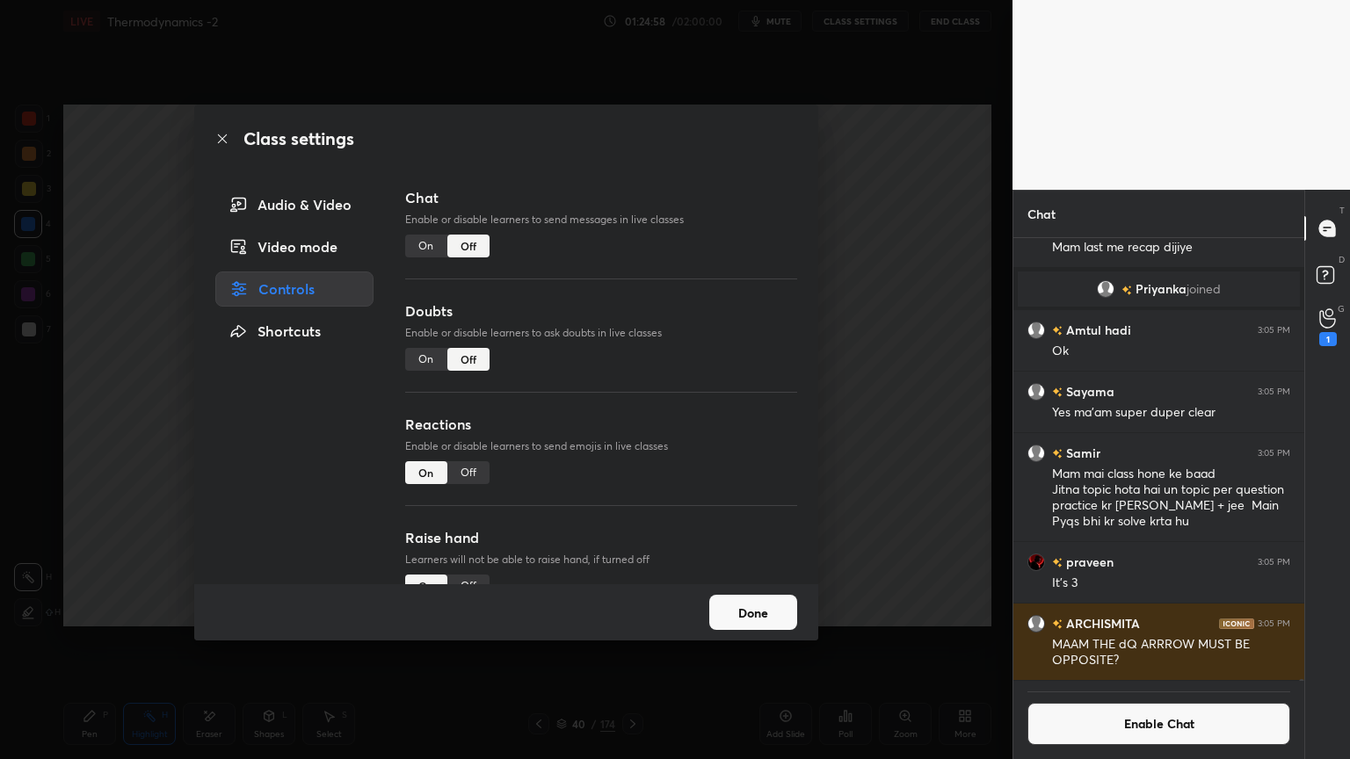
click at [431, 246] on div "On" at bounding box center [426, 246] width 42 height 23
click at [742, 600] on button "Done" at bounding box center [753, 612] width 88 height 35
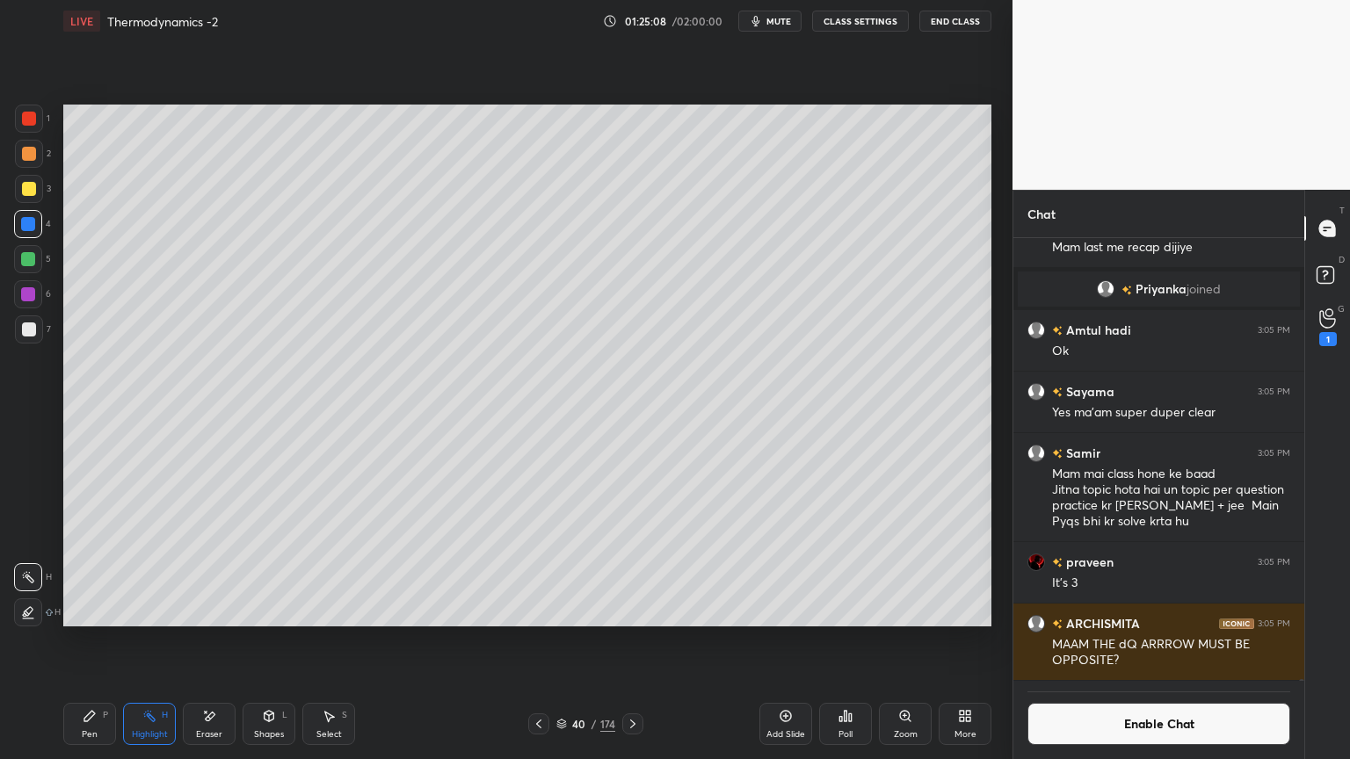
click at [1111, 641] on button "Enable Chat" at bounding box center [1159, 724] width 263 height 42
click at [1105, 641] on button "Enable Chat" at bounding box center [1159, 724] width 263 height 42
click at [1108, 641] on button "Enable Chat" at bounding box center [1159, 724] width 263 height 42
click at [1109, 641] on button "Enable Chat" at bounding box center [1159, 724] width 263 height 42
click at [1108, 641] on button "Enable Chat" at bounding box center [1159, 724] width 263 height 42
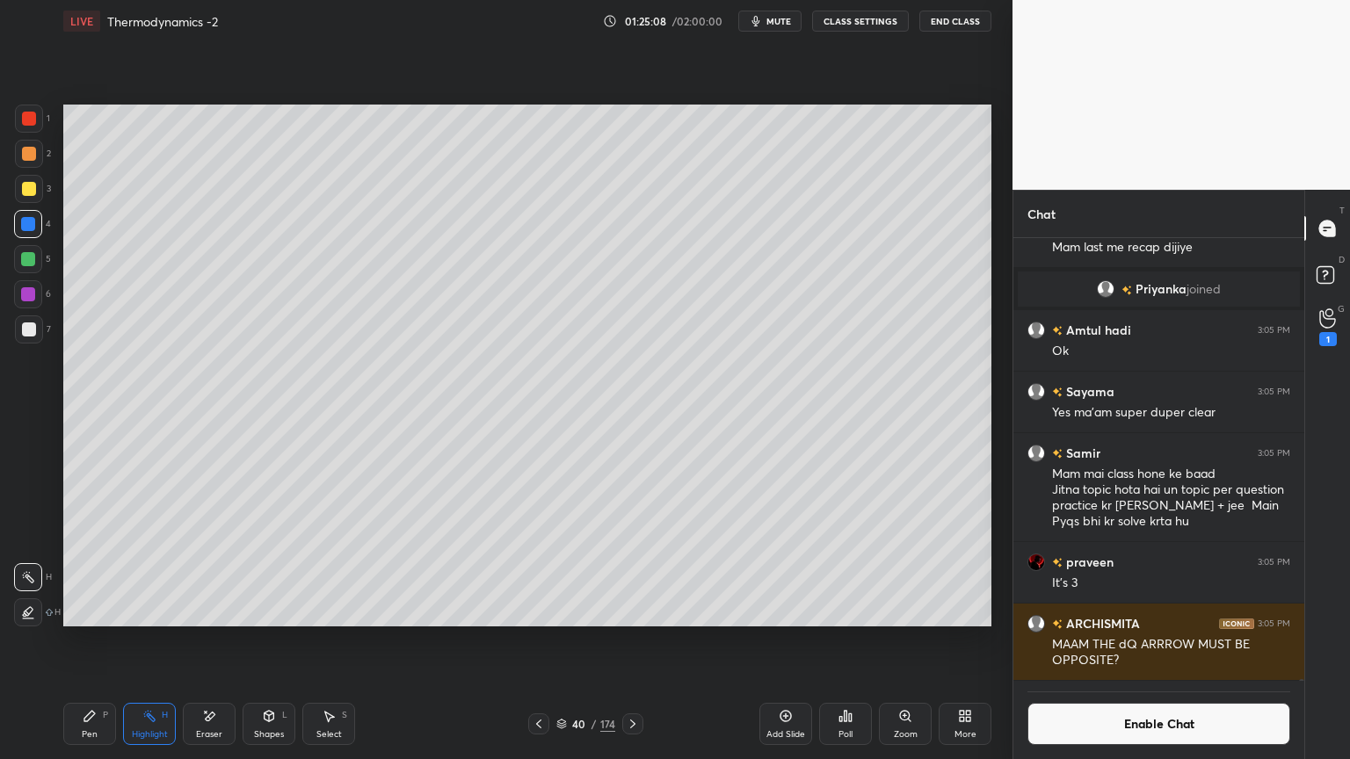
click at [1098, 641] on div "Enable Chat" at bounding box center [1159, 720] width 291 height 78
click at [1101, 641] on div "Enable Chat" at bounding box center [1159, 720] width 291 height 78
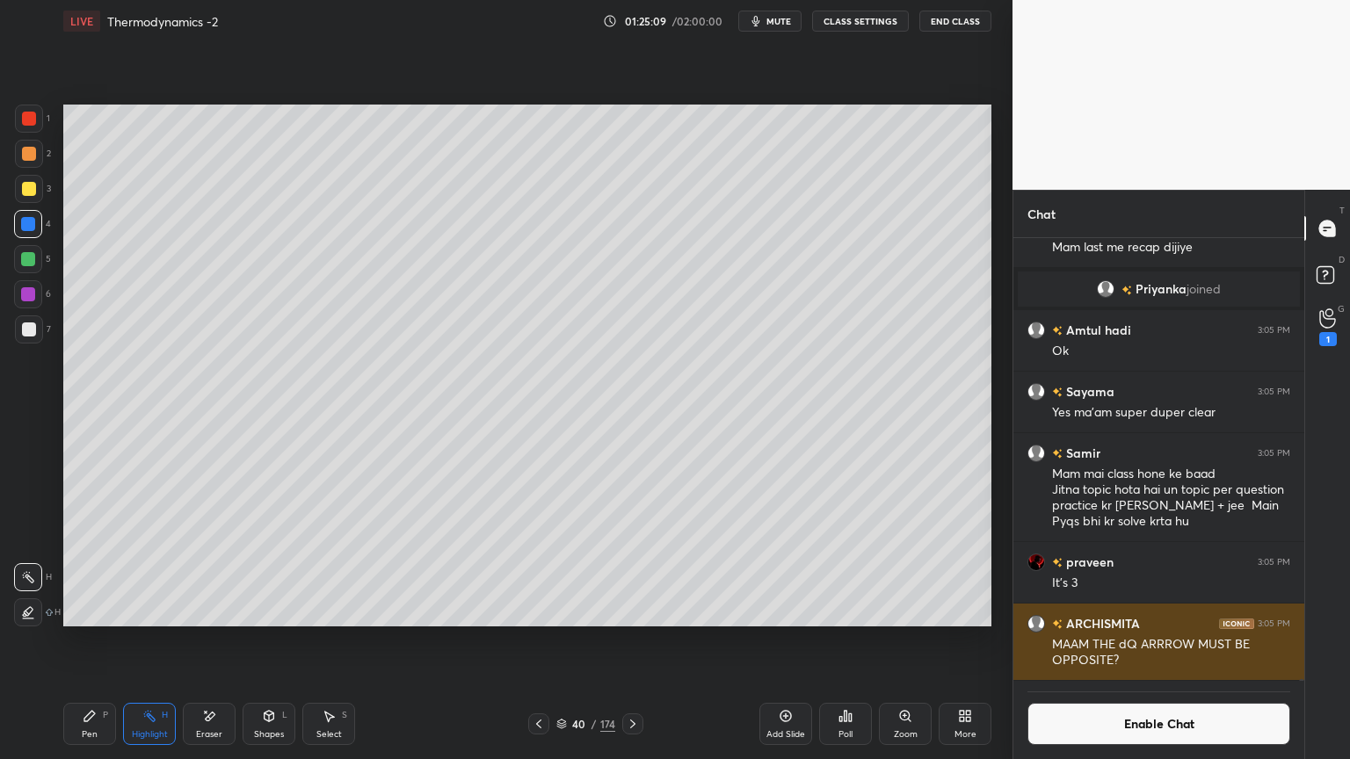
click at [1072, 641] on div "MAAM THE dQ ARRROW MUST BE OPPOSITE?" at bounding box center [1171, 652] width 238 height 33
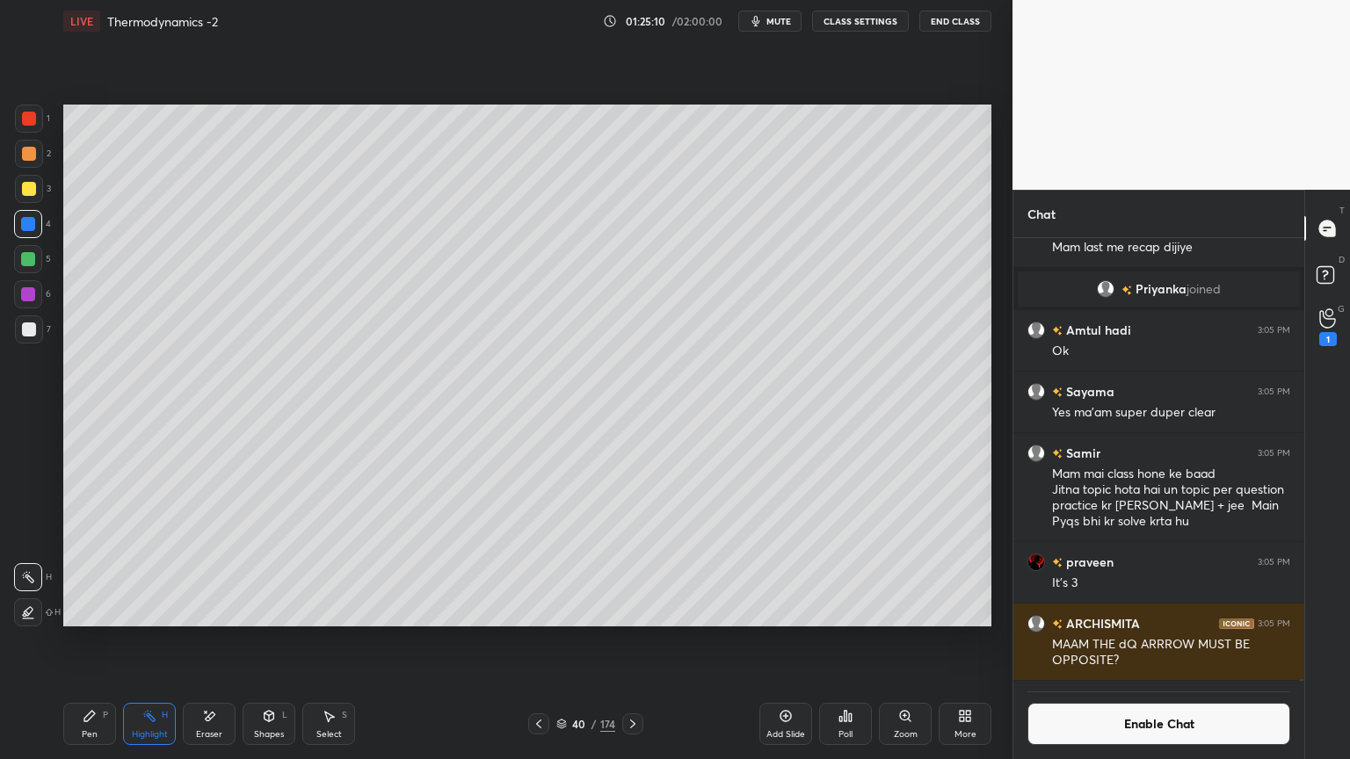
click at [1067, 641] on div "ARCHISMITA" at bounding box center [1182, 379] width 338 height 759
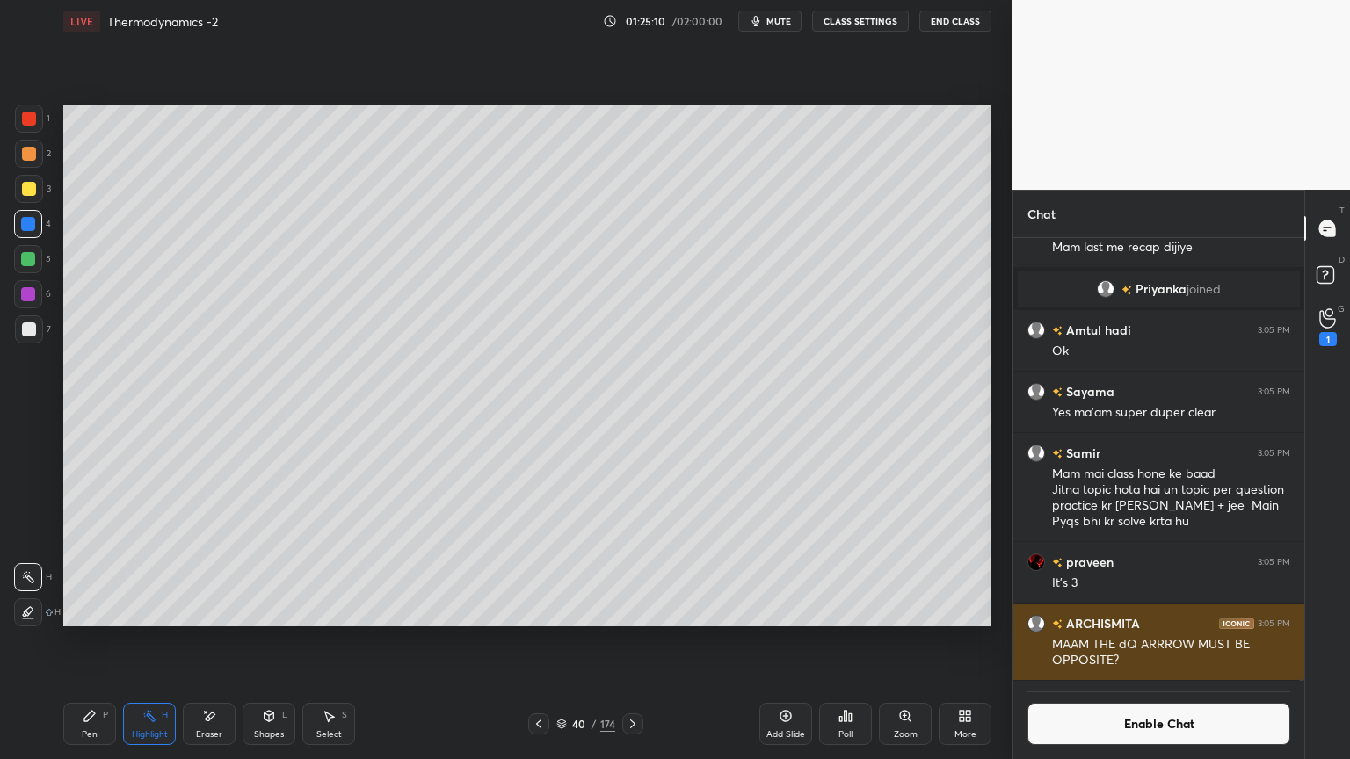
click at [1076, 641] on div "ARCHISMITA" at bounding box center [1182, 379] width 338 height 759
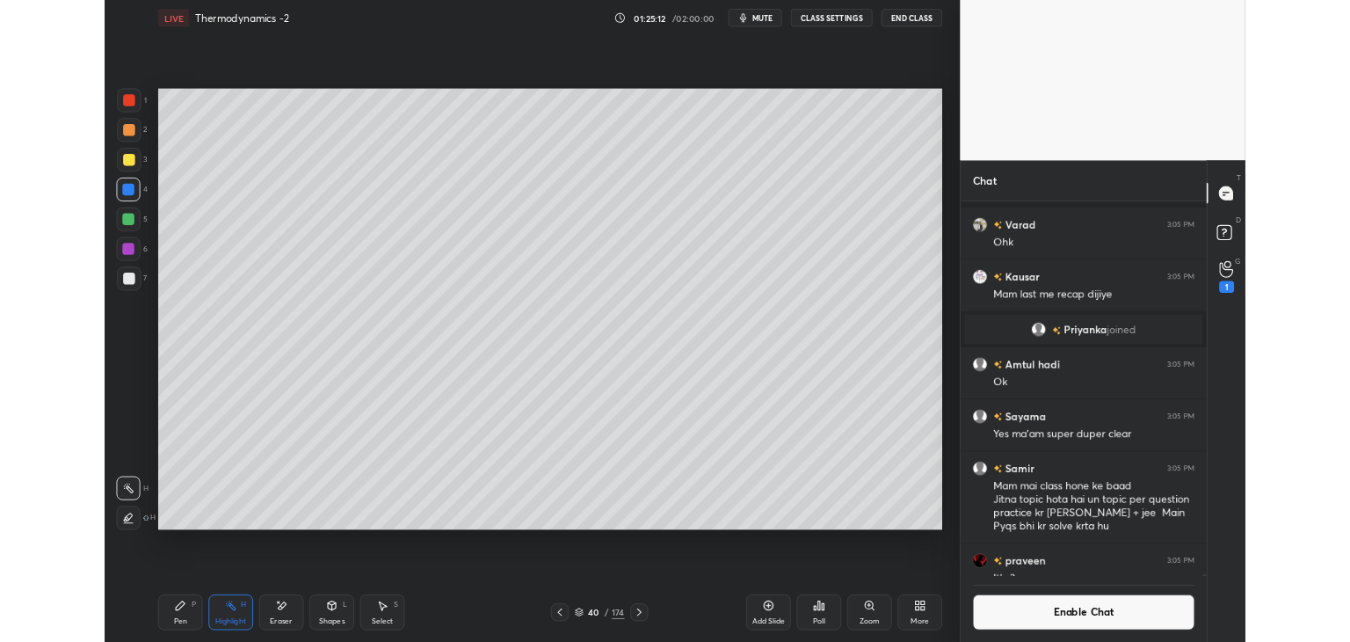
scroll to position [141371, 0]
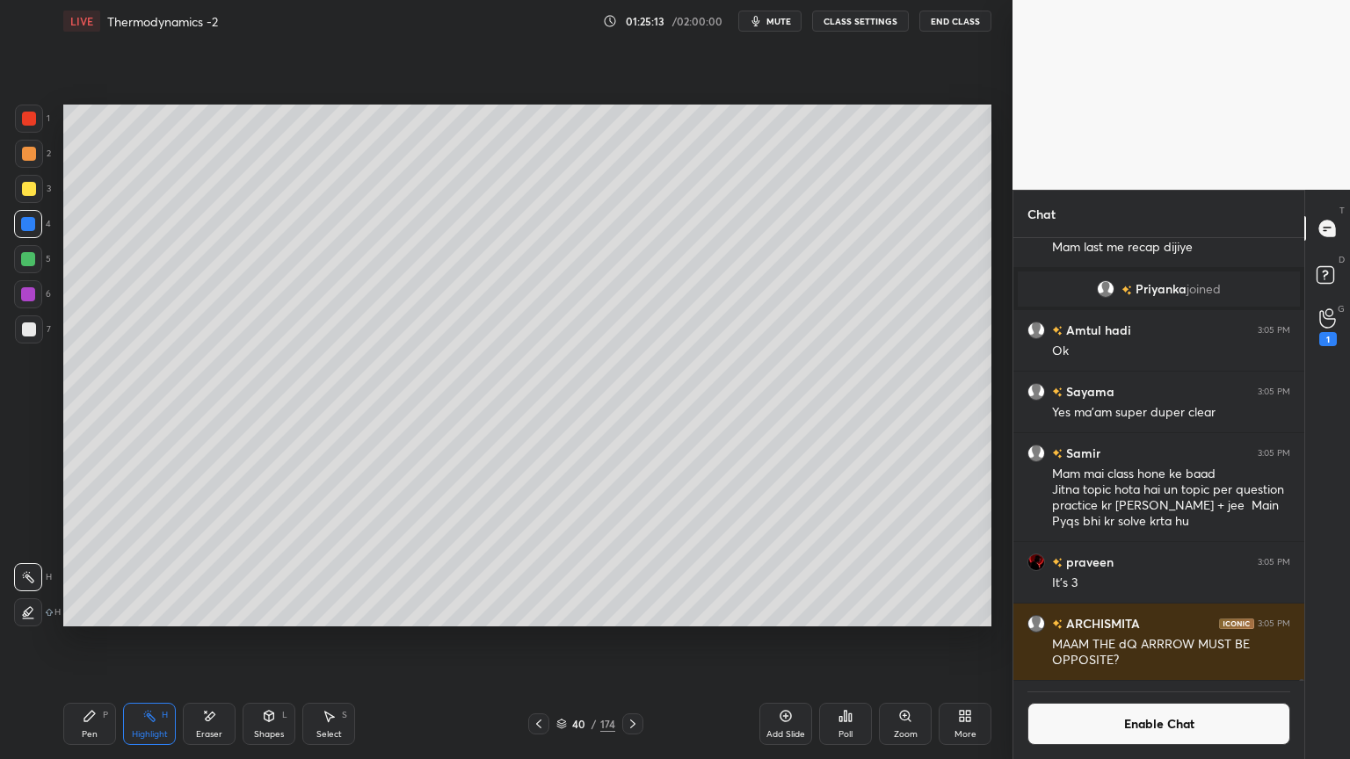
click at [1142, 641] on button "Enable Chat" at bounding box center [1159, 724] width 263 height 42
click at [1133, 641] on button "Enable Chat" at bounding box center [1159, 724] width 263 height 42
click at [1132, 641] on button "Enable Chat" at bounding box center [1159, 724] width 263 height 42
click at [1131, 641] on button "Enable Chat" at bounding box center [1159, 724] width 263 height 42
click at [1130, 641] on button "Enable Chat" at bounding box center [1159, 724] width 263 height 42
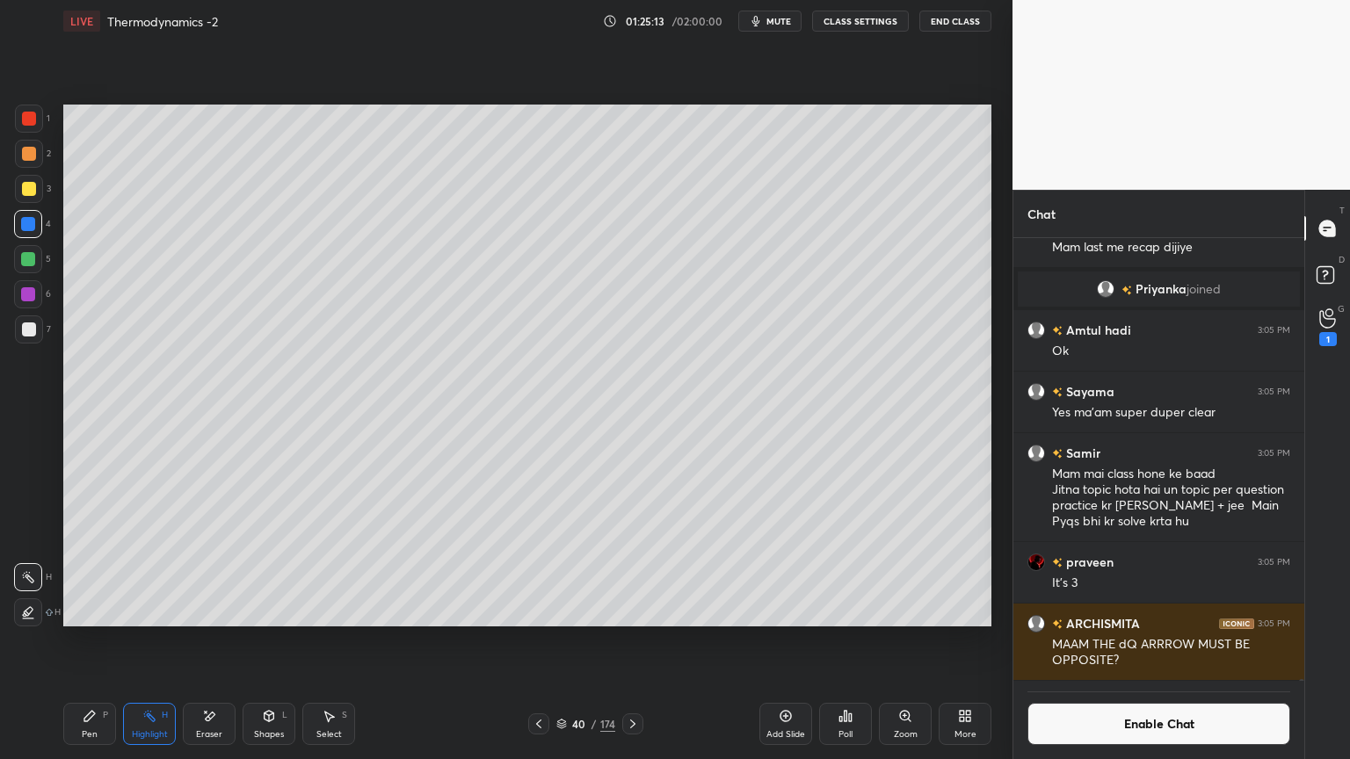
click at [1130, 641] on button "Enable Chat" at bounding box center [1159, 724] width 263 height 42
click at [1128, 641] on button "Enable Chat" at bounding box center [1159, 724] width 263 height 42
click at [970, 641] on icon at bounding box center [968, 719] width 4 height 4
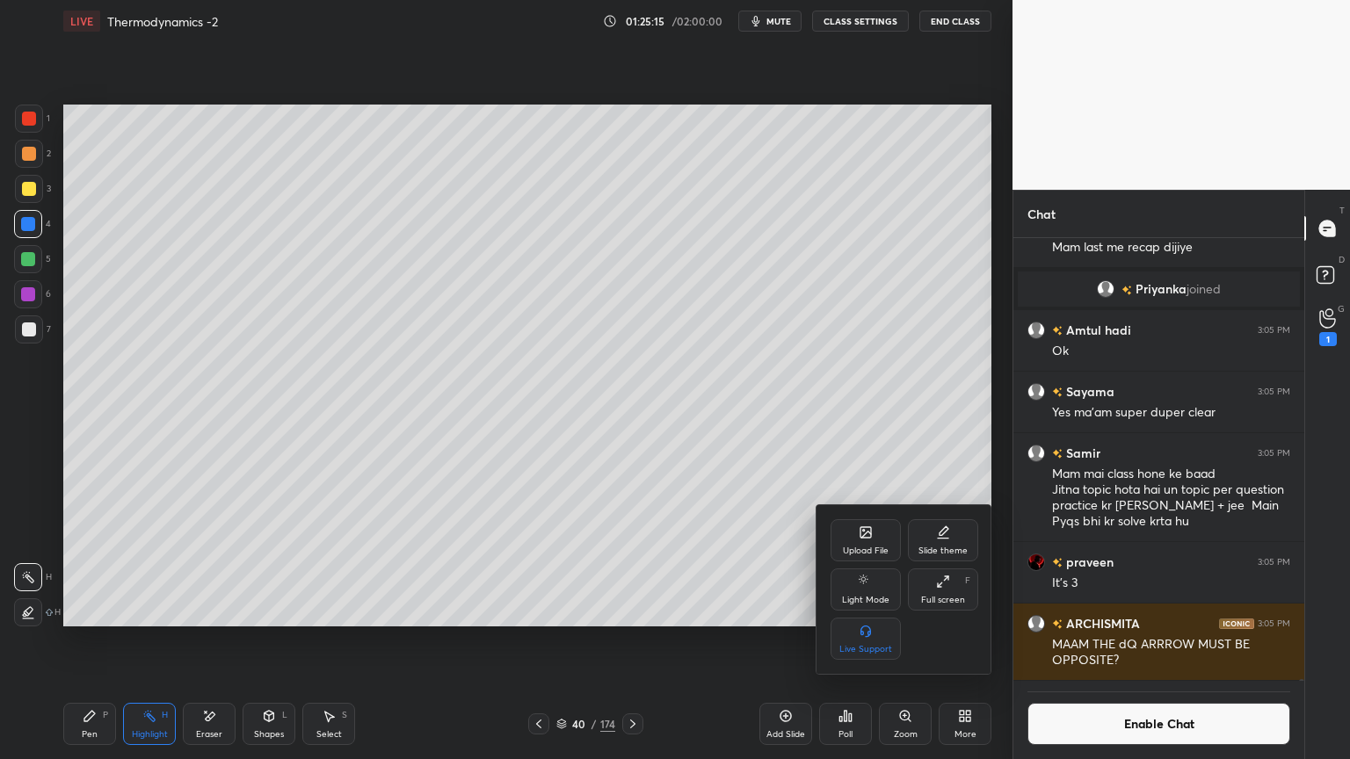
click at [942, 597] on div "Full screen" at bounding box center [943, 600] width 44 height 9
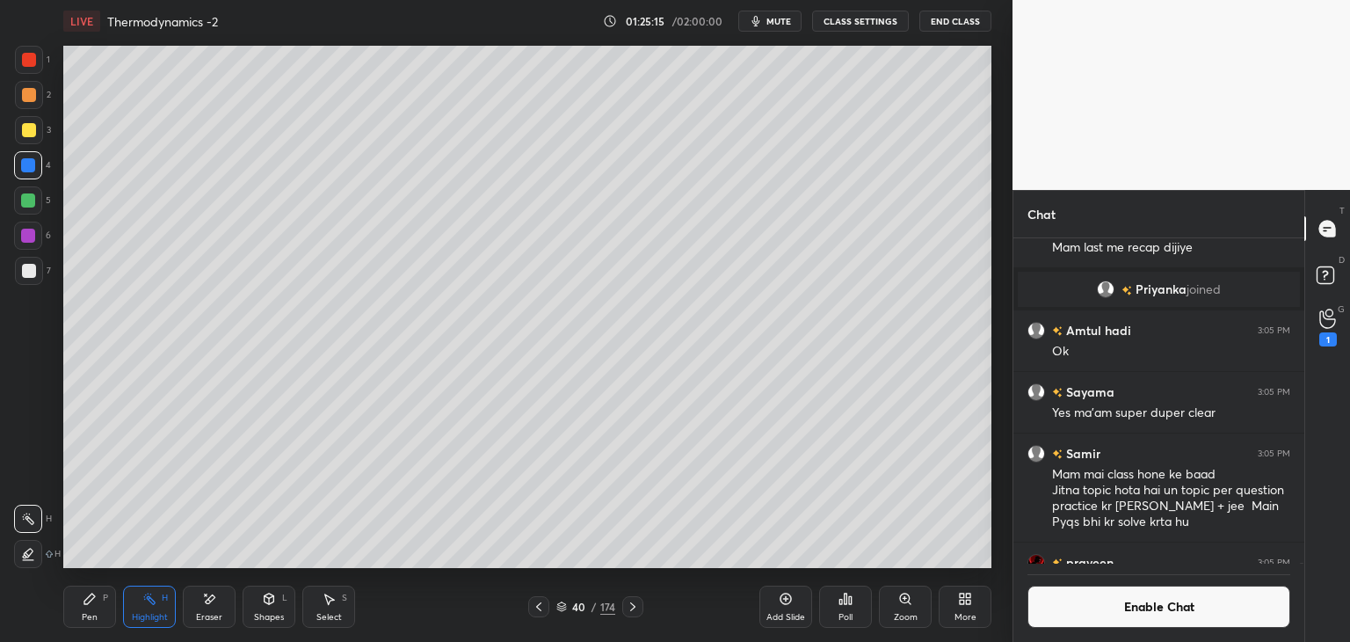
scroll to position [6, 5]
click at [1136, 620] on button "Enable Chat" at bounding box center [1159, 606] width 263 height 42
click at [1127, 609] on button "Enable Chat" at bounding box center [1159, 606] width 263 height 42
click at [1125, 609] on button "Enable Chat" at bounding box center [1159, 606] width 263 height 42
click at [1123, 609] on button "Enable Chat" at bounding box center [1159, 606] width 263 height 42
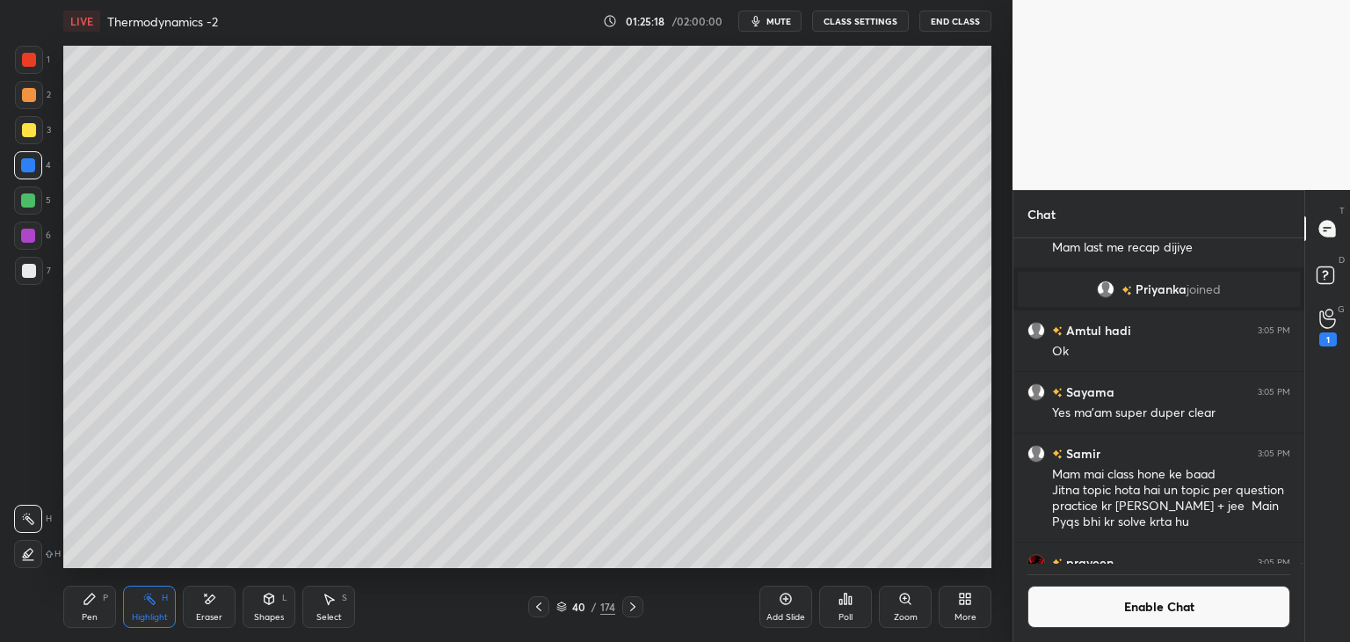
click at [1119, 609] on button "Enable Chat" at bounding box center [1159, 606] width 263 height 42
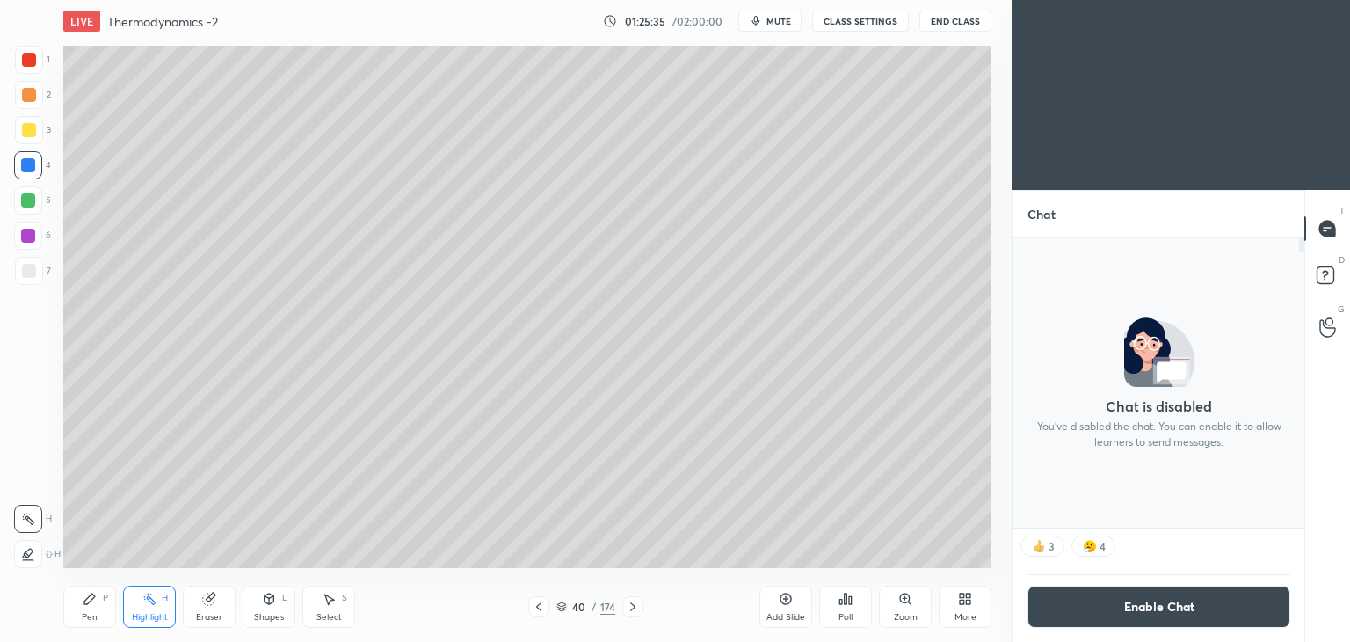
click at [1192, 607] on button "Enable Chat" at bounding box center [1159, 606] width 263 height 42
click at [1097, 607] on button "Enable Chat" at bounding box center [1159, 606] width 263 height 42
click at [948, 601] on div "More" at bounding box center [965, 606] width 53 height 42
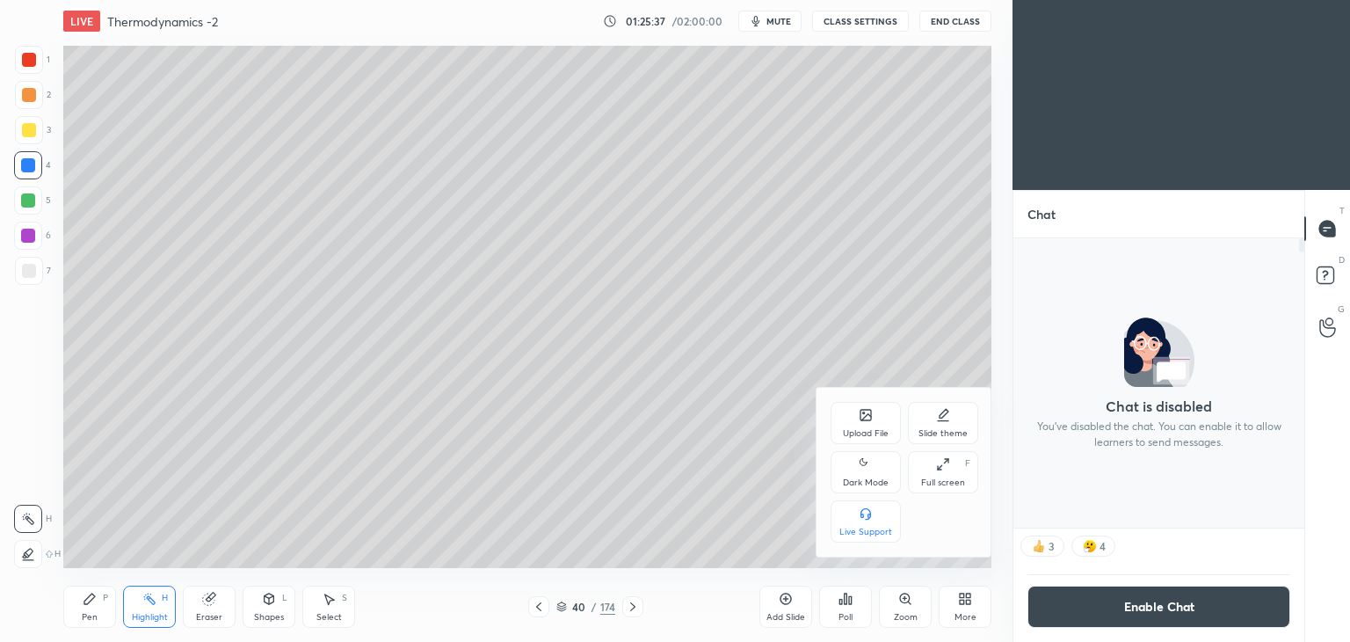
click at [939, 476] on div "Full screen F" at bounding box center [943, 472] width 70 height 42
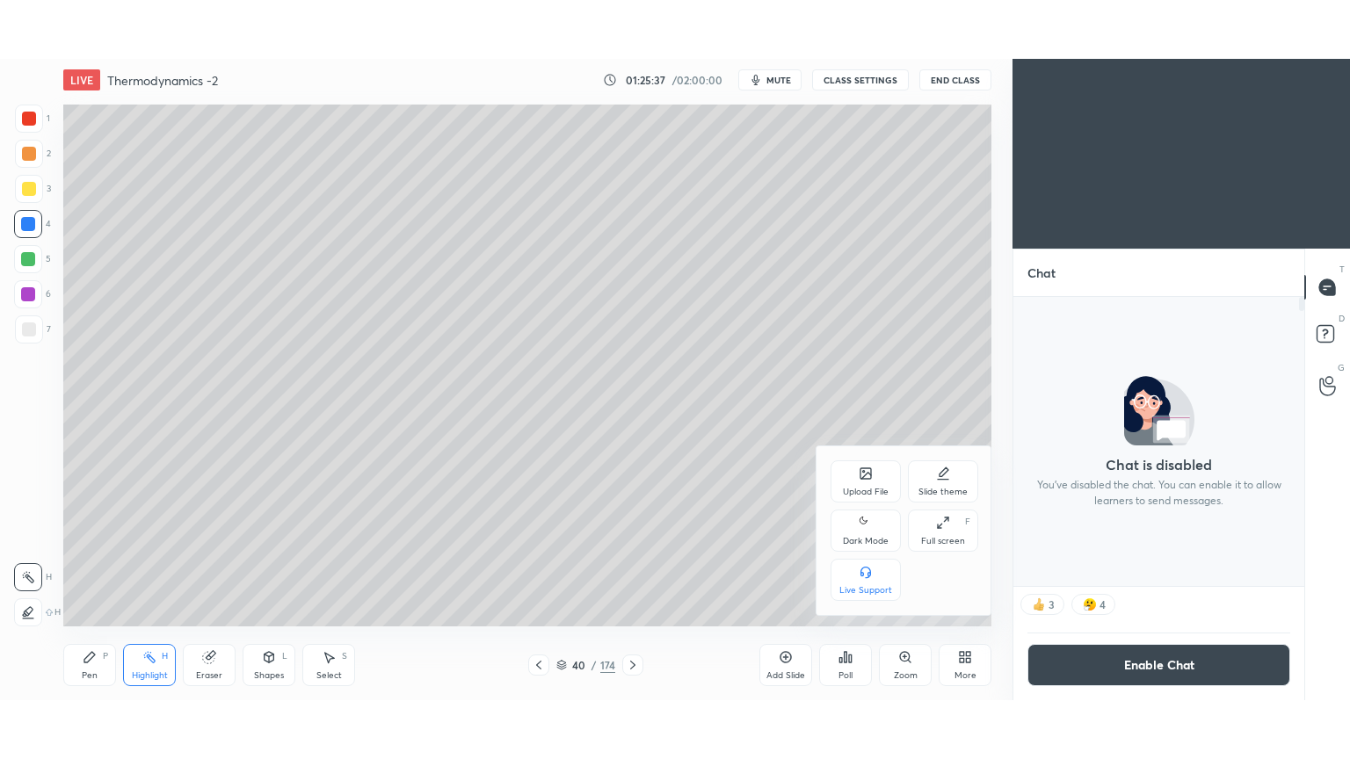
scroll to position [328, 286]
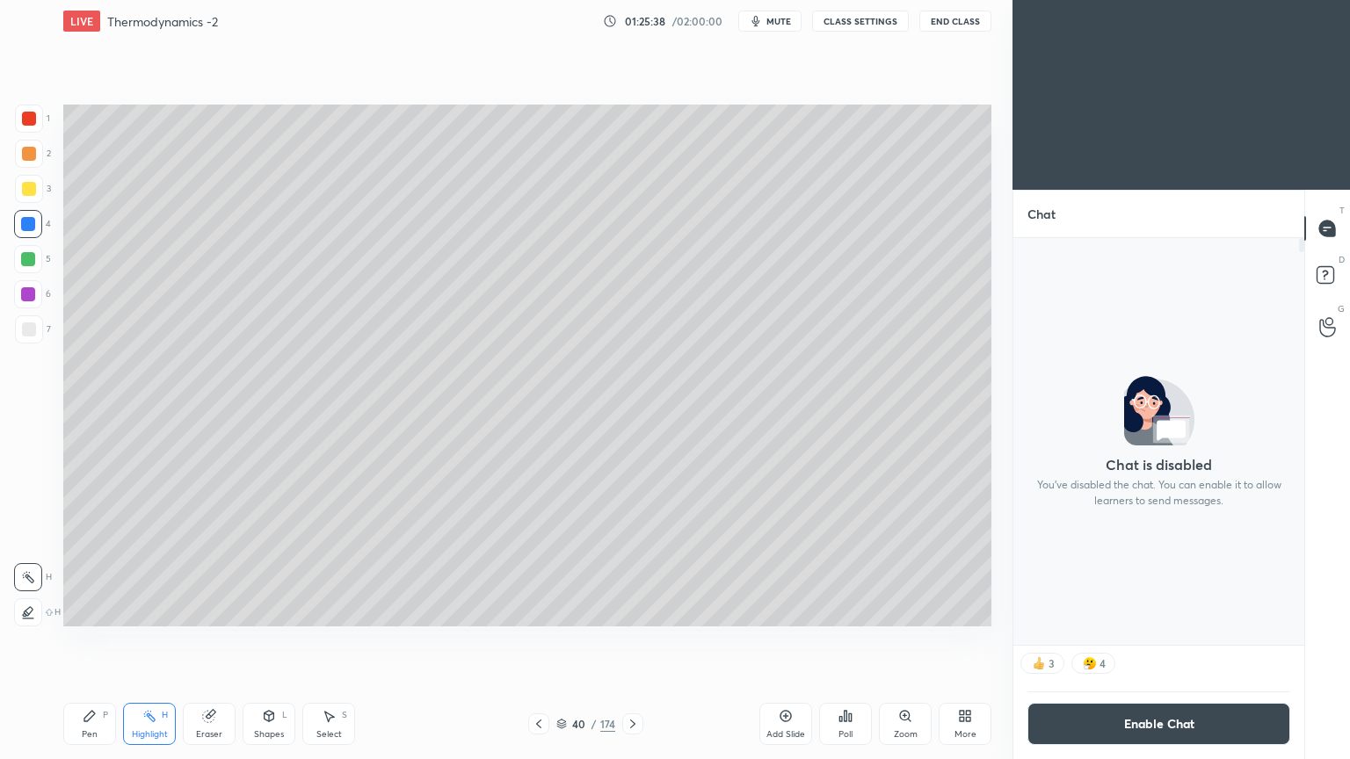
click at [963, 641] on icon at bounding box center [962, 719] width 4 height 4
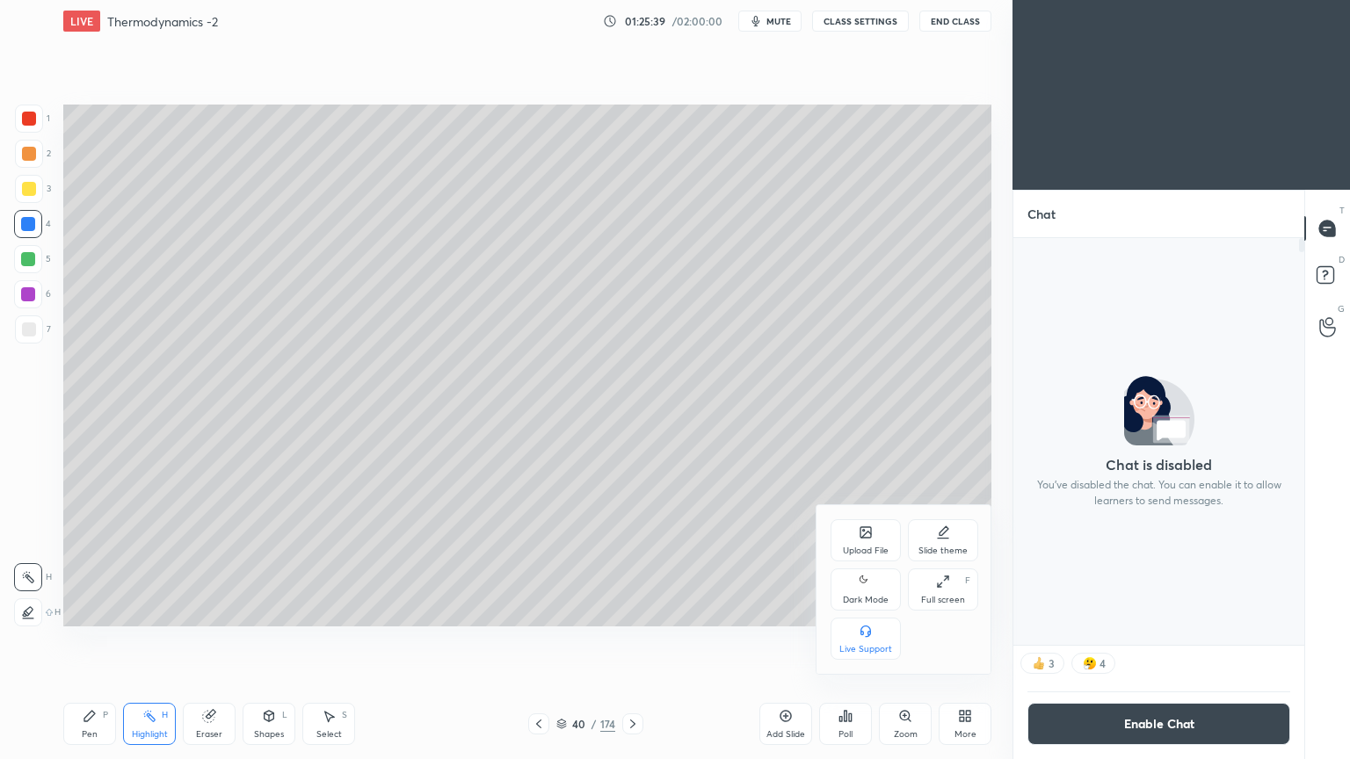
click at [868, 593] on div "Dark Mode" at bounding box center [866, 590] width 70 height 42
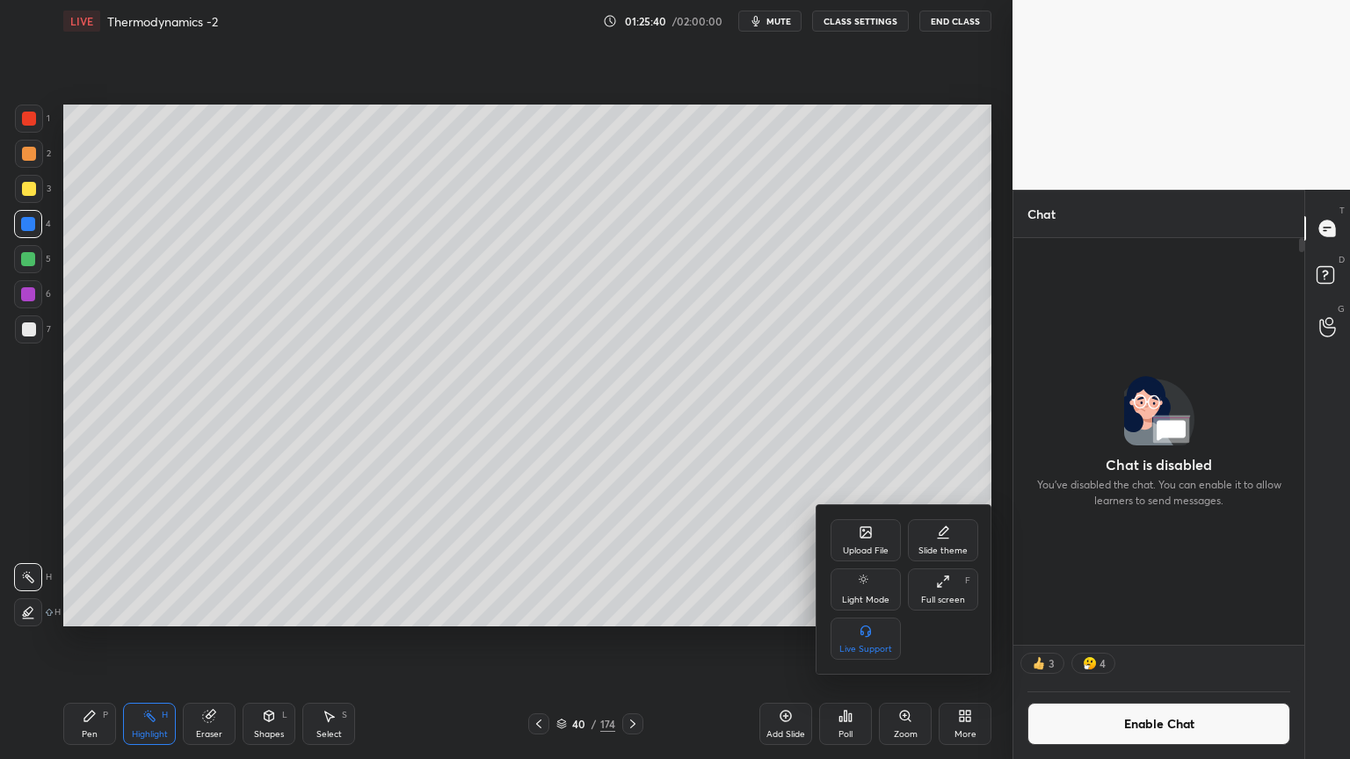
click at [1116, 641] on div at bounding box center [675, 379] width 1350 height 759
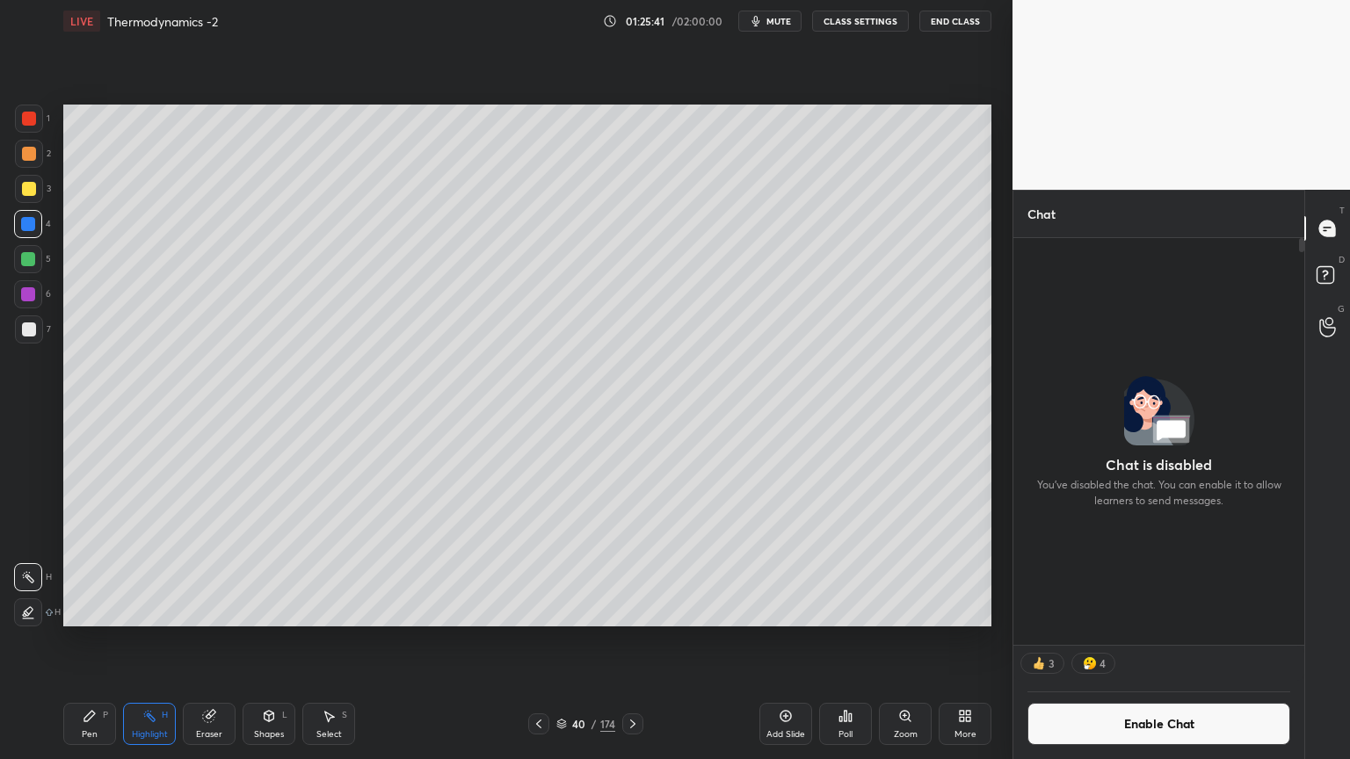
click at [850, 27] on button "CLASS SETTINGS" at bounding box center [860, 21] width 97 height 21
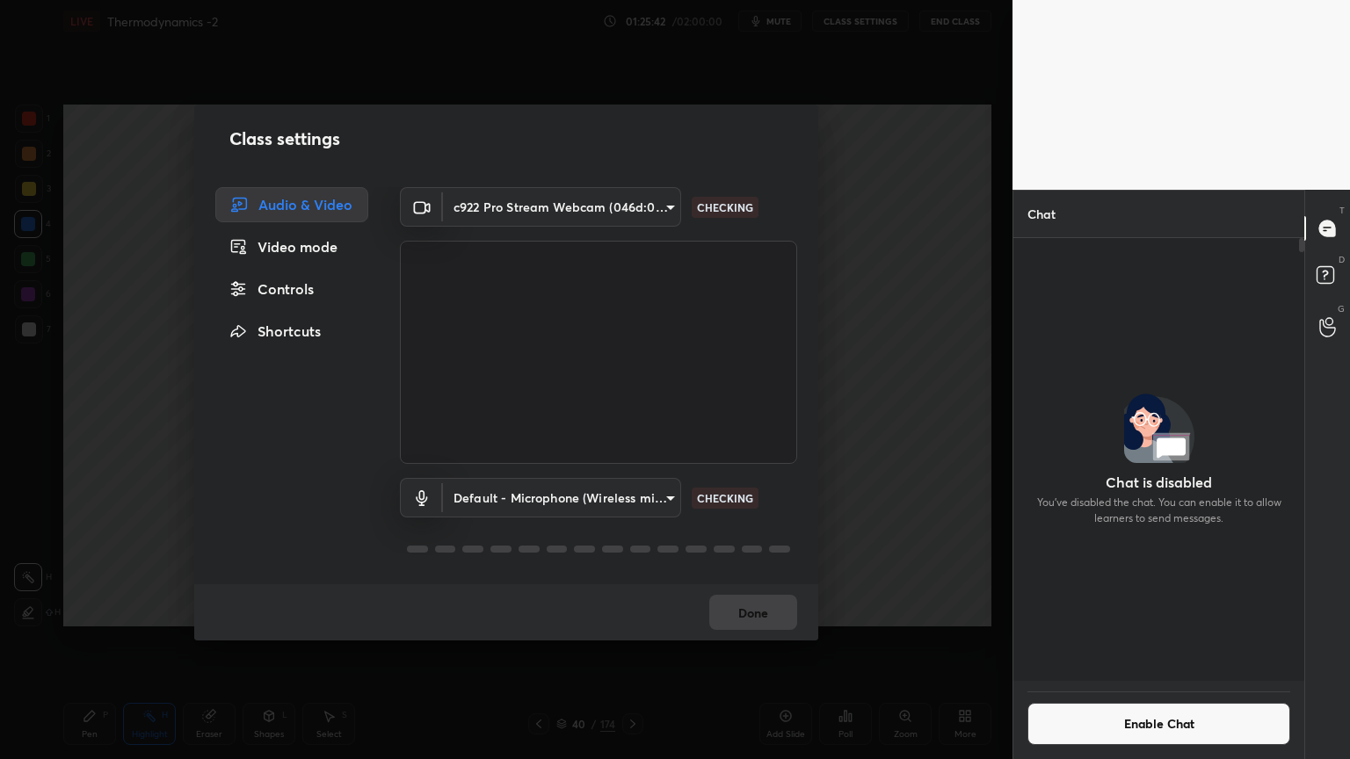
scroll to position [439, 286]
click at [316, 295] on div "Controls" at bounding box center [291, 289] width 153 height 35
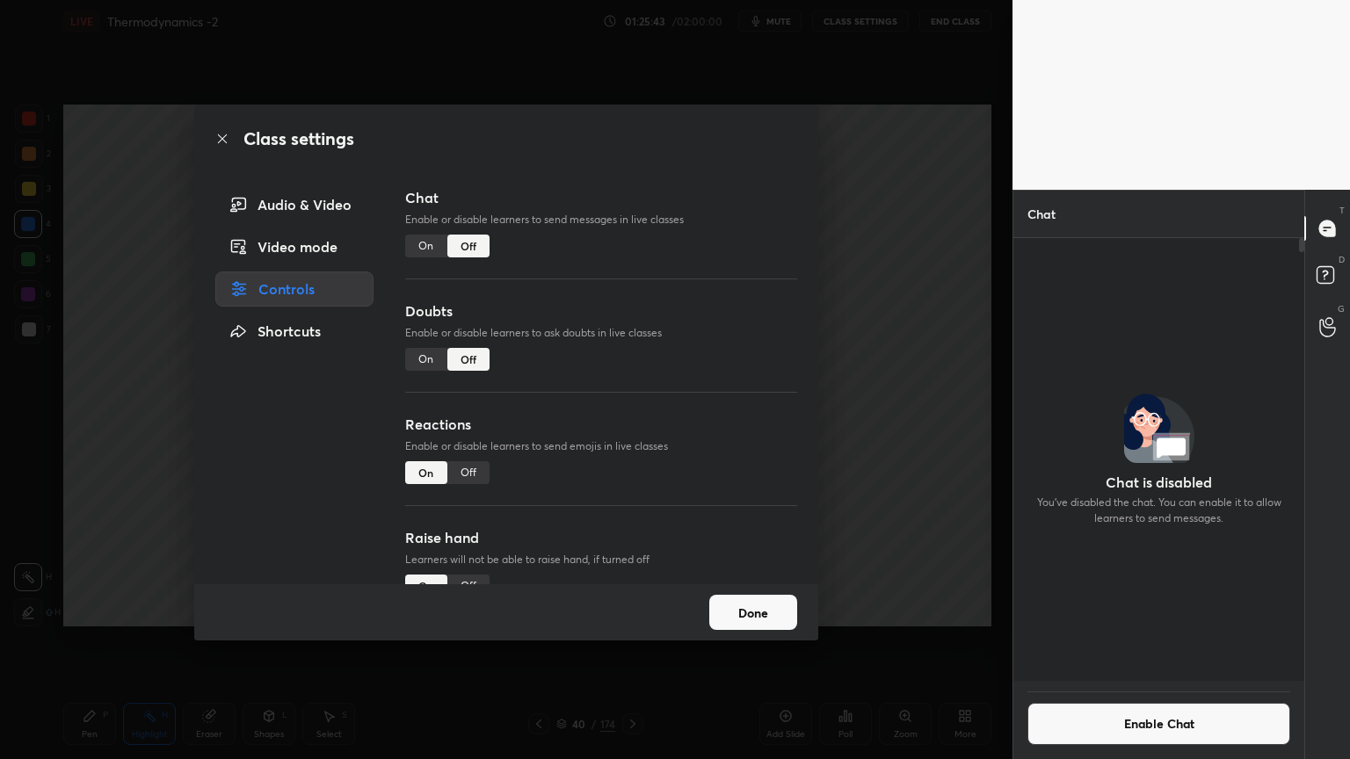
click at [422, 243] on div "On" at bounding box center [426, 246] width 42 height 23
click at [418, 366] on div "On" at bounding box center [426, 359] width 42 height 23
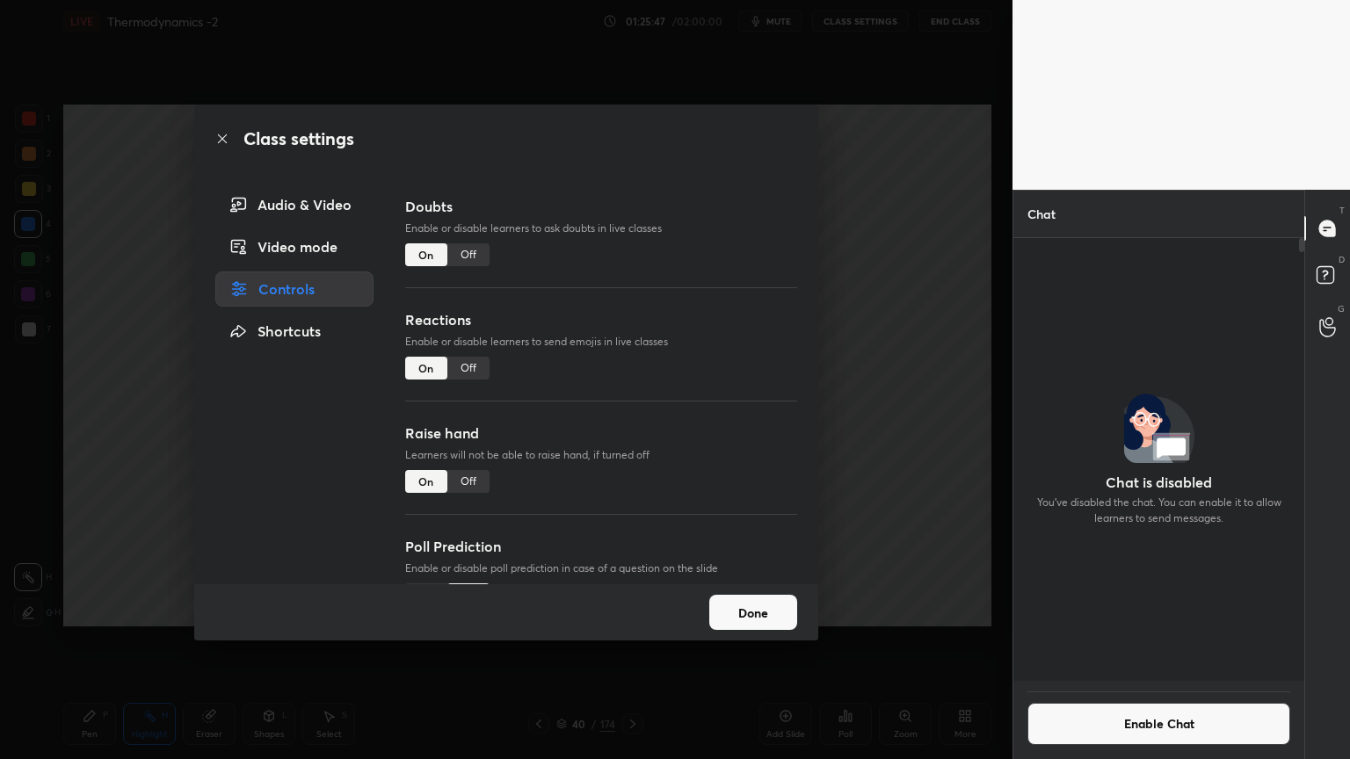
click at [764, 608] on button "Done" at bounding box center [753, 612] width 88 height 35
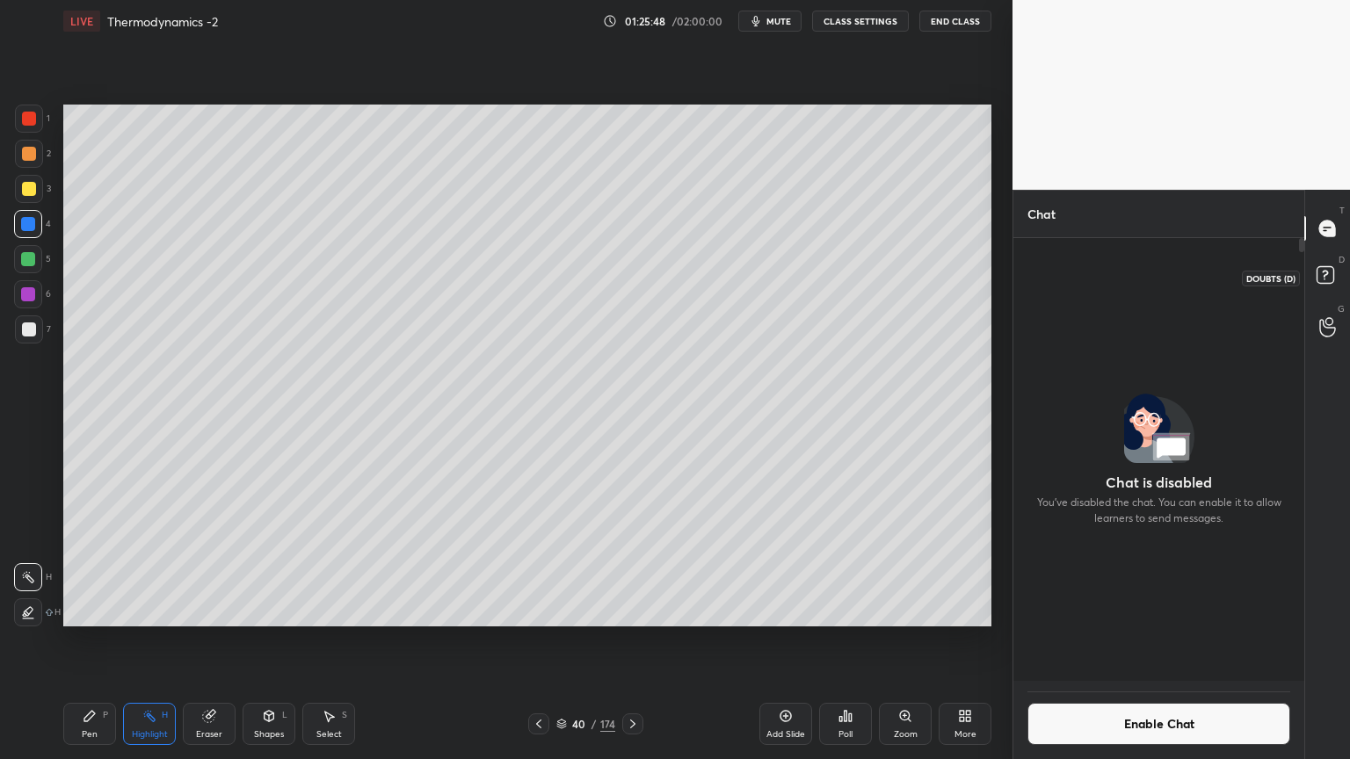
click at [1331, 274] on rect at bounding box center [1325, 275] width 17 height 17
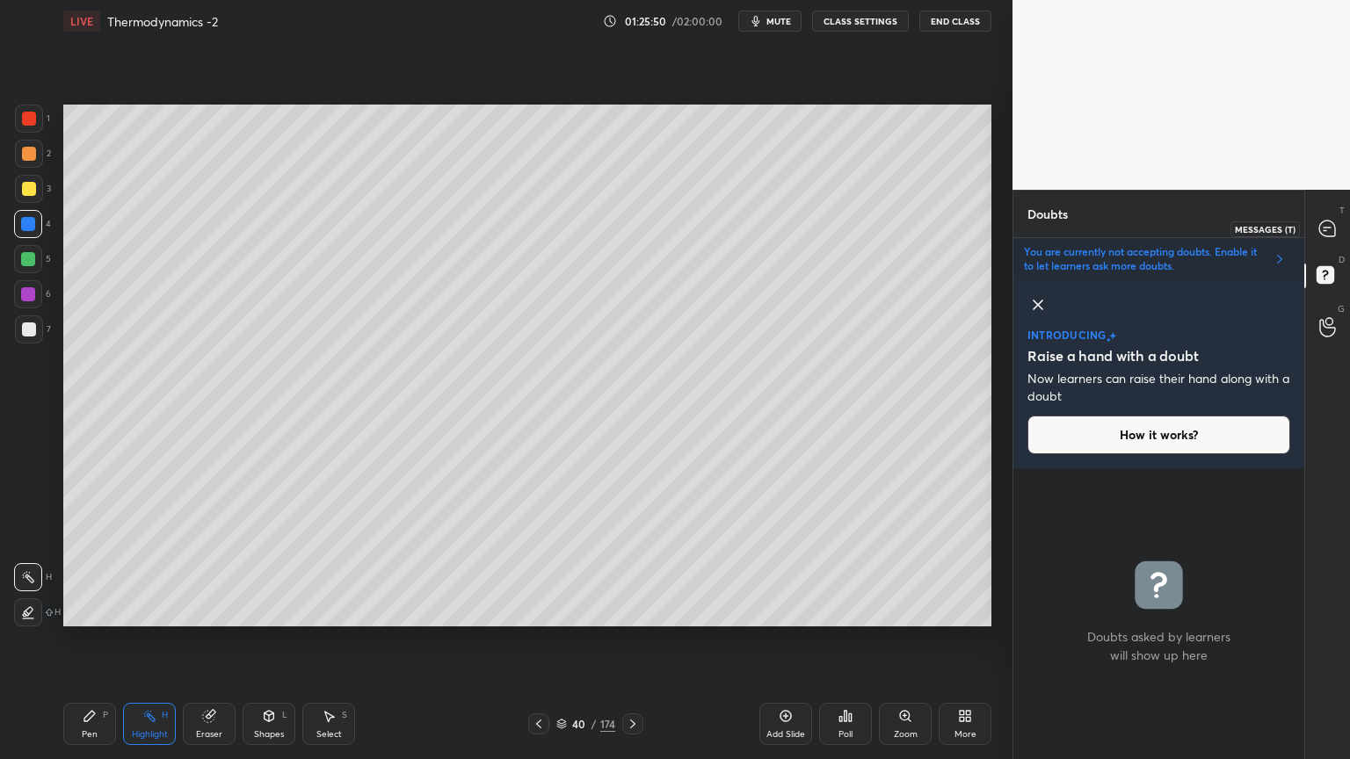
click at [1324, 231] on icon at bounding box center [1327, 229] width 16 height 16
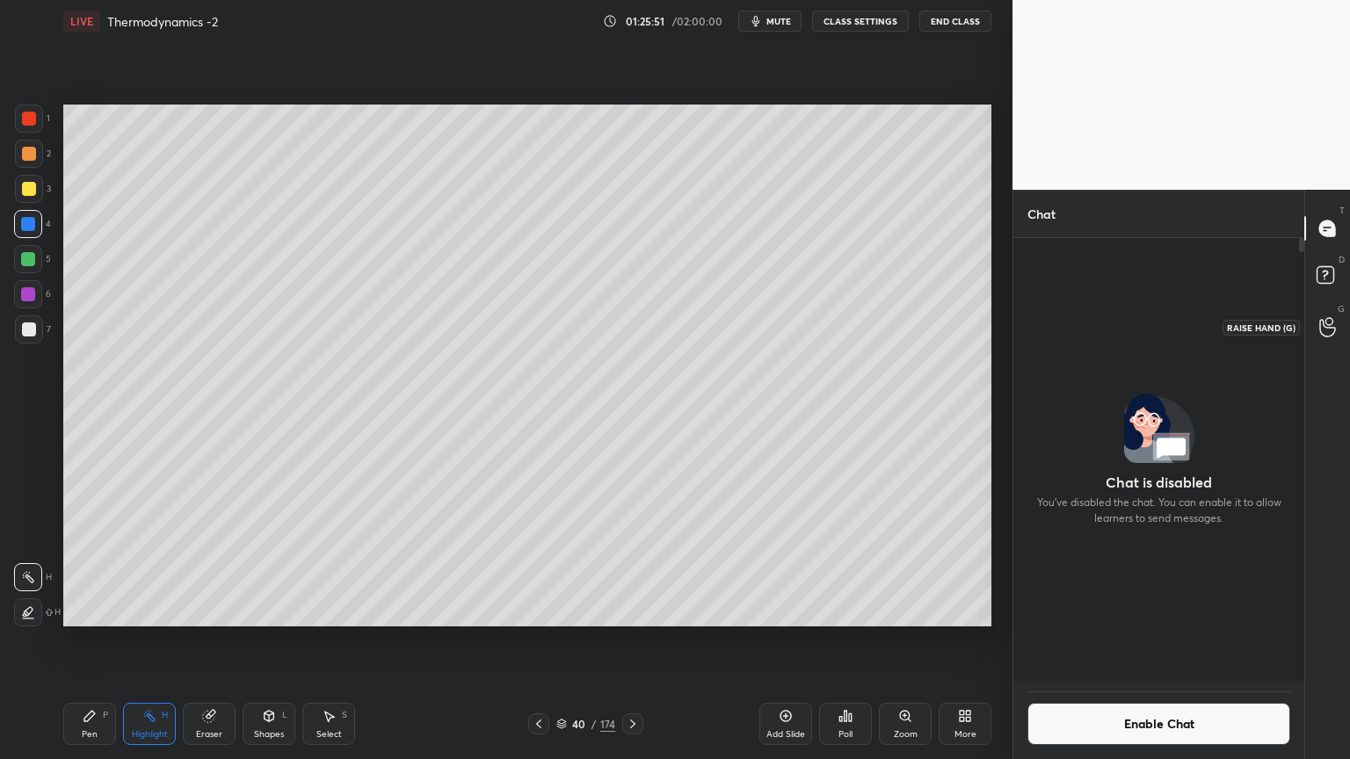
click at [1319, 338] on div at bounding box center [1328, 327] width 35 height 32
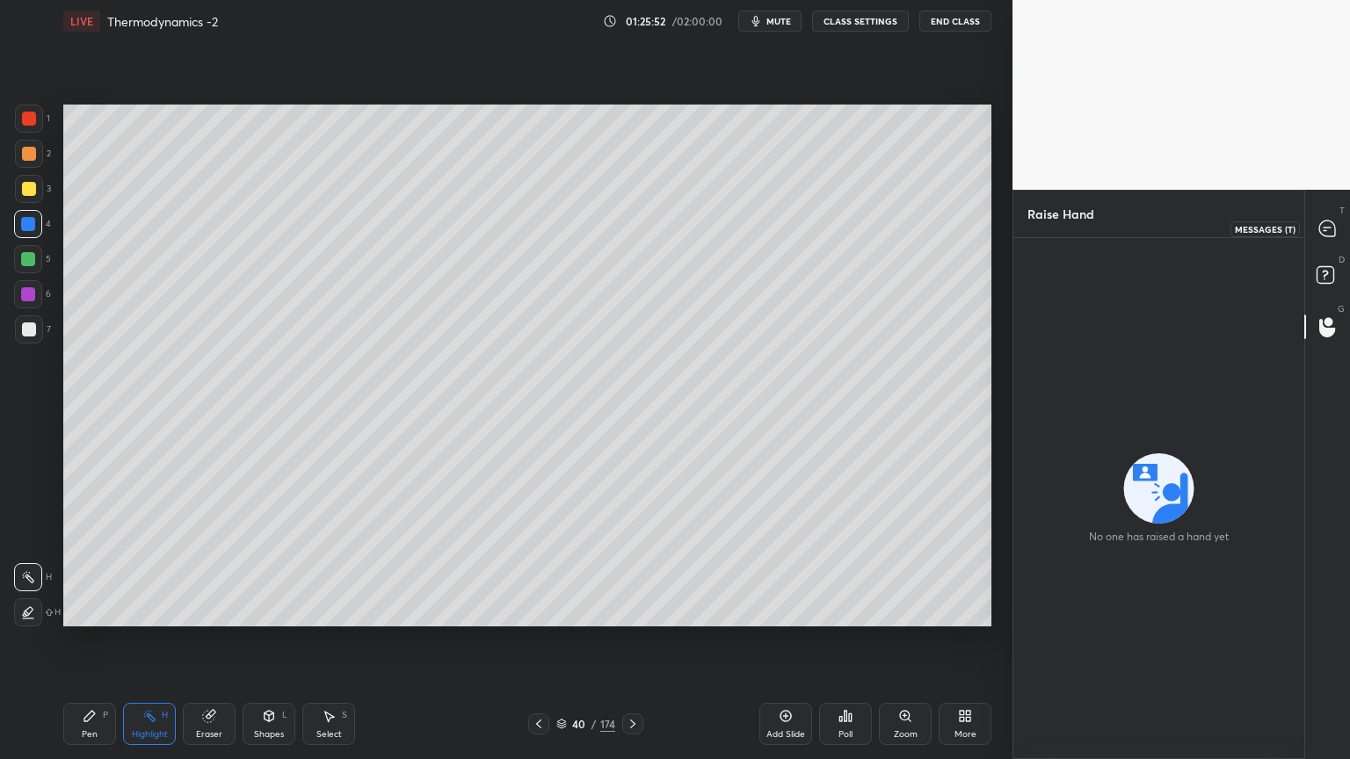
click at [1317, 231] on div at bounding box center [1328, 229] width 35 height 32
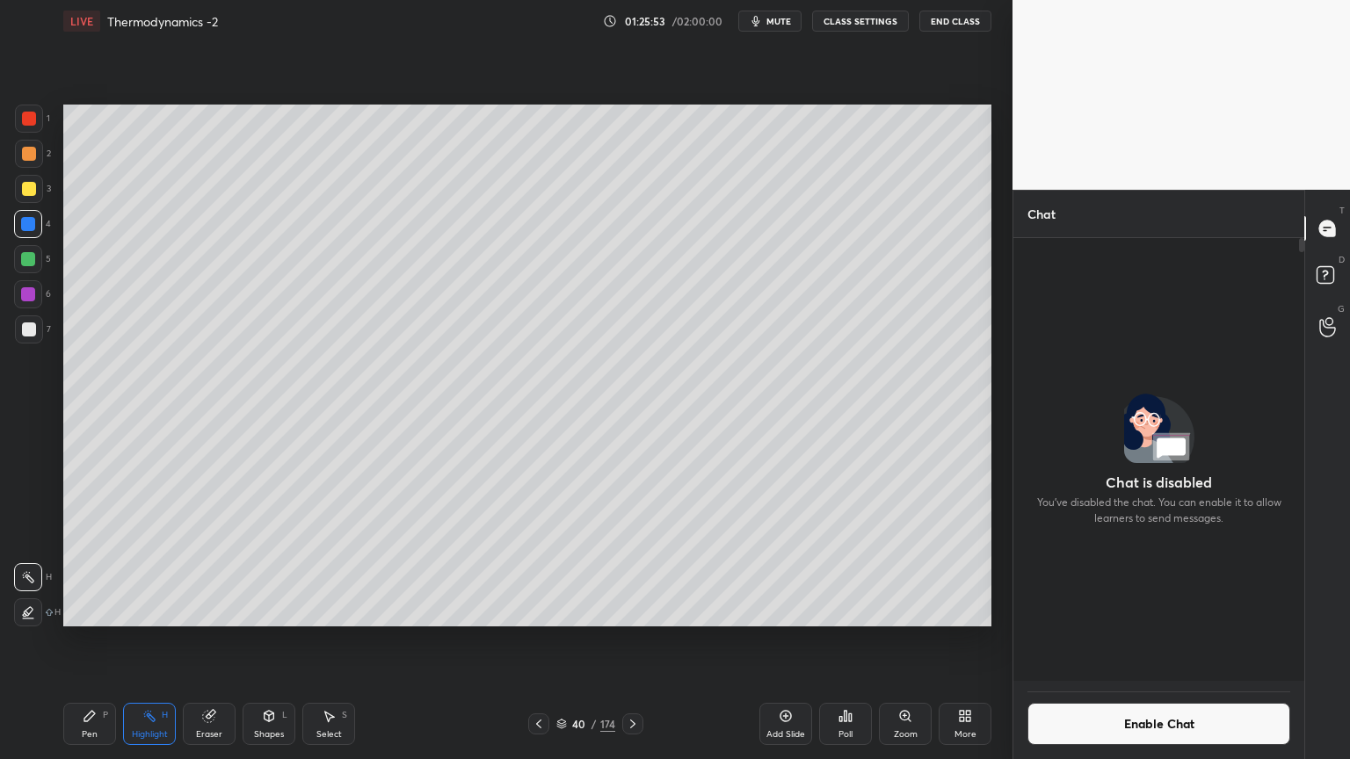
click at [1118, 641] on button "Enable Chat" at bounding box center [1159, 724] width 263 height 42
click at [1117, 641] on button "Enable Chat" at bounding box center [1159, 724] width 263 height 42
click at [1121, 641] on button "Enable Chat" at bounding box center [1159, 724] width 263 height 42
click at [1123, 641] on button "Enable Chat" at bounding box center [1159, 724] width 263 height 42
click at [1122, 641] on button "Enable Chat" at bounding box center [1159, 724] width 263 height 42
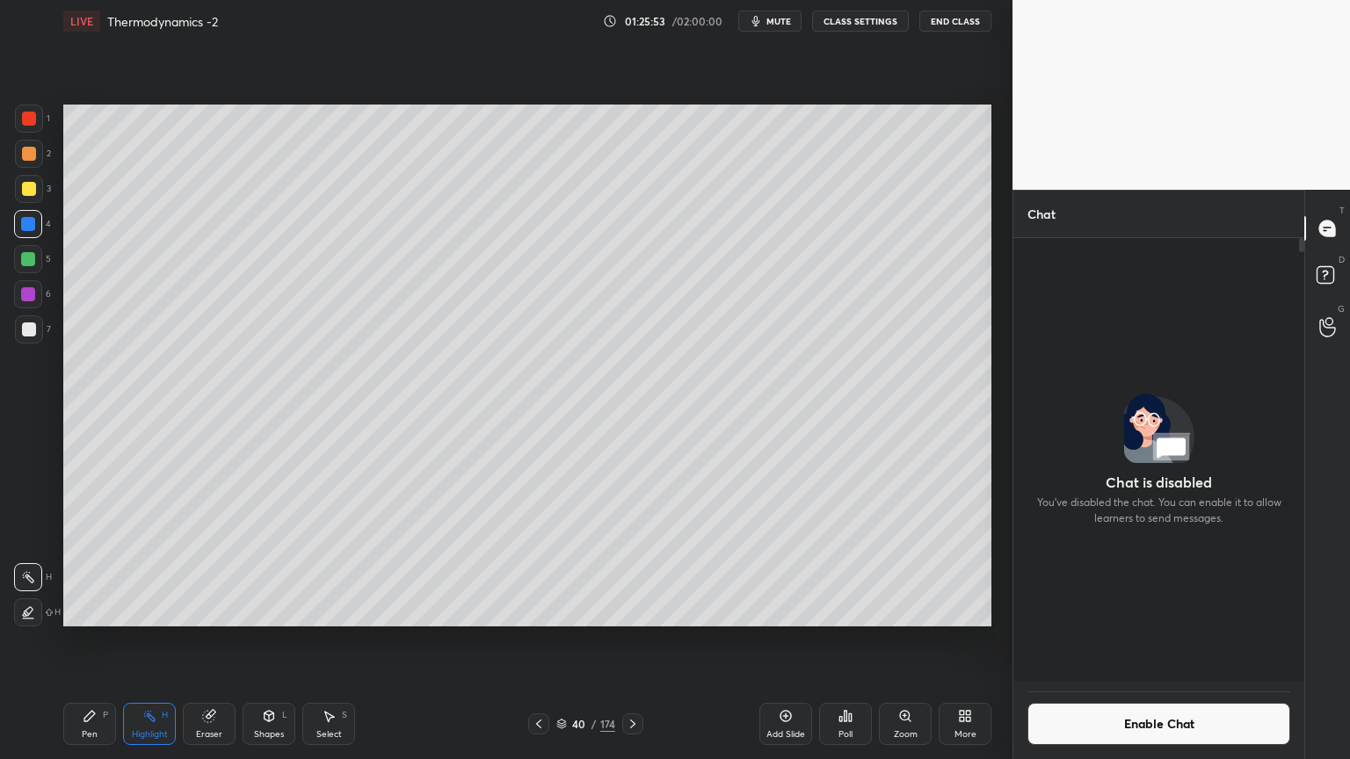
click at [1124, 641] on button "Enable Chat" at bounding box center [1159, 724] width 263 height 42
click at [1125, 641] on button "Enable Chat" at bounding box center [1159, 724] width 263 height 42
click at [1122, 641] on button "Enable Chat" at bounding box center [1159, 724] width 263 height 42
click at [1123, 641] on button "Enable Chat" at bounding box center [1159, 724] width 263 height 42
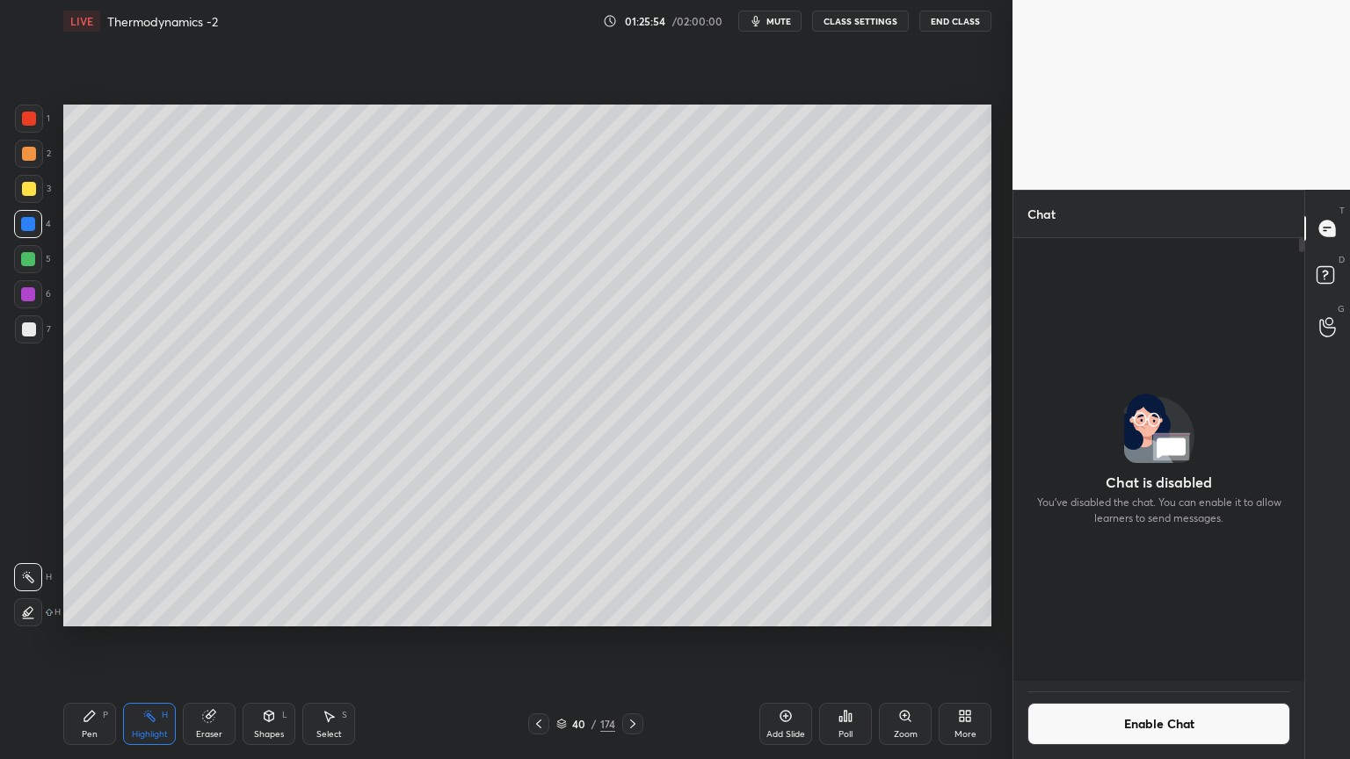
click at [1122, 641] on button "Enable Chat" at bounding box center [1159, 724] width 263 height 42
click at [1124, 641] on button "Enable Chat" at bounding box center [1159, 724] width 263 height 42
click at [1125, 641] on button "Enable Chat" at bounding box center [1159, 724] width 263 height 42
click at [1122, 641] on button "Enable Chat" at bounding box center [1159, 724] width 263 height 42
click at [1118, 641] on button "Enable Chat" at bounding box center [1159, 724] width 263 height 42
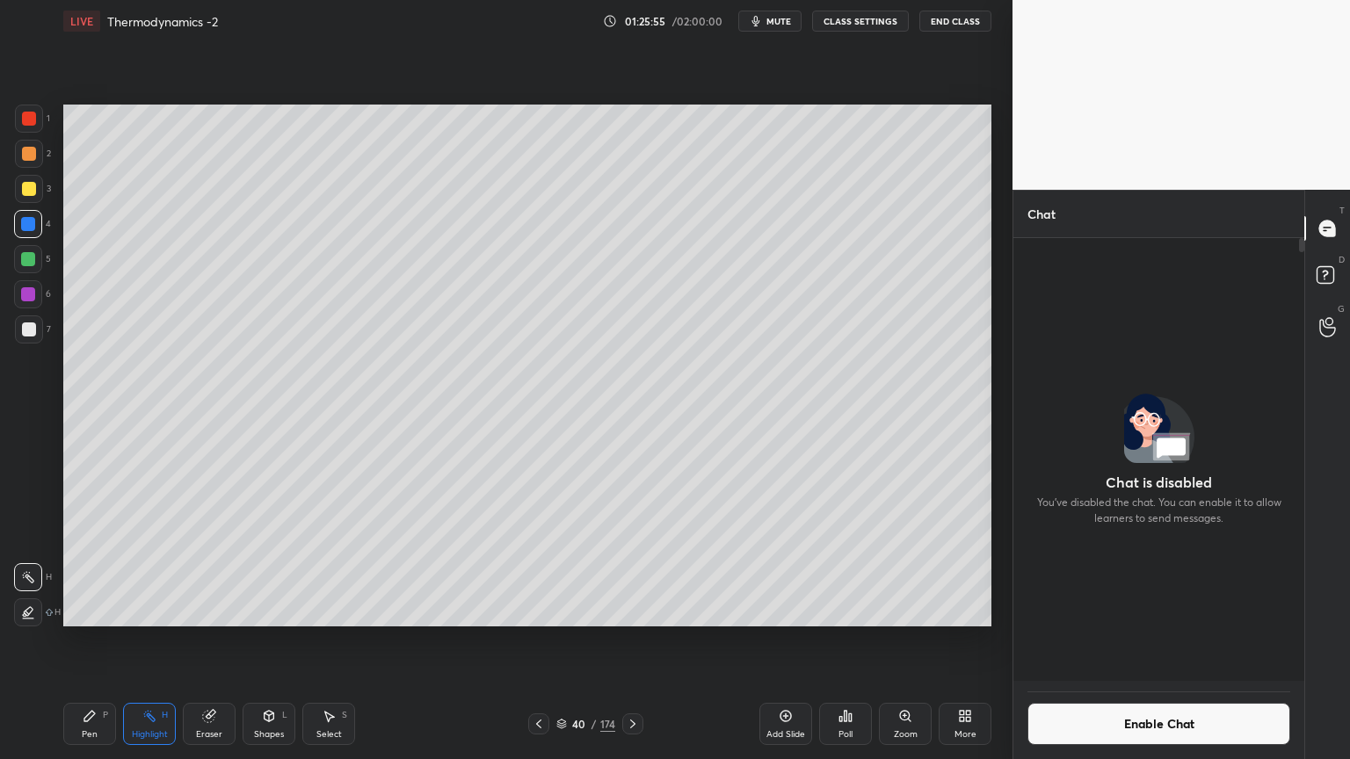
click at [965, 641] on icon at bounding box center [965, 716] width 14 height 14
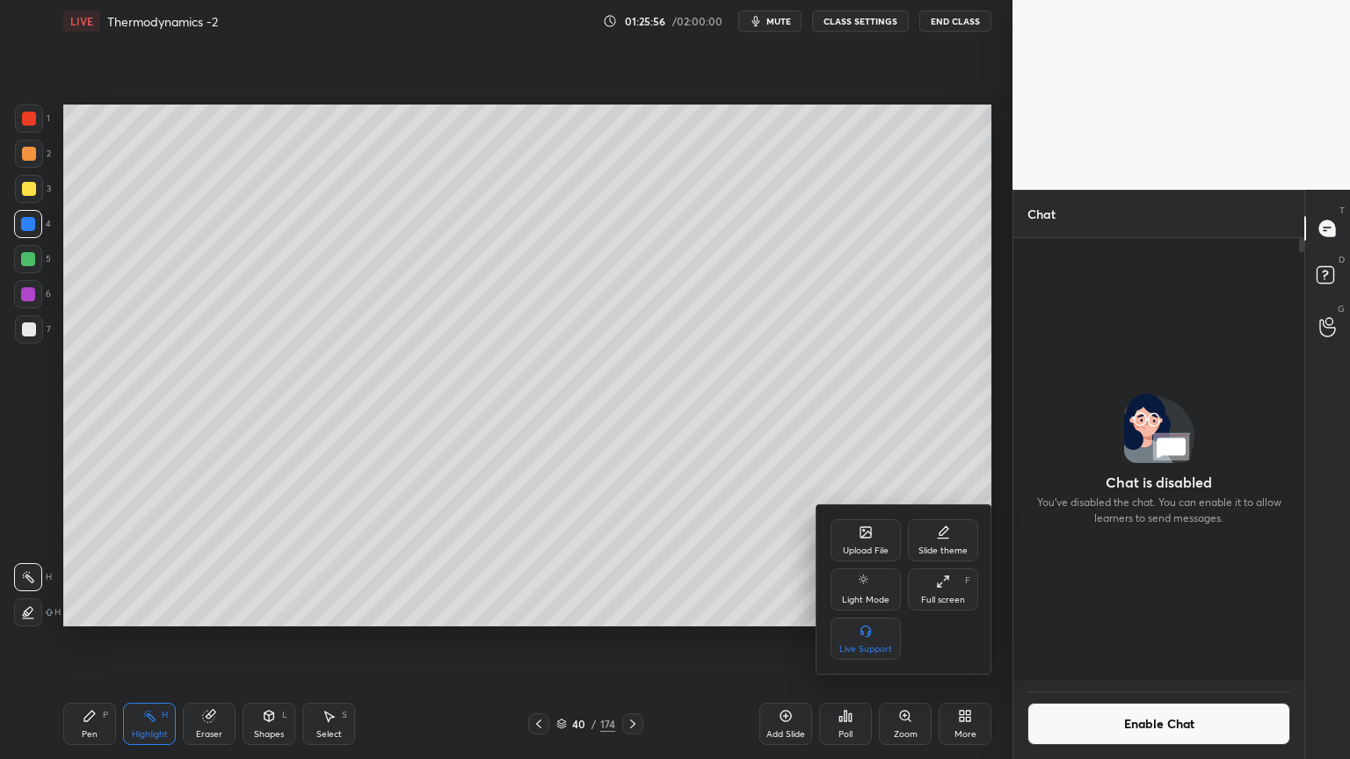
click at [945, 600] on div "Full screen" at bounding box center [943, 600] width 44 height 9
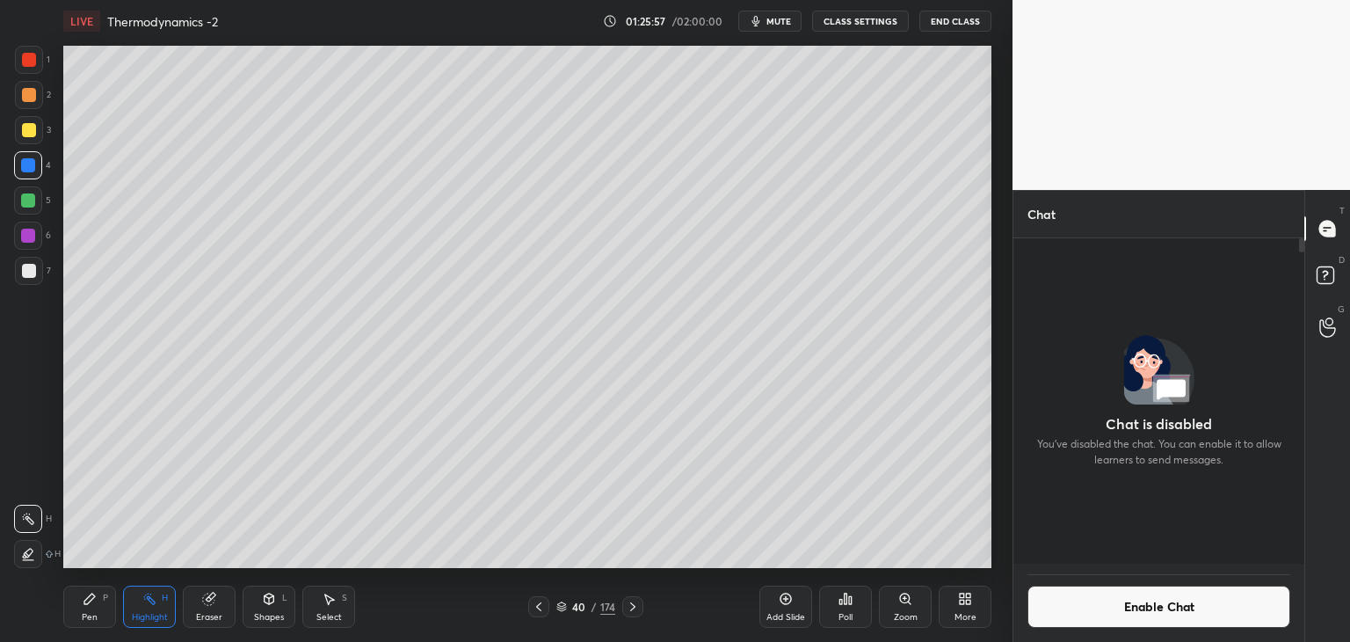
click at [1069, 614] on button "Enable Chat" at bounding box center [1159, 606] width 263 height 42
click at [1069, 615] on button "Enable Chat" at bounding box center [1159, 606] width 263 height 42
click at [1068, 613] on button "Enable Chat" at bounding box center [1159, 606] width 263 height 42
click at [980, 602] on div "More" at bounding box center [965, 606] width 53 height 42
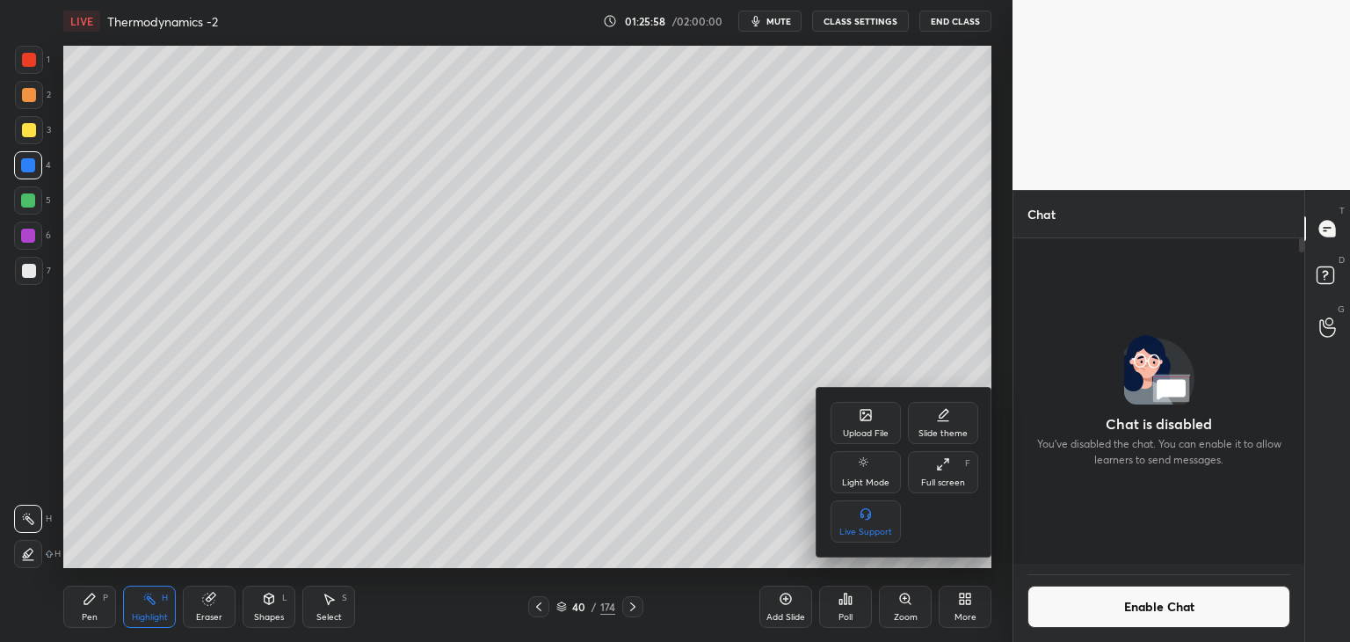
click at [933, 478] on div "Full screen" at bounding box center [943, 482] width 44 height 9
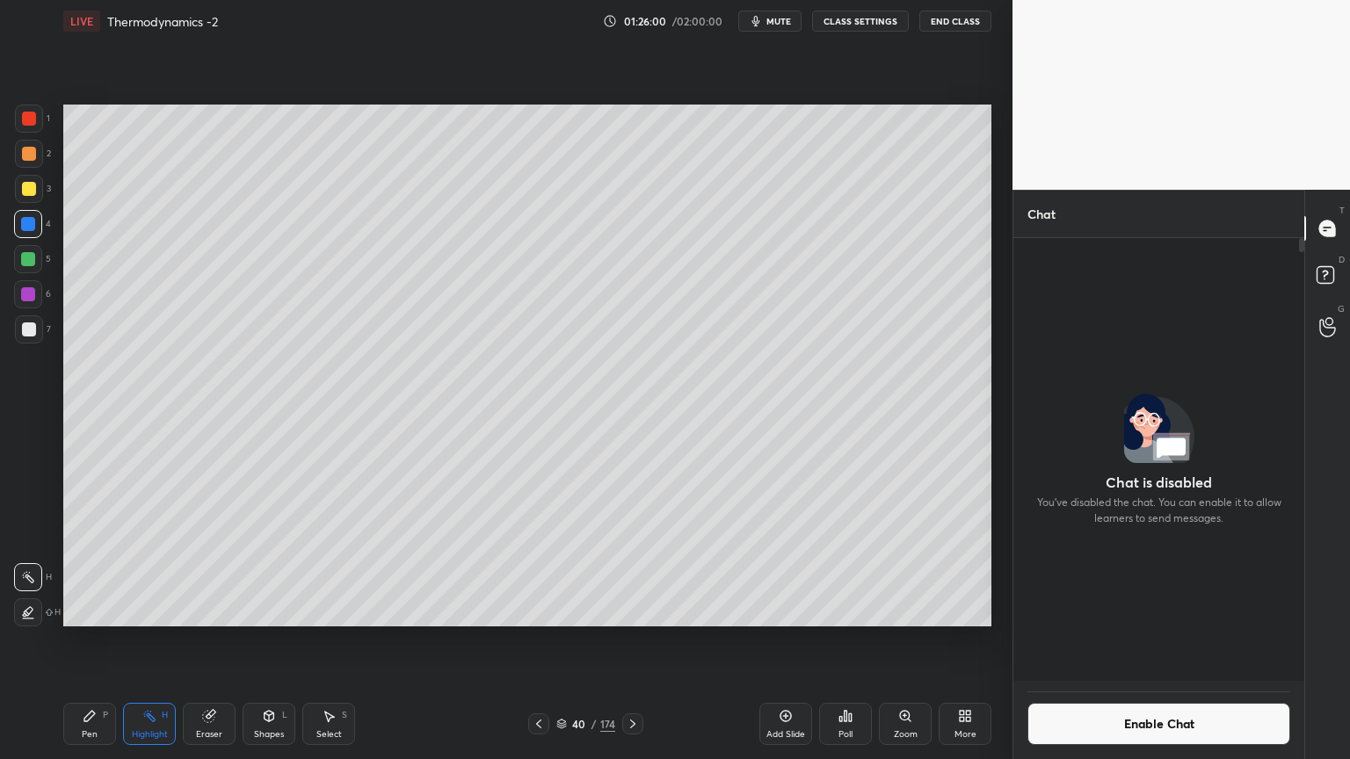
click at [956, 641] on div "More" at bounding box center [965, 724] width 53 height 42
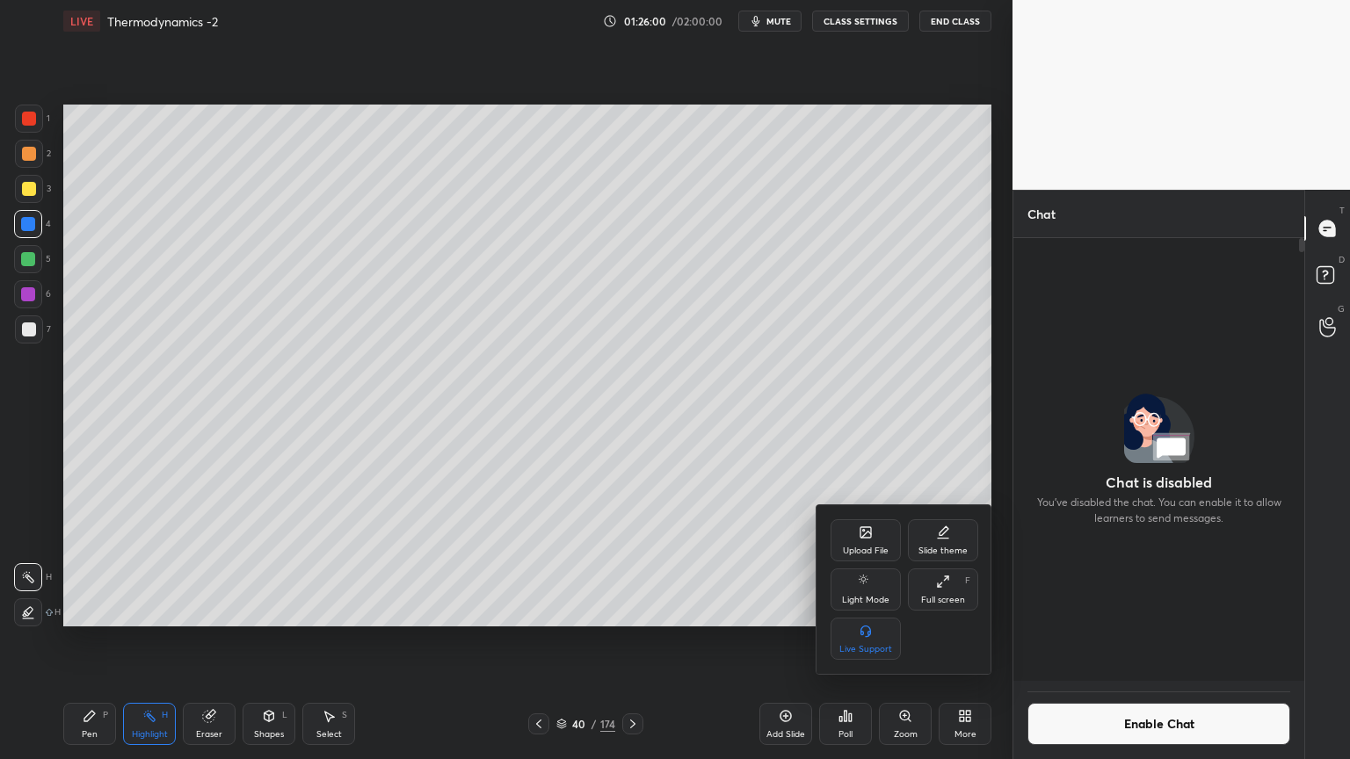
click at [928, 589] on div "Full screen F" at bounding box center [943, 590] width 70 height 42
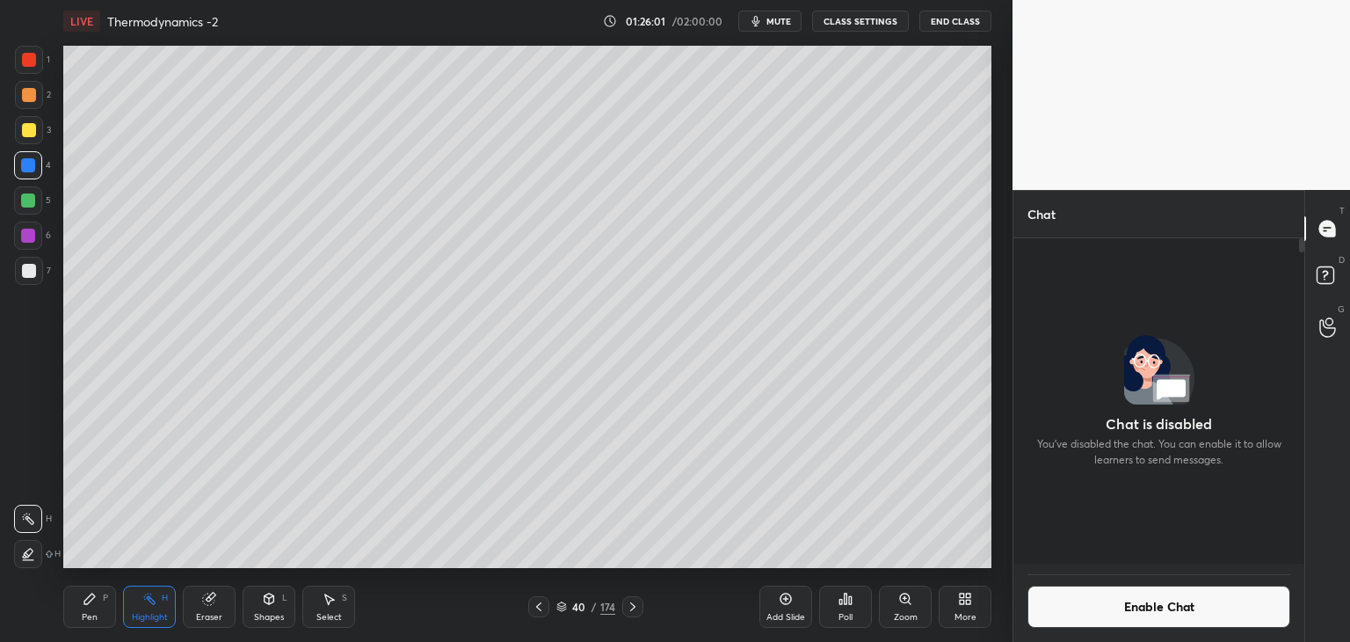
click at [1077, 602] on button "Enable Chat" at bounding box center [1159, 606] width 263 height 42
click at [1078, 601] on button "Enable Chat" at bounding box center [1159, 606] width 263 height 42
click at [1079, 602] on button "Enable Chat" at bounding box center [1159, 606] width 263 height 42
click at [1079, 600] on button "Enable Chat" at bounding box center [1159, 606] width 263 height 42
click at [1079, 602] on button "Enable Chat" at bounding box center [1159, 606] width 263 height 42
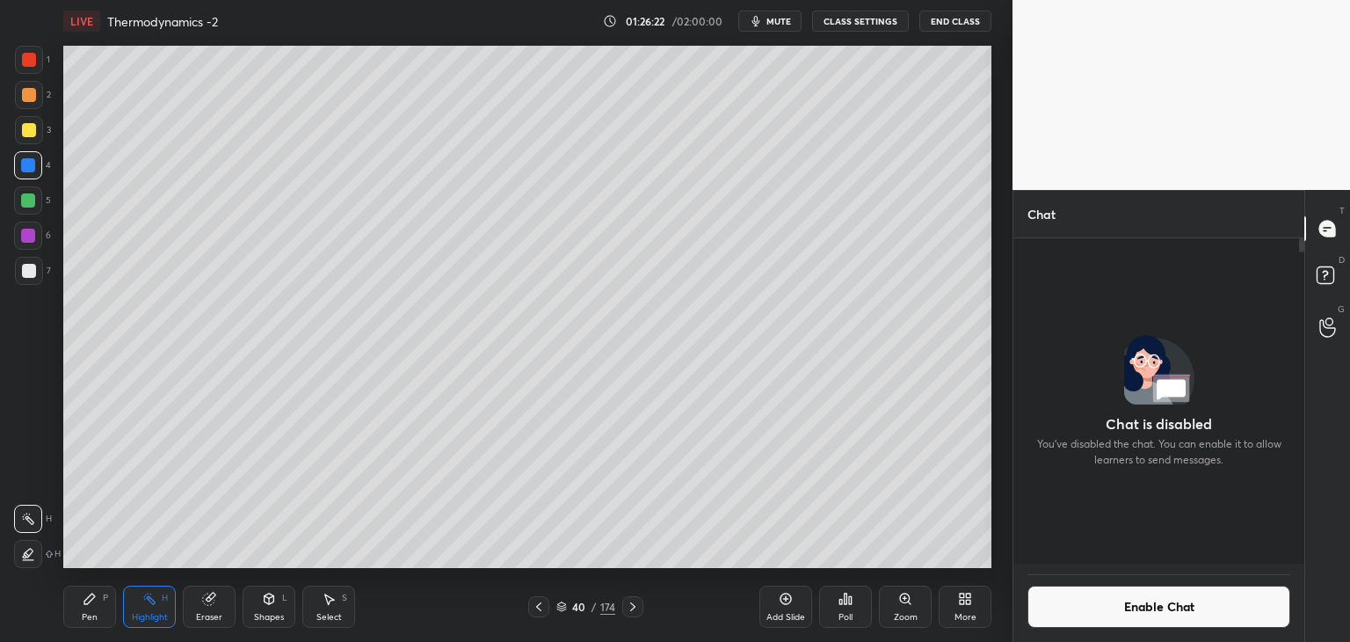
click at [1122, 606] on button "Enable Chat" at bounding box center [1159, 606] width 263 height 42
click at [1108, 612] on button "Enable Chat" at bounding box center [1159, 606] width 263 height 42
click at [1106, 613] on button "Enable Chat" at bounding box center [1159, 606] width 263 height 42
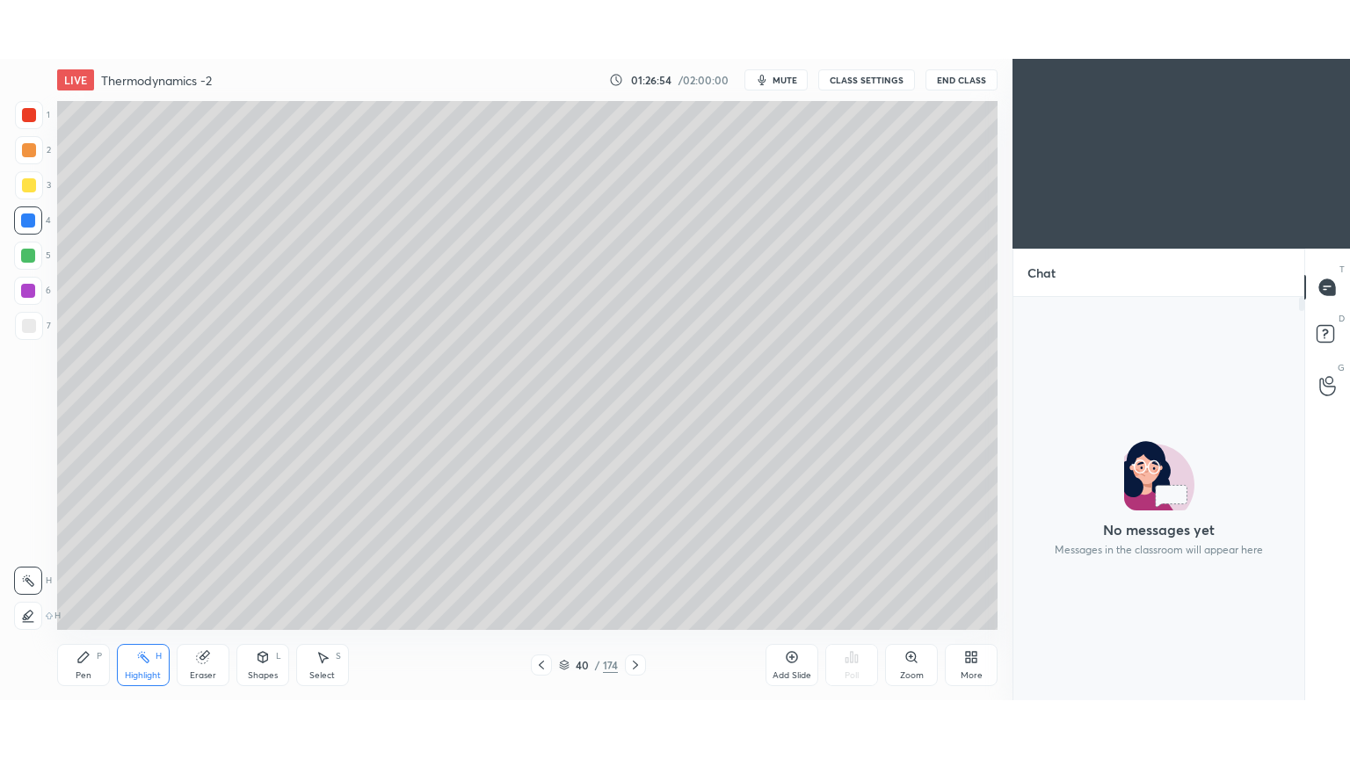
scroll to position [87375, 86963]
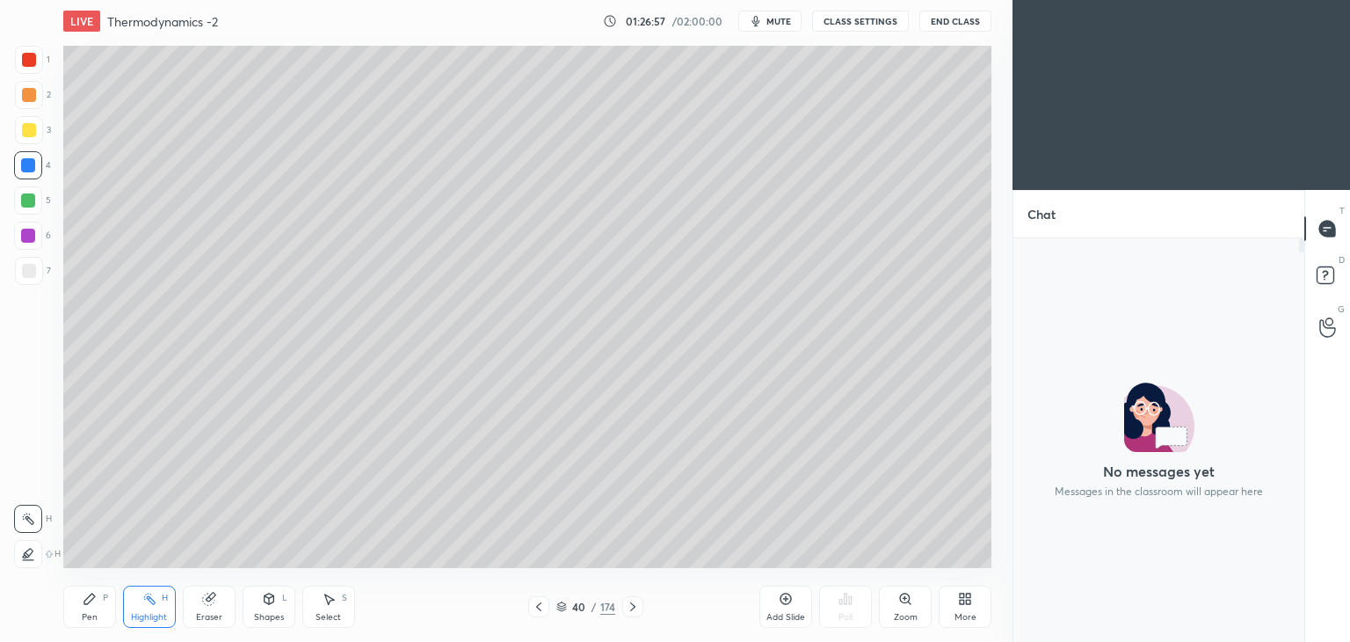
click at [963, 609] on div "More" at bounding box center [965, 606] width 53 height 42
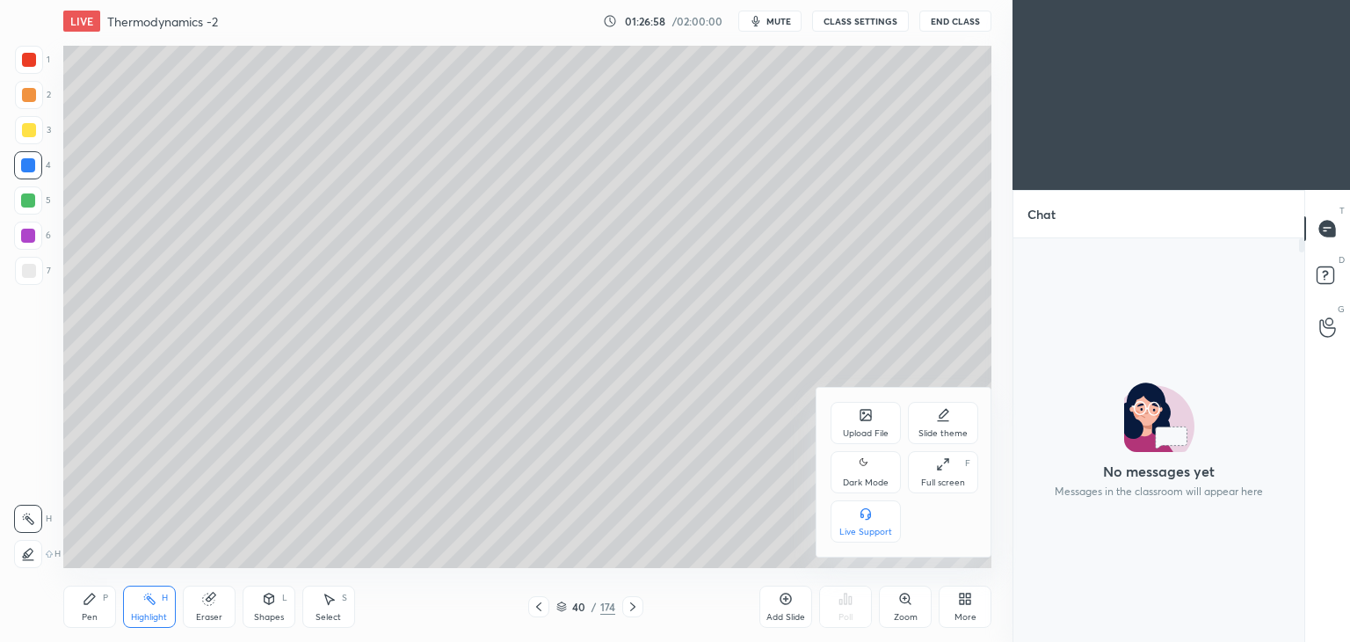
click at [942, 472] on div "Full screen F" at bounding box center [943, 472] width 70 height 42
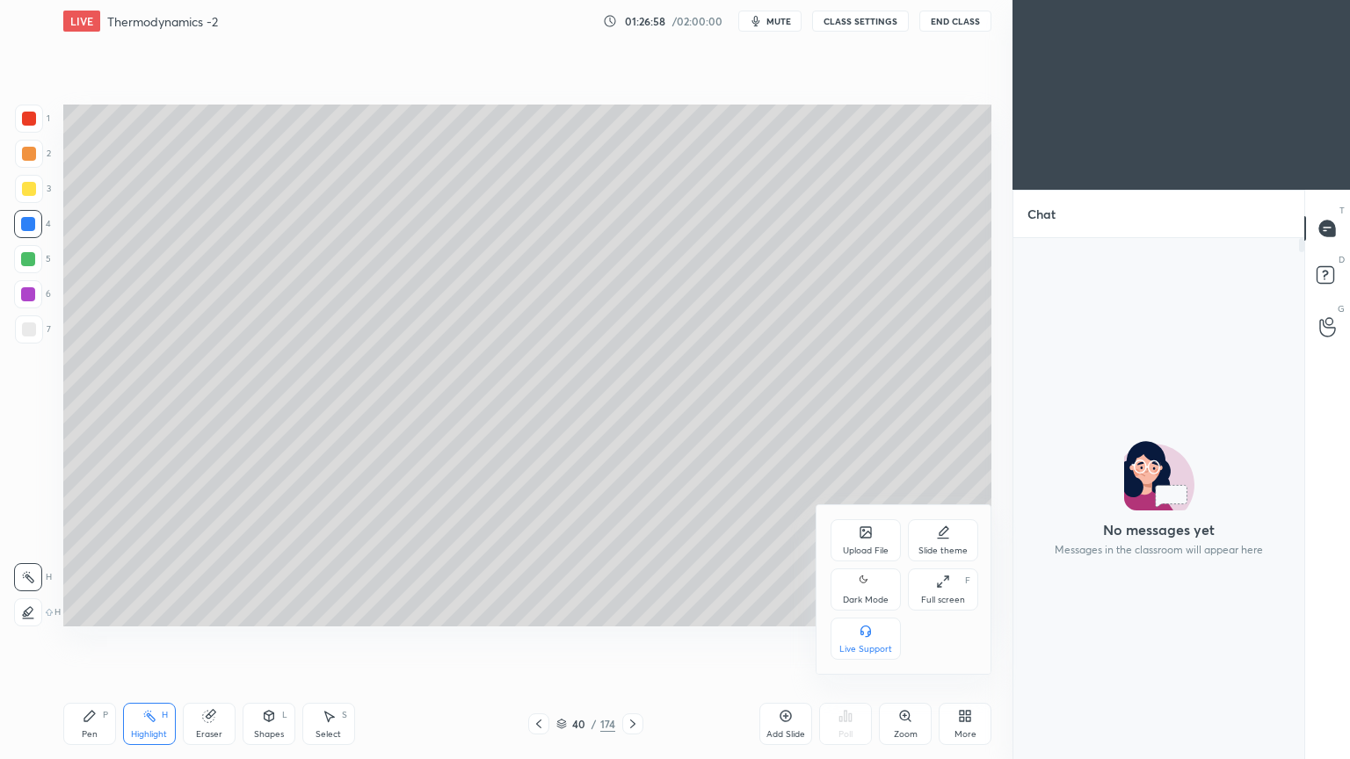
scroll to position [516, 286]
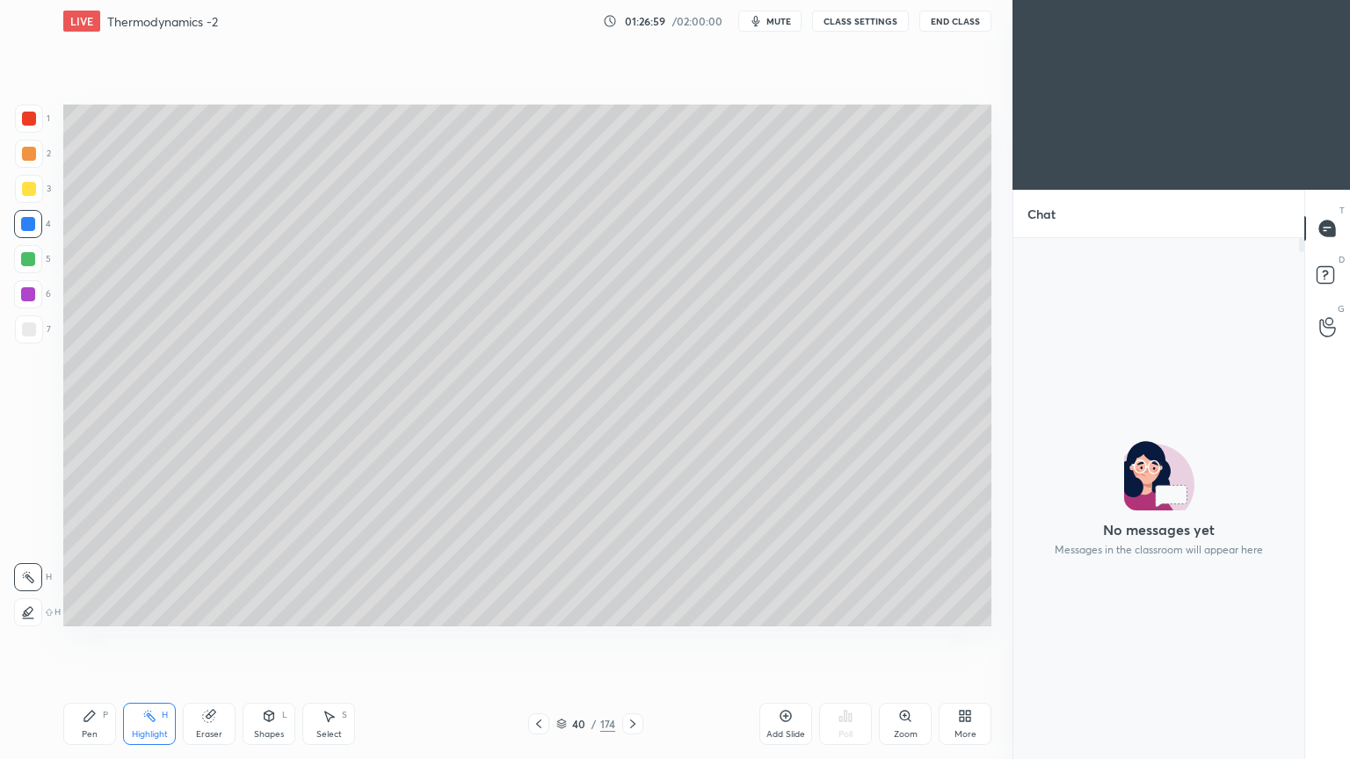
click at [953, 641] on div "More" at bounding box center [965, 724] width 53 height 42
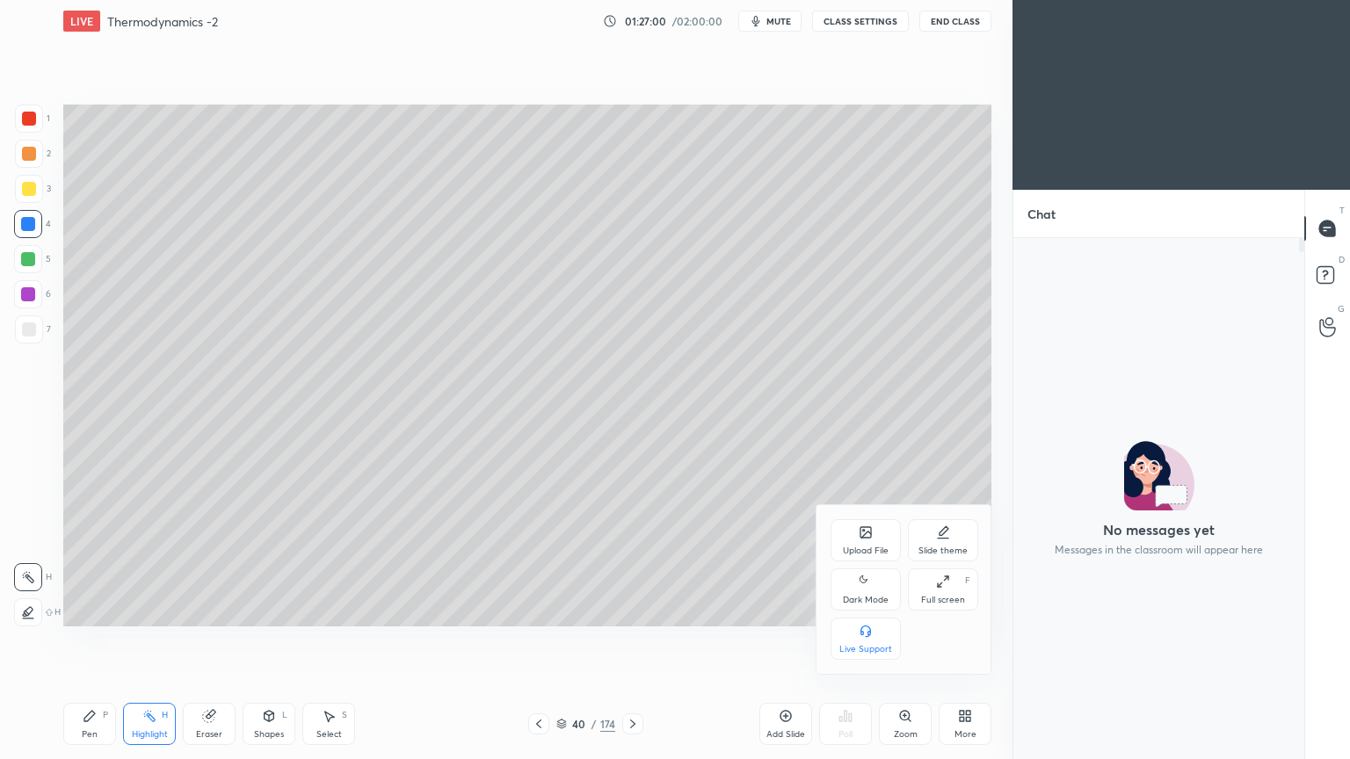
click at [876, 600] on div "Dark Mode" at bounding box center [866, 600] width 46 height 9
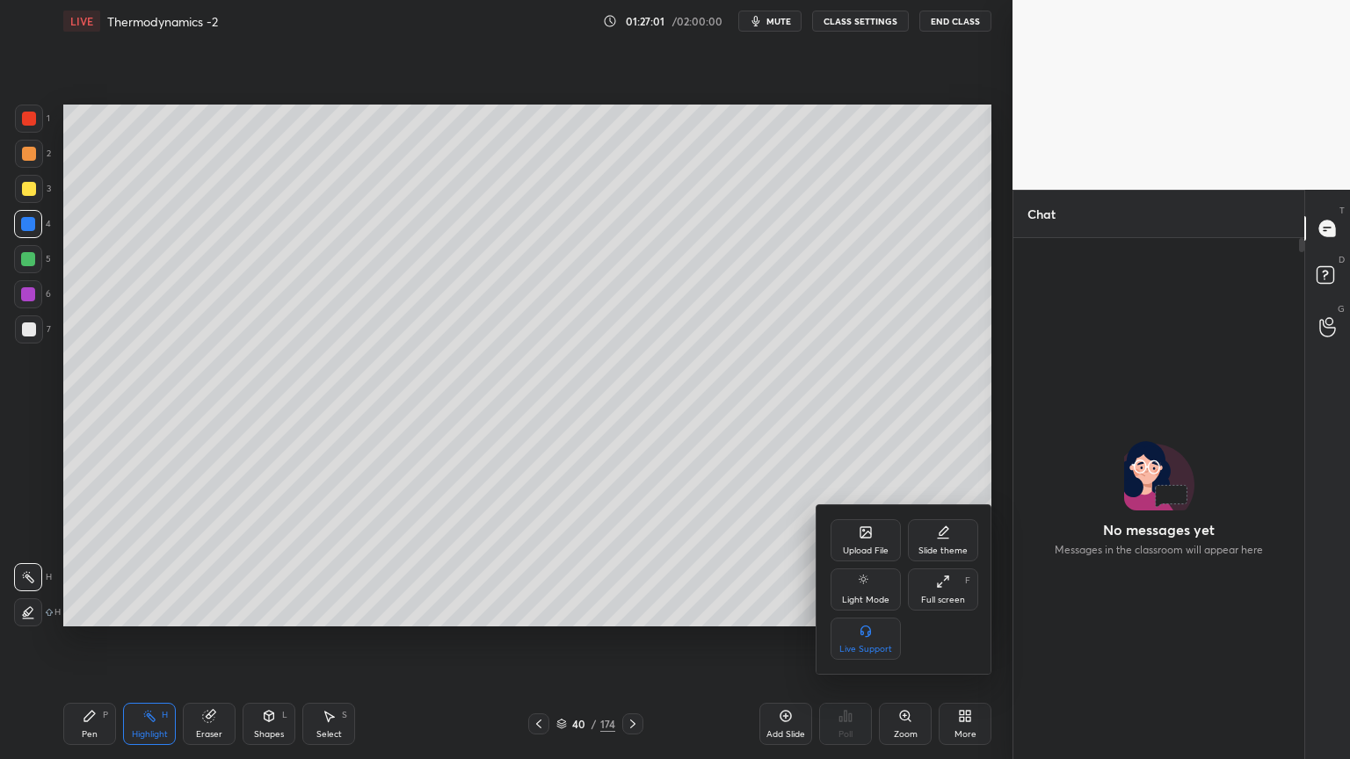
click at [1324, 274] on div at bounding box center [675, 379] width 1350 height 759
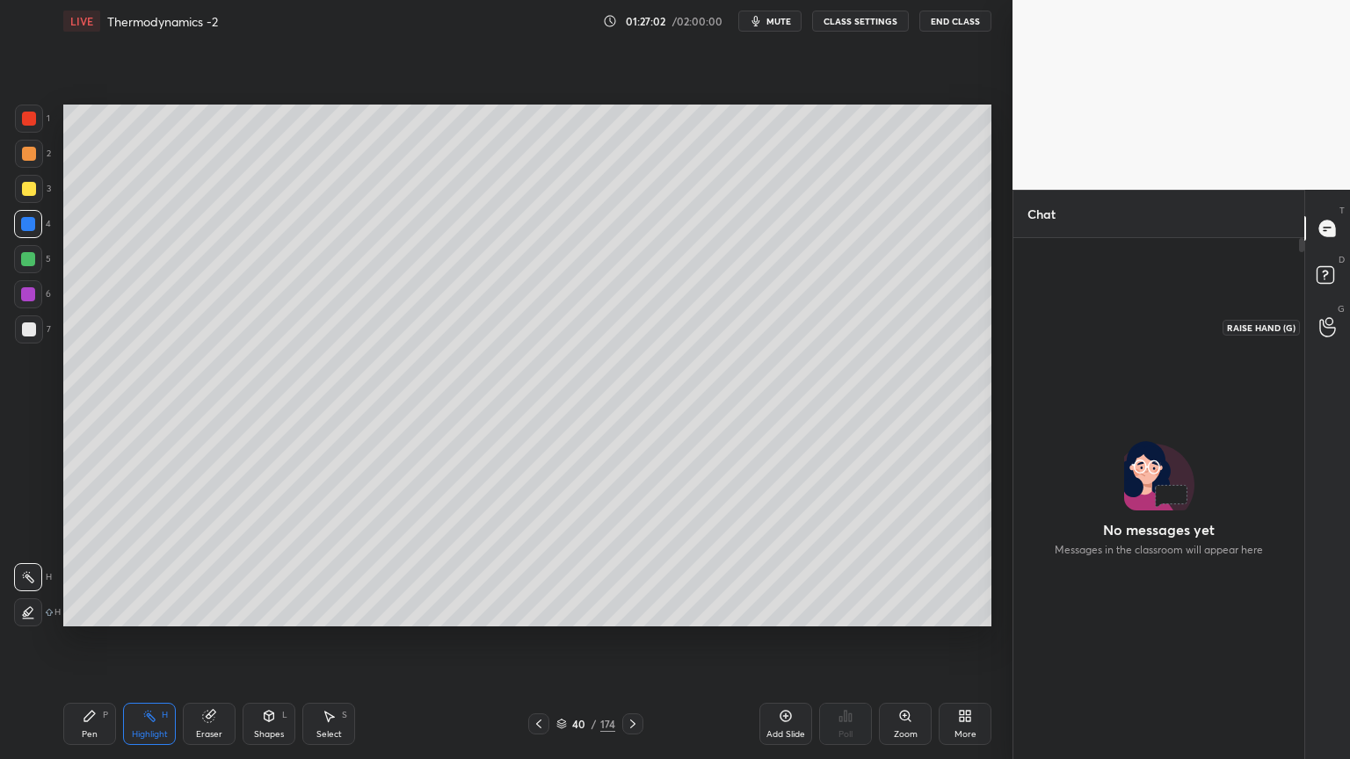
click at [1328, 333] on icon at bounding box center [1327, 327] width 17 height 20
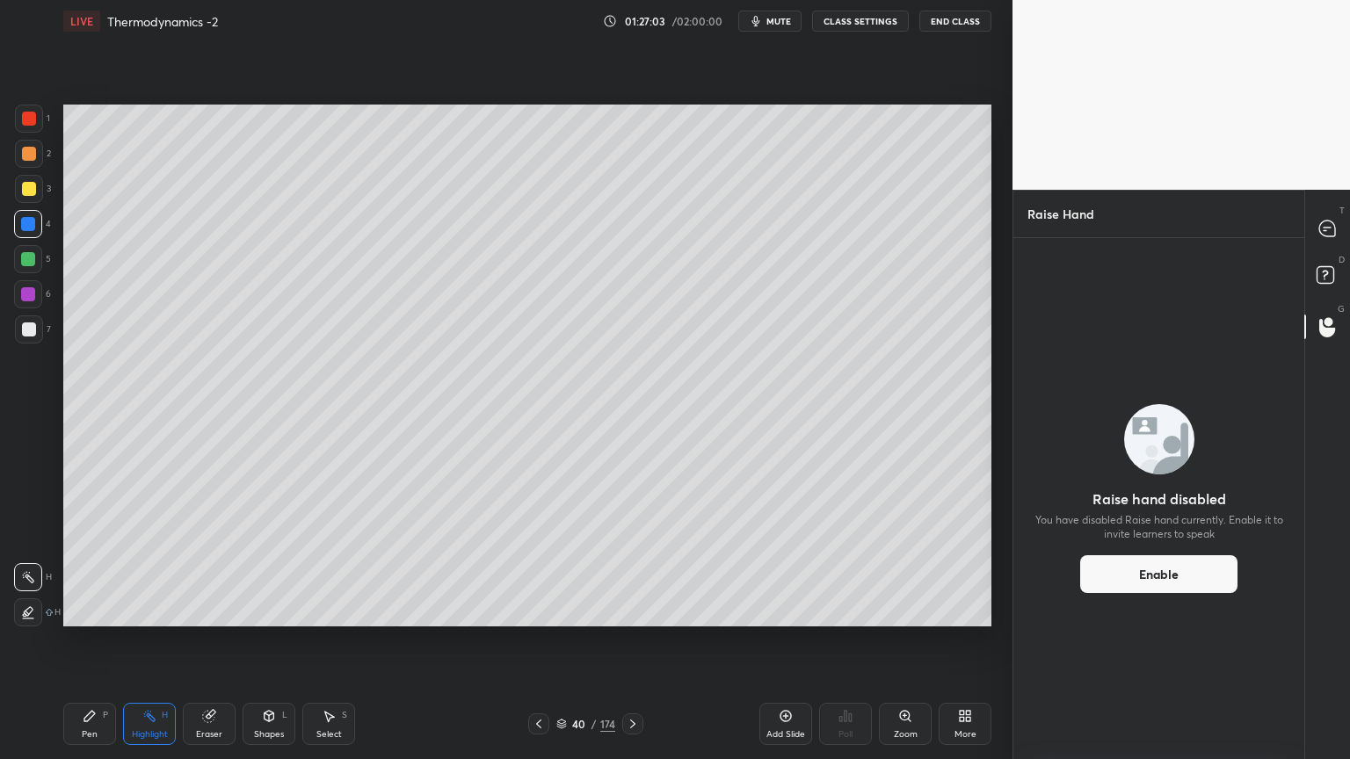
click at [1166, 569] on button "Enable" at bounding box center [1158, 575] width 157 height 38
click at [1157, 585] on button "Enable" at bounding box center [1158, 575] width 157 height 38
click at [1160, 574] on button "Enable" at bounding box center [1158, 575] width 157 height 38
click at [1320, 229] on icon at bounding box center [1327, 229] width 16 height 16
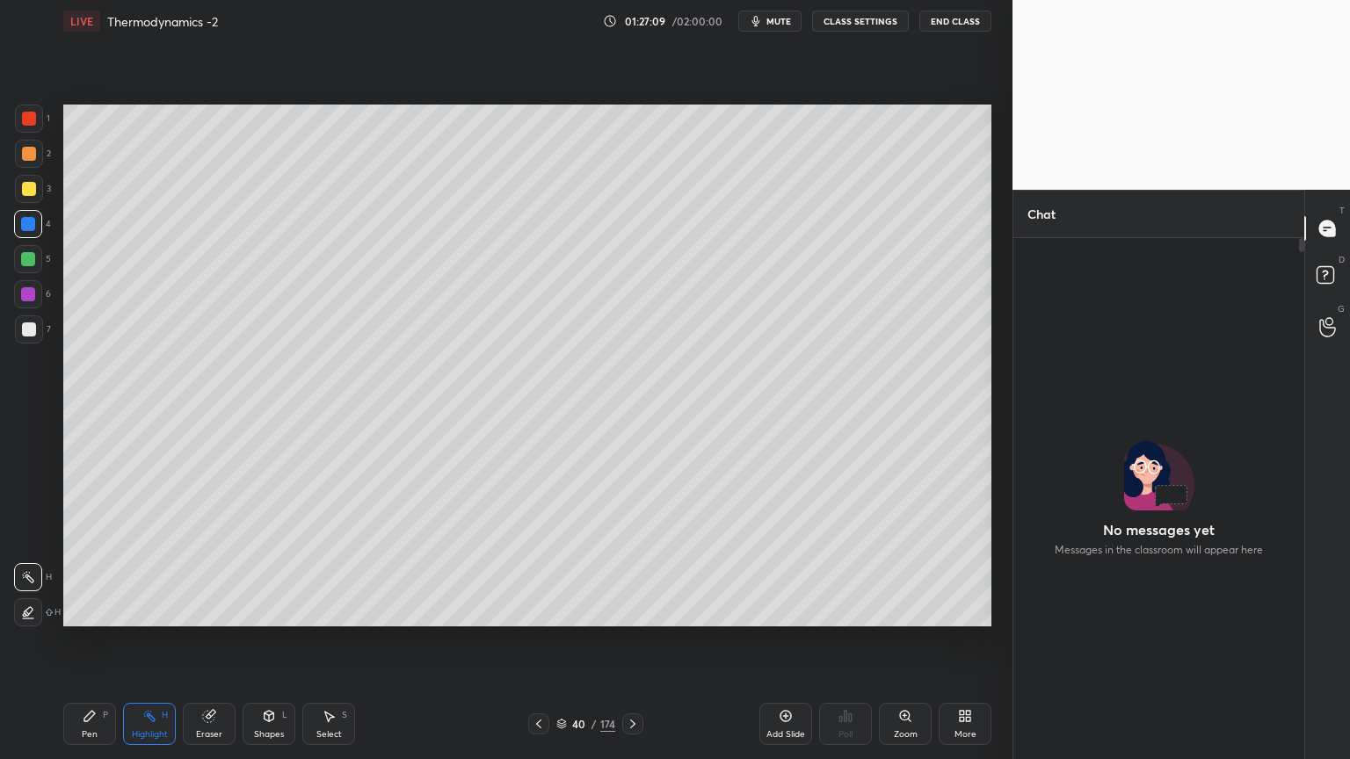
click at [636, 641] on icon at bounding box center [633, 724] width 14 height 14
click at [961, 641] on icon at bounding box center [962, 719] width 4 height 4
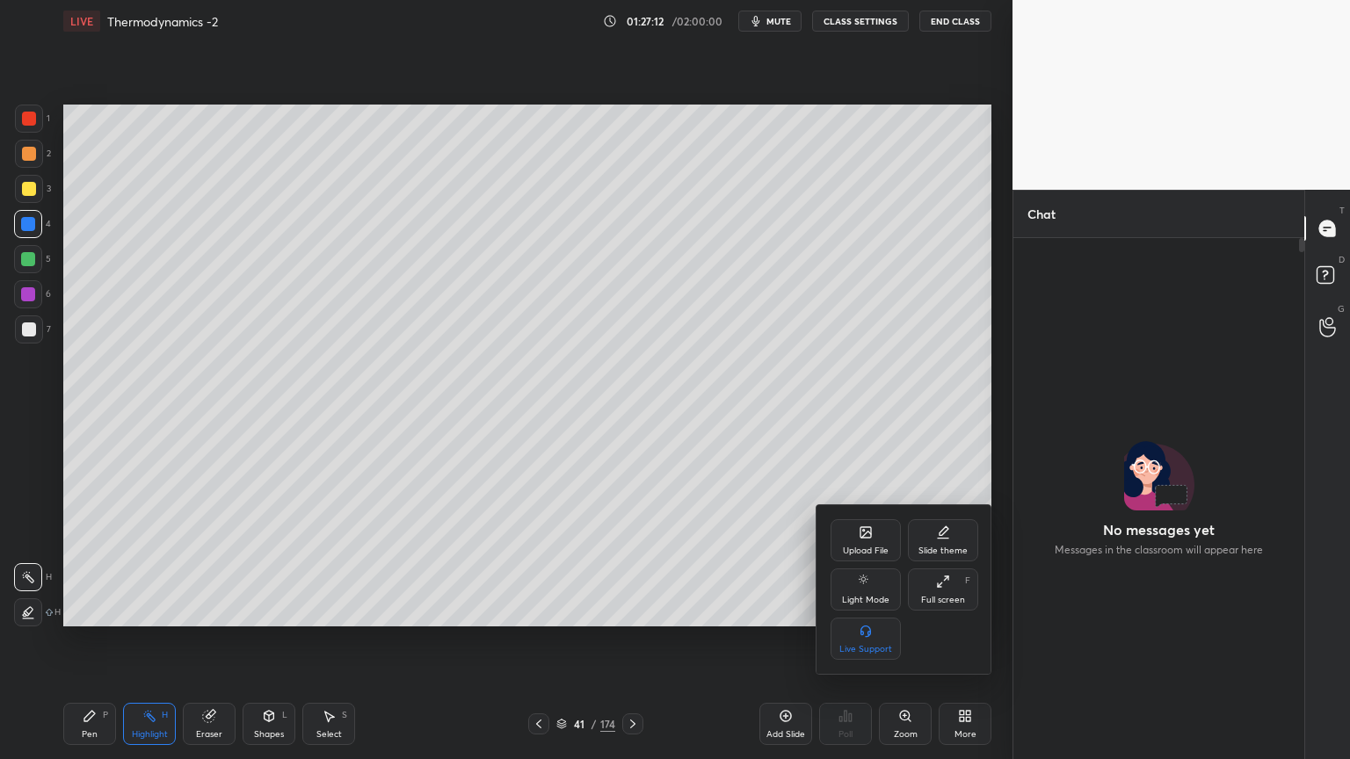
click at [722, 577] on div at bounding box center [675, 379] width 1350 height 759
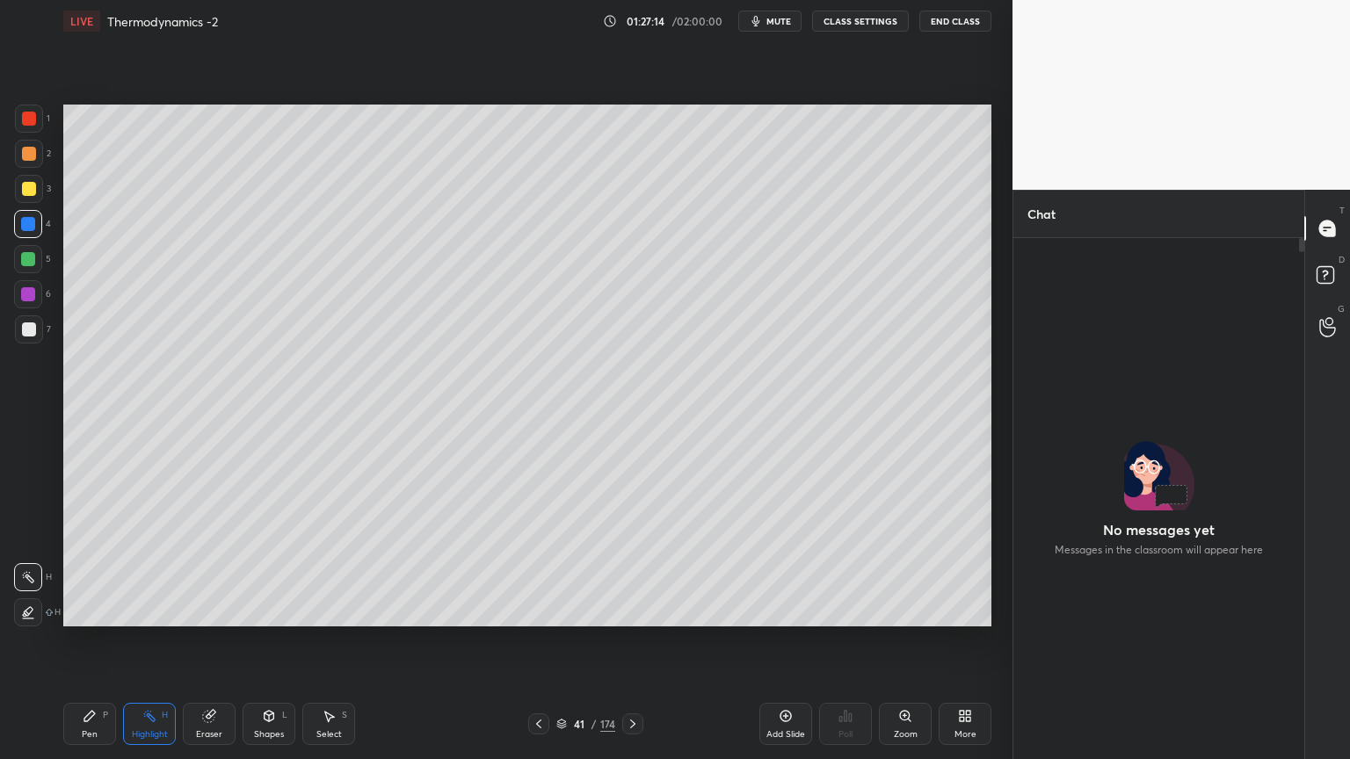
click at [858, 25] on button "CLASS SETTINGS" at bounding box center [860, 21] width 97 height 21
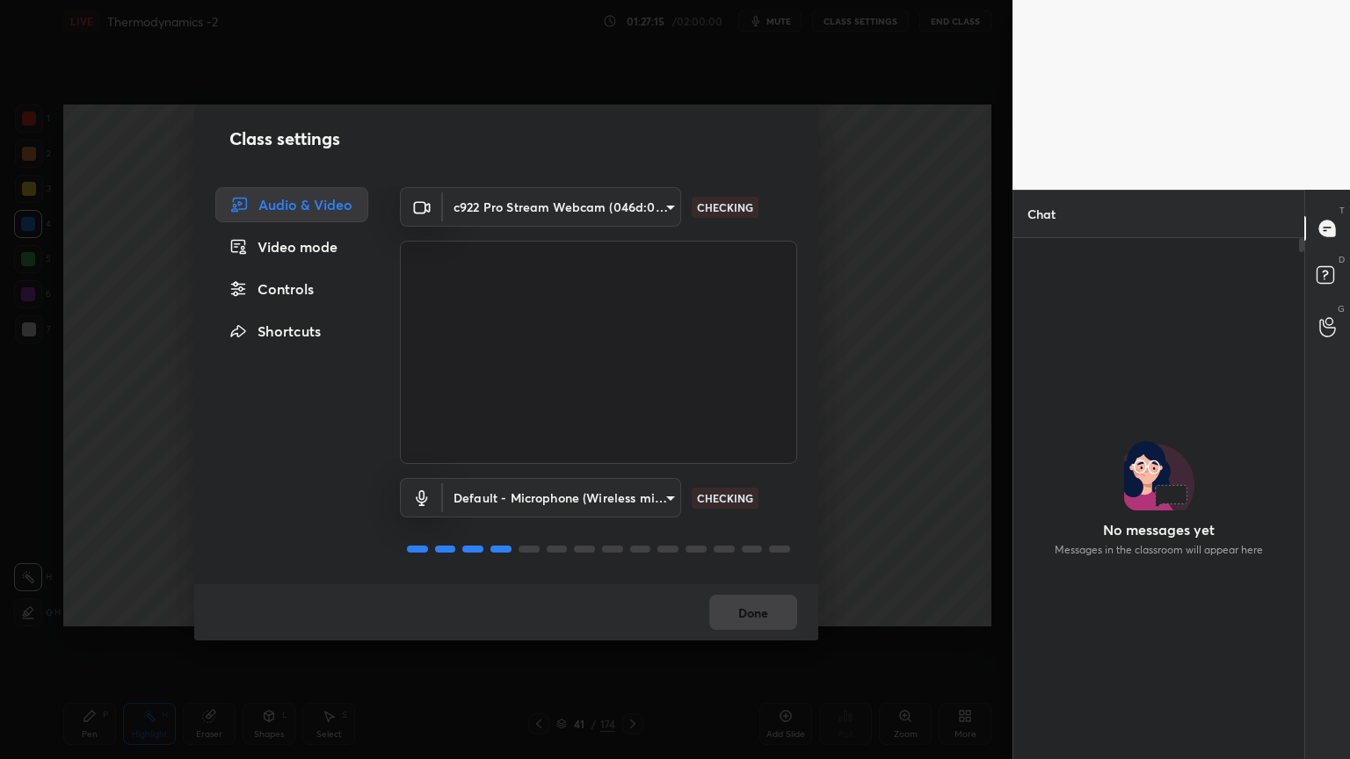
click at [313, 289] on div "Controls" at bounding box center [291, 289] width 153 height 35
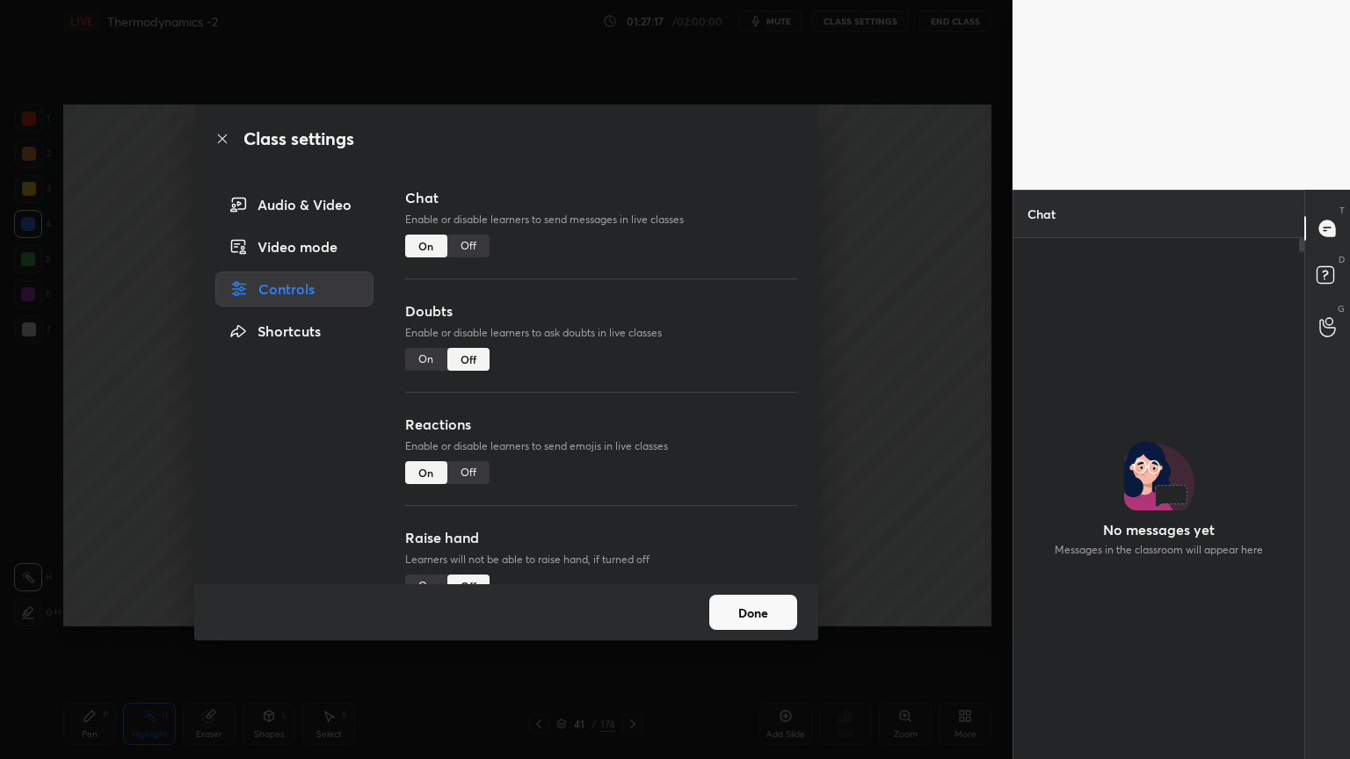
click at [469, 251] on div "Off" at bounding box center [468, 246] width 42 height 23
click at [470, 467] on div "Off" at bounding box center [468, 473] width 42 height 23
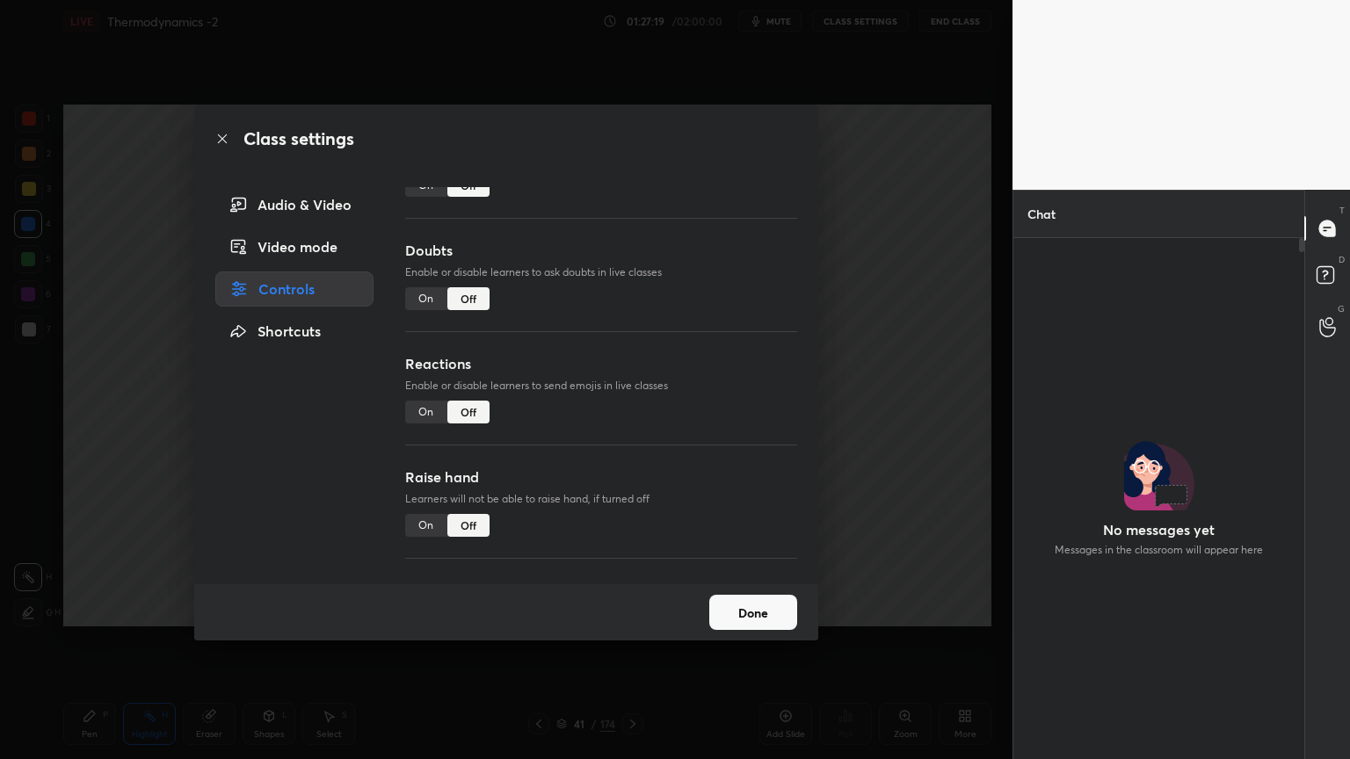
scroll to position [69, 0]
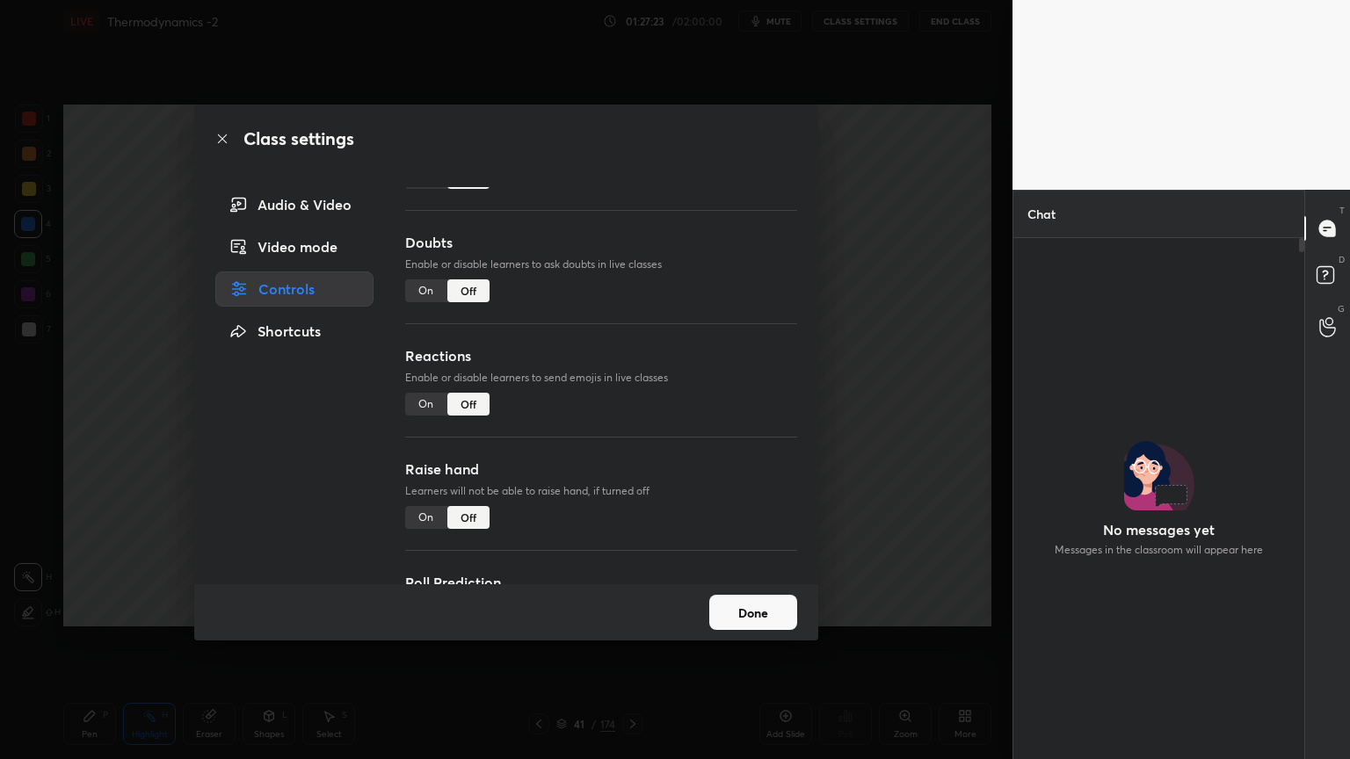
click at [425, 297] on div "On" at bounding box center [426, 291] width 42 height 23
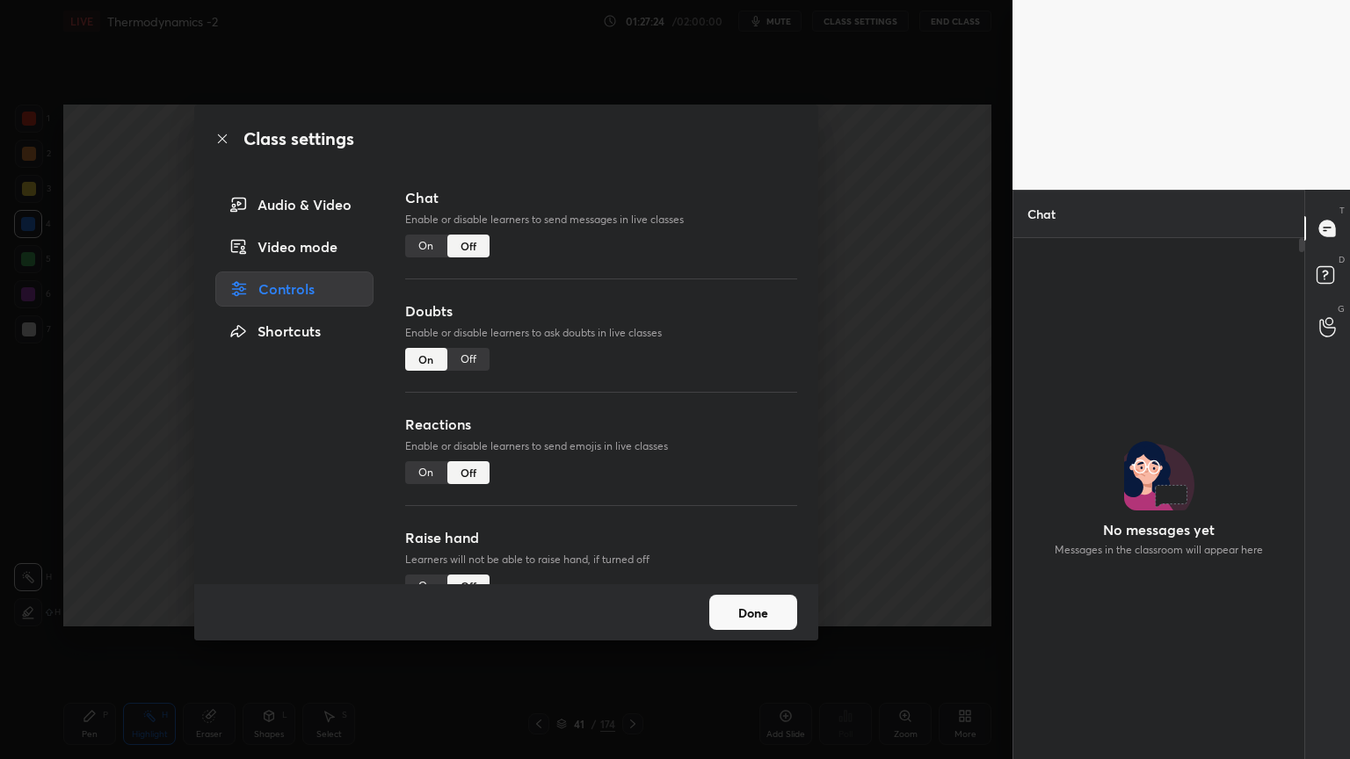
click at [432, 246] on div "On" at bounding box center [426, 246] width 42 height 23
click at [430, 473] on div "On" at bounding box center [426, 473] width 42 height 23
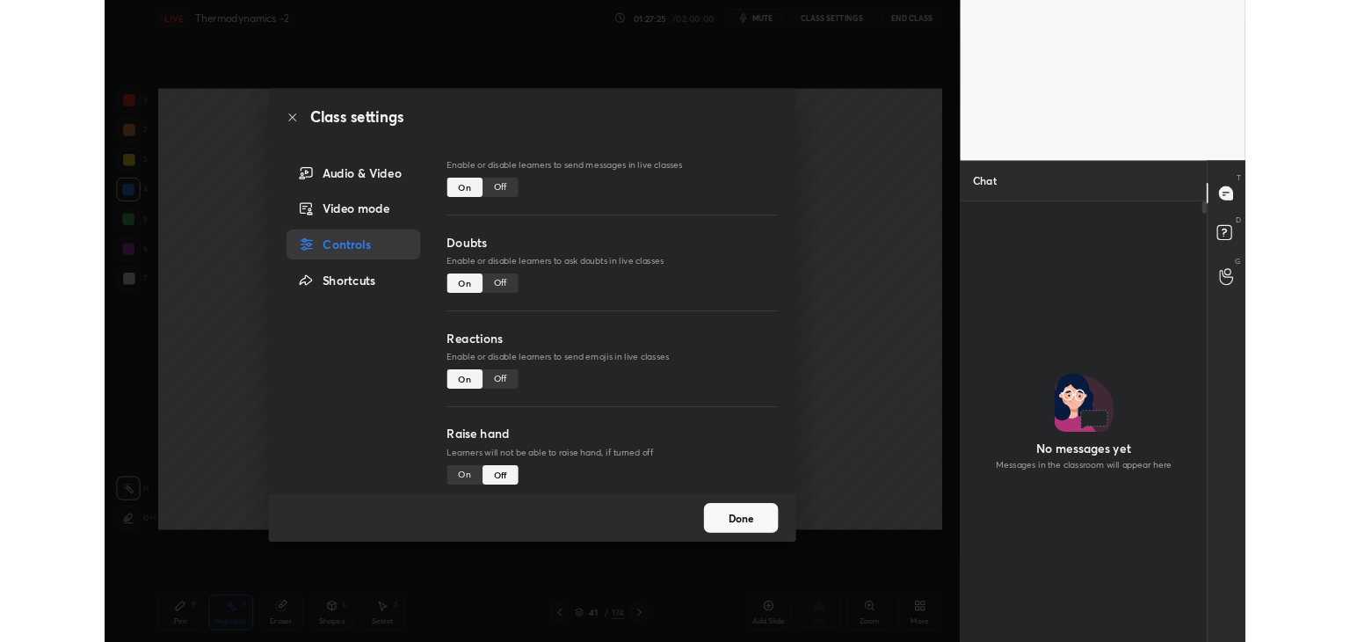
scroll to position [29, 0]
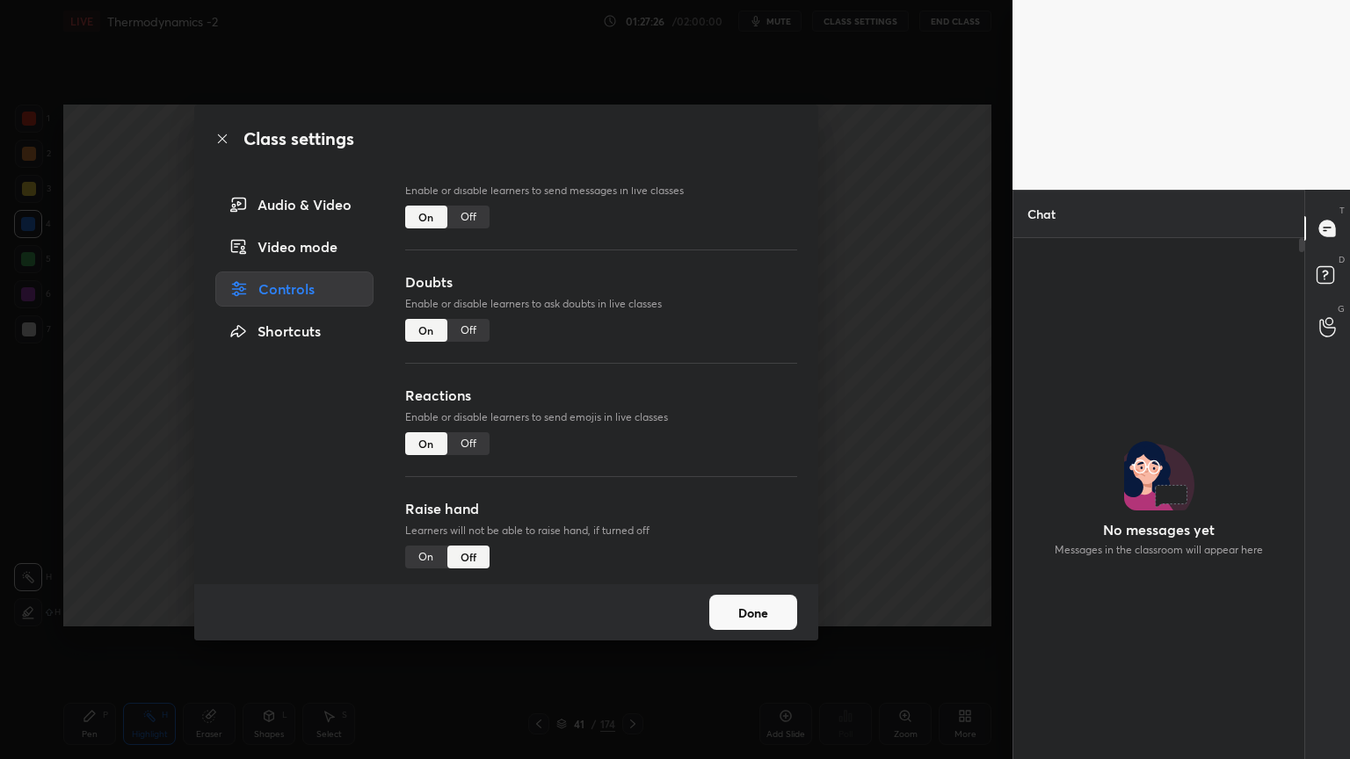
click at [425, 556] on div "On" at bounding box center [426, 557] width 42 height 23
click at [750, 615] on button "Done" at bounding box center [753, 612] width 88 height 35
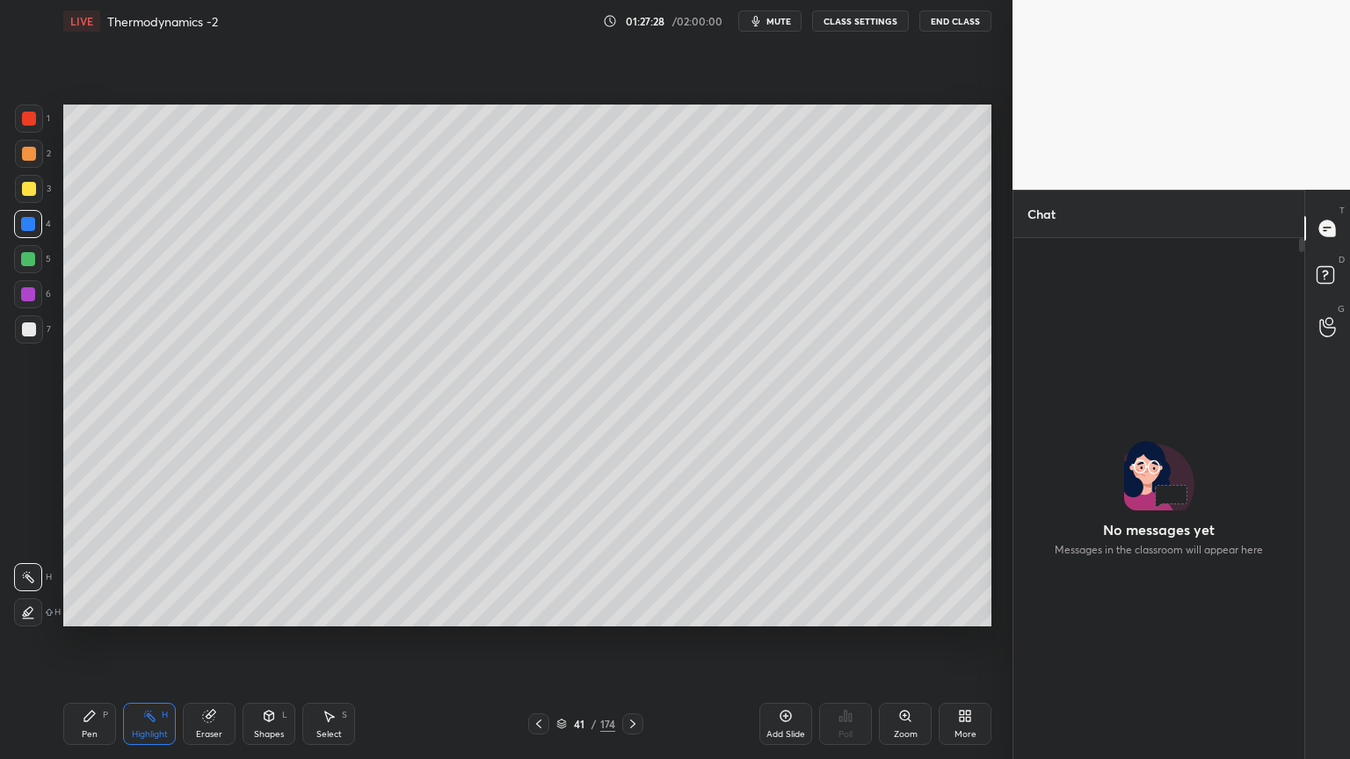
click at [958, 641] on icon at bounding box center [965, 716] width 14 height 14
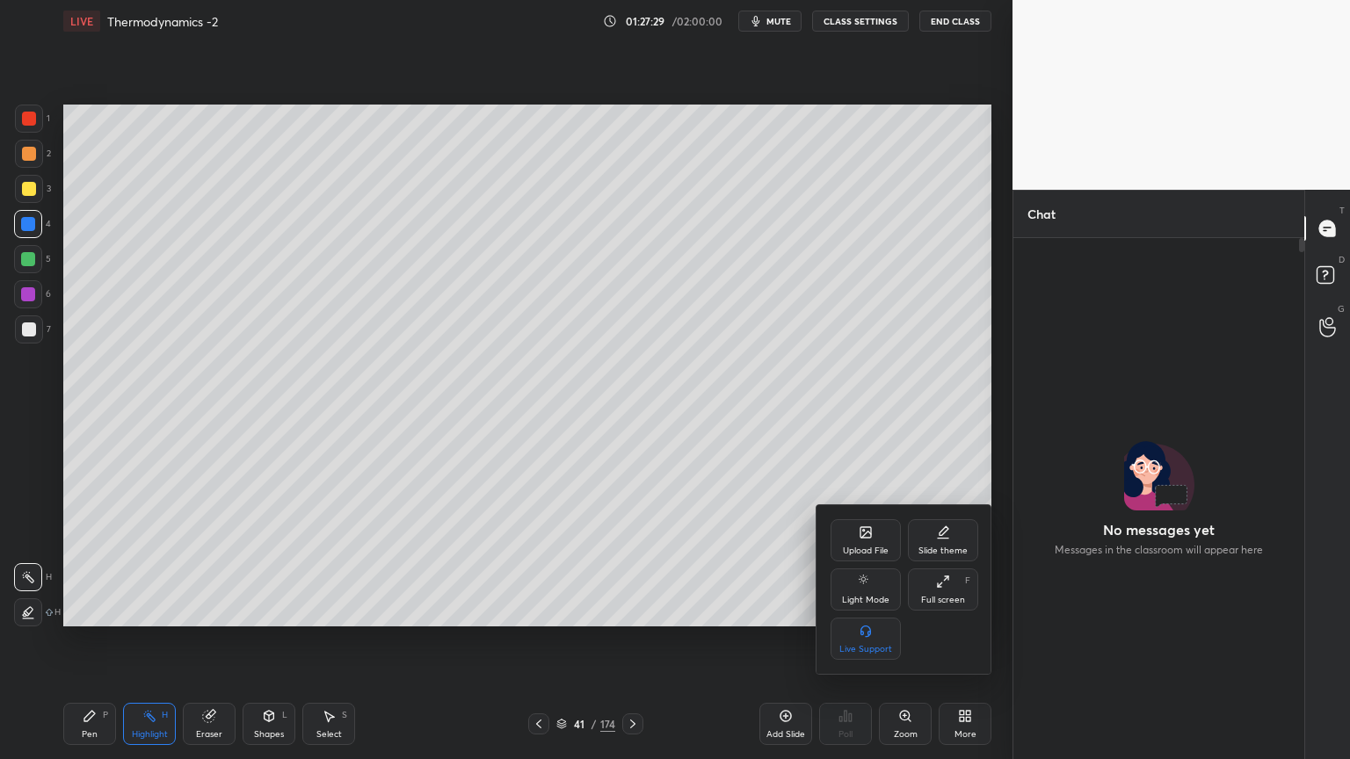
click at [936, 598] on div "Full screen" at bounding box center [943, 600] width 44 height 9
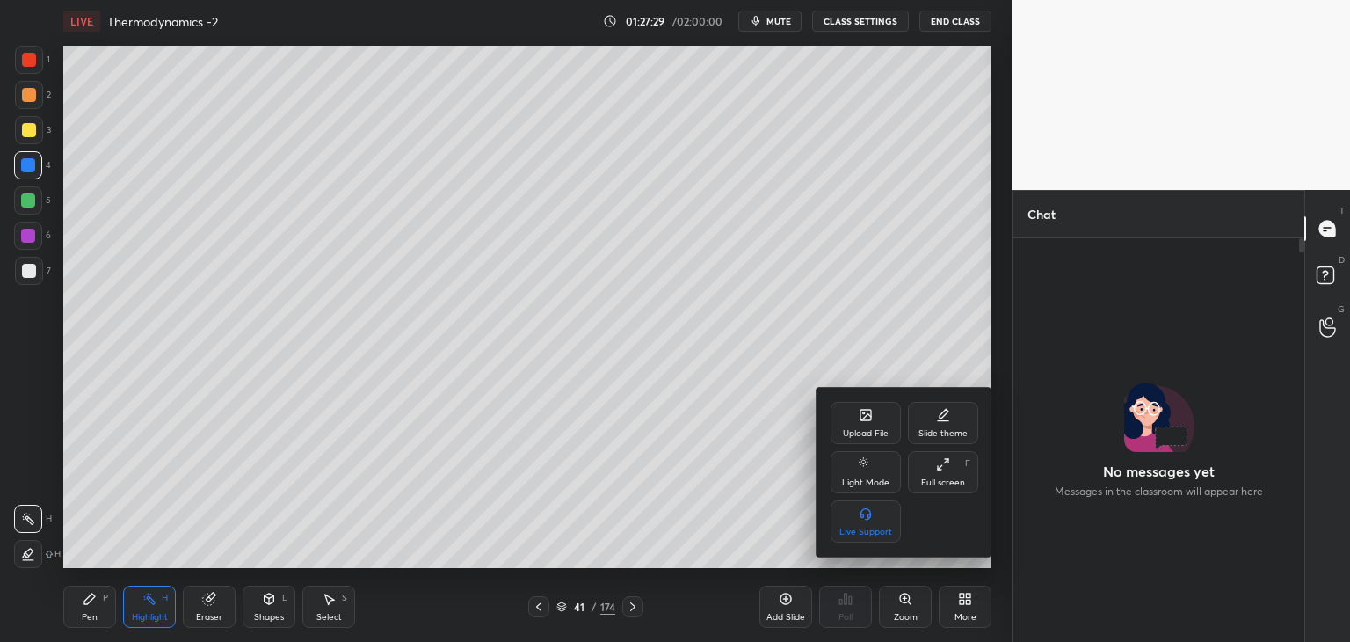
scroll to position [87375, 86963]
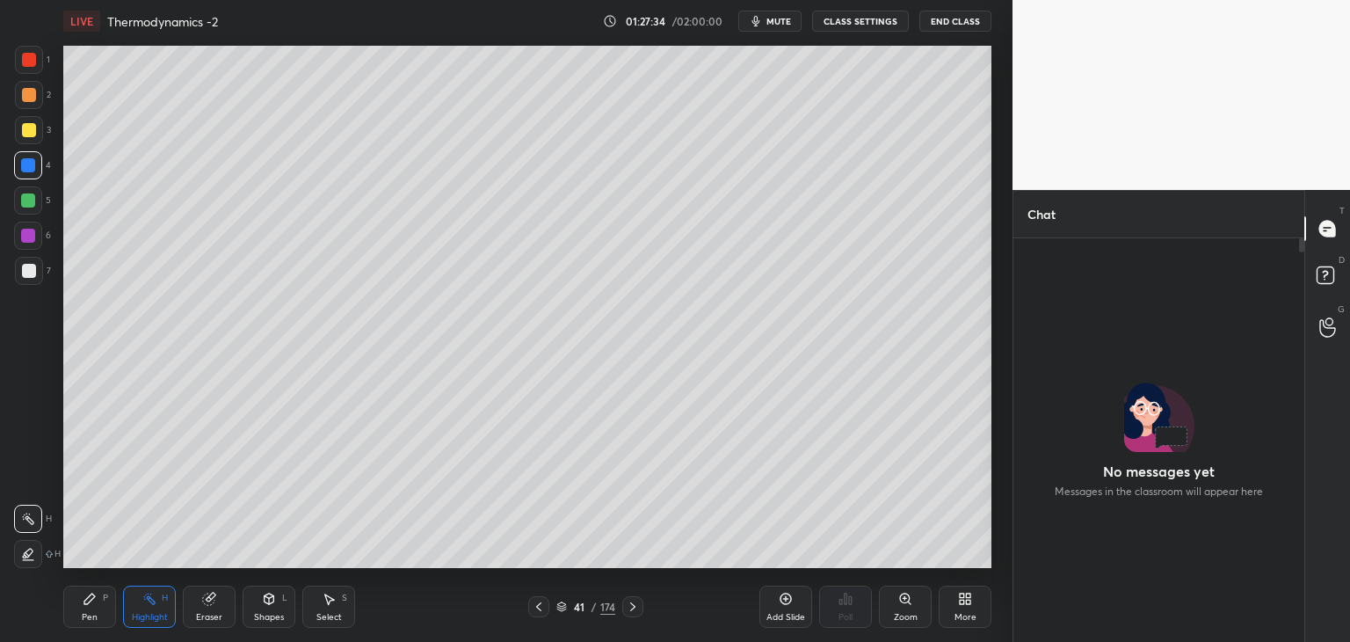
click at [780, 22] on span "mute" at bounding box center [779, 21] width 25 height 12
click at [777, 22] on span "unmute" at bounding box center [778, 21] width 38 height 12
click at [773, 605] on div "Add Slide" at bounding box center [785, 606] width 53 height 42
click at [167, 606] on div "Highlight H" at bounding box center [149, 606] width 53 height 42
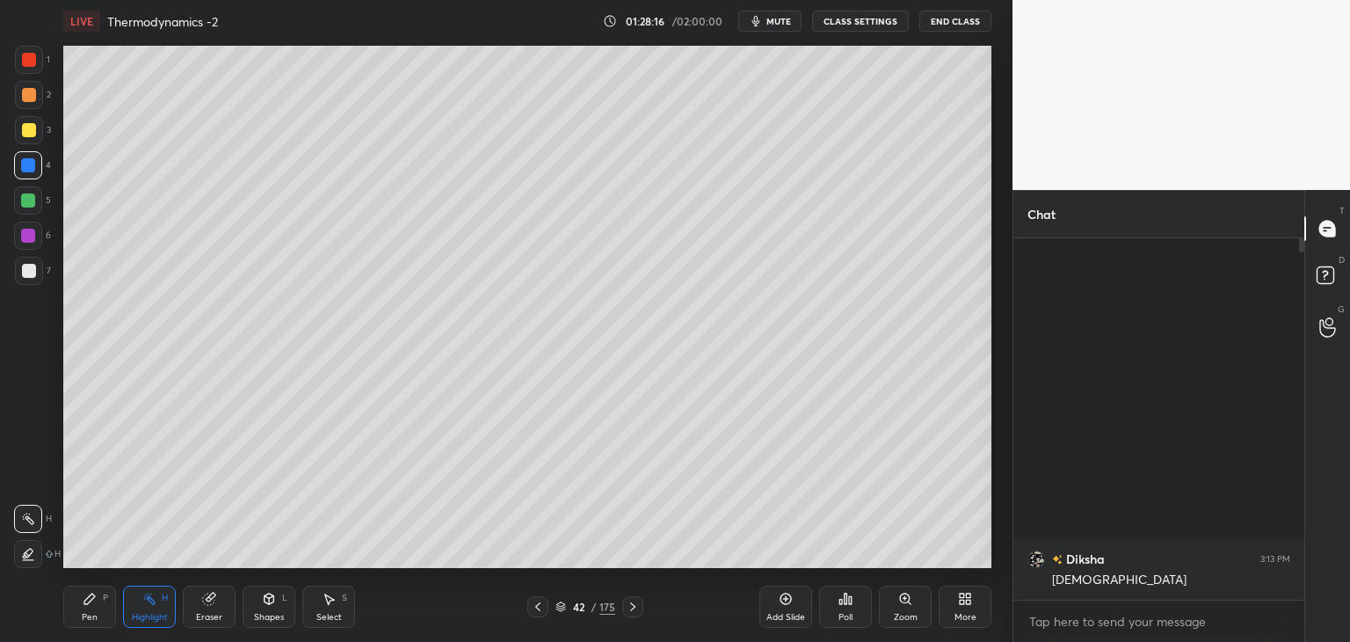
scroll to position [6, 5]
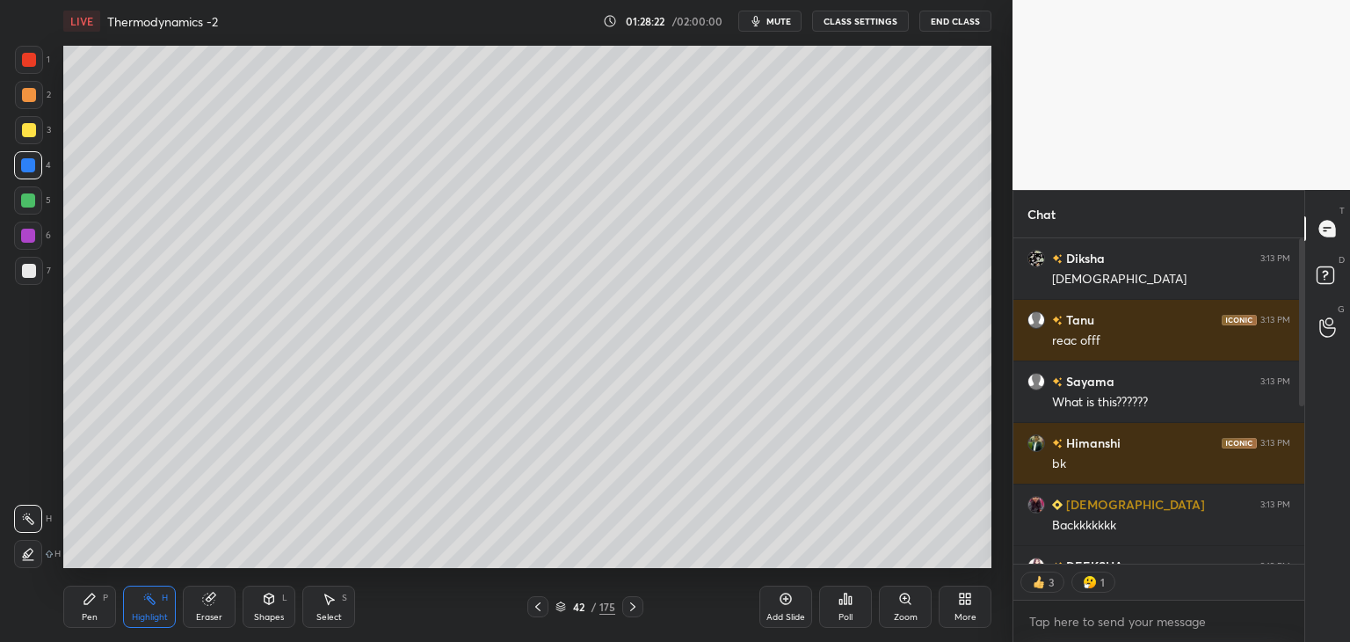
click at [538, 606] on icon at bounding box center [538, 607] width 14 height 14
click at [646, 607] on div "41 / 175" at bounding box center [585, 606] width 348 height 21
click at [639, 607] on icon at bounding box center [633, 607] width 14 height 14
click at [636, 608] on icon at bounding box center [633, 607] width 14 height 14
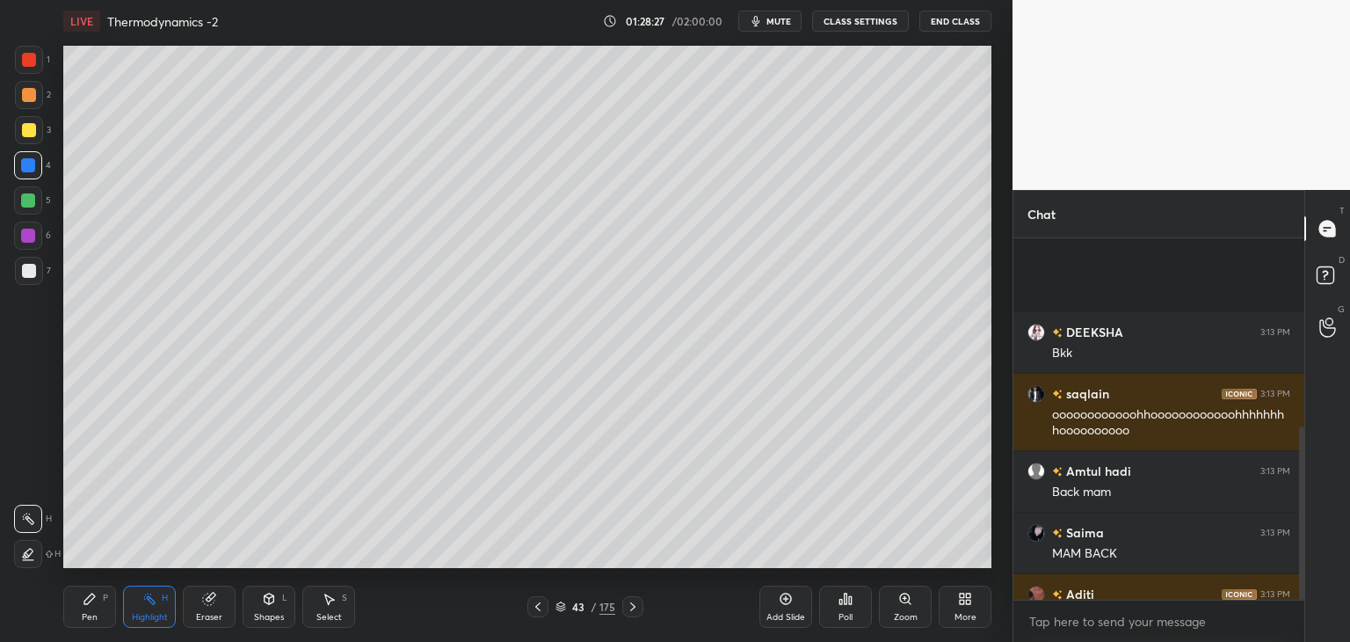
scroll to position [392, 0]
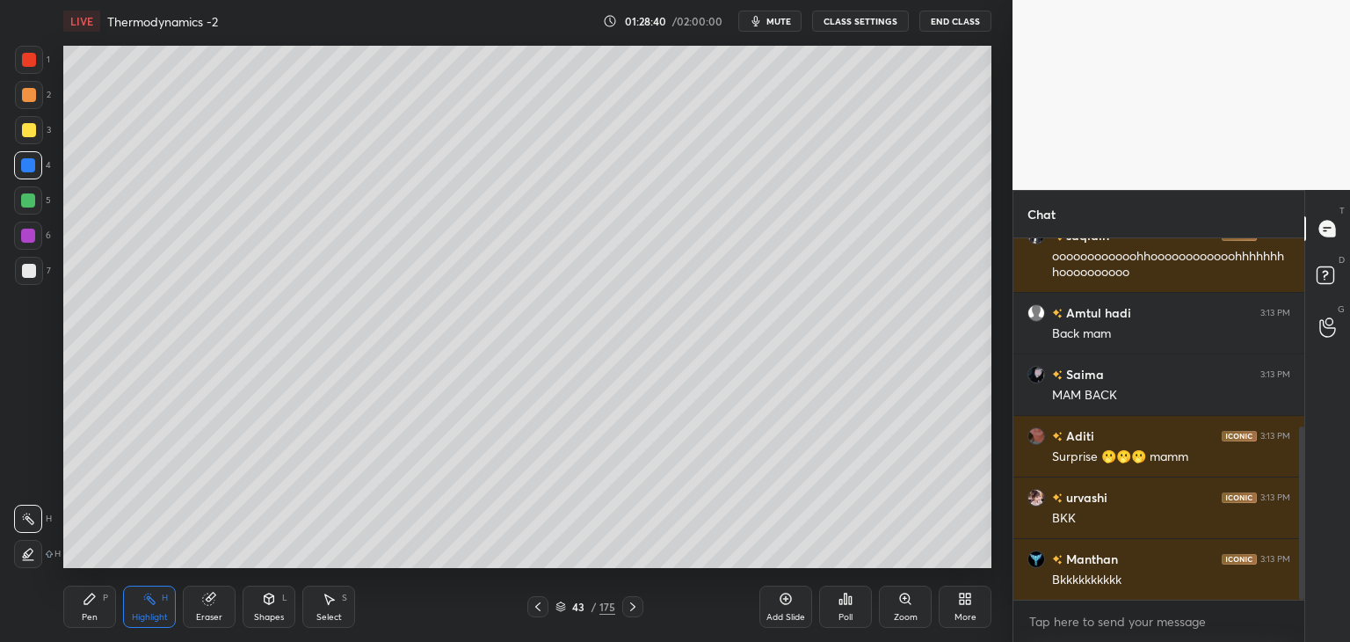
click at [534, 607] on icon at bounding box center [538, 607] width 14 height 14
click at [530, 608] on div at bounding box center [537, 606] width 21 height 21
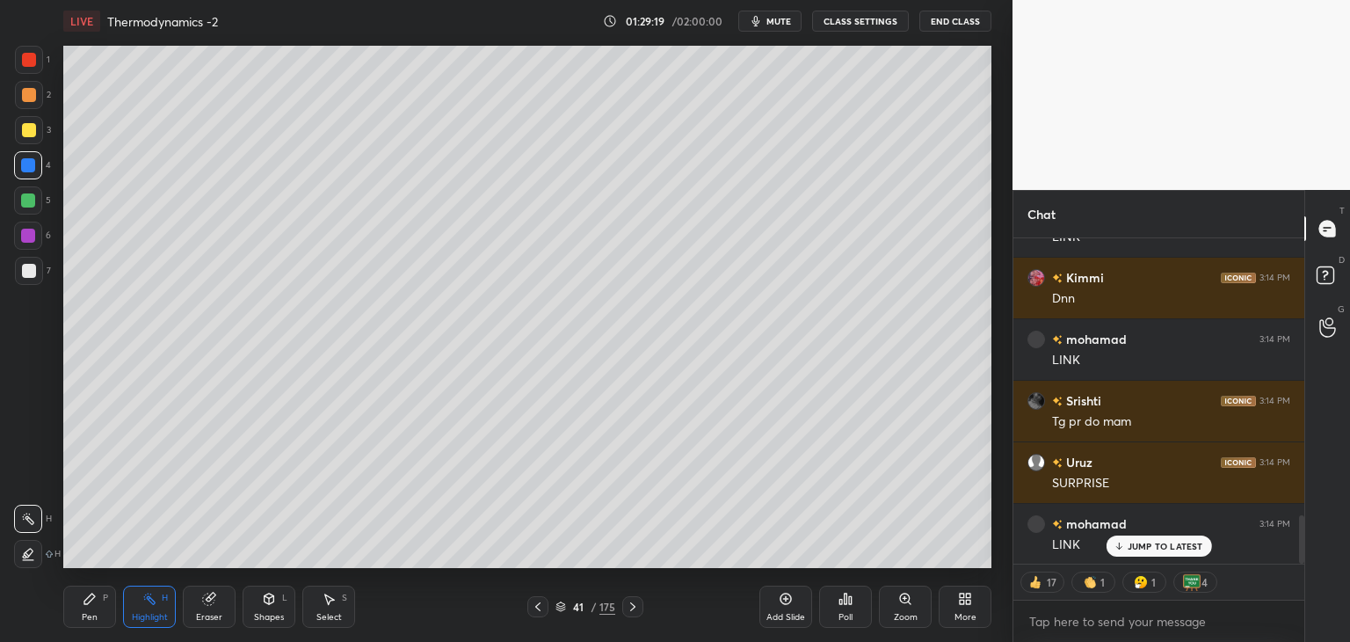
scroll to position [1902, 0]
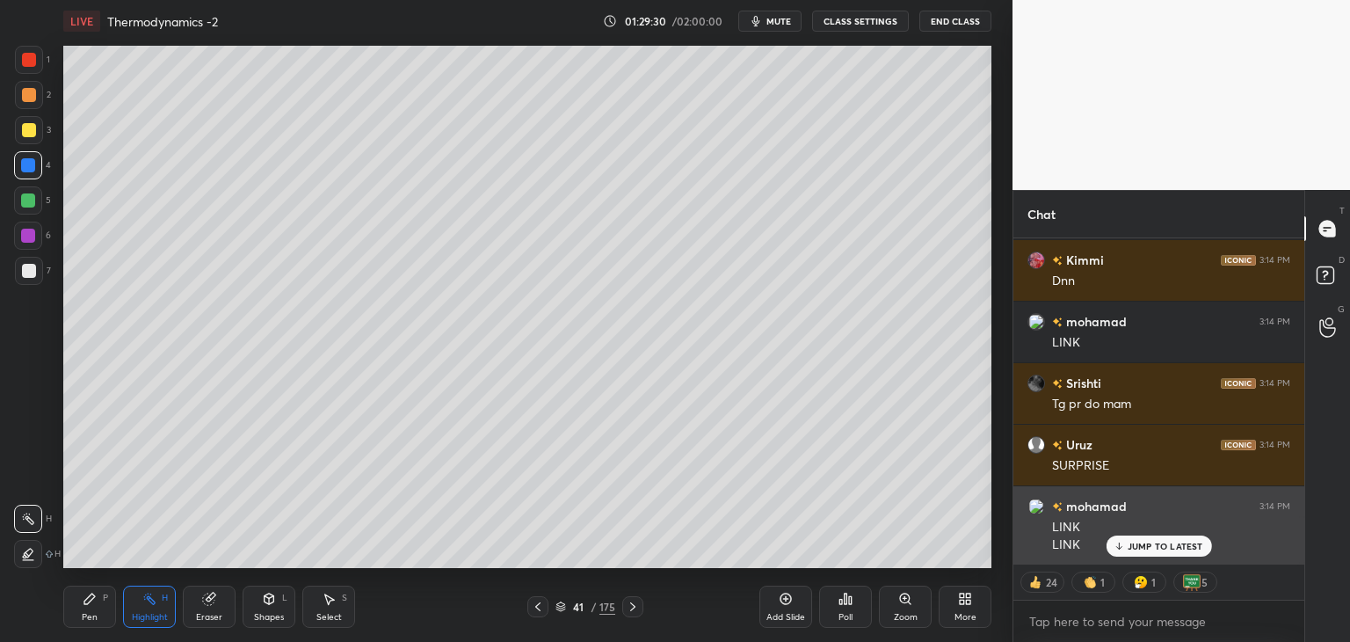
click at [1164, 546] on p "JUMP TO LATEST" at bounding box center [1166, 546] width 76 height 11
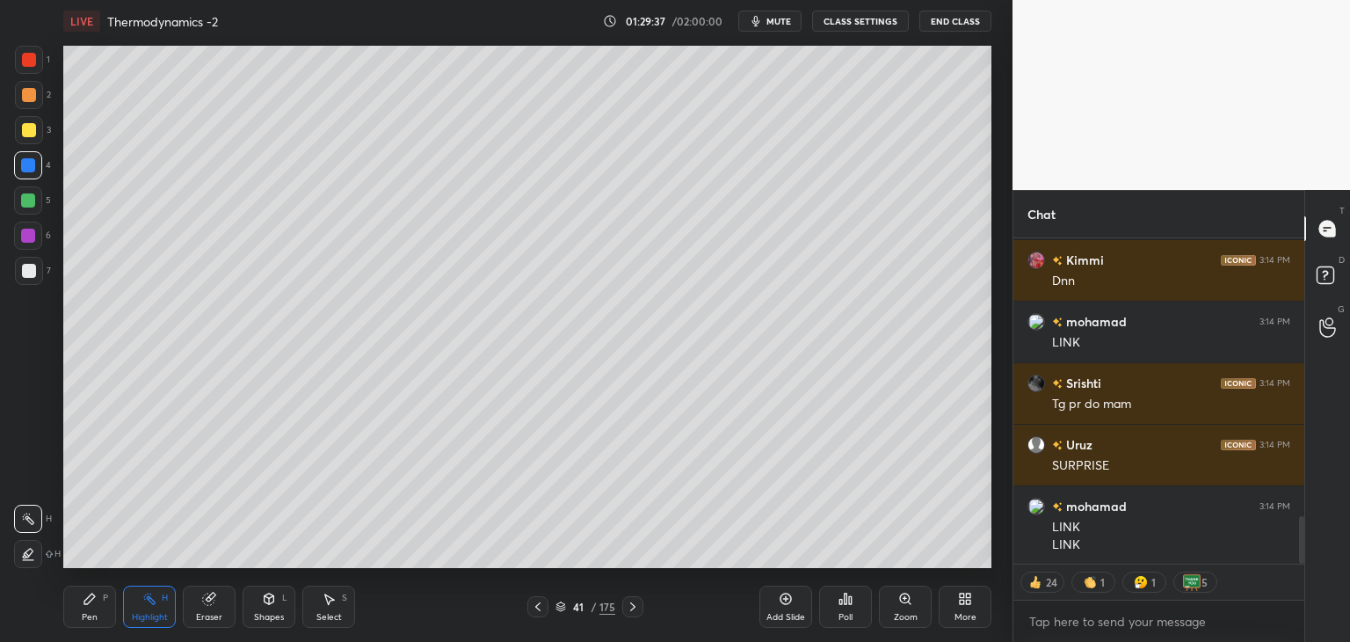
scroll to position [1867, 0]
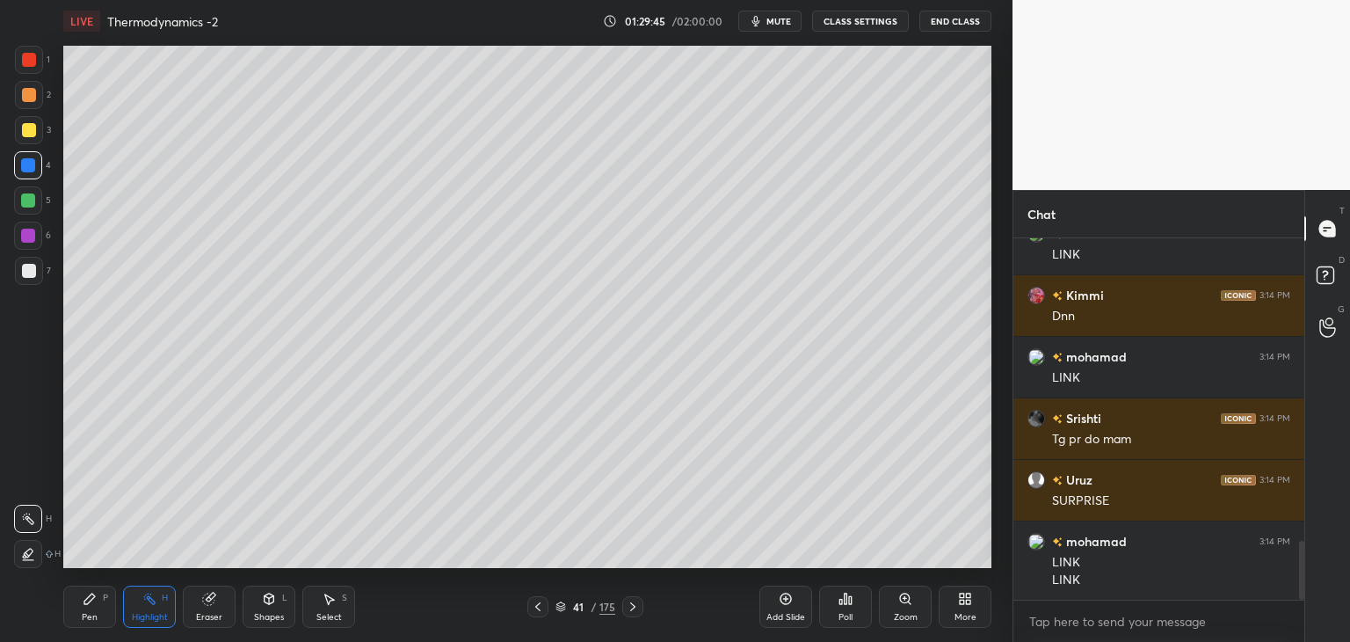
click at [158, 613] on div "Highlight" at bounding box center [150, 617] width 36 height 9
click at [636, 605] on icon at bounding box center [633, 607] width 14 height 14
click at [1066, 628] on textarea at bounding box center [1159, 621] width 263 height 28
type textarea "x"
click at [1069, 620] on textarea at bounding box center [1159, 621] width 263 height 28
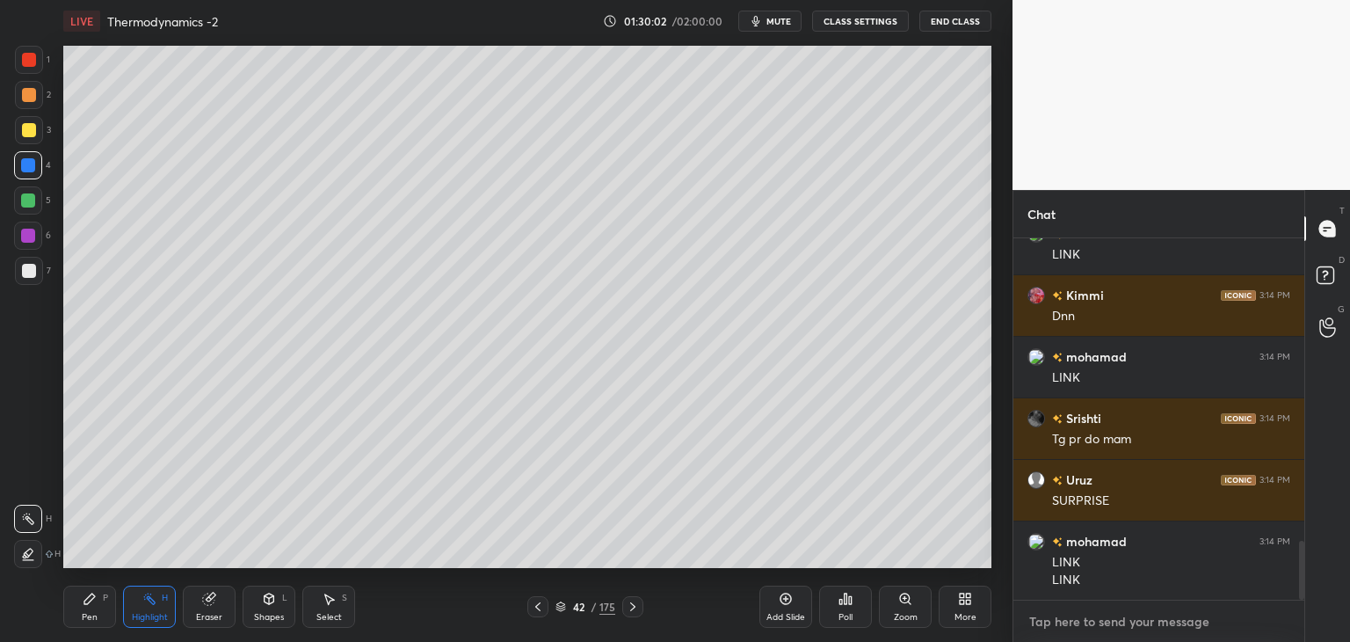
paste textarea "[URL][DOMAIN_NAME]"
type textarea "[URL][DOMAIN_NAME]"
type textarea "x"
type textarea "[URL][DOMAIN_NAME]"
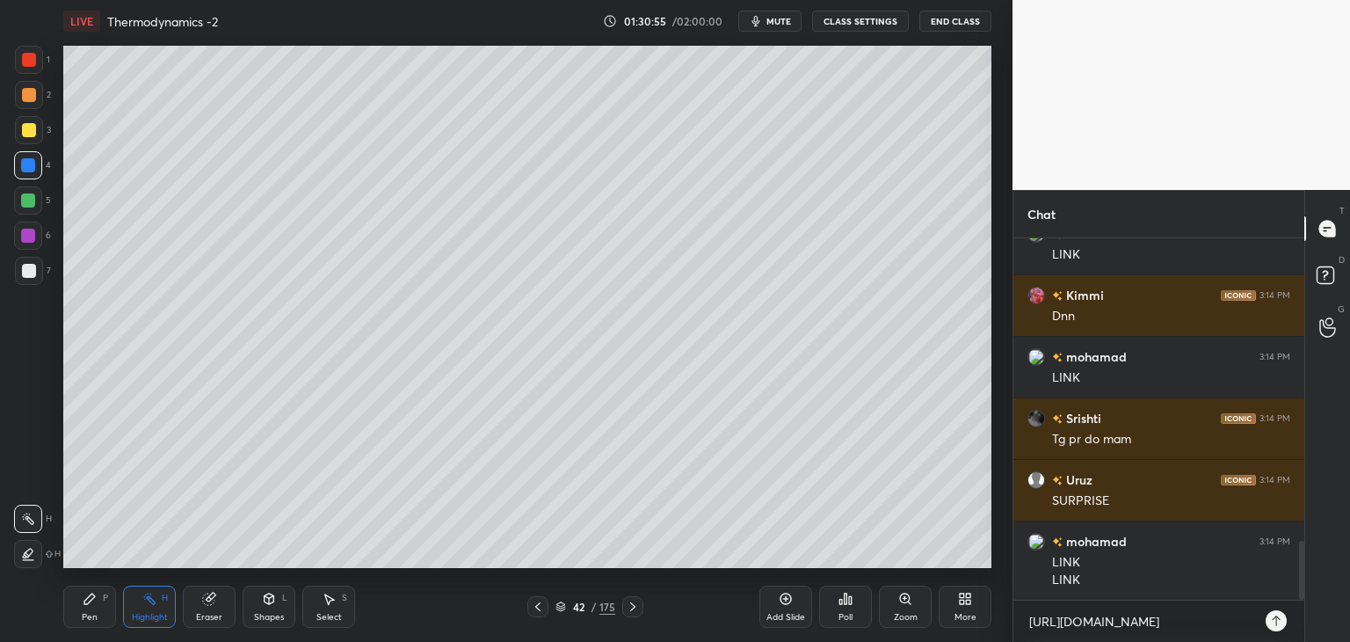
click at [88, 613] on div "Pen" at bounding box center [90, 617] width 16 height 9
type textarea "x"
click at [1276, 625] on icon at bounding box center [1276, 621] width 14 height 14
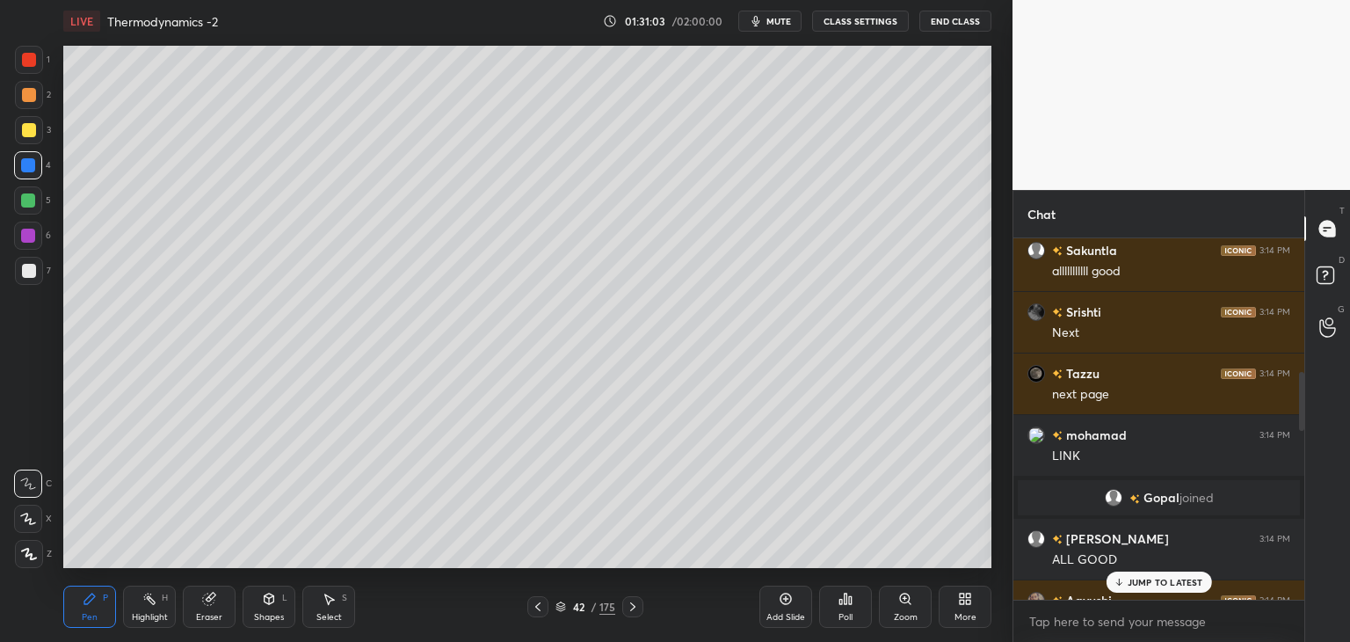
click at [1147, 585] on p "JUMP TO LATEST" at bounding box center [1166, 582] width 76 height 11
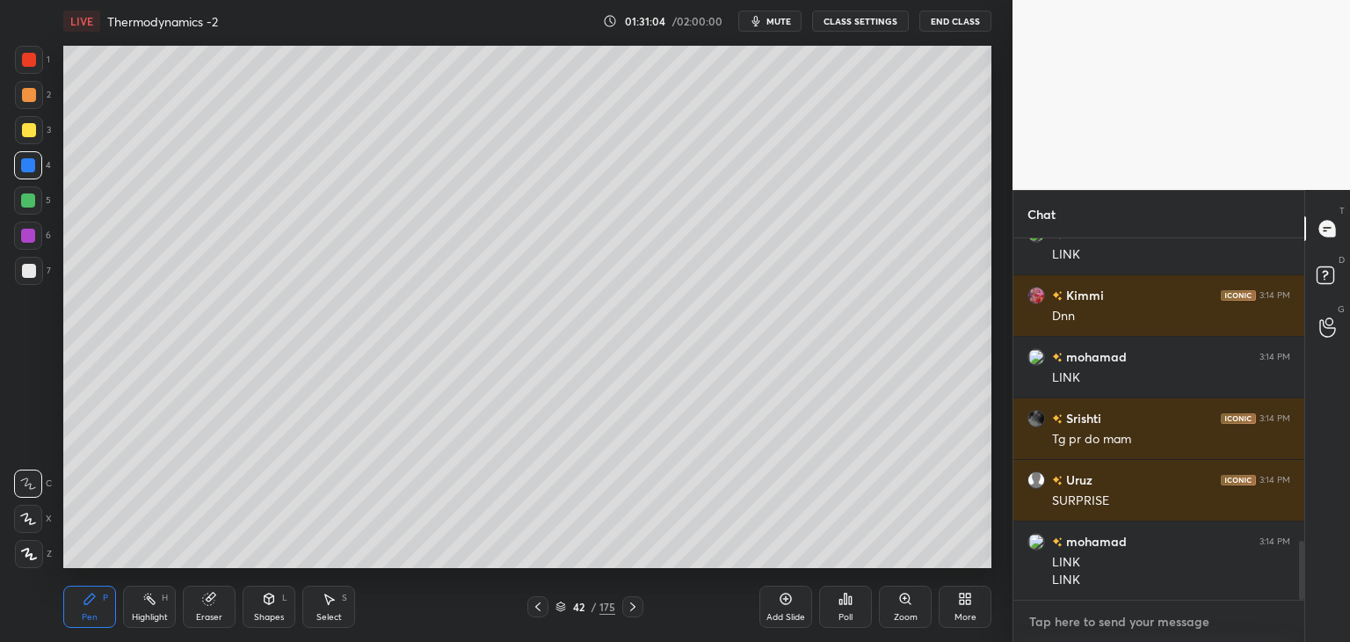
click at [1072, 632] on textarea at bounding box center [1159, 621] width 263 height 28
type textarea "x"
paste textarea "[URL][DOMAIN_NAME]"
type textarea "[URL][DOMAIN_NAME]"
type textarea "x"
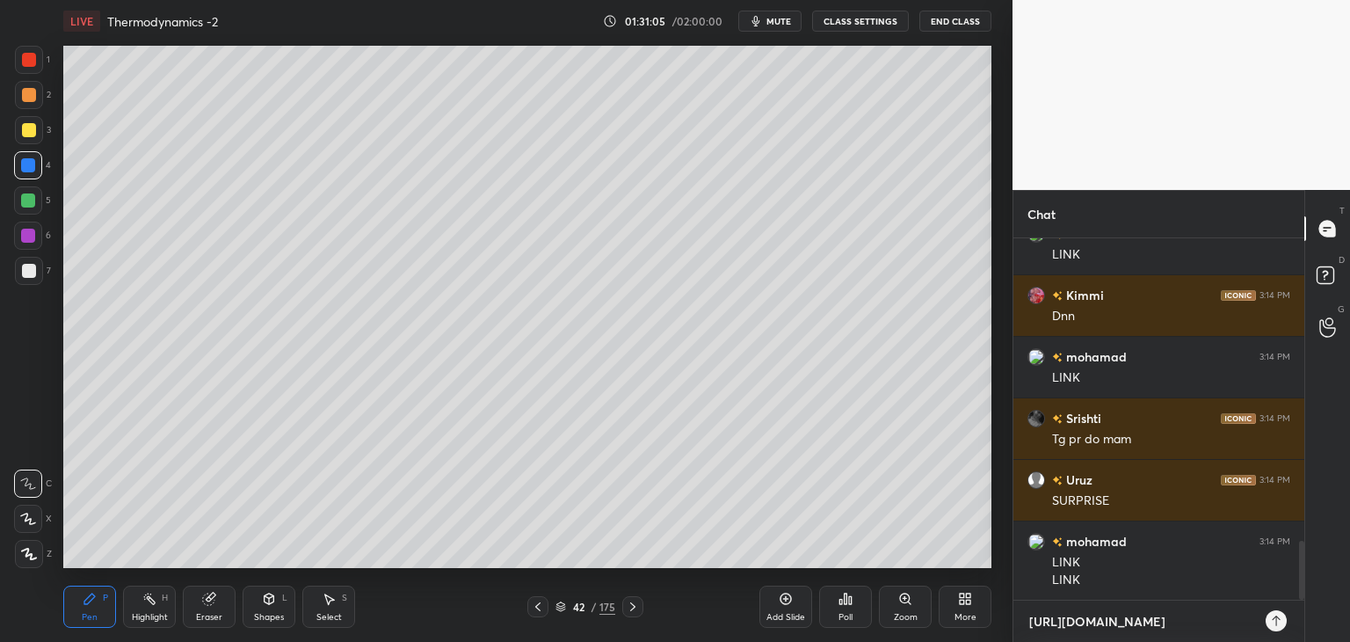
scroll to position [211, 286]
type textarea "[URL][DOMAIN_NAME]"
click at [1276, 614] on icon at bounding box center [1276, 621] width 14 height 14
click at [144, 613] on div "Highlight" at bounding box center [150, 617] width 36 height 9
click at [37, 243] on div at bounding box center [28, 236] width 28 height 28
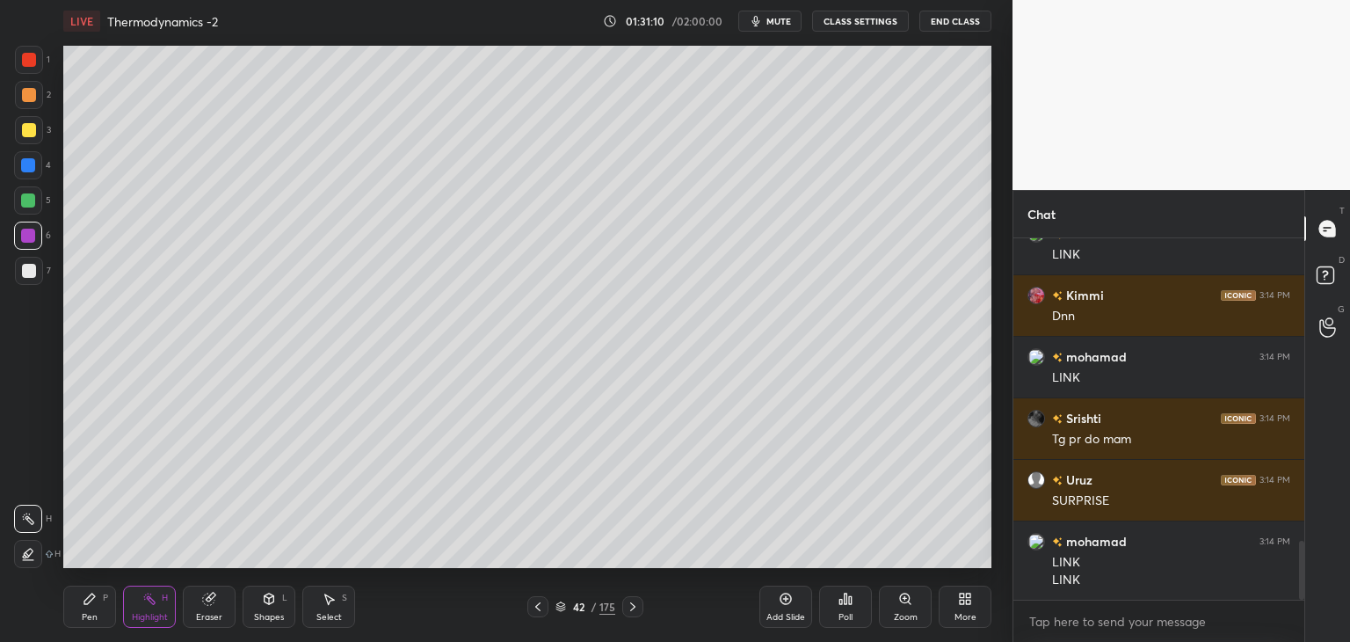
click at [80, 605] on div "Pen P" at bounding box center [89, 606] width 53 height 42
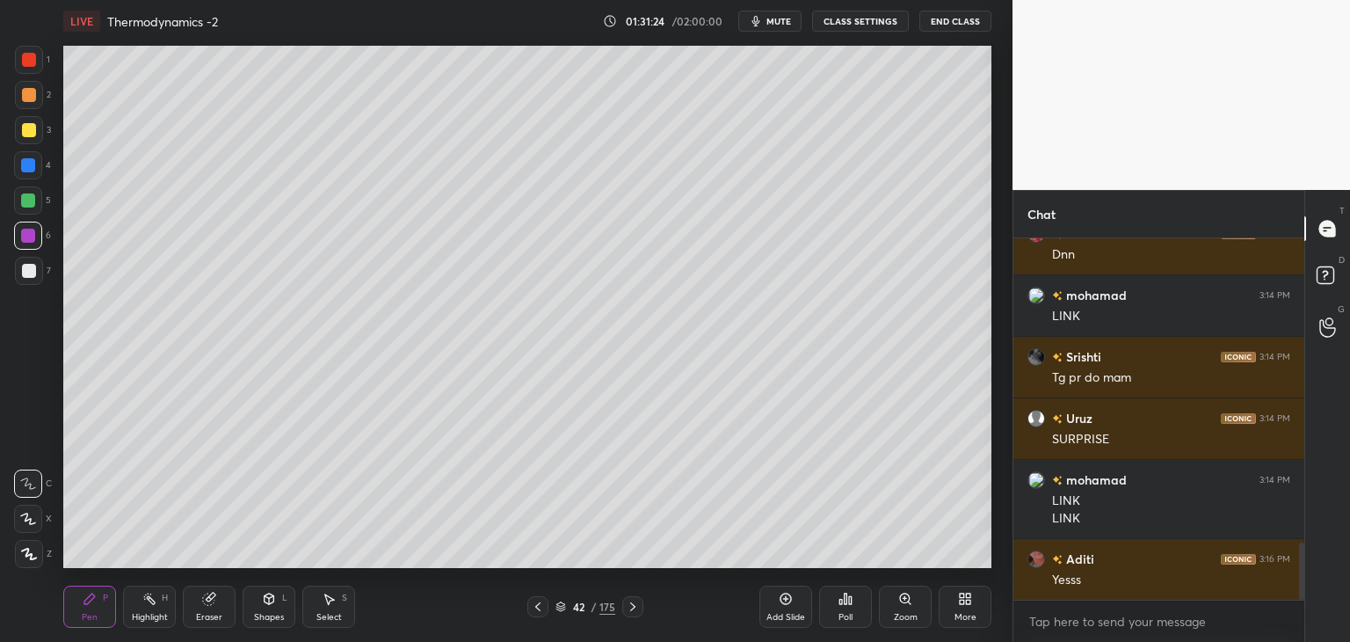
click at [156, 614] on div "Highlight" at bounding box center [150, 617] width 36 height 9
click at [83, 615] on div "Pen" at bounding box center [90, 617] width 16 height 9
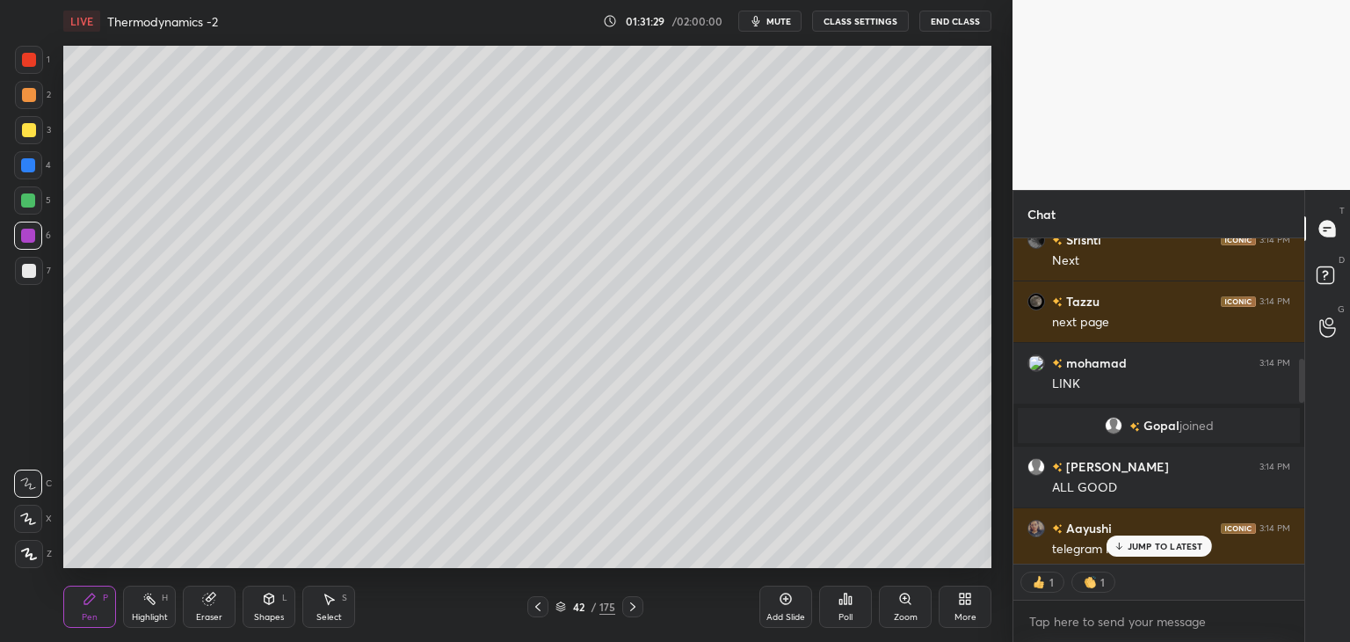
click at [1153, 546] on p "JUMP TO LATEST" at bounding box center [1166, 546] width 76 height 11
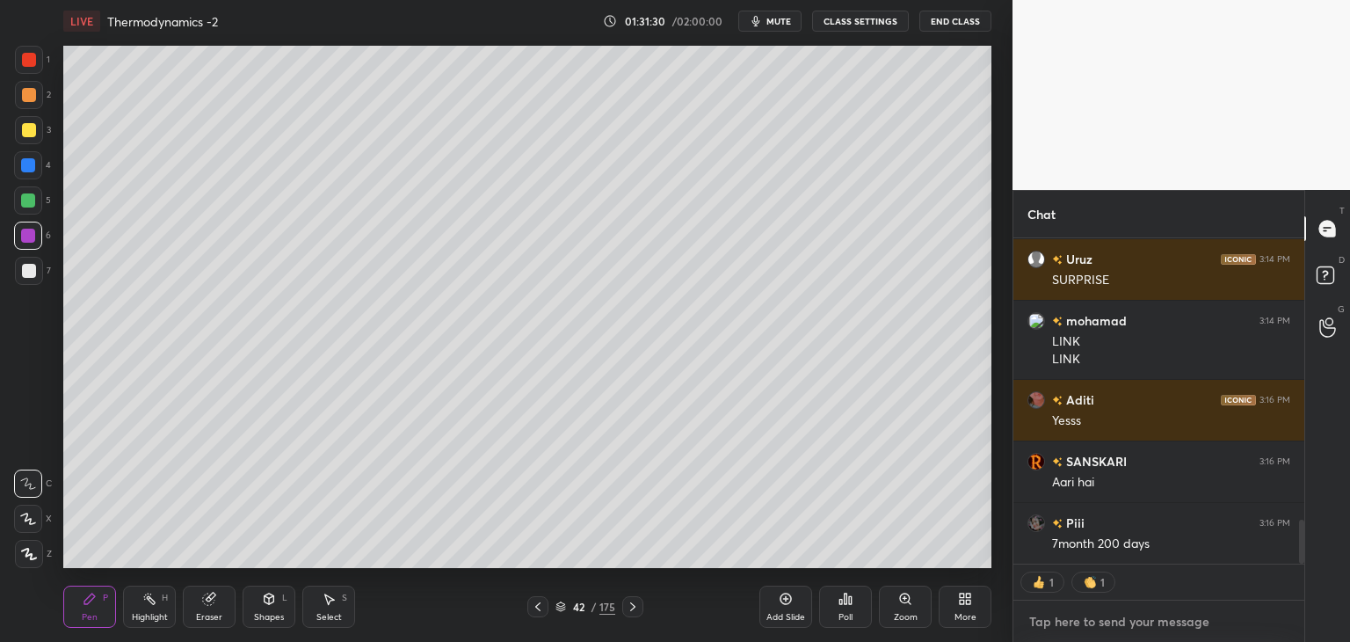
click at [1078, 620] on textarea at bounding box center [1159, 621] width 263 height 28
type textarea "x"
paste textarea "[URL][DOMAIN_NAME]"
type textarea "[URL][DOMAIN_NAME]"
type textarea "x"
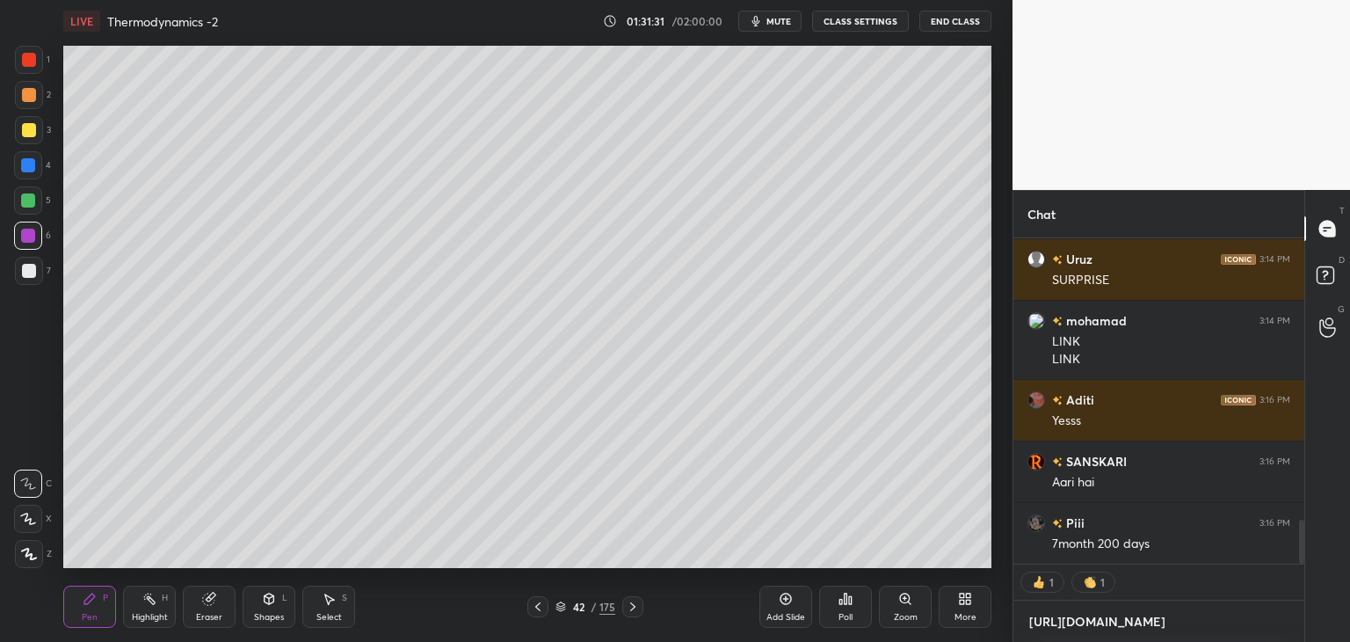
scroll to position [2180, 0]
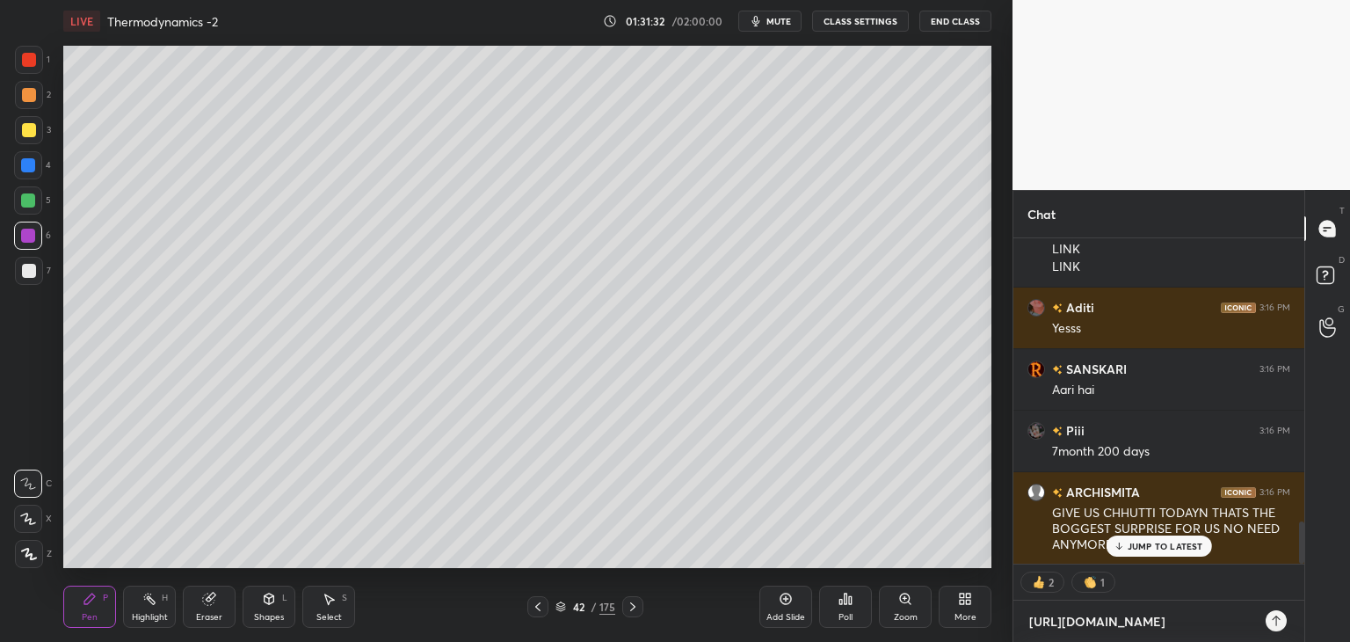
type textarea "[URL][DOMAIN_NAME]"
click at [1276, 620] on icon at bounding box center [1276, 620] width 8 height 11
click at [1163, 557] on div "ARCHISMITA 3:16 PM GIVE US CHHUTTI TODAYN THATS THE BOGGEST SURPRISE FOR US NO …" at bounding box center [1159, 518] width 291 height 92
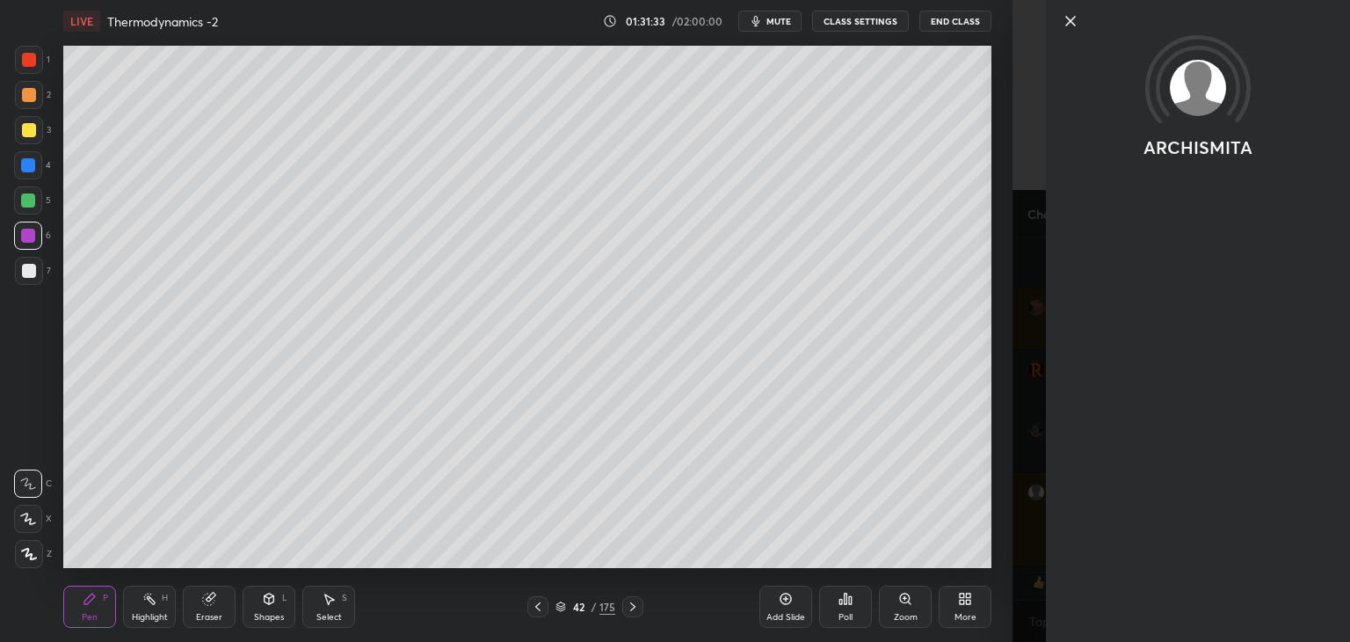
click at [1166, 549] on div "ARCHISMITA" at bounding box center [1198, 321] width 304 height 642
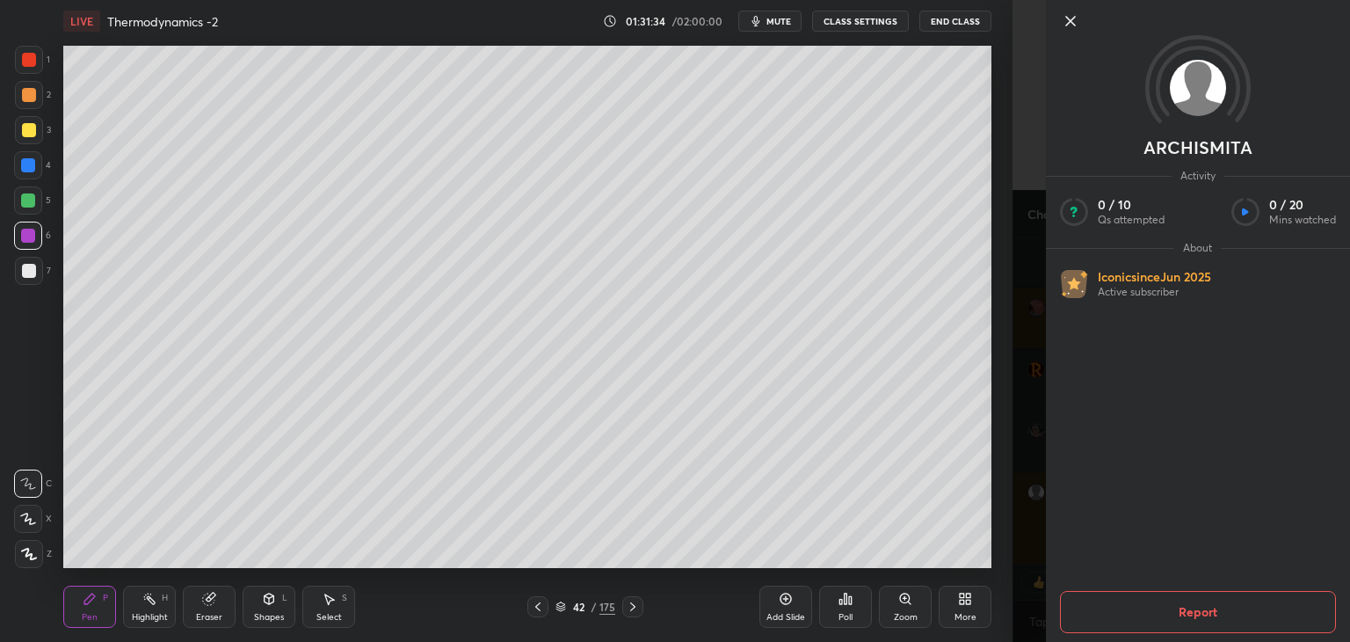
click at [1068, 22] on icon at bounding box center [1070, 21] width 21 height 21
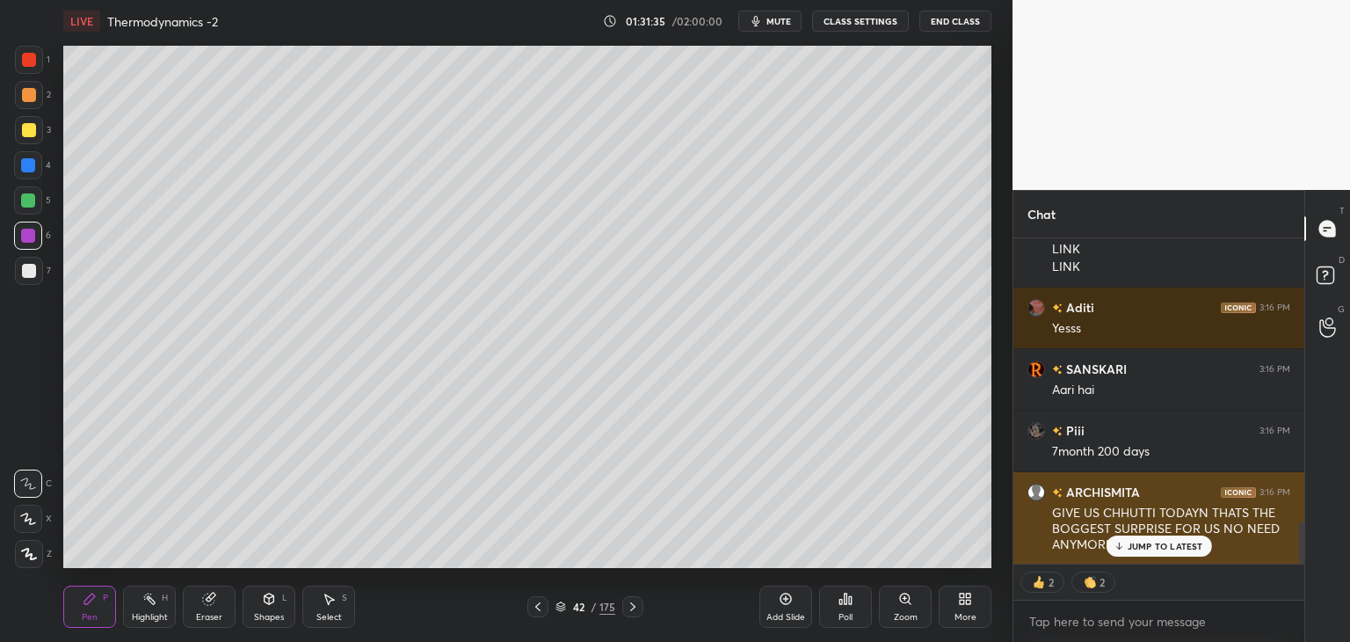
click at [1167, 546] on p "JUMP TO LATEST" at bounding box center [1166, 546] width 76 height 11
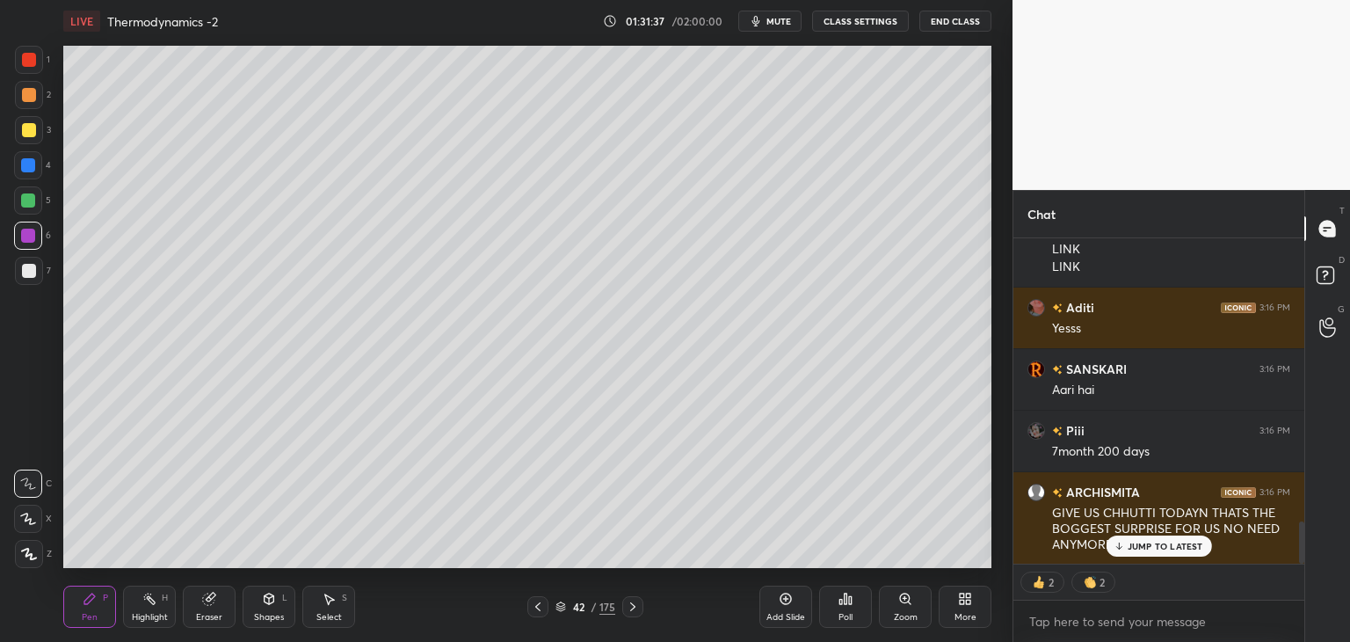
click at [1150, 546] on p "JUMP TO LATEST" at bounding box center [1166, 546] width 76 height 11
click at [107, 613] on div "Pen P" at bounding box center [89, 606] width 53 height 42
click at [161, 607] on div "Highlight H" at bounding box center [149, 606] width 53 height 42
click at [278, 617] on div "Shapes" at bounding box center [269, 617] width 30 height 9
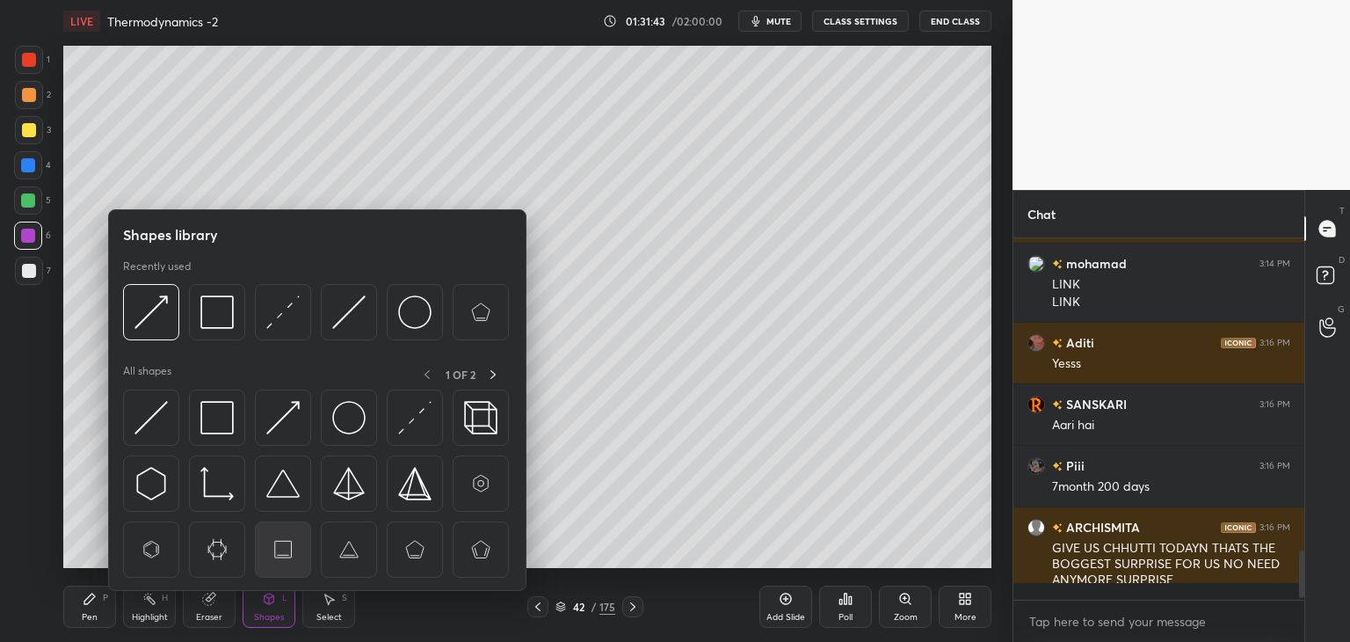
scroll to position [356, 286]
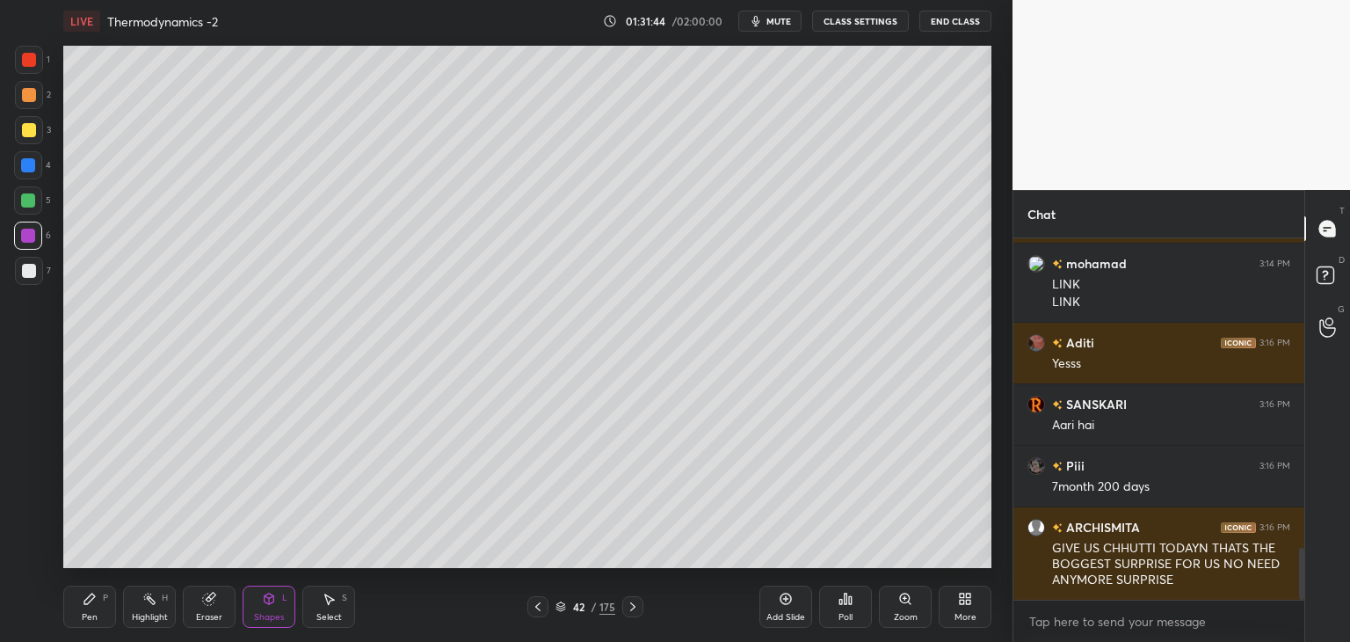
click at [211, 609] on div "Eraser" at bounding box center [209, 606] width 53 height 42
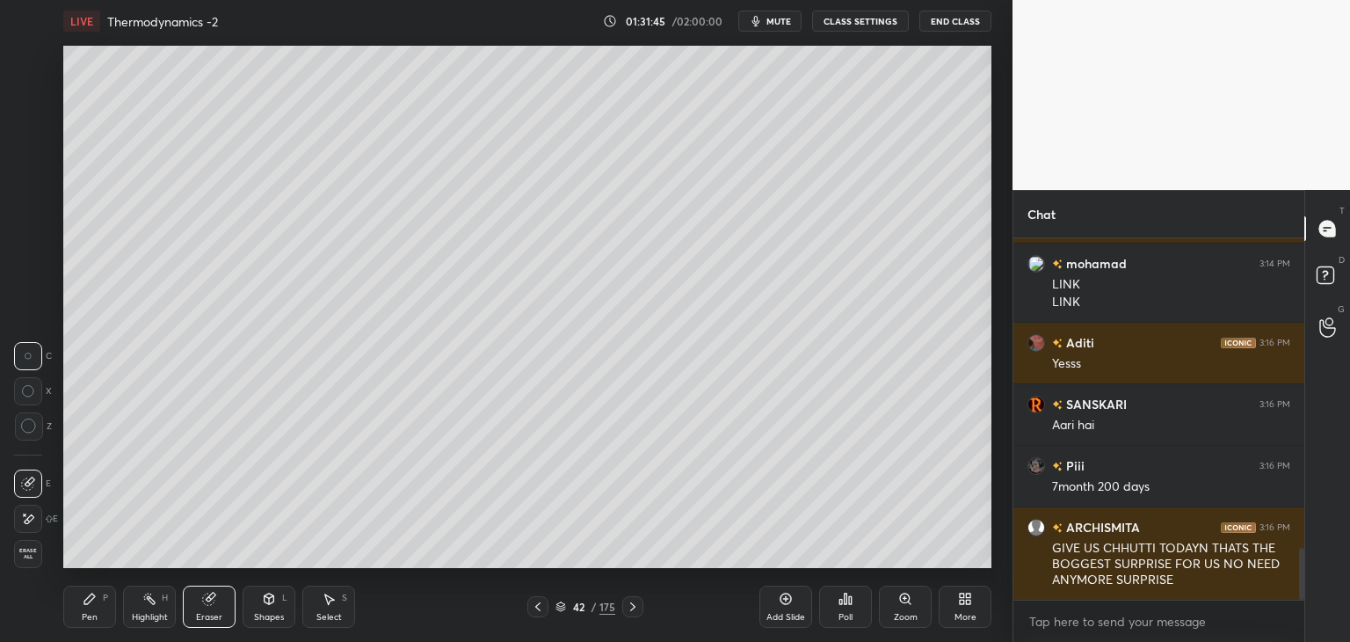
click at [35, 518] on div at bounding box center [28, 519] width 28 height 28
click at [147, 608] on div "Highlight H" at bounding box center [149, 606] width 53 height 42
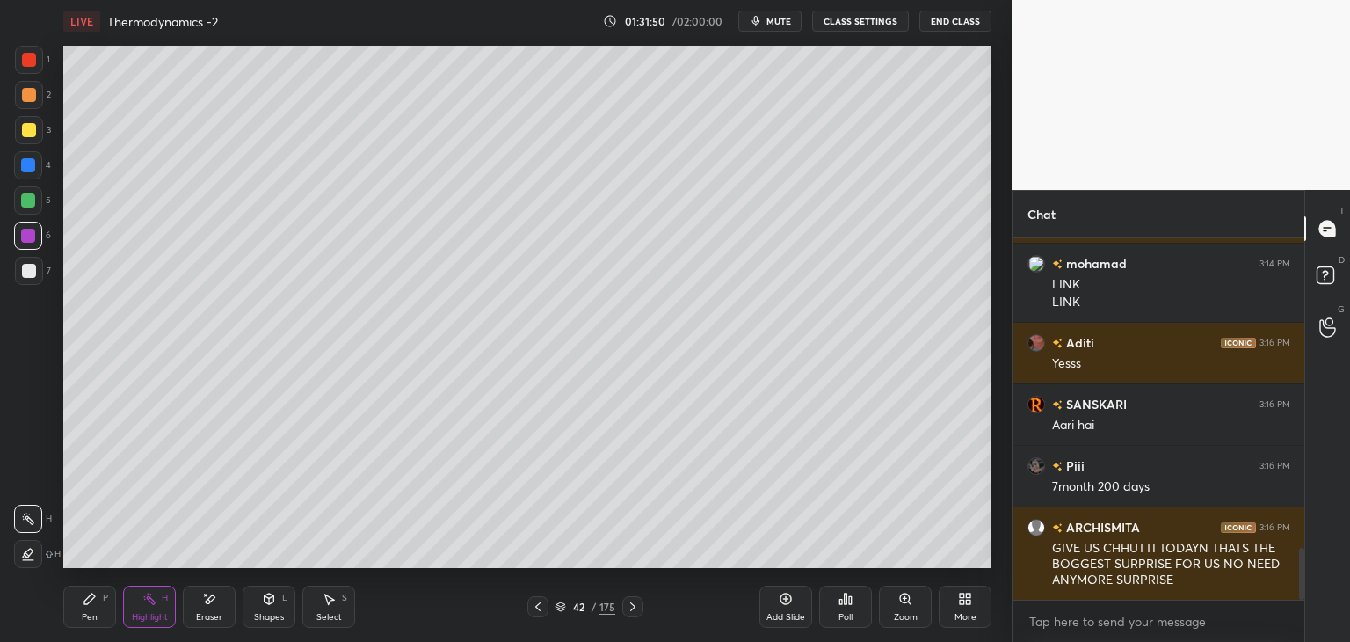
click at [104, 615] on div "Pen P" at bounding box center [89, 606] width 53 height 42
click at [841, 22] on button "CLASS SETTINGS" at bounding box center [860, 21] width 97 height 21
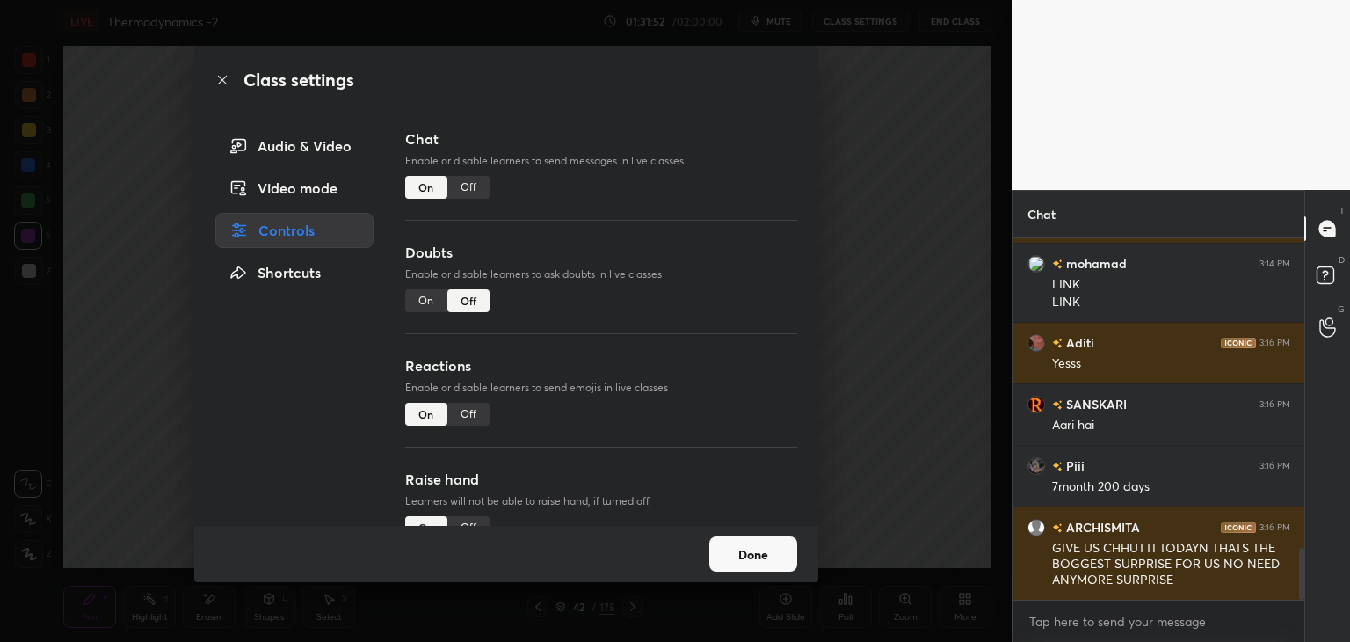
click at [471, 191] on div "Off" at bounding box center [468, 187] width 42 height 23
click at [732, 550] on button "Done" at bounding box center [753, 553] width 88 height 35
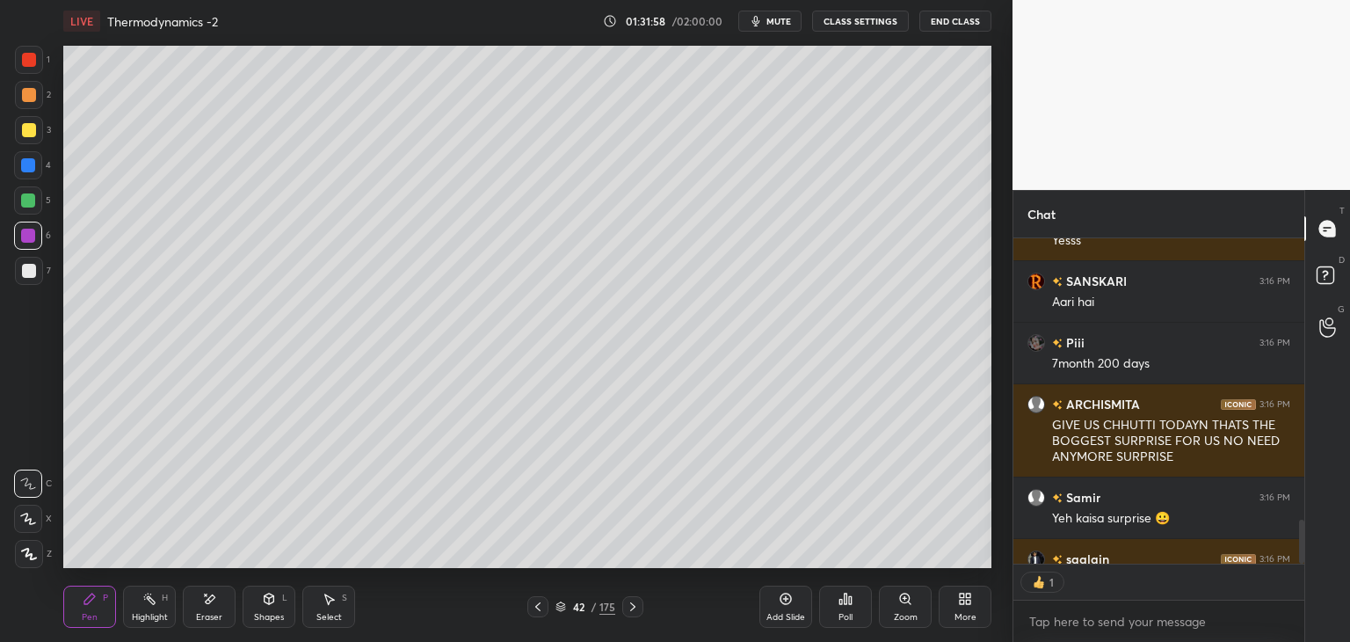
scroll to position [0, 0]
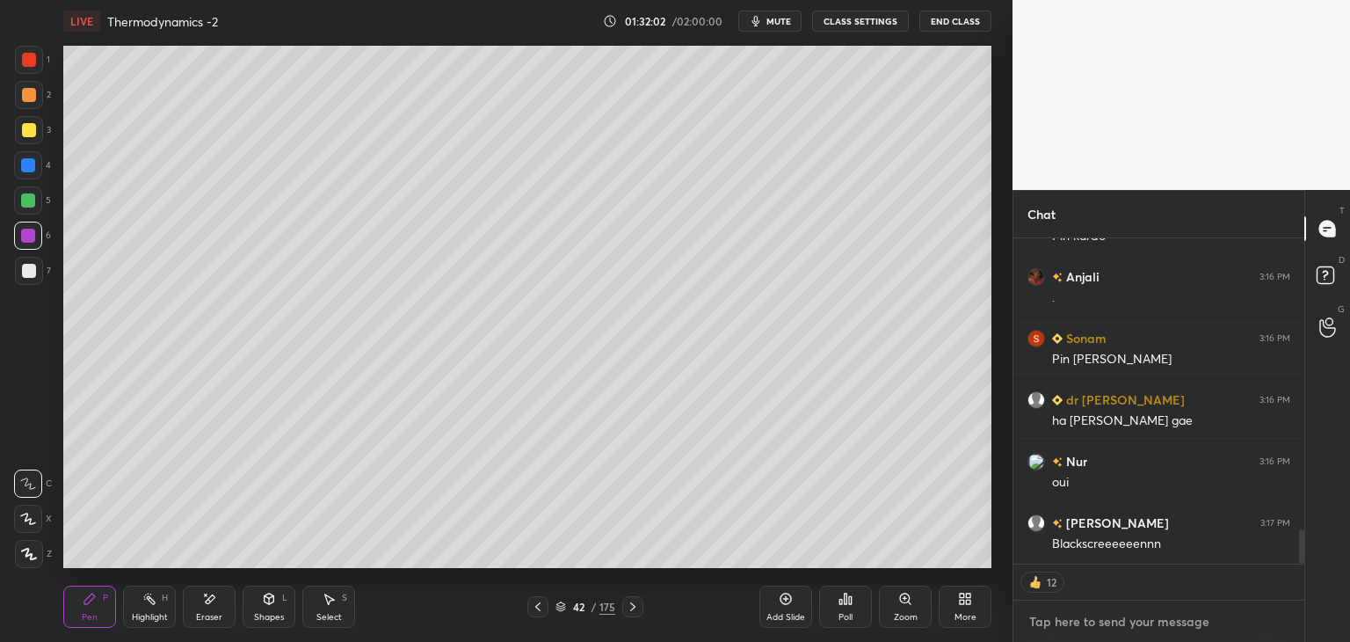
click at [1050, 622] on textarea at bounding box center [1159, 621] width 263 height 28
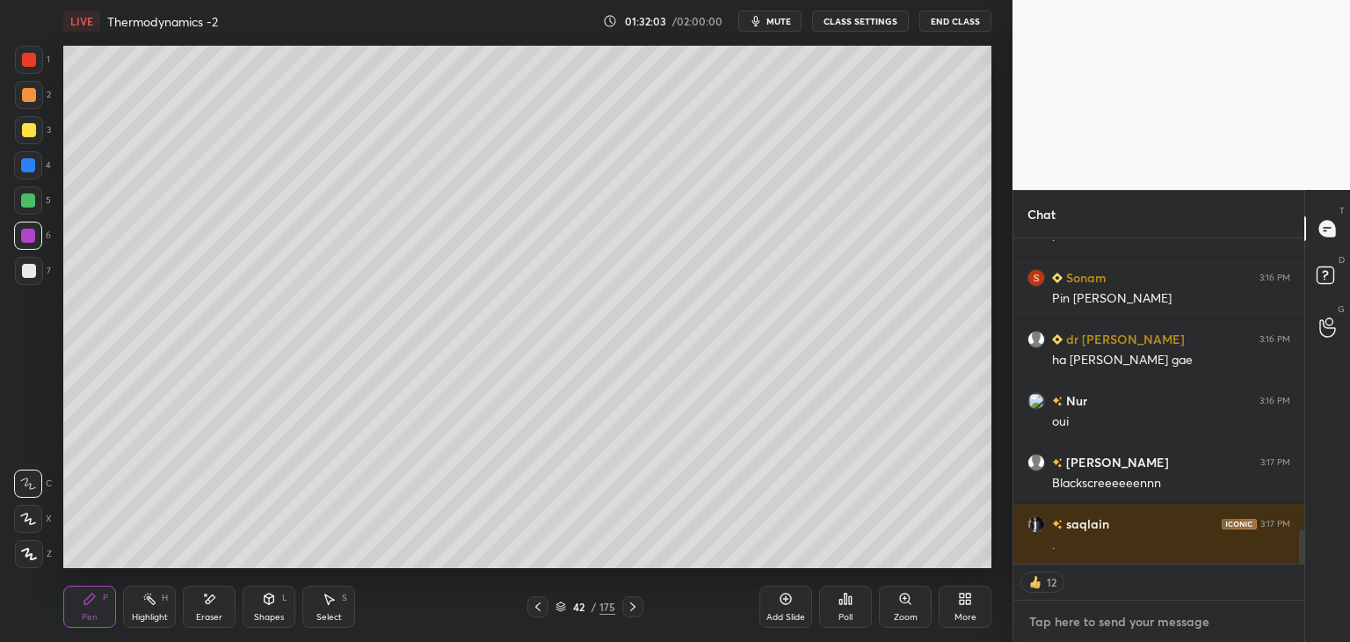
type textarea "x"
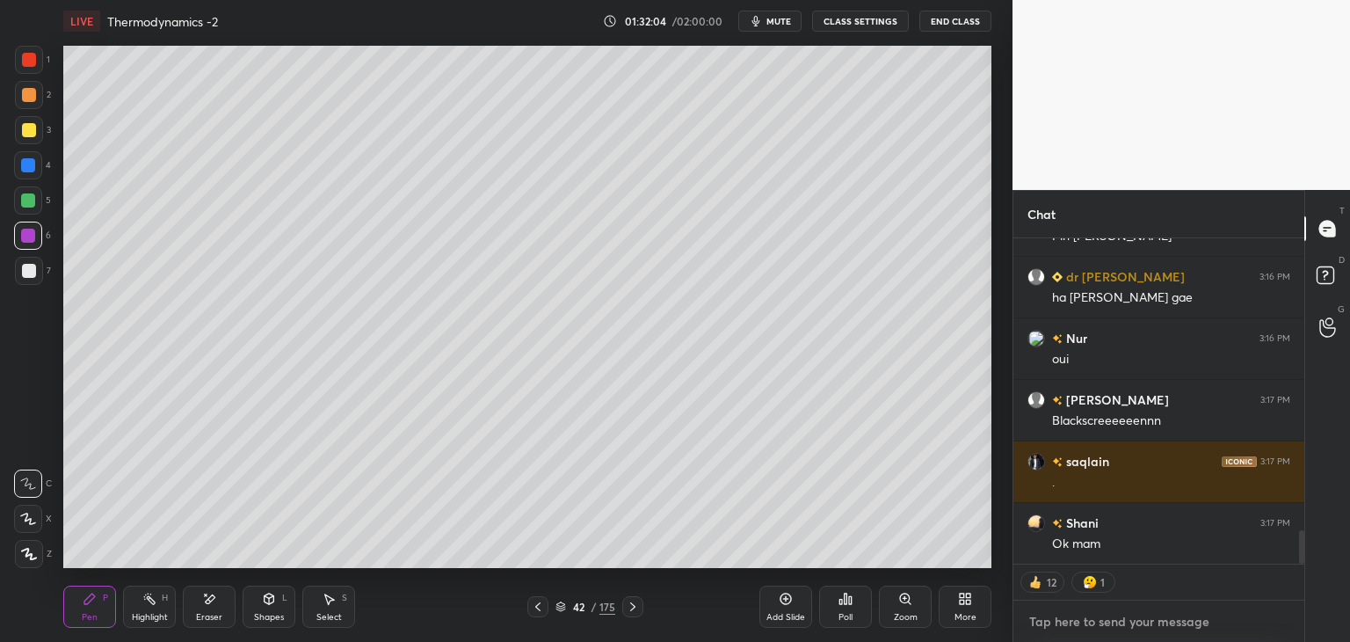
paste textarea "[URL][DOMAIN_NAME]"
type textarea "[URL][DOMAIN_NAME]"
type textarea "x"
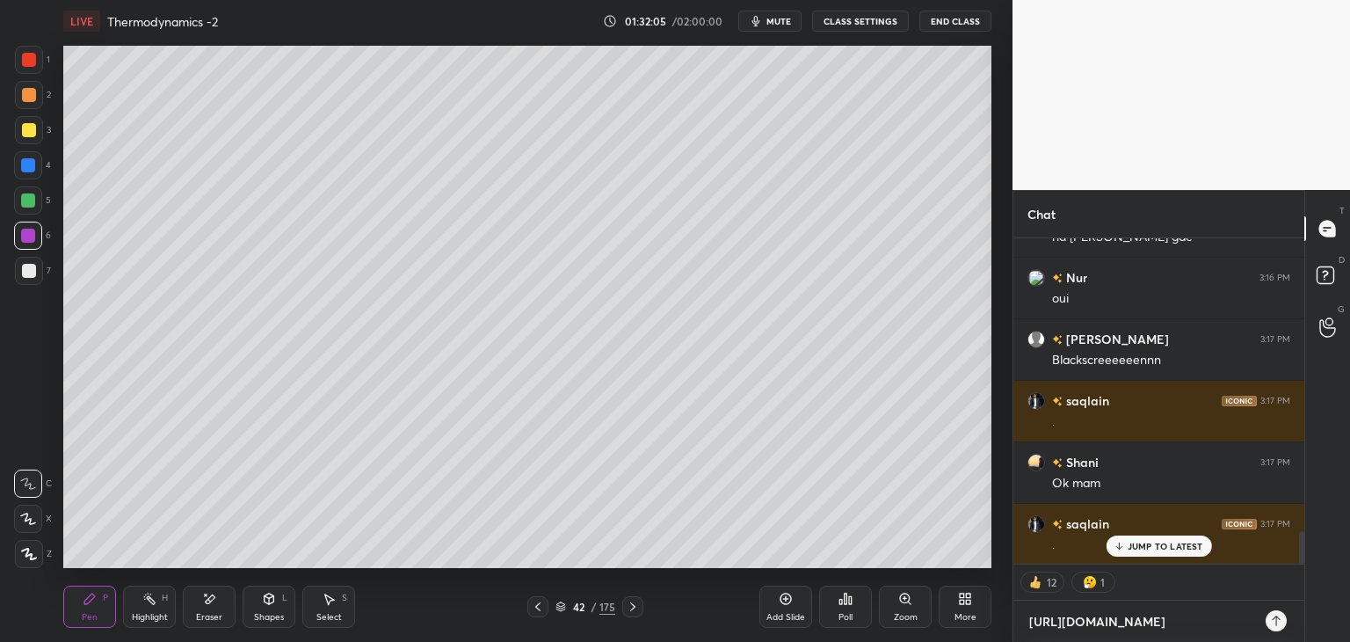
type textarea "[URL][DOMAIN_NAME]"
click at [1271, 620] on icon at bounding box center [1276, 621] width 14 height 14
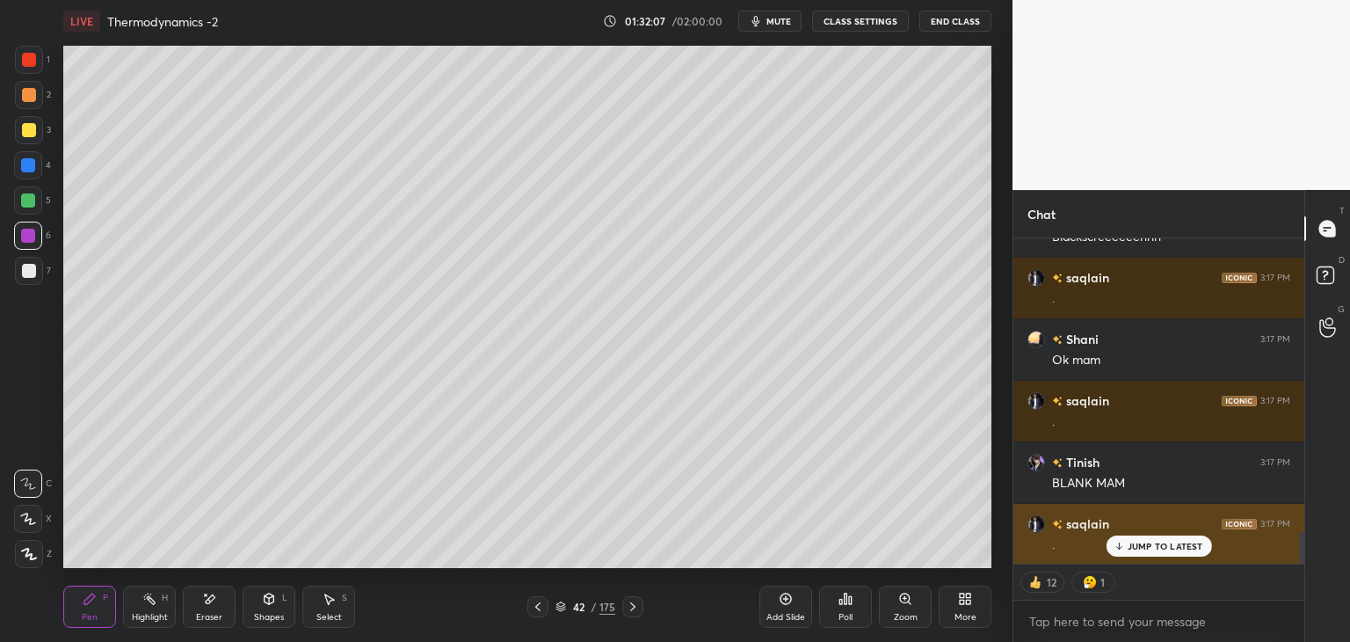
click at [1146, 548] on p "JUMP TO LATEST" at bounding box center [1166, 546] width 76 height 11
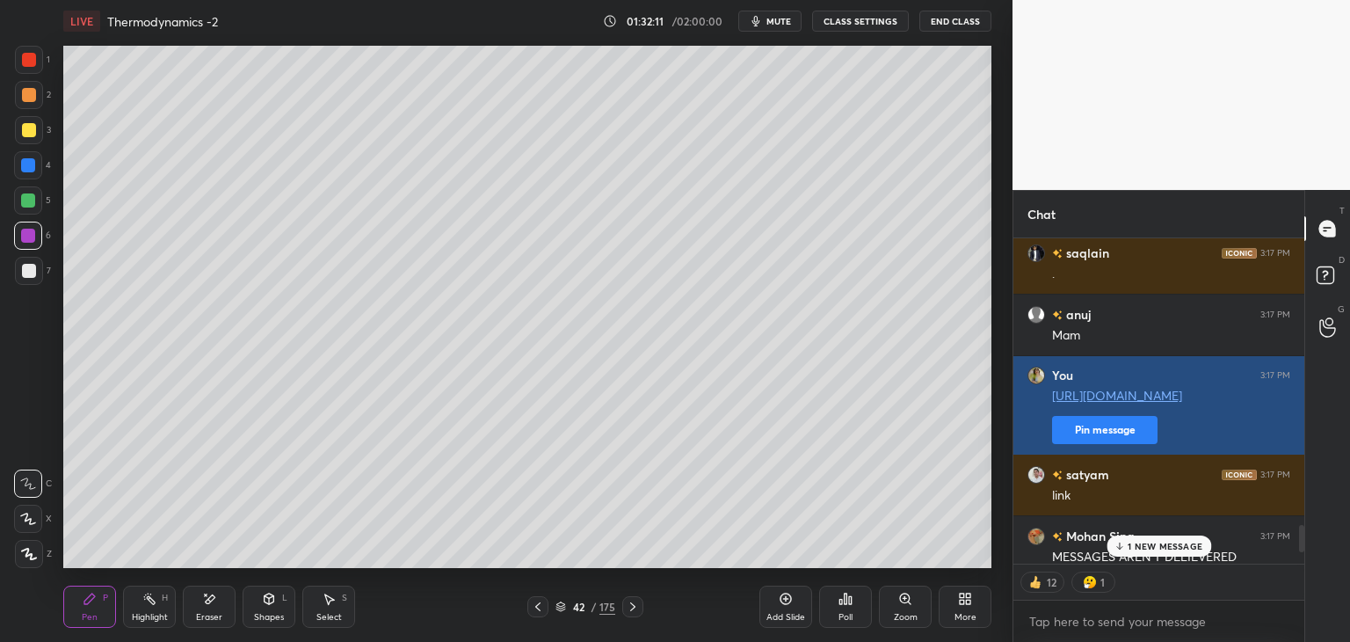
click at [1090, 432] on button "Pin message" at bounding box center [1104, 430] width 105 height 28
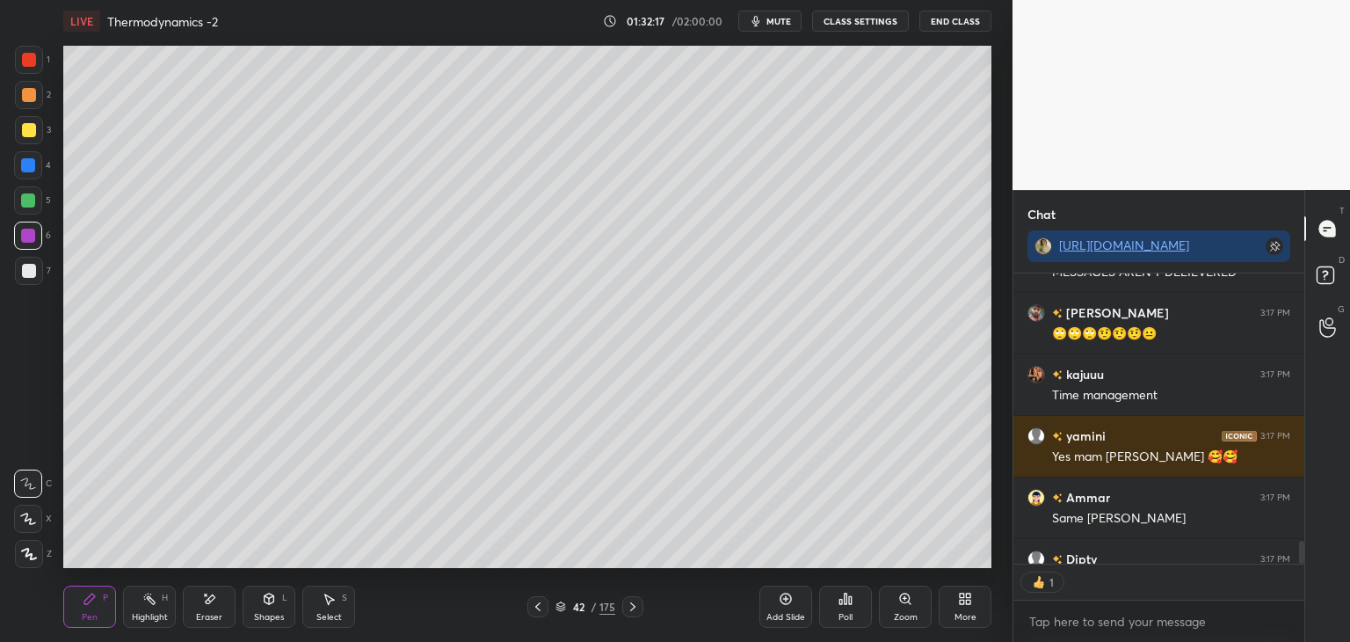
click at [153, 617] on div "Highlight" at bounding box center [150, 617] width 36 height 9
click at [208, 609] on div "Eraser" at bounding box center [209, 606] width 53 height 42
click at [92, 615] on div "Pen" at bounding box center [90, 617] width 16 height 9
click at [27, 272] on div at bounding box center [29, 271] width 14 height 14
click at [154, 618] on div "Highlight" at bounding box center [150, 617] width 36 height 9
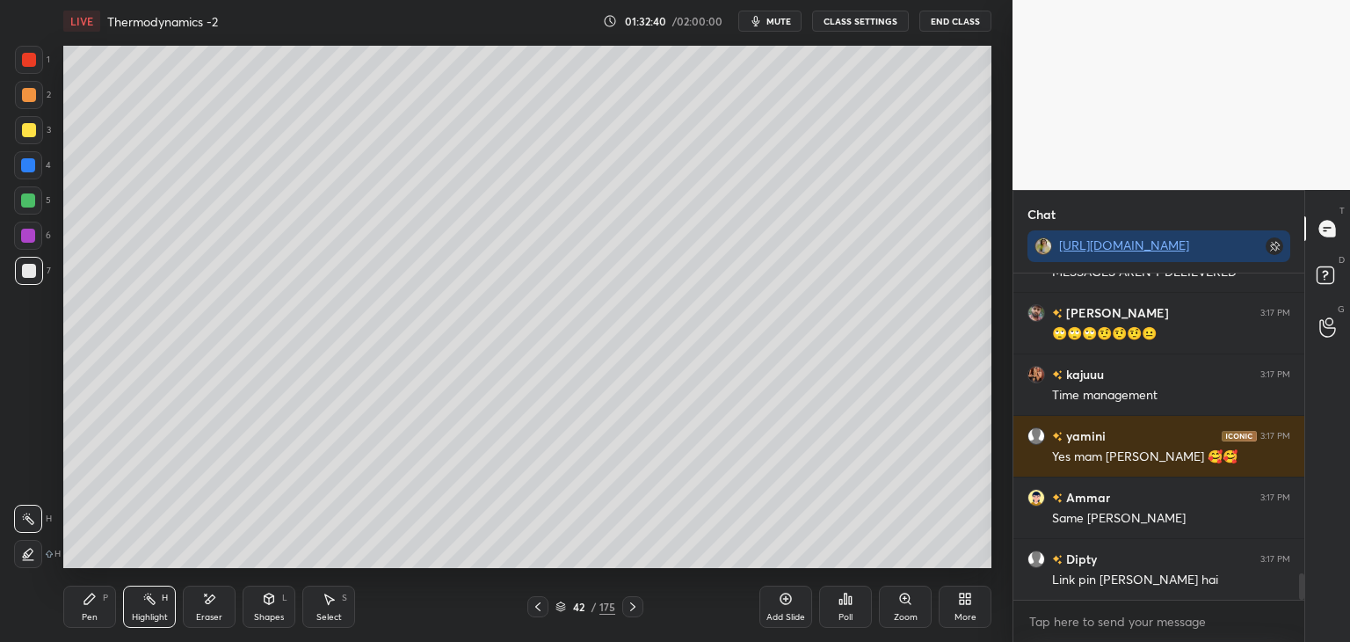
click at [91, 611] on div "Pen P" at bounding box center [89, 606] width 53 height 42
click at [33, 164] on div at bounding box center [28, 165] width 14 height 14
click at [151, 609] on div "Highlight H" at bounding box center [149, 606] width 53 height 42
click at [88, 613] on div "Pen" at bounding box center [90, 617] width 16 height 9
click at [154, 620] on div "Highlight" at bounding box center [150, 617] width 36 height 9
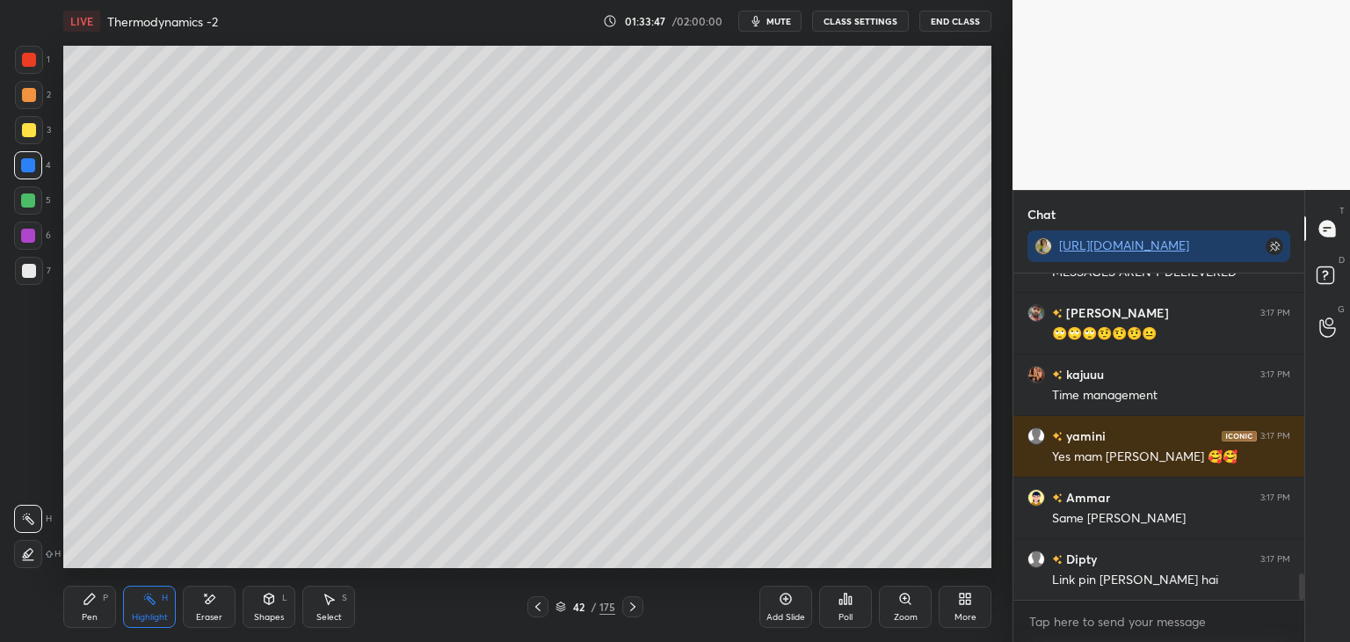
click at [163, 614] on div "Highlight" at bounding box center [150, 617] width 36 height 9
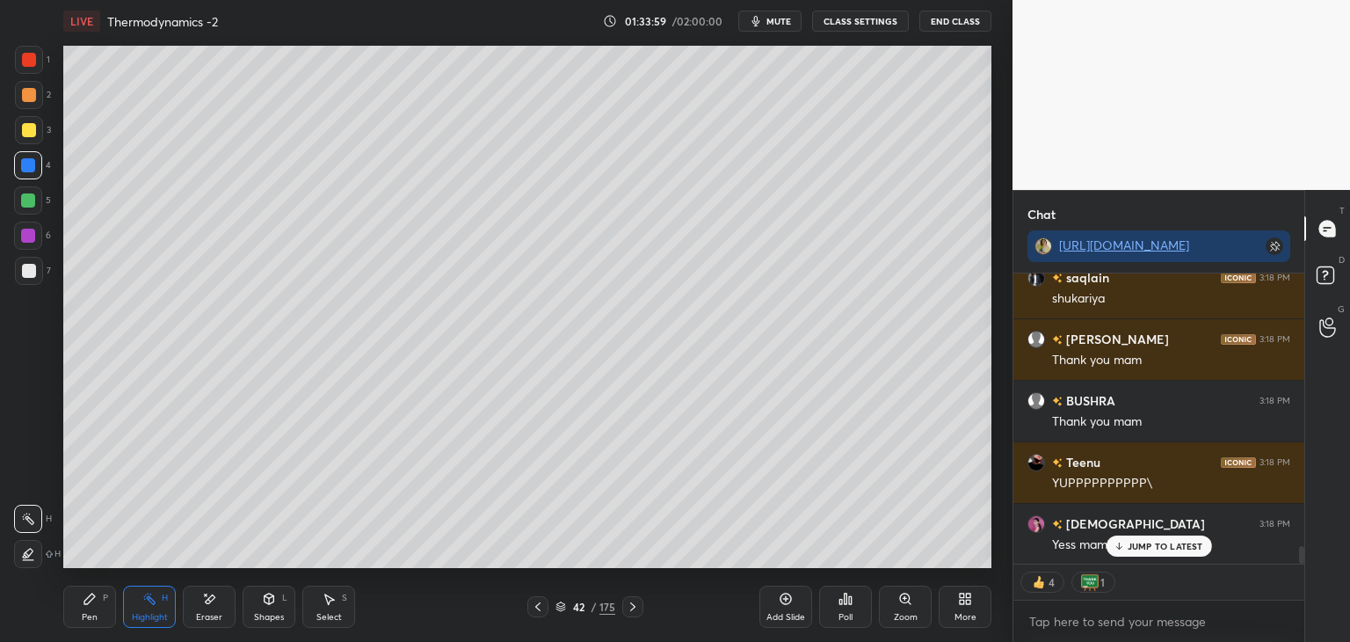
scroll to position [4633, 0]
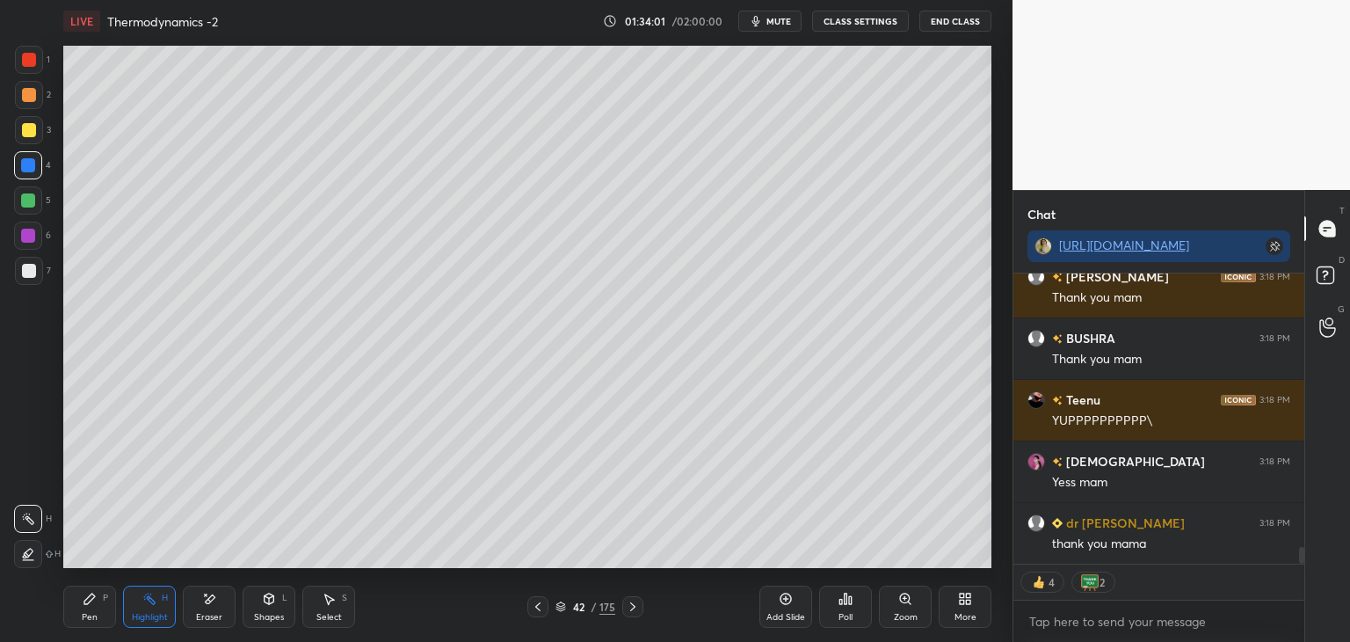
click at [84, 610] on div "Pen P" at bounding box center [89, 606] width 53 height 42
type textarea "x"
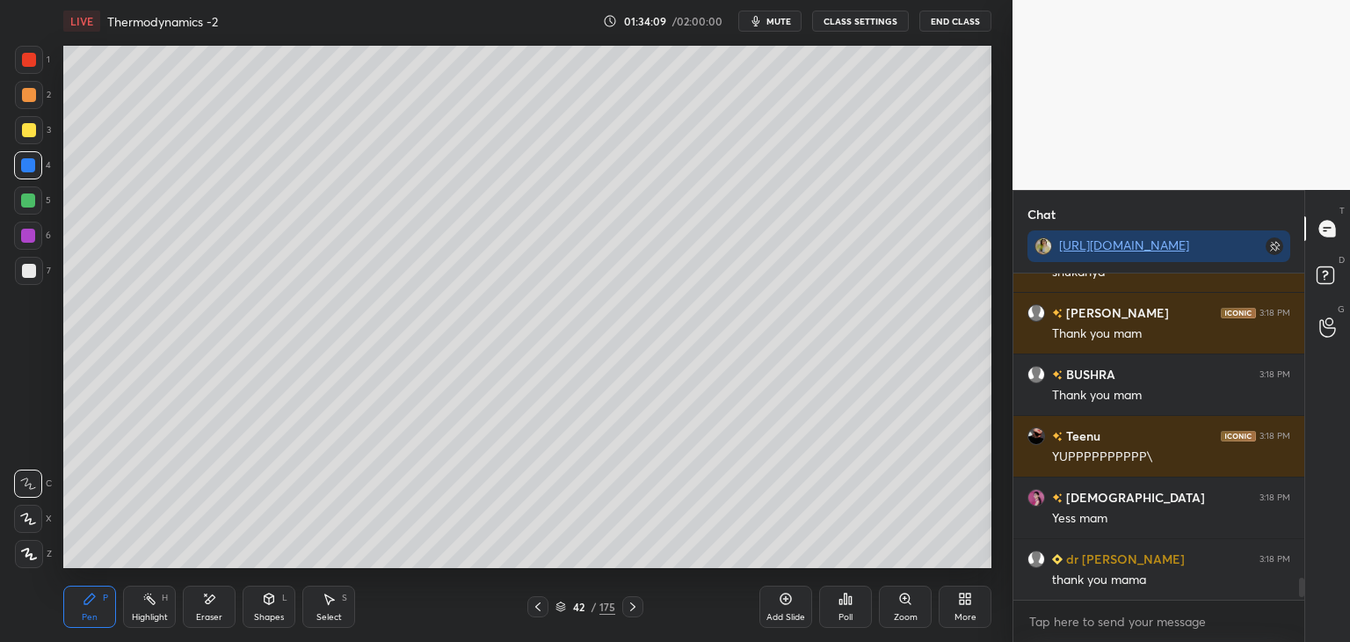
scroll to position [4597, 0]
click at [156, 613] on div "Highlight" at bounding box center [150, 617] width 36 height 9
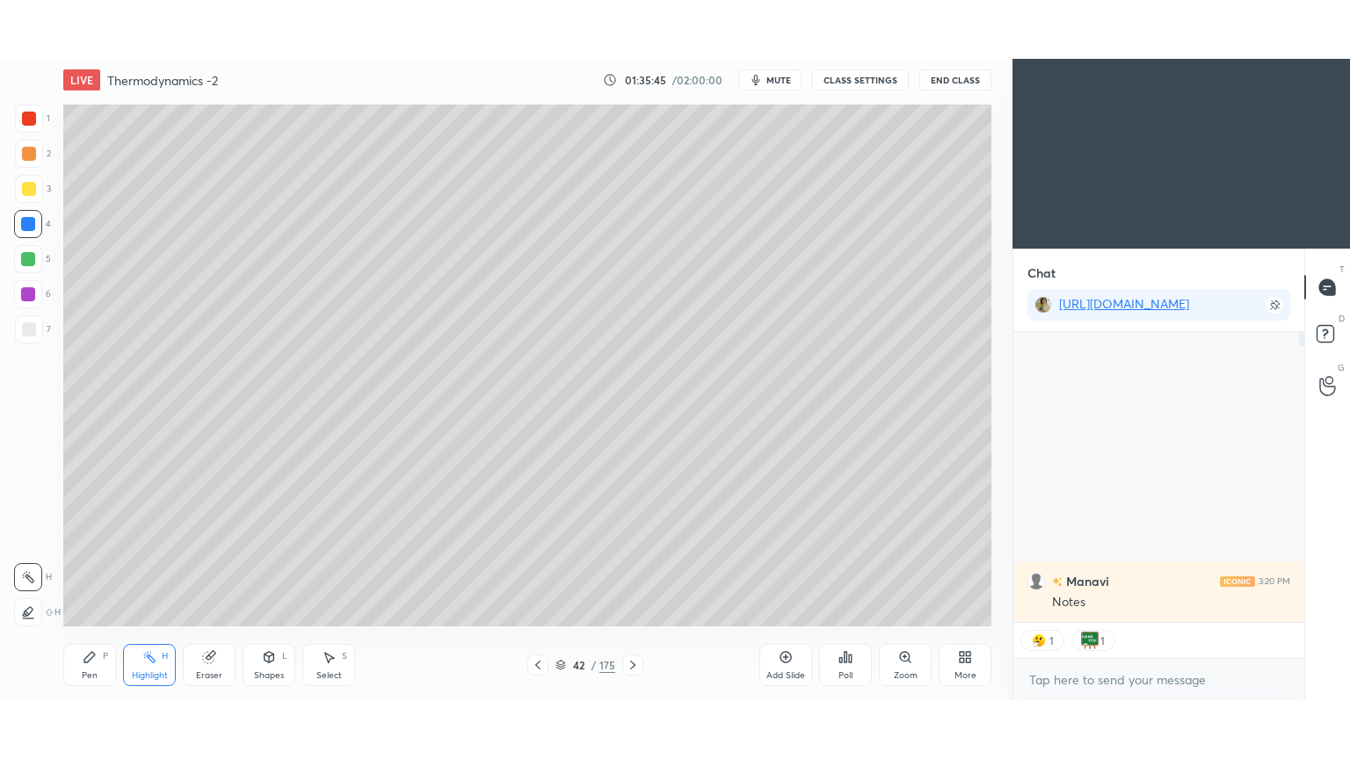
scroll to position [6, 5]
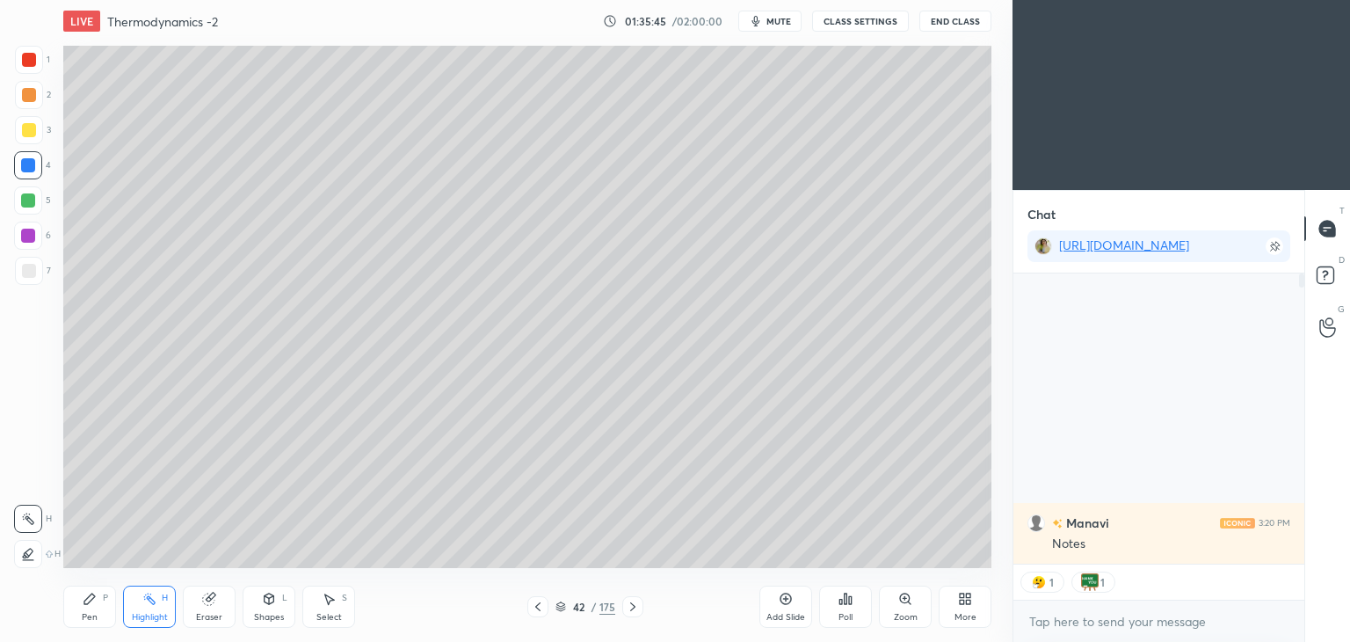
click at [959, 613] on div "More" at bounding box center [966, 617] width 22 height 9
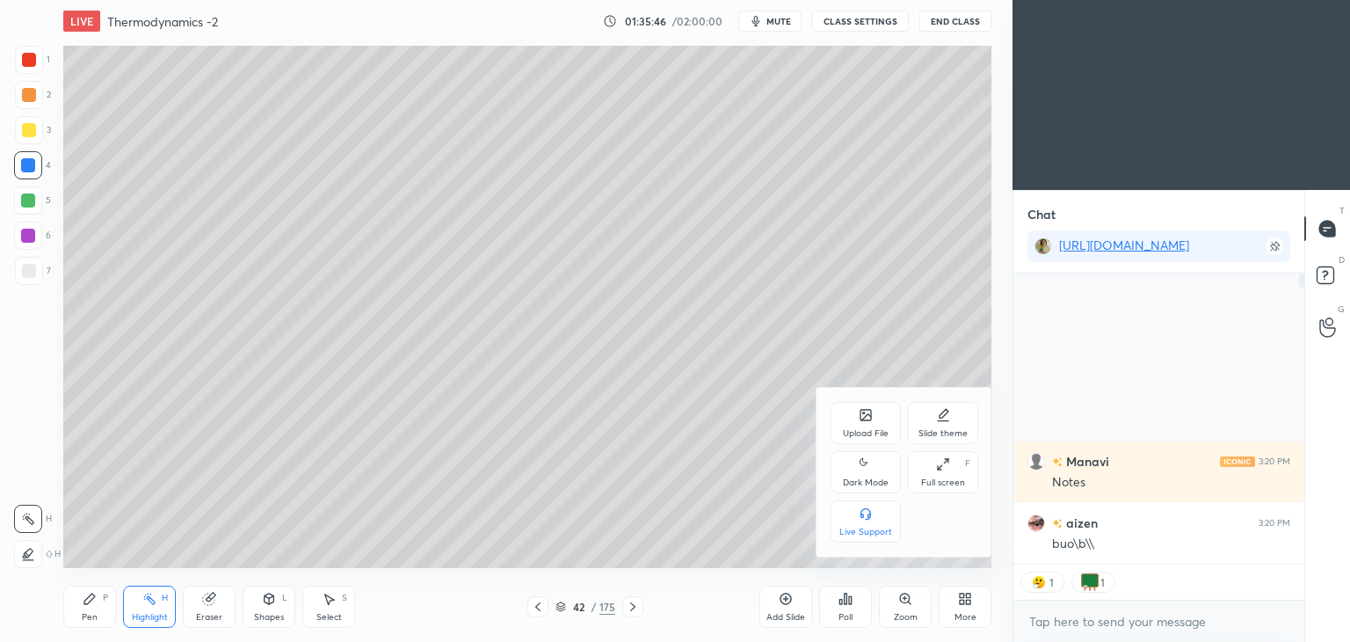
click at [937, 471] on icon at bounding box center [943, 464] width 14 height 14
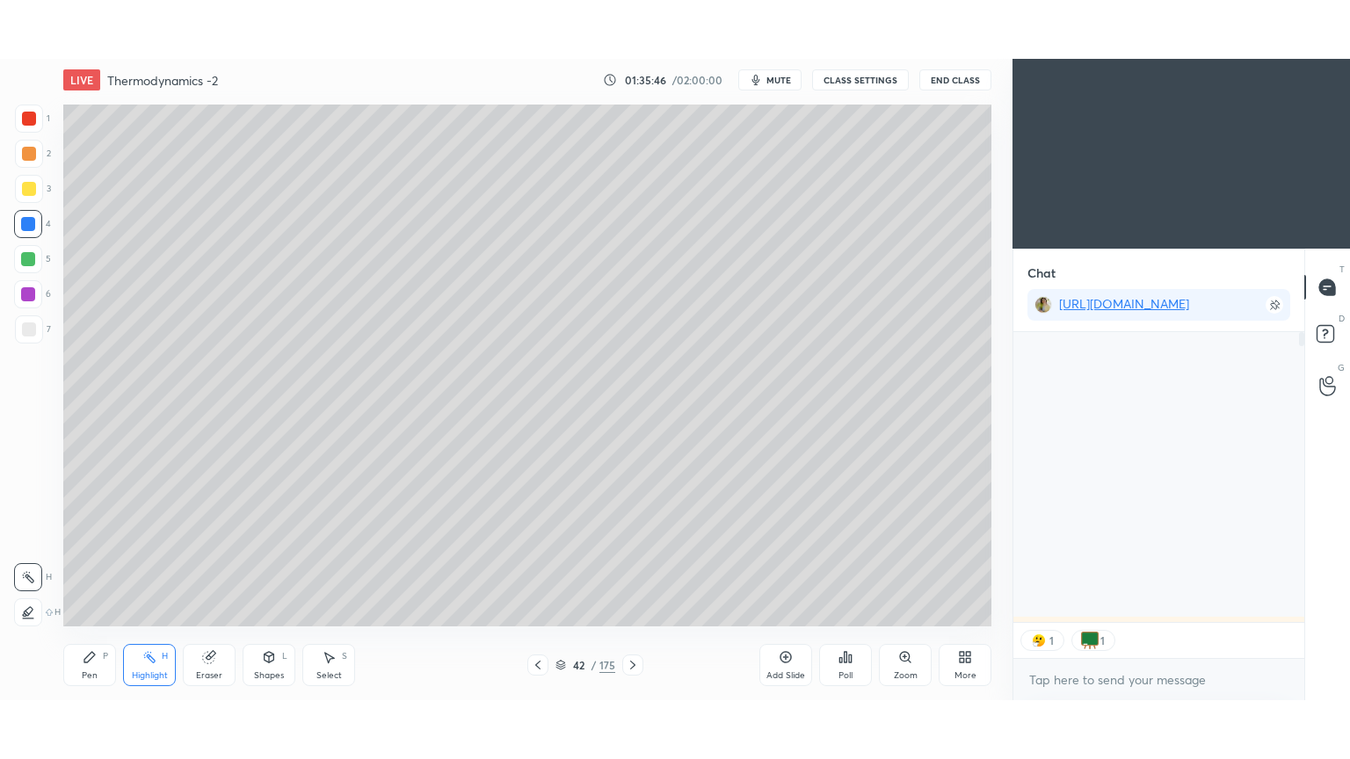
scroll to position [647, 942]
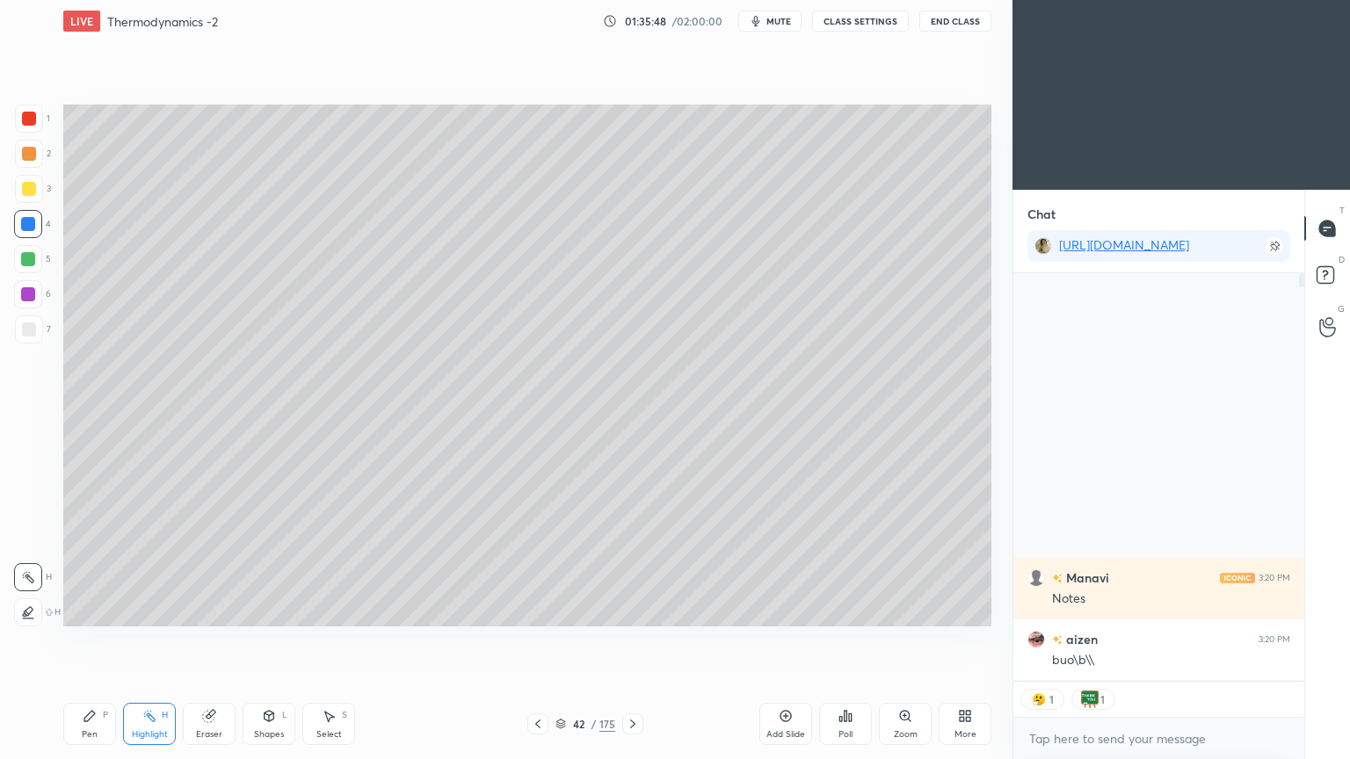
click at [956, 641] on div "More" at bounding box center [965, 724] width 53 height 42
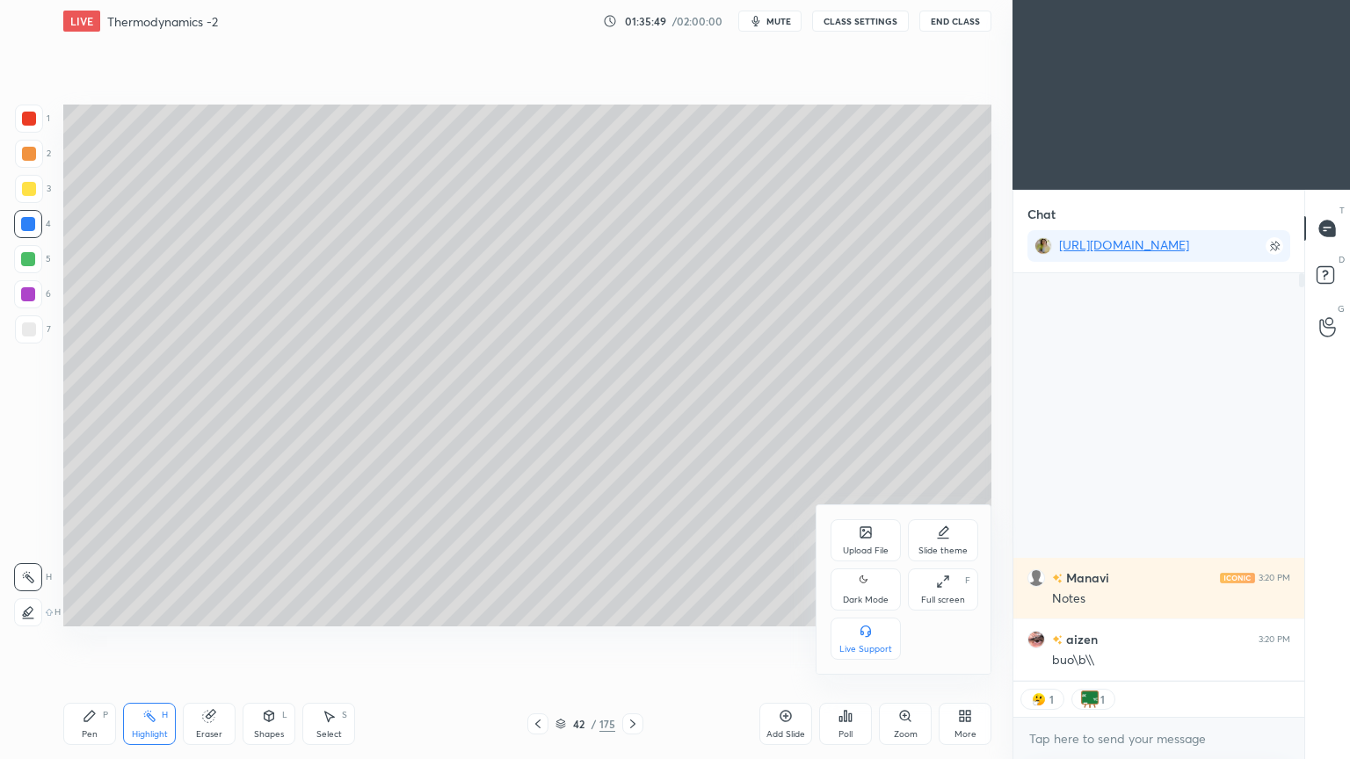
click at [861, 596] on div "Dark Mode" at bounding box center [866, 600] width 46 height 9
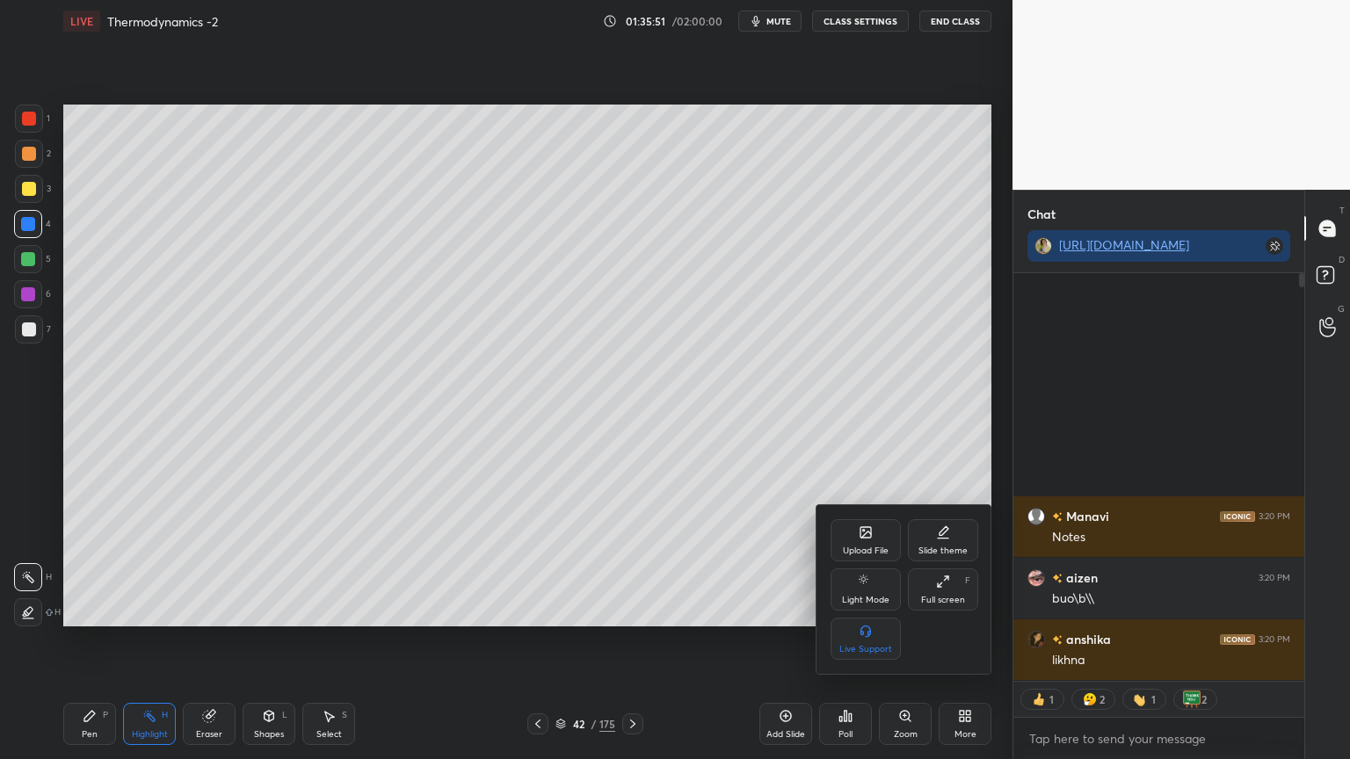
click at [716, 584] on div at bounding box center [675, 379] width 1350 height 759
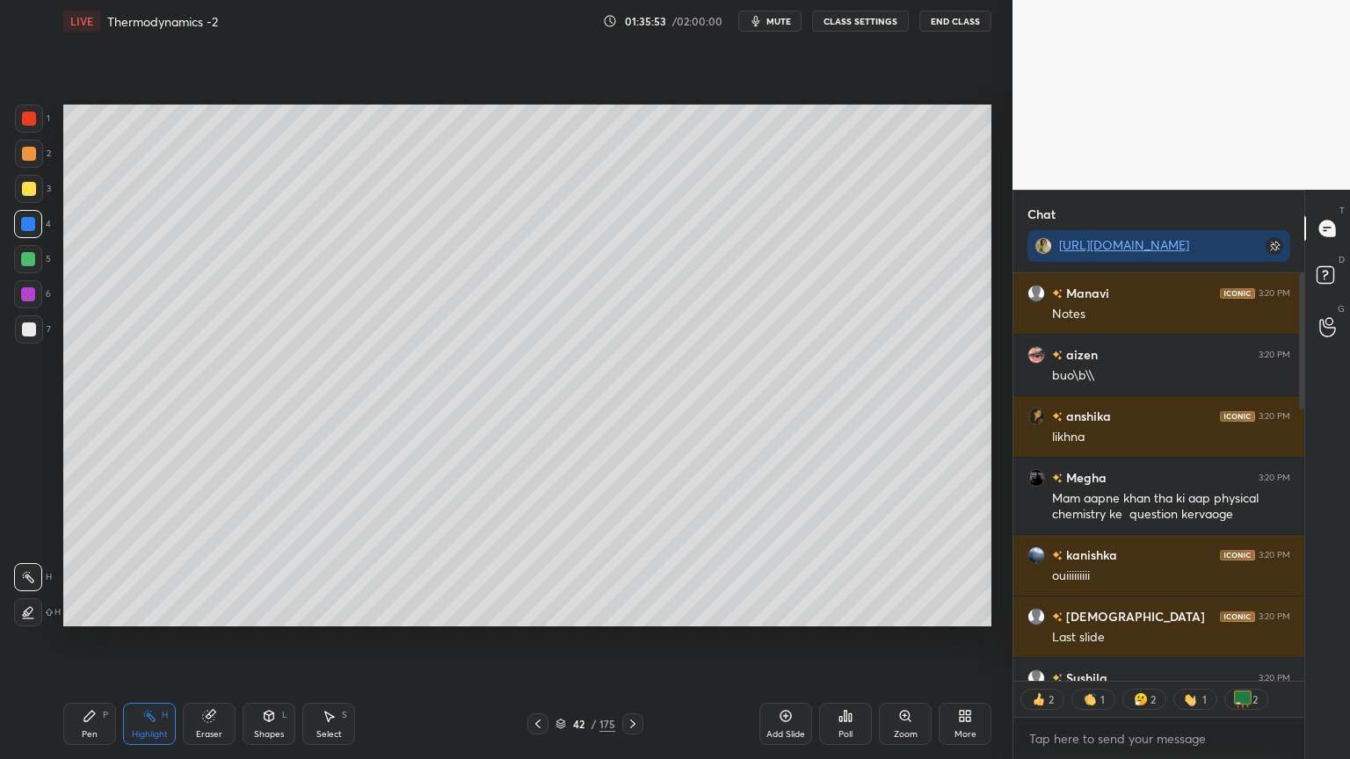
click at [781, 641] on div "Add Slide" at bounding box center [785, 724] width 53 height 42
click at [91, 641] on div "Pen" at bounding box center [90, 734] width 16 height 9
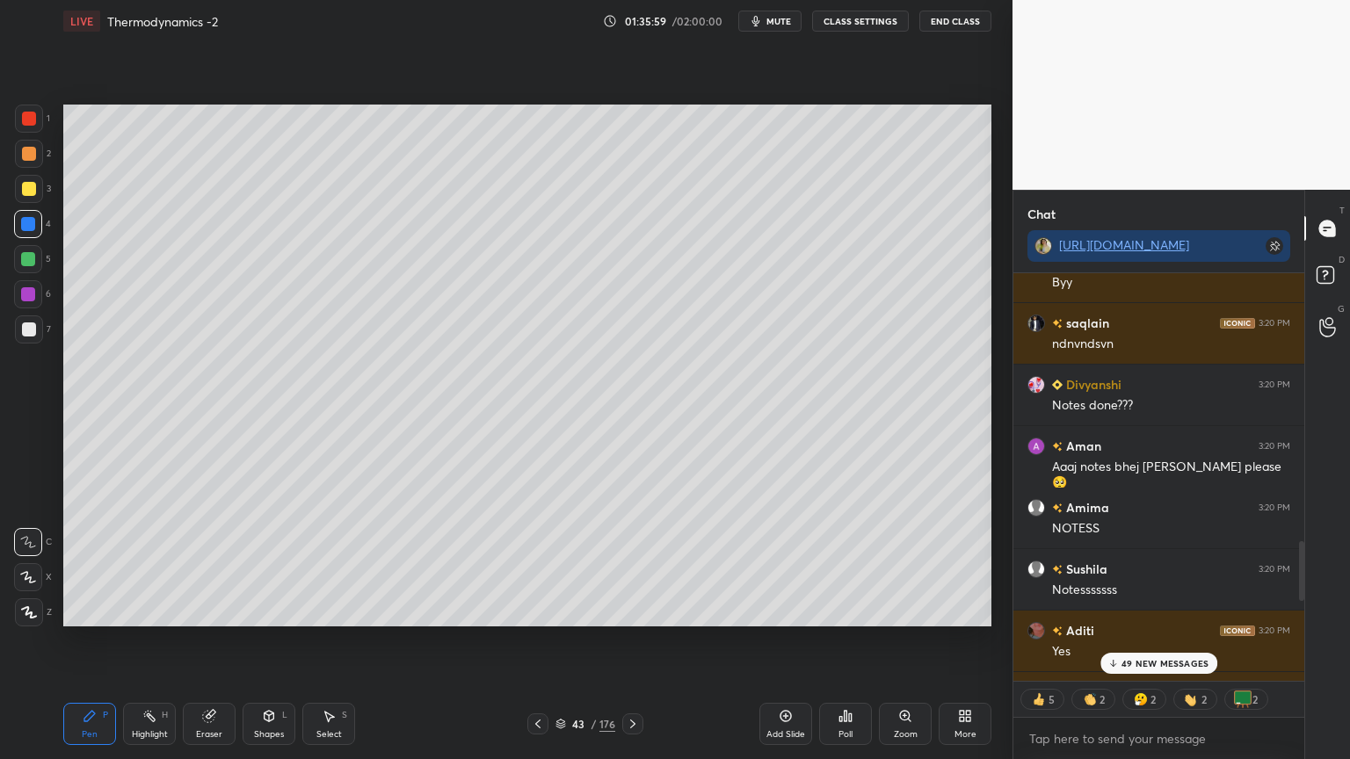
click at [1146, 641] on p "49 NEW MESSAGES" at bounding box center [1165, 663] width 87 height 11
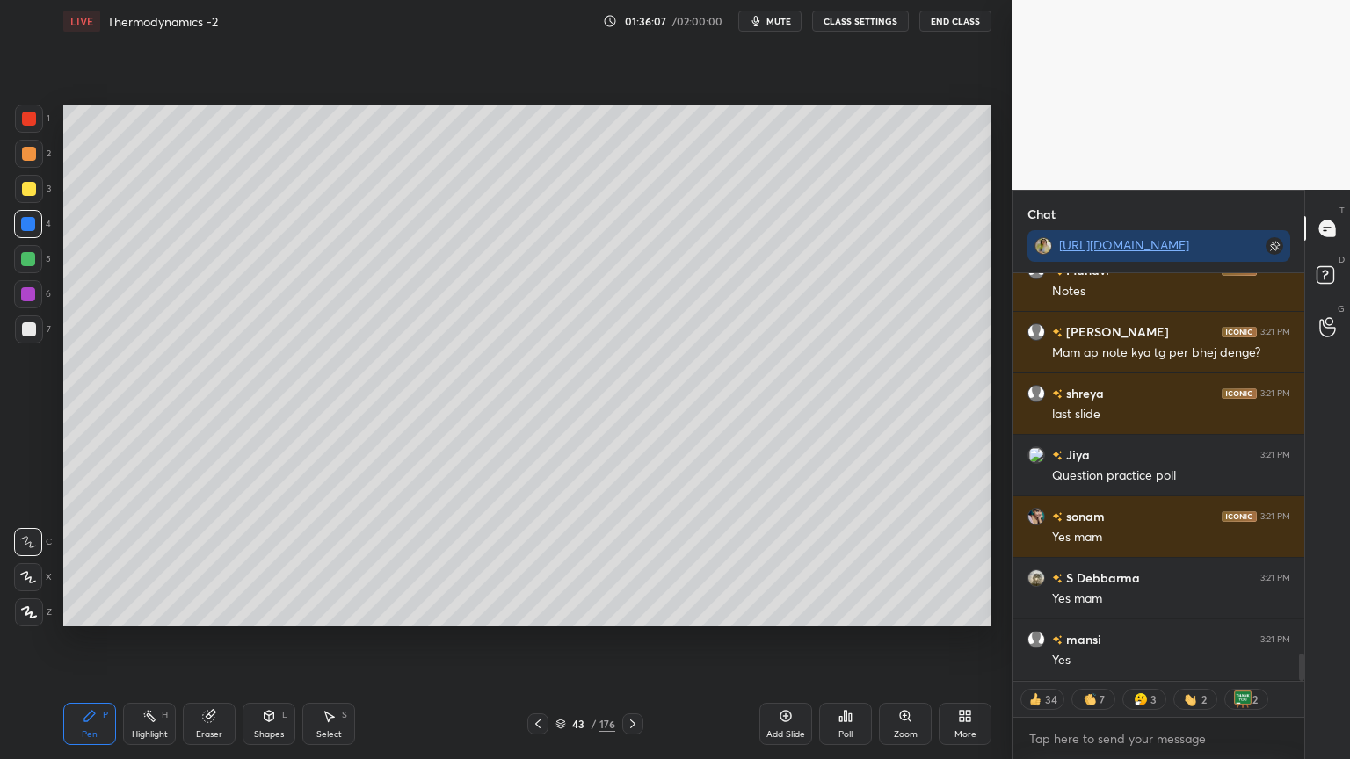
click at [221, 641] on div "Eraser" at bounding box center [209, 734] width 26 height 9
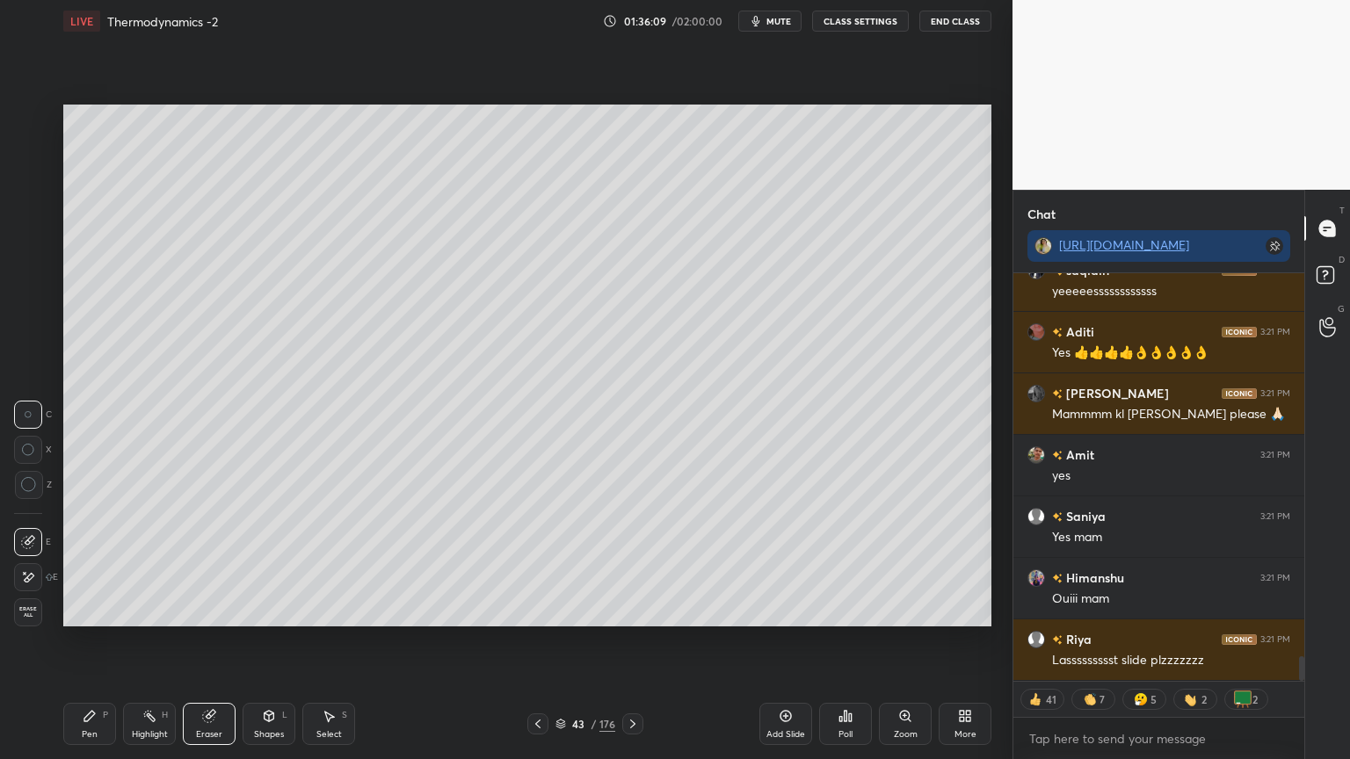
click at [149, 641] on div "Highlight" at bounding box center [150, 734] width 36 height 9
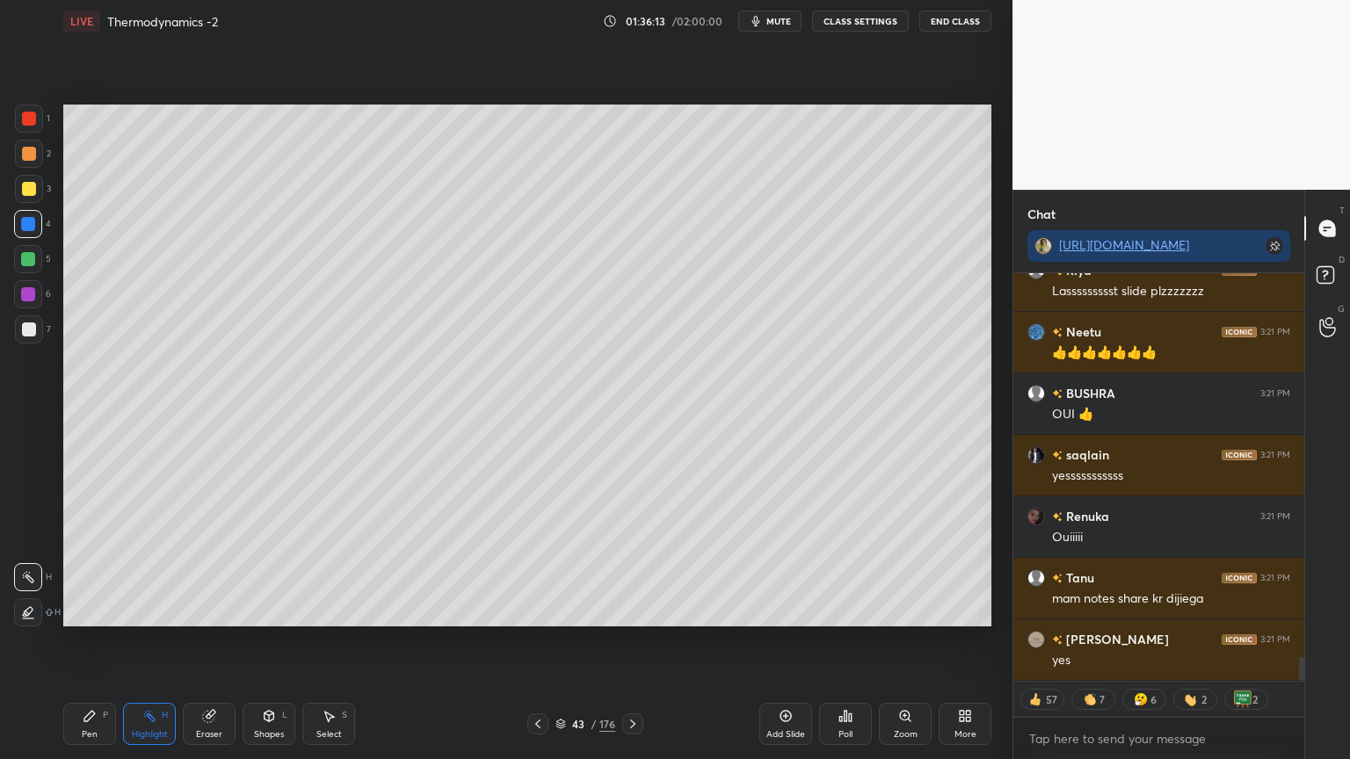
click at [89, 641] on div "Pen" at bounding box center [90, 734] width 16 height 9
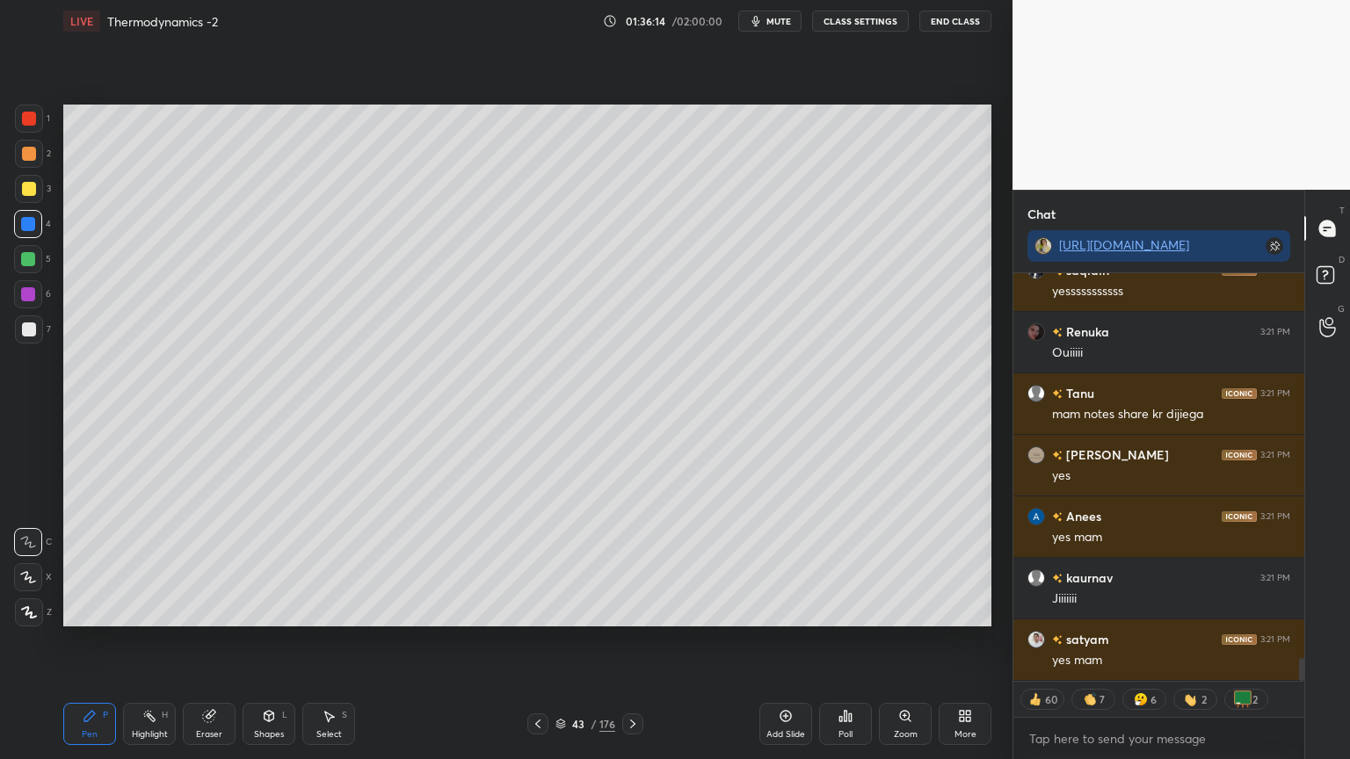
click at [28, 190] on div at bounding box center [29, 189] width 14 height 14
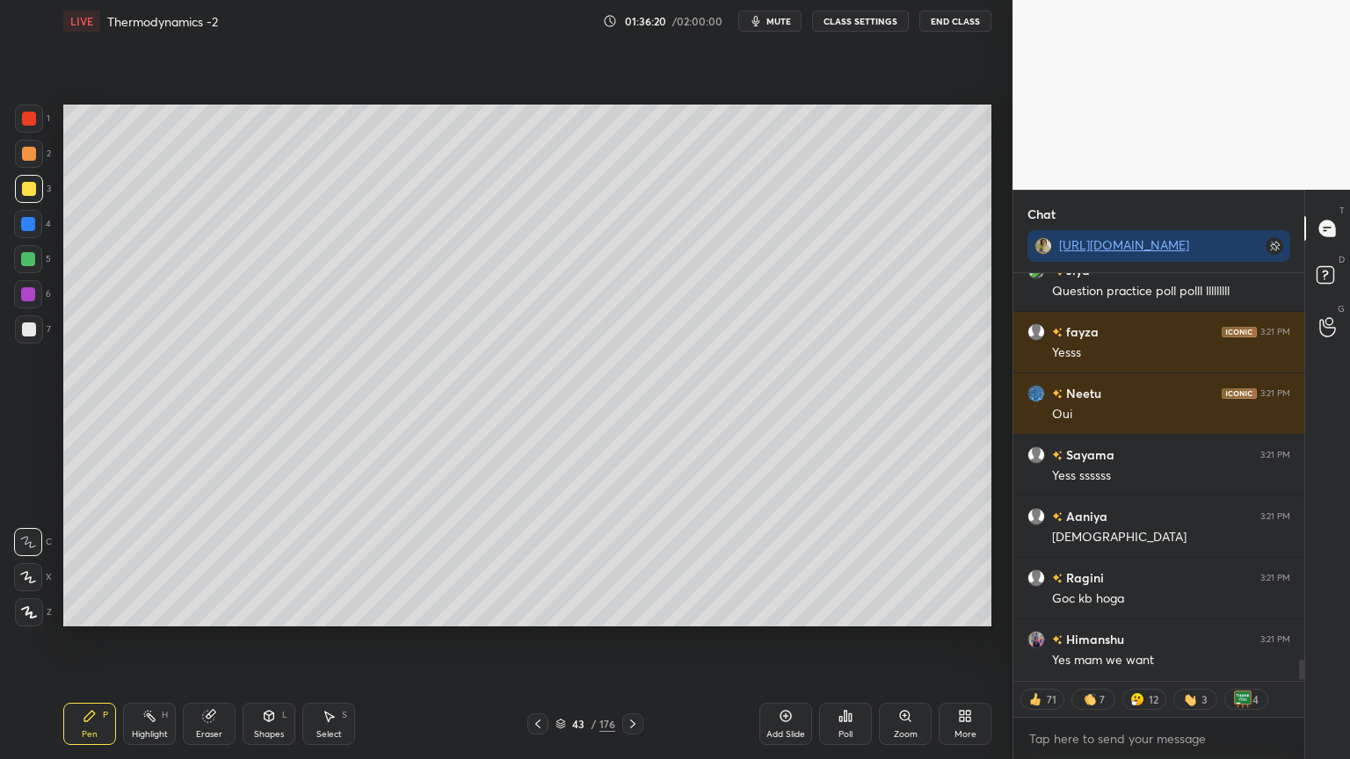
click at [164, 641] on div "H" at bounding box center [165, 715] width 6 height 9
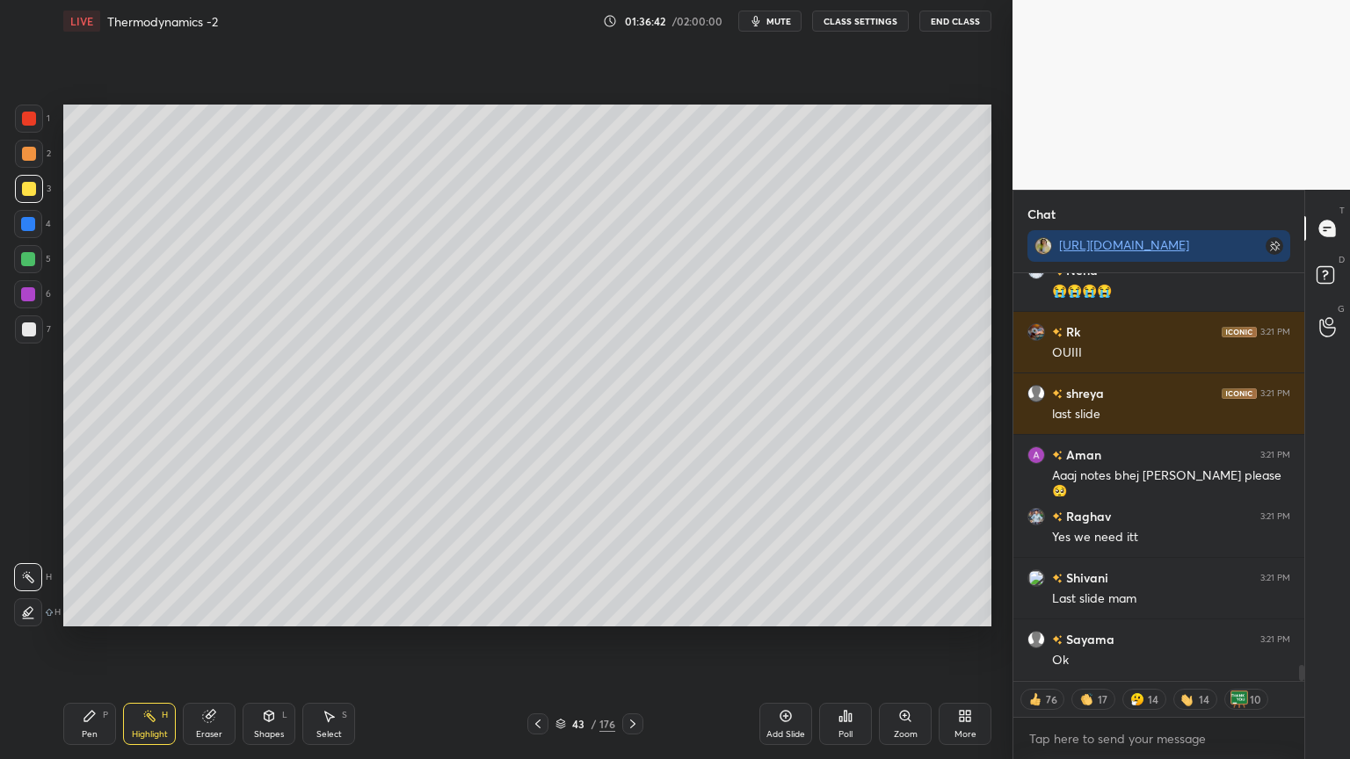
click at [281, 641] on div "Shapes L" at bounding box center [269, 724] width 53 height 42
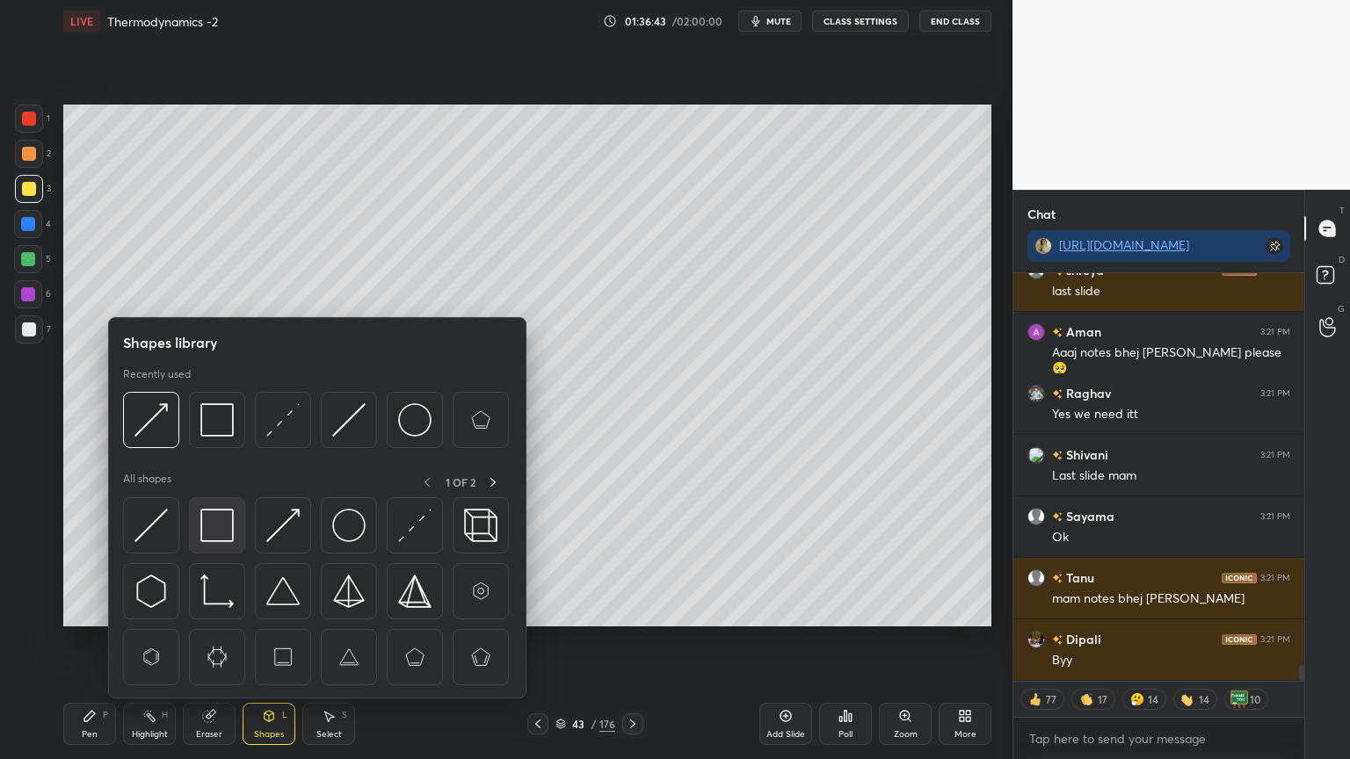
click at [218, 536] on img at bounding box center [216, 525] width 33 height 33
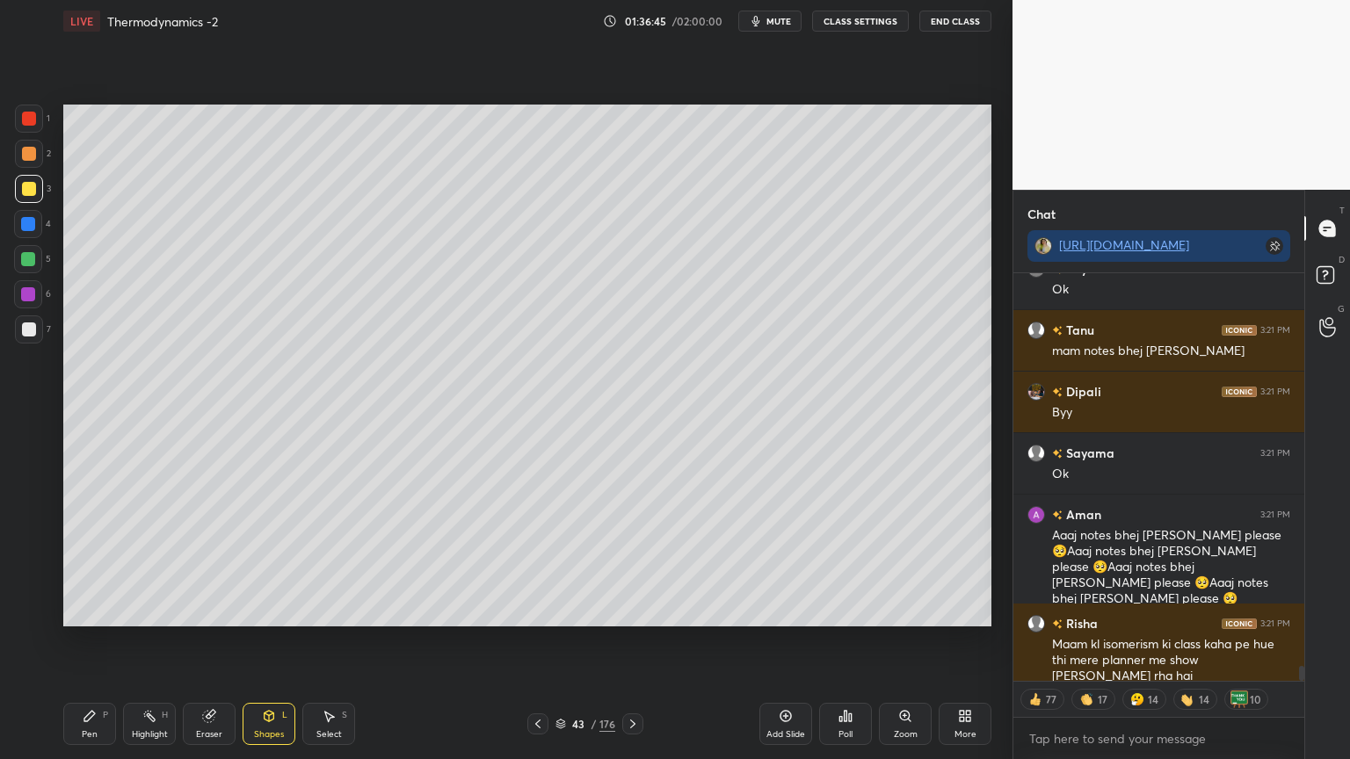
click at [95, 641] on icon at bounding box center [90, 716] width 14 height 14
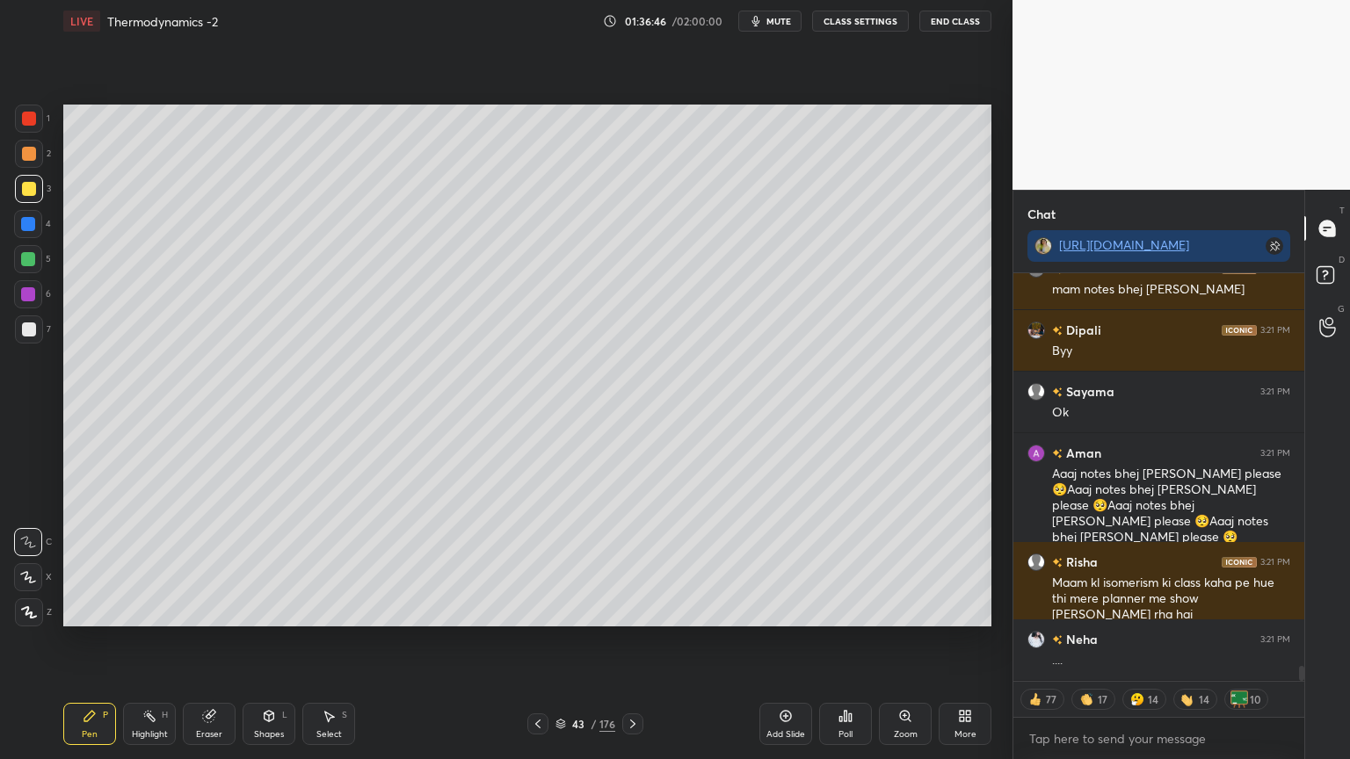
click at [25, 306] on div at bounding box center [28, 294] width 28 height 28
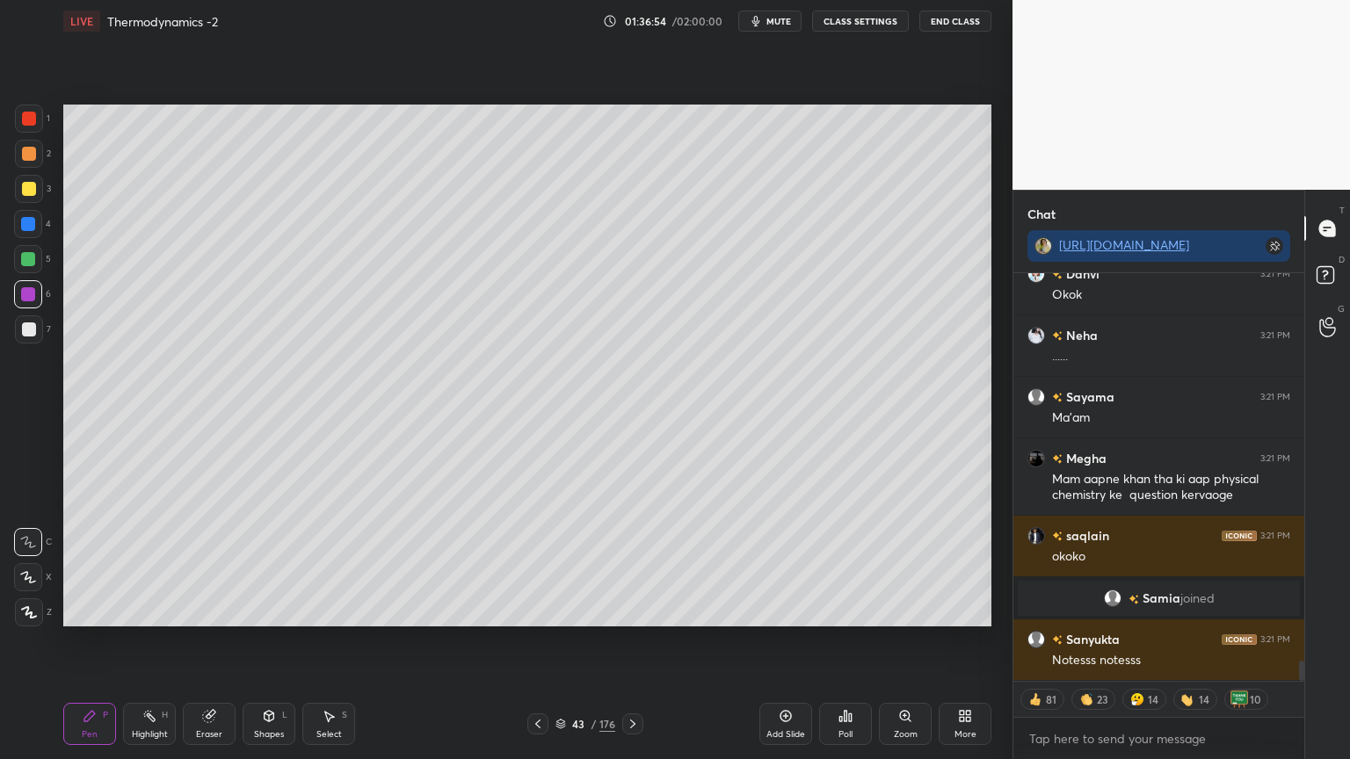
click at [288, 641] on div "Shapes L" at bounding box center [269, 724] width 53 height 42
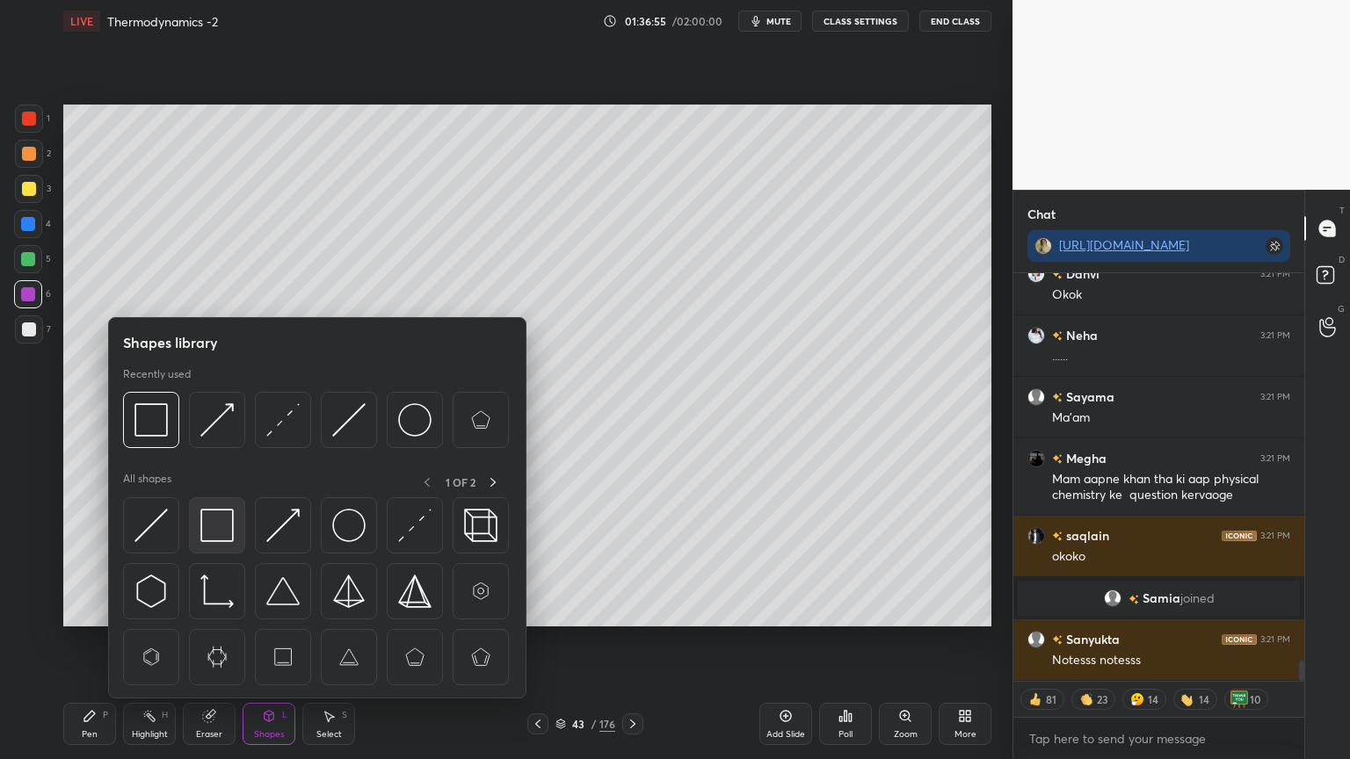
click at [224, 534] on img at bounding box center [216, 525] width 33 height 33
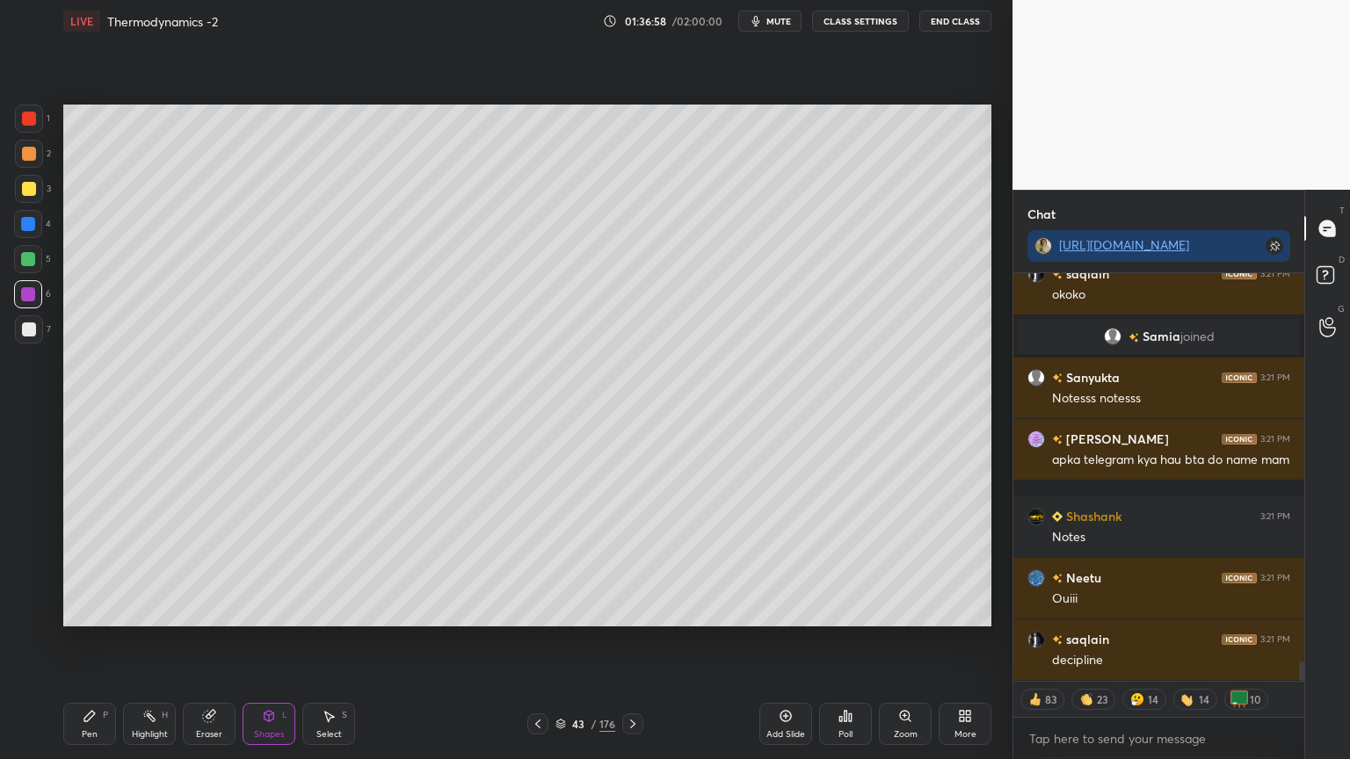
click at [98, 641] on div "Pen P" at bounding box center [89, 724] width 53 height 42
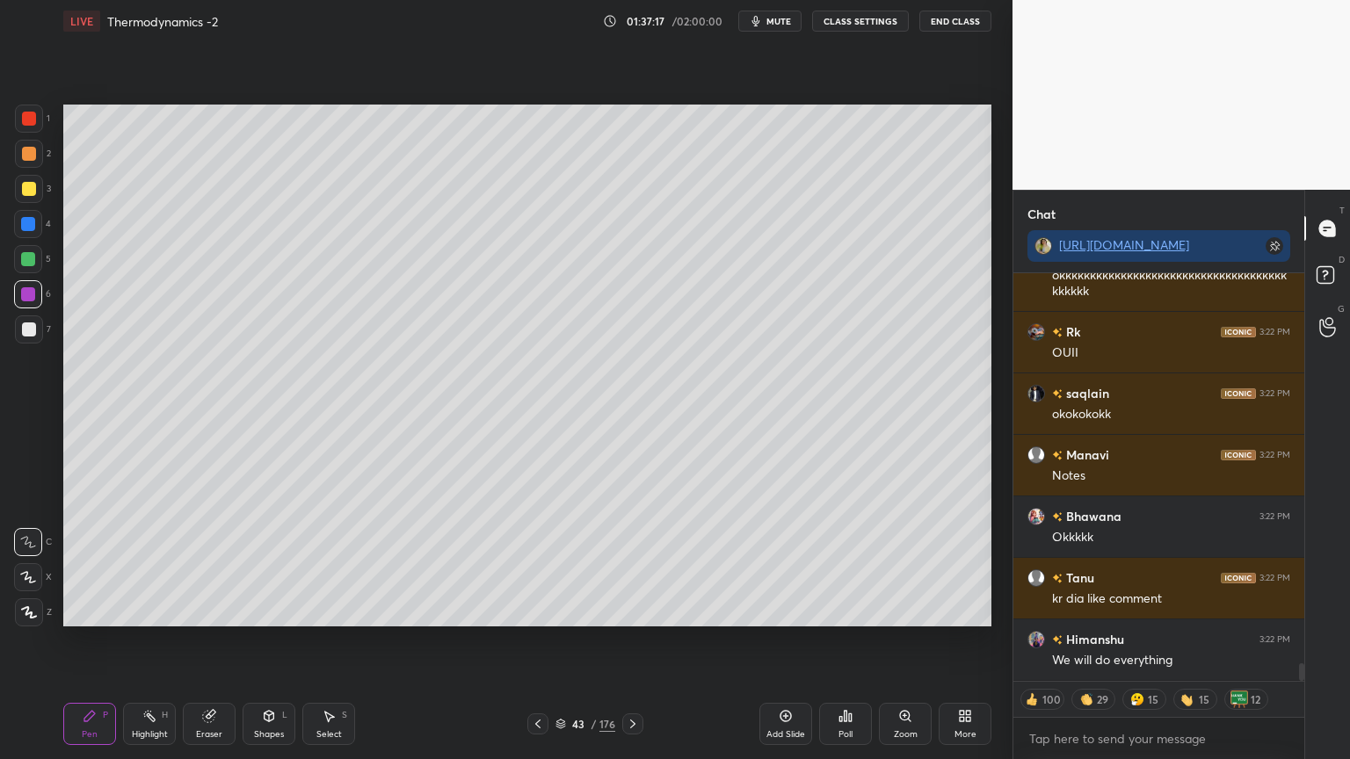
click at [148, 641] on div "Highlight" at bounding box center [150, 734] width 36 height 9
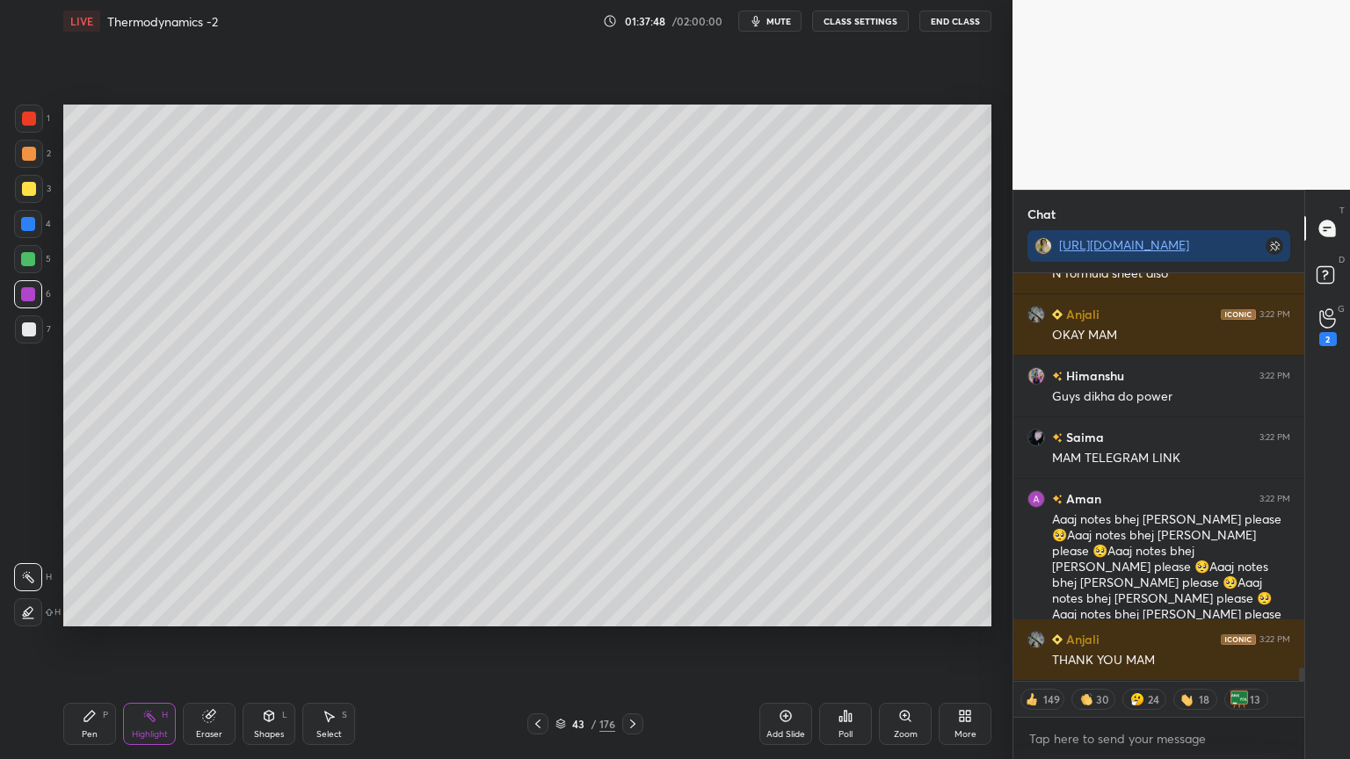
click at [28, 236] on div at bounding box center [28, 224] width 28 height 28
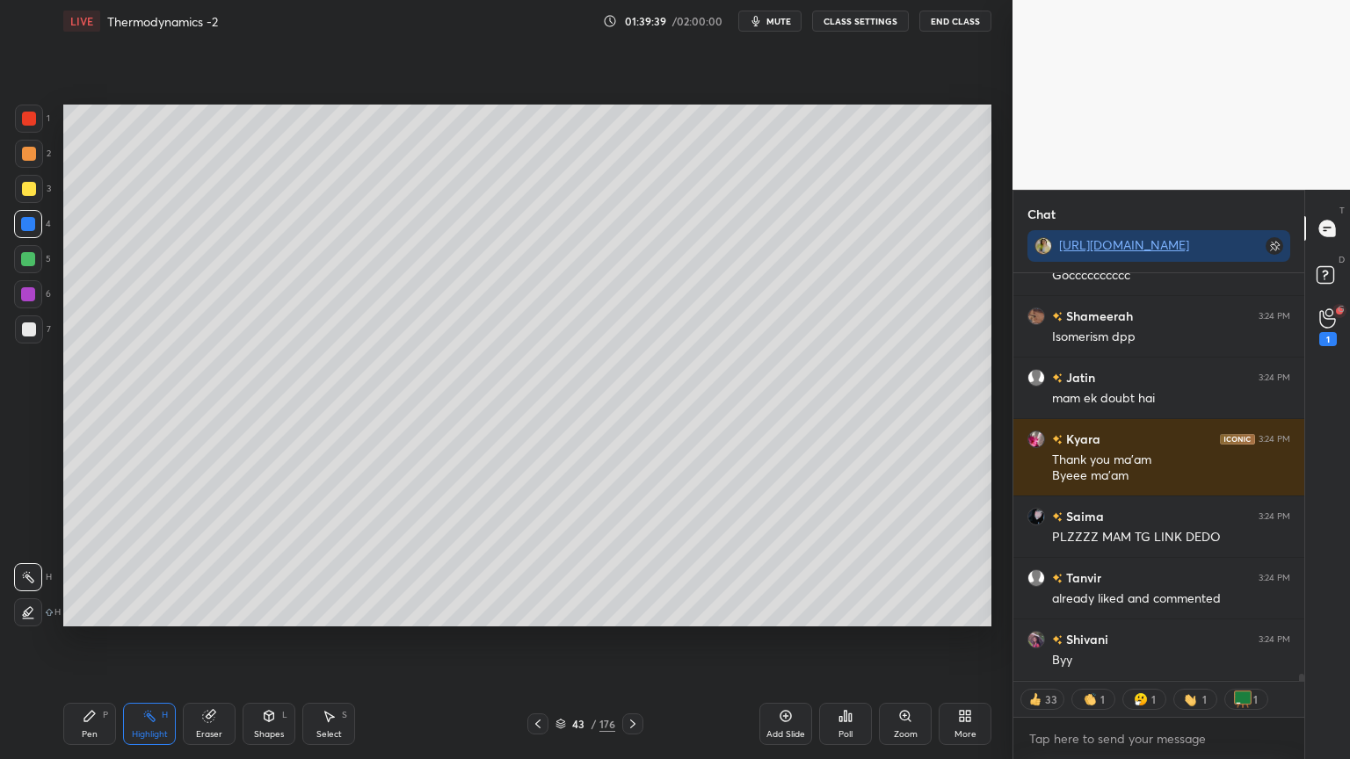
click at [956, 25] on button "End Class" at bounding box center [955, 21] width 72 height 21
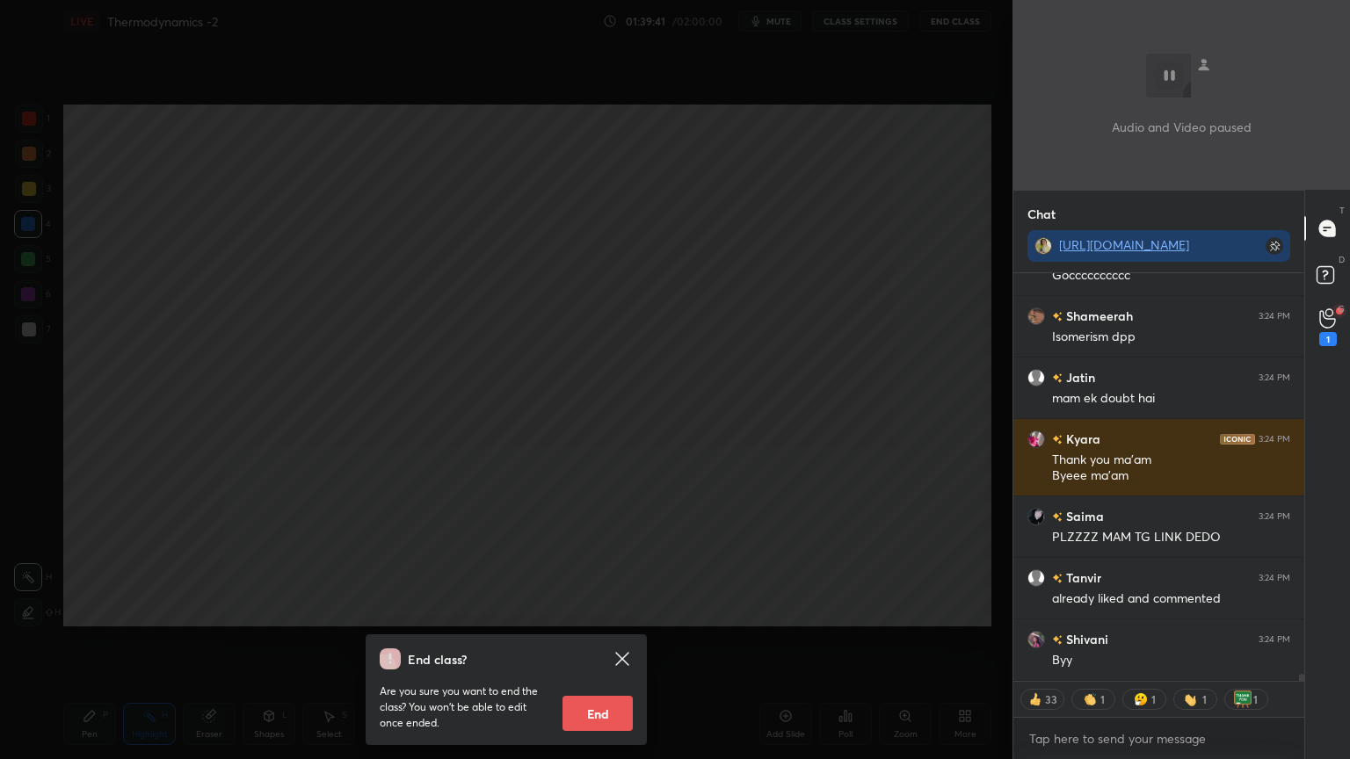
click at [596, 641] on button "End" at bounding box center [598, 713] width 70 height 35
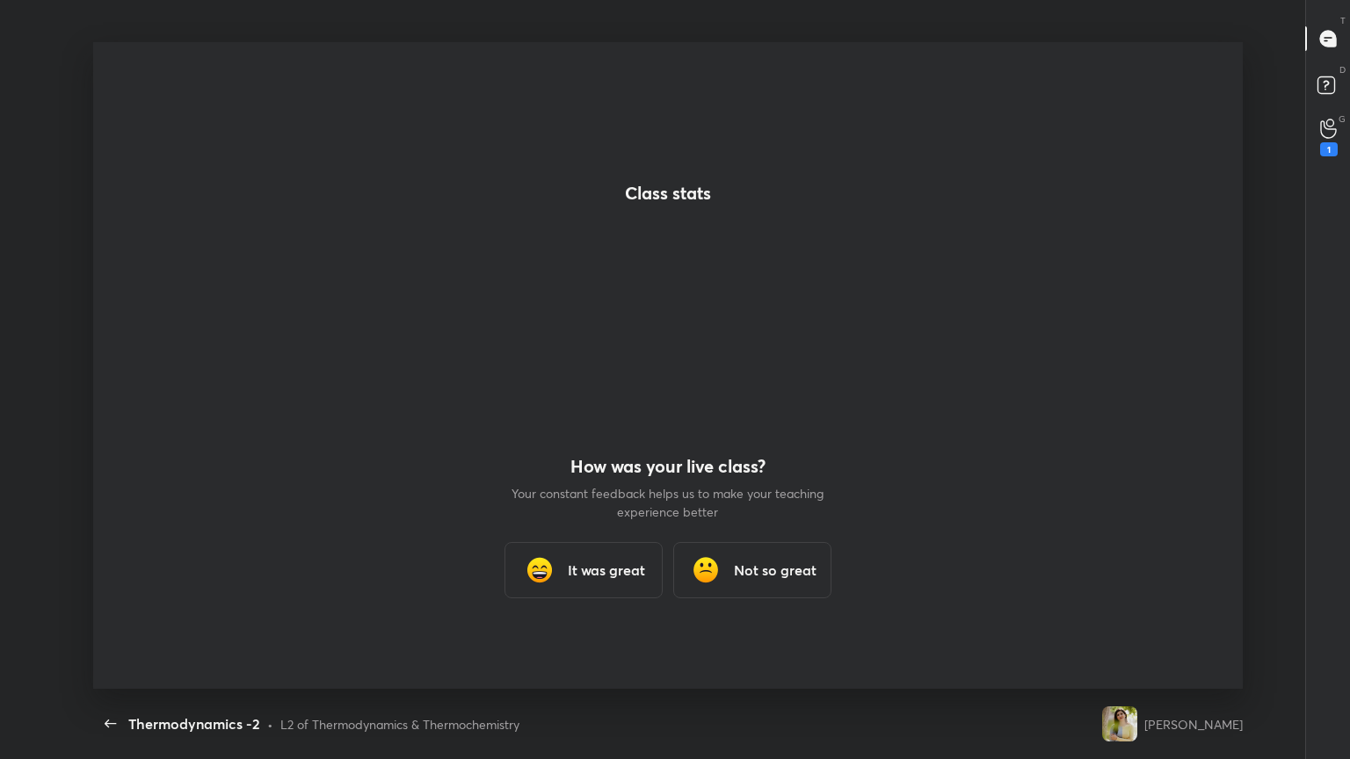
click at [600, 578] on h3 "It was great" at bounding box center [606, 570] width 77 height 21
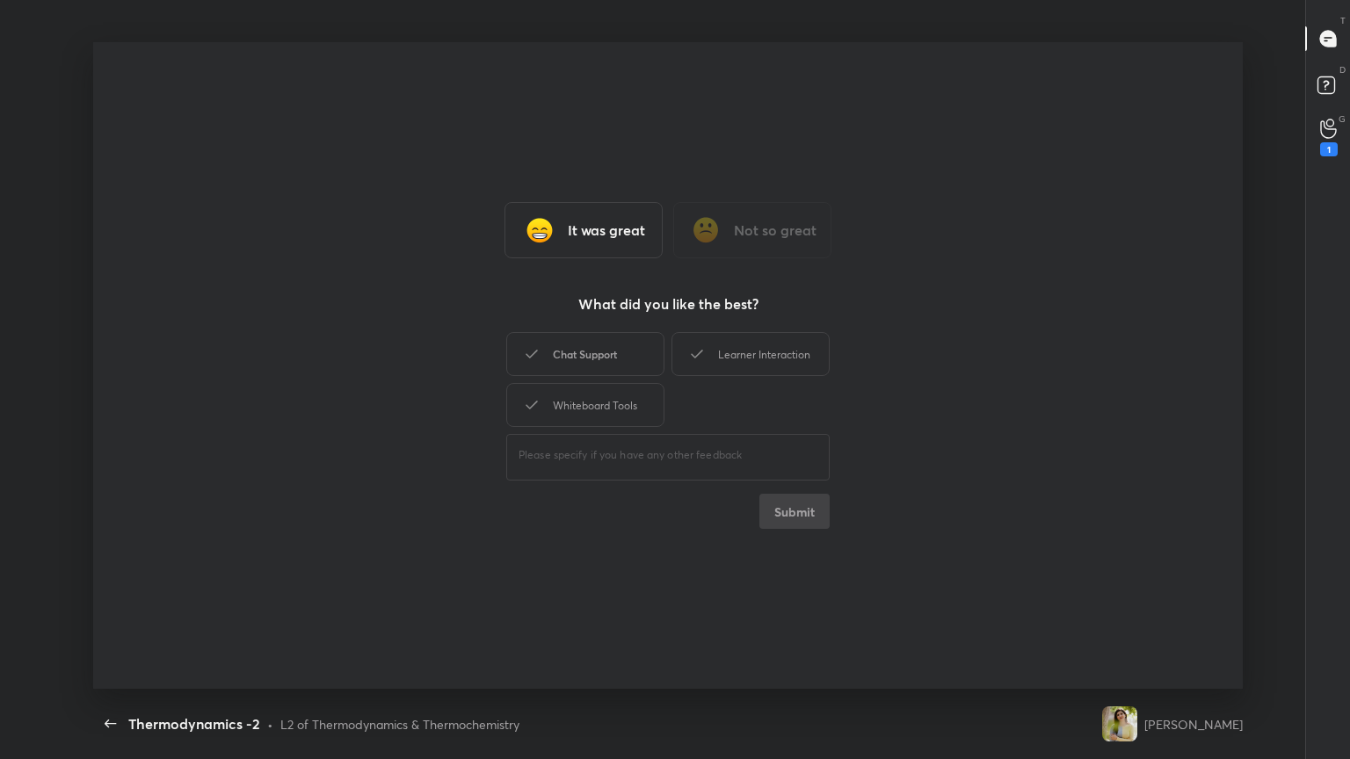
click at [610, 363] on div "Chat Support" at bounding box center [585, 354] width 158 height 44
click at [709, 352] on div "Learner Interaction" at bounding box center [751, 354] width 158 height 44
click at [576, 397] on div "Whiteboard Tools" at bounding box center [585, 405] width 158 height 44
click at [784, 507] on button "Submit" at bounding box center [794, 511] width 70 height 35
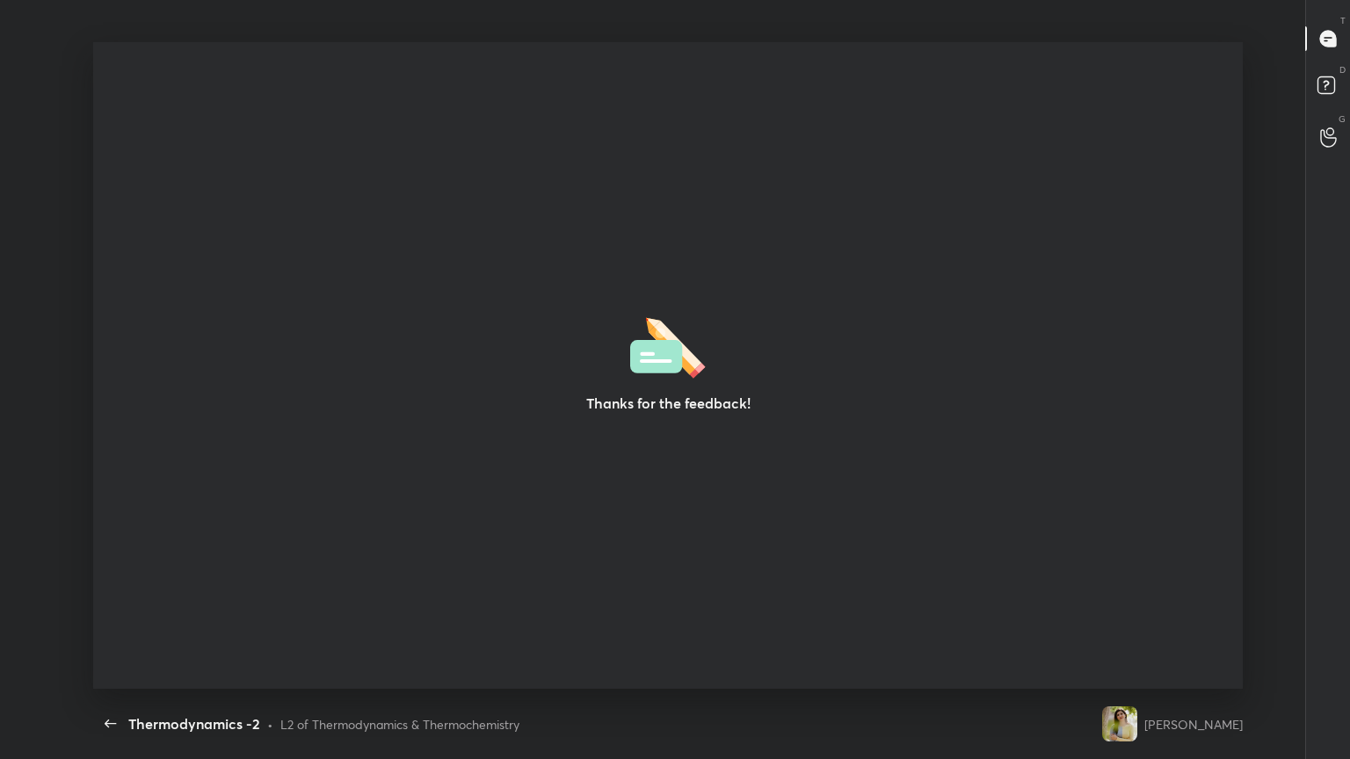
type textarea "x"
